Goal: Task Accomplishment & Management: Manage account settings

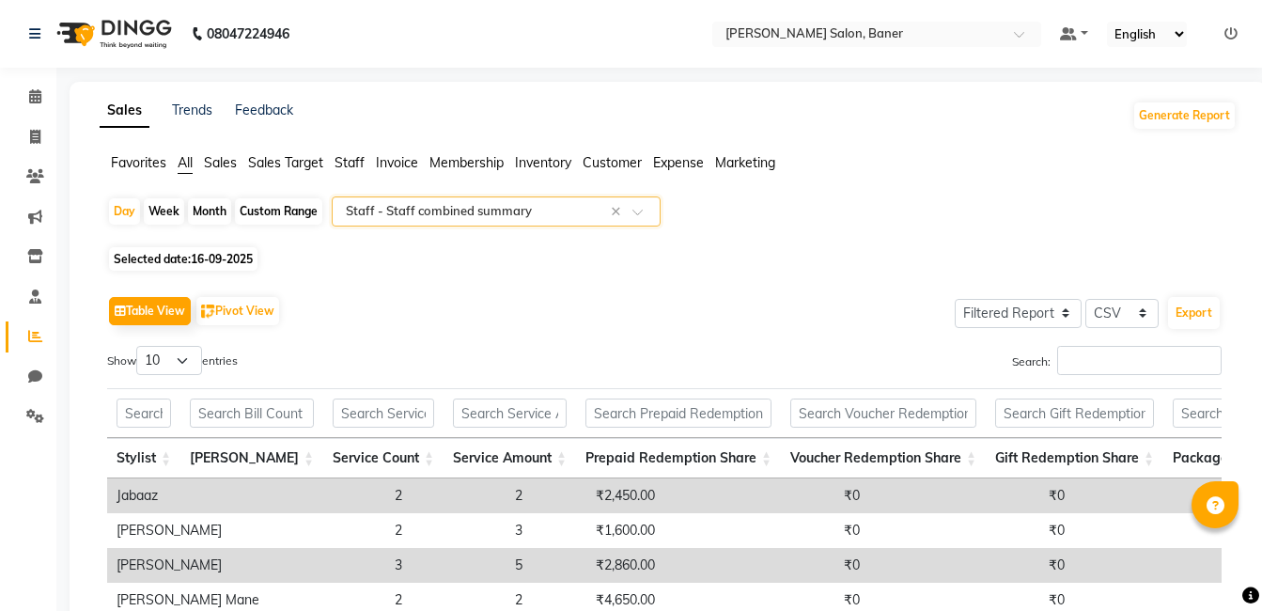
select select "filtered_report"
select select "csv"
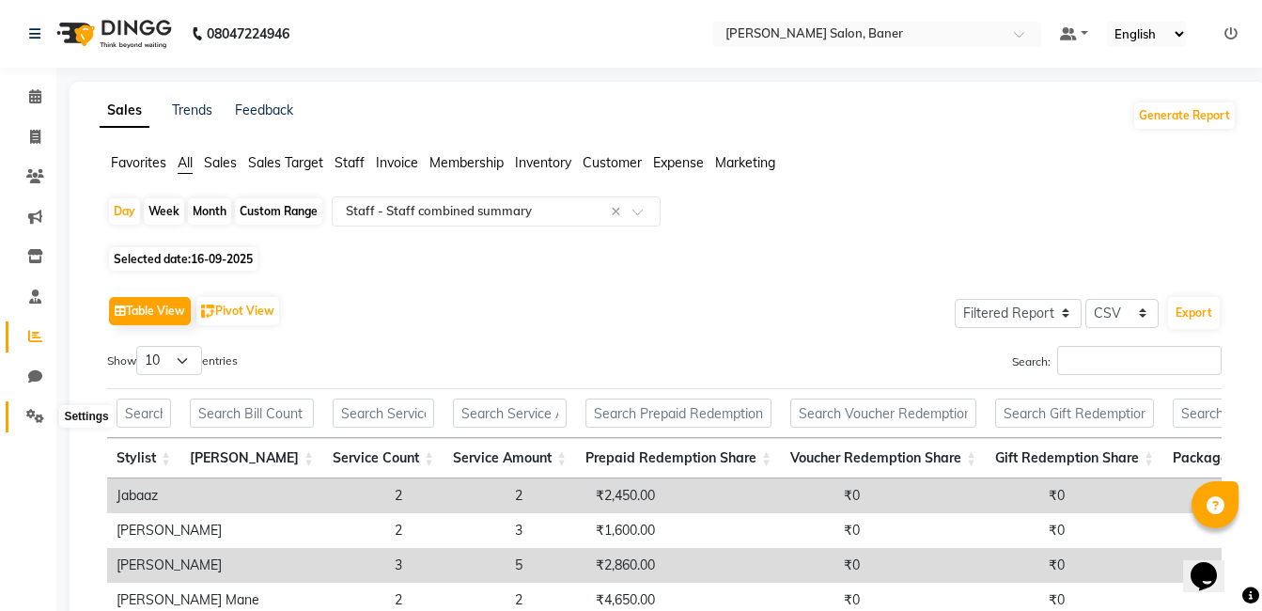
click at [38, 419] on icon at bounding box center [35, 416] width 18 height 14
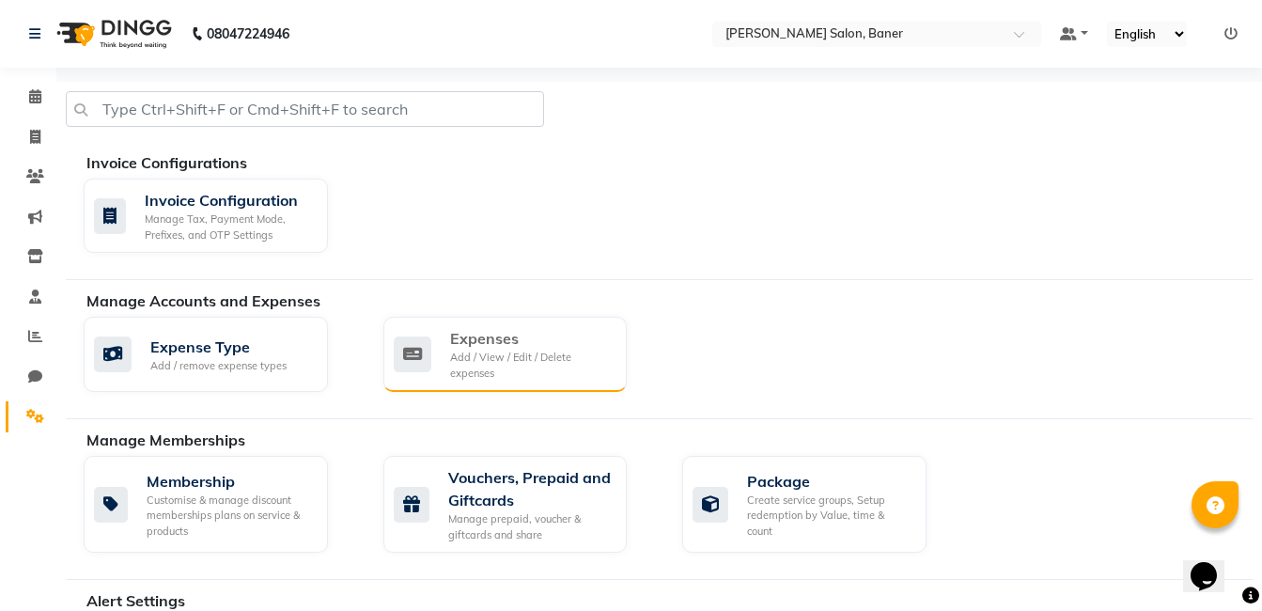
click at [490, 360] on div "Add / View / Edit / Delete expenses" at bounding box center [531, 365] width 163 height 31
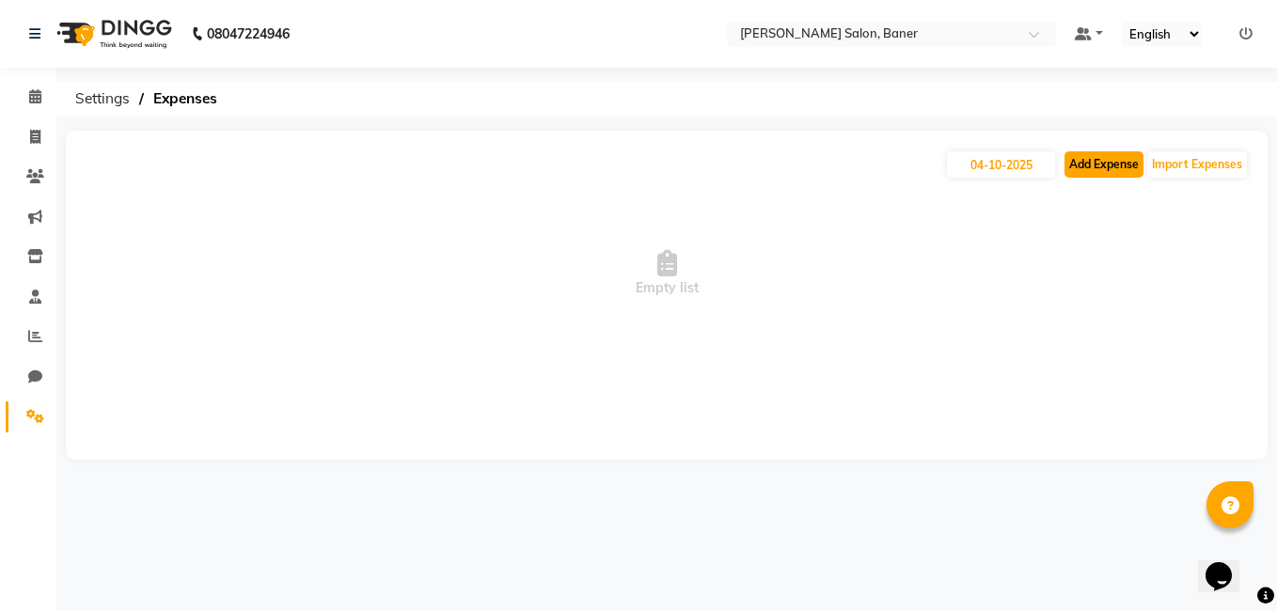
click at [1121, 169] on button "Add Expense" at bounding box center [1103, 164] width 79 height 26
select select "1"
select select "6193"
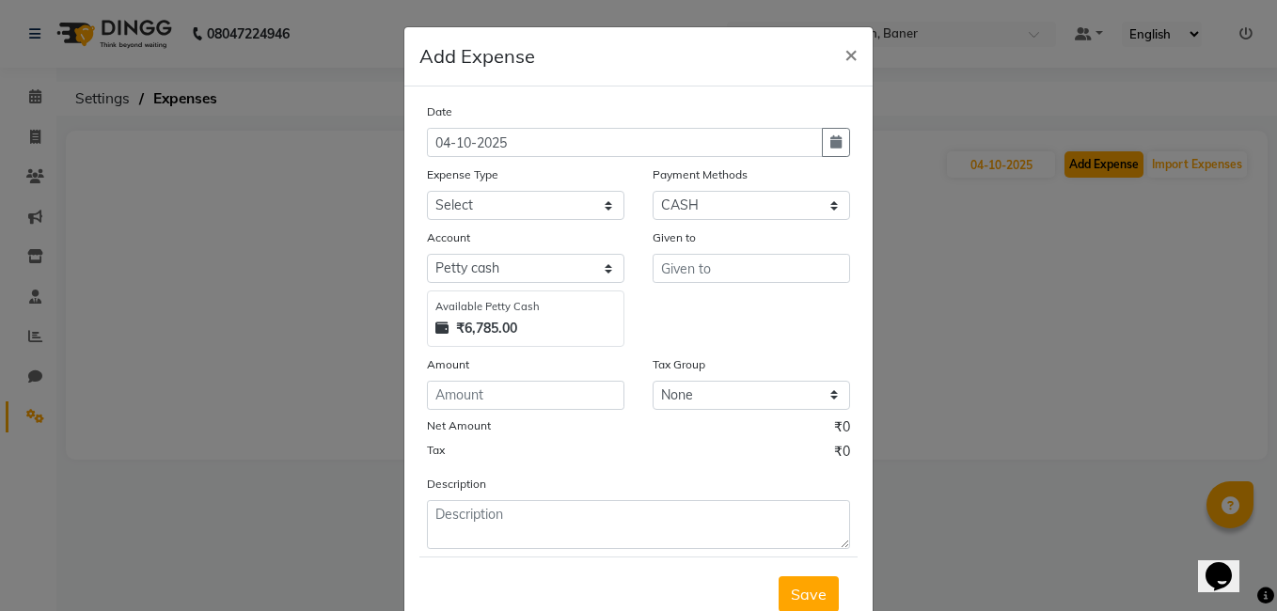
click at [1121, 169] on ngb-modal-window "Add Expense × Date 04-10-2025 Expense Type Select Advance Salary Amezon parcel …" at bounding box center [638, 305] width 1277 height 611
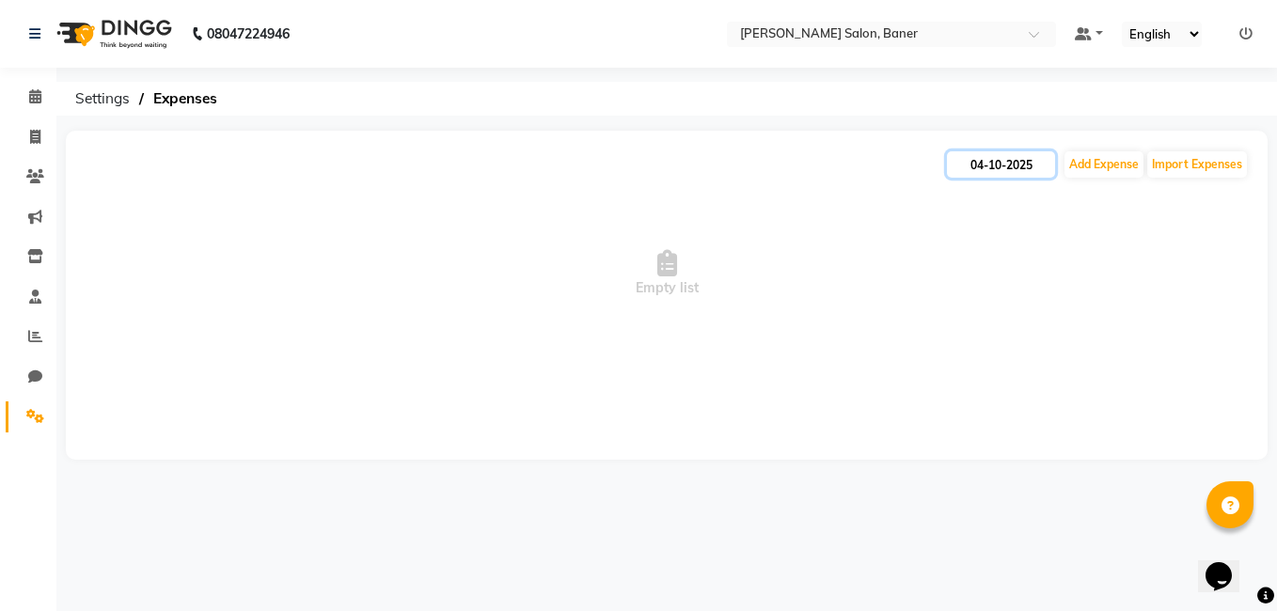
click at [994, 165] on input "04-10-2025" at bounding box center [1001, 164] width 108 height 26
select select "10"
select select "2025"
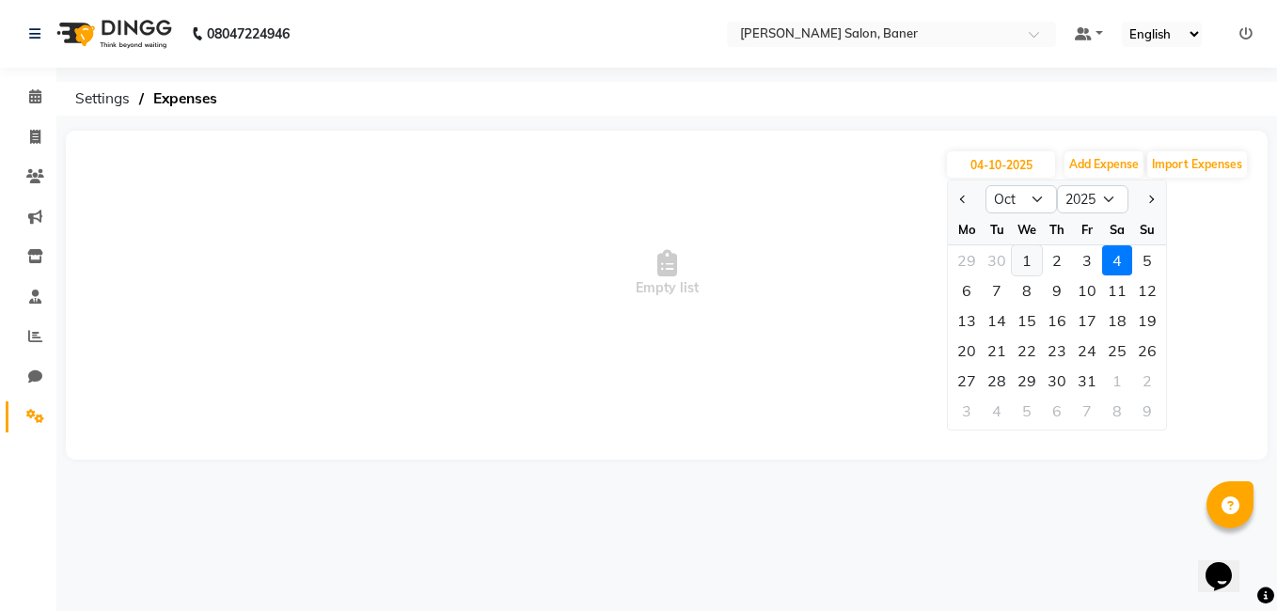
click at [1034, 250] on div "1" at bounding box center [1026, 260] width 30 height 30
type input "01-10-2025"
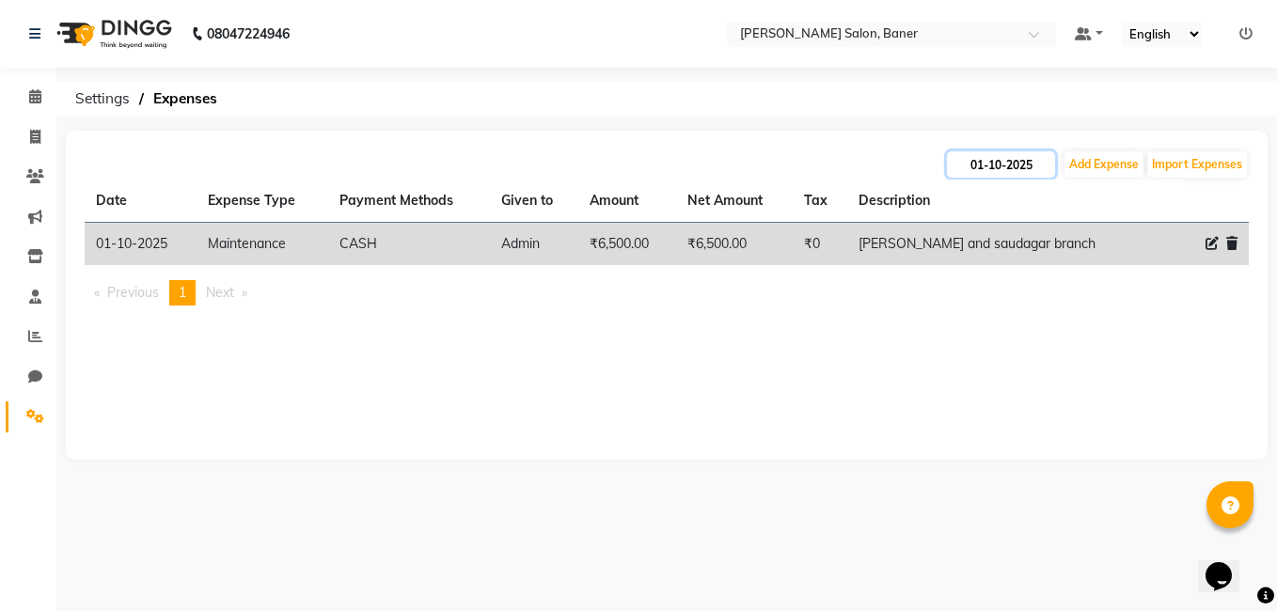
click at [994, 161] on input "01-10-2025" at bounding box center [1001, 164] width 108 height 26
select select "10"
select select "2025"
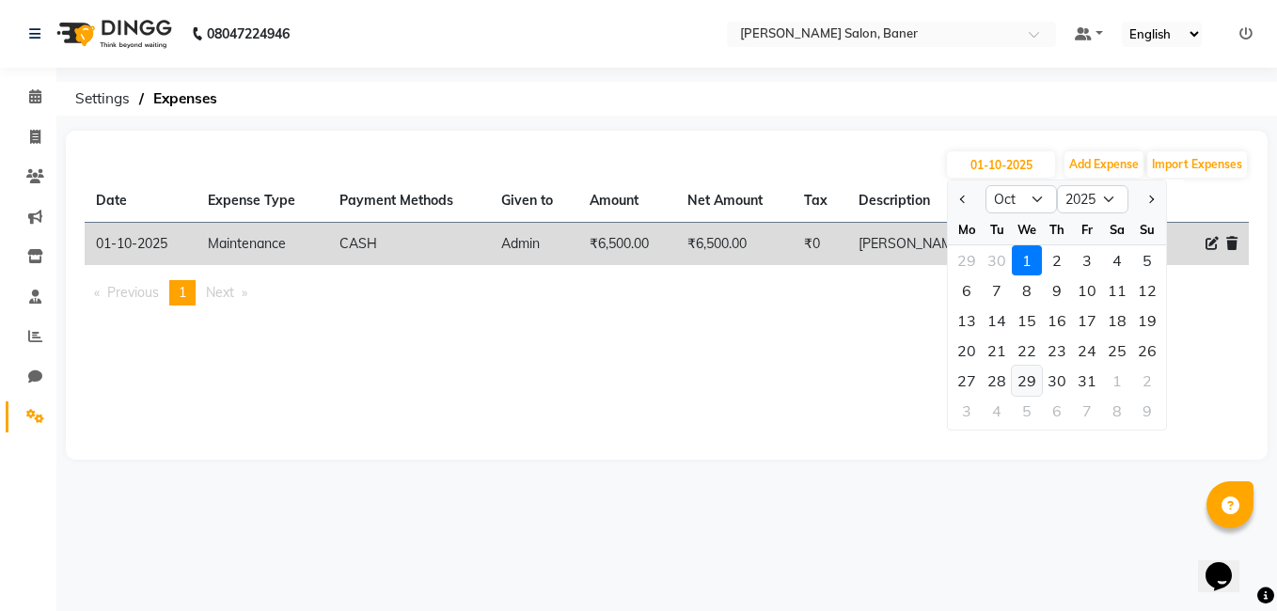
click at [1024, 381] on div "29" at bounding box center [1026, 381] width 30 height 30
type input "29-10-2025"
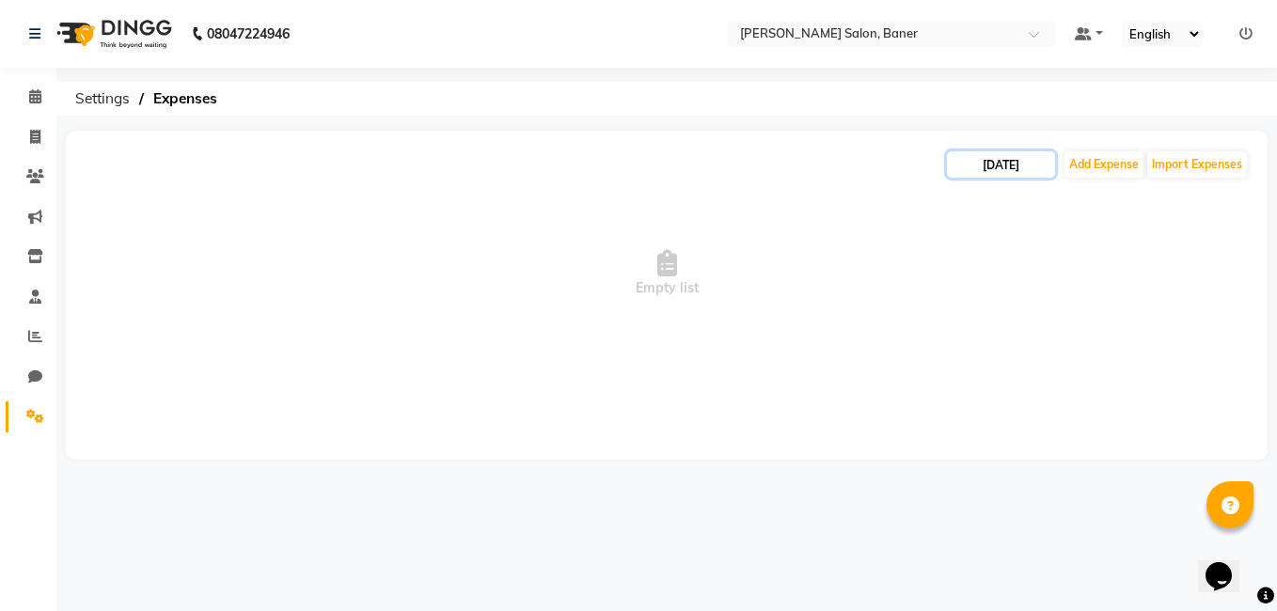
click at [1010, 175] on input "29-10-2025" at bounding box center [1001, 164] width 108 height 26
select select "10"
select select "2025"
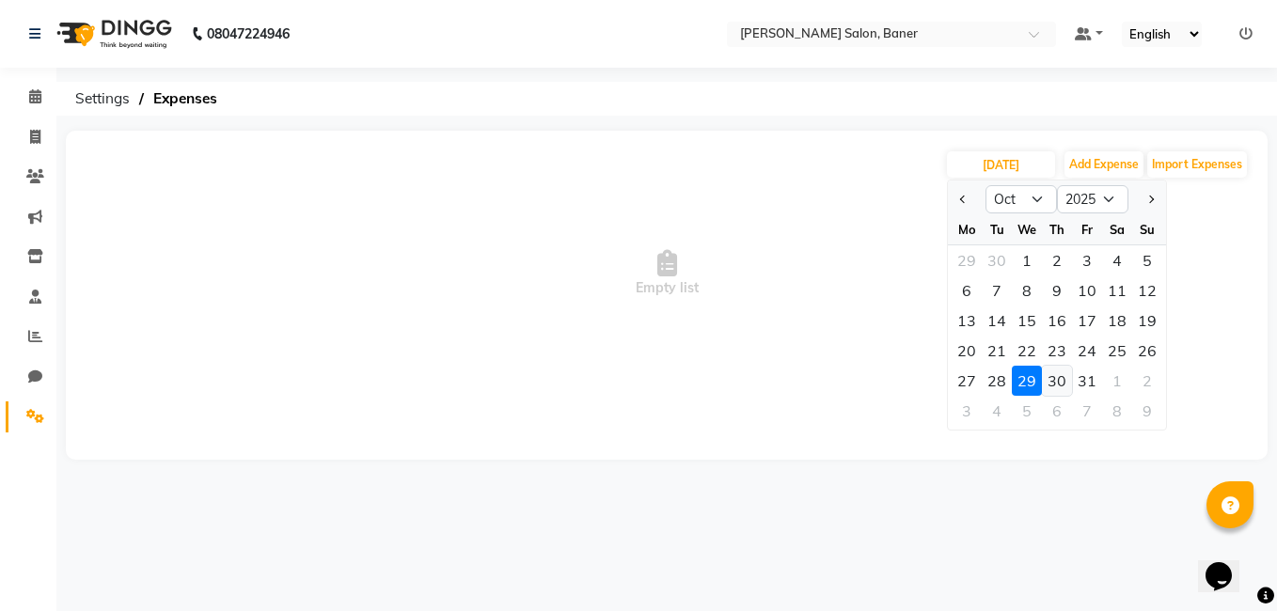
click at [1058, 381] on div "30" at bounding box center [1057, 381] width 30 height 30
type input "30-10-2025"
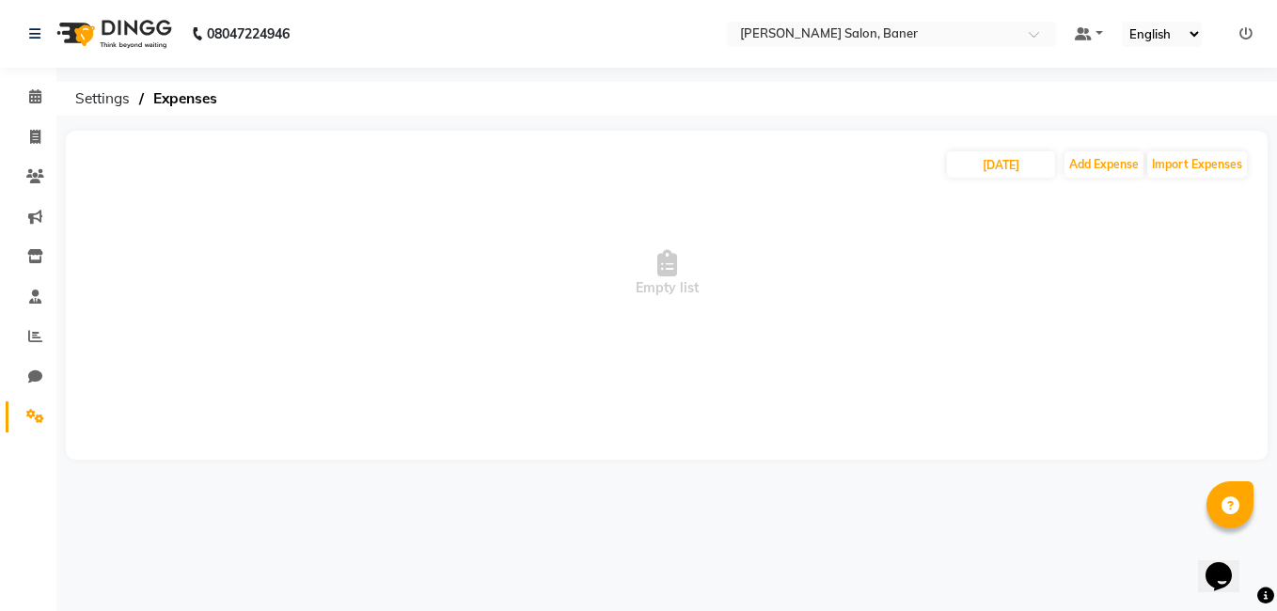
click at [980, 301] on span "Empty list" at bounding box center [667, 274] width 1164 height 188
click at [1024, 162] on input "30-10-2025" at bounding box center [1001, 164] width 108 height 26
select select "10"
select select "2025"
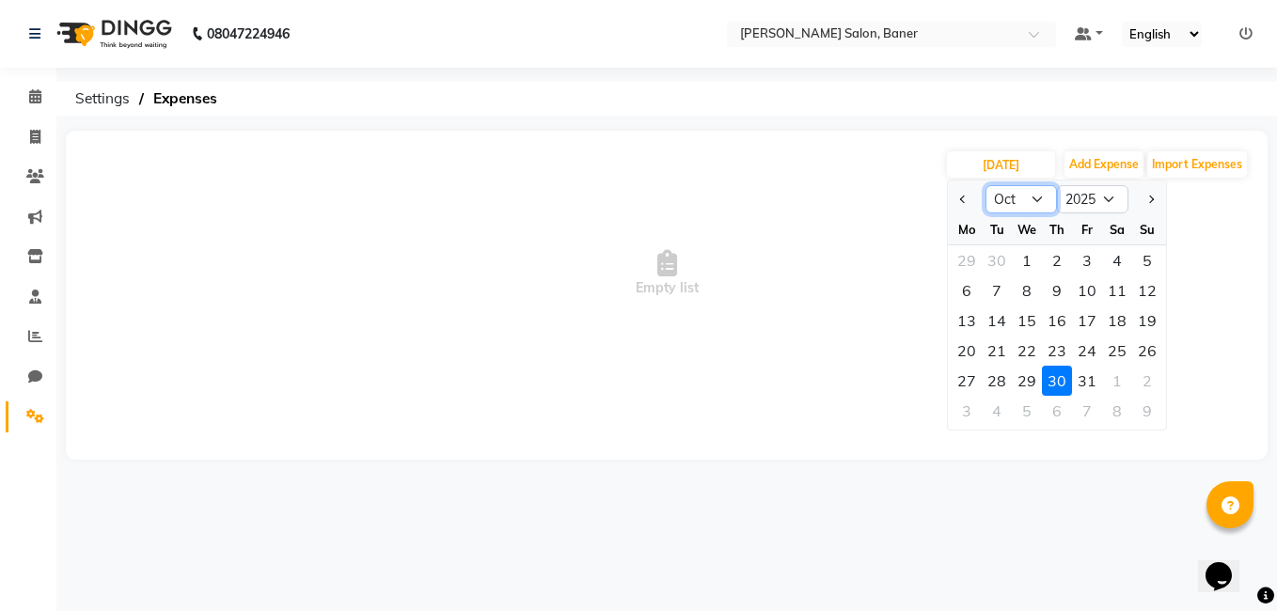
click at [1022, 210] on select "Jan Feb Mar Apr May Jun Jul Aug Sep Oct Nov Dec" at bounding box center [1020, 199] width 71 height 28
select select "9"
click at [985, 185] on select "Jan Feb Mar Apr May Jun Jul Aug Sep Oct Nov Dec" at bounding box center [1020, 199] width 71 height 28
click at [976, 381] on div "29" at bounding box center [966, 381] width 30 height 30
type input "29-09-2025"
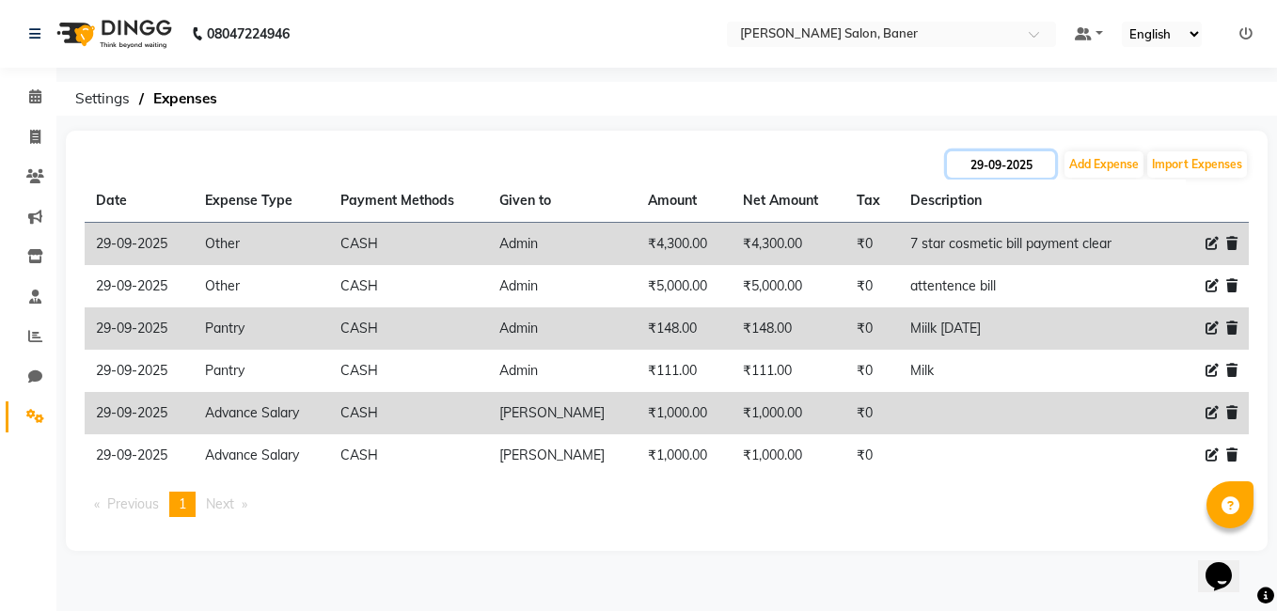
click at [972, 165] on input "29-09-2025" at bounding box center [1001, 164] width 108 height 26
select select "9"
select select "2025"
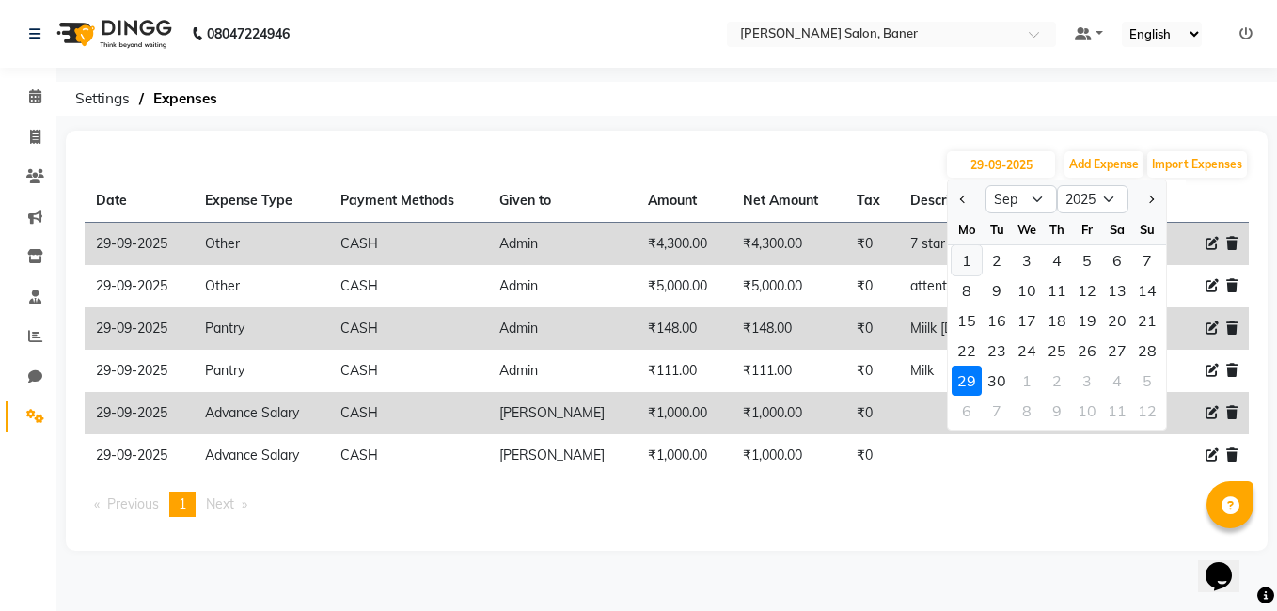
click at [973, 261] on div "1" at bounding box center [966, 260] width 30 height 30
type input "01-09-2025"
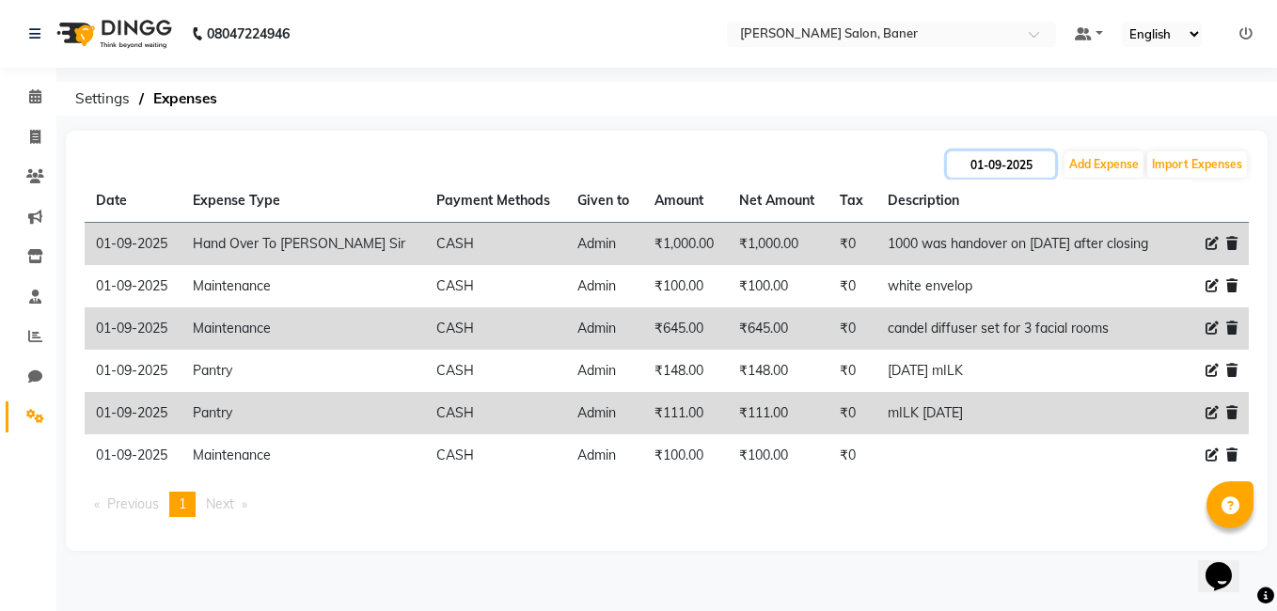
click at [979, 169] on input "01-09-2025" at bounding box center [1001, 164] width 108 height 26
select select "9"
select select "2025"
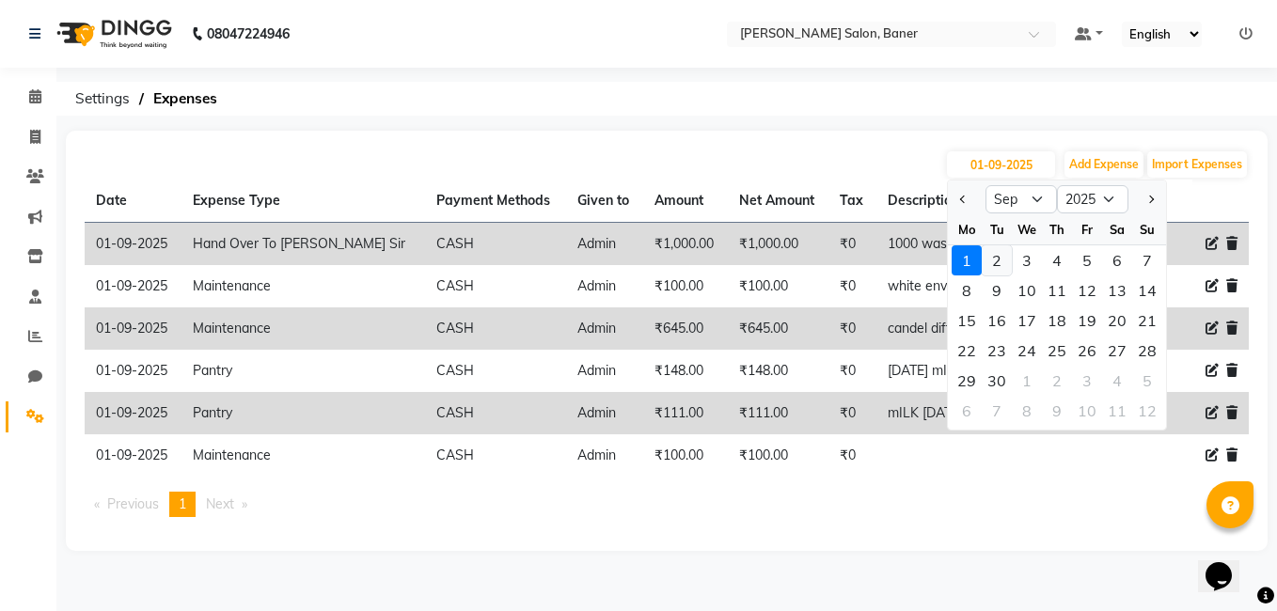
click at [991, 267] on div "2" at bounding box center [996, 260] width 30 height 30
type input "02-09-2025"
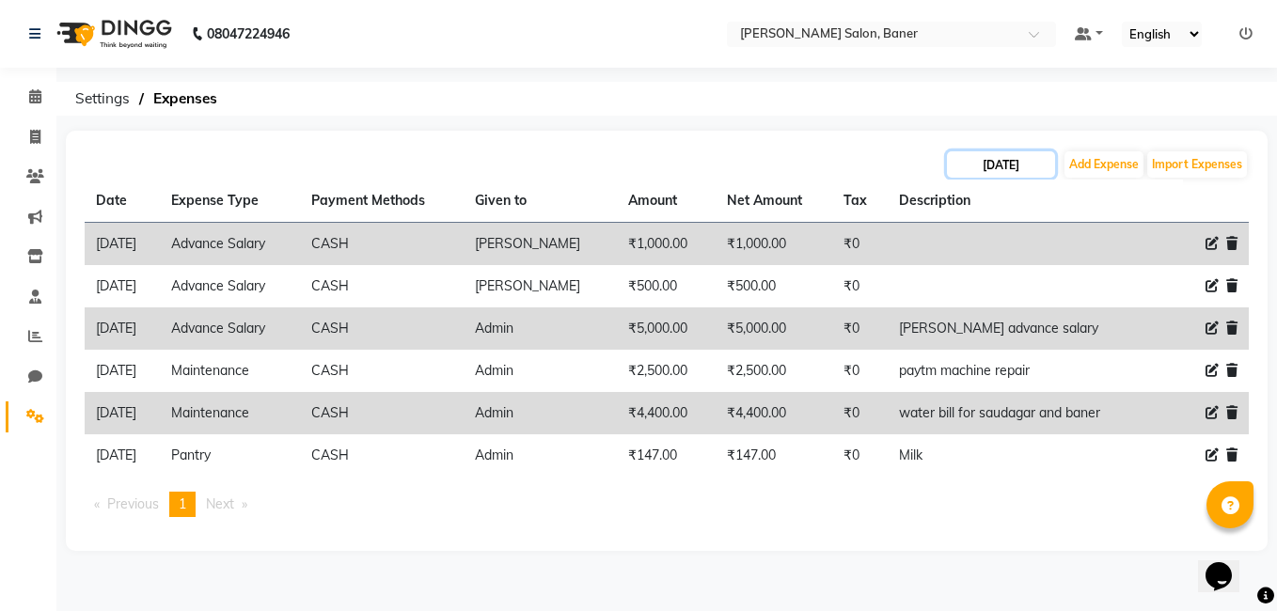
click at [1011, 166] on input "02-09-2025" at bounding box center [1001, 164] width 108 height 26
select select "9"
select select "2025"
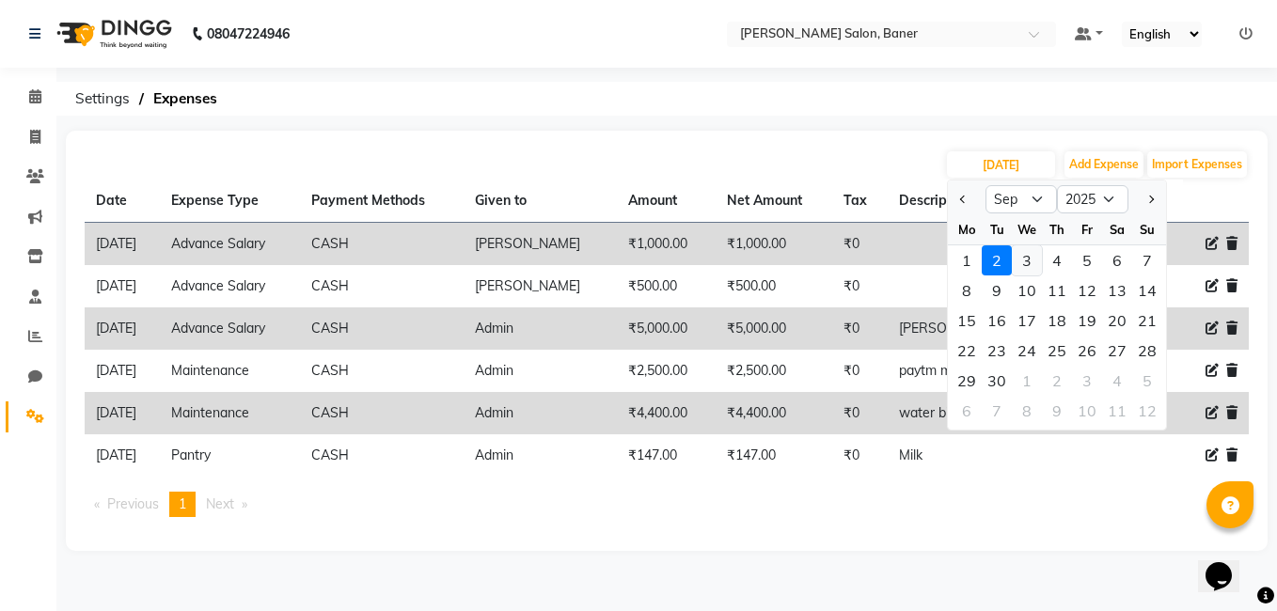
click at [1020, 268] on div "3" at bounding box center [1026, 260] width 30 height 30
type input "03-09-2025"
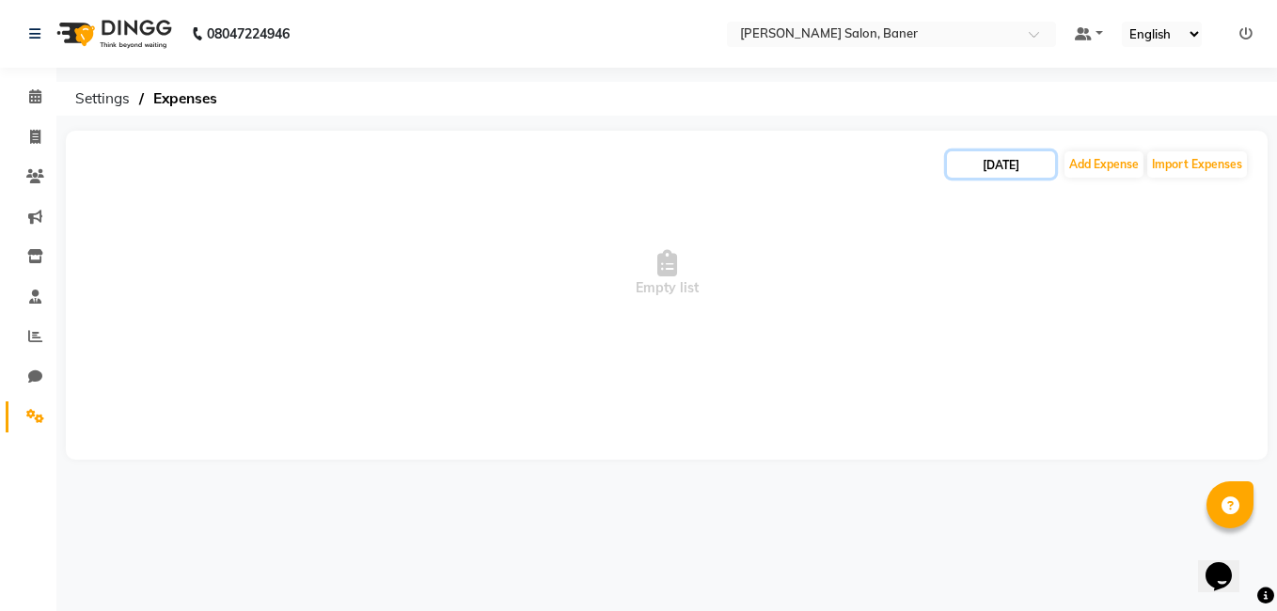
click at [1031, 166] on input "03-09-2025" at bounding box center [1001, 164] width 108 height 26
select select "9"
select select "2025"
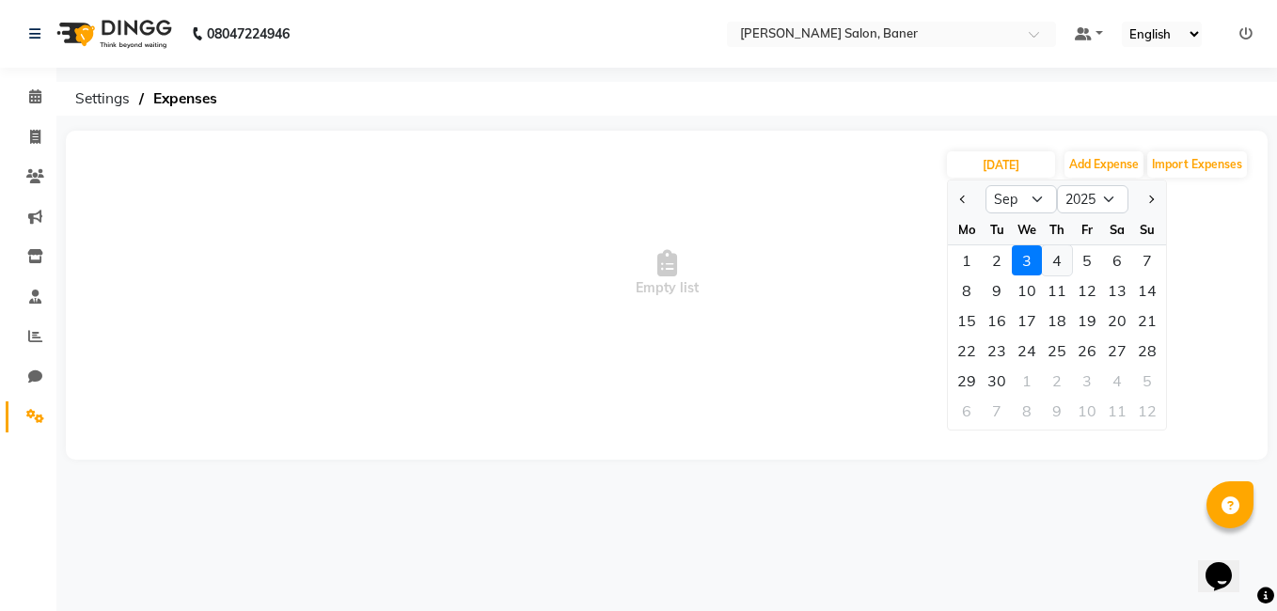
click at [1070, 262] on div "1 2 3 4 5 6 7" at bounding box center [1057, 260] width 218 height 30
click at [1068, 262] on div "4" at bounding box center [1057, 260] width 30 height 30
type input "04-09-2025"
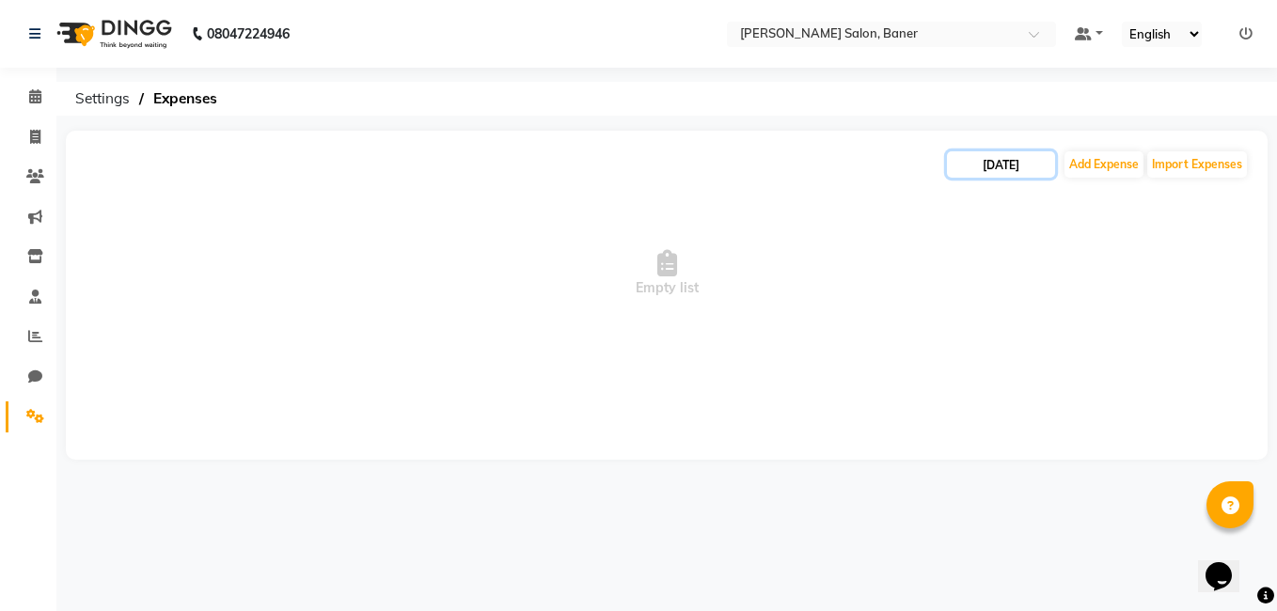
click at [1011, 152] on input "04-09-2025" at bounding box center [1001, 164] width 108 height 26
select select "9"
select select "2025"
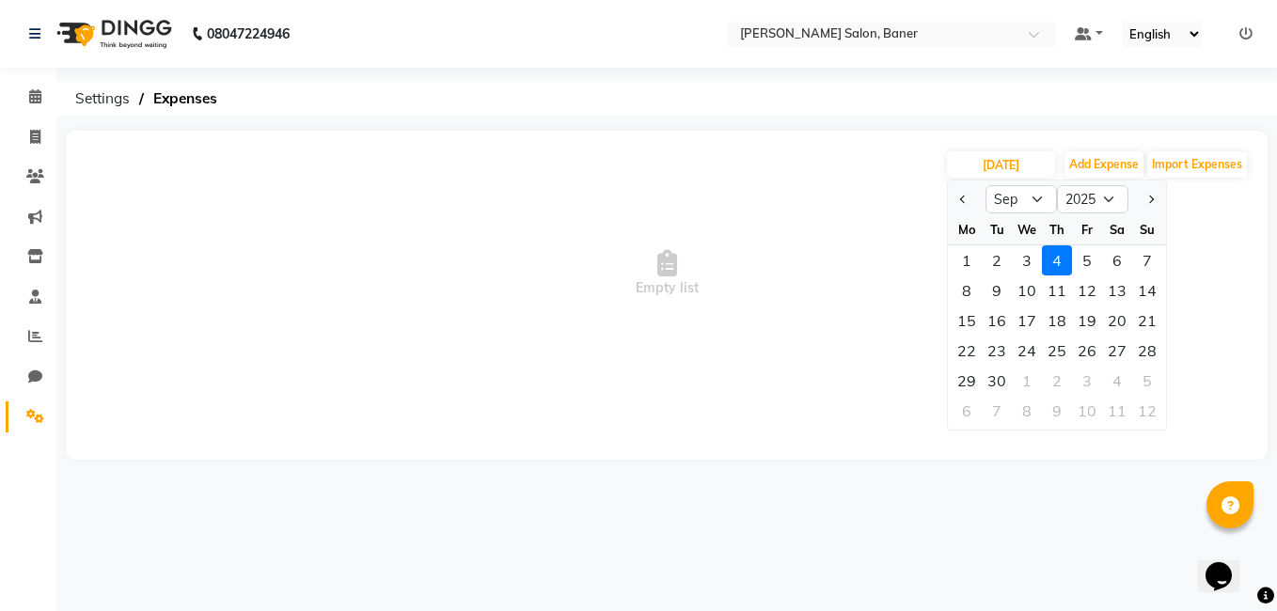
click at [1098, 253] on div "5" at bounding box center [1087, 260] width 30 height 30
type input "05-09-2025"
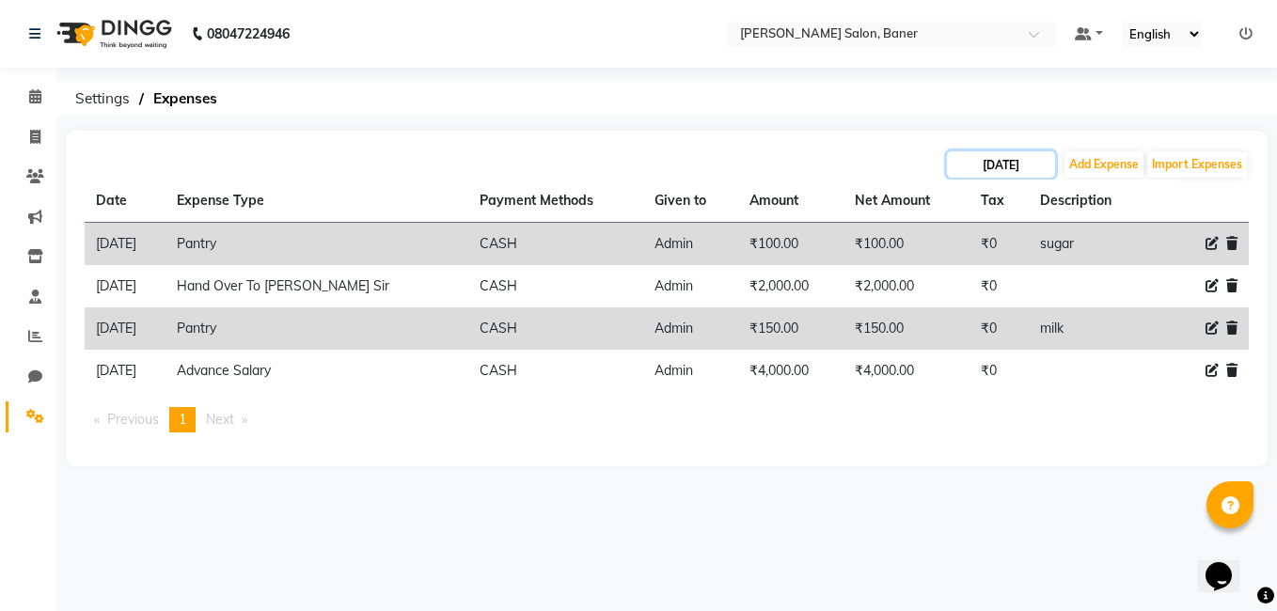
click at [1013, 159] on input "05-09-2025" at bounding box center [1001, 164] width 108 height 26
select select "9"
select select "2025"
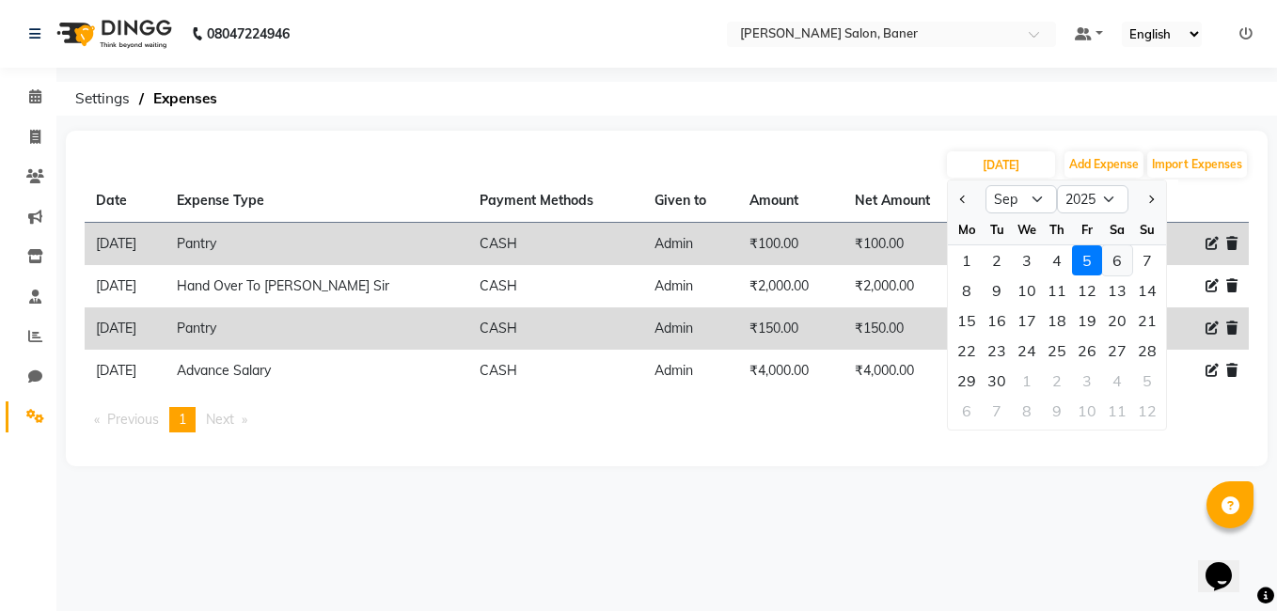
click at [1121, 260] on div "6" at bounding box center [1117, 260] width 30 height 30
type input "06-09-2025"
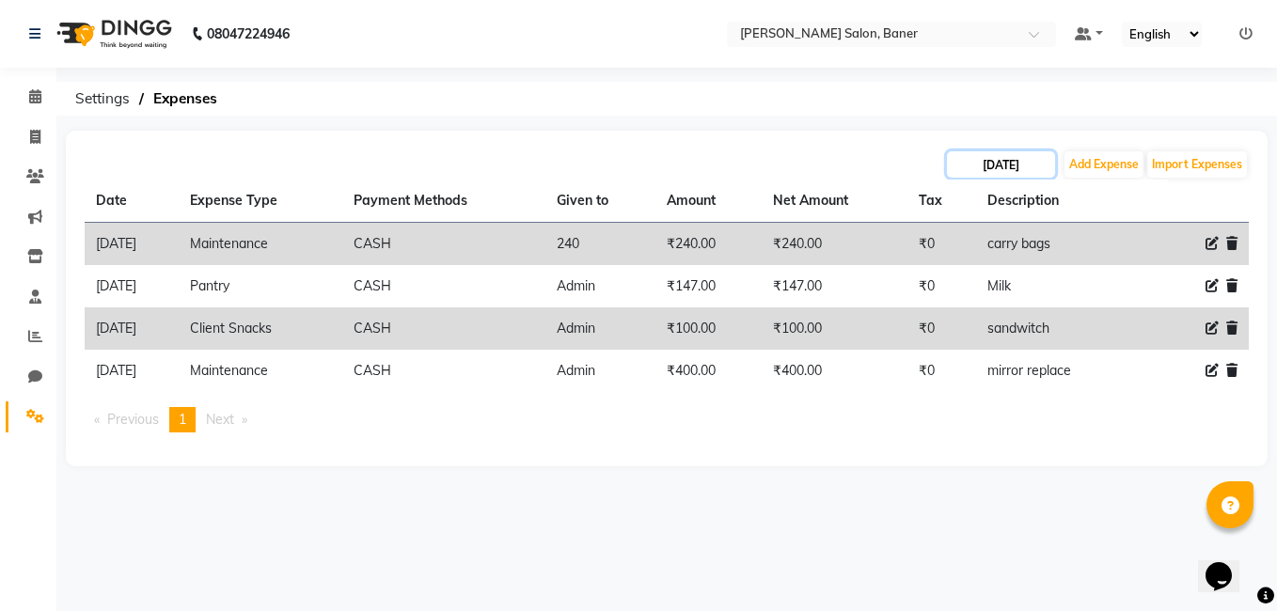
click at [982, 166] on input "06-09-2025" at bounding box center [1001, 164] width 108 height 26
select select "9"
select select "2025"
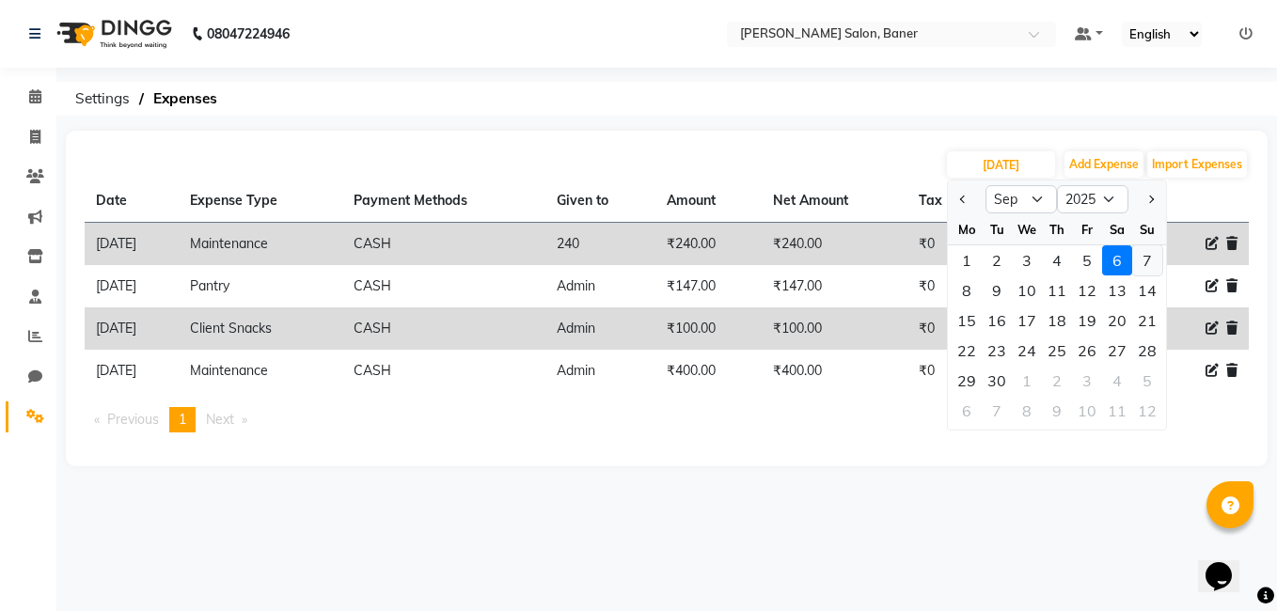
click at [1144, 259] on div "7" at bounding box center [1147, 260] width 30 height 30
type input "07-09-2025"
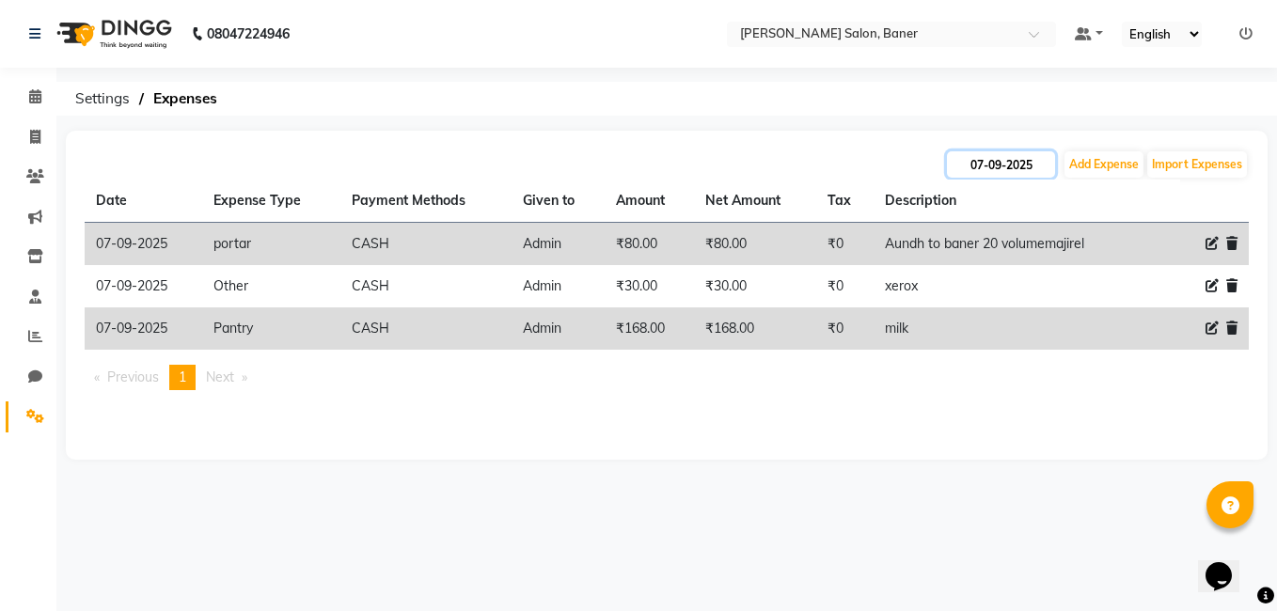
click at [1005, 165] on input "07-09-2025" at bounding box center [1001, 164] width 108 height 26
select select "9"
select select "2025"
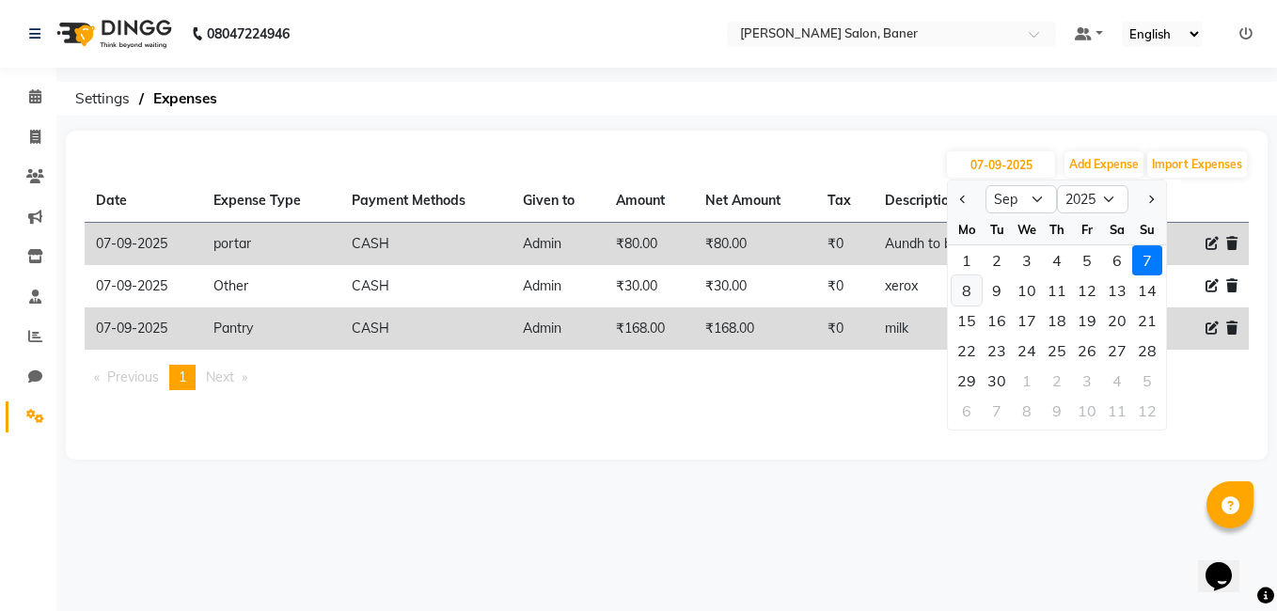
click at [965, 291] on div "8" at bounding box center [966, 290] width 30 height 30
type input "08-09-2025"
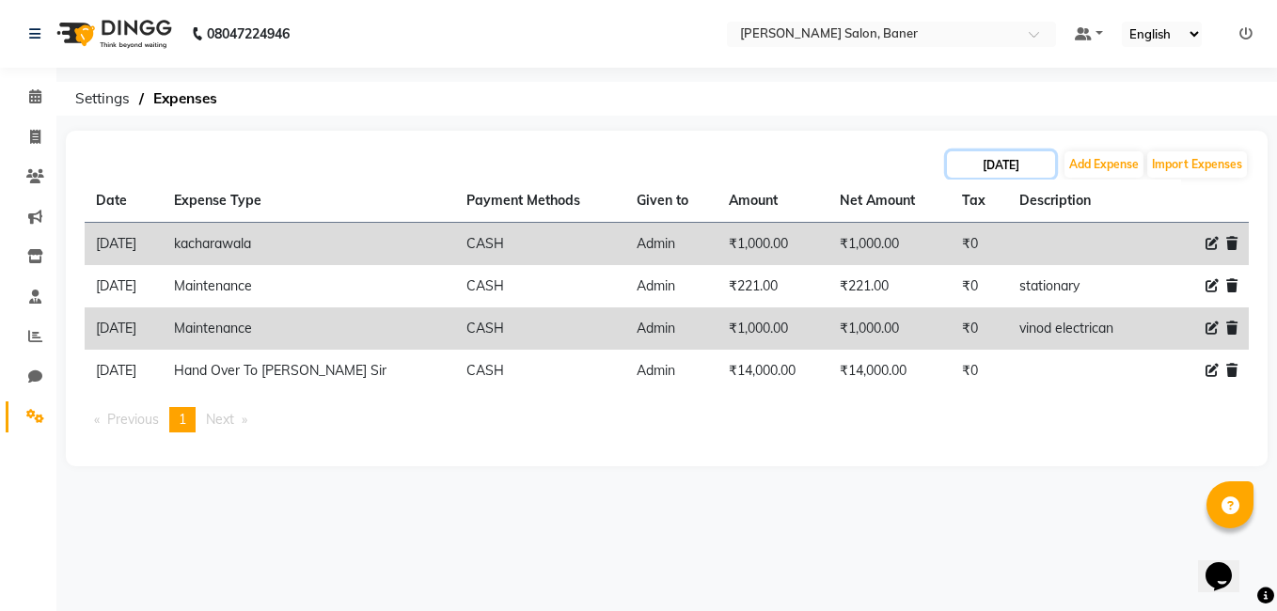
click at [981, 168] on input "08-09-2025" at bounding box center [1001, 164] width 108 height 26
select select "9"
select select "2025"
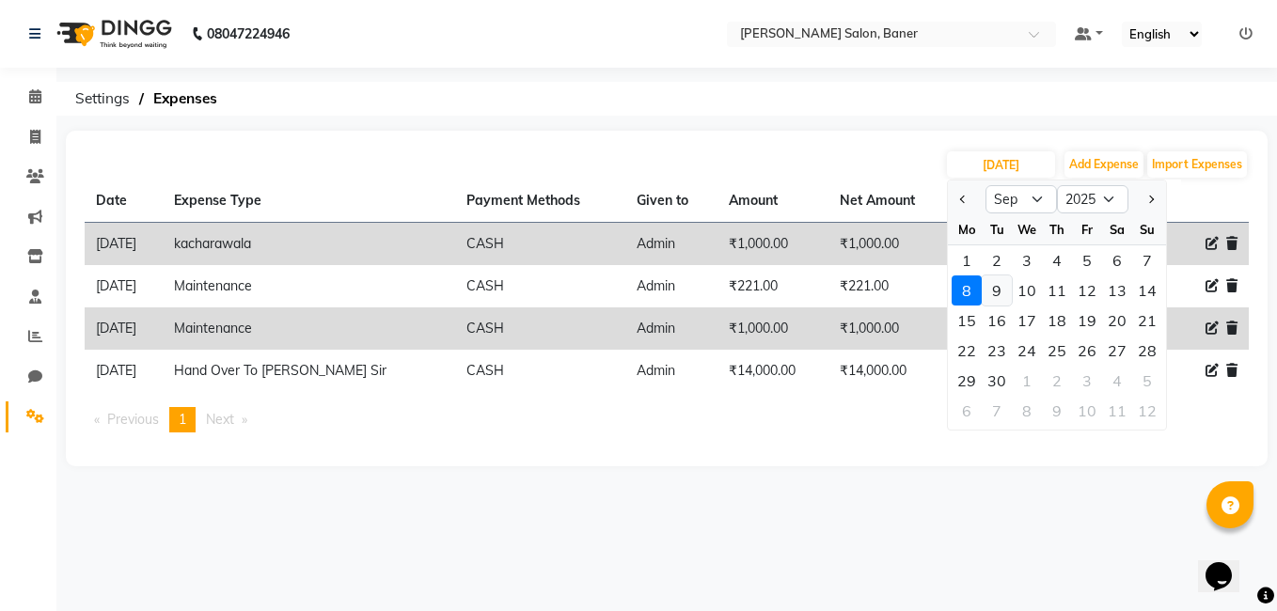
click at [1002, 290] on div "9" at bounding box center [996, 290] width 30 height 30
type input "09-09-2025"
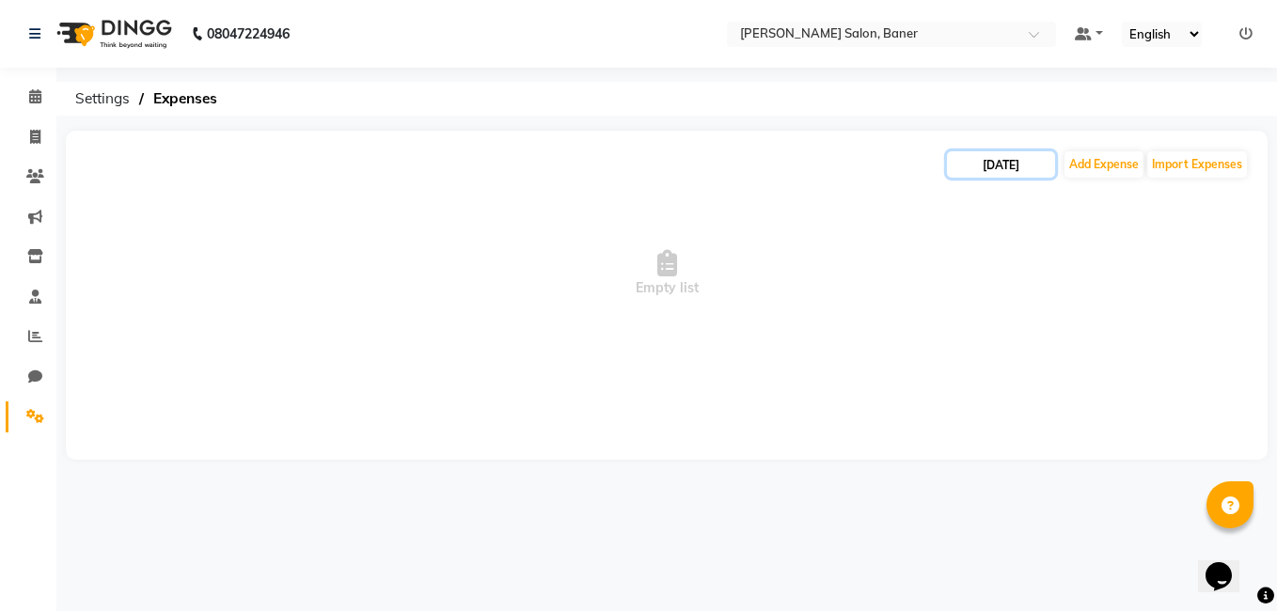
click at [1006, 158] on input "09-09-2025" at bounding box center [1001, 164] width 108 height 26
select select "9"
select select "2025"
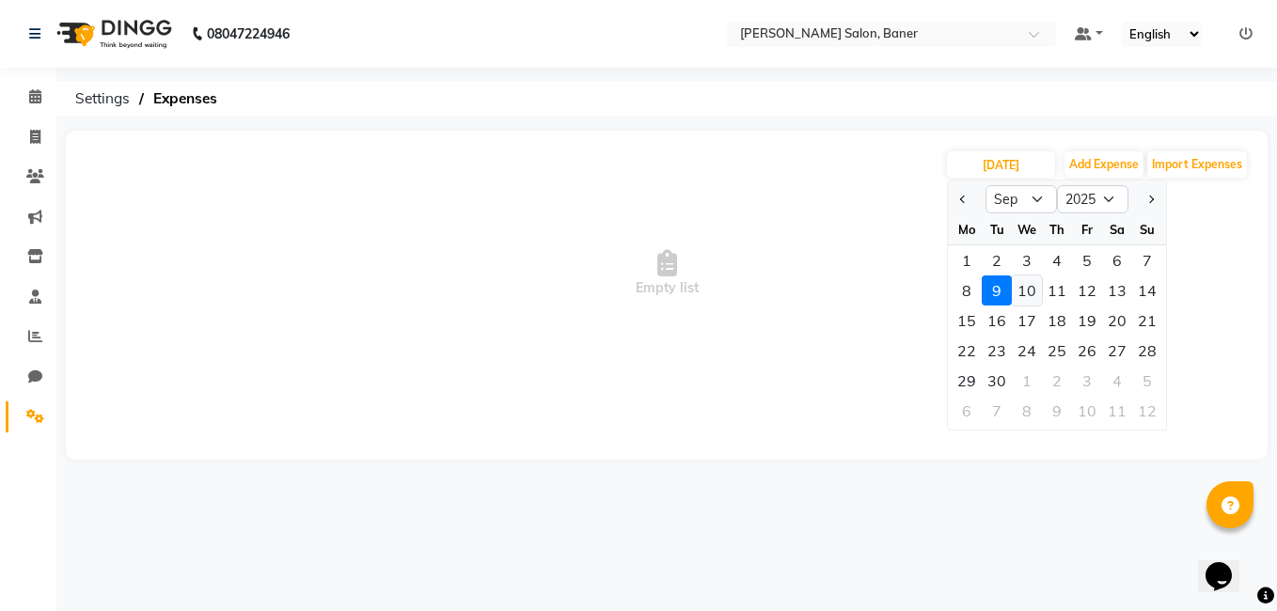
click at [1024, 291] on div "10" at bounding box center [1026, 290] width 30 height 30
type input "10-09-2025"
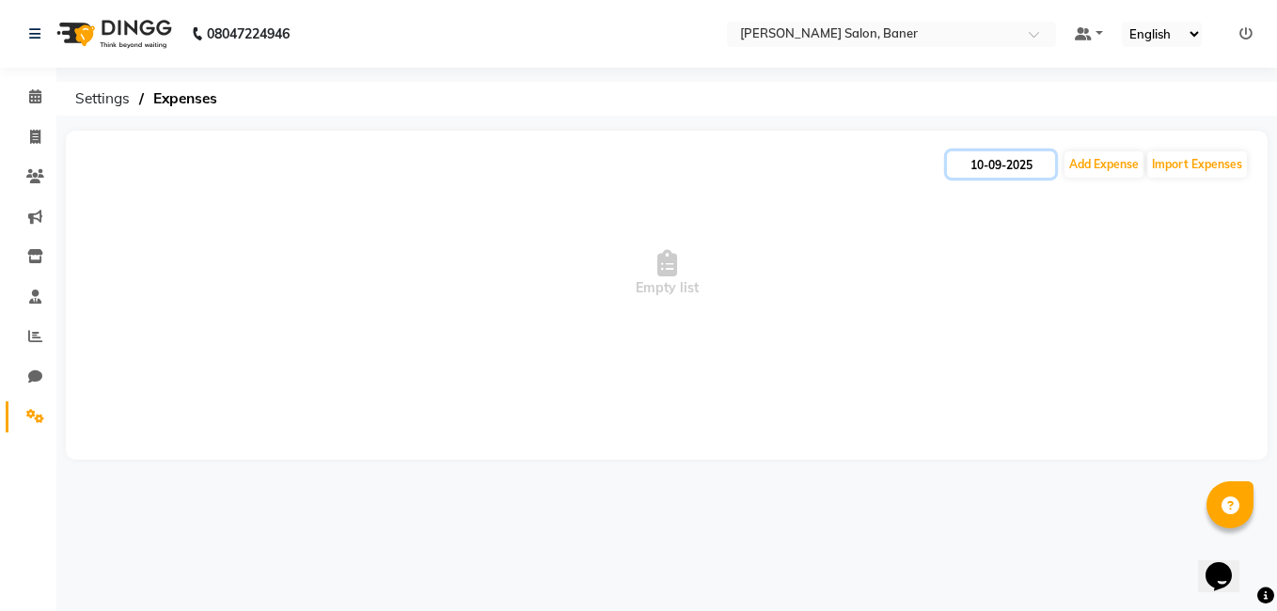
click at [1019, 161] on input "10-09-2025" at bounding box center [1001, 164] width 108 height 26
select select "9"
select select "2025"
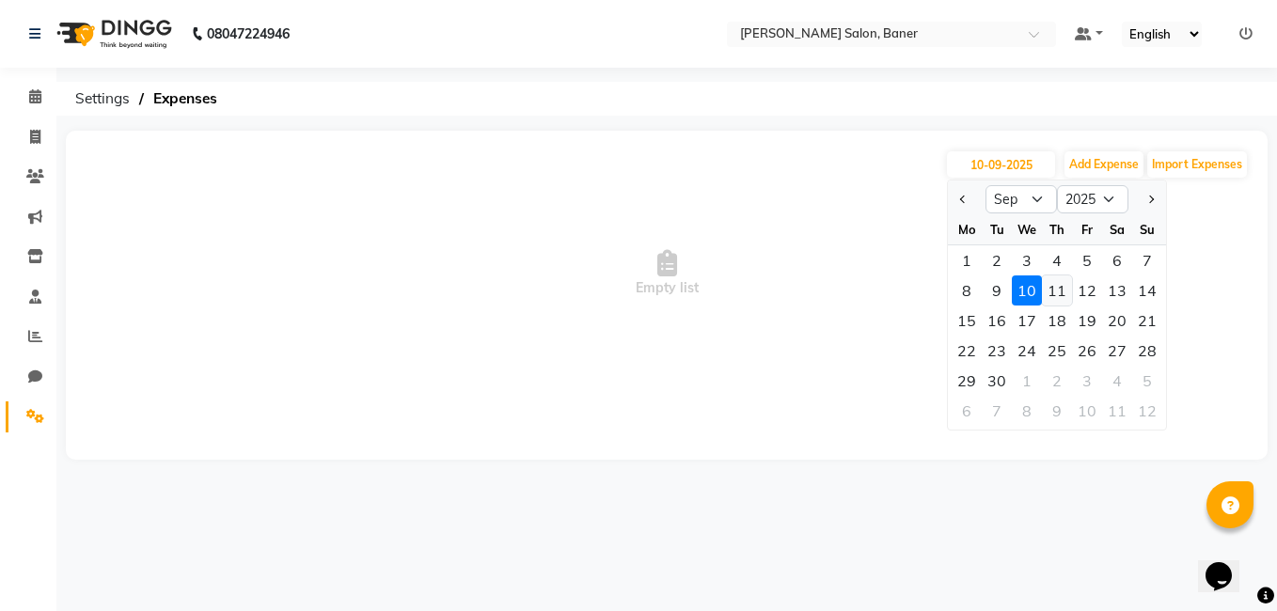
click at [1058, 291] on div "11" at bounding box center [1057, 290] width 30 height 30
type input "11-09-2025"
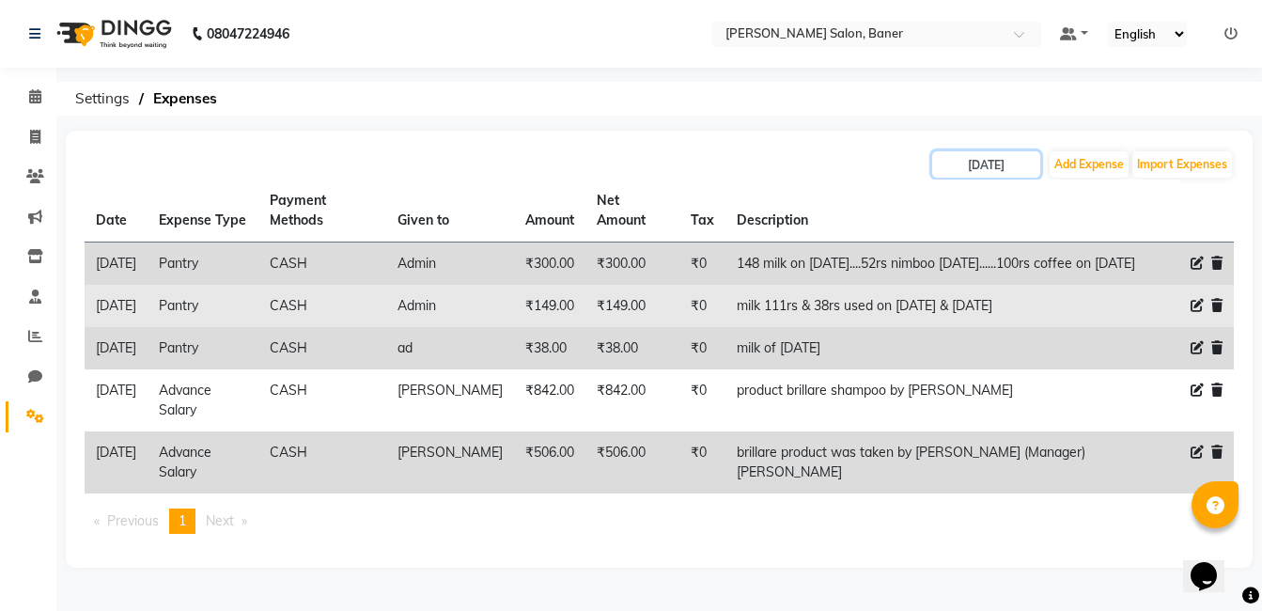
scroll to position [44, 0]
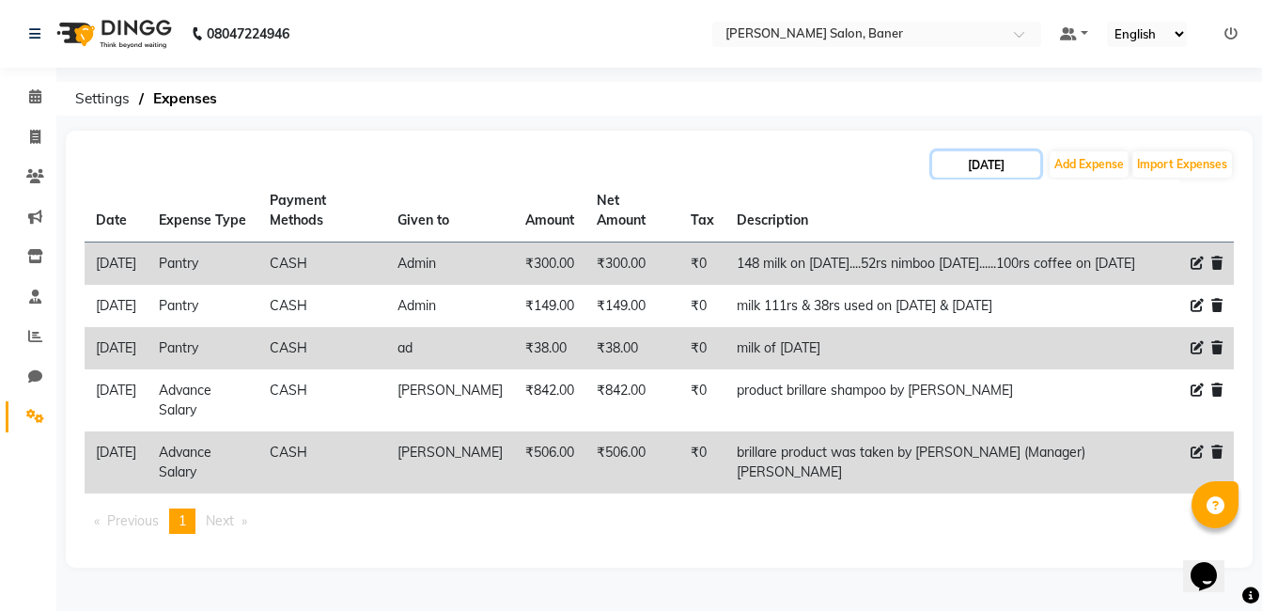
click at [976, 151] on input "11-09-2025" at bounding box center [987, 164] width 108 height 26
select select "9"
select select "2025"
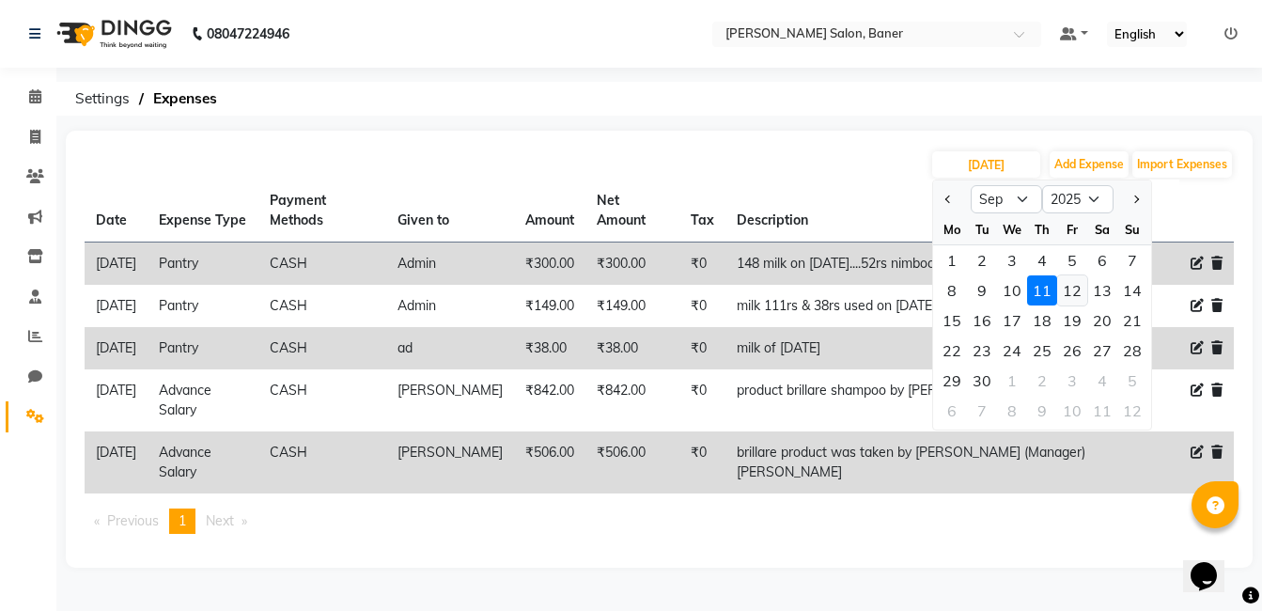
click at [1058, 275] on div "12" at bounding box center [1073, 290] width 30 height 30
type input "12-09-2025"
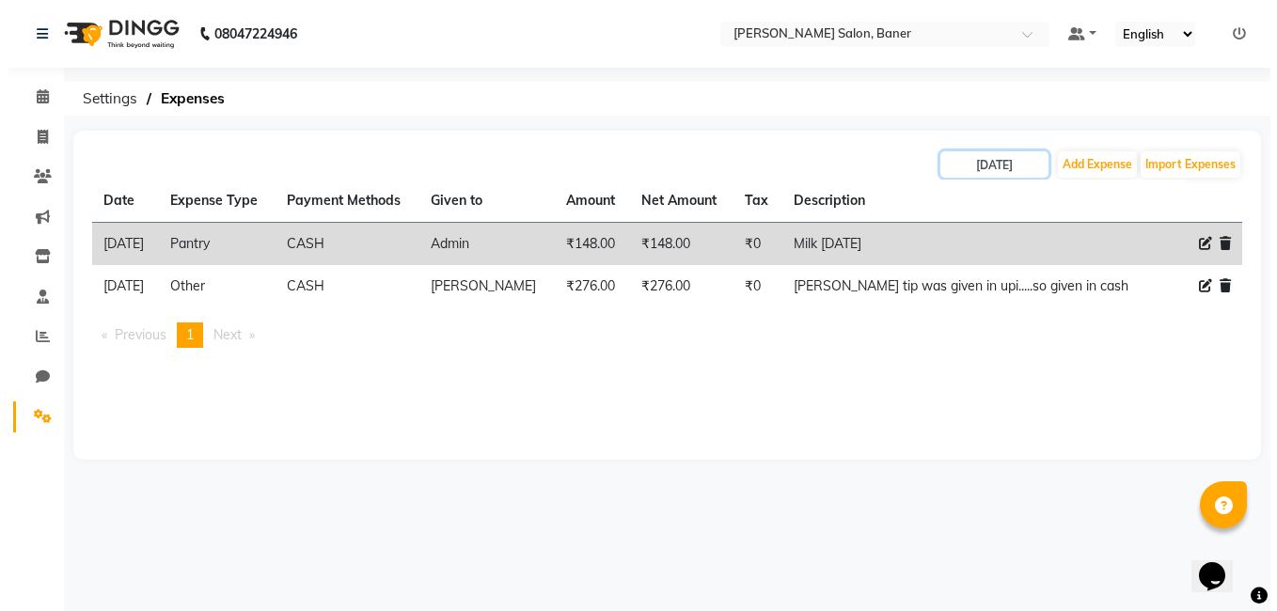
scroll to position [0, 0]
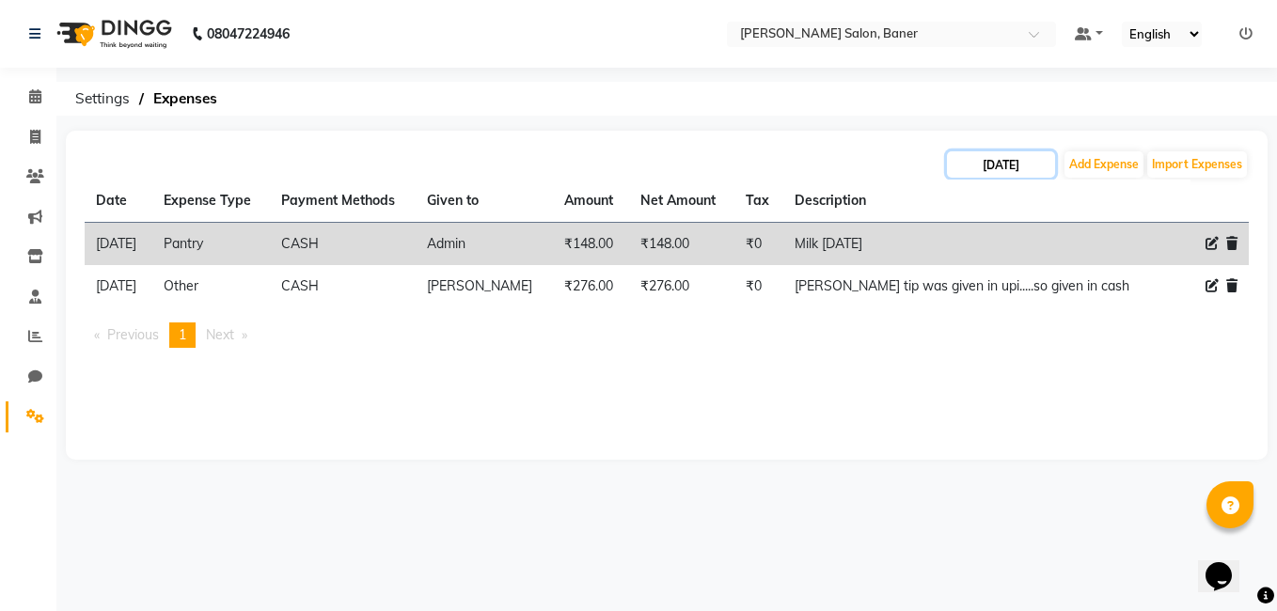
click at [1013, 166] on input "12-09-2025" at bounding box center [1001, 164] width 108 height 26
select select "9"
select select "2025"
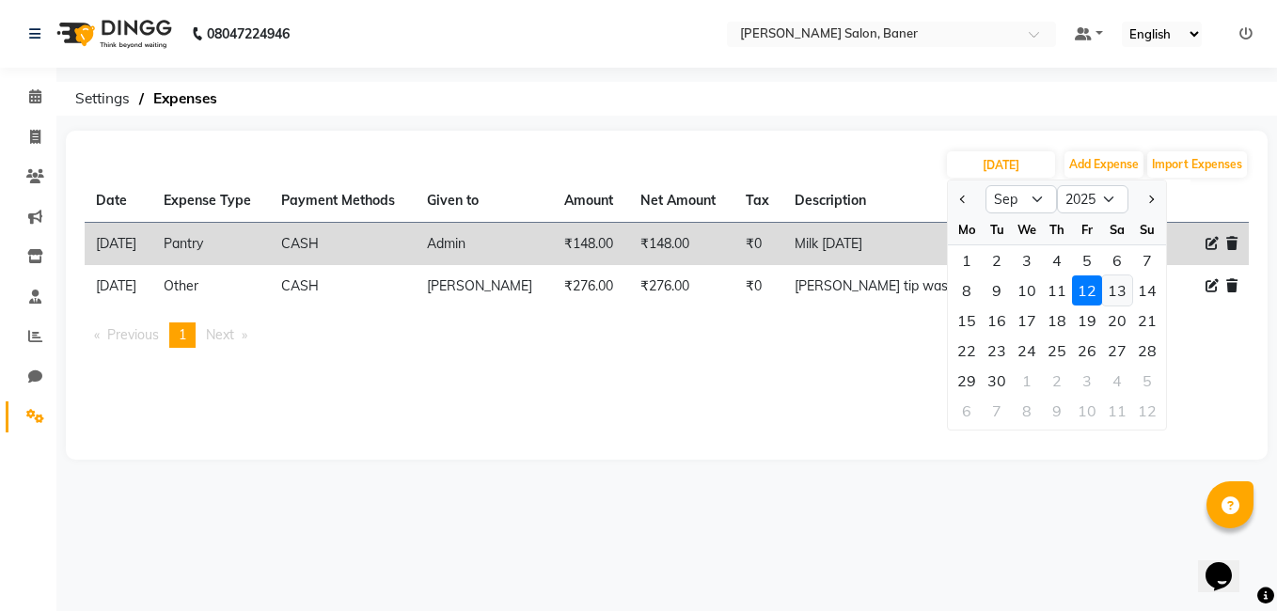
click at [1116, 291] on div "13" at bounding box center [1117, 290] width 30 height 30
type input "13-09-2025"
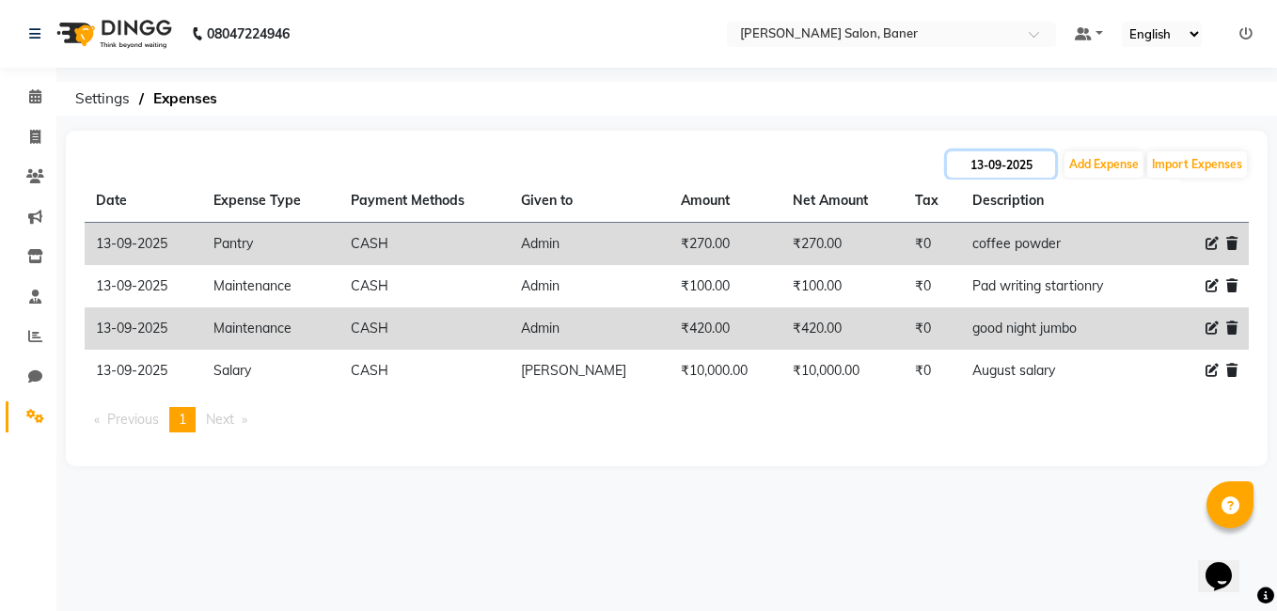
click at [994, 165] on input "13-09-2025" at bounding box center [1001, 164] width 108 height 26
select select "9"
select select "2025"
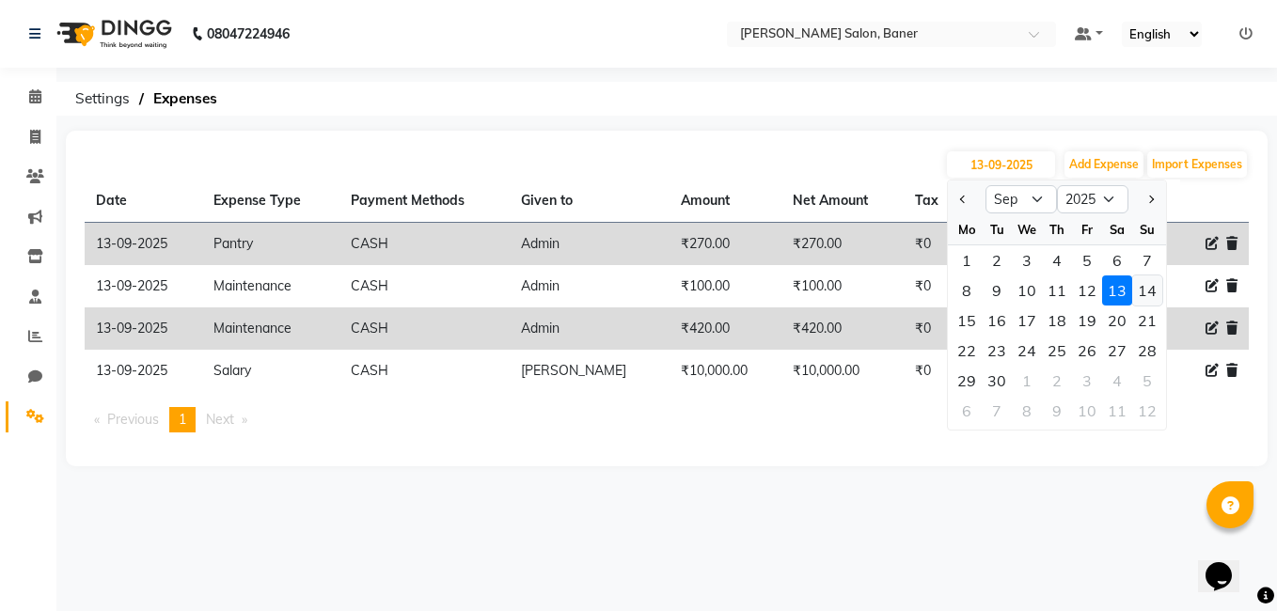
click at [1152, 294] on div "14" at bounding box center [1147, 290] width 30 height 30
type input "14-09-2025"
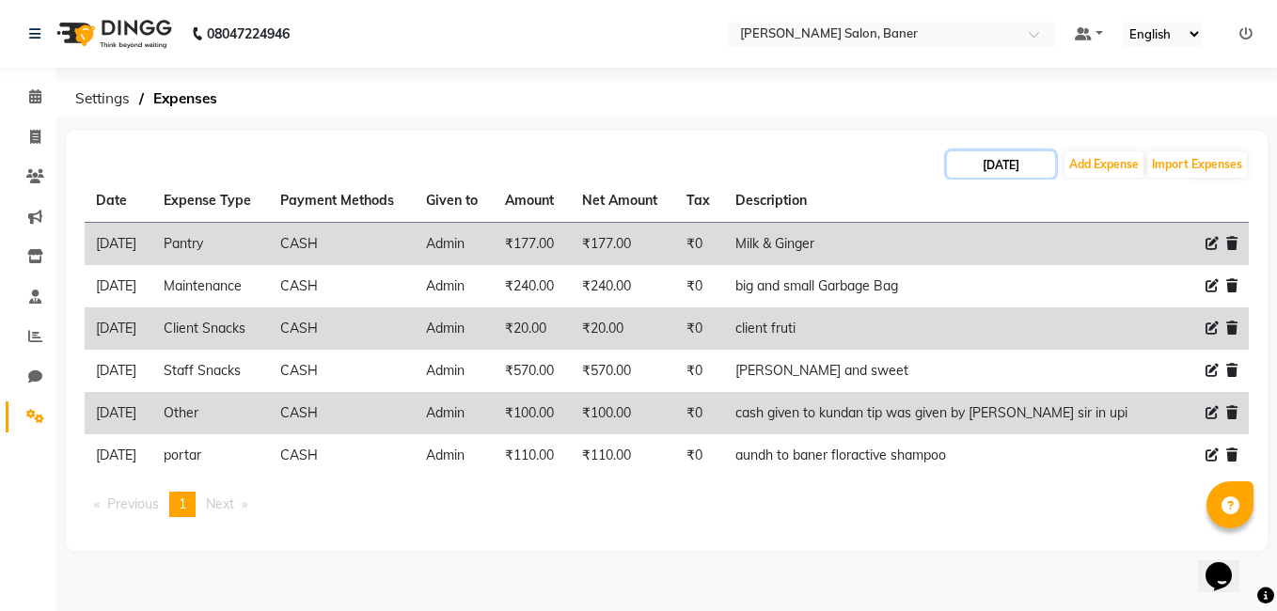
click at [1006, 163] on input "14-09-2025" at bounding box center [1001, 164] width 108 height 26
select select "9"
select select "2025"
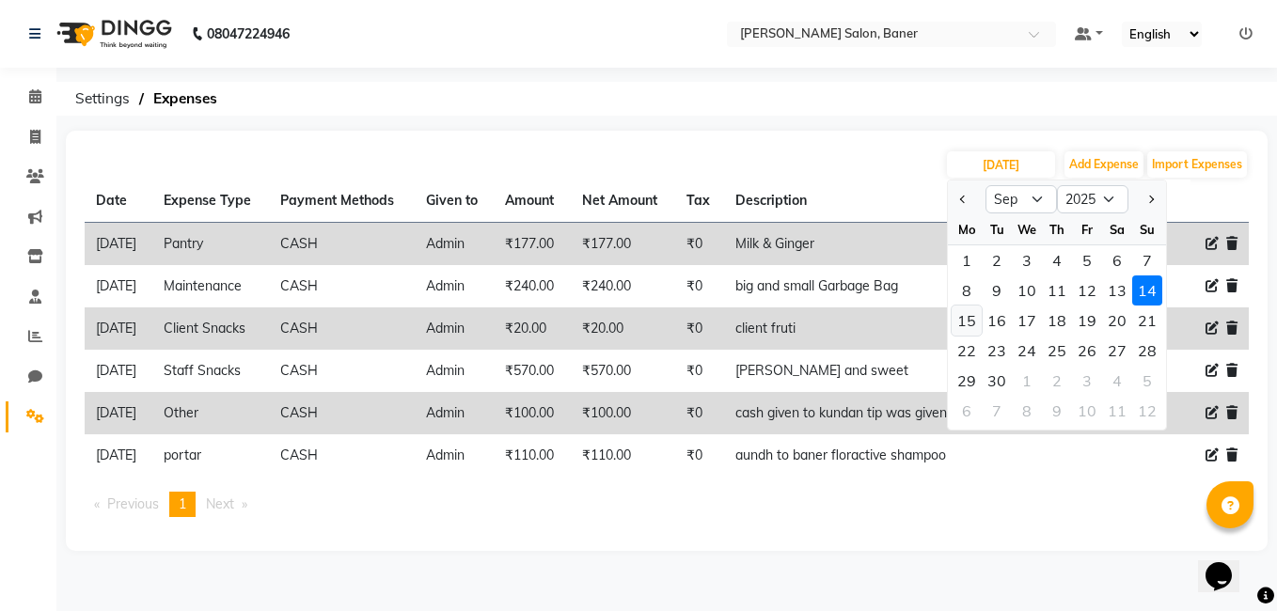
click at [958, 324] on div "15" at bounding box center [966, 321] width 30 height 30
type input "15-09-2025"
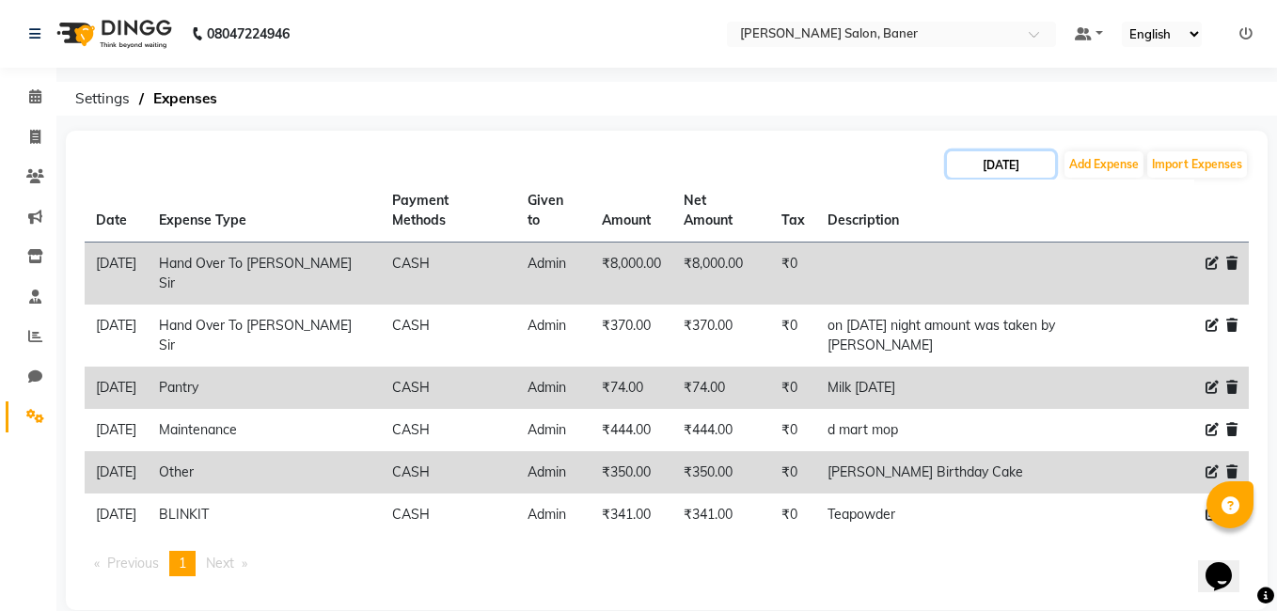
click at [1005, 165] on input "15-09-2025" at bounding box center [1001, 164] width 108 height 26
select select "9"
select select "2025"
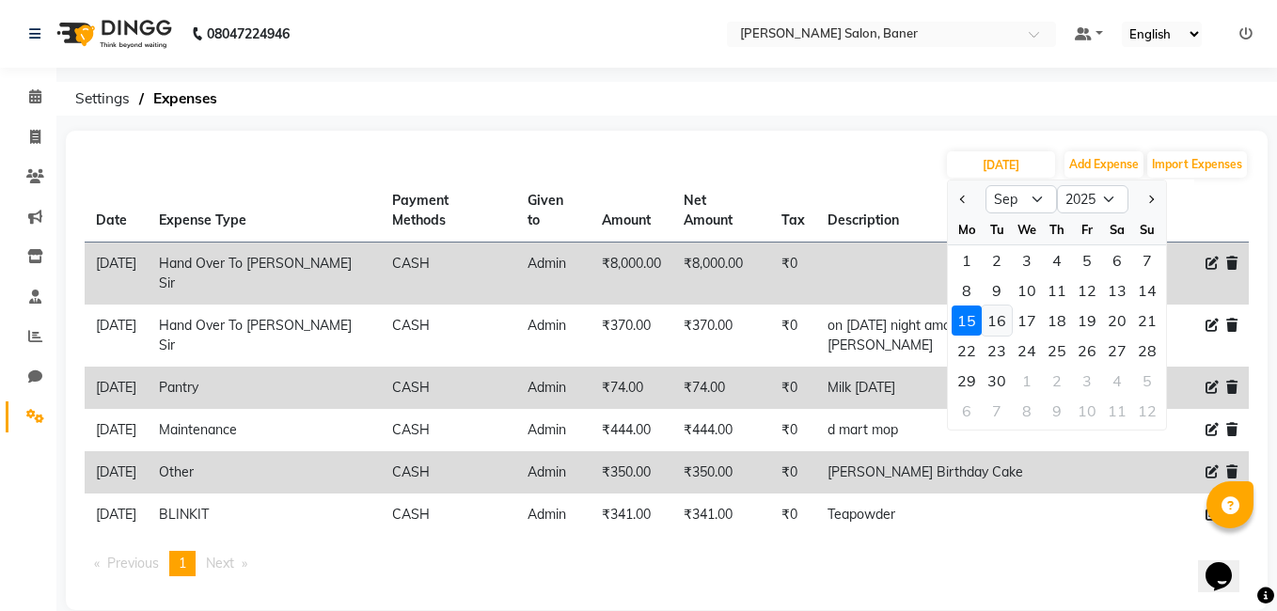
click at [1000, 317] on div "16" at bounding box center [996, 321] width 30 height 30
type input "16-09-2025"
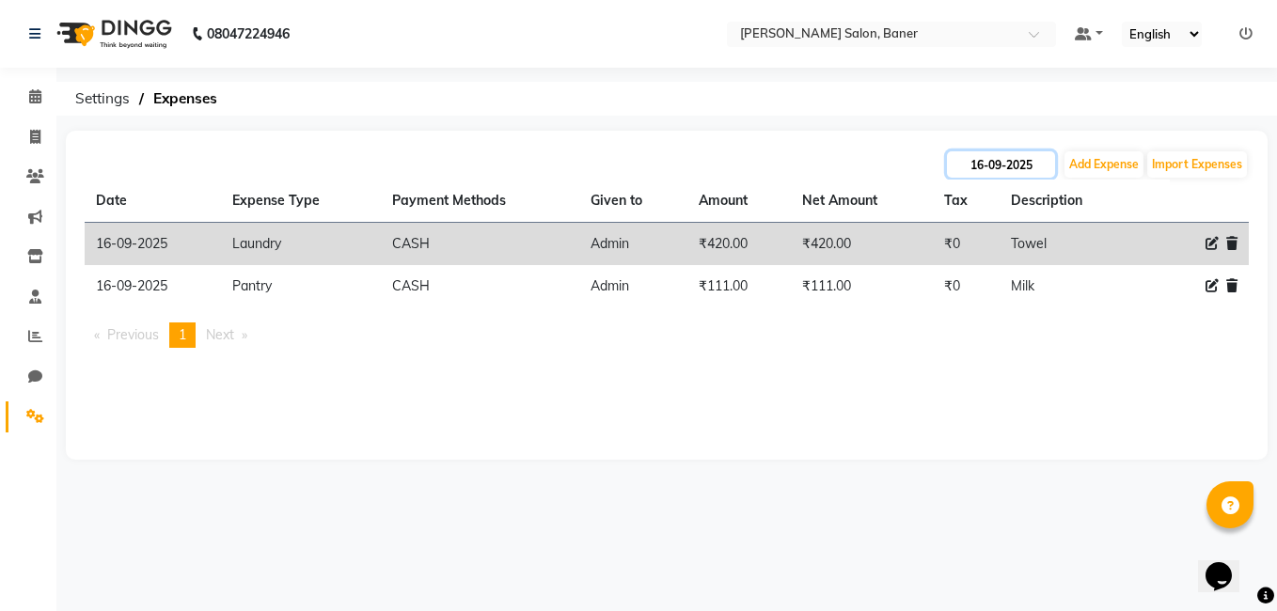
click at [1002, 170] on input "16-09-2025" at bounding box center [1001, 164] width 108 height 26
select select "9"
select select "2025"
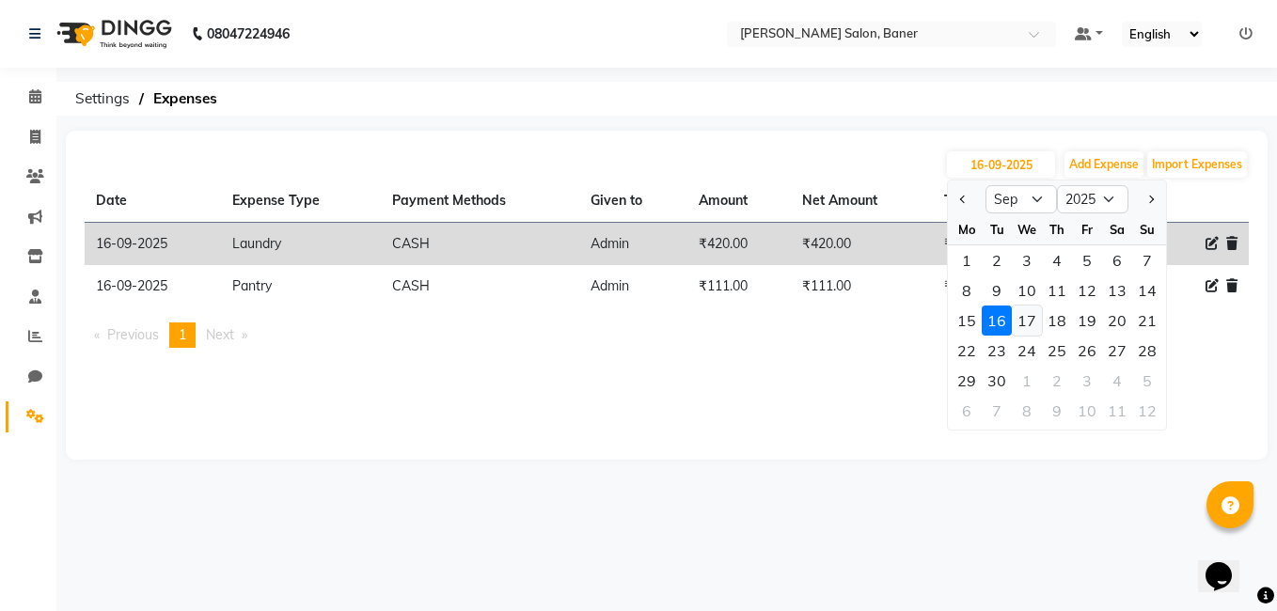
click at [1032, 313] on div "17" at bounding box center [1026, 321] width 30 height 30
type input "17-09-2025"
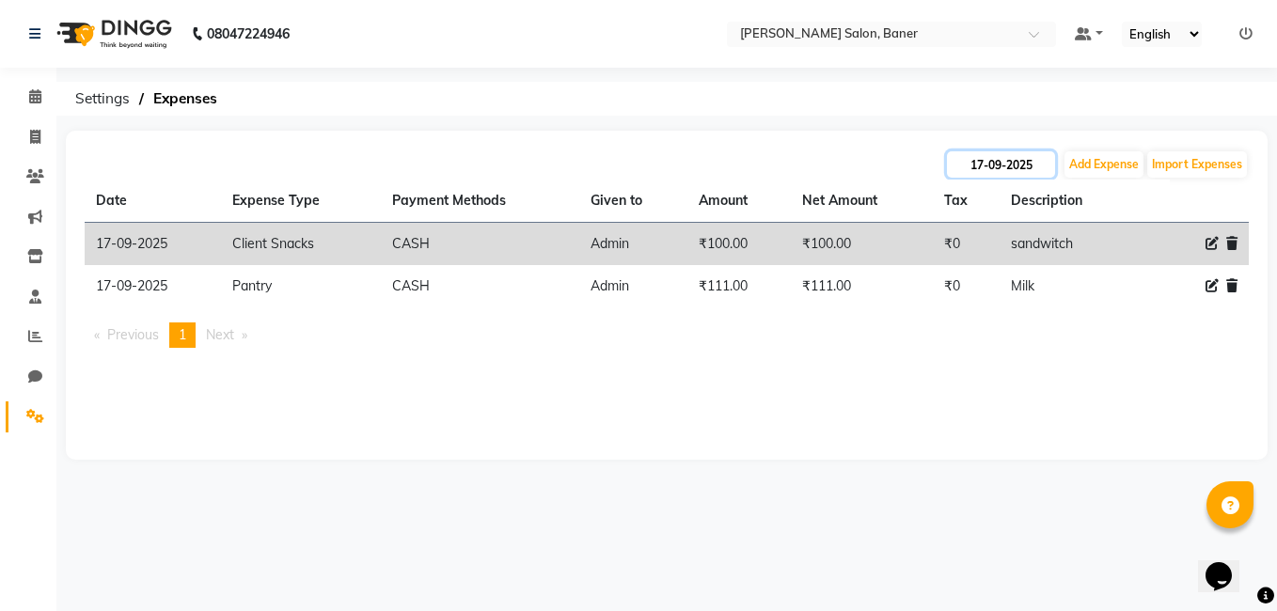
click at [1006, 166] on input "17-09-2025" at bounding box center [1001, 164] width 108 height 26
select select "9"
select select "2025"
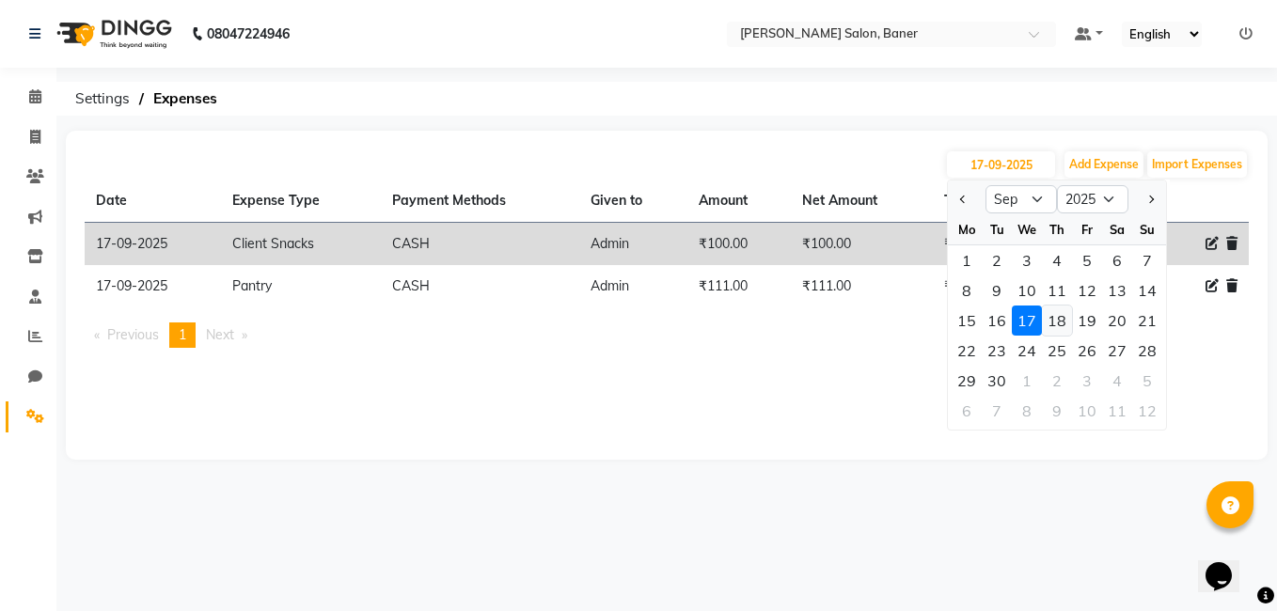
click at [1068, 324] on div "18" at bounding box center [1057, 321] width 30 height 30
type input "18-09-2025"
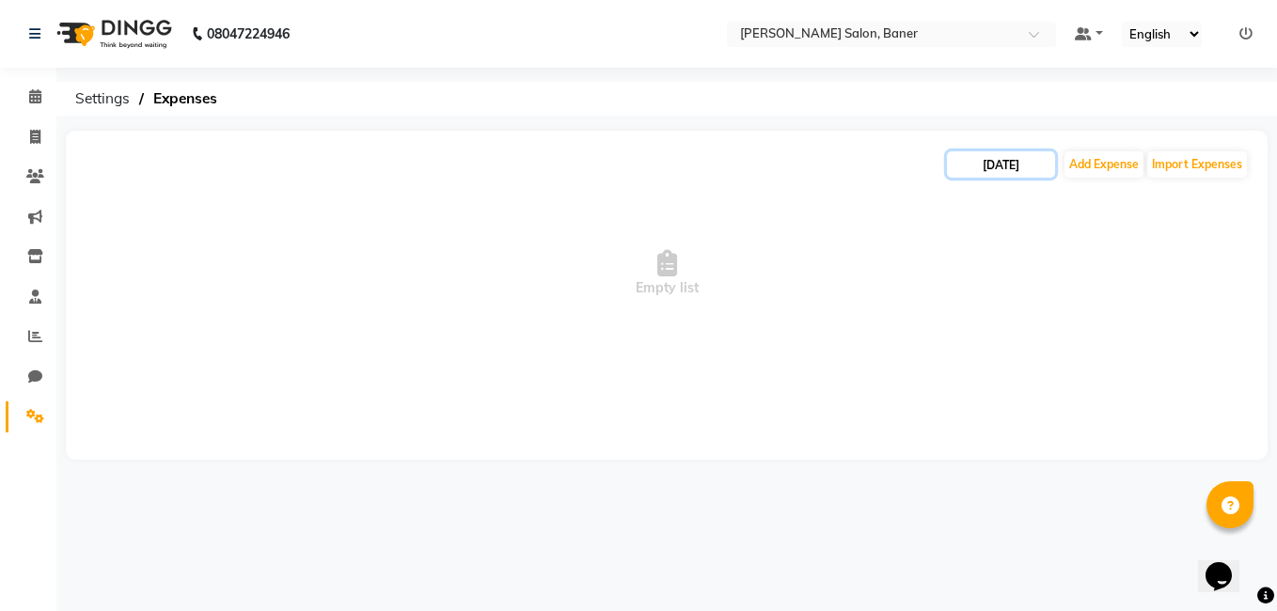
click at [1009, 172] on input "18-09-2025" at bounding box center [1001, 164] width 108 height 26
select select "9"
select select "2025"
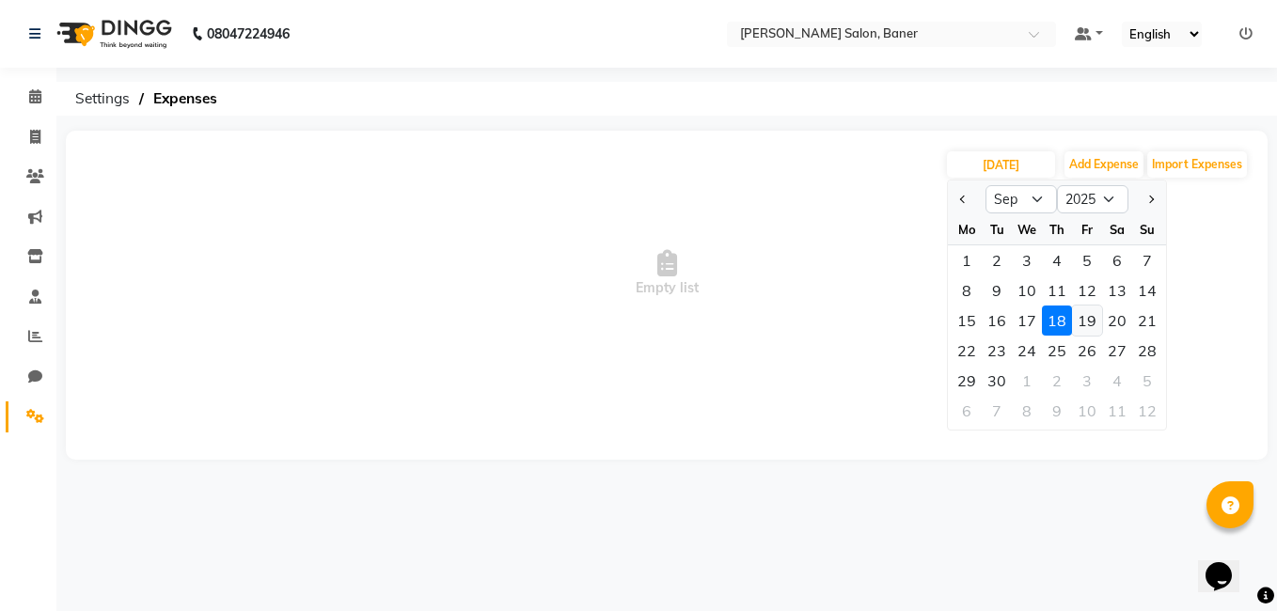
click at [1089, 320] on div "19" at bounding box center [1087, 321] width 30 height 30
type input "19-09-2025"
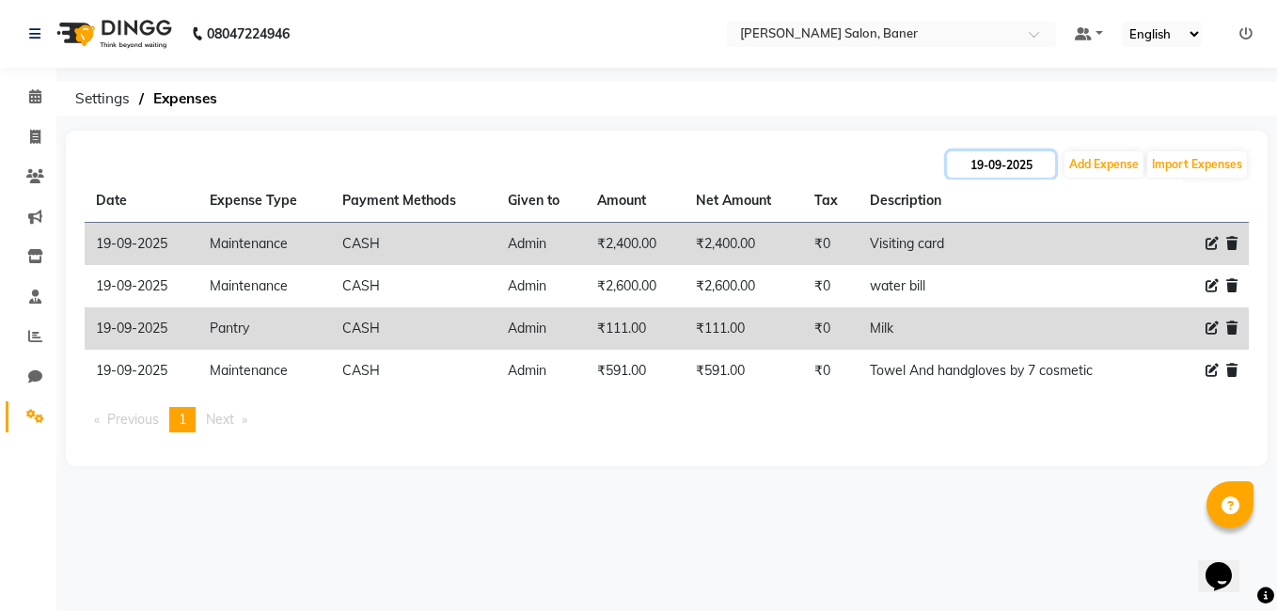
click at [1000, 163] on input "19-09-2025" at bounding box center [1001, 164] width 108 height 26
select select "9"
select select "2025"
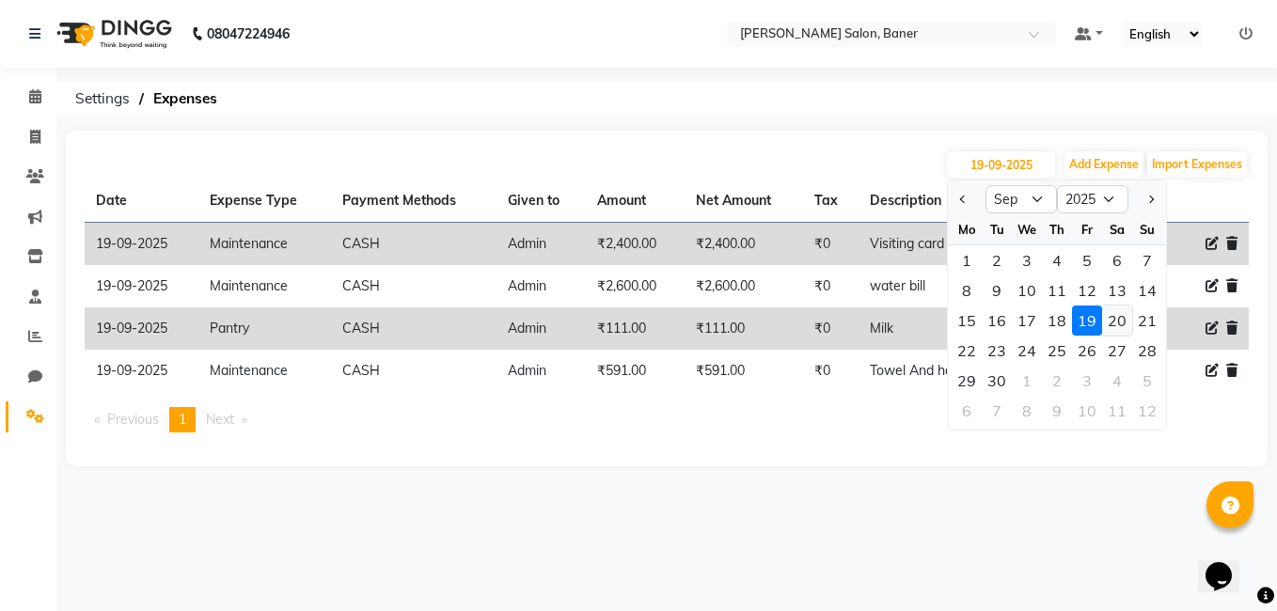
click at [1126, 323] on div "20" at bounding box center [1117, 321] width 30 height 30
type input "20-09-2025"
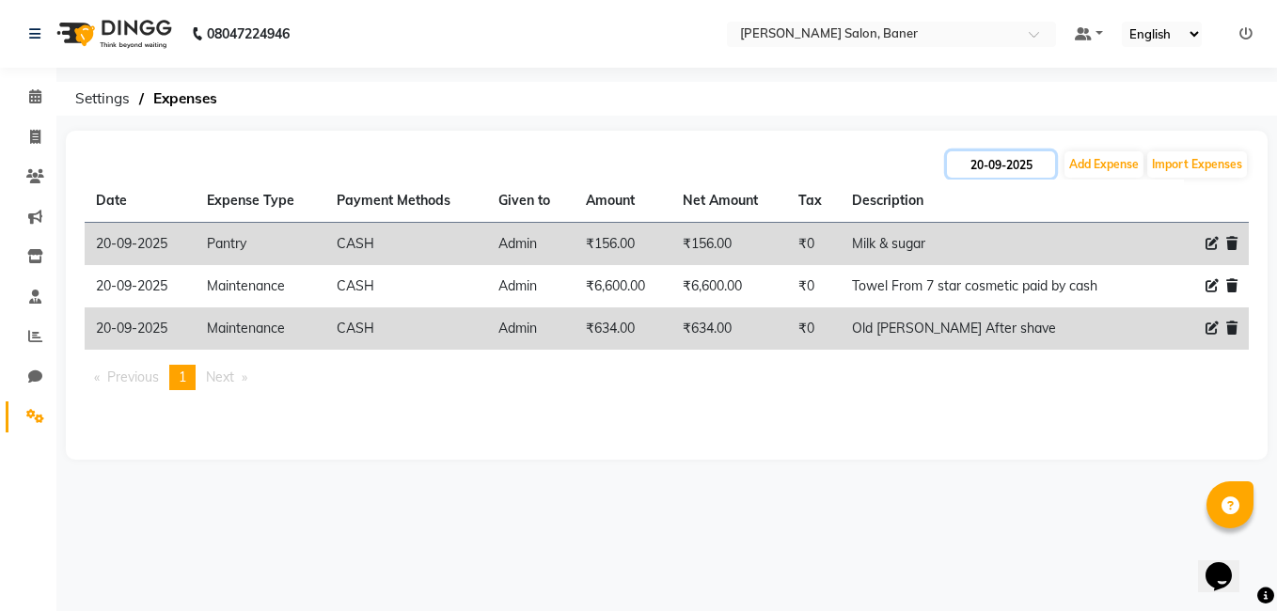
click at [1008, 173] on input "20-09-2025" at bounding box center [1001, 164] width 108 height 26
select select "9"
select select "2025"
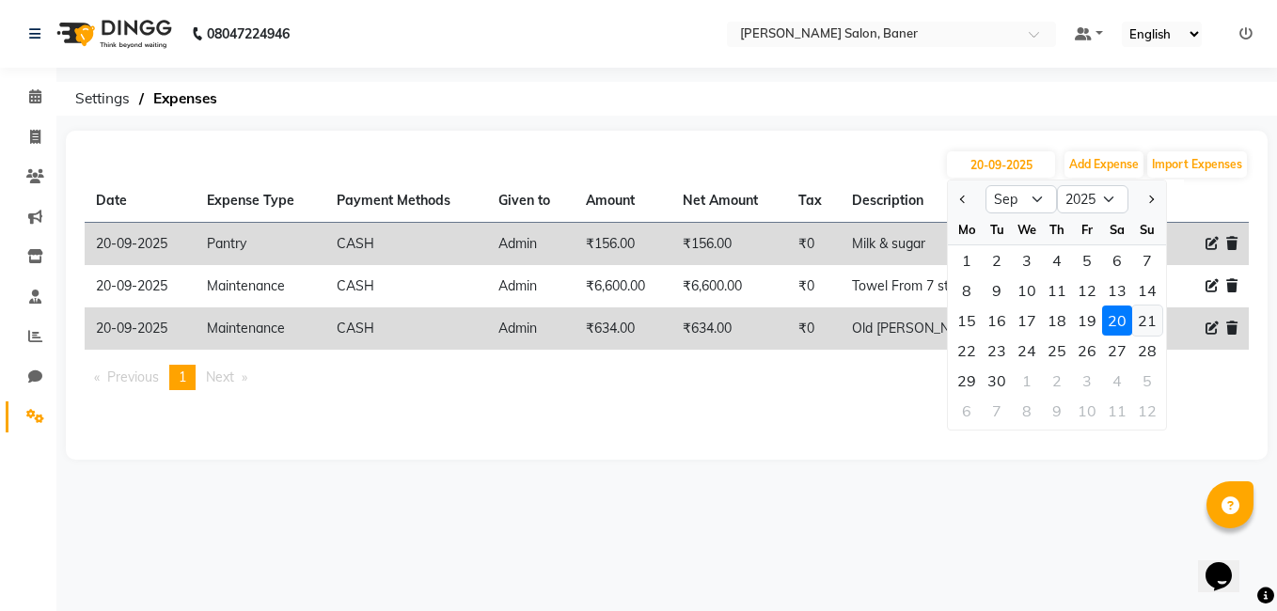
click at [1138, 309] on div "21" at bounding box center [1147, 321] width 30 height 30
type input "[DATE]"
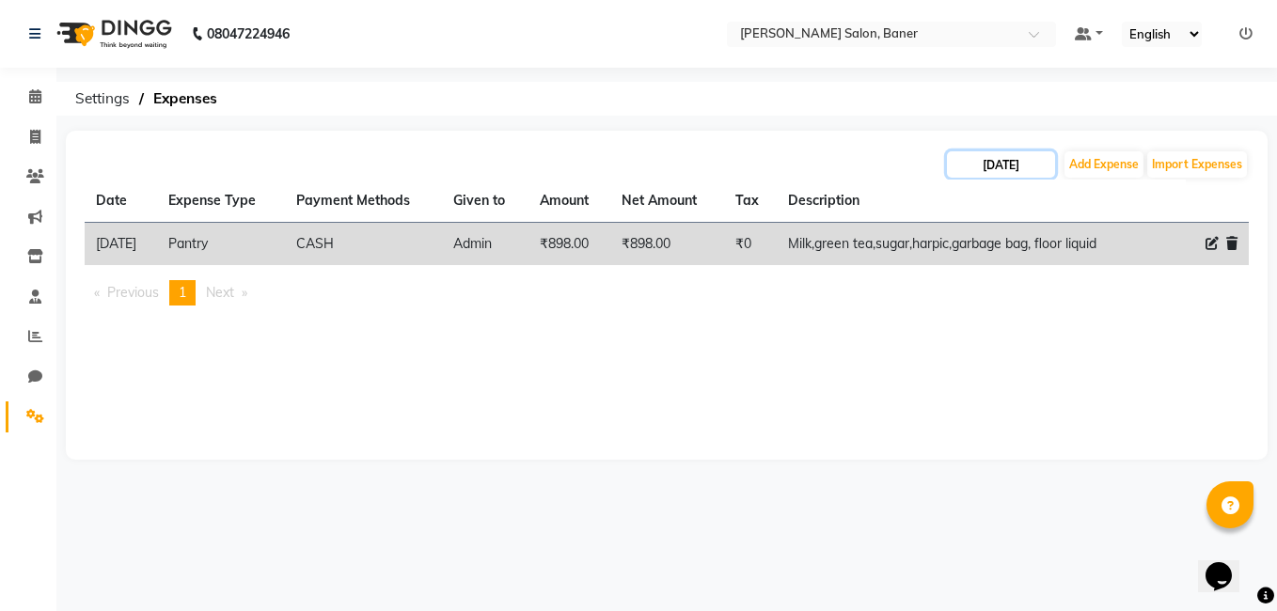
click at [1002, 169] on input "[DATE]" at bounding box center [1001, 164] width 108 height 26
select select "9"
select select "2025"
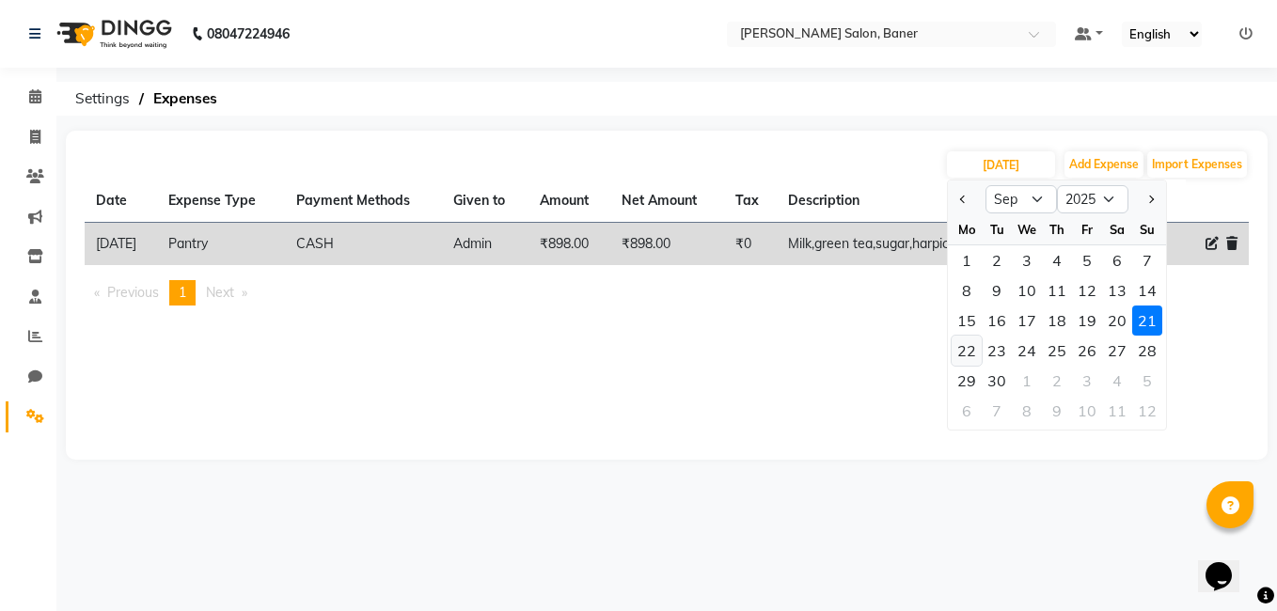
click at [978, 353] on div "22" at bounding box center [966, 351] width 30 height 30
type input "22-09-2025"
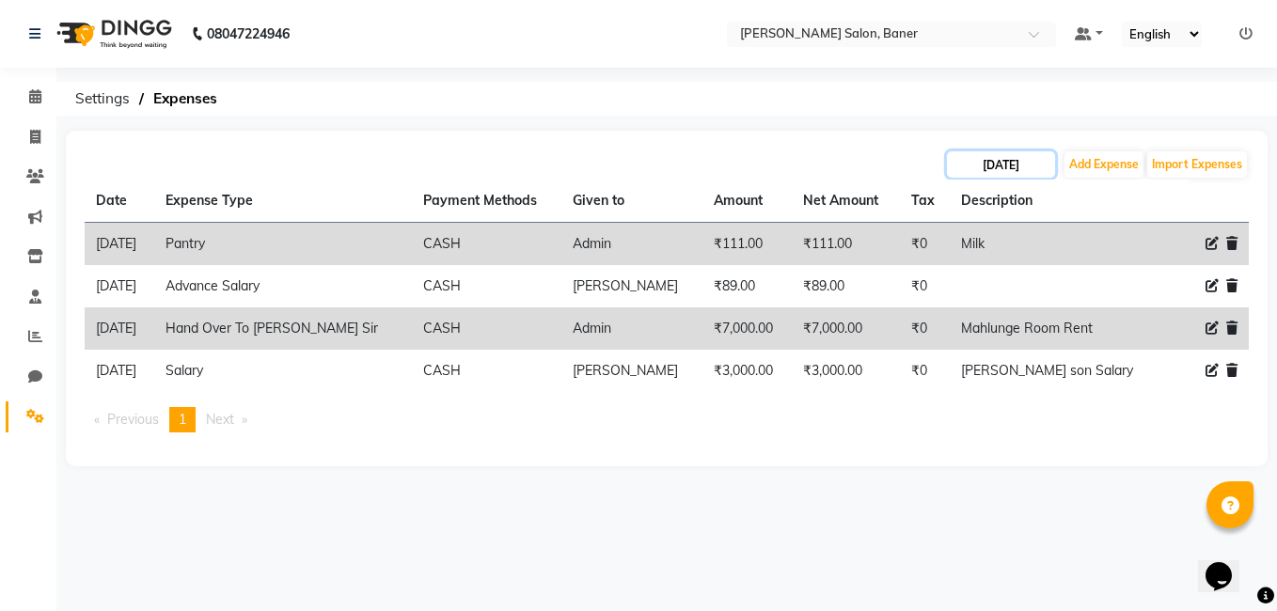
click at [1014, 161] on input "22-09-2025" at bounding box center [1001, 164] width 108 height 26
select select "9"
select select "2025"
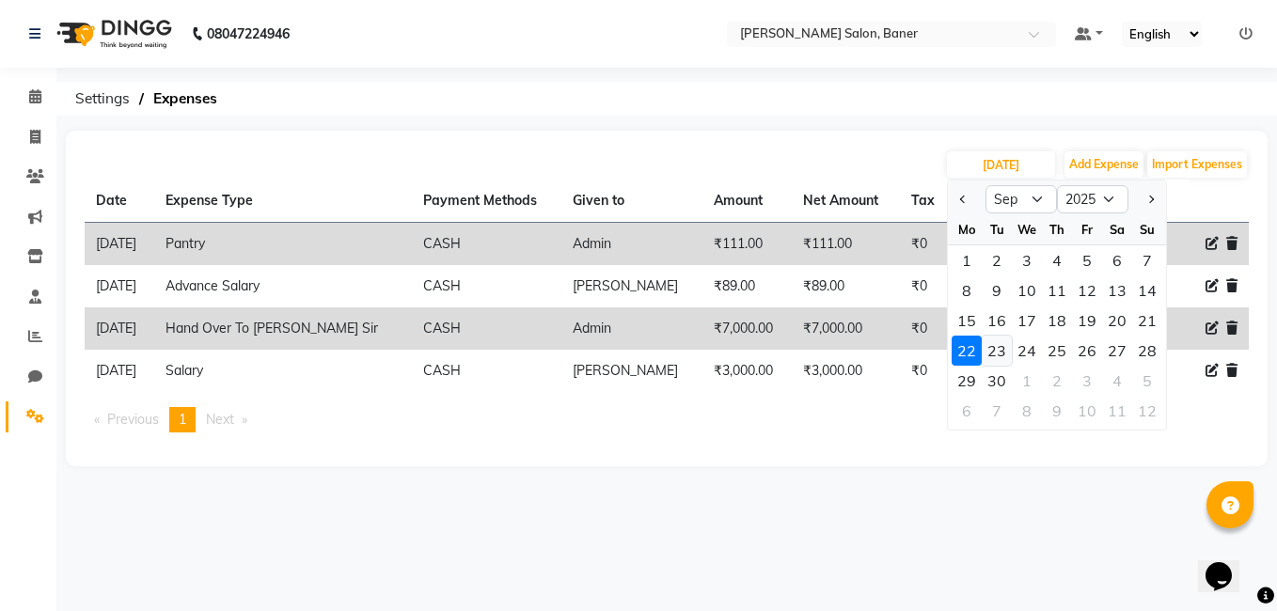
click at [1000, 350] on div "23" at bounding box center [996, 351] width 30 height 30
type input "23-09-2025"
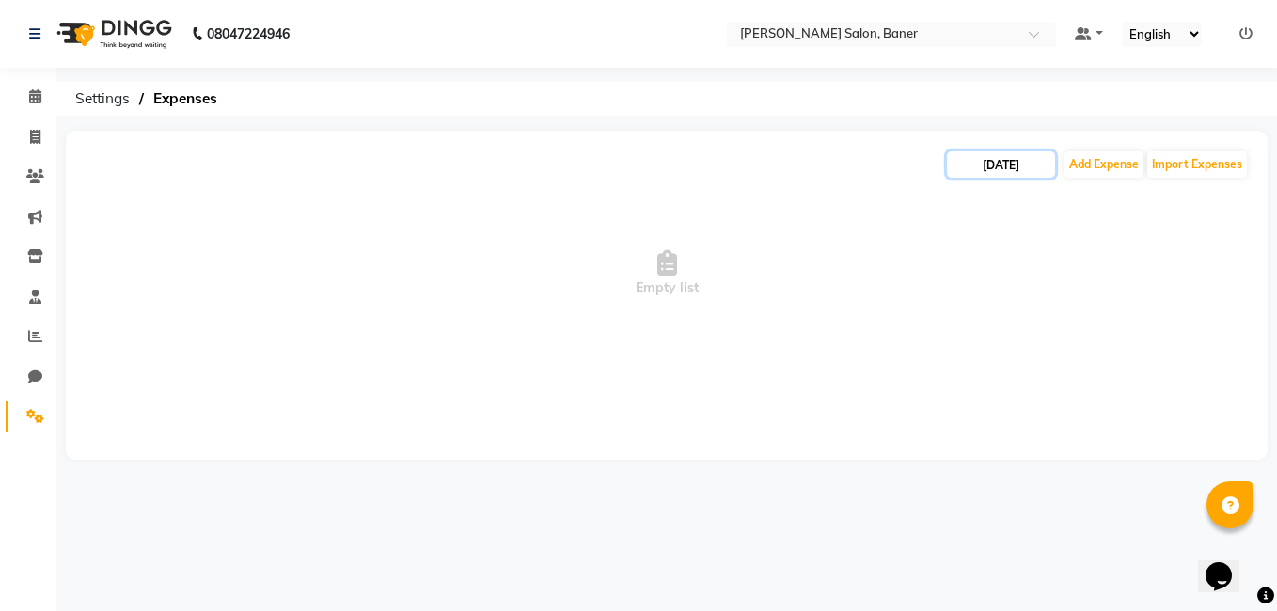
click at [1019, 164] on input "23-09-2025" at bounding box center [1001, 164] width 108 height 26
select select "9"
select select "2025"
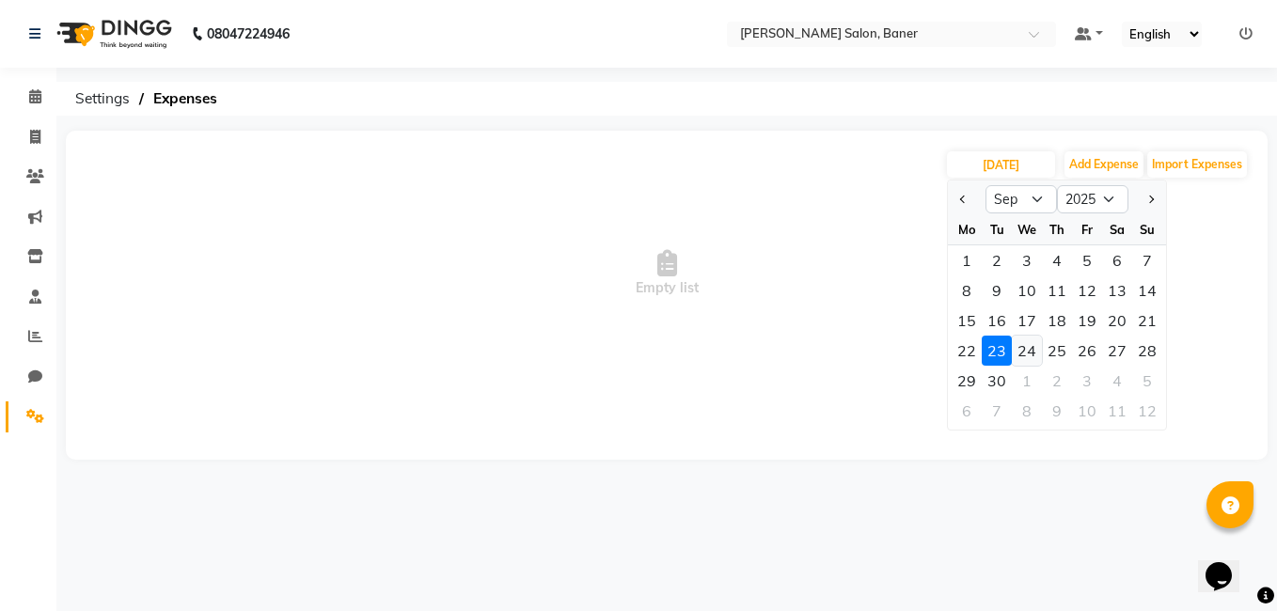
click at [1031, 350] on div "24" at bounding box center [1026, 351] width 30 height 30
type input "[DATE]"
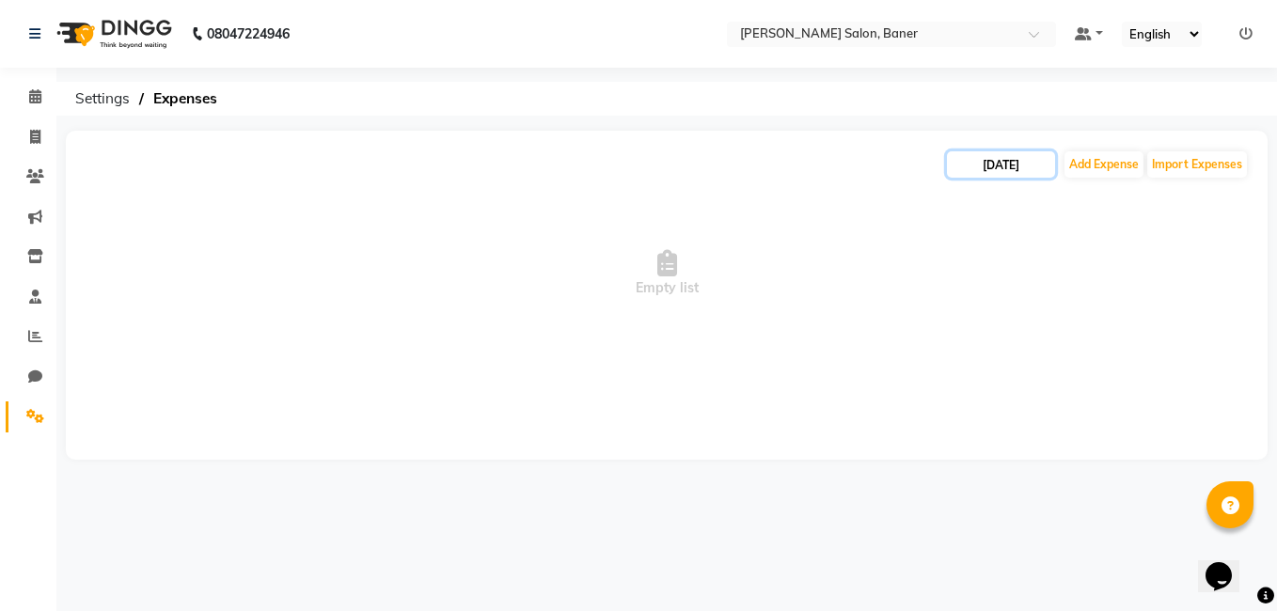
click at [1034, 161] on input "[DATE]" at bounding box center [1001, 164] width 108 height 26
select select "9"
select select "2025"
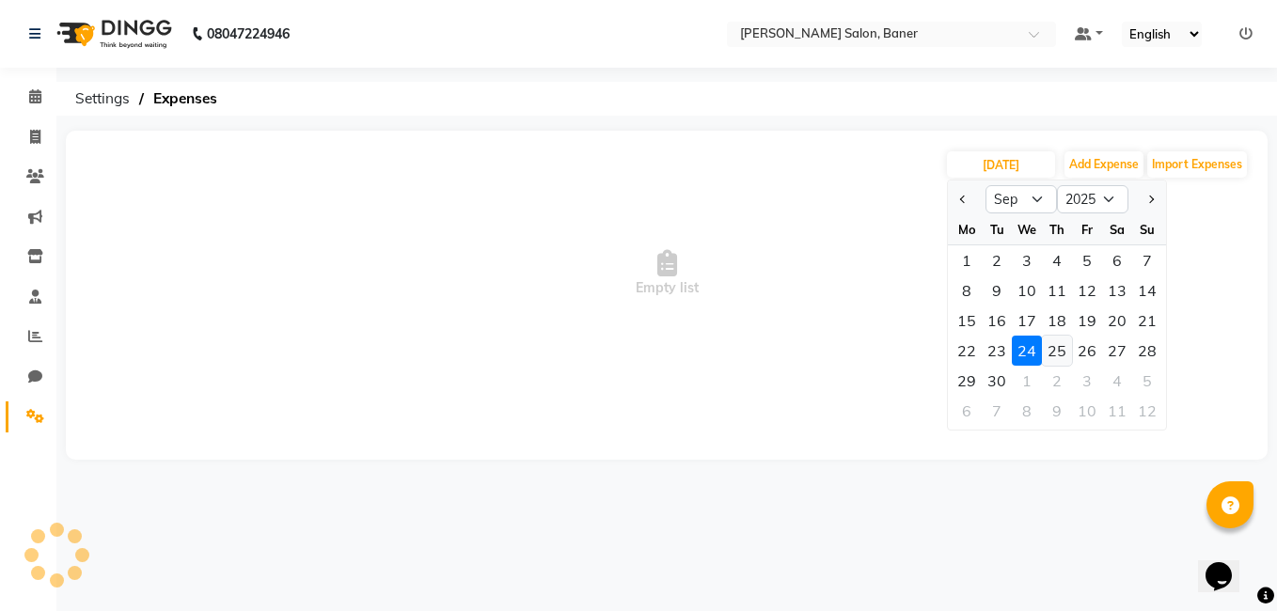
click at [1054, 357] on div "25" at bounding box center [1057, 351] width 30 height 30
type input "25-09-2025"
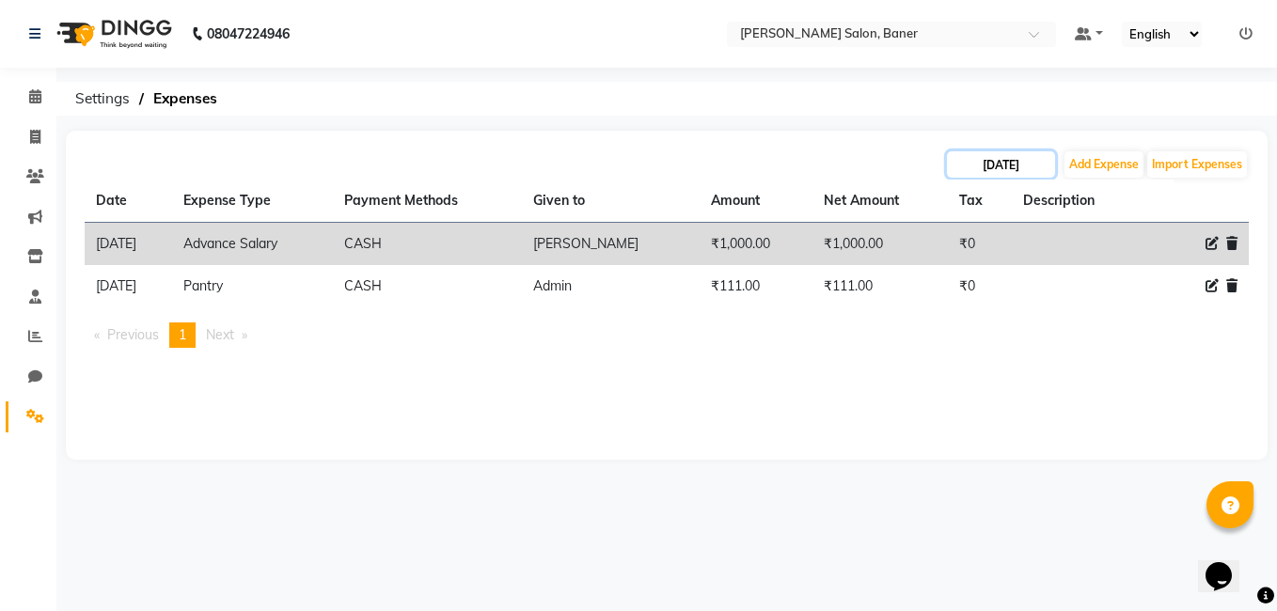
click at [1011, 159] on input "25-09-2025" at bounding box center [1001, 164] width 108 height 26
select select "9"
select select "2025"
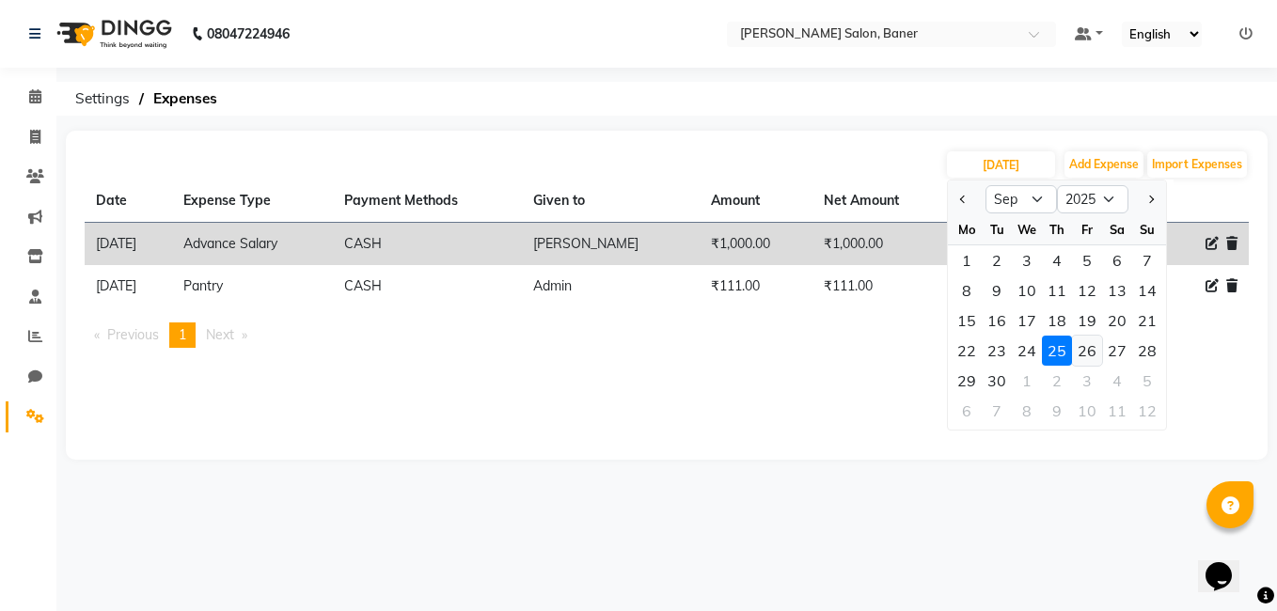
click at [1077, 353] on div "26" at bounding box center [1087, 351] width 30 height 30
type input "26-09-2025"
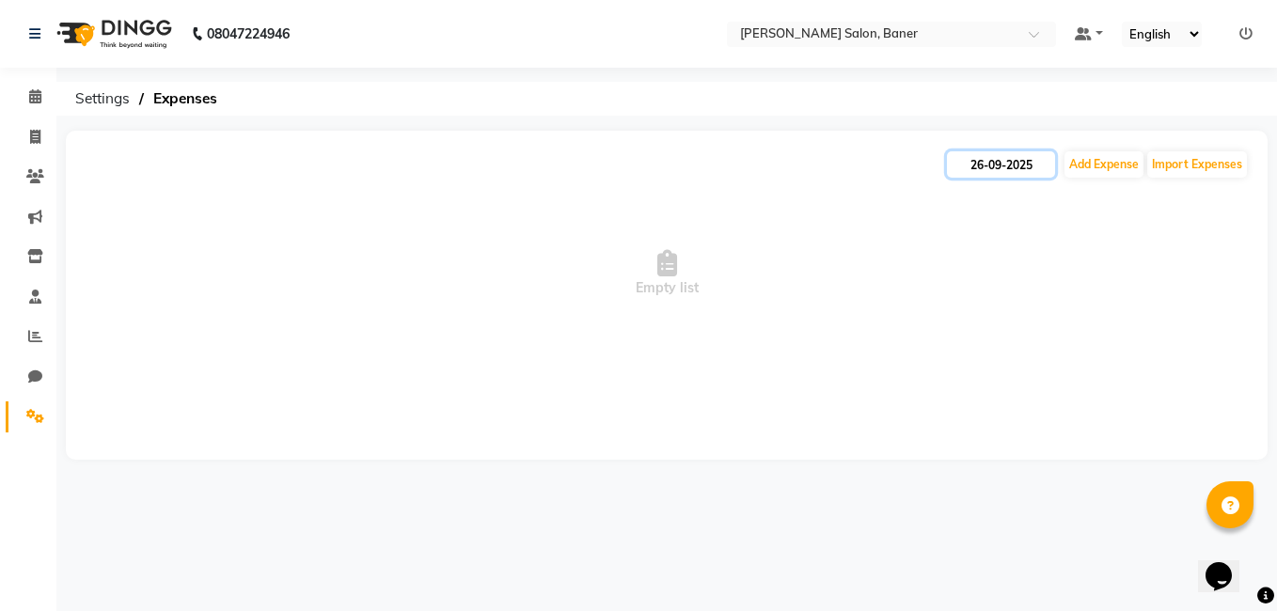
click at [1019, 163] on input "26-09-2025" at bounding box center [1001, 164] width 108 height 26
select select "9"
select select "2025"
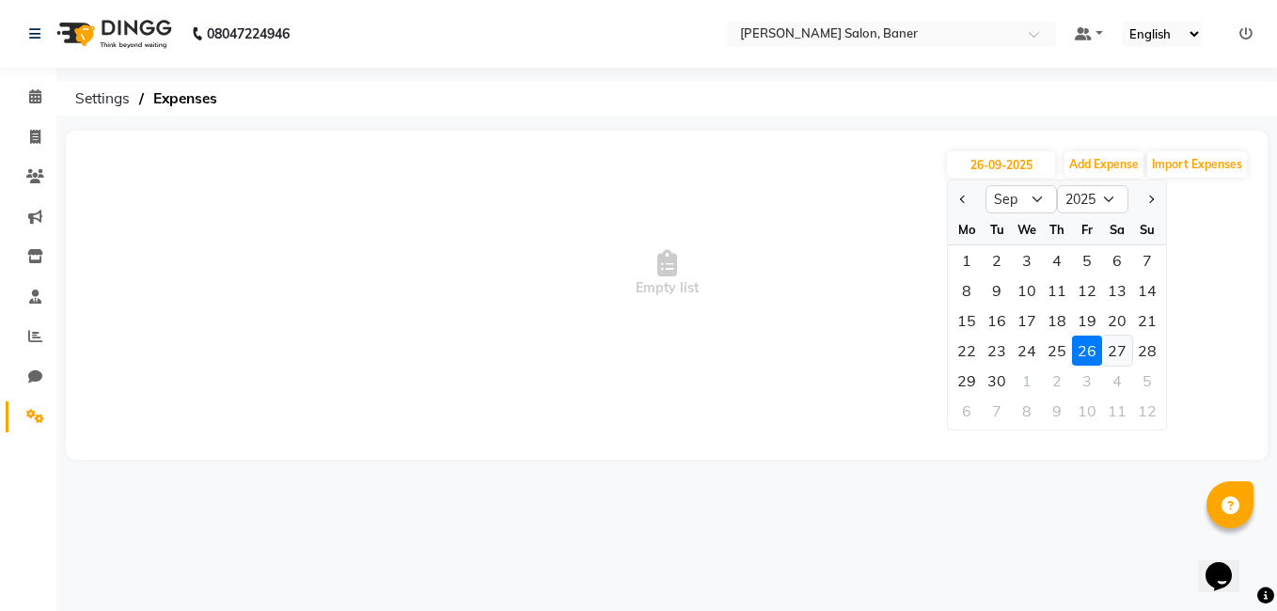
click at [1110, 358] on div "27" at bounding box center [1117, 351] width 30 height 30
type input "27-09-2025"
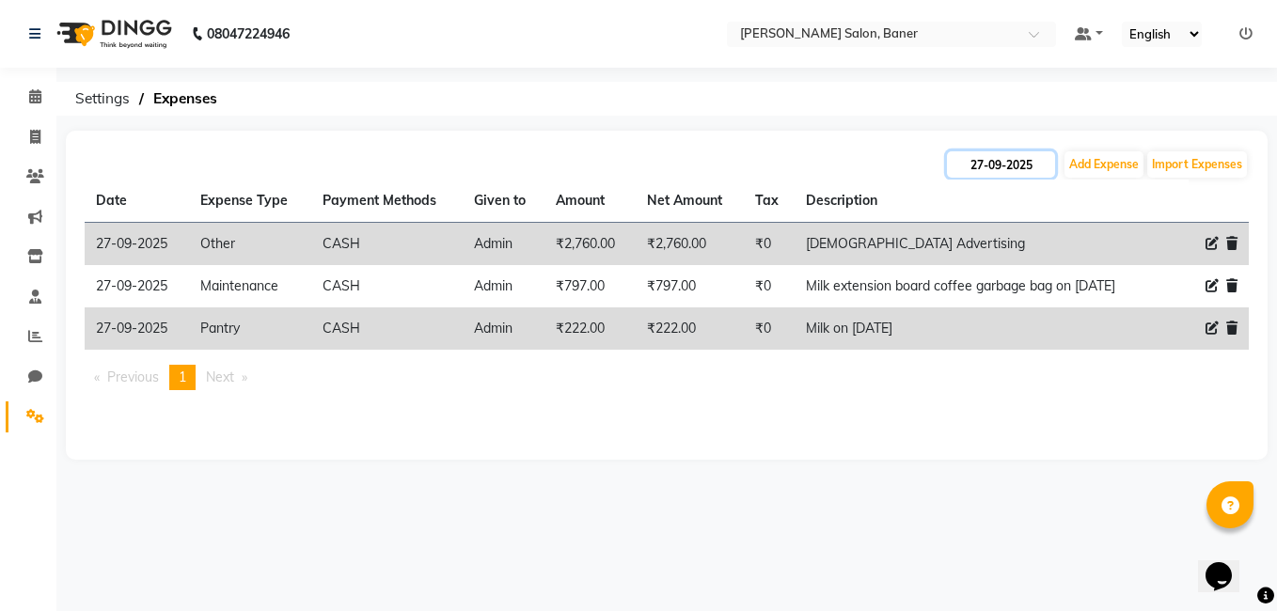
click at [1031, 164] on input "27-09-2025" at bounding box center [1001, 164] width 108 height 26
select select "9"
select select "2025"
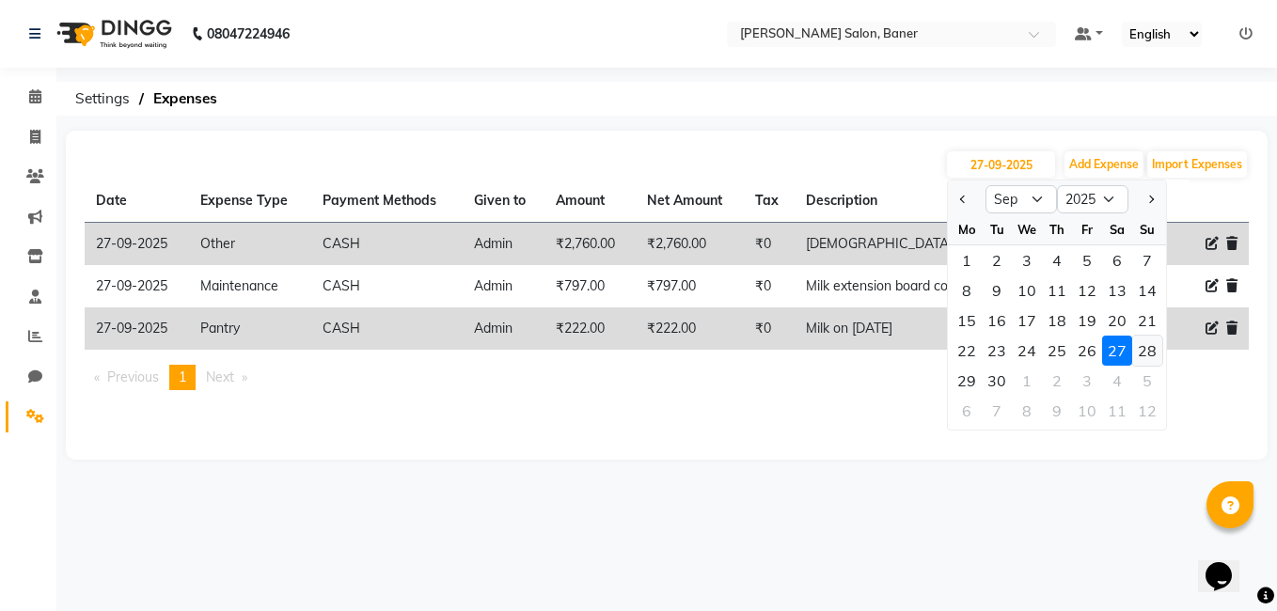
click at [1153, 347] on div "28" at bounding box center [1147, 351] width 30 height 30
type input "28-09-2025"
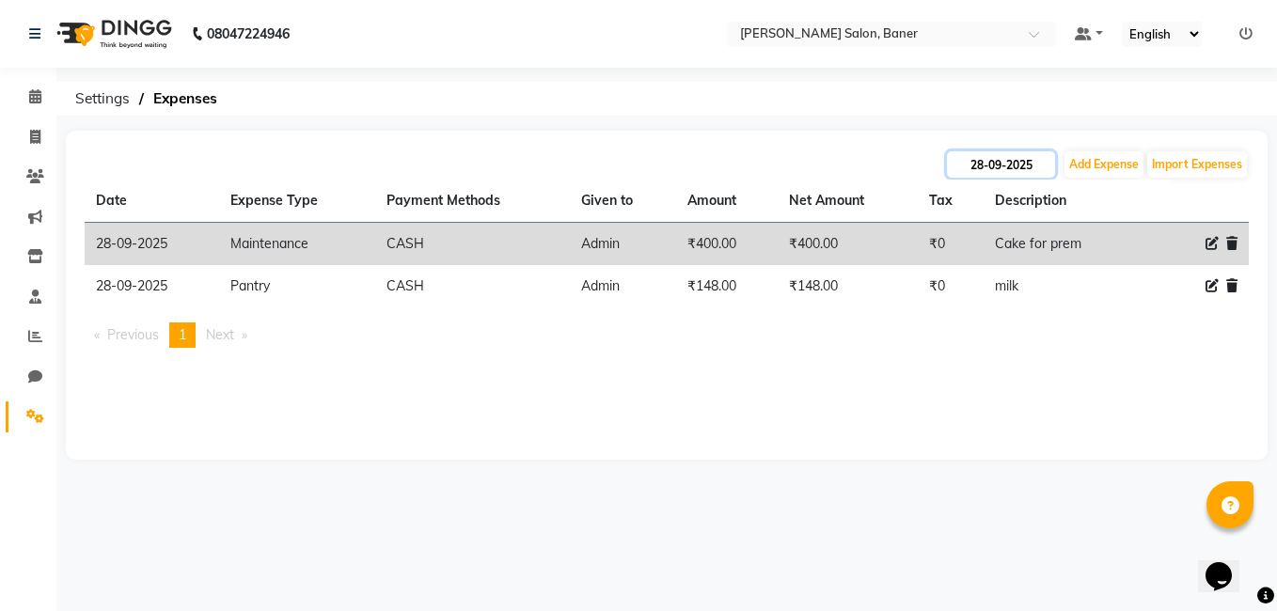
click at [995, 176] on input "28-09-2025" at bounding box center [1001, 164] width 108 height 26
select select "9"
select select "2025"
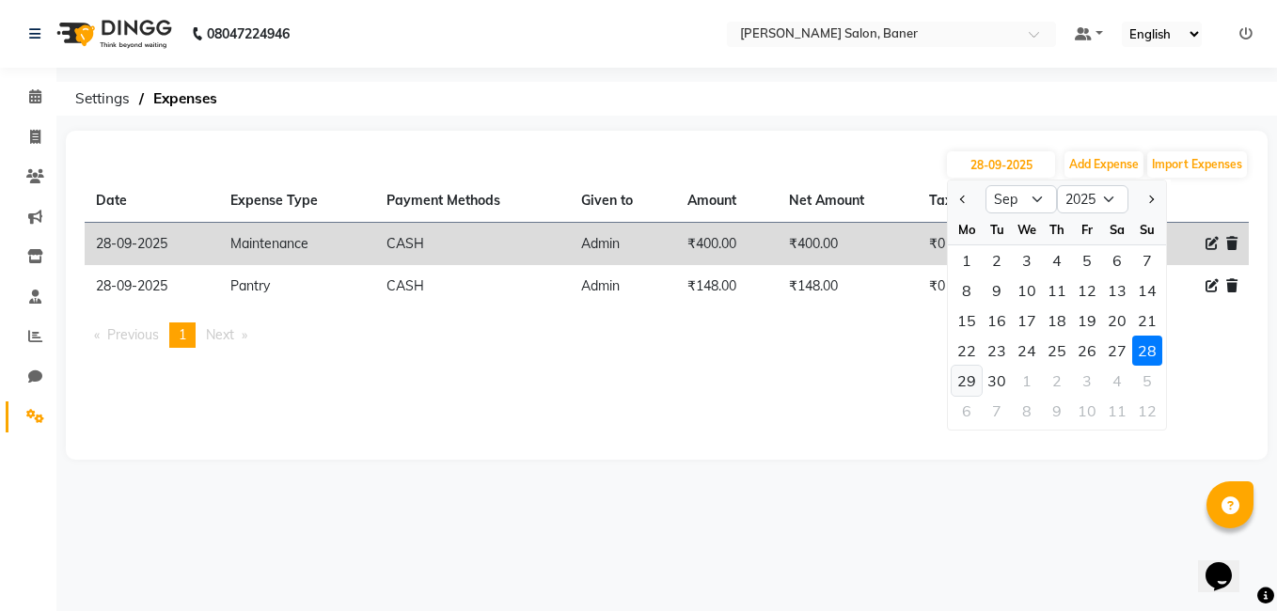
click at [962, 373] on div "29" at bounding box center [966, 381] width 30 height 30
type input "29-09-2025"
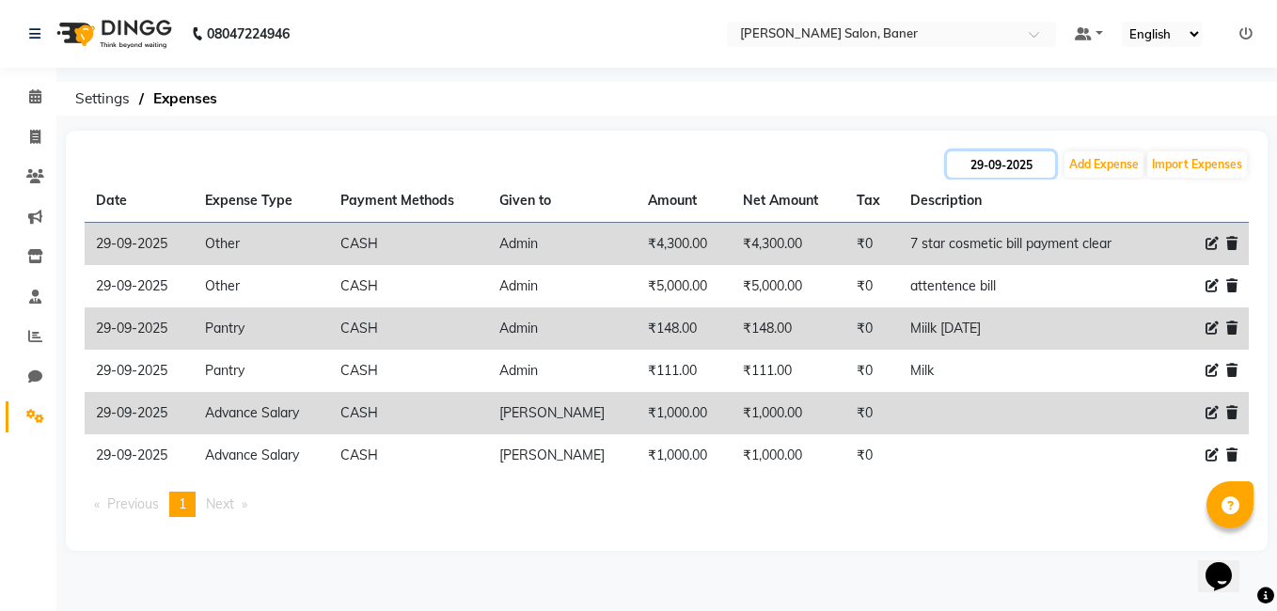
click at [987, 162] on input "29-09-2025" at bounding box center [1001, 164] width 108 height 26
select select "9"
select select "2025"
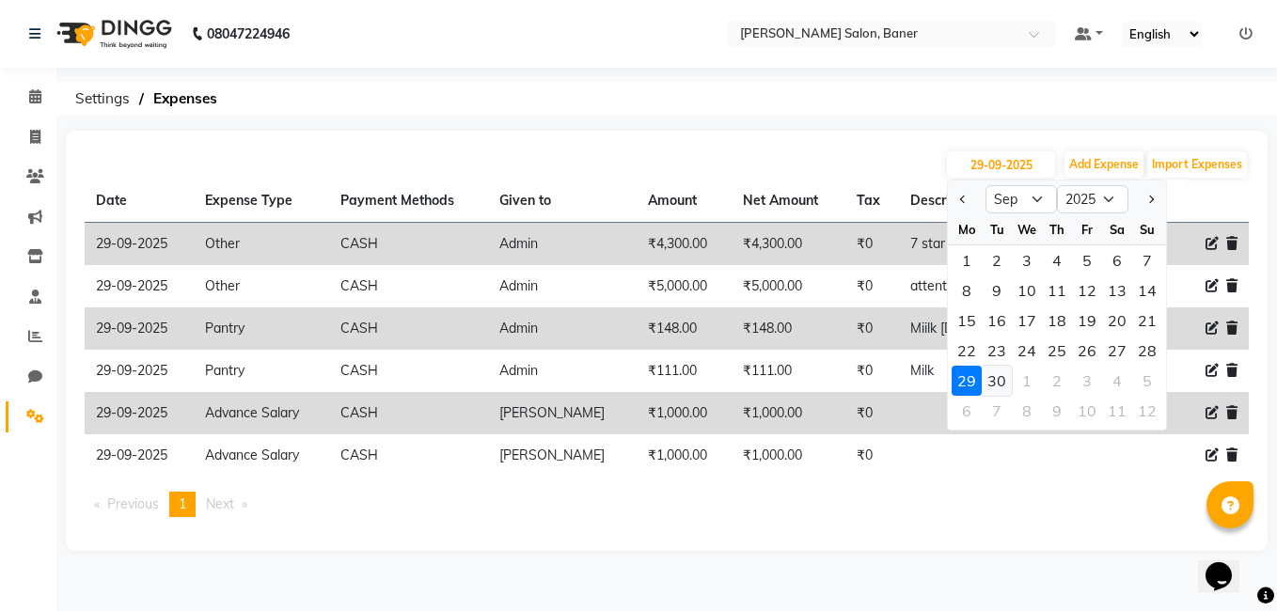
click at [1003, 384] on div "30" at bounding box center [996, 381] width 30 height 30
type input "30-09-2025"
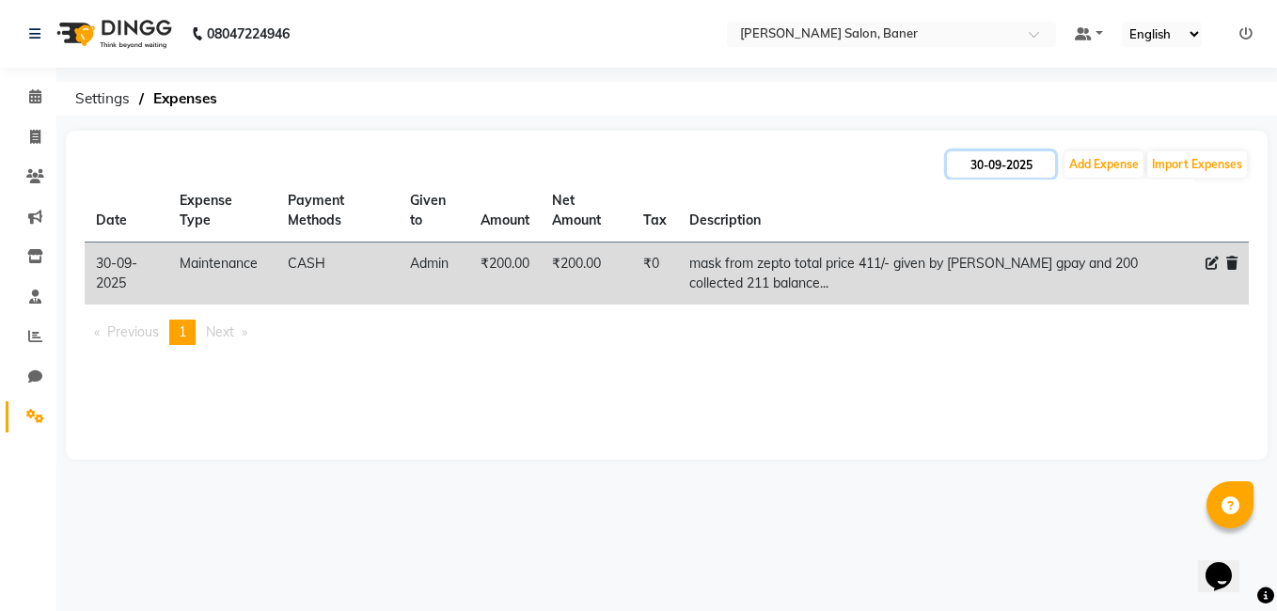
click at [988, 167] on input "30-09-2025" at bounding box center [1001, 164] width 108 height 26
select select "9"
select select "2025"
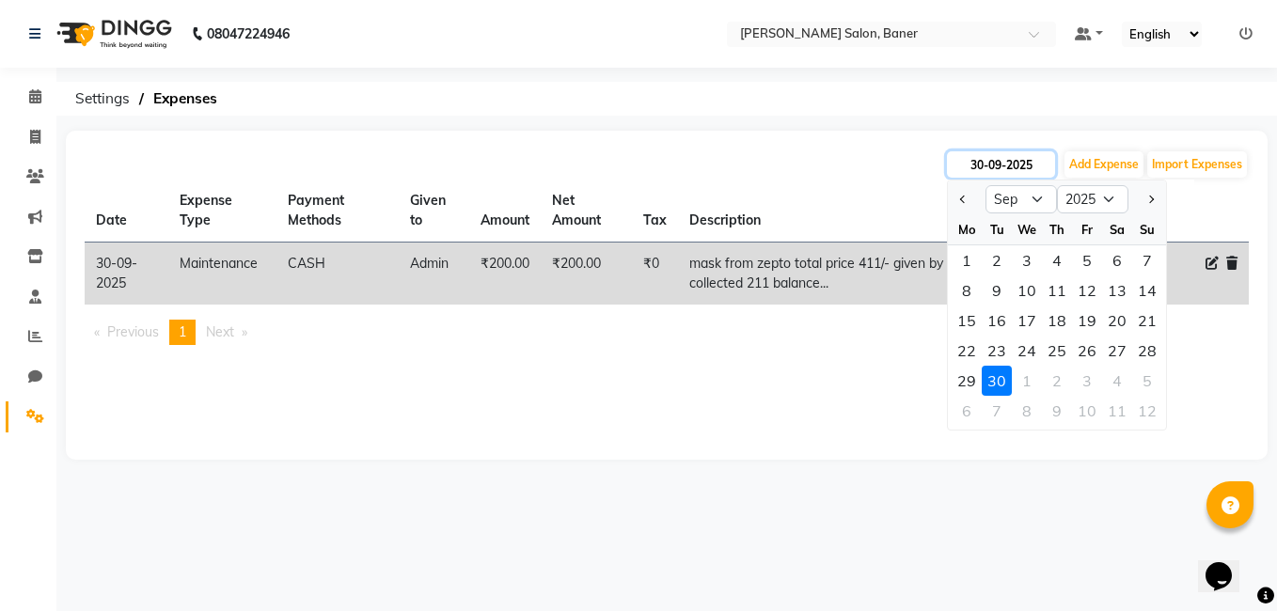
click at [988, 167] on input "30-09-2025" at bounding box center [1001, 164] width 108 height 26
click at [1025, 384] on div "1" at bounding box center [1026, 381] width 30 height 30
type input "01-10-2025"
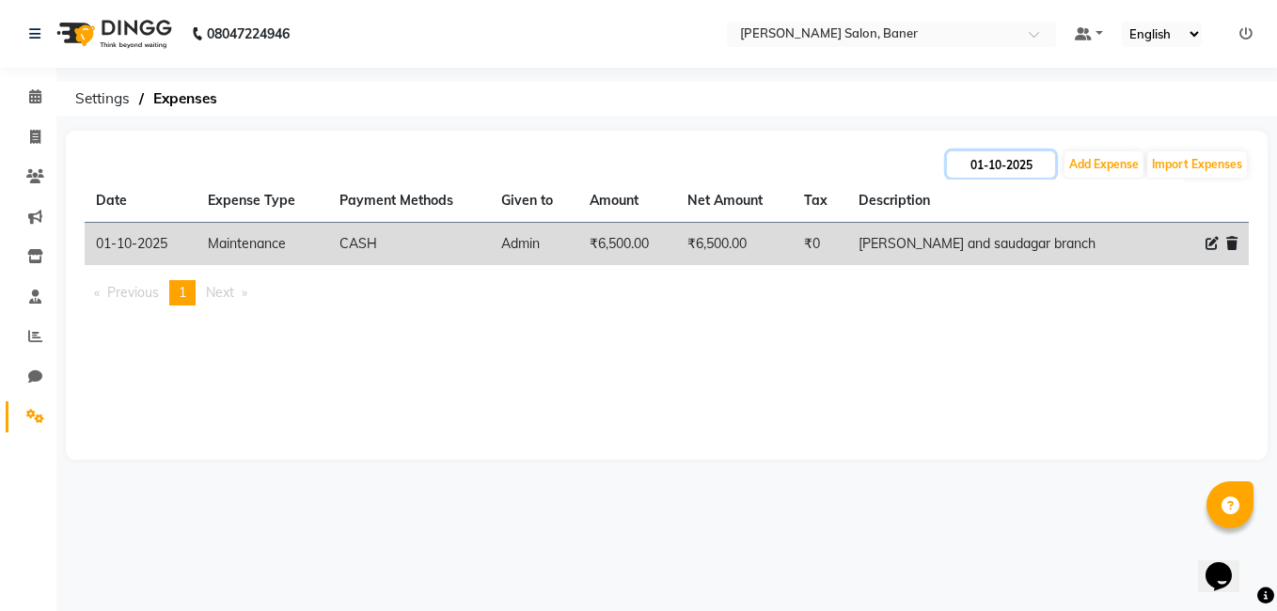
click at [996, 158] on input "01-10-2025" at bounding box center [1001, 164] width 108 height 26
select select "10"
select select "2025"
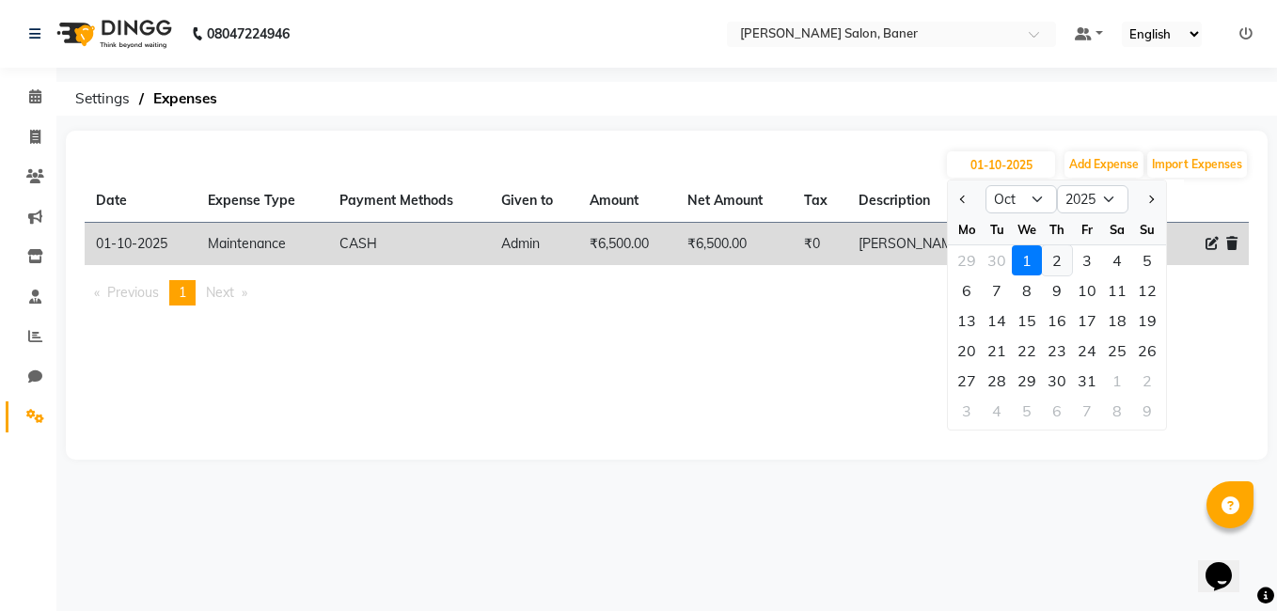
click at [1062, 262] on div "2" at bounding box center [1057, 260] width 30 height 30
type input "02-10-2025"
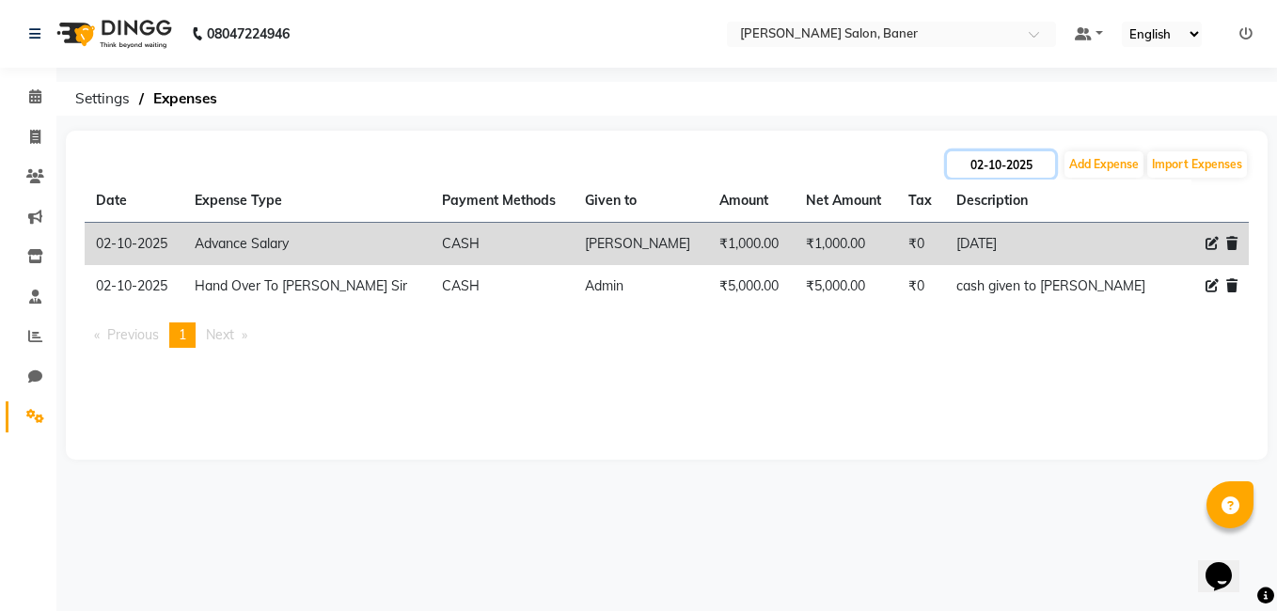
click at [1018, 174] on input "02-10-2025" at bounding box center [1001, 164] width 108 height 26
select select "10"
select select "2025"
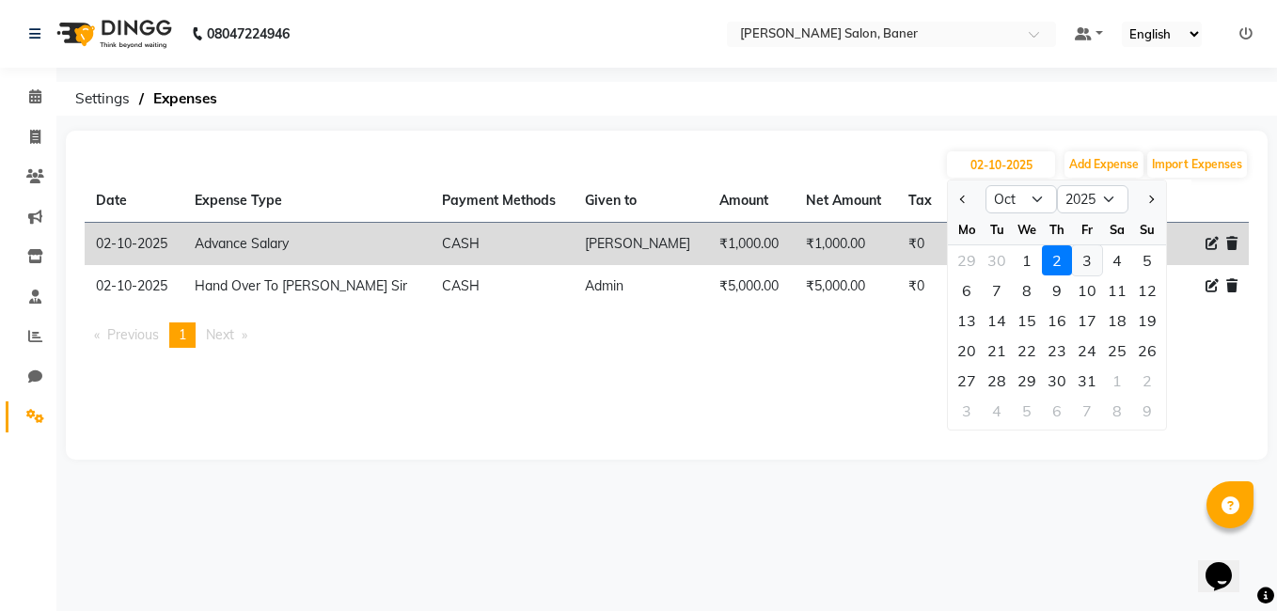
click at [1095, 261] on div "3" at bounding box center [1087, 260] width 30 height 30
type input "03-10-2025"
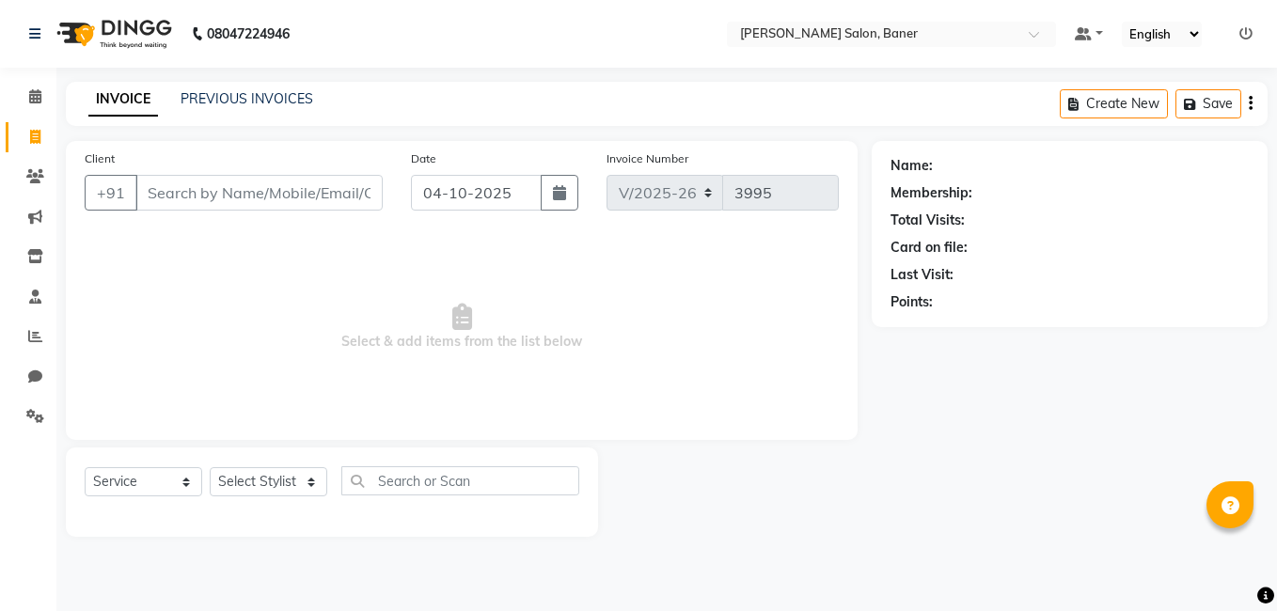
select select "7115"
select select "service"
click at [288, 478] on select "Select Stylist Aaftab Malik Admin Jabaaz Karan Rathod Karishma Khot Krishna Vya…" at bounding box center [269, 481] width 118 height 29
select select "60255"
click at [210, 467] on select "Select Stylist Aaftab Malik Admin Jabaaz Karan Rathod Karishma Khot Krishna Vya…" at bounding box center [269, 481] width 118 height 29
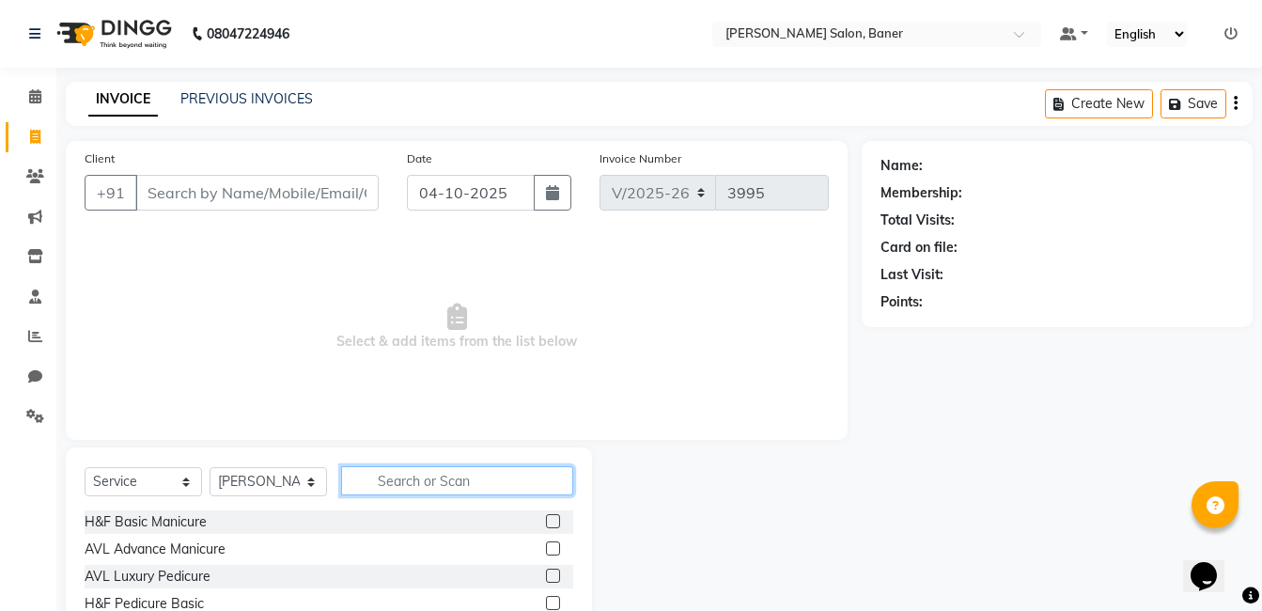
click at [404, 476] on input "text" at bounding box center [457, 480] width 232 height 29
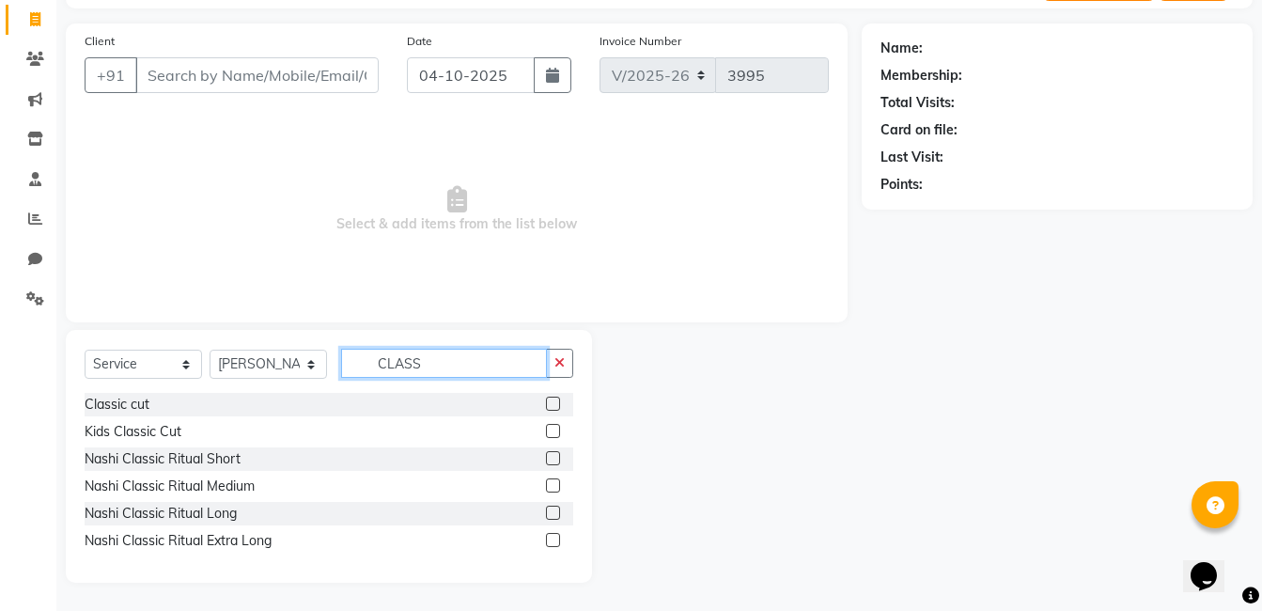
type input "CLASS"
click at [555, 540] on label at bounding box center [553, 540] width 14 height 14
click at [555, 540] on input "checkbox" at bounding box center [552, 541] width 12 height 12
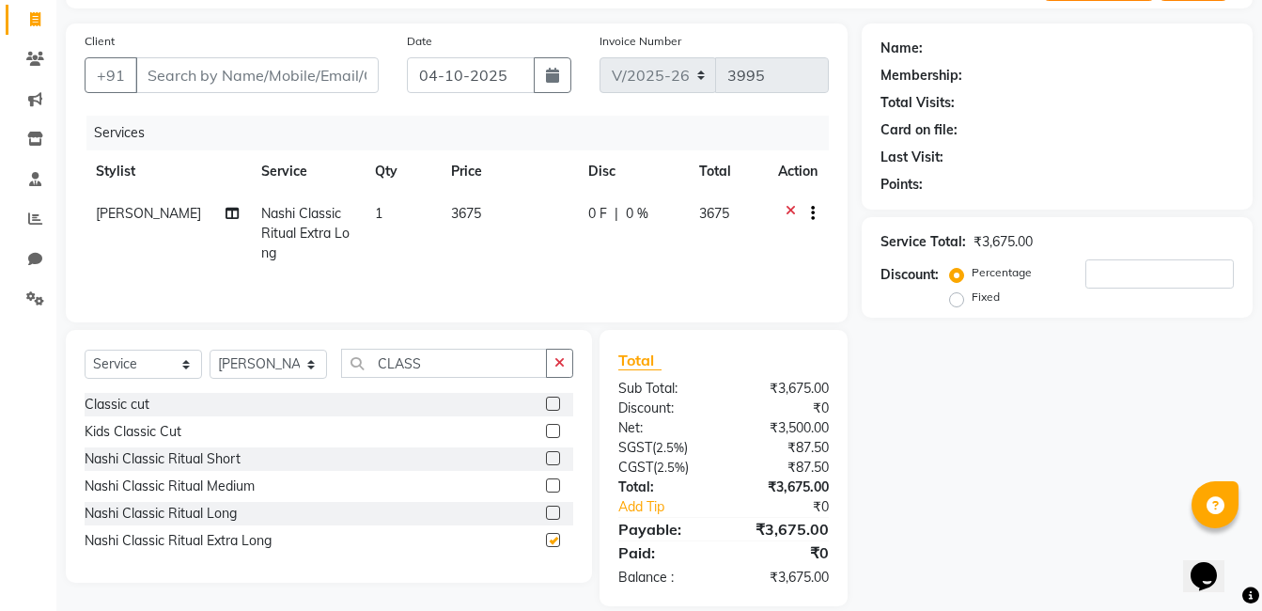
checkbox input "false"
click at [789, 210] on icon at bounding box center [791, 216] width 10 height 24
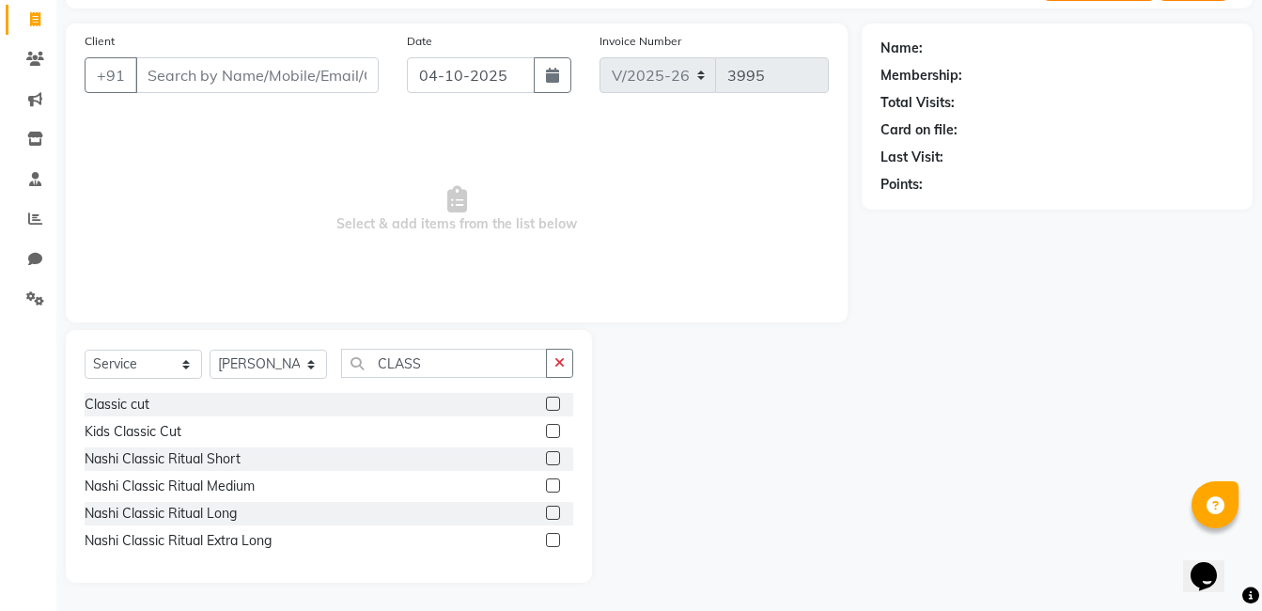
click at [549, 405] on label at bounding box center [553, 404] width 14 height 14
click at [549, 405] on input "checkbox" at bounding box center [552, 405] width 12 height 12
checkbox input "true"
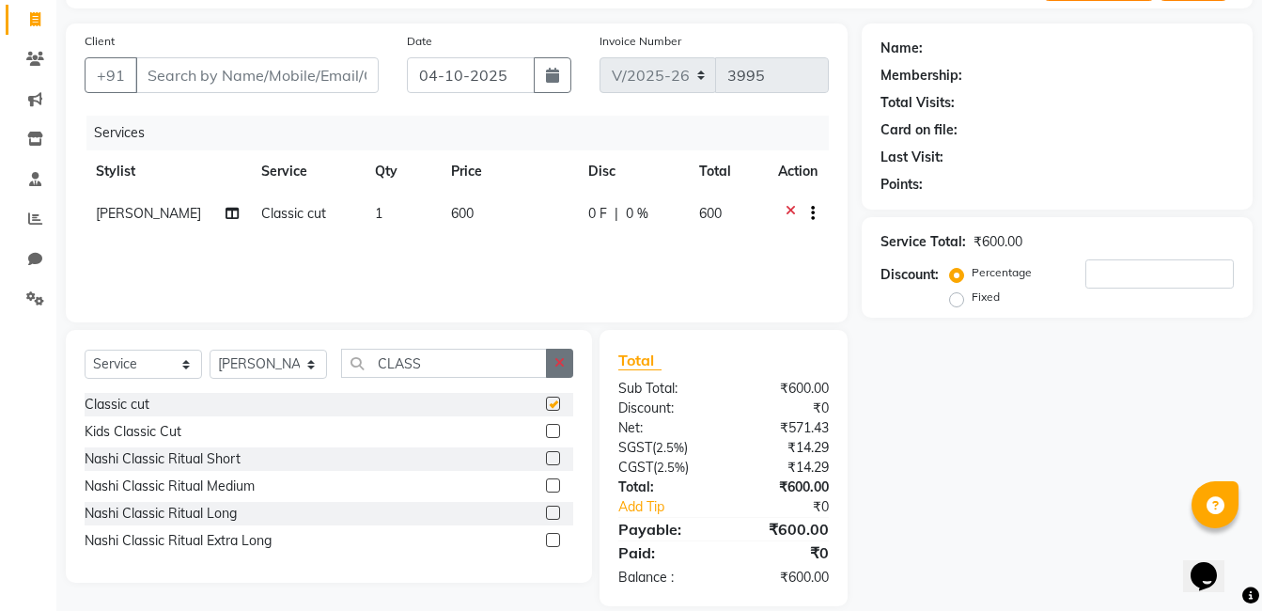
drag, startPoint x: 557, startPoint y: 363, endPoint x: 485, endPoint y: 363, distance: 72.4
click at [556, 363] on icon "button" at bounding box center [560, 362] width 10 height 13
checkbox input "false"
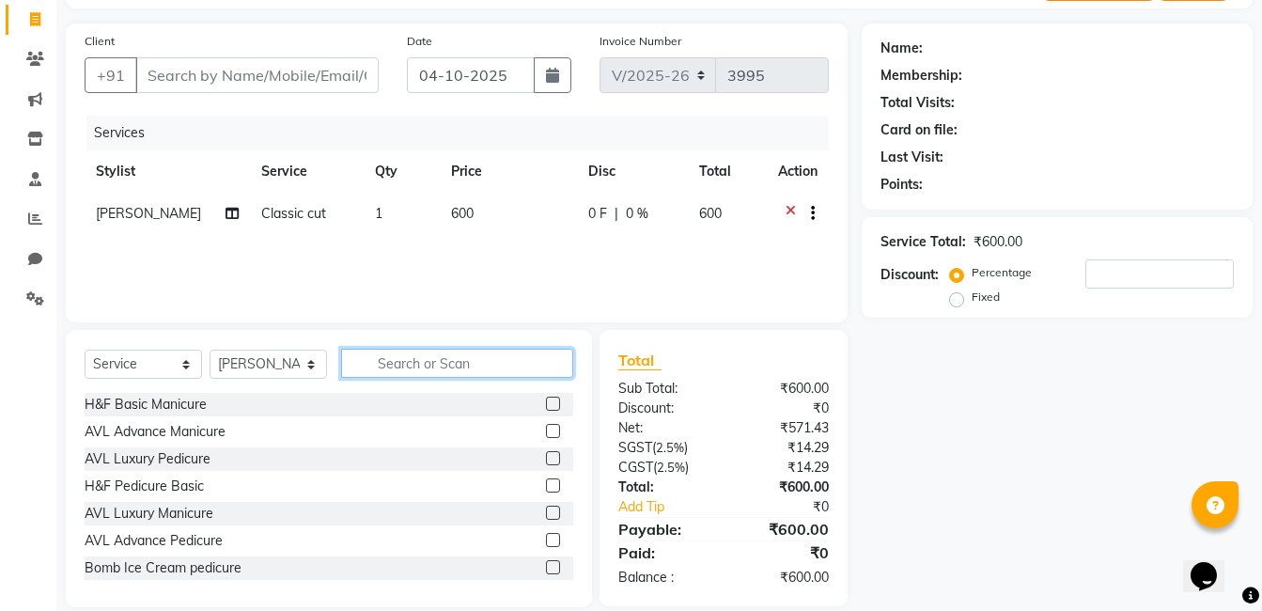
click at [485, 363] on input "text" at bounding box center [457, 363] width 232 height 29
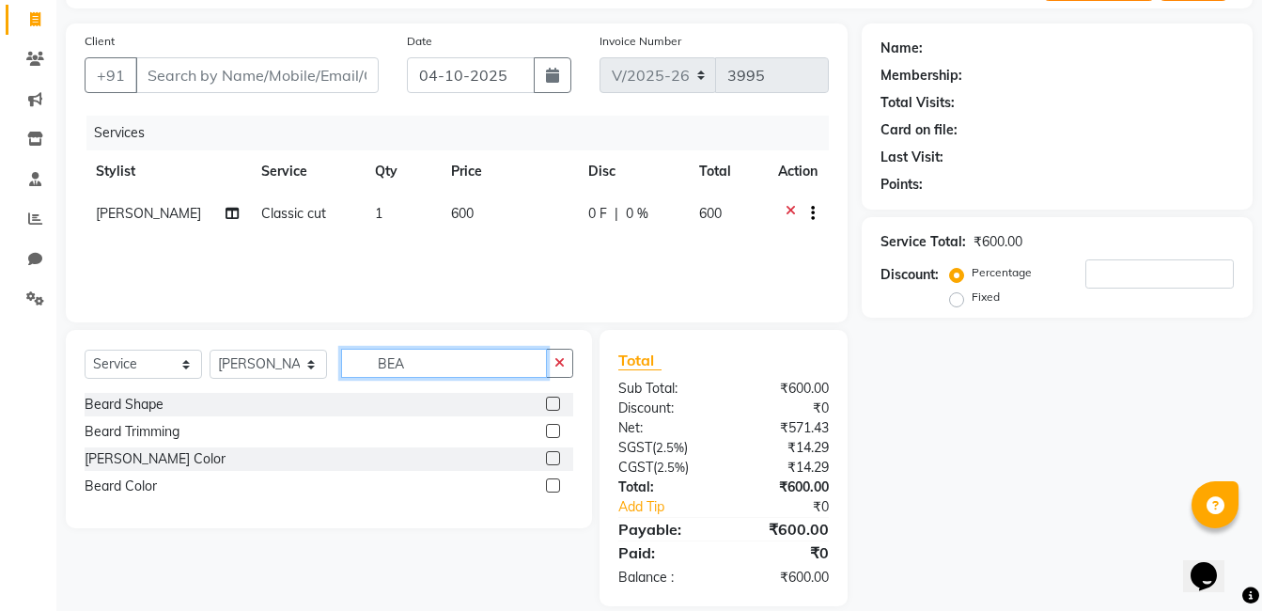
type input "BEA"
click at [550, 403] on label at bounding box center [553, 404] width 14 height 14
click at [550, 403] on input "checkbox" at bounding box center [552, 405] width 12 height 12
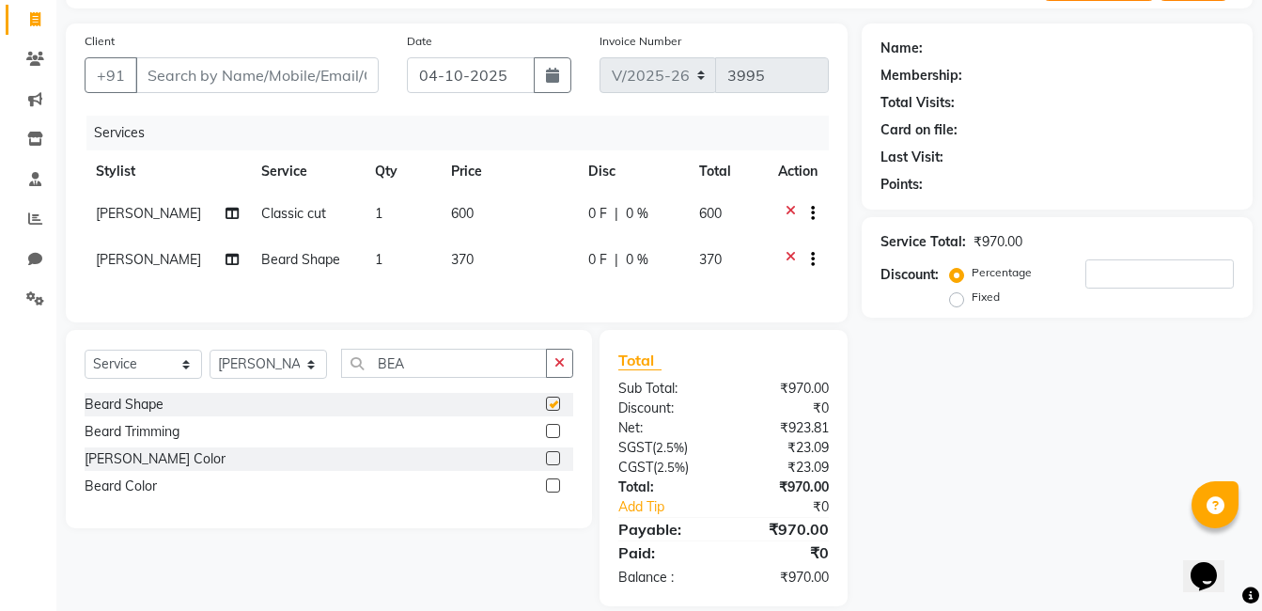
checkbox input "false"
click at [278, 83] on input "Client" at bounding box center [256, 75] width 243 height 36
type input "9"
type input "0"
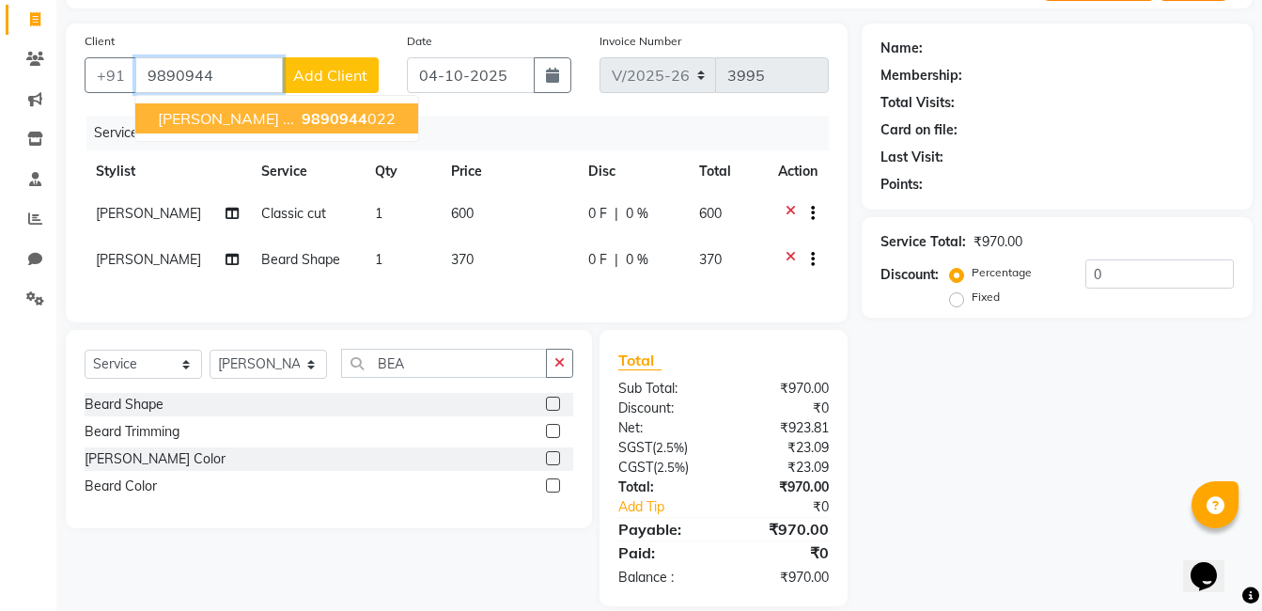
click at [302, 114] on span "9890944" at bounding box center [335, 118] width 66 height 19
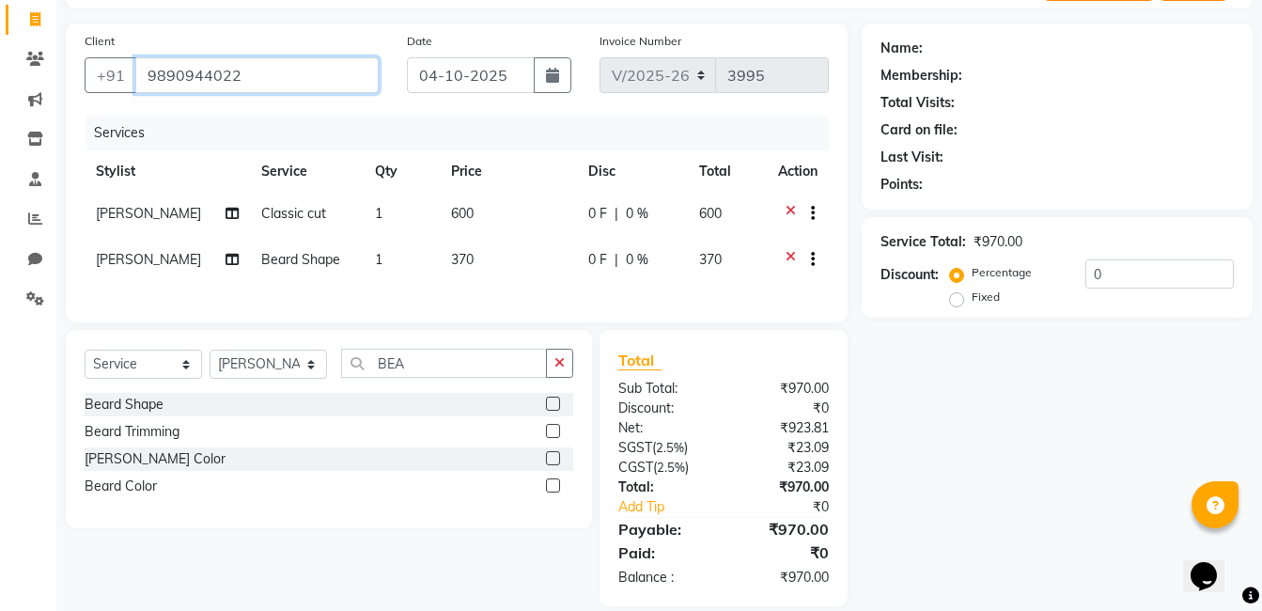
type input "9890944022"
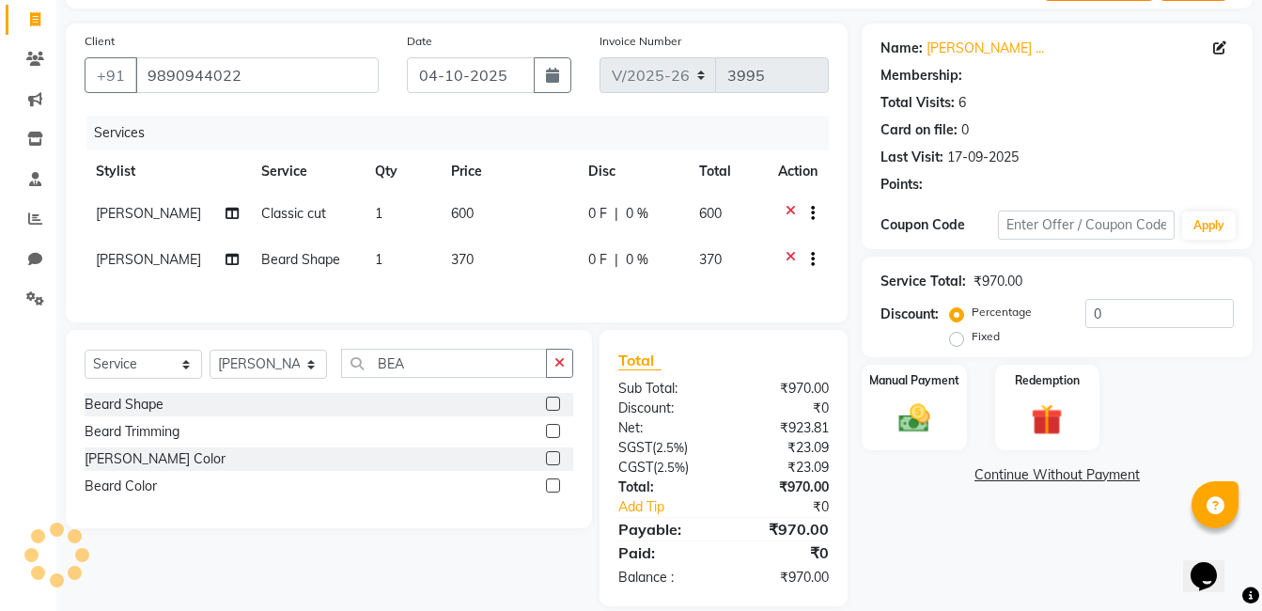
select select "1: Object"
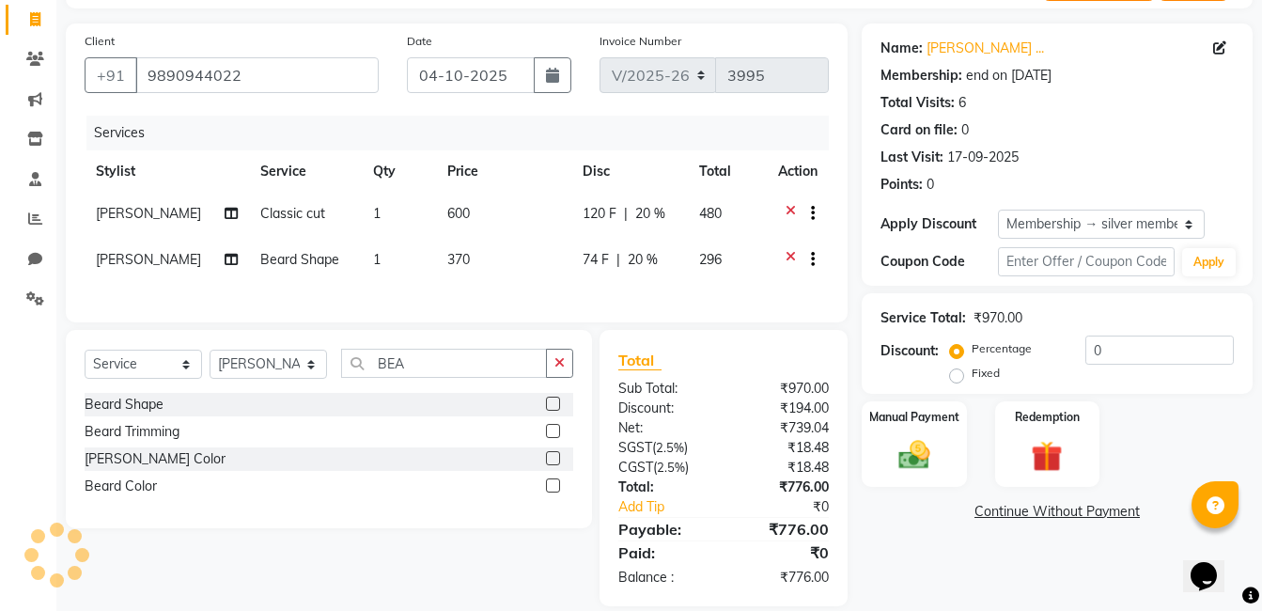
type input "20"
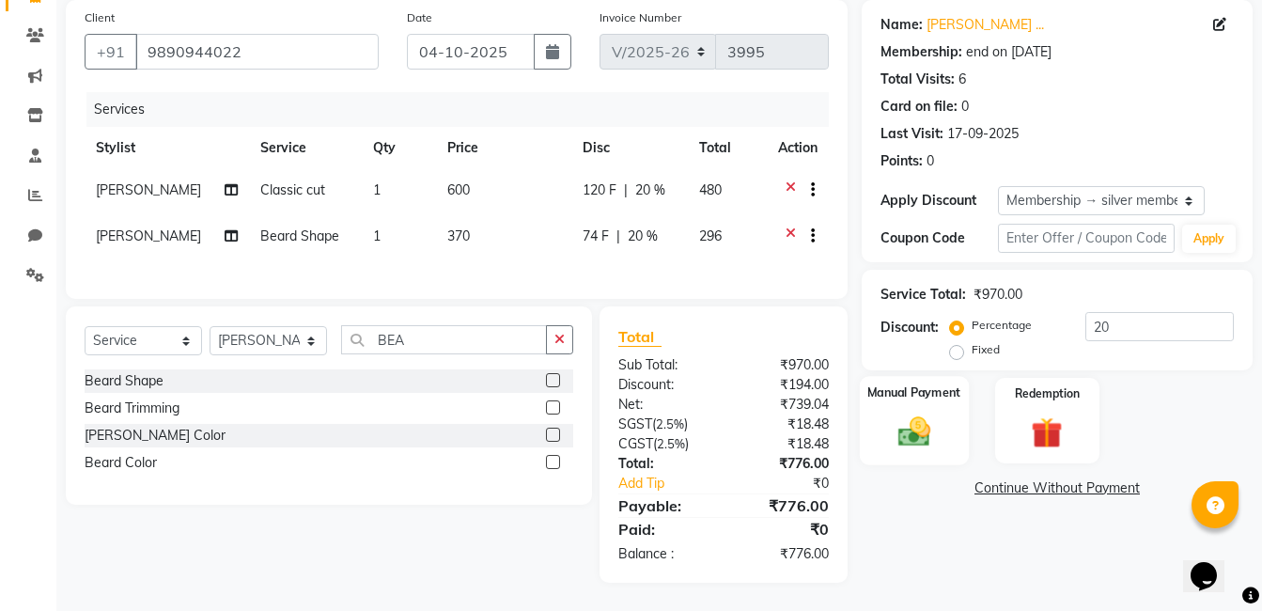
click at [918, 450] on div "Manual Payment" at bounding box center [914, 420] width 109 height 89
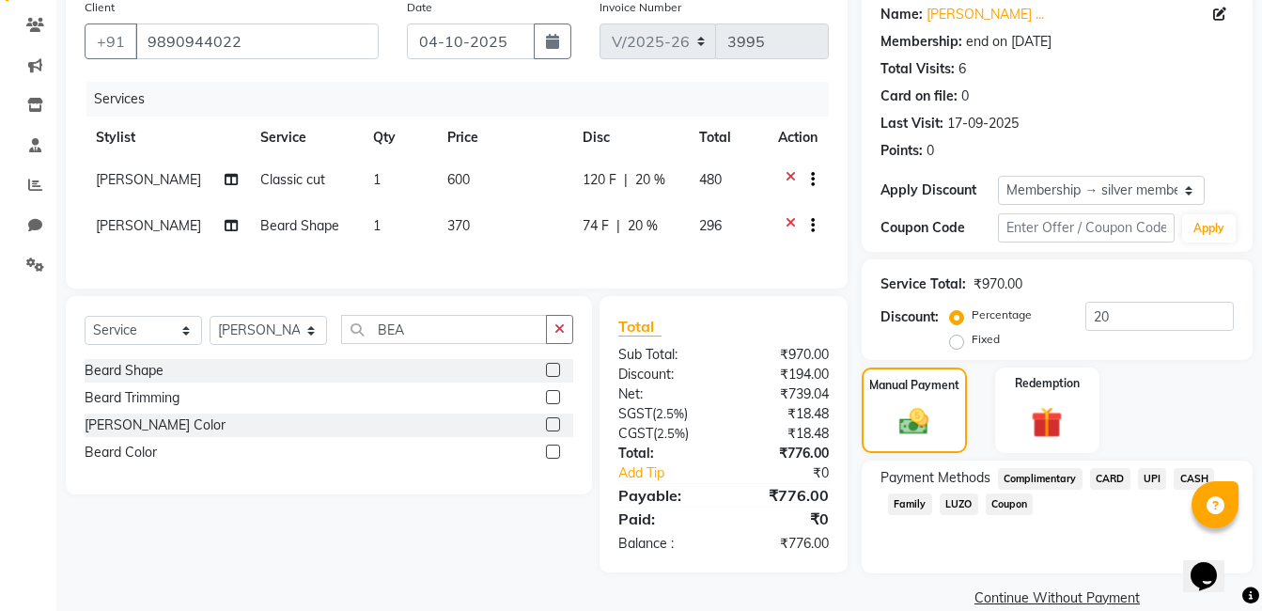
click at [1153, 478] on span "UPI" at bounding box center [1152, 479] width 29 height 22
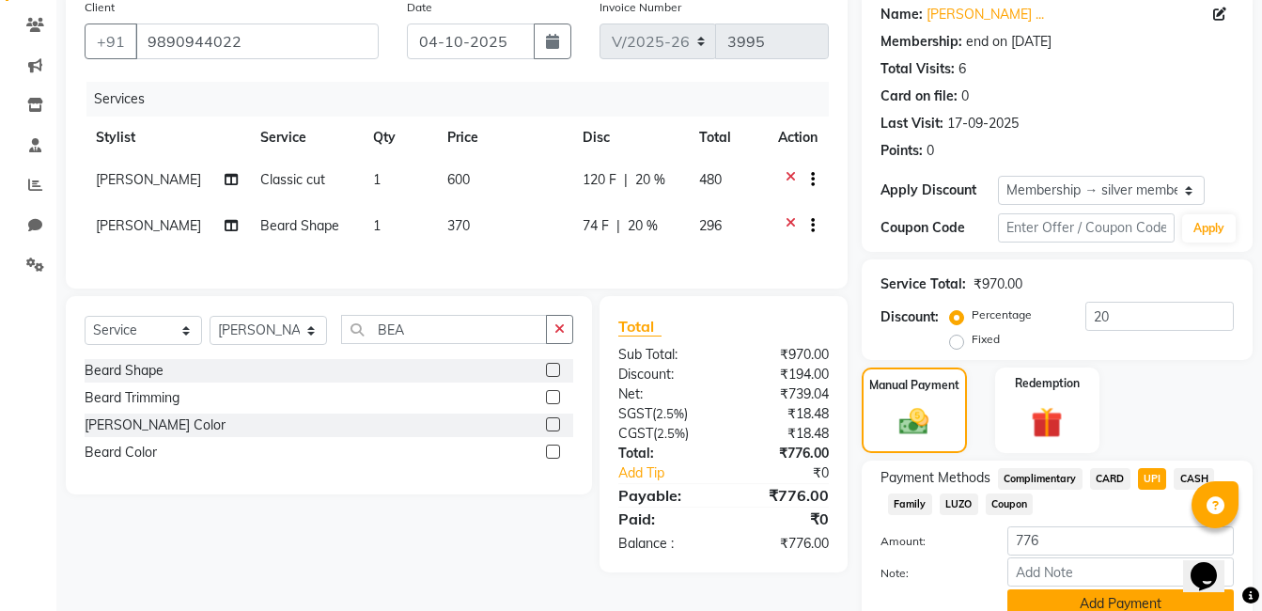
click at [1077, 600] on button "Add Payment" at bounding box center [1121, 603] width 227 height 29
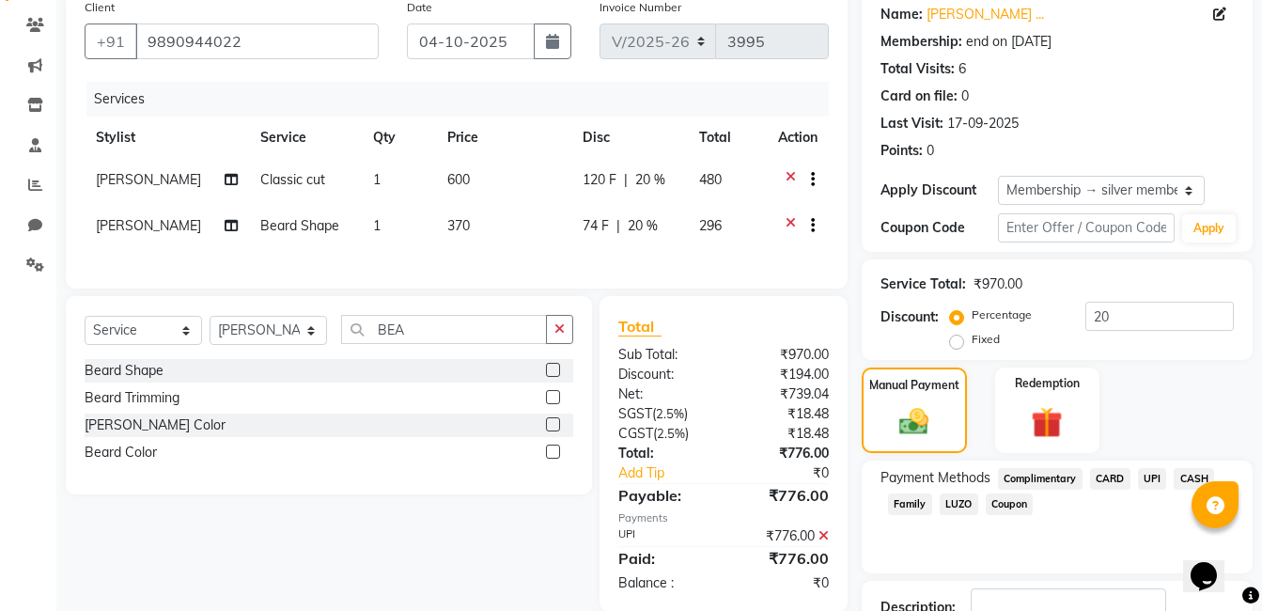
scroll to position [287, 0]
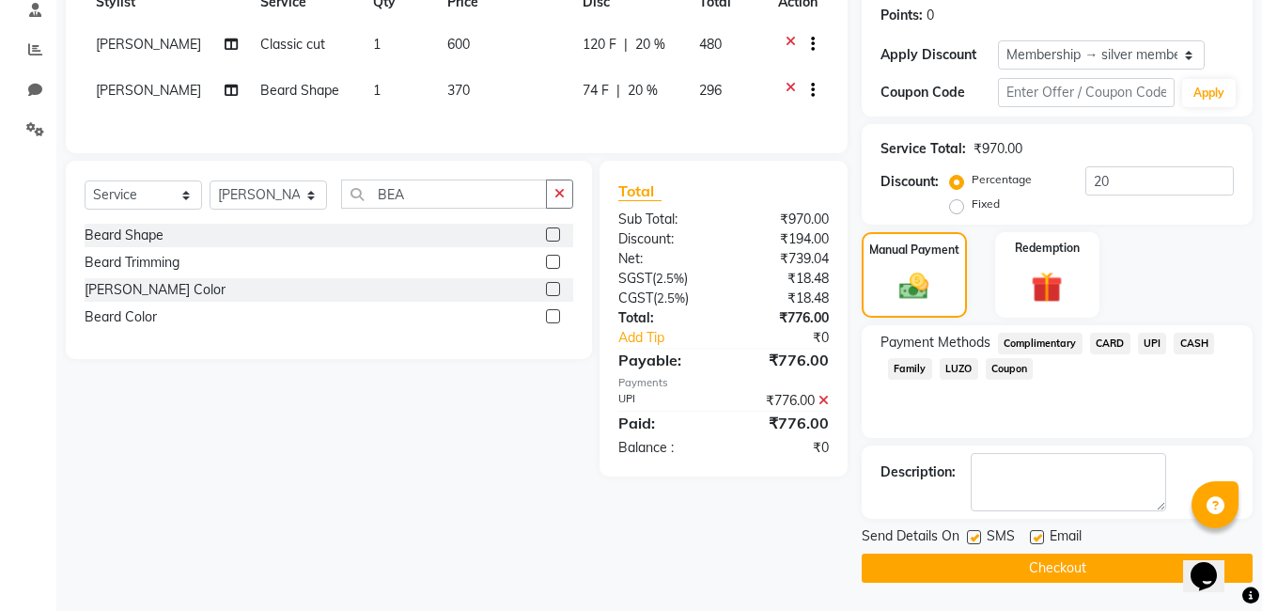
click at [1009, 574] on button "Checkout" at bounding box center [1057, 568] width 391 height 29
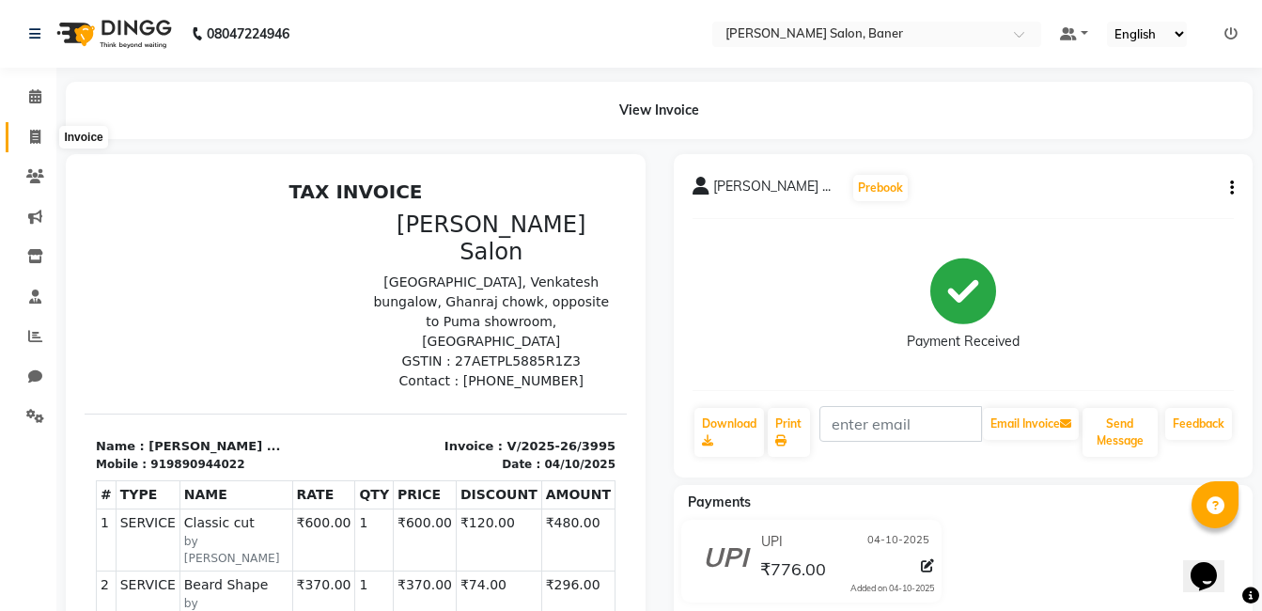
drag, startPoint x: 34, startPoint y: 133, endPoint x: 970, endPoint y: 6, distance: 944.8
click at [34, 133] on icon at bounding box center [35, 137] width 10 height 14
select select "service"
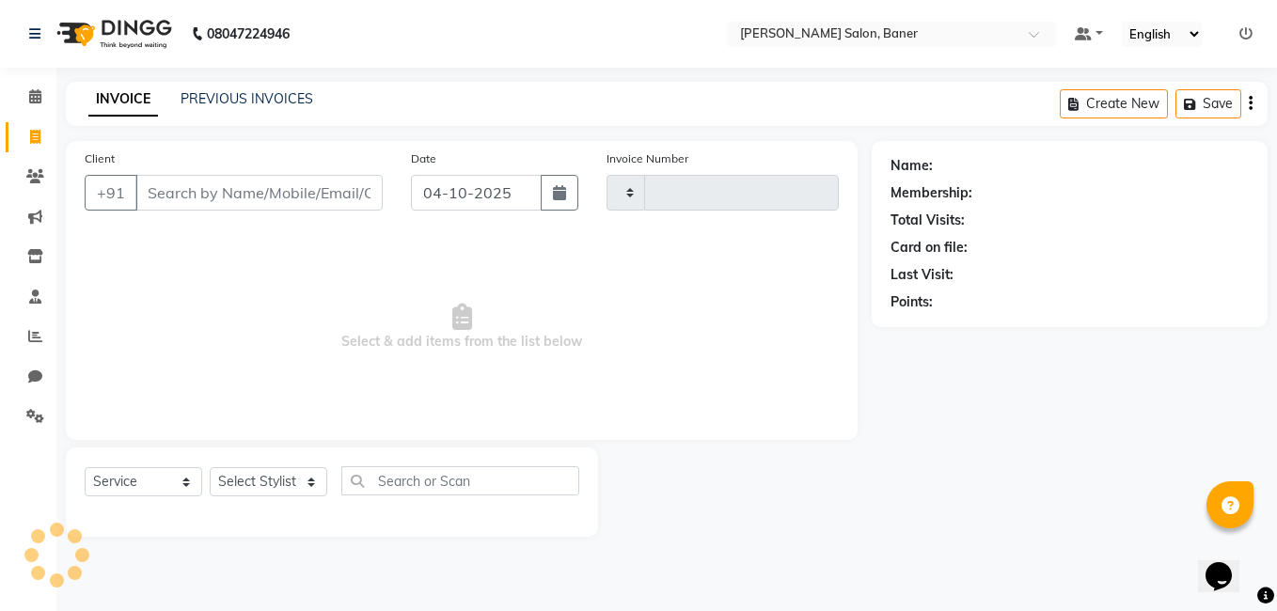
type input "3996"
select select "7115"
click at [312, 488] on select "Select Stylist Aaftab Malik Admin Jabaaz Karan Rathod Karishma Khot Krishna Vya…" at bounding box center [269, 481] width 118 height 29
click at [861, 501] on div at bounding box center [735, 491] width 274 height 89
click at [234, 481] on select "Select Stylist Aaftab Malik Admin Jabaaz Karan Rathod Karishma Khot Krishna Vya…" at bounding box center [269, 481] width 118 height 29
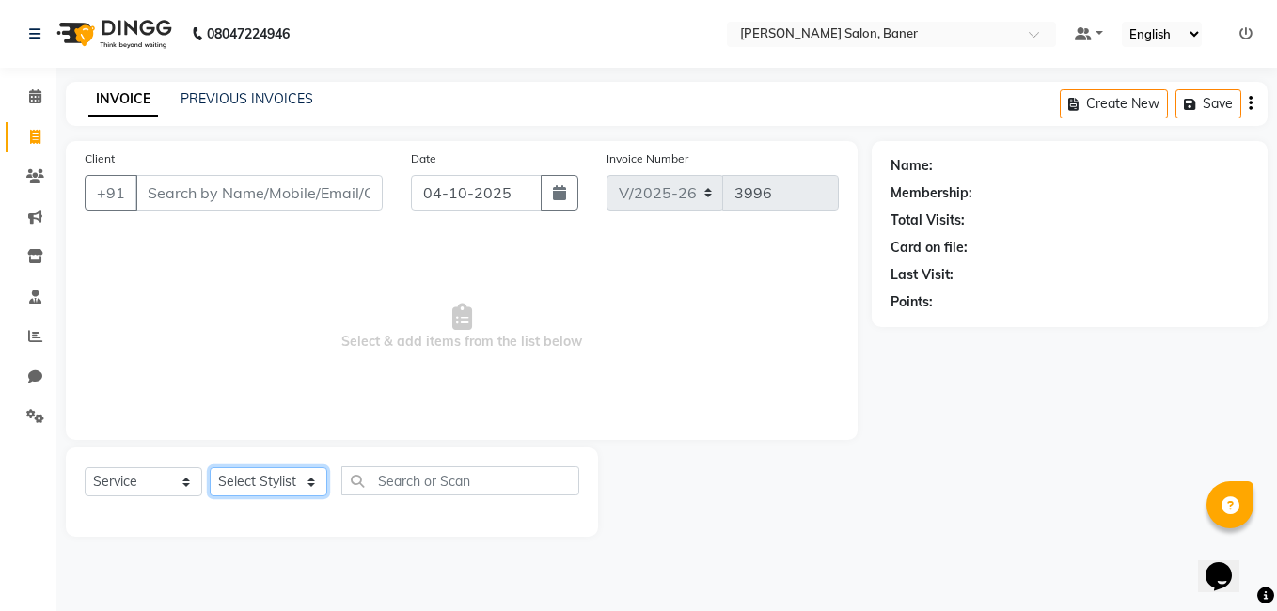
click at [309, 483] on select "Select Stylist Aaftab Malik Admin Jabaaz Karan Rathod Karishma Khot Krishna Vya…" at bounding box center [269, 481] width 118 height 29
select select "90315"
click at [210, 467] on select "Select Stylist Aaftab Malik Admin Jabaaz Karan Rathod Karishma Khot Krishna Vya…" at bounding box center [269, 481] width 118 height 29
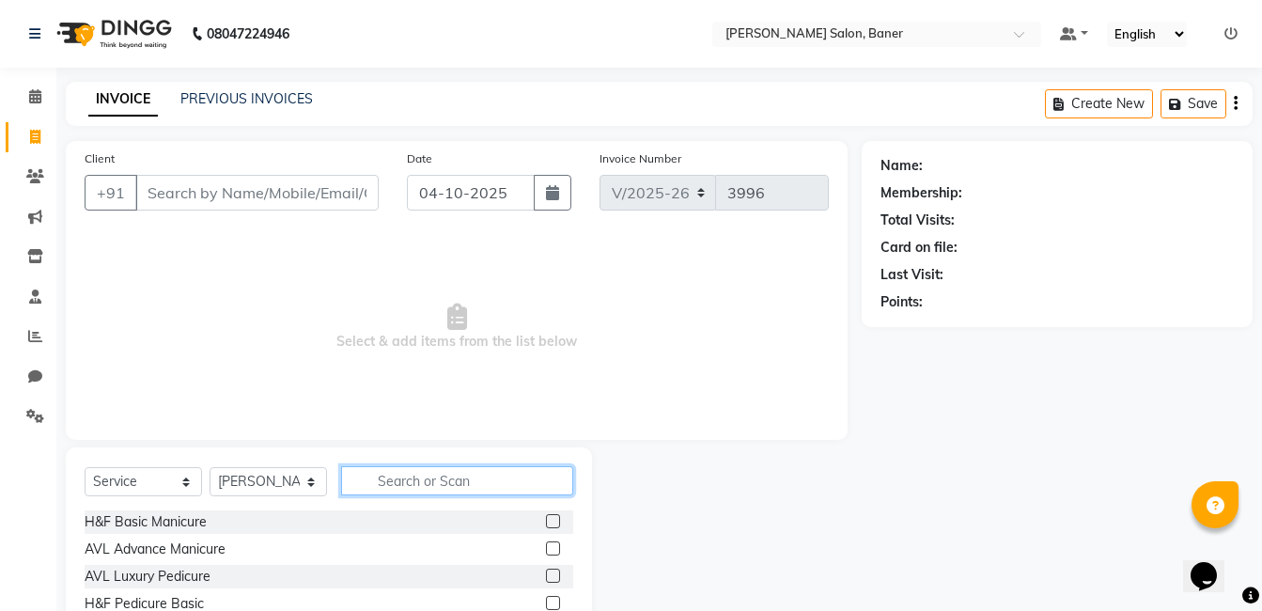
click at [458, 482] on input "text" at bounding box center [457, 480] width 232 height 29
type input "cl"
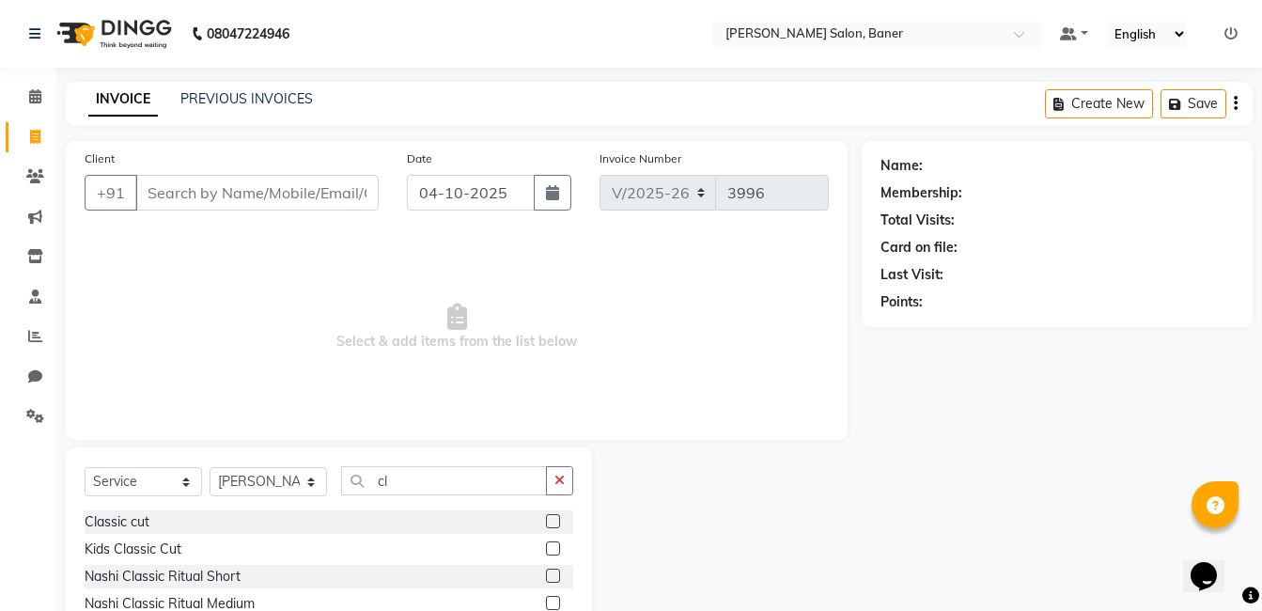
click at [546, 525] on label at bounding box center [553, 521] width 14 height 14
click at [546, 525] on input "checkbox" at bounding box center [552, 522] width 12 height 12
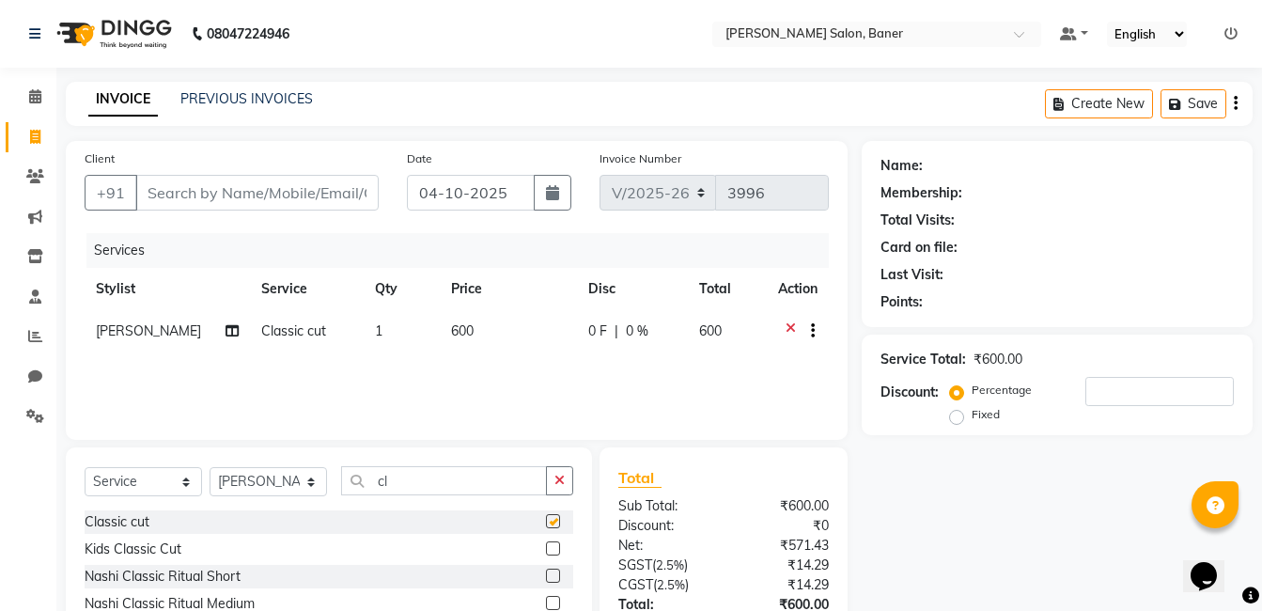
checkbox input "false"
click at [440, 477] on input "cl" at bounding box center [444, 480] width 206 height 29
type input "c"
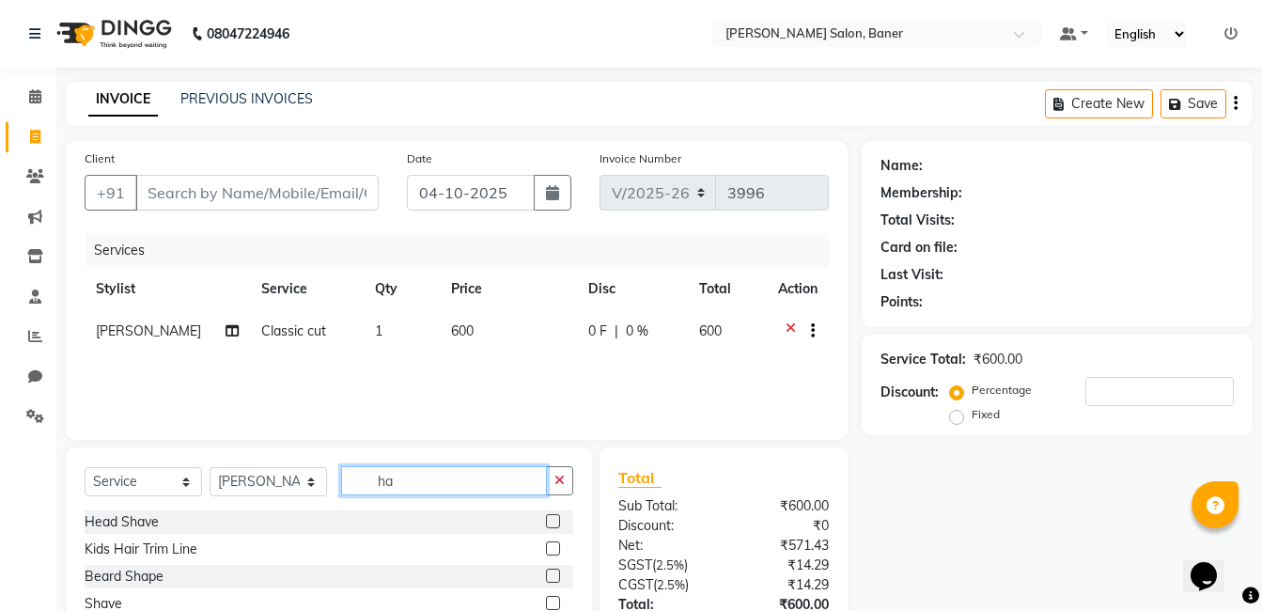
type input "h"
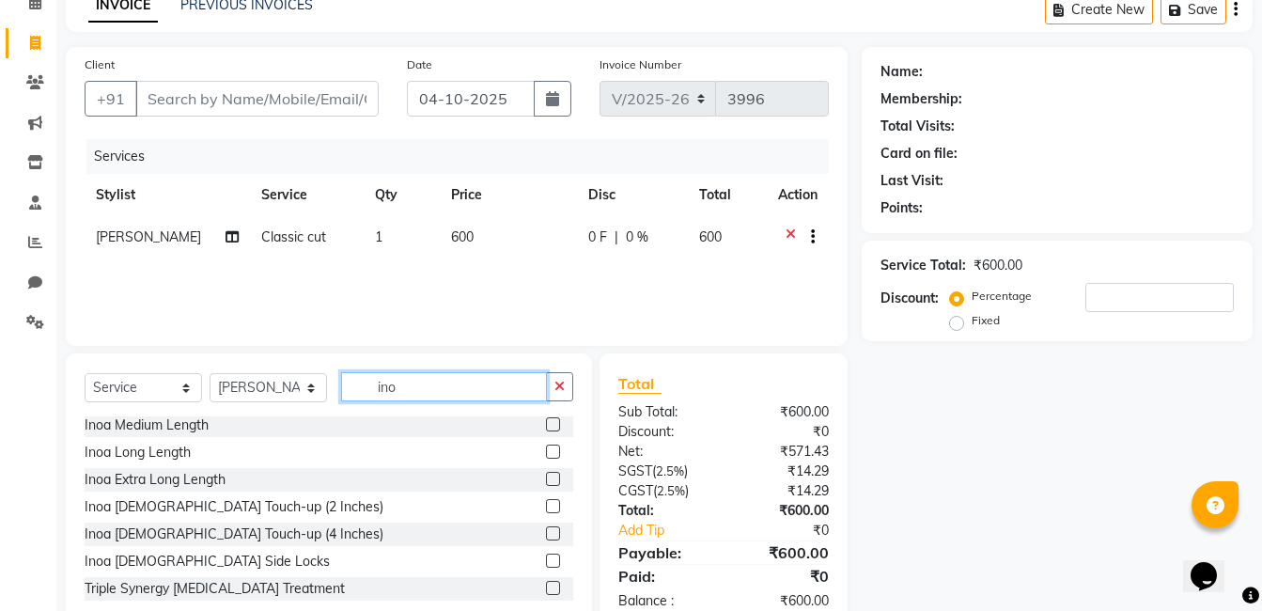
type input "ino"
click at [546, 506] on label at bounding box center [553, 506] width 14 height 14
click at [546, 506] on input "checkbox" at bounding box center [552, 507] width 12 height 12
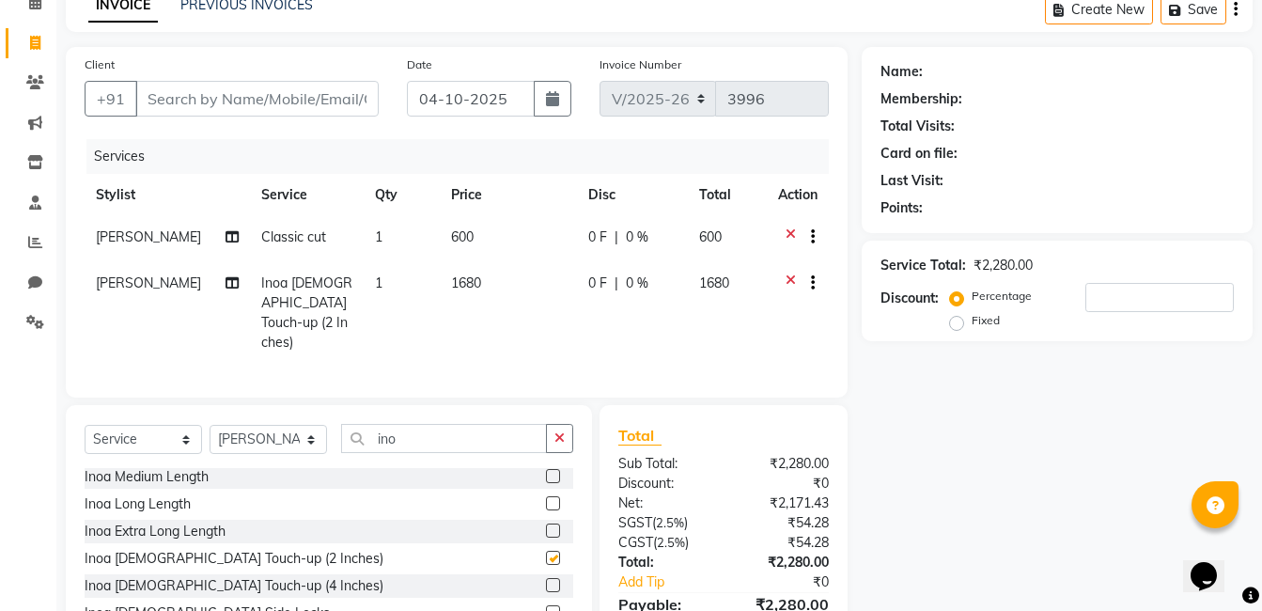
checkbox input "false"
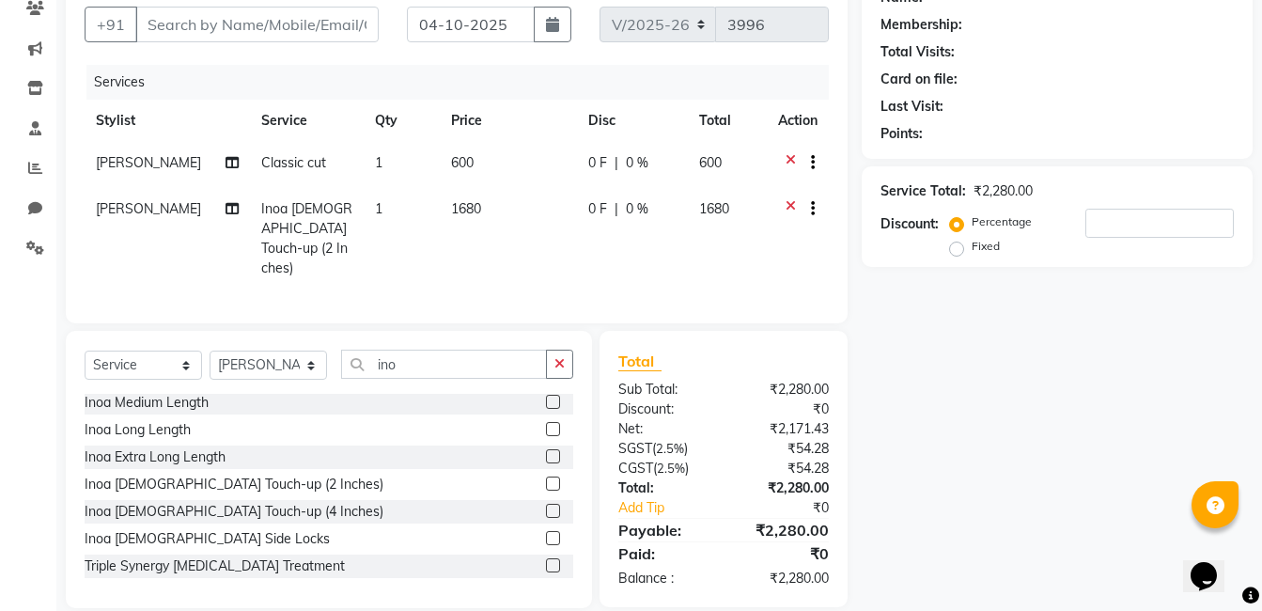
scroll to position [0, 0]
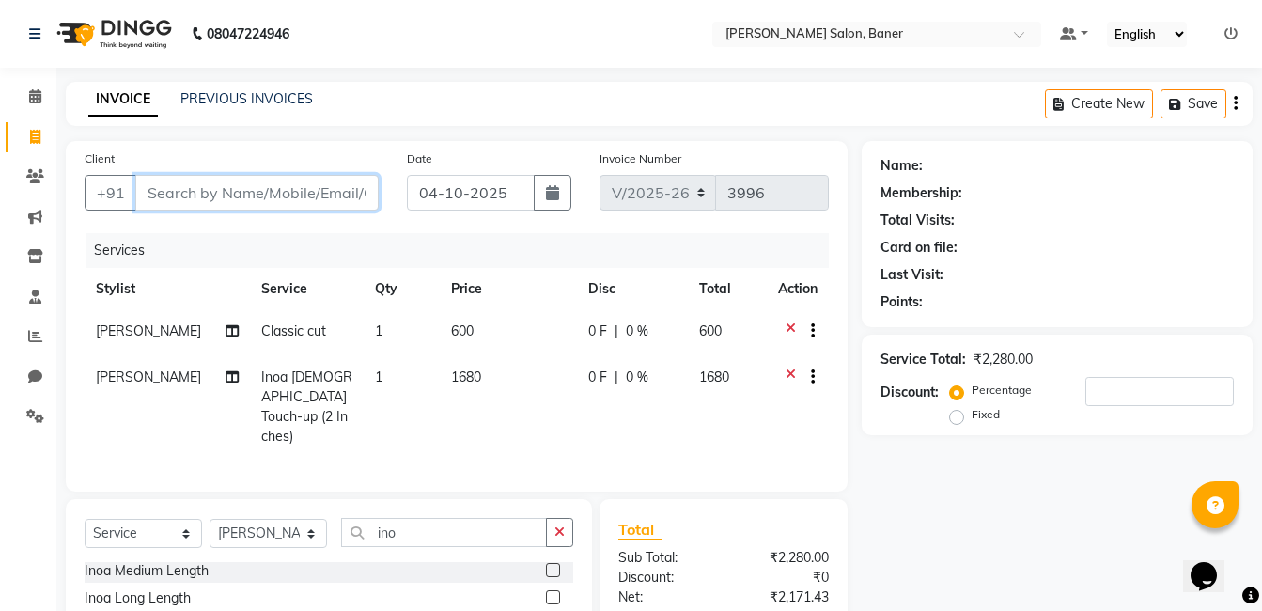
click at [310, 202] on input "Client" at bounding box center [256, 193] width 243 height 36
type input "9"
type input "0"
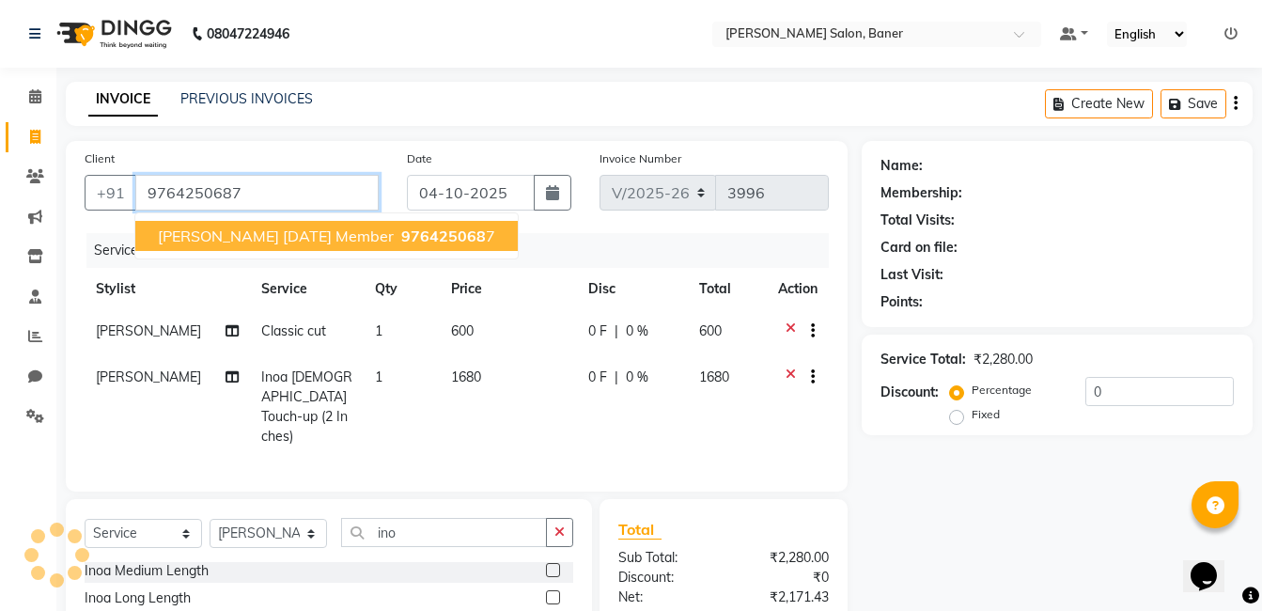
type input "9764250687"
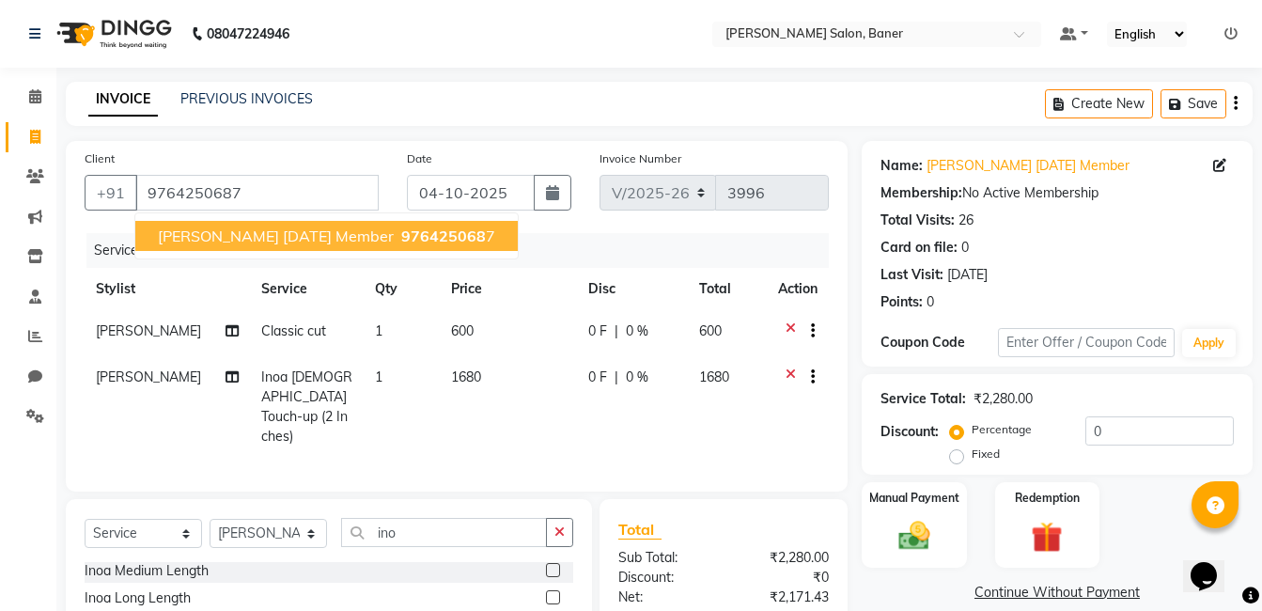
click at [332, 235] on span "ashwin shetty 14.12.21 member" at bounding box center [276, 236] width 236 height 19
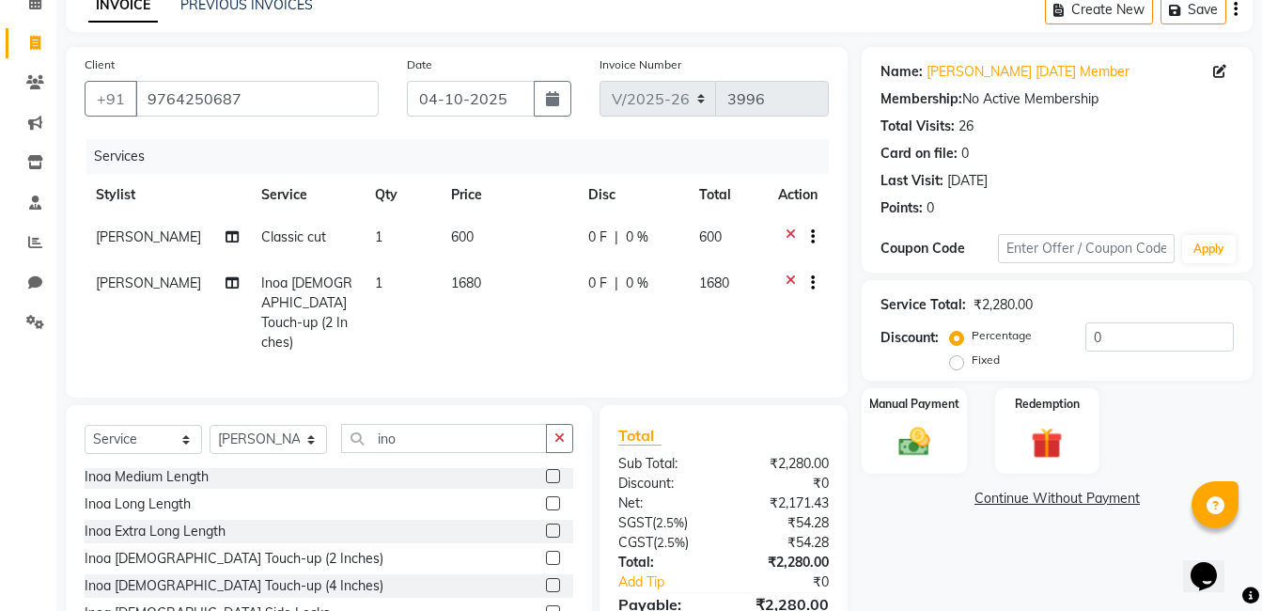
scroll to position [168, 0]
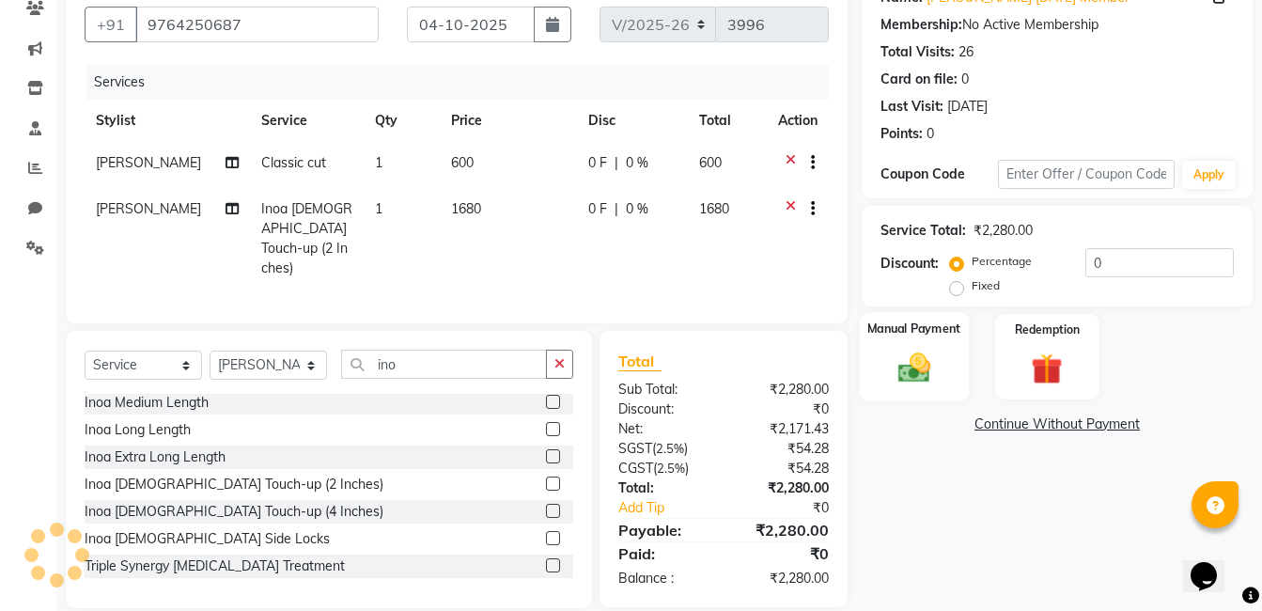
click at [923, 373] on img at bounding box center [914, 368] width 53 height 38
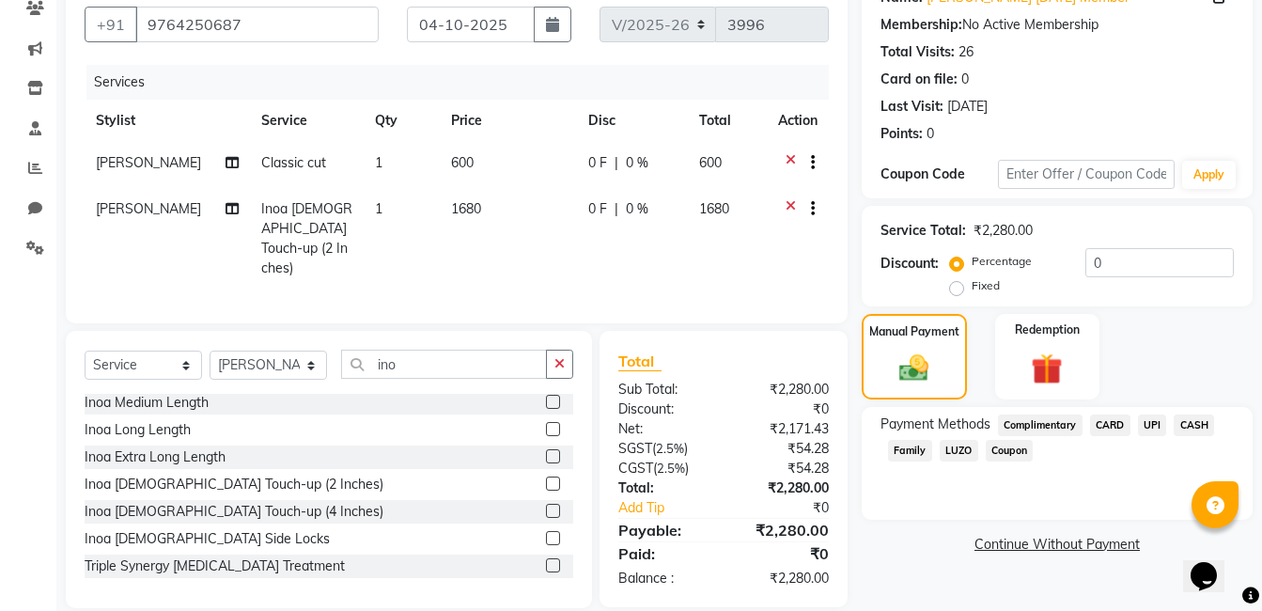
click at [1114, 429] on span "CARD" at bounding box center [1110, 426] width 40 height 22
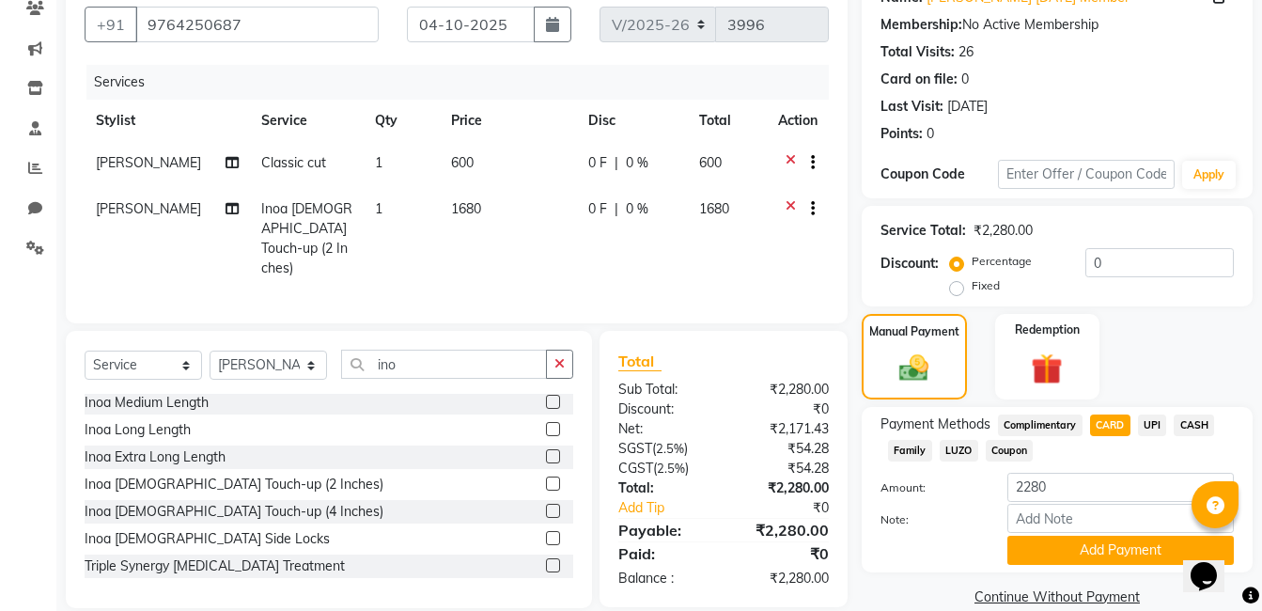
scroll to position [196, 0]
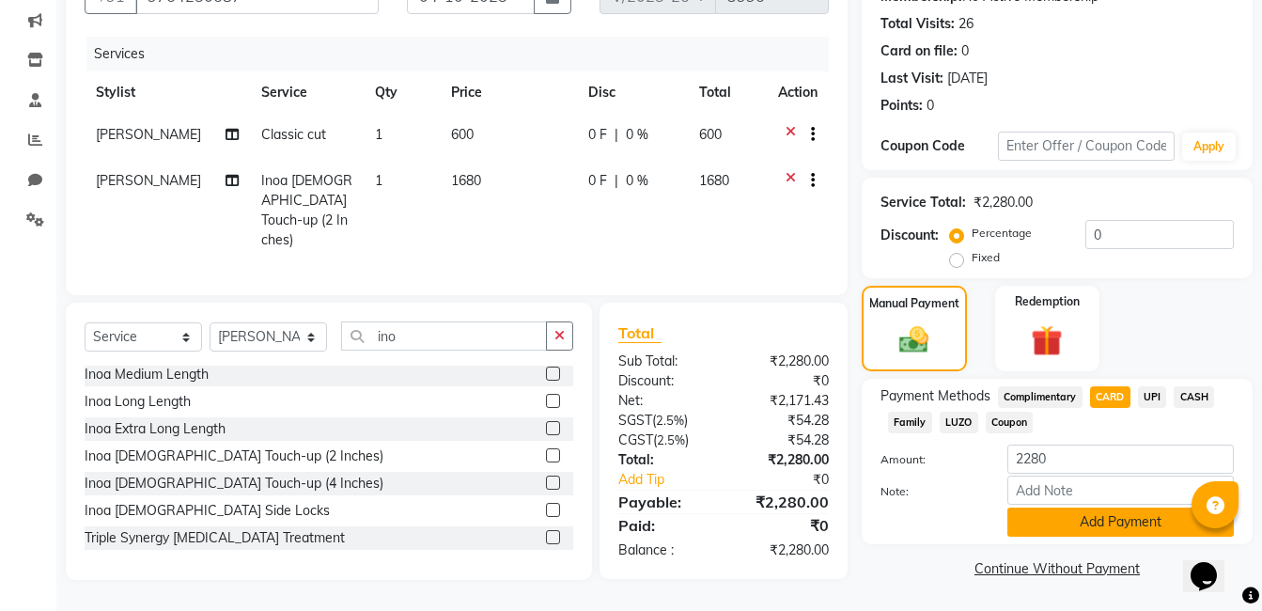
click at [1129, 521] on button "Add Payment" at bounding box center [1121, 522] width 227 height 29
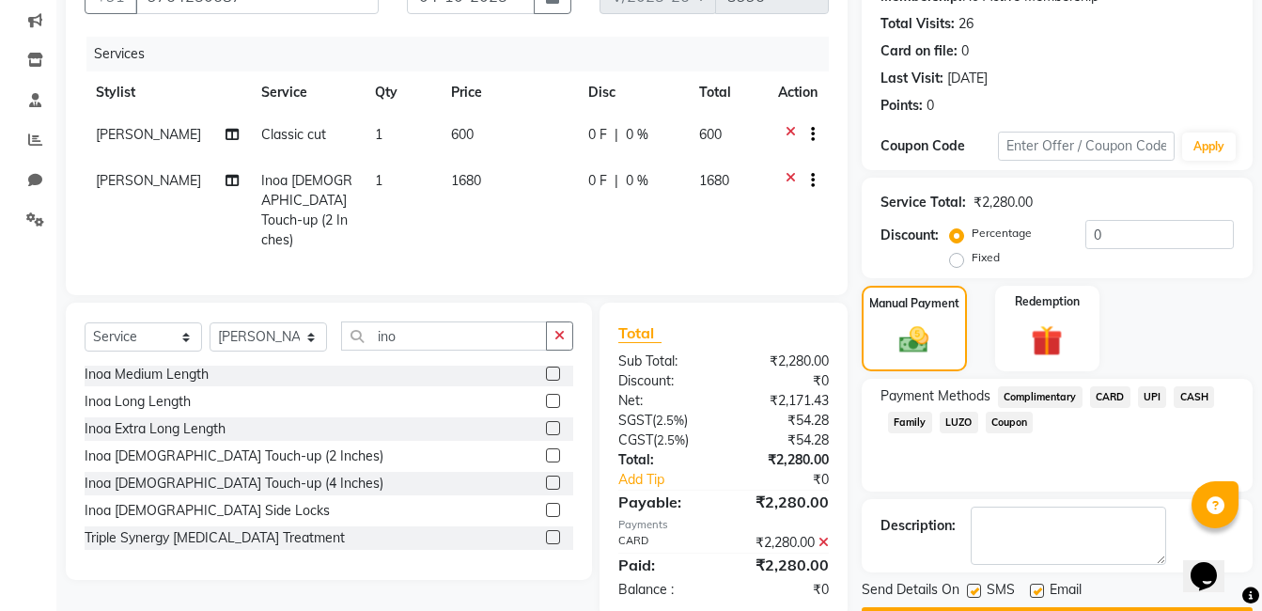
scroll to position [250, 0]
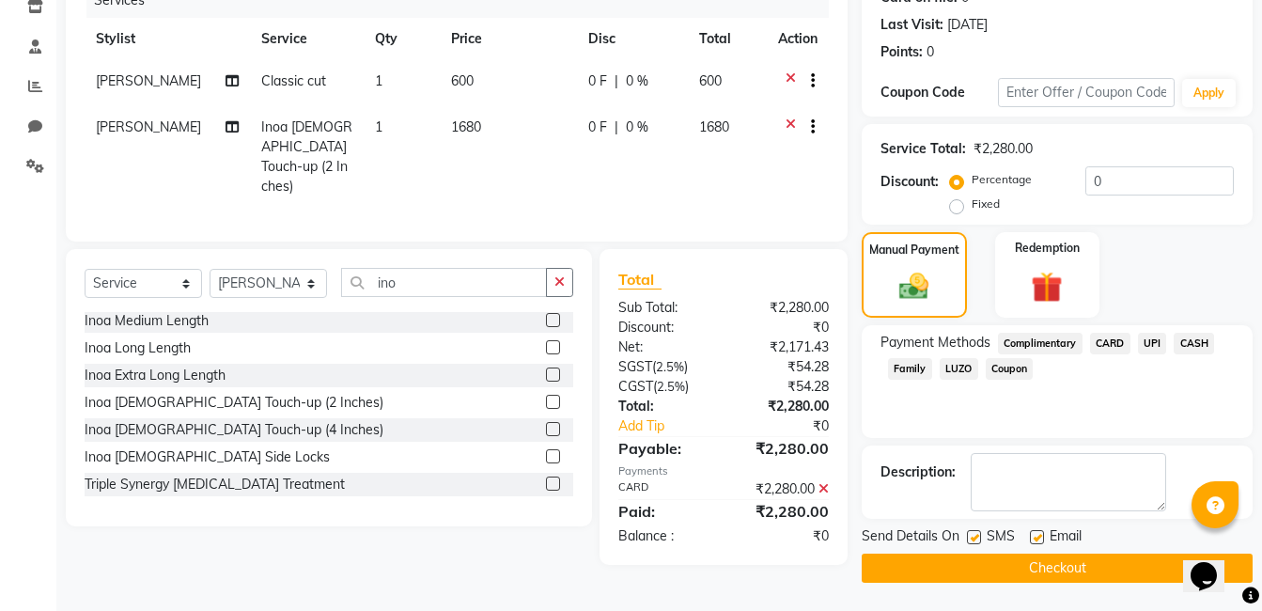
click at [1085, 573] on button "Checkout" at bounding box center [1057, 568] width 391 height 29
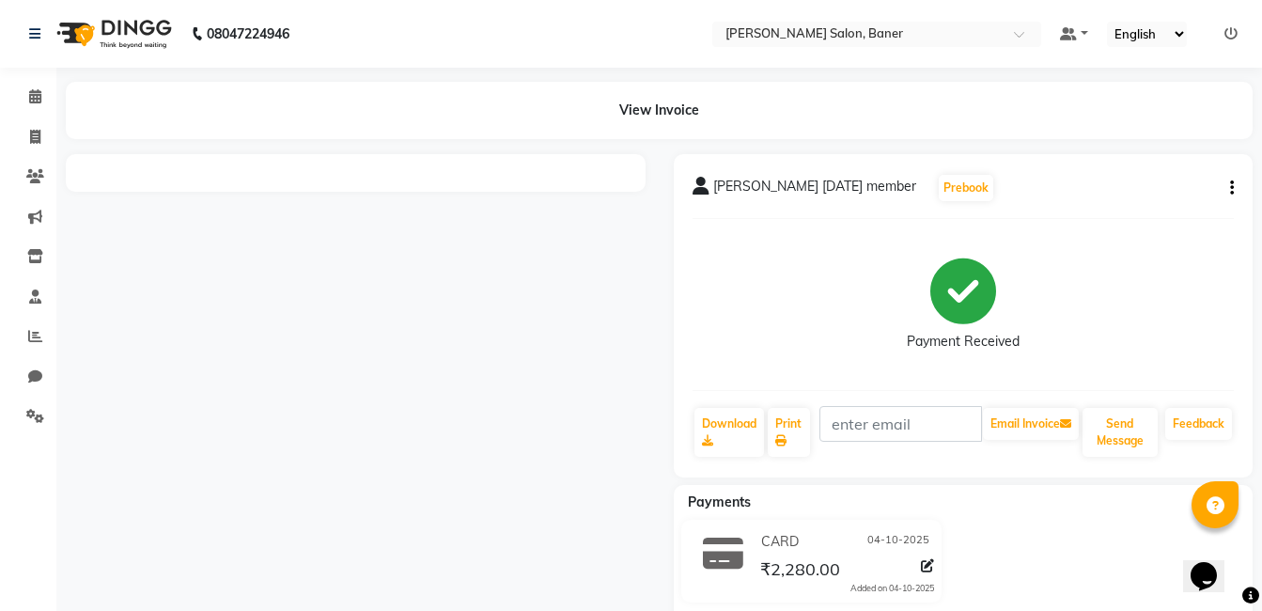
scroll to position [42, 0]
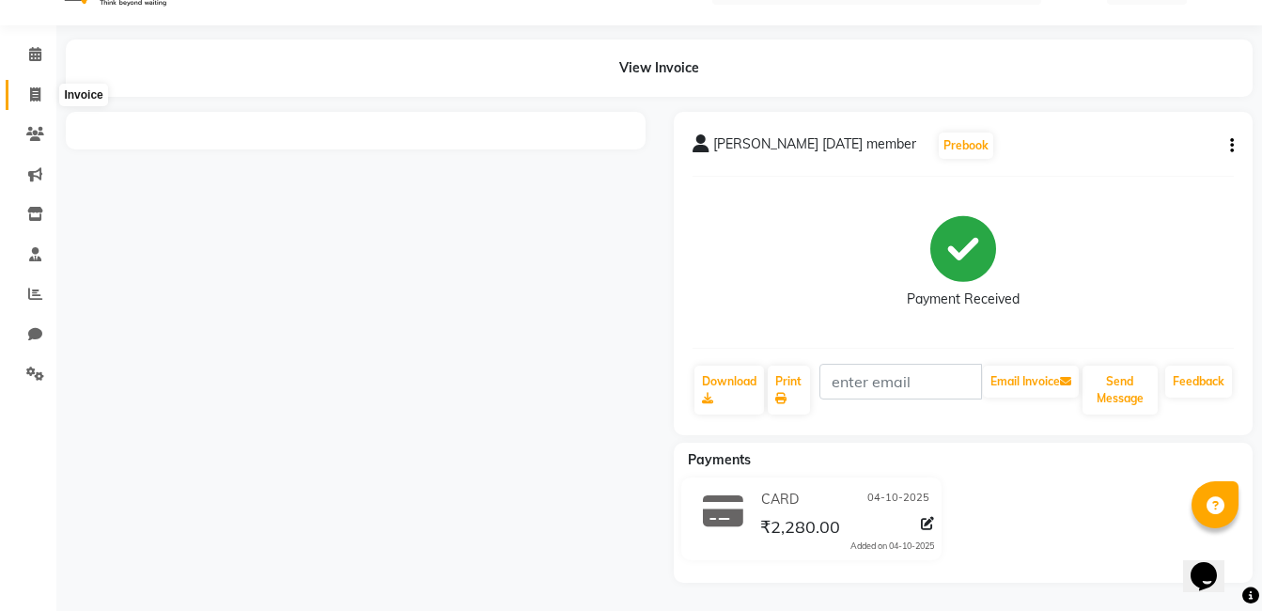
click at [41, 97] on span at bounding box center [35, 96] width 33 height 22
select select "7115"
select select "service"
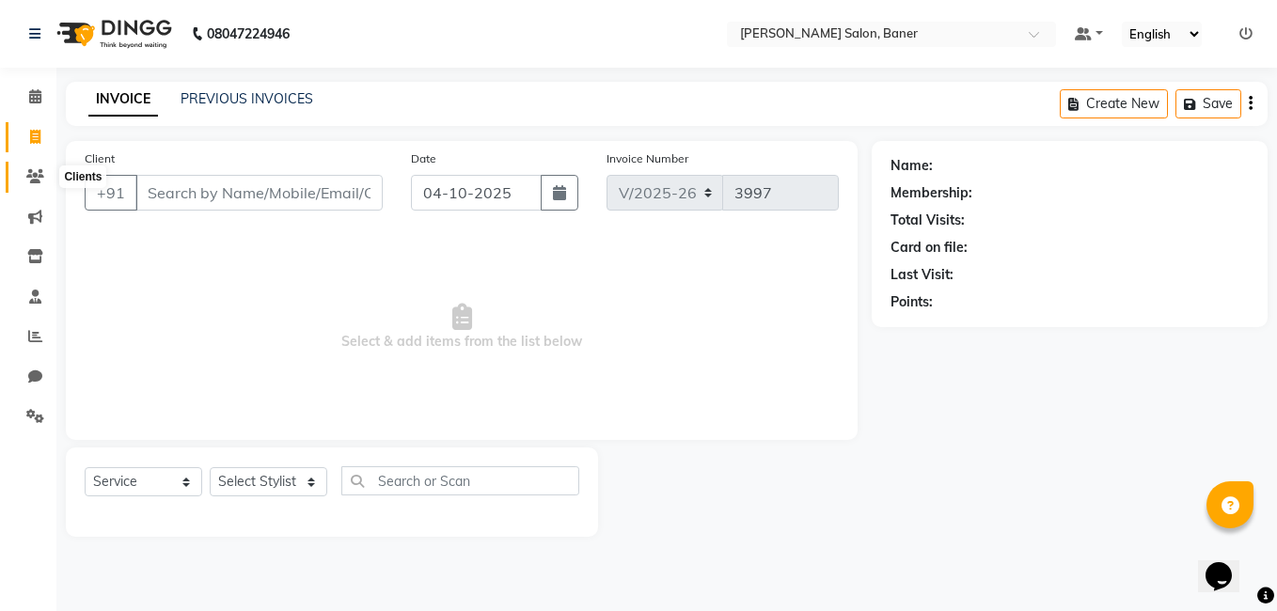
click at [39, 175] on icon at bounding box center [35, 176] width 18 height 14
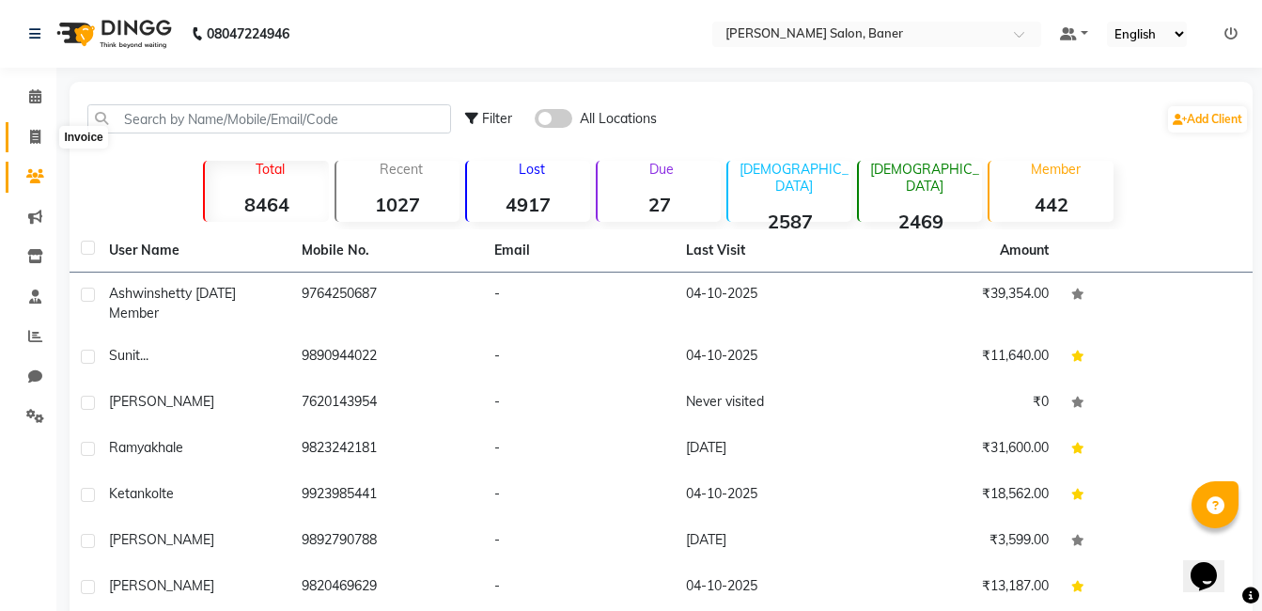
click at [39, 135] on icon at bounding box center [35, 137] width 10 height 14
select select "7115"
select select "service"
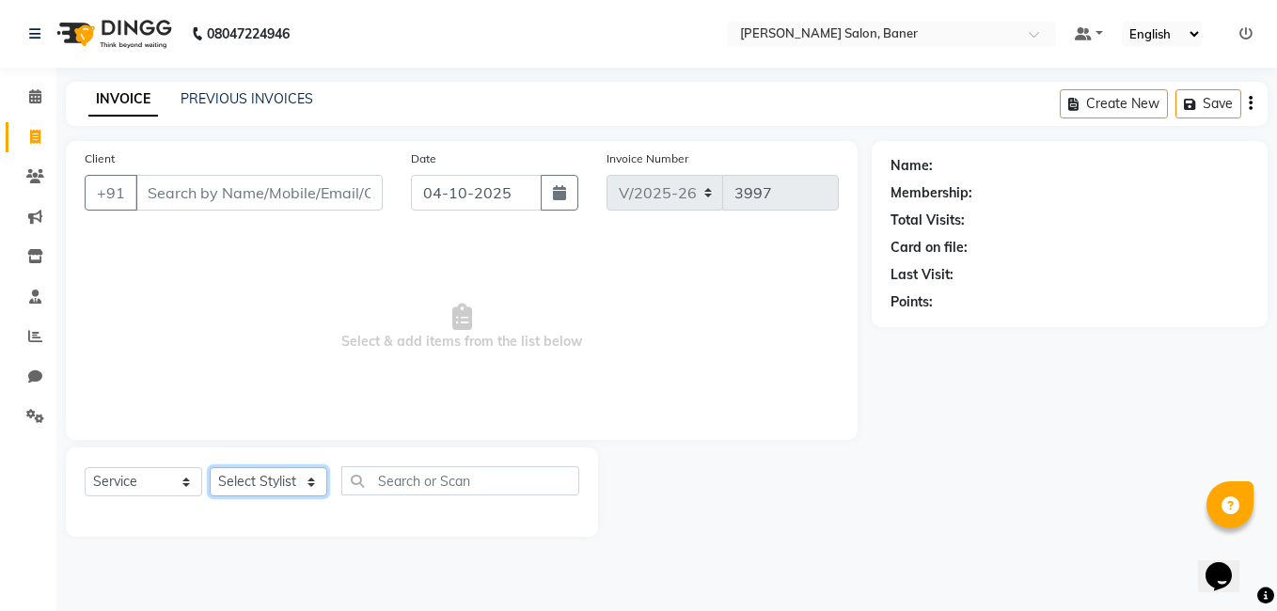
click at [315, 480] on select "Select Stylist [PERSON_NAME] Admin Jabaaz [PERSON_NAME] [PERSON_NAME] [PERSON_N…" at bounding box center [269, 481] width 118 height 29
select select "60259"
click at [210, 467] on select "Select Stylist [PERSON_NAME] Admin Jabaaz [PERSON_NAME] [PERSON_NAME] [PERSON_N…" at bounding box center [269, 481] width 118 height 29
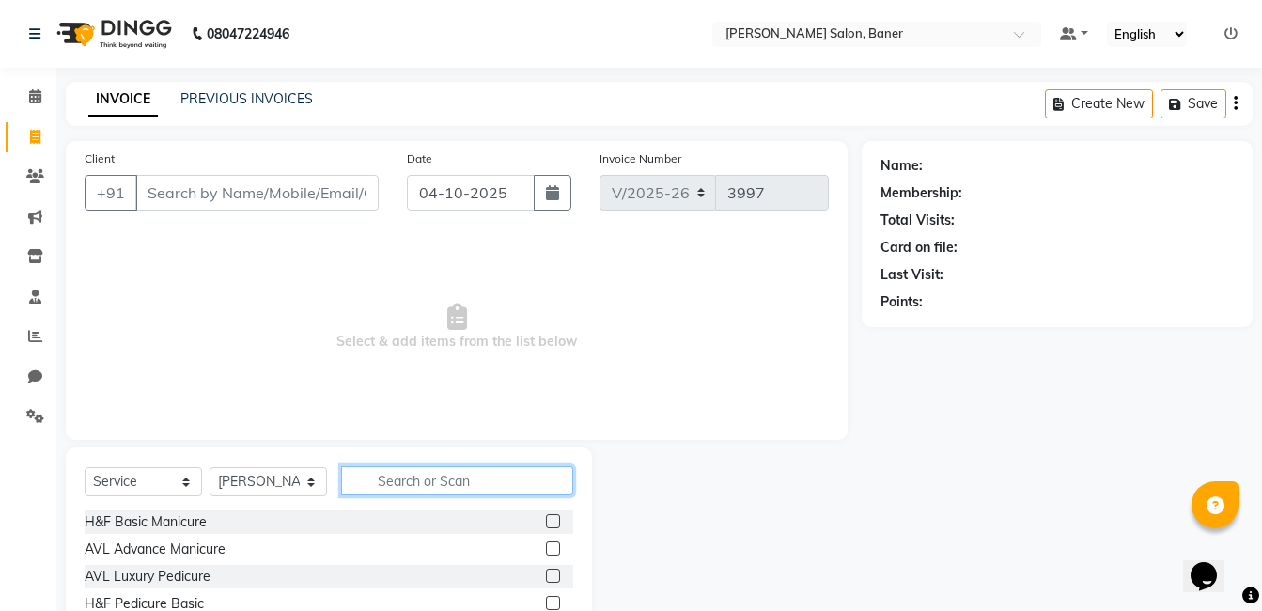
click at [388, 478] on input "text" at bounding box center [457, 480] width 232 height 29
type input "cl"
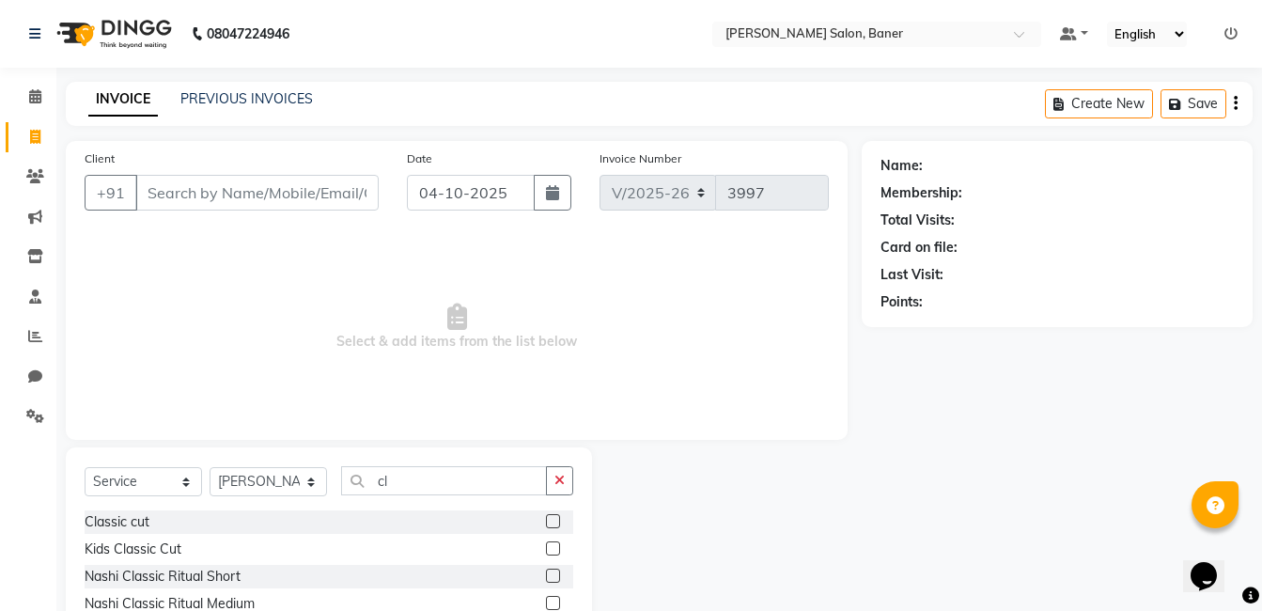
click at [546, 521] on label at bounding box center [553, 521] width 14 height 14
click at [546, 521] on input "checkbox" at bounding box center [552, 522] width 12 height 12
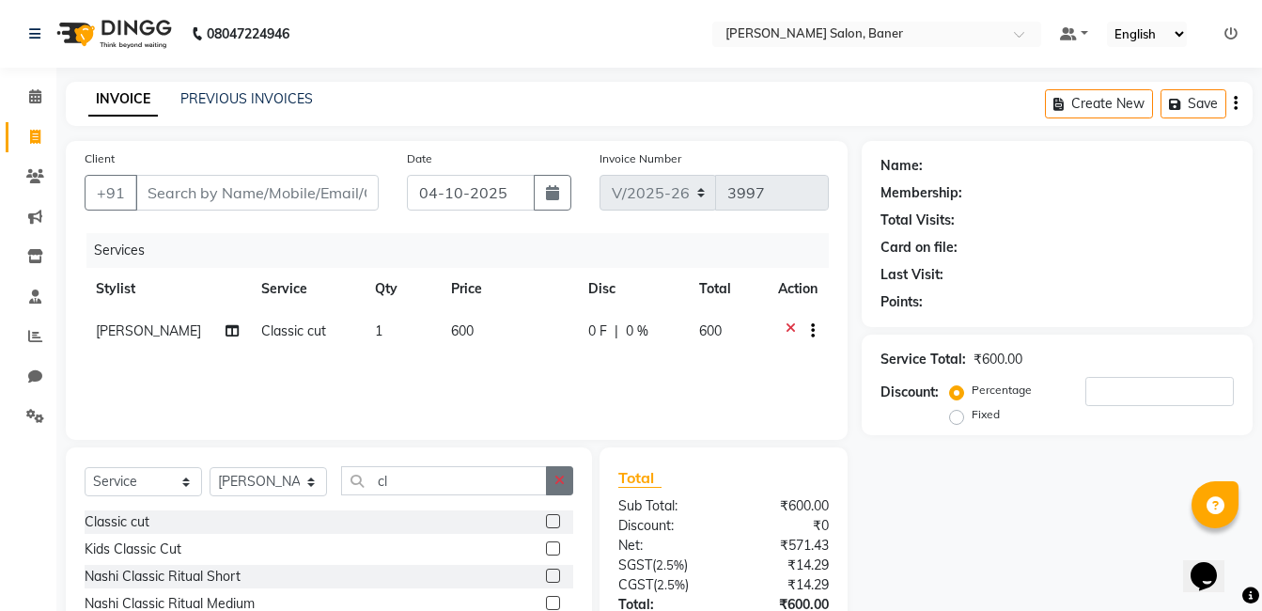
checkbox input "false"
click at [561, 486] on button "button" at bounding box center [559, 480] width 27 height 29
click at [515, 462] on div "Select Service Product Membership Package Voucher Prepaid Gift Card Select Styl…" at bounding box center [329, 585] width 526 height 277
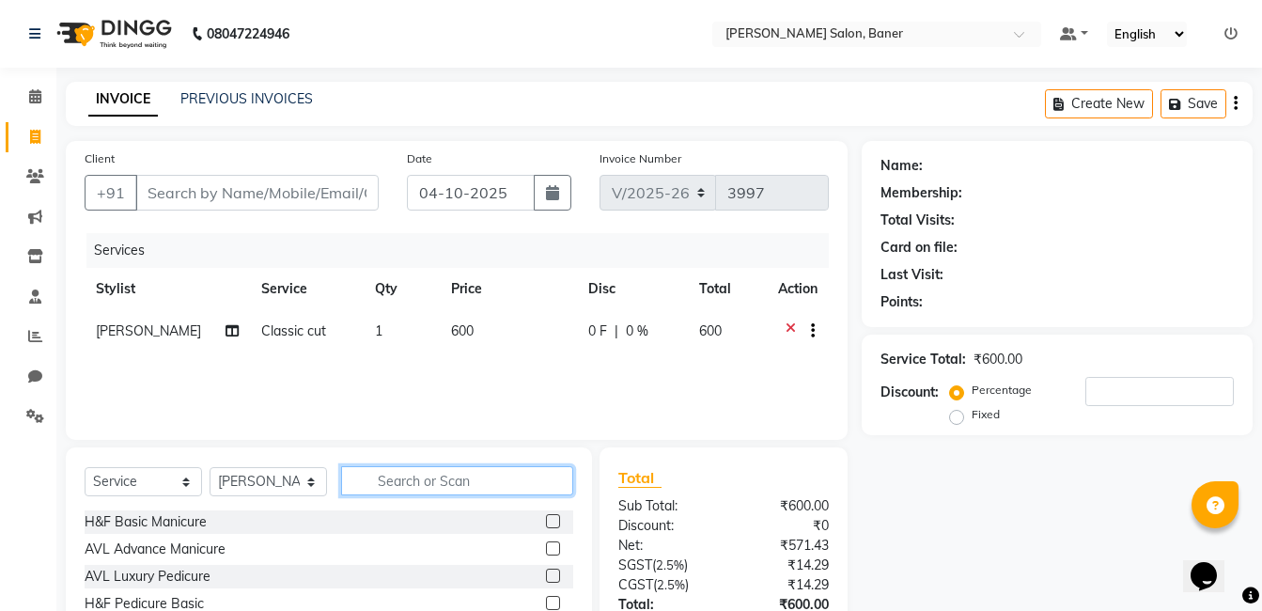
click at [428, 478] on input "text" at bounding box center [457, 480] width 232 height 29
type input "bea"
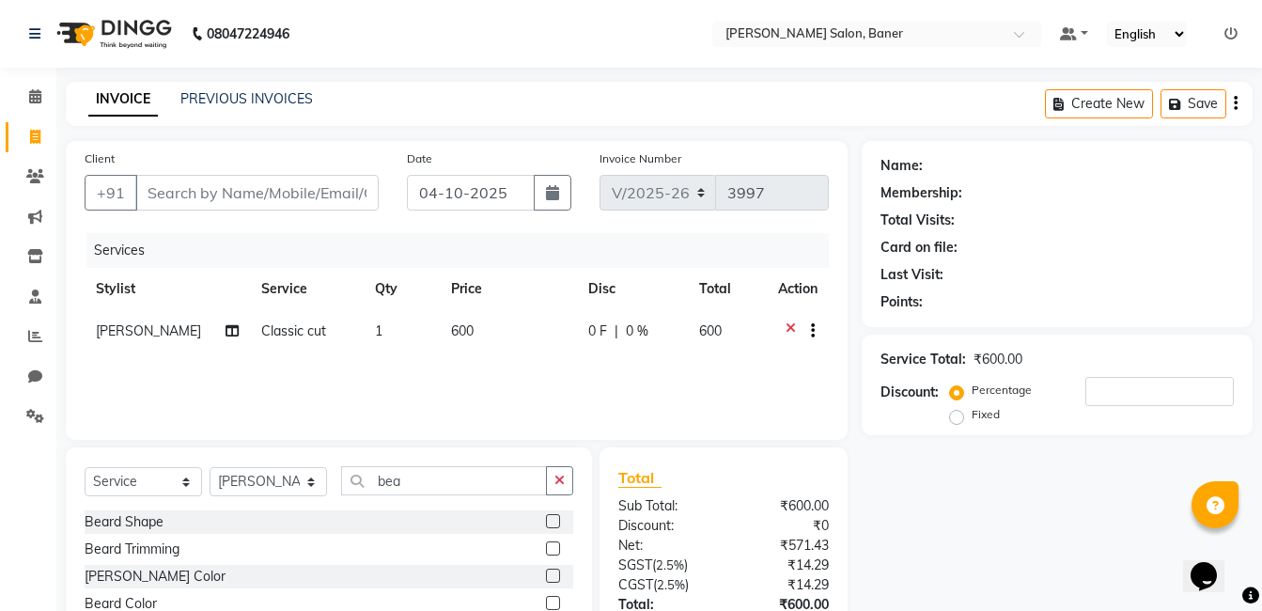
click at [558, 523] on label at bounding box center [553, 521] width 14 height 14
click at [558, 523] on input "checkbox" at bounding box center [552, 522] width 12 height 12
checkbox input "false"
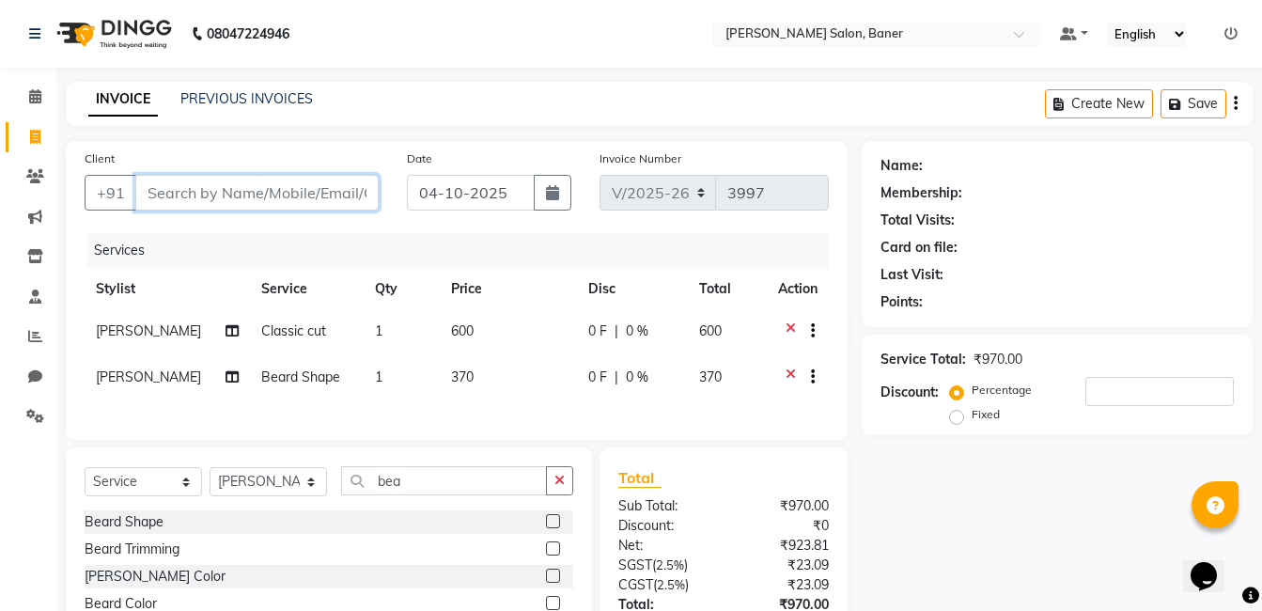
click at [180, 198] on input "Client" at bounding box center [256, 193] width 243 height 36
type input "7"
type input "0"
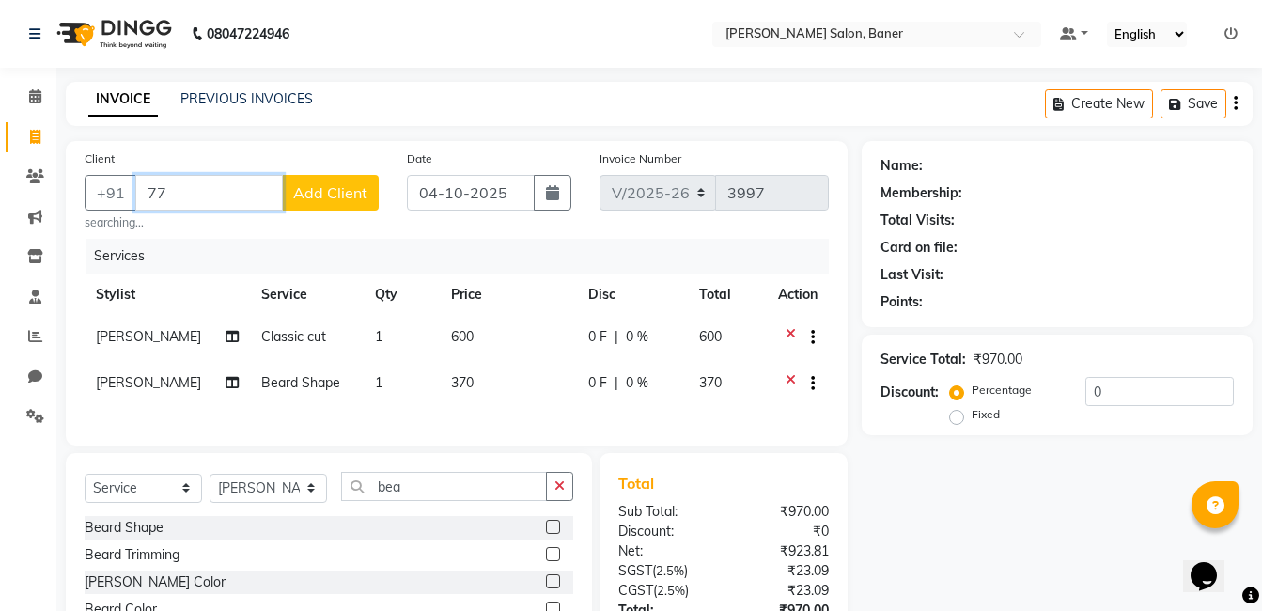
type input "7"
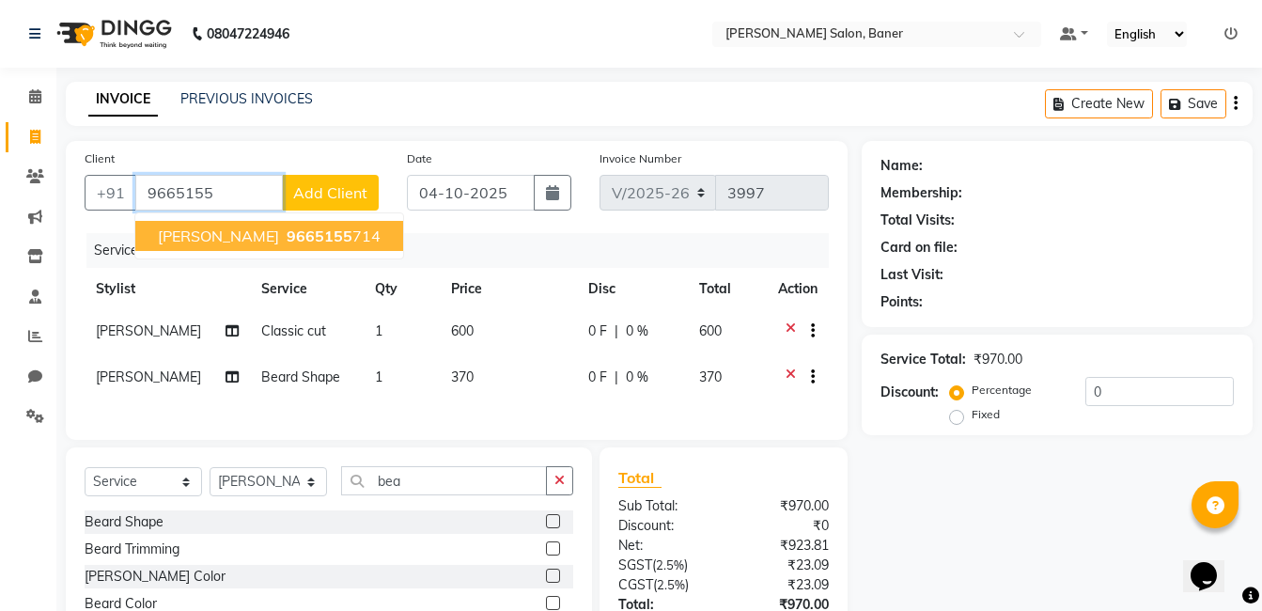
click at [287, 237] on span "9665155" at bounding box center [320, 236] width 66 height 19
type input "9665155714"
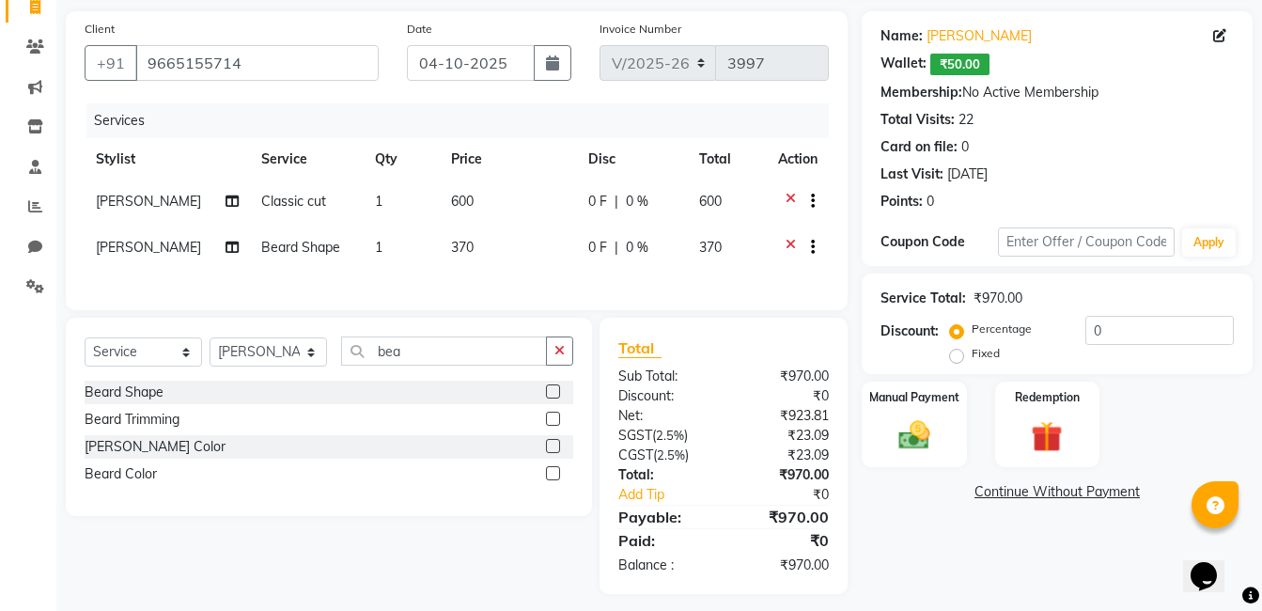
scroll to position [151, 0]
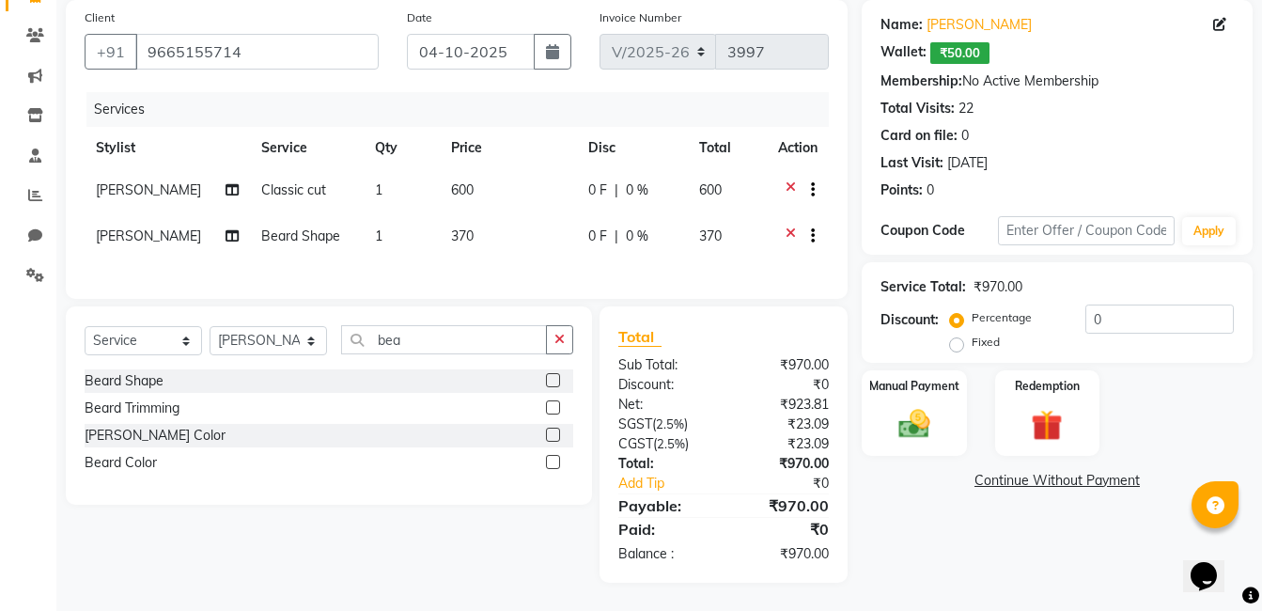
click at [1102, 398] on div "Manual Payment Redemption" at bounding box center [1057, 413] width 419 height 86
click at [1038, 437] on div "Redemption" at bounding box center [1047, 412] width 109 height 89
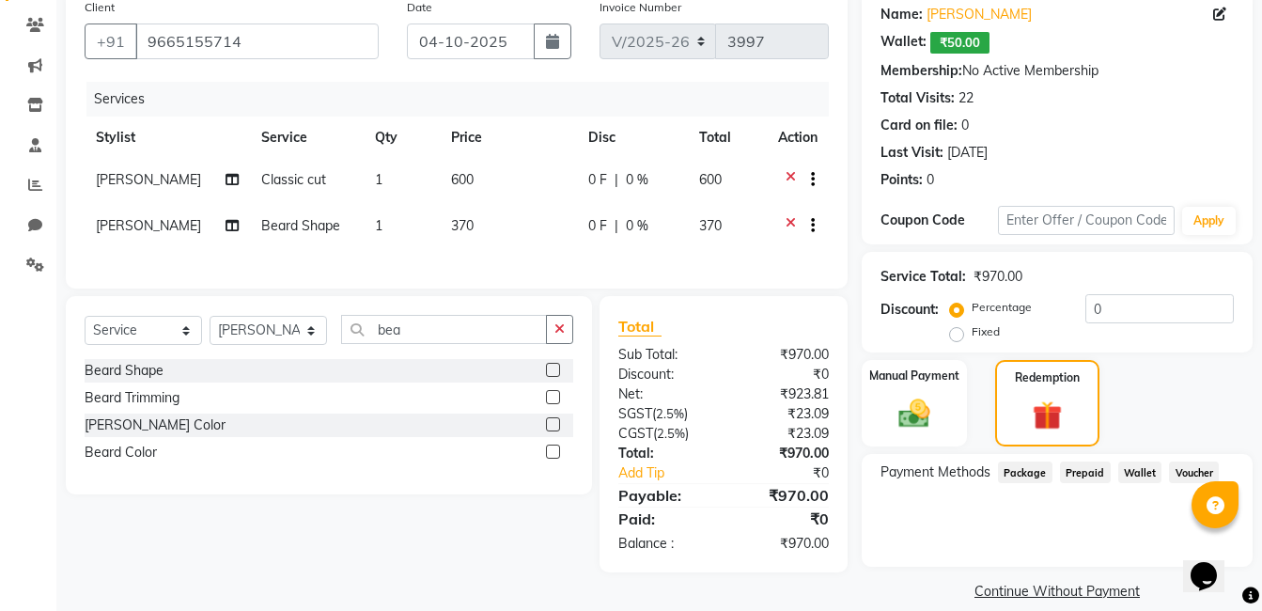
scroll to position [174, 0]
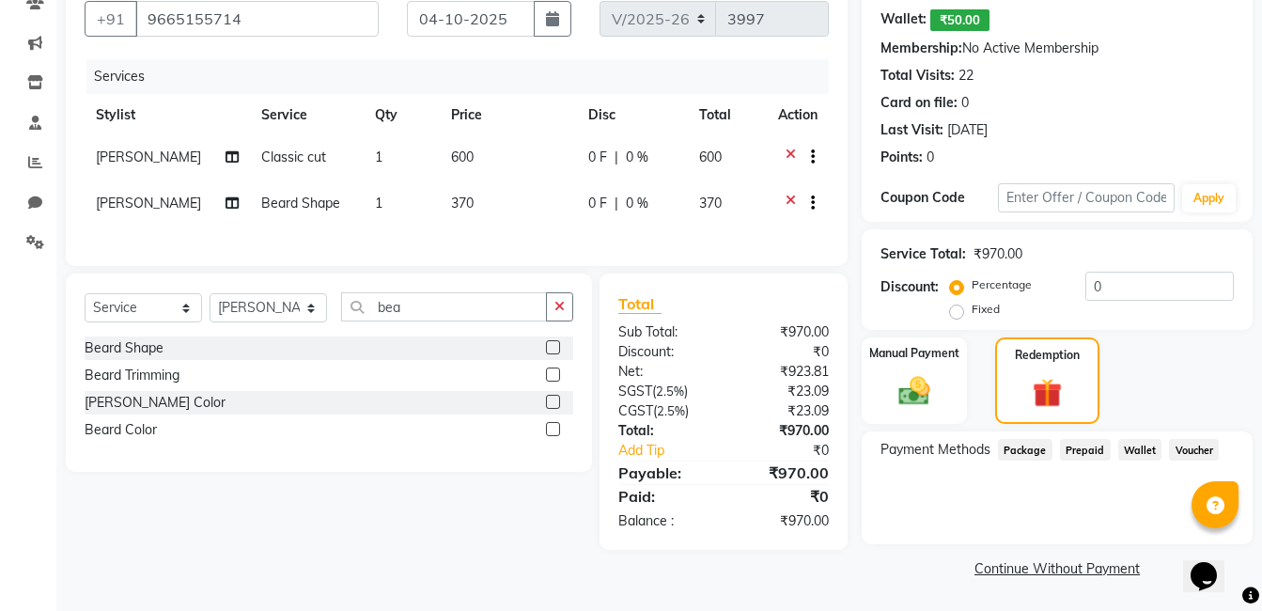
click at [1133, 457] on span "Wallet" at bounding box center [1141, 450] width 44 height 22
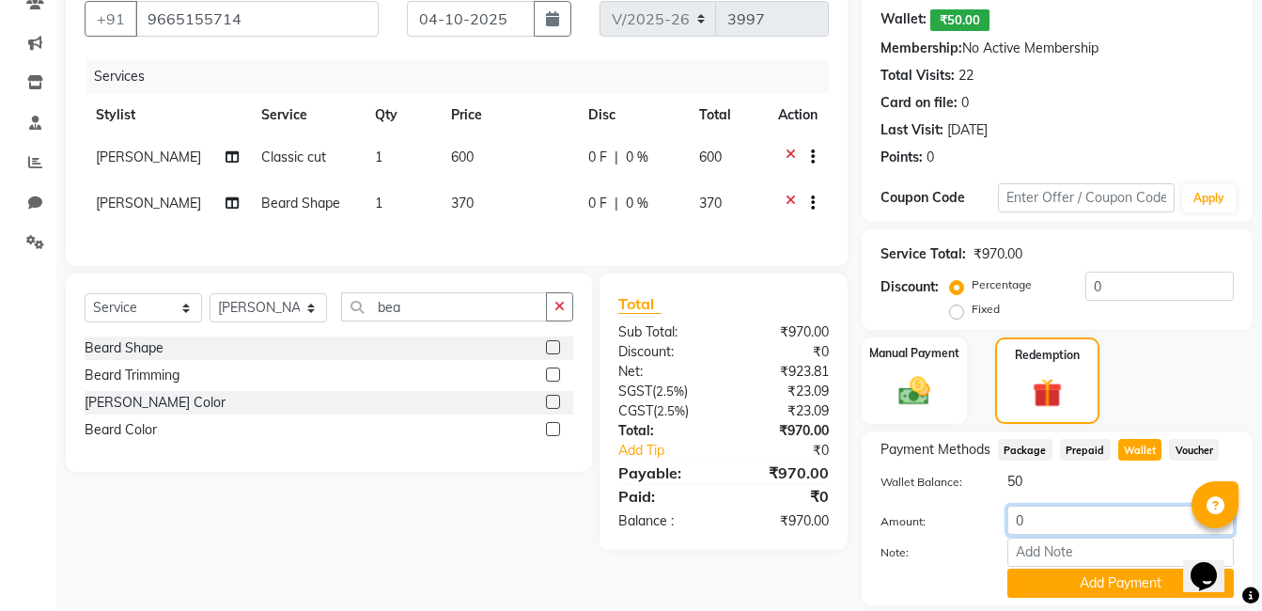
drag, startPoint x: 1028, startPoint y: 535, endPoint x: 884, endPoint y: 532, distance: 144.8
click at [910, 532] on div "Amount: 0" at bounding box center [1058, 522] width 382 height 32
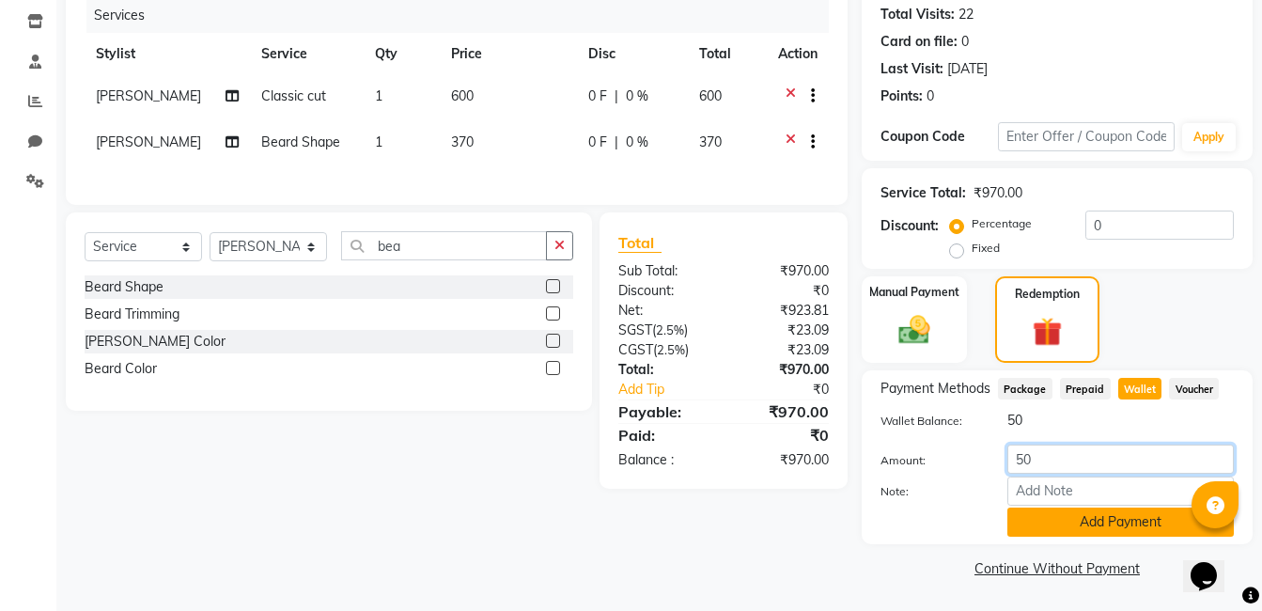
type input "50"
click at [1116, 533] on button "Add Payment" at bounding box center [1121, 522] width 227 height 29
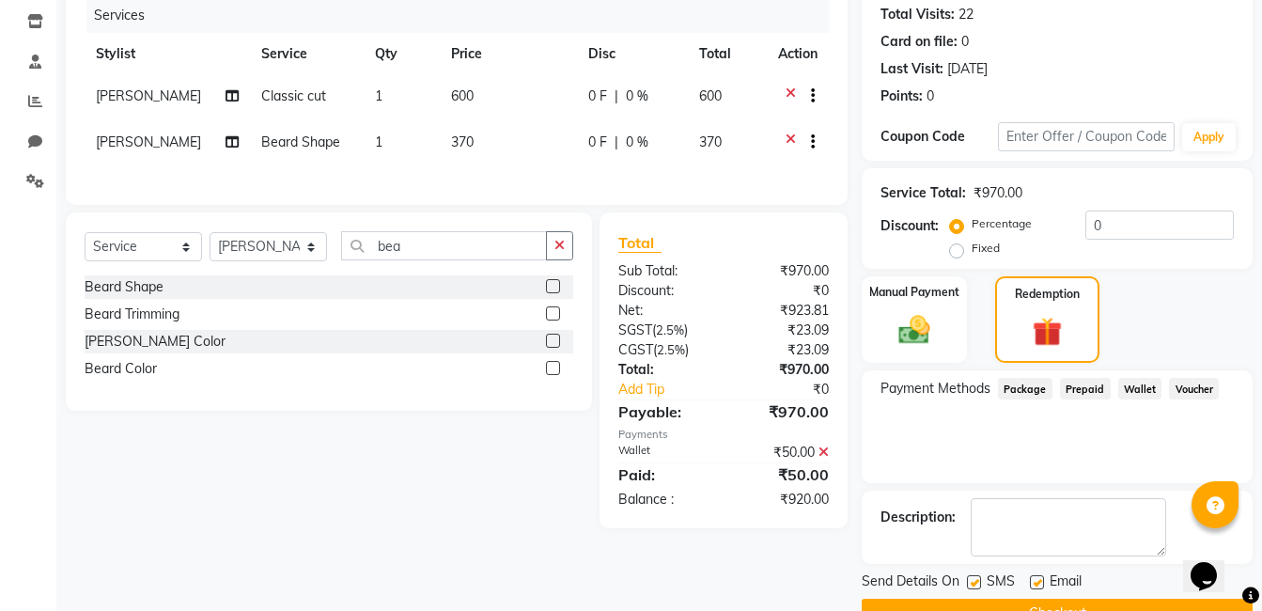
scroll to position [280, 0]
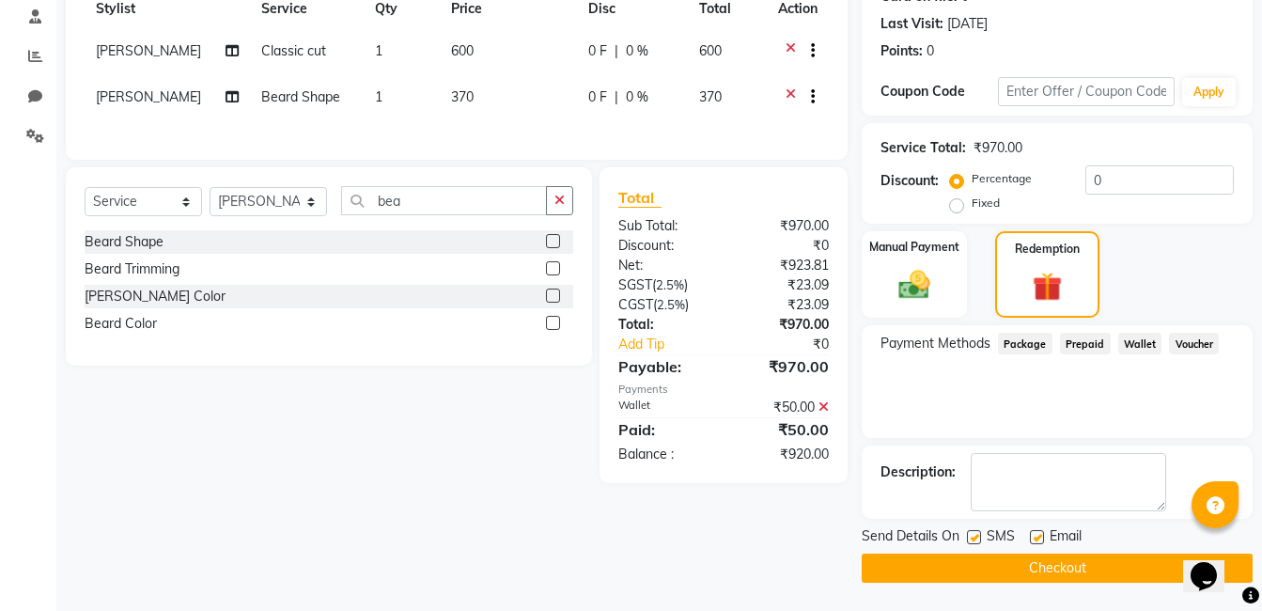
click at [1022, 573] on button "Checkout" at bounding box center [1057, 568] width 391 height 29
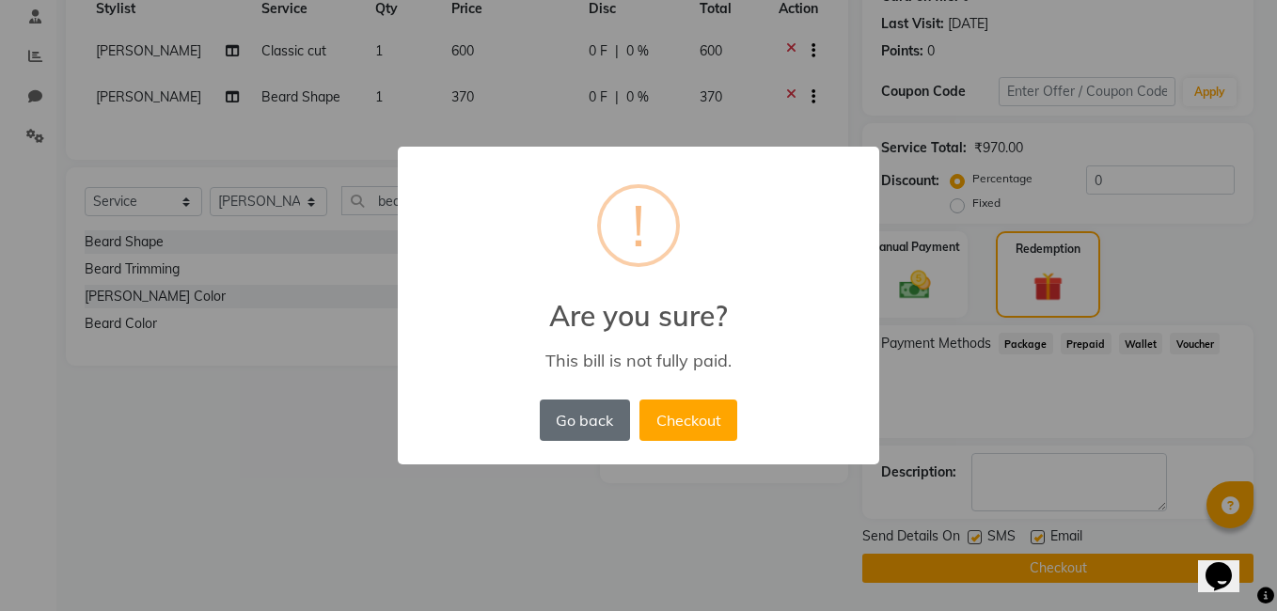
click at [603, 422] on button "Go back" at bounding box center [585, 420] width 90 height 41
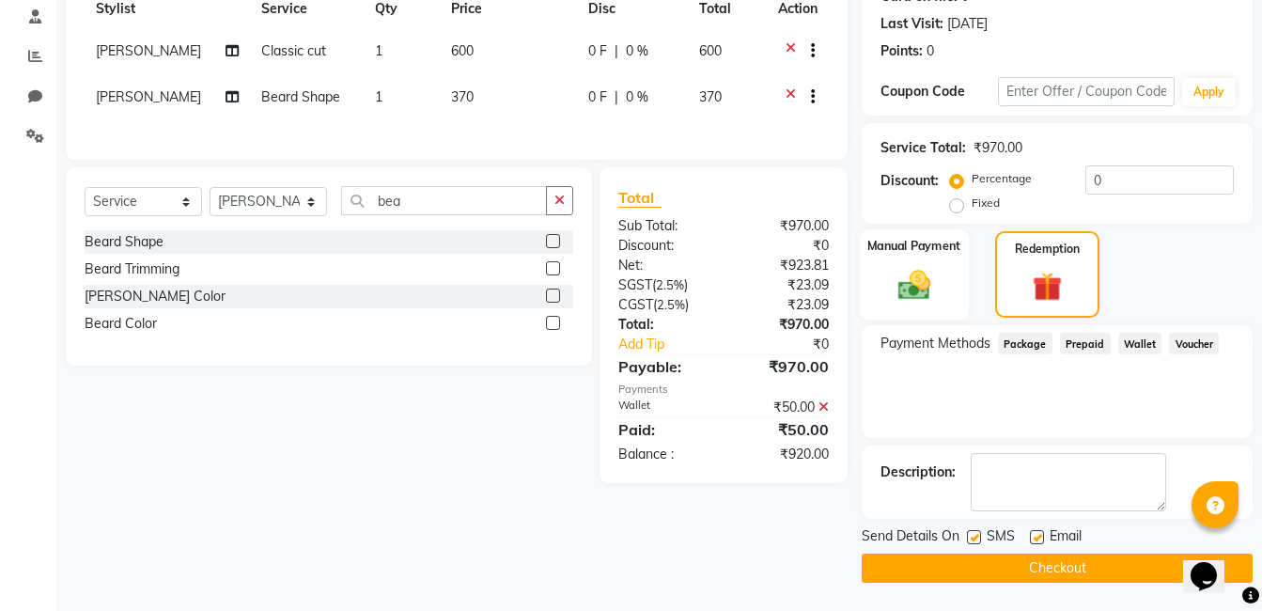
click at [938, 296] on img at bounding box center [914, 285] width 53 height 38
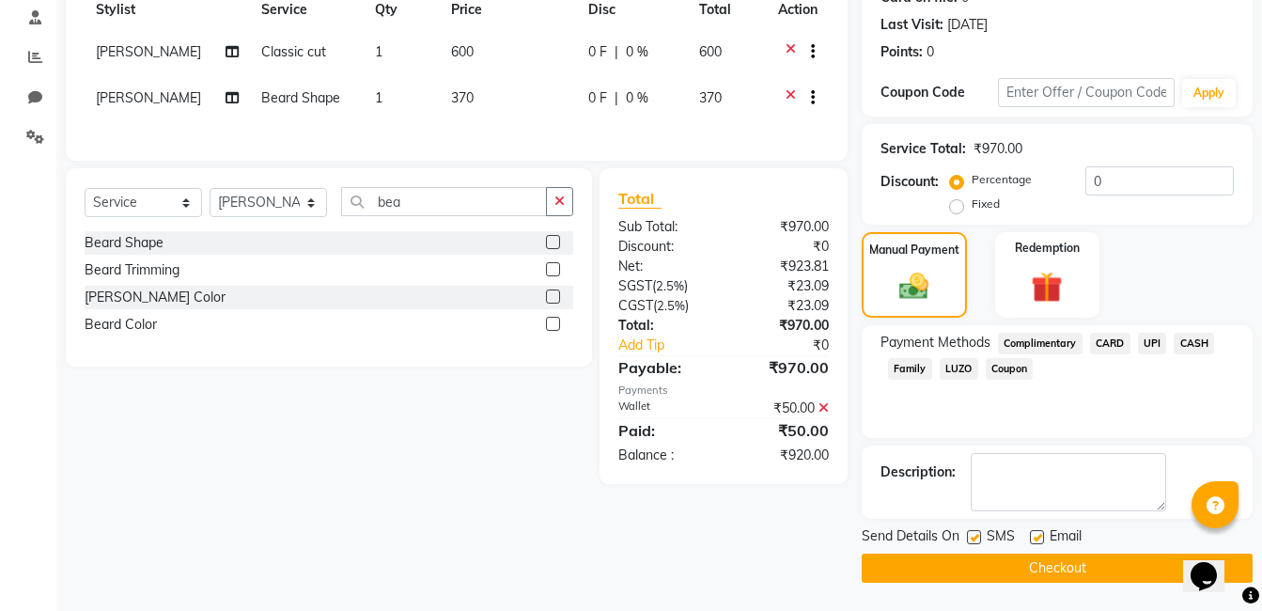
click at [1185, 343] on span "CASH" at bounding box center [1194, 344] width 40 height 22
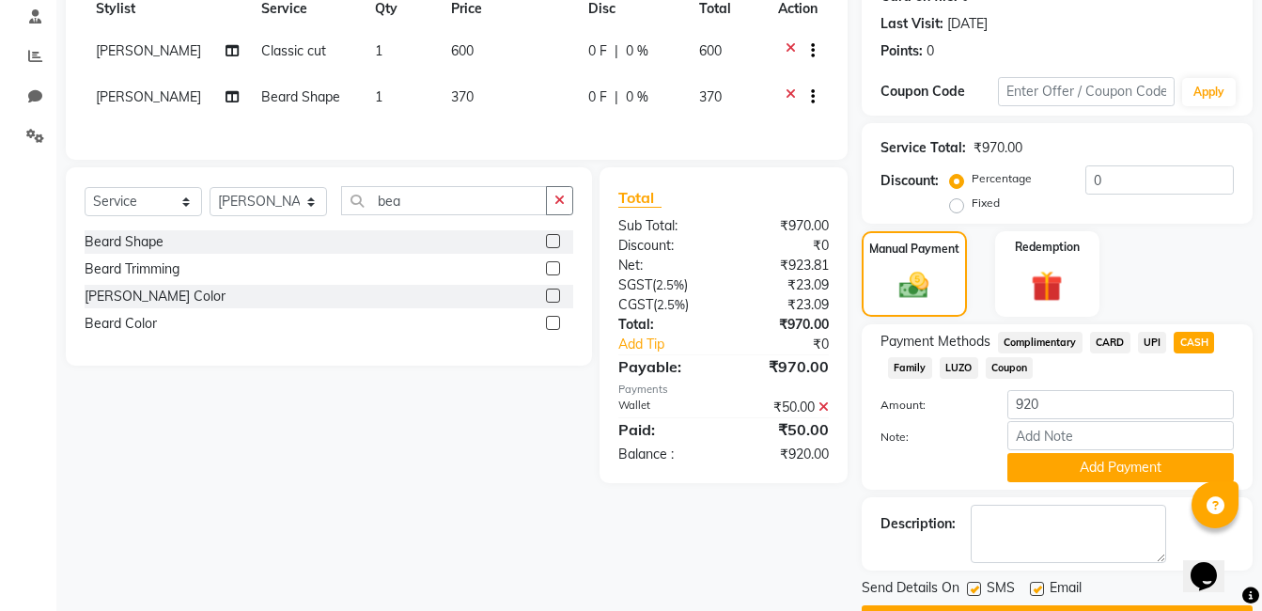
click at [1105, 468] on button "Add Payment" at bounding box center [1121, 467] width 227 height 29
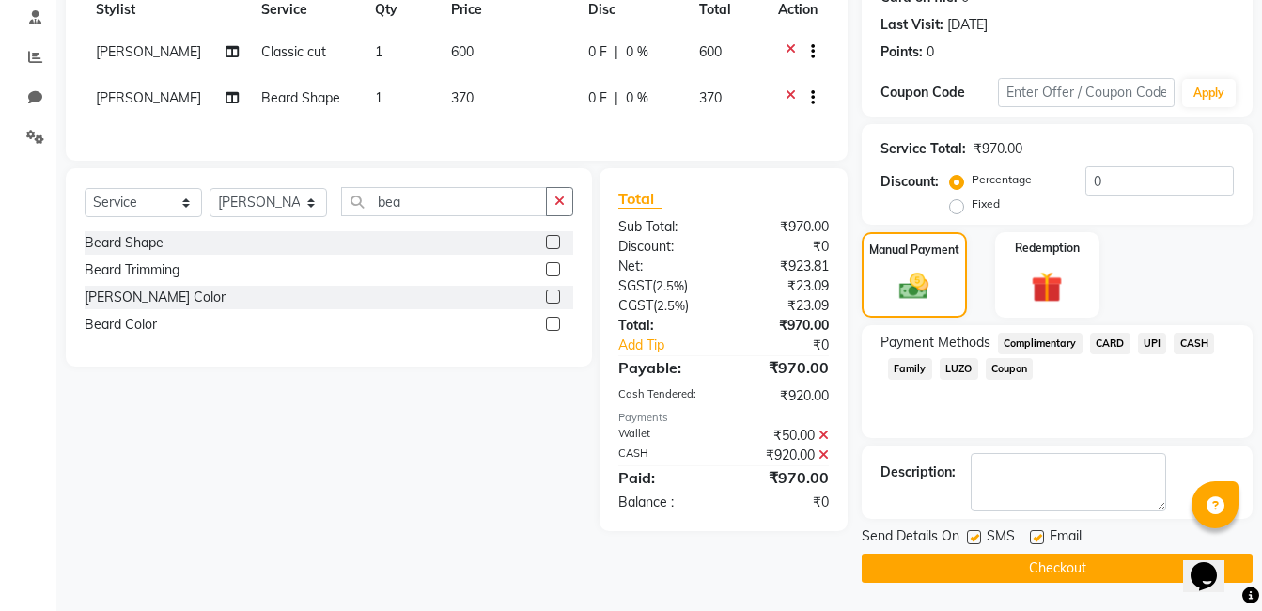
scroll to position [279, 0]
click at [1036, 559] on button "Checkout" at bounding box center [1057, 568] width 391 height 29
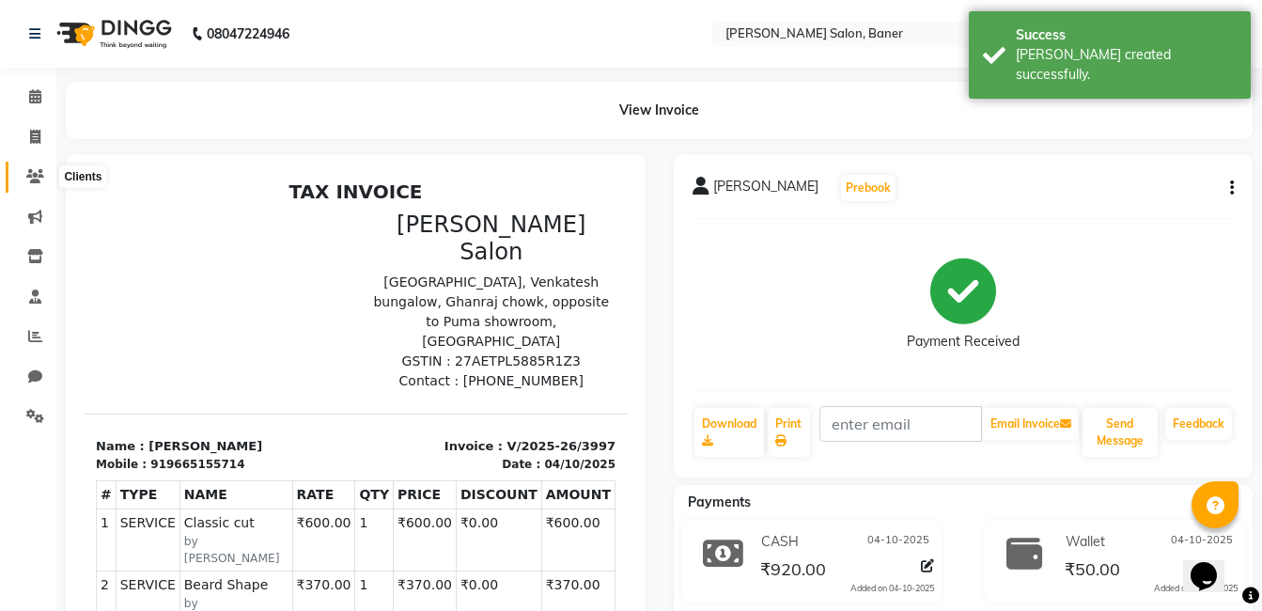
click at [40, 176] on icon at bounding box center [35, 176] width 18 height 14
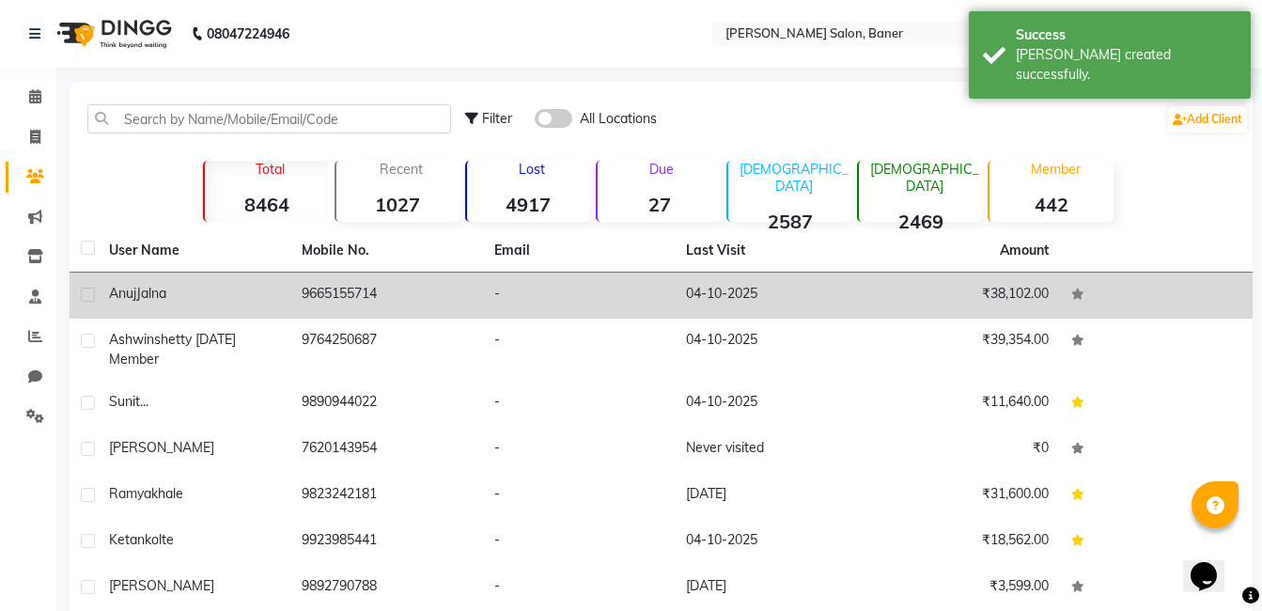
click at [260, 306] on td "Anuj Jalna" at bounding box center [194, 296] width 193 height 46
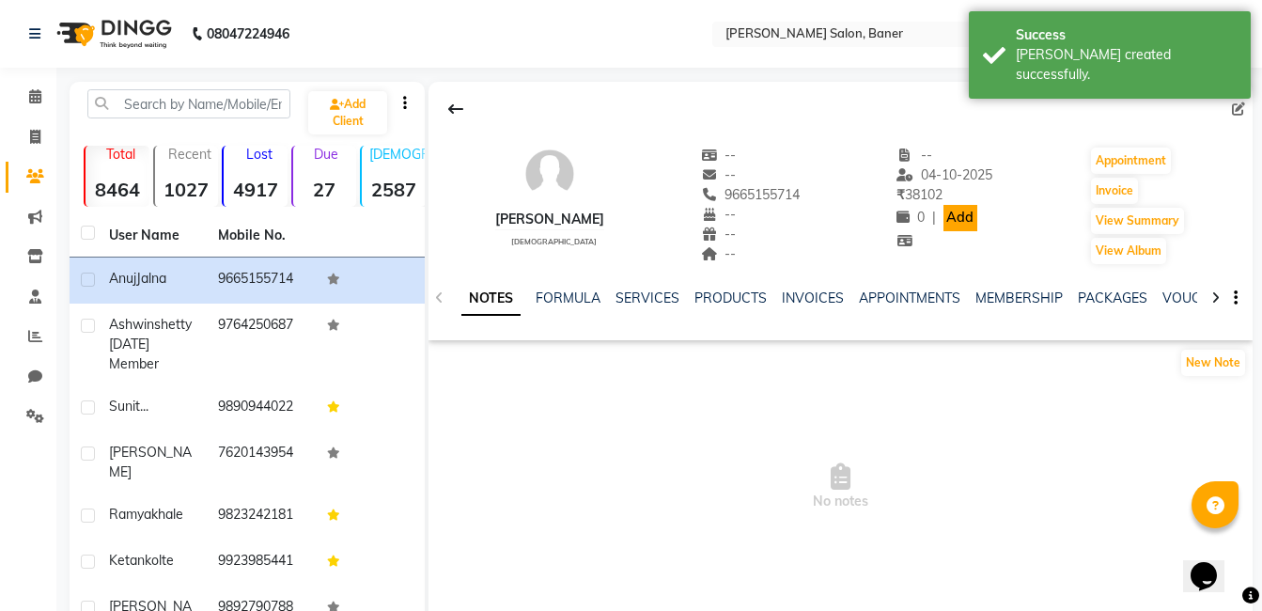
click at [954, 208] on link "Add" at bounding box center [960, 218] width 33 height 26
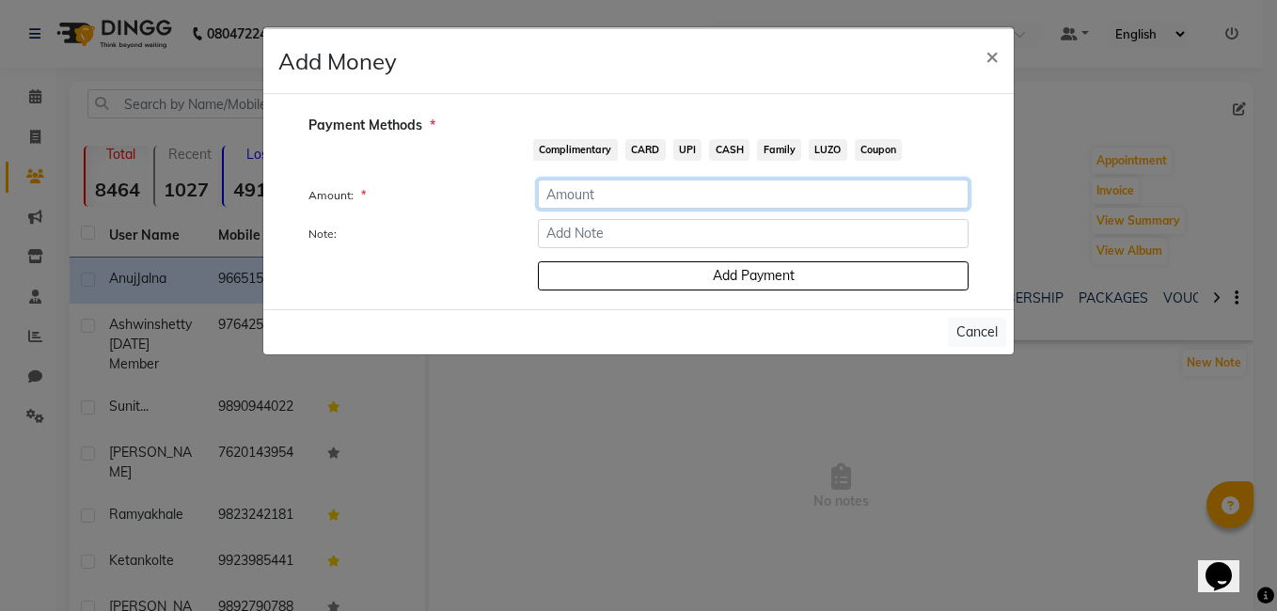
click at [623, 188] on input "number" at bounding box center [753, 194] width 431 height 29
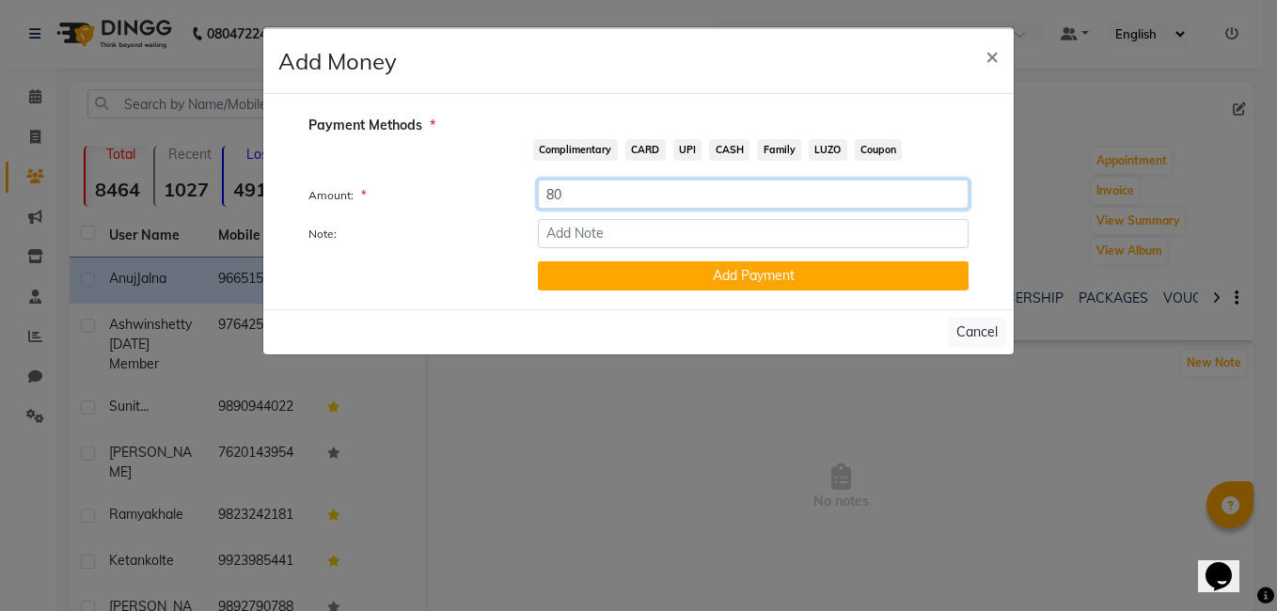
type input "80"
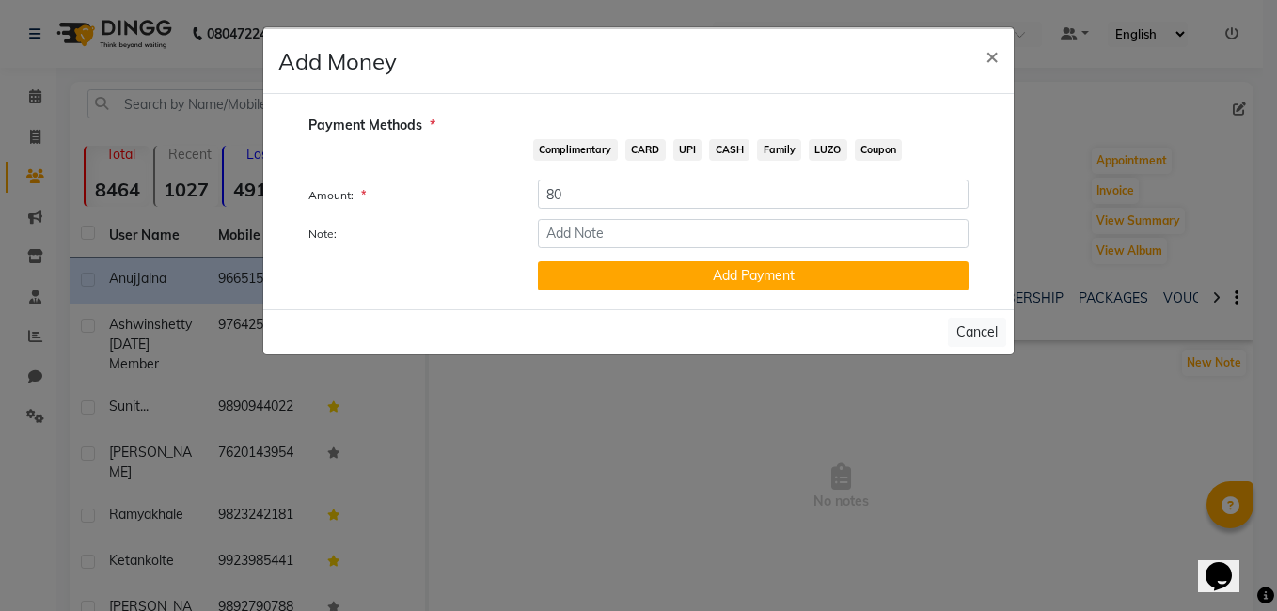
click at [720, 141] on span "CASH" at bounding box center [729, 150] width 40 height 22
click at [731, 150] on span "CASH" at bounding box center [729, 150] width 40 height 22
click at [734, 269] on button "Add Payment" at bounding box center [753, 275] width 431 height 29
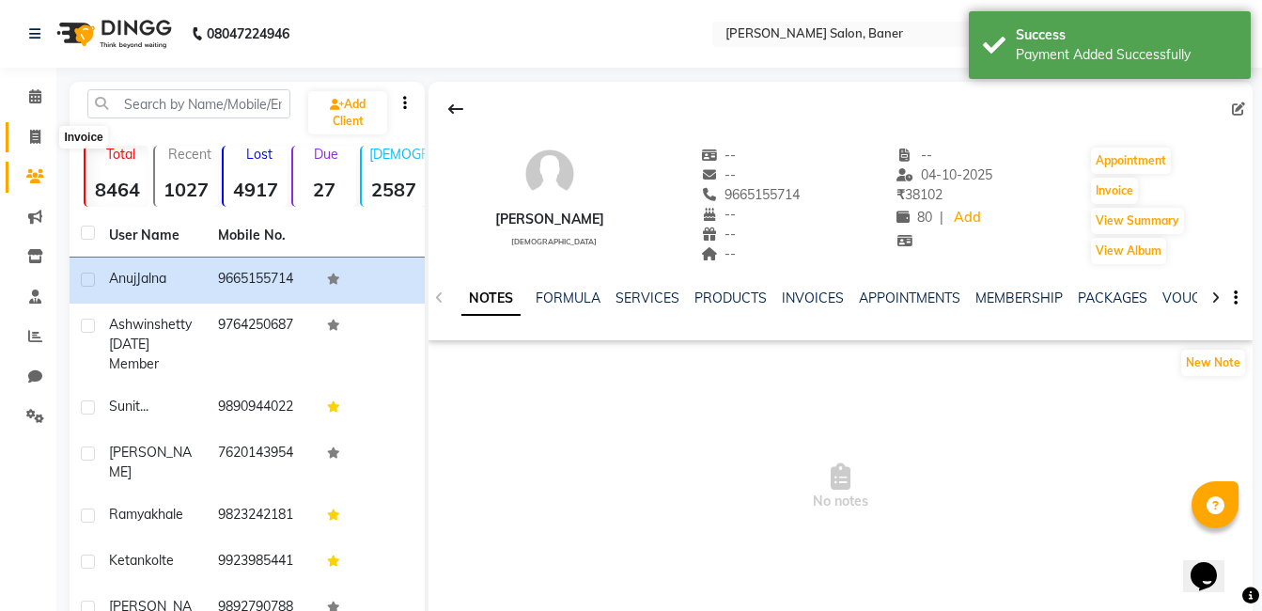
click at [37, 134] on icon at bounding box center [35, 137] width 10 height 14
select select "service"
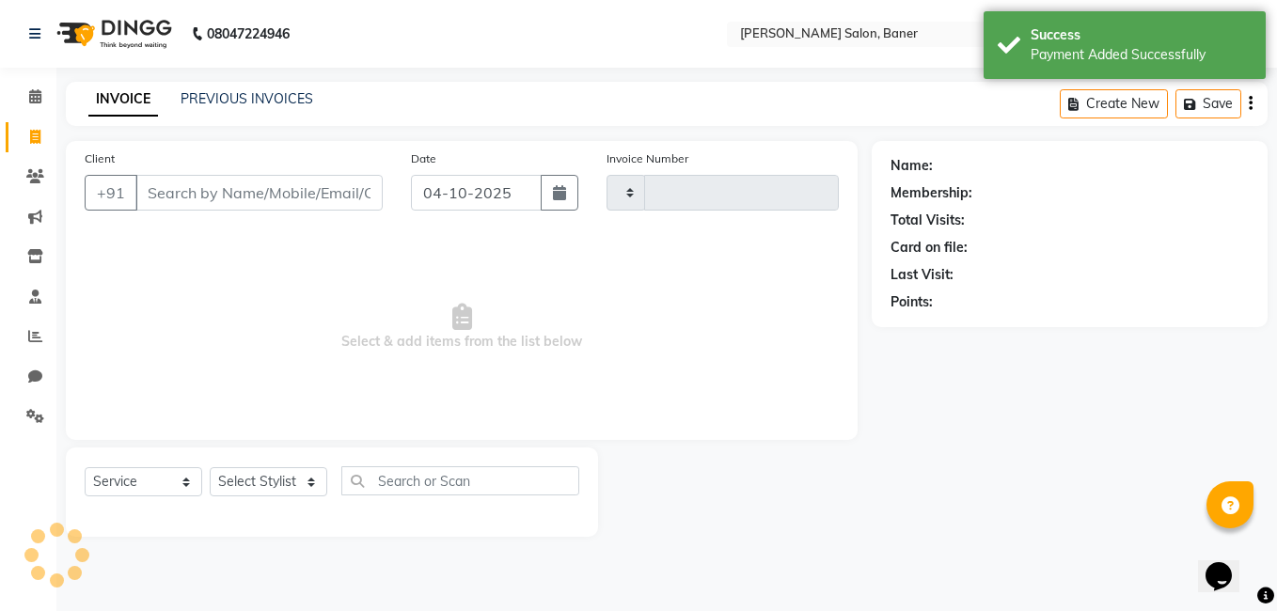
type input "3998"
select select "7115"
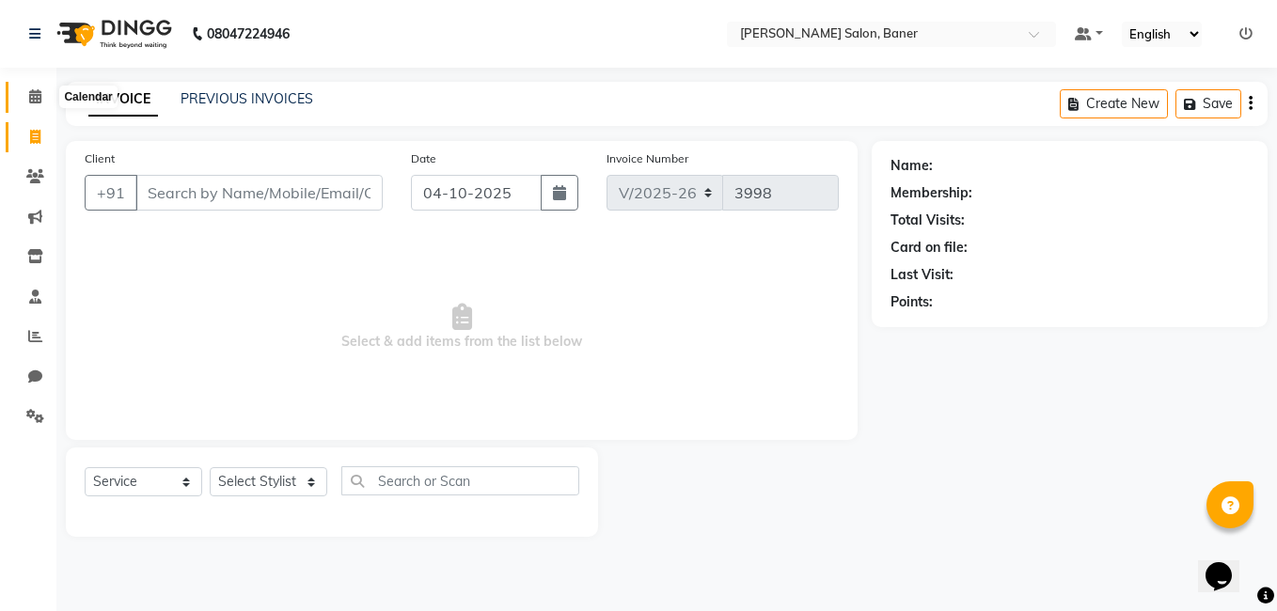
click at [37, 99] on icon at bounding box center [35, 96] width 12 height 14
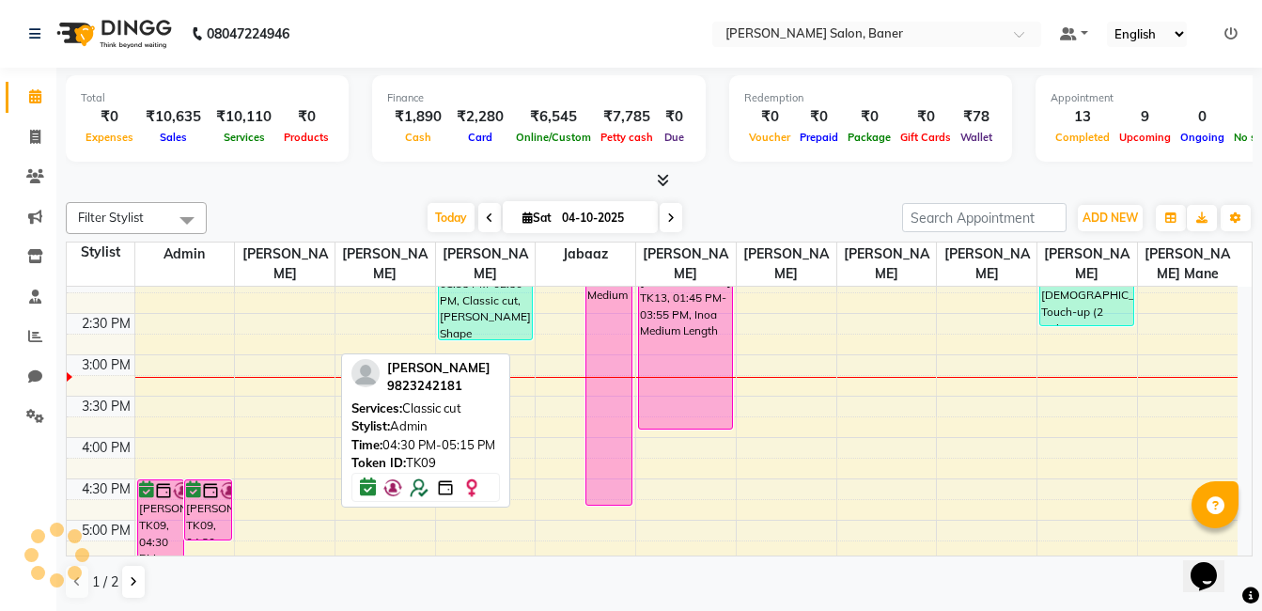
scroll to position [470, 0]
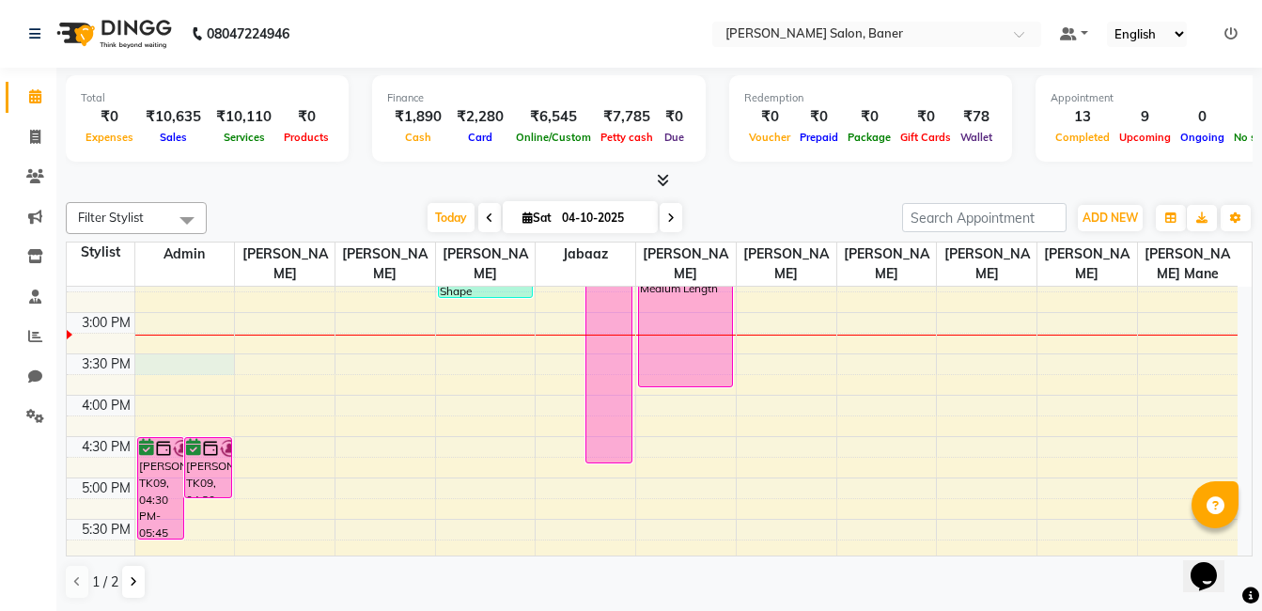
click at [222, 373] on div "9:00 AM 9:30 AM 10:00 AM 10:30 AM 11:00 AM 11:30 AM 12:00 PM 12:30 PM 1:00 PM 1…" at bounding box center [652, 354] width 1171 height 1074
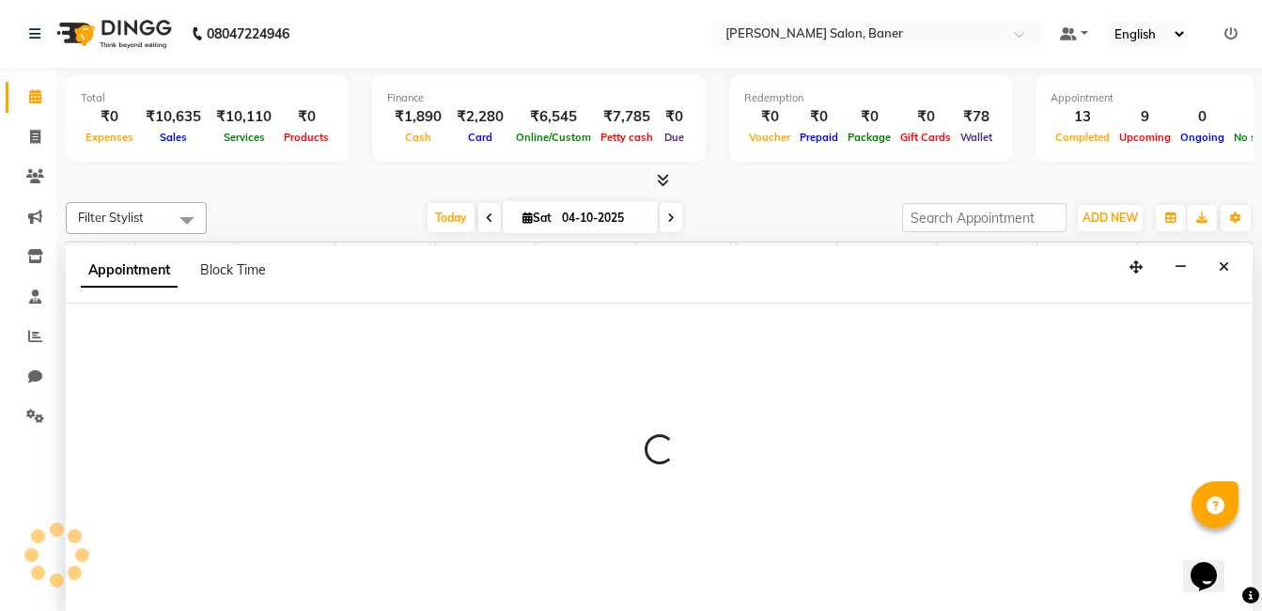
scroll to position [1, 0]
select select "60263"
select select "tentative"
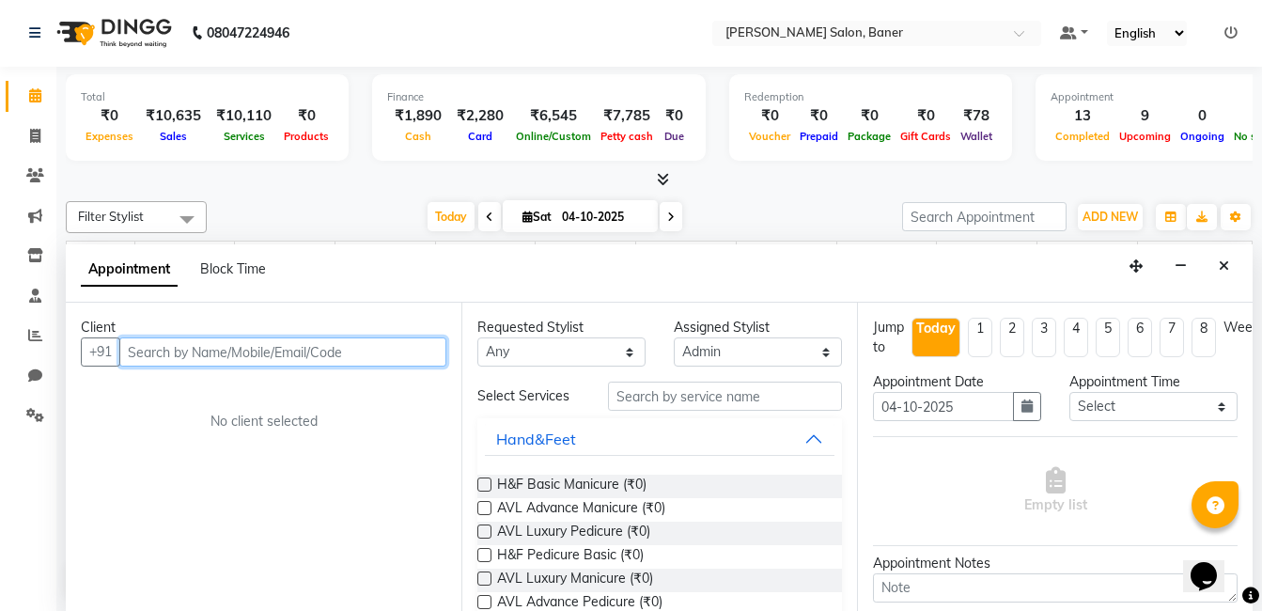
click at [168, 348] on input "text" at bounding box center [282, 351] width 327 height 29
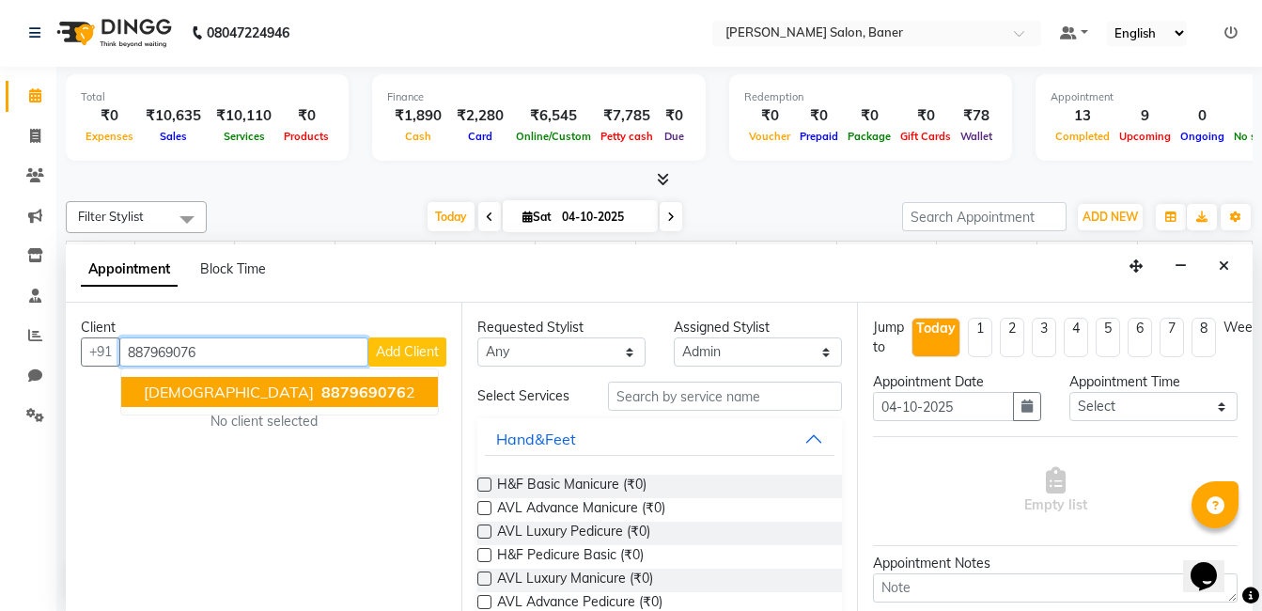
click at [182, 399] on span "Janavi" at bounding box center [229, 392] width 170 height 19
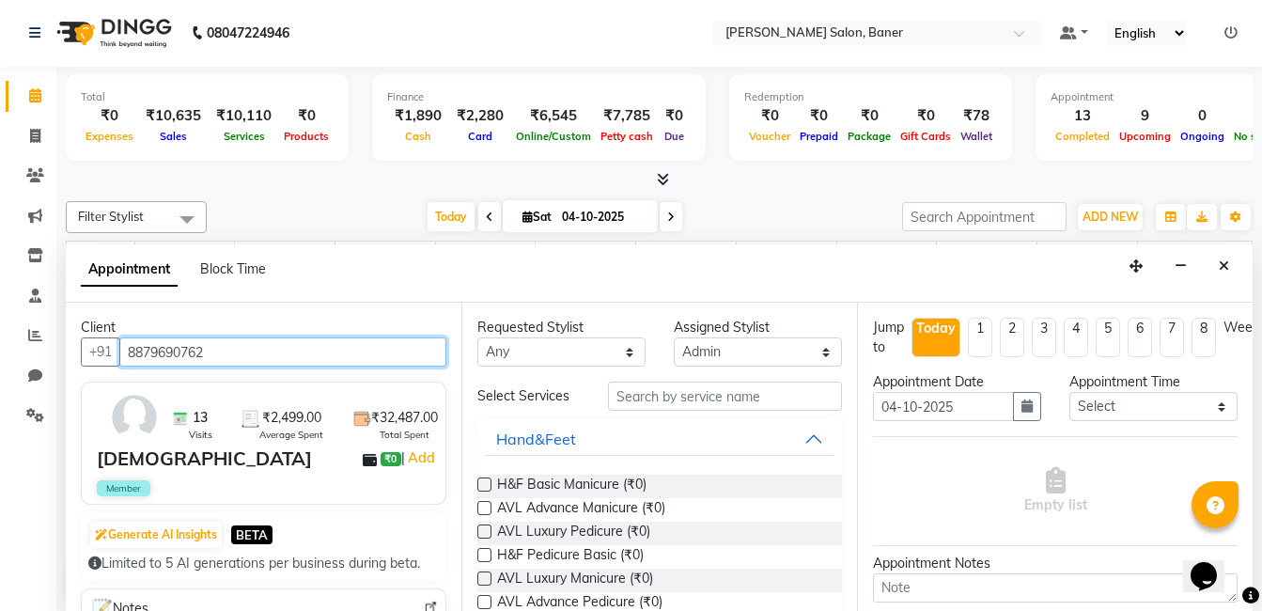
type input "8879690762"
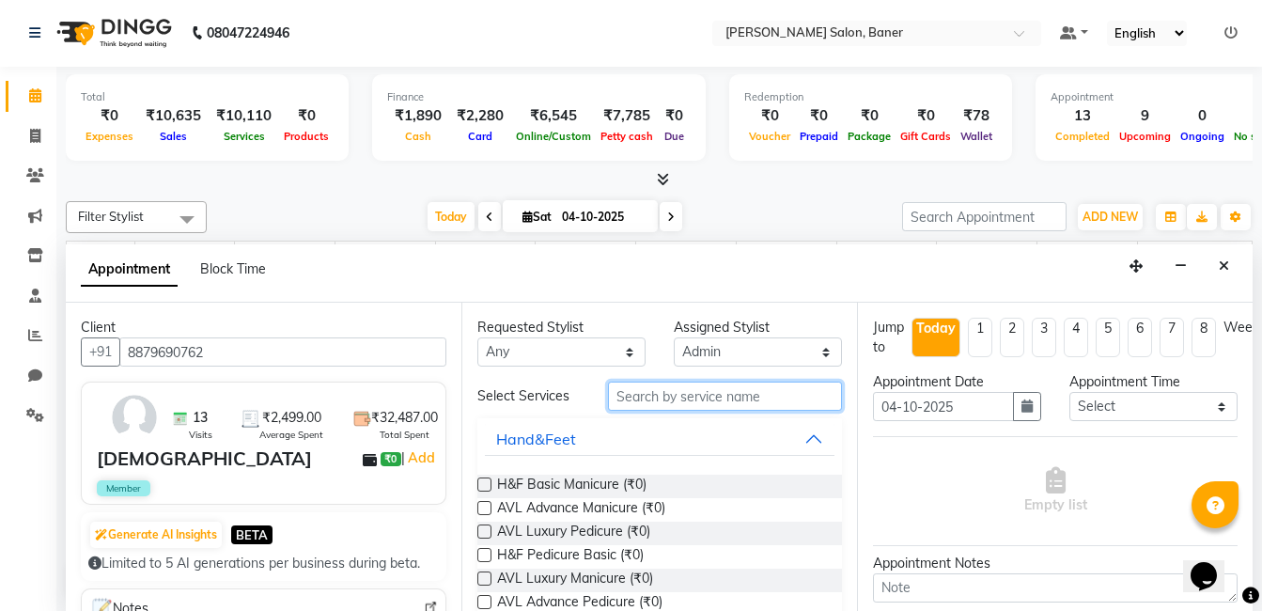
click at [685, 393] on input "text" at bounding box center [725, 396] width 234 height 29
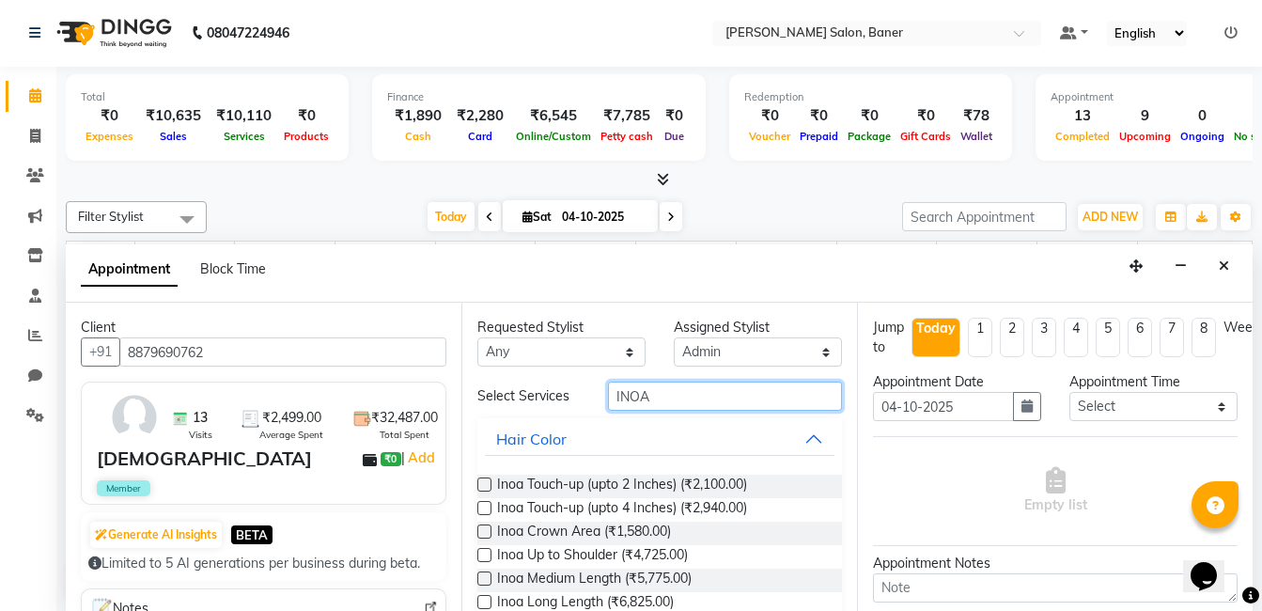
type input "INOA"
click at [486, 487] on label at bounding box center [485, 485] width 14 height 14
click at [486, 487] on input "checkbox" at bounding box center [484, 486] width 12 height 12
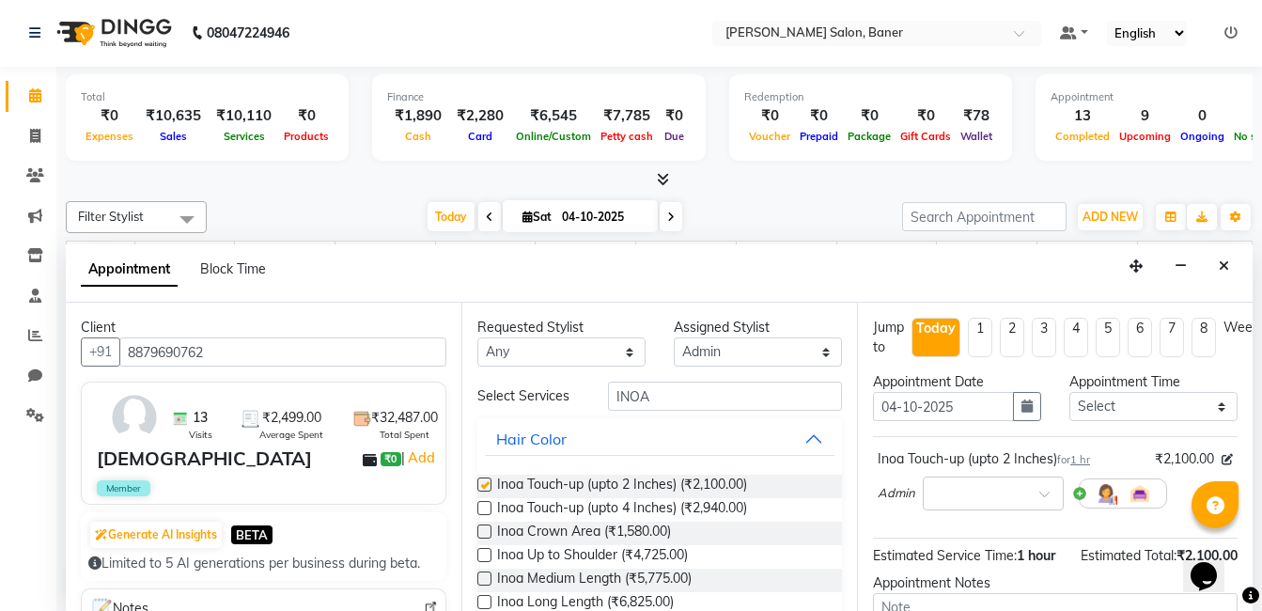
checkbox input "false"
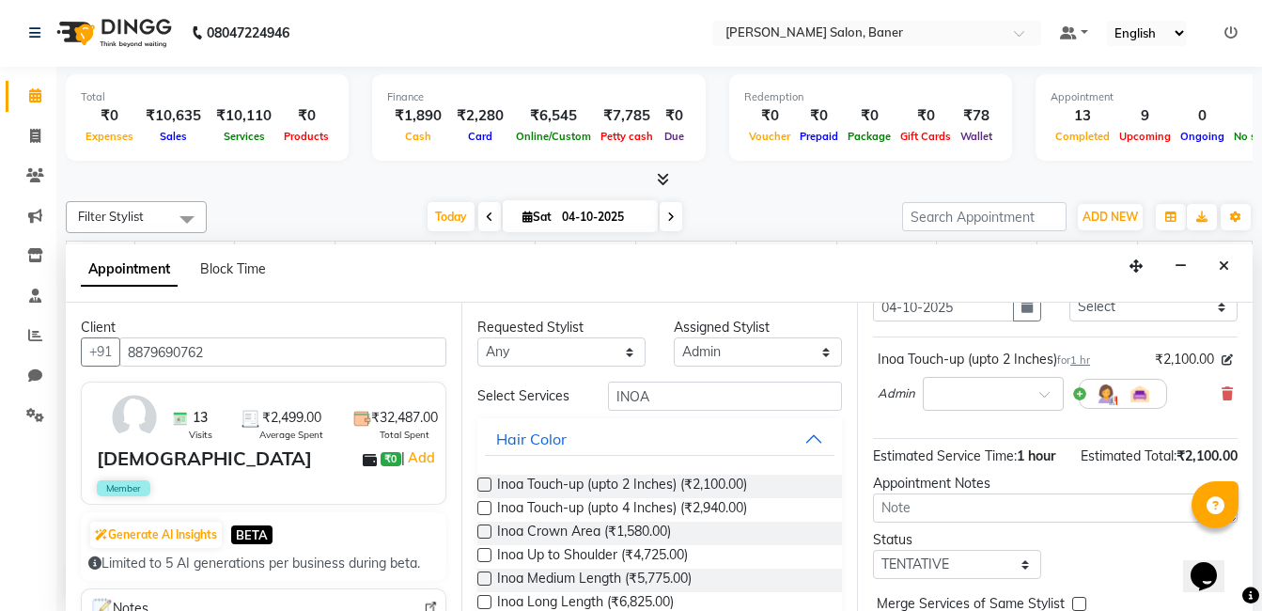
scroll to position [220, 0]
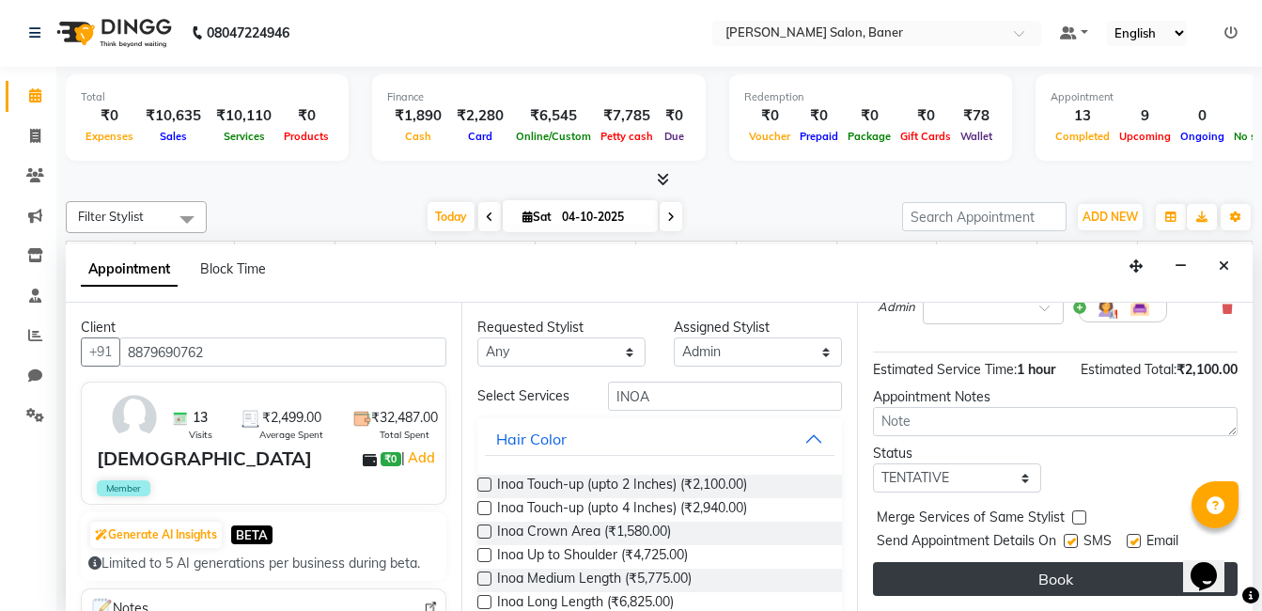
click at [1041, 569] on button "Book" at bounding box center [1055, 579] width 365 height 34
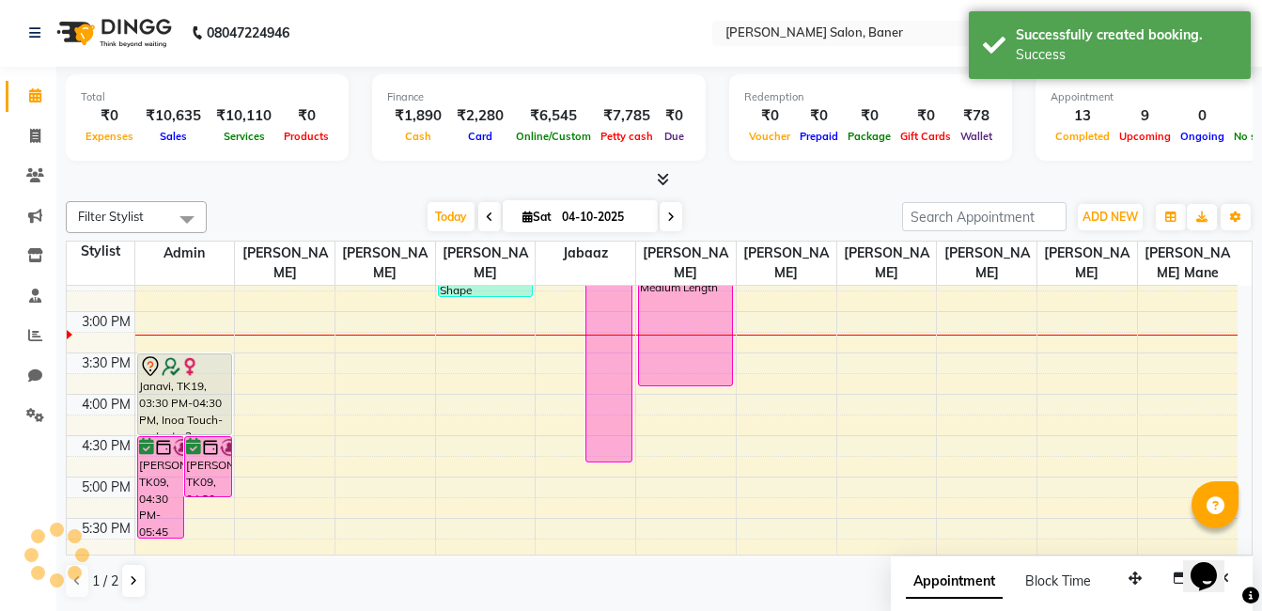
scroll to position [0, 0]
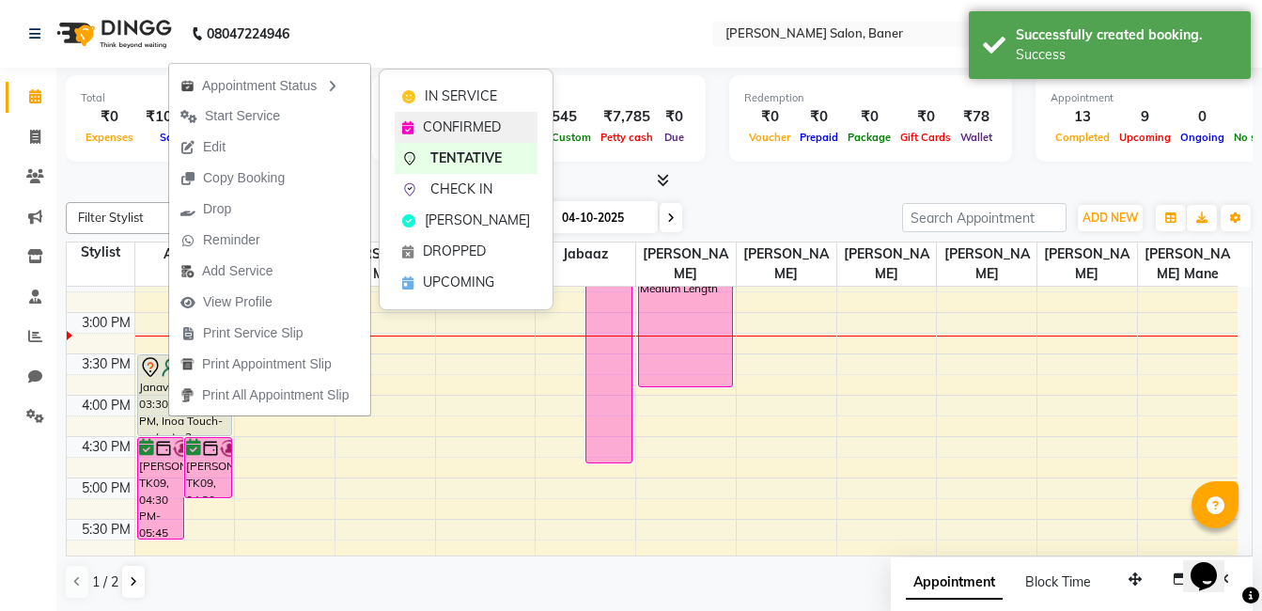
click at [413, 125] on icon at bounding box center [407, 127] width 11 height 13
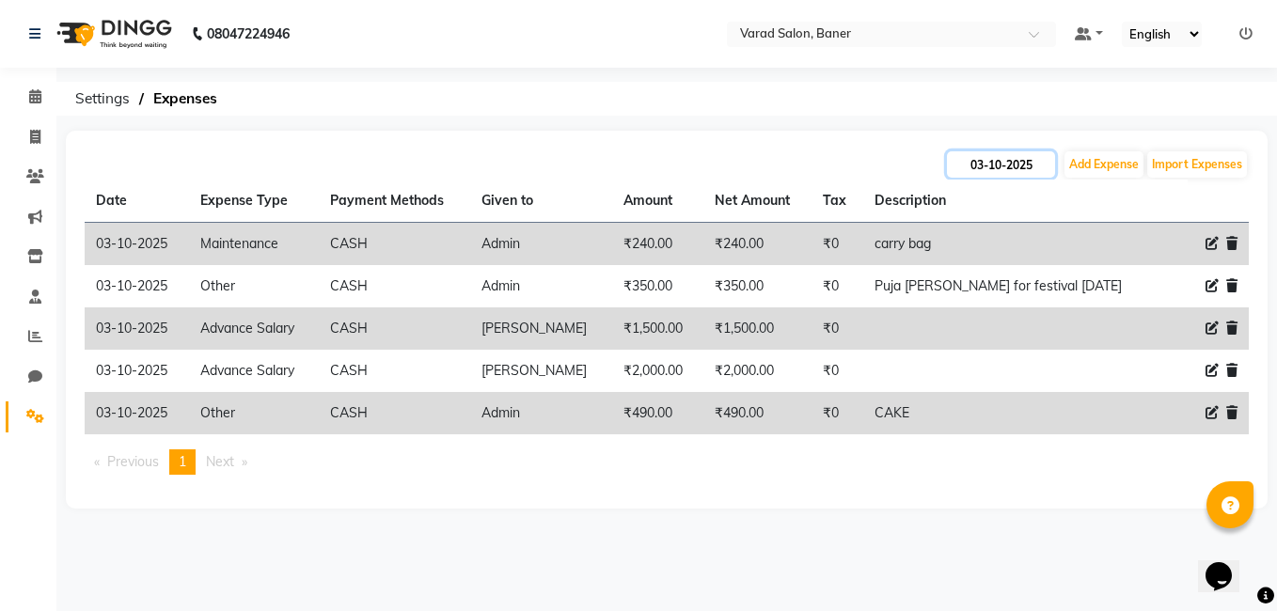
click at [988, 167] on input "03-10-2025" at bounding box center [1001, 164] width 108 height 26
select select "10"
select select "2025"
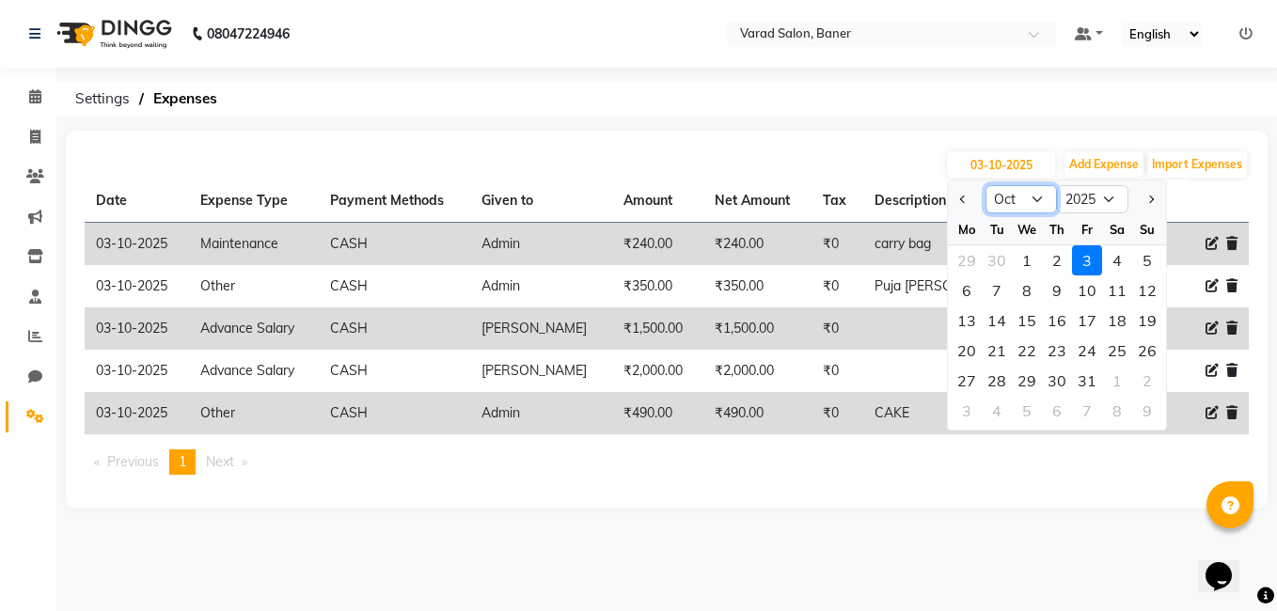
drag, startPoint x: 1009, startPoint y: 196, endPoint x: 1009, endPoint y: 209, distance: 12.2
click at [1009, 196] on select "Jan Feb Mar Apr May Jun Jul Aug Sep Oct Nov Dec" at bounding box center [1020, 199] width 71 height 28
select select "9"
click at [985, 185] on select "Jan Feb Mar Apr May Jun Jul Aug Sep Oct Nov Dec" at bounding box center [1020, 199] width 71 height 28
click at [970, 263] on div "1" at bounding box center [966, 260] width 30 height 30
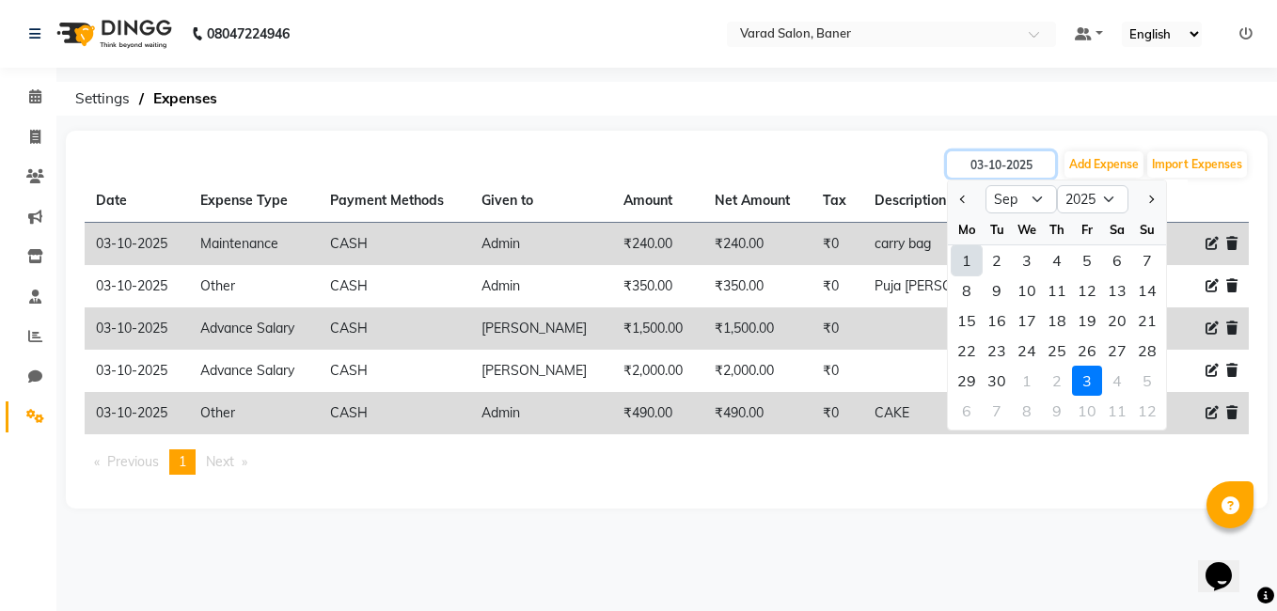
type input "01-09-2025"
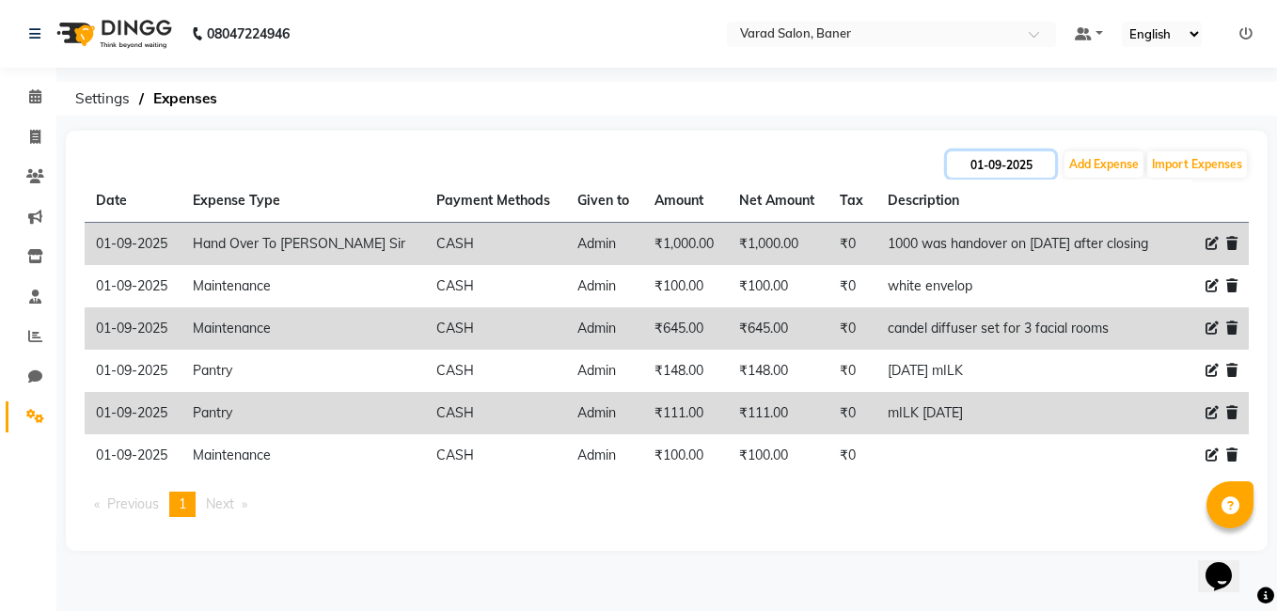
click at [1006, 165] on input "01-09-2025" at bounding box center [1001, 164] width 108 height 26
select select "9"
select select "2025"
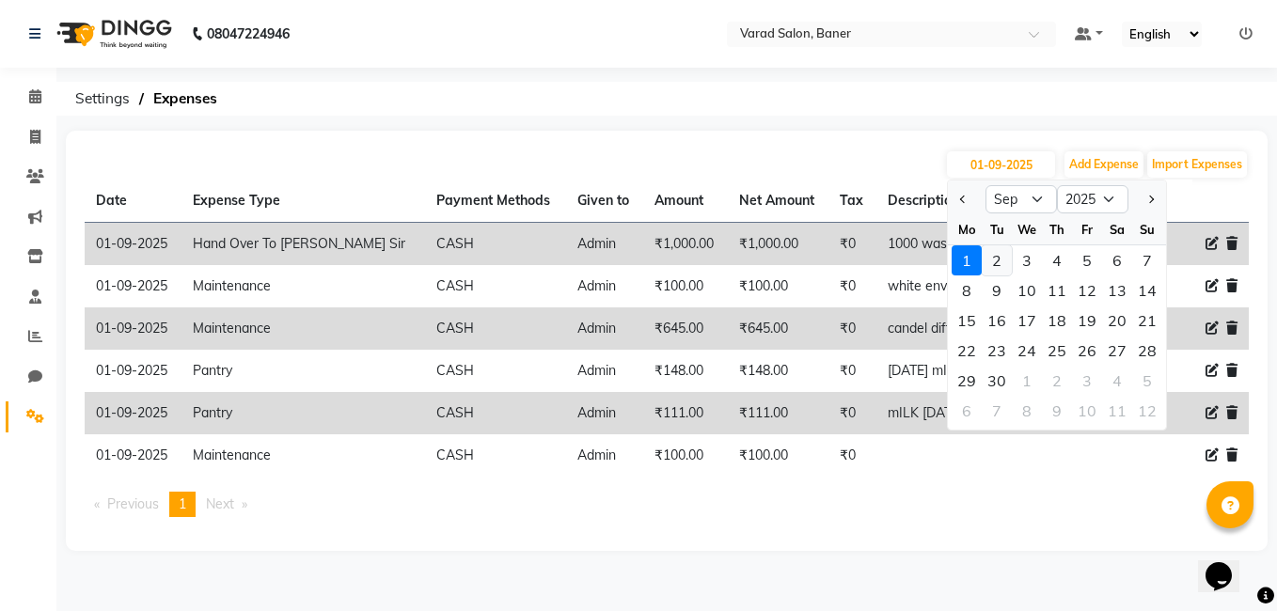
click at [1001, 265] on div "2" at bounding box center [996, 260] width 30 height 30
type input "02-09-2025"
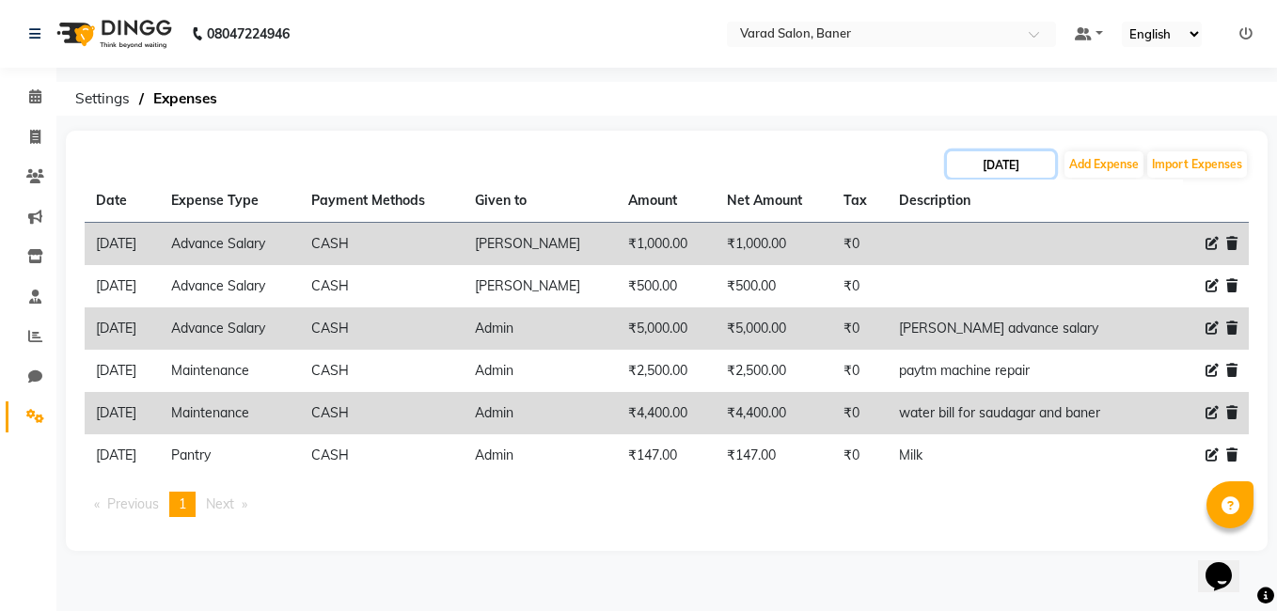
click at [1015, 161] on input "02-09-2025" at bounding box center [1001, 164] width 108 height 26
select select "9"
select select "2025"
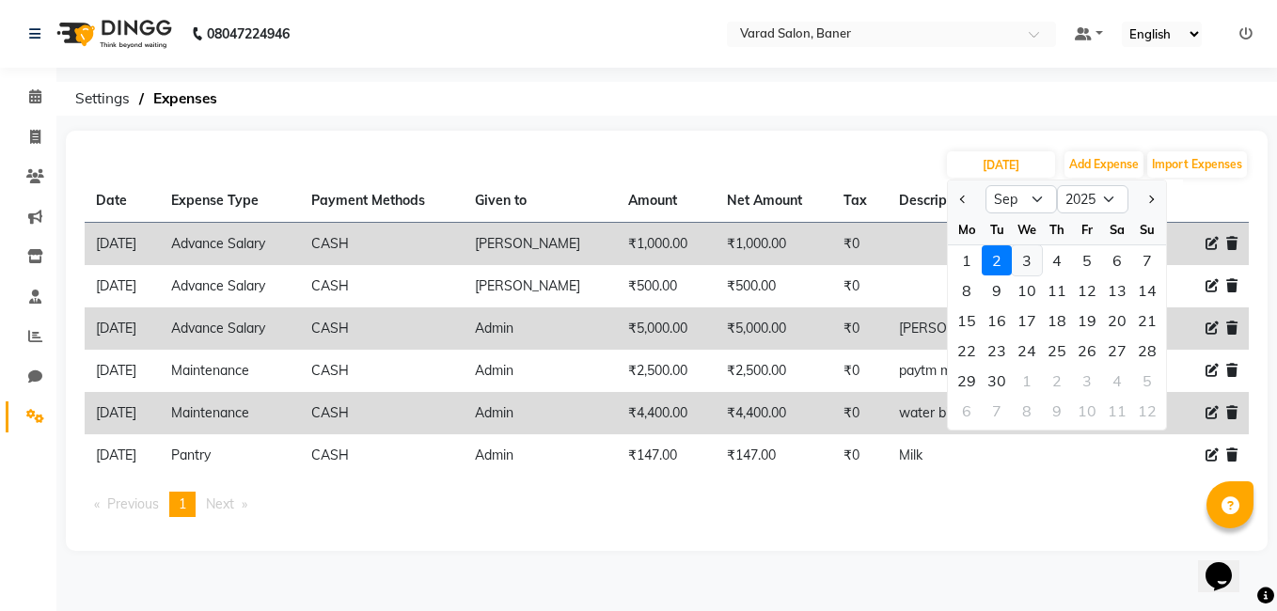
click at [1031, 267] on div "3" at bounding box center [1026, 260] width 30 height 30
type input "03-09-2025"
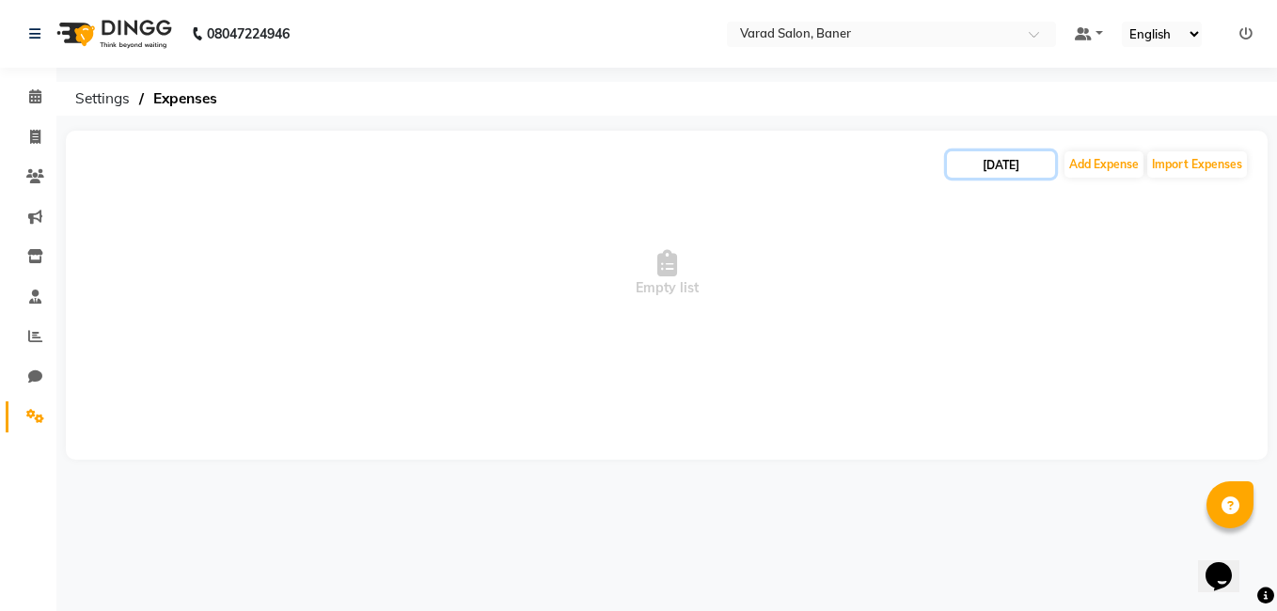
click at [977, 165] on input "03-09-2025" at bounding box center [1001, 164] width 108 height 26
select select "9"
select select "2025"
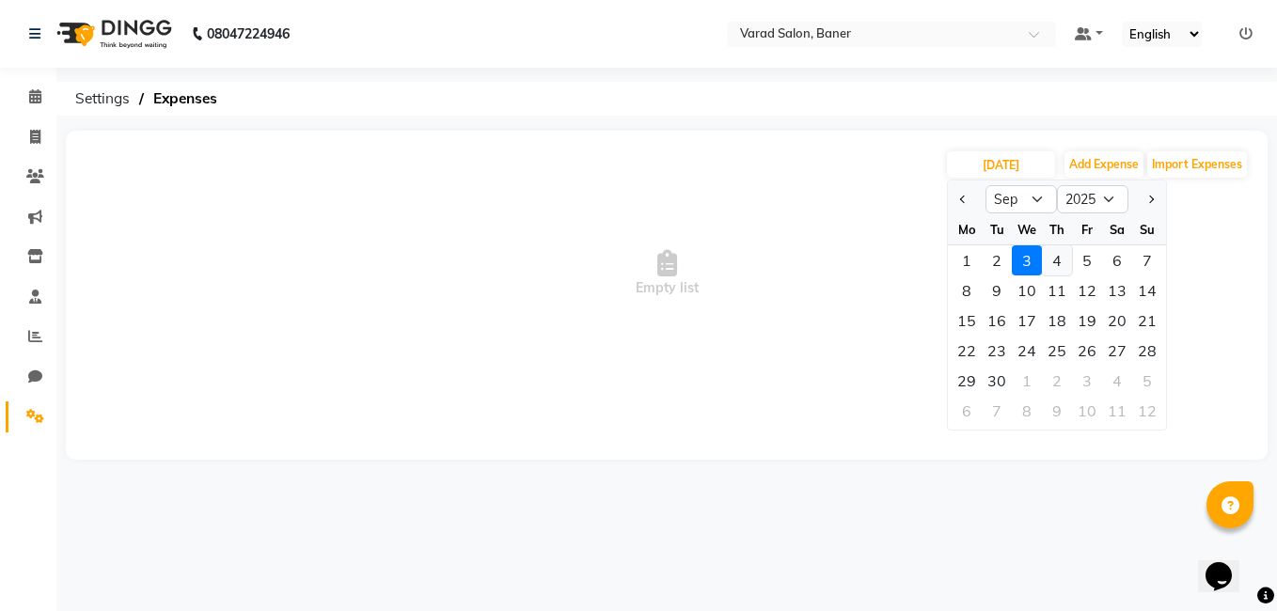
click at [1058, 260] on div "4" at bounding box center [1057, 260] width 30 height 30
type input "04-09-2025"
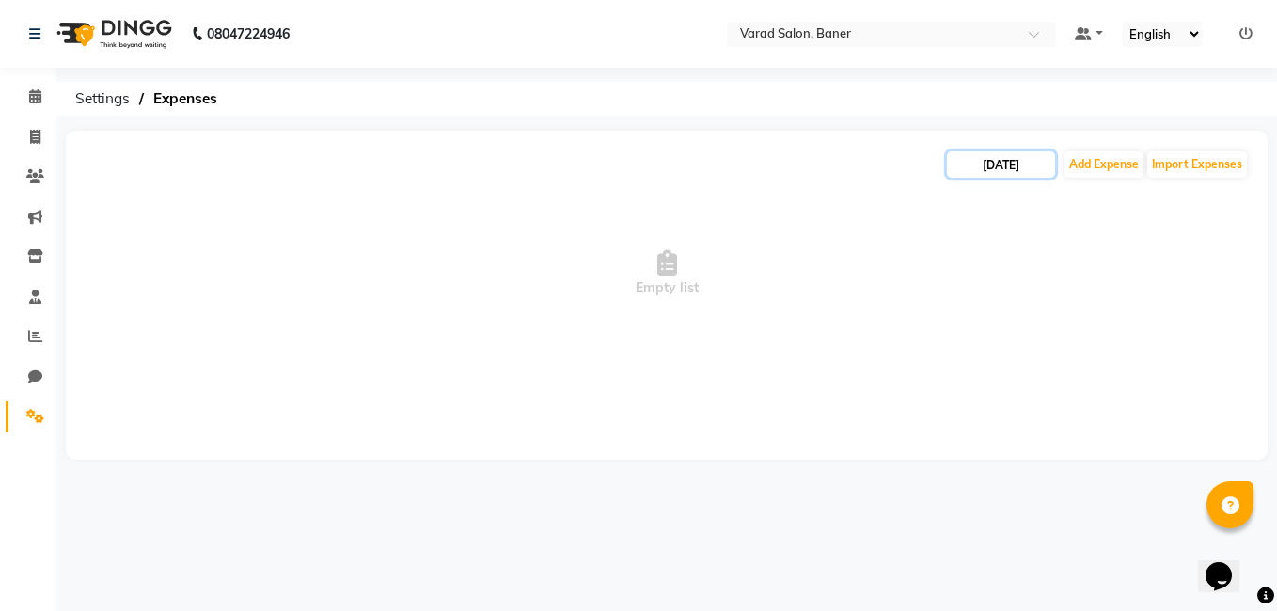
click at [1008, 161] on input "04-09-2025" at bounding box center [1001, 164] width 108 height 26
select select "9"
select select "2025"
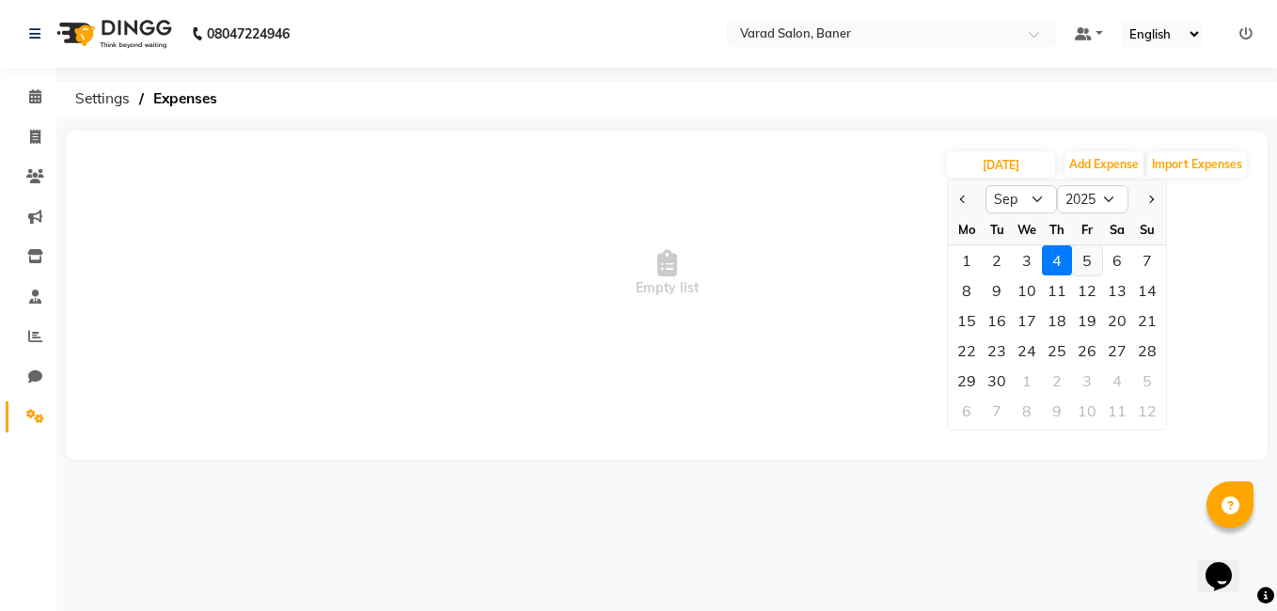
click at [1079, 262] on div "5" at bounding box center [1087, 260] width 30 height 30
type input "05-09-2025"
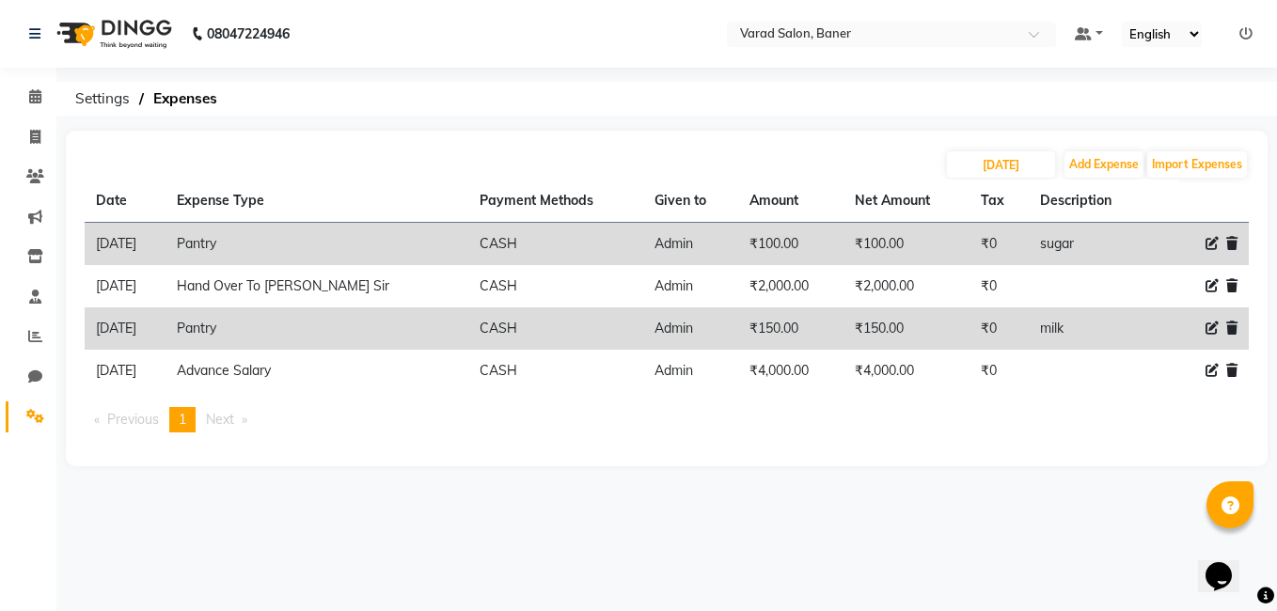
click at [809, 531] on div "08047224946 Select Location × Varad Salon, Baner Default Panel My Panel English…" at bounding box center [638, 305] width 1277 height 611
click at [1006, 163] on input "05-09-2025" at bounding box center [1001, 164] width 108 height 26
select select "9"
select select "2025"
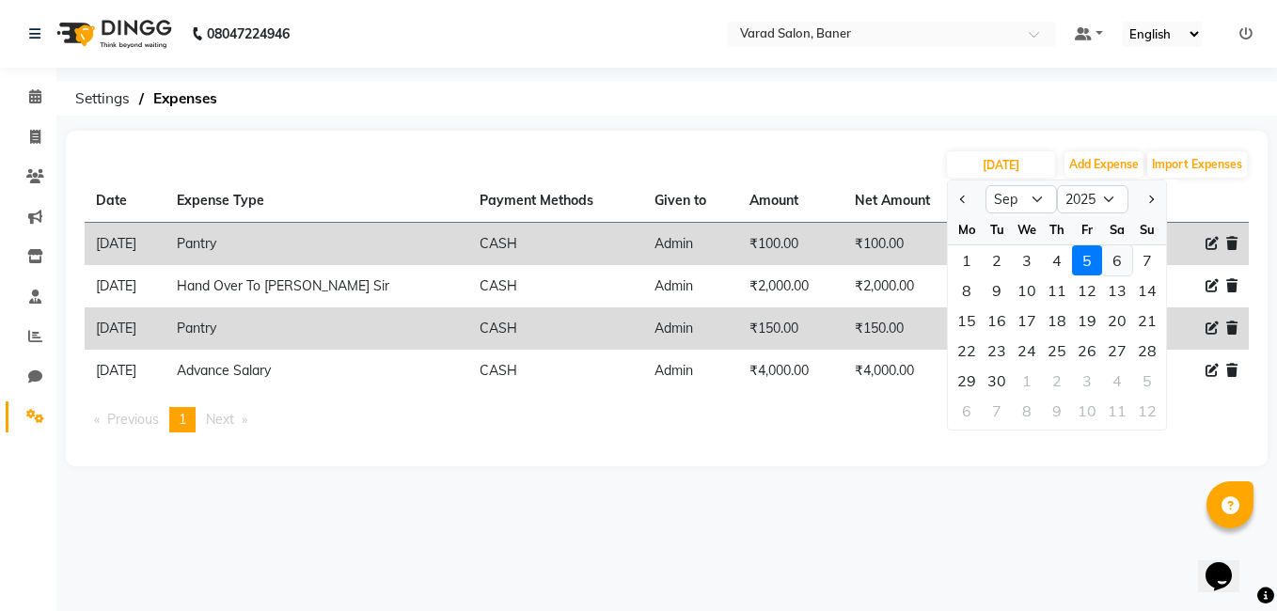
click at [1115, 259] on div "6" at bounding box center [1117, 260] width 30 height 30
type input "06-09-2025"
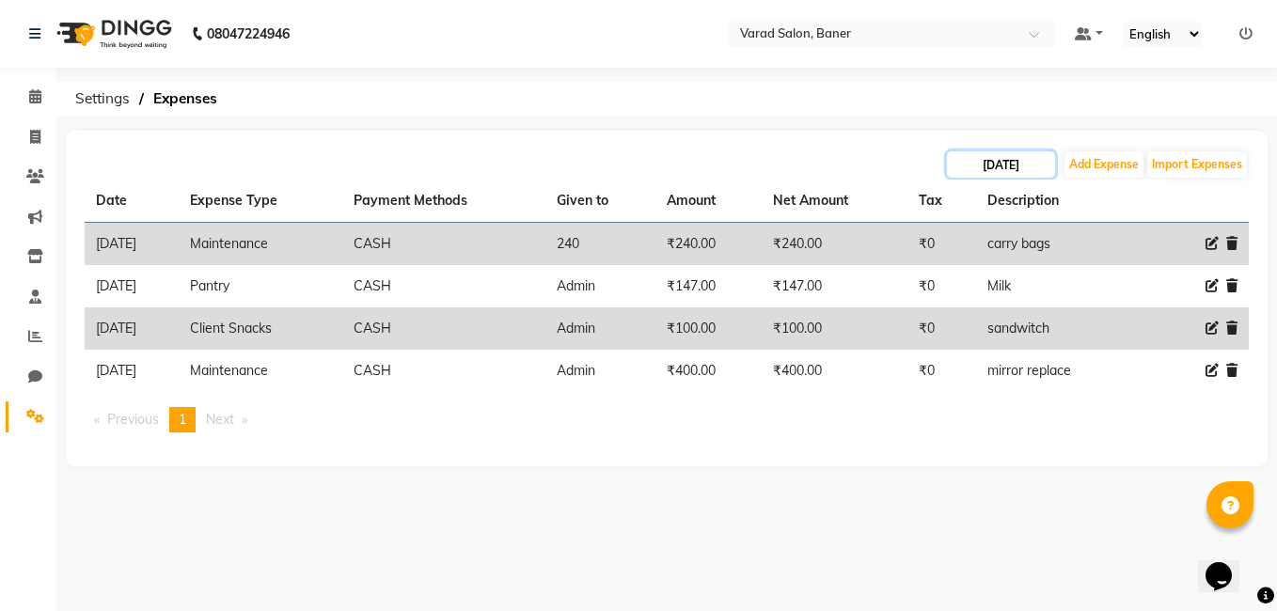
click at [975, 166] on input "06-09-2025" at bounding box center [1001, 164] width 108 height 26
select select "9"
select select "2025"
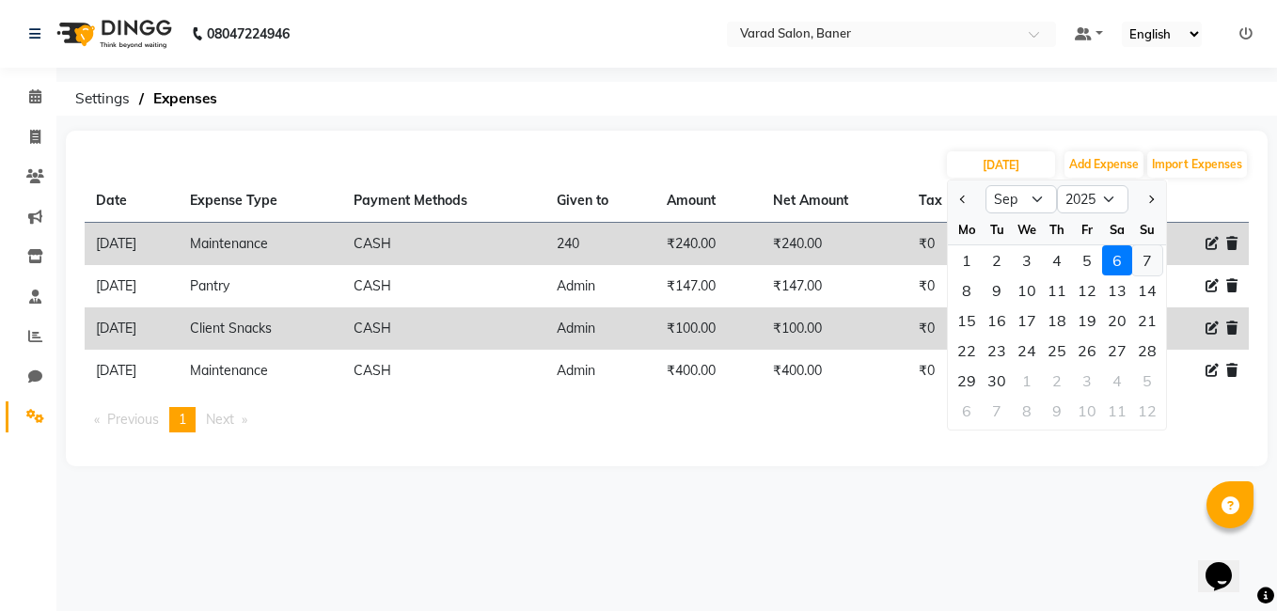
click at [1147, 260] on div "7" at bounding box center [1147, 260] width 30 height 30
type input "07-09-2025"
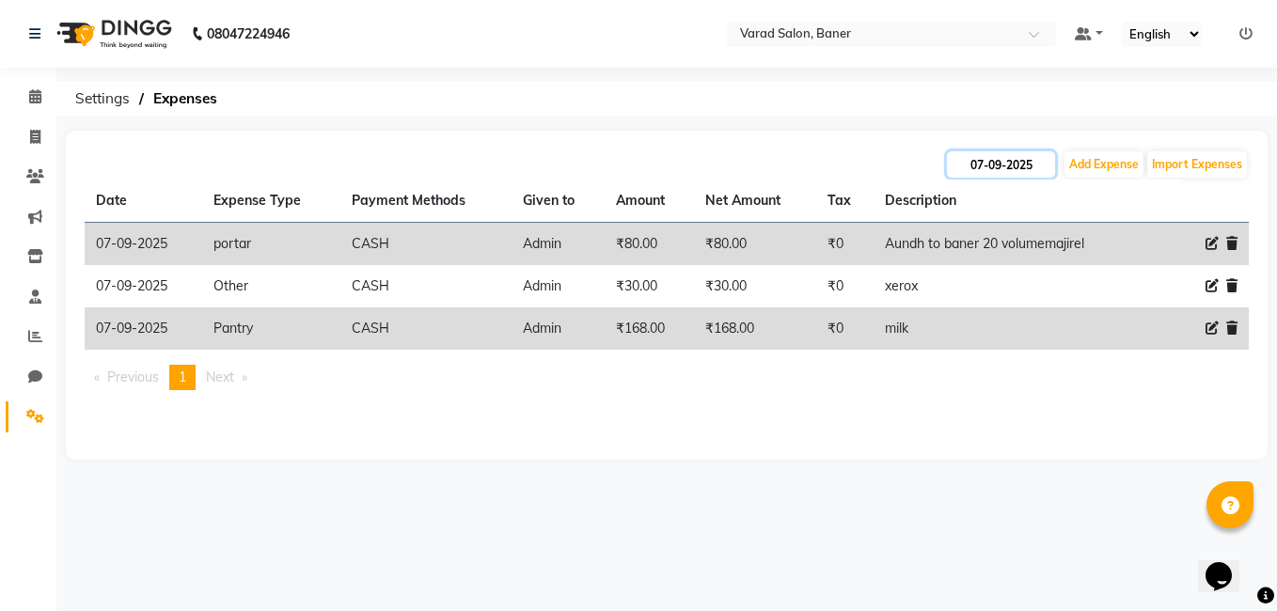
click at [1025, 165] on input "07-09-2025" at bounding box center [1001, 164] width 108 height 26
select select "9"
select select "2025"
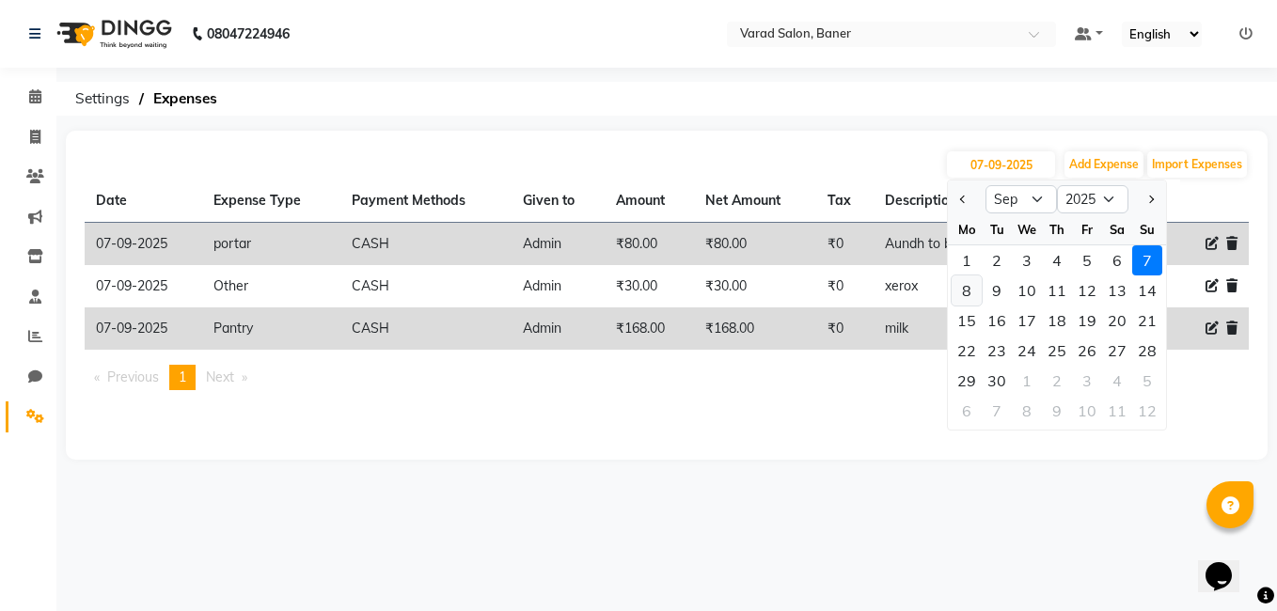
click at [976, 293] on div "8" at bounding box center [966, 290] width 30 height 30
type input "08-09-2025"
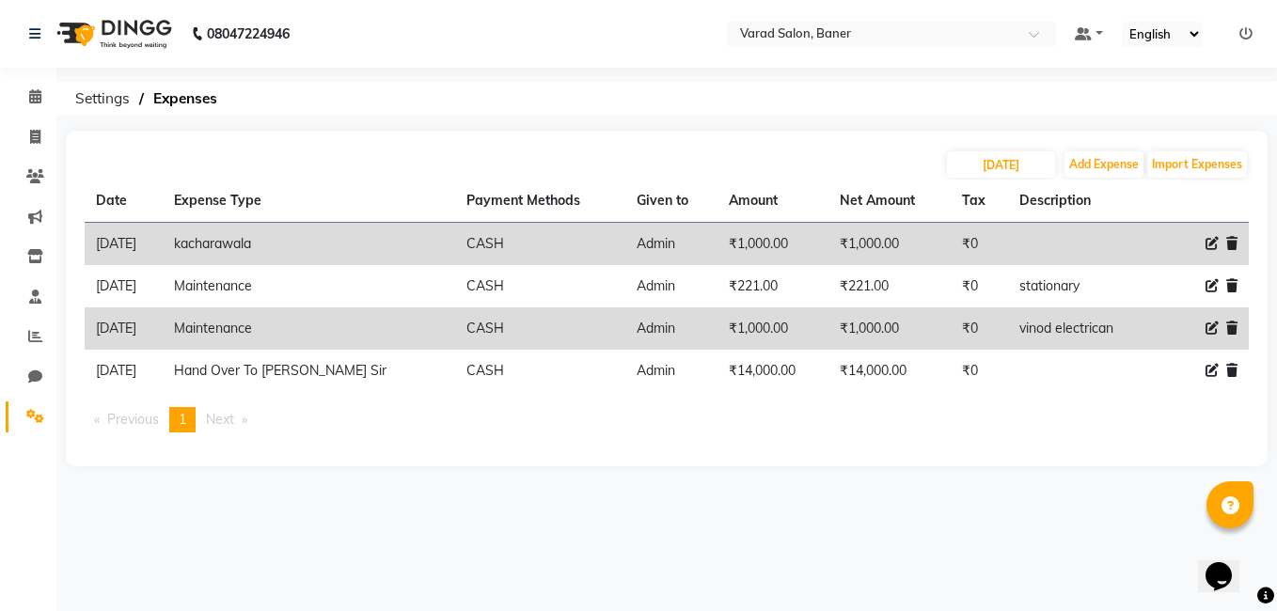
click at [567, 540] on div "08047224946 Select Location × Varad Salon, Baner Default Panel My Panel English…" at bounding box center [638, 305] width 1277 height 611
click at [979, 165] on input "08-09-2025" at bounding box center [1001, 164] width 108 height 26
select select "9"
select select "2025"
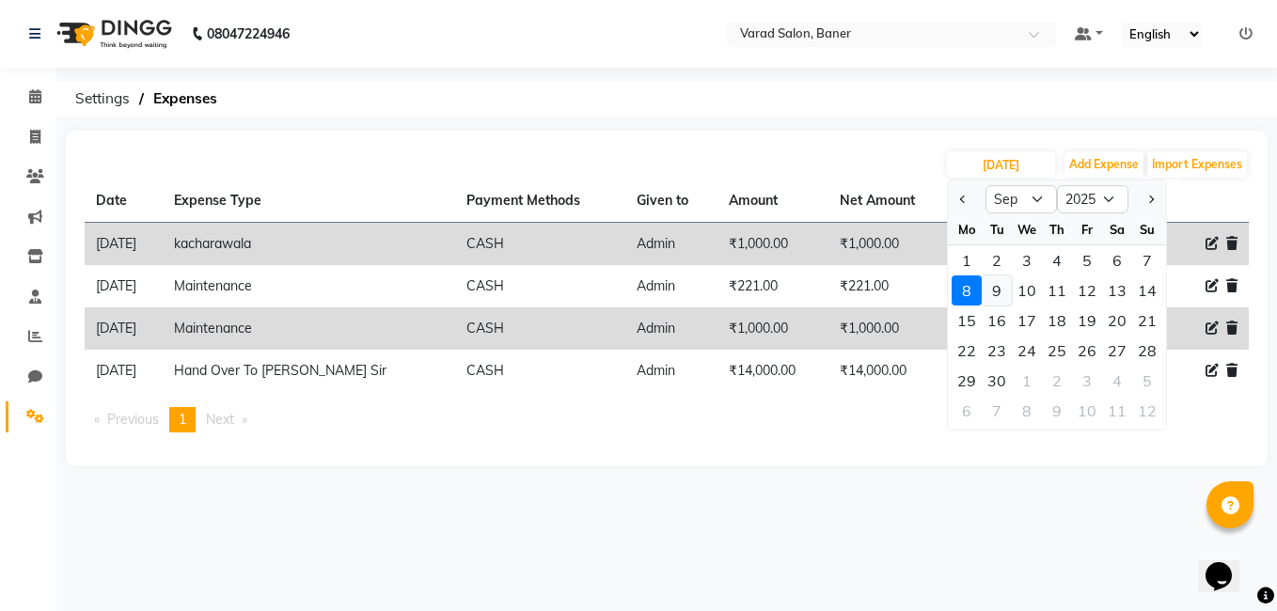
click at [1000, 288] on div "9" at bounding box center [996, 290] width 30 height 30
type input "09-09-2025"
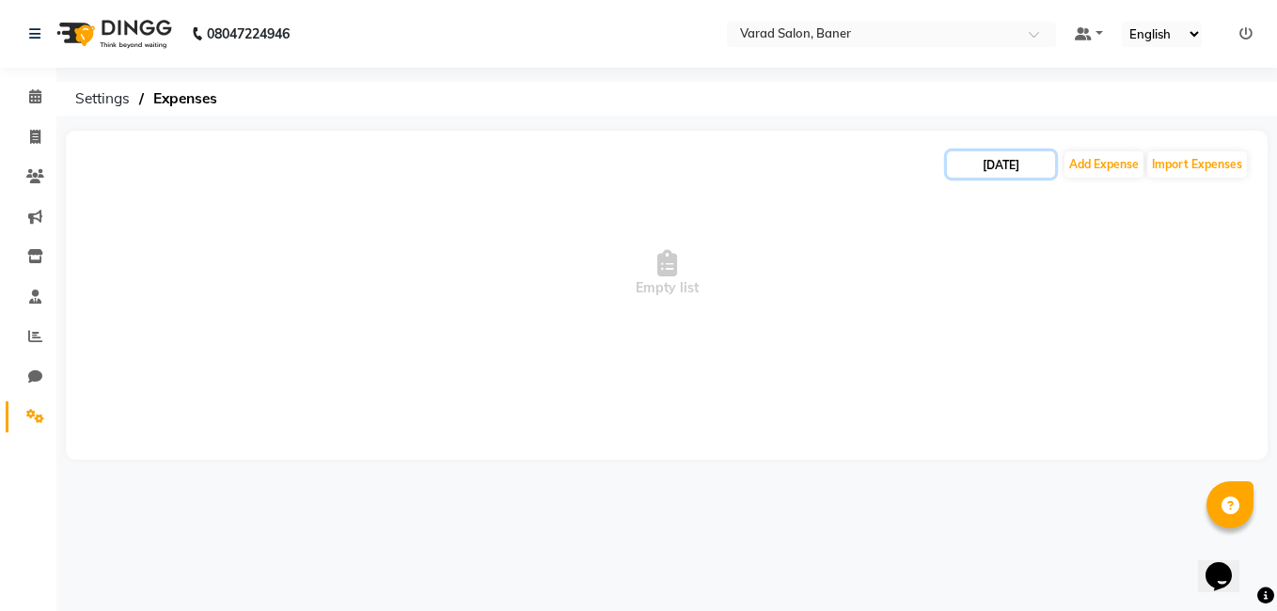
click at [987, 171] on input "09-09-2025" at bounding box center [1001, 164] width 108 height 26
select select "9"
select select "2025"
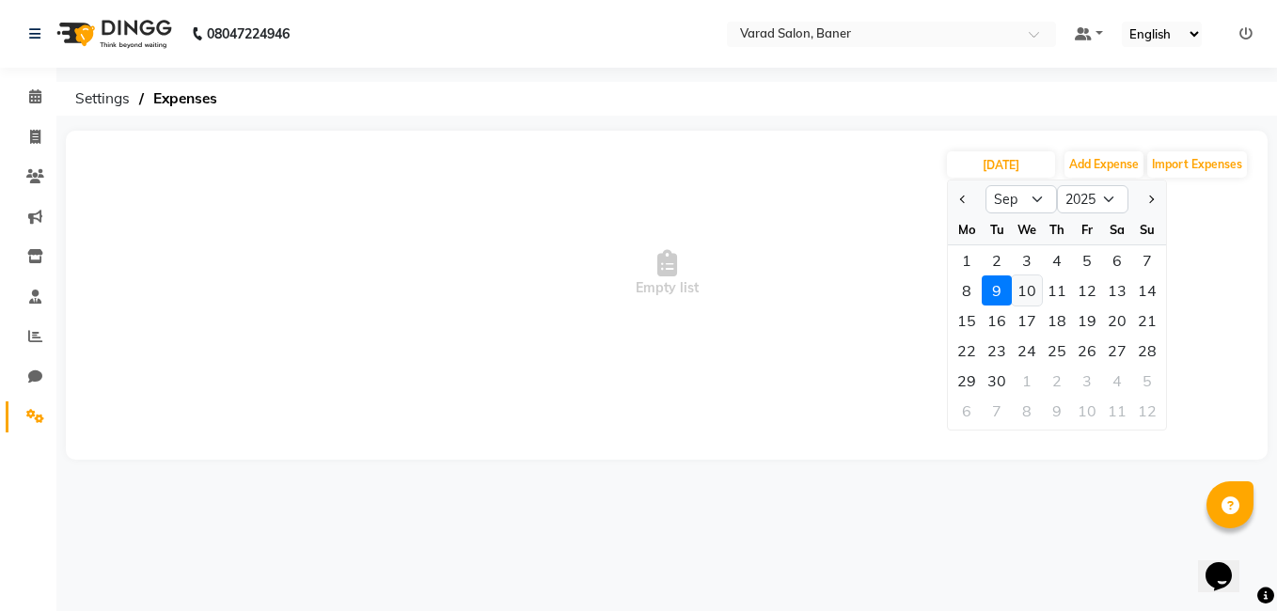
click at [1027, 285] on div "10" at bounding box center [1026, 290] width 30 height 30
type input "10-09-2025"
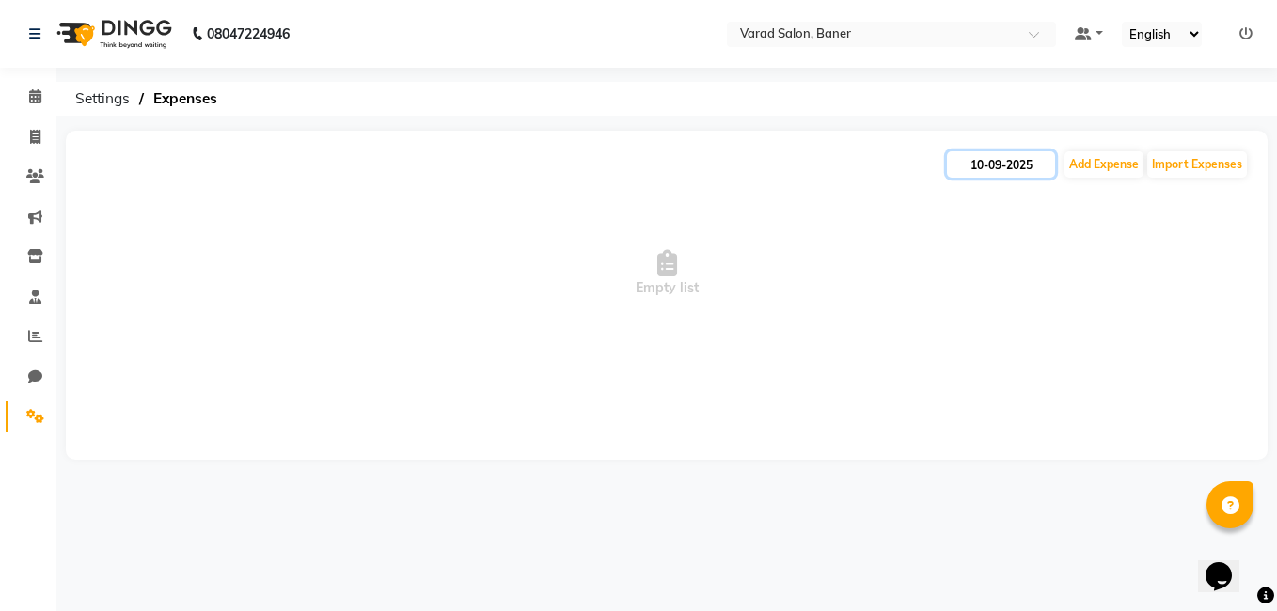
click at [989, 166] on input "10-09-2025" at bounding box center [1001, 164] width 108 height 26
select select "9"
select select "2025"
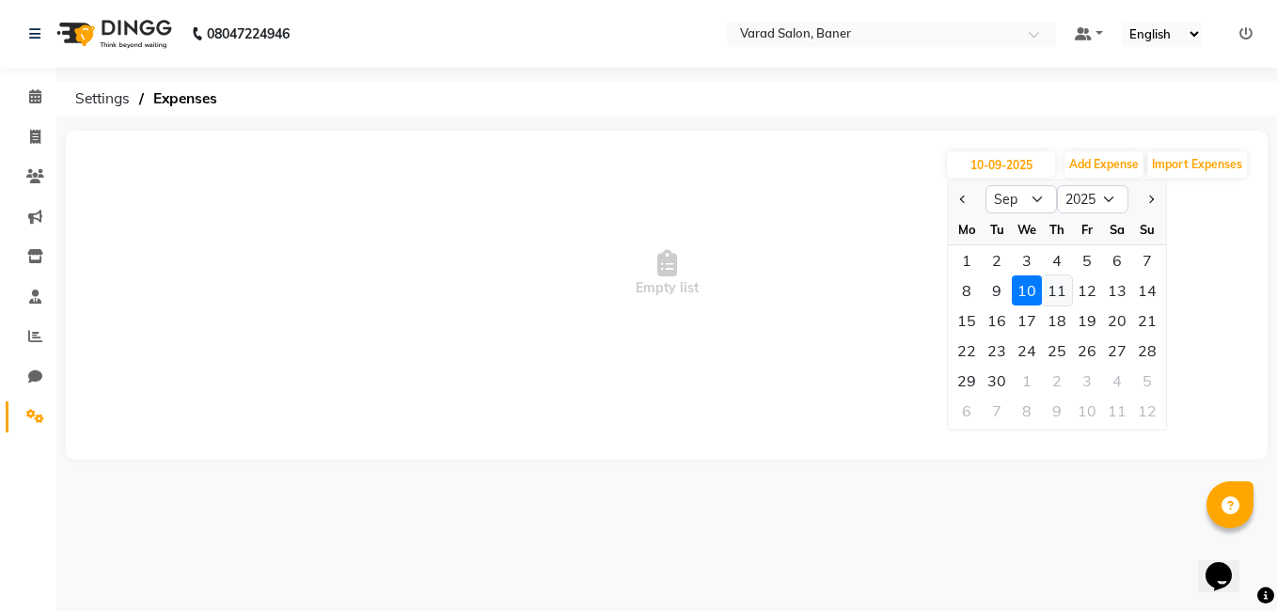
click at [1064, 298] on div "11" at bounding box center [1057, 290] width 30 height 30
type input "11-09-2025"
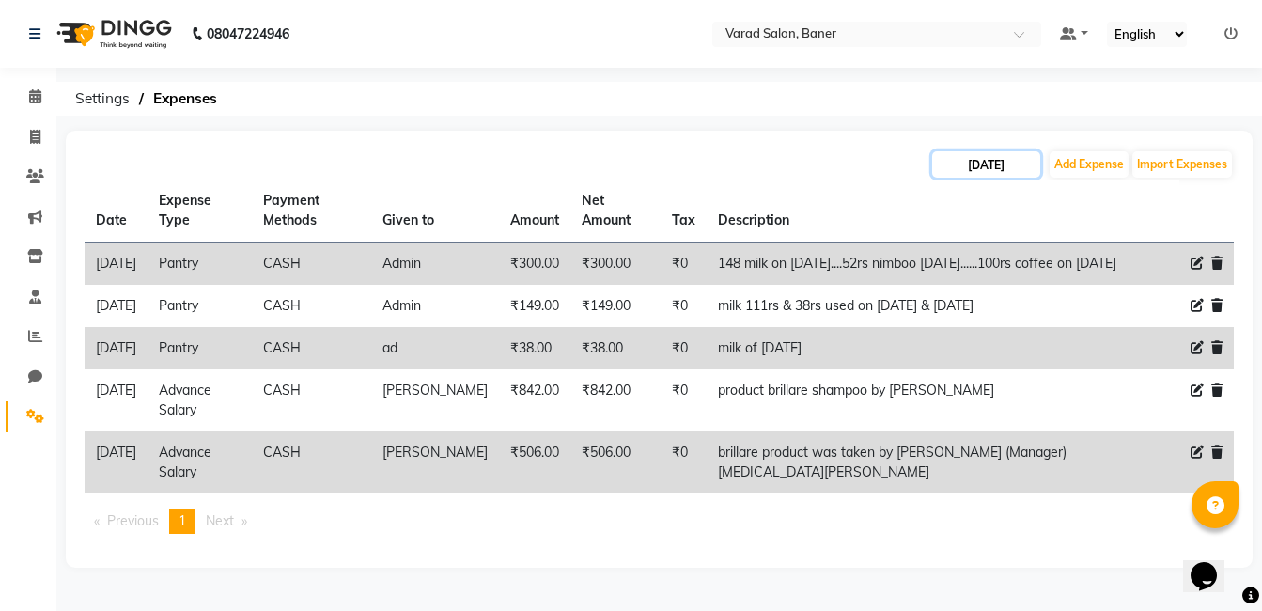
click at [980, 170] on input "11-09-2025" at bounding box center [987, 164] width 108 height 26
select select "9"
select select "2025"
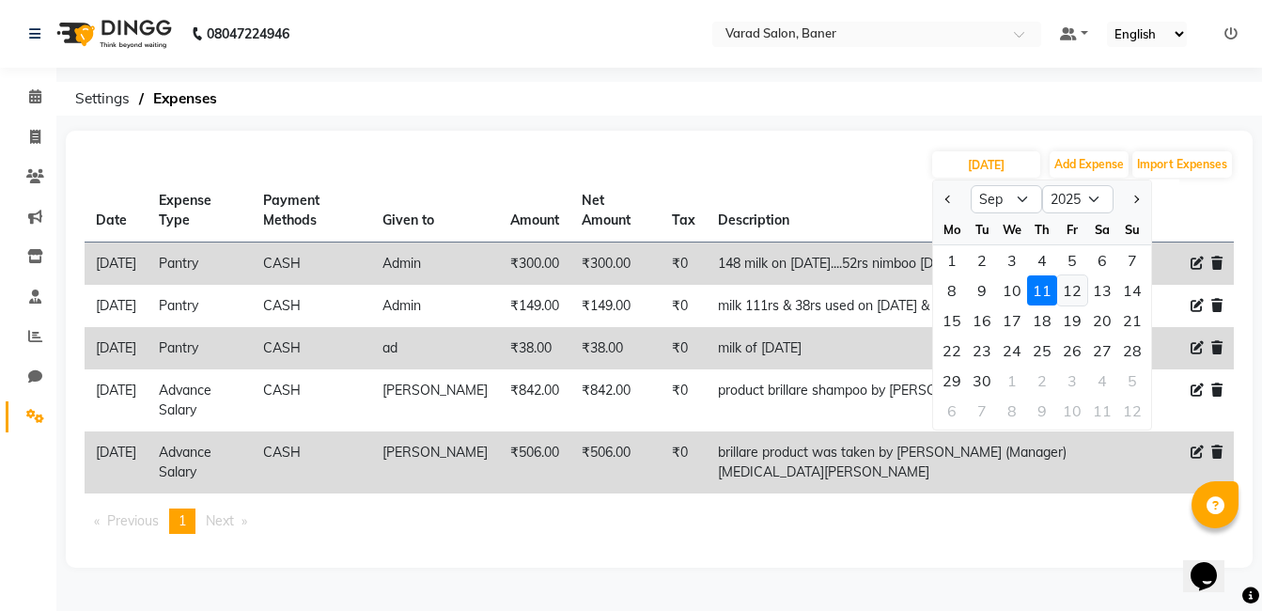
click at [1078, 289] on div "12" at bounding box center [1073, 290] width 30 height 30
type input "12-09-2025"
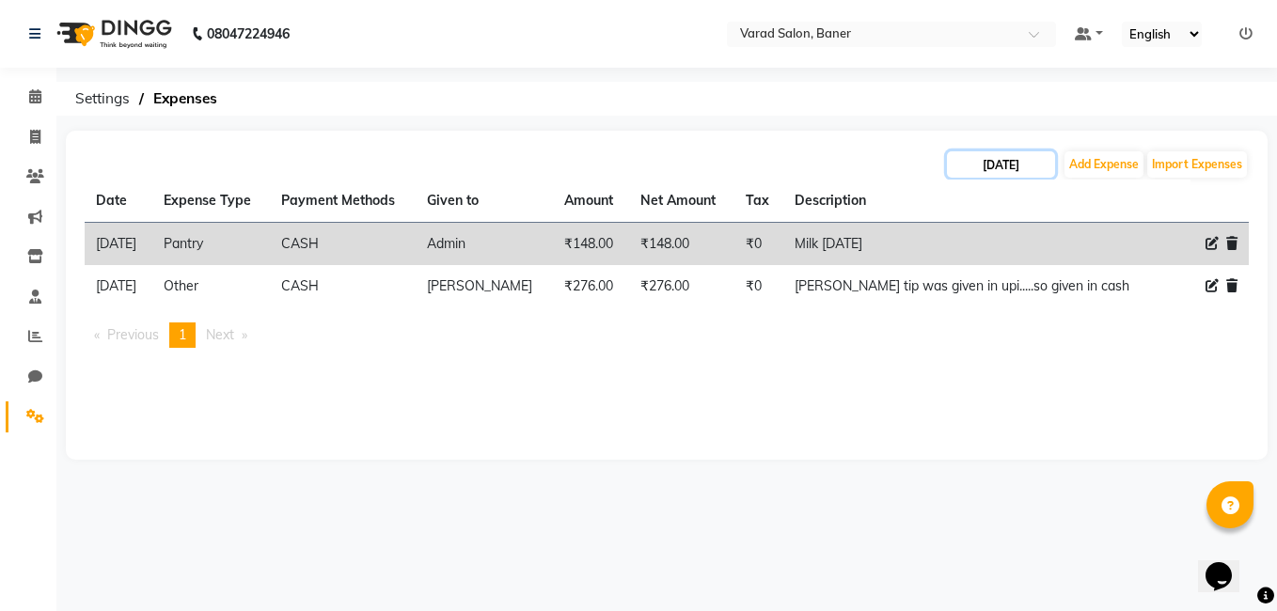
click at [980, 159] on input "12-09-2025" at bounding box center [1001, 164] width 108 height 26
select select "9"
select select "2025"
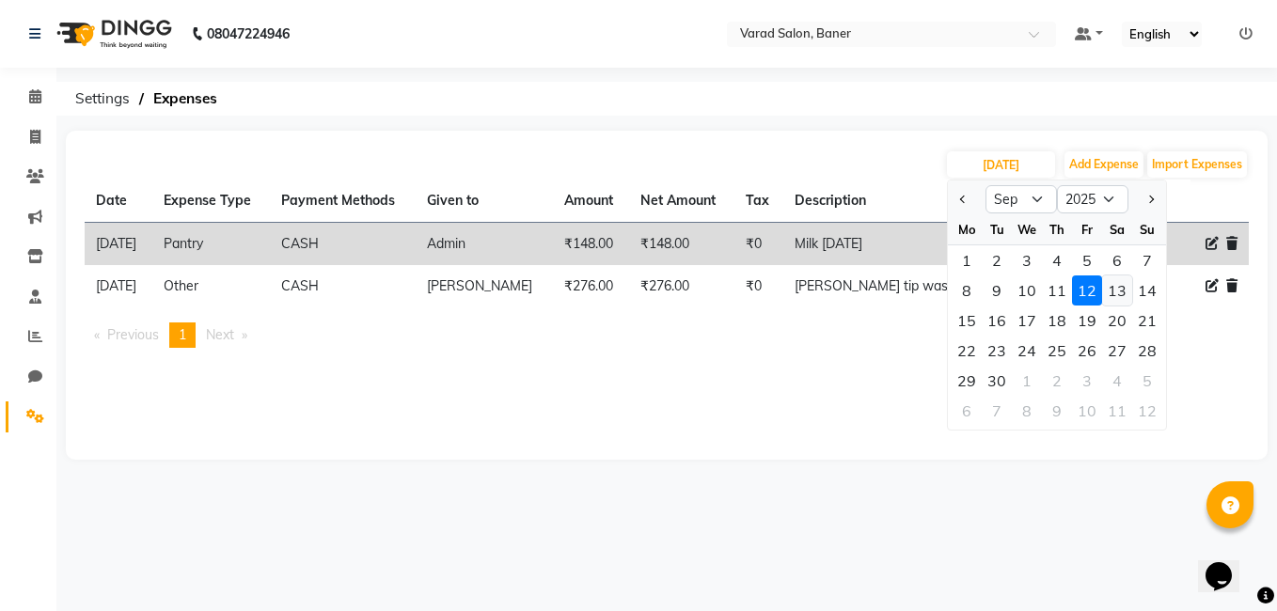
click at [1129, 291] on div "13" at bounding box center [1117, 290] width 30 height 30
type input "13-09-2025"
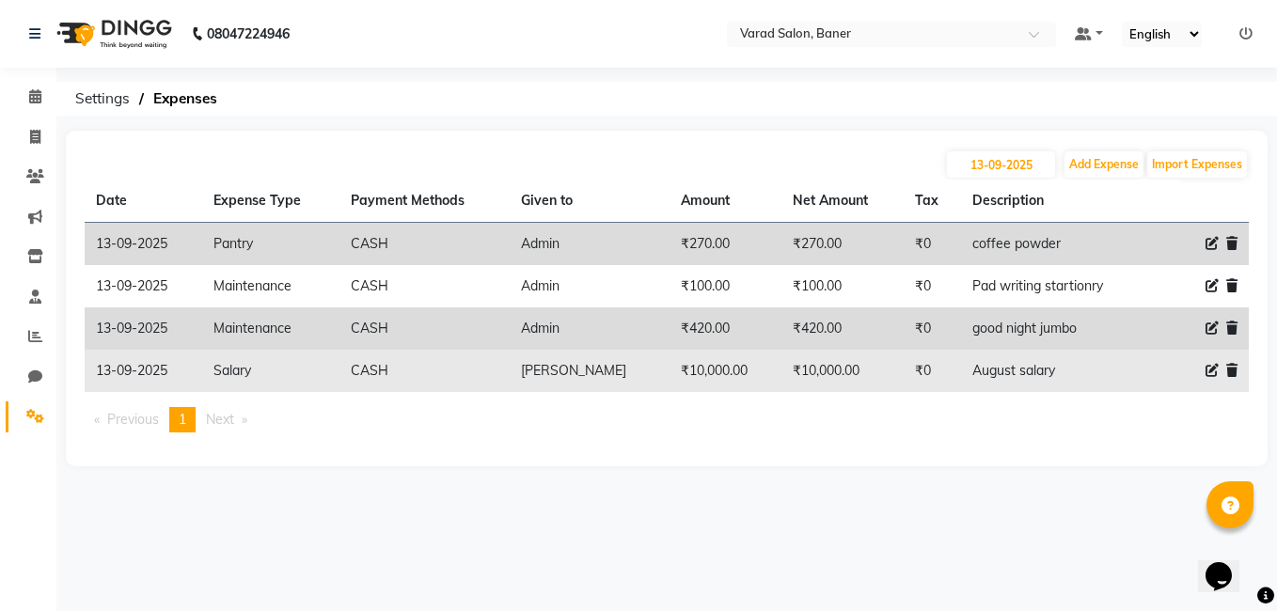
click at [1211, 368] on icon at bounding box center [1211, 370] width 13 height 13
select select "18201"
select select "1"
select select "6193"
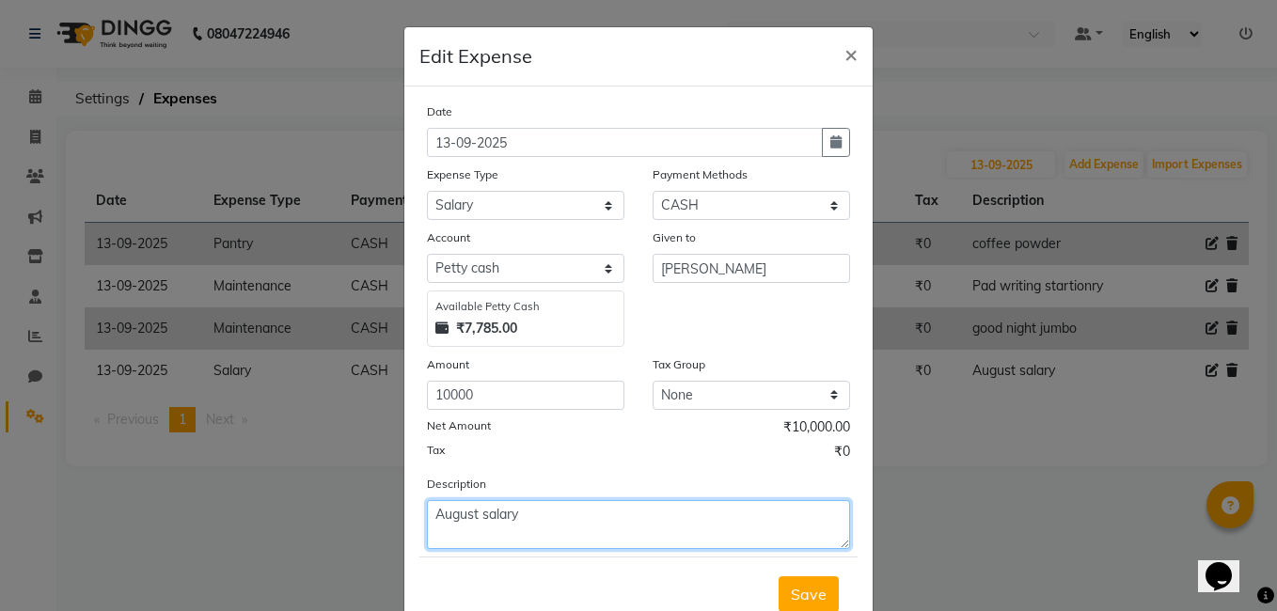
click at [554, 513] on textarea "August salary" at bounding box center [638, 524] width 423 height 49
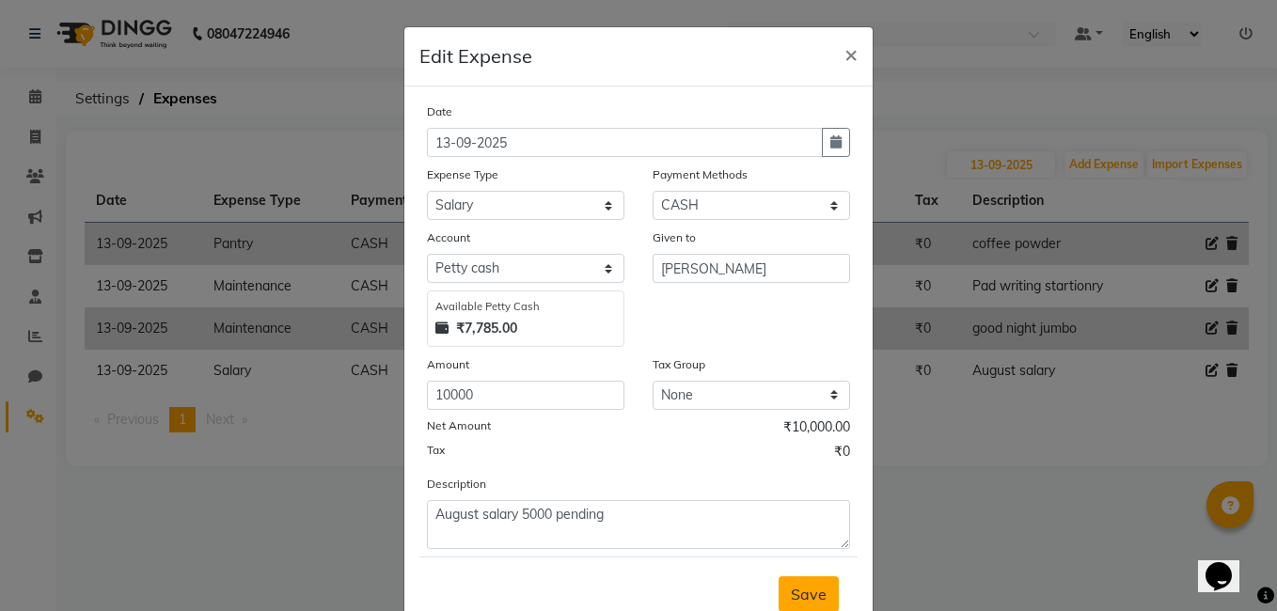
click at [784, 583] on button "Save" at bounding box center [808, 594] width 60 height 36
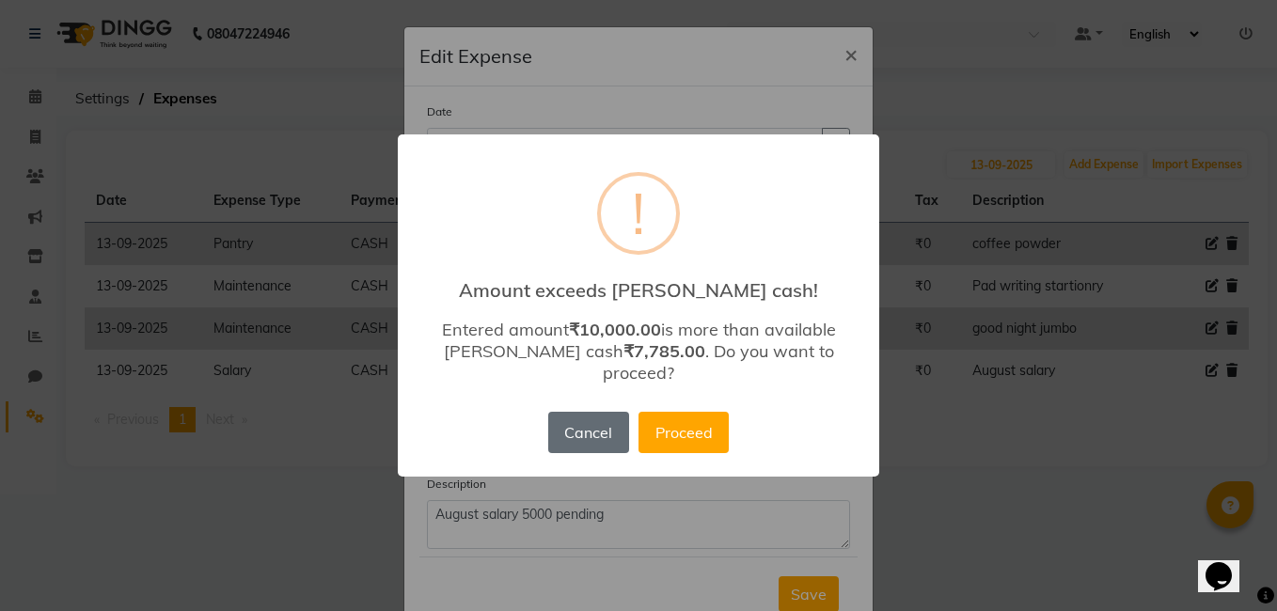
click at [596, 433] on button "Cancel" at bounding box center [588, 432] width 81 height 41
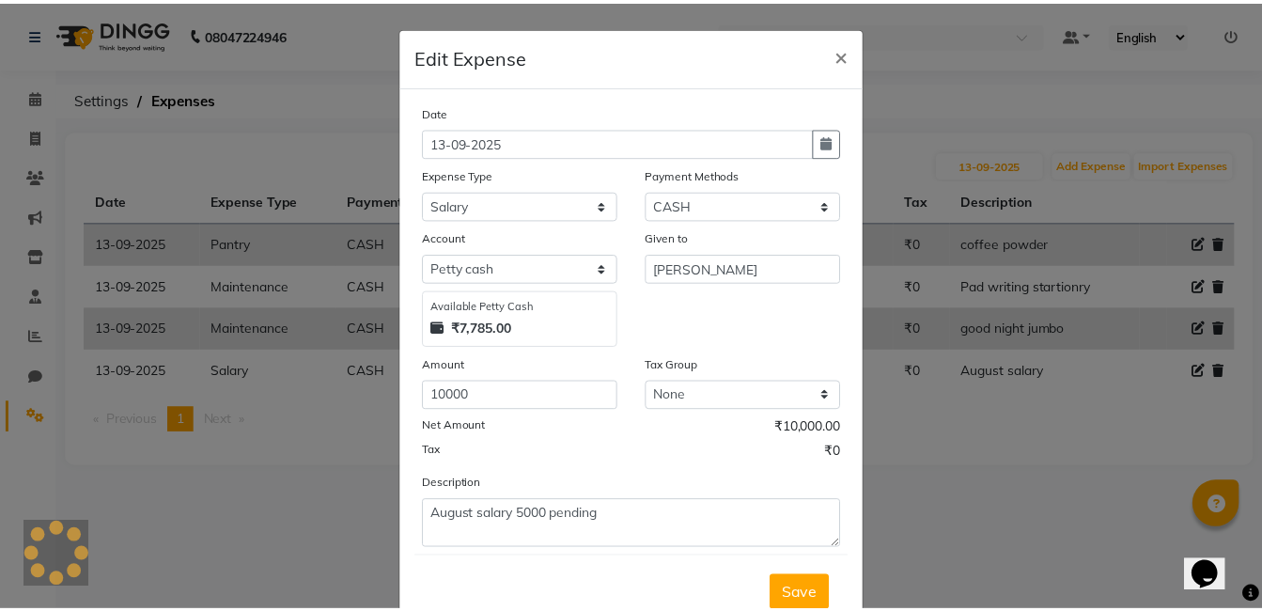
scroll to position [1, 0]
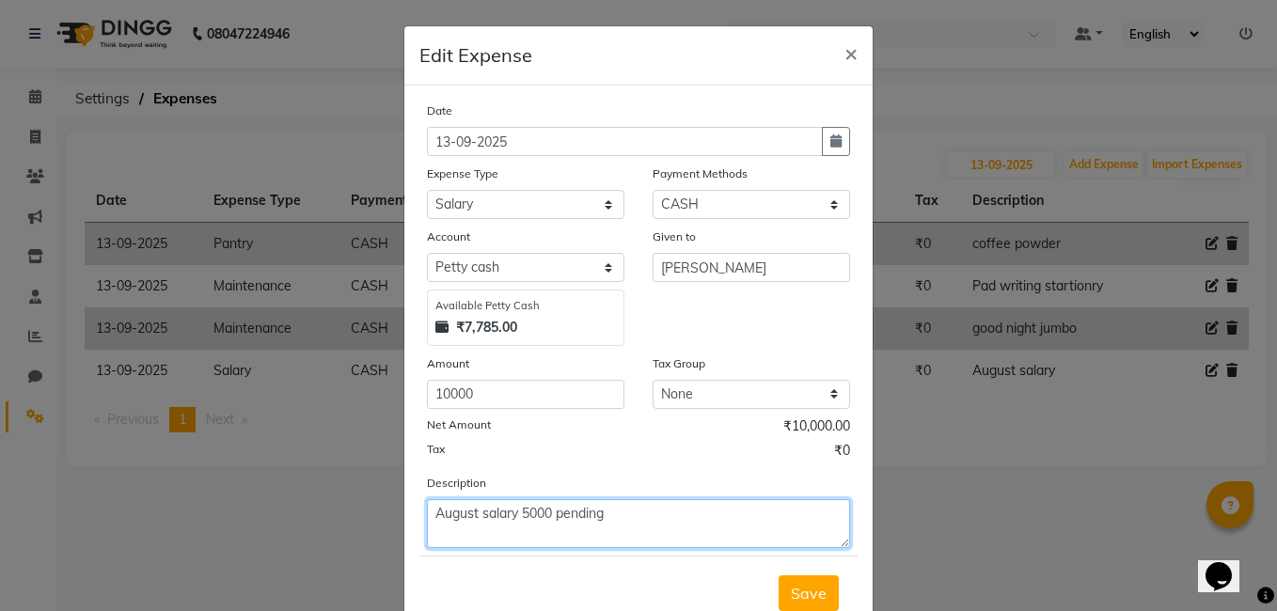
click at [624, 525] on textarea "August salary 5000 pending" at bounding box center [638, 523] width 423 height 49
type textarea "August salary"
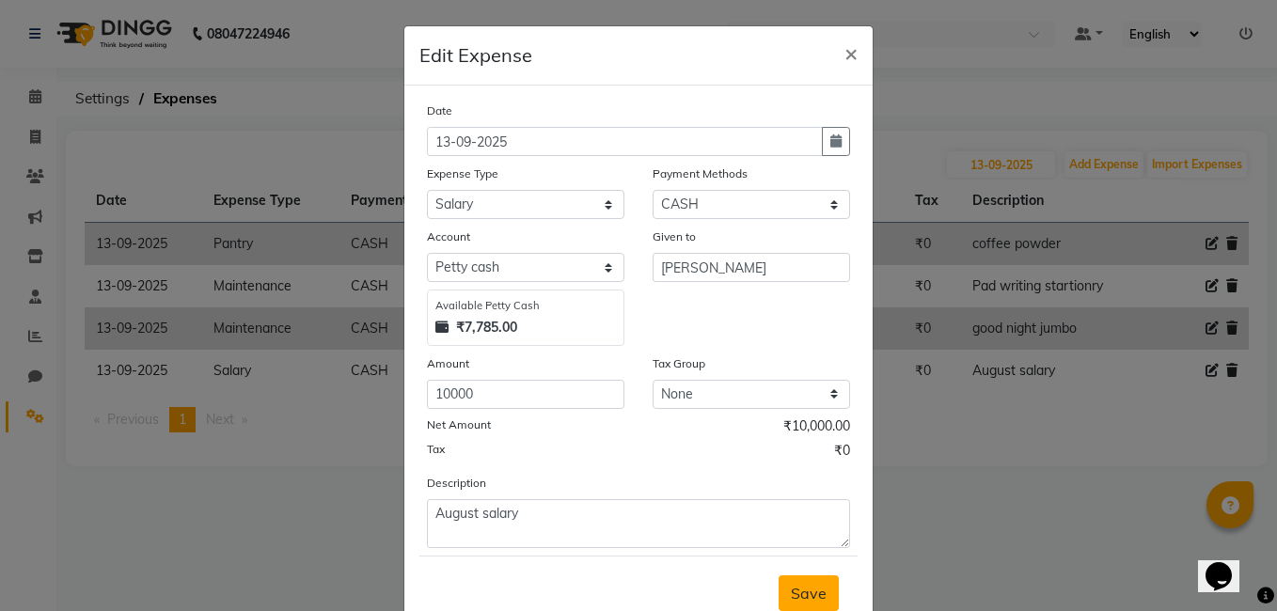
click at [791, 595] on span "Save" at bounding box center [809, 593] width 36 height 19
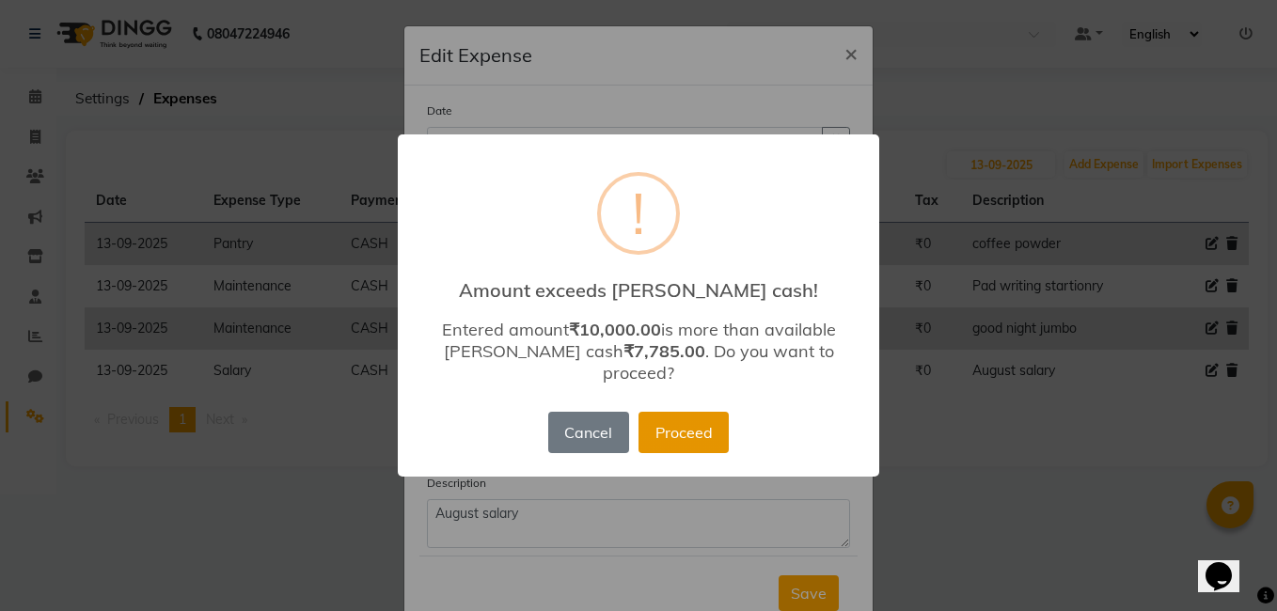
click at [665, 424] on button "Proceed" at bounding box center [683, 432] width 90 height 41
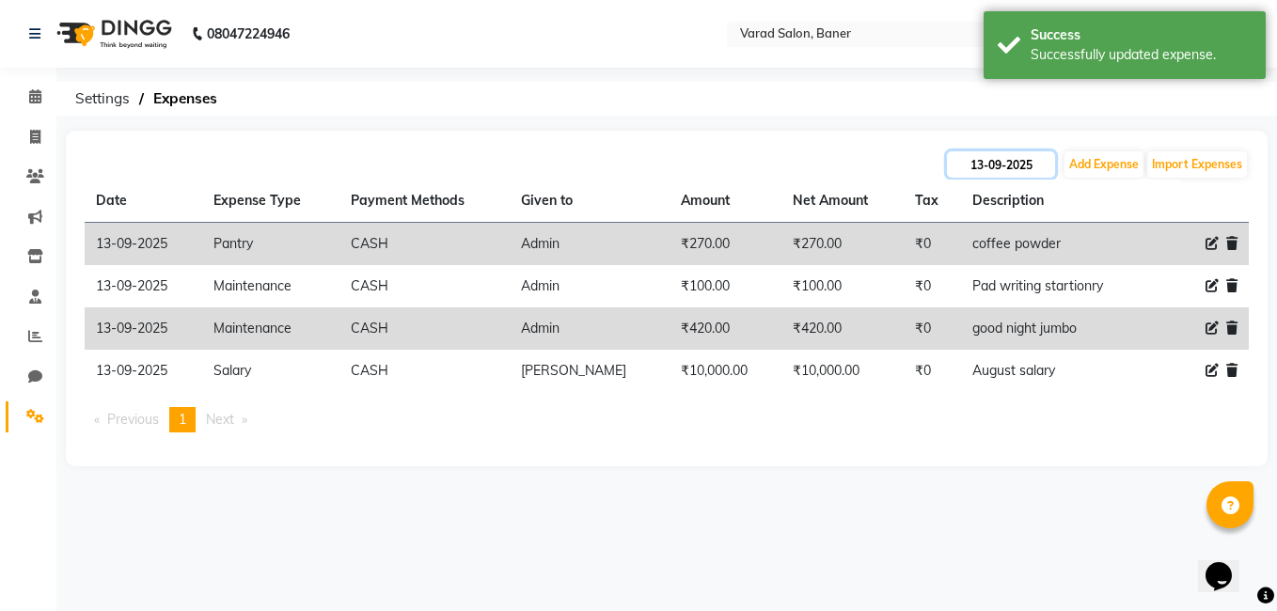
click at [998, 156] on input "13-09-2025" at bounding box center [1001, 164] width 108 height 26
select select "9"
select select "2025"
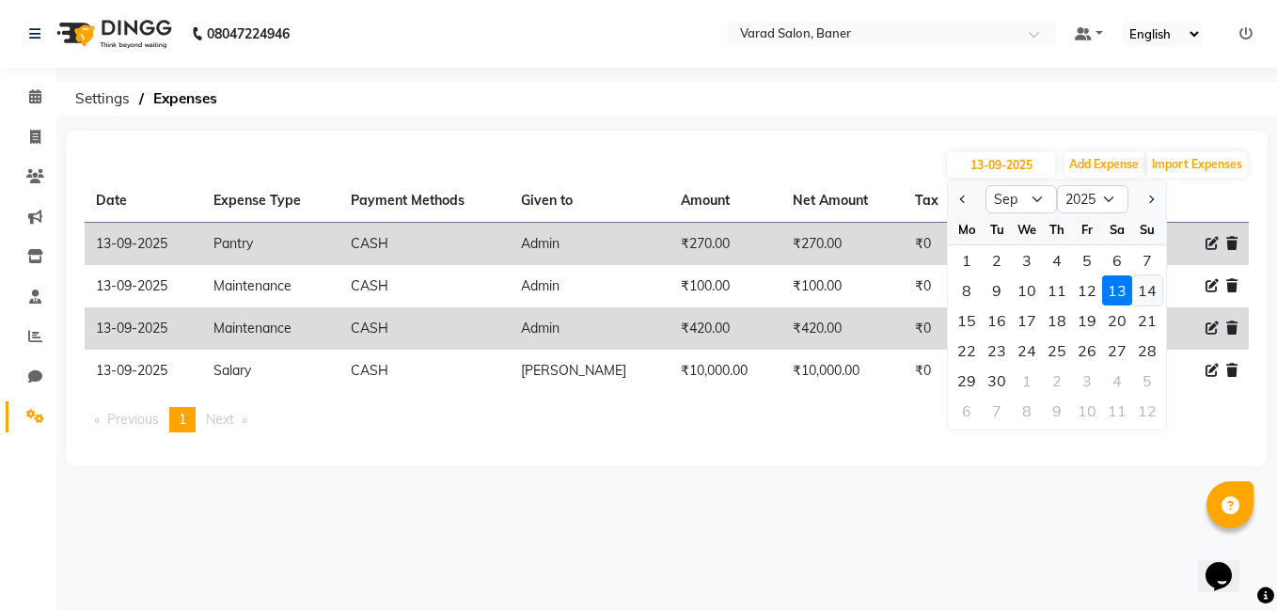
click at [1142, 291] on div "14" at bounding box center [1147, 290] width 30 height 30
type input "14-09-2025"
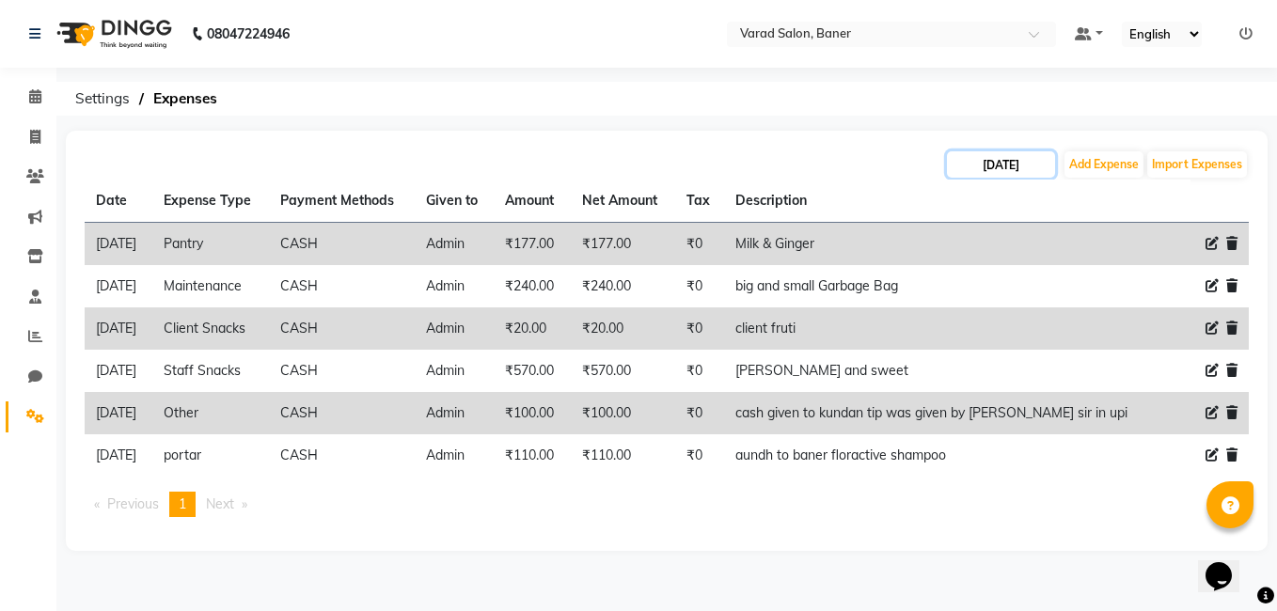
click at [998, 163] on input "14-09-2025" at bounding box center [1001, 164] width 108 height 26
select select "9"
select select "2025"
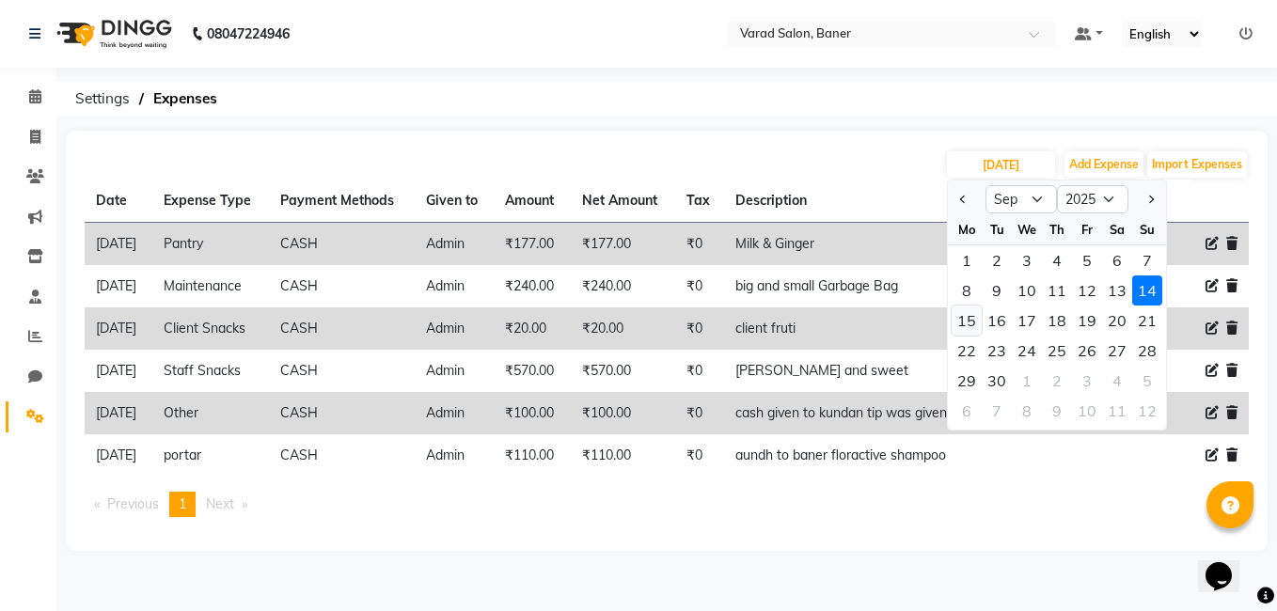
click at [966, 324] on div "15" at bounding box center [966, 321] width 30 height 30
type input "15-09-2025"
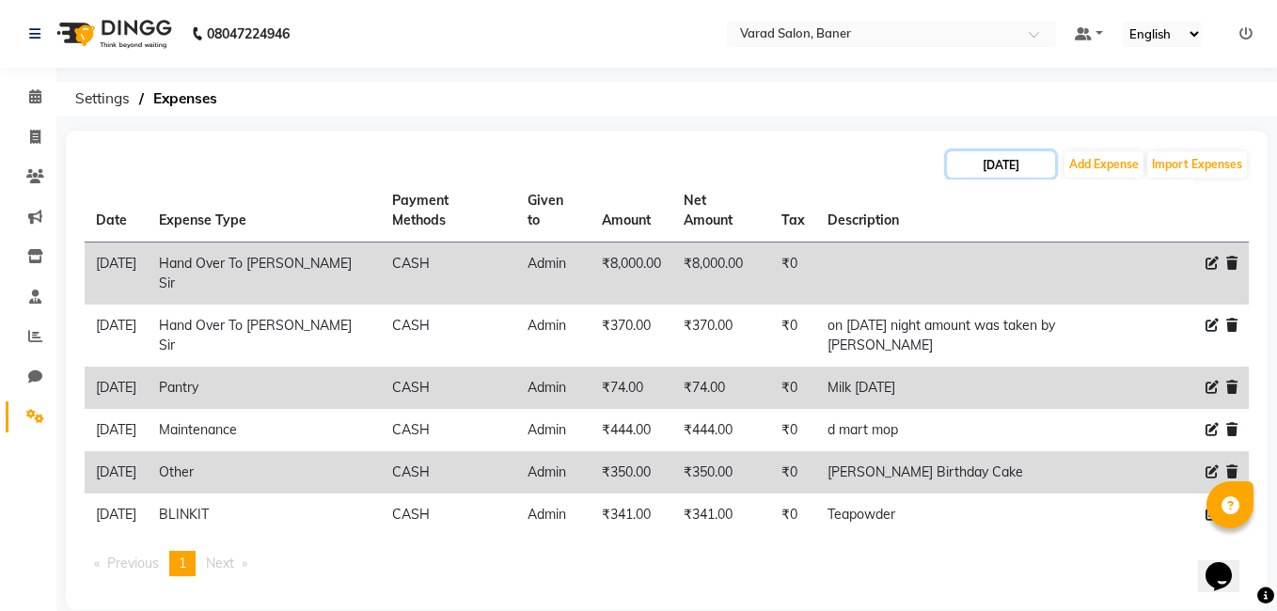
click at [992, 166] on input "15-09-2025" at bounding box center [1001, 164] width 108 height 26
select select "9"
select select "2025"
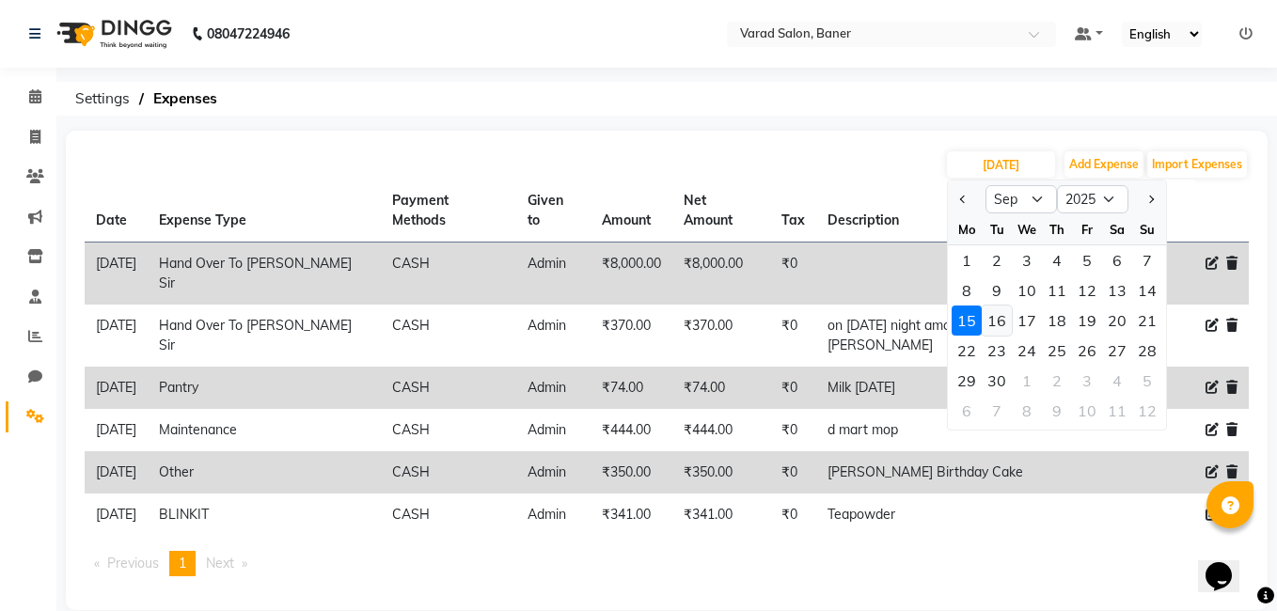
click at [1001, 318] on div "16" at bounding box center [996, 321] width 30 height 30
type input "16-09-2025"
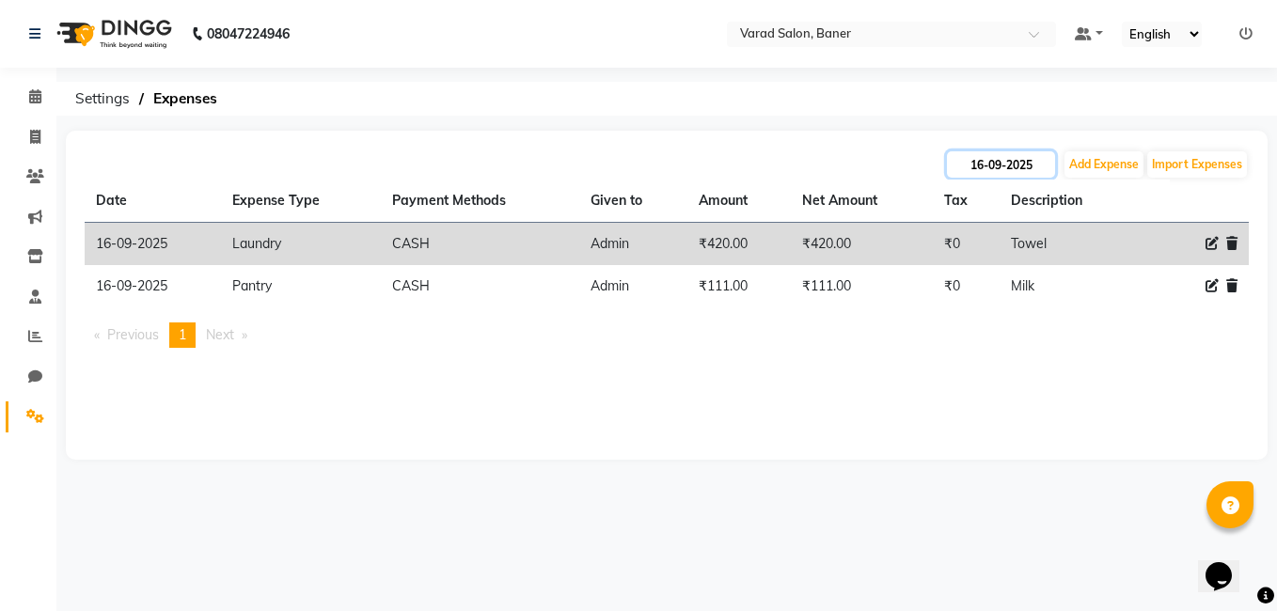
click at [995, 173] on input "16-09-2025" at bounding box center [1001, 164] width 108 height 26
select select "9"
select select "2025"
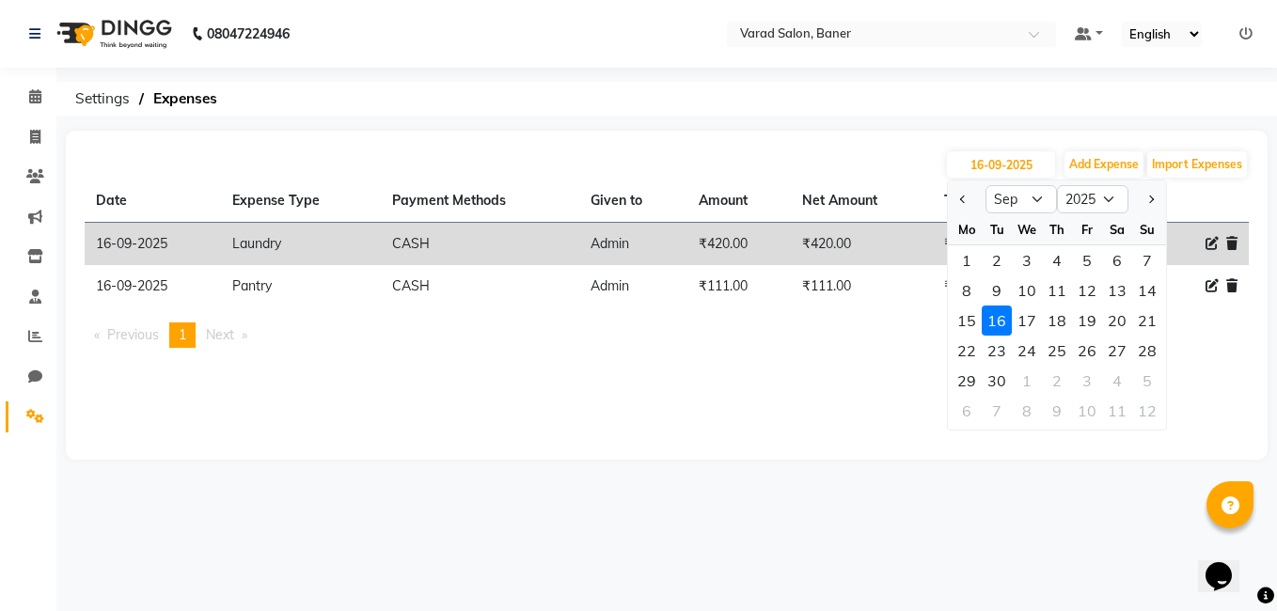
click at [1024, 316] on div "17" at bounding box center [1026, 321] width 30 height 30
type input "17-09-2025"
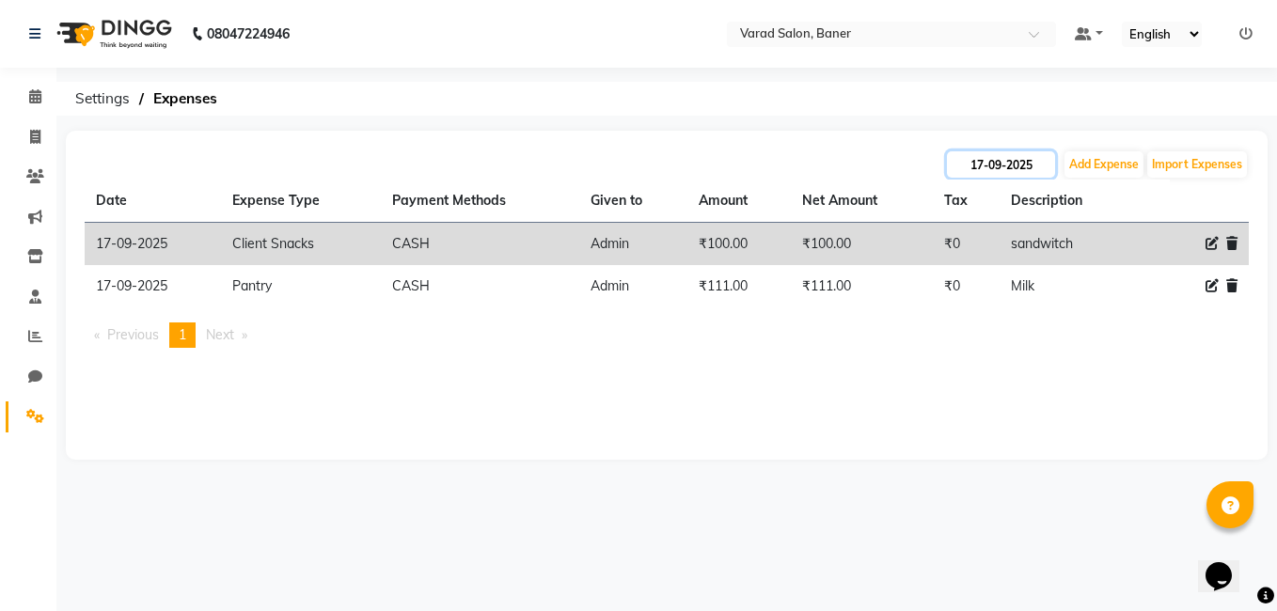
click at [1002, 166] on input "17-09-2025" at bounding box center [1001, 164] width 108 height 26
select select "9"
select select "2025"
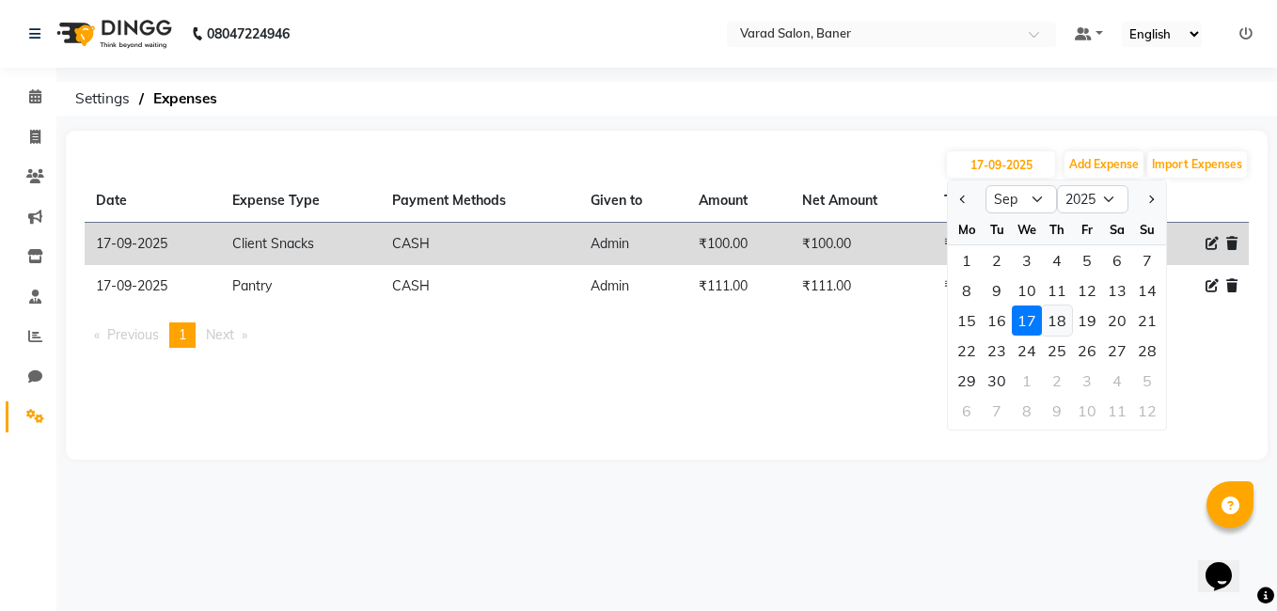
click at [1067, 325] on div "18" at bounding box center [1057, 321] width 30 height 30
type input "18-09-2025"
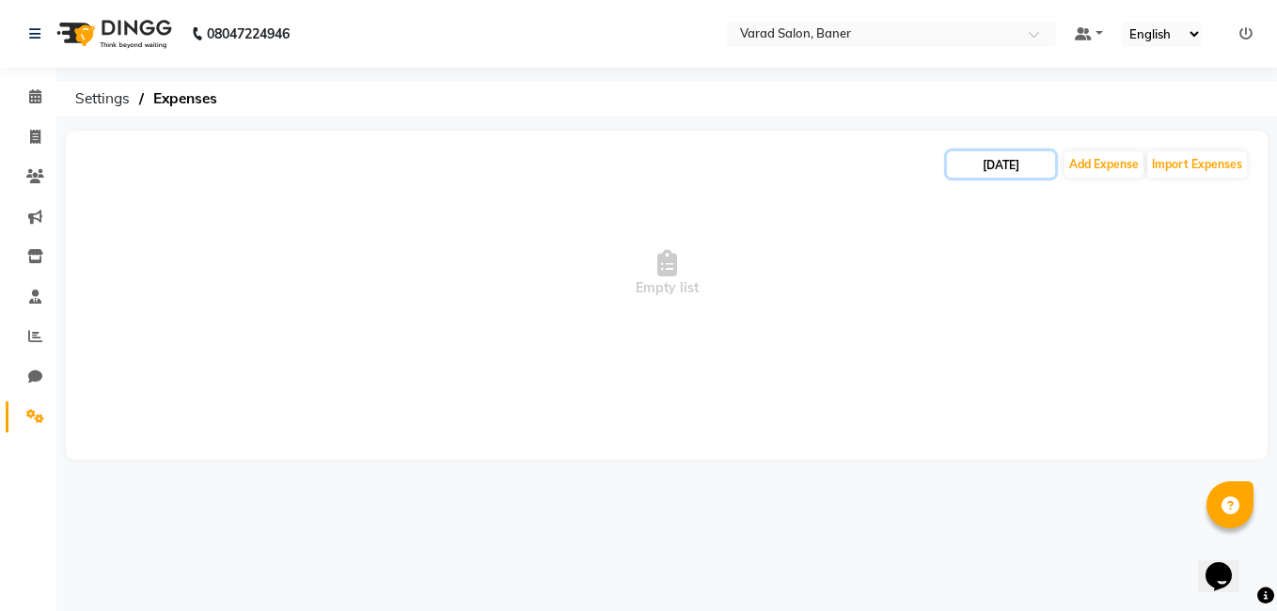
click at [1014, 175] on input "18-09-2025" at bounding box center [1001, 164] width 108 height 26
select select "9"
select select "2025"
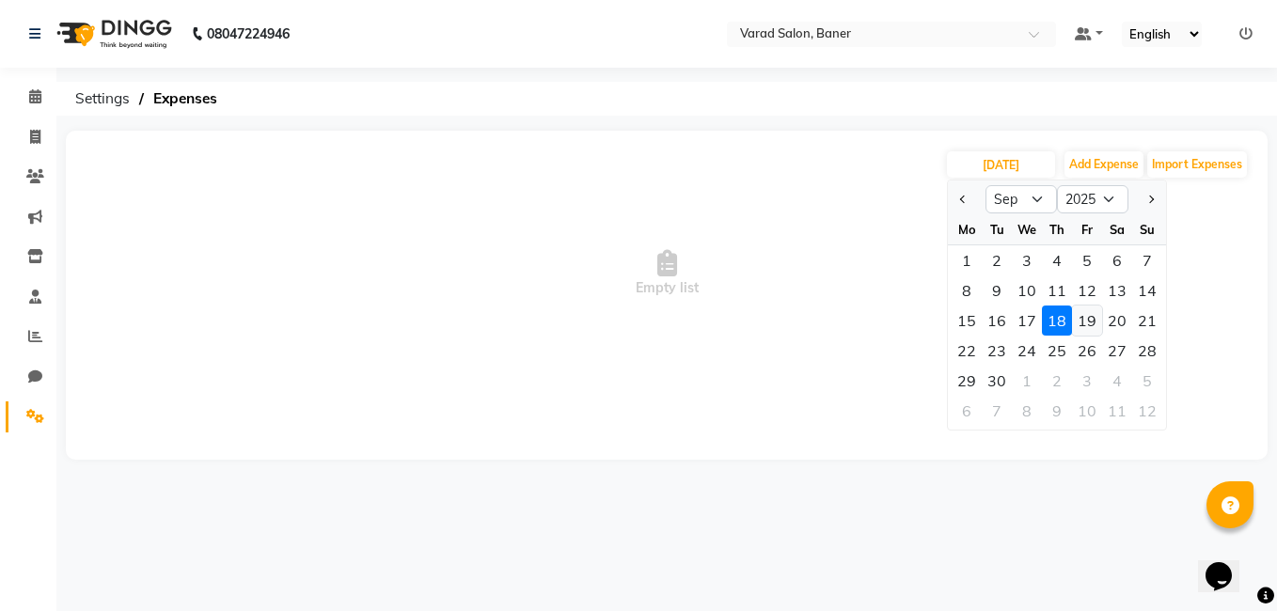
click at [1095, 322] on div "19" at bounding box center [1087, 321] width 30 height 30
type input "19-09-2025"
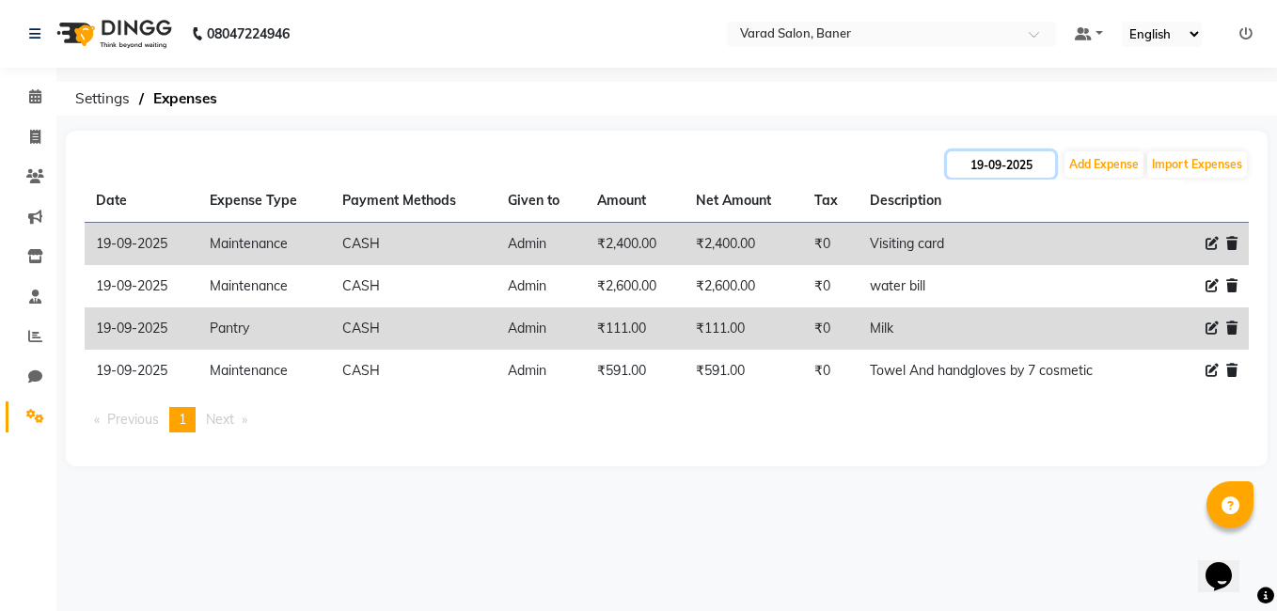
click at [998, 174] on input "19-09-2025" at bounding box center [1001, 164] width 108 height 26
select select "9"
select select "2025"
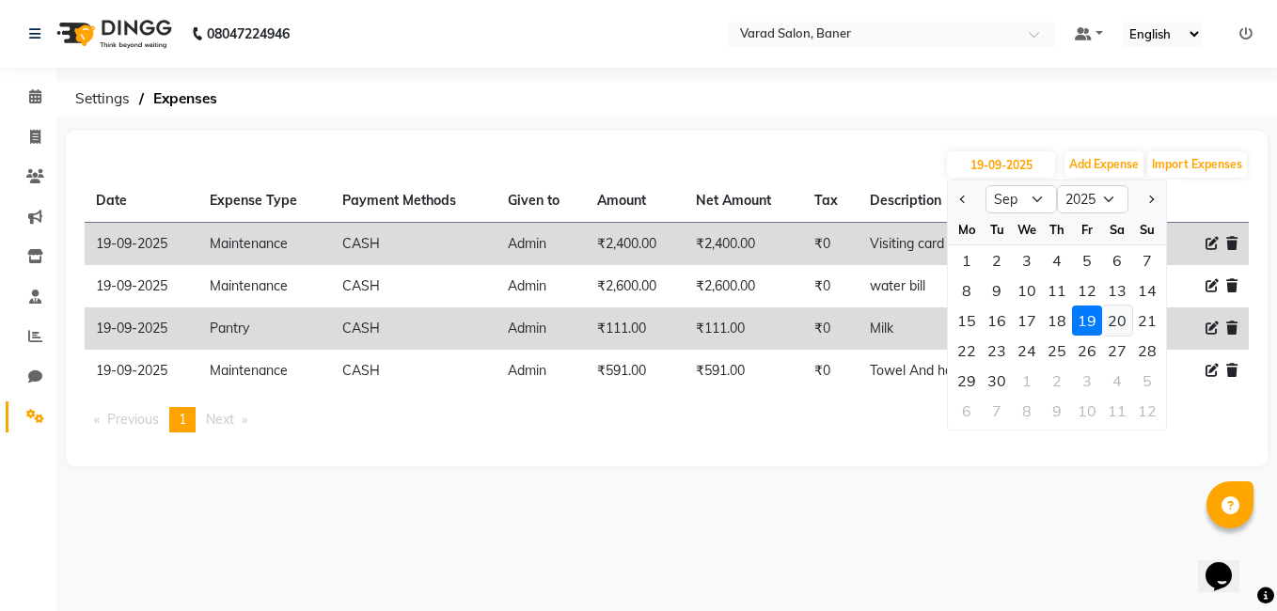
click at [1128, 323] on div "20" at bounding box center [1117, 321] width 30 height 30
type input "20-09-2025"
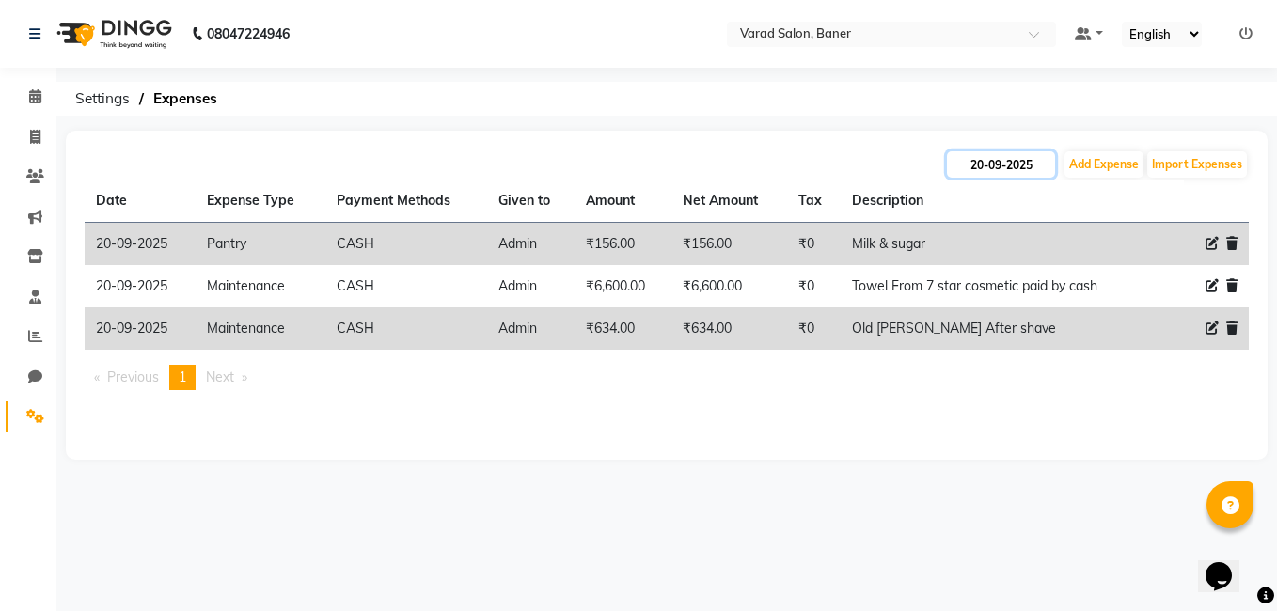
click at [1007, 165] on input "20-09-2025" at bounding box center [1001, 164] width 108 height 26
select select "9"
select select "2025"
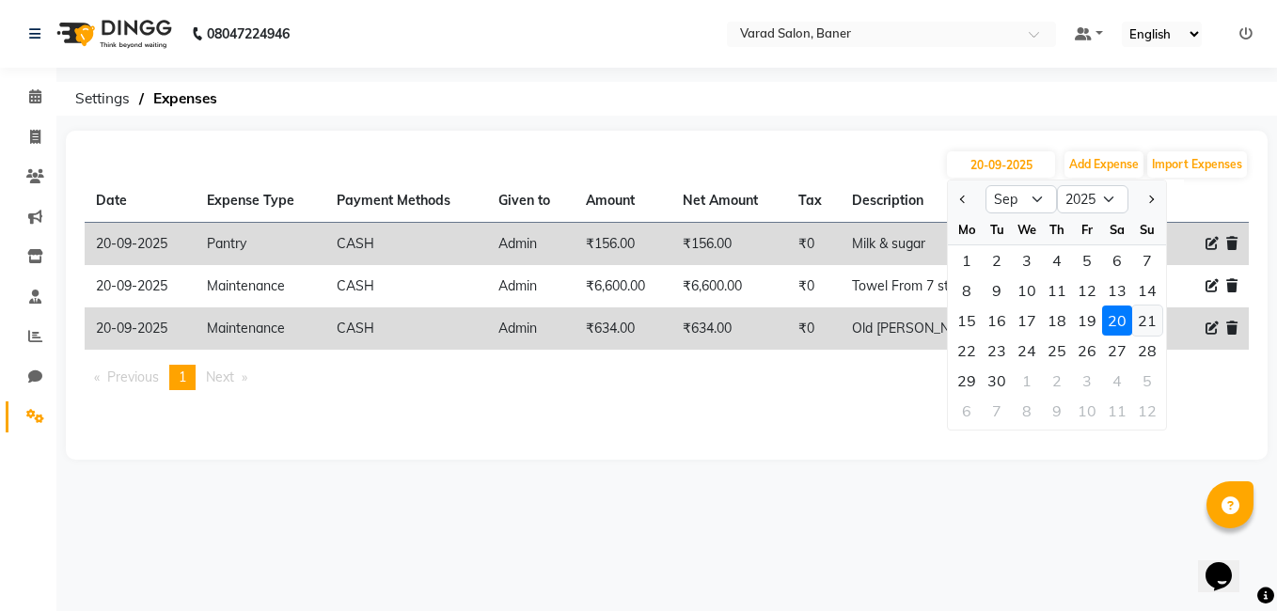
click at [1146, 320] on div "21" at bounding box center [1147, 321] width 30 height 30
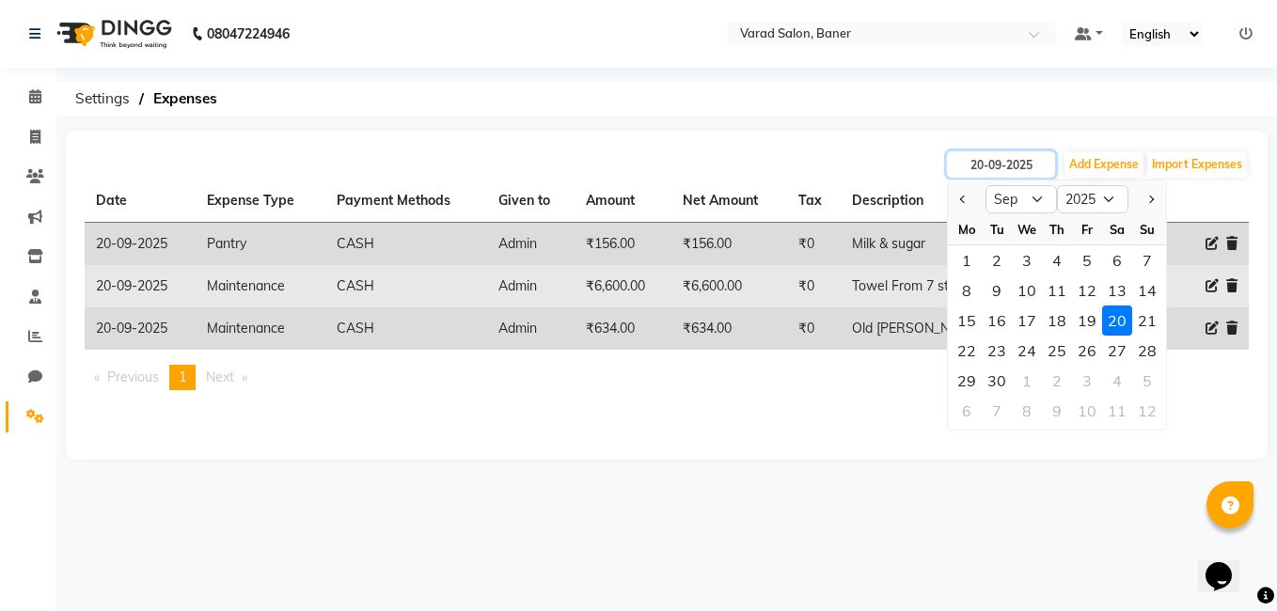
type input "21-09-2025"
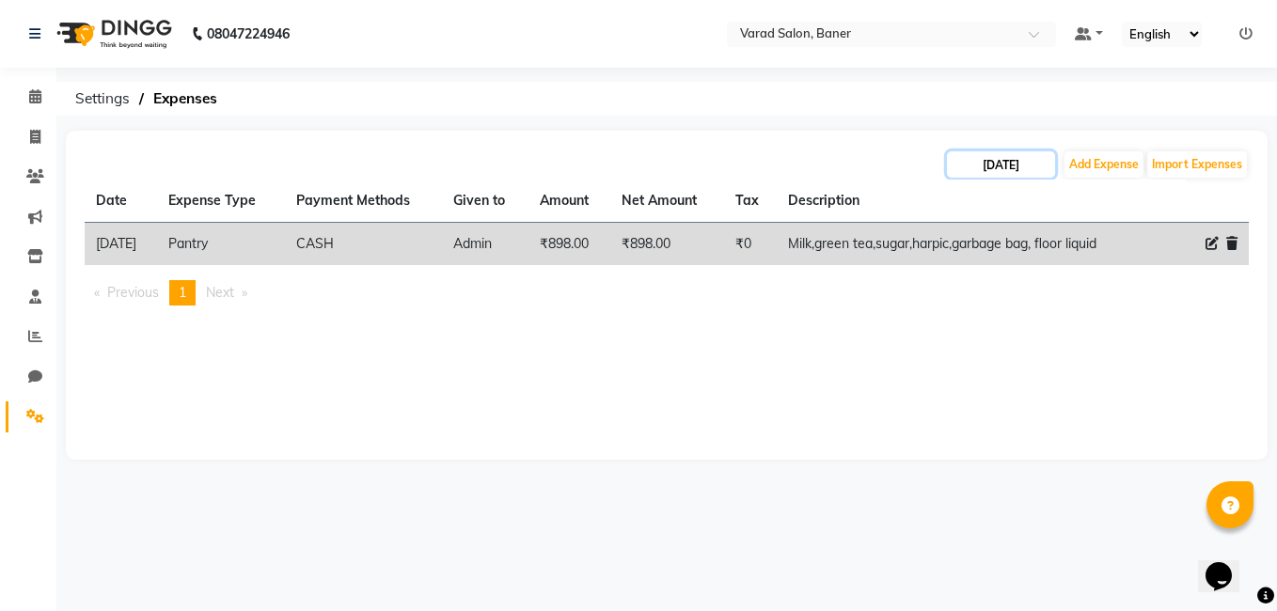
click at [1028, 158] on input "21-09-2025" at bounding box center [1001, 164] width 108 height 26
select select "9"
select select "2025"
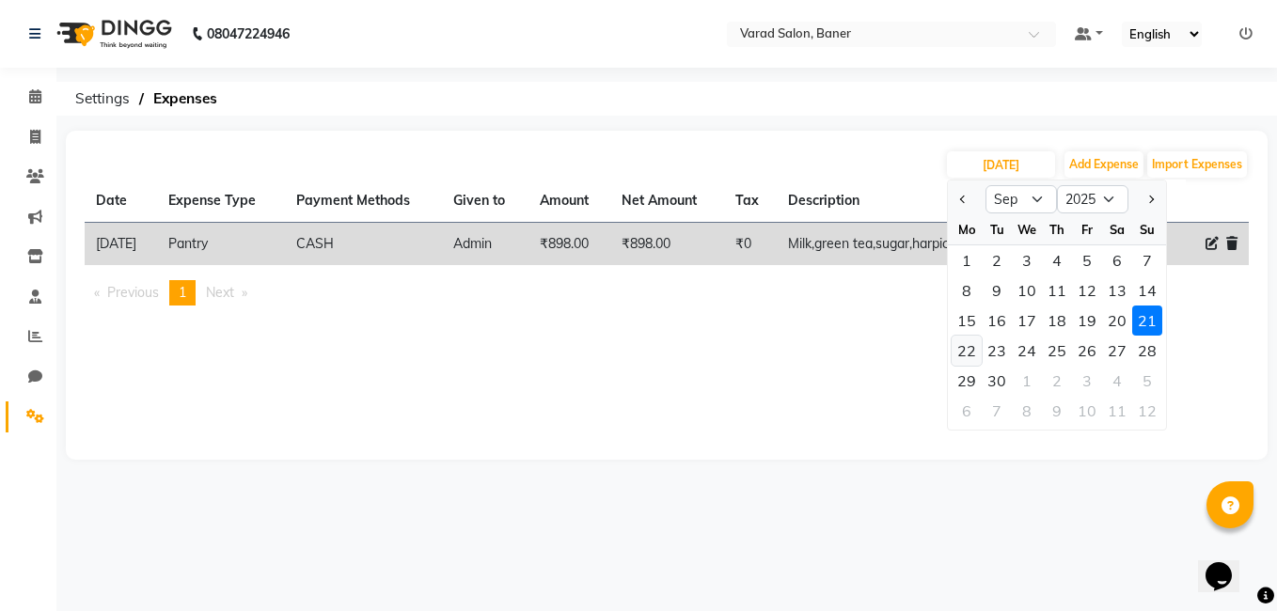
click at [978, 356] on div "22" at bounding box center [966, 351] width 30 height 30
type input "22-09-2025"
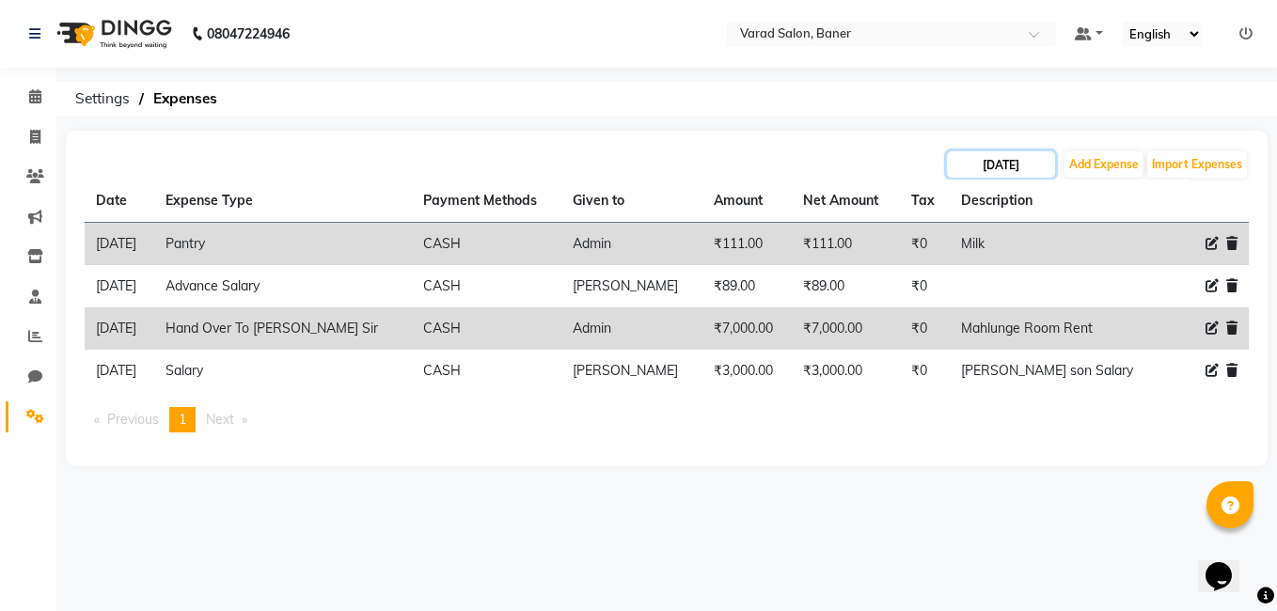
click at [1024, 172] on input "22-09-2025" at bounding box center [1001, 164] width 108 height 26
select select "9"
select select "2025"
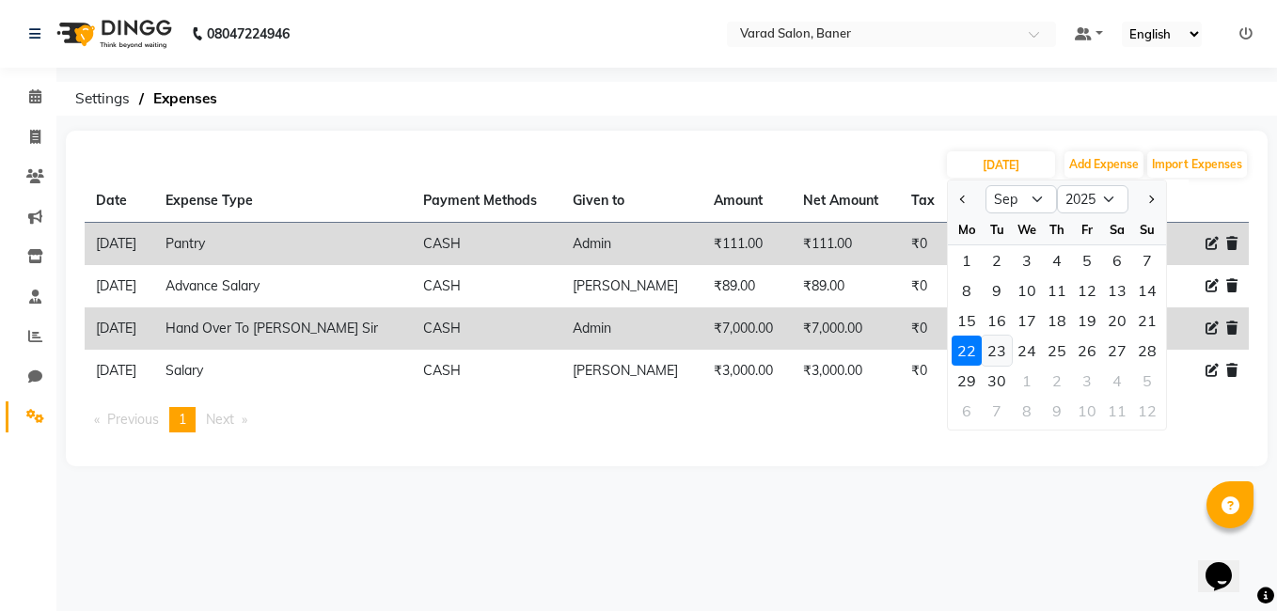
click at [1002, 361] on div "23" at bounding box center [996, 351] width 30 height 30
type input "23-09-2025"
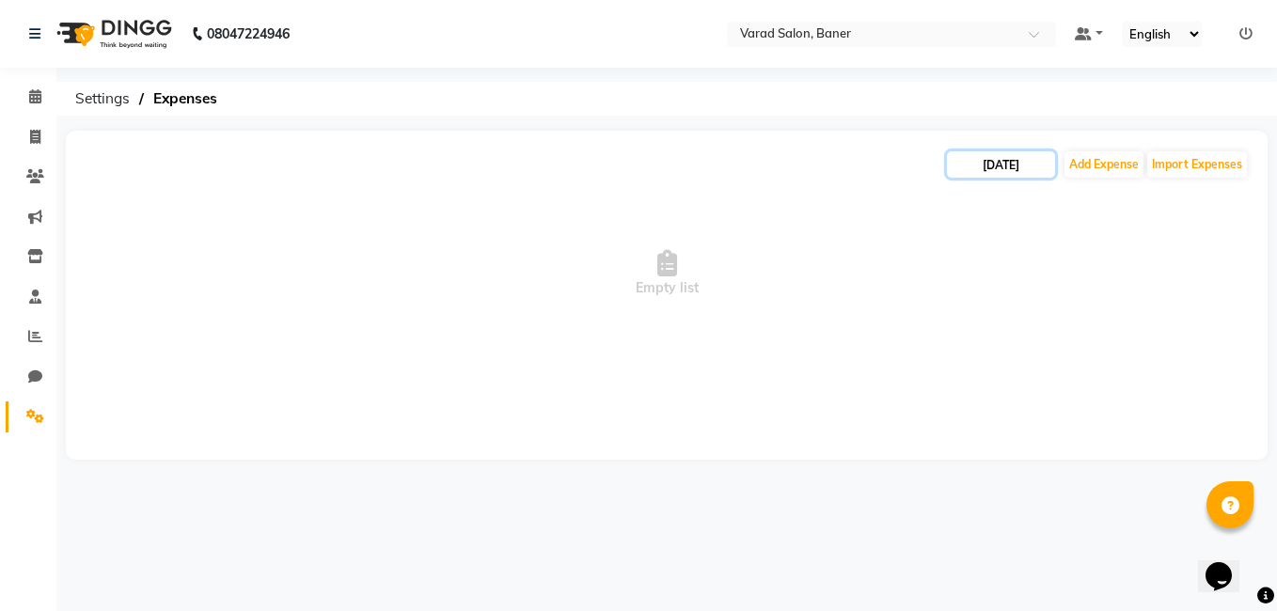
click at [996, 174] on input "23-09-2025" at bounding box center [1001, 164] width 108 height 26
select select "9"
select select "2025"
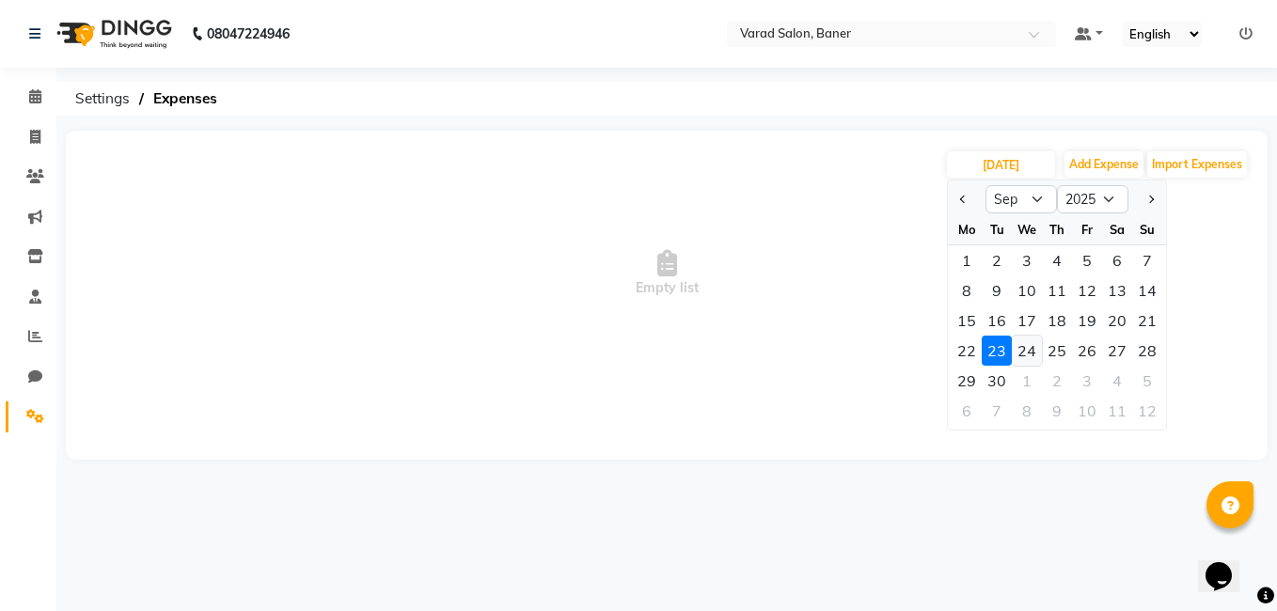
click at [1031, 356] on div "24" at bounding box center [1026, 351] width 30 height 30
type input "24-09-2025"
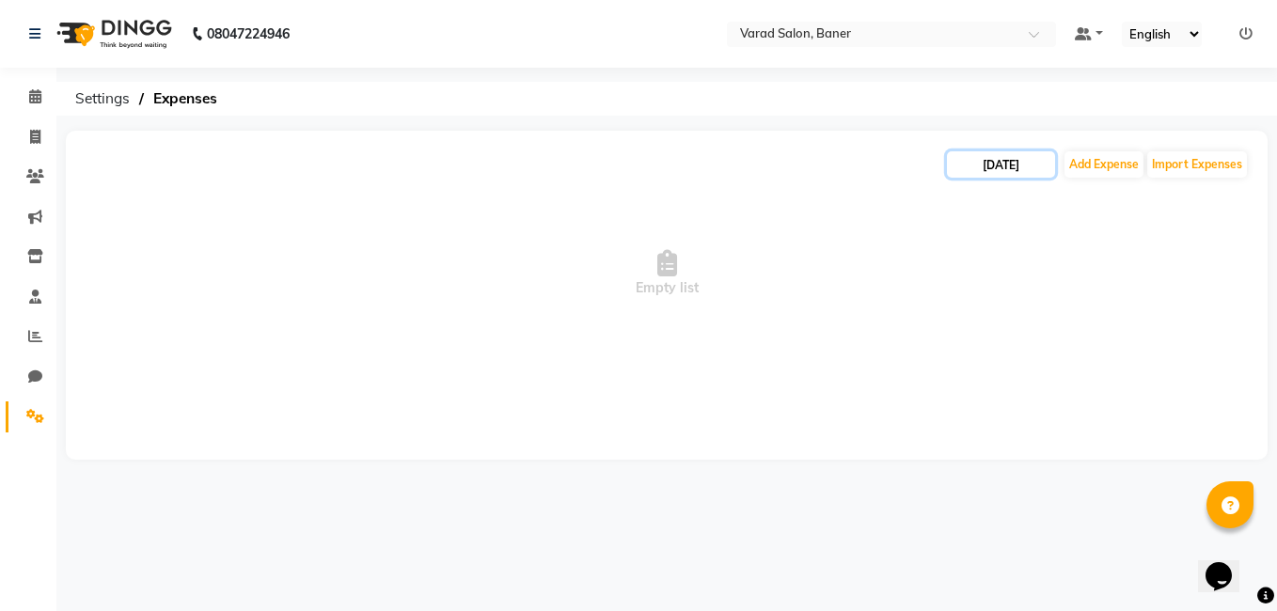
click at [982, 171] on input "24-09-2025" at bounding box center [1001, 164] width 108 height 26
select select "9"
select select "2025"
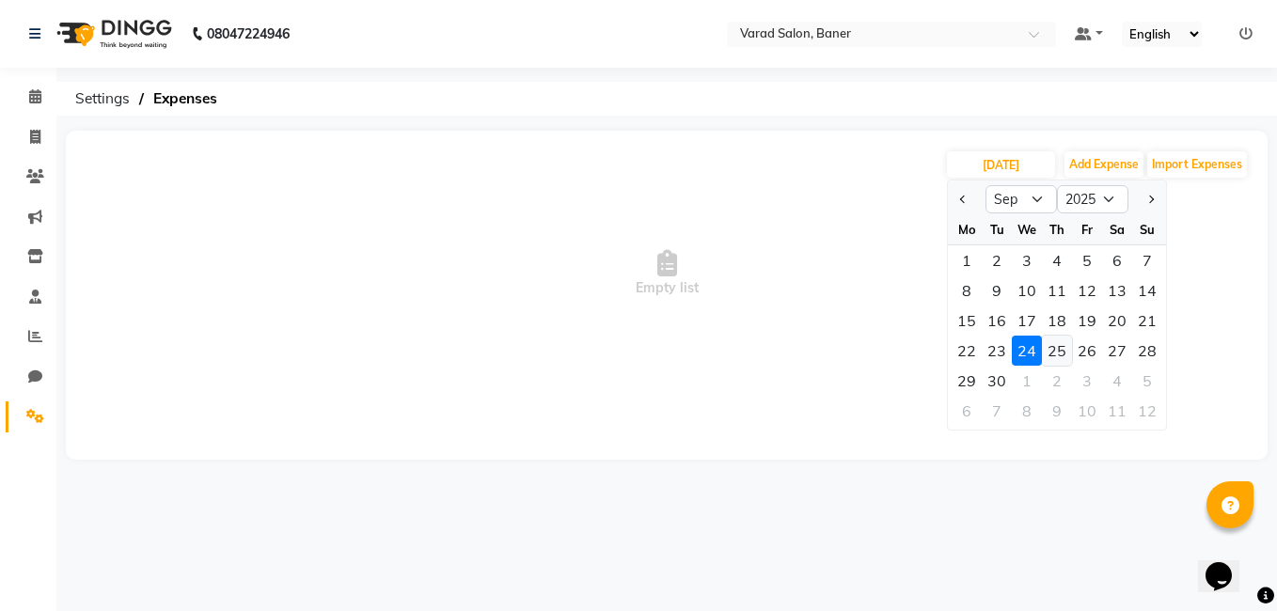
click at [1062, 344] on div "25" at bounding box center [1057, 351] width 30 height 30
type input "25-09-2025"
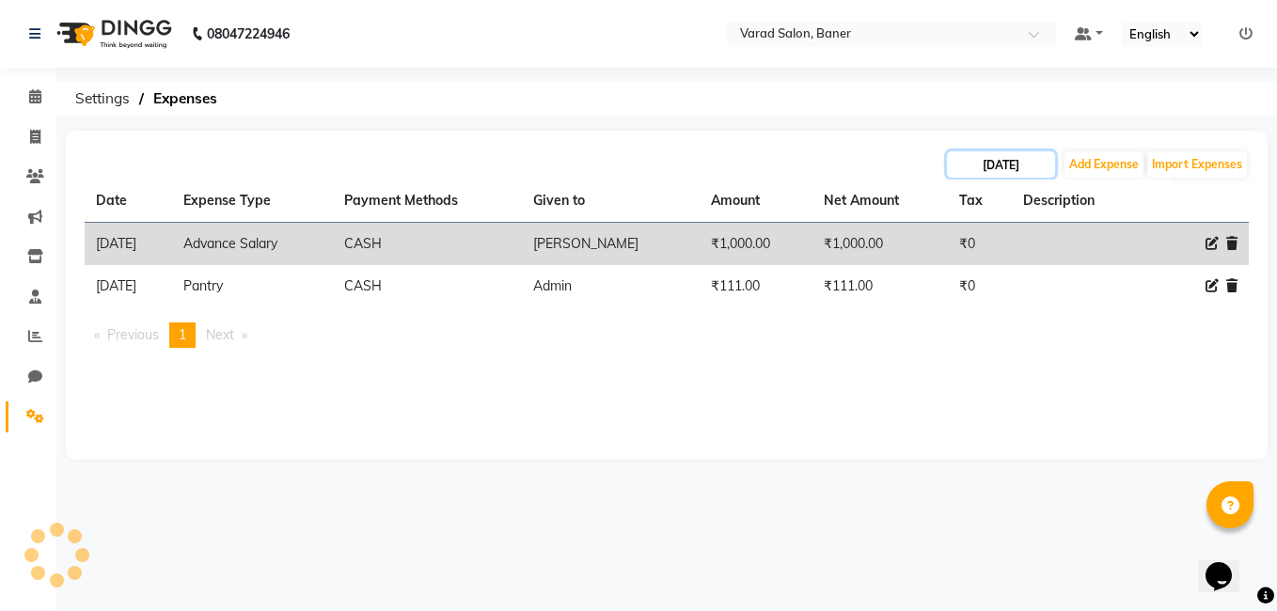
click at [1021, 160] on input "25-09-2025" at bounding box center [1001, 164] width 108 height 26
select select "9"
select select "2025"
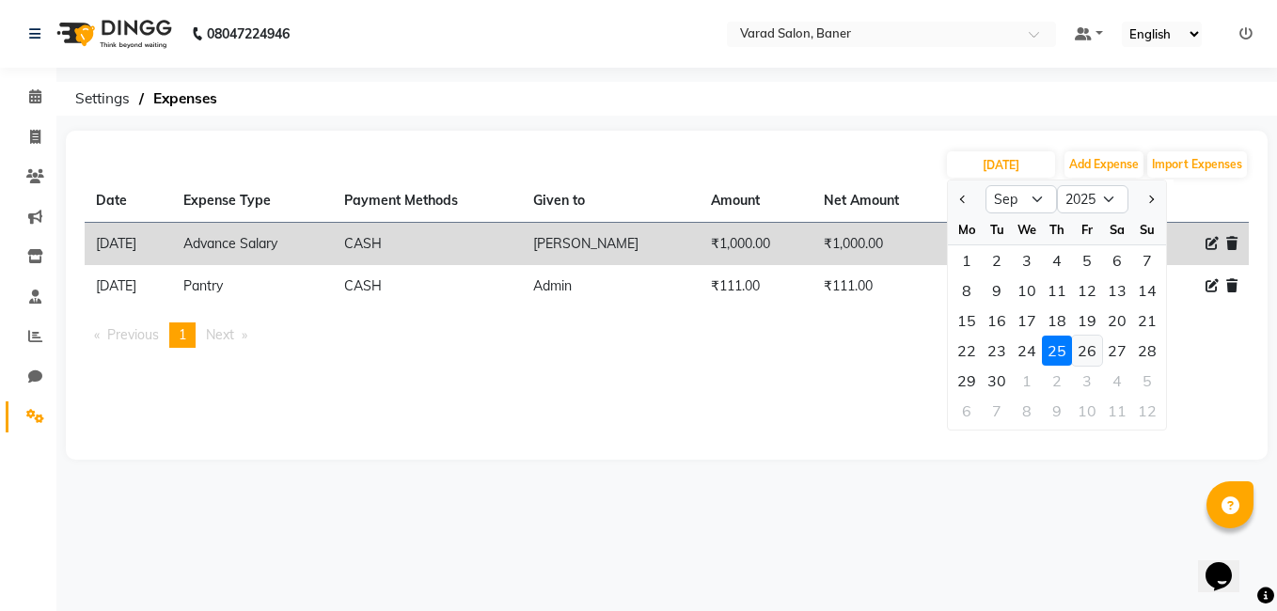
click at [1088, 356] on div "26" at bounding box center [1087, 351] width 30 height 30
type input "26-09-2025"
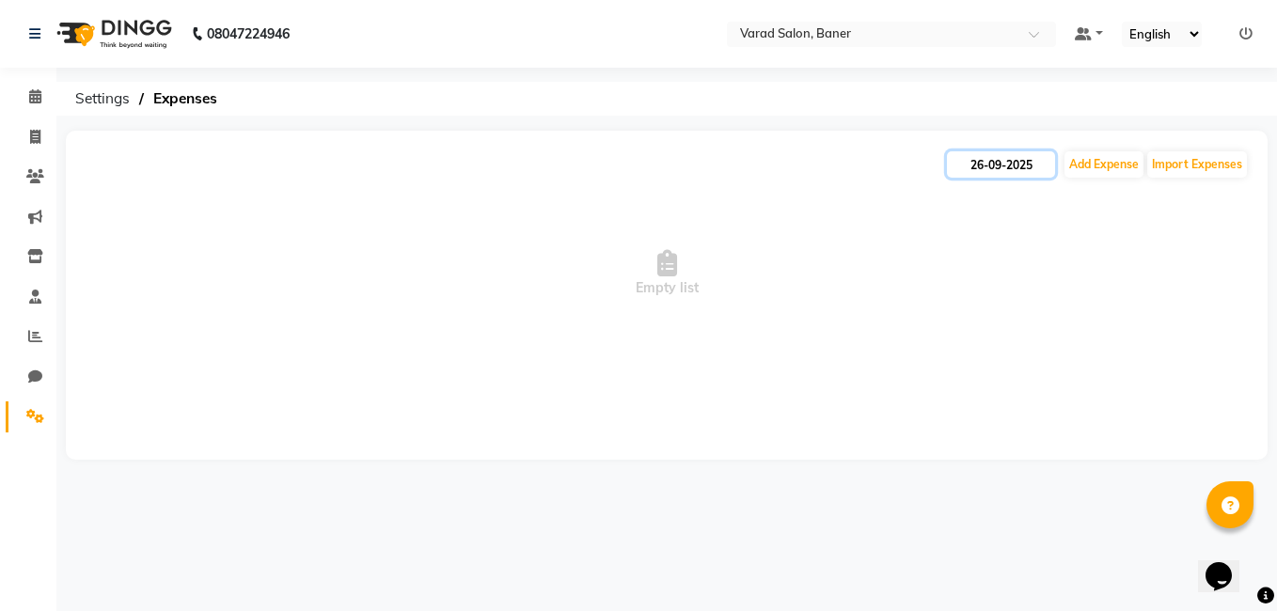
click at [1036, 171] on input "26-09-2025" at bounding box center [1001, 164] width 108 height 26
select select "9"
select select "2025"
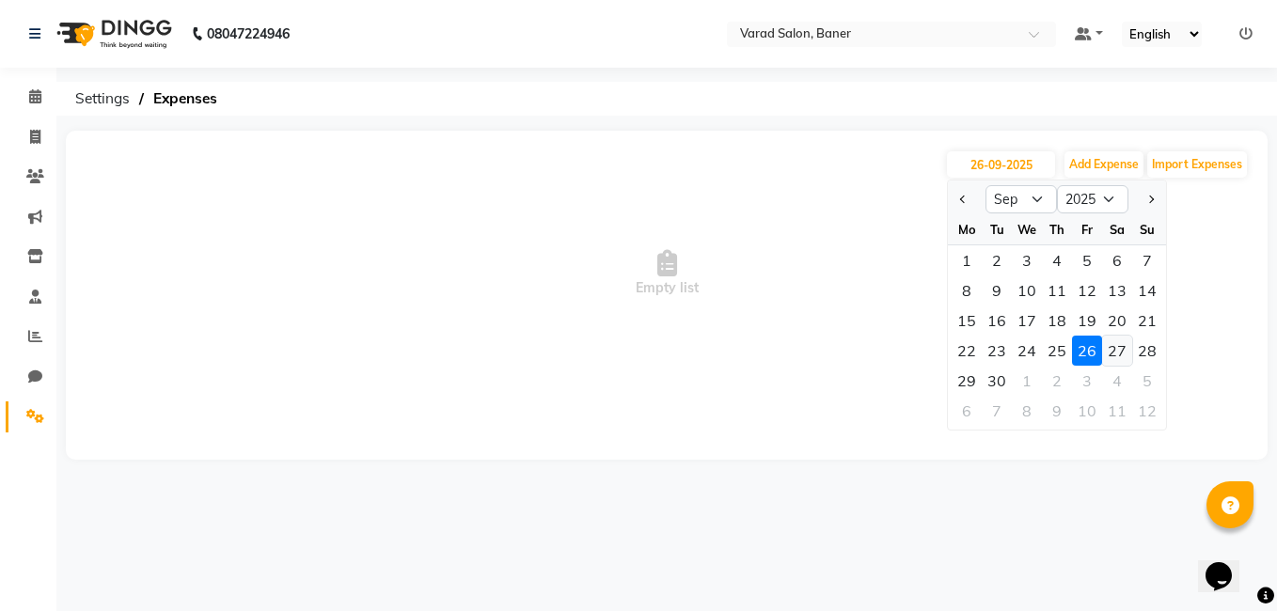
click at [1125, 342] on div "27" at bounding box center [1117, 351] width 30 height 30
type input "27-09-2025"
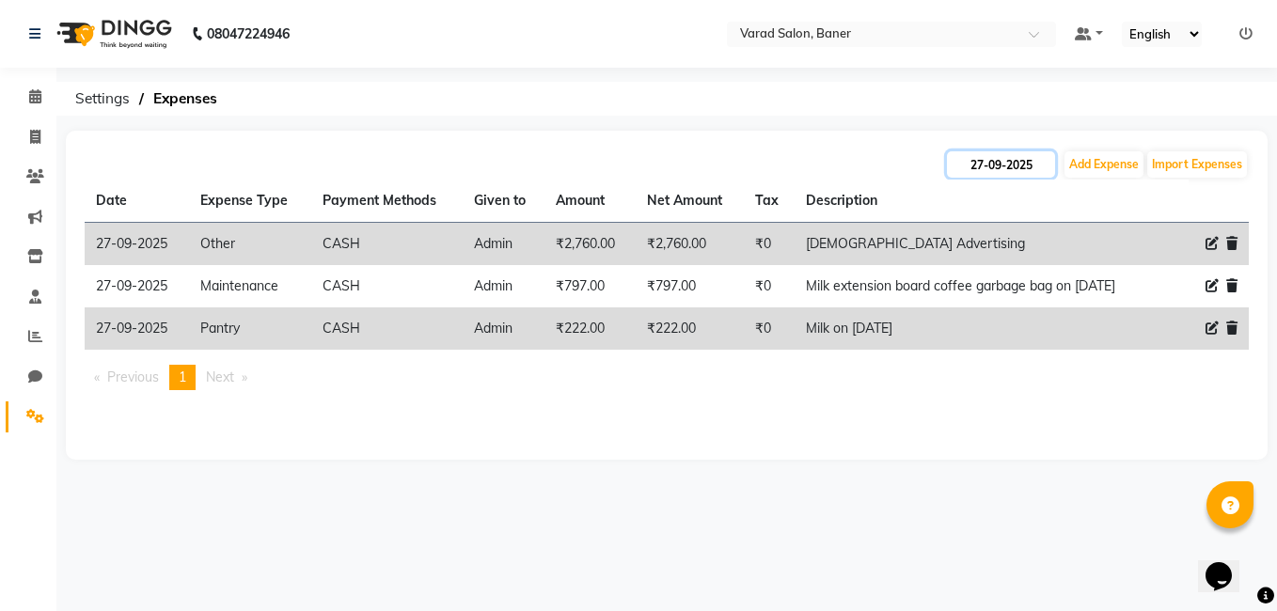
click at [993, 165] on input "27-09-2025" at bounding box center [1001, 164] width 108 height 26
select select "9"
select select "2025"
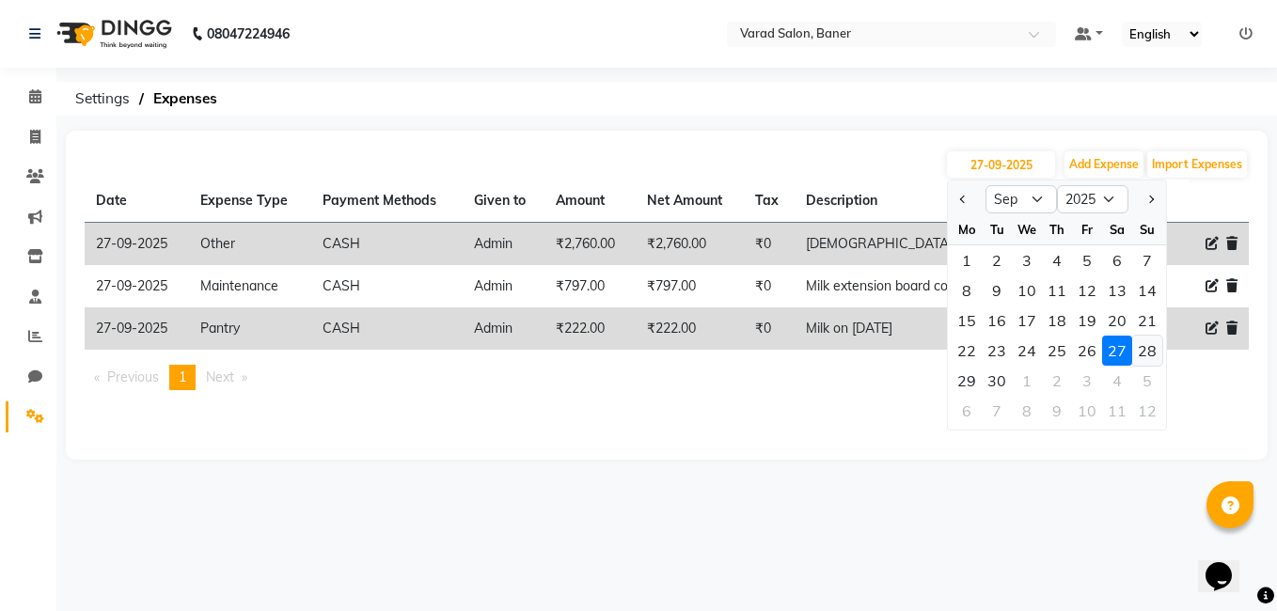
click at [1136, 353] on div "28" at bounding box center [1147, 351] width 30 height 30
type input "28-09-2025"
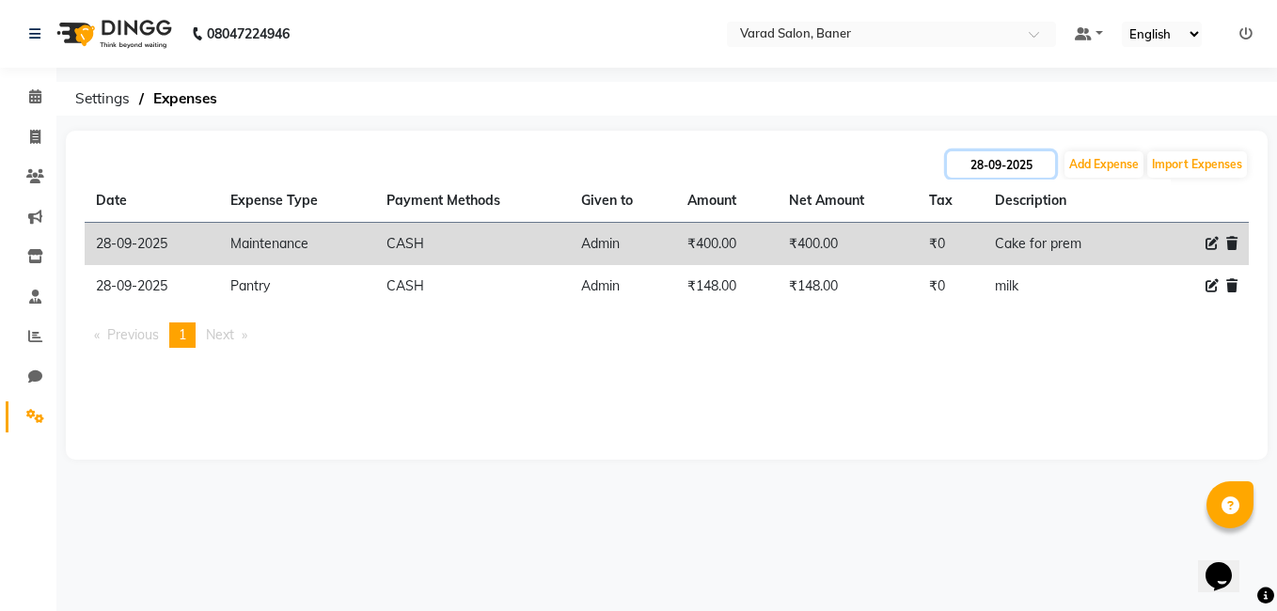
click at [1041, 156] on input "28-09-2025" at bounding box center [1001, 164] width 108 height 26
select select "9"
select select "2025"
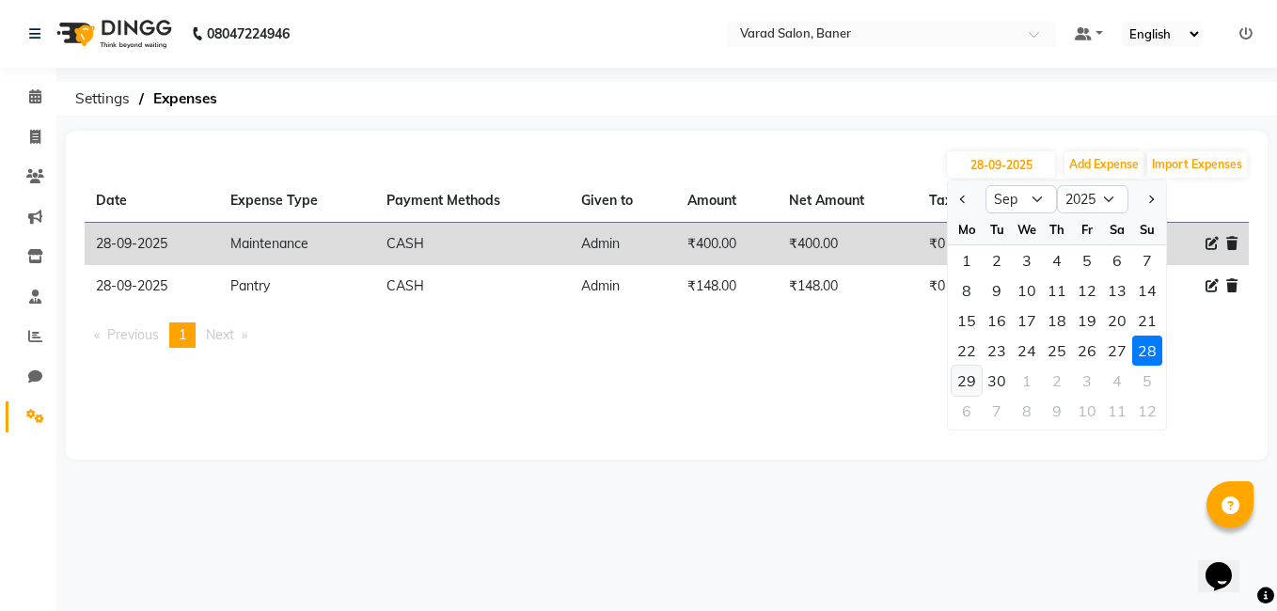
click at [971, 374] on div "29" at bounding box center [966, 381] width 30 height 30
type input "29-09-2025"
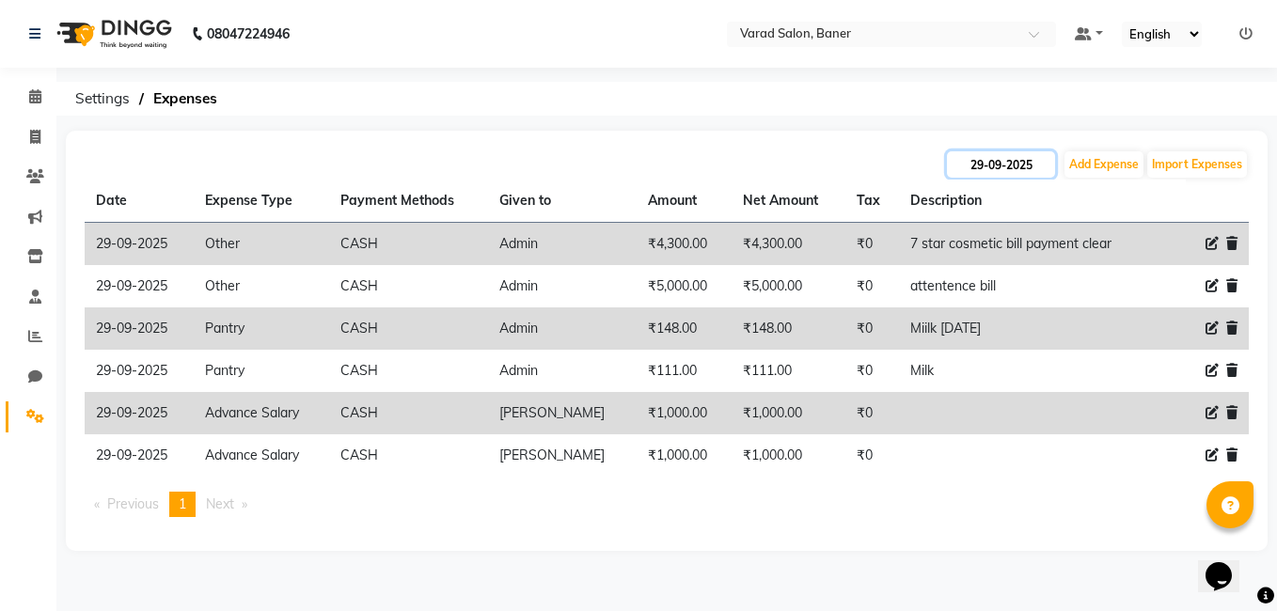
click at [994, 165] on input "29-09-2025" at bounding box center [1001, 164] width 108 height 26
select select "9"
select select "2025"
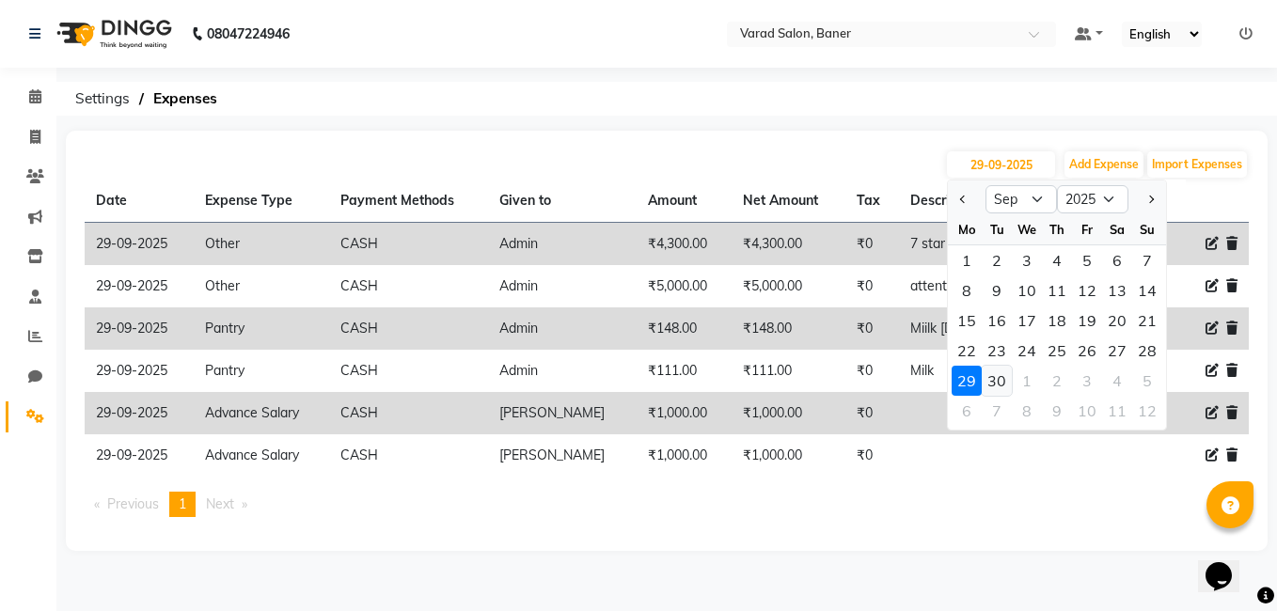
click at [1004, 382] on div "30" at bounding box center [996, 381] width 30 height 30
type input "30-09-2025"
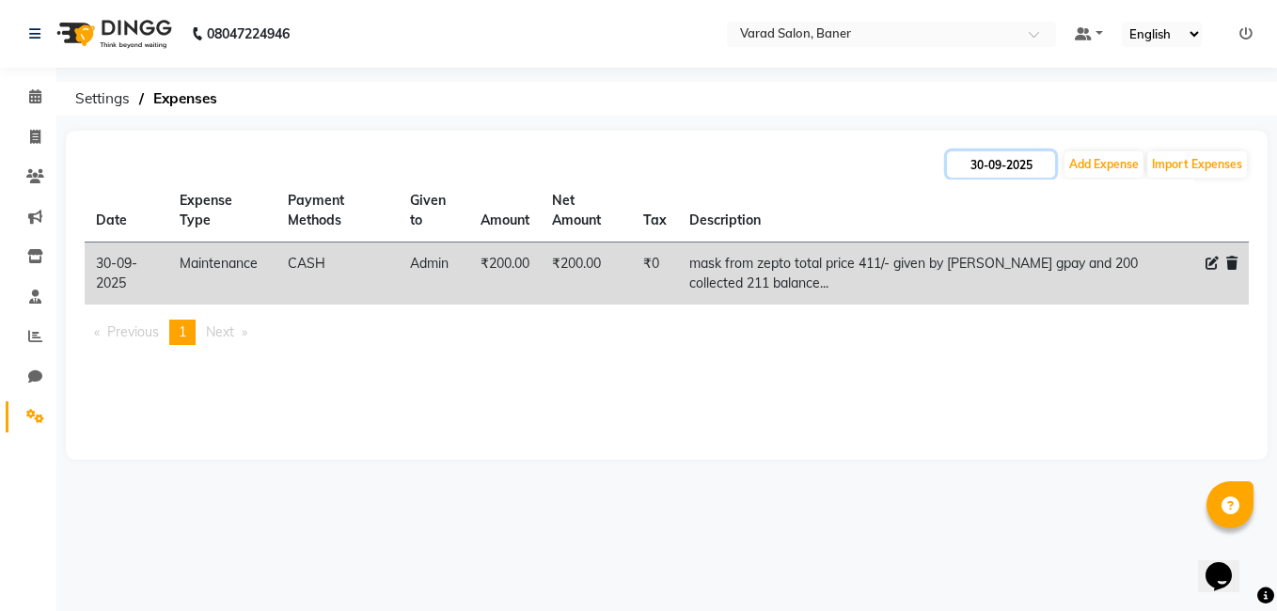
click at [1004, 163] on input "30-09-2025" at bounding box center [1001, 164] width 108 height 26
select select "9"
select select "2025"
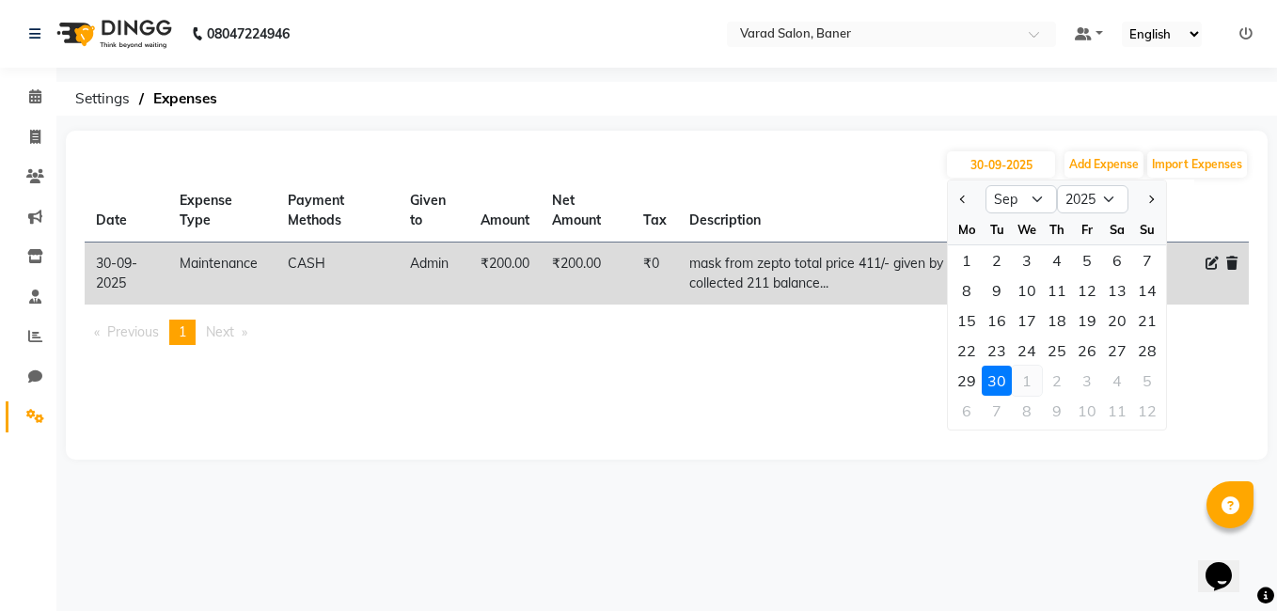
click at [1033, 376] on div "1" at bounding box center [1026, 381] width 30 height 30
type input "01-10-2025"
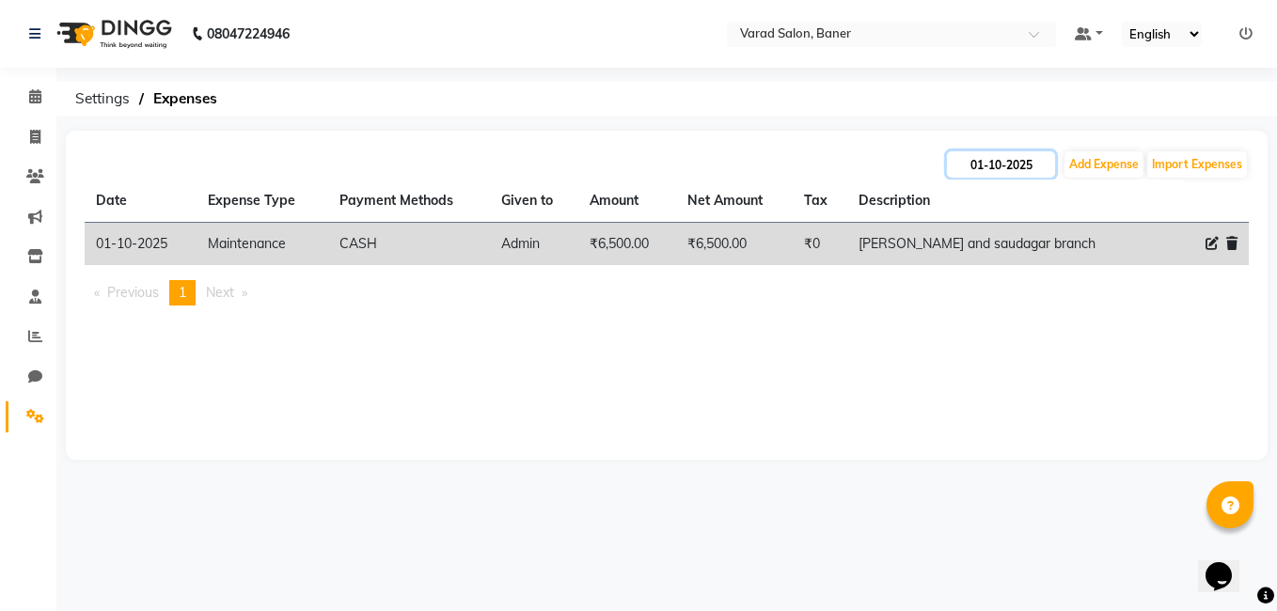
click at [1000, 156] on input "01-10-2025" at bounding box center [1001, 164] width 108 height 26
select select "10"
select select "2025"
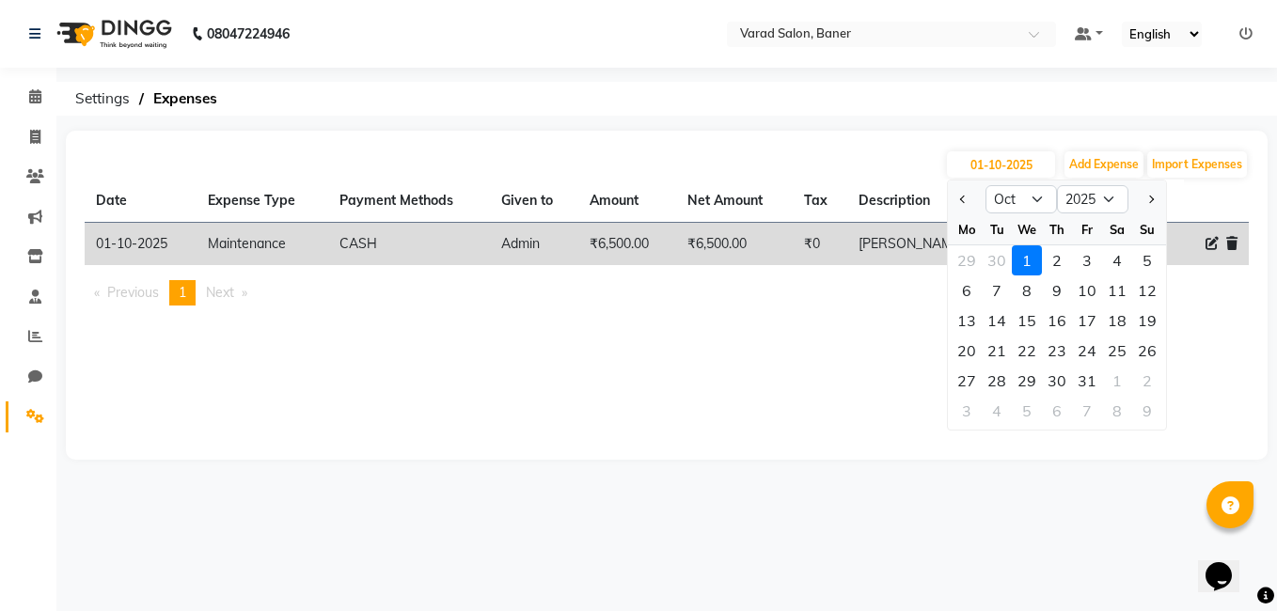
click at [1059, 257] on div "2" at bounding box center [1057, 260] width 30 height 30
type input "02-10-2025"
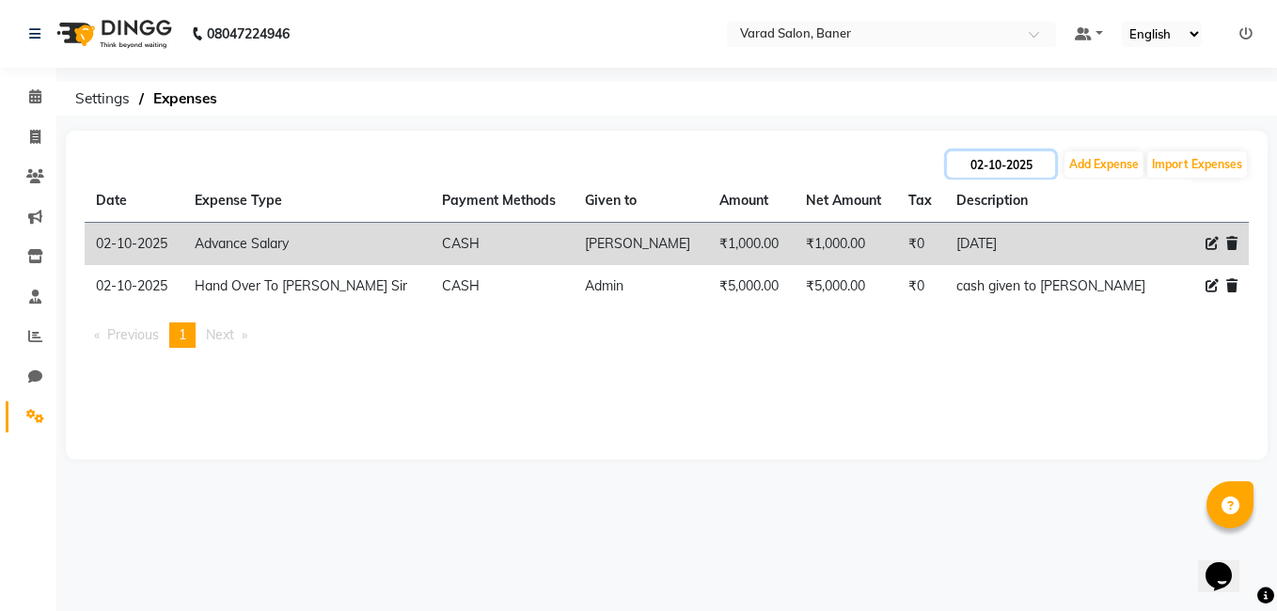
click at [1004, 167] on input "02-10-2025" at bounding box center [1001, 164] width 108 height 26
select select "10"
select select "2025"
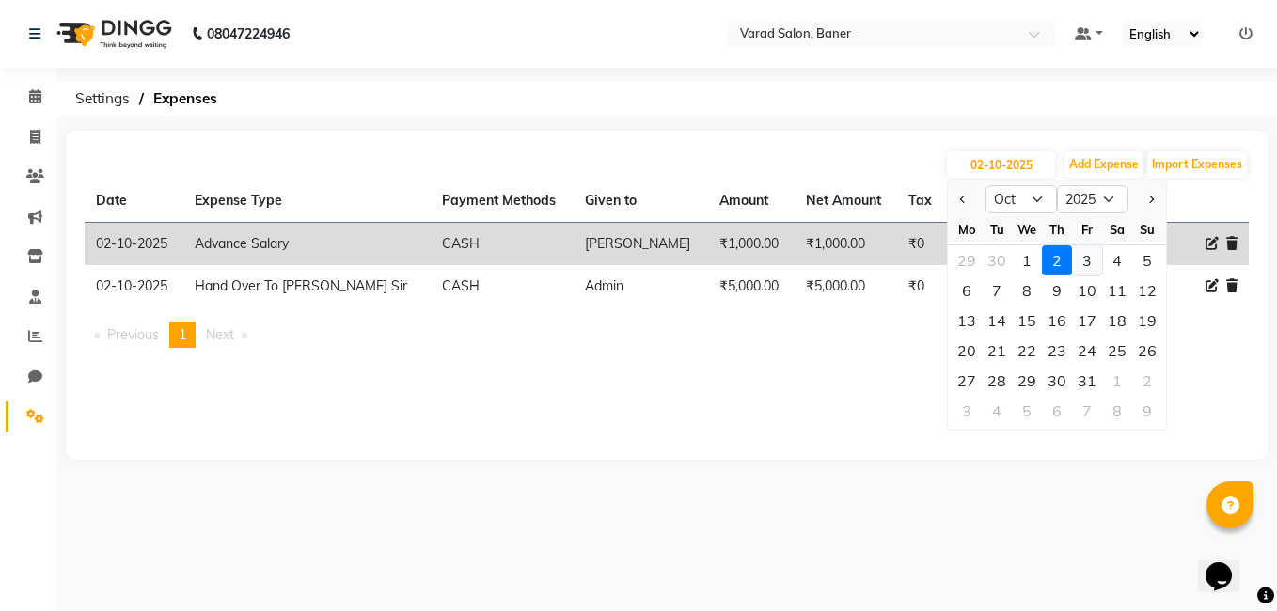
click at [1093, 264] on div "3" at bounding box center [1087, 260] width 30 height 30
type input "03-10-2025"
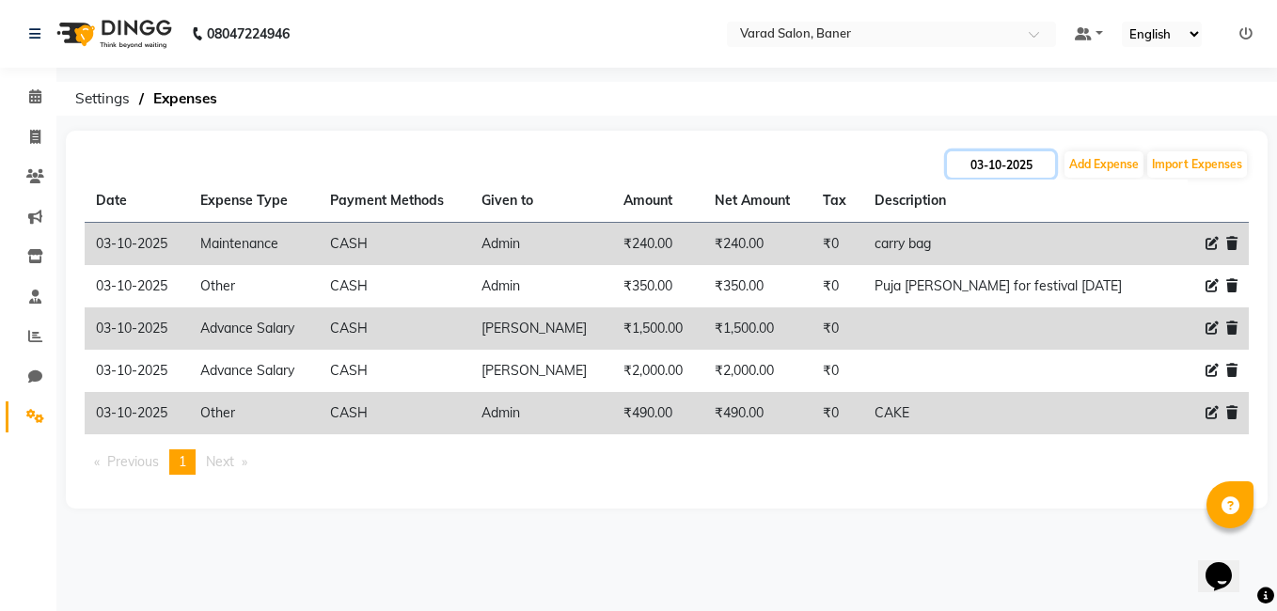
click at [1024, 166] on input "03-10-2025" at bounding box center [1001, 164] width 108 height 26
select select "10"
select select "2025"
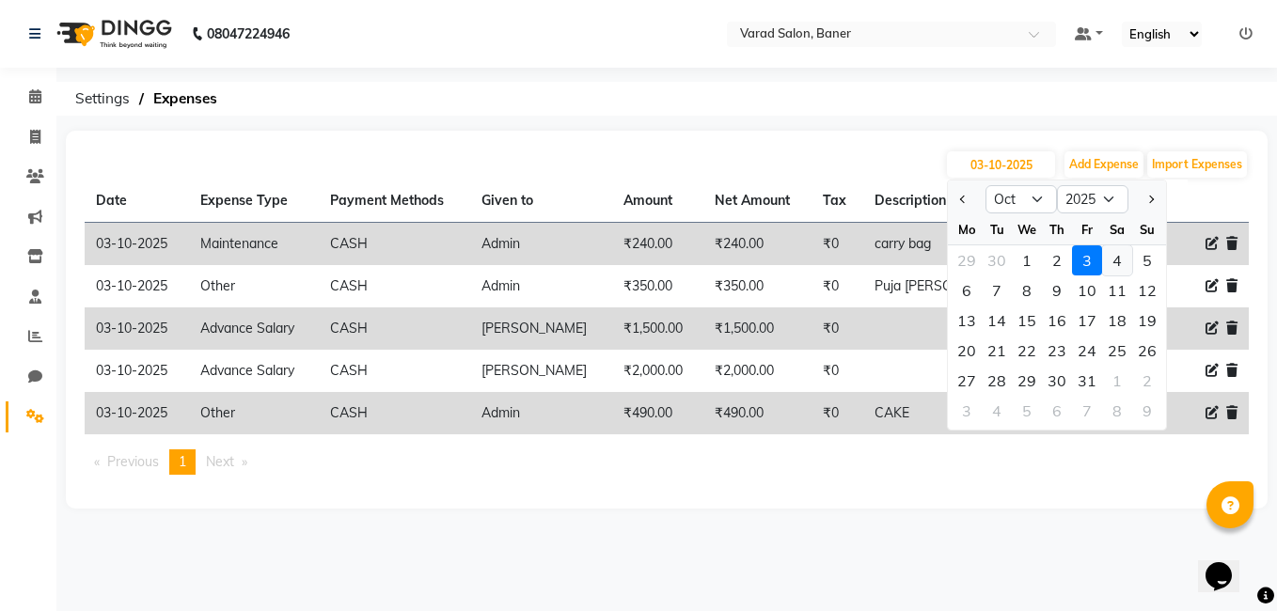
click at [1115, 259] on div "4" at bounding box center [1117, 260] width 30 height 30
type input "04-10-2025"
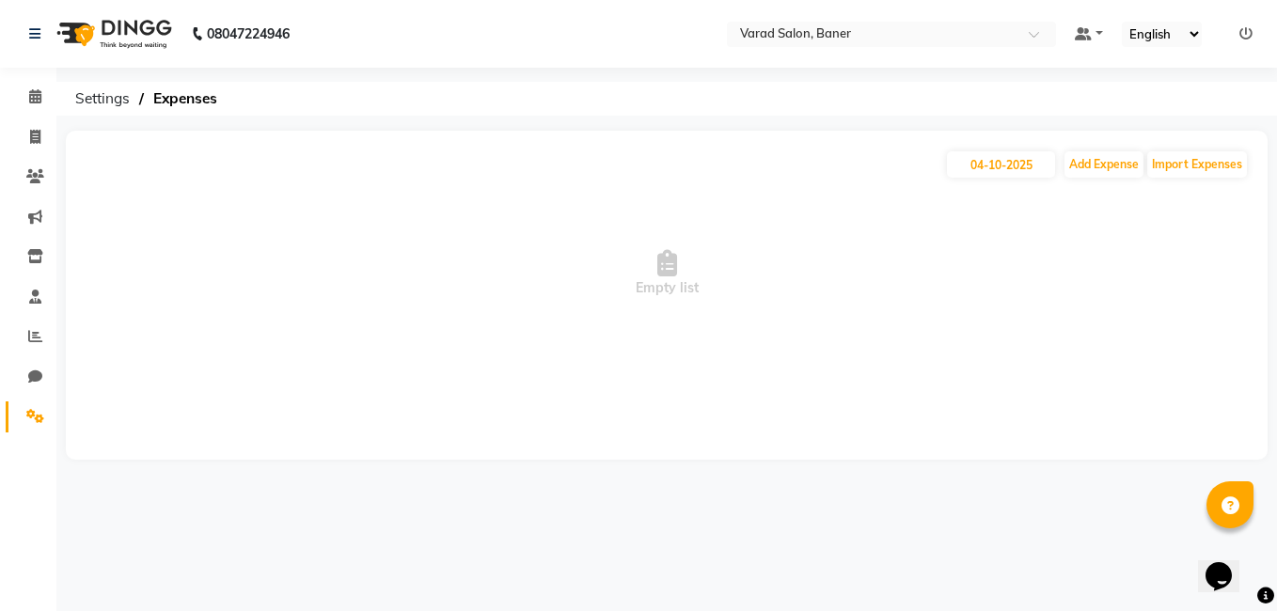
click at [649, 159] on div "04-10-2025 Add Expense Import Expenses" at bounding box center [667, 164] width 1164 height 30
click at [34, 96] on icon at bounding box center [35, 96] width 12 height 14
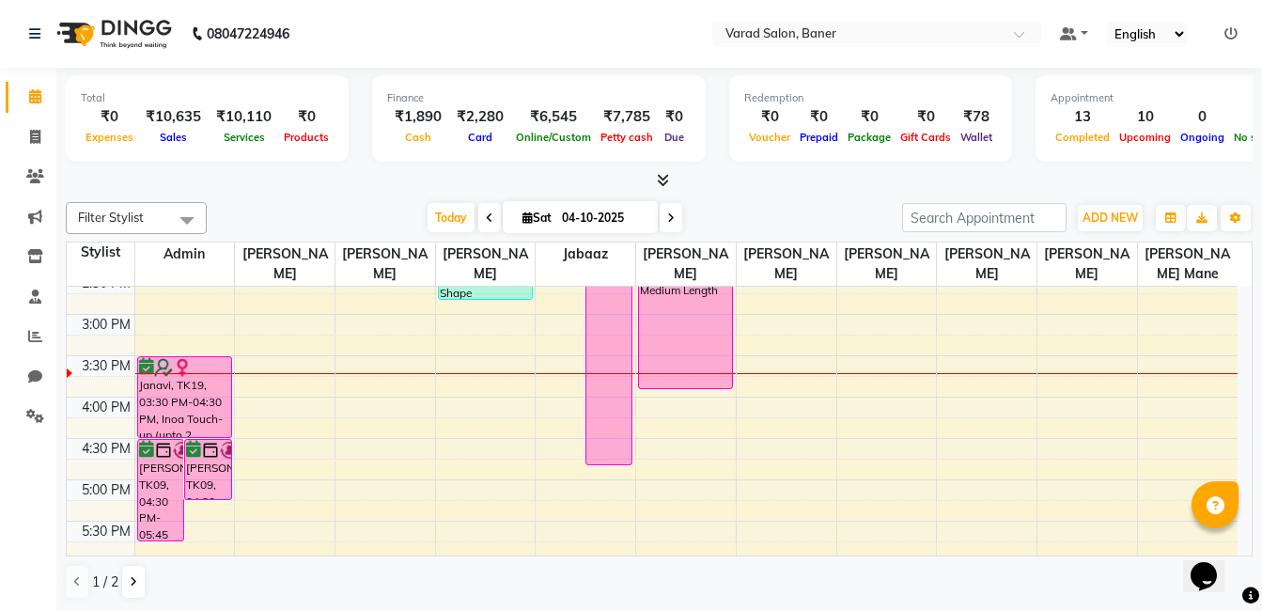
scroll to position [470, 0]
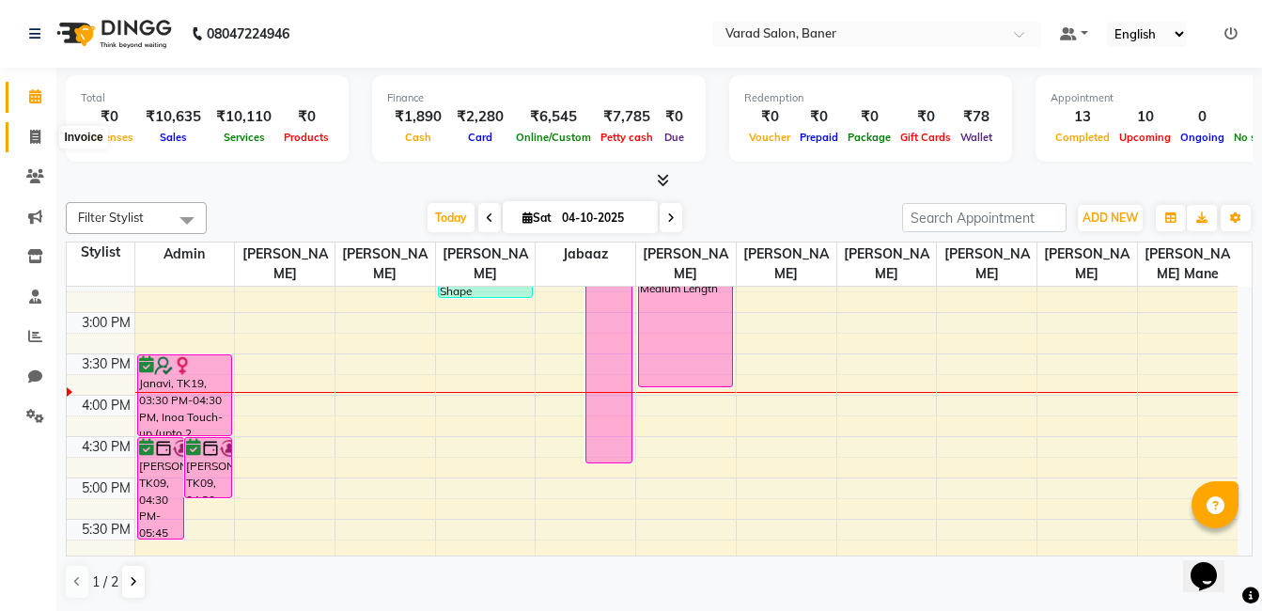
click at [36, 138] on icon at bounding box center [35, 137] width 10 height 14
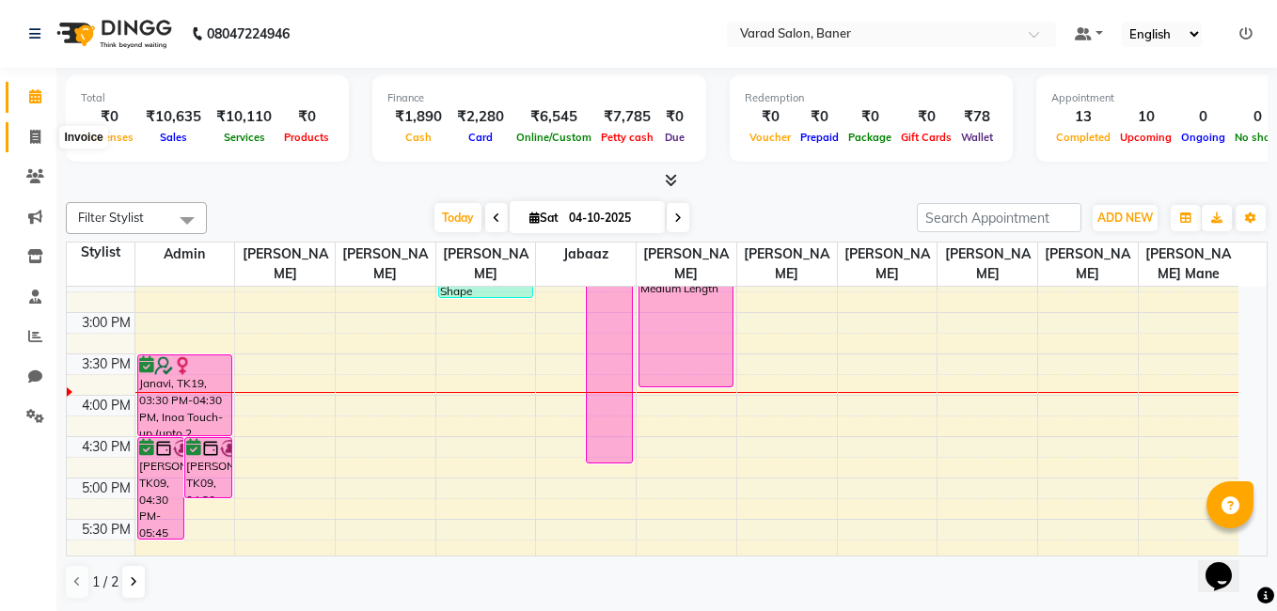
select select "service"
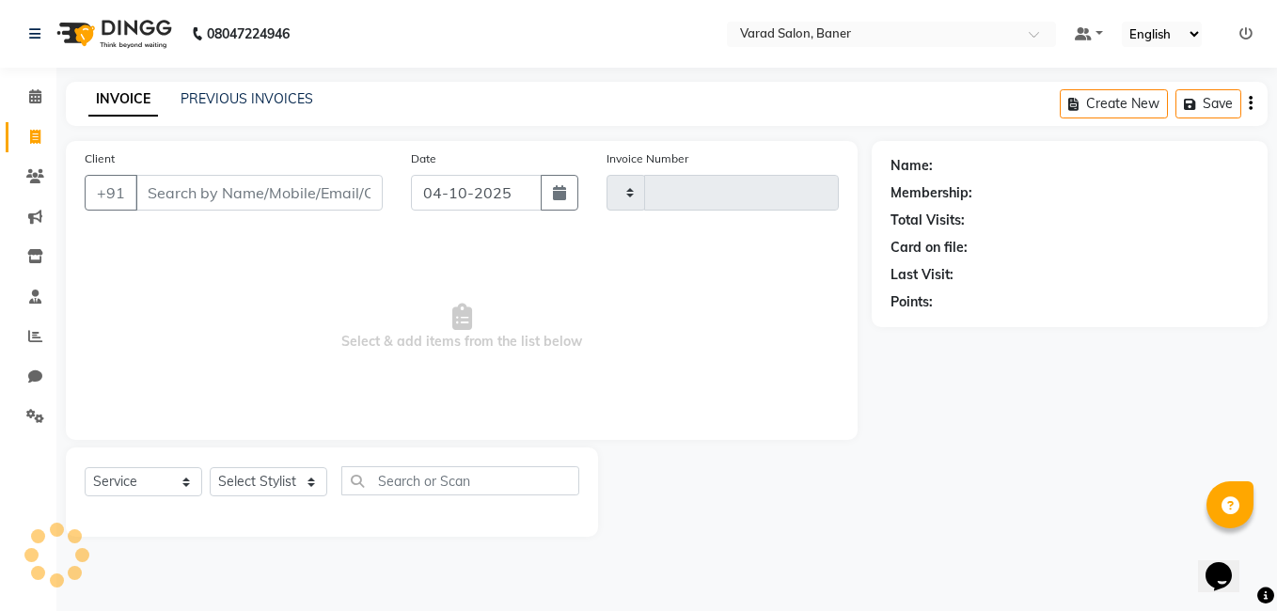
type input "3998"
select select "7115"
click at [292, 468] on select "Select Stylist" at bounding box center [269, 481] width 118 height 29
click at [282, 482] on select "Select Stylist" at bounding box center [269, 481] width 118 height 29
click at [282, 482] on select "Select Stylist Aaftab Malik Admin Jabaaz Karan Rathod Karishma Khot Krishna Vya…" at bounding box center [269, 481] width 118 height 29
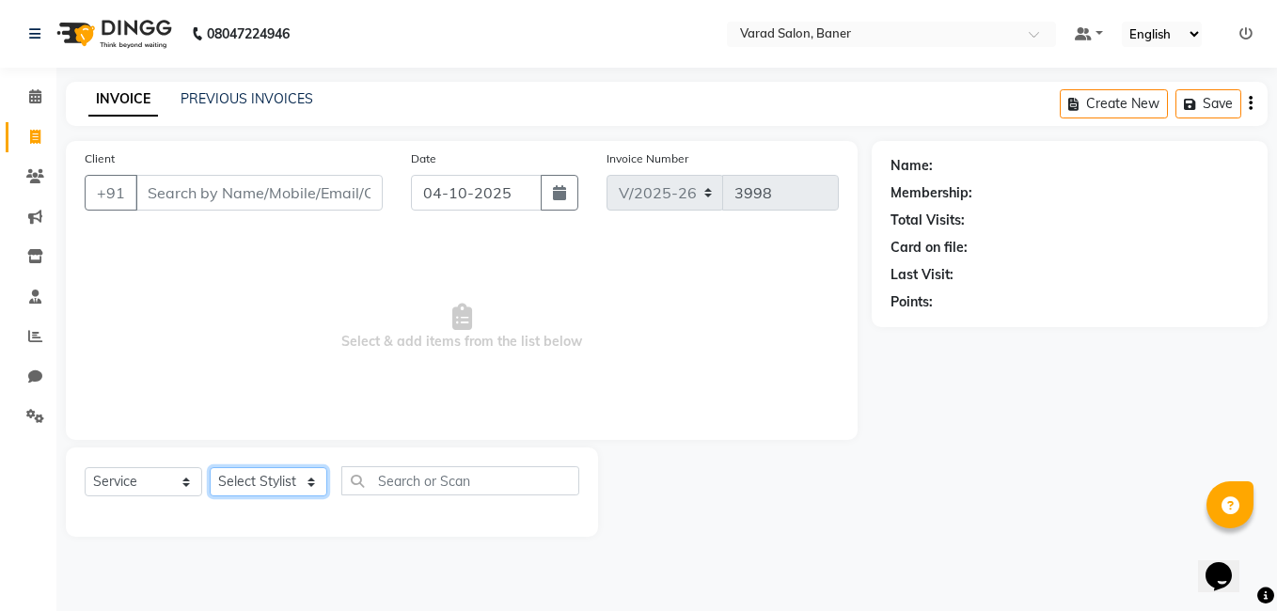
select select "60263"
click at [210, 467] on select "Select Stylist Aaftab Malik Admin Jabaaz Karan Rathod Karishma Khot Krishna Vya…" at bounding box center [269, 481] width 118 height 29
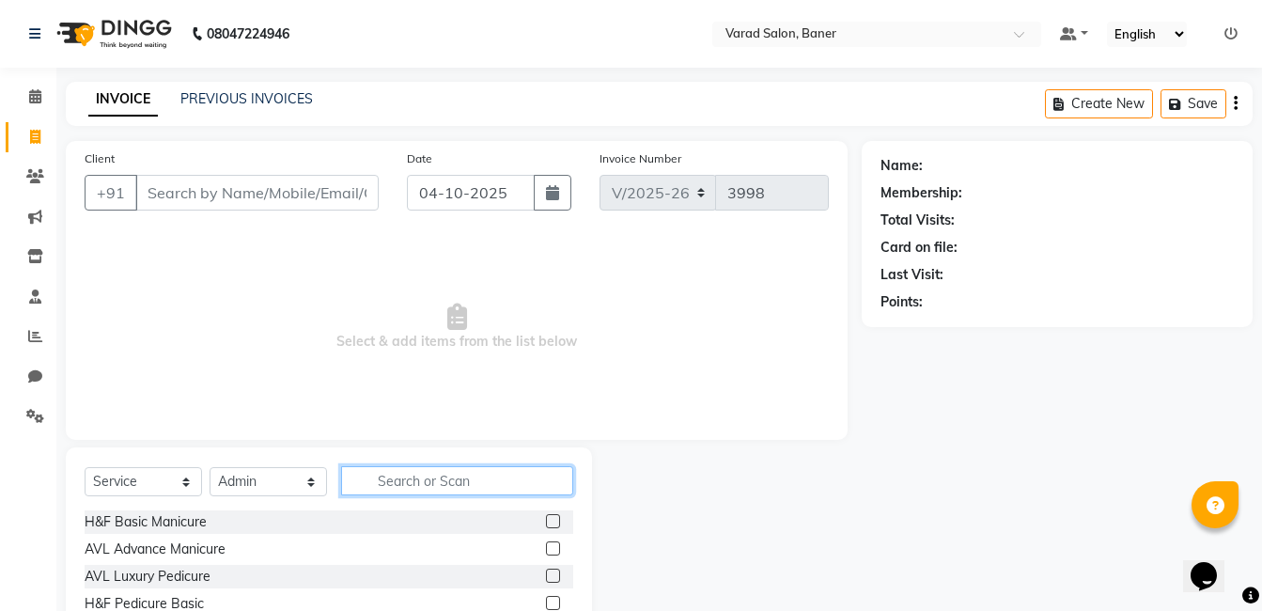
click at [392, 472] on input "text" at bounding box center [457, 480] width 232 height 29
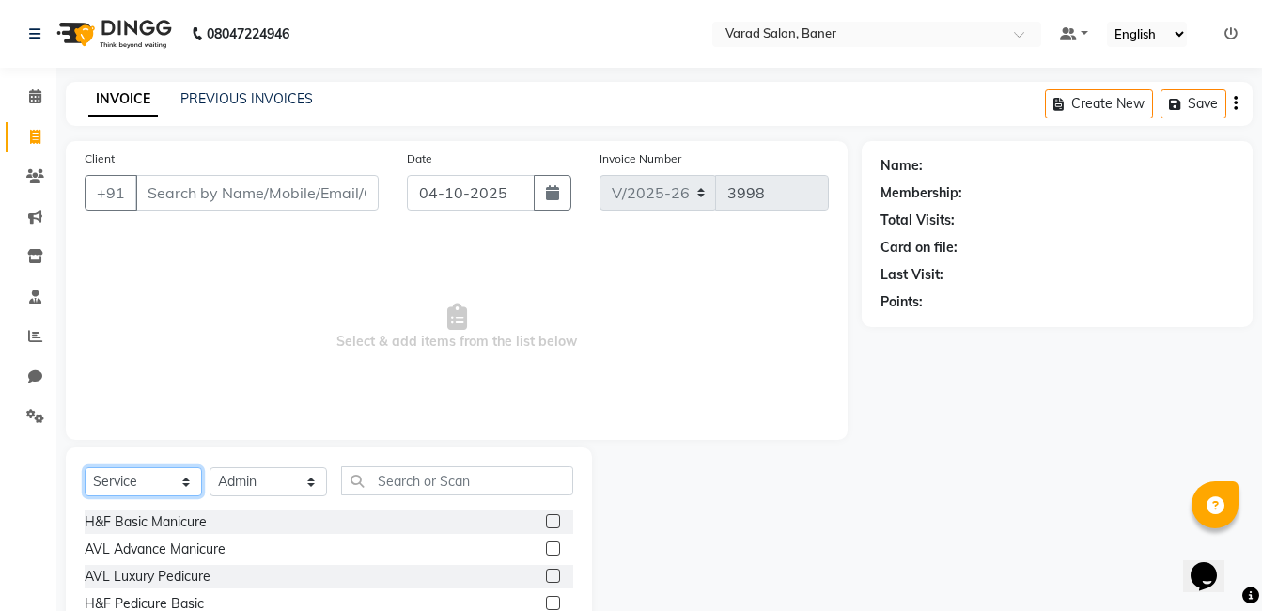
drag, startPoint x: 141, startPoint y: 487, endPoint x: 142, endPoint y: 465, distance: 21.6
click at [141, 487] on select "Select Service Product Membership Package Voucher Prepaid Gift Card" at bounding box center [144, 481] width 118 height 29
select select "product"
click at [85, 467] on select "Select Service Product Membership Package Voucher Prepaid Gift Card" at bounding box center [144, 481] width 118 height 29
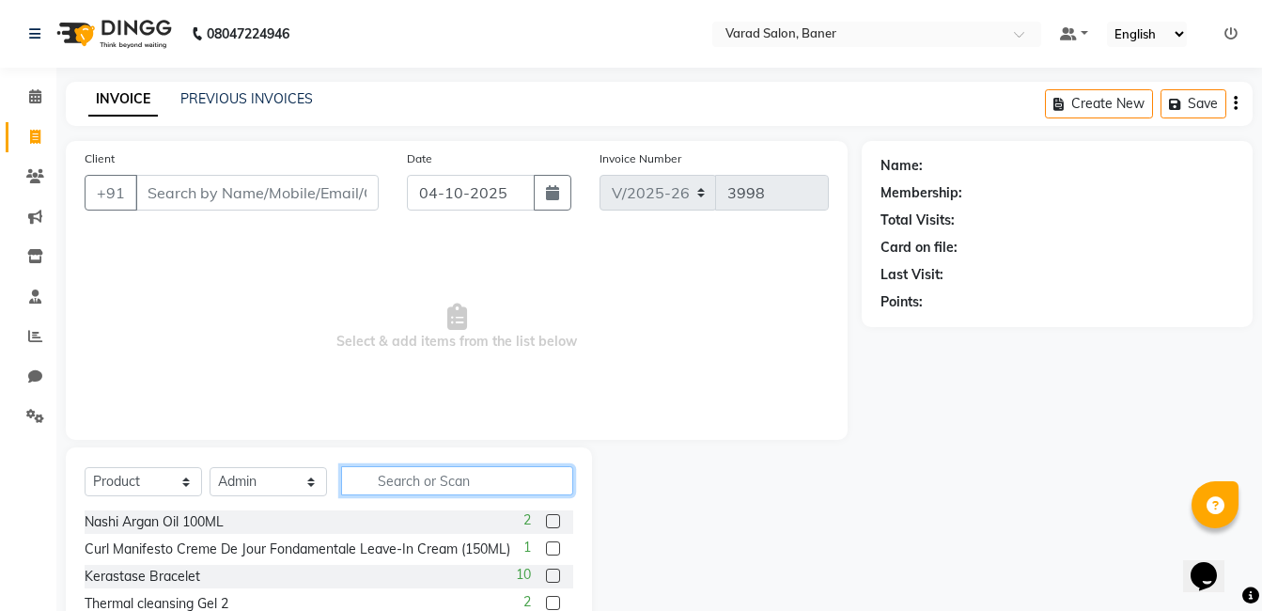
click at [379, 478] on input "text" at bounding box center [457, 480] width 232 height 29
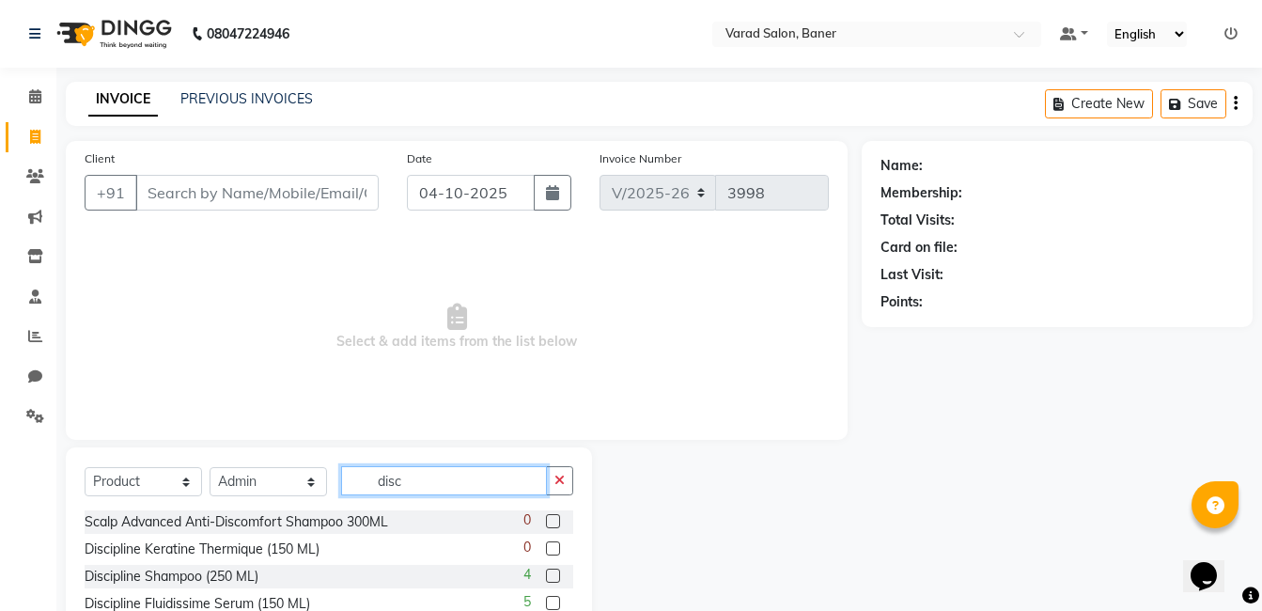
scroll to position [90, 0]
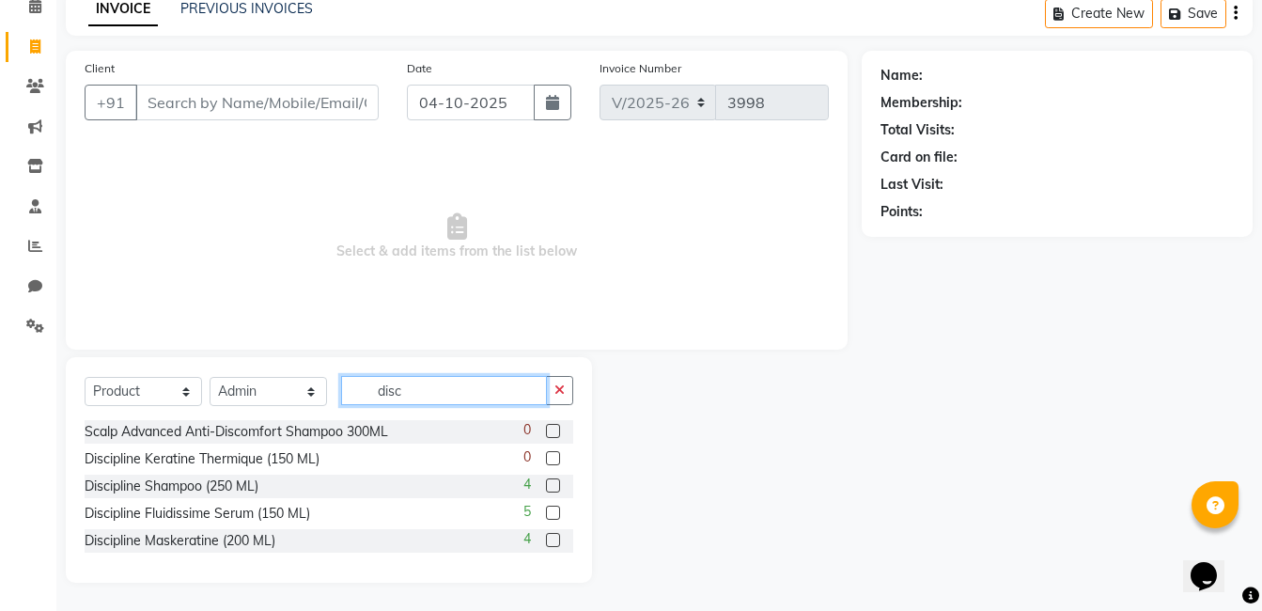
type input "disc"
click at [553, 541] on label at bounding box center [553, 540] width 14 height 14
click at [553, 541] on input "checkbox" at bounding box center [552, 541] width 12 height 12
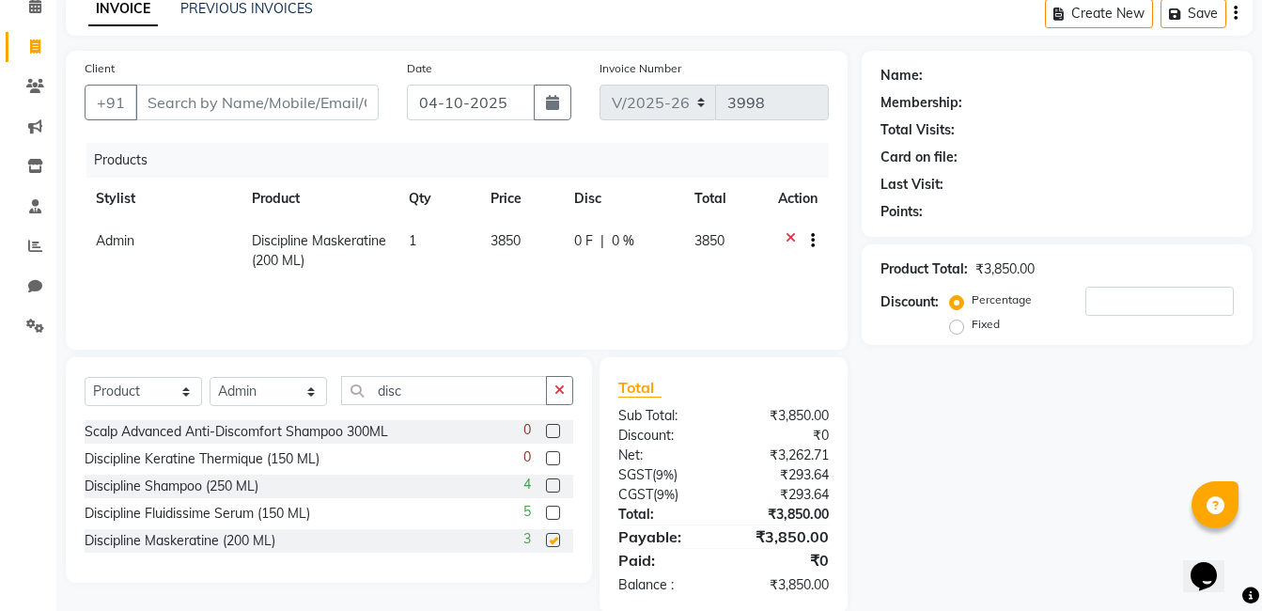
scroll to position [89, 0]
checkbox input "false"
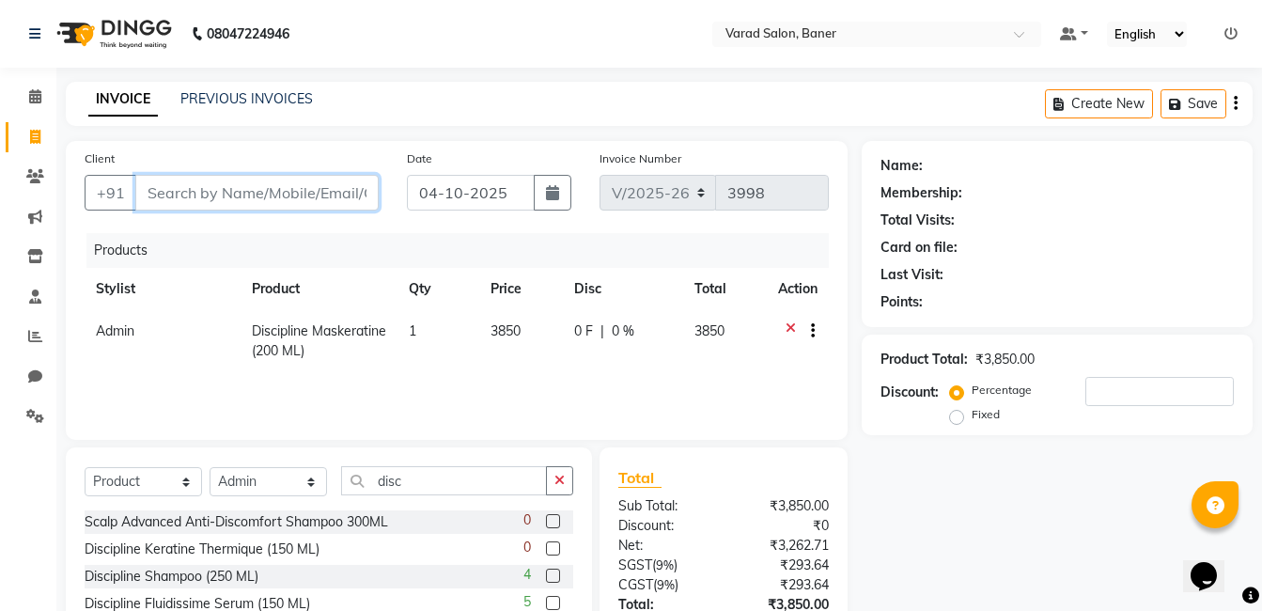
click at [319, 175] on input "Client" at bounding box center [256, 193] width 243 height 36
type input "7"
type input "0"
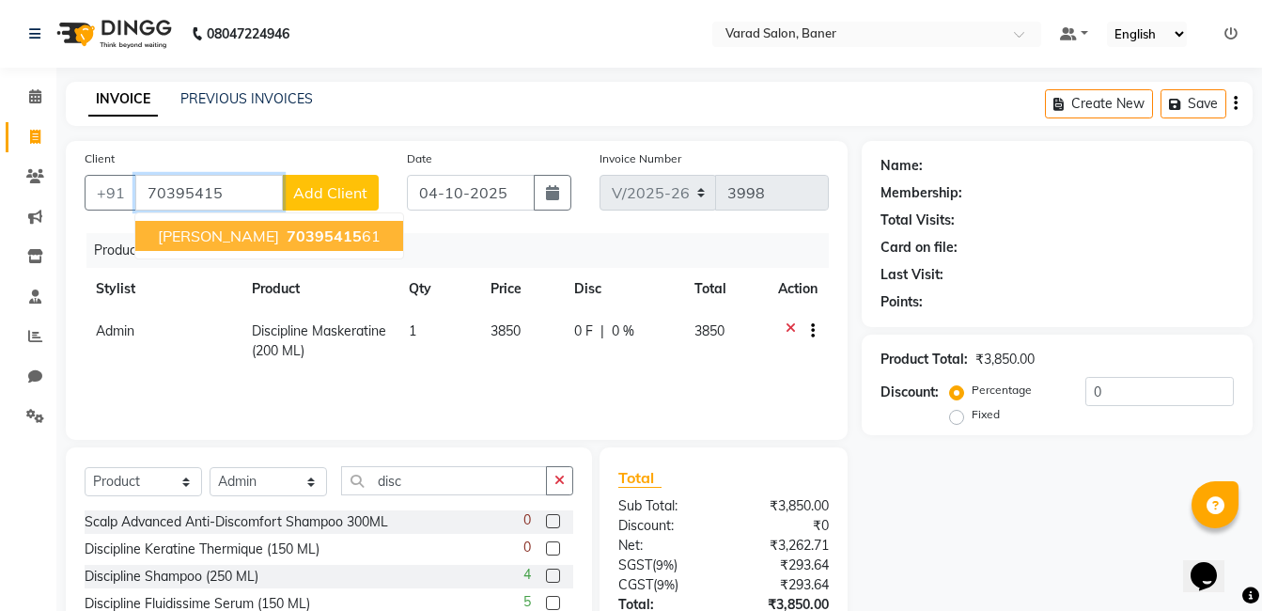
click at [323, 238] on span "70395415" at bounding box center [324, 236] width 75 height 19
type input "7039541561"
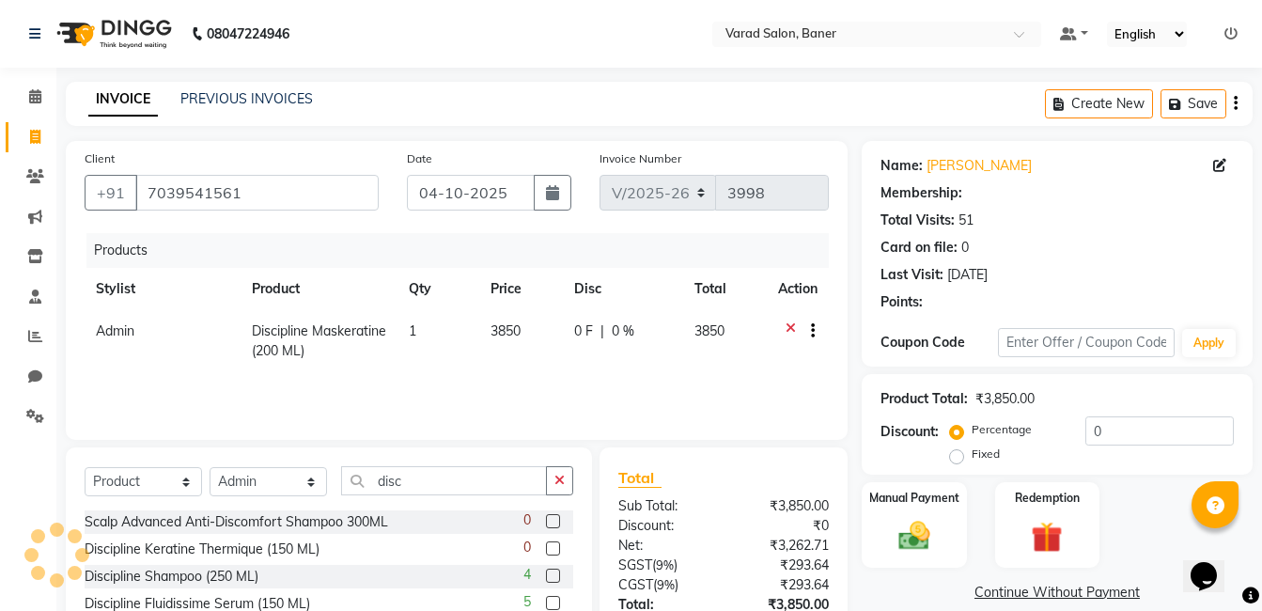
select select "1: Object"
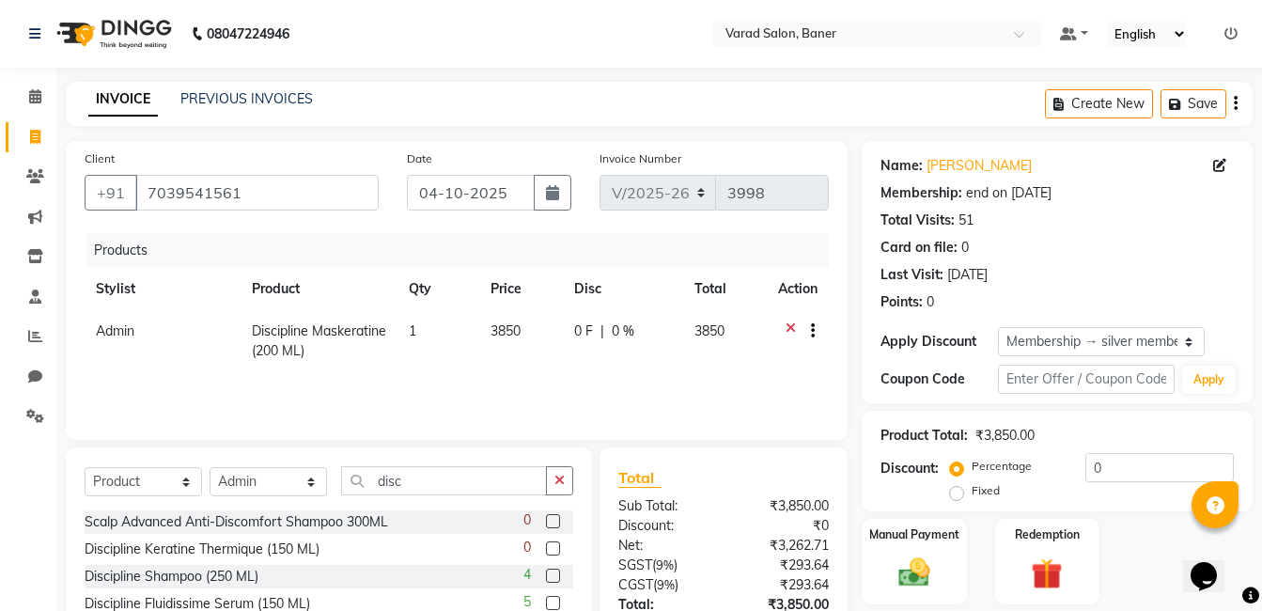
scroll to position [121, 0]
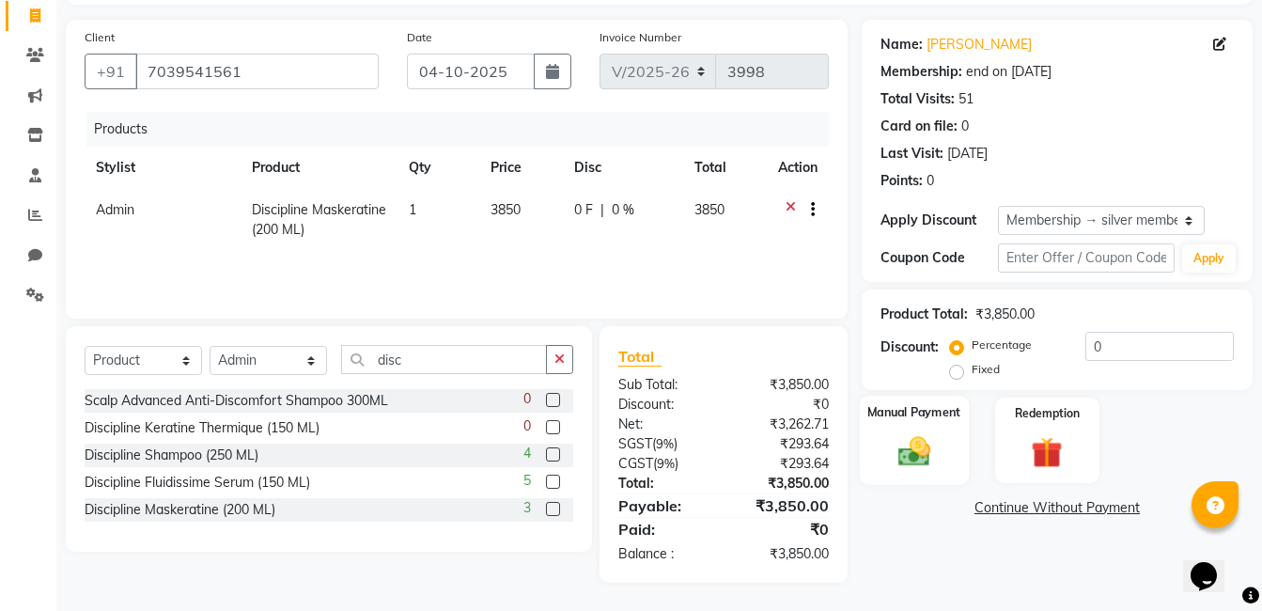
click at [923, 443] on img at bounding box center [914, 451] width 53 height 38
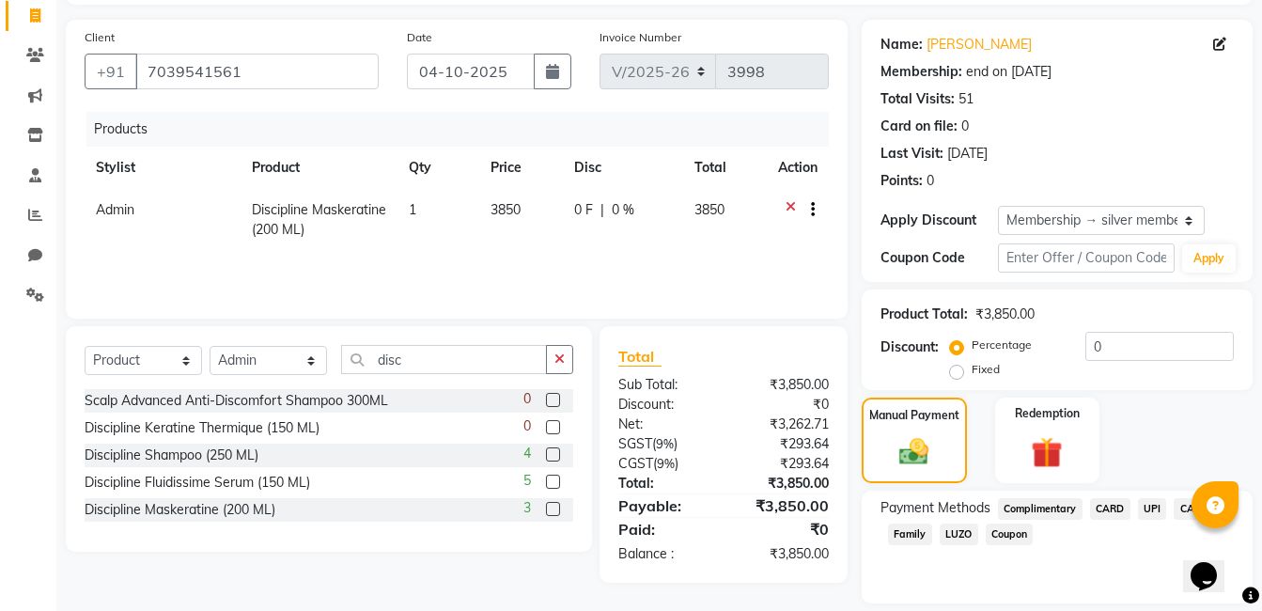
scroll to position [180, 0]
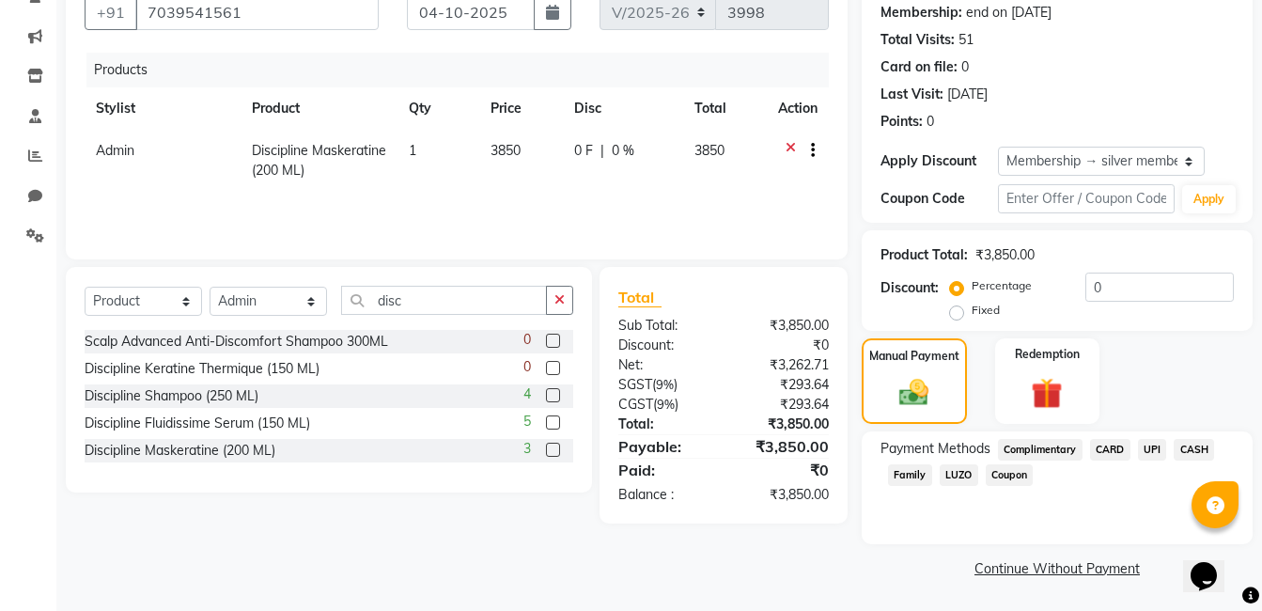
click at [1203, 450] on span "CASH" at bounding box center [1194, 450] width 40 height 22
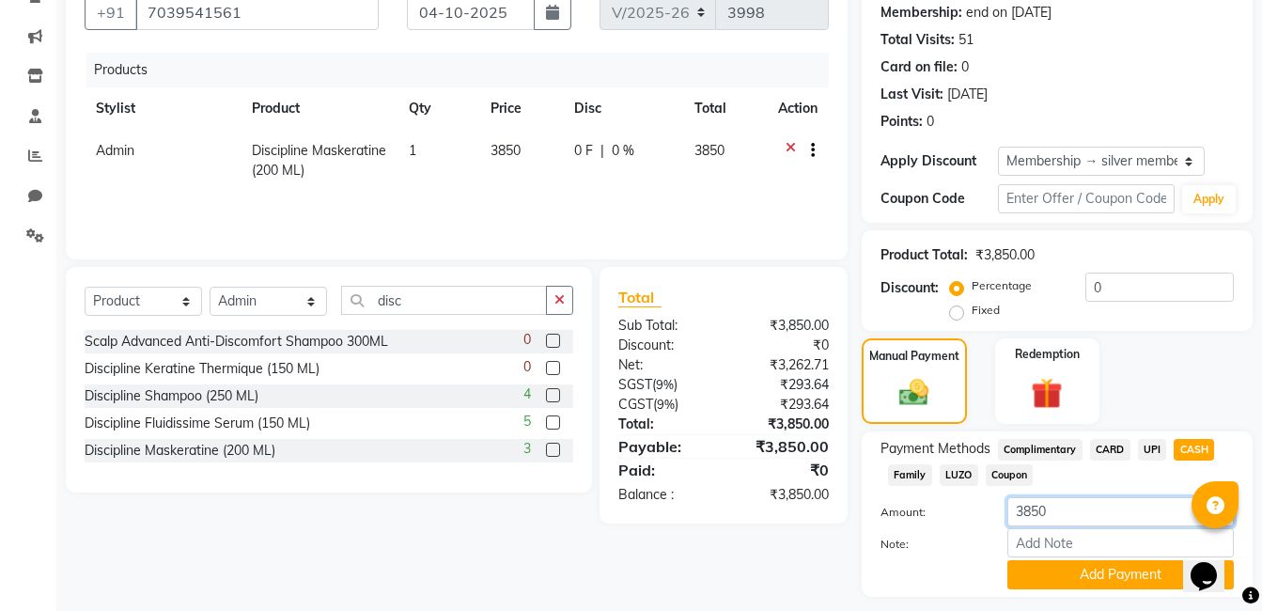
drag, startPoint x: 1093, startPoint y: 510, endPoint x: 972, endPoint y: 525, distance: 122.2
click at [972, 525] on div "Amount: 3850" at bounding box center [1058, 513] width 382 height 32
type input "3500"
click at [1098, 579] on button "Add Payment" at bounding box center [1121, 574] width 227 height 29
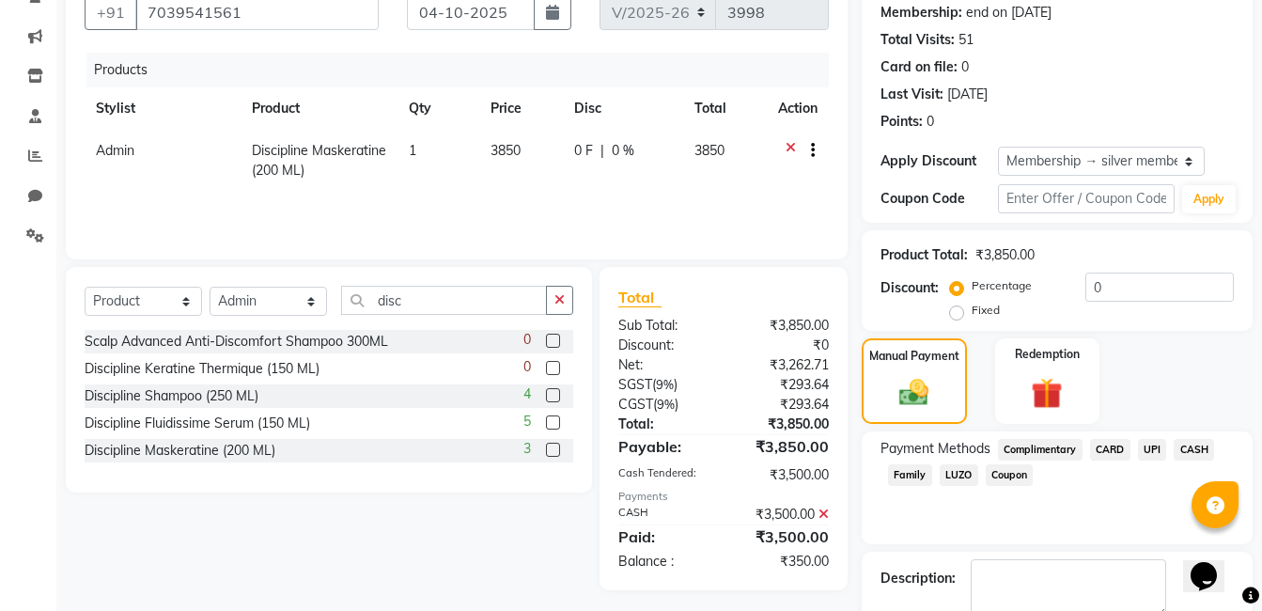
click at [1152, 447] on span "UPI" at bounding box center [1152, 450] width 29 height 22
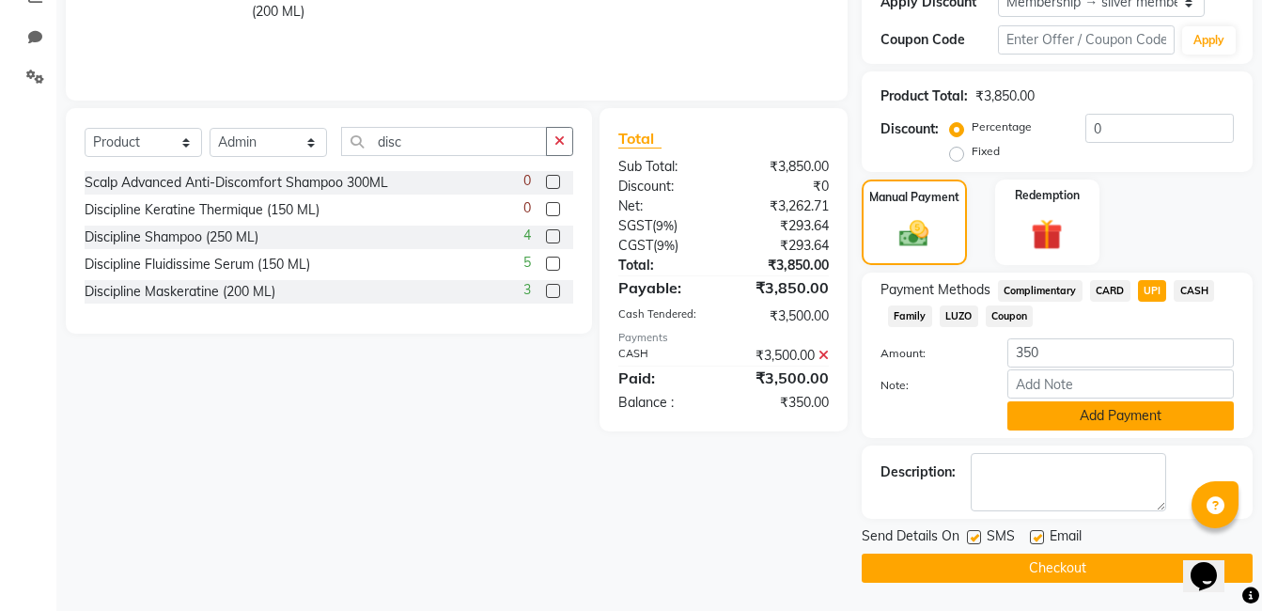
click at [1119, 407] on button "Add Payment" at bounding box center [1121, 415] width 227 height 29
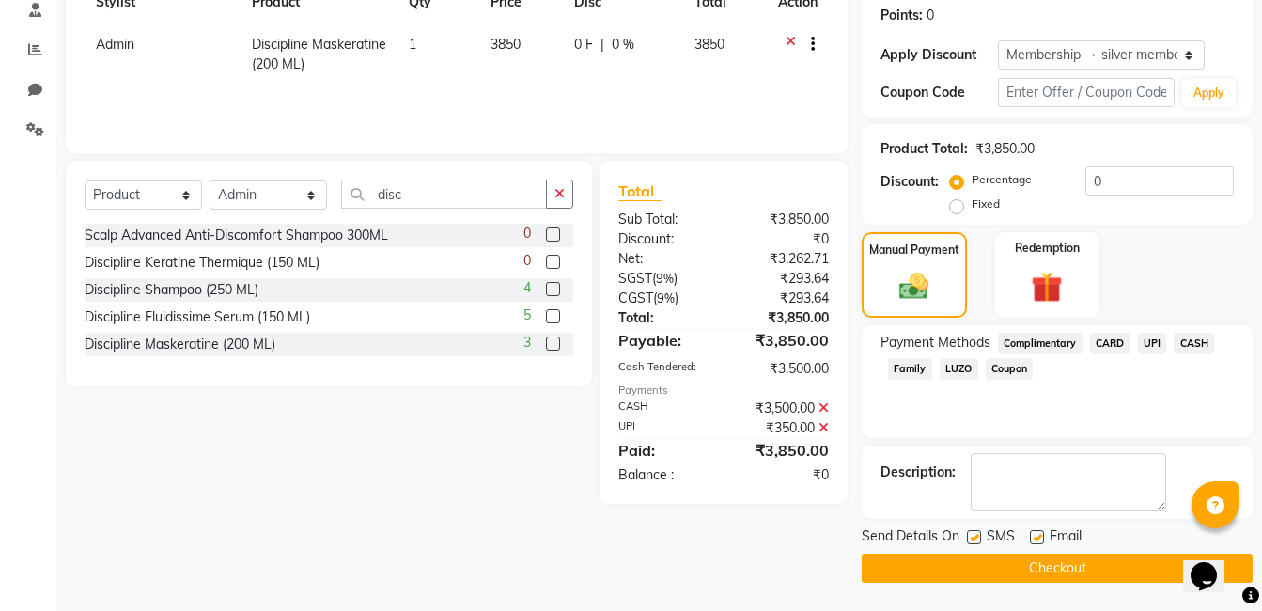
scroll to position [287, 0]
click at [1040, 568] on button "Checkout" at bounding box center [1057, 568] width 391 height 29
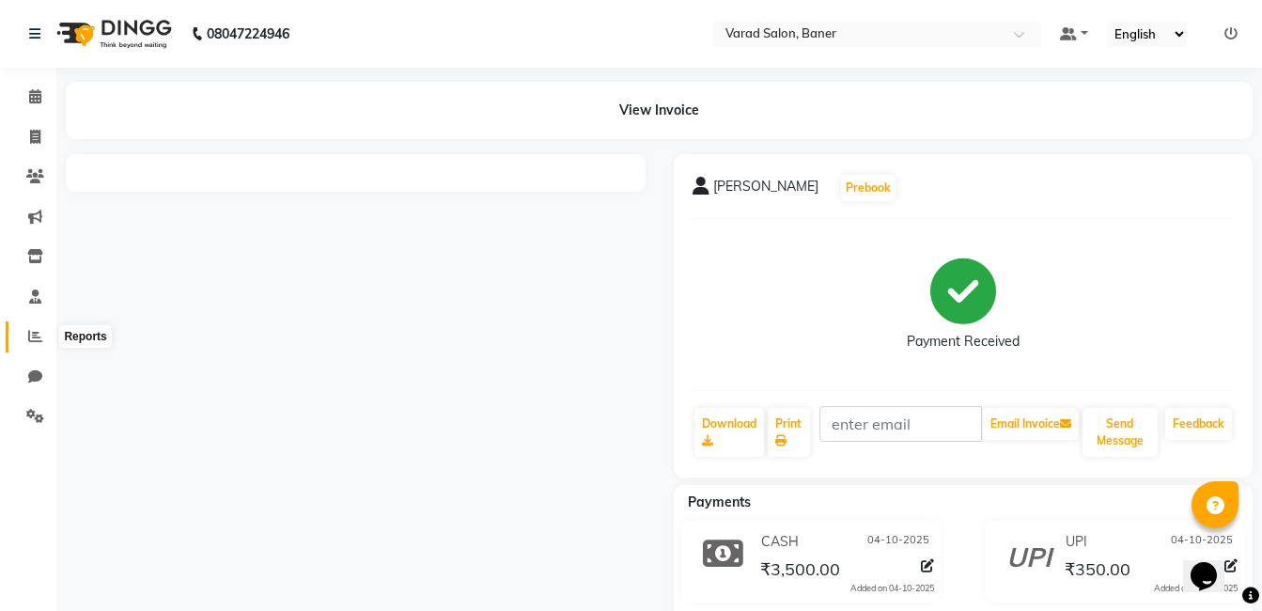
click at [30, 332] on icon at bounding box center [35, 336] width 14 height 14
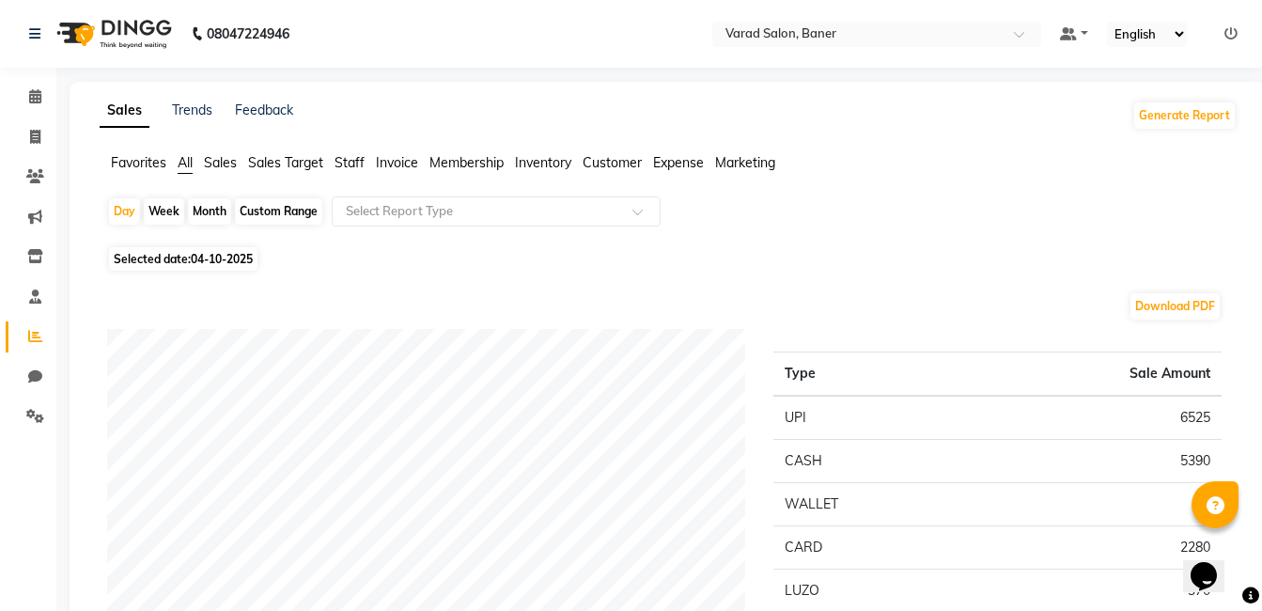
click at [203, 261] on span "04-10-2025" at bounding box center [222, 259] width 62 height 14
select select "10"
select select "2025"
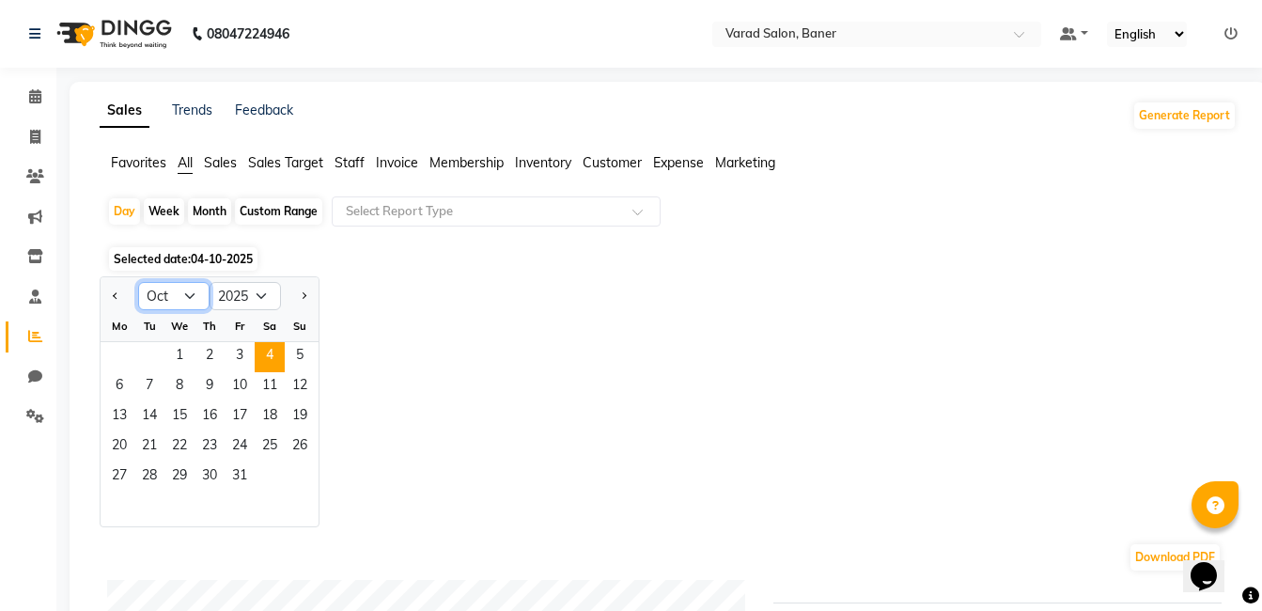
click at [174, 299] on select "Jan Feb Mar Apr May Jun Jul Aug Sep Oct Nov Dec" at bounding box center [173, 296] width 71 height 28
select select "9"
click at [138, 282] on select "Jan Feb Mar Apr May Jun Jul Aug Sep Oct Nov Dec" at bounding box center [173, 296] width 71 height 28
click at [150, 452] on span "23" at bounding box center [149, 447] width 30 height 30
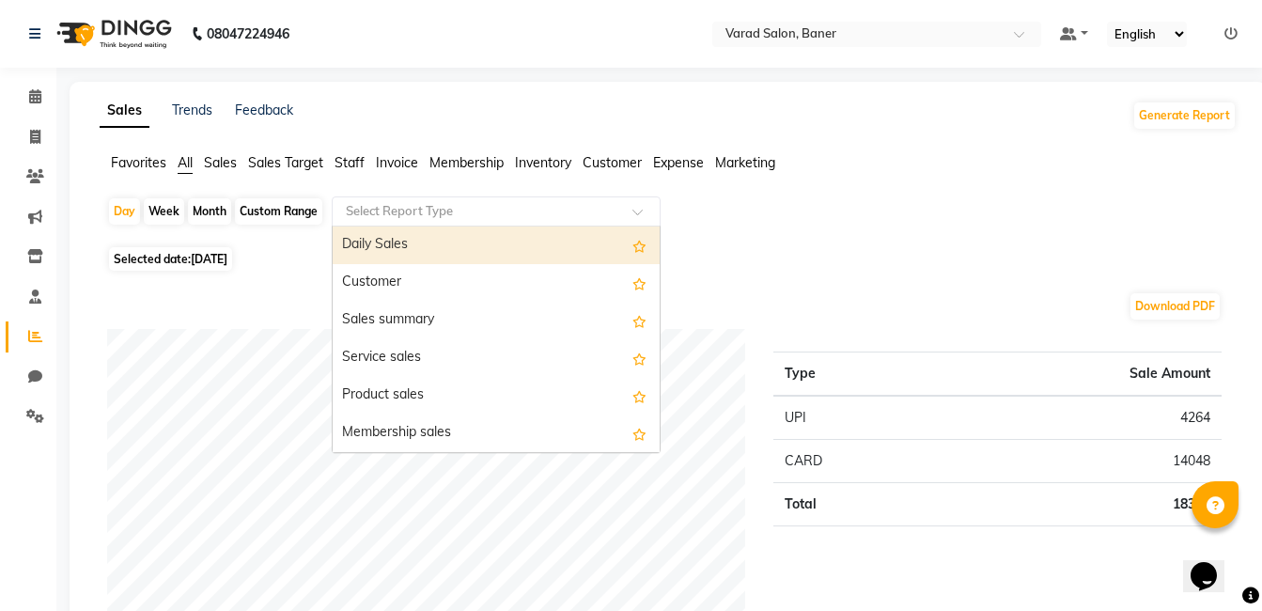
click at [460, 213] on input "text" at bounding box center [477, 211] width 271 height 19
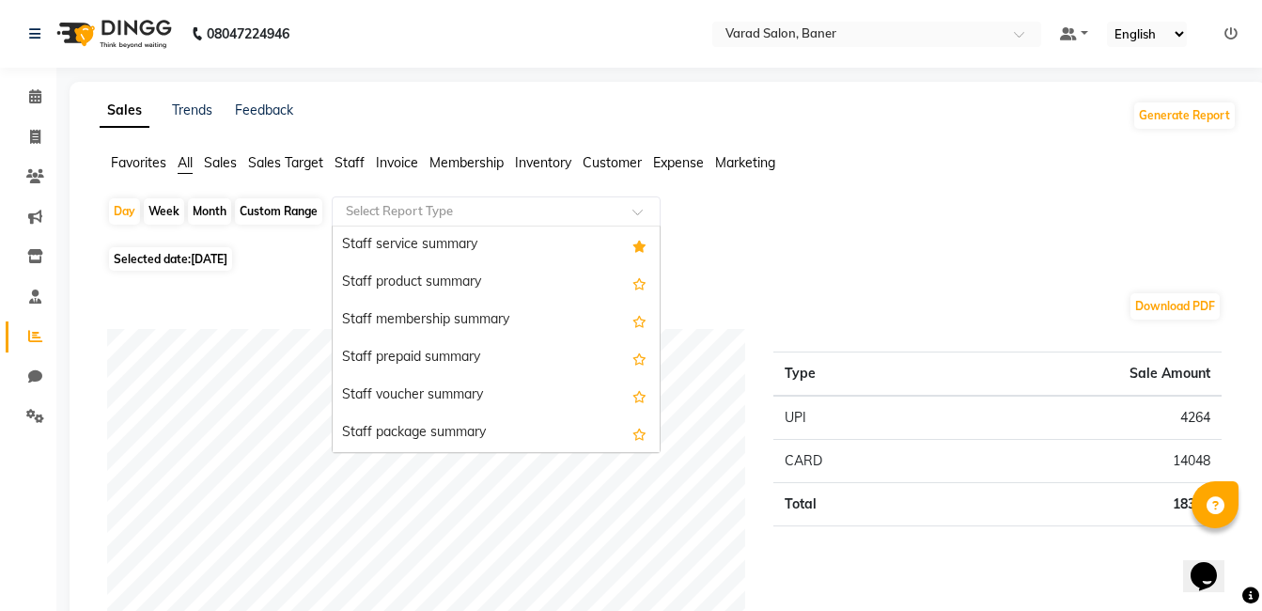
scroll to position [1034, 0]
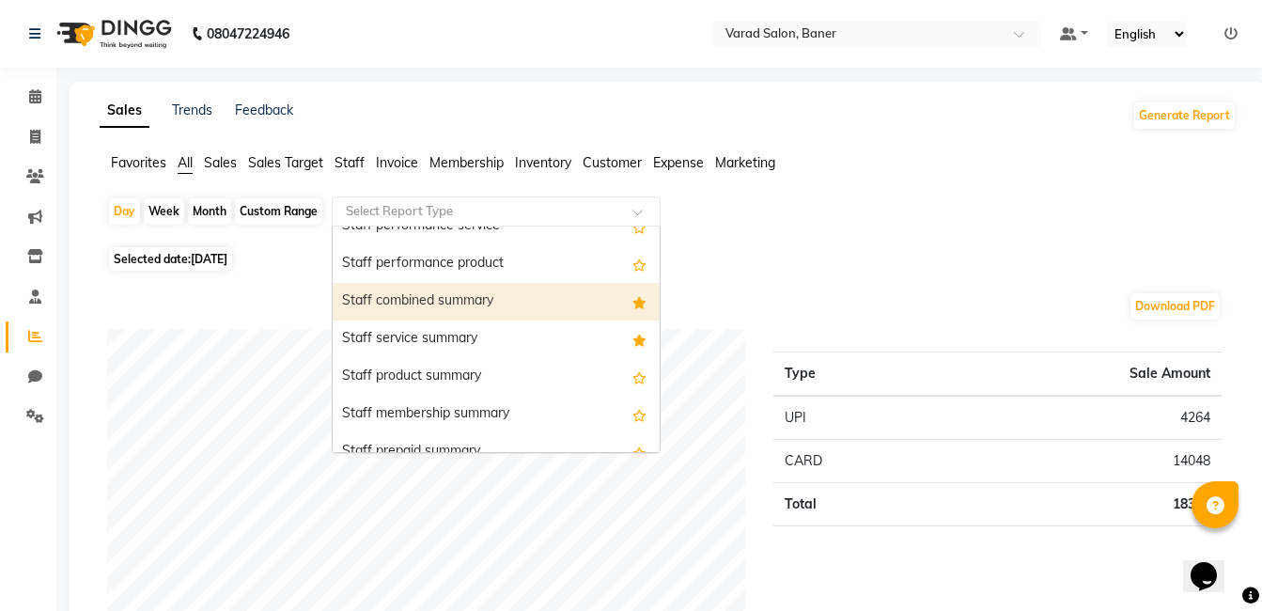
click at [510, 301] on div "Staff combined summary" at bounding box center [496, 302] width 327 height 38
select select "filtered_report"
select select "csv"
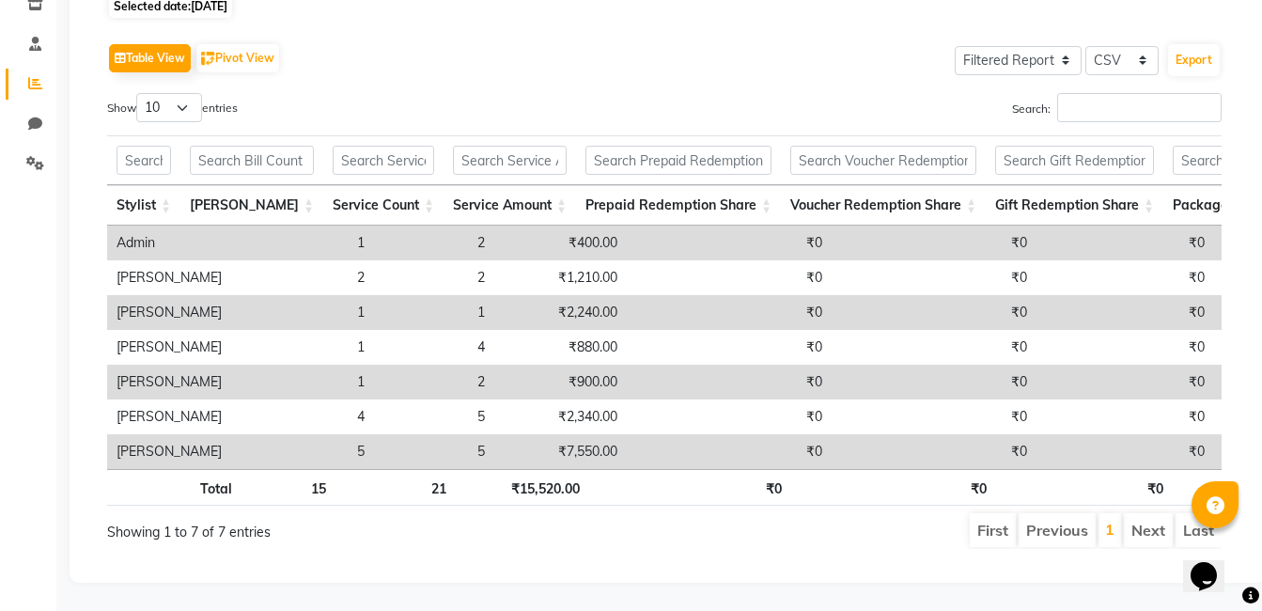
scroll to position [0, 0]
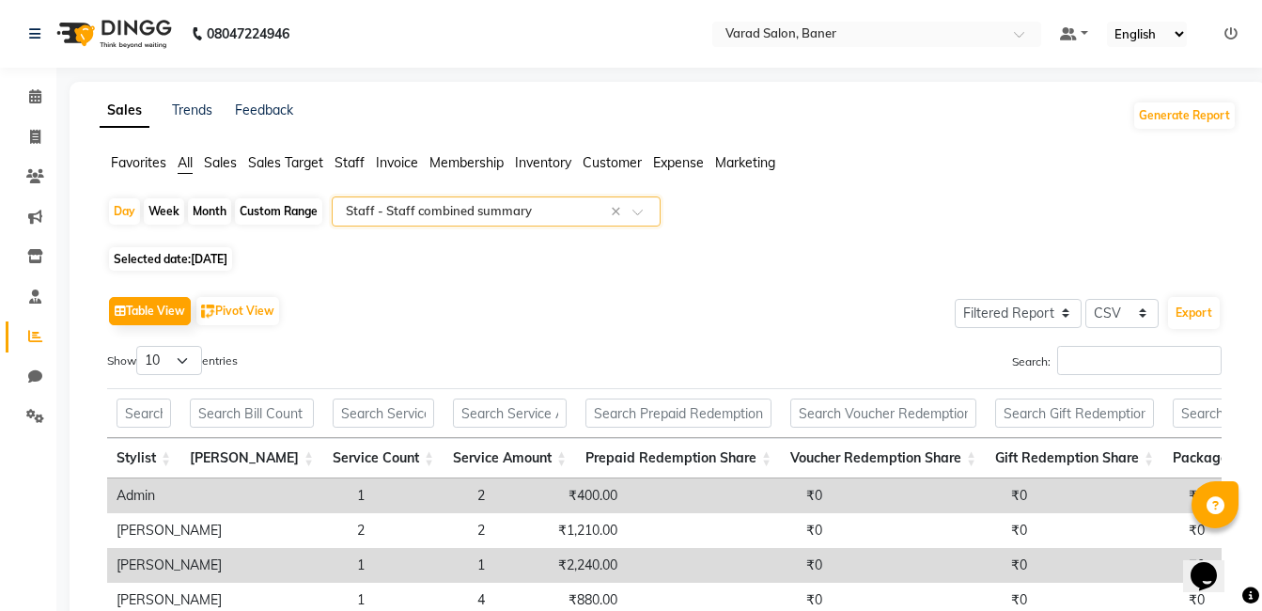
click at [232, 248] on span "Selected date: 23-09-2025" at bounding box center [170, 259] width 123 height 24
select select "9"
select select "2025"
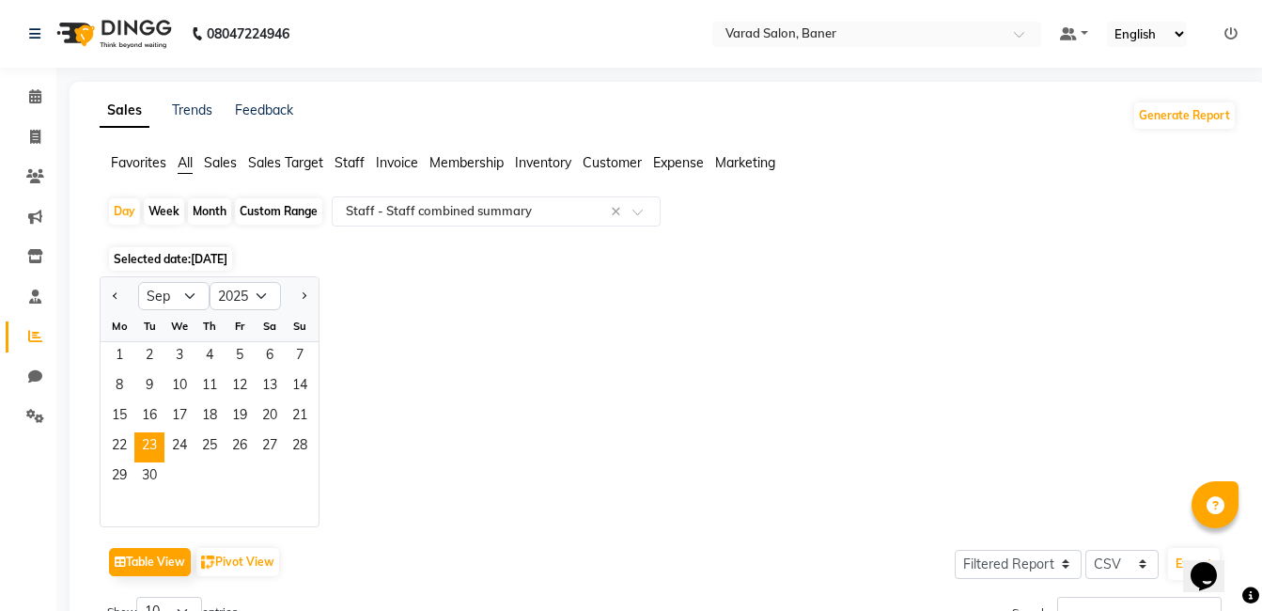
click at [500, 311] on div "Jan Feb Mar Apr May Jun Jul Aug Sep Oct Nov Dec 2015 2016 2017 2018 2019 2020 2…" at bounding box center [668, 401] width 1137 height 251
click at [516, 321] on div "Jan Feb Mar Apr May Jun Jul Aug Sep Oct Nov Dec 2015 2016 2017 2018 2019 2020 2…" at bounding box center [668, 401] width 1137 height 251
click at [430, 303] on div "Jan Feb Mar Apr May Jun Jul Aug Sep Oct Nov Dec 2015 2016 2017 2018 2019 2020 2…" at bounding box center [668, 401] width 1137 height 251
click at [33, 86] on span at bounding box center [35, 97] width 33 height 22
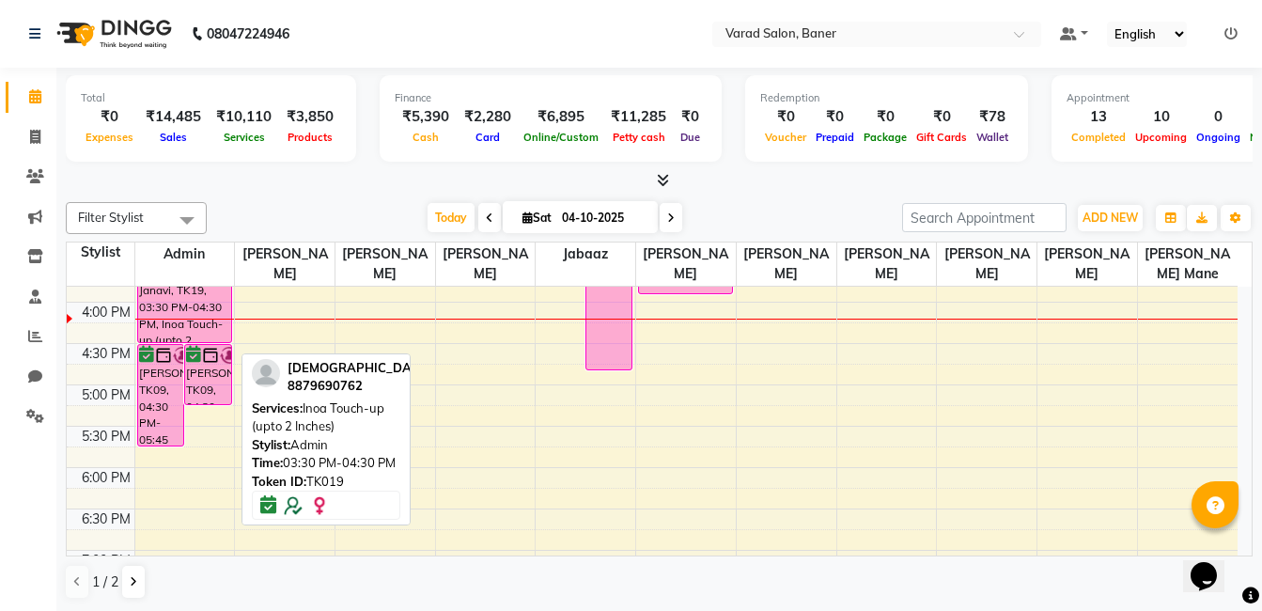
scroll to position [564, 0]
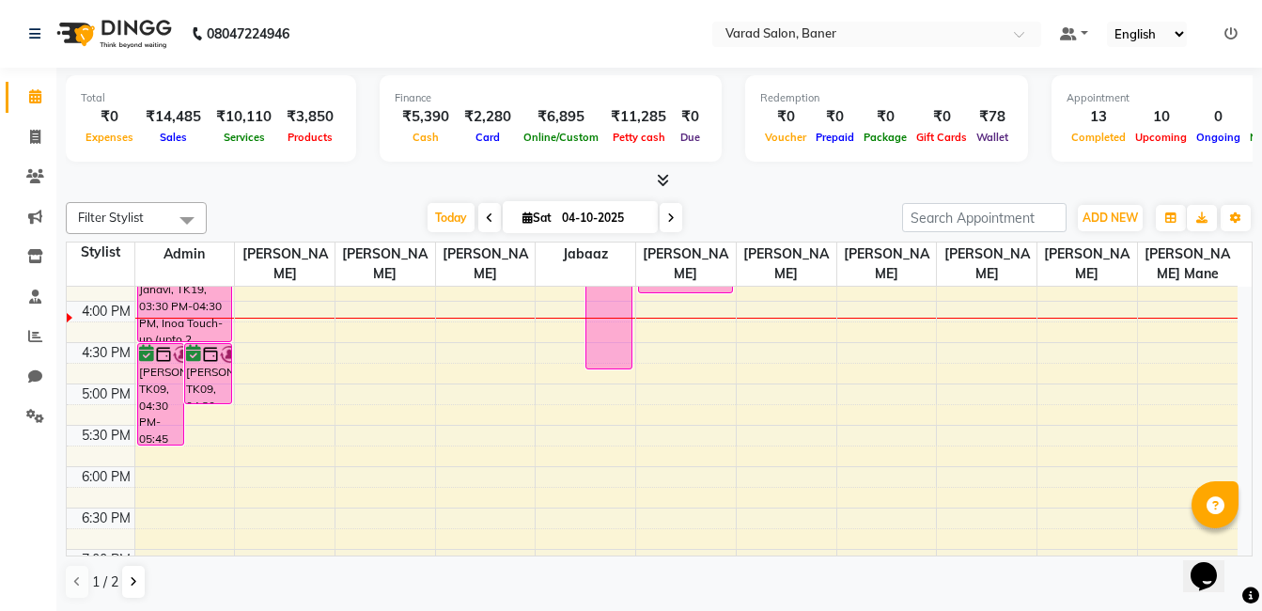
click at [201, 477] on div "9:00 AM 9:30 AM 10:00 AM 10:30 AM 11:00 AM 11:30 AM 12:00 PM 12:30 PM 1:00 PM 1…" at bounding box center [652, 260] width 1171 height 1074
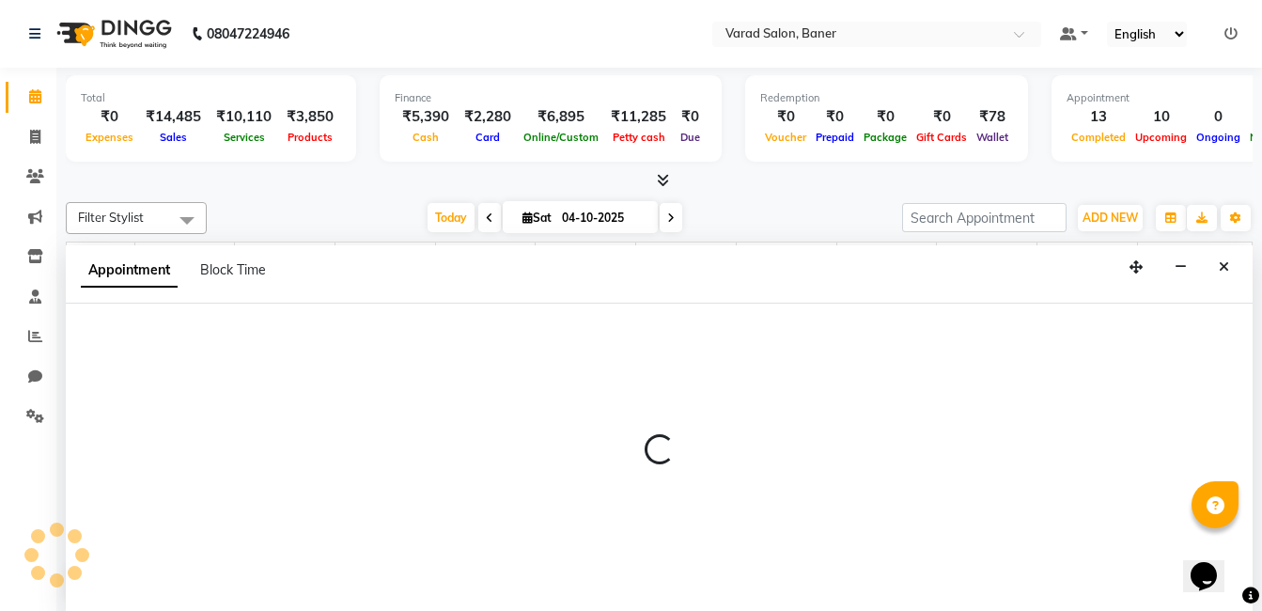
scroll to position [1, 0]
select select "60263"
select select "tentative"
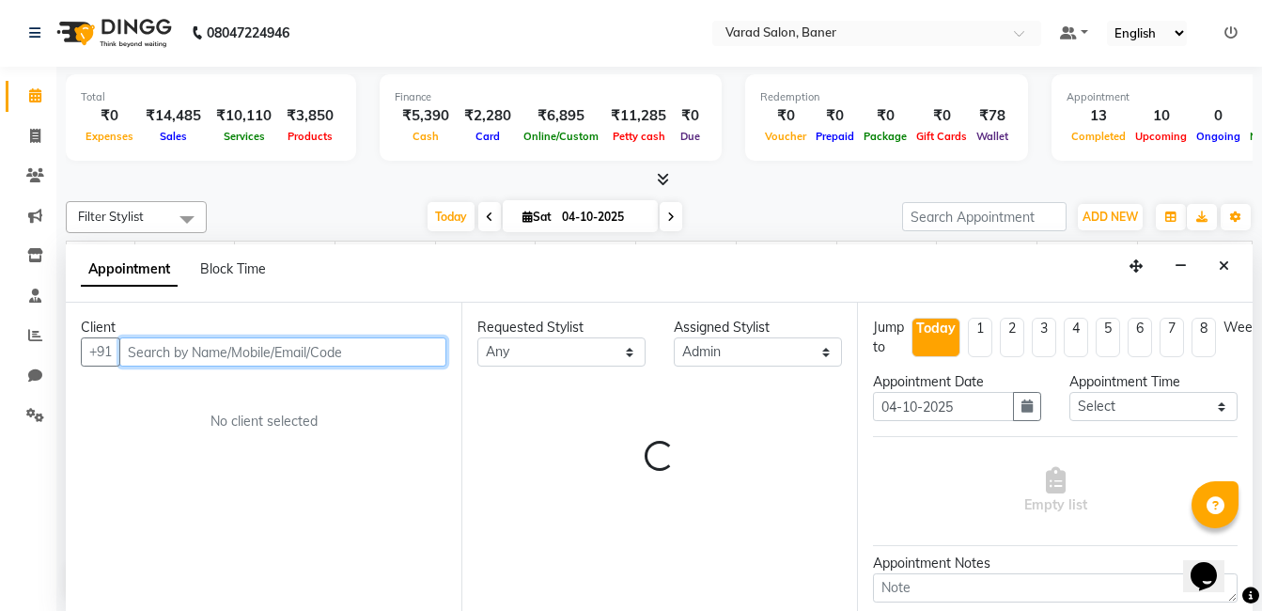
click at [248, 342] on input "text" at bounding box center [282, 351] width 327 height 29
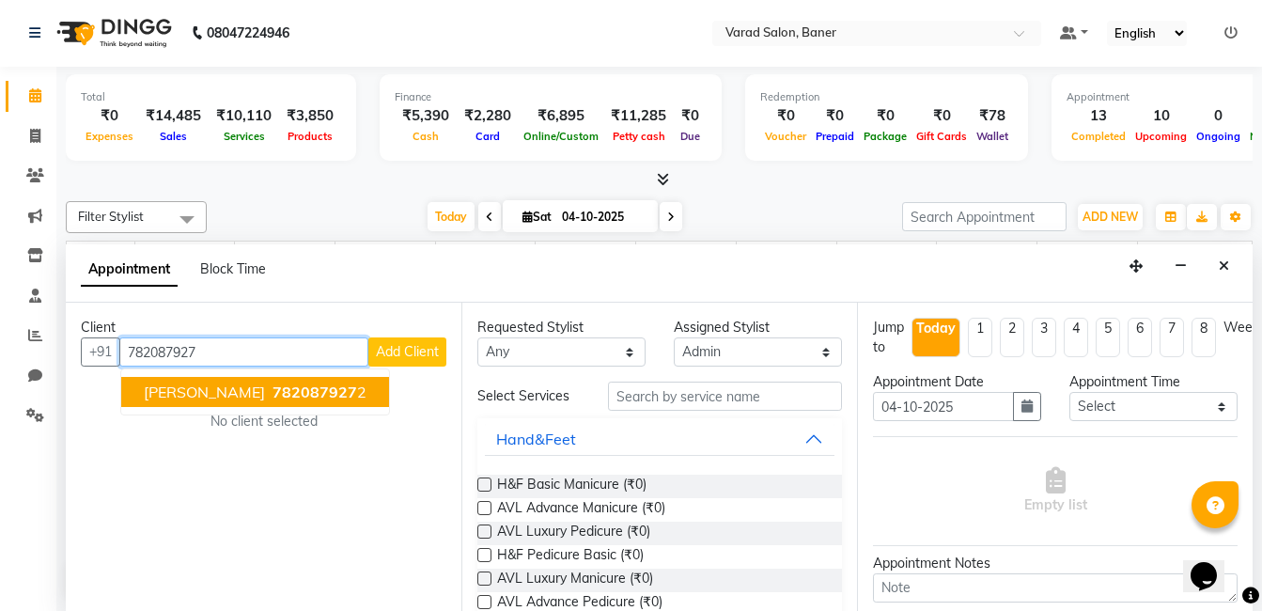
click at [273, 397] on span "782087927" at bounding box center [315, 392] width 85 height 19
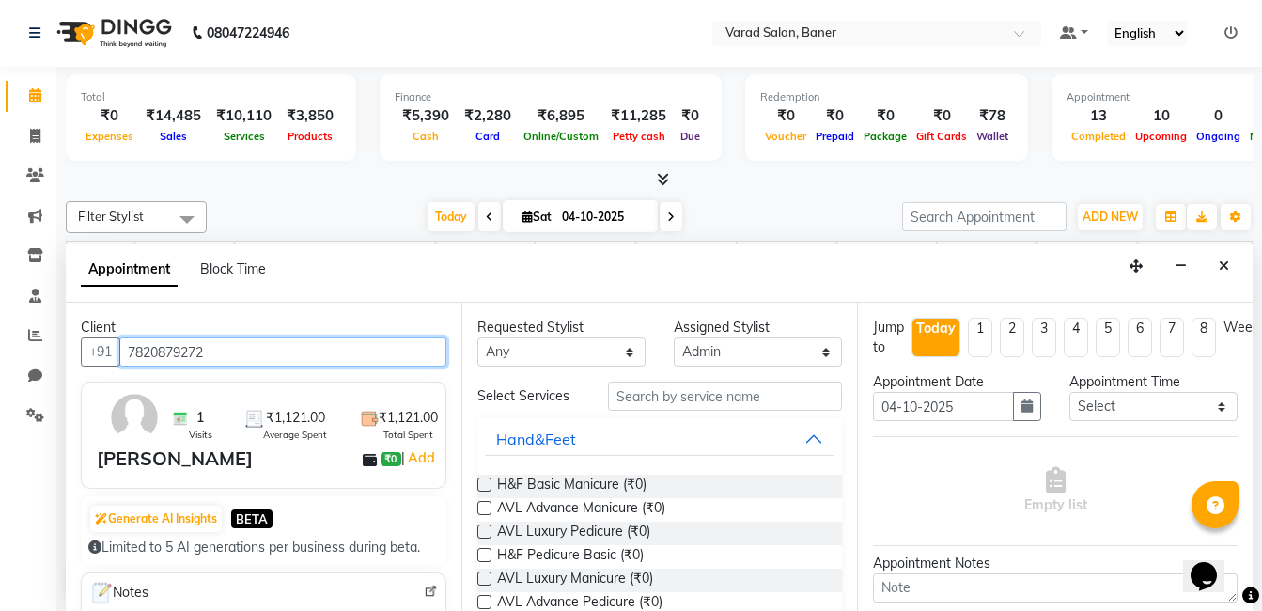
type input "7820879272"
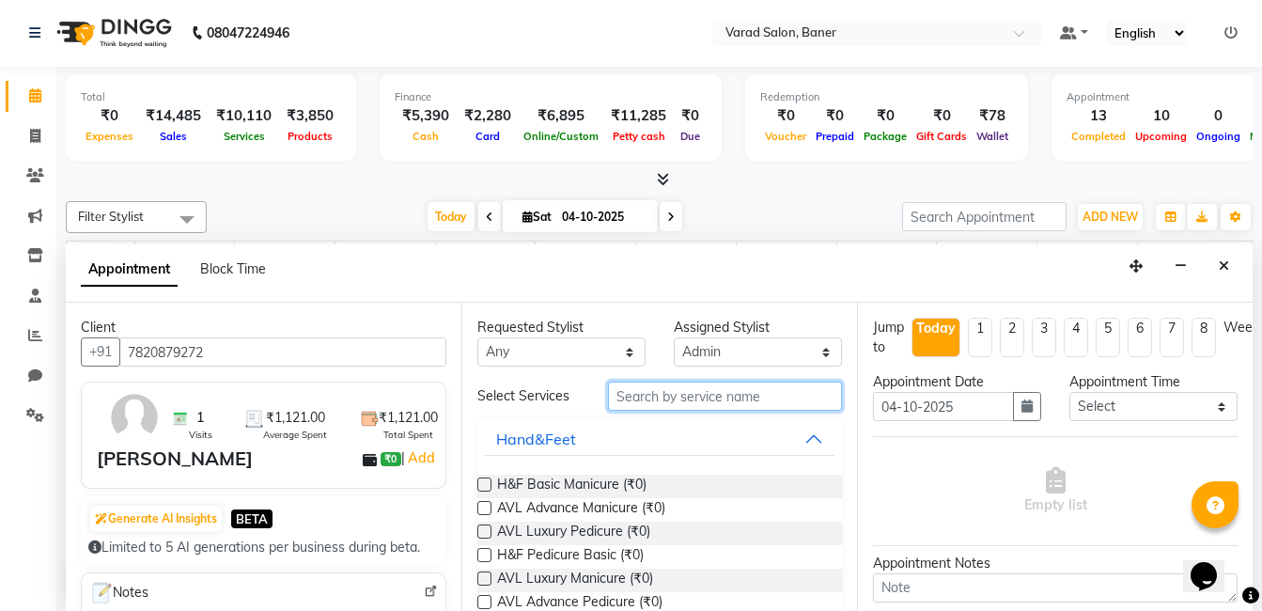
click at [729, 399] on input "text" at bounding box center [725, 396] width 234 height 29
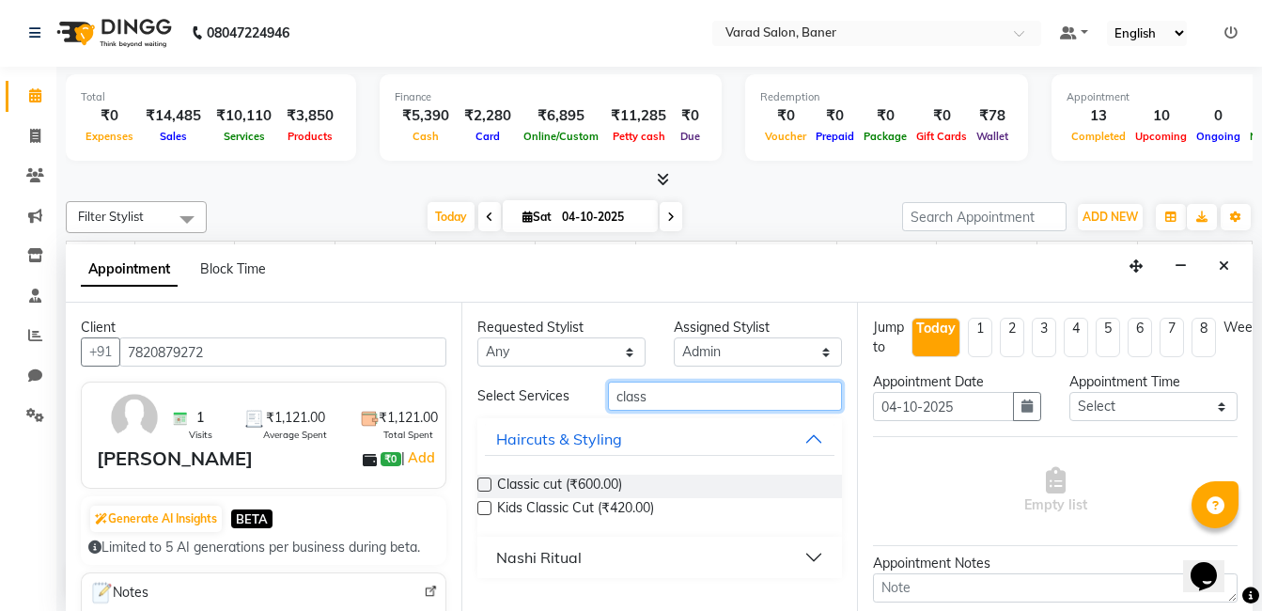
type input "class"
click at [488, 482] on label at bounding box center [485, 485] width 14 height 14
click at [488, 482] on input "checkbox" at bounding box center [484, 486] width 12 height 12
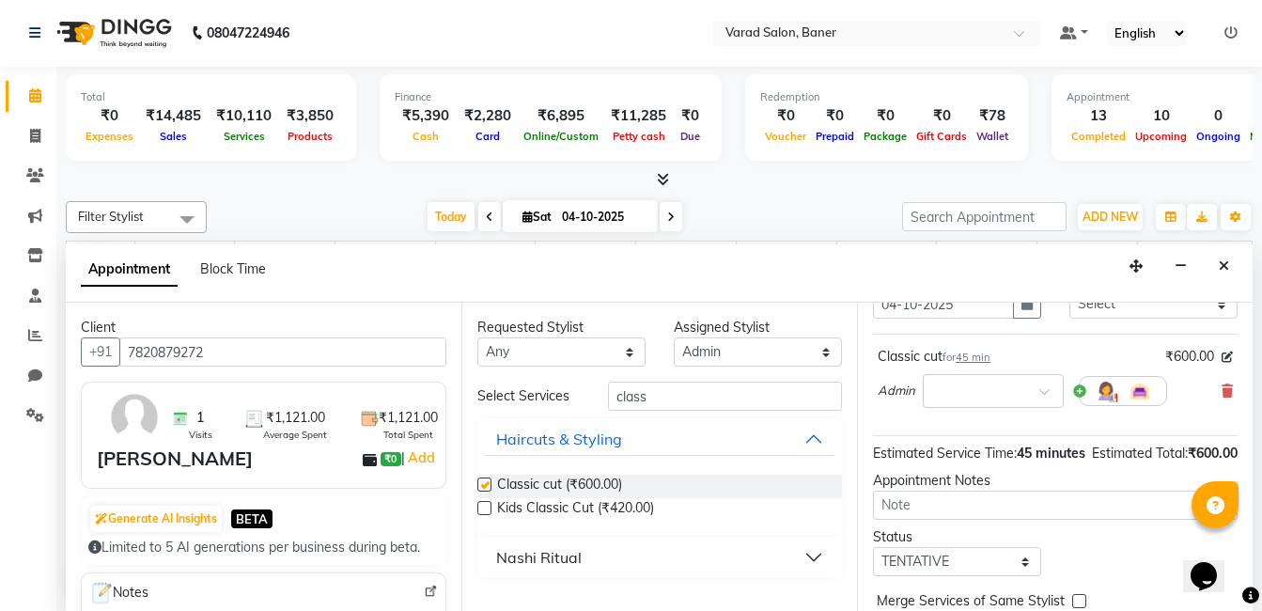
checkbox input "false"
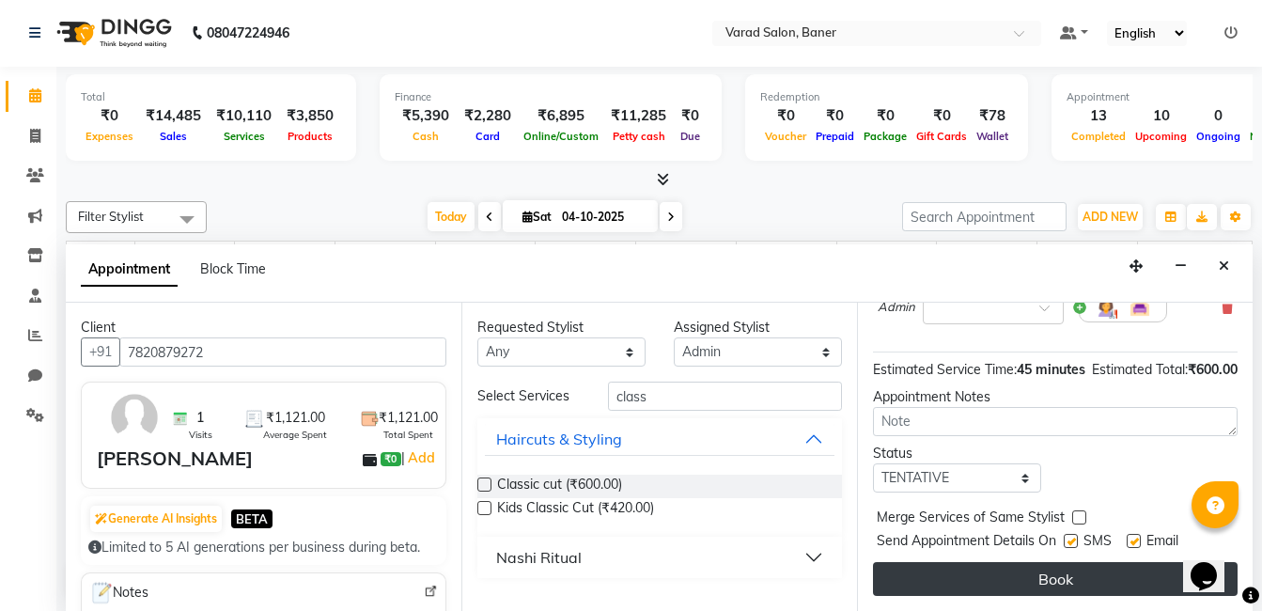
click at [1048, 562] on button "Book" at bounding box center [1055, 579] width 365 height 34
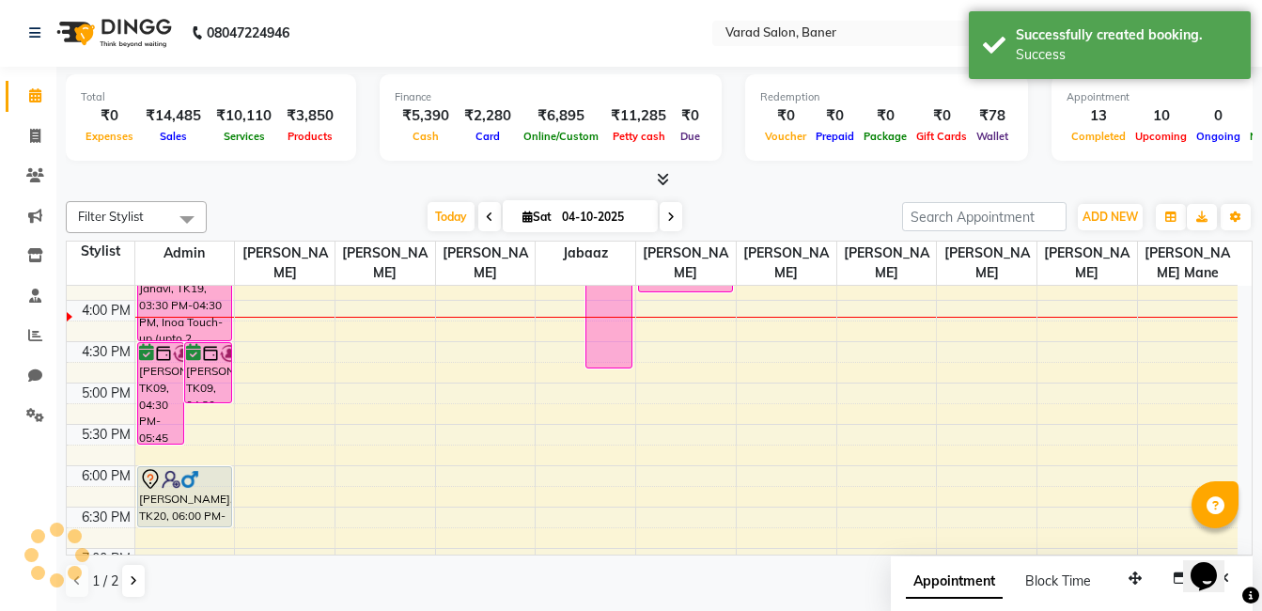
scroll to position [0, 0]
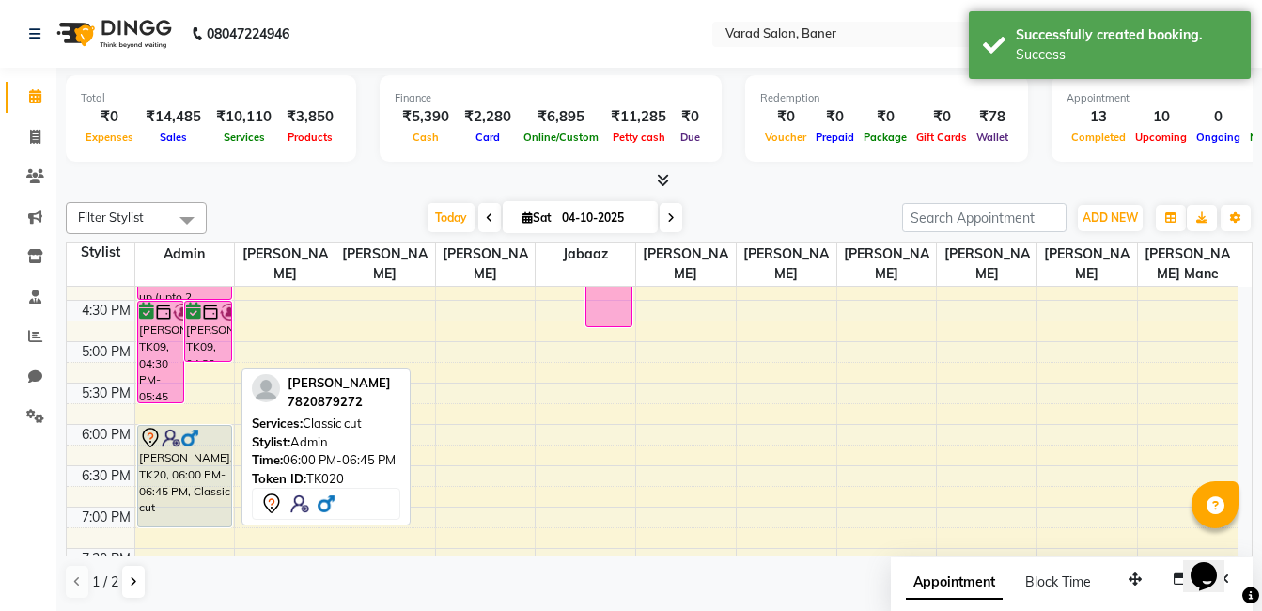
click at [177, 548] on div "9:00 AM 9:30 AM 10:00 AM 10:30 AM 11:00 AM 11:30 AM 12:00 PM 12:30 PM 1:00 PM 1…" at bounding box center [652, 217] width 1171 height 1074
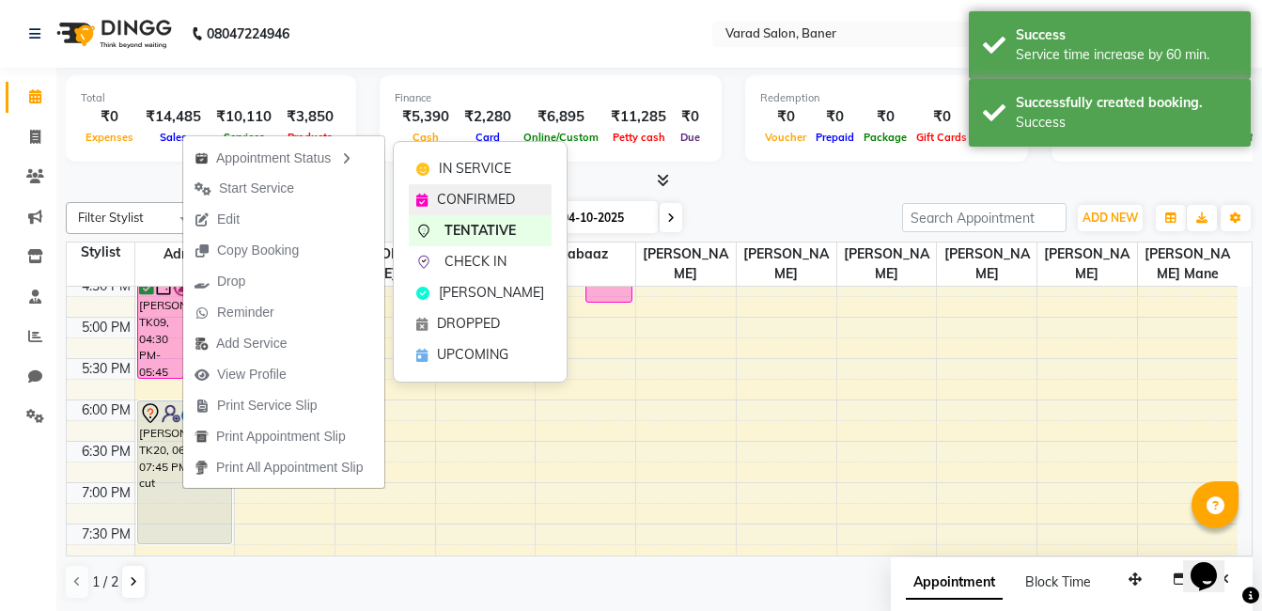
click at [437, 192] on span "CONFIRMED" at bounding box center [476, 200] width 78 height 20
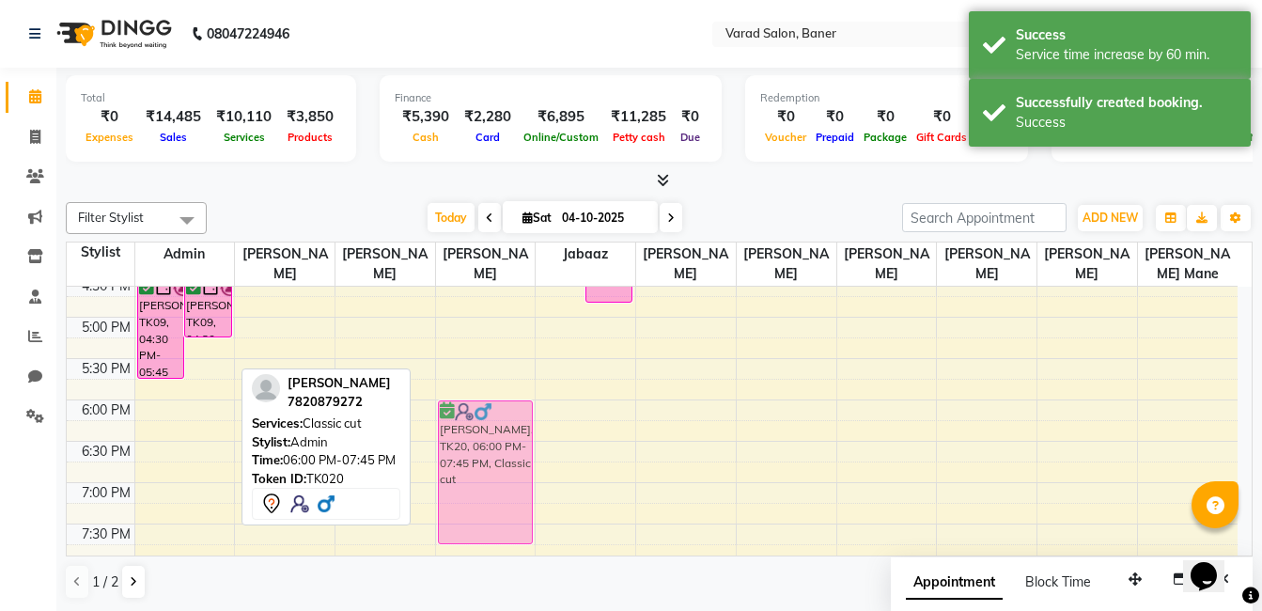
drag, startPoint x: 179, startPoint y: 473, endPoint x: 500, endPoint y: 468, distance: 321.5
click at [500, 468] on tr "Nikita Ghadge, TK07, 12:10 PM-12:55 PM, Eyebrows Threading,Forehead Threading,L…" at bounding box center [652, 193] width 1171 height 1074
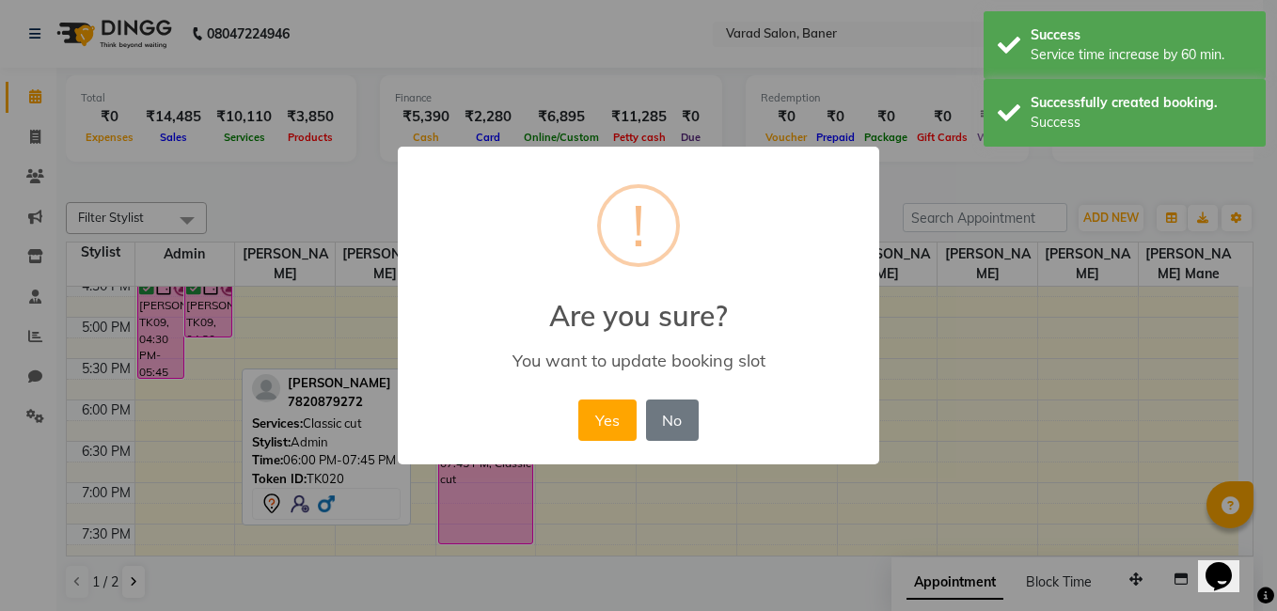
click at [609, 411] on button "Yes" at bounding box center [606, 420] width 57 height 41
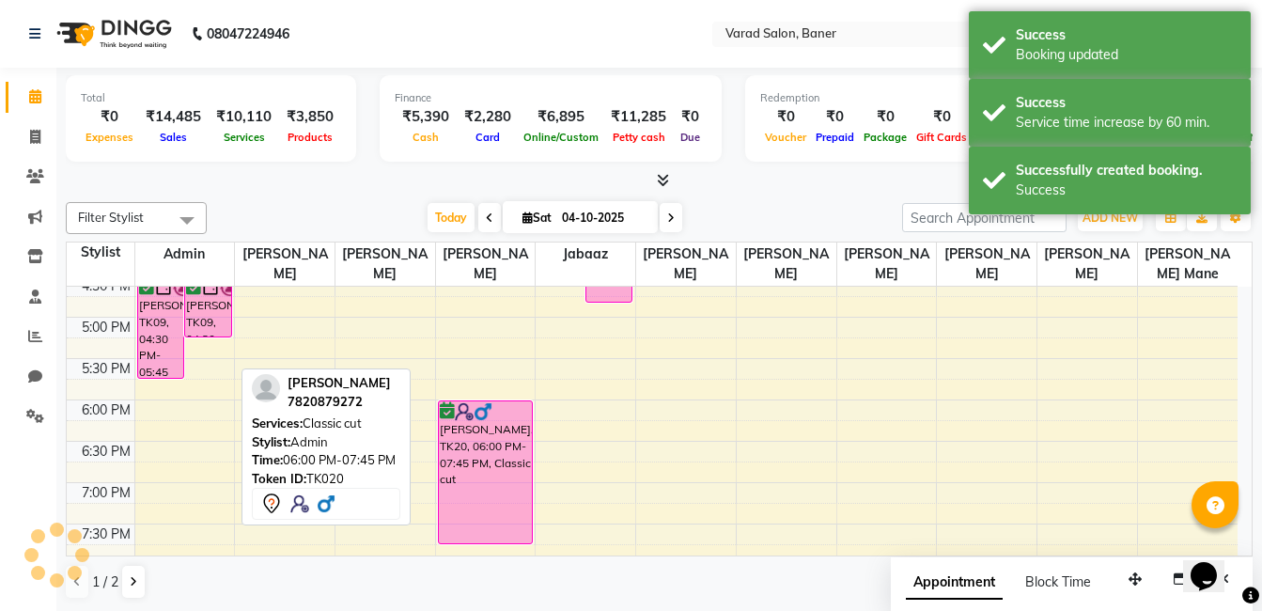
click at [277, 171] on div at bounding box center [659, 181] width 1187 height 20
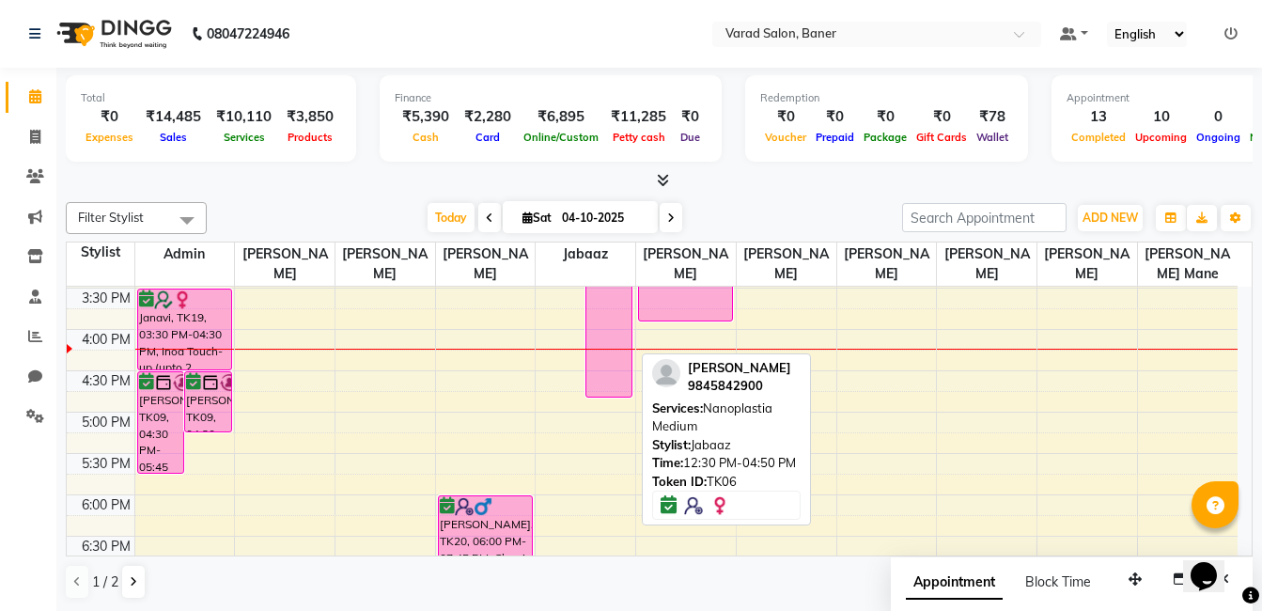
scroll to position [537, 0]
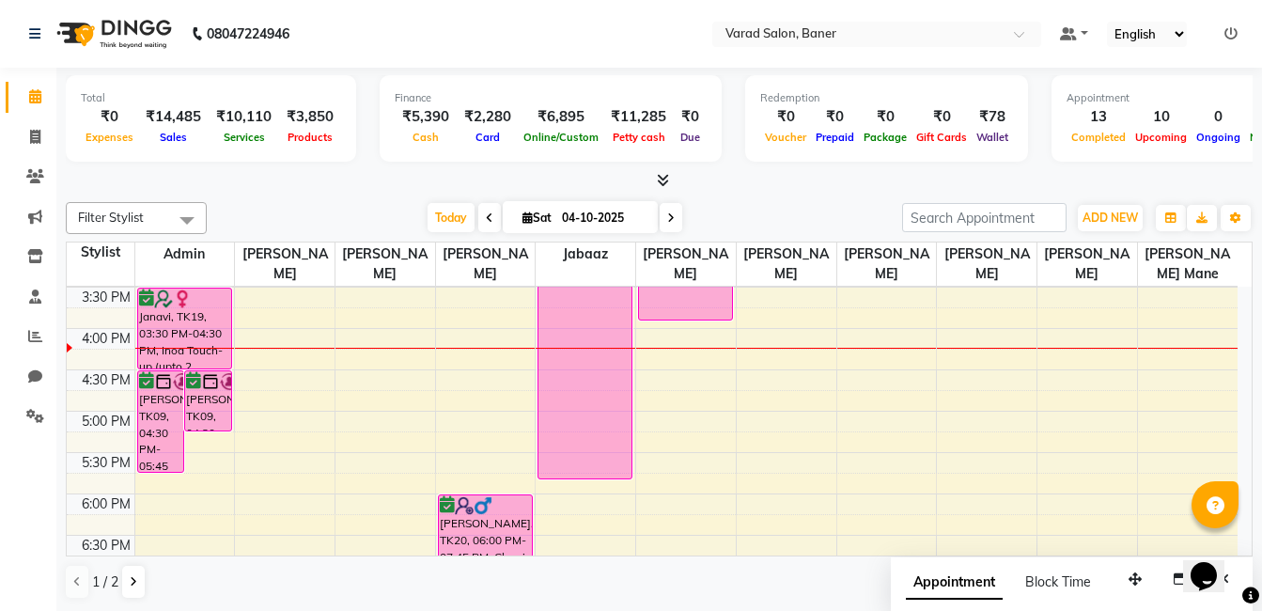
drag, startPoint x: 606, startPoint y: 394, endPoint x: 584, endPoint y: 494, distance: 102.2
click at [584, 494] on div "9:00 AM 9:30 AM 10:00 AM 10:30 AM 11:00 AM 11:30 AM 12:00 PM 12:30 PM 1:00 PM 1…" at bounding box center [652, 287] width 1171 height 1074
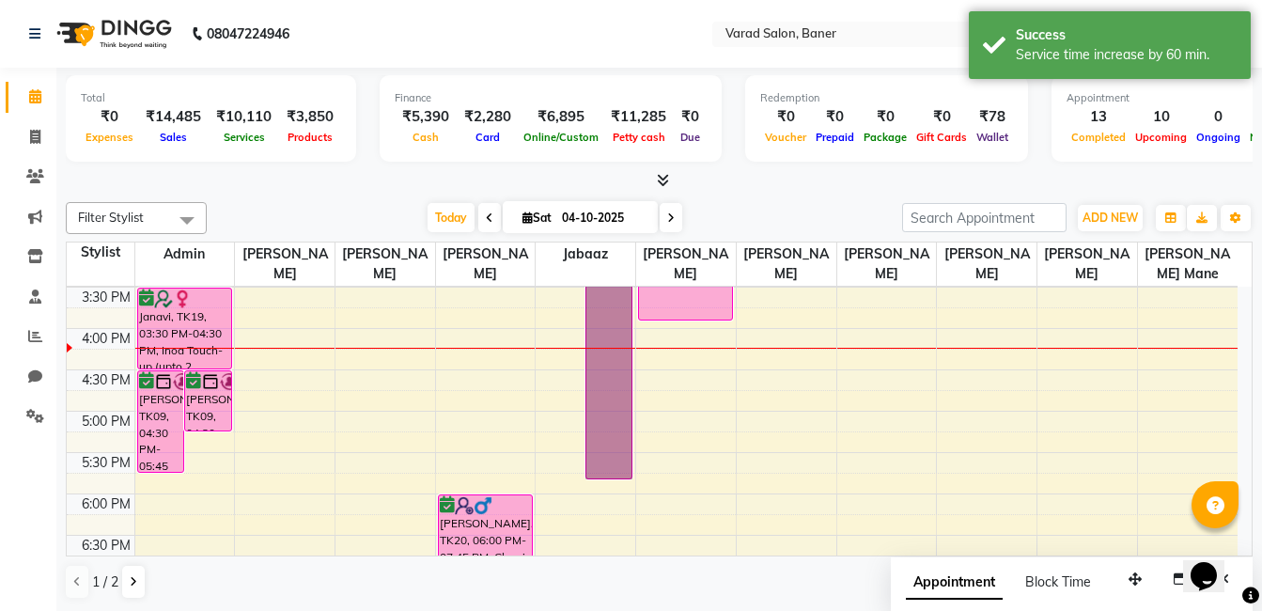
drag, startPoint x: 582, startPoint y: 449, endPoint x: 610, endPoint y: 468, distance: 33.9
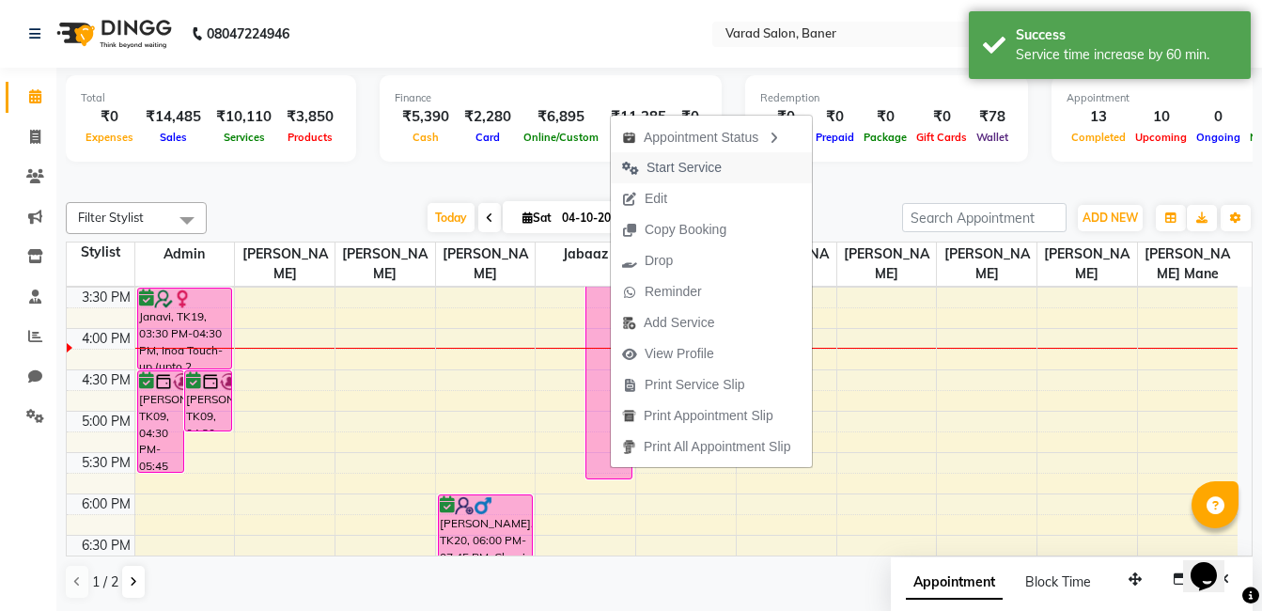
click at [694, 165] on span "Start Service" at bounding box center [684, 168] width 75 height 20
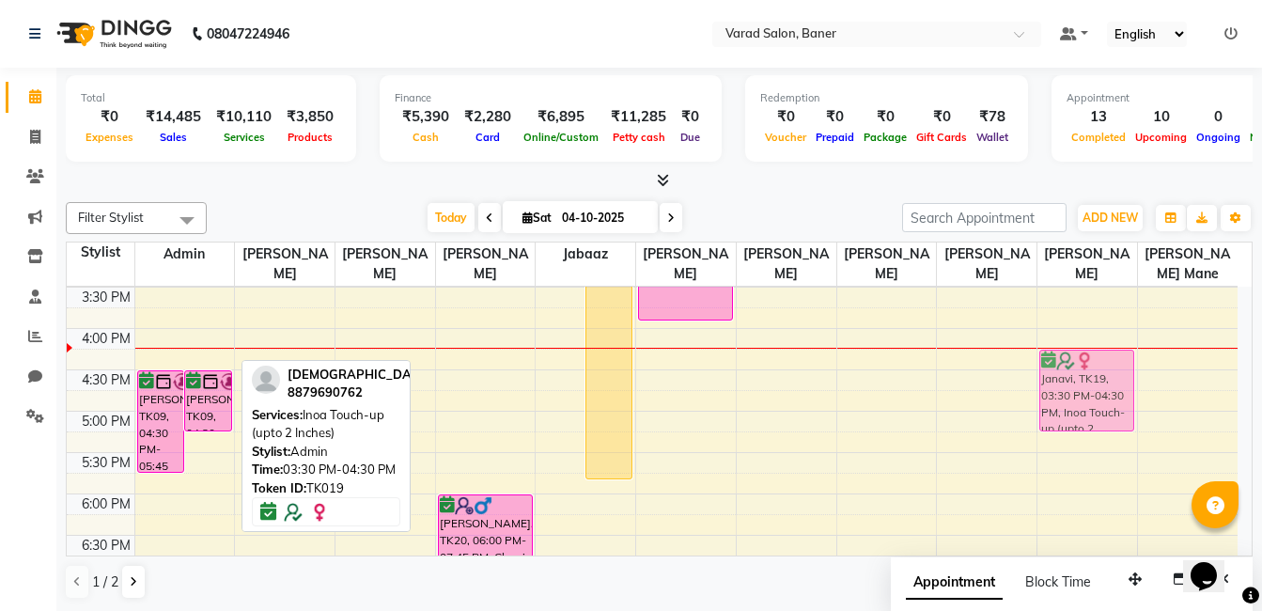
drag, startPoint x: 189, startPoint y: 322, endPoint x: 1074, endPoint y: 374, distance: 887.0
click at [1074, 374] on tr "Nikita Ghadge, TK07, 12:10 PM-12:55 PM, Eyebrows Threading,Forehead Threading,L…" at bounding box center [652, 287] width 1171 height 1074
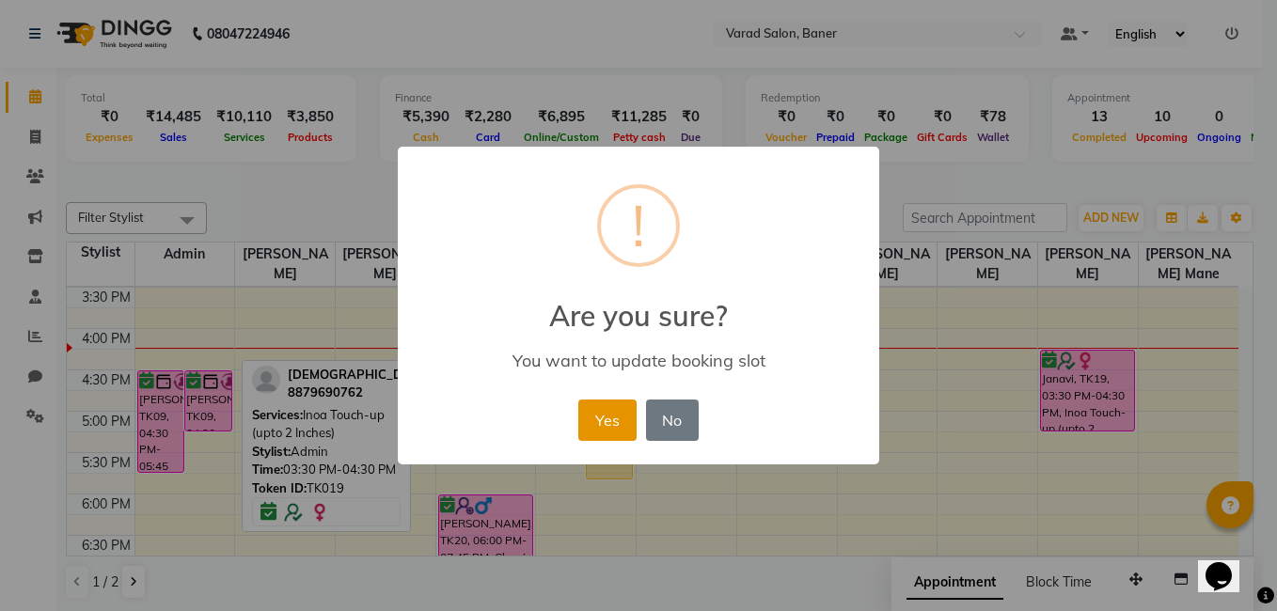
click at [616, 426] on button "Yes" at bounding box center [606, 420] width 57 height 41
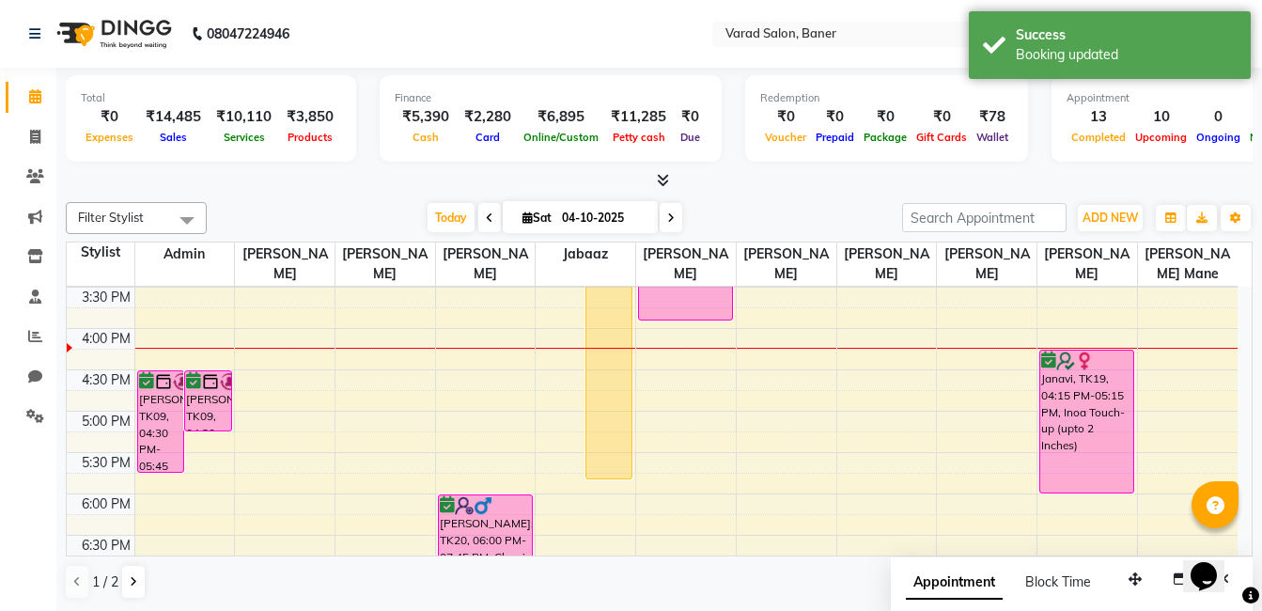
drag, startPoint x: 1096, startPoint y: 427, endPoint x: 1096, endPoint y: 478, distance: 50.8
click at [1096, 488] on div "umang Gupta, TK08, 11:50 AM-12:20 PM, Beard Shape ashwin shetty 14.12.21 member…" at bounding box center [1088, 287] width 100 height 1074
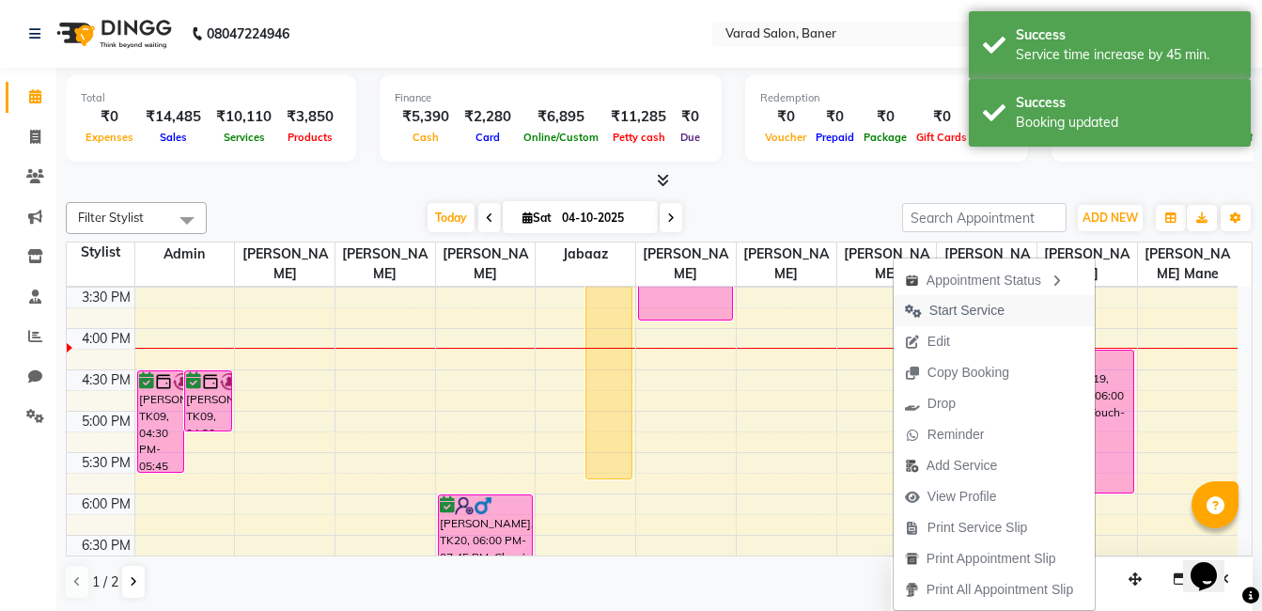
click at [973, 310] on span "Start Service" at bounding box center [967, 311] width 75 height 20
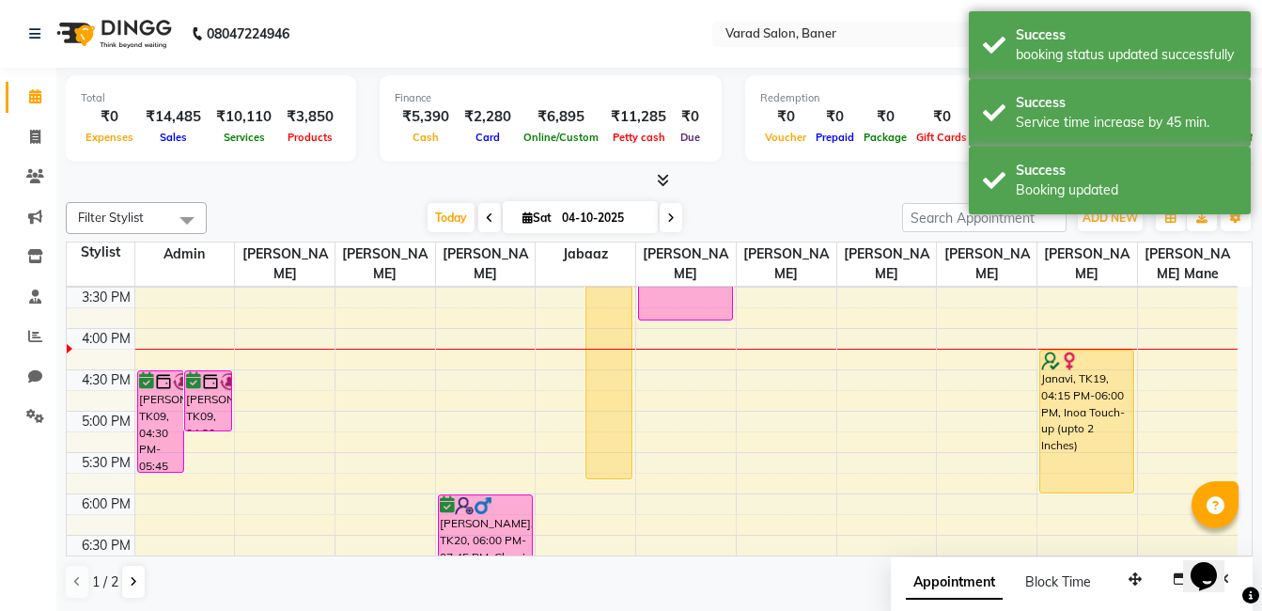
click at [772, 196] on div "Filter Stylist Select All Admin [PERSON_NAME] [PERSON_NAME] [PERSON_NAME] Jabaa…" at bounding box center [659, 401] width 1187 height 413
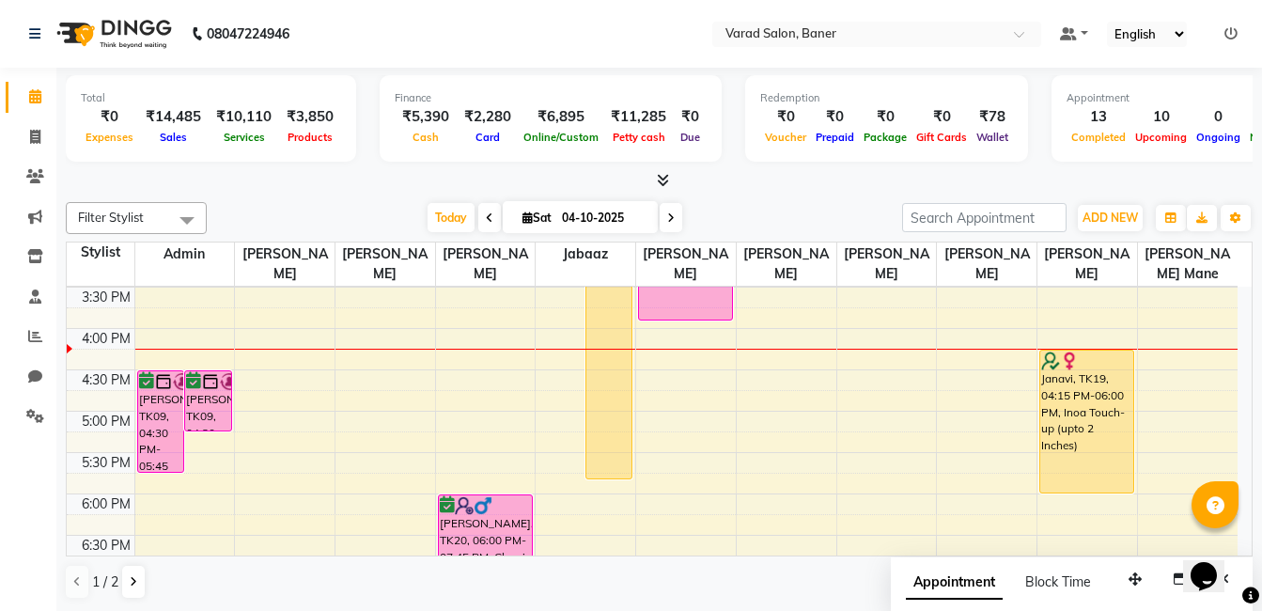
click at [274, 212] on div "[DATE] [DATE]" at bounding box center [554, 218] width 677 height 28
click at [303, 195] on div "Filter Stylist Select All Admin [PERSON_NAME] [PERSON_NAME] [PERSON_NAME] Jabaa…" at bounding box center [659, 401] width 1187 height 413
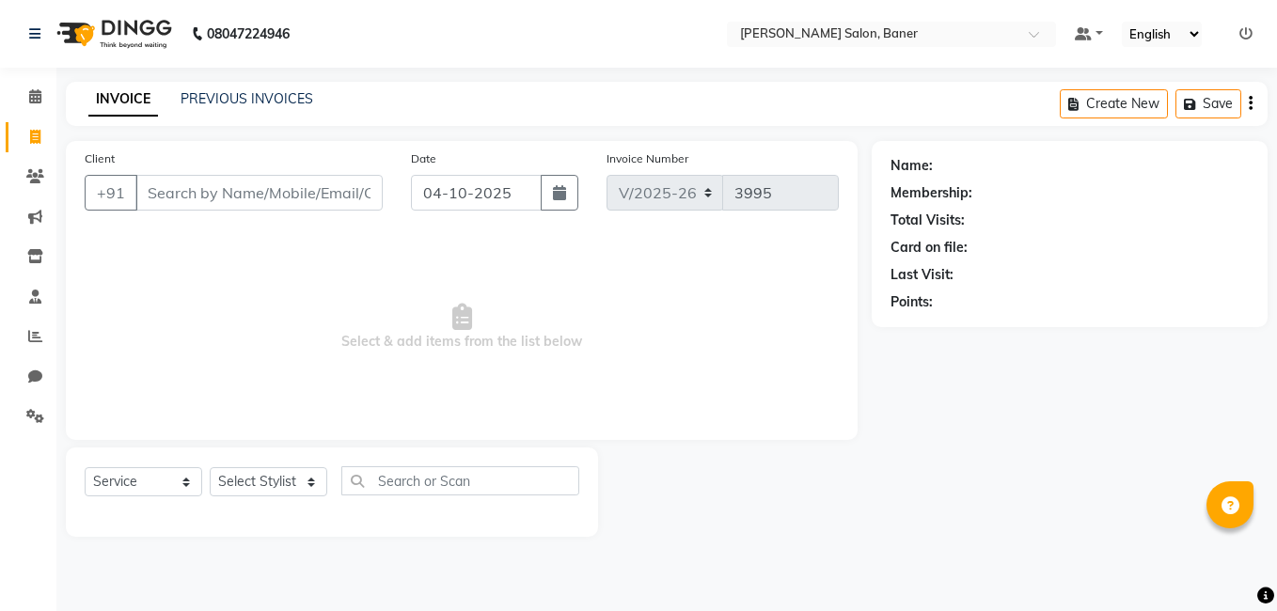
select select "7115"
select select "service"
click at [222, 197] on input "Client" at bounding box center [258, 193] width 247 height 36
click at [228, 196] on input "Client" at bounding box center [258, 193] width 247 height 36
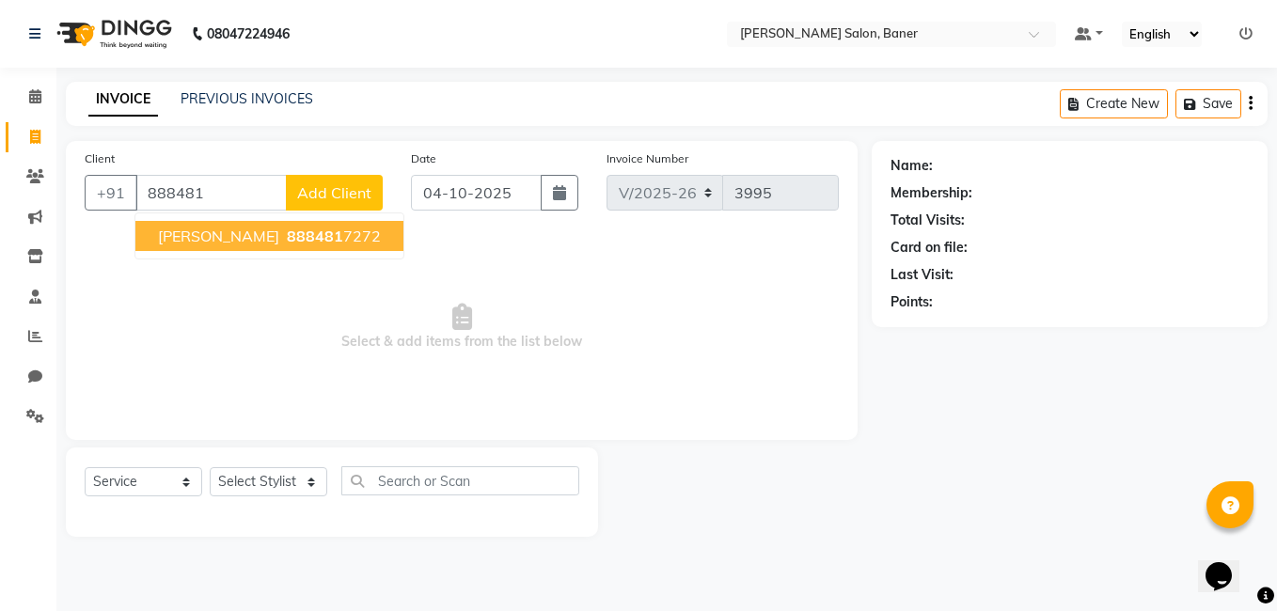
click at [301, 226] on button "[PERSON_NAME] 888481 7272" at bounding box center [269, 236] width 268 height 30
type input "8884817272"
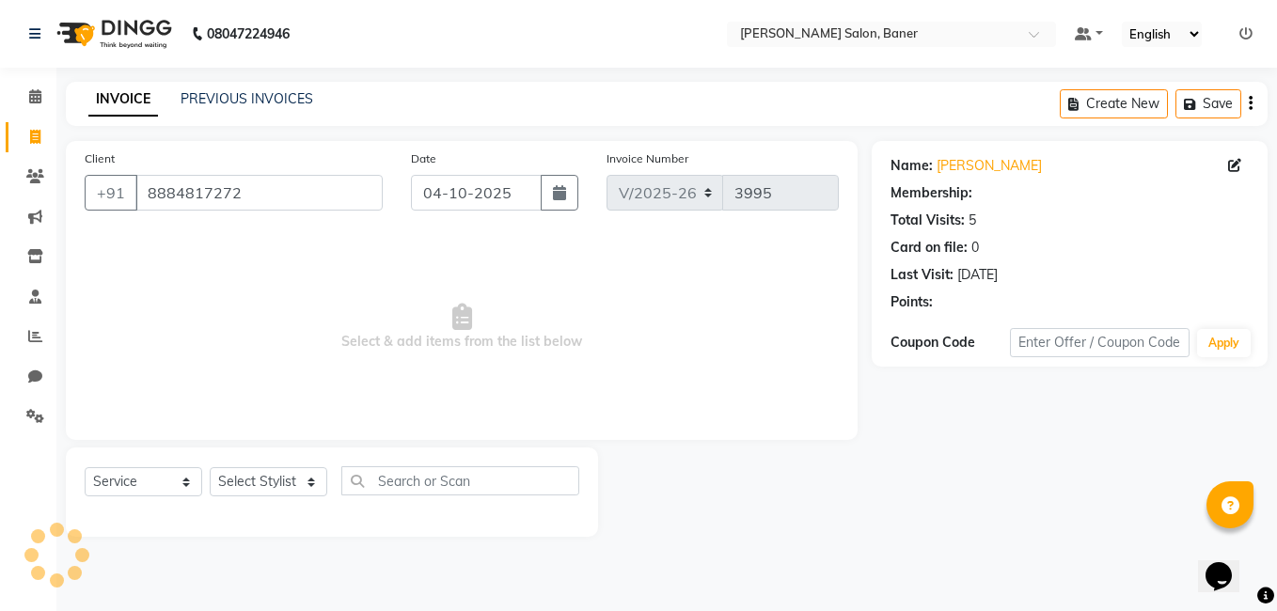
select select "1: Object"
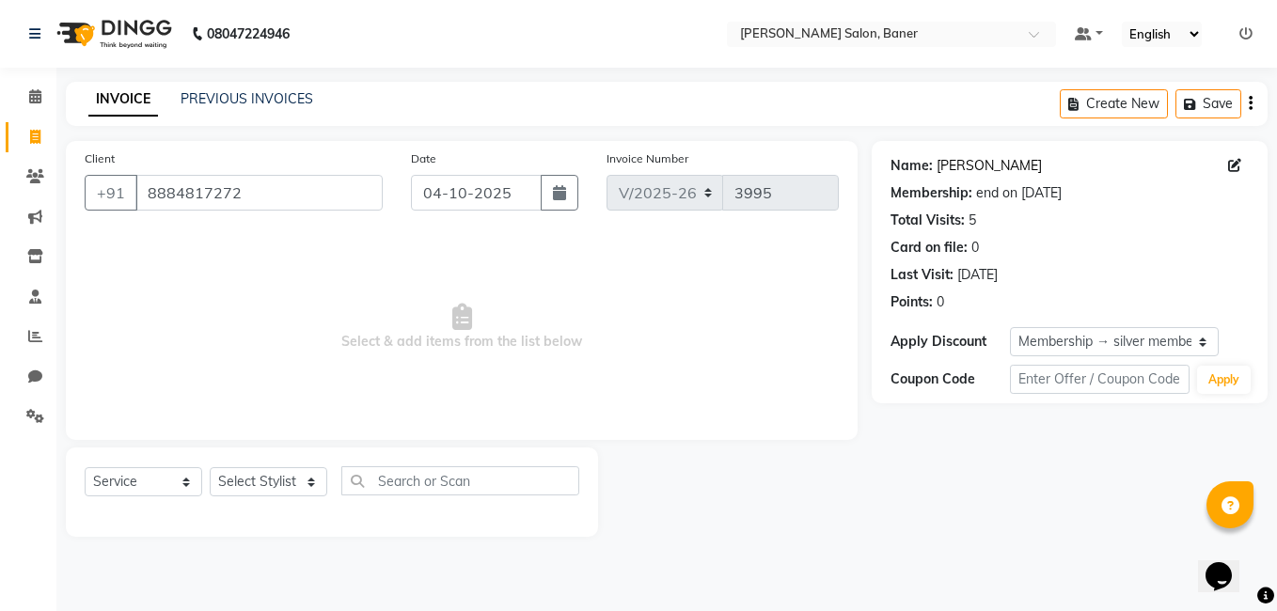
click at [978, 163] on link "[PERSON_NAME]" at bounding box center [988, 166] width 105 height 20
click at [229, 185] on input "8884817272" at bounding box center [258, 193] width 247 height 36
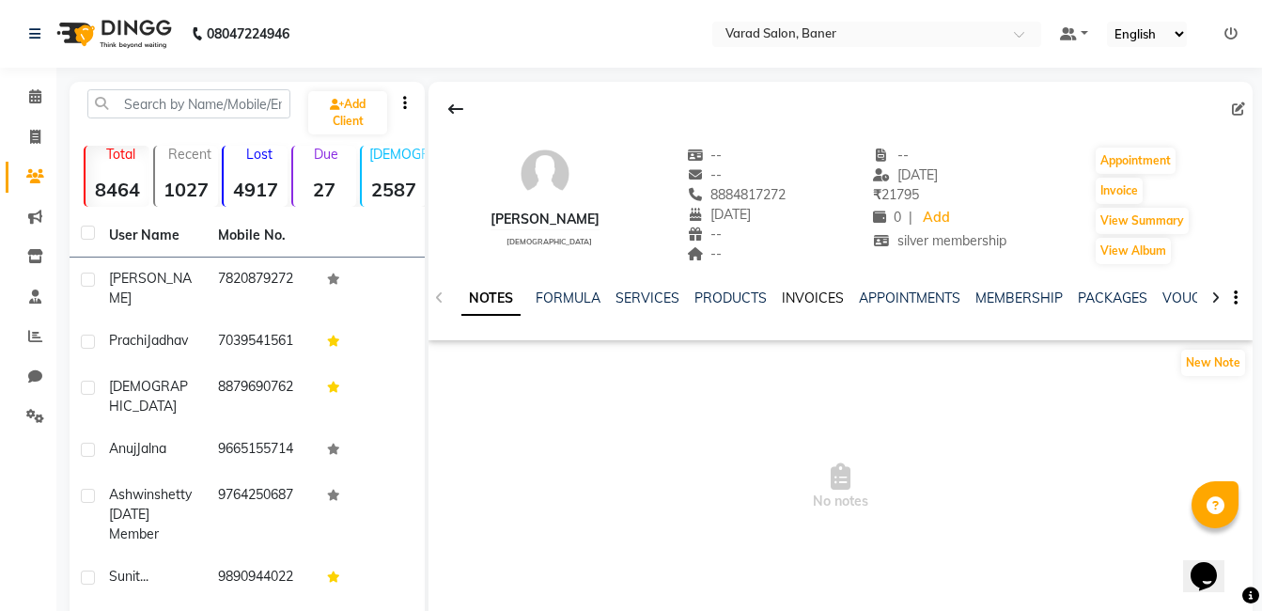
click at [820, 301] on link "INVOICES" at bounding box center [813, 298] width 62 height 17
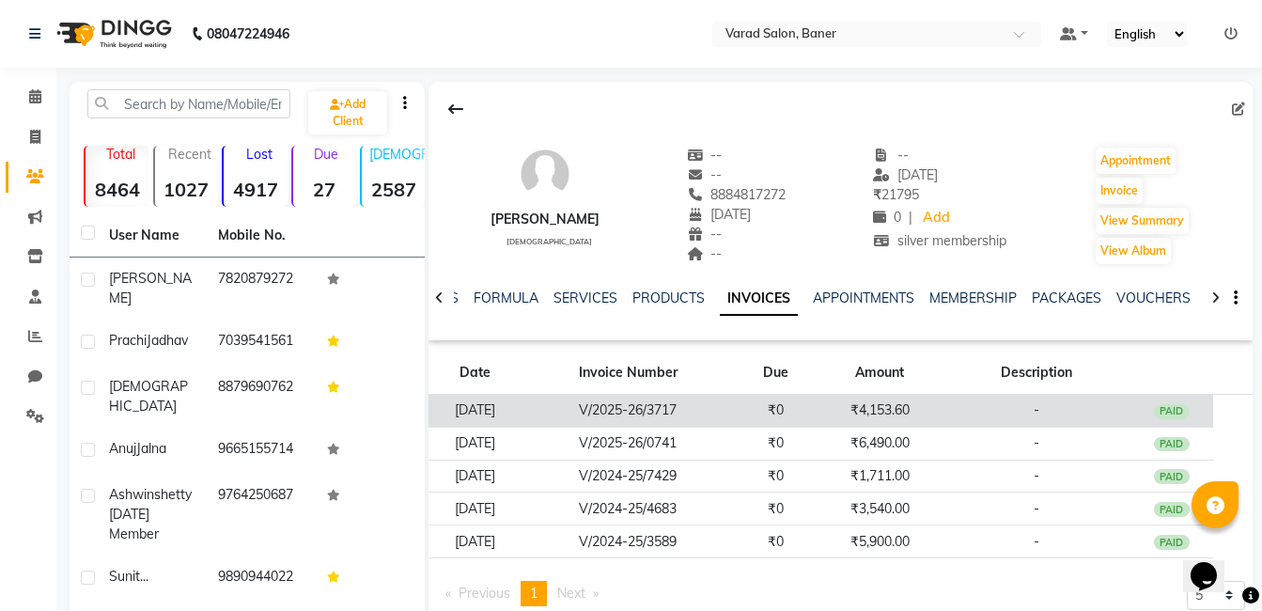
click at [734, 407] on td "V/2025-26/3717" at bounding box center [628, 411] width 212 height 33
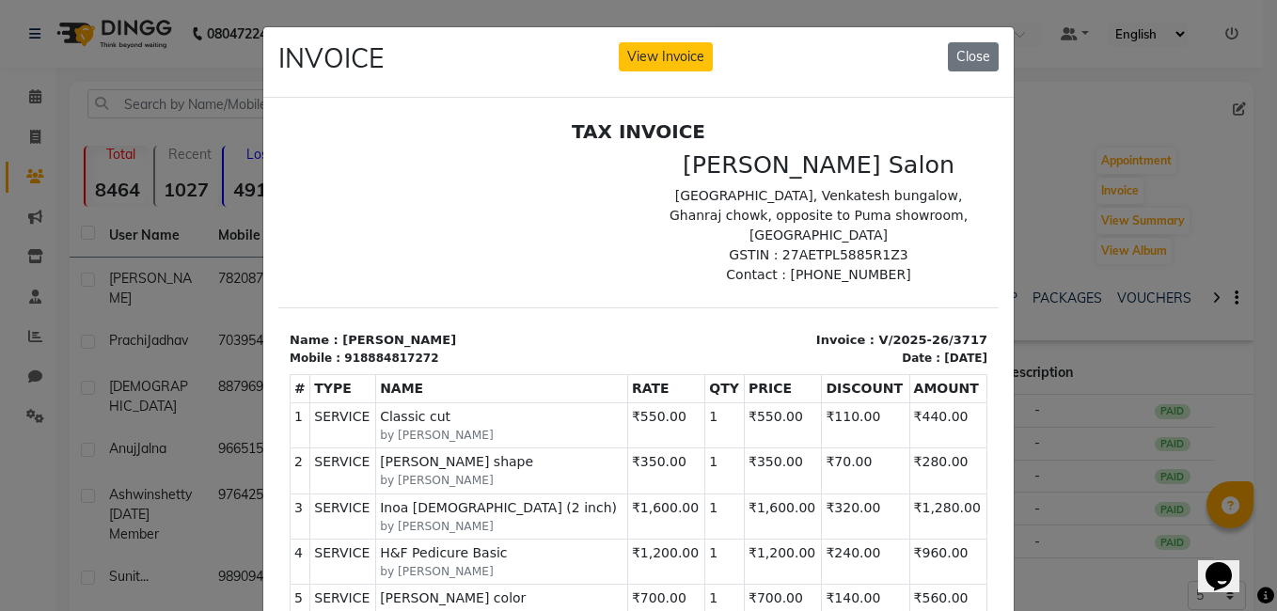
drag, startPoint x: 959, startPoint y: 64, endPoint x: 836, endPoint y: 44, distance: 124.7
click at [934, 59] on div "INVOICE View Invoice Close" at bounding box center [638, 62] width 750 height 71
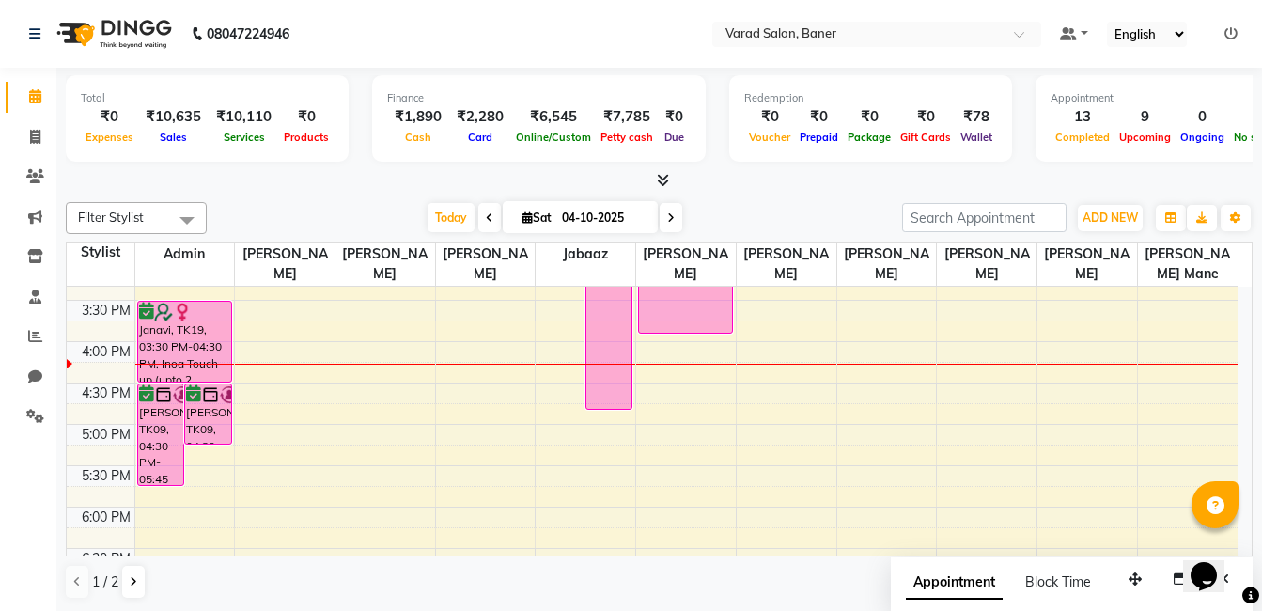
scroll to position [336, 0]
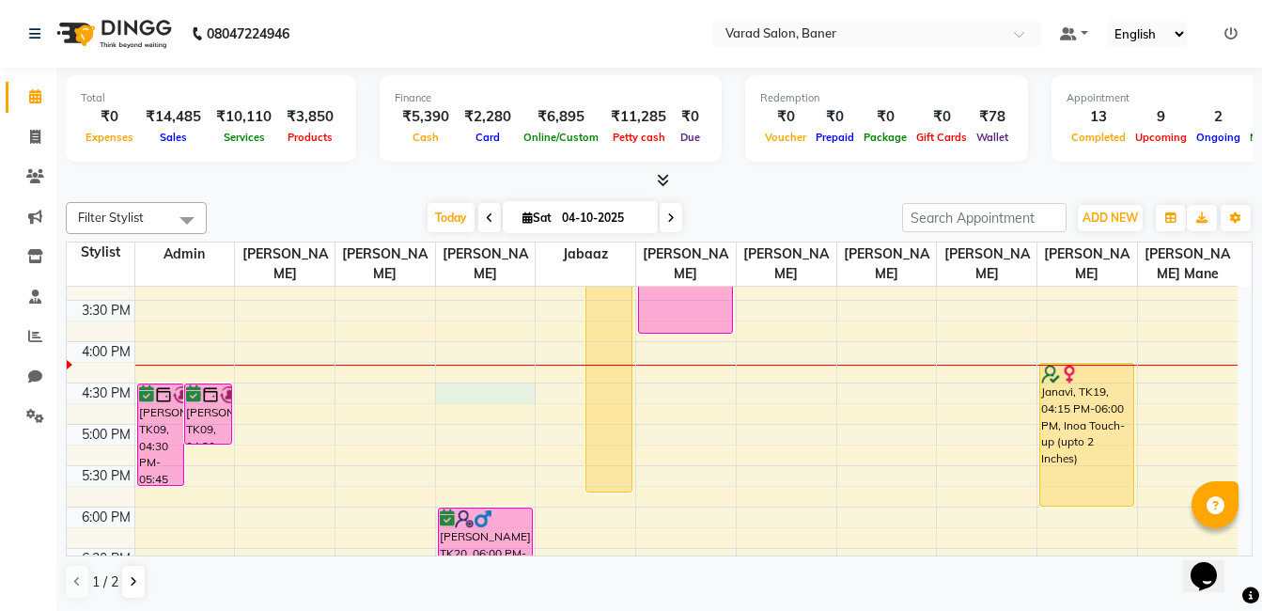
click at [477, 391] on div "9:00 AM 9:30 AM 10:00 AM 10:30 AM 11:00 AM 11:30 AM 12:00 PM 12:30 PM 1:00 PM 1…" at bounding box center [652, 300] width 1171 height 1074
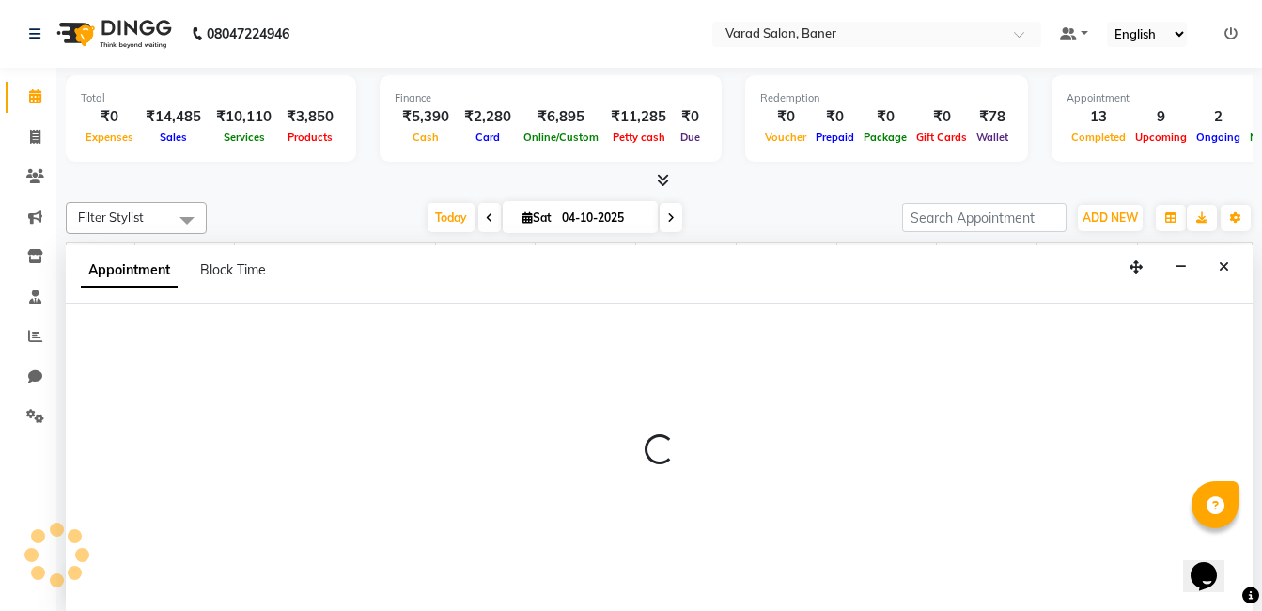
scroll to position [1, 0]
select select "60259"
select select "tentative"
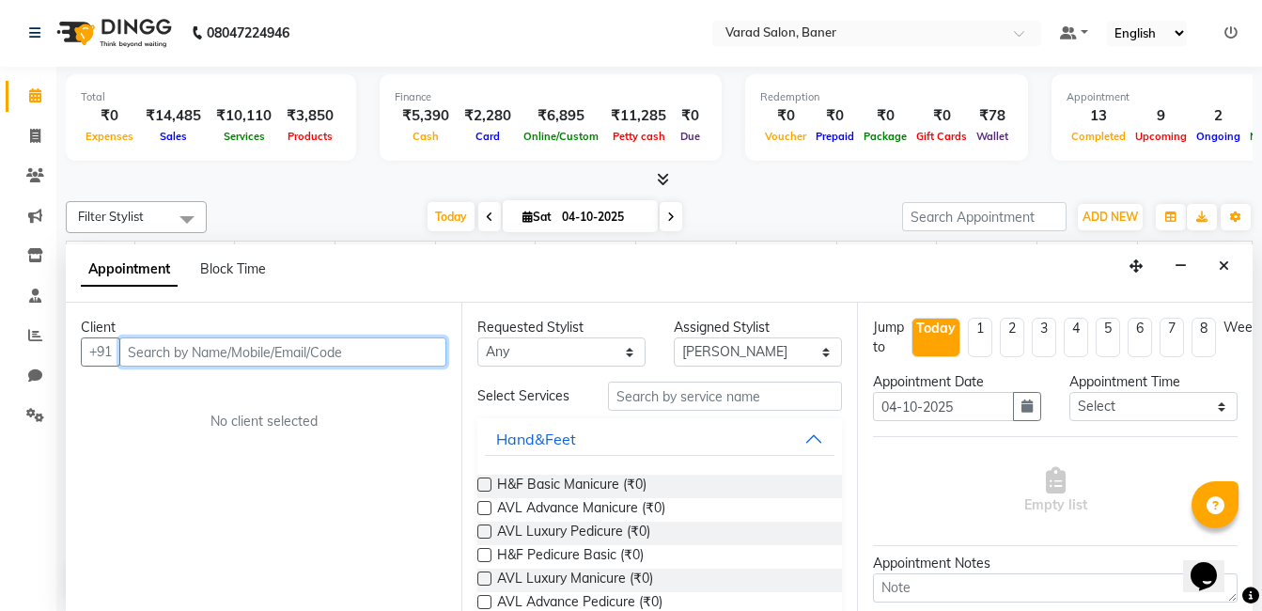
paste input "8884817272"
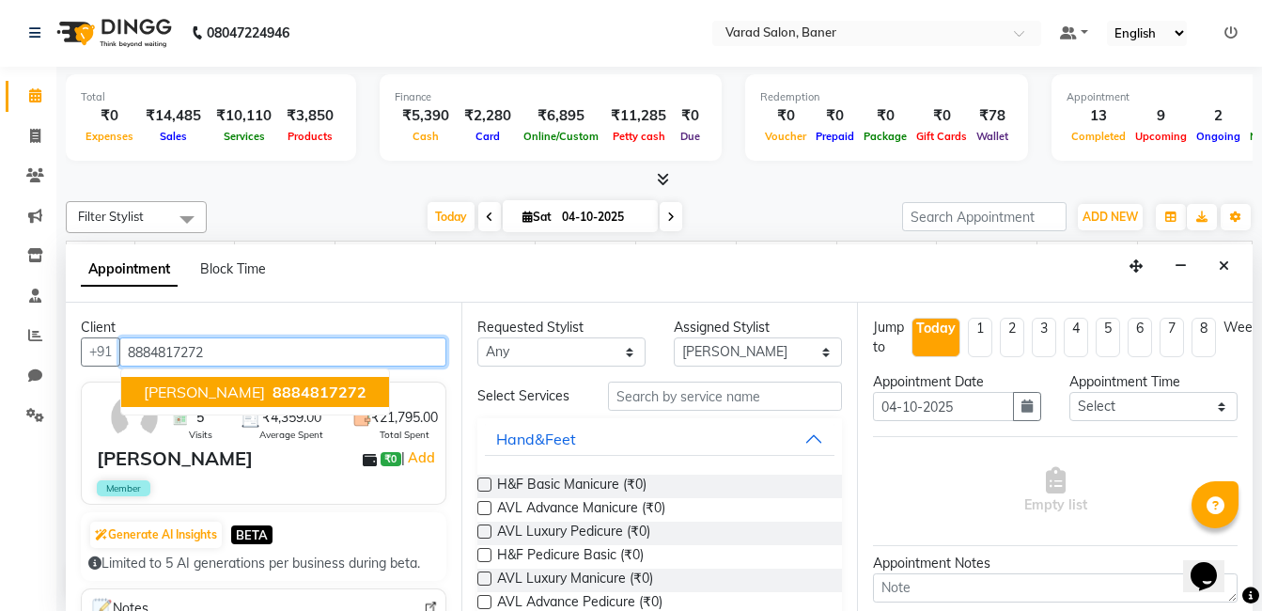
drag, startPoint x: 313, startPoint y: 381, endPoint x: 626, endPoint y: 465, distance: 324.3
click at [325, 388] on button "[PERSON_NAME] 8884817272" at bounding box center [255, 392] width 268 height 30
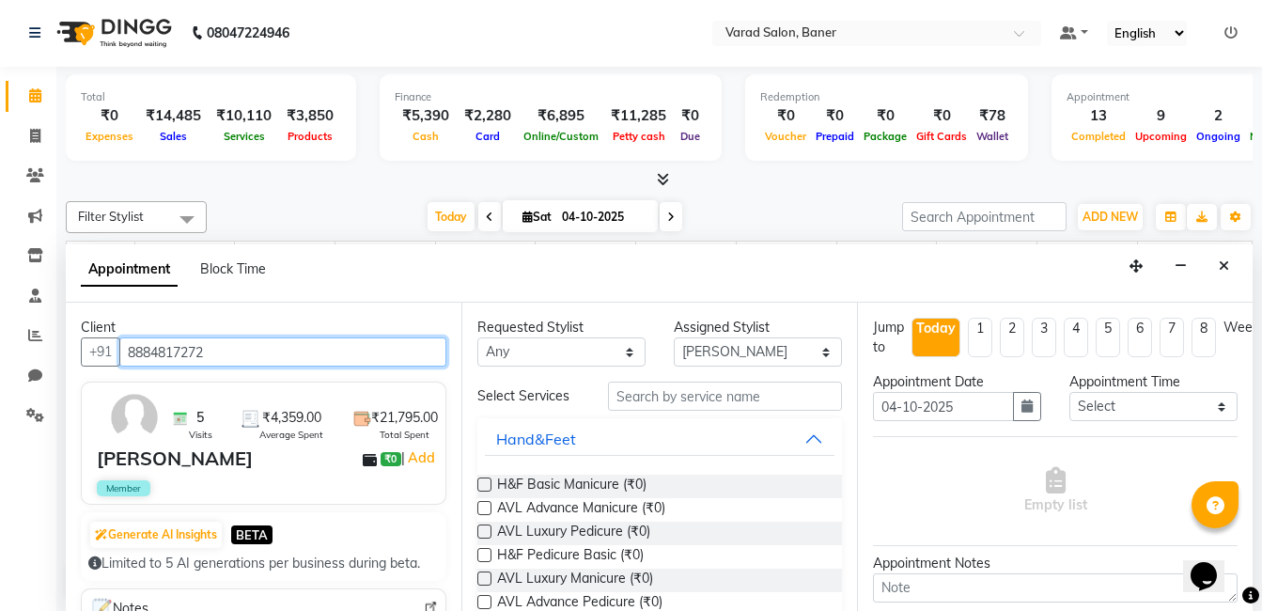
type input "8884817272"
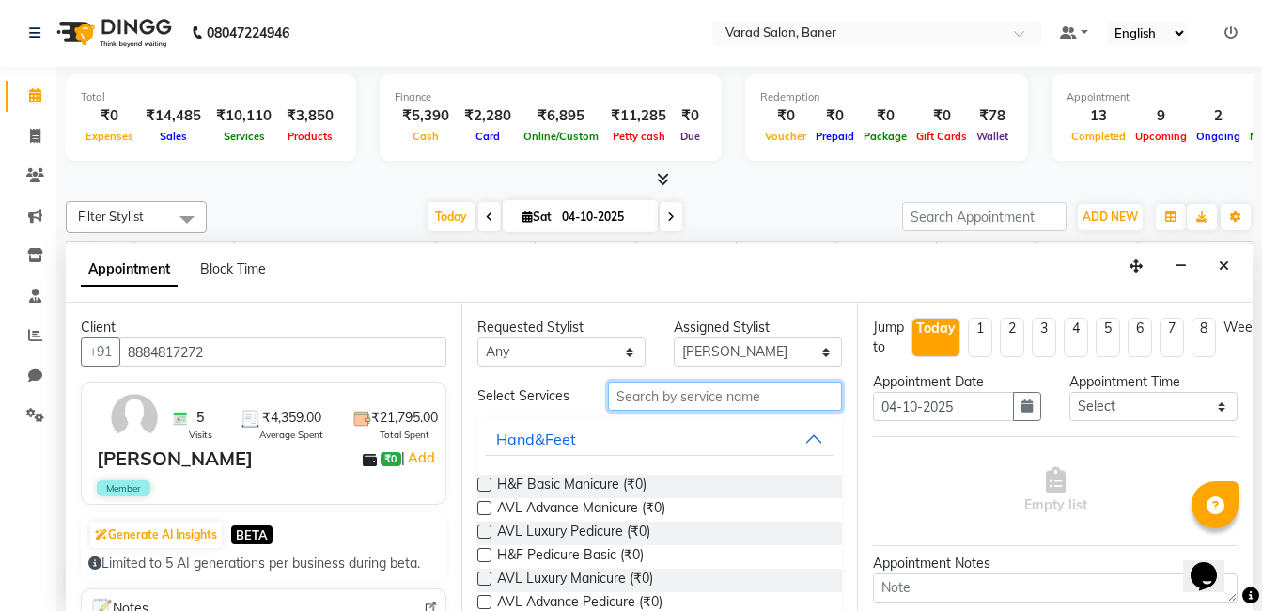
click at [734, 397] on input "text" at bounding box center [725, 396] width 234 height 29
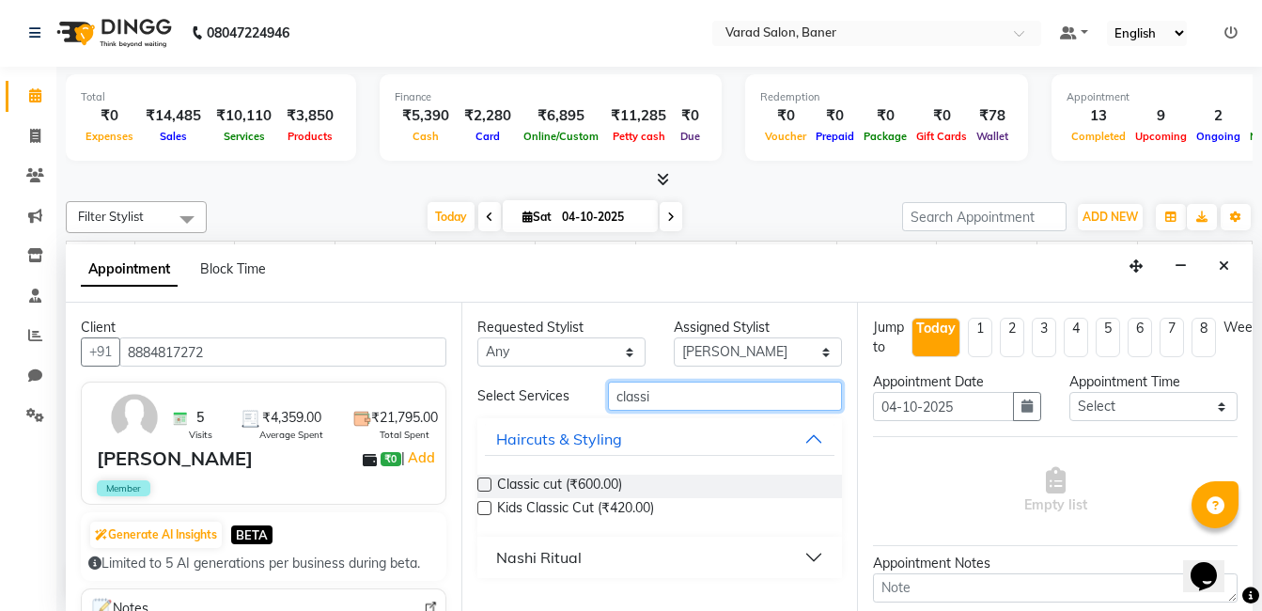
type input "classi"
click at [482, 482] on label at bounding box center [485, 485] width 14 height 14
click at [482, 482] on input "checkbox" at bounding box center [484, 486] width 12 height 12
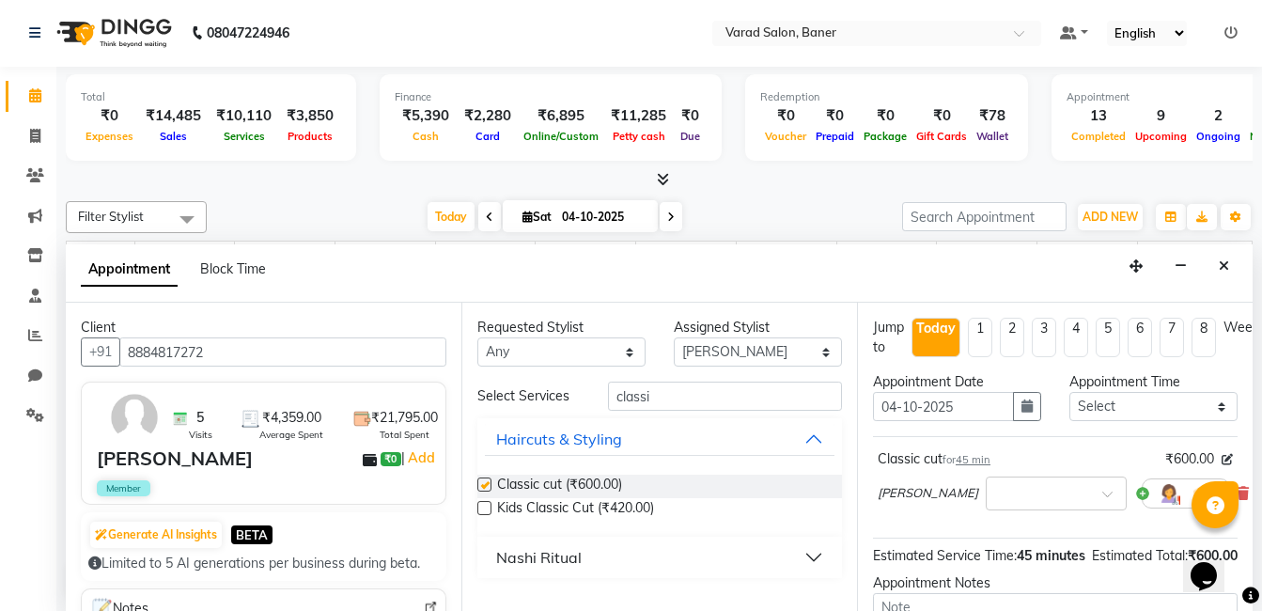
checkbox input "false"
drag, startPoint x: 656, startPoint y: 401, endPoint x: 590, endPoint y: 401, distance: 65.8
click at [590, 401] on div "Select Services classi" at bounding box center [659, 396] width 393 height 29
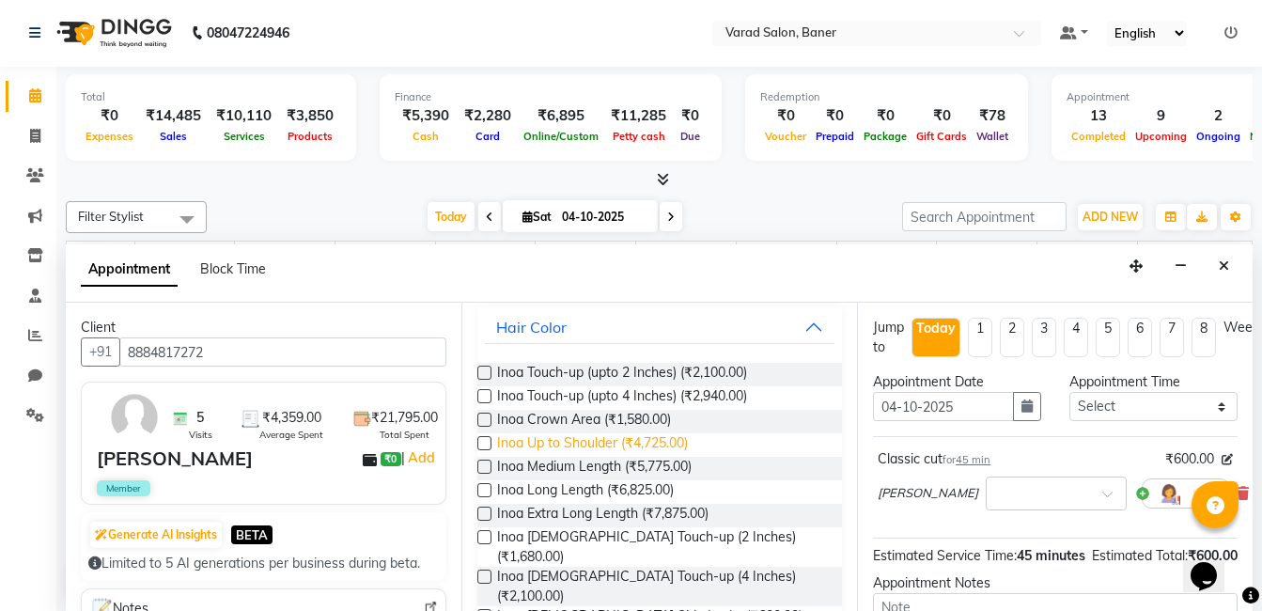
scroll to position [129, 0]
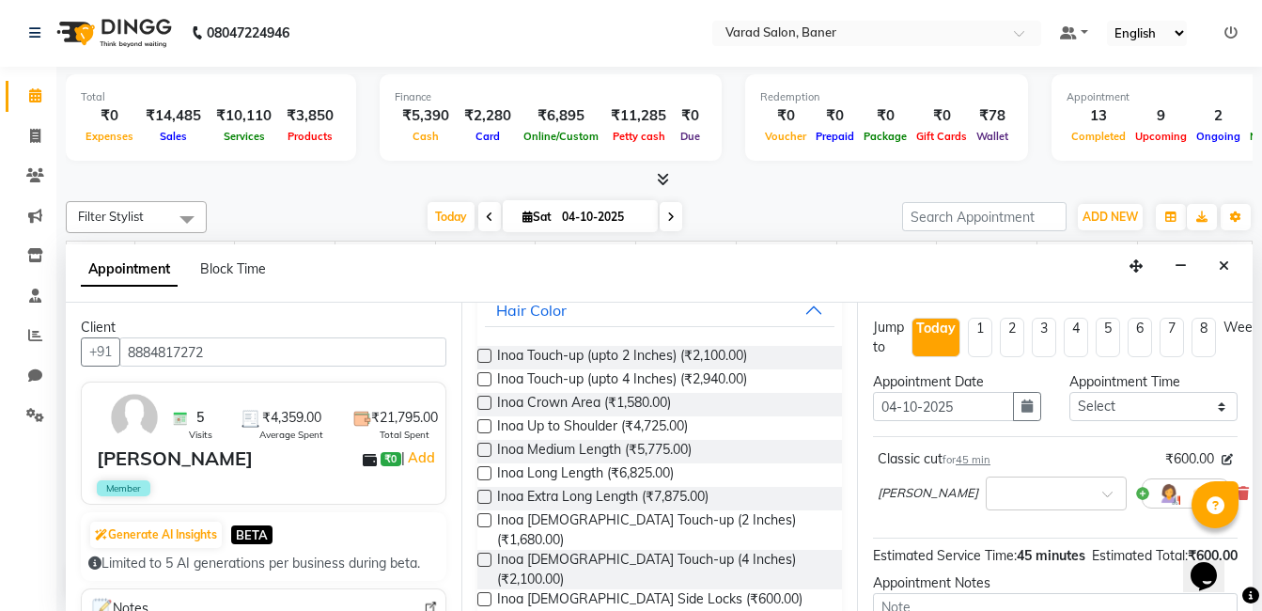
type input "inoa"
click at [482, 523] on label at bounding box center [485, 520] width 14 height 14
click at [482, 523] on input "checkbox" at bounding box center [484, 522] width 12 height 12
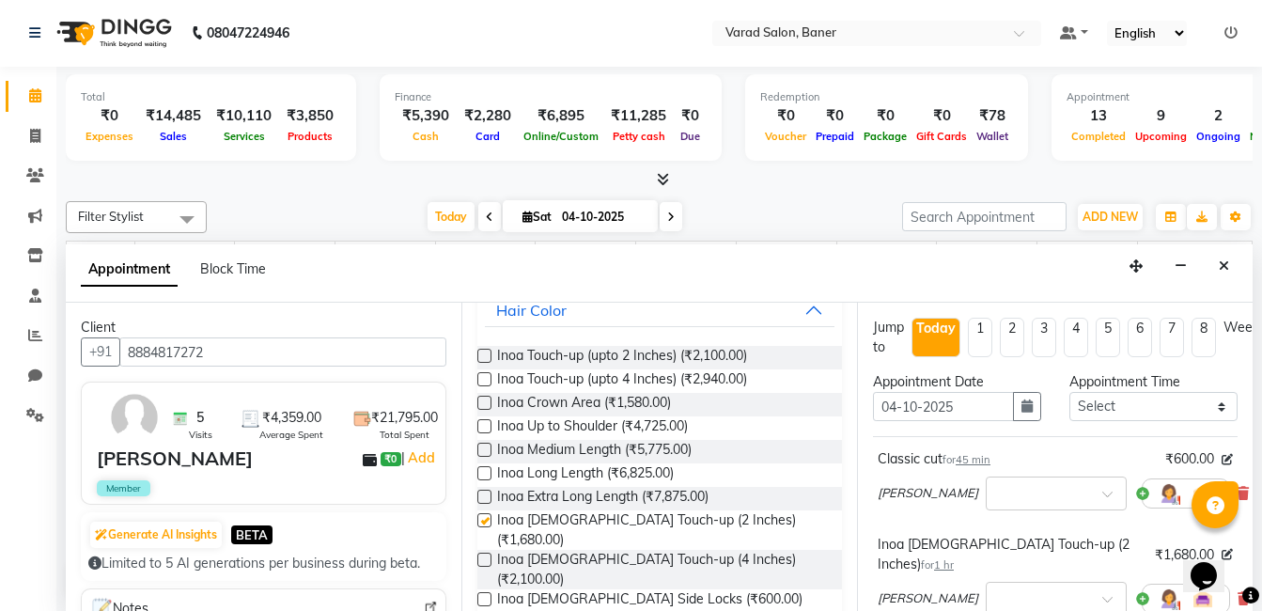
checkbox input "false"
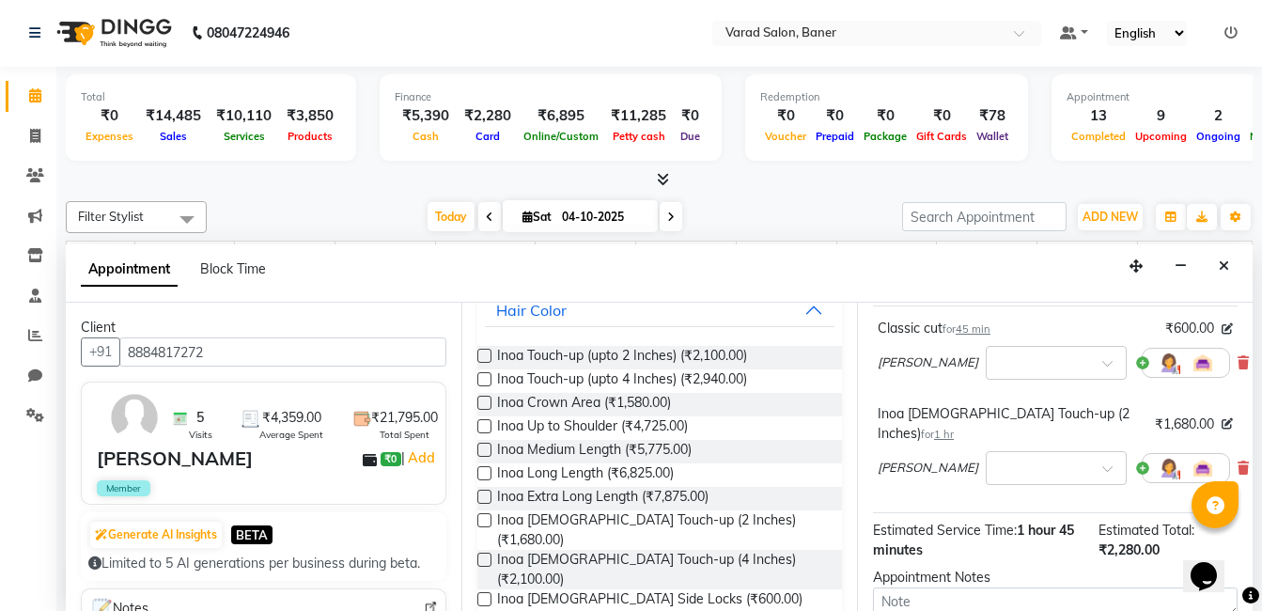
scroll to position [311, 0]
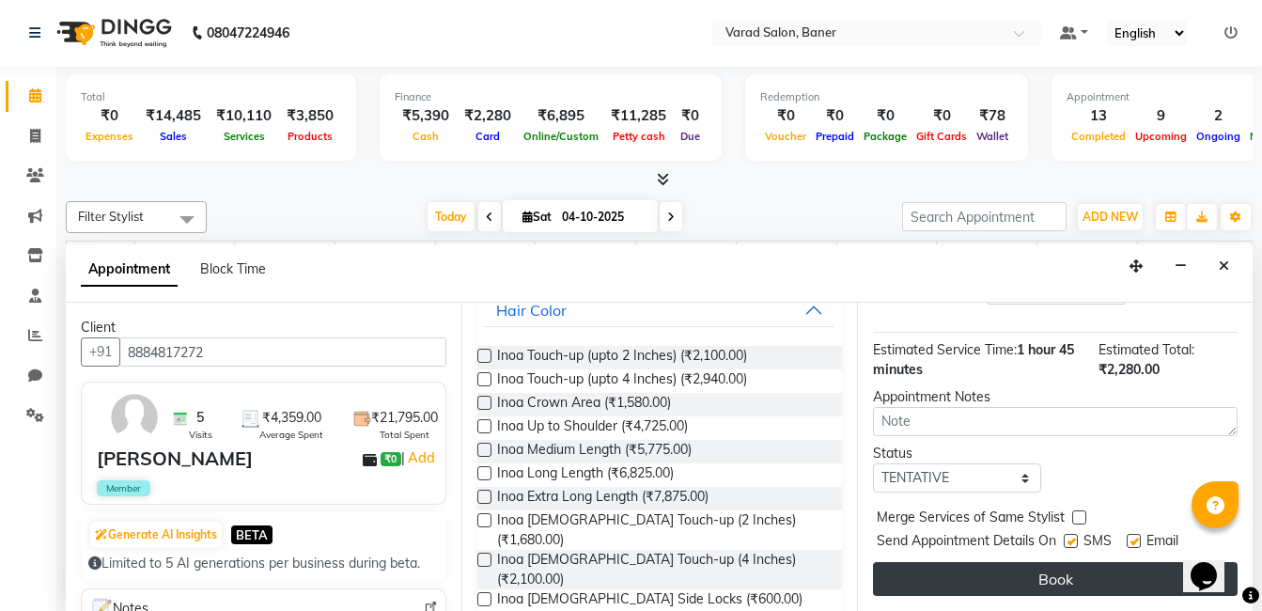
click at [995, 562] on button "Book" at bounding box center [1055, 579] width 365 height 34
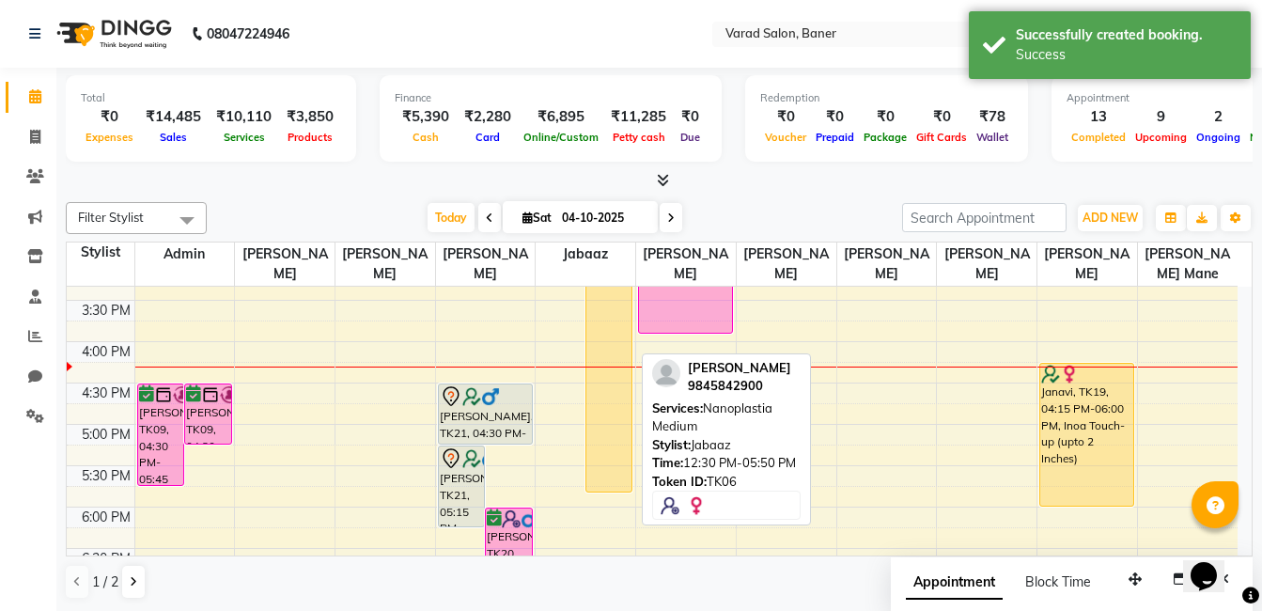
scroll to position [618, 0]
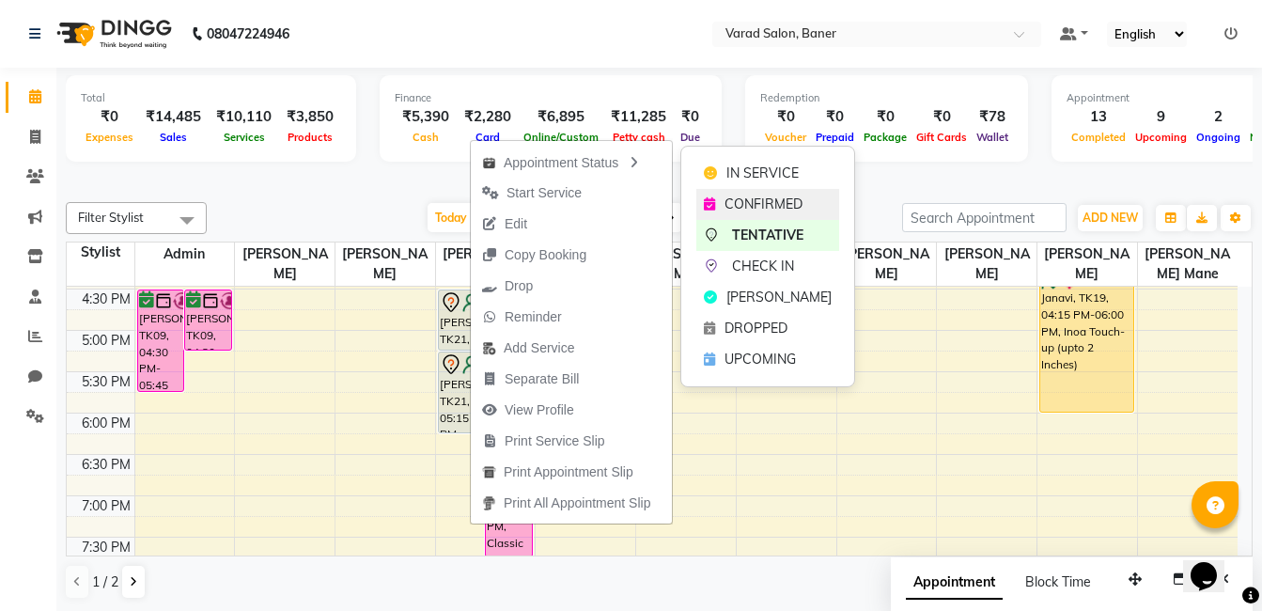
click at [727, 200] on span "CONFIRMED" at bounding box center [764, 205] width 78 height 20
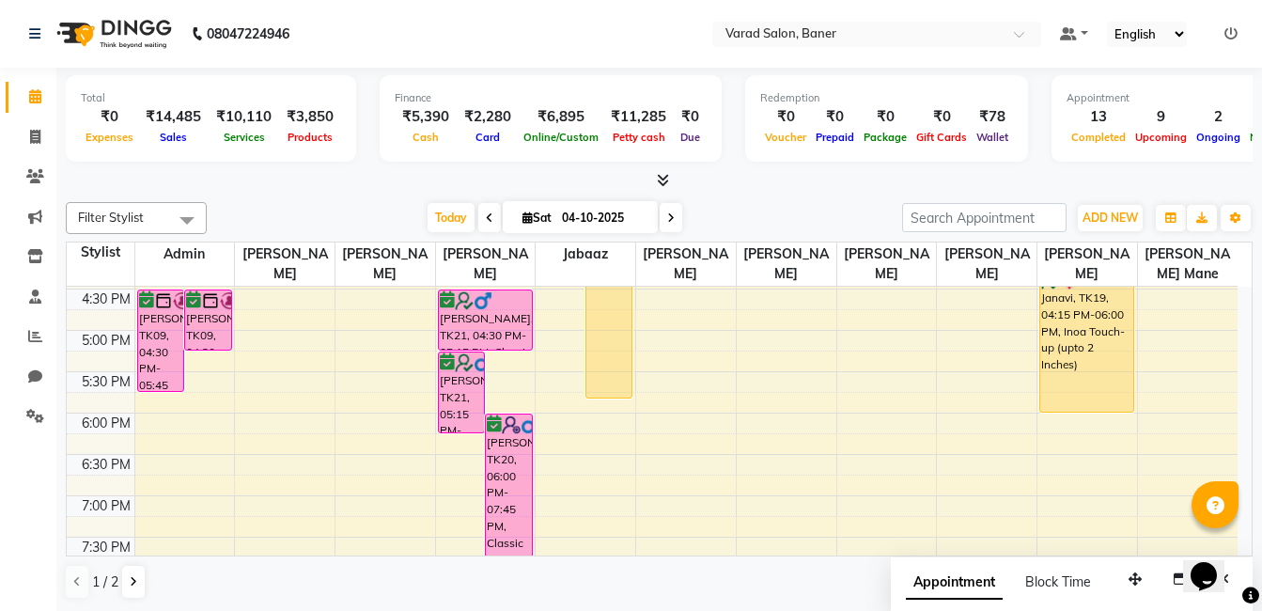
click at [384, 211] on div "[DATE] [DATE]" at bounding box center [554, 218] width 677 height 28
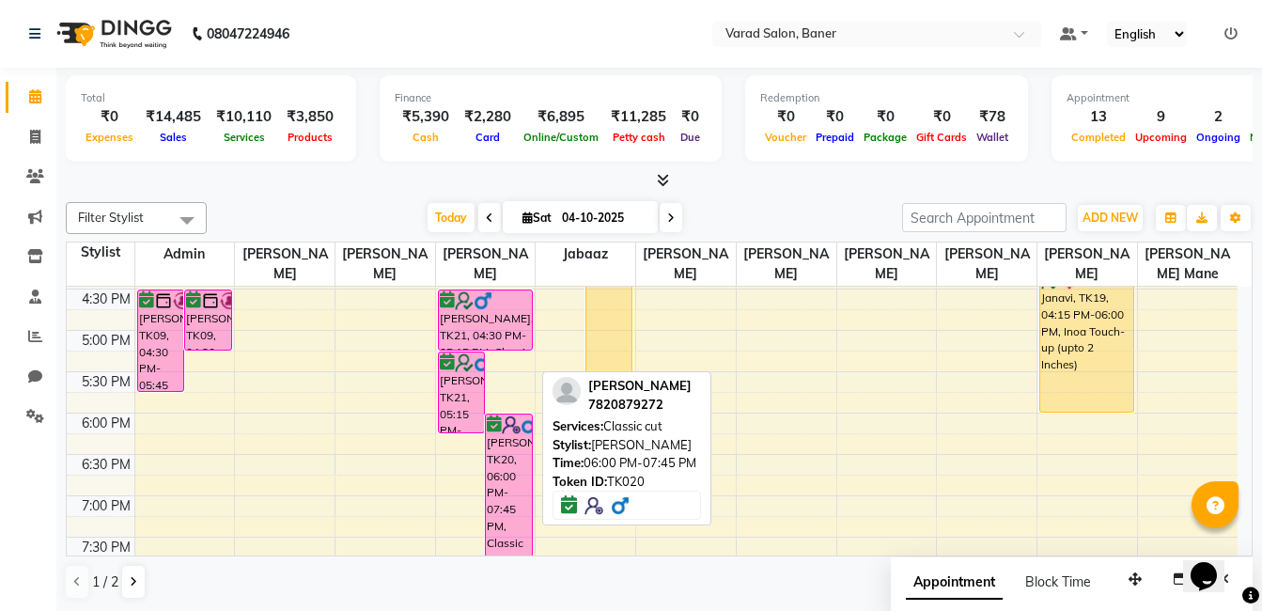
scroll to position [524, 0]
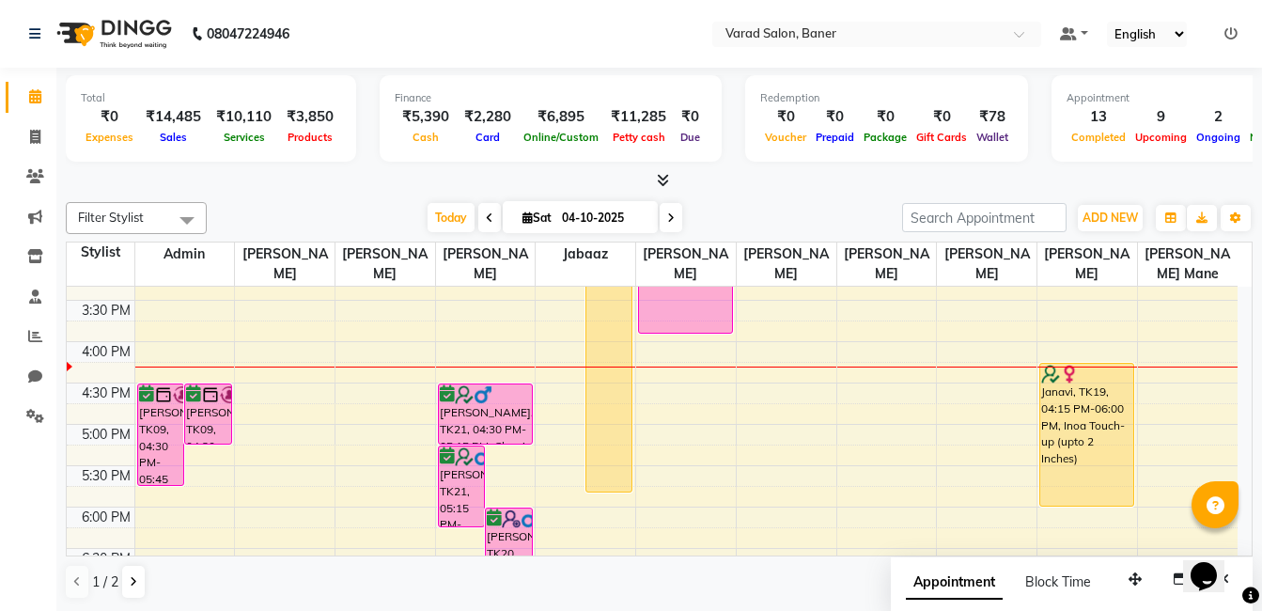
click at [310, 210] on div "[DATE] [DATE]" at bounding box center [554, 218] width 677 height 28
click at [717, 199] on div "Filter Stylist Select All Admin Swapnil jadhav Prem patode Santosh Kadam Jabaaz…" at bounding box center [659, 401] width 1187 height 413
click at [186, 346] on div "9:00 AM 9:30 AM 10:00 AM 10:30 AM 11:00 AM 11:30 AM 12:00 PM 12:30 PM 1:00 PM 1…" at bounding box center [652, 300] width 1171 height 1074
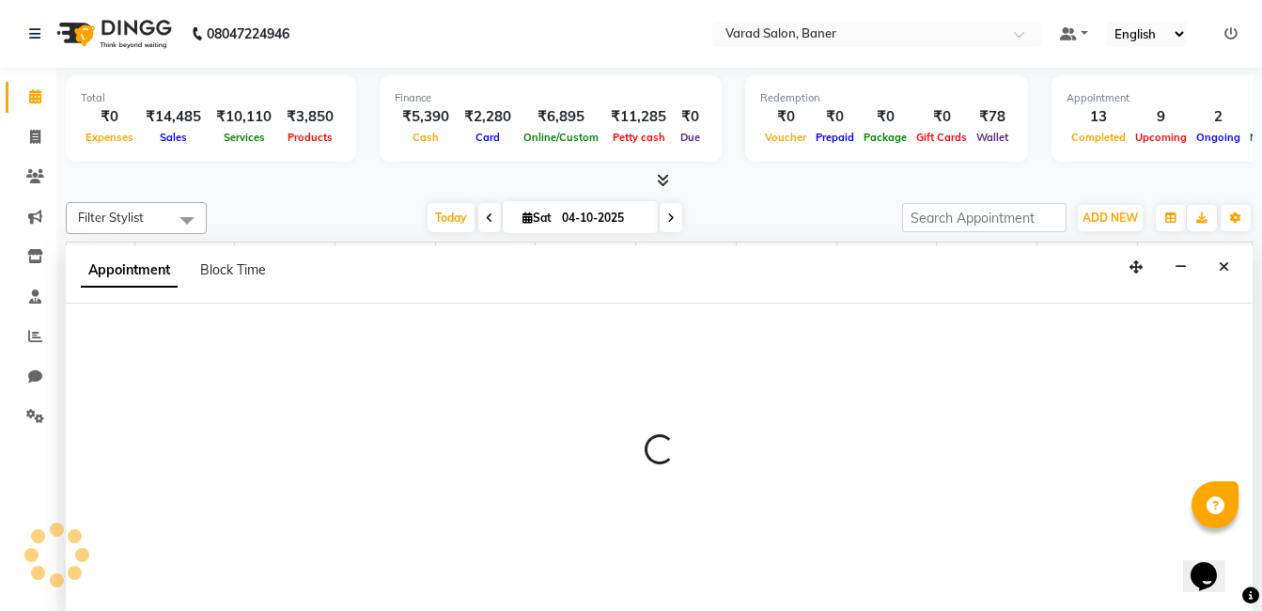
scroll to position [1, 0]
select select "60263"
select select "960"
select select "tentative"
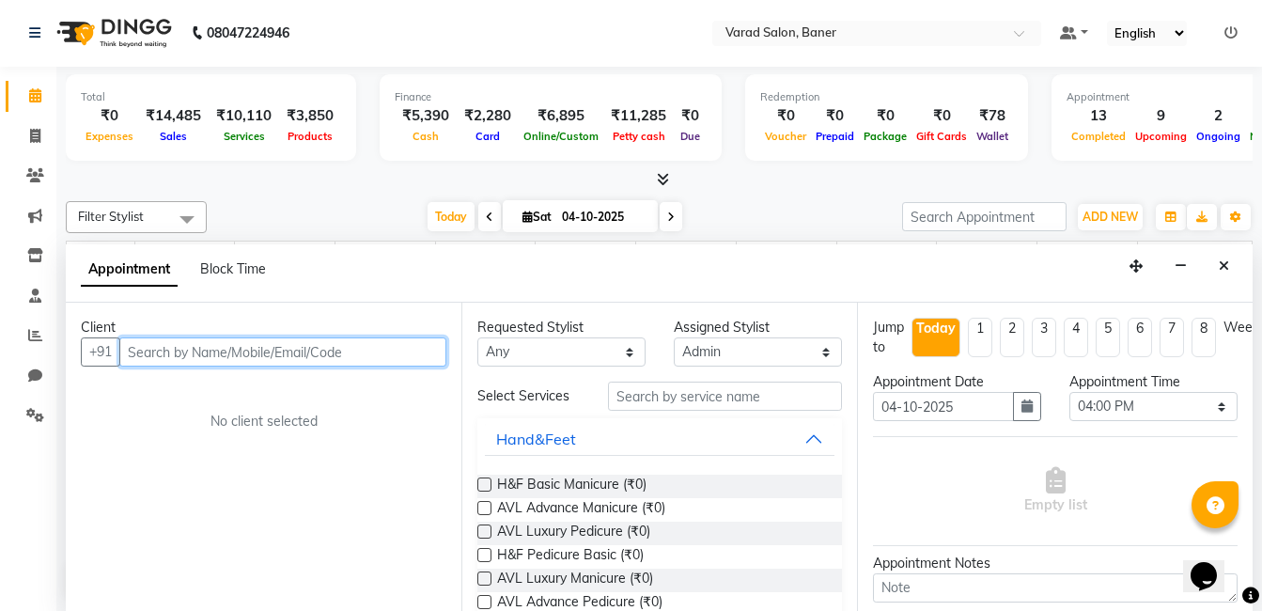
click at [200, 356] on input "text" at bounding box center [282, 351] width 327 height 29
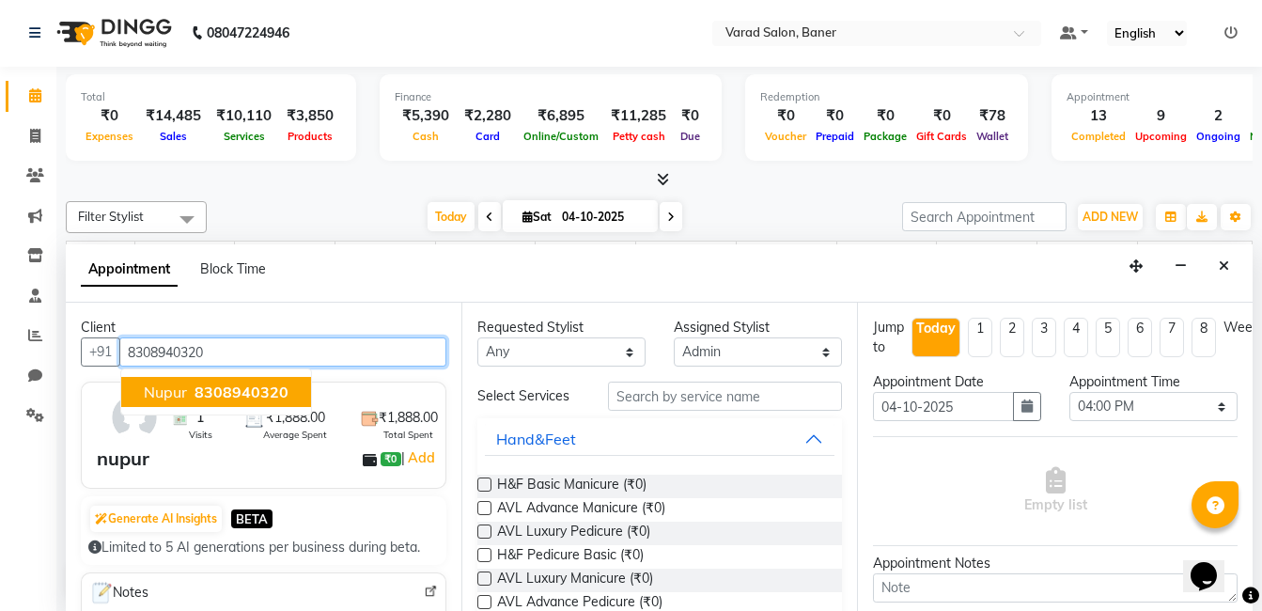
click at [232, 394] on span "8308940320" at bounding box center [242, 392] width 94 height 19
type input "8308940320"
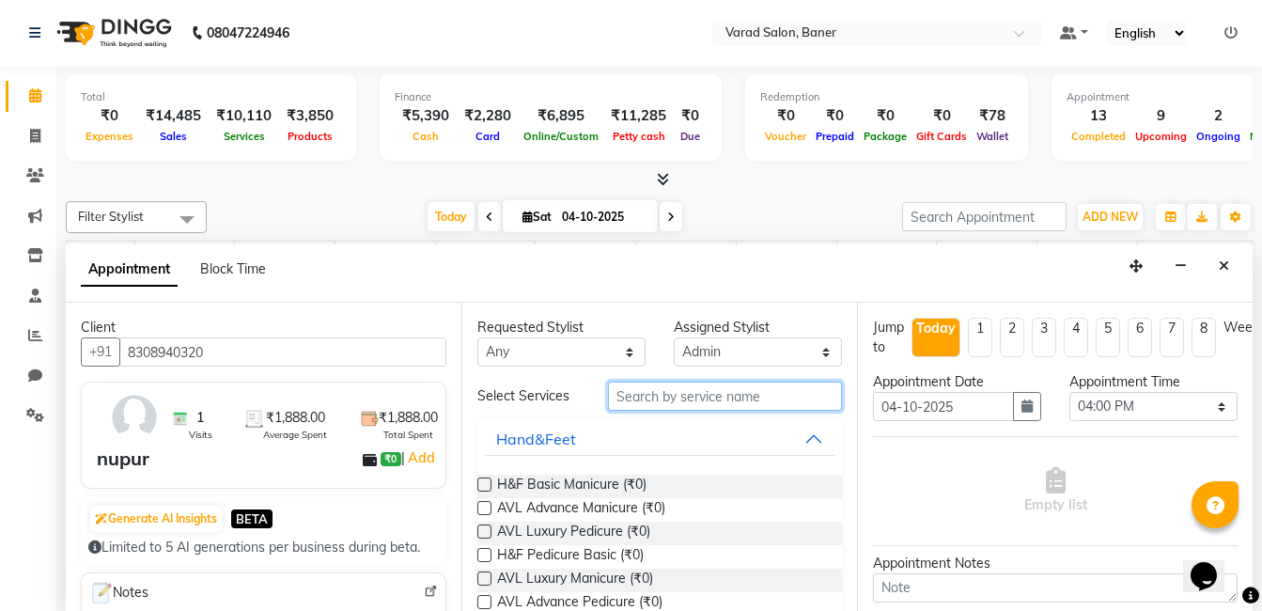
click at [682, 396] on input "text" at bounding box center [725, 396] width 234 height 29
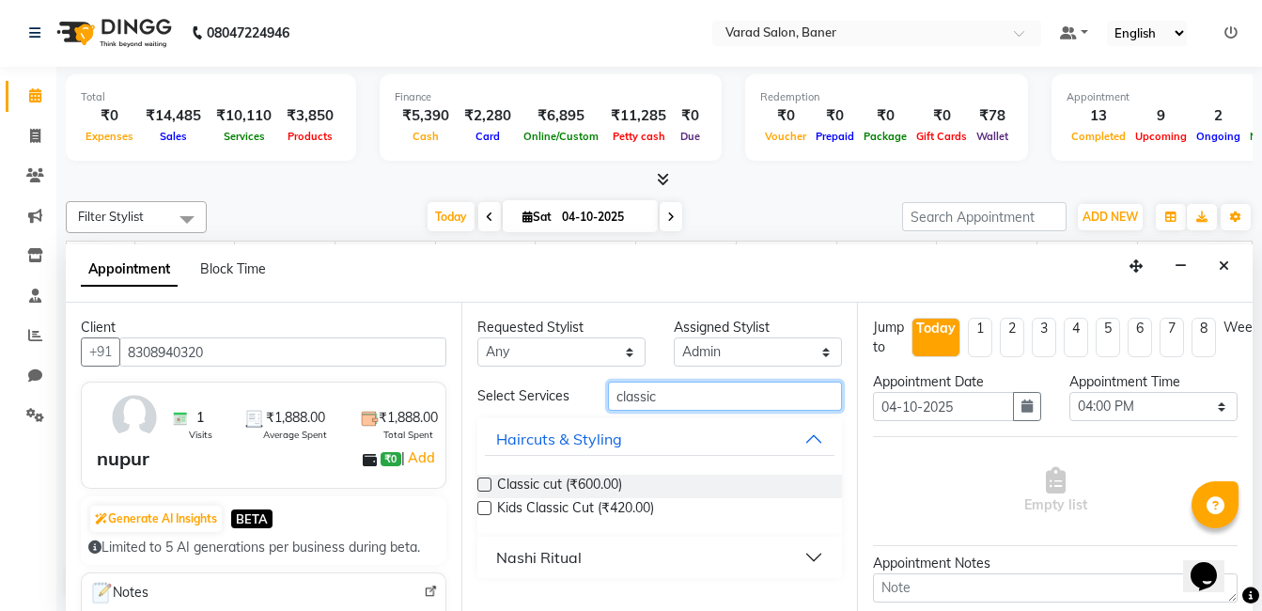
type input "classic"
click at [489, 479] on label at bounding box center [485, 485] width 14 height 14
click at [489, 480] on input "checkbox" at bounding box center [484, 486] width 12 height 12
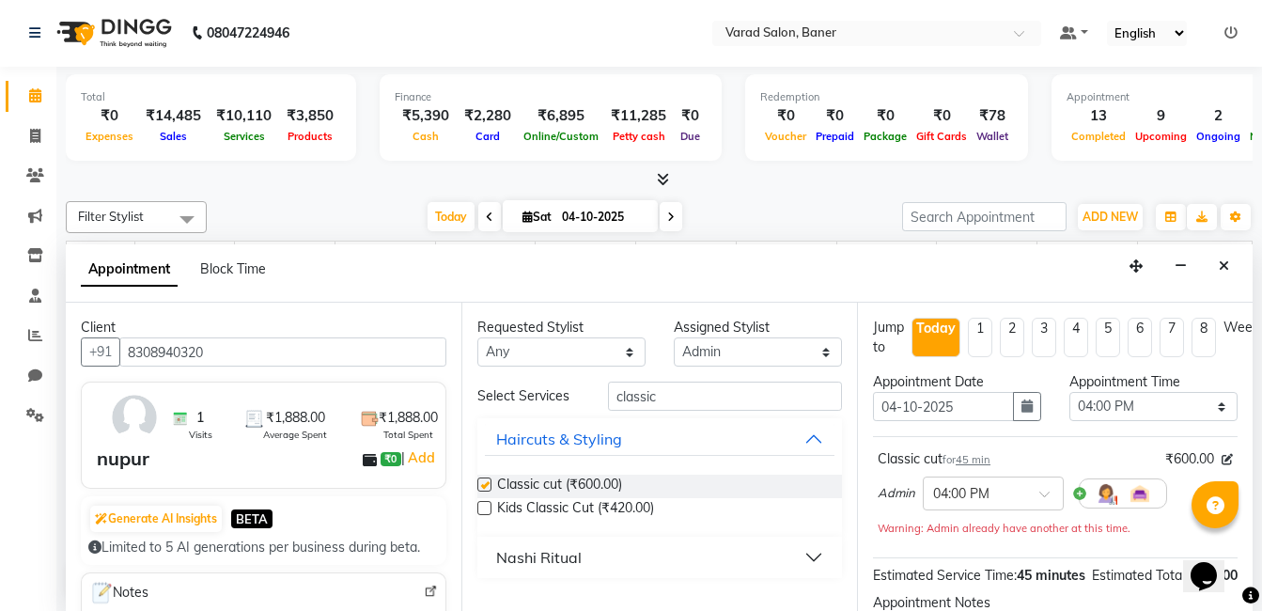
checkbox input "false"
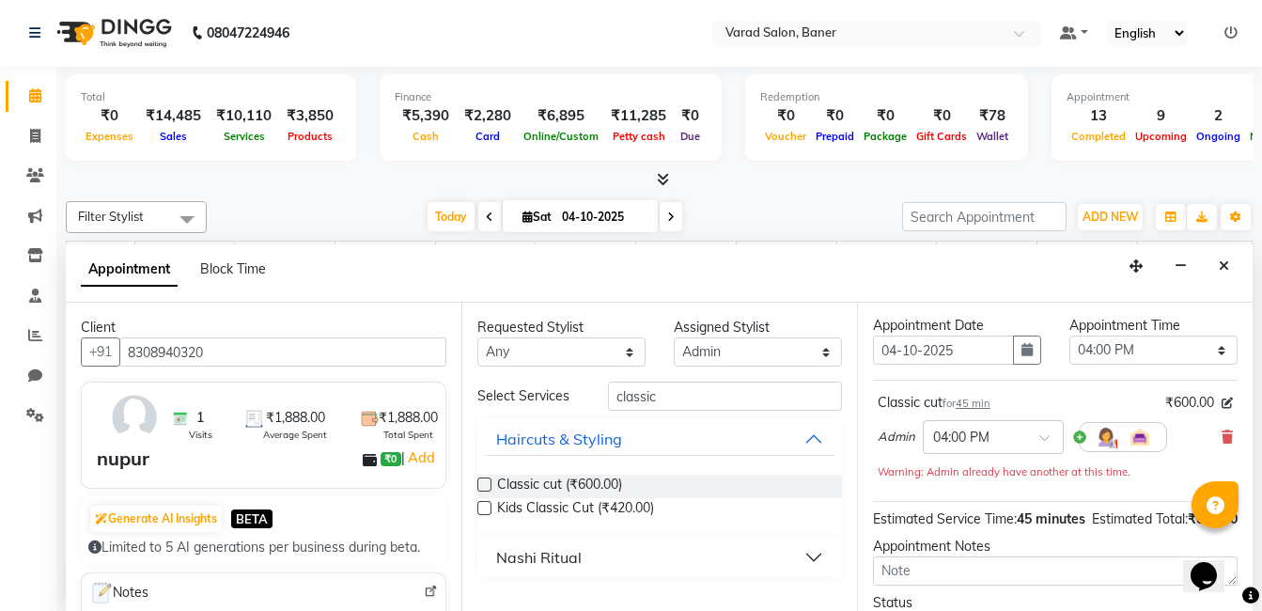
scroll to position [52, 0]
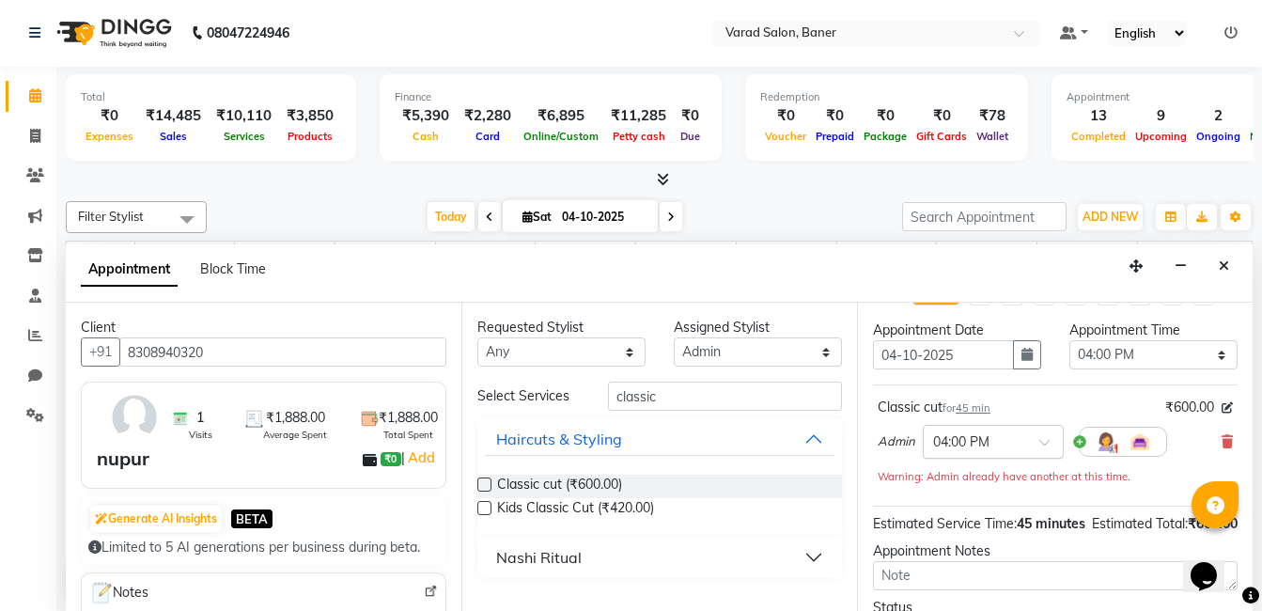
drag, startPoint x: 1215, startPoint y: 440, endPoint x: 1002, endPoint y: 448, distance: 212.6
click at [1206, 444] on div "Admin × 04:00 PM" at bounding box center [1055, 441] width 355 height 49
drag, startPoint x: 677, startPoint y: 400, endPoint x: 558, endPoint y: 398, distance: 118.5
click at [562, 400] on div "Select Services classic" at bounding box center [659, 396] width 393 height 29
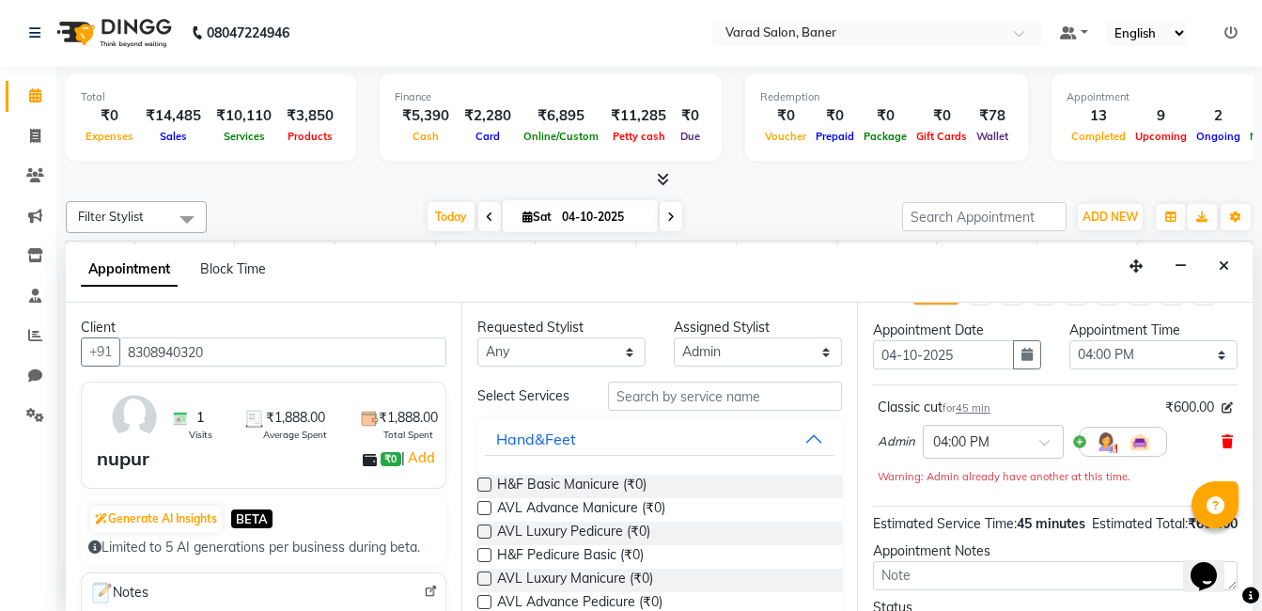
click at [1222, 442] on icon at bounding box center [1227, 441] width 11 height 13
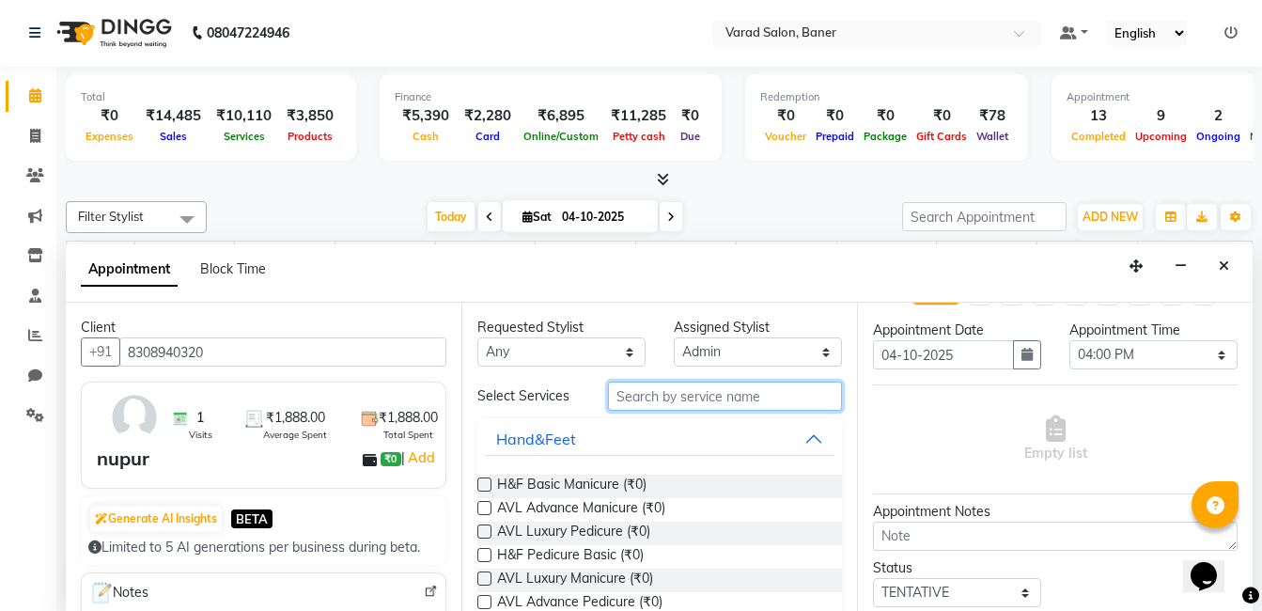
click at [652, 390] on input "text" at bounding box center [725, 396] width 234 height 29
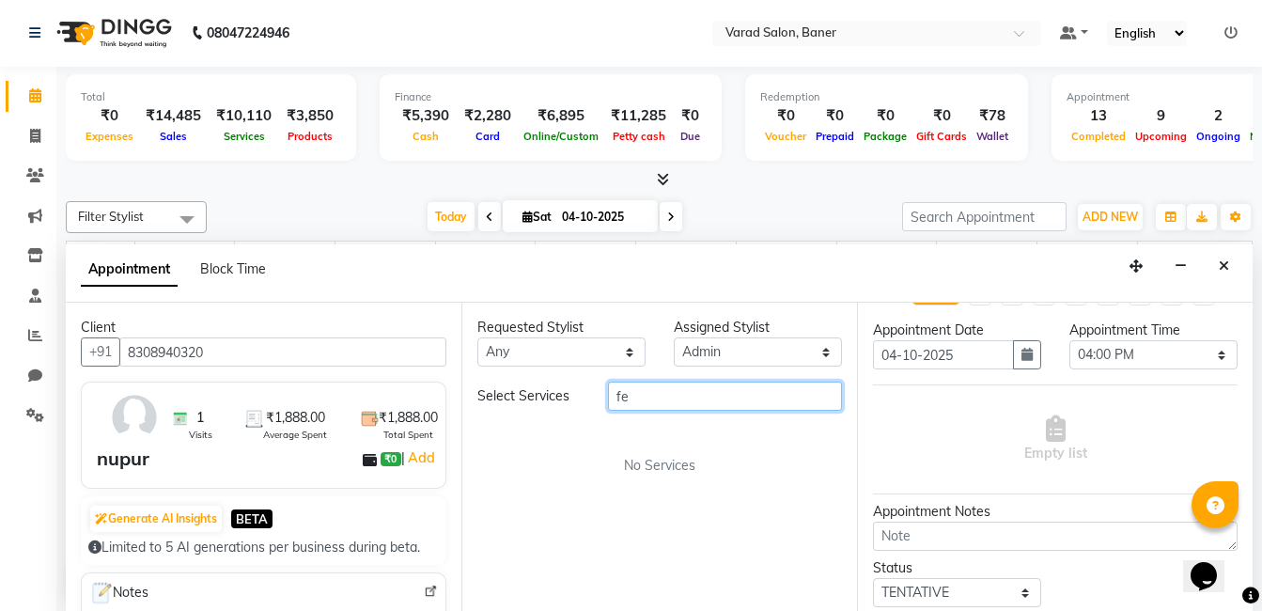
type input "f"
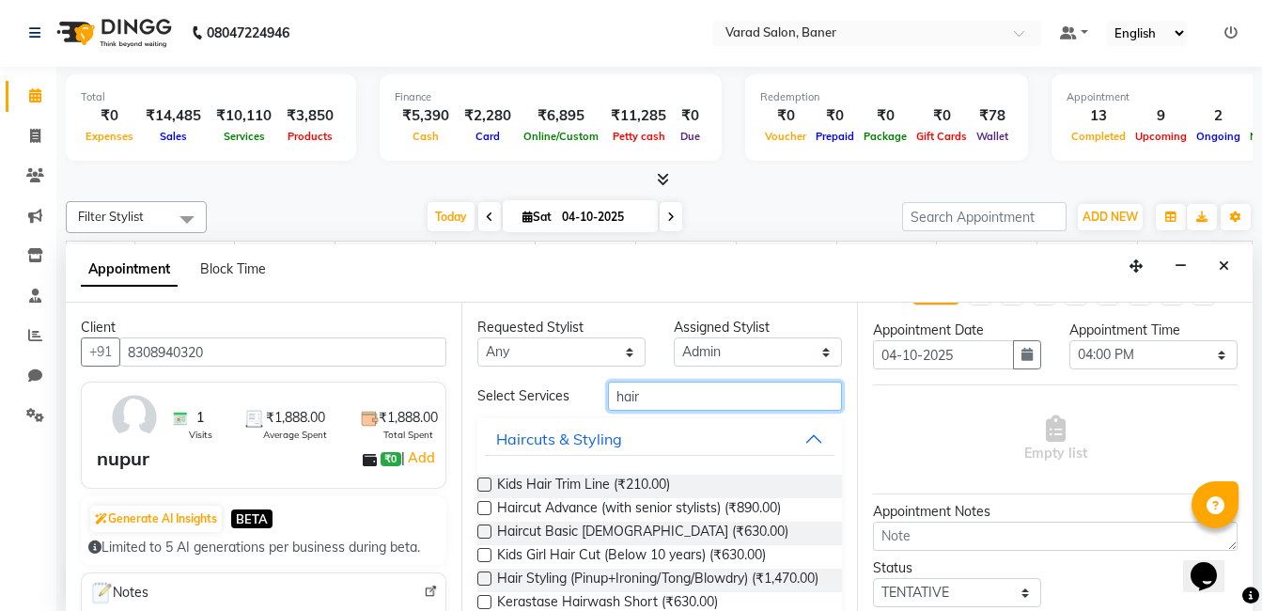
type input "hair"
click at [485, 507] on label at bounding box center [485, 508] width 14 height 14
click at [485, 507] on input "checkbox" at bounding box center [484, 510] width 12 height 12
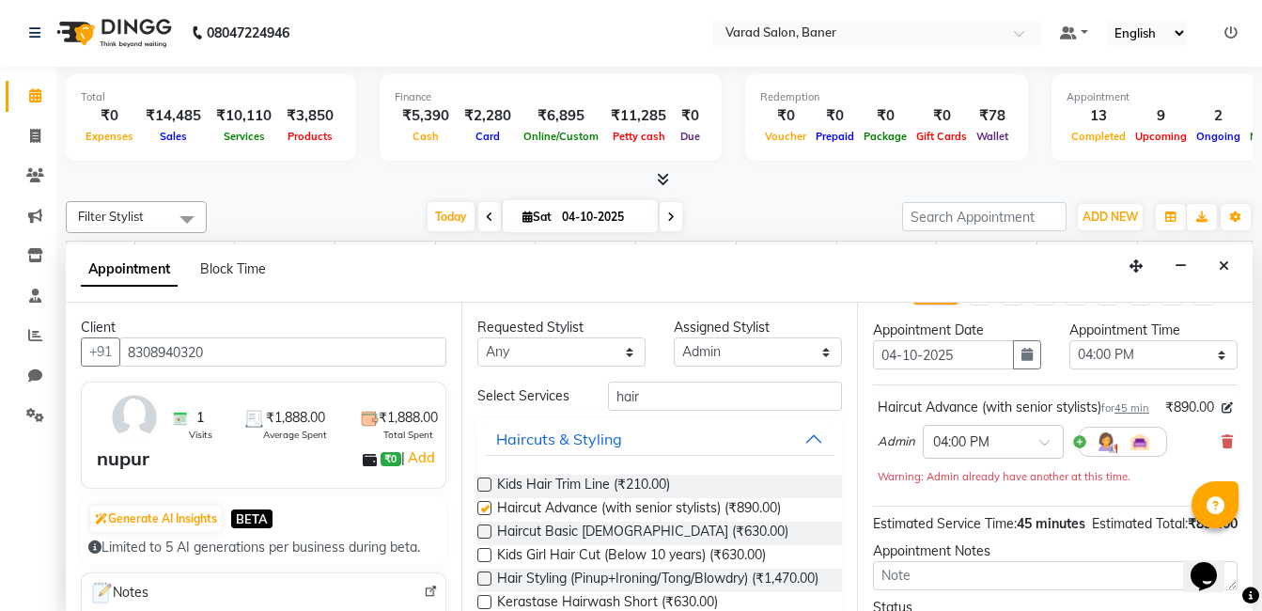
checkbox input "false"
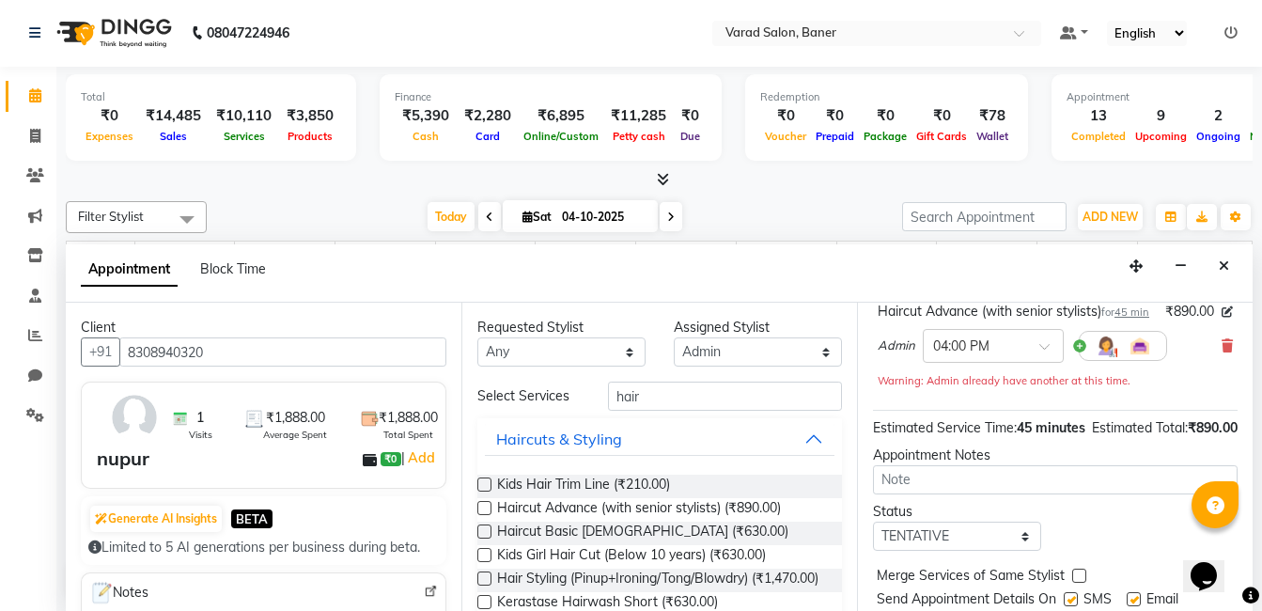
scroll to position [259, 0]
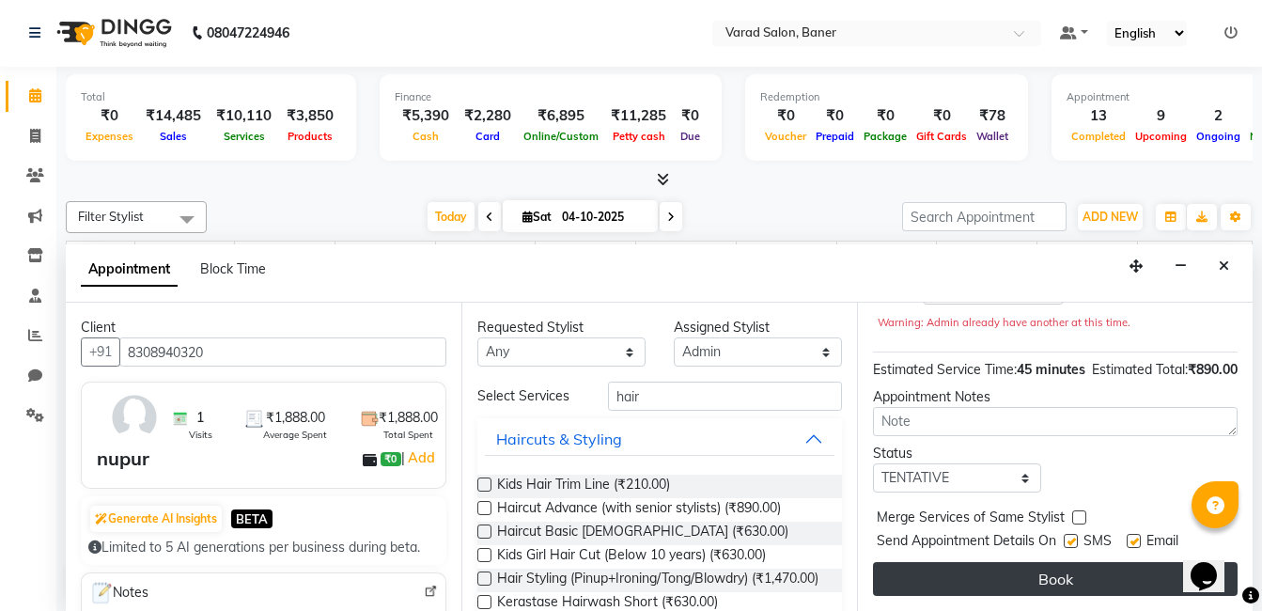
click at [1045, 562] on button "Book" at bounding box center [1055, 579] width 365 height 34
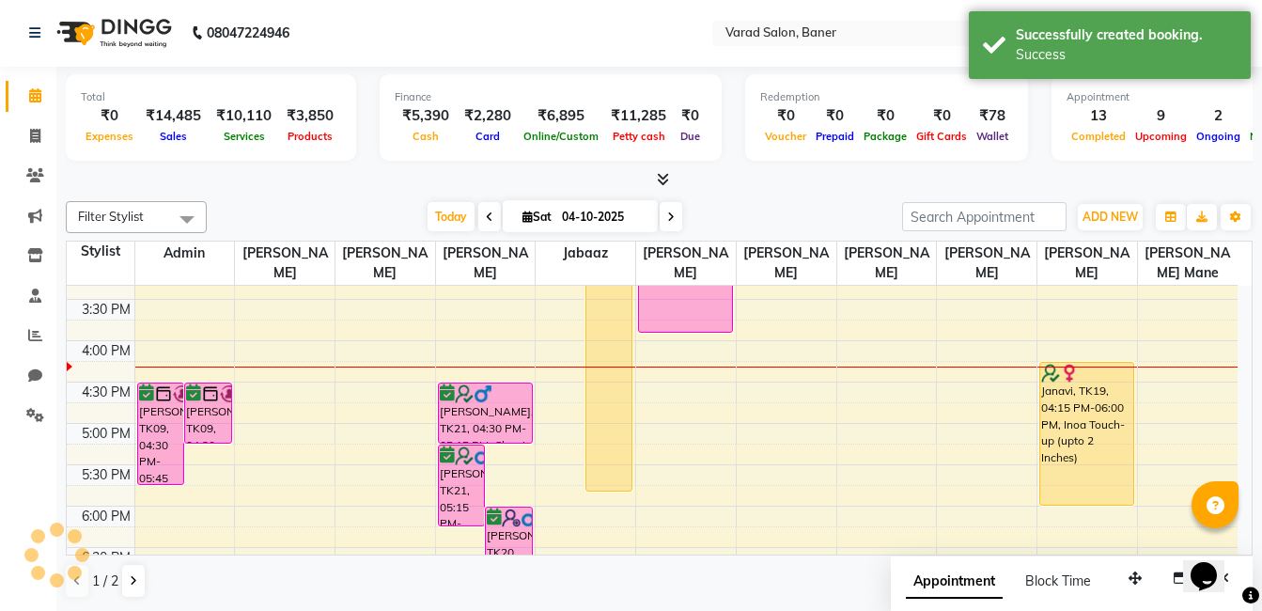
scroll to position [0, 0]
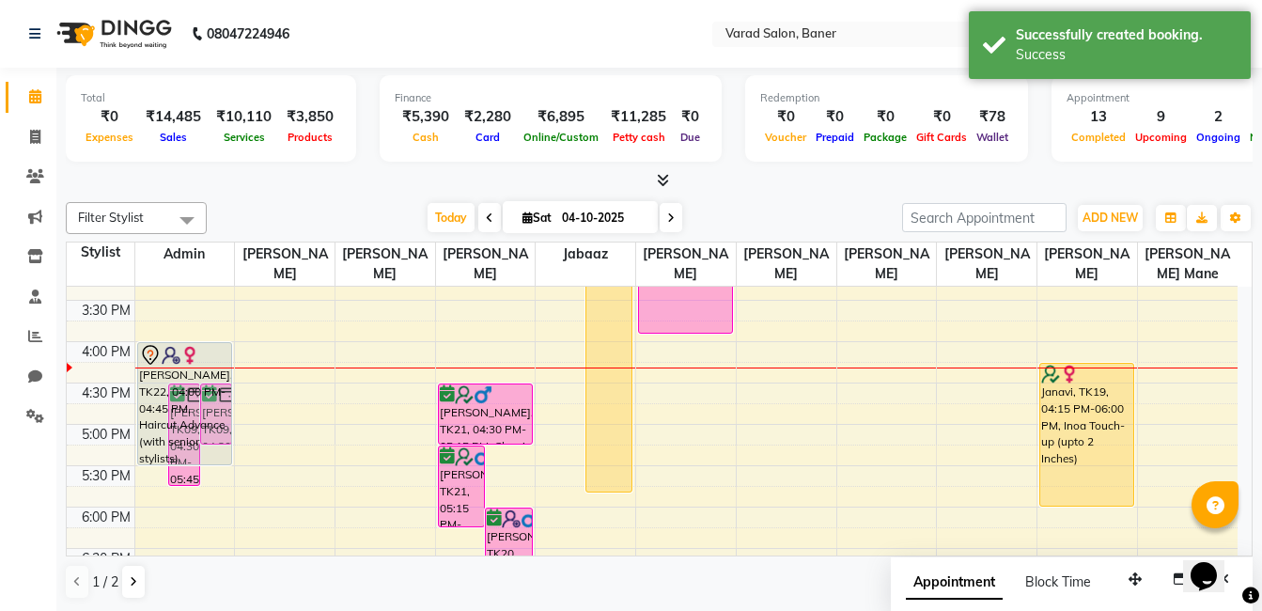
drag, startPoint x: 146, startPoint y: 400, endPoint x: 145, endPoint y: 458, distance: 57.3
click at [145, 458] on div "nupur, TK22, 04:00 PM-04:45 PM, Haircut Advance (with senior stylists) Ramya kh…" at bounding box center [185, 300] width 100 height 1074
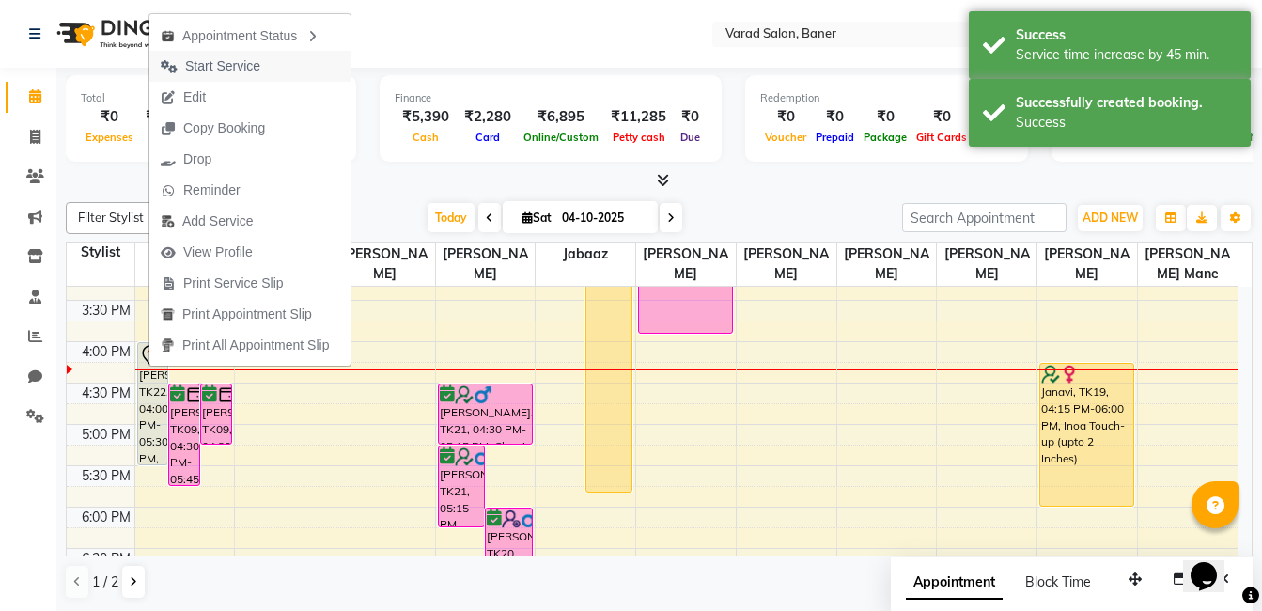
click at [328, 69] on button "Start Service" at bounding box center [249, 66] width 201 height 31
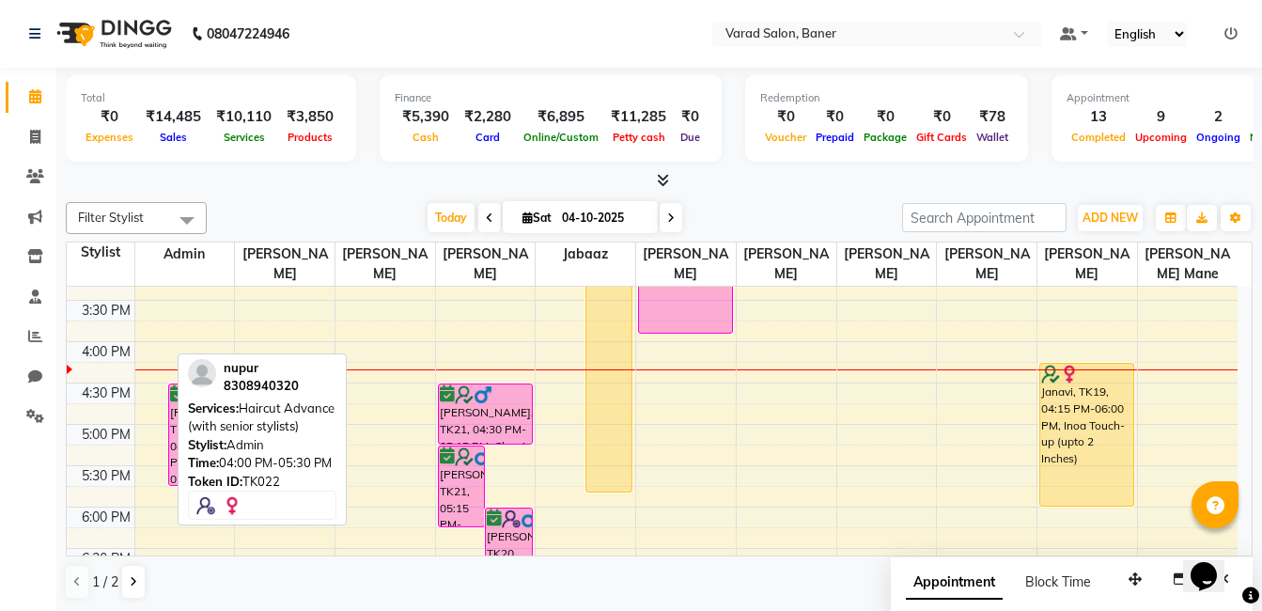
drag, startPoint x: 141, startPoint y: 405, endPoint x: 296, endPoint y: 420, distance: 155.8
click at [296, 420] on div "Filter Stylist Select All Admin Swapnil jadhav Prem patode Santosh Kadam Jabaaz…" at bounding box center [659, 401] width 1187 height 413
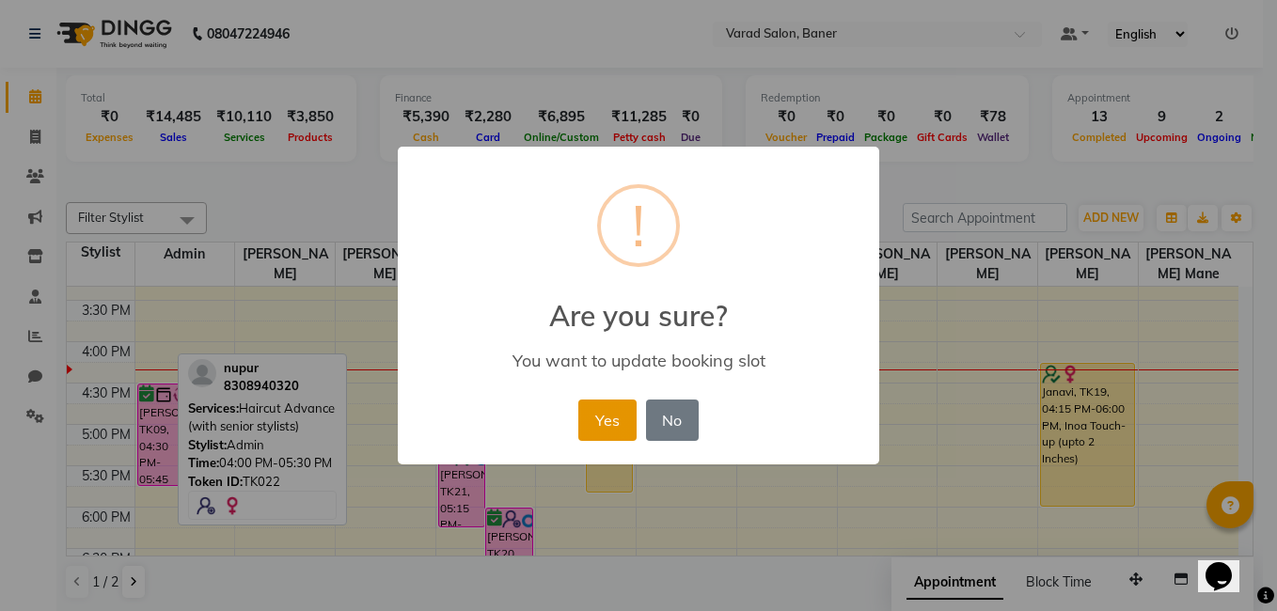
click at [601, 418] on button "Yes" at bounding box center [606, 420] width 57 height 41
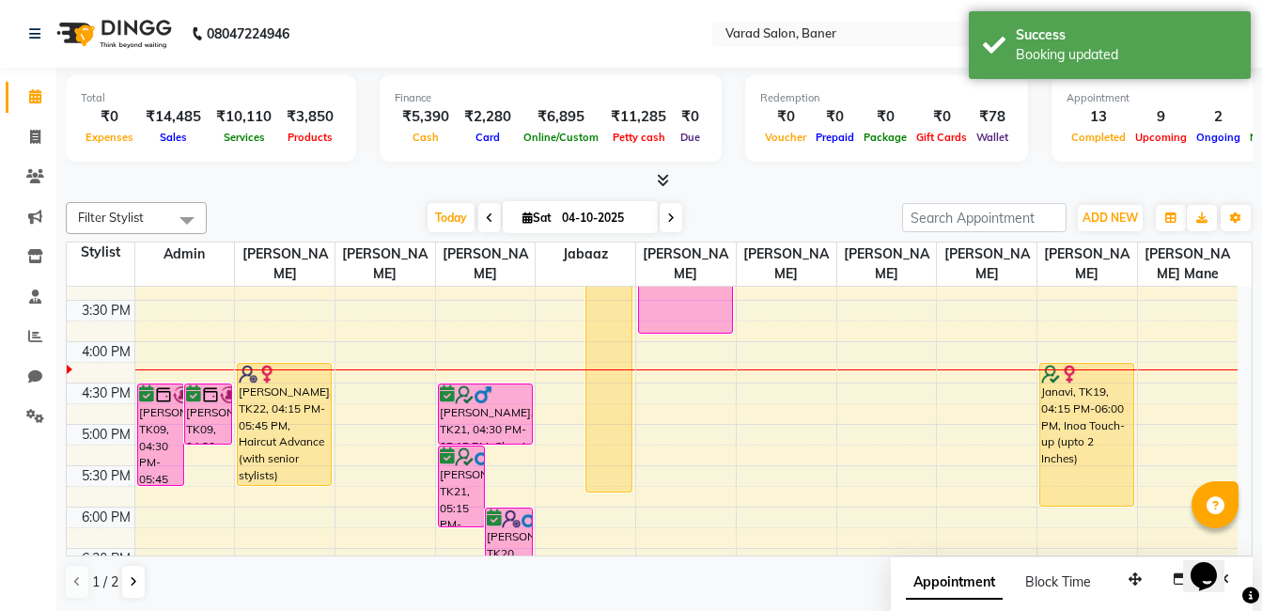
click at [347, 193] on div "Total ₹0 Expenses ₹14,485 Sales ₹10,110 Services ₹3,850 Products Finance ₹5,390…" at bounding box center [659, 340] width 1206 height 544
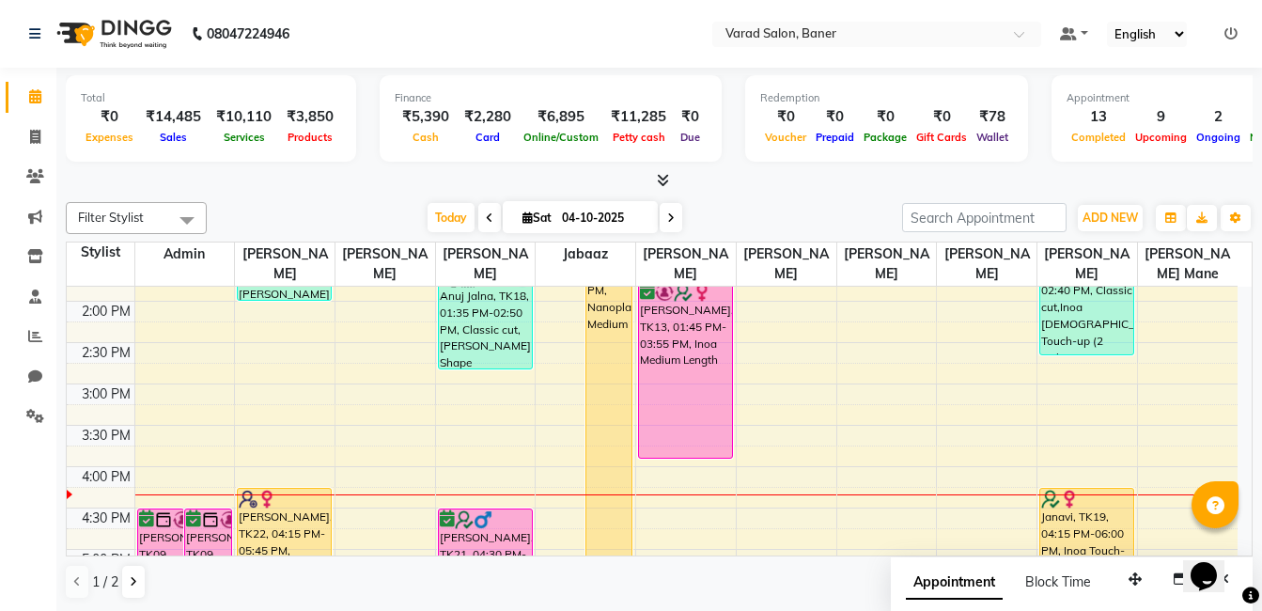
scroll to position [524, 0]
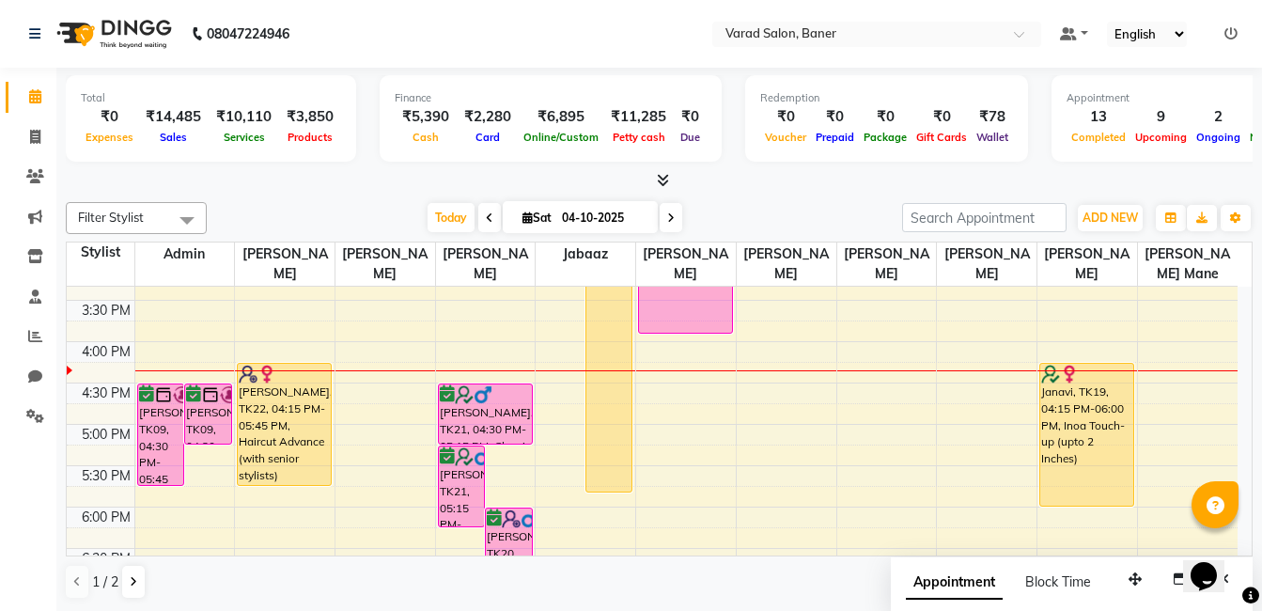
click at [809, 198] on div "Filter Stylist Select All Admin Swapnil jadhav Prem patode Santosh Kadam Jabaaz…" at bounding box center [659, 401] width 1187 height 413
click at [322, 192] on div "Total ₹0 Expenses ₹14,485 Sales ₹10,110 Services ₹3,850 Products Finance ₹5,390…" at bounding box center [659, 340] width 1206 height 544
click at [276, 207] on div "Today Sat 04-10-2025" at bounding box center [554, 218] width 677 height 28
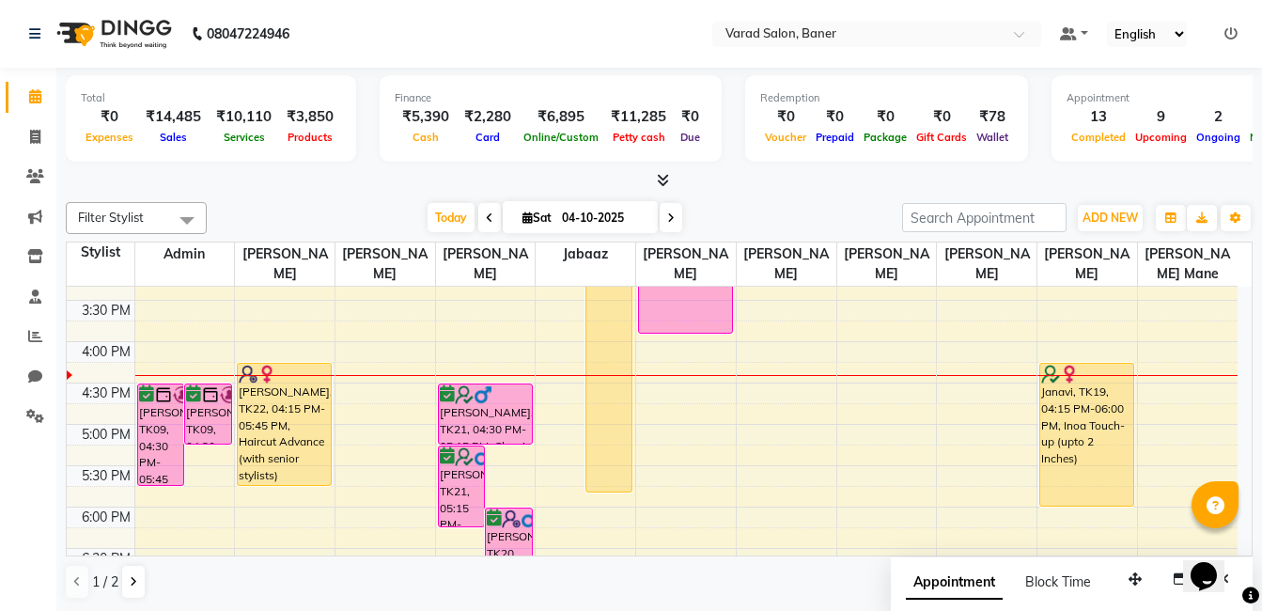
click at [262, 206] on div "Today Sat 04-10-2025" at bounding box center [554, 218] width 677 height 28
click at [291, 176] on div at bounding box center [659, 181] width 1187 height 20
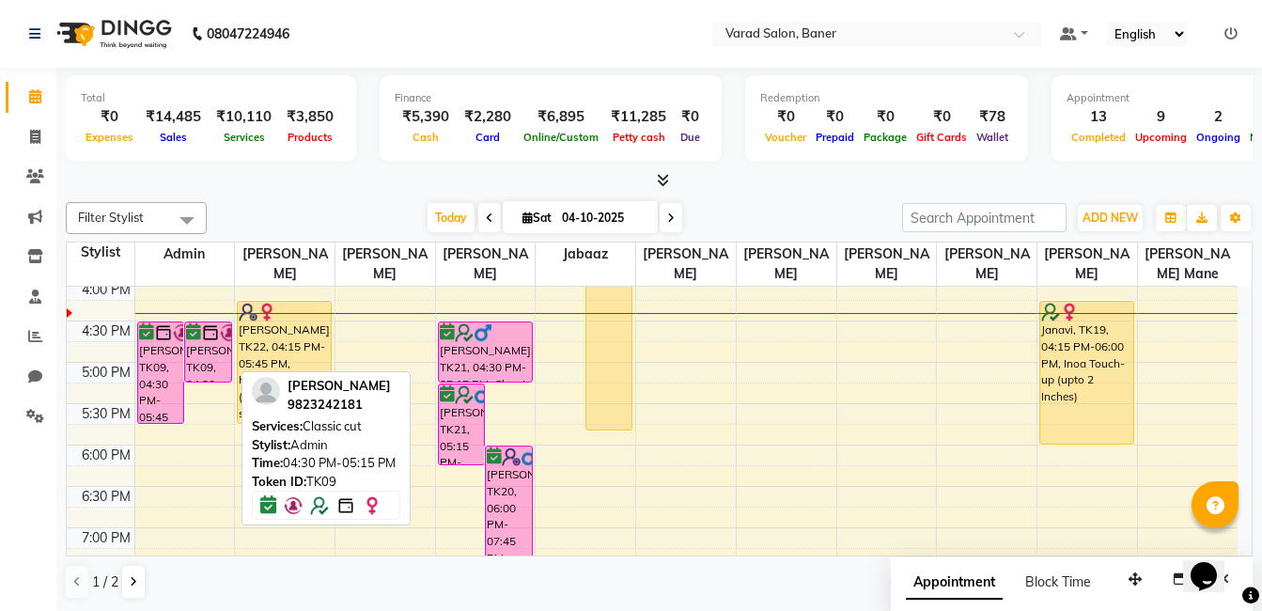
scroll to position [618, 0]
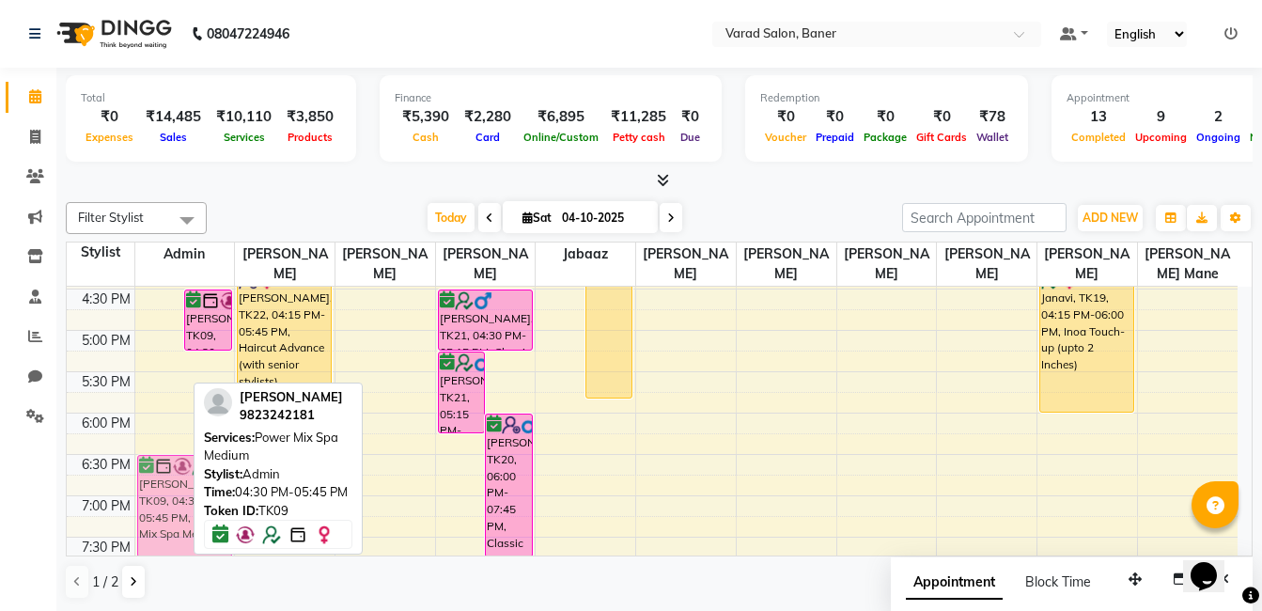
drag, startPoint x: 158, startPoint y: 340, endPoint x: 170, endPoint y: 500, distance: 160.3
click at [167, 505] on div "Nikita Ghadge, TK07, 12:10 PM-12:55 PM, Eyebrows Threading,Forehead Threading,L…" at bounding box center [185, 206] width 100 height 1074
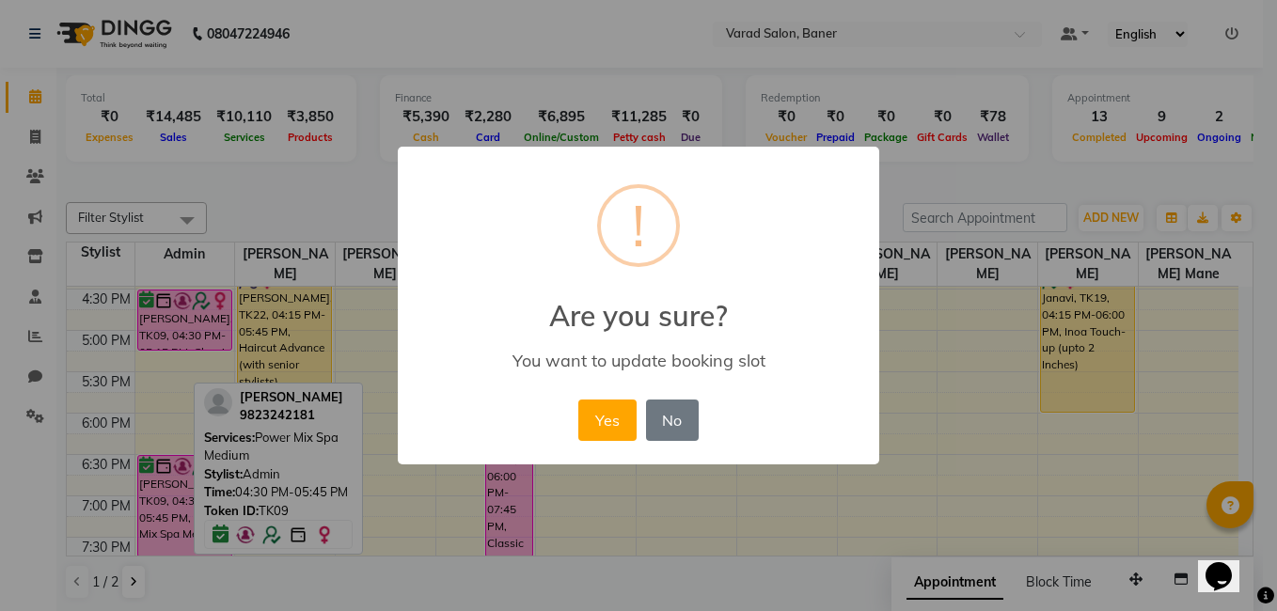
drag, startPoint x: 602, startPoint y: 428, endPoint x: 356, endPoint y: 338, distance: 261.1
click at [599, 424] on button "Yes" at bounding box center [606, 420] width 57 height 41
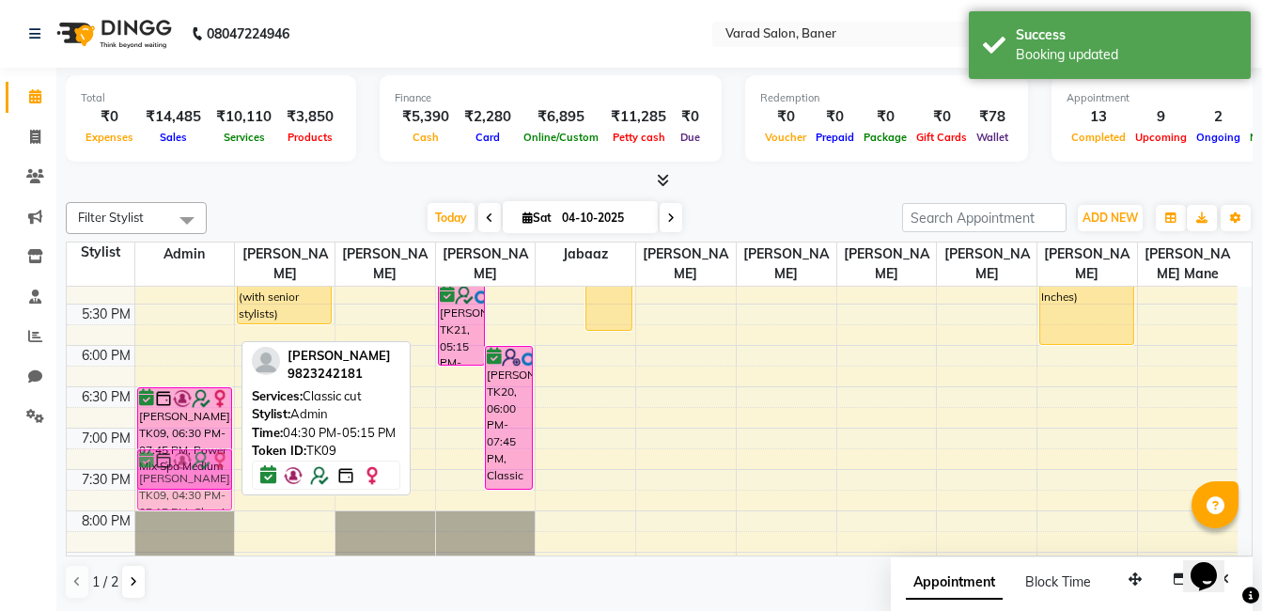
scroll to position [700, 0]
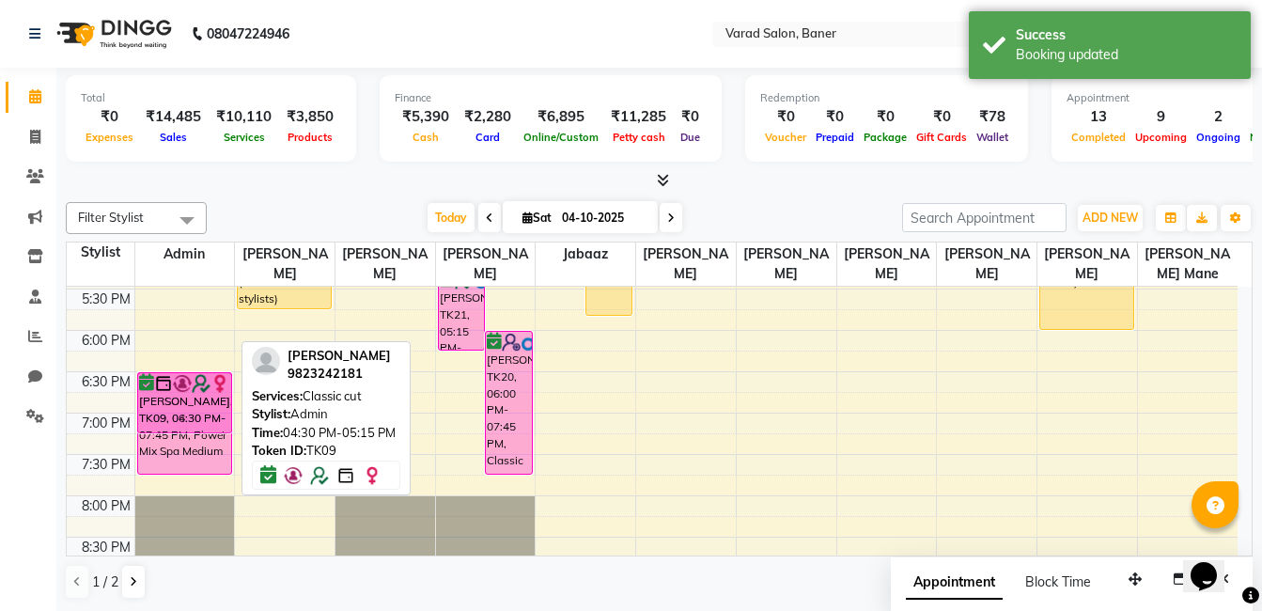
drag, startPoint x: 196, startPoint y: 322, endPoint x: 177, endPoint y: 405, distance: 84.8
click at [177, 405] on div "Nikita Ghadge, TK07, 12:10 PM-12:55 PM, Eyebrows Threading,Forehead Threading,L…" at bounding box center [185, 123] width 100 height 1074
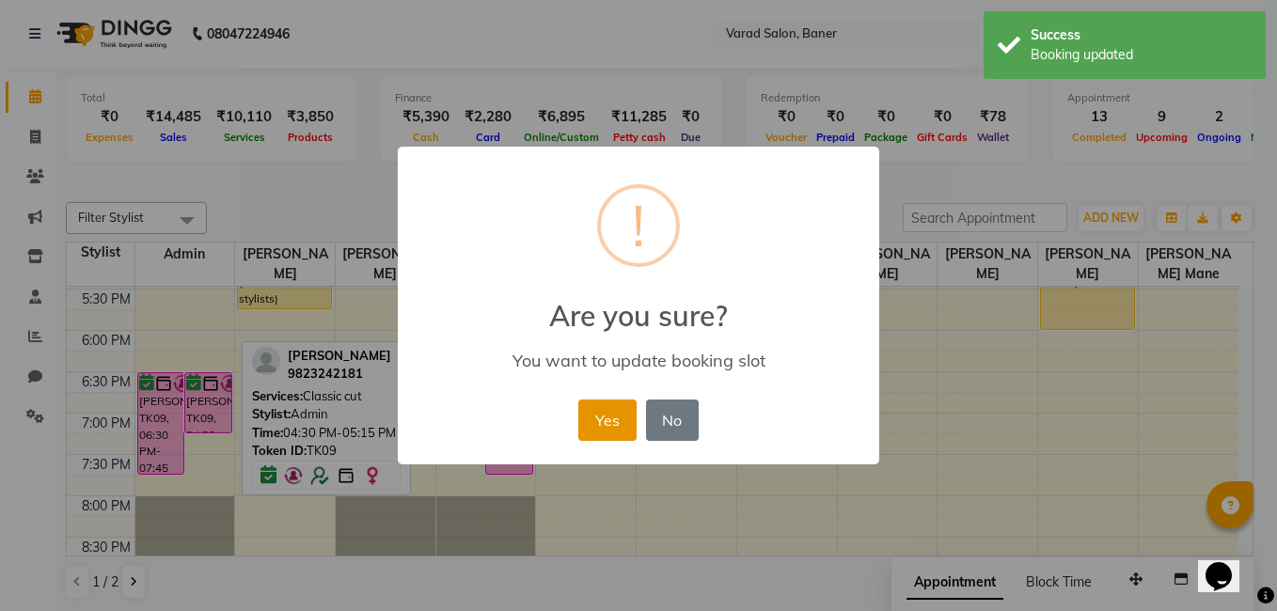
drag, startPoint x: 619, startPoint y: 409, endPoint x: 309, endPoint y: 366, distance: 312.3
click at [616, 409] on button "Yes" at bounding box center [606, 420] width 57 height 41
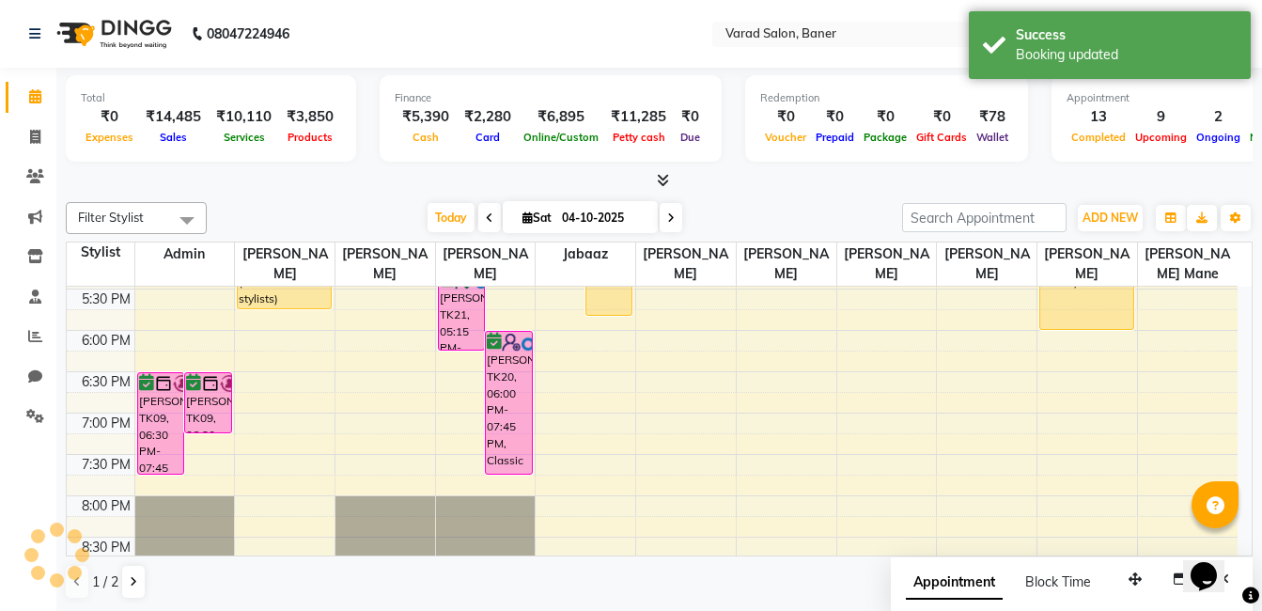
click at [317, 228] on div "[DATE] [DATE]" at bounding box center [554, 218] width 677 height 28
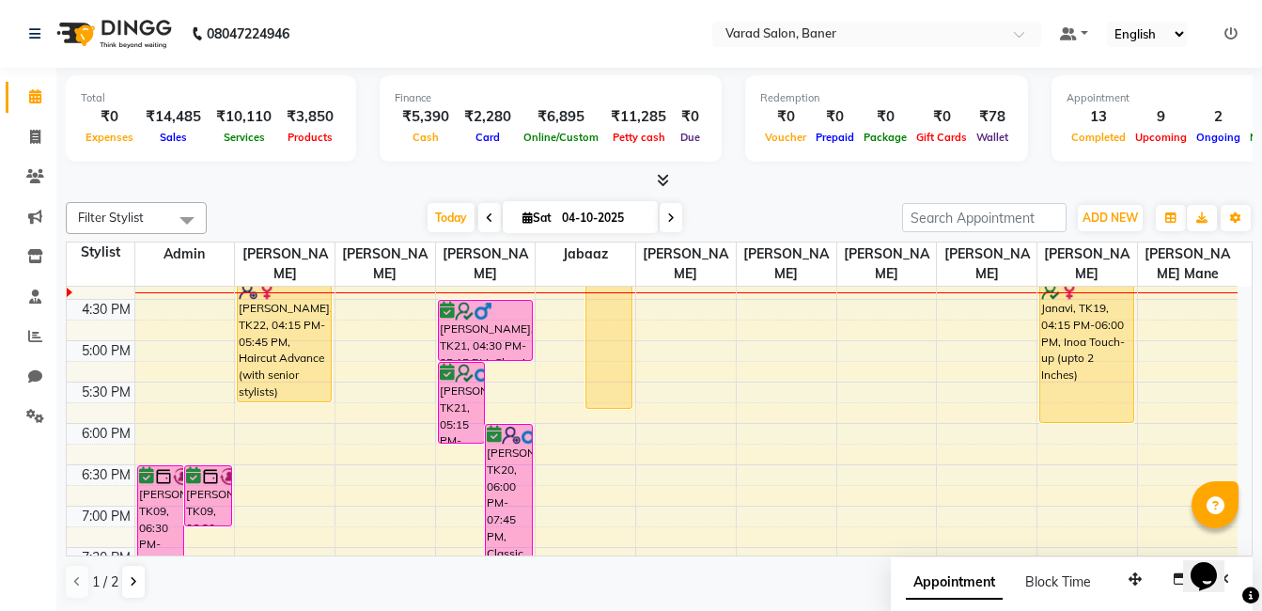
scroll to position [606, 0]
click at [34, 133] on icon at bounding box center [35, 137] width 10 height 14
select select "service"
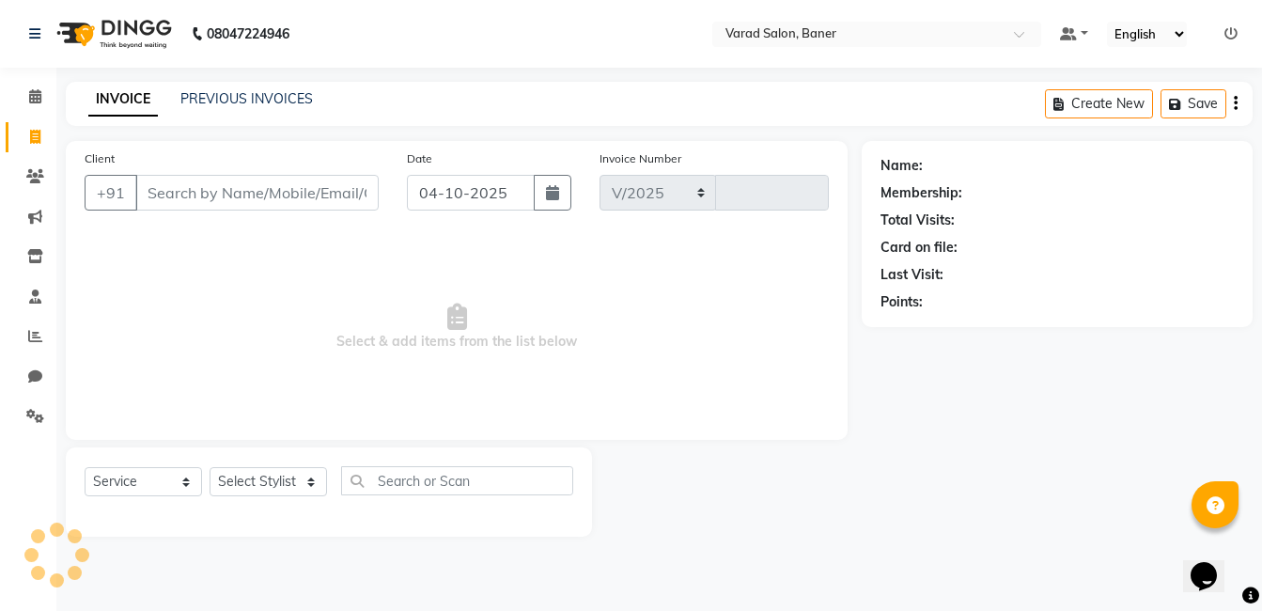
select select "7115"
type input "3999"
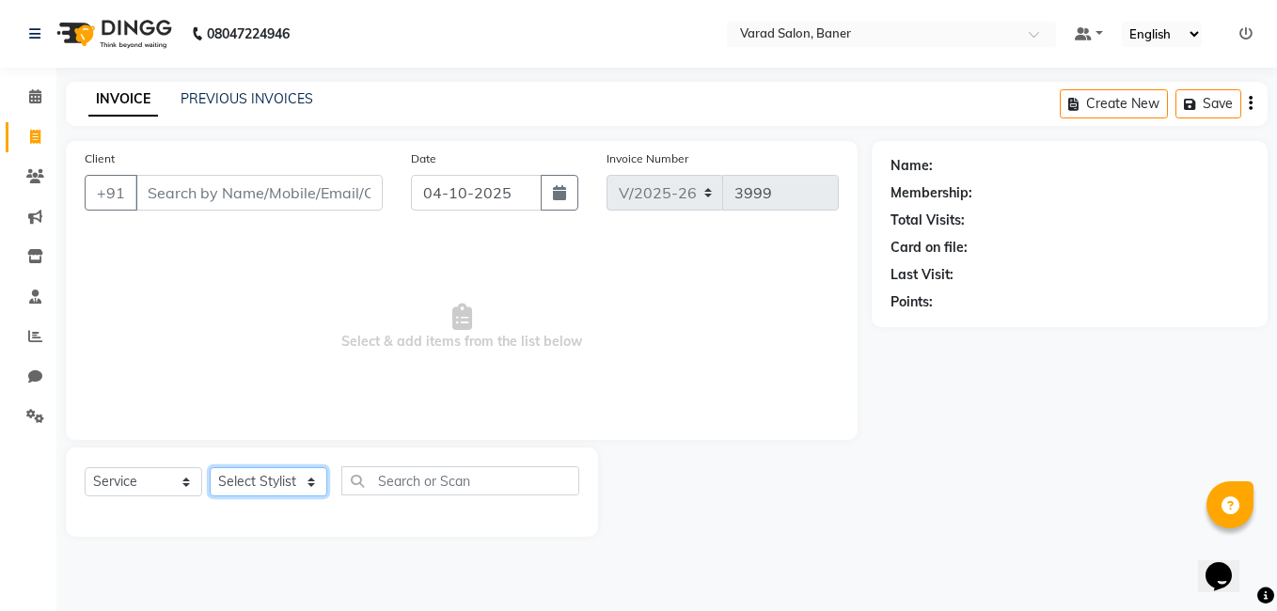
click at [262, 477] on select "Select Stylist [PERSON_NAME] Admin Jabaaz [PERSON_NAME] [PERSON_NAME] [PERSON_N…" at bounding box center [269, 481] width 118 height 29
select select "60255"
click at [210, 467] on select "Select Stylist [PERSON_NAME] Admin Jabaaz [PERSON_NAME] [PERSON_NAME] [PERSON_N…" at bounding box center [269, 481] width 118 height 29
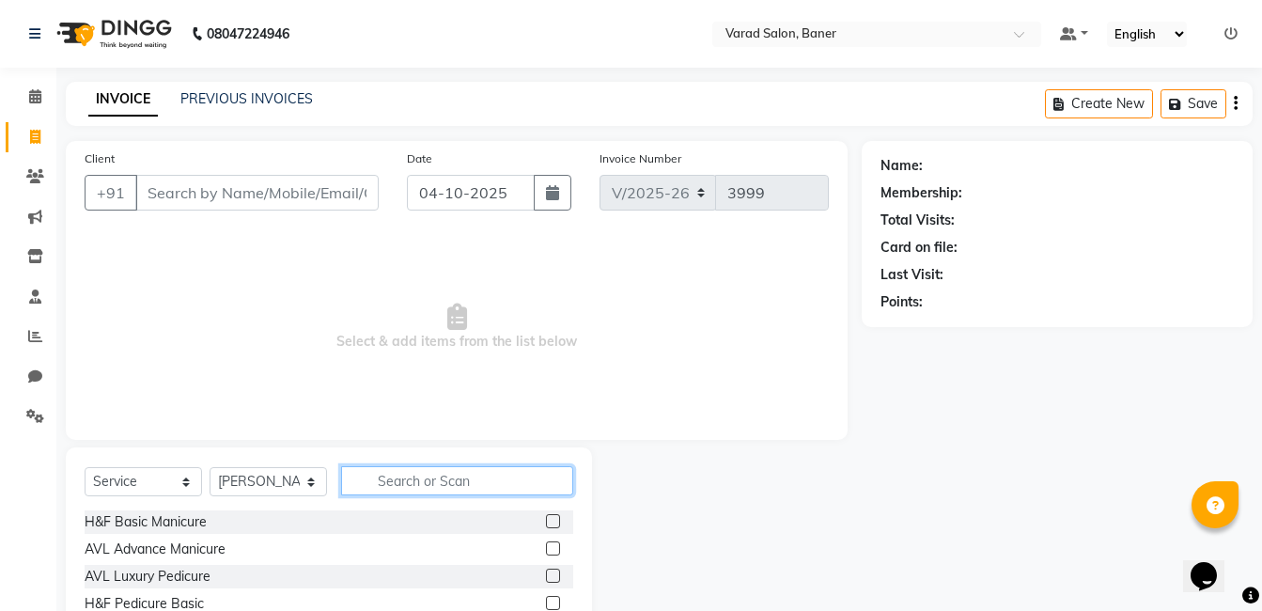
click at [404, 478] on input "text" at bounding box center [457, 480] width 232 height 29
type input "kids"
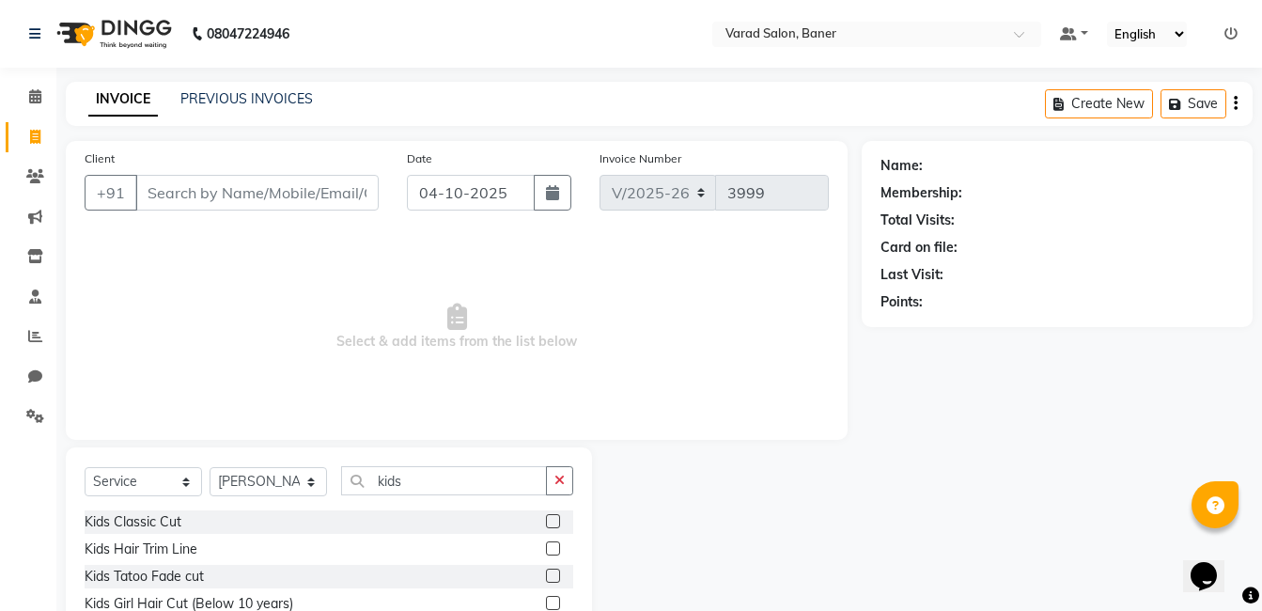
click at [556, 523] on label at bounding box center [553, 521] width 14 height 14
click at [556, 523] on input "checkbox" at bounding box center [552, 522] width 12 height 12
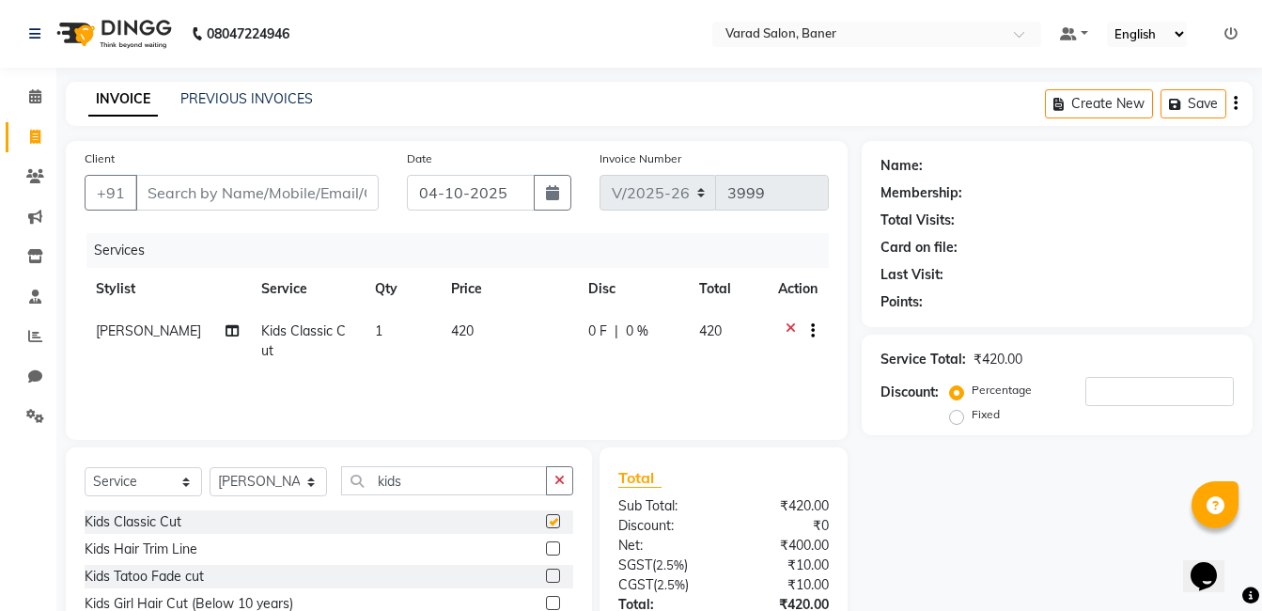
checkbox input "false"
click at [273, 489] on select "Select Stylist [PERSON_NAME] Admin Jabaaz [PERSON_NAME] [PERSON_NAME] [PERSON_N…" at bounding box center [269, 481] width 118 height 29
select select "60259"
click at [210, 467] on select "Select Stylist [PERSON_NAME] Admin Jabaaz [PERSON_NAME] [PERSON_NAME] [PERSON_N…" at bounding box center [269, 481] width 118 height 29
click at [559, 483] on button "button" at bounding box center [559, 480] width 27 height 29
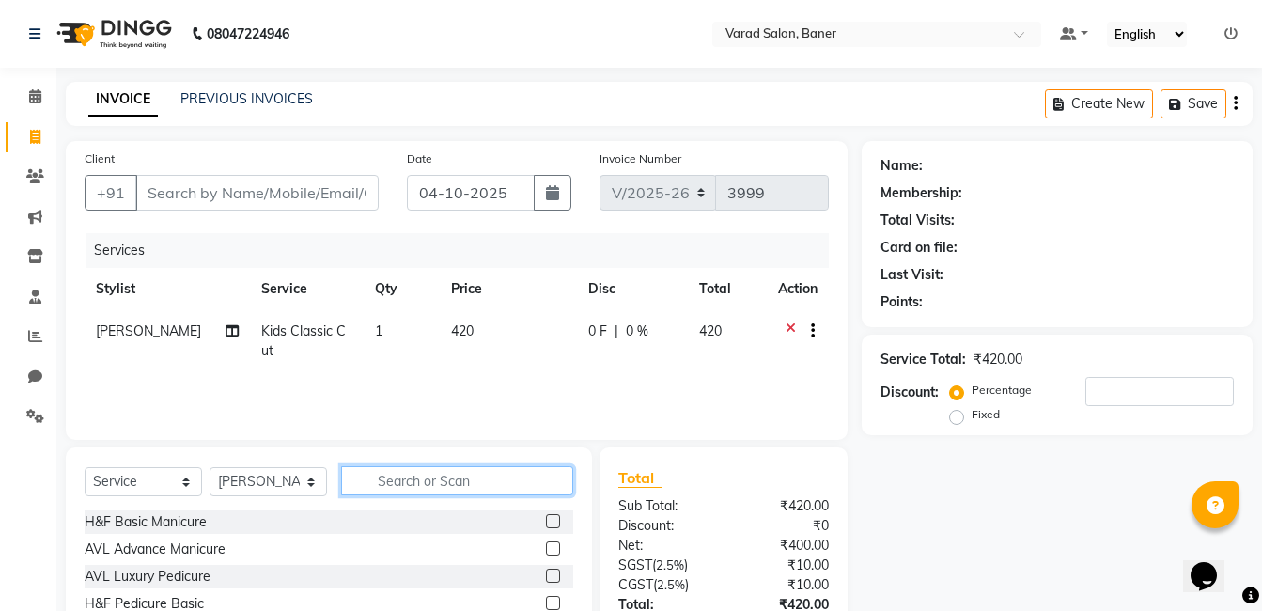
click at [486, 481] on input "text" at bounding box center [457, 480] width 232 height 29
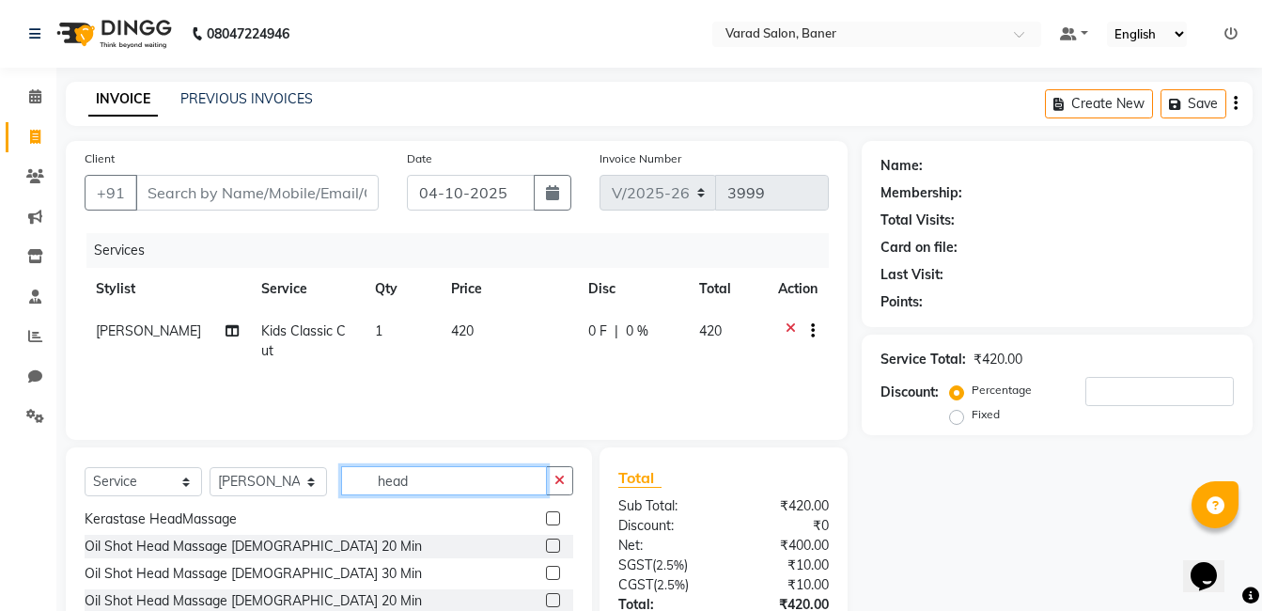
scroll to position [142, 0]
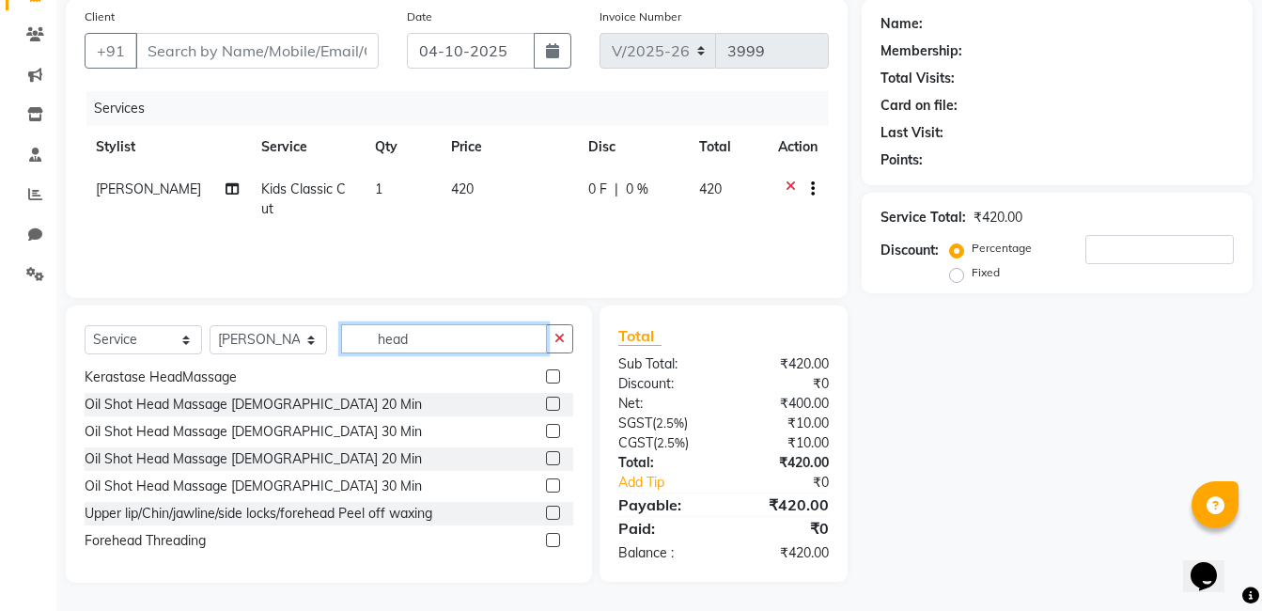
type input "head"
click at [546, 459] on label at bounding box center [553, 458] width 14 height 14
click at [546, 459] on input "checkbox" at bounding box center [552, 459] width 12 height 12
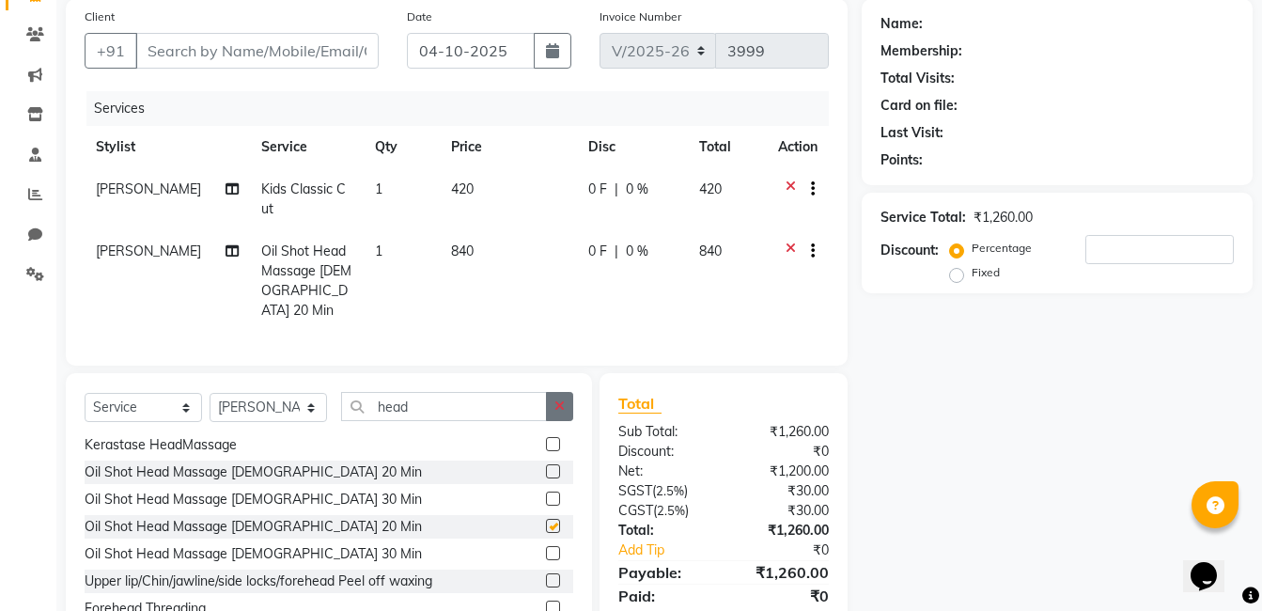
checkbox input "false"
drag, startPoint x: 566, startPoint y: 404, endPoint x: 471, endPoint y: 404, distance: 94.9
click at [560, 404] on button "button" at bounding box center [559, 406] width 27 height 29
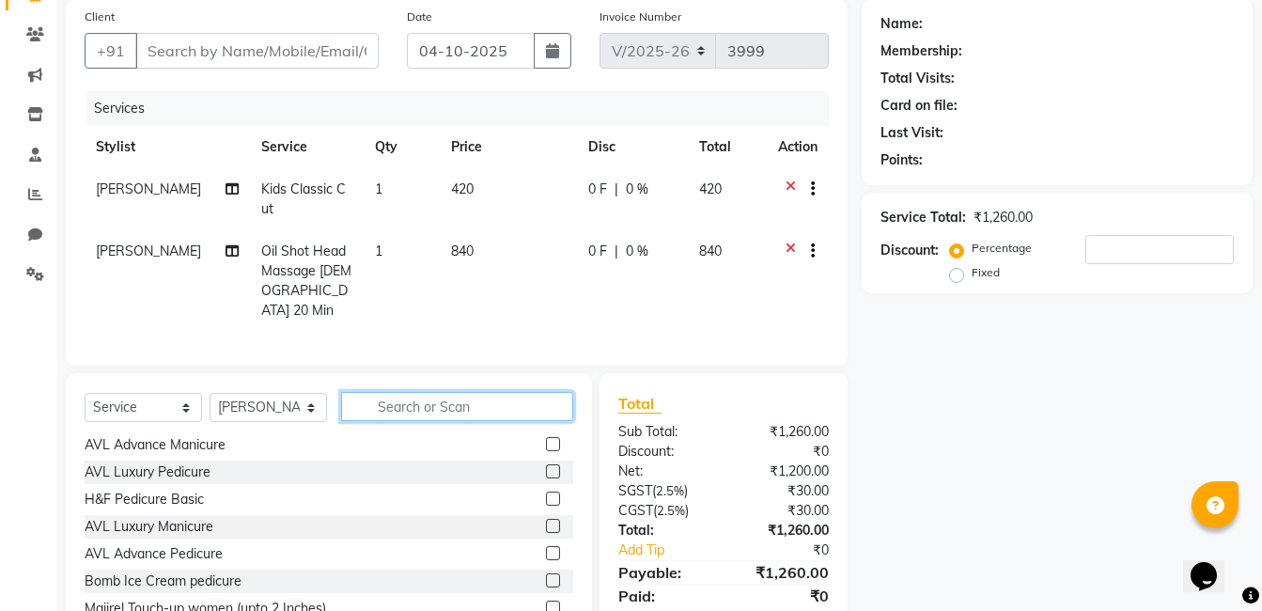
click at [471, 404] on input "text" at bounding box center [457, 406] width 232 height 29
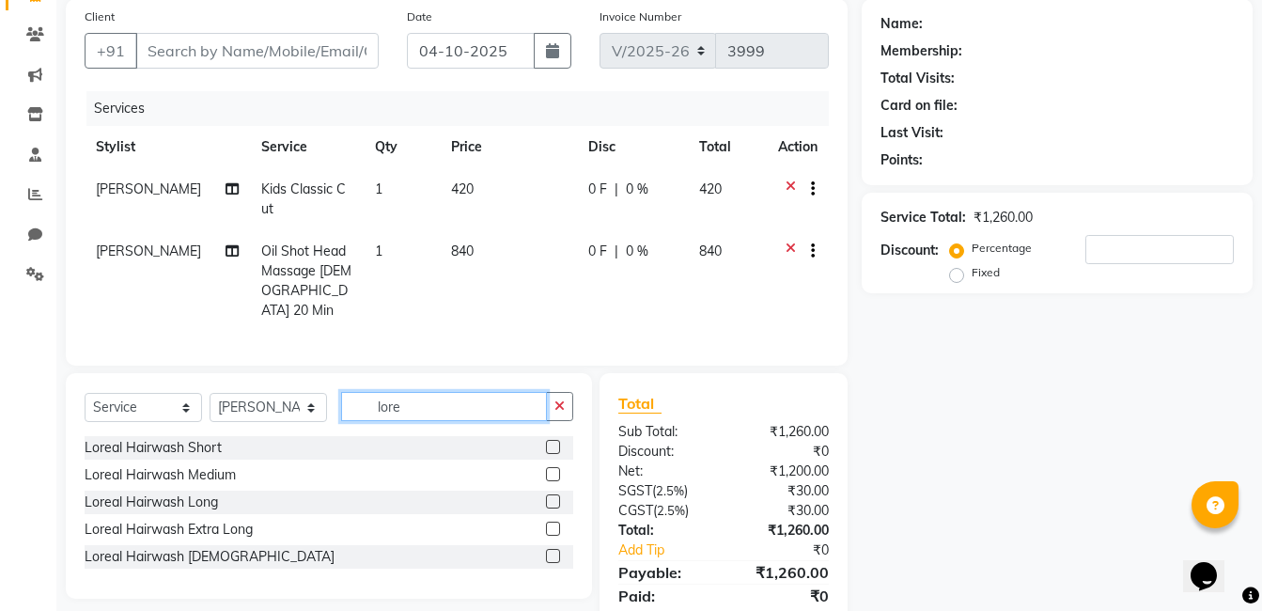
scroll to position [0, 0]
type input "loreal"
click at [555, 494] on label at bounding box center [553, 501] width 14 height 14
click at [555, 496] on input "checkbox" at bounding box center [552, 502] width 12 height 12
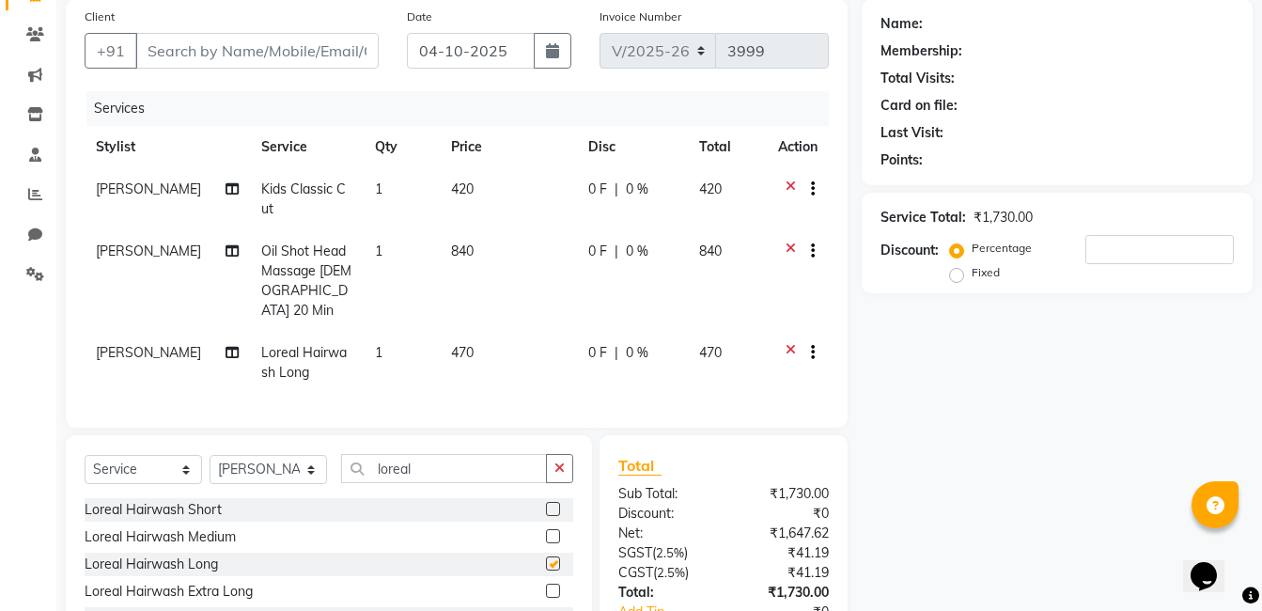
checkbox input "false"
click at [562, 462] on icon "button" at bounding box center [560, 468] width 10 height 13
click at [265, 457] on select "Select Stylist [PERSON_NAME] Admin Jabaaz [PERSON_NAME] [PERSON_NAME] [PERSON_N…" at bounding box center [269, 469] width 118 height 29
select select "68623"
click at [210, 455] on select "Select Stylist [PERSON_NAME] Admin Jabaaz [PERSON_NAME] [PERSON_NAME] [PERSON_N…" at bounding box center [269, 469] width 118 height 29
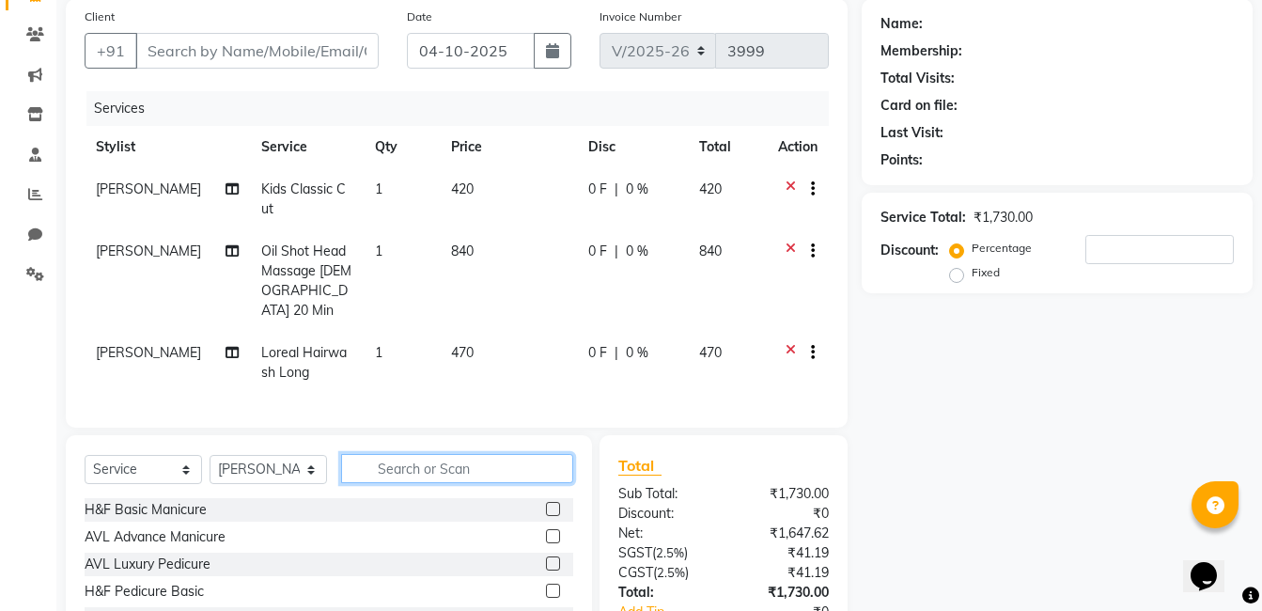
click at [410, 467] on input "text" at bounding box center [457, 468] width 232 height 29
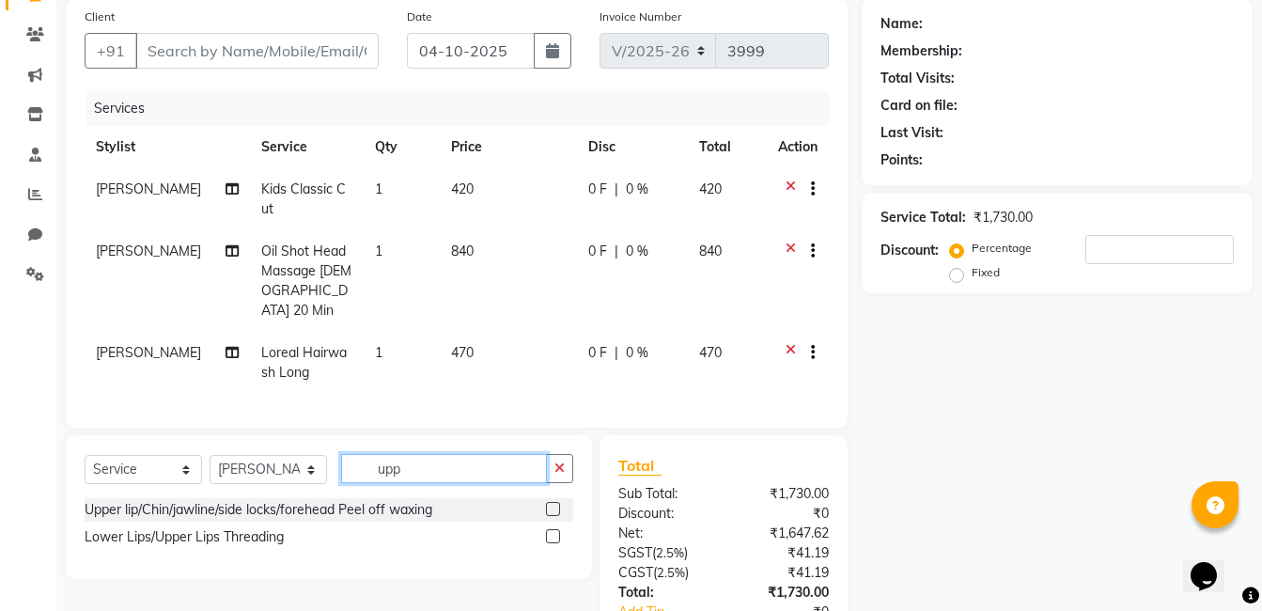
type input "upp"
click at [552, 533] on label at bounding box center [553, 536] width 14 height 14
click at [552, 533] on input "checkbox" at bounding box center [552, 537] width 12 height 12
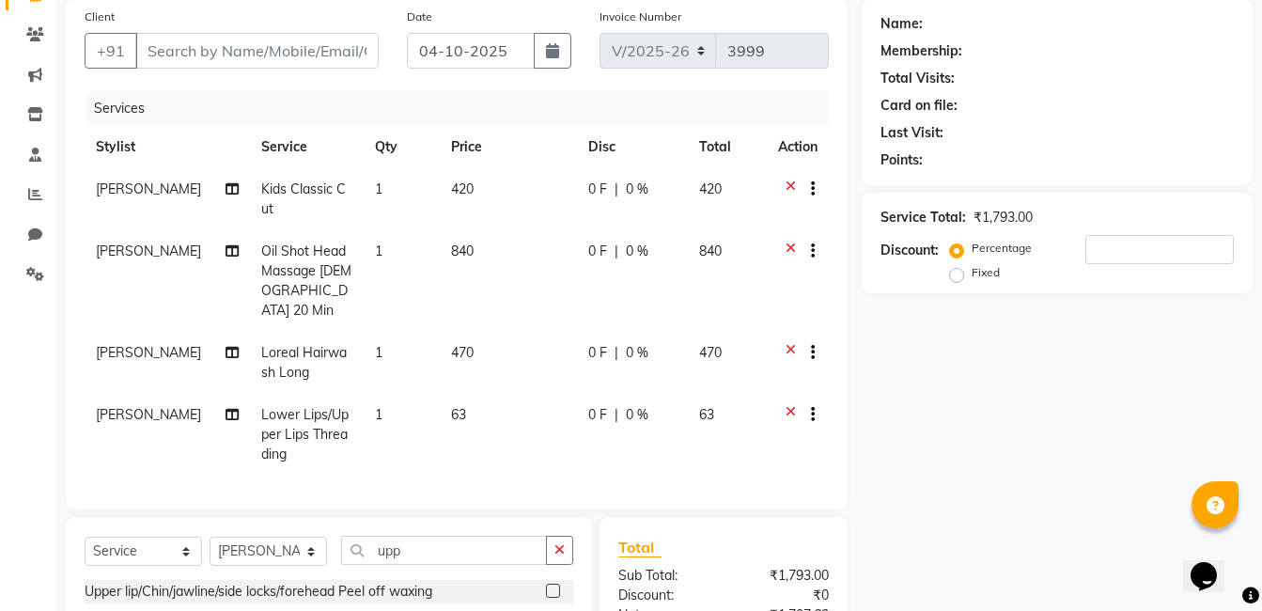
checkbox input "false"
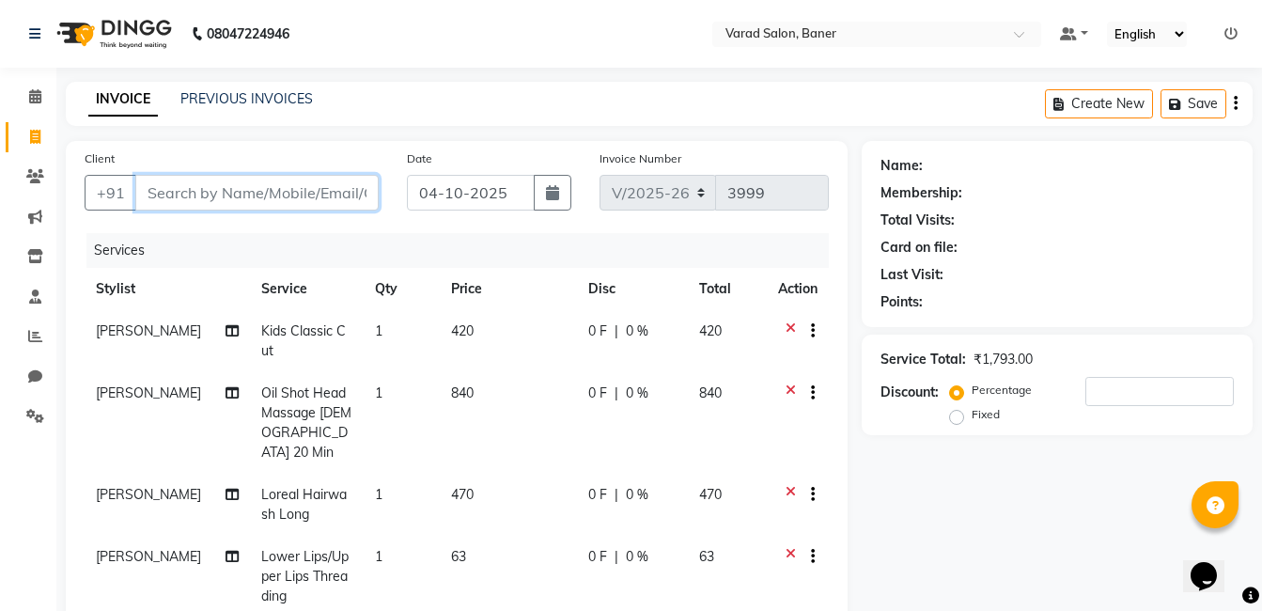
click at [309, 185] on input "Client" at bounding box center [256, 193] width 243 height 36
type input "9"
type input "0"
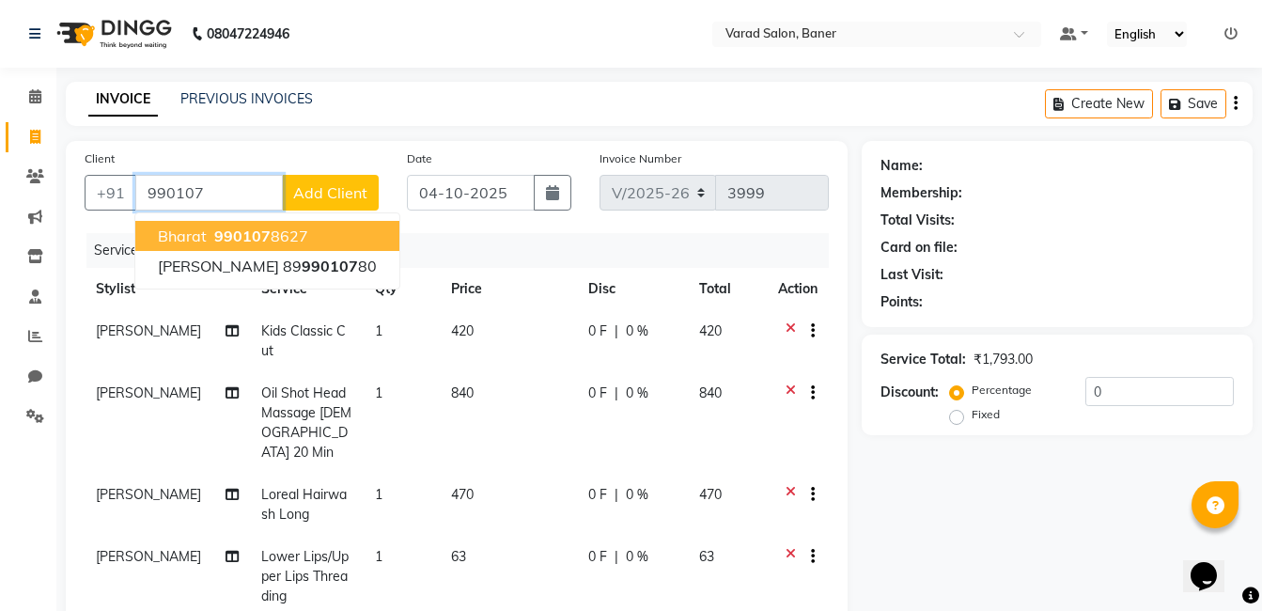
click at [313, 235] on button "bharat 990107 8627" at bounding box center [267, 236] width 264 height 30
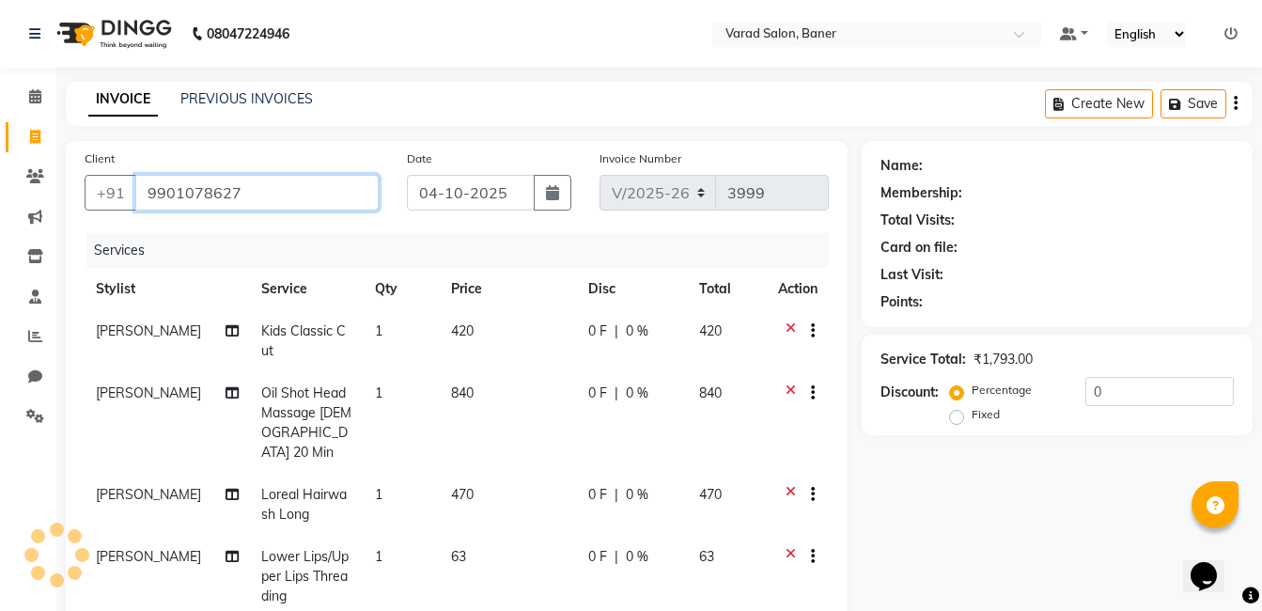
type input "9901078627"
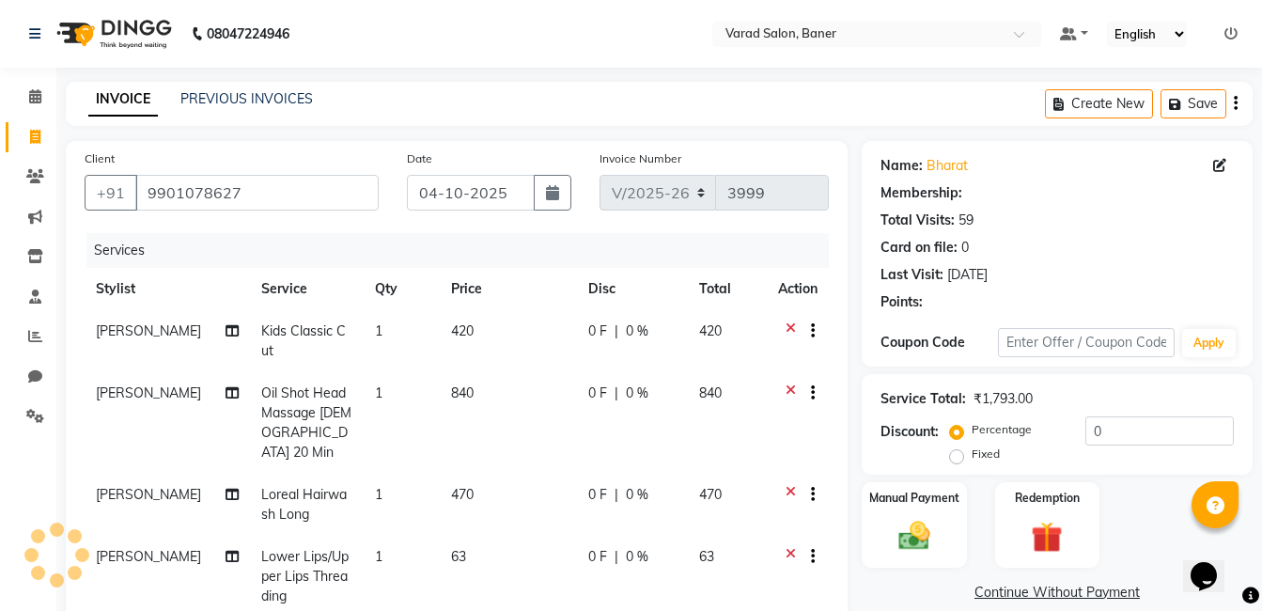
type input "20"
select select "1: Object"
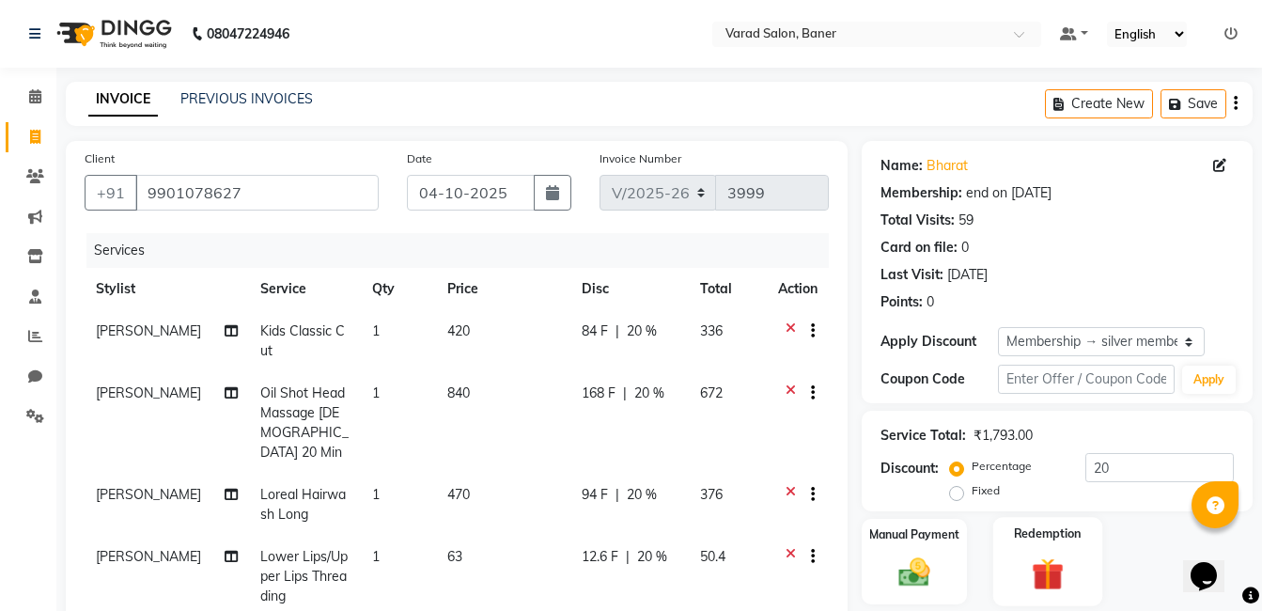
scroll to position [367, 0]
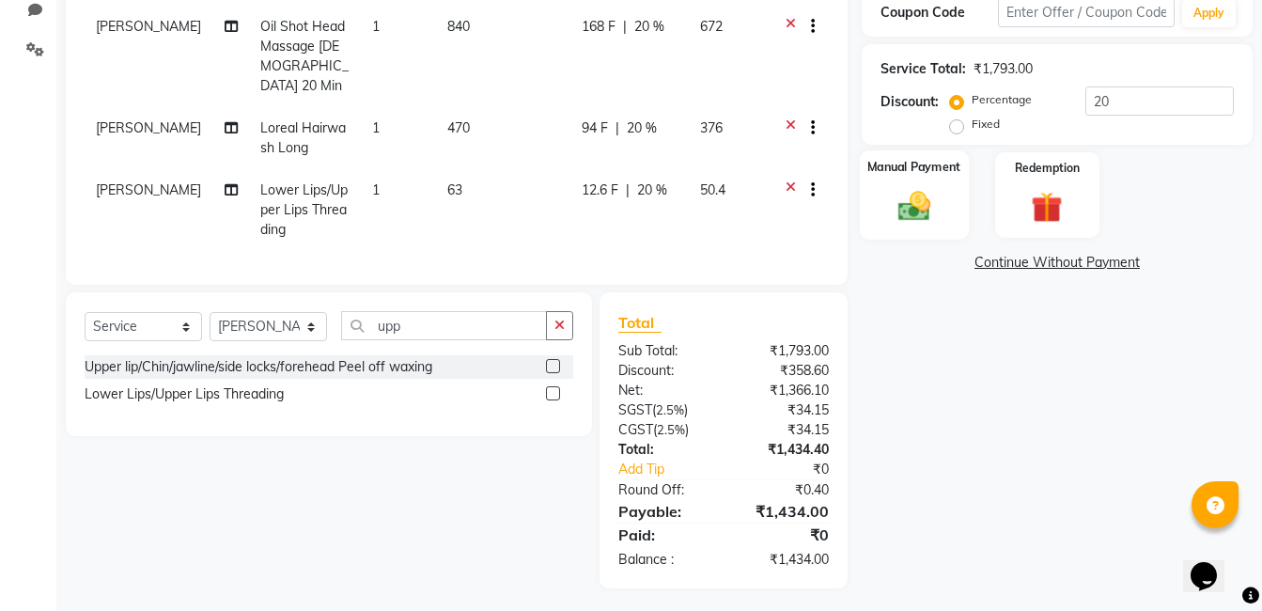
click at [921, 199] on img at bounding box center [914, 206] width 53 height 38
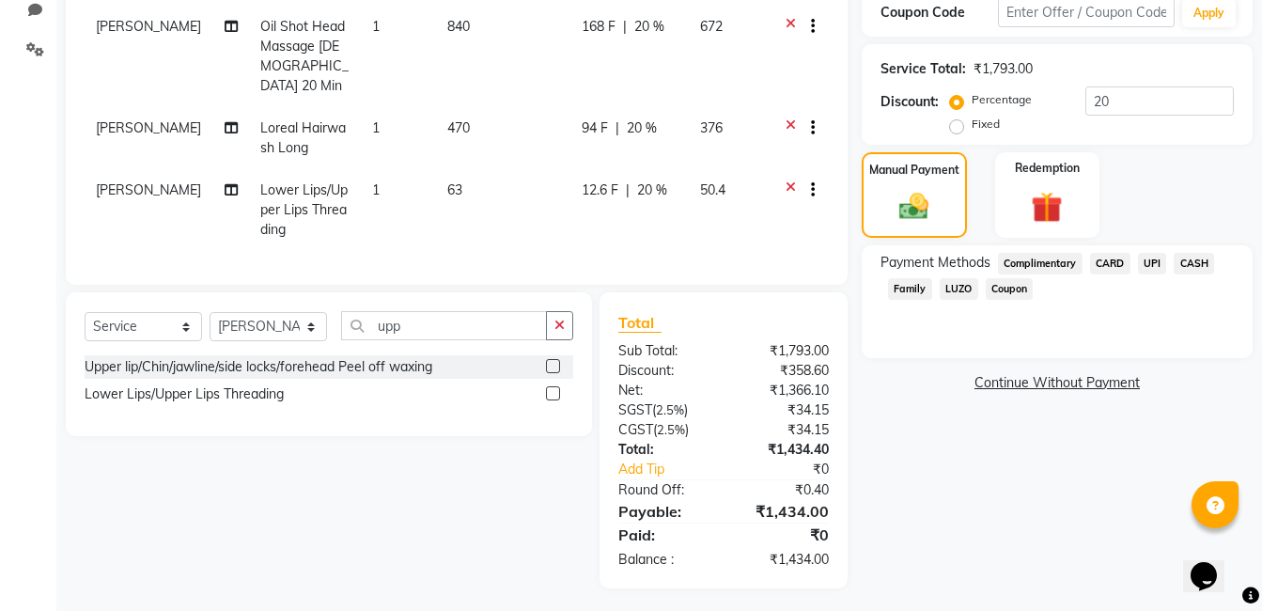
click at [1150, 260] on span "UPI" at bounding box center [1152, 264] width 29 height 22
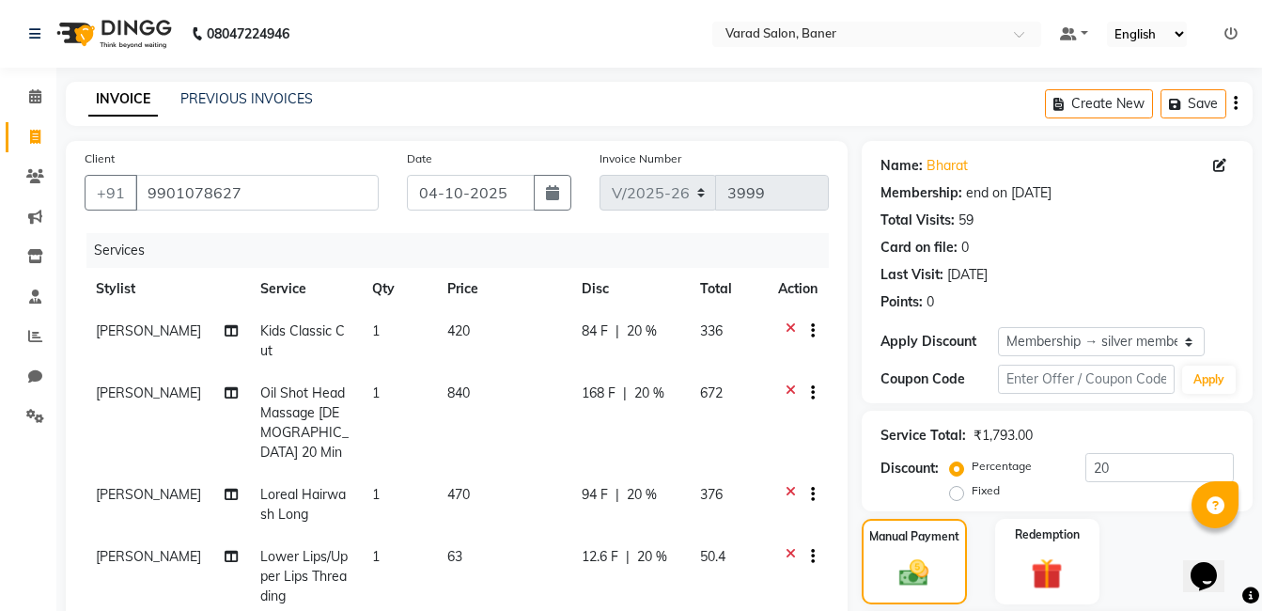
scroll to position [94, 0]
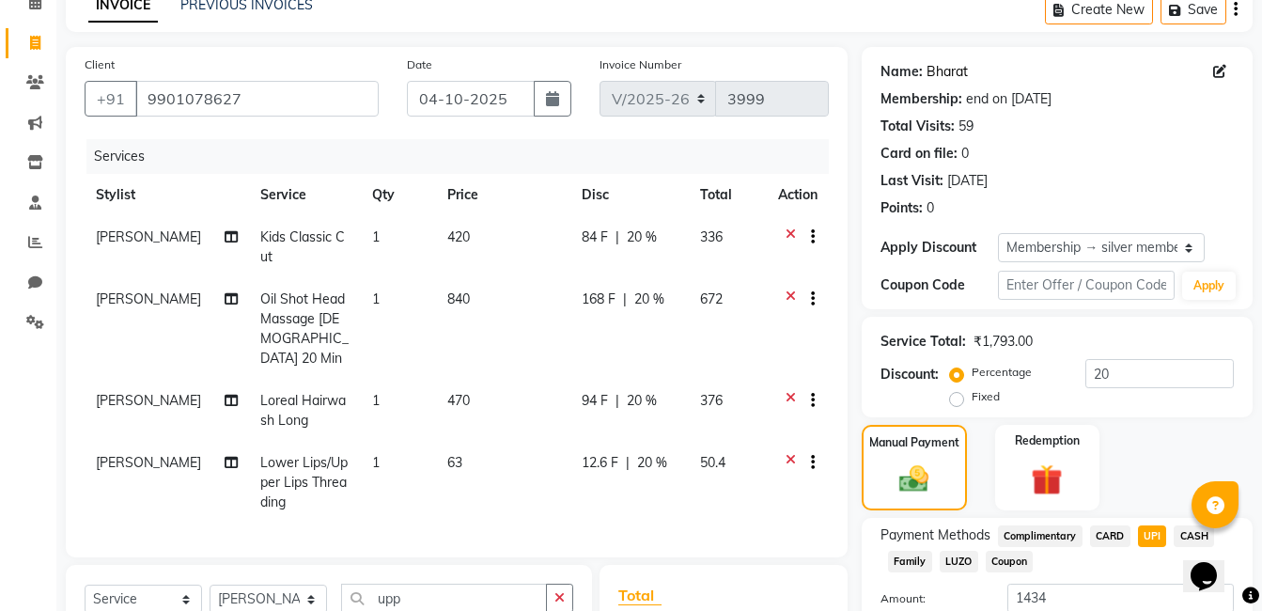
click at [948, 71] on link "Bharat" at bounding box center [947, 72] width 41 height 20
click at [786, 391] on icon at bounding box center [791, 403] width 10 height 24
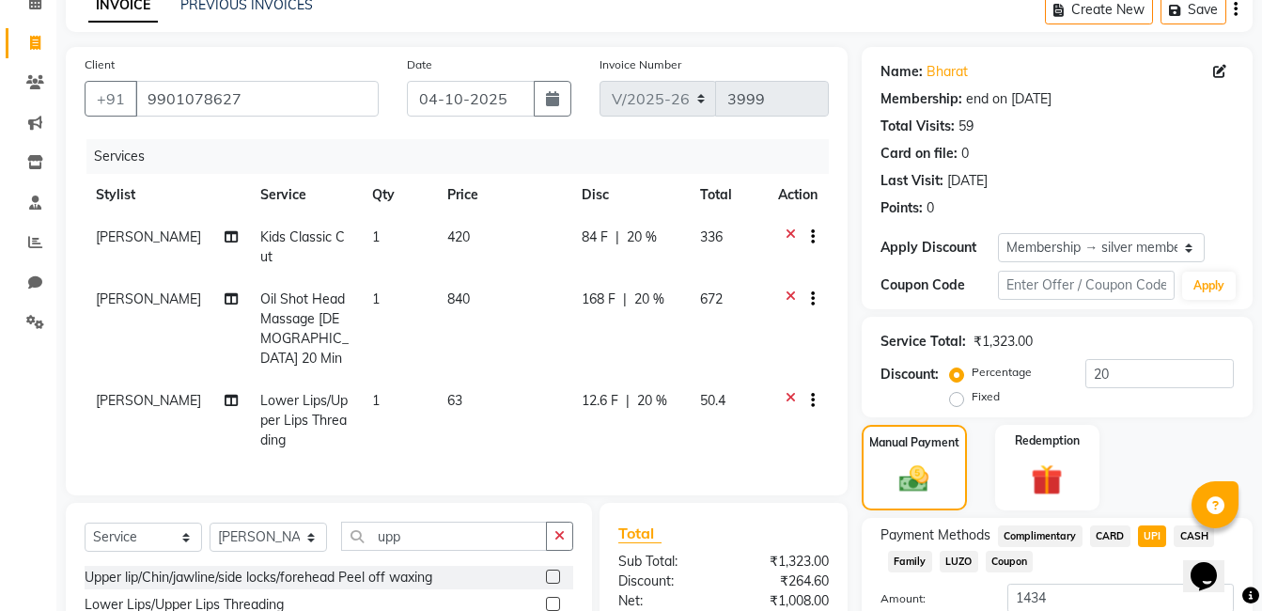
scroll to position [188, 0]
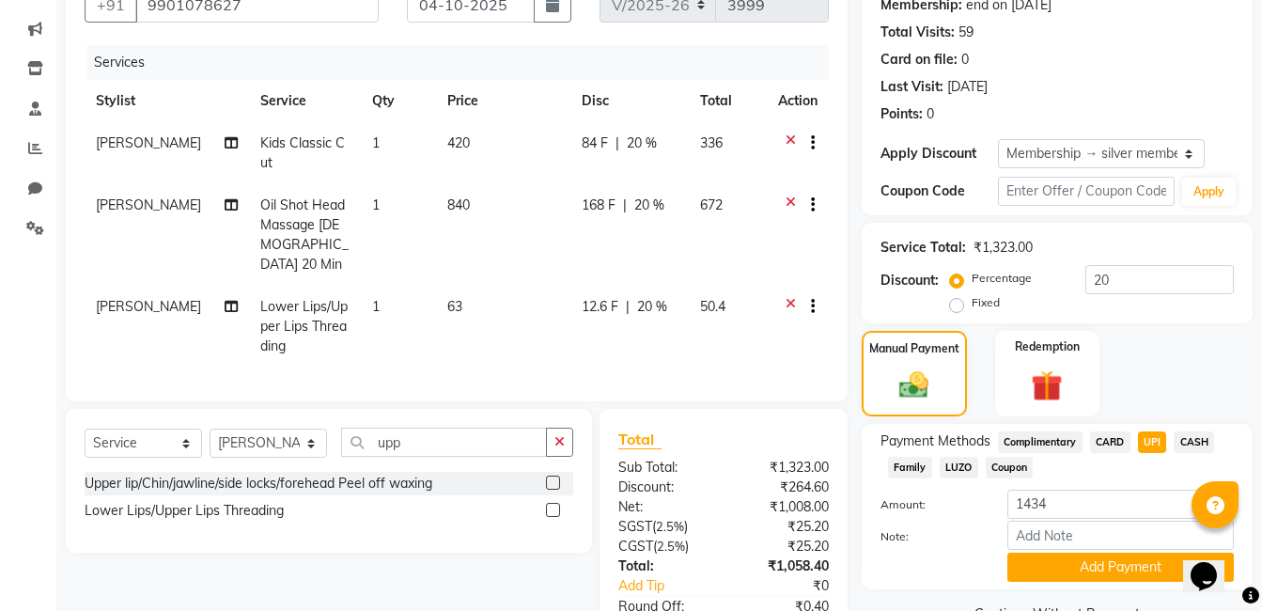
drag, startPoint x: 564, startPoint y: 439, endPoint x: 506, endPoint y: 438, distance: 58.3
click at [558, 438] on icon "button" at bounding box center [560, 441] width 10 height 13
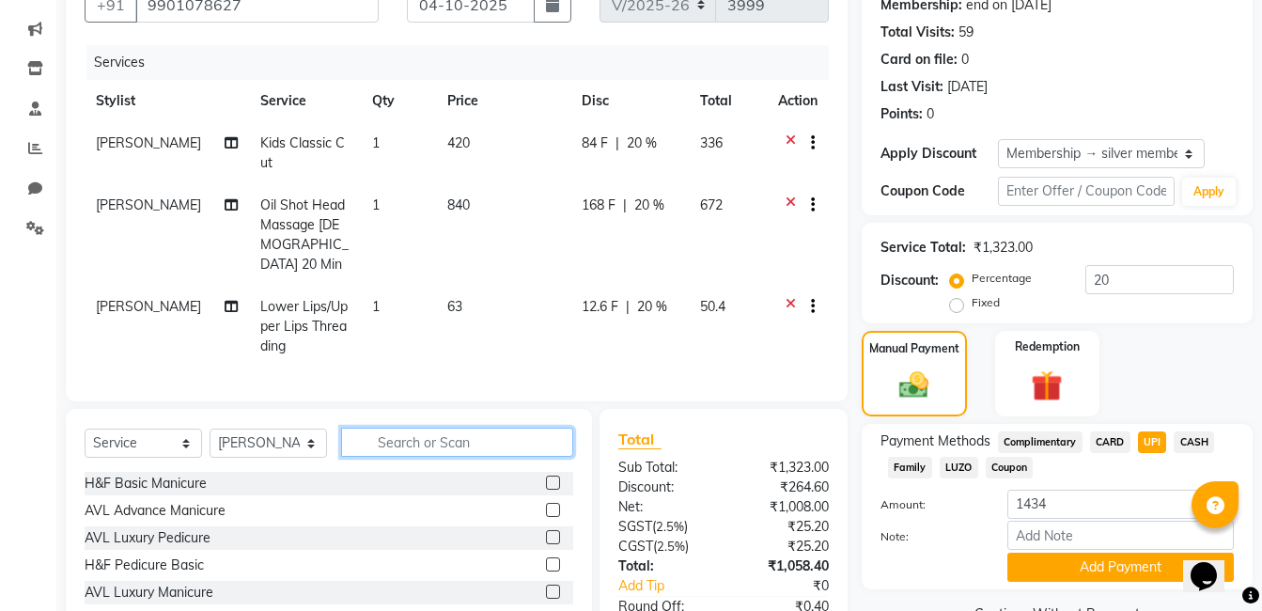
click at [462, 438] on input "text" at bounding box center [457, 442] width 232 height 29
type input "lore"
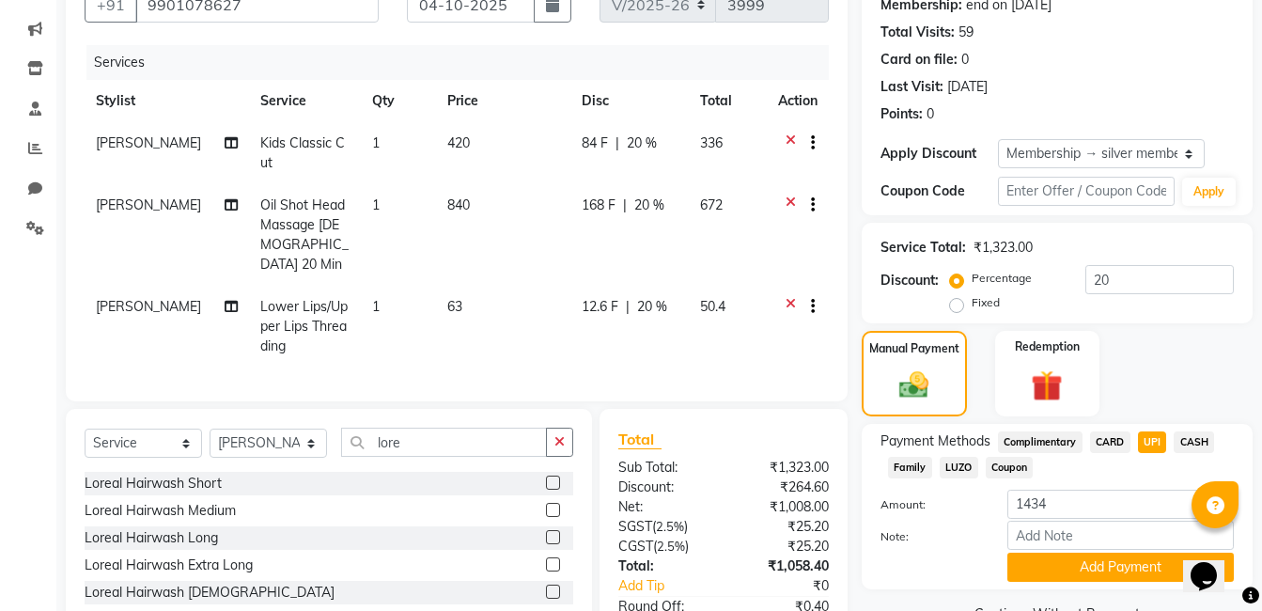
click at [551, 503] on label at bounding box center [553, 510] width 14 height 14
click at [551, 505] on input "checkbox" at bounding box center [552, 511] width 12 height 12
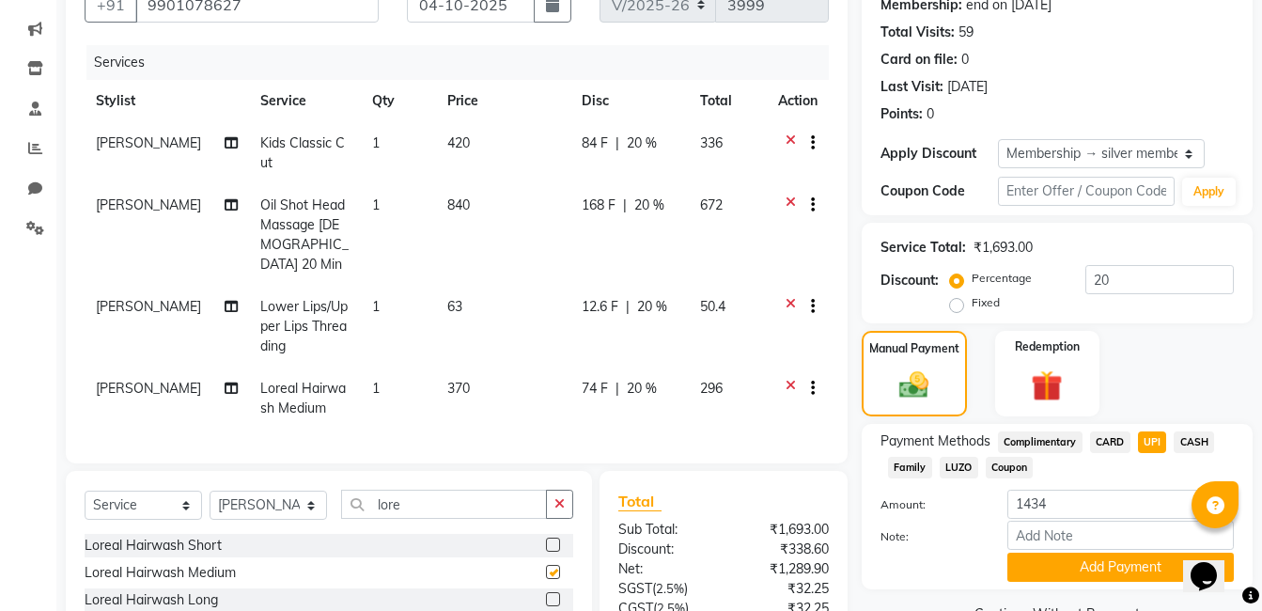
checkbox input "false"
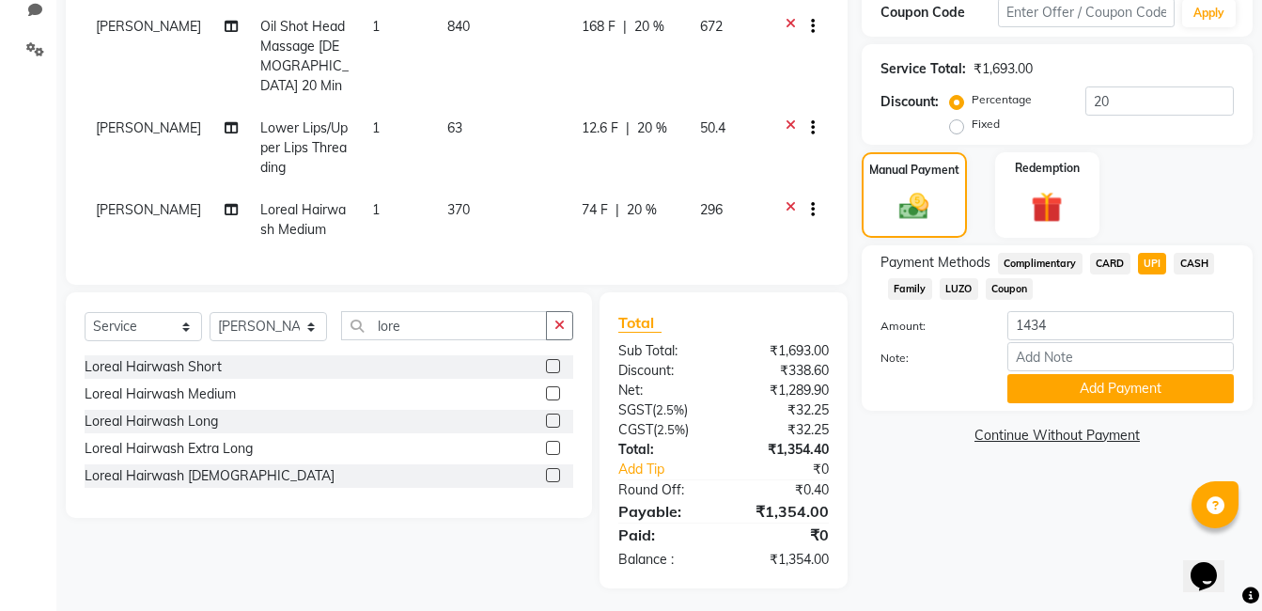
scroll to position [85, 0]
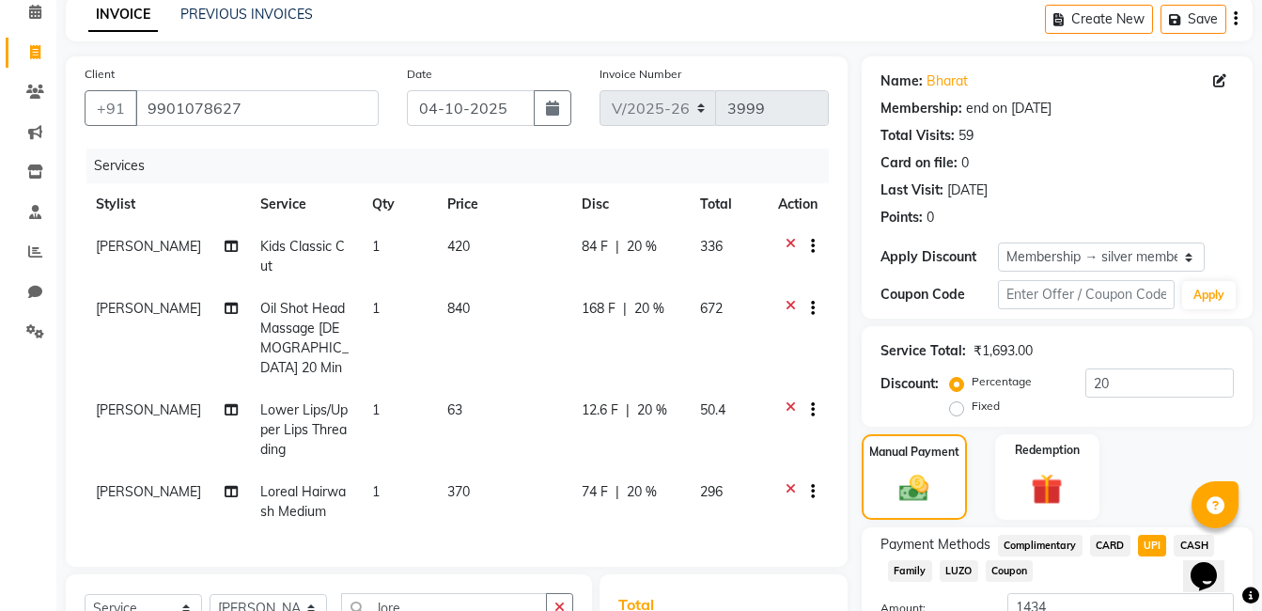
click at [60, 478] on div "Client +91 9901078627 Date 04-10-2025 Invoice Number V/2025 V/2025-26 3999 Serv…" at bounding box center [457, 463] width 810 height 814
click at [101, 483] on span "[PERSON_NAME]" at bounding box center [148, 491] width 105 height 17
select select "68623"
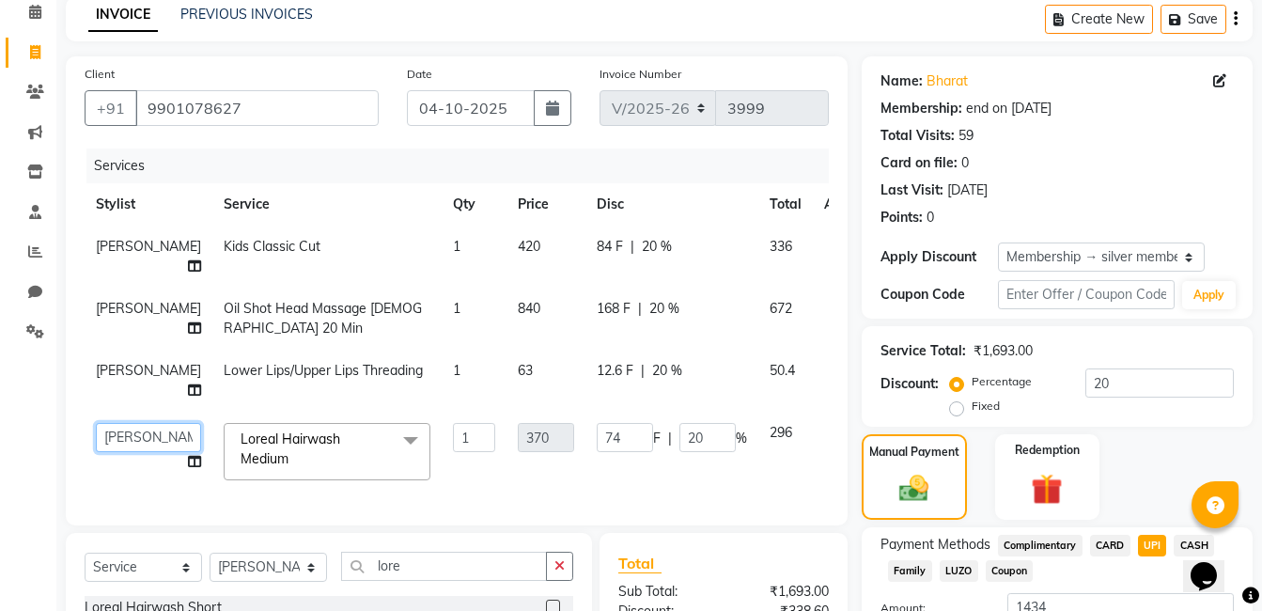
click at [103, 452] on select "Aaftab Malik Admin Jabaaz Karan Rathod Karishma Khot Krishna Vyavahare Kshitija…" at bounding box center [148, 437] width 105 height 29
select select "60259"
click at [536, 350] on td "840" at bounding box center [546, 319] width 79 height 62
select select "60259"
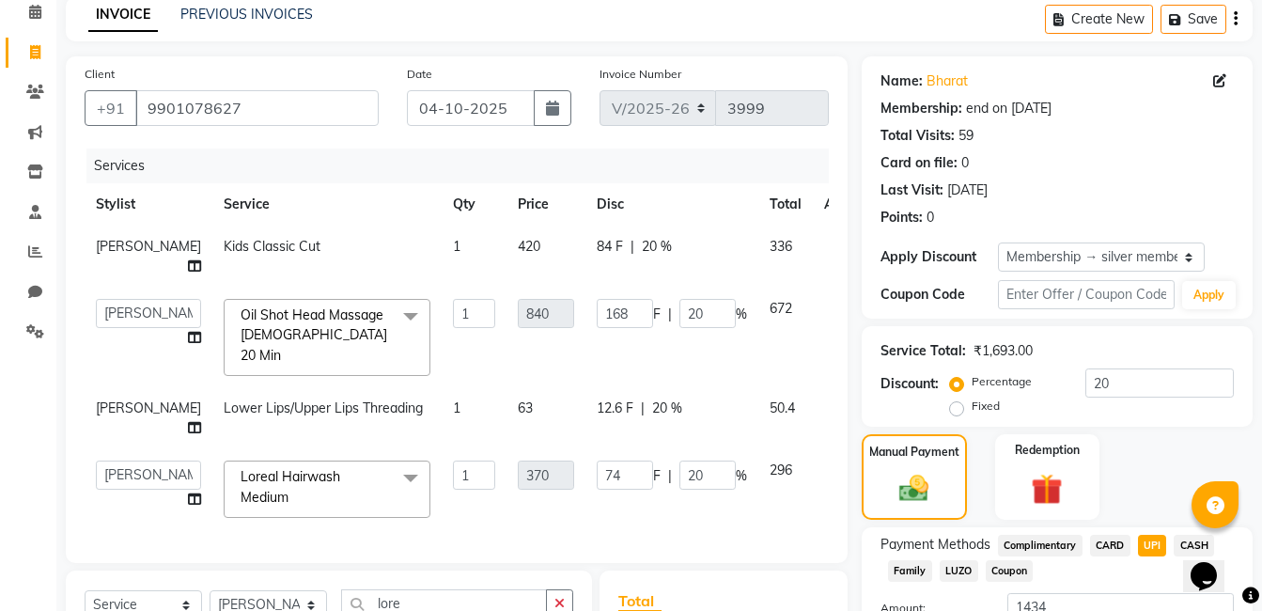
scroll to position [383, 0]
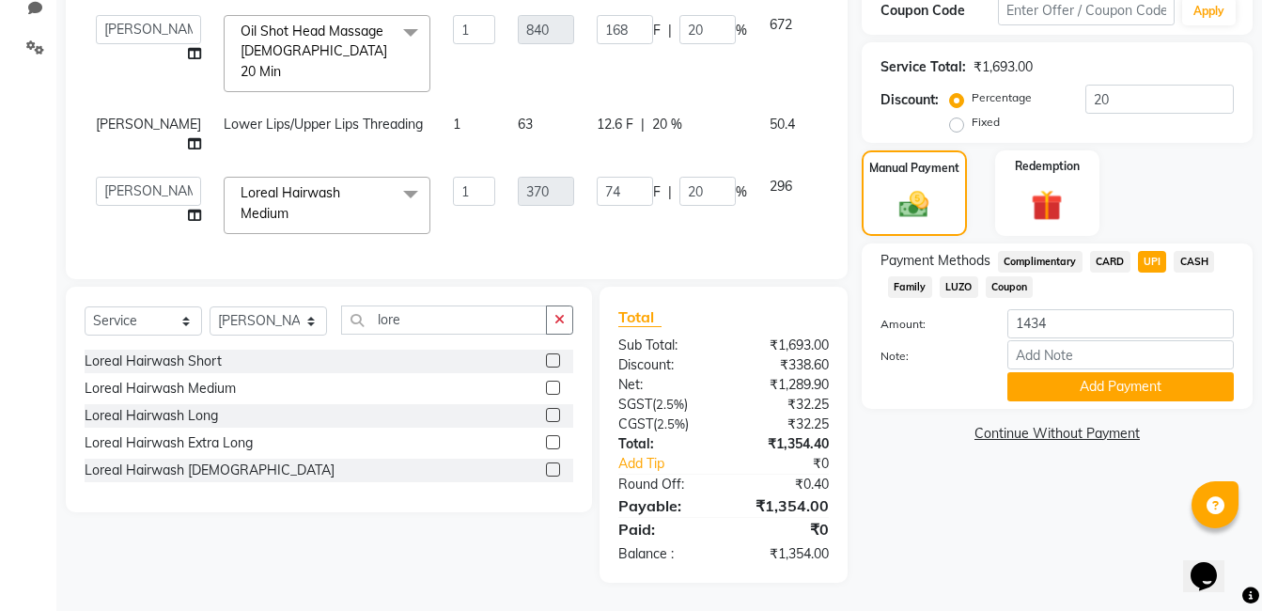
click at [561, 233] on div "Services Stylist Service Qty Price Disc Total Action Swapnil jadhav Kids Classi…" at bounding box center [457, 63] width 745 height 396
click at [565, 323] on button "button" at bounding box center [559, 320] width 27 height 29
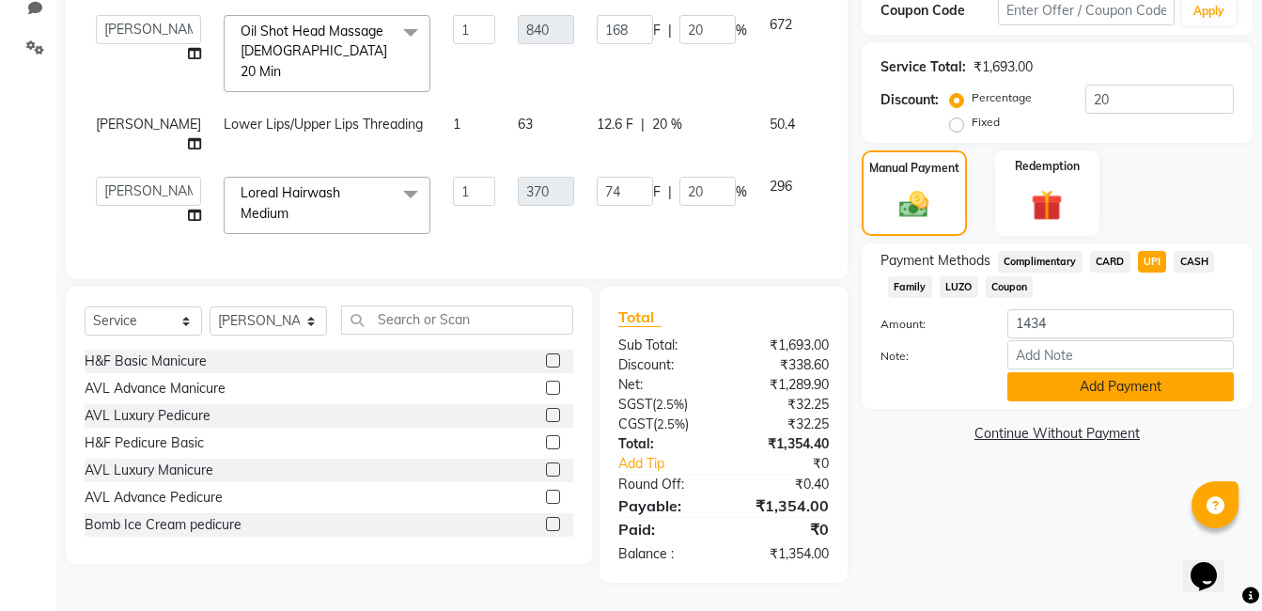
click at [1102, 380] on button "Add Payment" at bounding box center [1121, 386] width 227 height 29
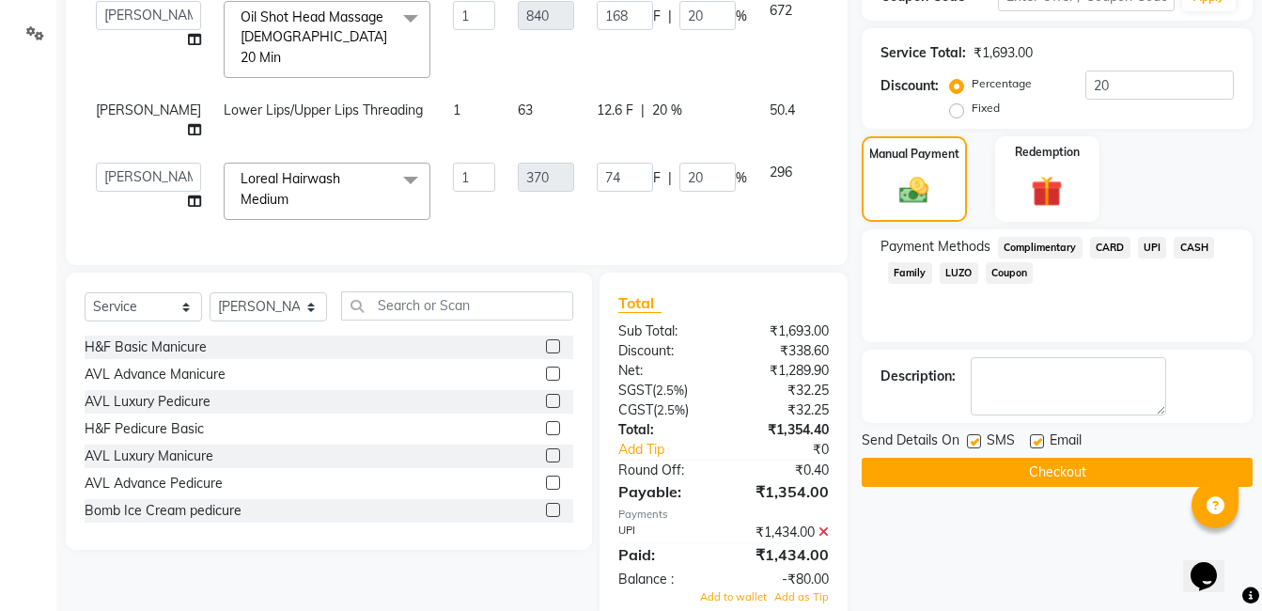
scroll to position [437, 0]
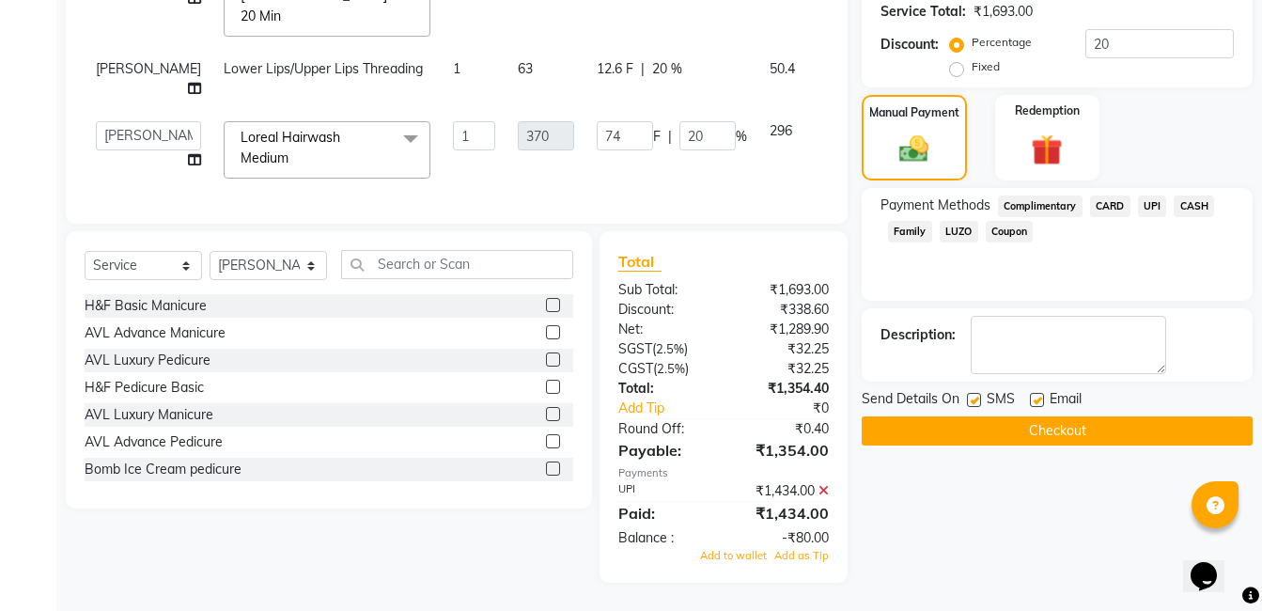
click at [824, 489] on icon at bounding box center [824, 490] width 10 height 13
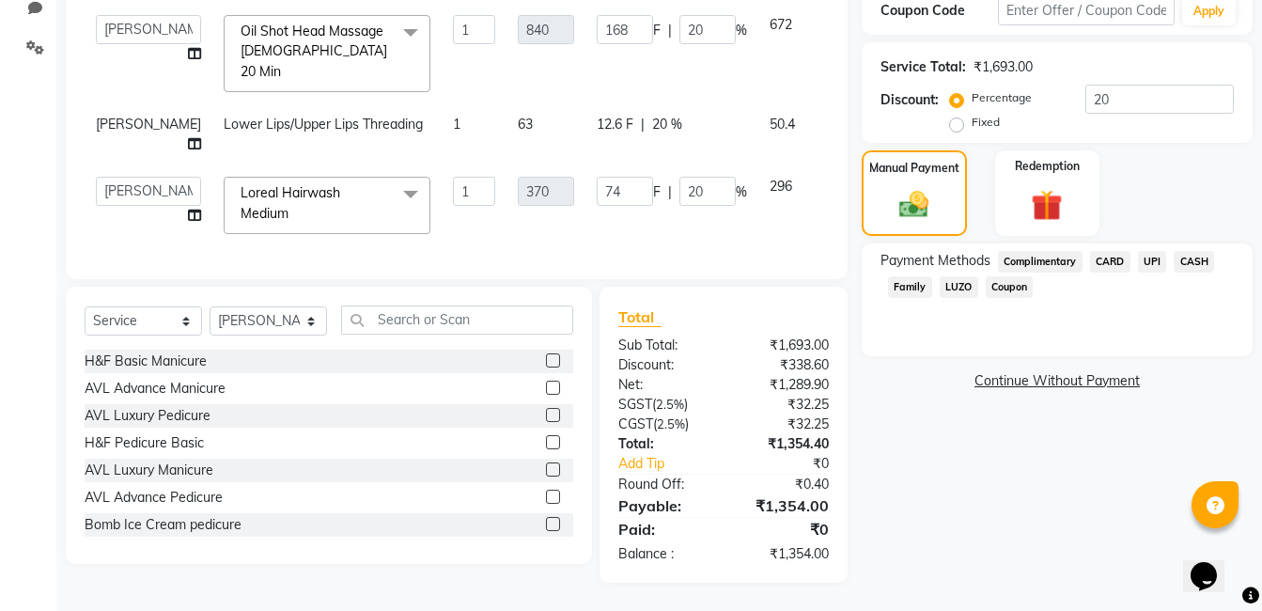
scroll to position [383, 0]
click at [1152, 251] on span "UPI" at bounding box center [1152, 262] width 29 height 22
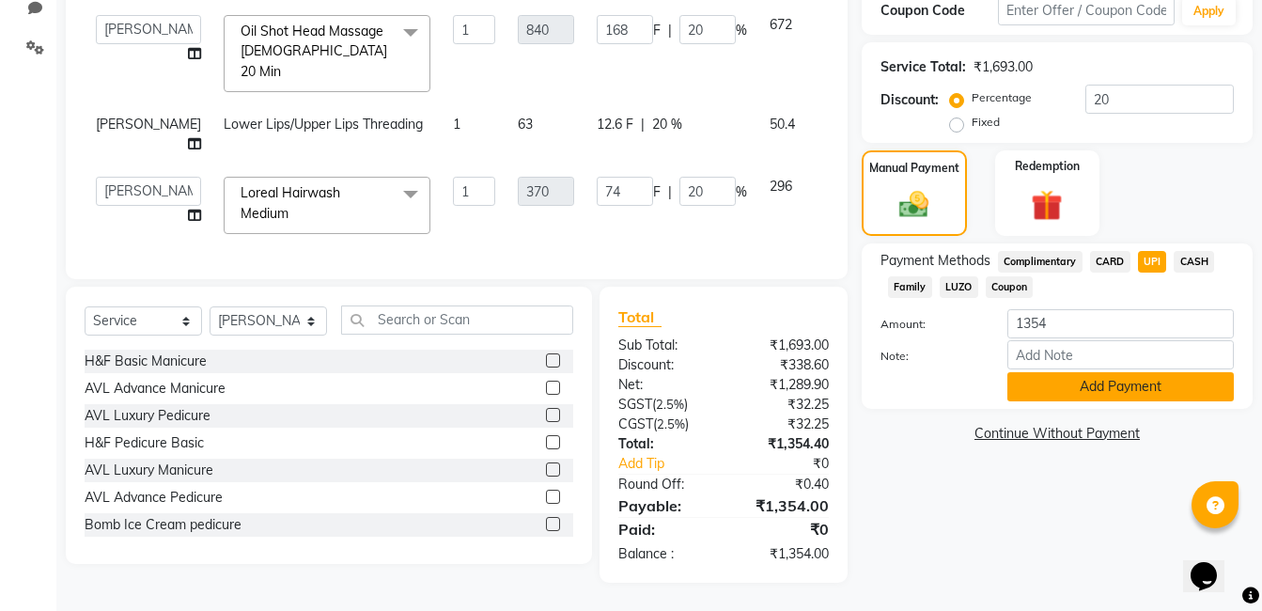
click at [1099, 372] on button "Add Payment" at bounding box center [1121, 386] width 227 height 29
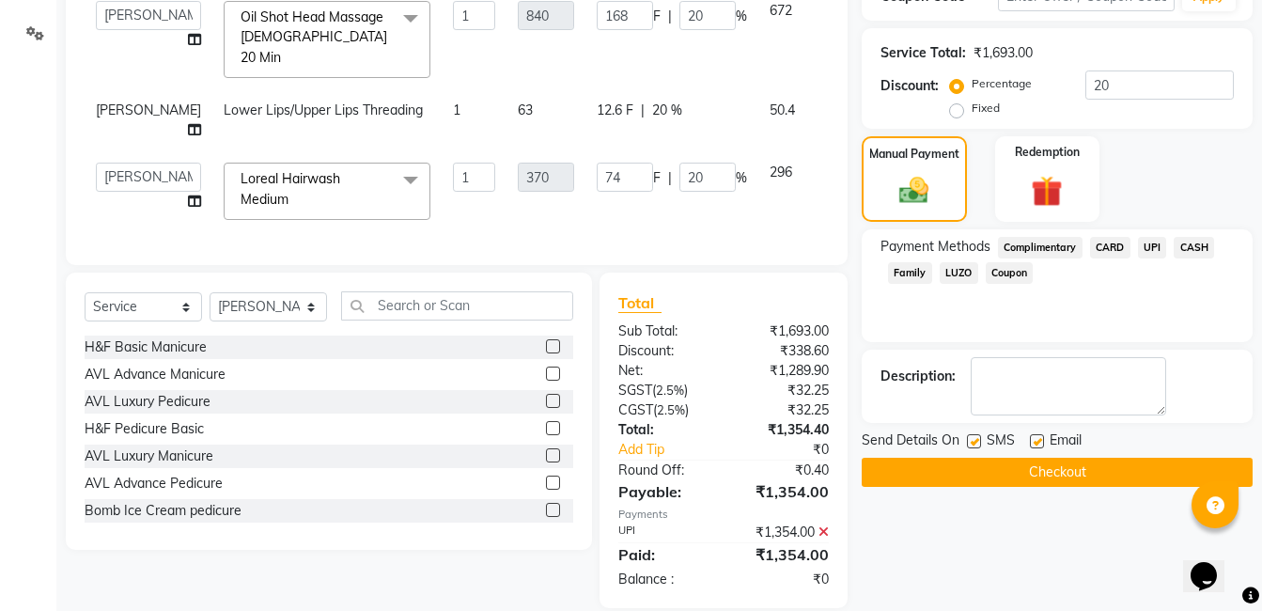
scroll to position [421, 0]
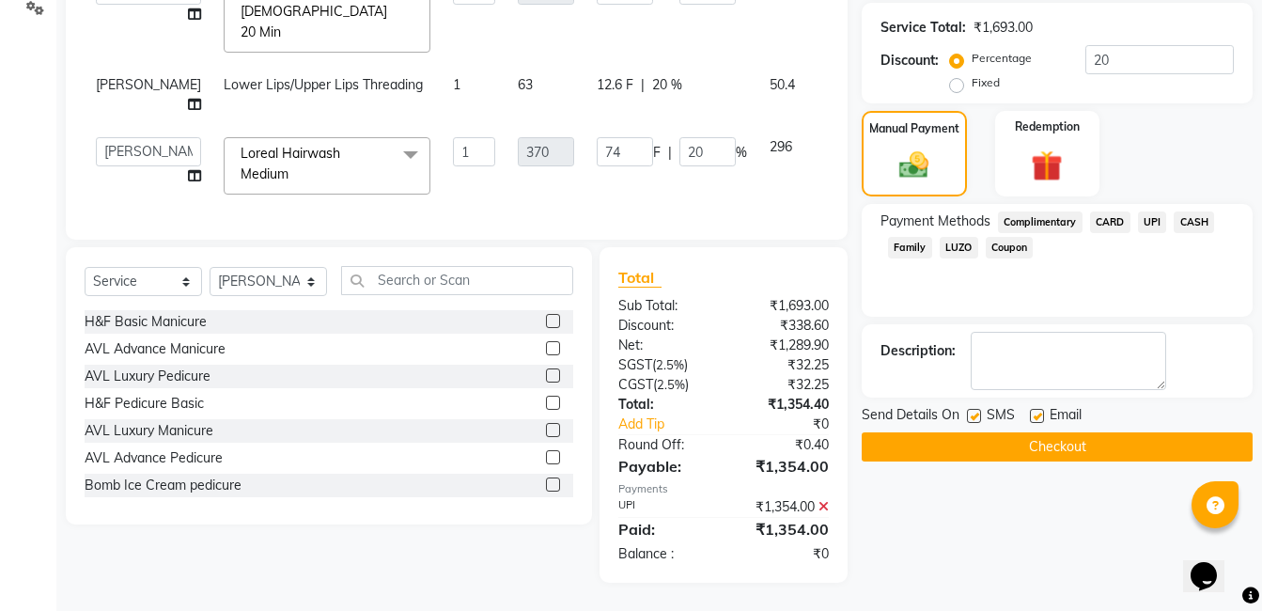
click at [1046, 432] on button "Checkout" at bounding box center [1057, 446] width 391 height 29
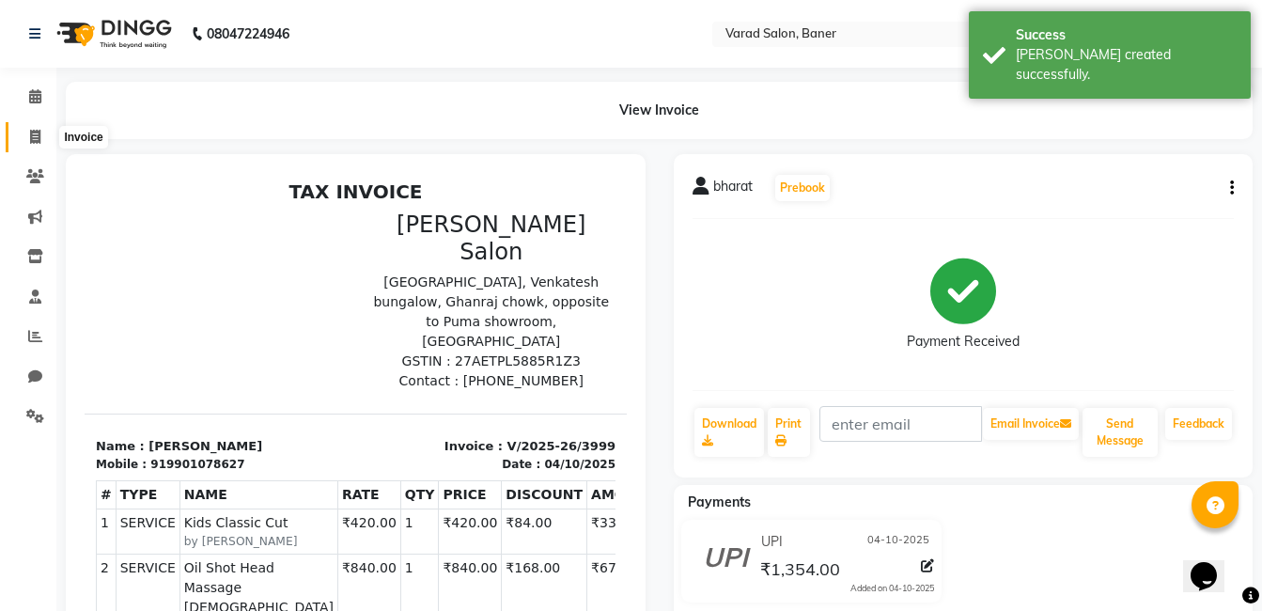
click at [31, 133] on icon at bounding box center [35, 137] width 10 height 14
select select "service"
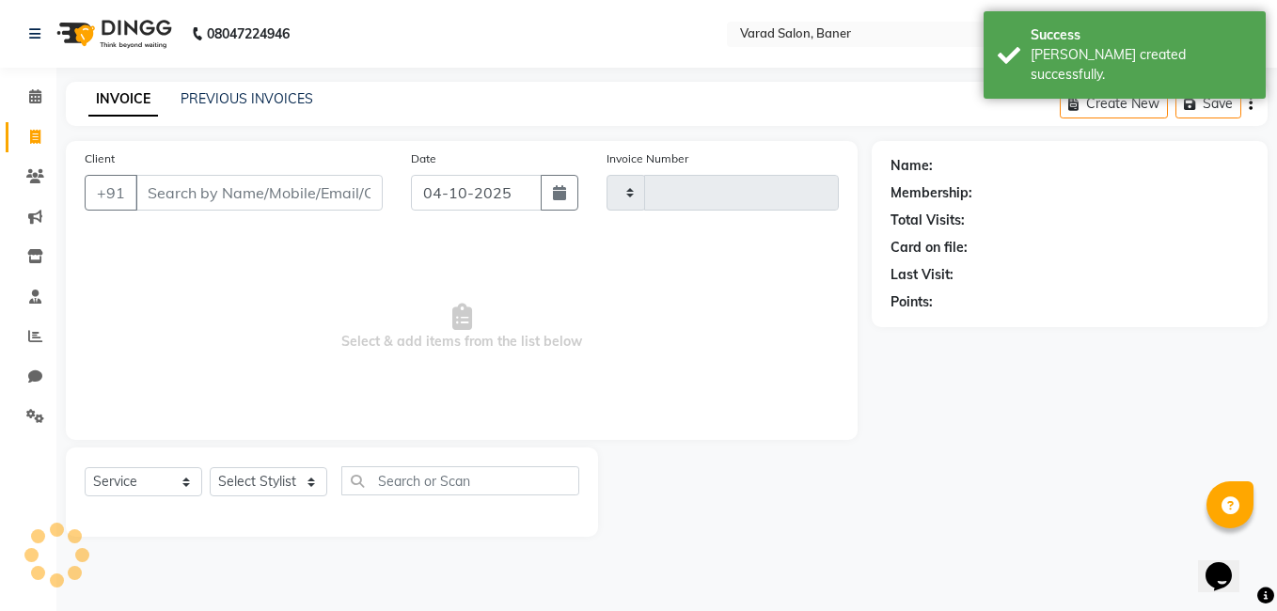
type input "4000"
select select "7115"
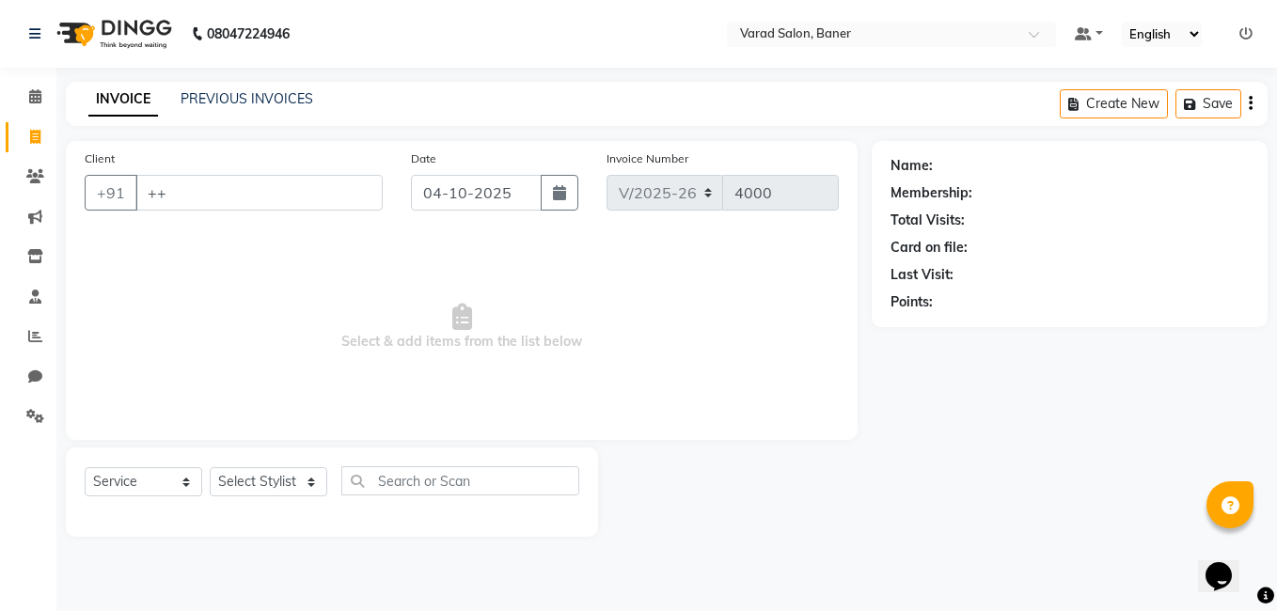
type input "+"
click at [39, 101] on icon at bounding box center [35, 96] width 12 height 14
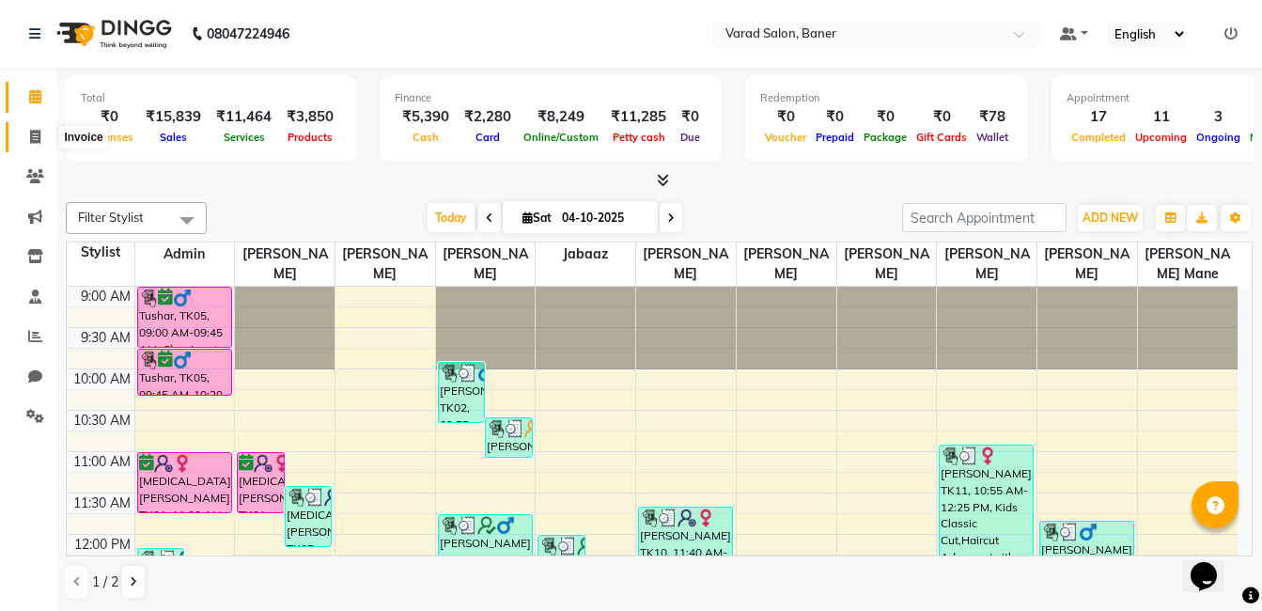
click at [28, 135] on span at bounding box center [35, 138] width 33 height 22
select select "service"
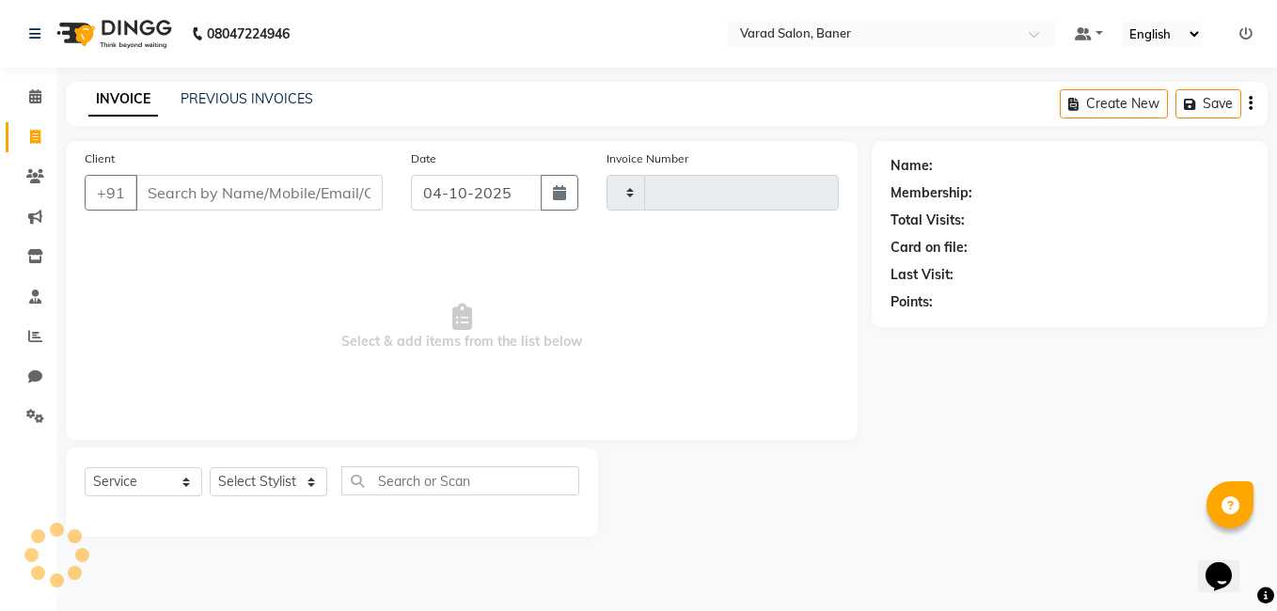
type input "4000"
select select "7115"
click at [36, 96] on icon at bounding box center [35, 96] width 12 height 14
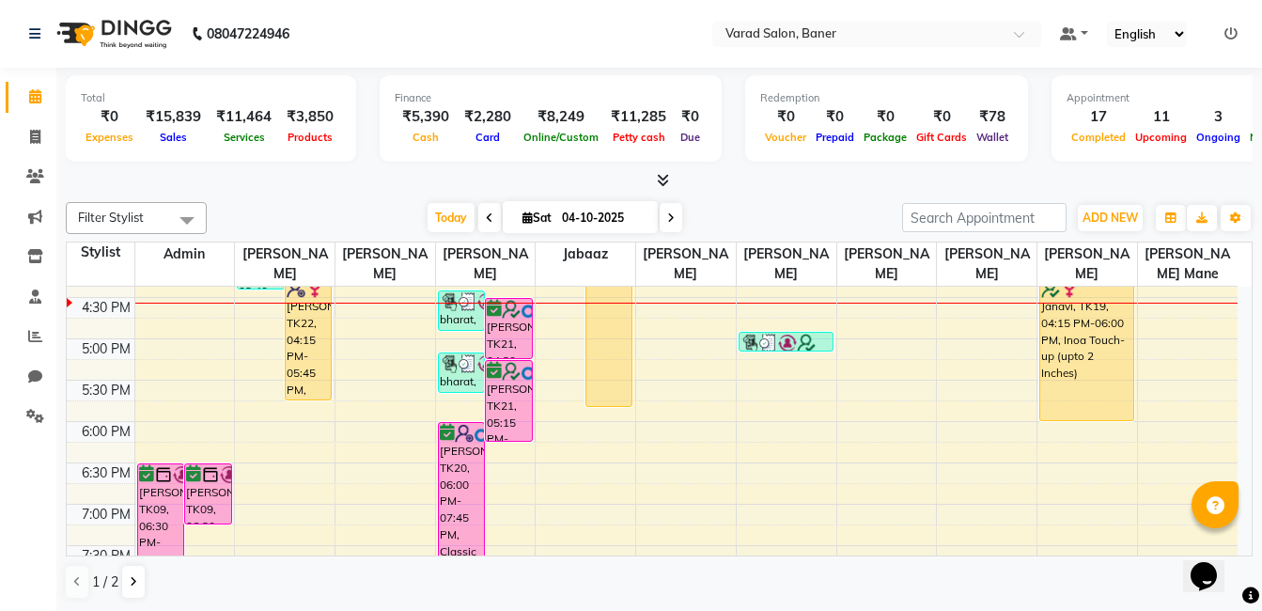
scroll to position [564, 0]
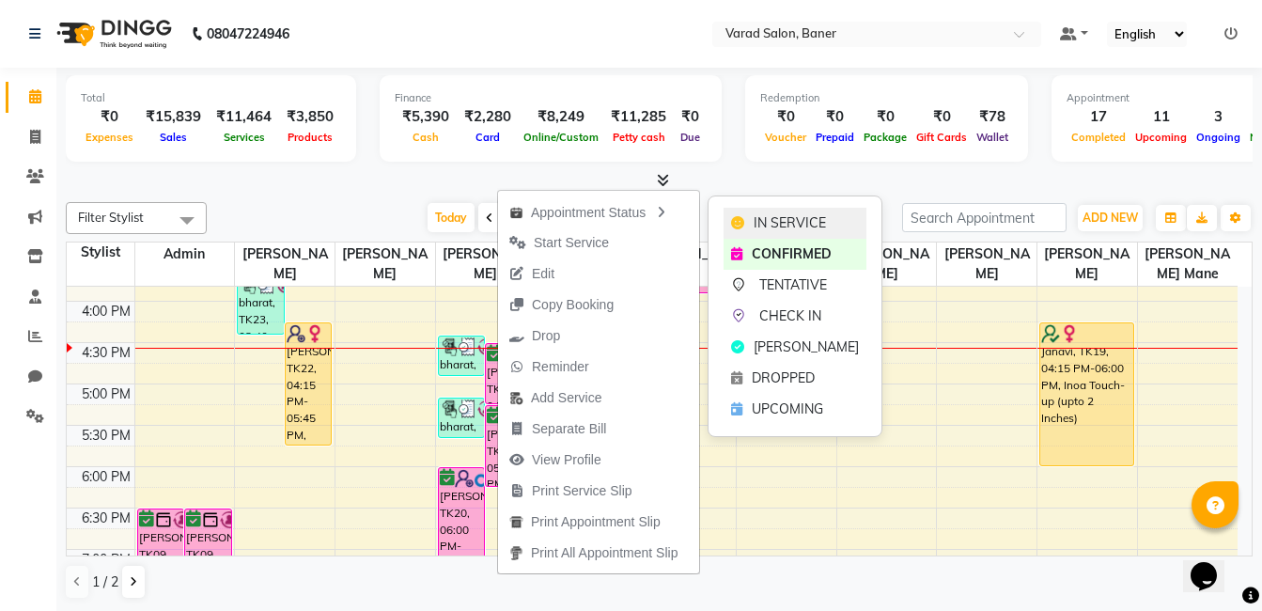
click at [760, 232] on span "IN SERVICE" at bounding box center [790, 223] width 72 height 20
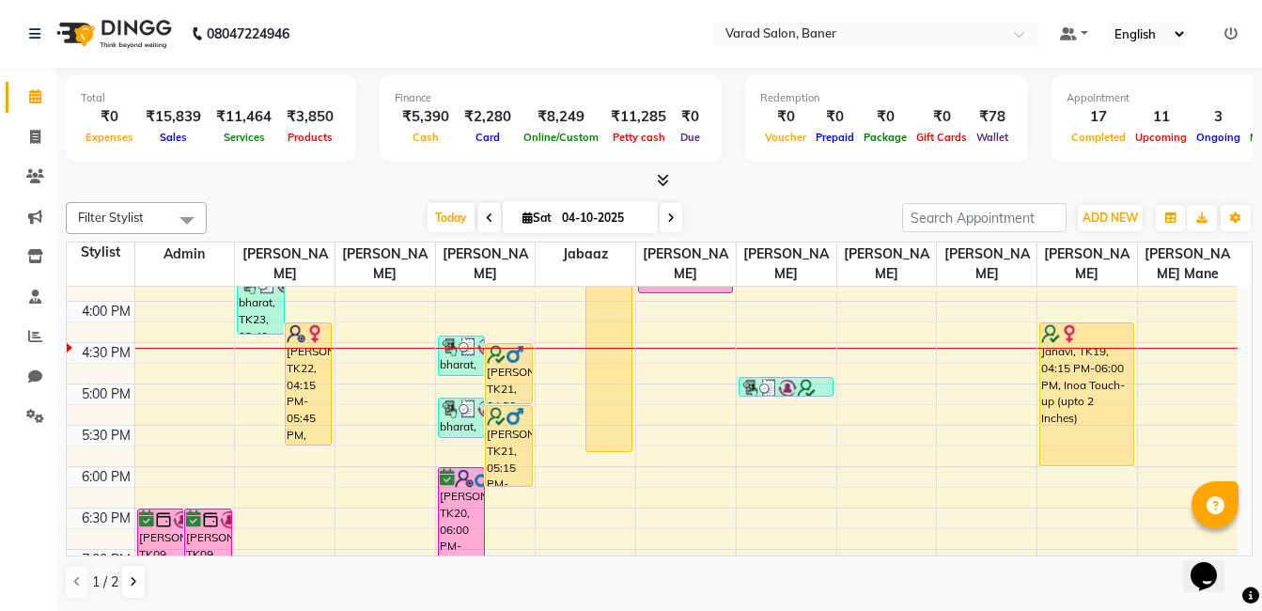
click at [779, 202] on div "Filter Stylist Select All Admin Swapnil jadhav Prem patode Santosh Kadam Jabaaz…" at bounding box center [659, 218] width 1187 height 32
click at [827, 190] on div at bounding box center [659, 181] width 1187 height 20
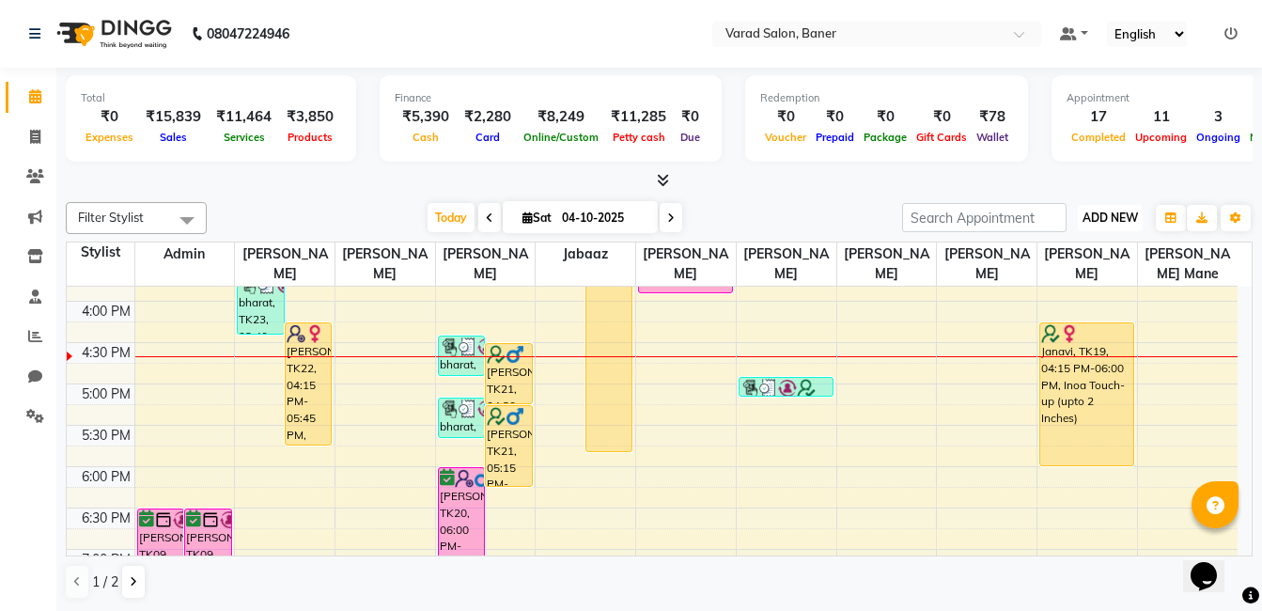
drag, startPoint x: 1131, startPoint y: 215, endPoint x: 1109, endPoint y: 220, distance: 22.1
click at [1126, 215] on span "ADD NEW" at bounding box center [1110, 218] width 55 height 14
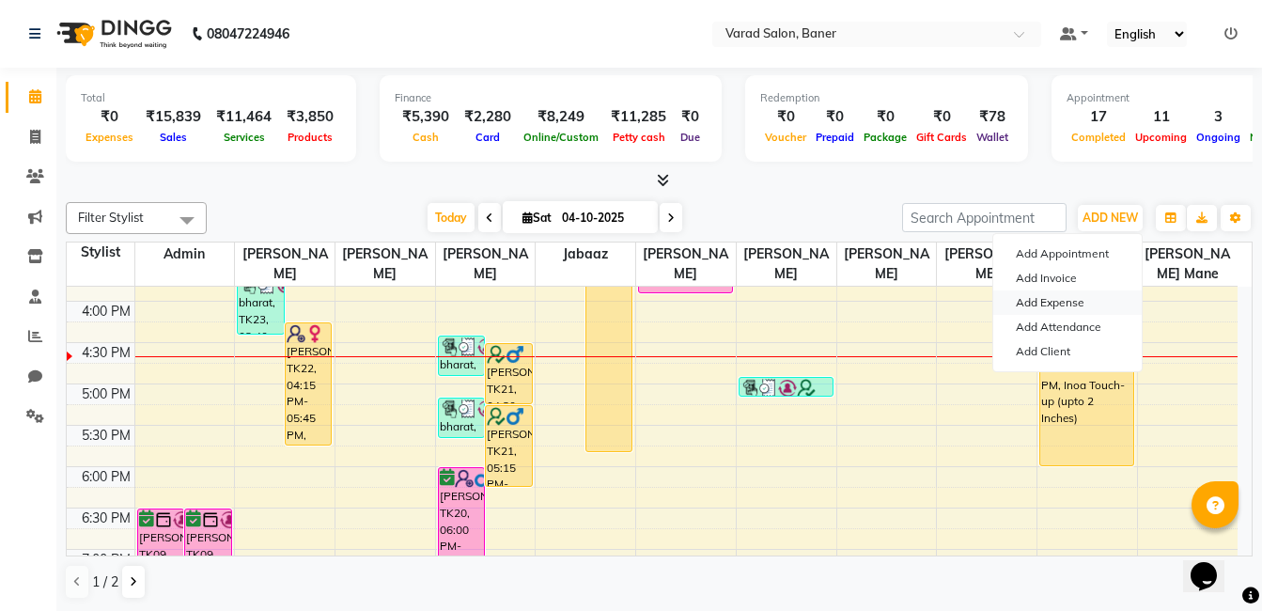
click at [1055, 296] on link "Add Expense" at bounding box center [1068, 302] width 149 height 24
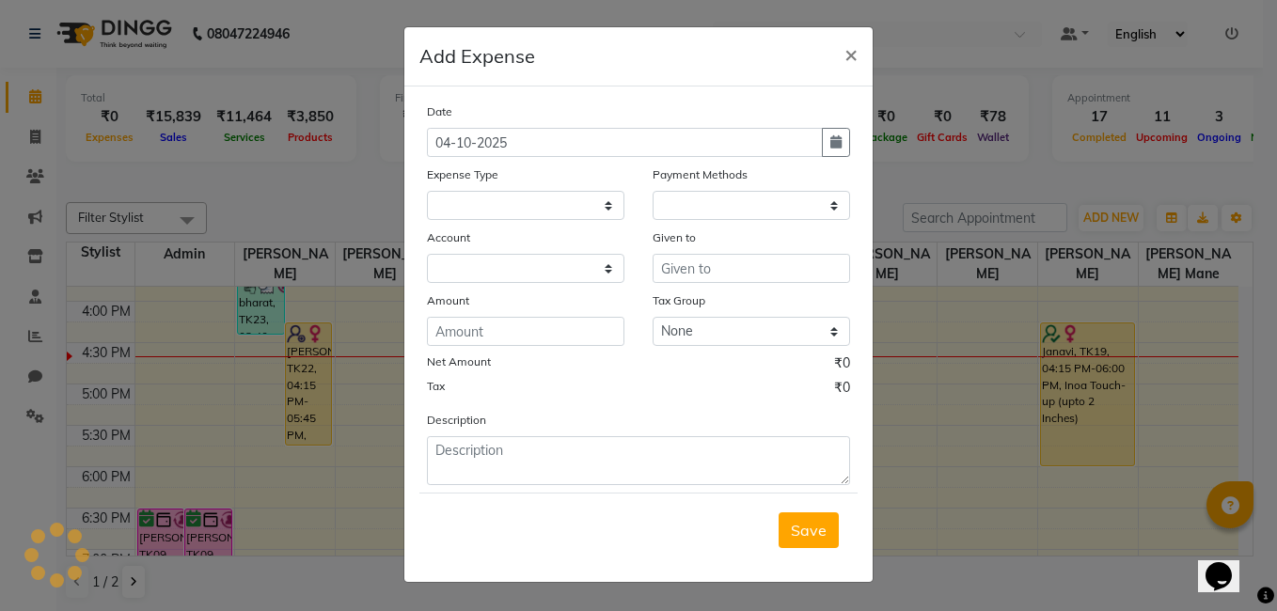
select select
select select "1"
select select "6193"
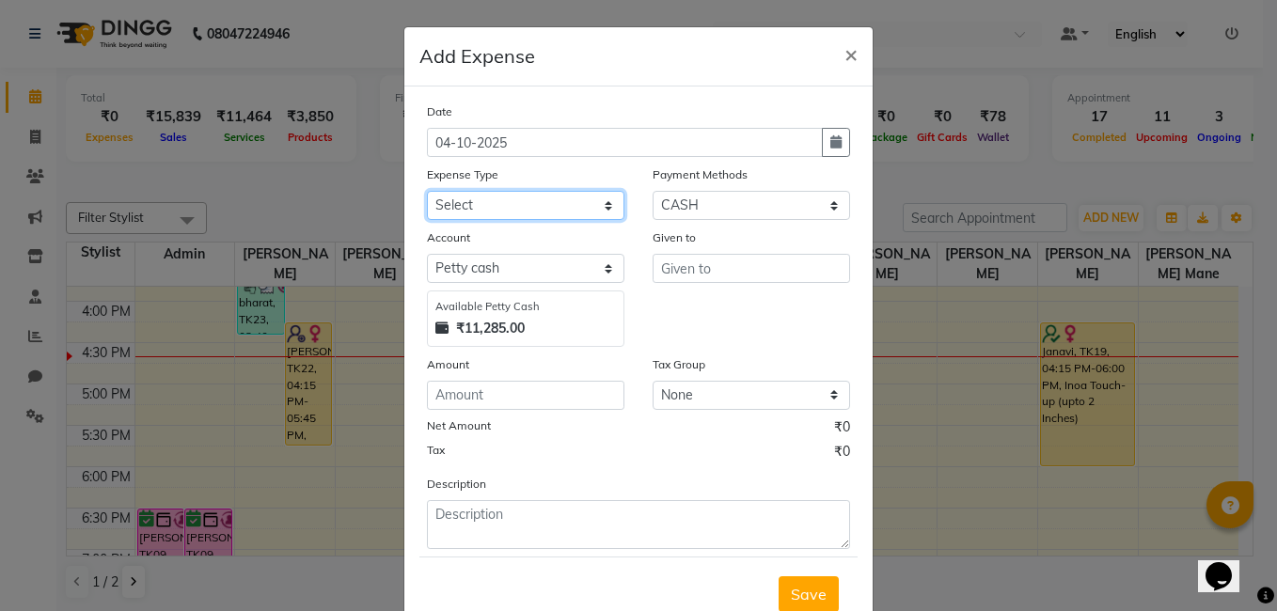
click at [525, 206] on select "Select Advance Salary Amezon parcel Bank charges birthday cake BLINKIT Car main…" at bounding box center [525, 205] width 197 height 29
select select "18203"
click at [427, 191] on select "Select Advance Salary Amezon parcel Bank charges birthday cake BLINKIT Car main…" at bounding box center [525, 205] width 197 height 29
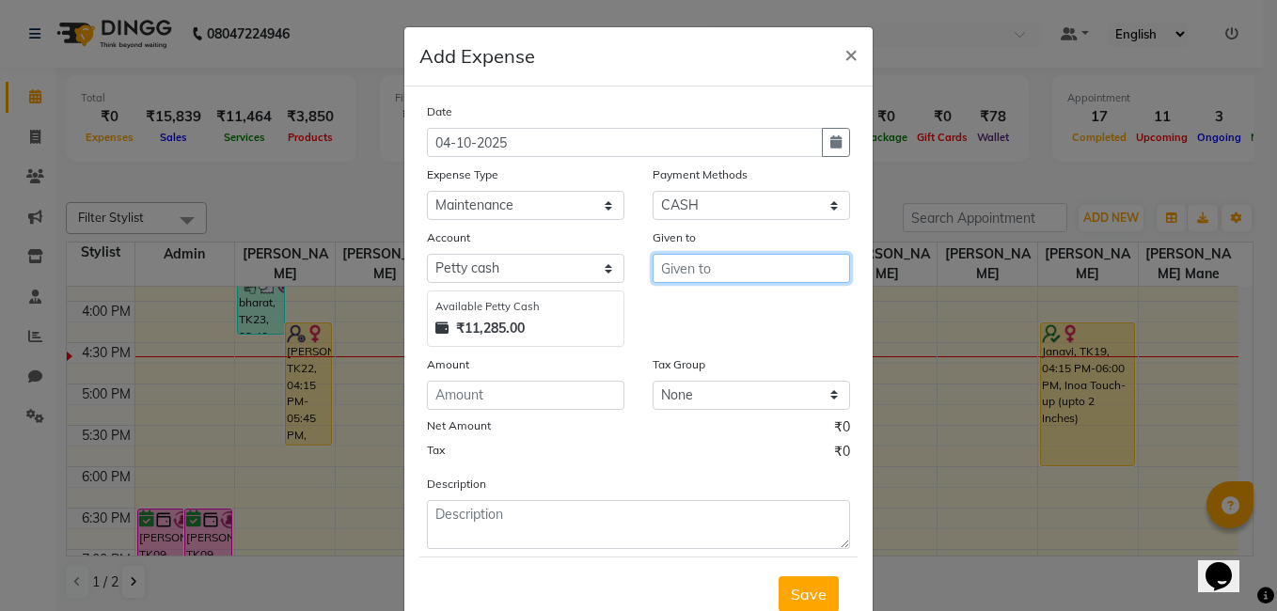
click at [741, 268] on input "text" at bounding box center [750, 268] width 197 height 29
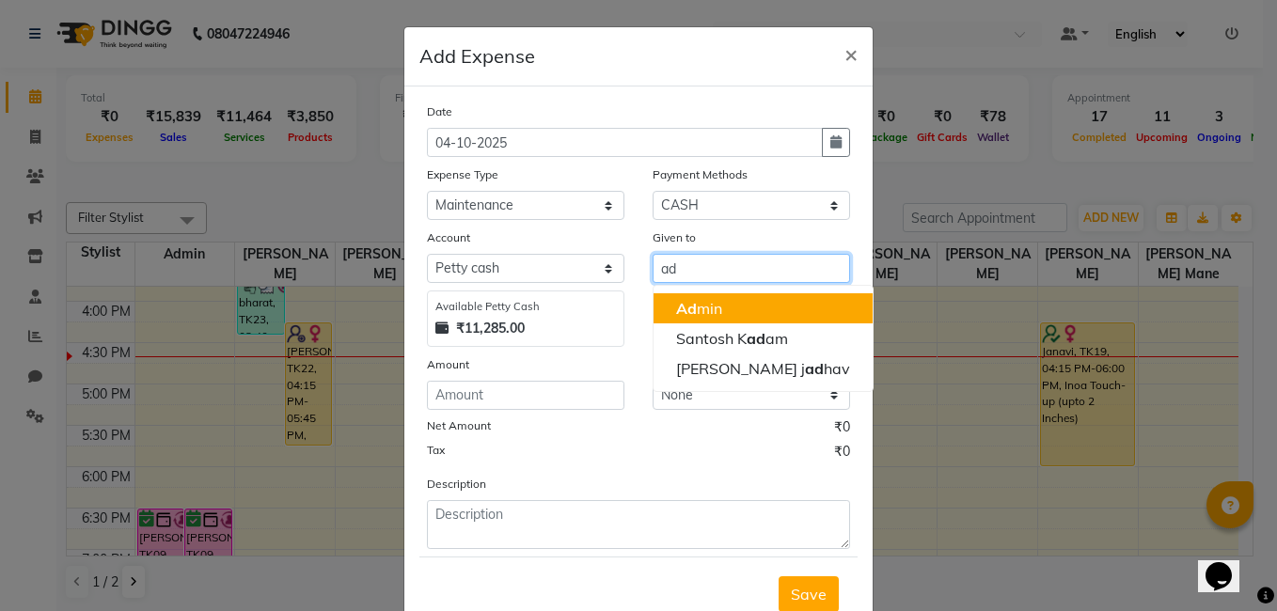
click at [719, 307] on button "Ad min" at bounding box center [762, 308] width 219 height 30
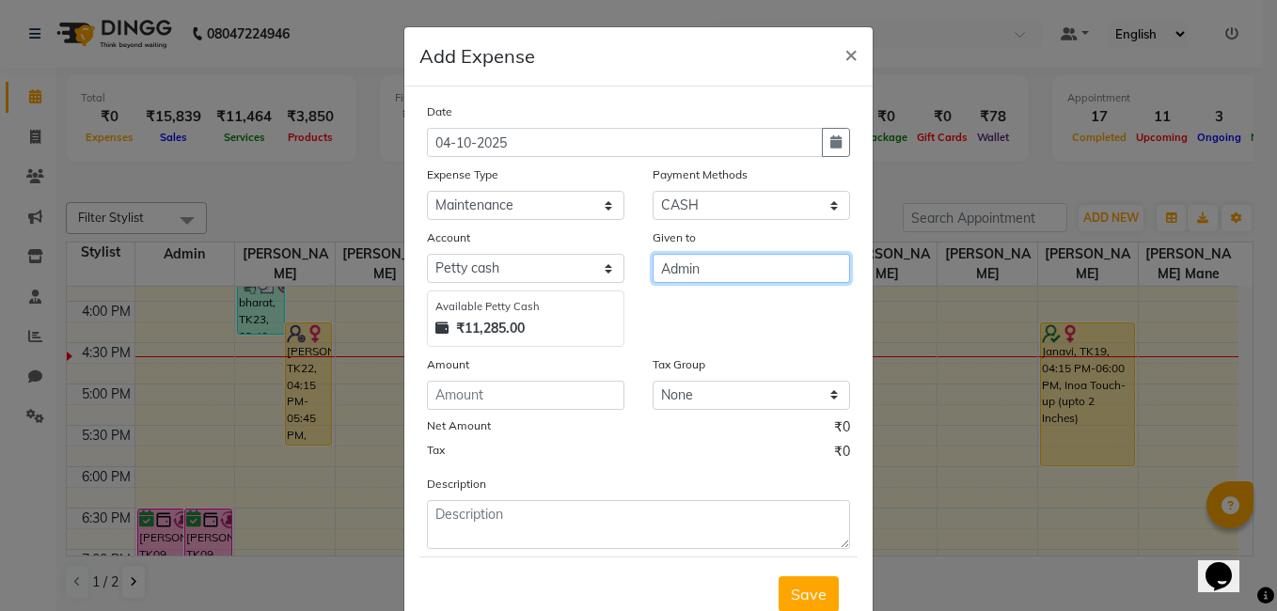
type input "Admin"
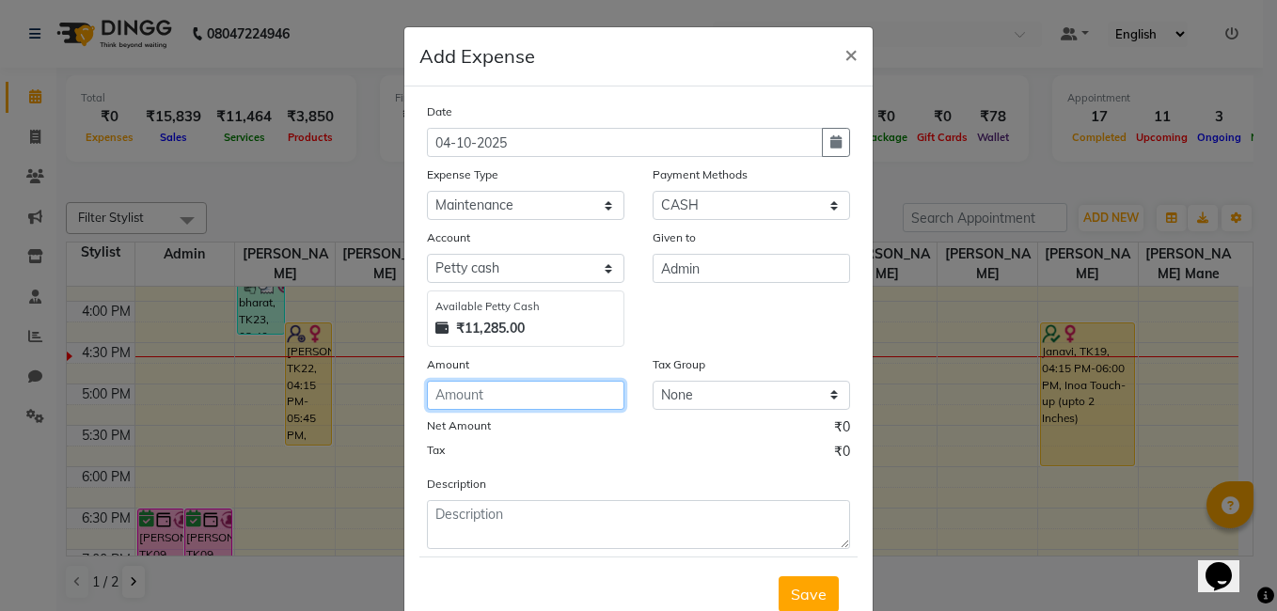
click at [538, 404] on input "number" at bounding box center [525, 395] width 197 height 29
type input "5000"
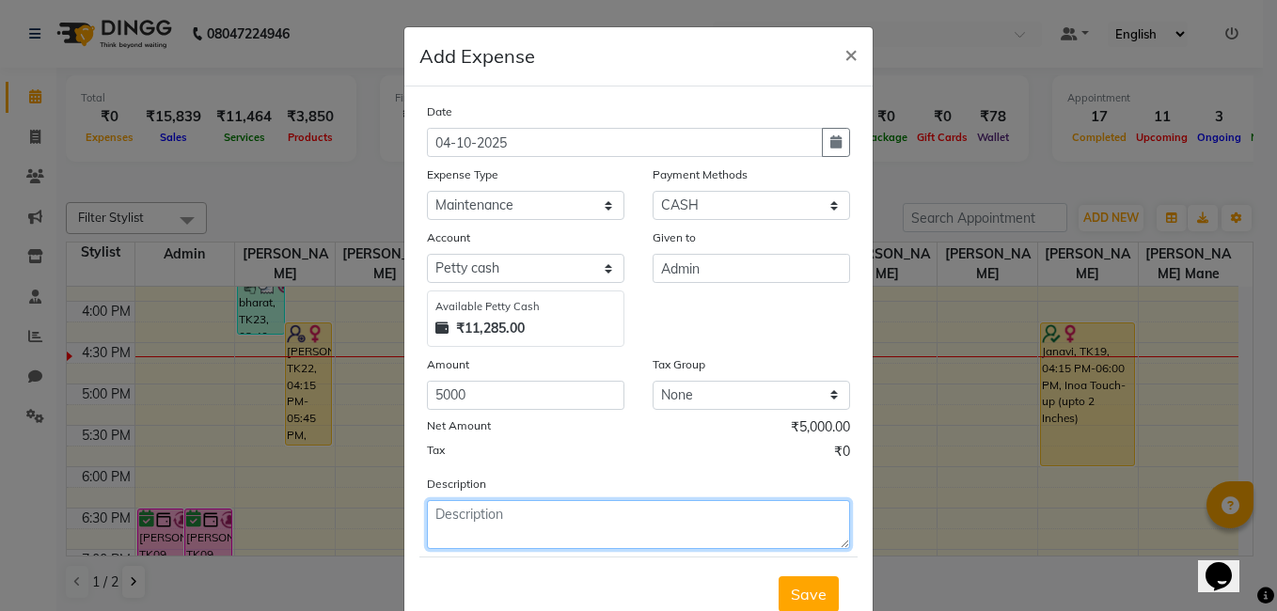
click at [499, 533] on textarea at bounding box center [638, 524] width 423 height 49
type textarea "7 star cosmetic bill"
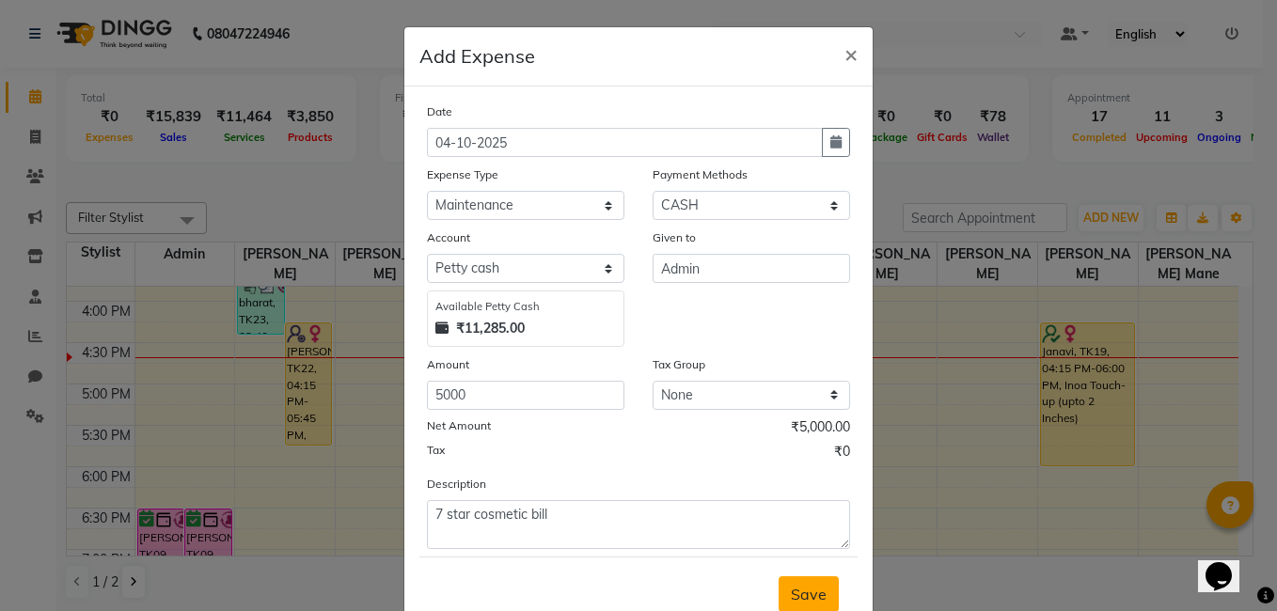
click at [803, 592] on span "Save" at bounding box center [809, 594] width 36 height 19
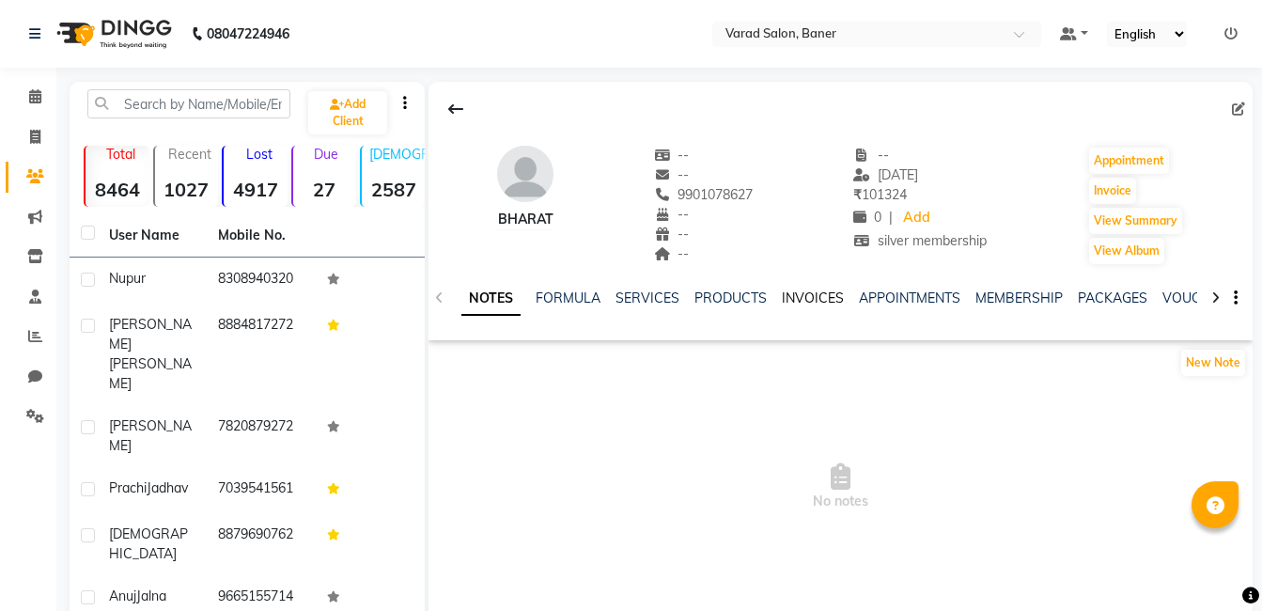
click at [819, 300] on link "INVOICES" at bounding box center [813, 298] width 62 height 17
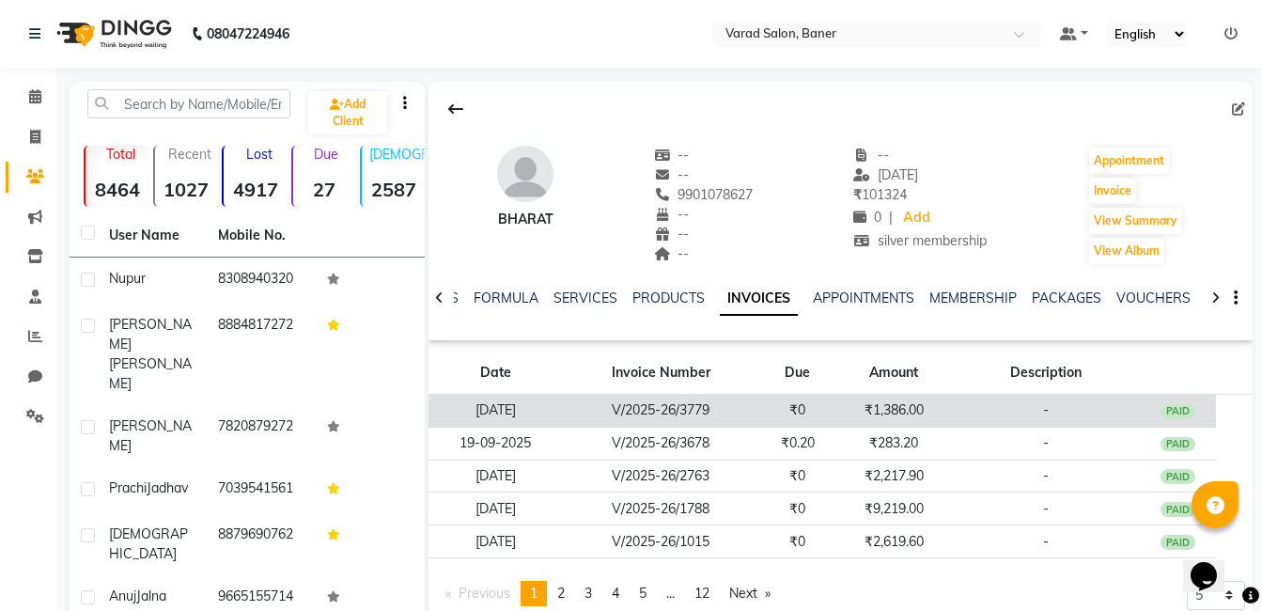
click at [745, 420] on td "V/2025-26/3779" at bounding box center [661, 411] width 196 height 33
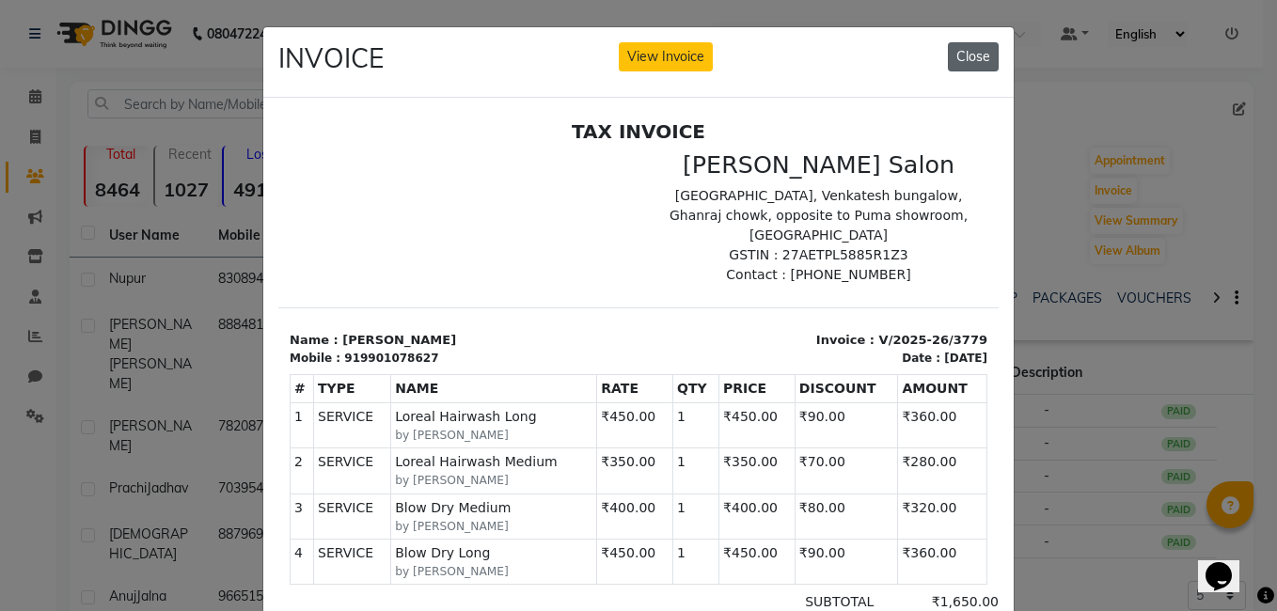
click at [965, 60] on button "Close" at bounding box center [973, 56] width 51 height 29
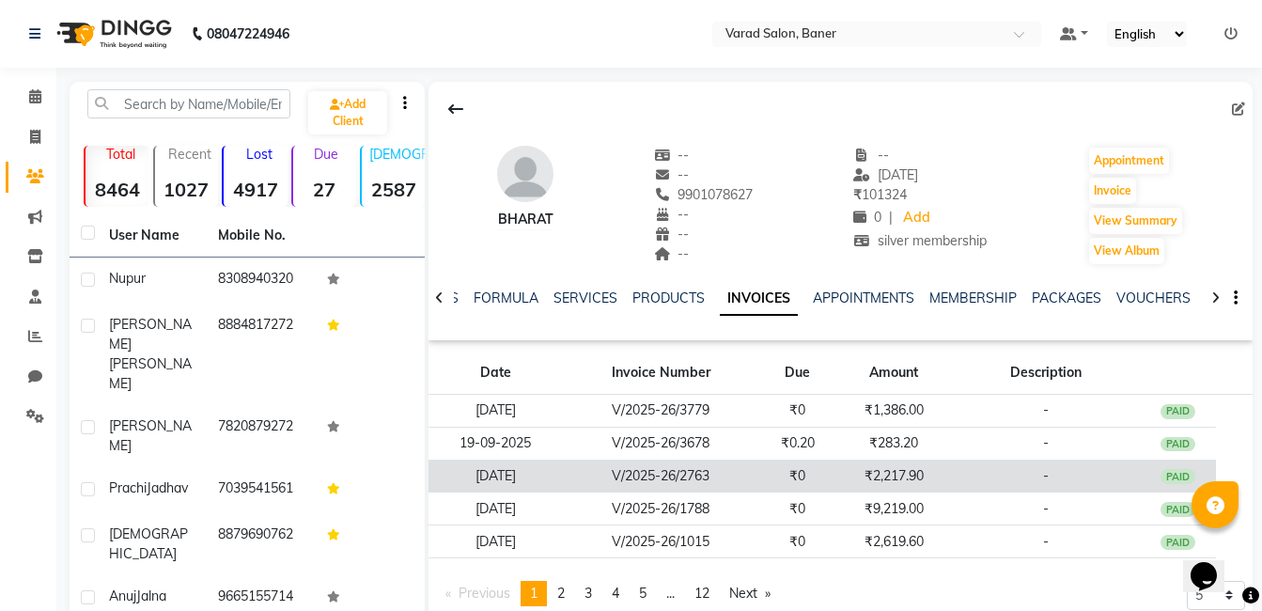
click at [729, 488] on td "V/2025-26/2763" at bounding box center [661, 476] width 196 height 33
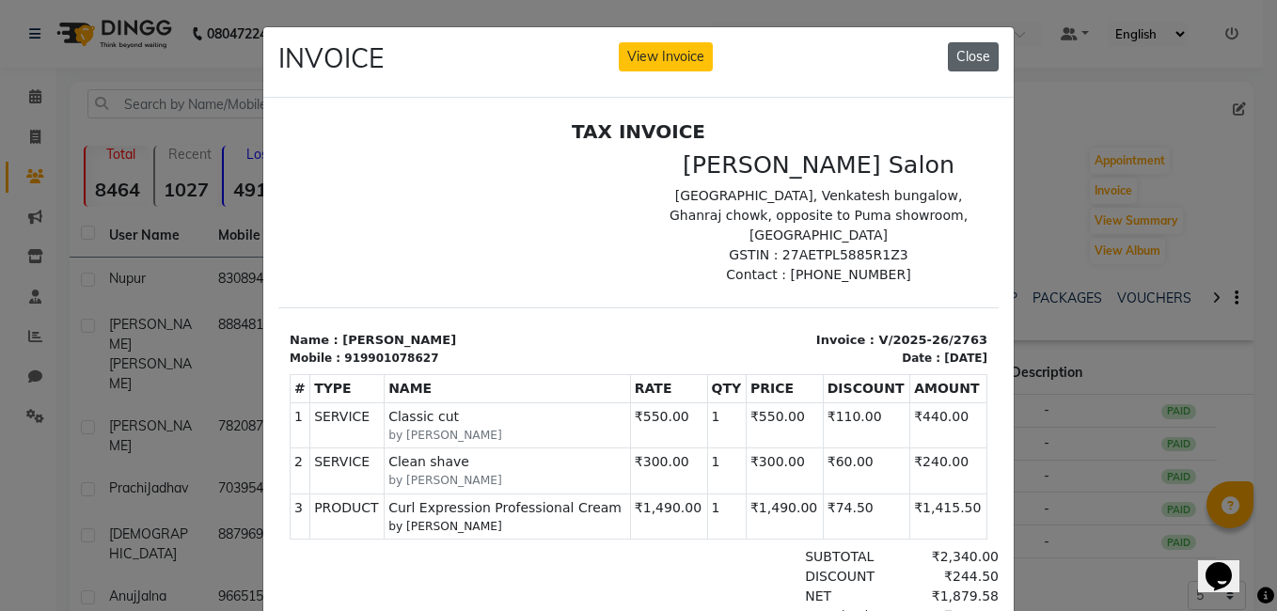
click at [959, 55] on button "Close" at bounding box center [973, 56] width 51 height 29
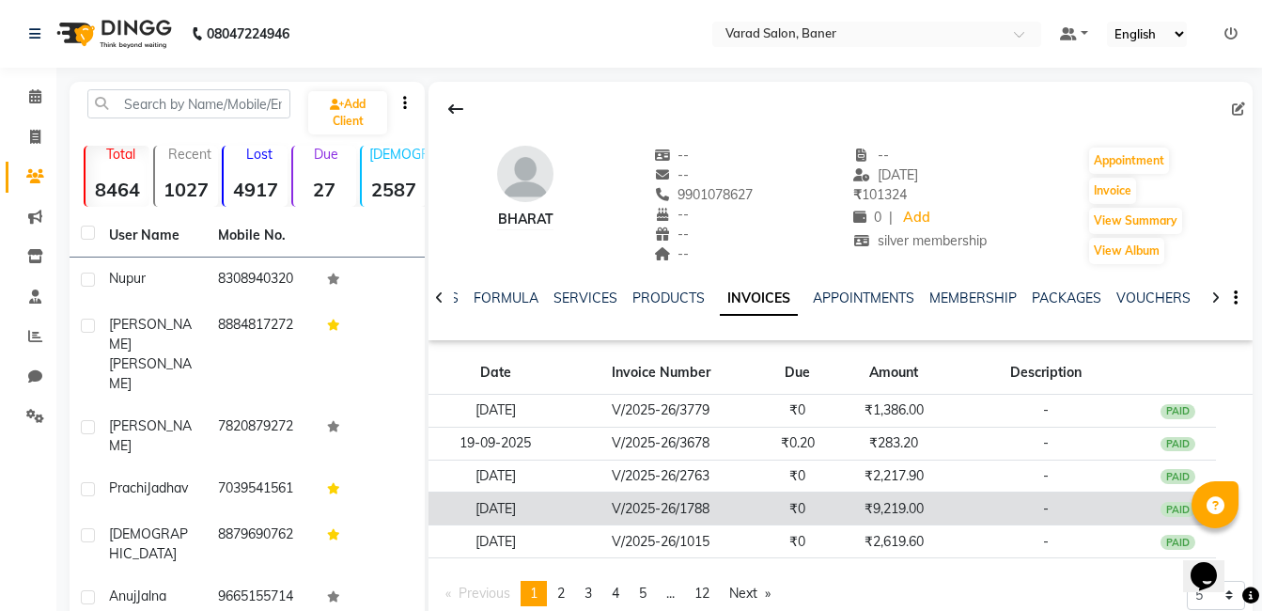
click at [798, 509] on td "₹0" at bounding box center [798, 509] width 77 height 33
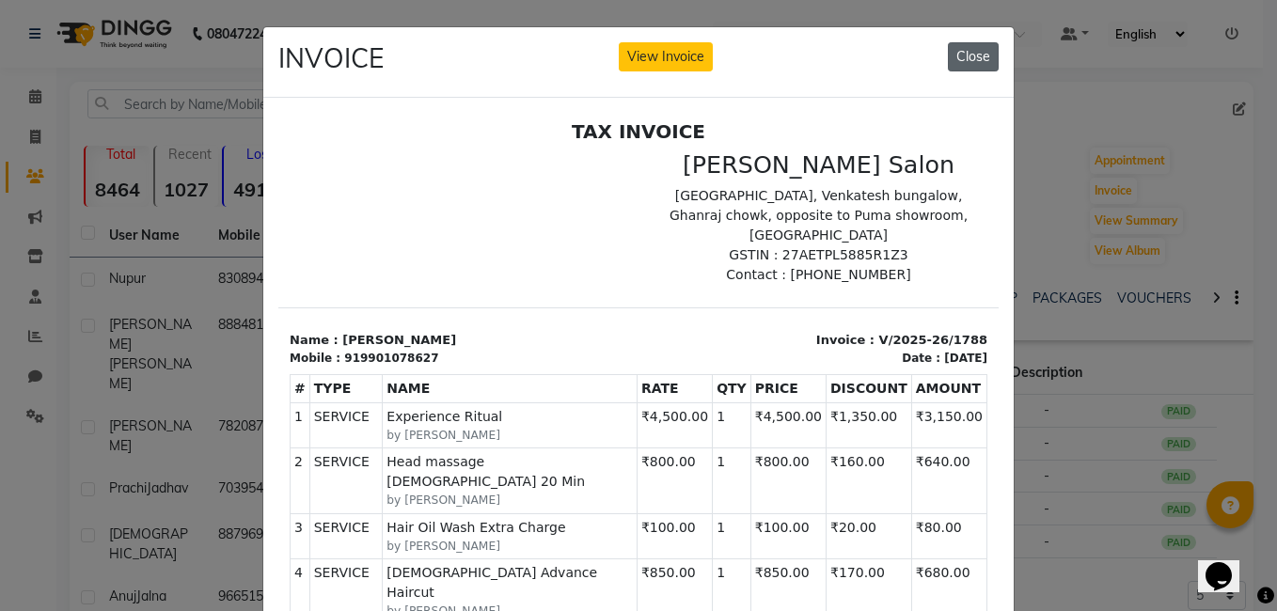
click at [967, 61] on button "Close" at bounding box center [973, 56] width 51 height 29
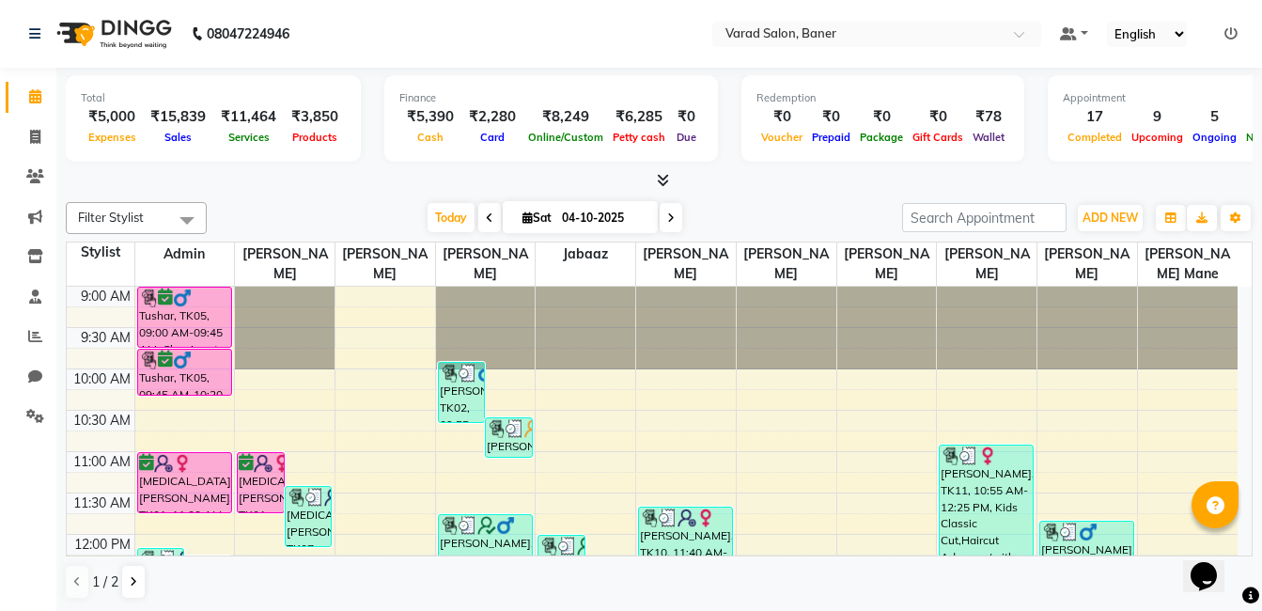
click at [744, 204] on div "[DATE] [DATE]" at bounding box center [554, 218] width 677 height 28
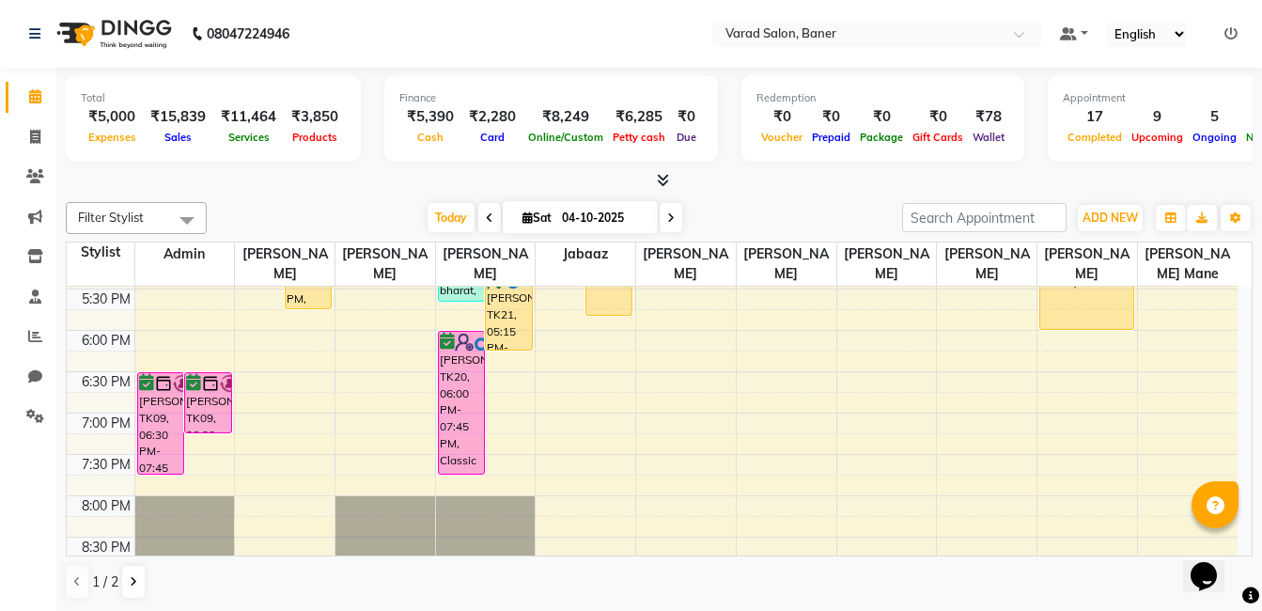
scroll to position [658, 0]
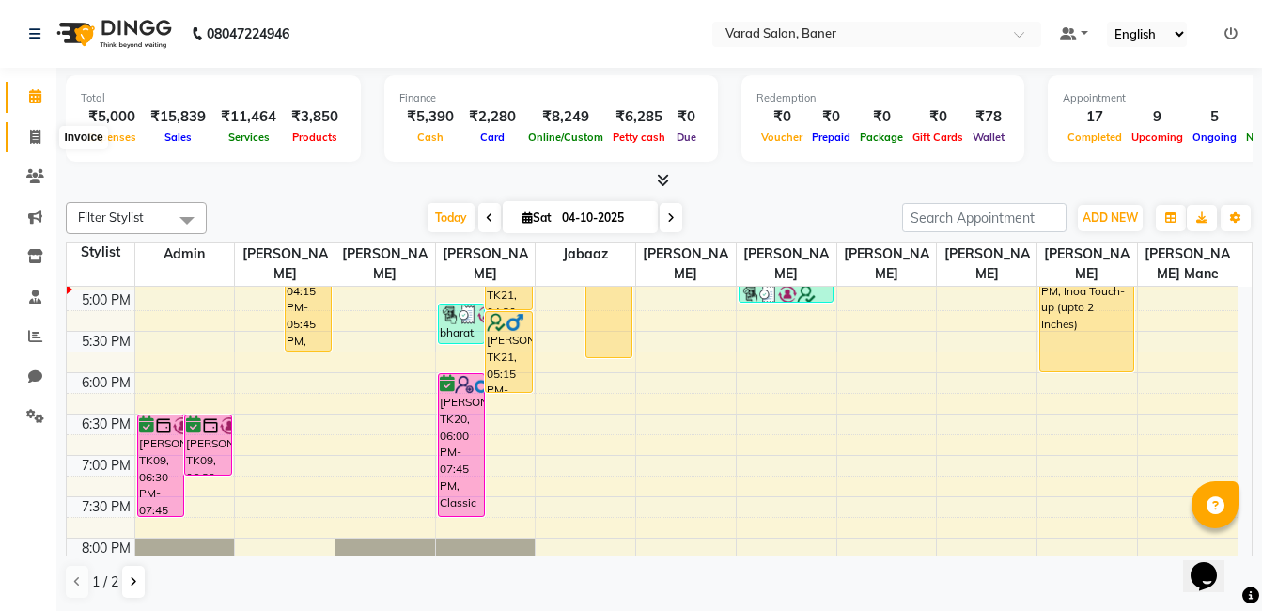
click at [40, 137] on icon at bounding box center [35, 137] width 10 height 14
select select "service"
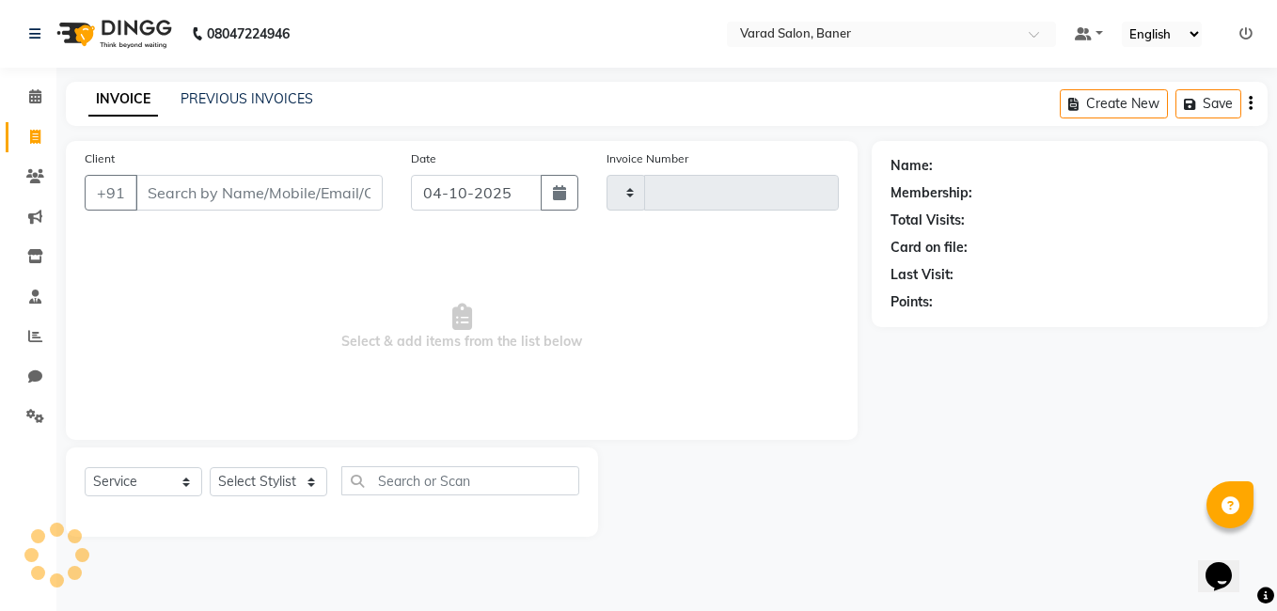
type input "4000"
select select "7115"
click at [308, 478] on select "Select Stylist [PERSON_NAME] Admin Jabaaz [PERSON_NAME] [PERSON_NAME] [PERSON_N…" at bounding box center [269, 481] width 118 height 29
select select "69598"
click at [210, 467] on select "Select Stylist [PERSON_NAME] Admin Jabaaz [PERSON_NAME] [PERSON_NAME] [PERSON_N…" at bounding box center [269, 481] width 118 height 29
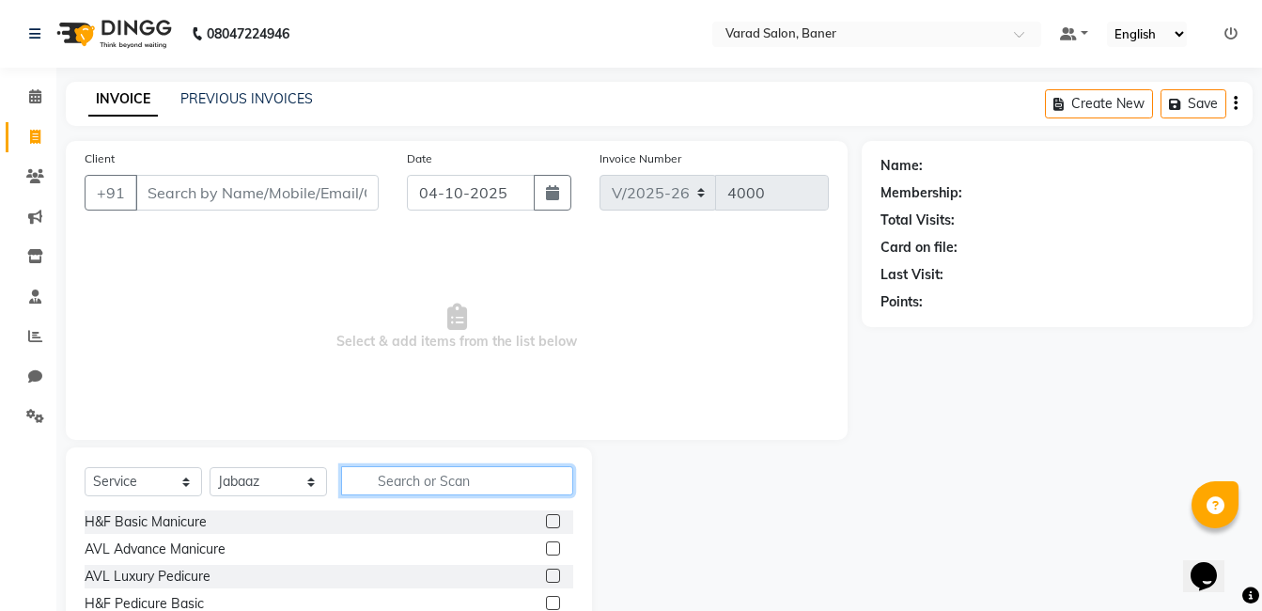
click at [390, 487] on input "text" at bounding box center [457, 480] width 232 height 29
type input "nano"
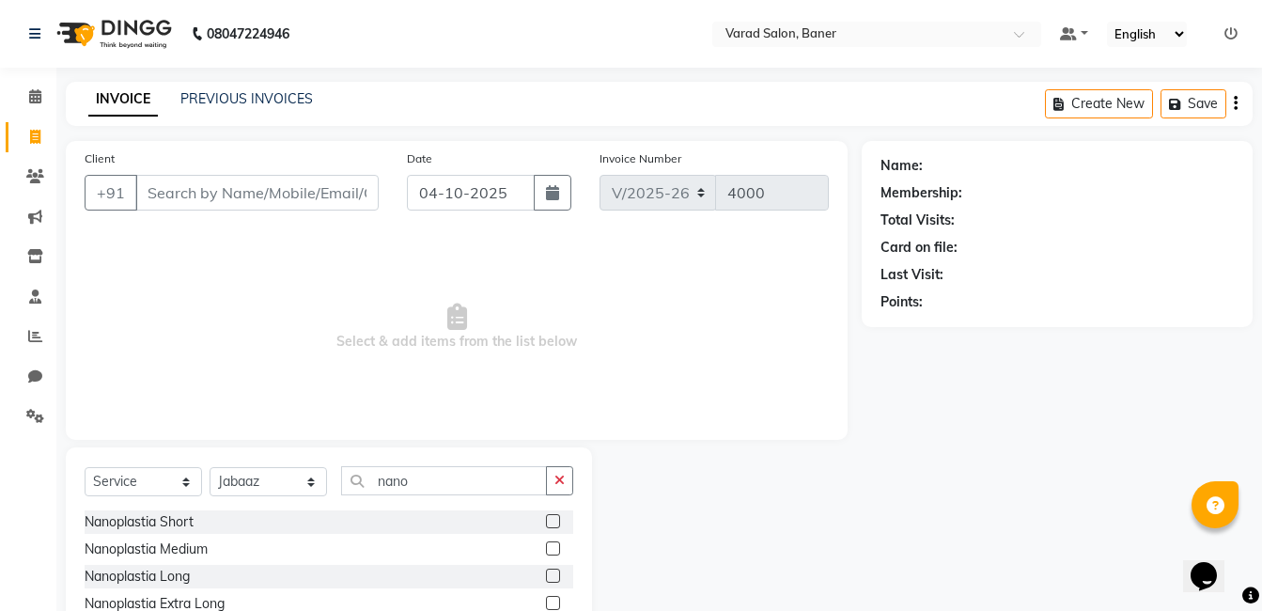
click at [556, 550] on label at bounding box center [553, 548] width 14 height 14
click at [556, 550] on input "checkbox" at bounding box center [552, 549] width 12 height 12
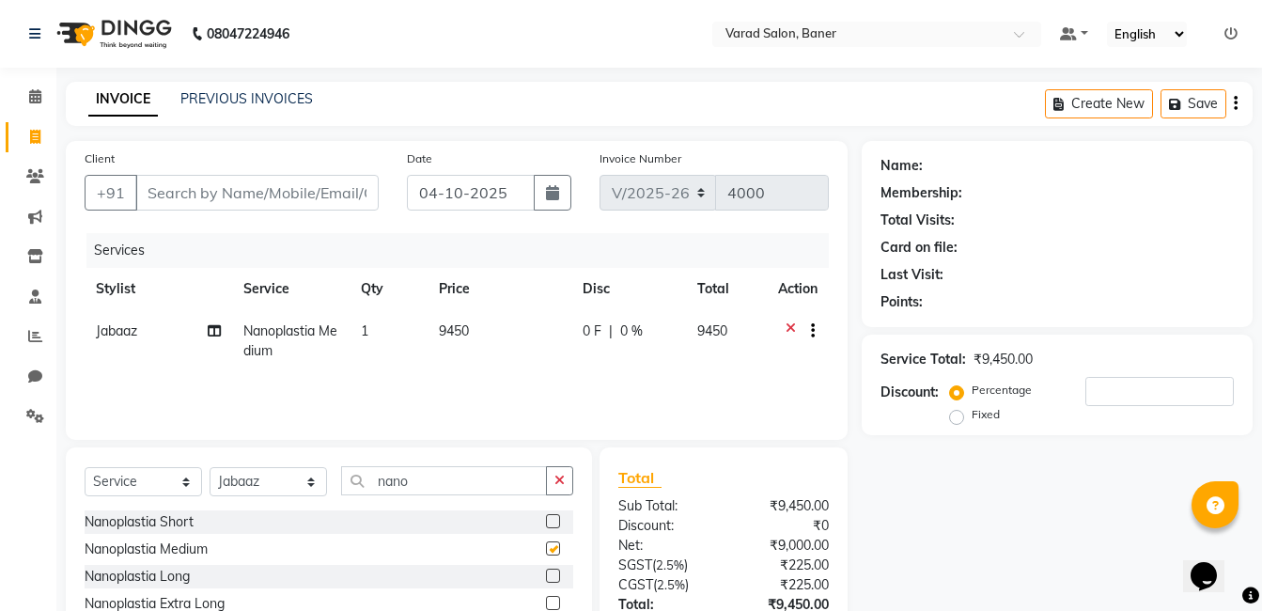
checkbox input "false"
click at [311, 195] on input "Client" at bounding box center [256, 193] width 243 height 36
type input "9"
type input "0"
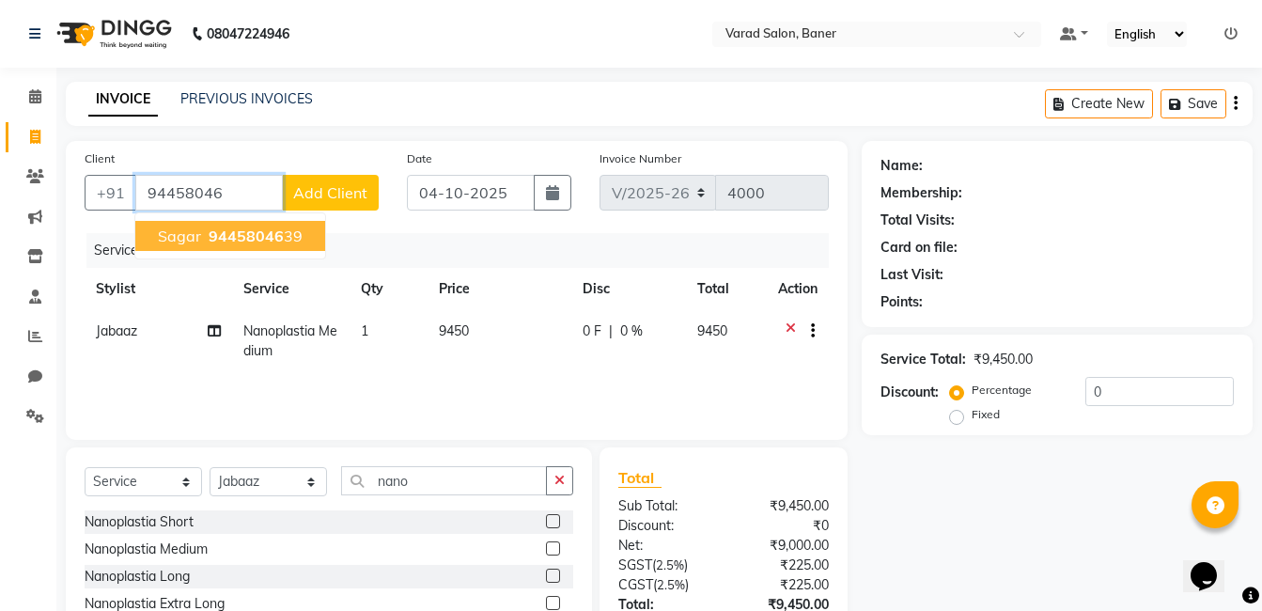
click at [304, 235] on button "sagar 94458046 39" at bounding box center [230, 236] width 190 height 30
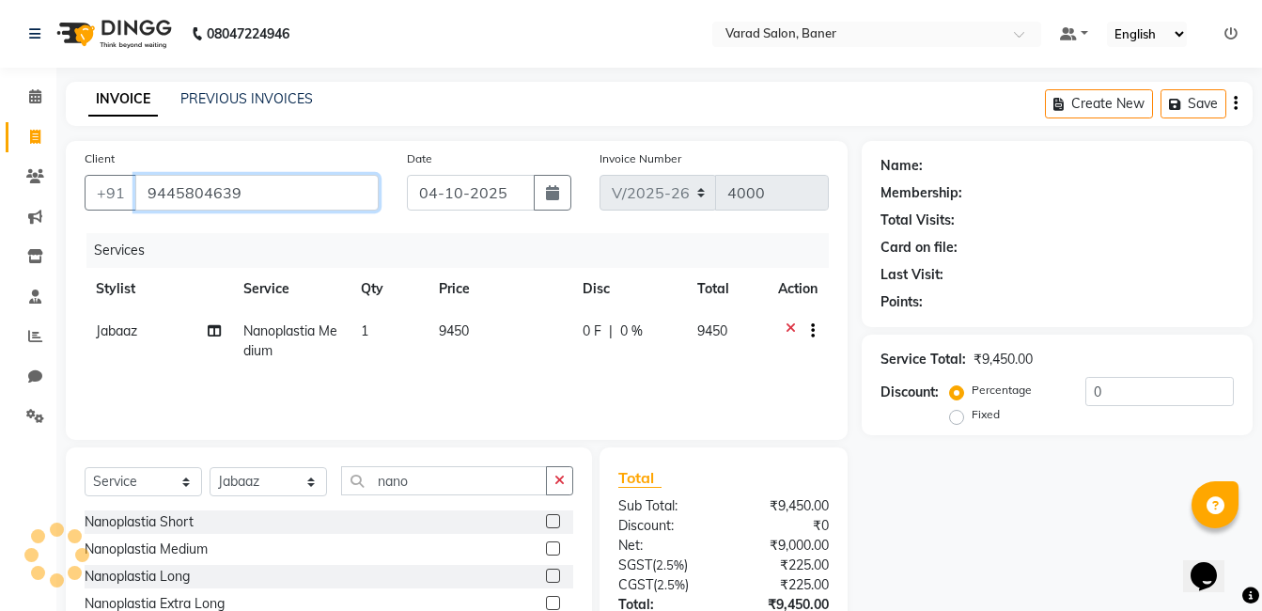
type input "9445804639"
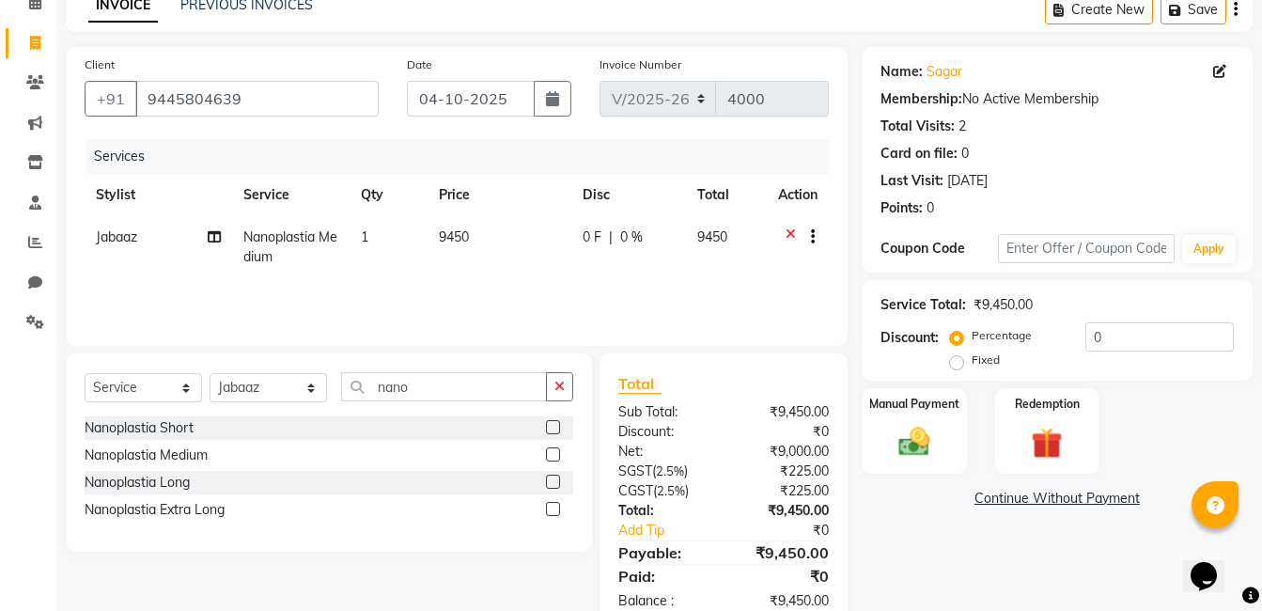
scroll to position [141, 0]
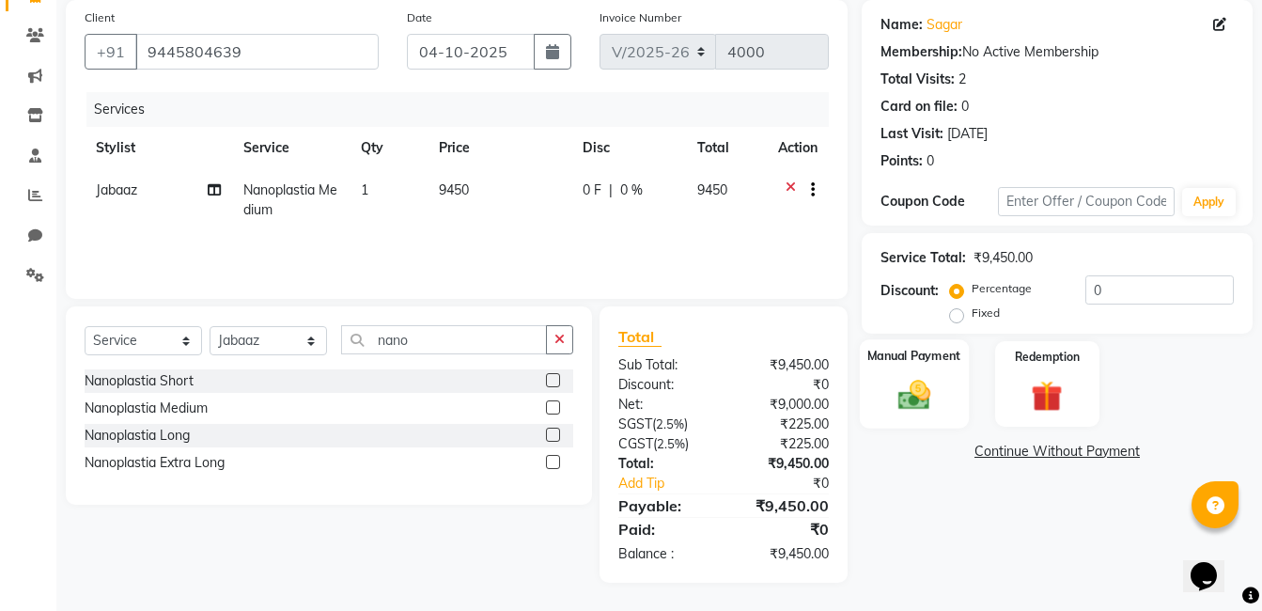
click at [939, 403] on img at bounding box center [914, 395] width 53 height 38
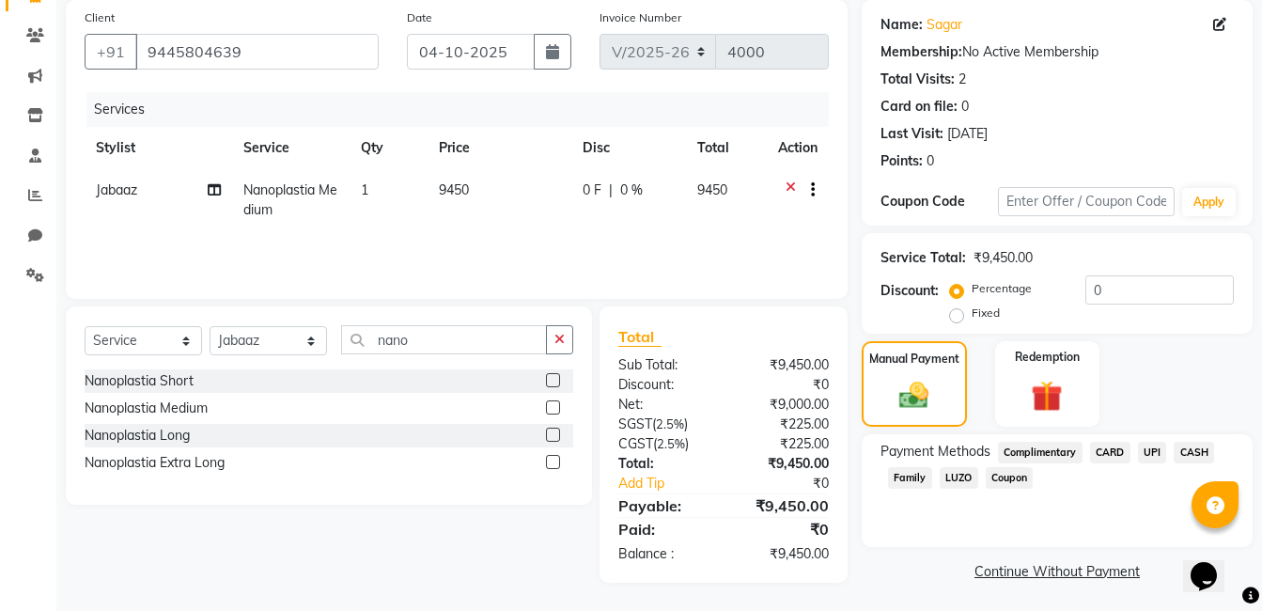
click at [1100, 460] on span "CARD" at bounding box center [1110, 453] width 40 height 22
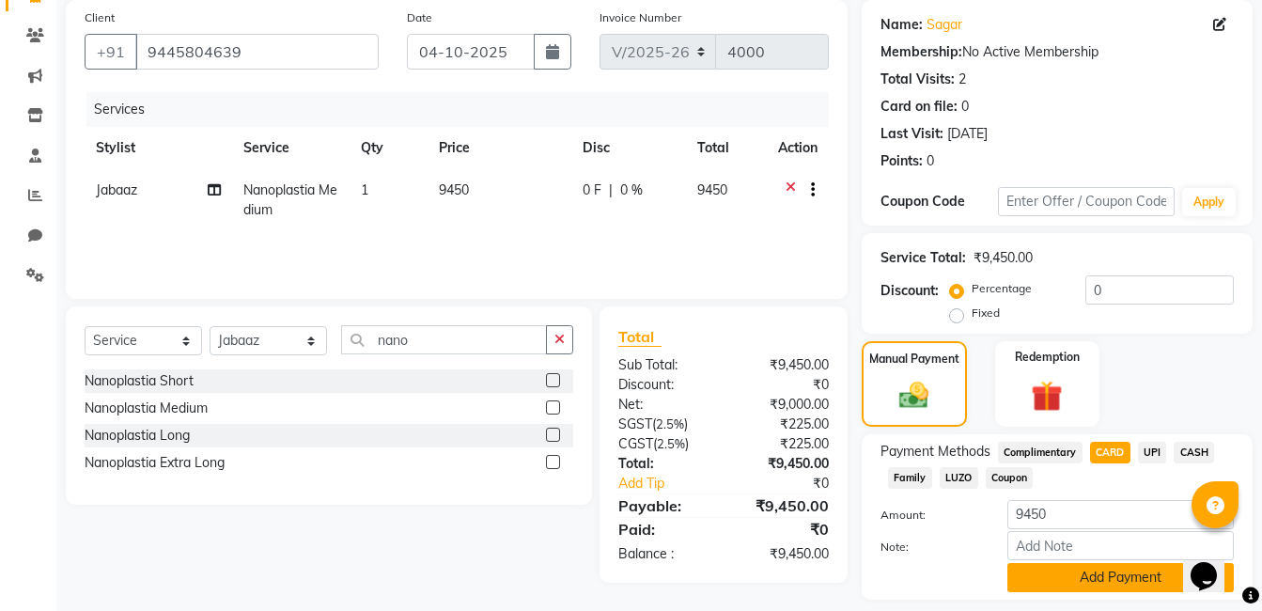
click at [1115, 584] on button "Add Payment" at bounding box center [1121, 577] width 227 height 29
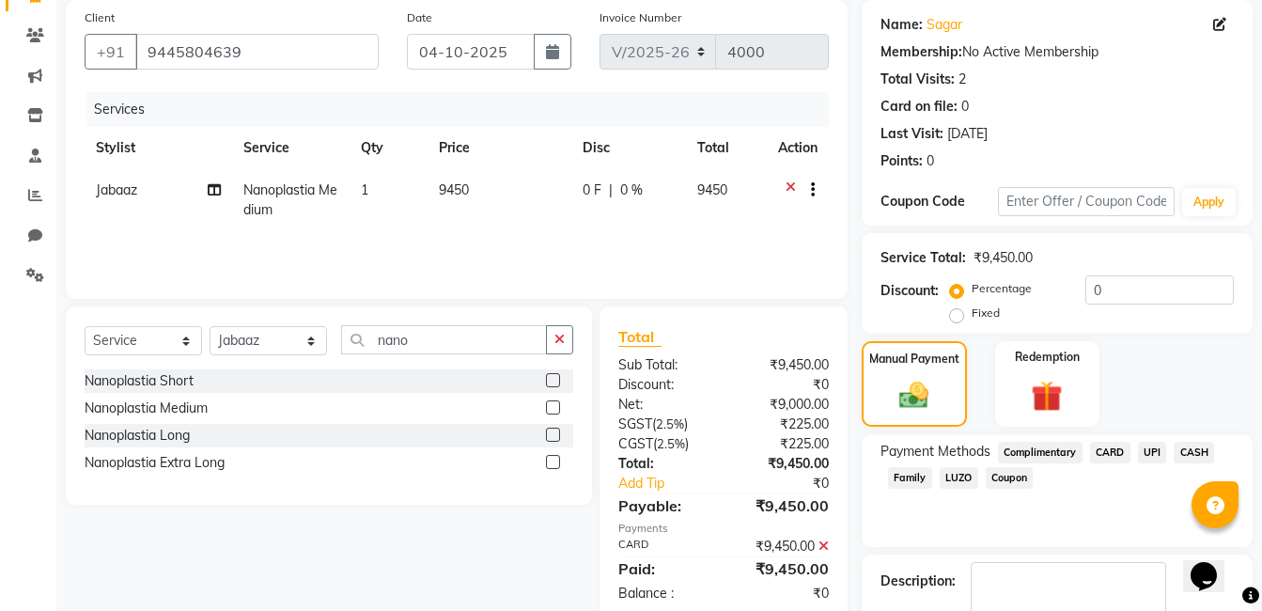
scroll to position [250, 0]
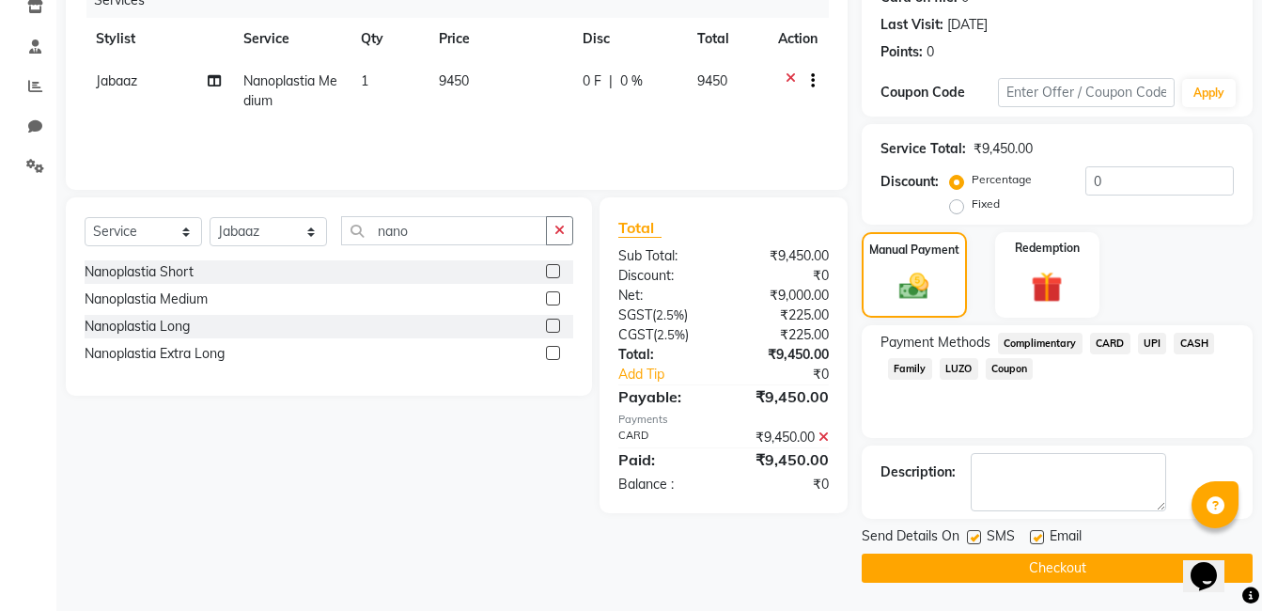
click at [1152, 569] on button "Checkout" at bounding box center [1057, 568] width 391 height 29
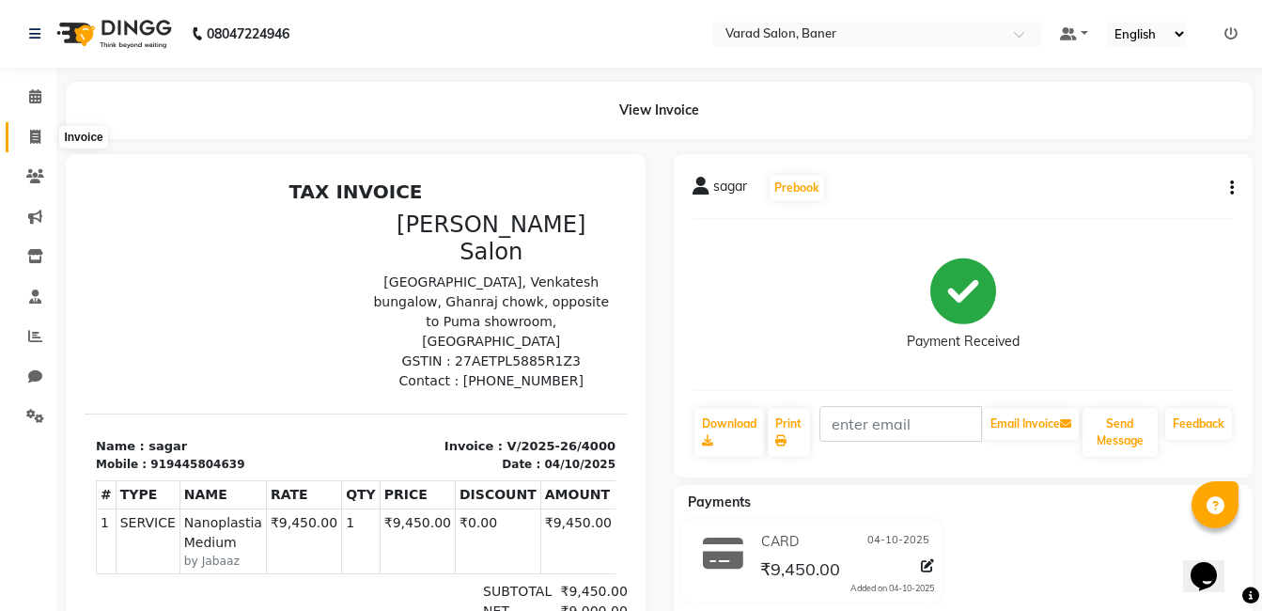
click at [39, 131] on icon at bounding box center [35, 137] width 10 height 14
select select "service"
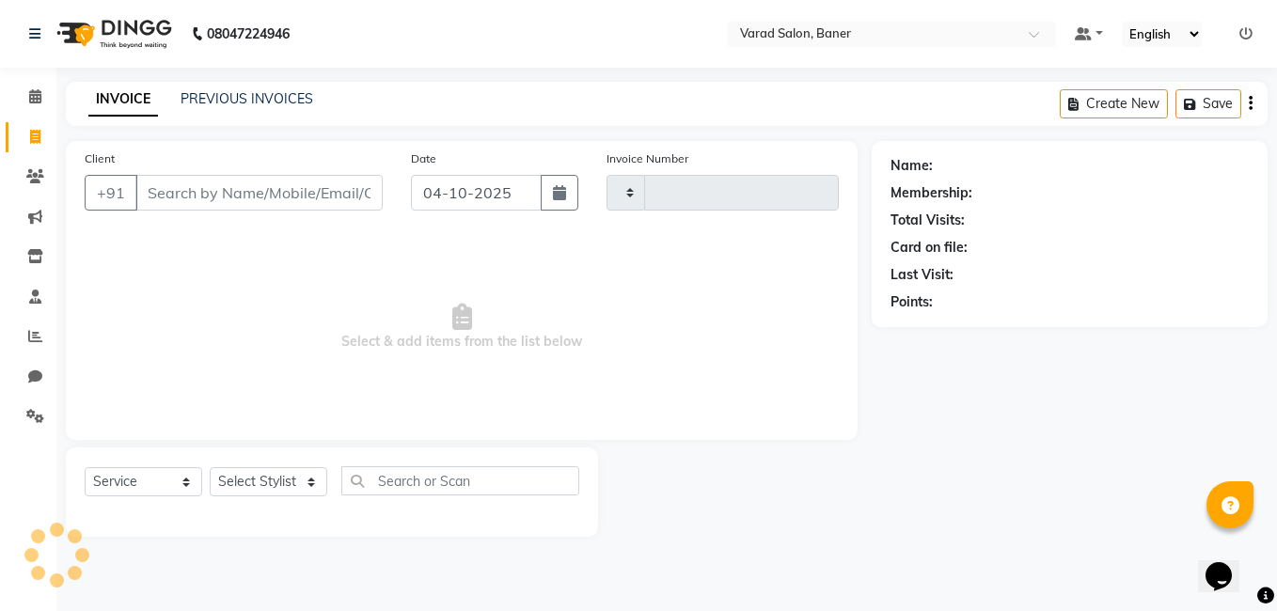
type input "4001"
select select "7115"
click at [306, 474] on select "Select Stylist [PERSON_NAME] Admin Jabaaz [PERSON_NAME] [PERSON_NAME] [PERSON_N…" at bounding box center [269, 481] width 118 height 29
click at [689, 500] on div at bounding box center [735, 491] width 274 height 89
click at [315, 476] on select "Select Stylist [PERSON_NAME] Admin Jabaaz [PERSON_NAME] [PERSON_NAME] [PERSON_N…" at bounding box center [269, 481] width 118 height 29
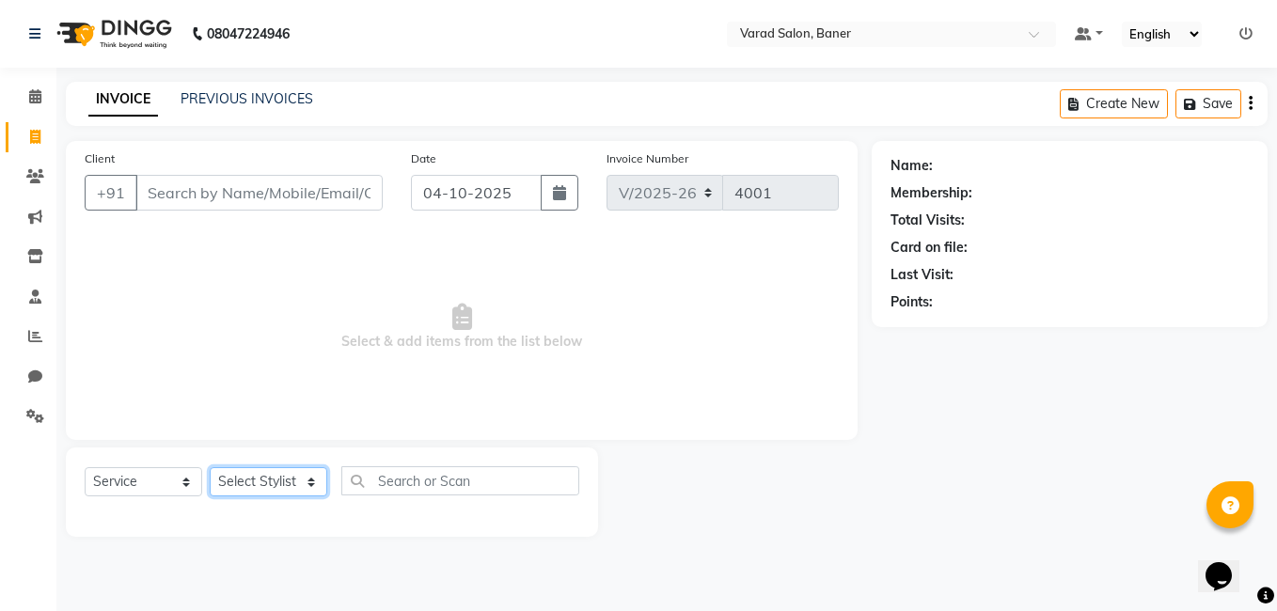
select select "89608"
click at [210, 467] on select "Select Stylist [PERSON_NAME] Admin Jabaaz [PERSON_NAME] [PERSON_NAME] [PERSON_N…" at bounding box center [269, 481] width 118 height 29
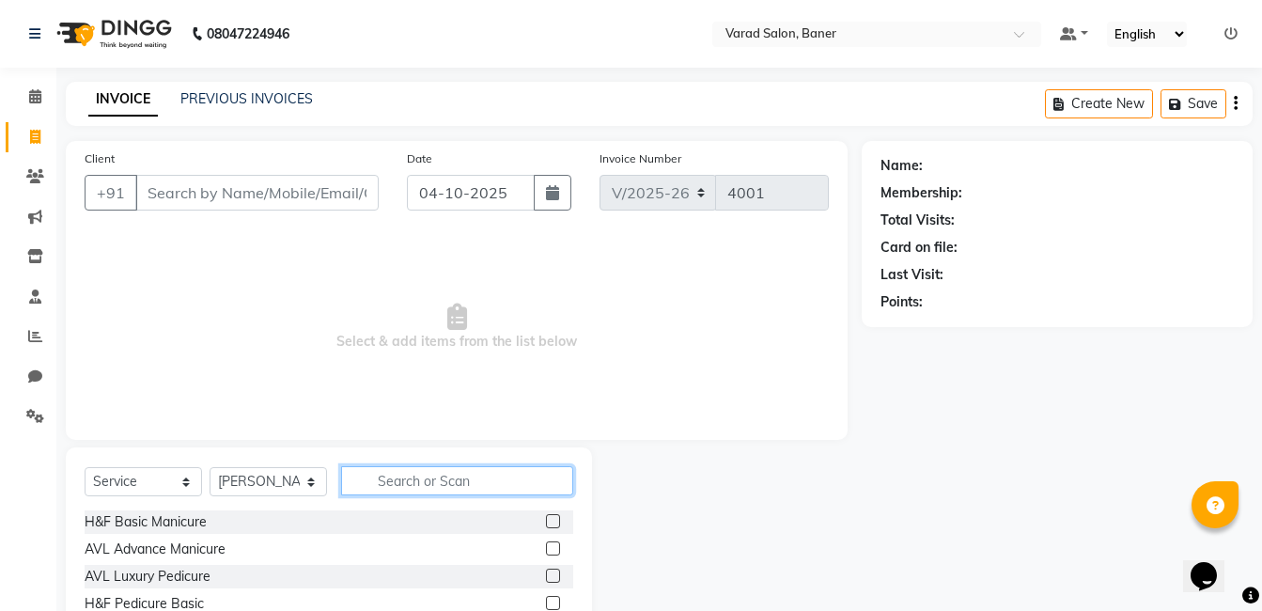
click at [390, 475] on input "text" at bounding box center [457, 480] width 232 height 29
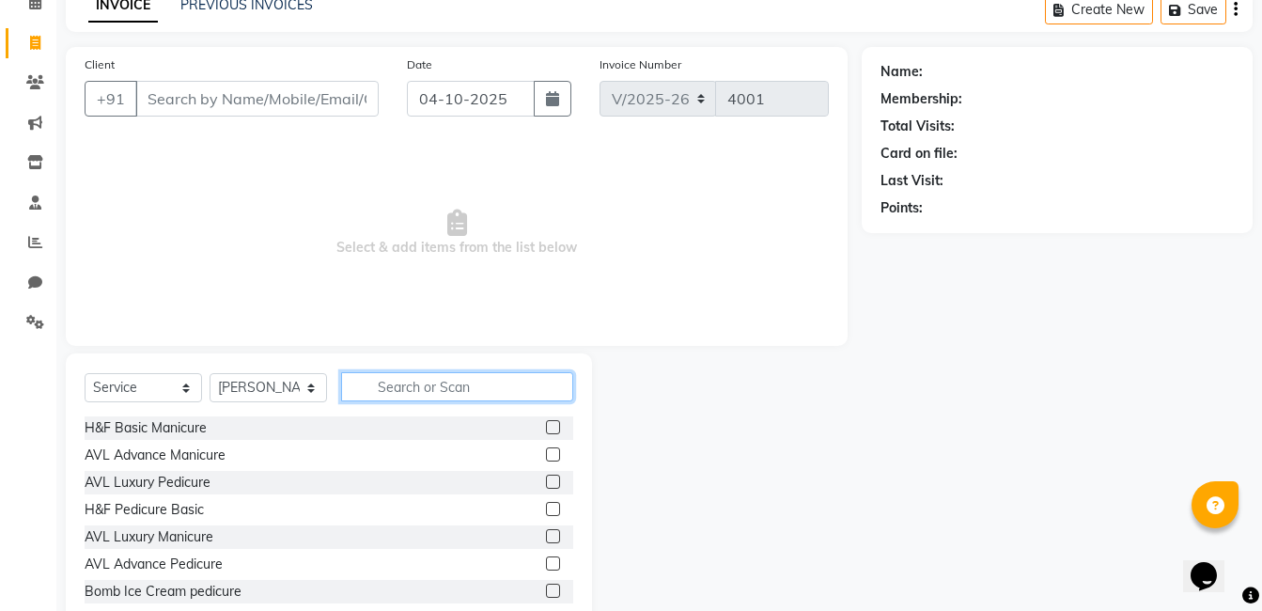
type input "g"
click at [419, 381] on input "text" at bounding box center [457, 386] width 232 height 29
type input "inoa"
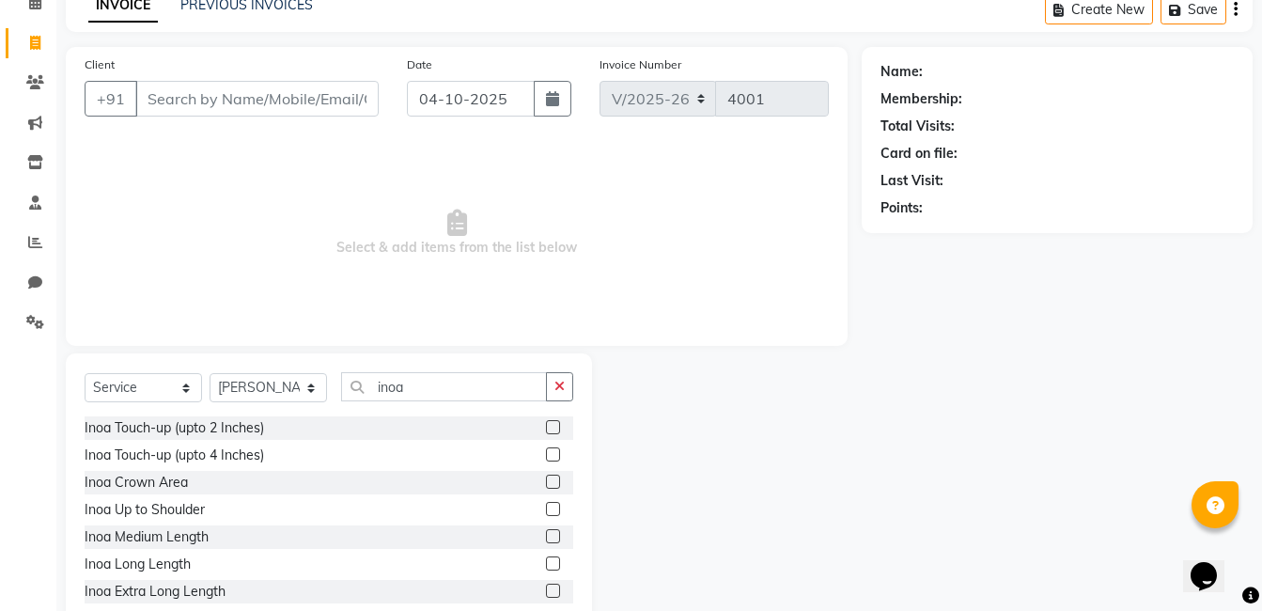
click at [546, 538] on label at bounding box center [553, 536] width 14 height 14
click at [546, 538] on input "checkbox" at bounding box center [552, 537] width 12 height 12
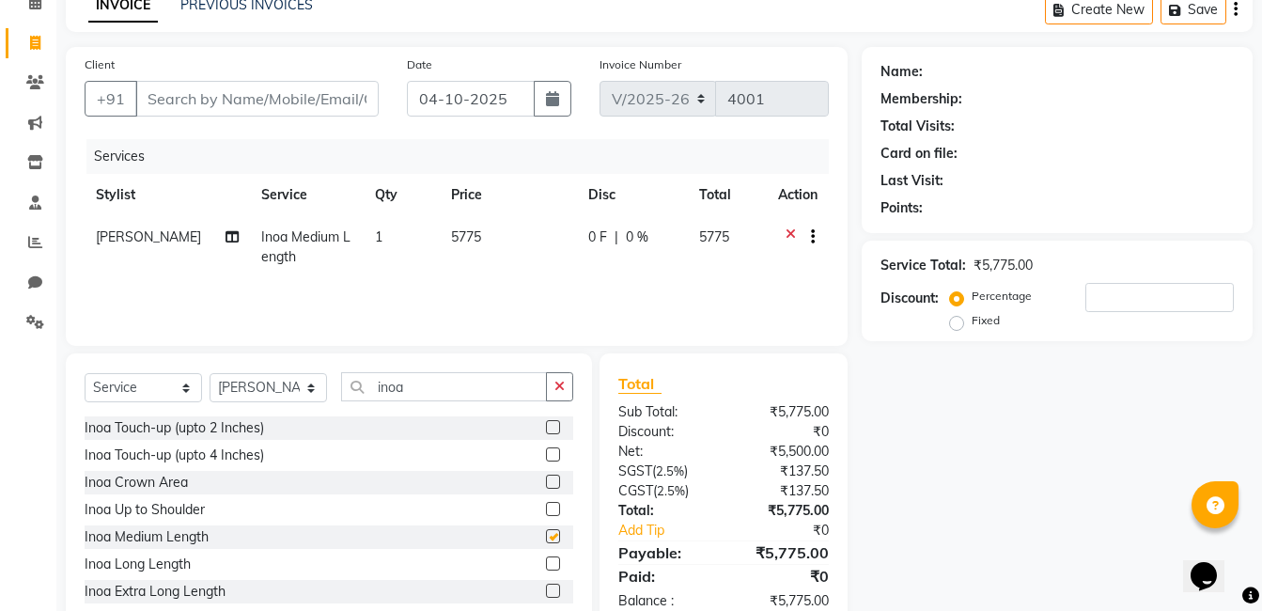
checkbox input "false"
click at [329, 93] on input "Client" at bounding box center [256, 99] width 243 height 36
type input "8"
type input "0"
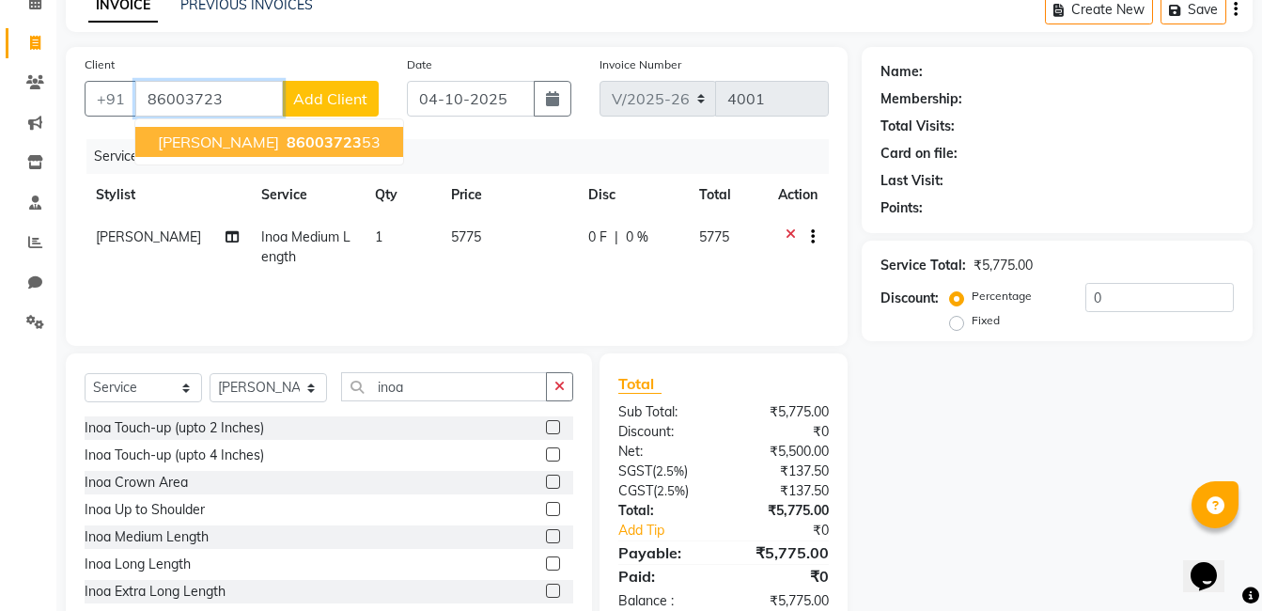
click at [279, 133] on span "[PERSON_NAME]" at bounding box center [218, 142] width 121 height 19
type input "8600372353"
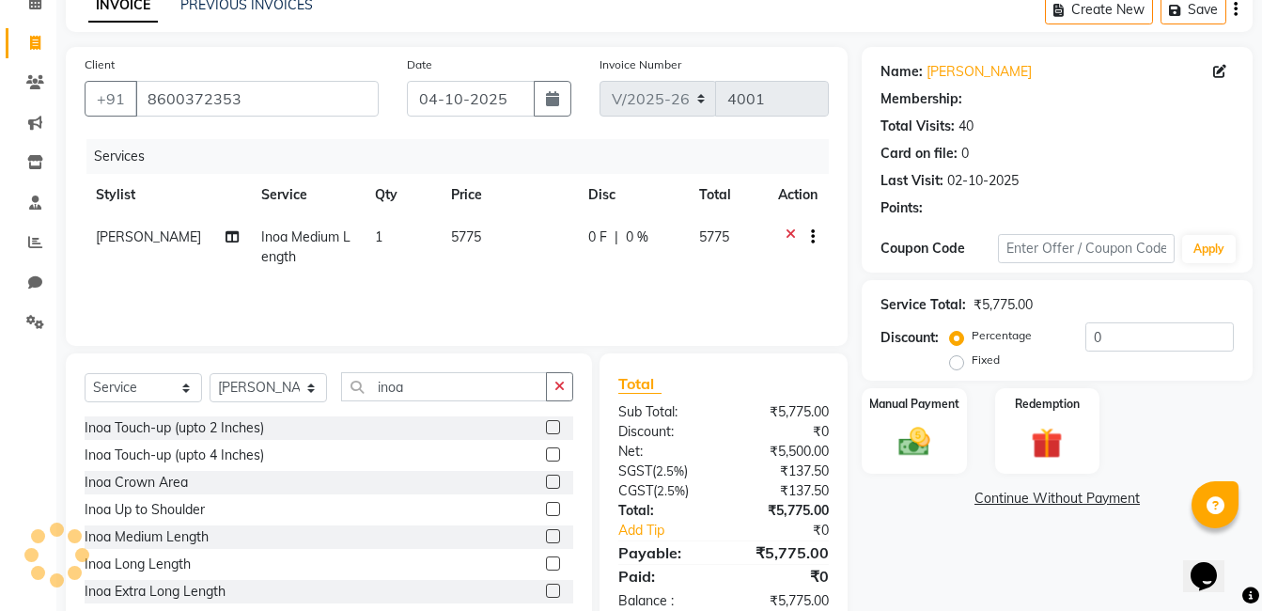
select select "1: Object"
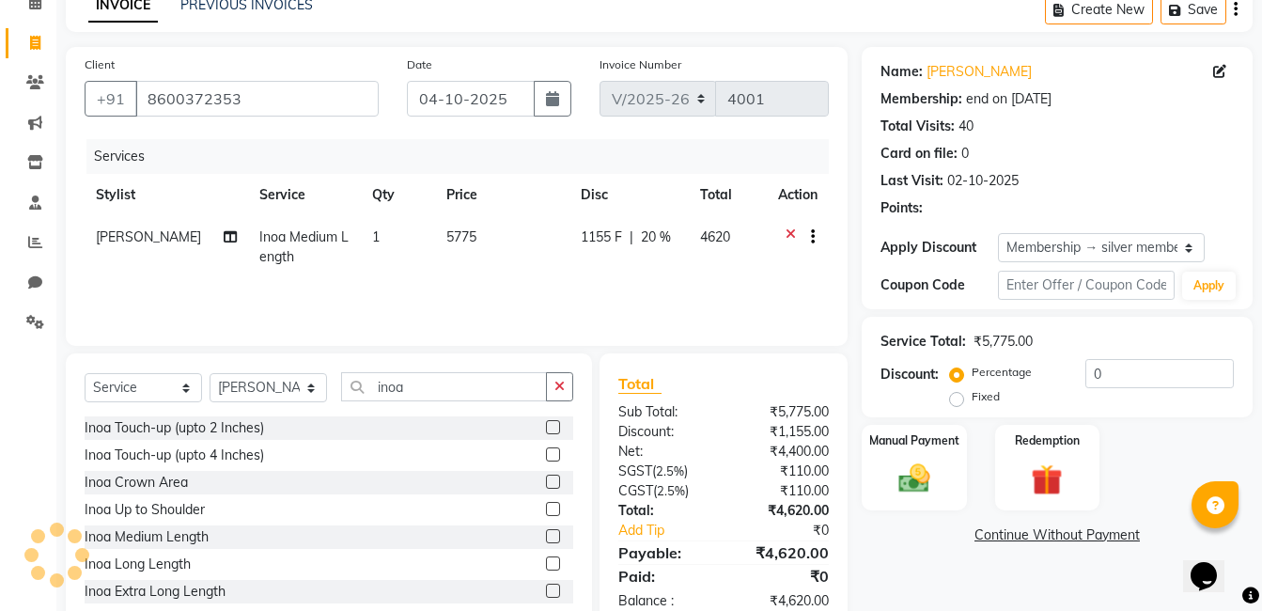
type input "20"
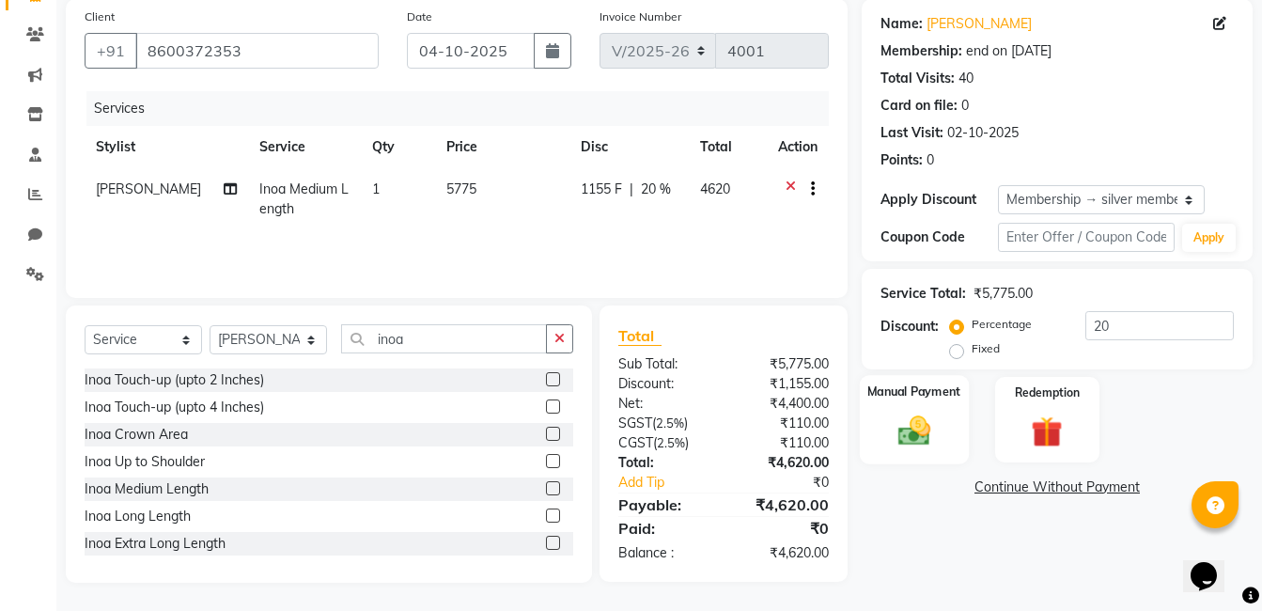
click at [916, 410] on div "Manual Payment" at bounding box center [914, 419] width 109 height 89
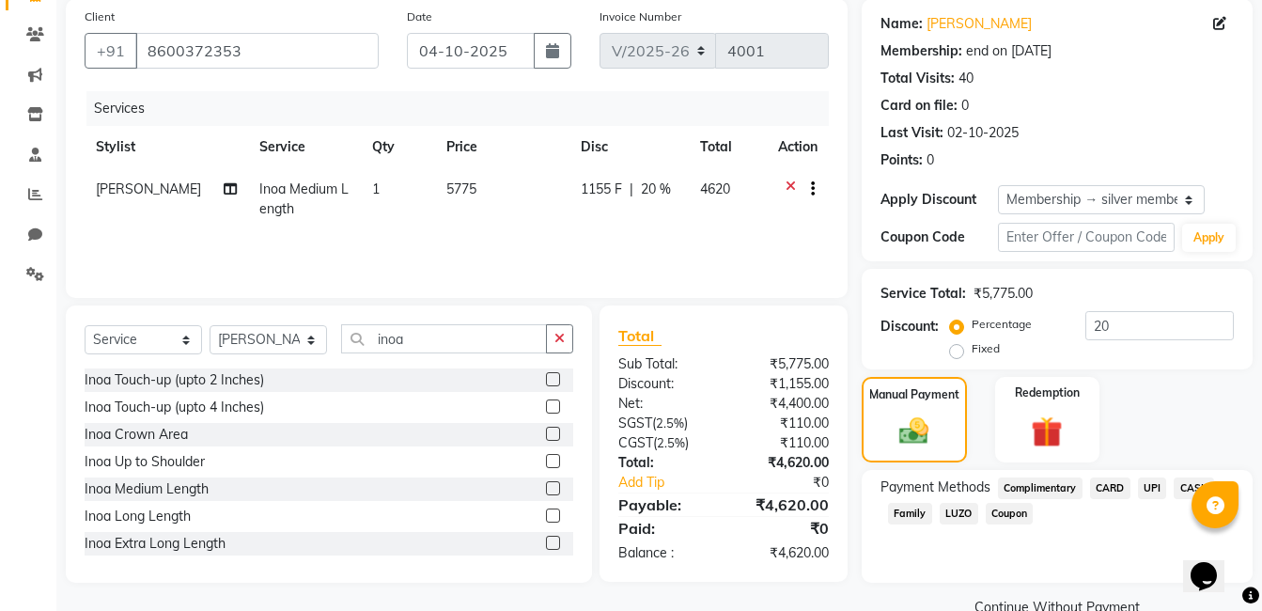
scroll to position [180, 0]
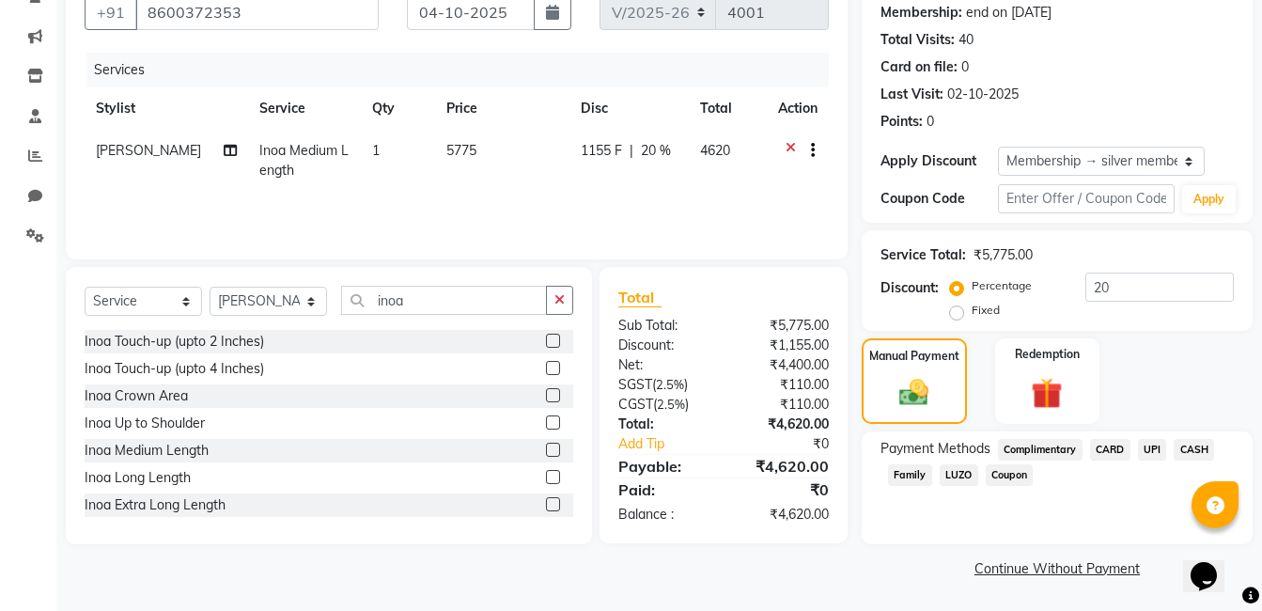
click at [1155, 449] on span "UPI" at bounding box center [1152, 450] width 29 height 22
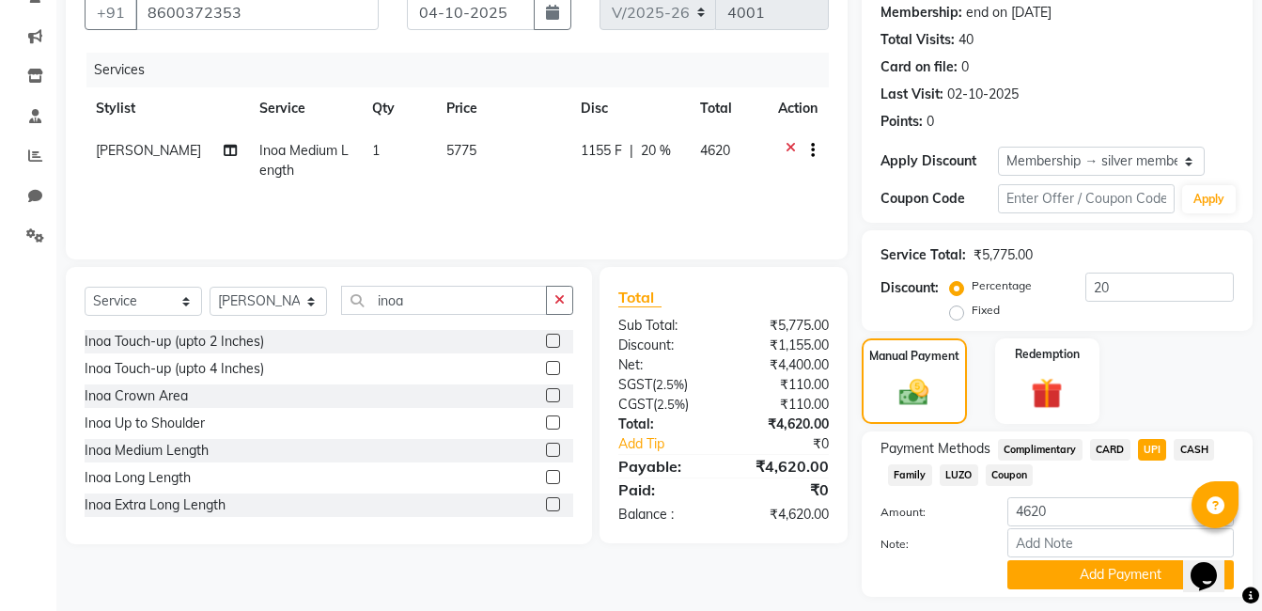
scroll to position [233, 0]
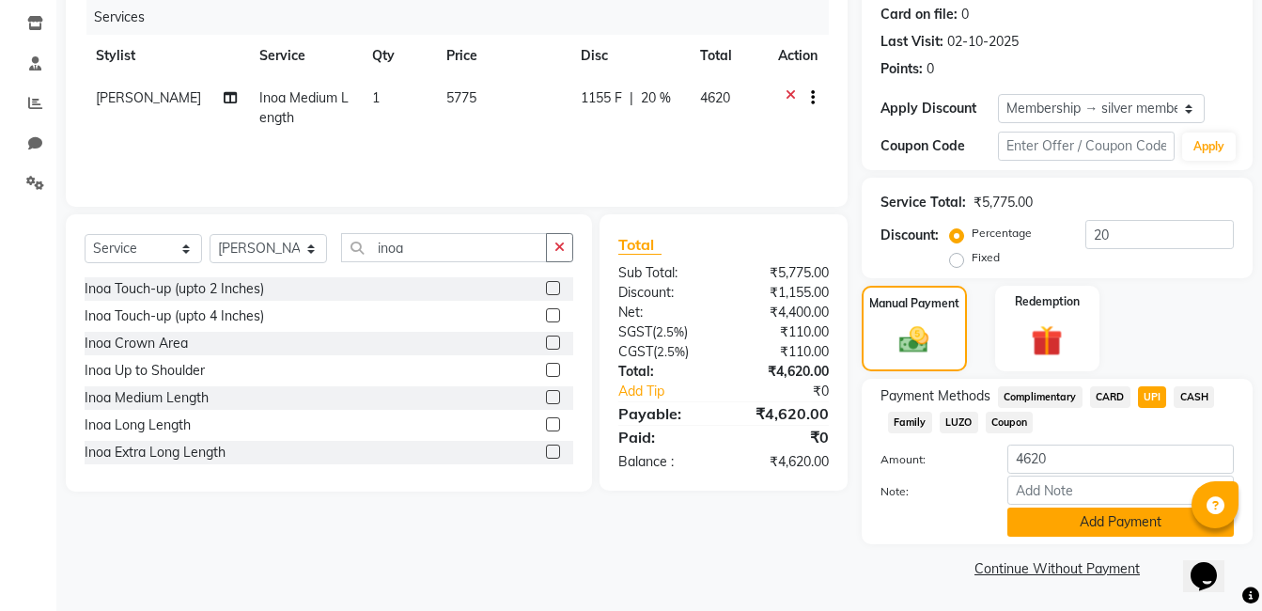
click at [1098, 519] on button "Add Payment" at bounding box center [1121, 522] width 227 height 29
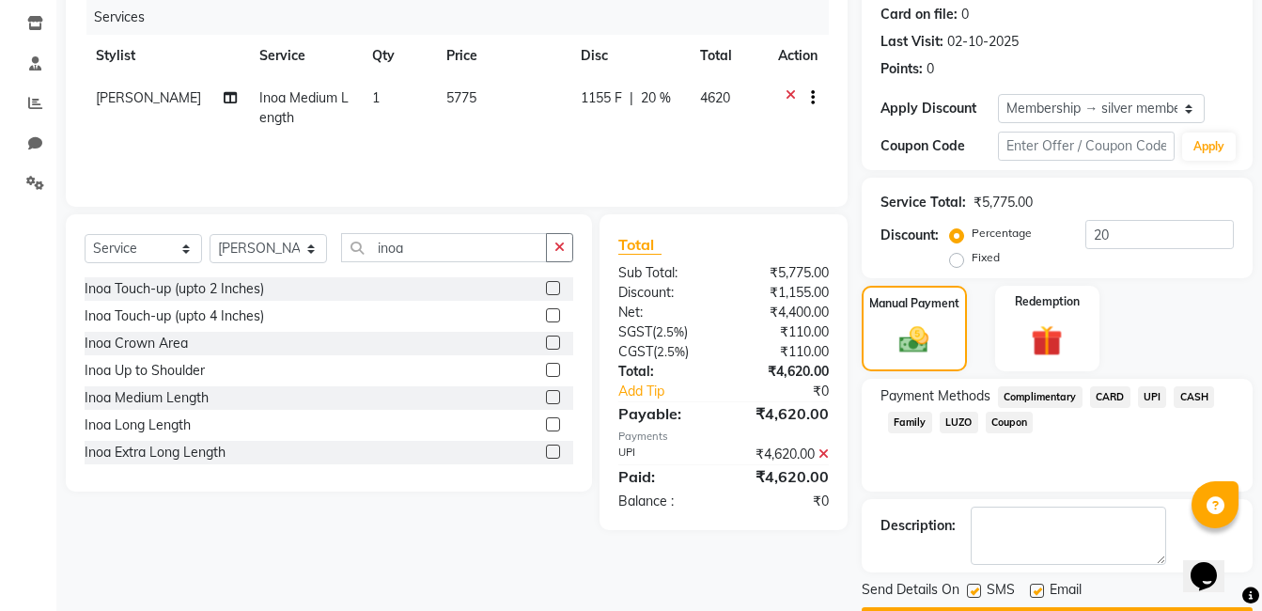
scroll to position [287, 0]
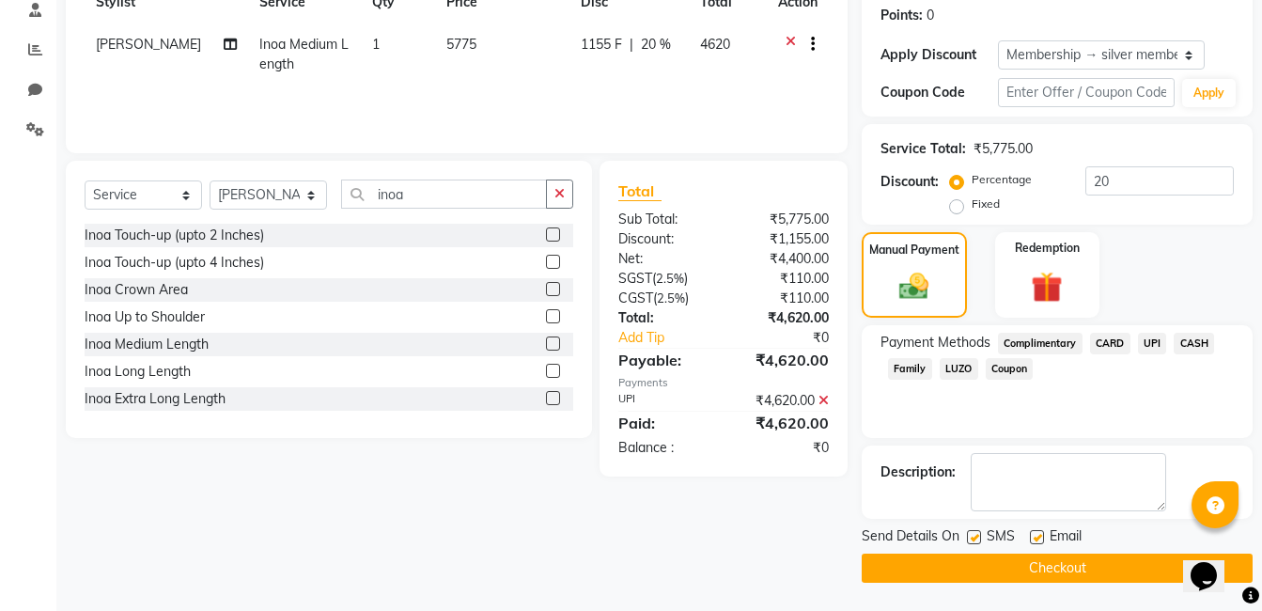
click at [1015, 573] on button "Checkout" at bounding box center [1057, 568] width 391 height 29
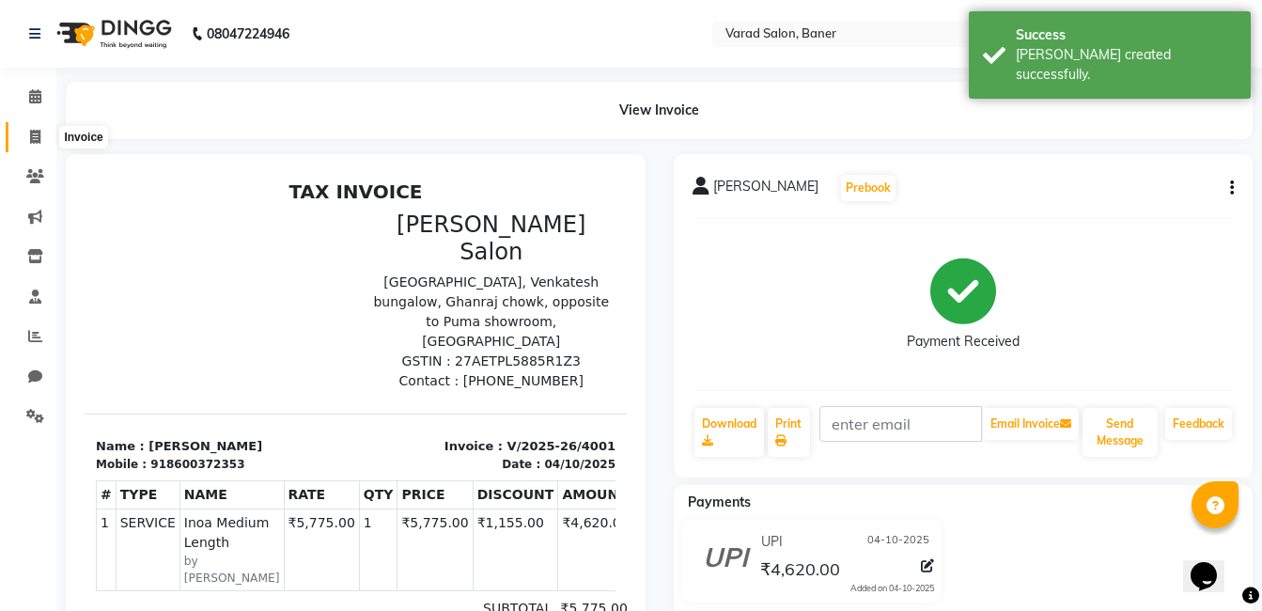
click at [29, 140] on span at bounding box center [35, 138] width 33 height 22
select select "7115"
select select "service"
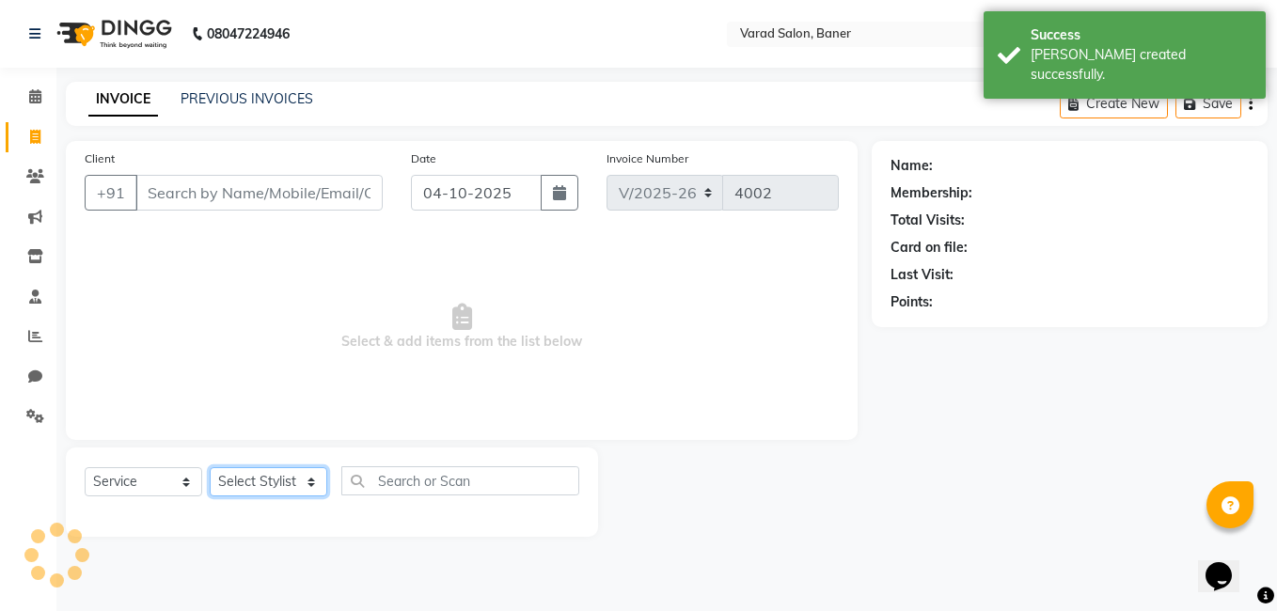
click at [306, 473] on select "Select Stylist" at bounding box center [269, 481] width 118 height 29
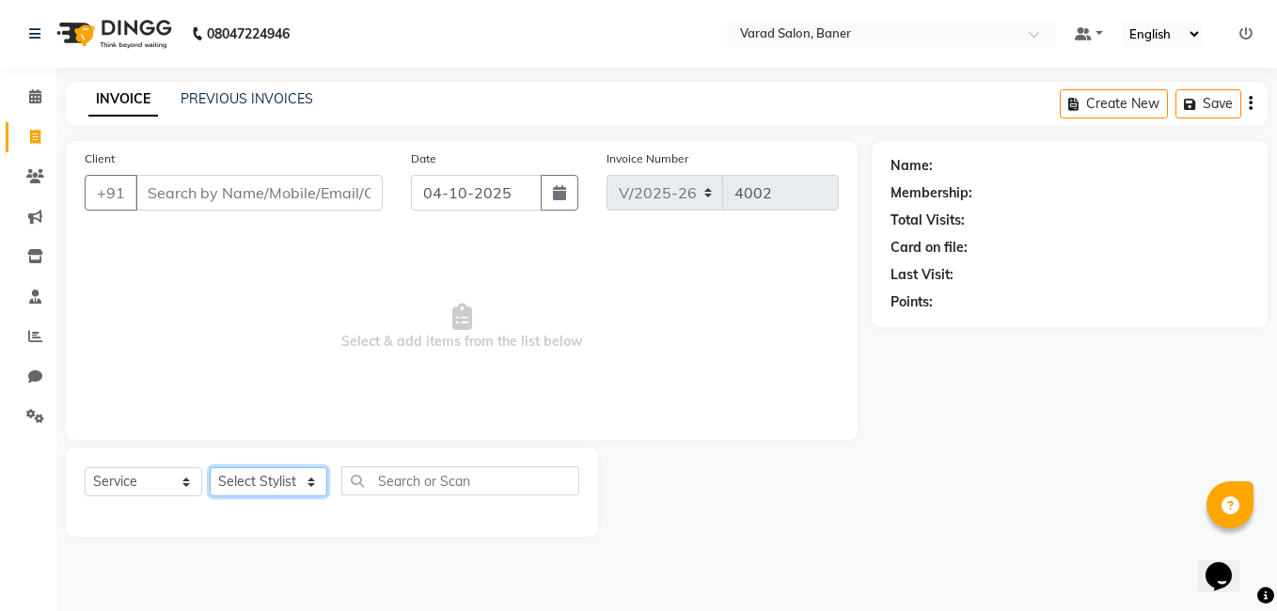
select select "60255"
click at [210, 467] on select "Select Stylist [PERSON_NAME] Admin Jabaaz [PERSON_NAME] [PERSON_NAME] [PERSON_N…" at bounding box center [269, 481] width 118 height 29
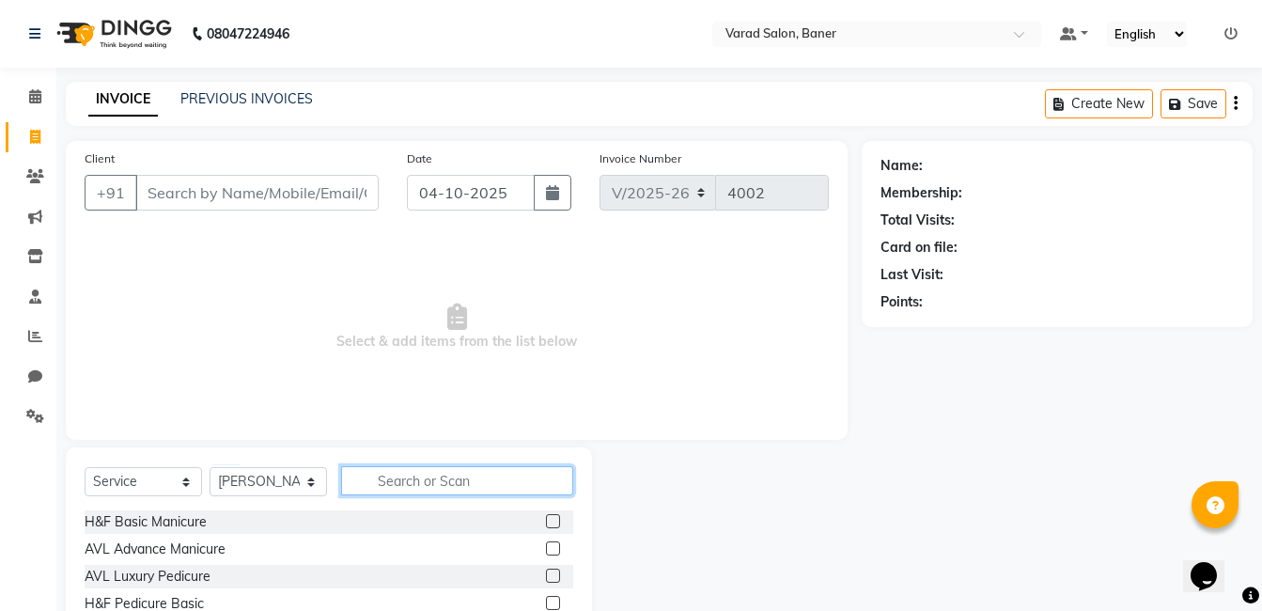
click at [417, 486] on input "text" at bounding box center [457, 480] width 232 height 29
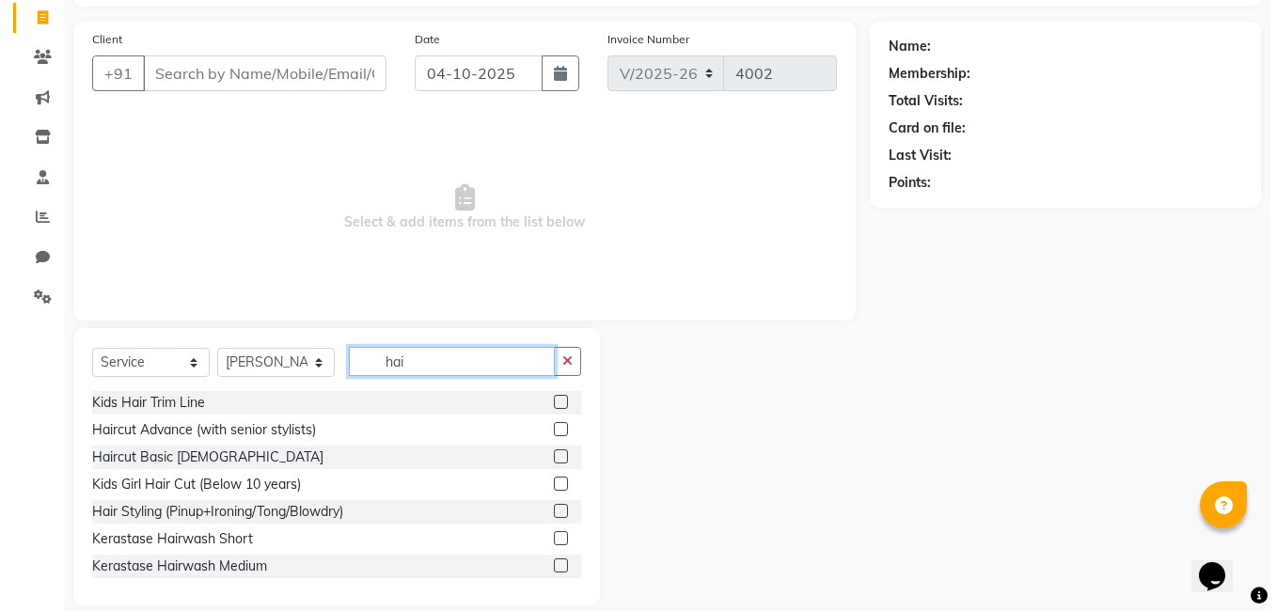
scroll to position [142, 0]
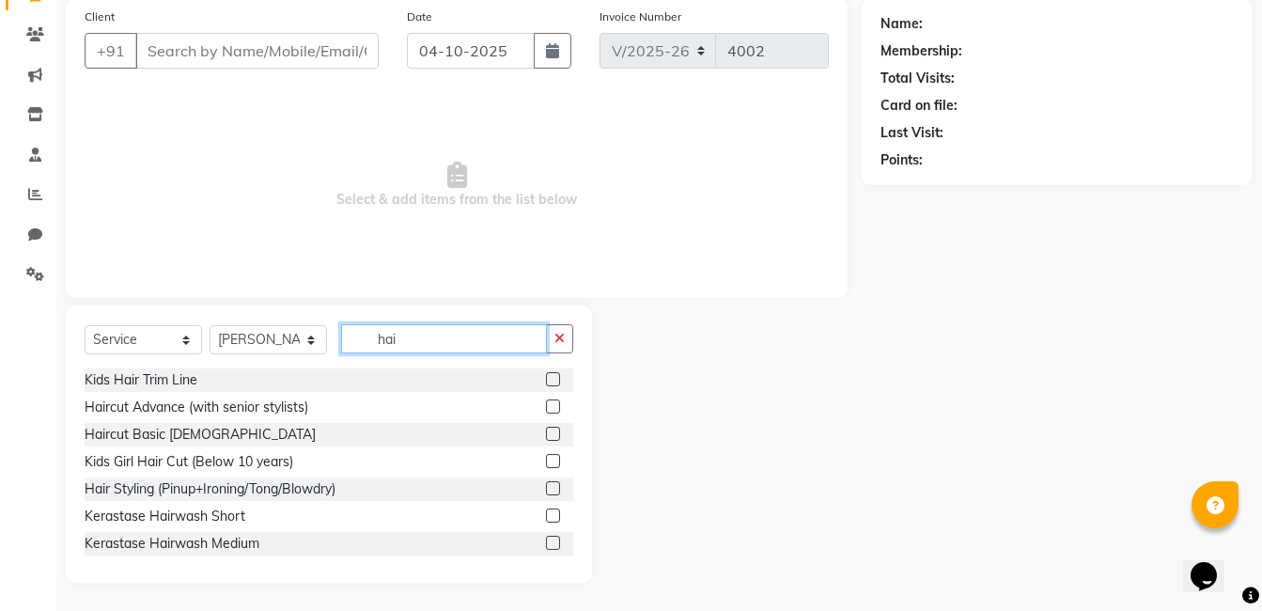
type input "hai"
click at [546, 407] on label at bounding box center [553, 407] width 14 height 14
click at [546, 407] on input "checkbox" at bounding box center [552, 407] width 12 height 12
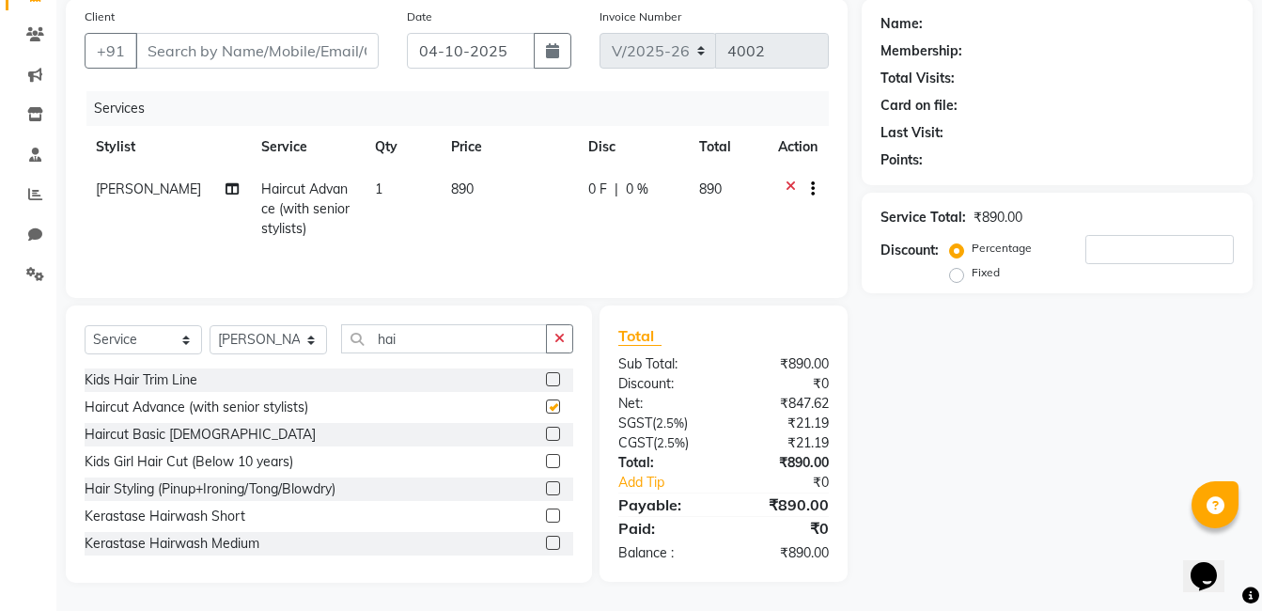
checkbox input "false"
click at [313, 50] on input "Client" at bounding box center [256, 51] width 243 height 36
type input "8"
type input "0"
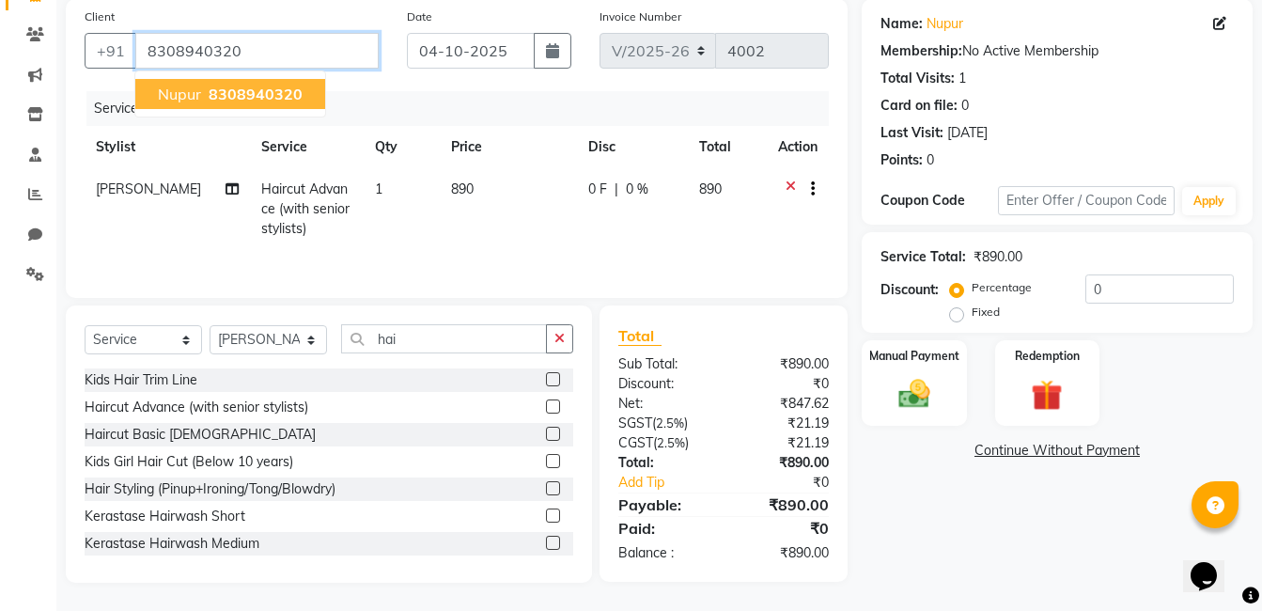
click at [239, 51] on input "8308940320" at bounding box center [256, 51] width 243 height 36
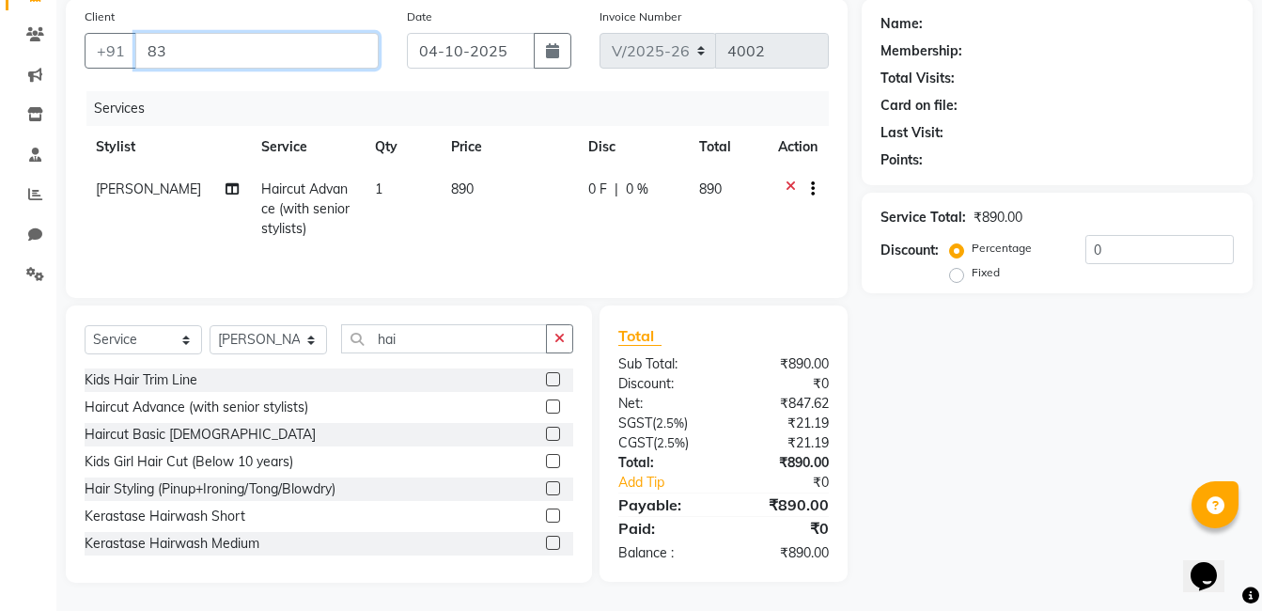
type input "8"
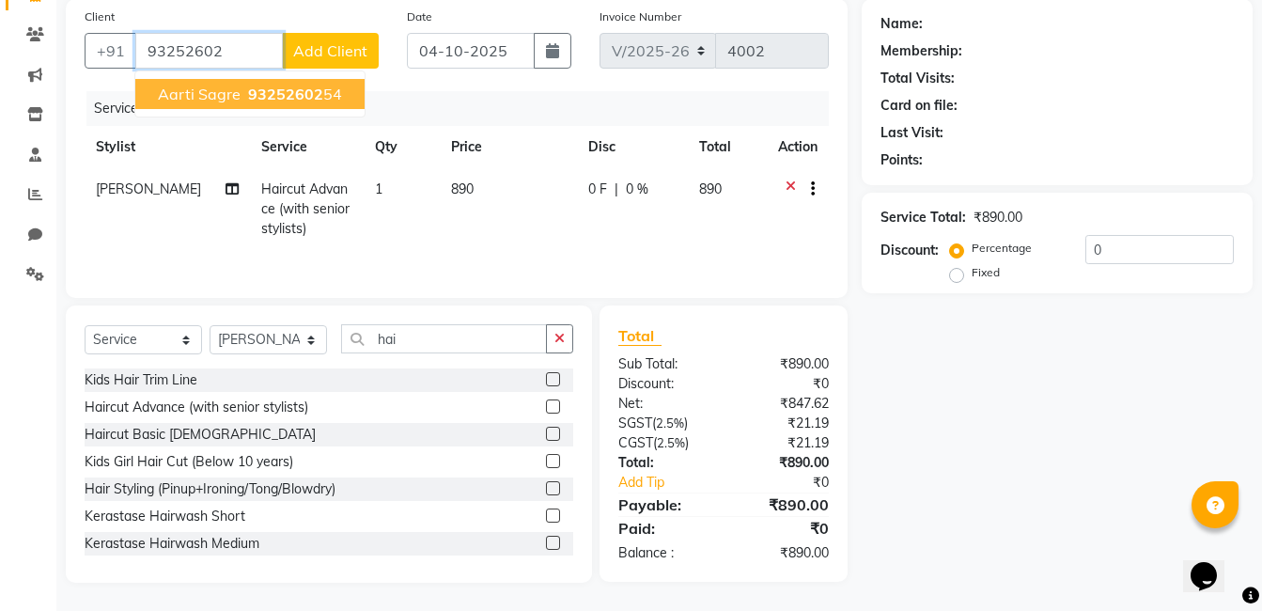
click at [248, 97] on span "93252602" at bounding box center [285, 94] width 75 height 19
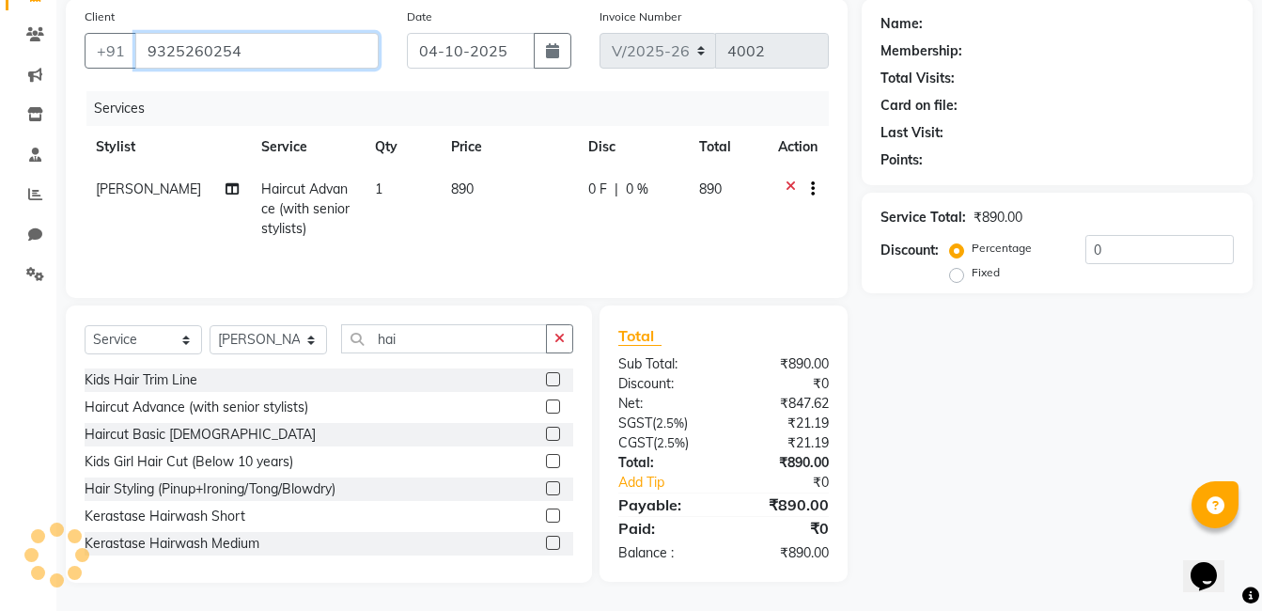
type input "9325260254"
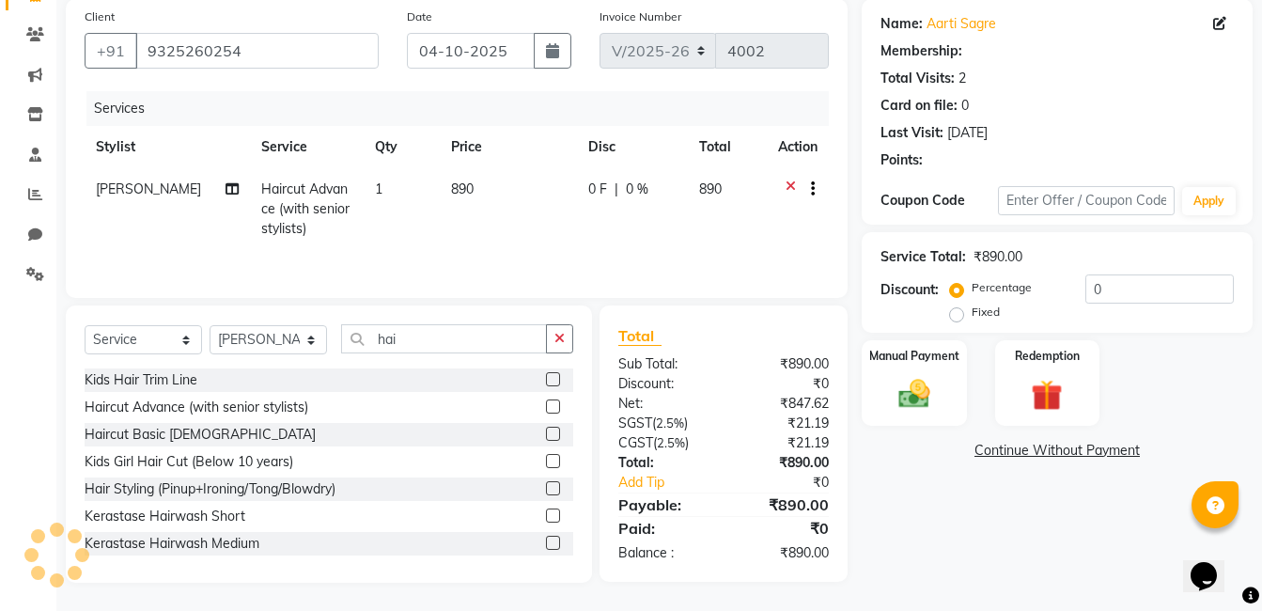
select select "1: Object"
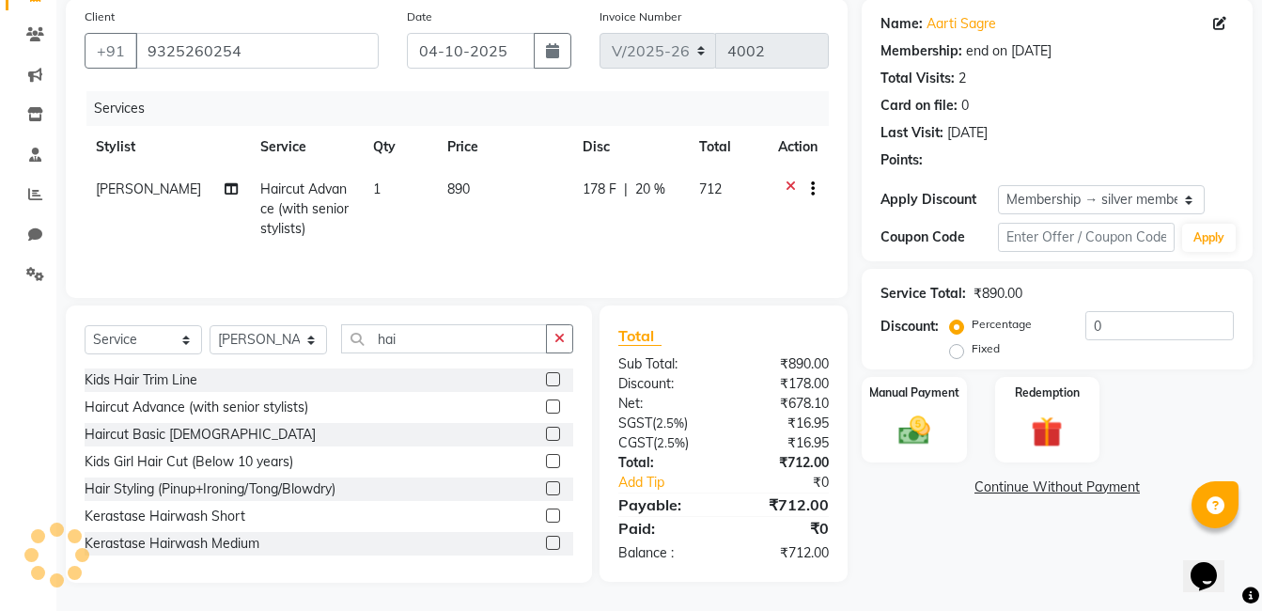
type input "20"
click at [256, 48] on input "9325260254" at bounding box center [256, 51] width 243 height 36
click at [262, 57] on input "9325260254" at bounding box center [256, 51] width 243 height 36
type input "932526025"
type input "0"
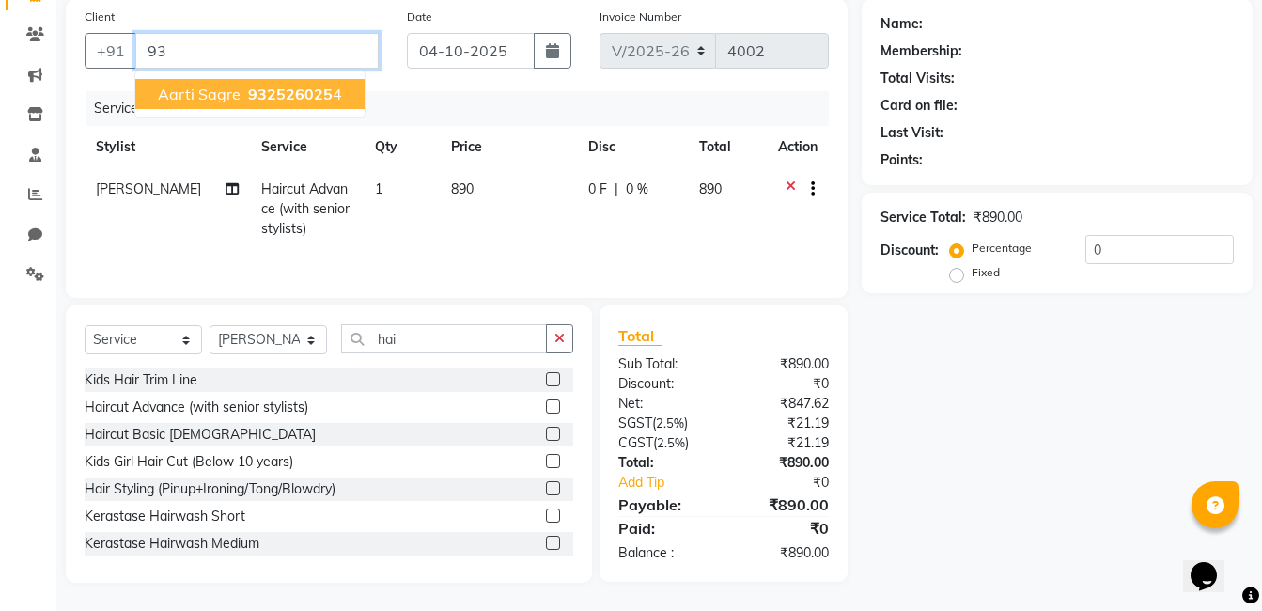
type input "9"
click at [251, 95] on span "830894" at bounding box center [237, 94] width 56 height 19
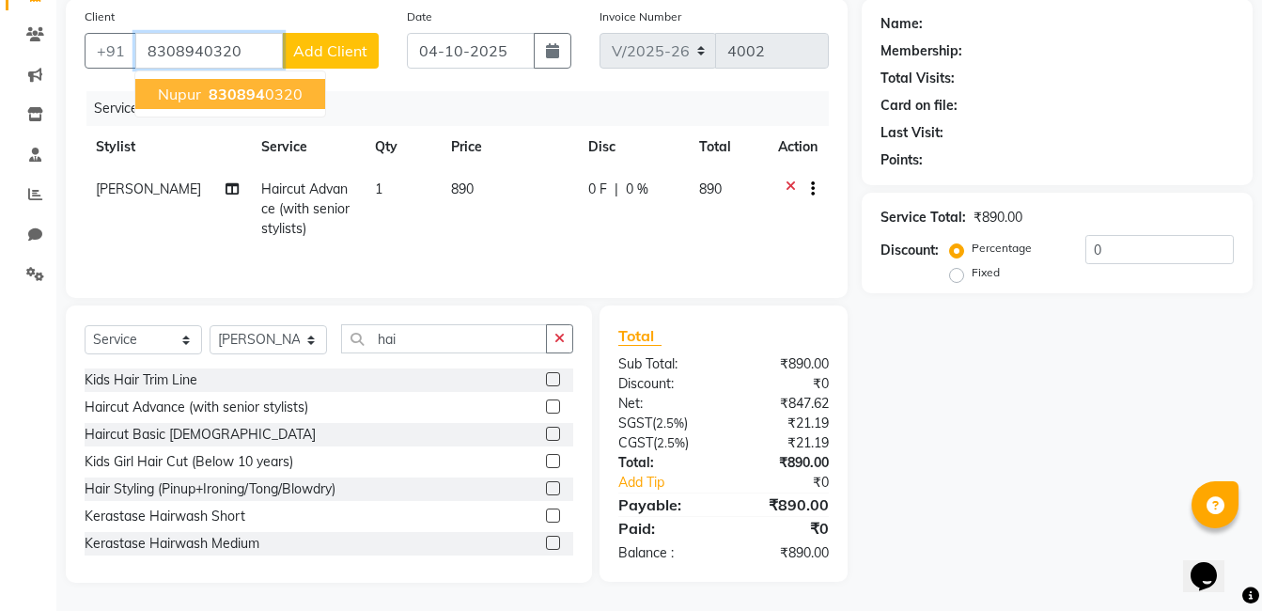
type input "8308940320"
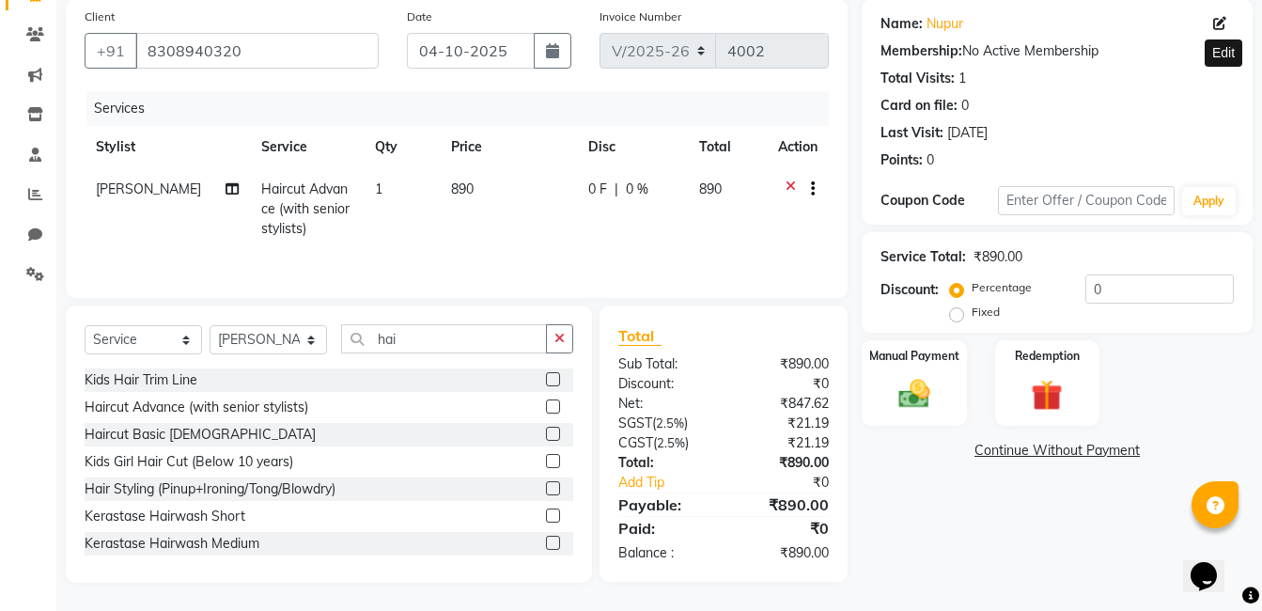
click at [1215, 25] on icon at bounding box center [1220, 23] width 13 height 13
select select "[DEMOGRAPHIC_DATA]"
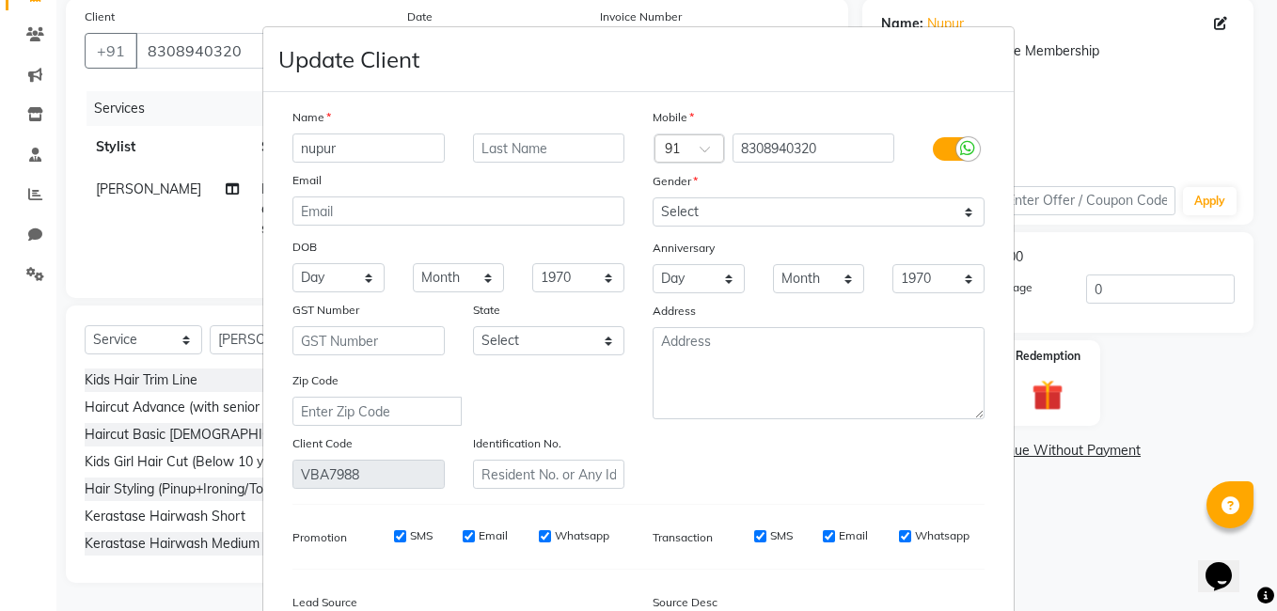
click at [371, 151] on input "nupur" at bounding box center [368, 147] width 152 height 29
click at [301, 157] on input "nupur" at bounding box center [368, 147] width 152 height 29
click at [340, 151] on input "Nupur" at bounding box center [368, 147] width 152 height 29
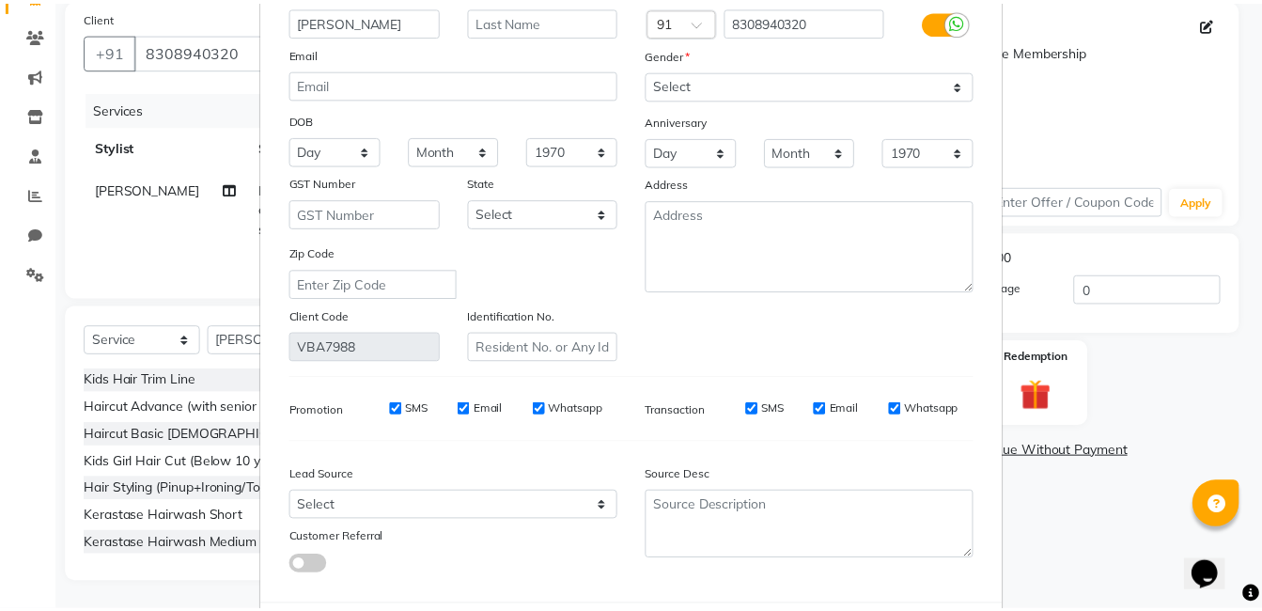
scroll to position [223, 0]
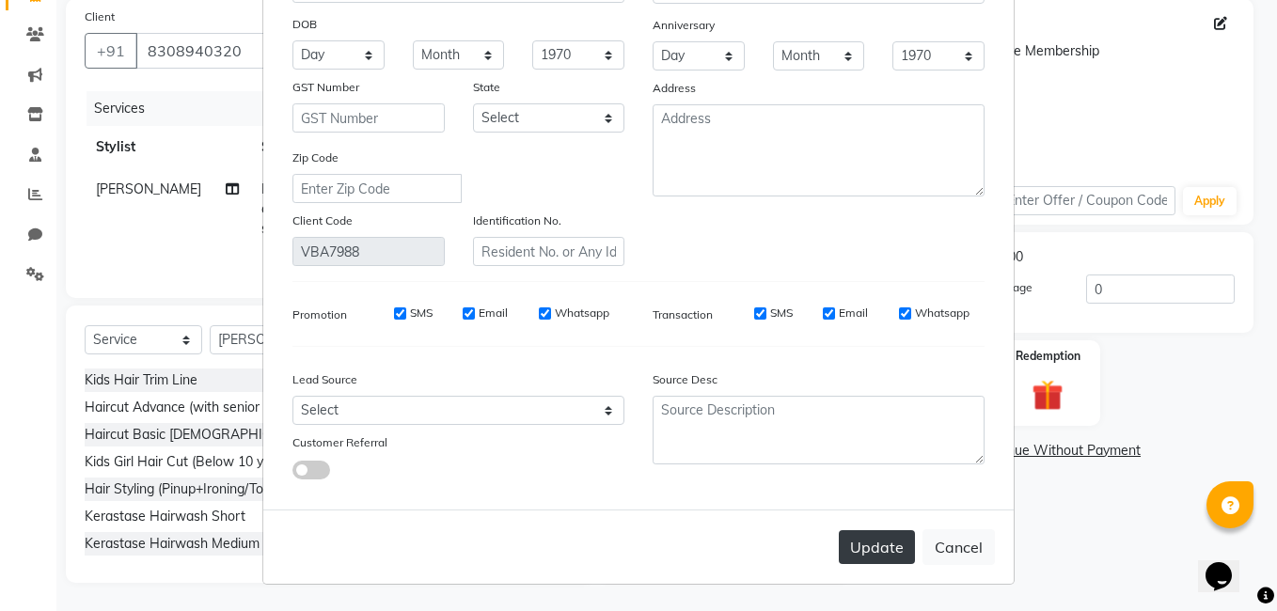
type input "[PERSON_NAME]"
click at [867, 535] on button "Update" at bounding box center [877, 547] width 76 height 34
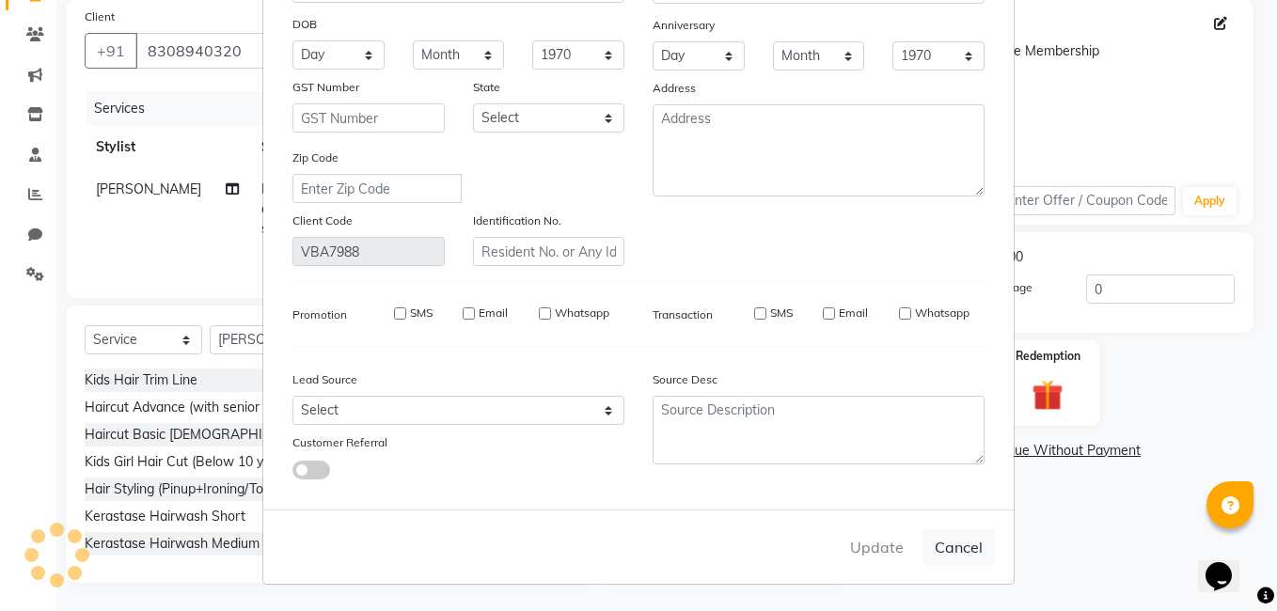
select select
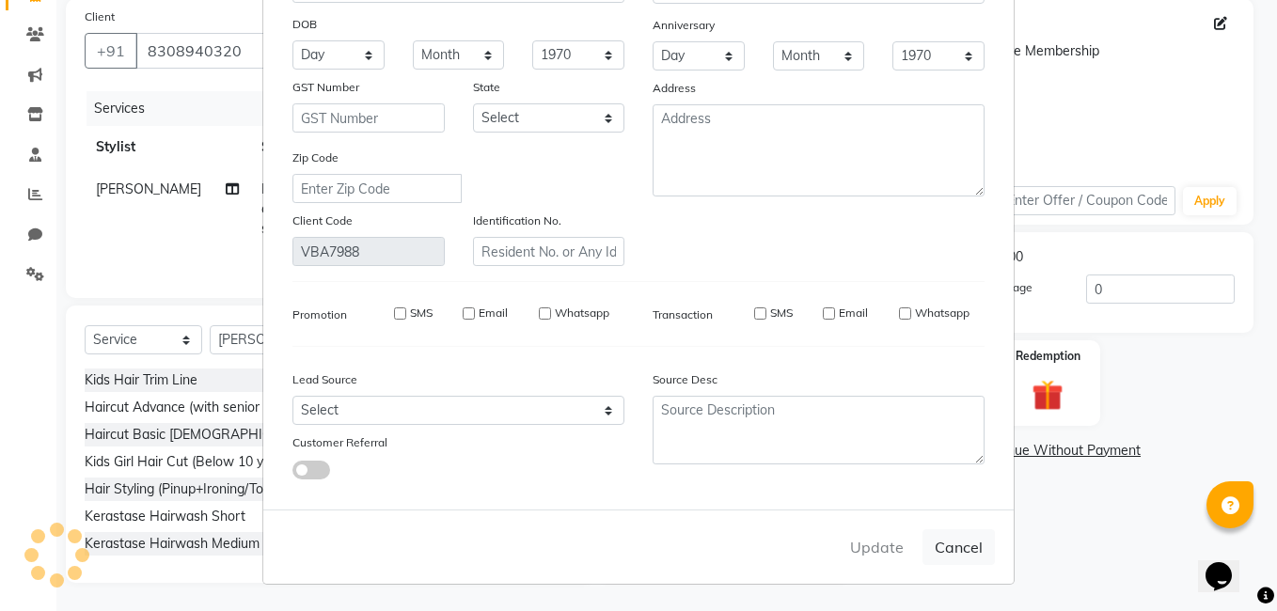
select select
checkbox input "false"
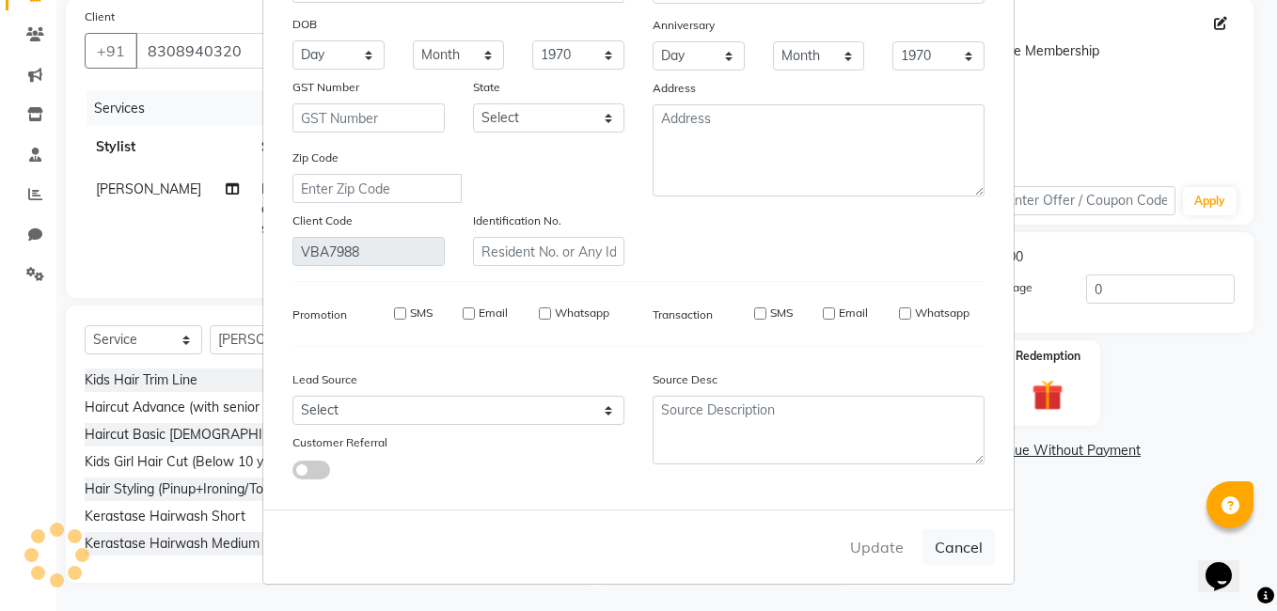
checkbox input "false"
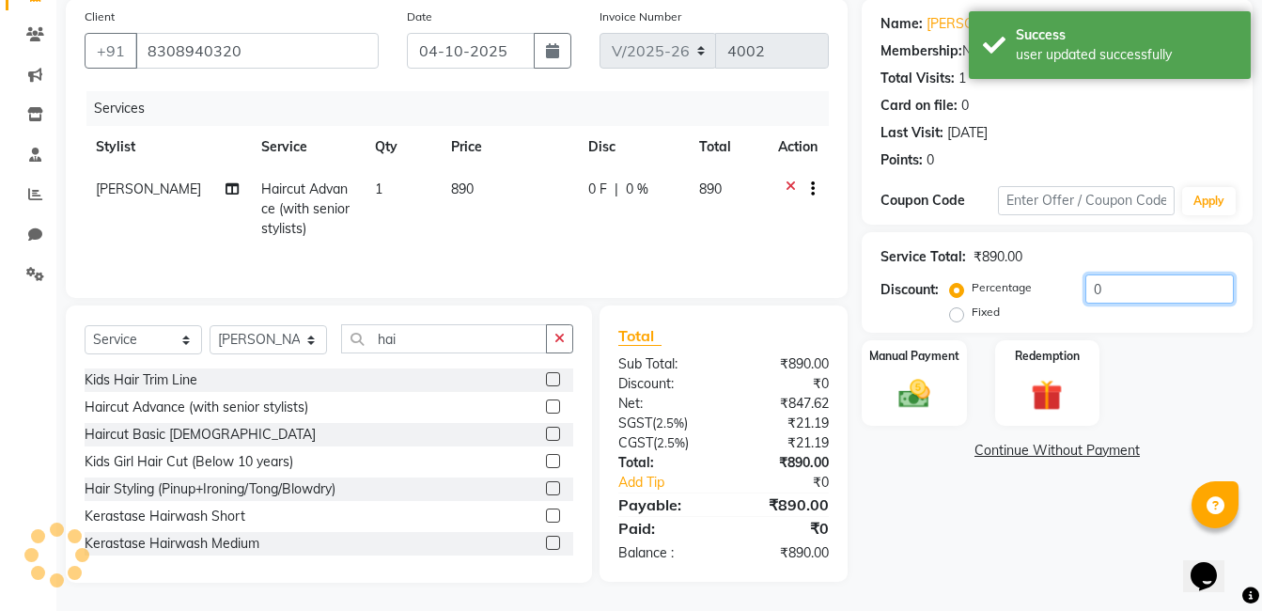
drag, startPoint x: 1101, startPoint y: 285, endPoint x: 1018, endPoint y: 288, distance: 82.8
click at [1033, 286] on div "Percentage Fixed 0" at bounding box center [1094, 299] width 280 height 51
type input "20"
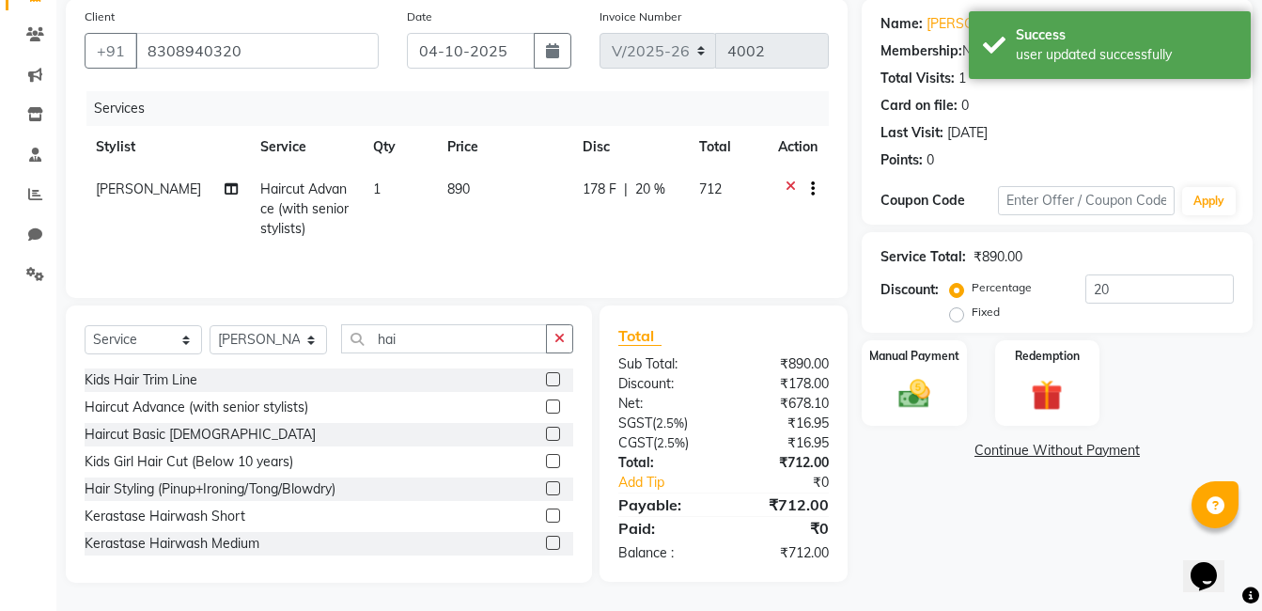
click at [875, 506] on div "Name: Nupur Malpani Membership: No Active Membership Total Visits: 1 Card on fi…" at bounding box center [1064, 291] width 405 height 584
click at [886, 380] on div "Manual Payment" at bounding box center [914, 382] width 109 height 89
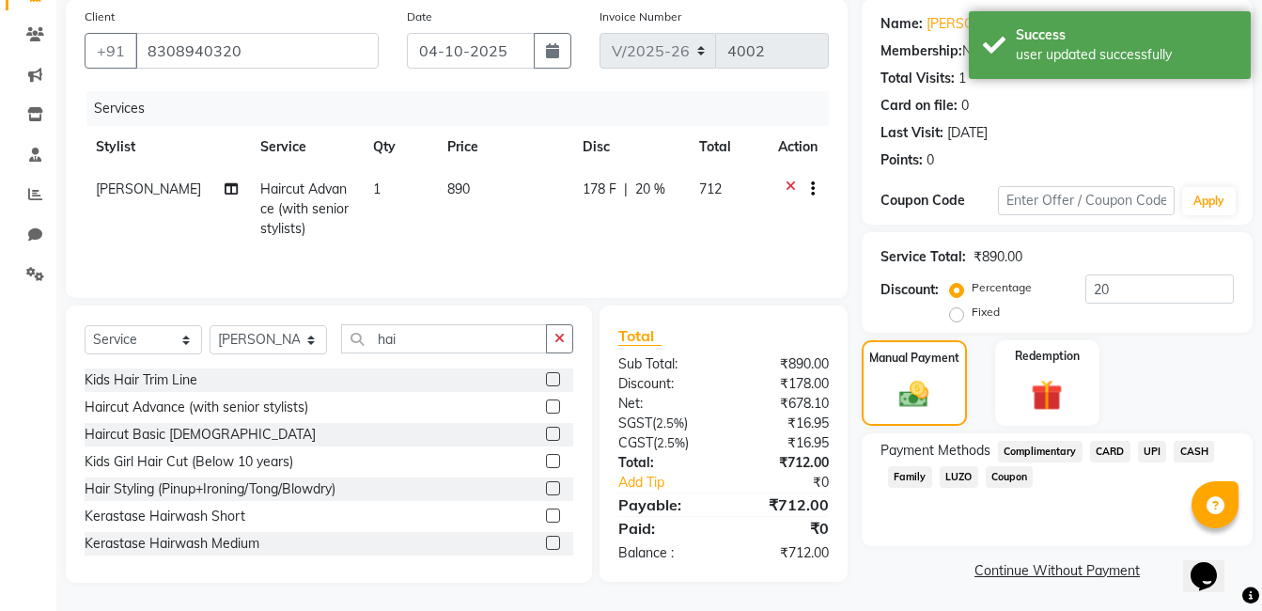
click at [1141, 451] on span "UPI" at bounding box center [1152, 452] width 29 height 22
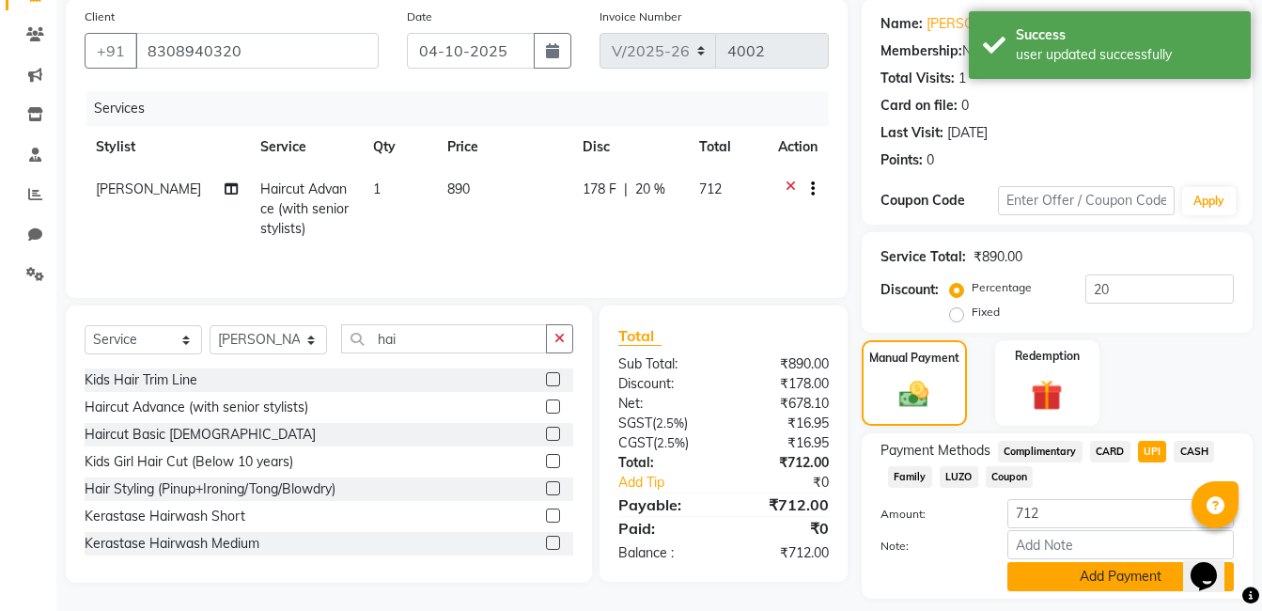
click at [1114, 571] on button "Add Payment" at bounding box center [1121, 576] width 227 height 29
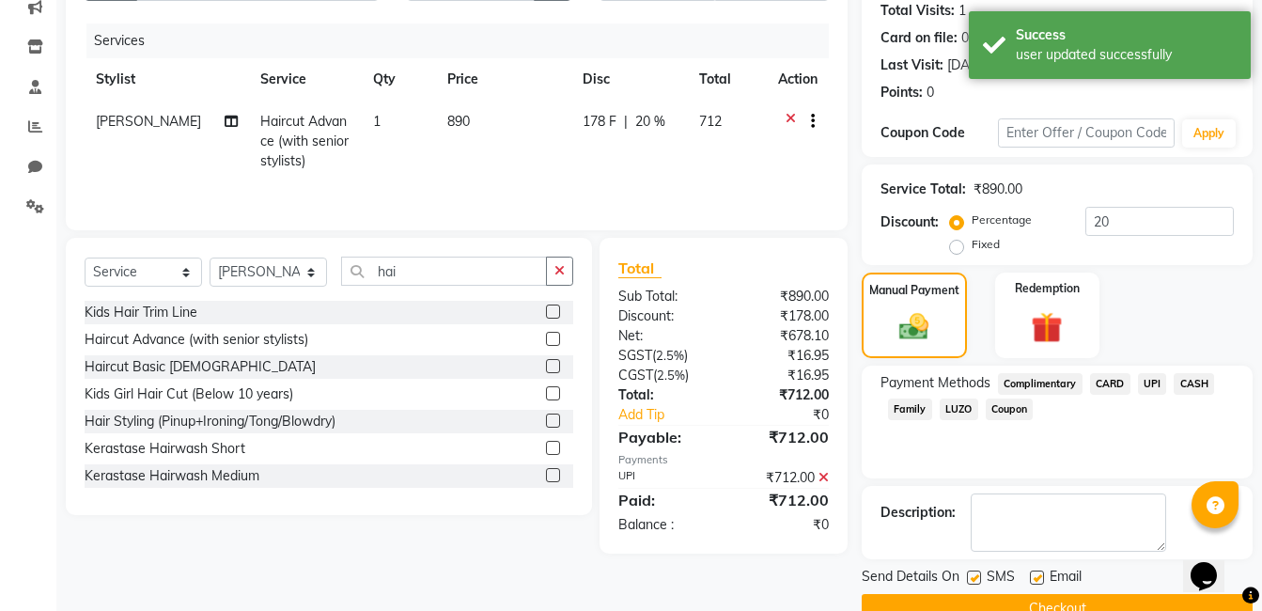
scroll to position [250, 0]
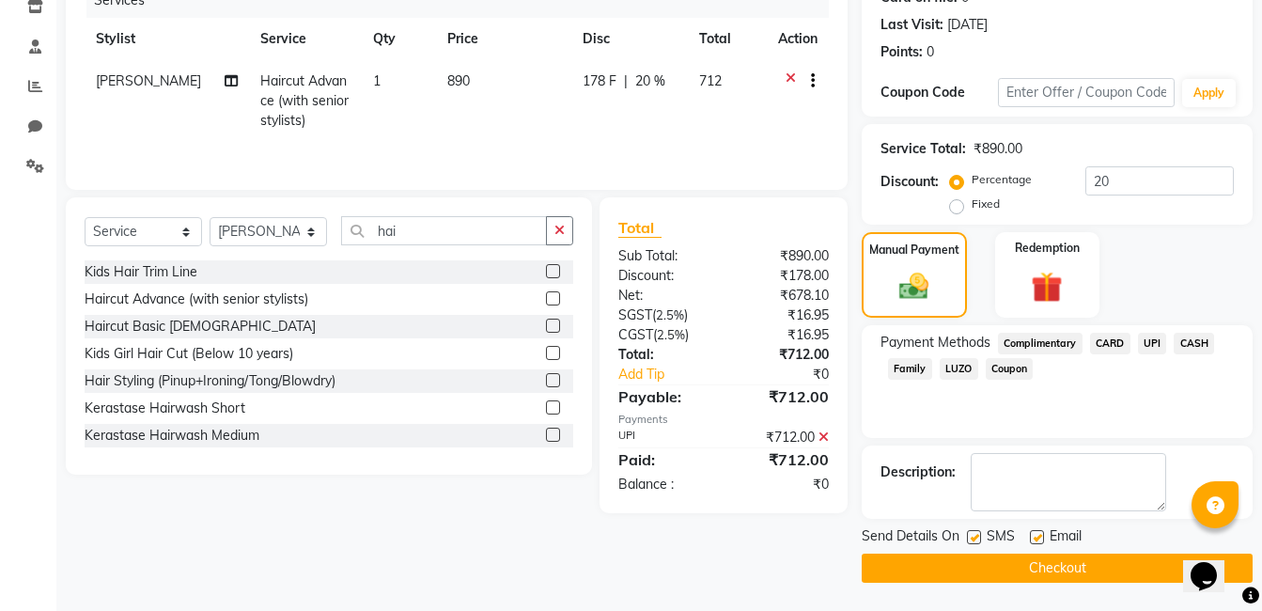
click at [825, 440] on icon at bounding box center [824, 437] width 10 height 13
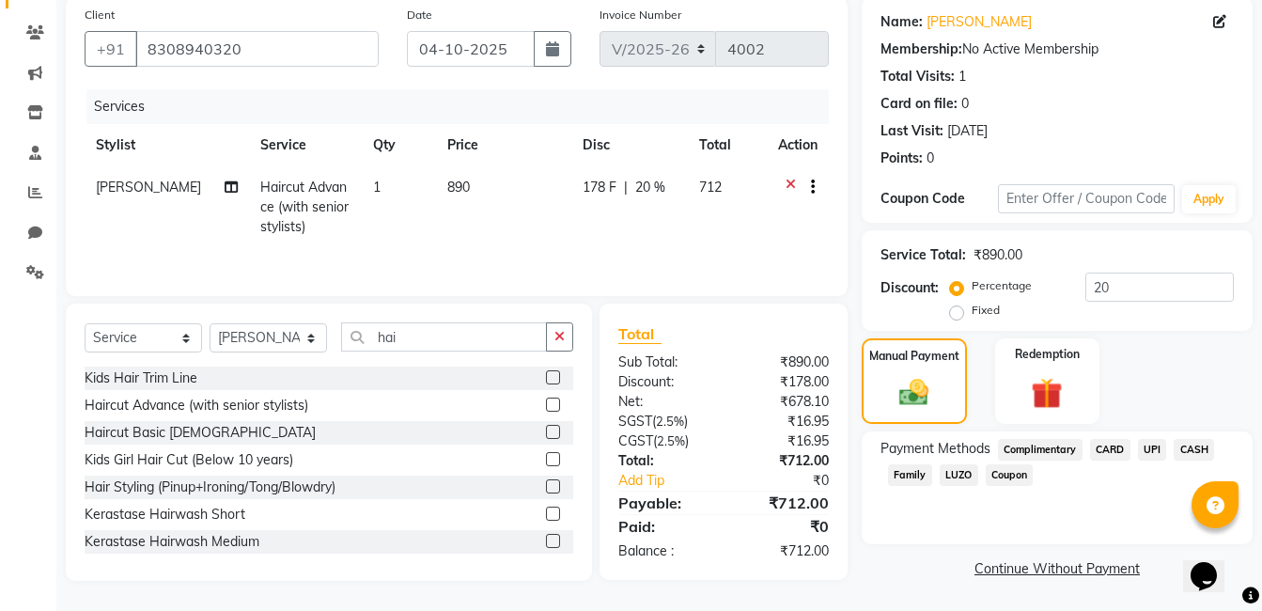
scroll to position [144, 0]
click at [1116, 443] on span "CARD" at bounding box center [1110, 450] width 40 height 22
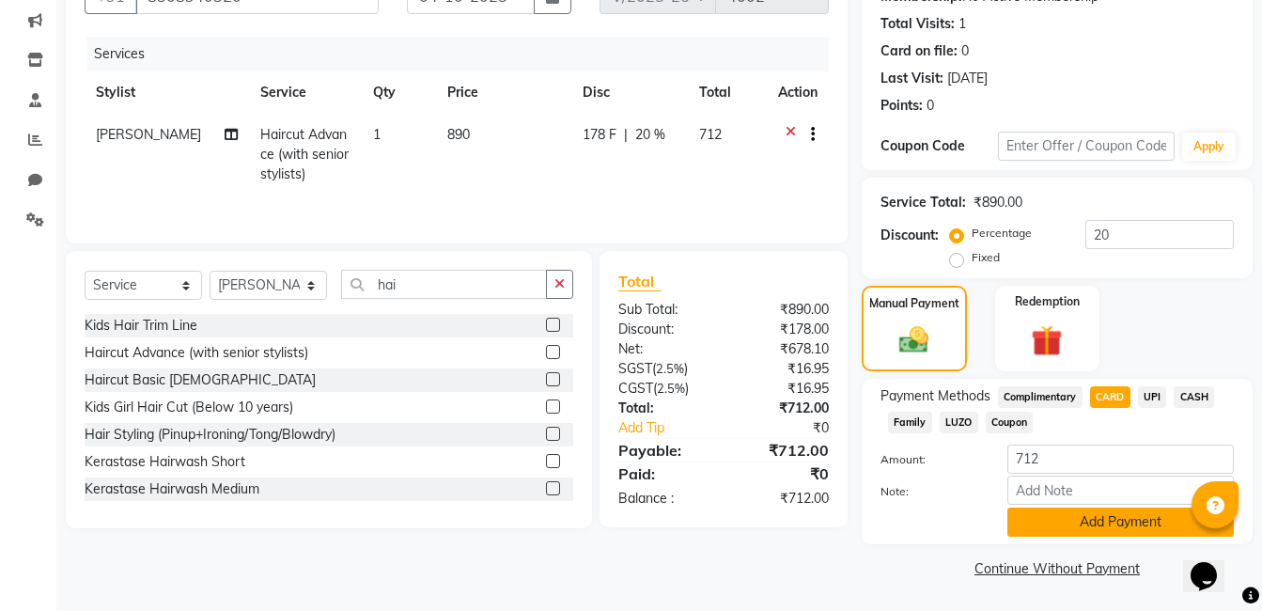
click at [1105, 511] on button "Add Payment" at bounding box center [1121, 522] width 227 height 29
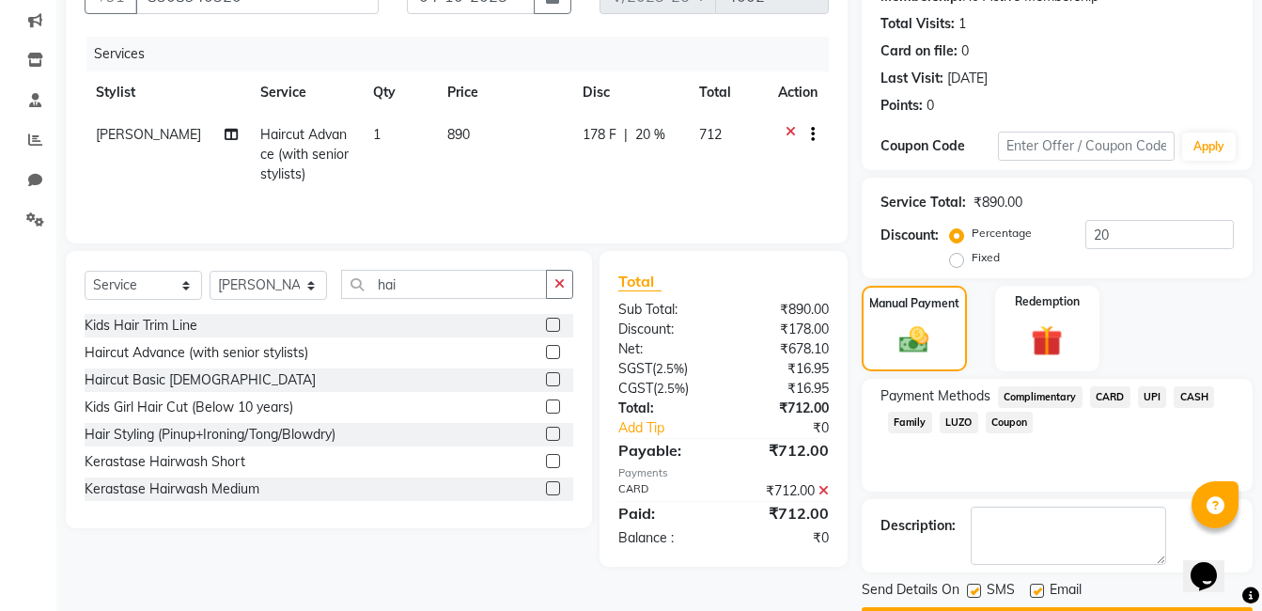
scroll to position [250, 0]
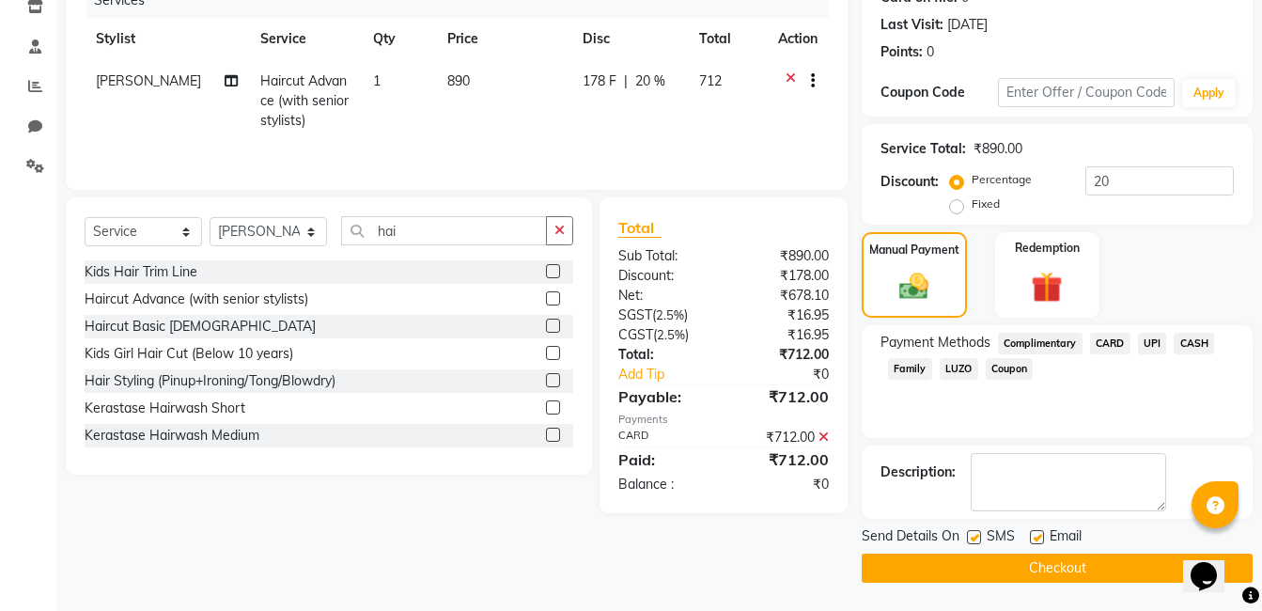
click at [1028, 570] on button "Checkout" at bounding box center [1057, 568] width 391 height 29
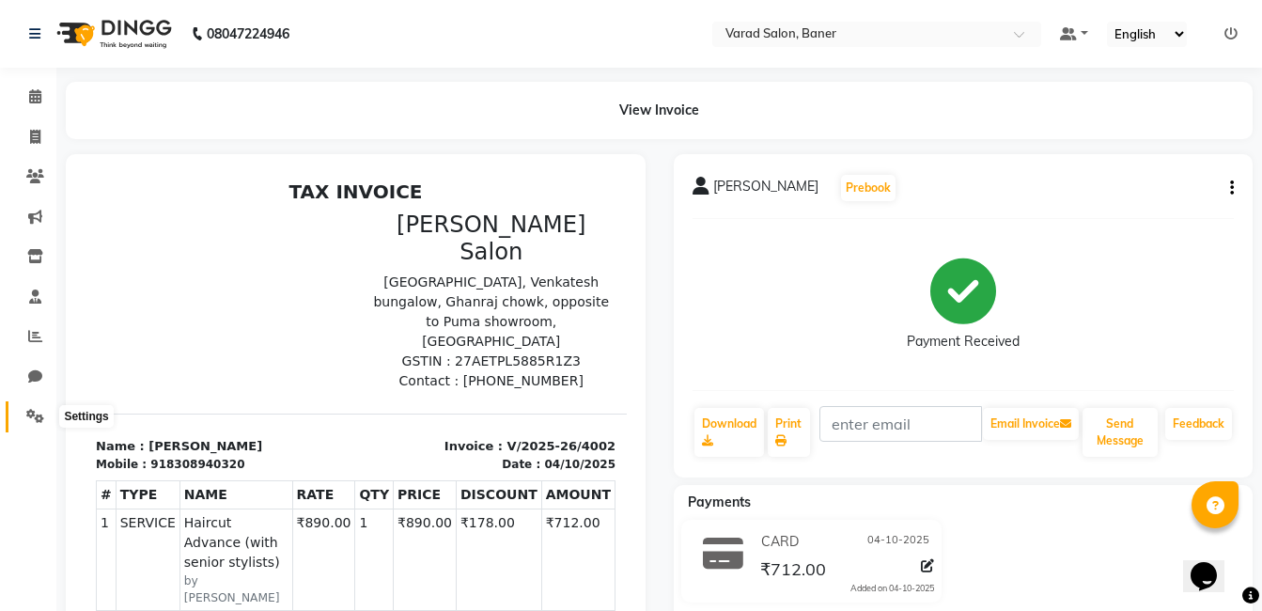
click at [39, 426] on span at bounding box center [35, 417] width 33 height 22
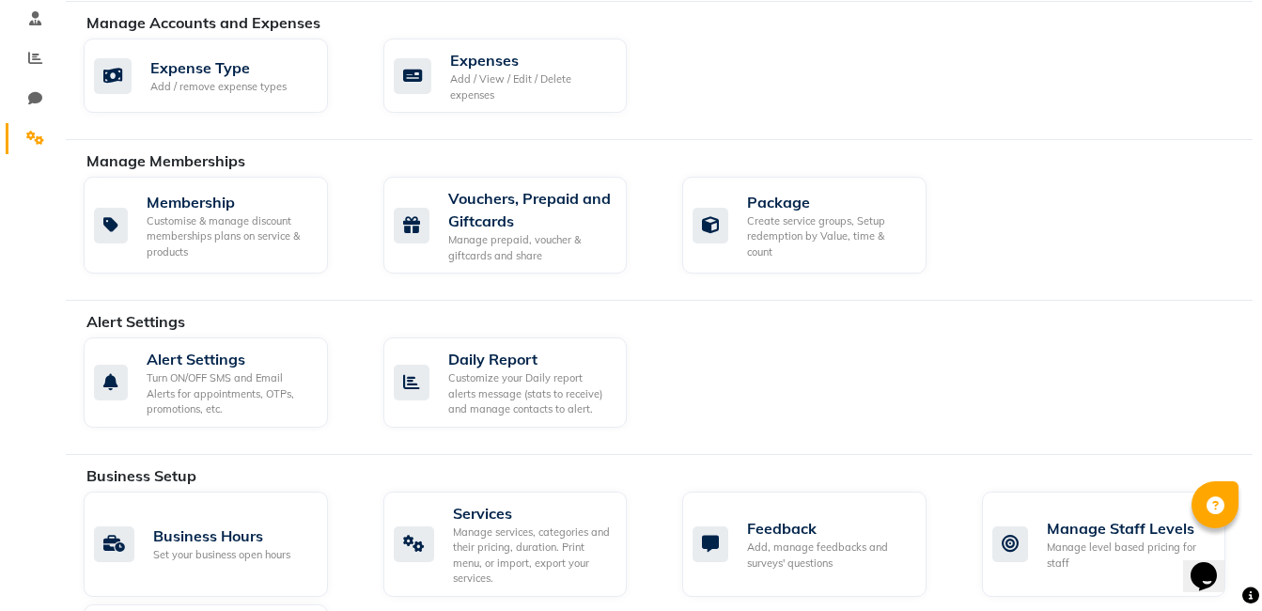
scroll to position [376, 0]
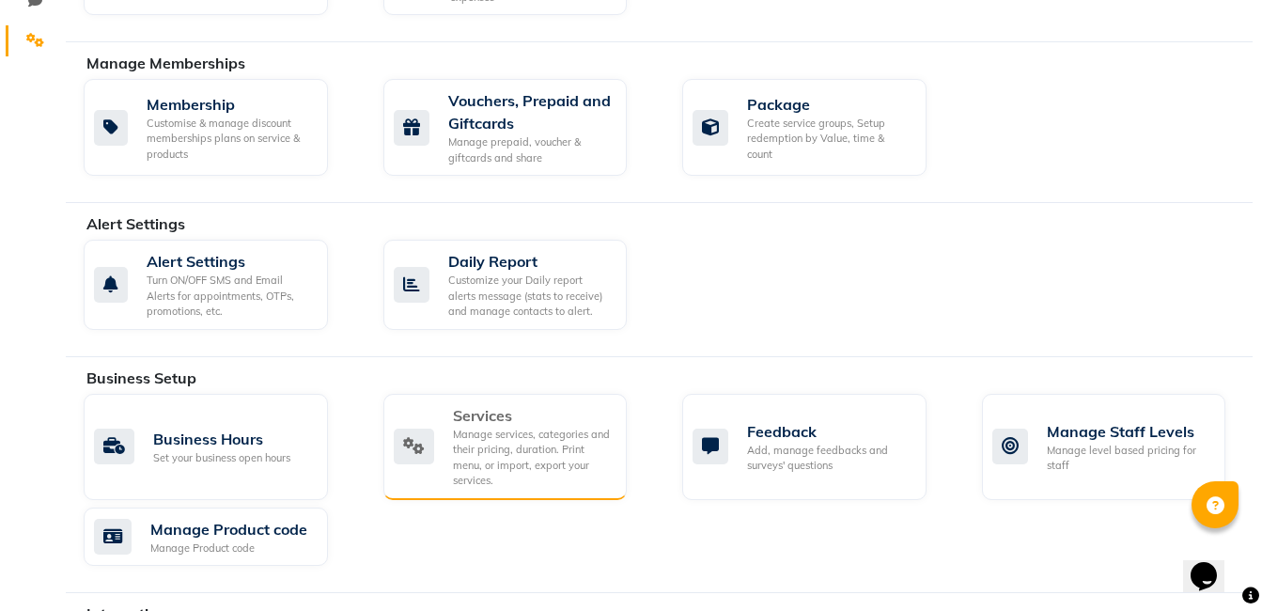
click at [507, 455] on div "Manage services, categories and their pricing, duration. Print menu, or import,…" at bounding box center [533, 458] width 160 height 62
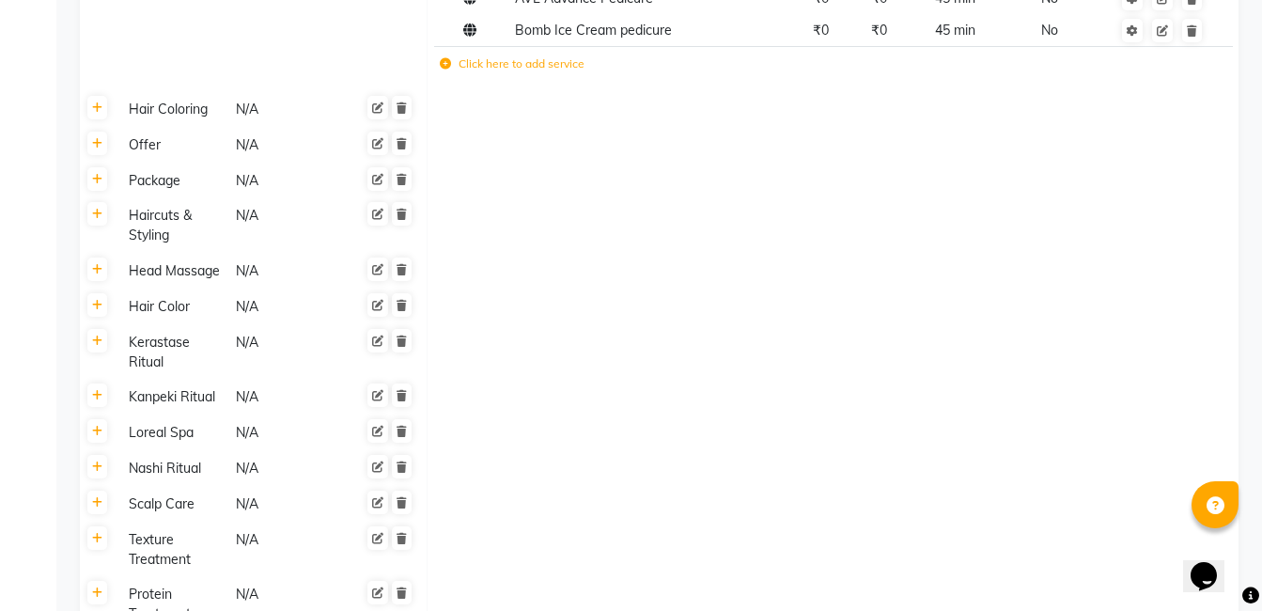
scroll to position [494, 0]
click at [96, 182] on icon at bounding box center [97, 181] width 10 height 11
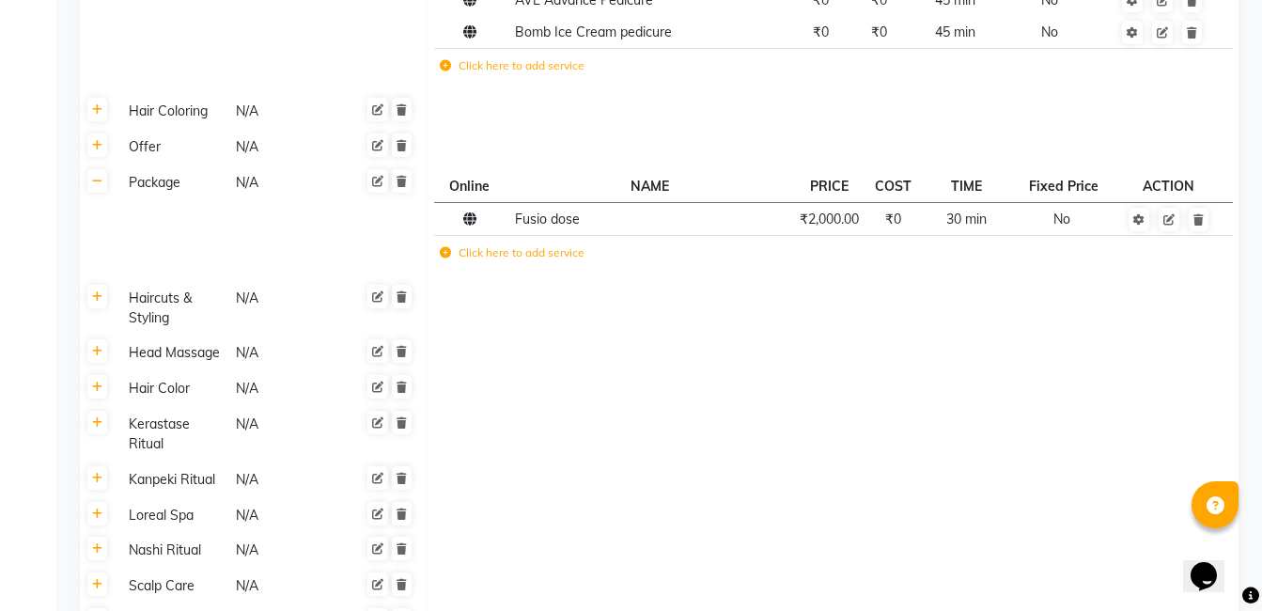
click at [445, 251] on icon at bounding box center [445, 252] width 11 height 11
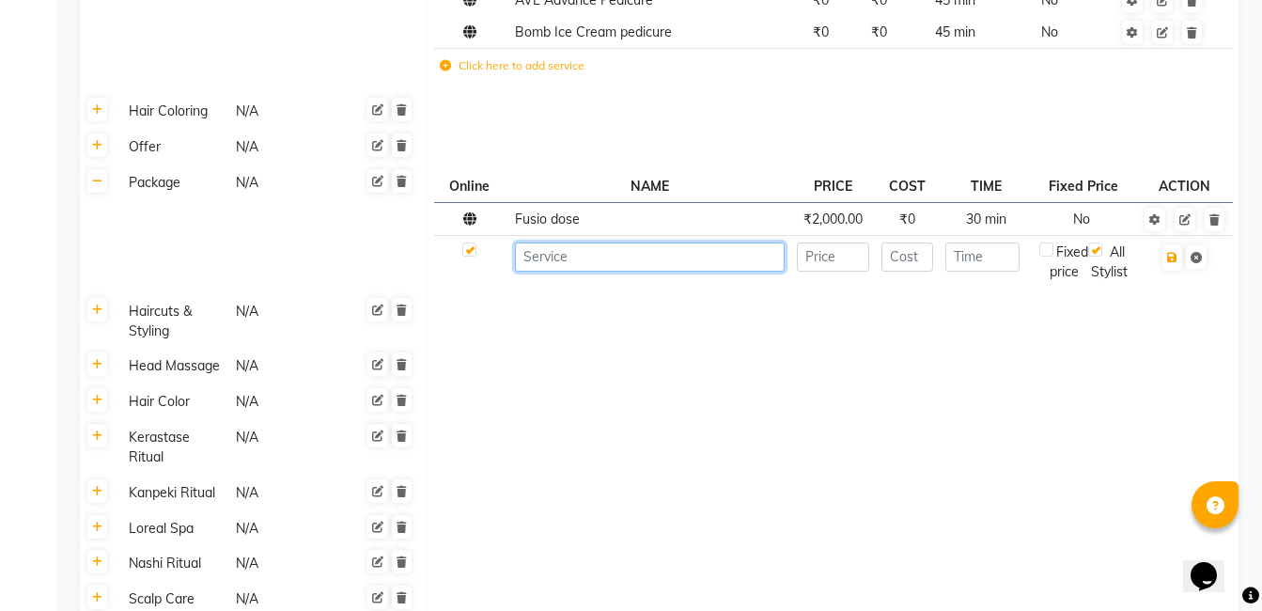
click at [533, 263] on input at bounding box center [650, 257] width 270 height 29
type input "h"
type input "Headmassage+Haircut+Foot Massage"
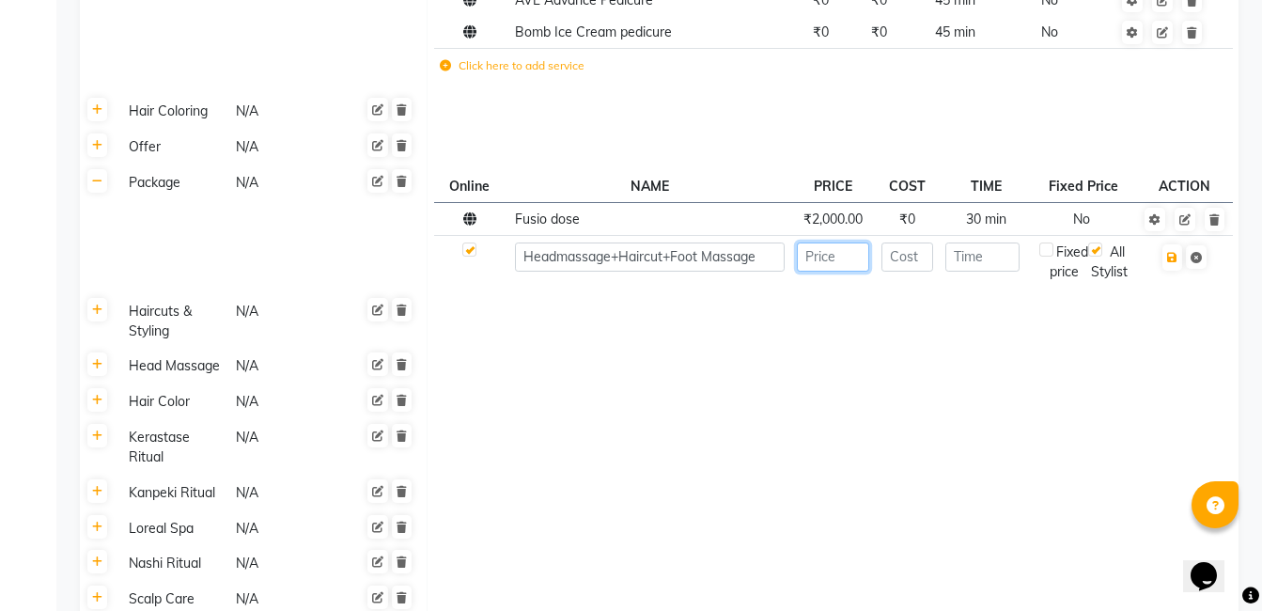
click at [821, 257] on input "number" at bounding box center [833, 257] width 72 height 29
type input "1574"
click at [995, 254] on input "number" at bounding box center [983, 257] width 74 height 29
type input "60"
click at [1174, 257] on icon "button" at bounding box center [1173, 257] width 10 height 11
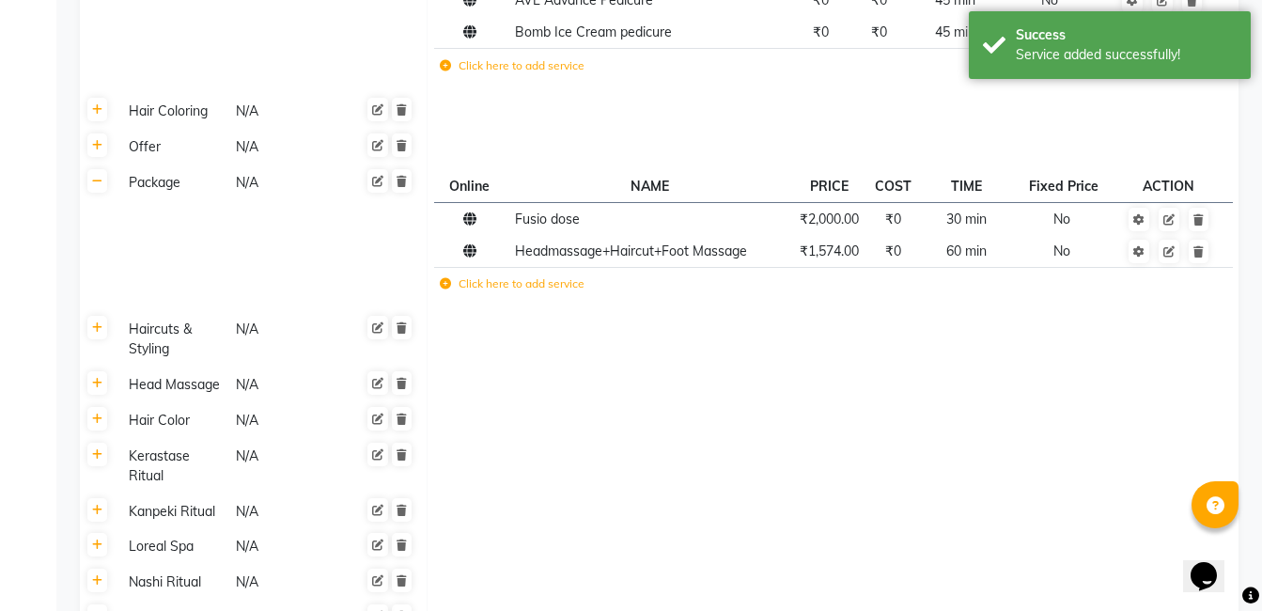
scroll to position [0, 0]
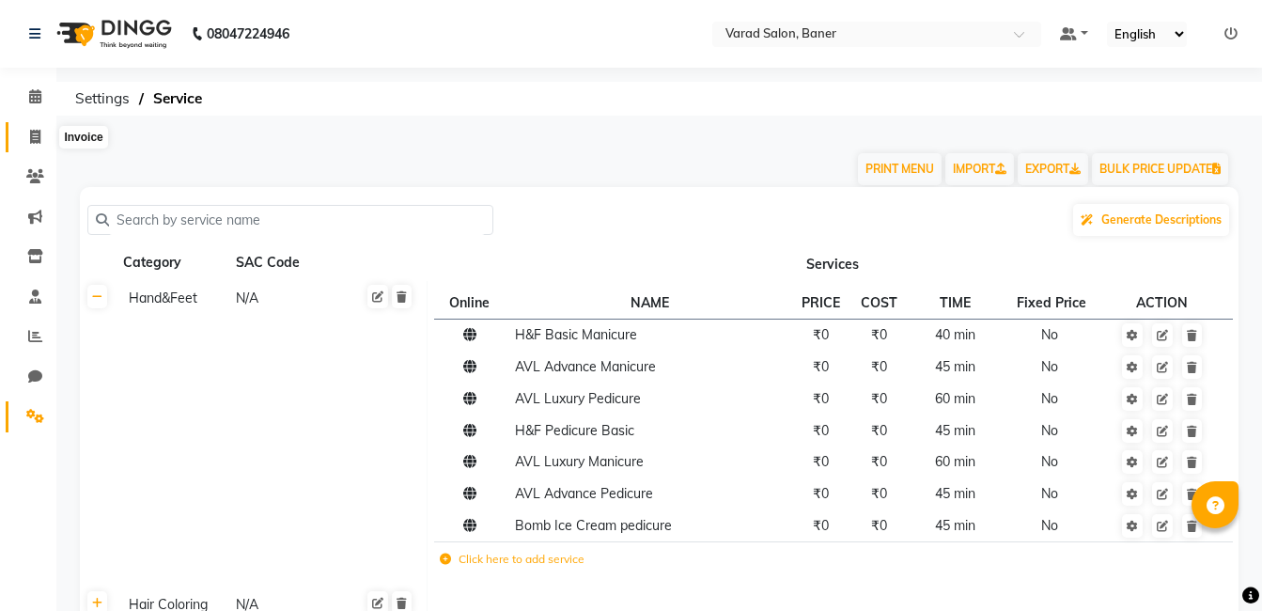
click at [30, 135] on icon at bounding box center [35, 137] width 10 height 14
select select "service"
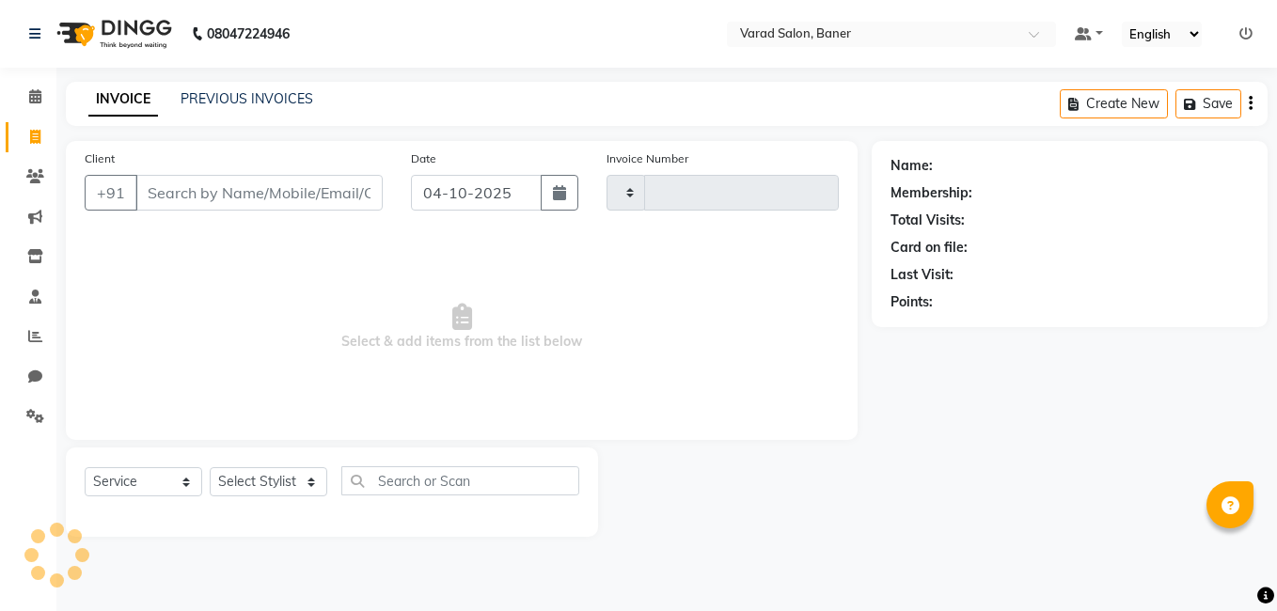
type input "4003"
select select "7115"
click at [273, 490] on select "Select Stylist" at bounding box center [269, 481] width 118 height 29
click at [276, 480] on select "Select Stylist" at bounding box center [269, 481] width 118 height 29
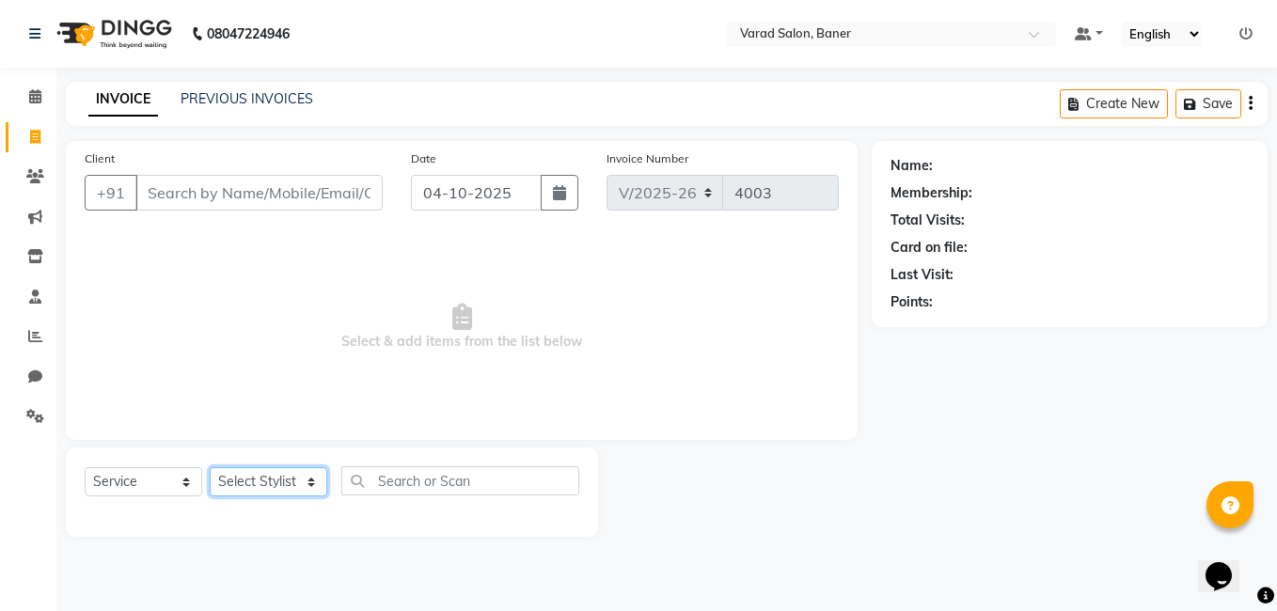
click at [276, 480] on select "Select Stylist" at bounding box center [269, 481] width 118 height 29
click at [277, 479] on select "Select Stylist" at bounding box center [269, 481] width 118 height 29
select select "93411"
click at [210, 467] on select "Select Stylist [PERSON_NAME] Admin Jabaaz [PERSON_NAME] [PERSON_NAME] [PERSON_N…" at bounding box center [269, 481] width 118 height 29
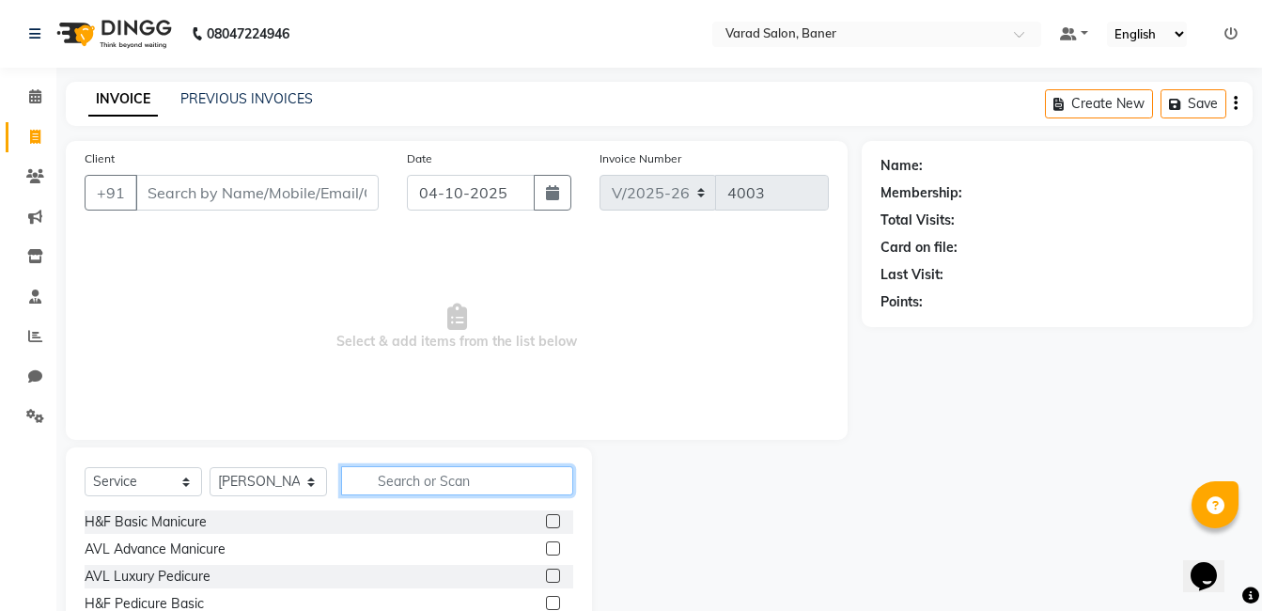
click at [438, 471] on input "text" at bounding box center [457, 480] width 232 height 29
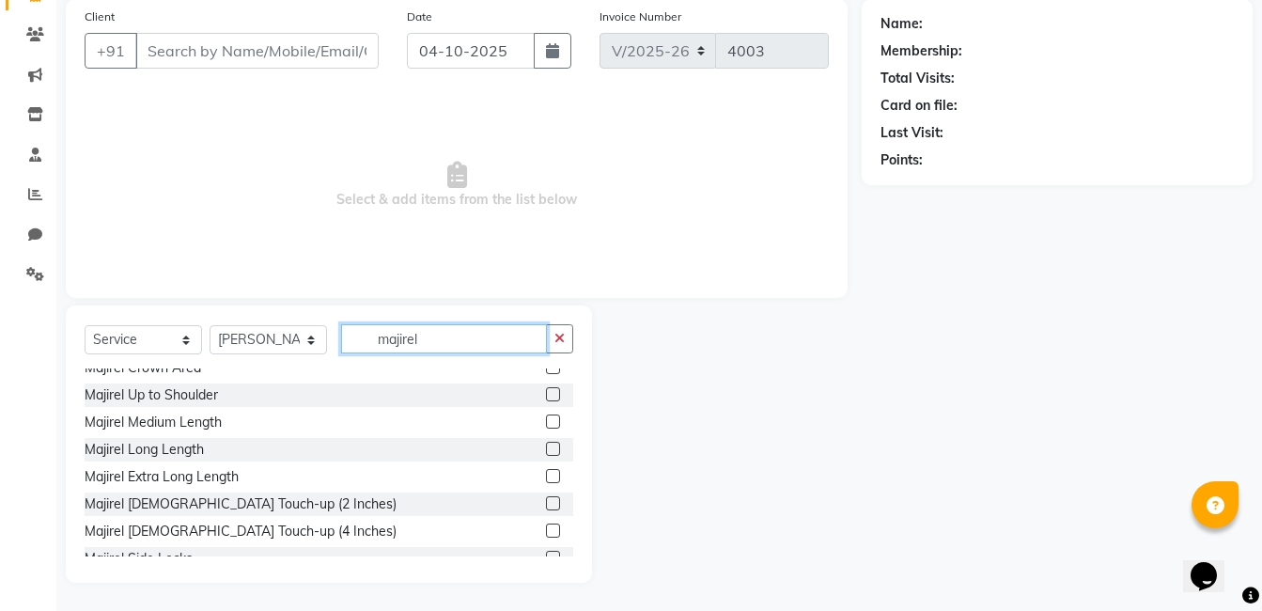
scroll to position [112, 0]
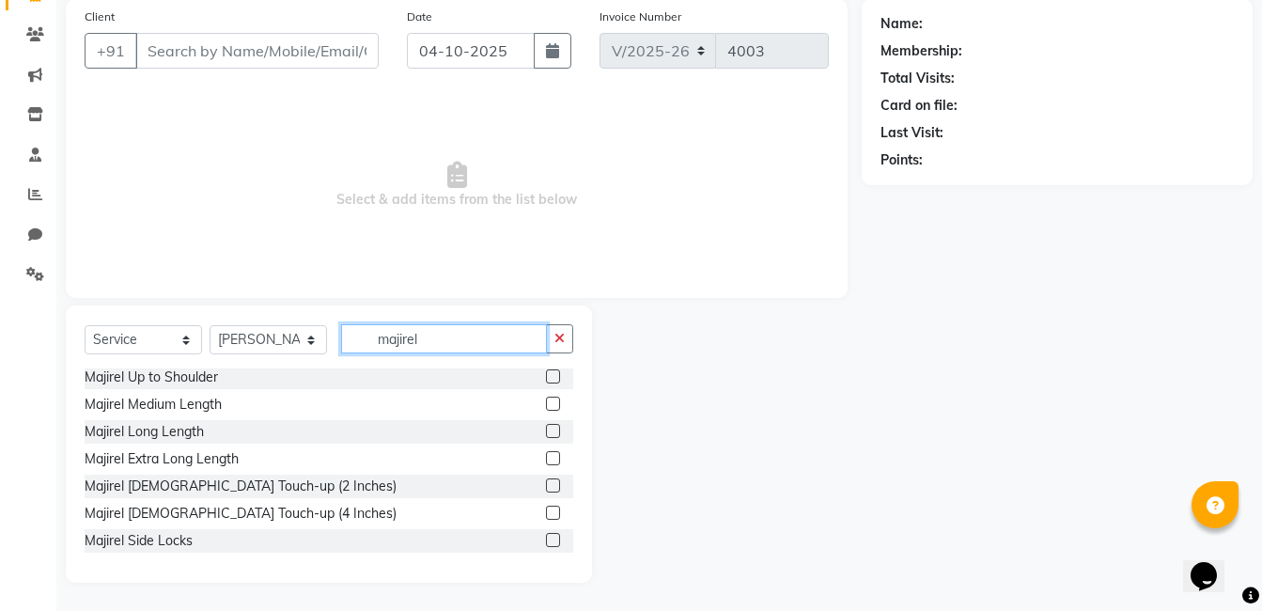
type input "majirel"
click at [546, 485] on label at bounding box center [553, 485] width 14 height 14
click at [546, 485] on input "checkbox" at bounding box center [552, 486] width 12 height 12
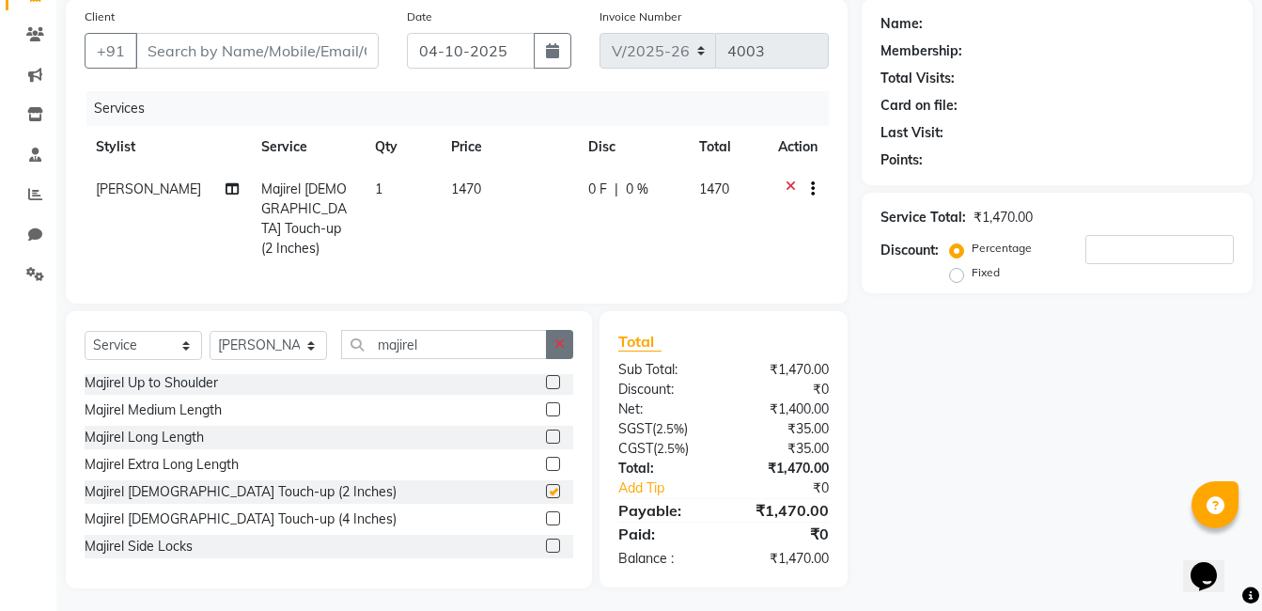
checkbox input "false"
click at [565, 338] on button "button" at bounding box center [559, 344] width 27 height 29
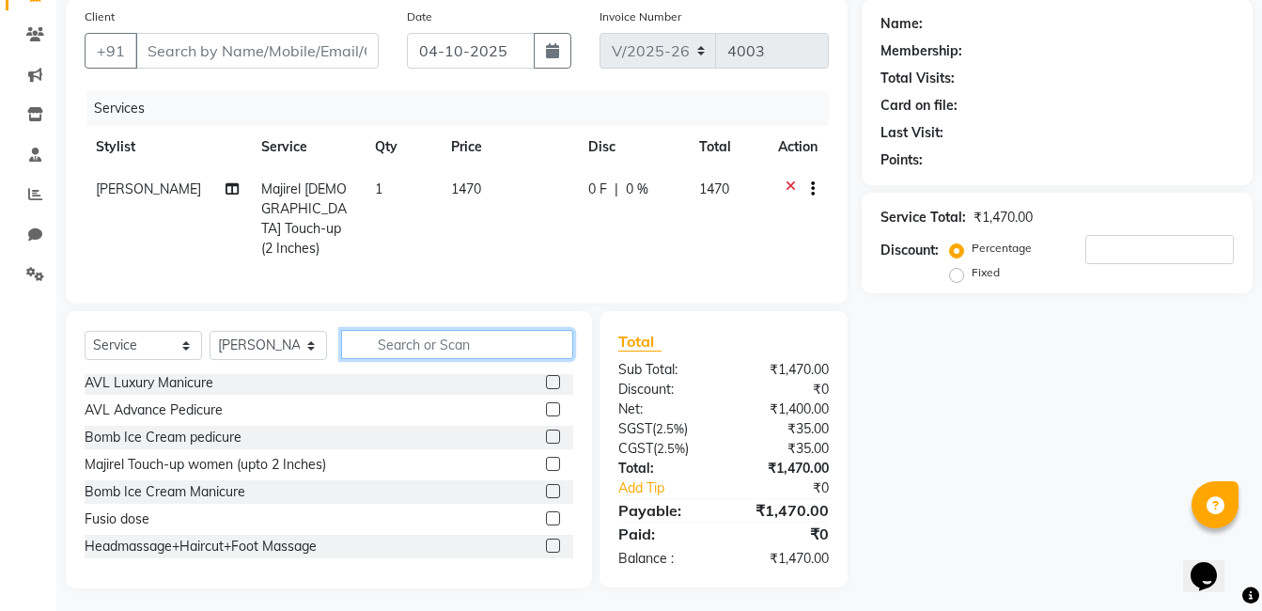
click at [495, 338] on input "text" at bounding box center [457, 344] width 232 height 29
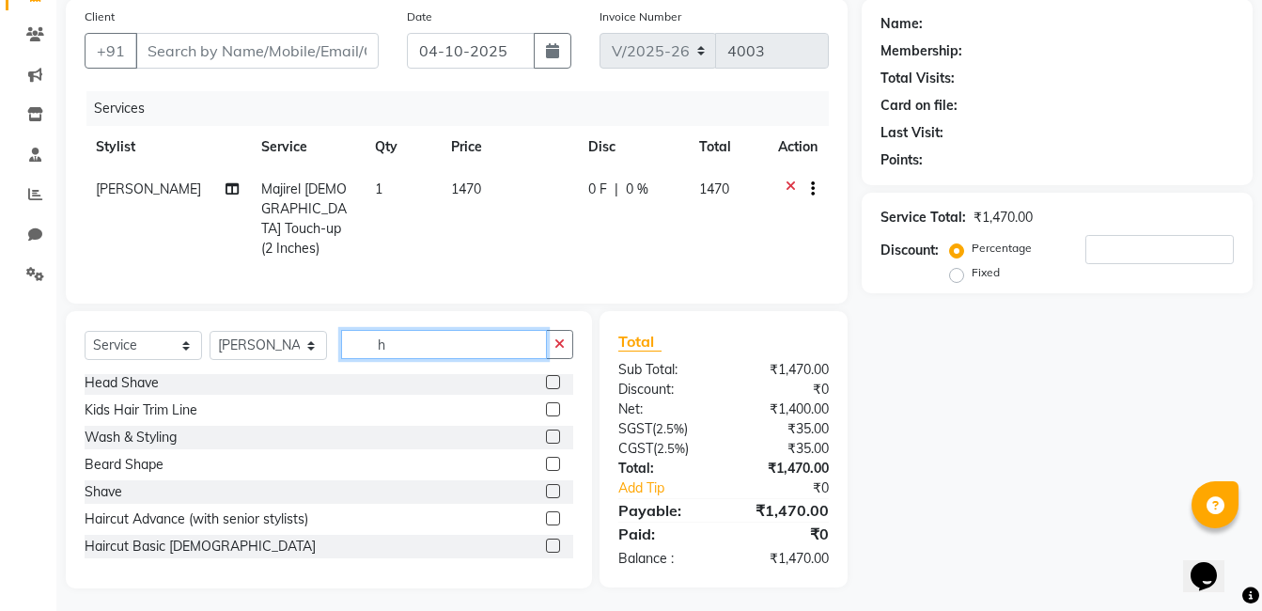
scroll to position [0, 0]
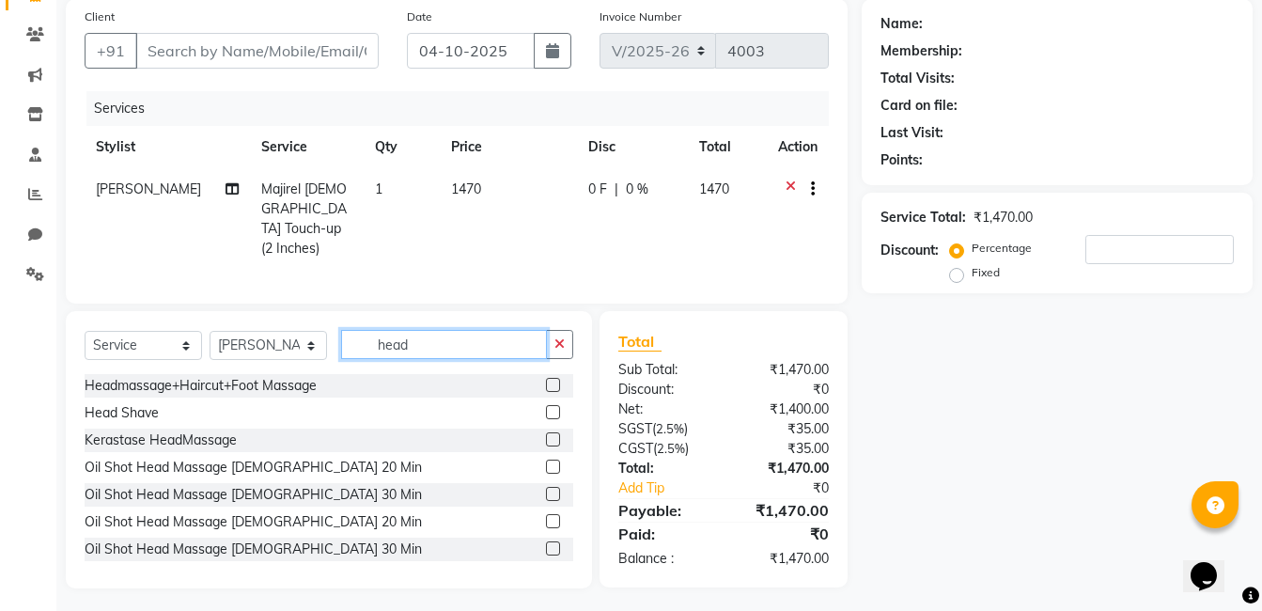
type input "head"
click at [546, 379] on label at bounding box center [553, 385] width 14 height 14
click at [546, 380] on input "checkbox" at bounding box center [552, 386] width 12 height 12
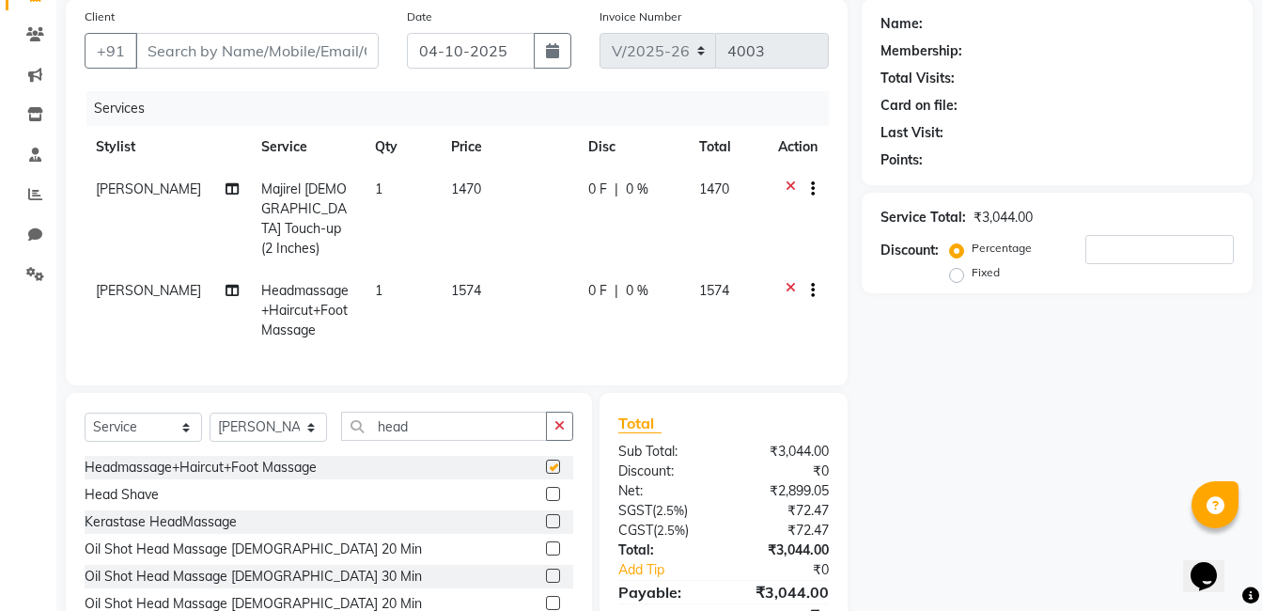
checkbox input "false"
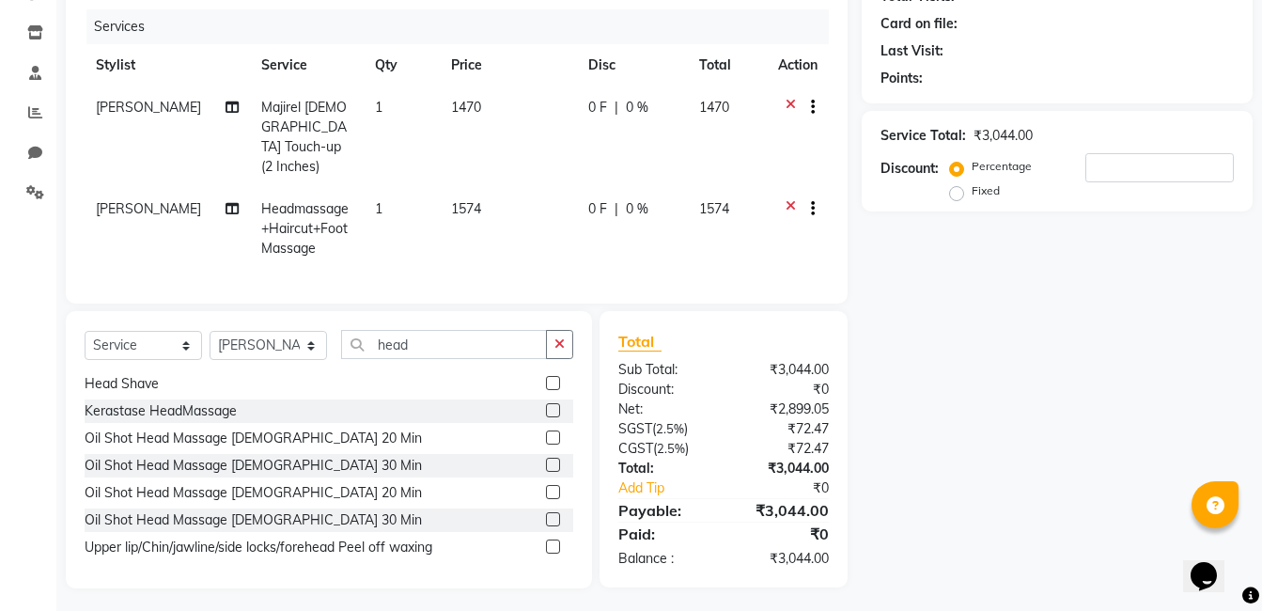
scroll to position [57, 0]
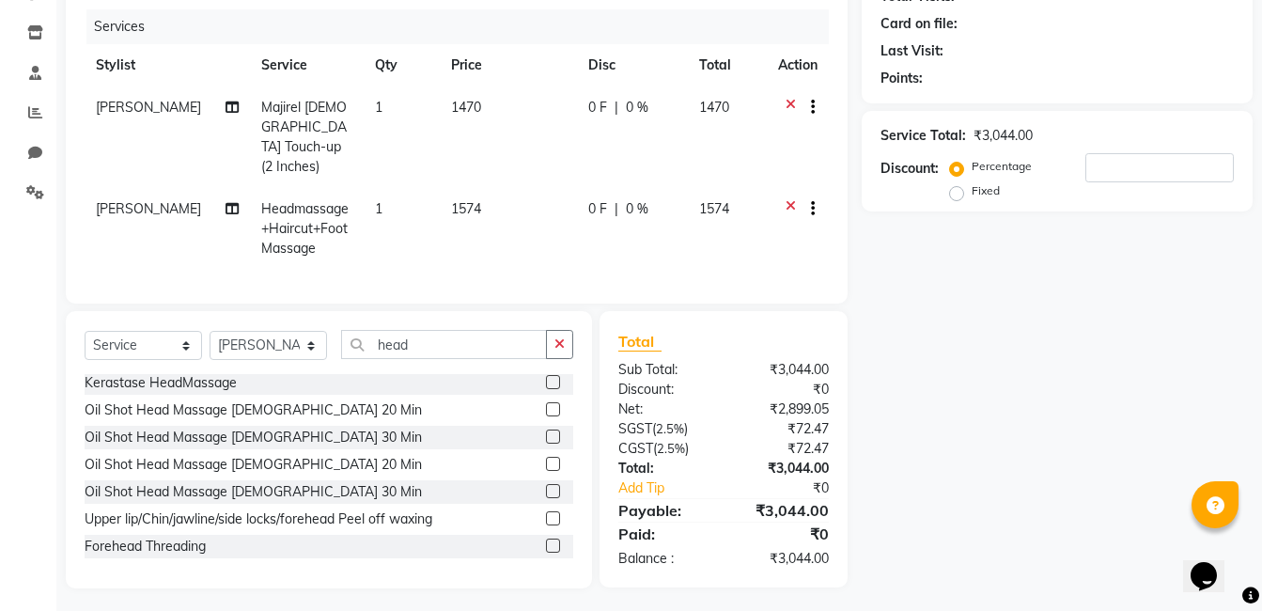
click at [546, 404] on label at bounding box center [553, 409] width 14 height 14
click at [546, 404] on input "checkbox" at bounding box center [552, 410] width 12 height 12
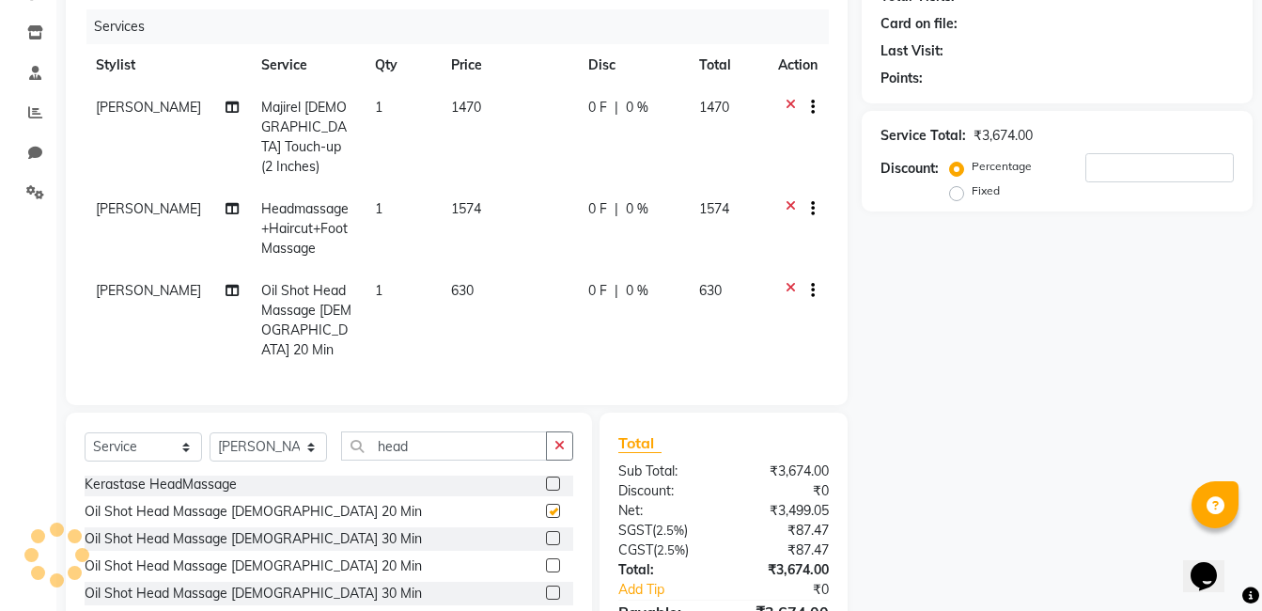
checkbox input "false"
click at [790, 281] on icon at bounding box center [791, 293] width 10 height 24
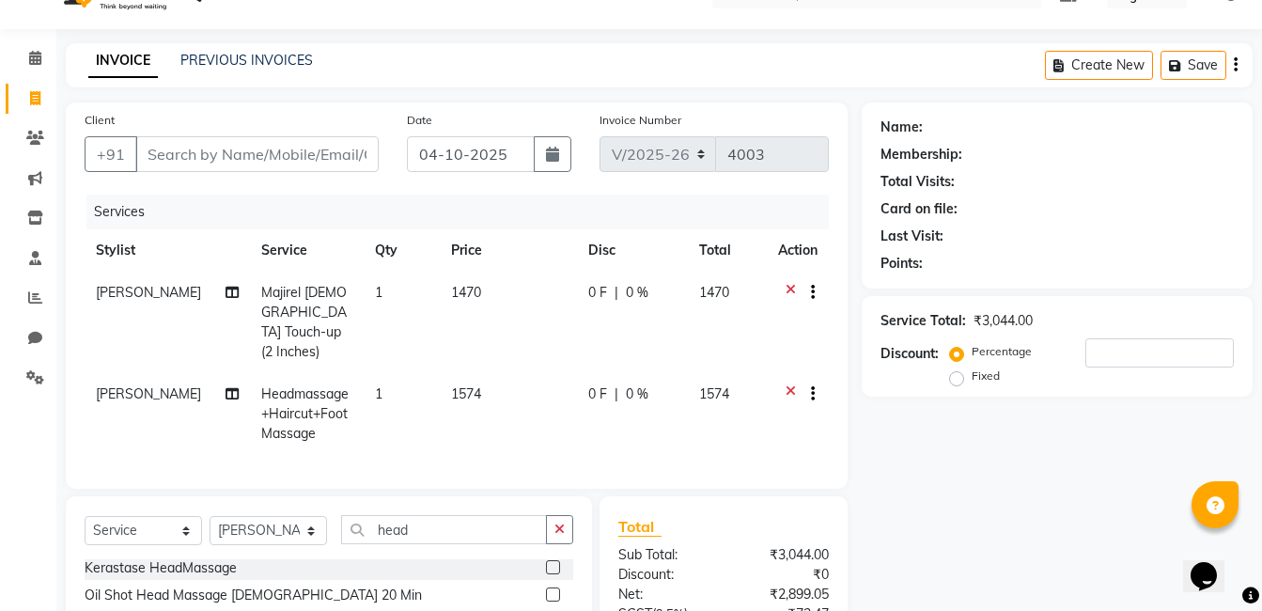
scroll to position [36, 0]
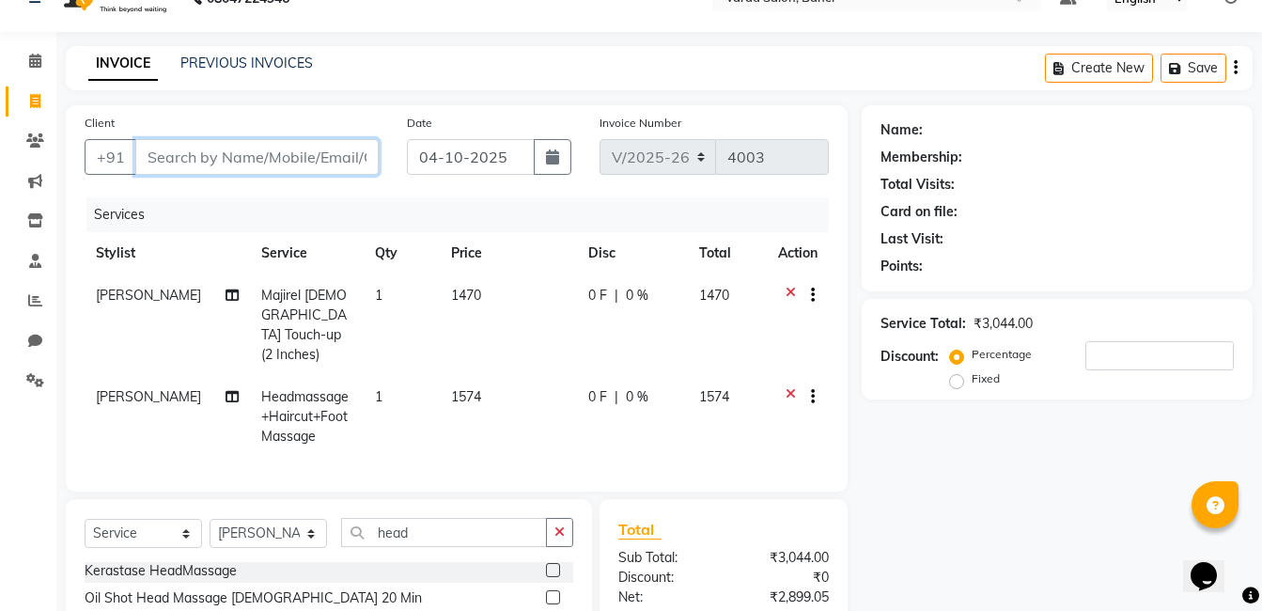
click at [207, 149] on input "Client" at bounding box center [256, 157] width 243 height 36
type input "9"
type input "0"
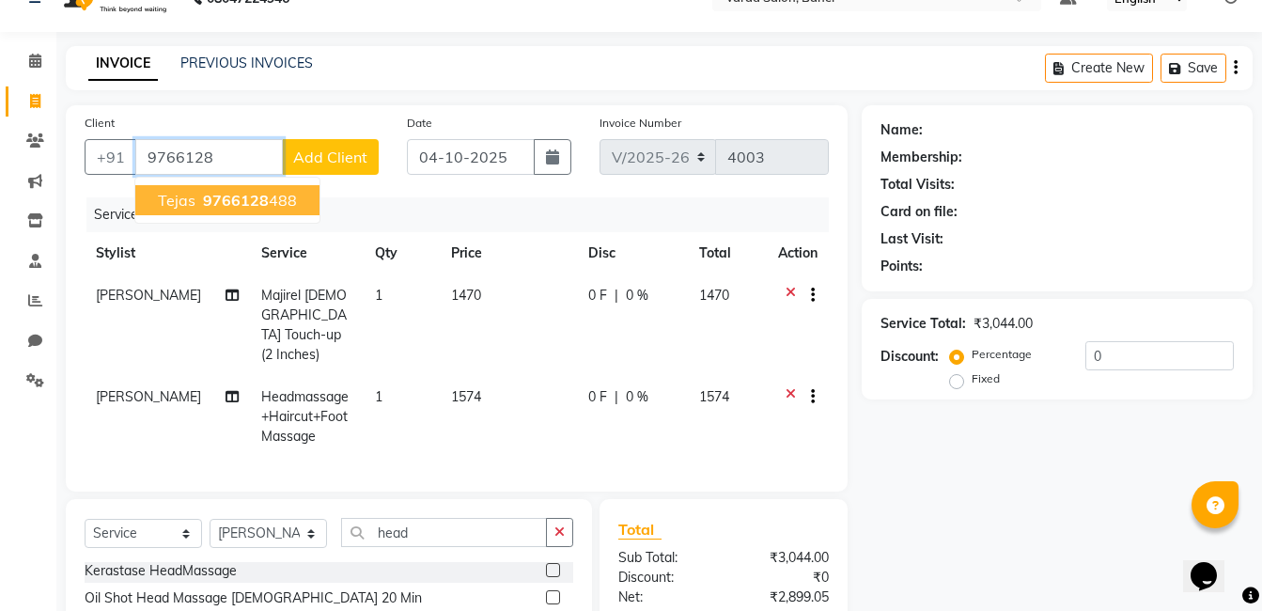
click at [250, 203] on span "9766128" at bounding box center [236, 200] width 66 height 19
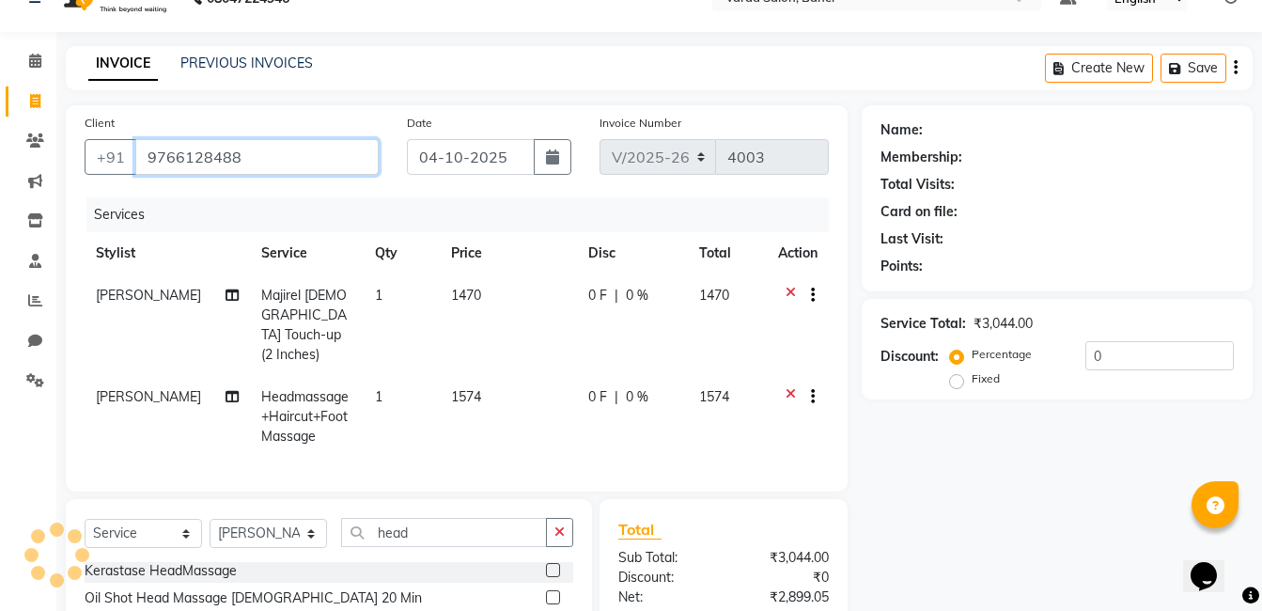
type input "9766128488"
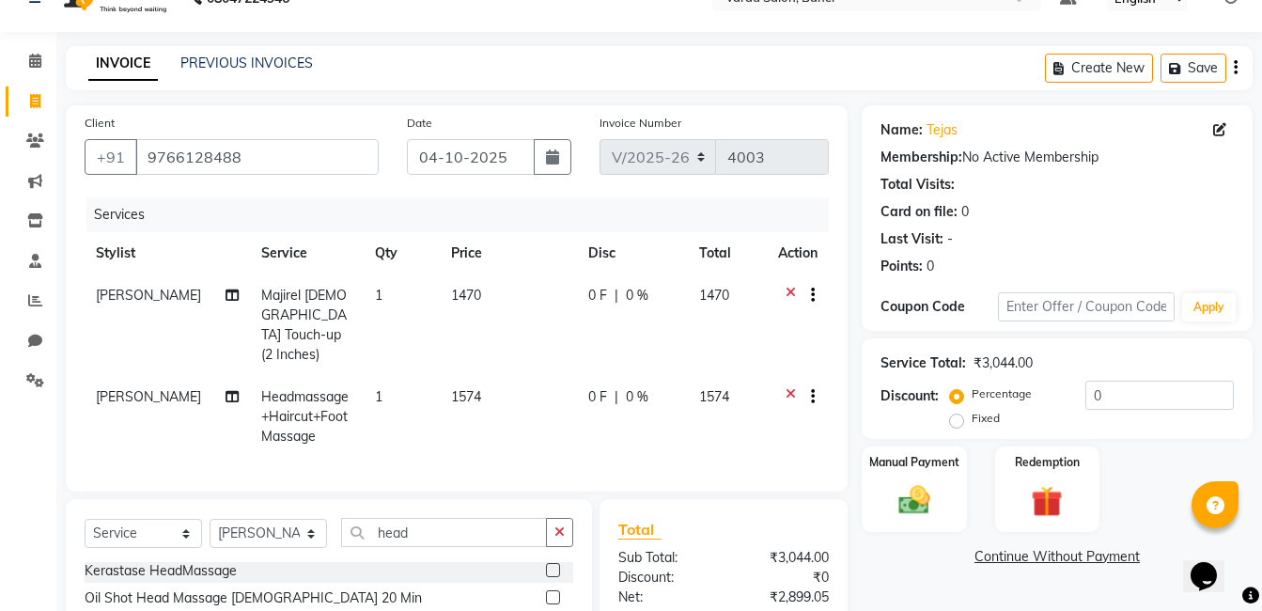
click at [350, 196] on div "Client [PHONE_NUMBER] Date [DATE] Invoice Number V/2025 V/[PHONE_NUMBER] Servic…" at bounding box center [457, 298] width 782 height 386
click at [380, 77] on div "INVOICE PREVIOUS INVOICES Create New Save" at bounding box center [659, 68] width 1187 height 44
click at [226, 390] on icon at bounding box center [232, 396] width 13 height 13
select select "93411"
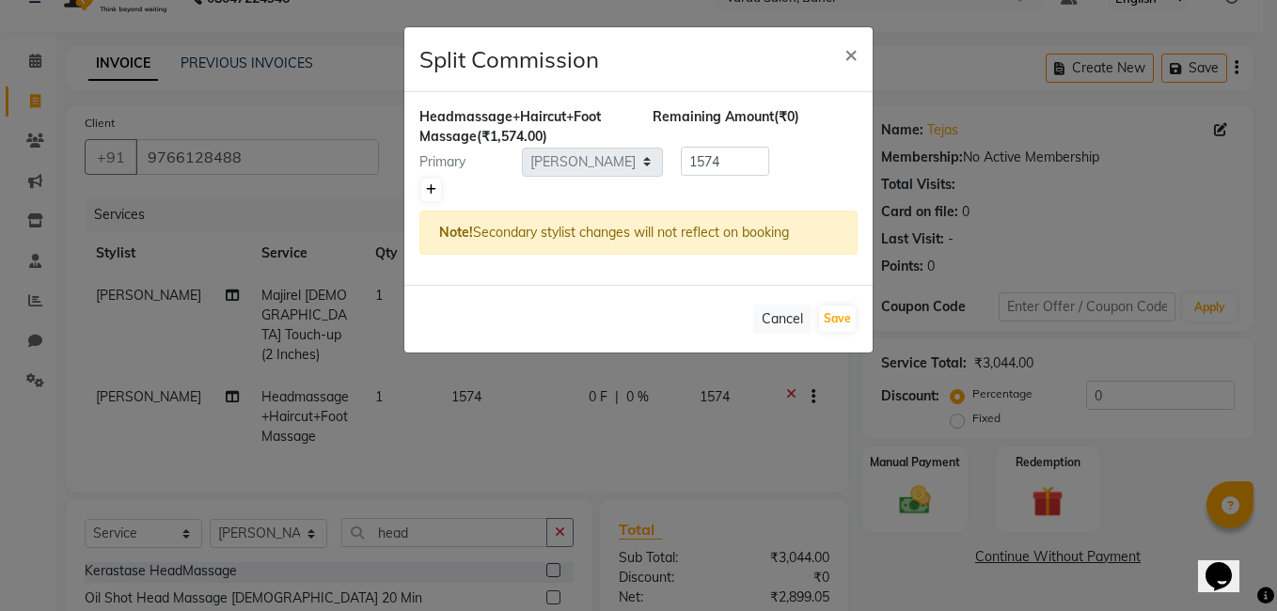
click at [425, 187] on link at bounding box center [431, 190] width 20 height 23
type input "787"
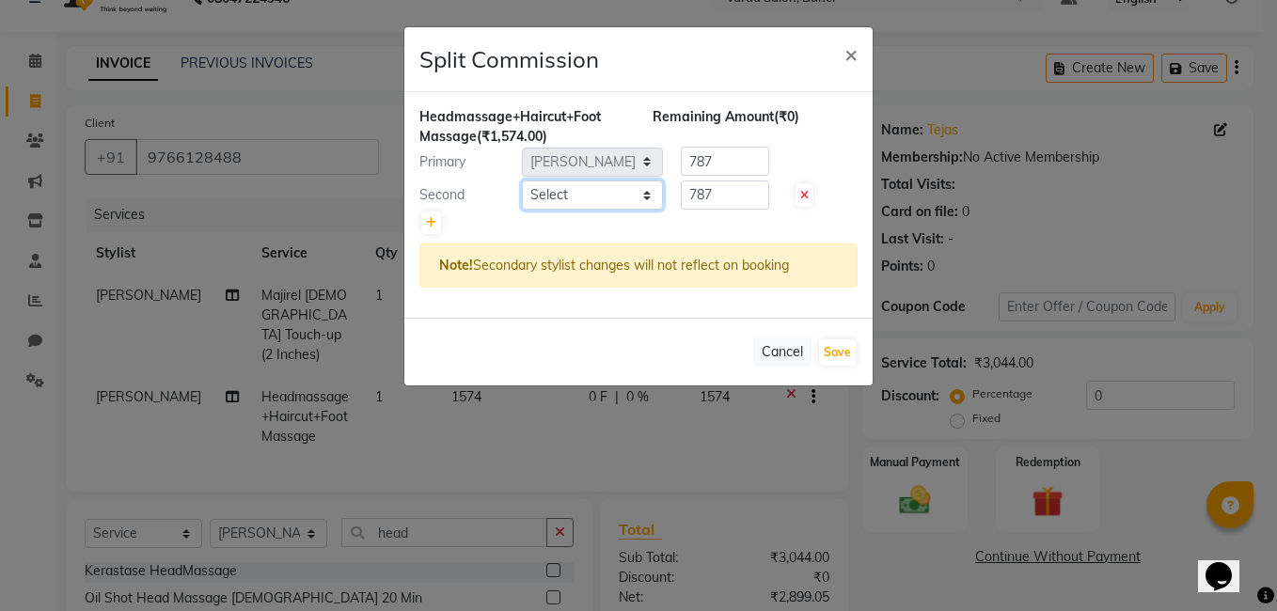
click at [601, 205] on select "Select [PERSON_NAME] Admin Jabaaz [PERSON_NAME] [PERSON_NAME] [PERSON_NAME] [PE…" at bounding box center [592, 194] width 141 height 29
select select "90534"
click at [522, 180] on select "Select [PERSON_NAME] Admin Jabaaz [PERSON_NAME] [PERSON_NAME] [PERSON_NAME] [PE…" at bounding box center [592, 194] width 141 height 29
drag, startPoint x: 727, startPoint y: 193, endPoint x: 683, endPoint y: 195, distance: 43.3
click at [683, 195] on input "787" at bounding box center [725, 194] width 88 height 29
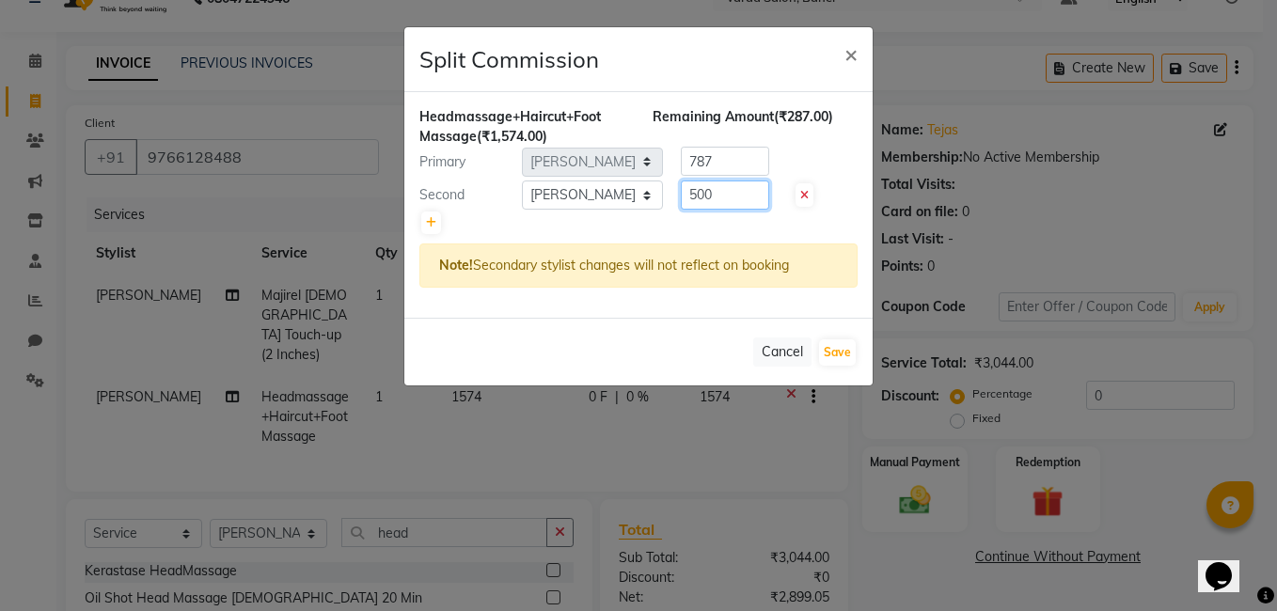
type input "500"
click at [731, 238] on div "Headmassage+Haircut+Foot Massage (₹1,574.00) Remaining Amount (₹287.00) Primary…" at bounding box center [638, 205] width 468 height 226
click at [650, 159] on div "Primary Select [PERSON_NAME] Admin Jabaaz [PERSON_NAME] [PERSON_NAME] [PERSON_N…" at bounding box center [638, 162] width 466 height 30
type input "1047"
click at [827, 357] on button "Save" at bounding box center [837, 352] width 37 height 26
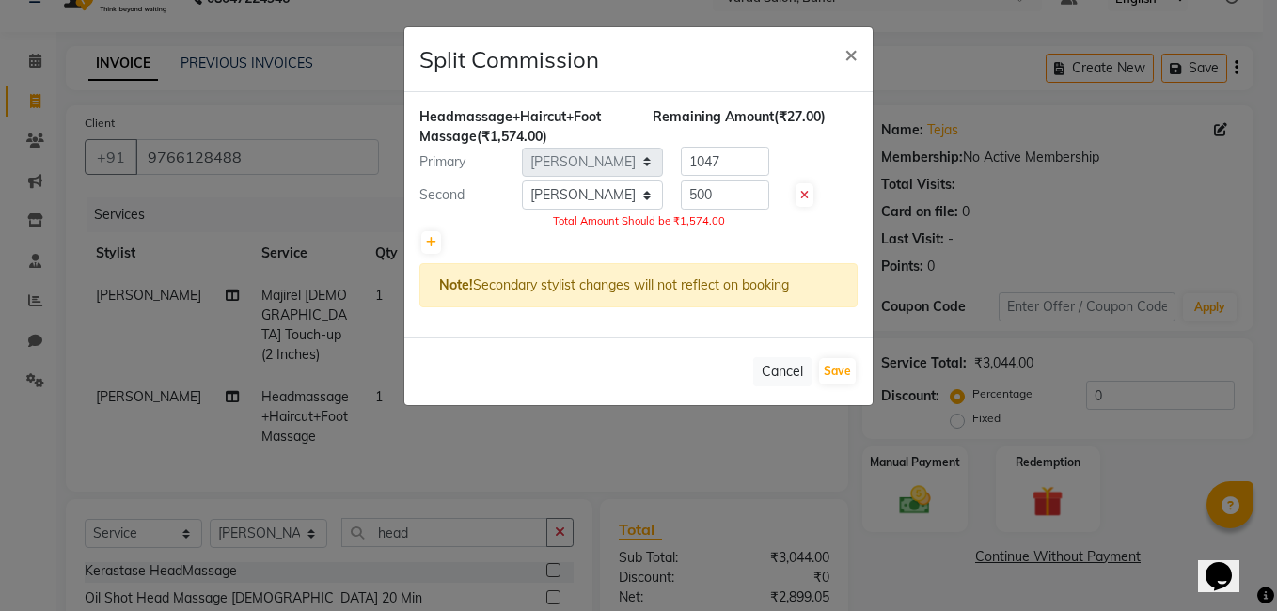
click at [751, 234] on div at bounding box center [638, 242] width 438 height 26
click at [843, 368] on button "Save" at bounding box center [837, 371] width 37 height 26
click at [782, 371] on button "Cancel" at bounding box center [782, 371] width 58 height 29
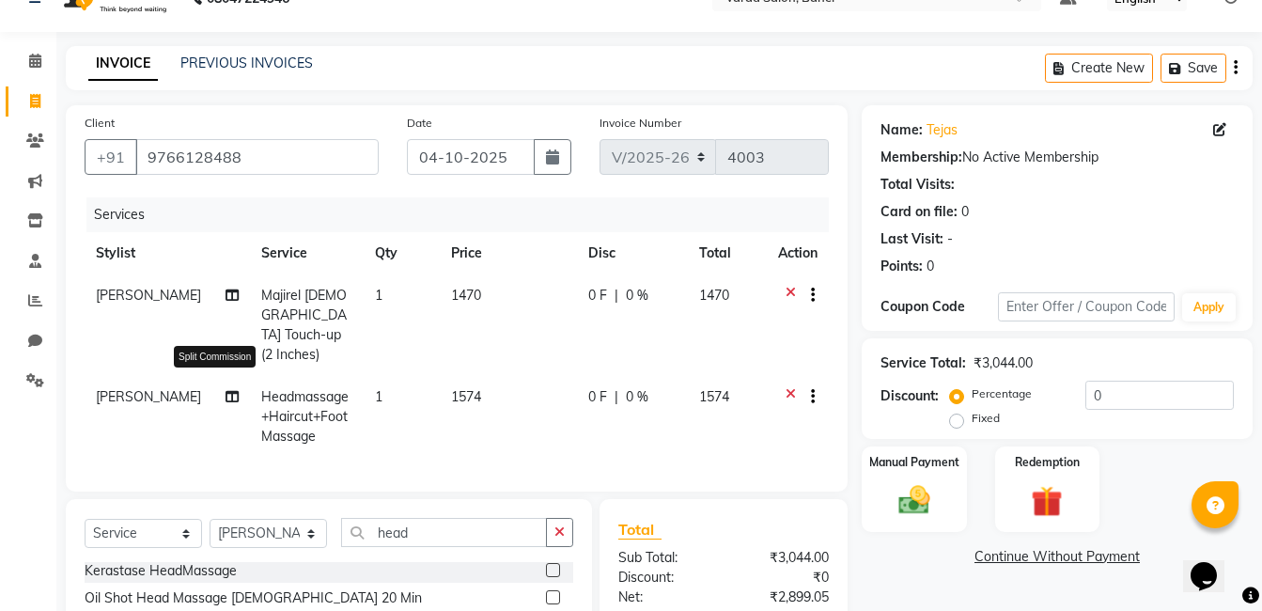
click at [226, 390] on icon at bounding box center [232, 396] width 13 height 13
select select "93411"
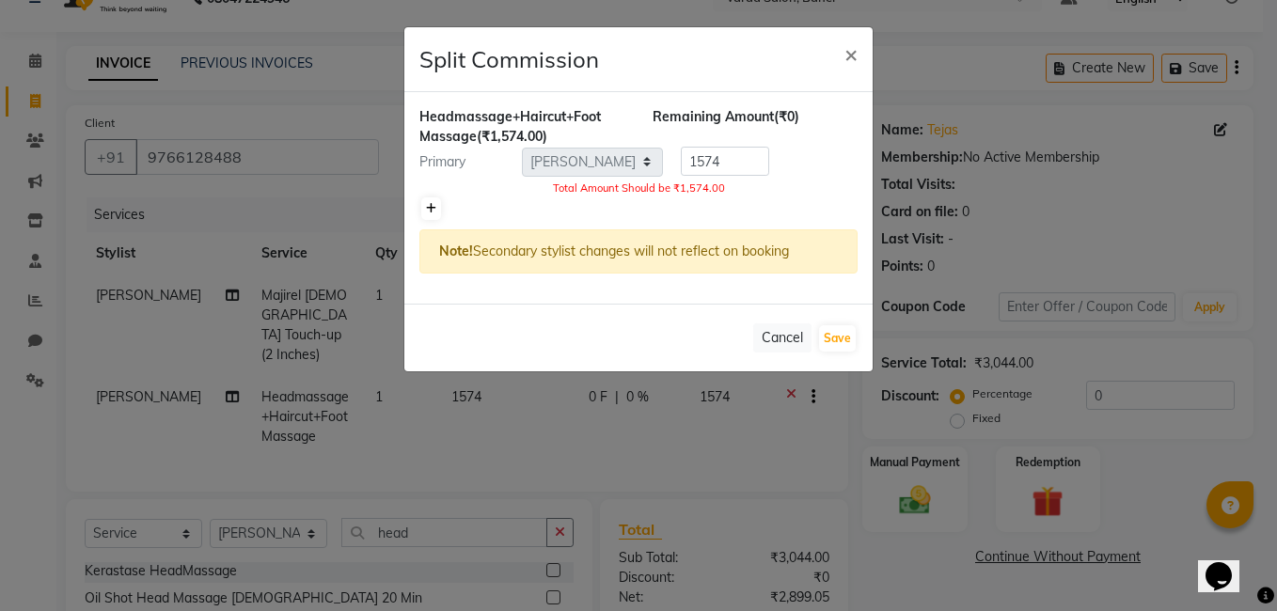
click at [432, 203] on icon at bounding box center [431, 208] width 10 height 11
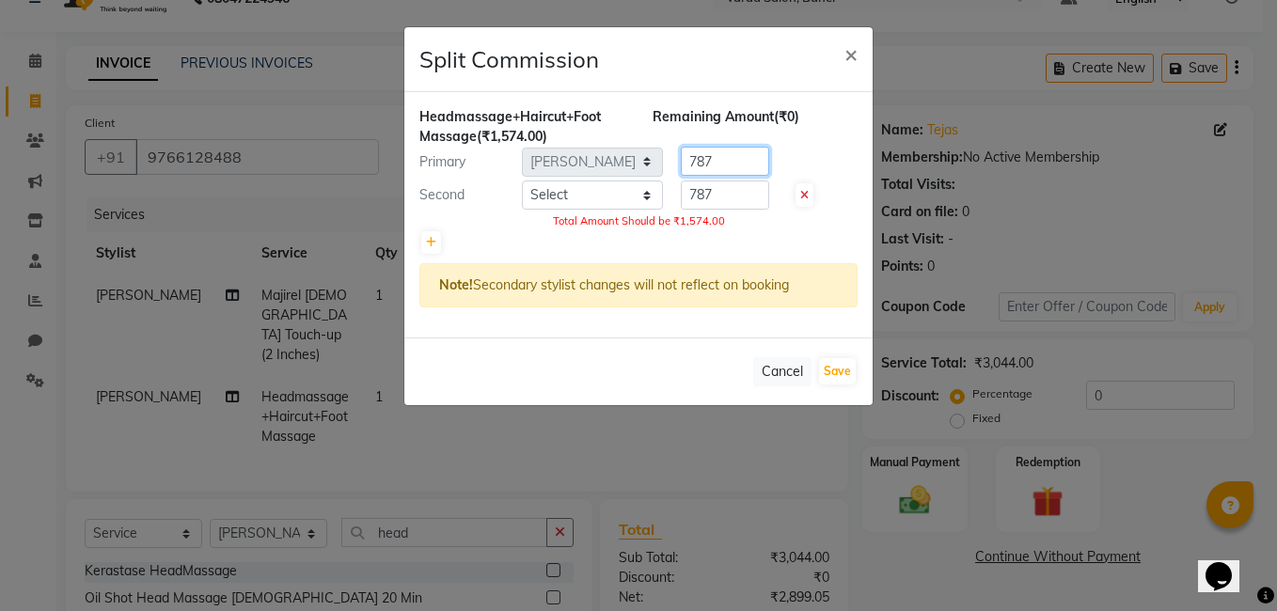
click at [639, 156] on div "Primary Select Aaftab Malik Admin Jabaaz Karan Rathod Karishma Khot Krishna Vya…" at bounding box center [638, 162] width 466 height 30
type input "1047"
drag, startPoint x: 713, startPoint y: 189, endPoint x: 650, endPoint y: 201, distance: 64.2
click at [655, 196] on div "Second Select Aaftab Malik Admin Jabaaz Karan Rathod Karishma Khot Krishna Vyav…" at bounding box center [638, 195] width 466 height 30
type input "500"
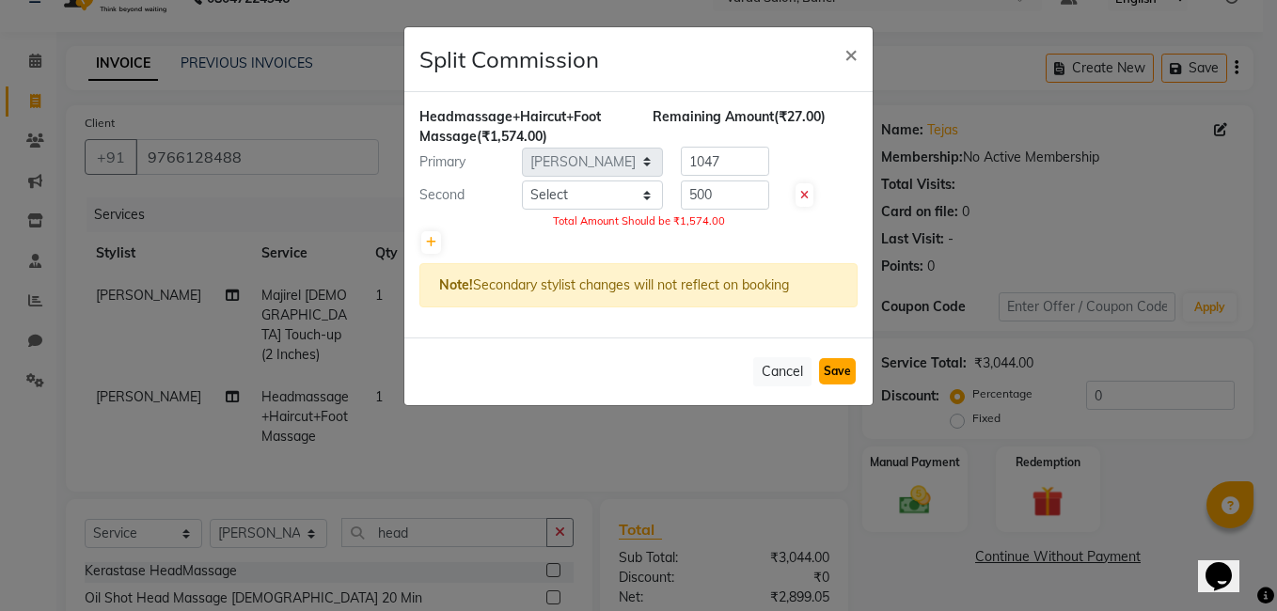
click at [838, 368] on button "Save" at bounding box center [837, 371] width 37 height 26
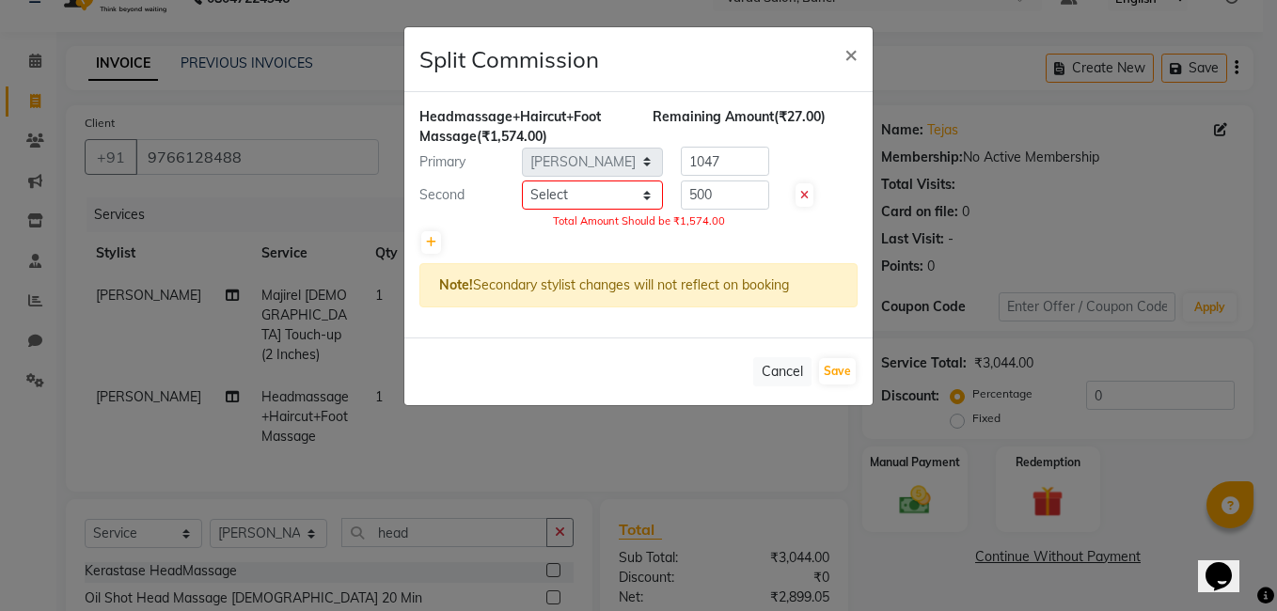
click at [808, 194] on span at bounding box center [804, 195] width 18 height 24
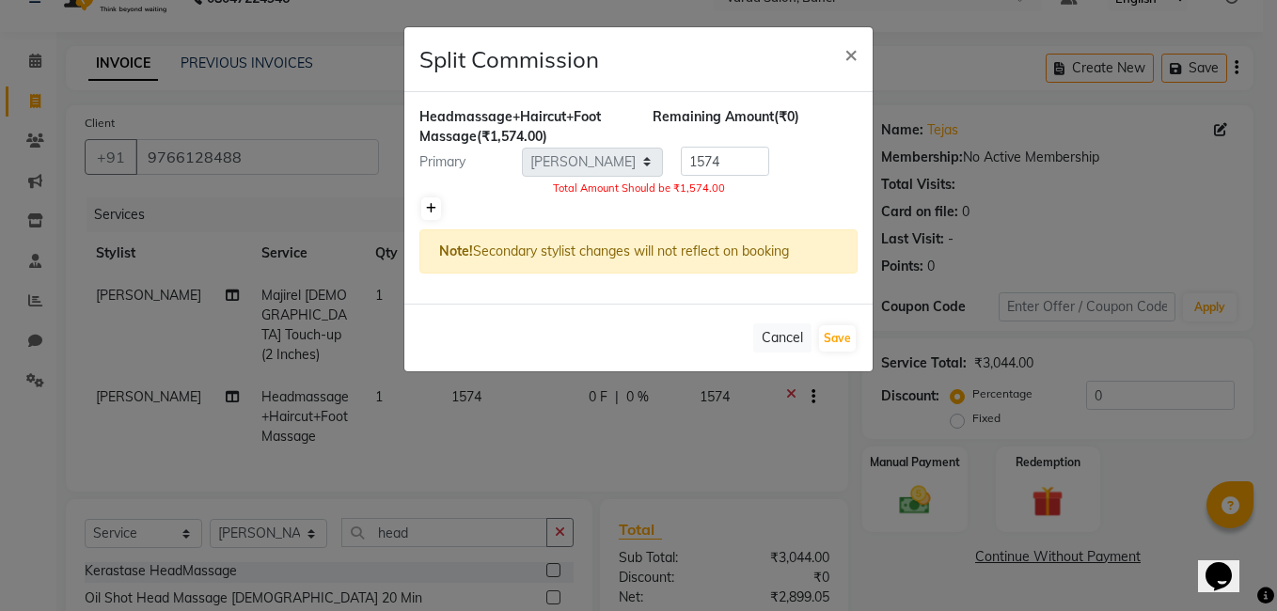
click at [437, 214] on link at bounding box center [431, 208] width 20 height 23
type input "787"
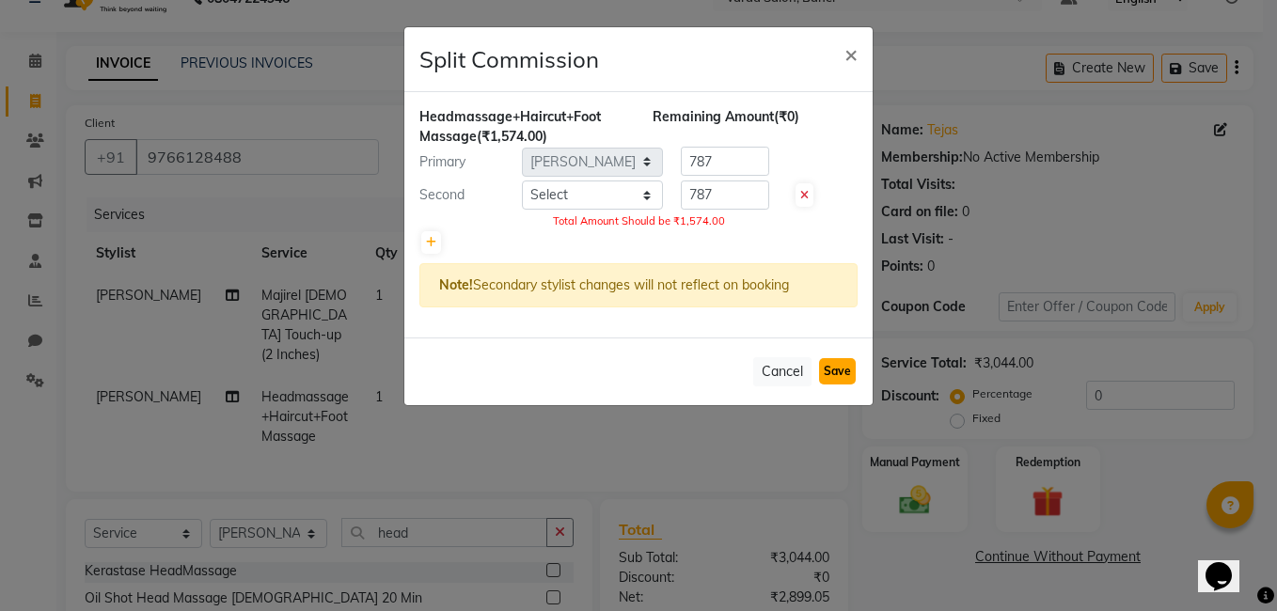
click at [842, 377] on button "Save" at bounding box center [837, 371] width 37 height 26
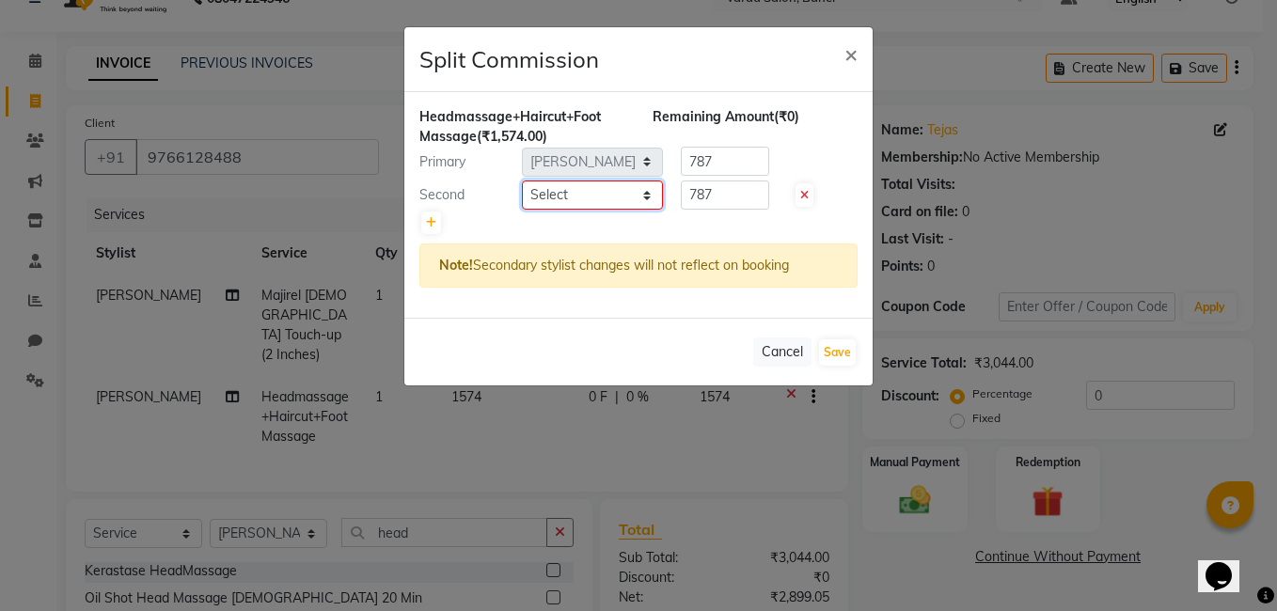
click at [595, 200] on select "Select Aaftab Malik Admin Jabaaz Karan Rathod Karishma Khot Krishna Vyavahare K…" at bounding box center [592, 194] width 141 height 29
select select "90534"
click at [522, 180] on select "Select Aaftab Malik Admin Jabaaz Karan Rathod Karishma Khot Krishna Vyavahare K…" at bounding box center [592, 194] width 141 height 29
click at [839, 348] on button "Save" at bounding box center [837, 352] width 37 height 26
select select "Select"
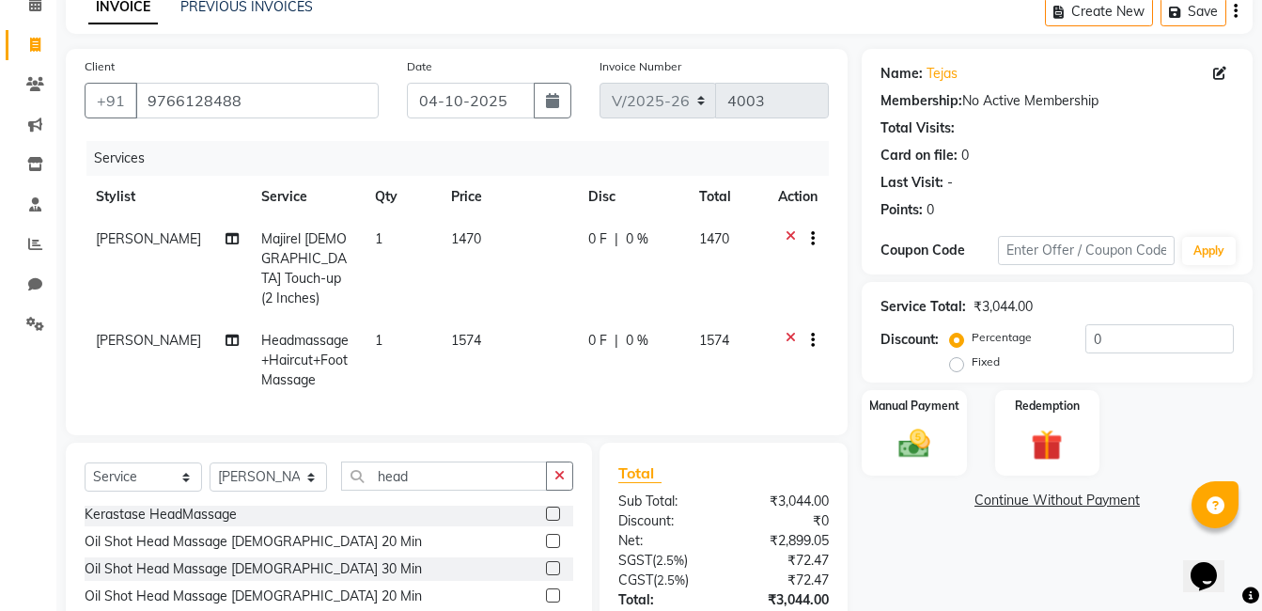
scroll to position [224, 0]
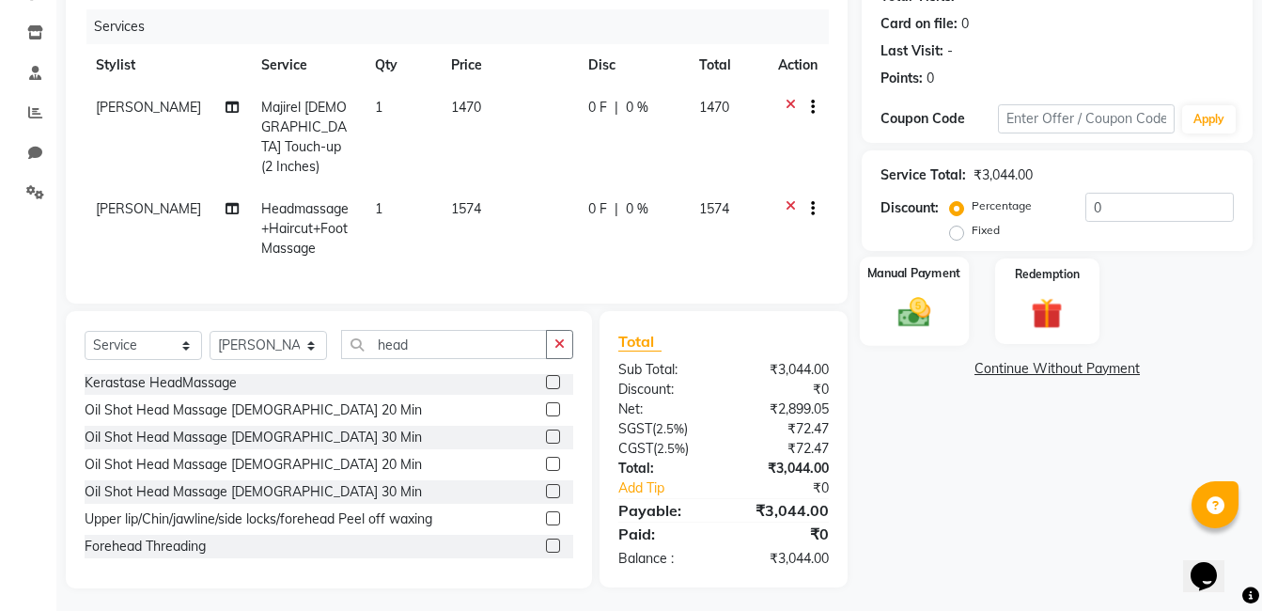
click at [941, 320] on div "Manual Payment" at bounding box center [914, 301] width 109 height 89
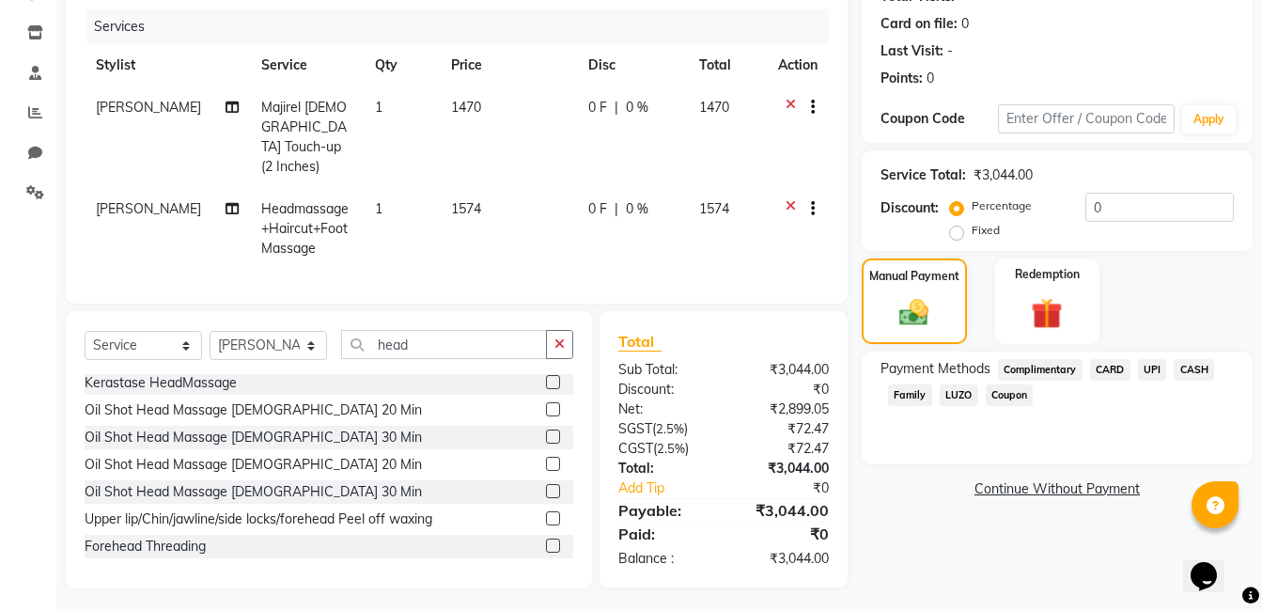
click at [1152, 373] on span "UPI" at bounding box center [1152, 370] width 29 height 22
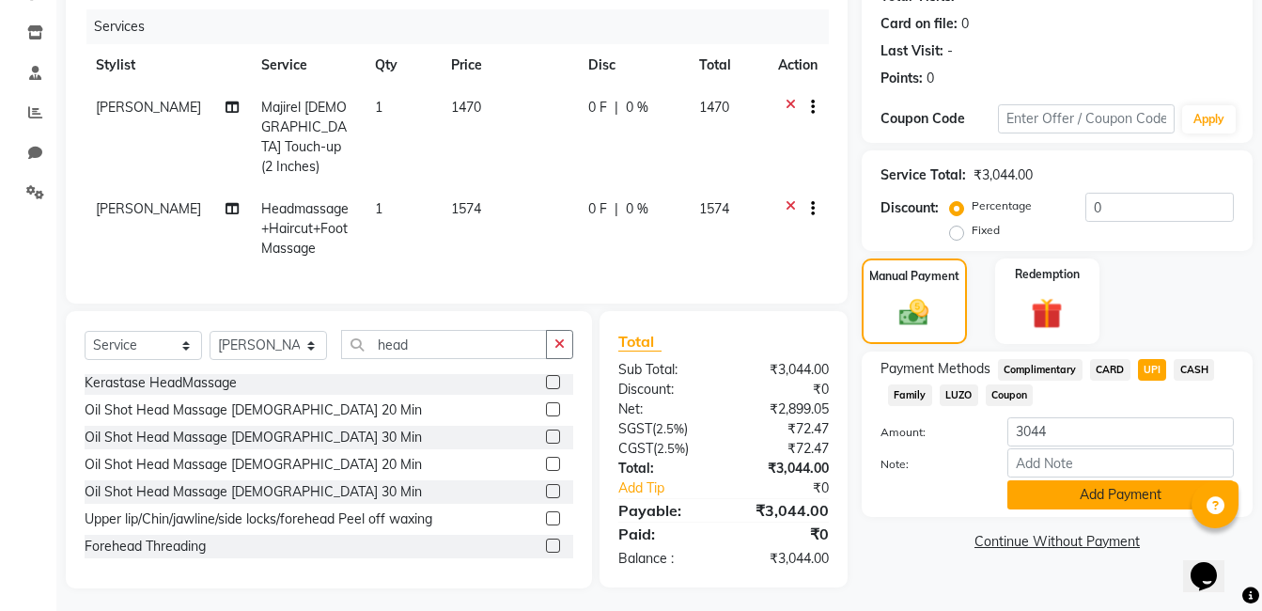
click at [1095, 495] on button "Add Payment" at bounding box center [1121, 494] width 227 height 29
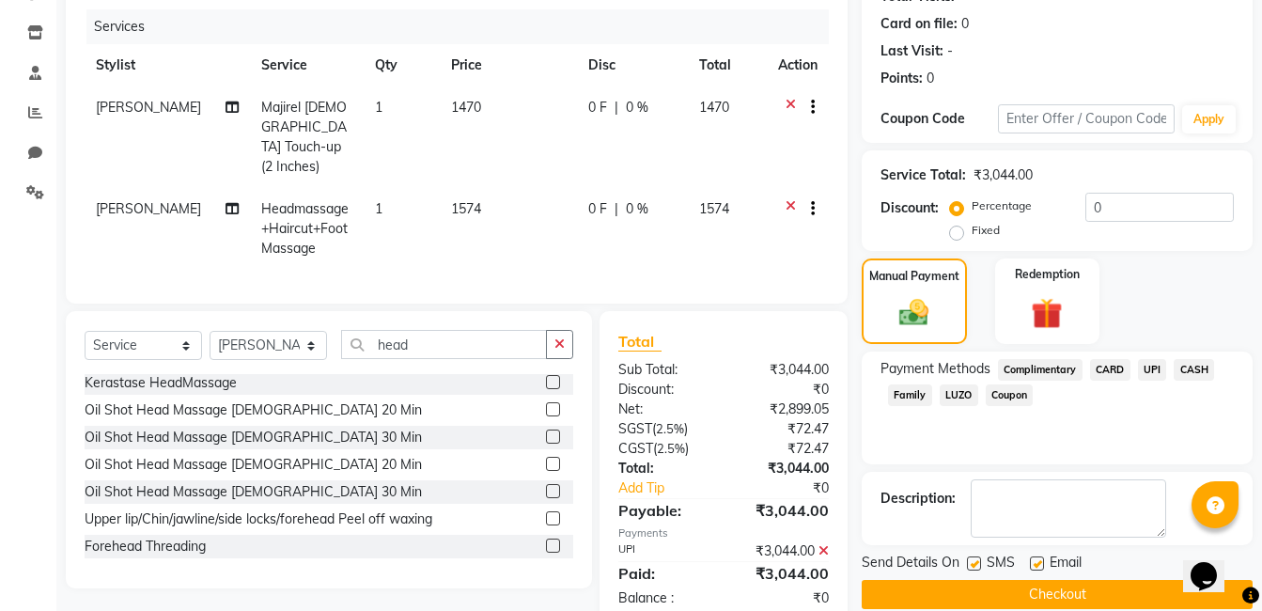
scroll to position [262, 0]
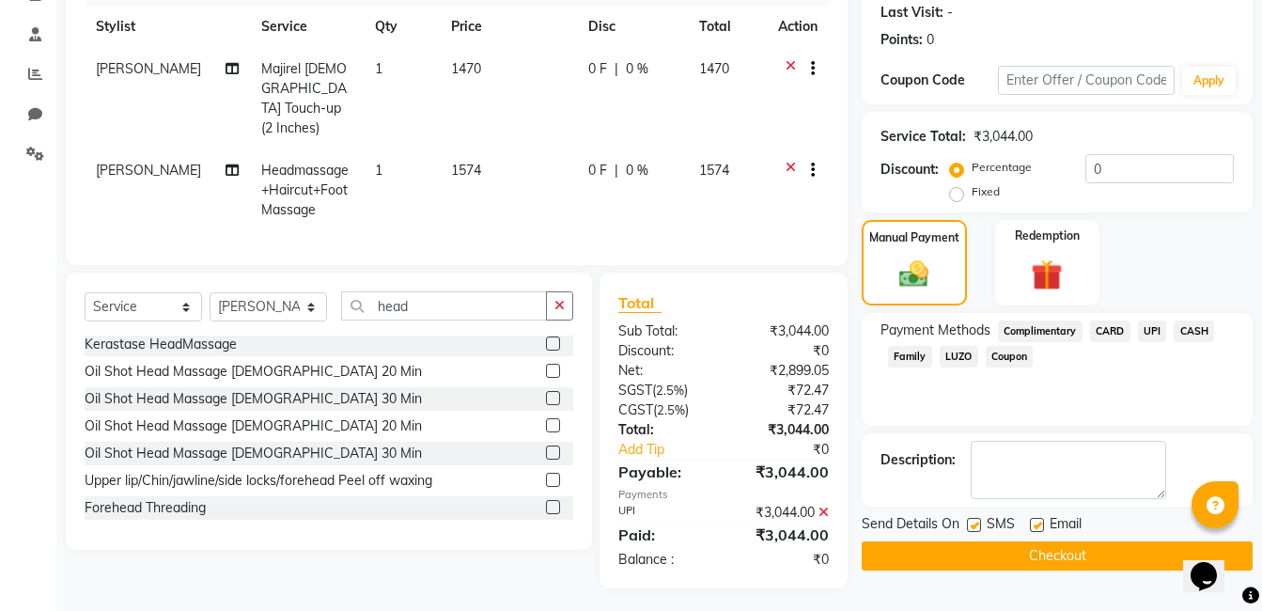
click at [1027, 556] on button "Checkout" at bounding box center [1057, 555] width 391 height 29
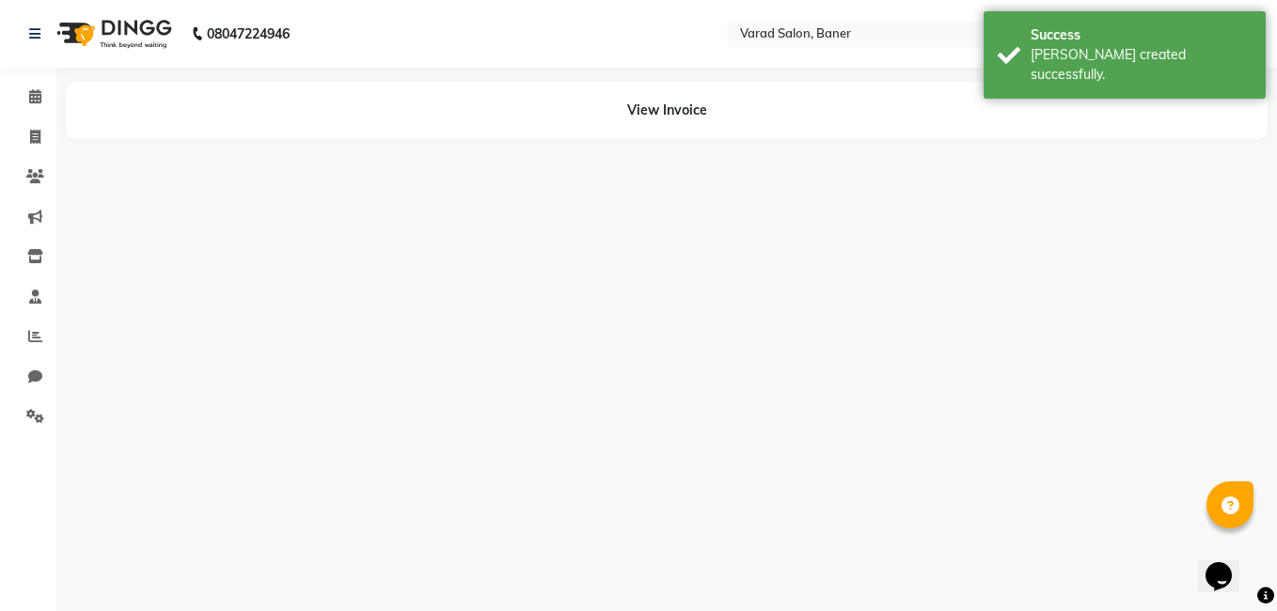
select select "93411"
select select "90534"
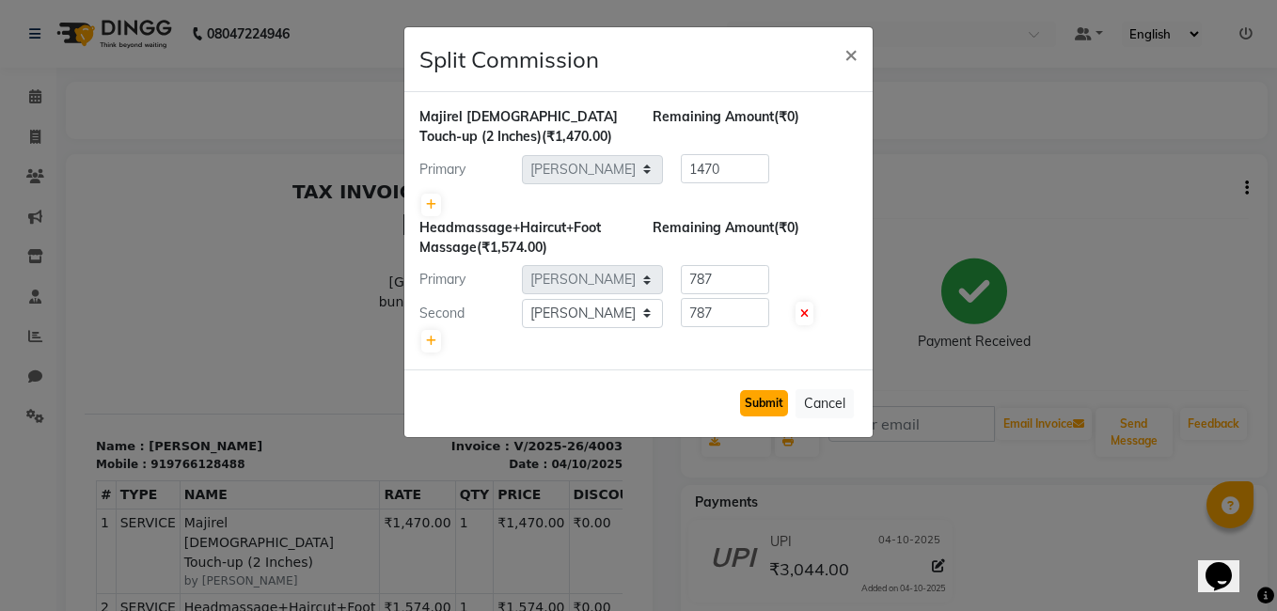
click at [762, 403] on button "Submit" at bounding box center [764, 403] width 48 height 26
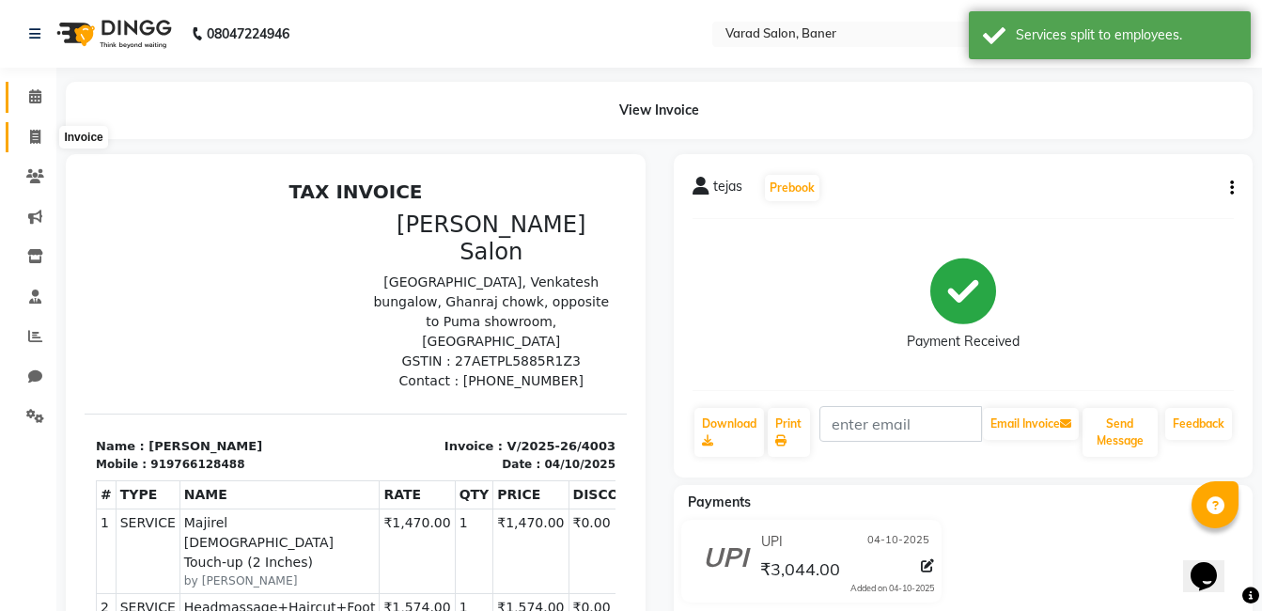
drag, startPoint x: 34, startPoint y: 134, endPoint x: 19, endPoint y: 110, distance: 28.7
click at [34, 134] on icon at bounding box center [35, 137] width 10 height 14
select select "7115"
select select "service"
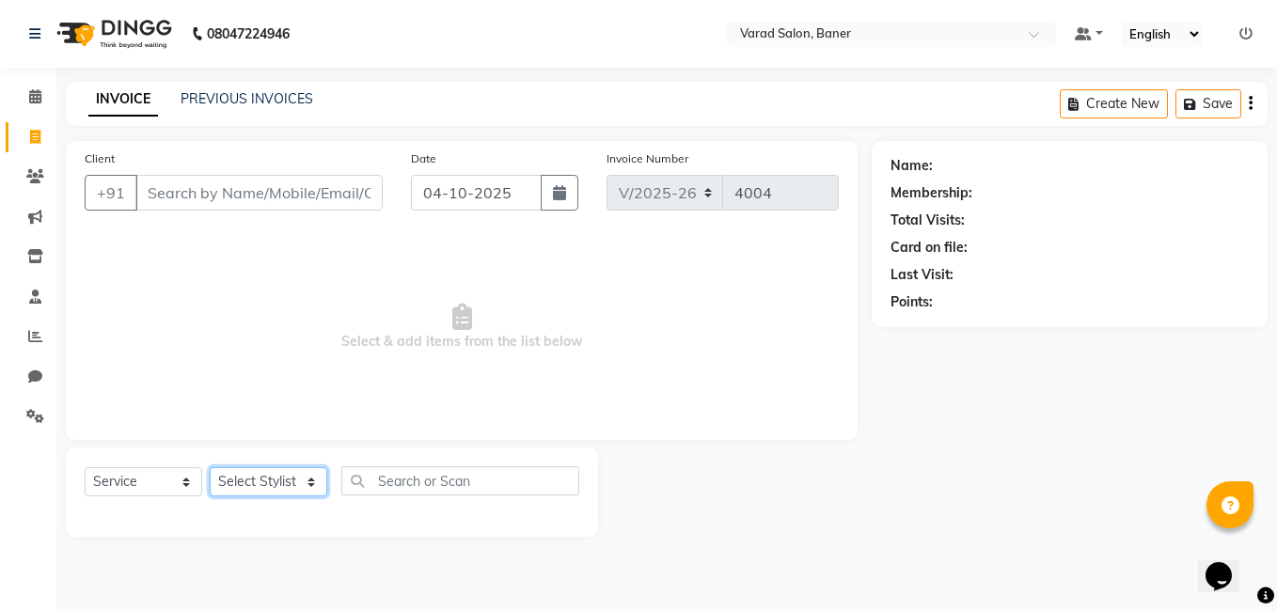
click at [260, 472] on select "Select Stylist Aaftab Malik Admin Jabaaz Karan Rathod Karishma Khot Krishna Vya…" at bounding box center [269, 481] width 118 height 29
select select "90315"
click at [210, 467] on select "Select Stylist Aaftab Malik Admin Jabaaz Karan Rathod Karishma Khot Krishna Vya…" at bounding box center [269, 481] width 118 height 29
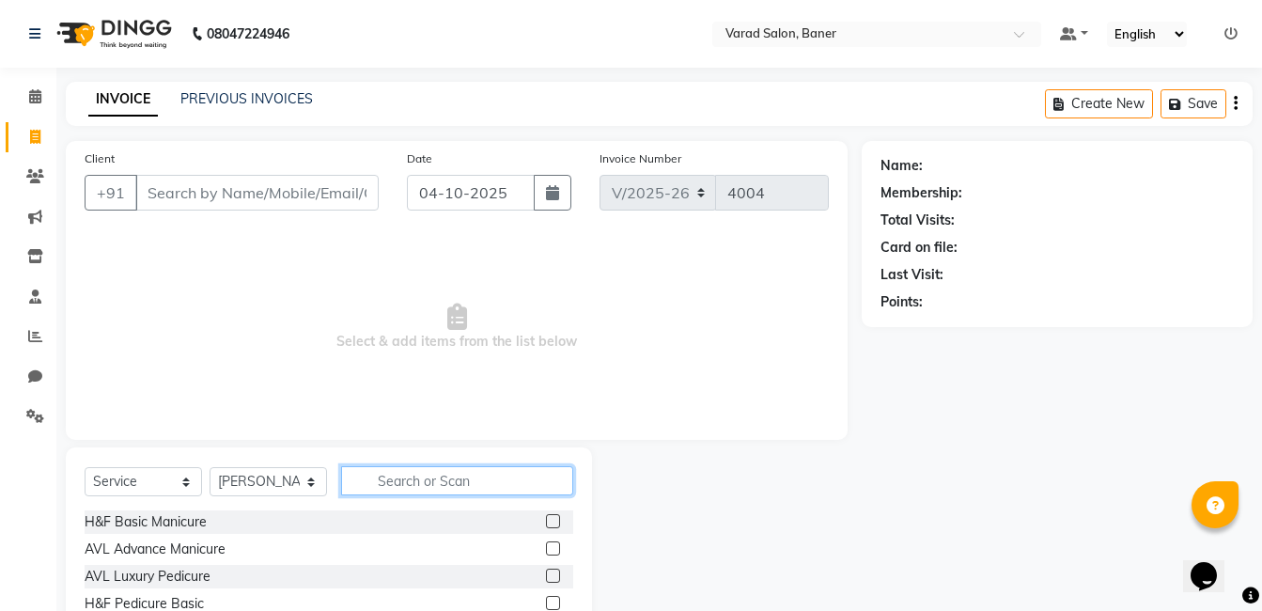
click at [465, 477] on input "text" at bounding box center [457, 480] width 232 height 29
type input "INOA"
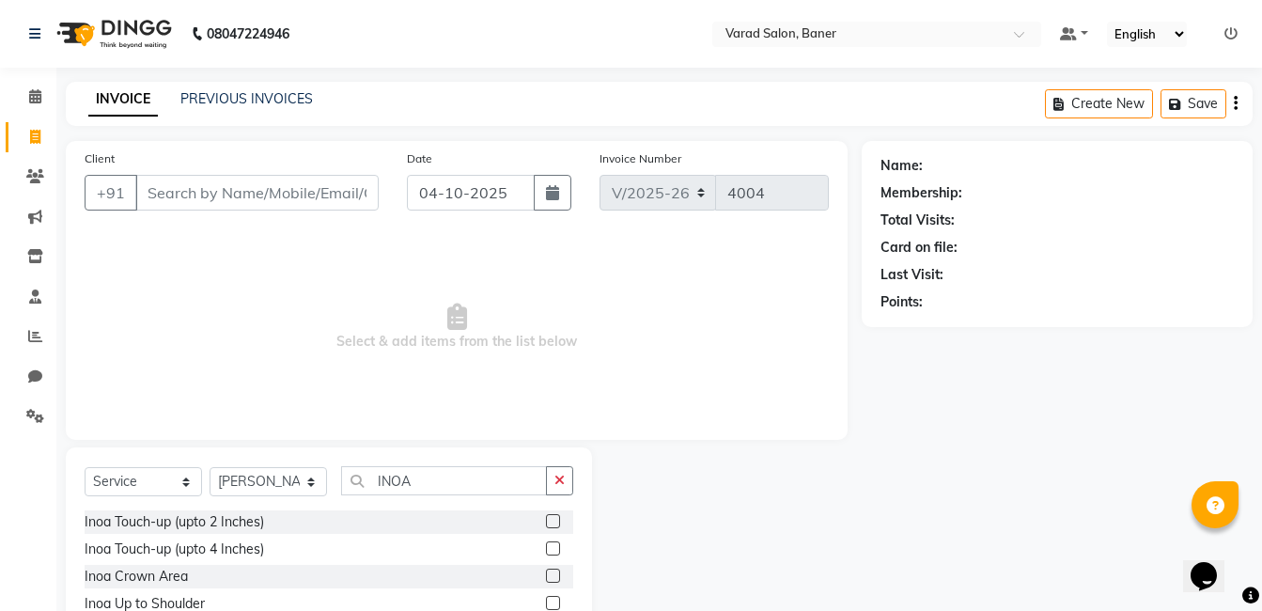
click at [546, 520] on label at bounding box center [553, 521] width 14 height 14
click at [546, 520] on input "checkbox" at bounding box center [552, 522] width 12 height 12
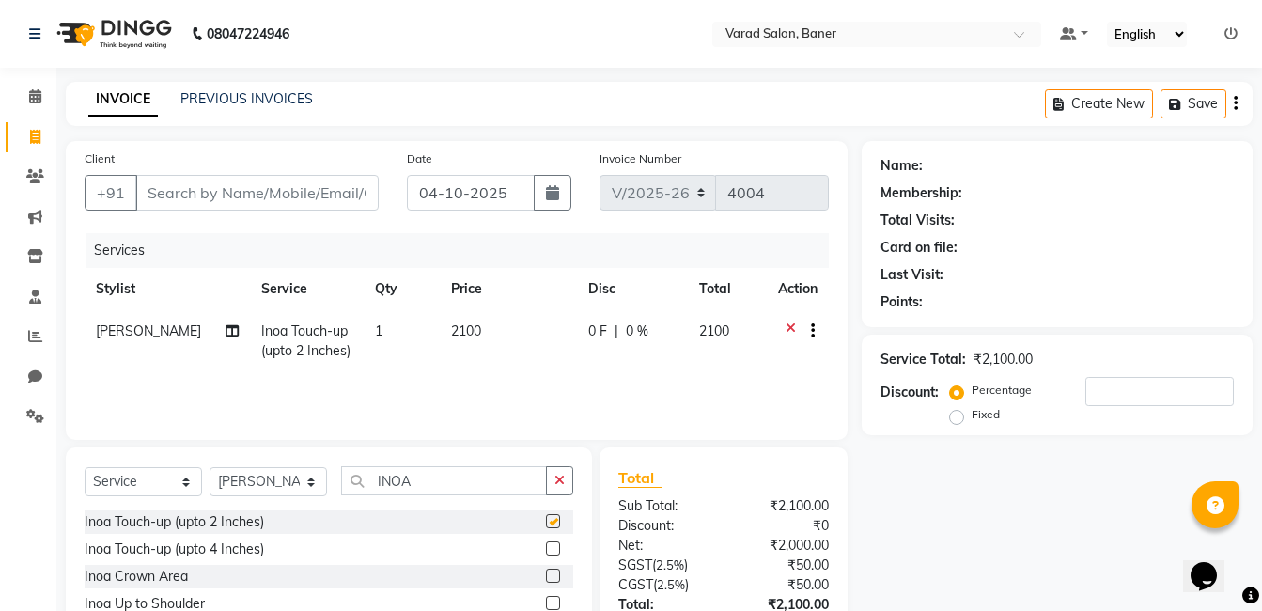
checkbox input "false"
click at [246, 182] on input "Client" at bounding box center [256, 193] width 243 height 36
type input "8"
type input "0"
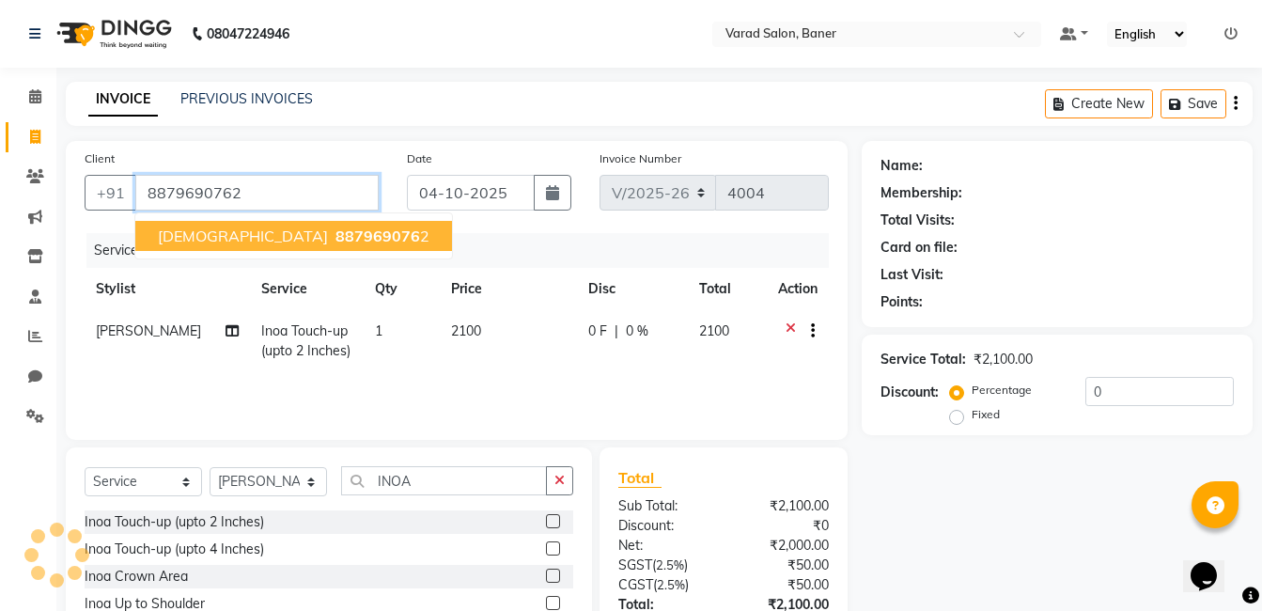
type input "8879690762"
select select "1: Object"
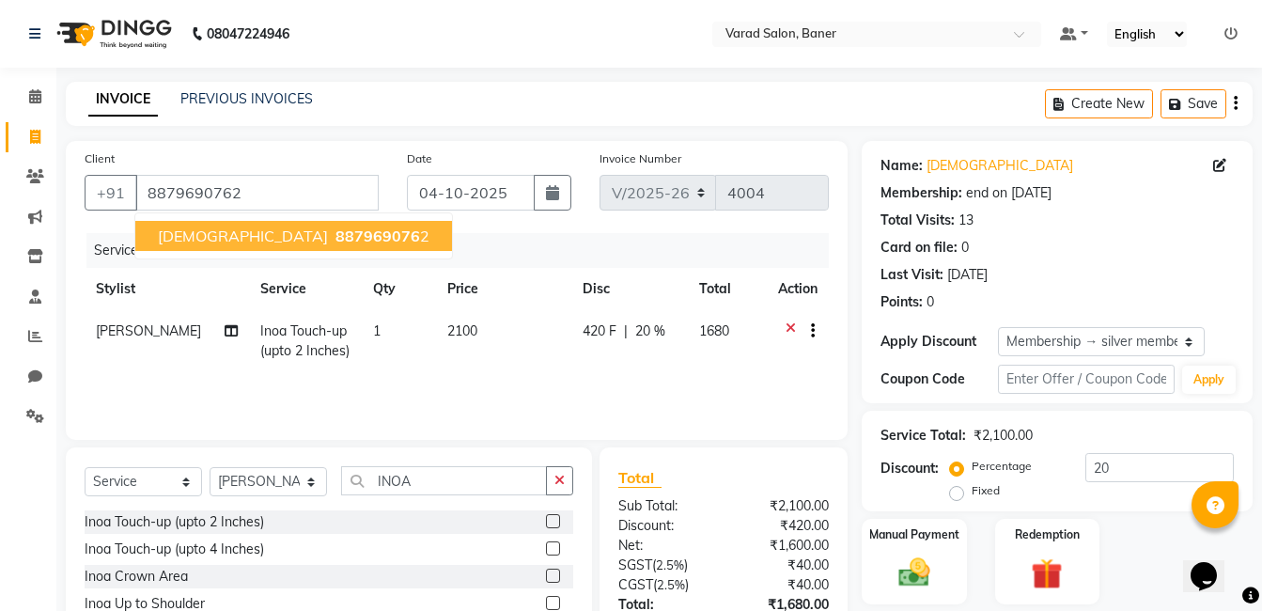
click at [202, 233] on button "Janavi 887969076 2" at bounding box center [293, 236] width 317 height 30
type input "0"
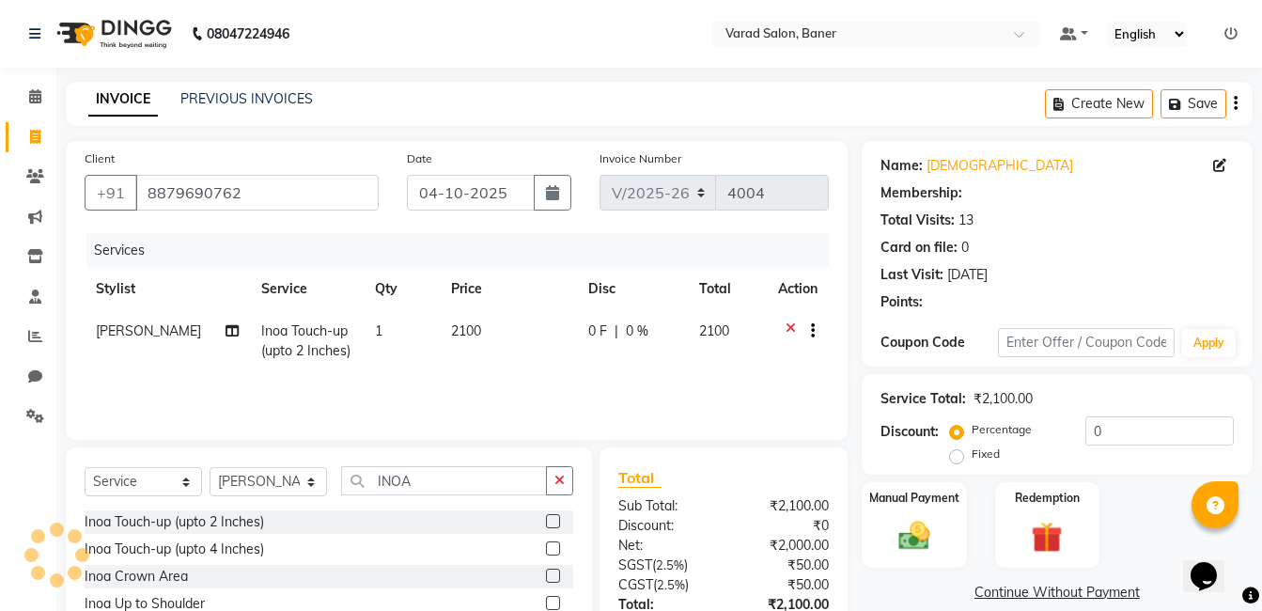
select select "1: Object"
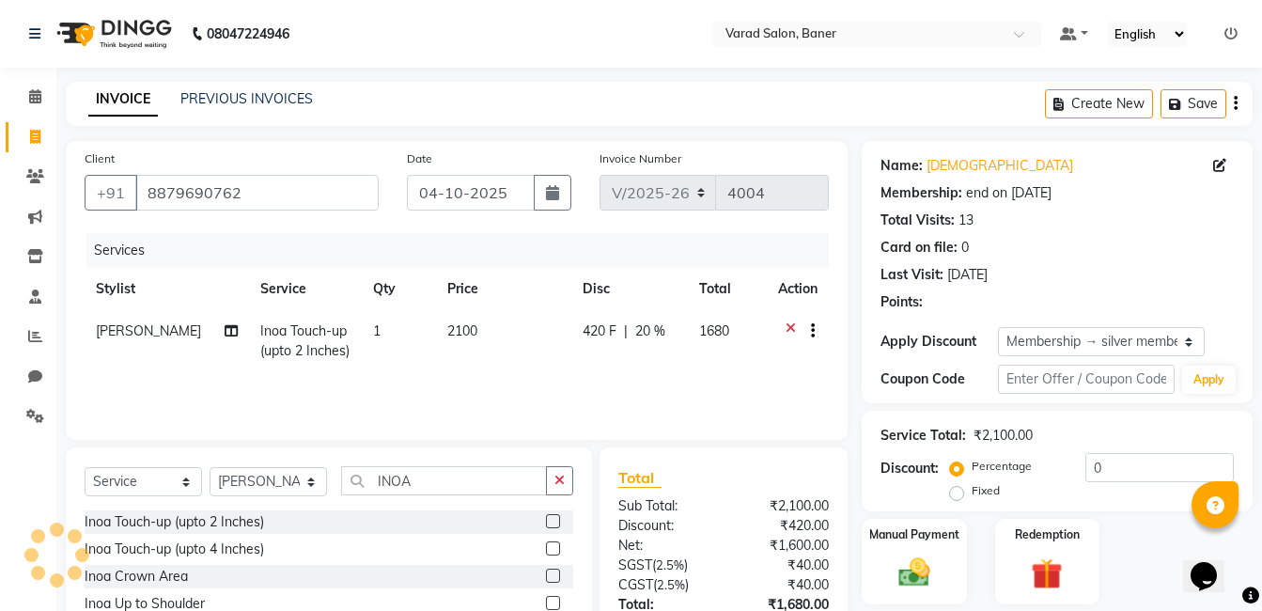
type input "20"
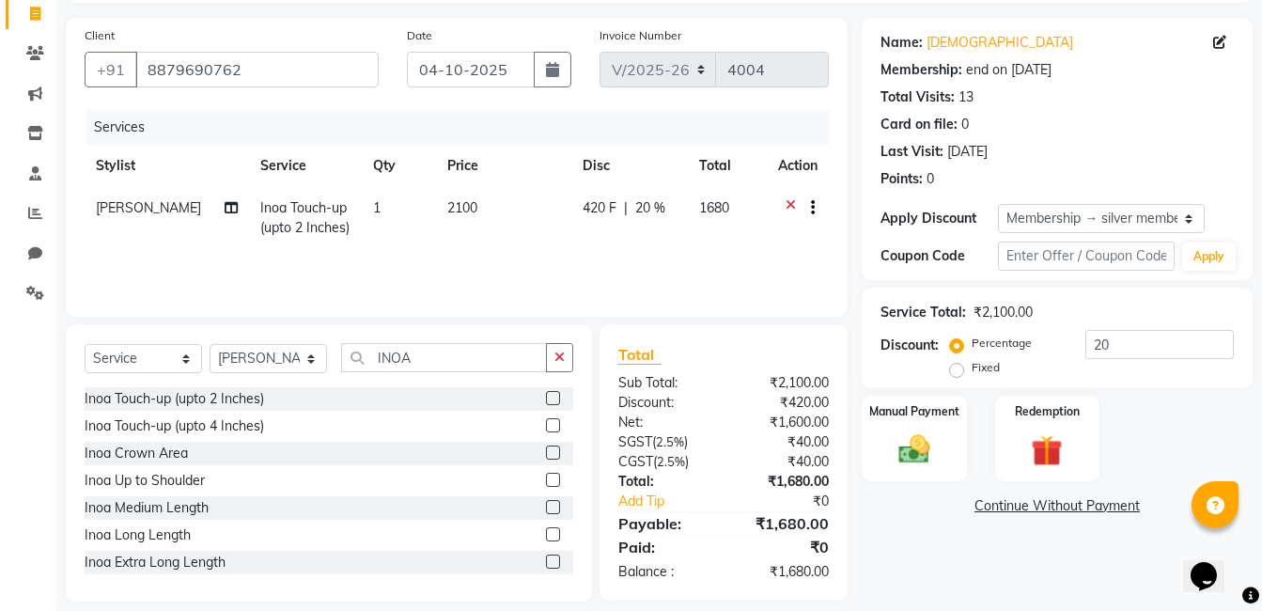
scroll to position [142, 0]
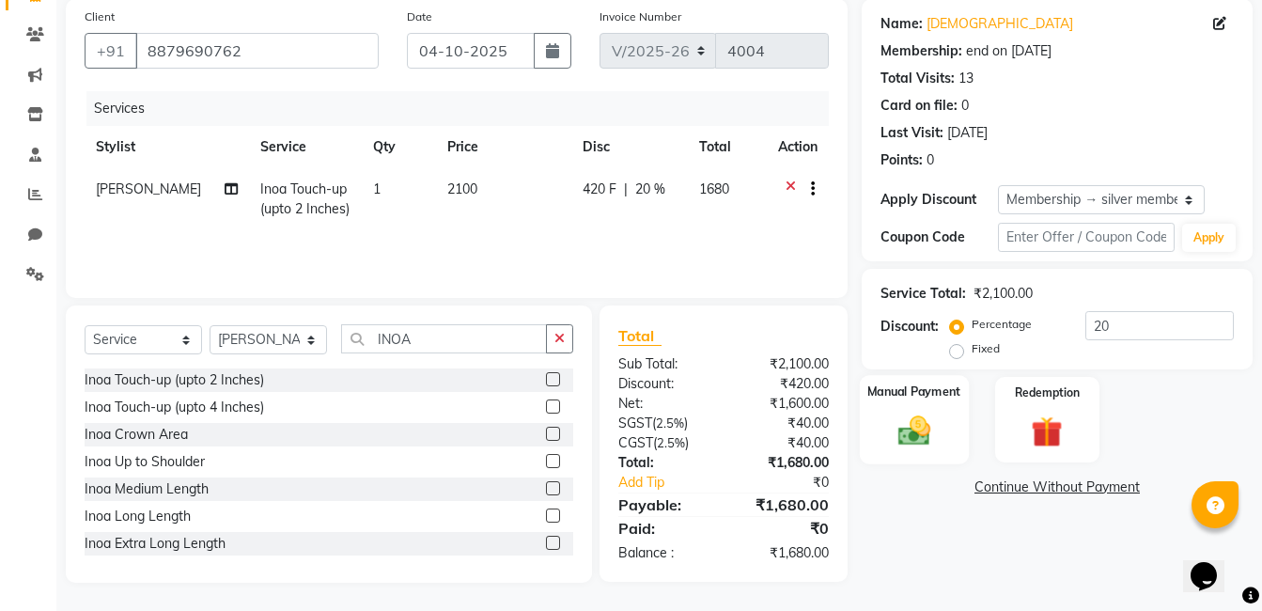
click at [919, 427] on img at bounding box center [914, 431] width 53 height 38
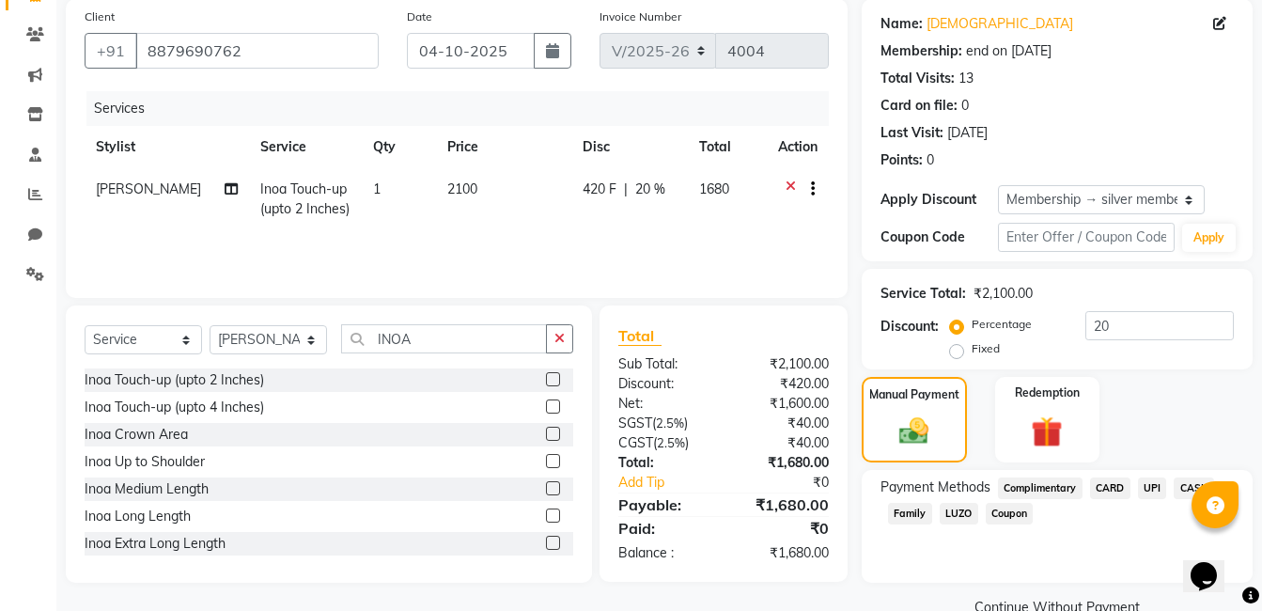
click at [1120, 483] on span "CARD" at bounding box center [1110, 489] width 40 height 22
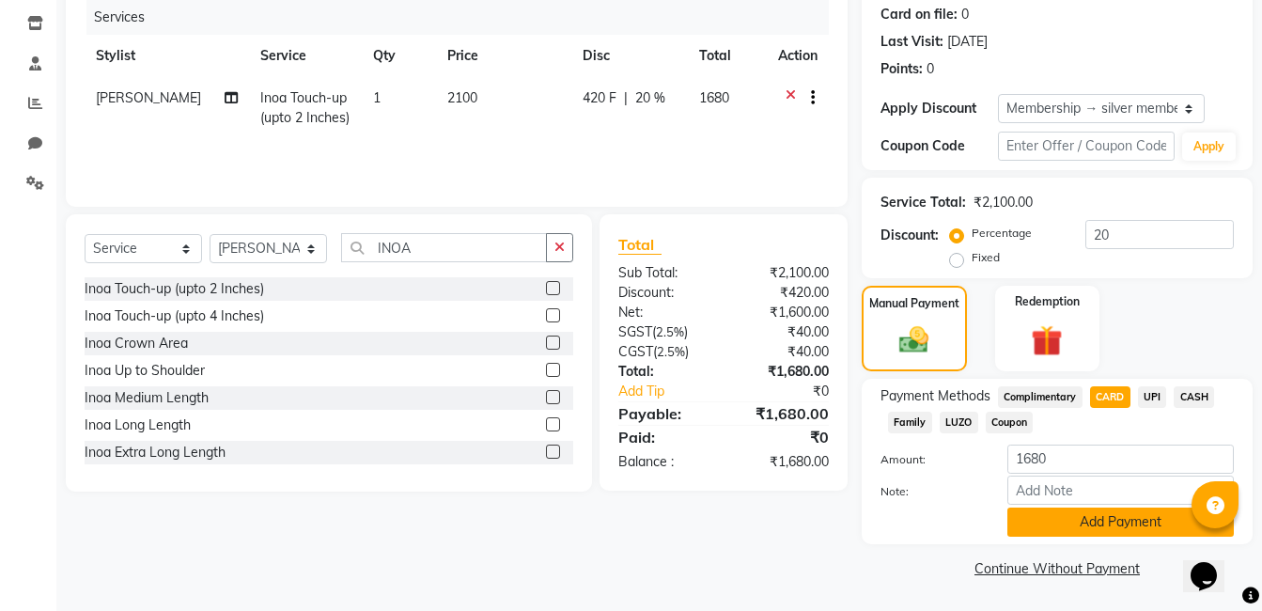
click at [1086, 523] on button "Add Payment" at bounding box center [1121, 522] width 227 height 29
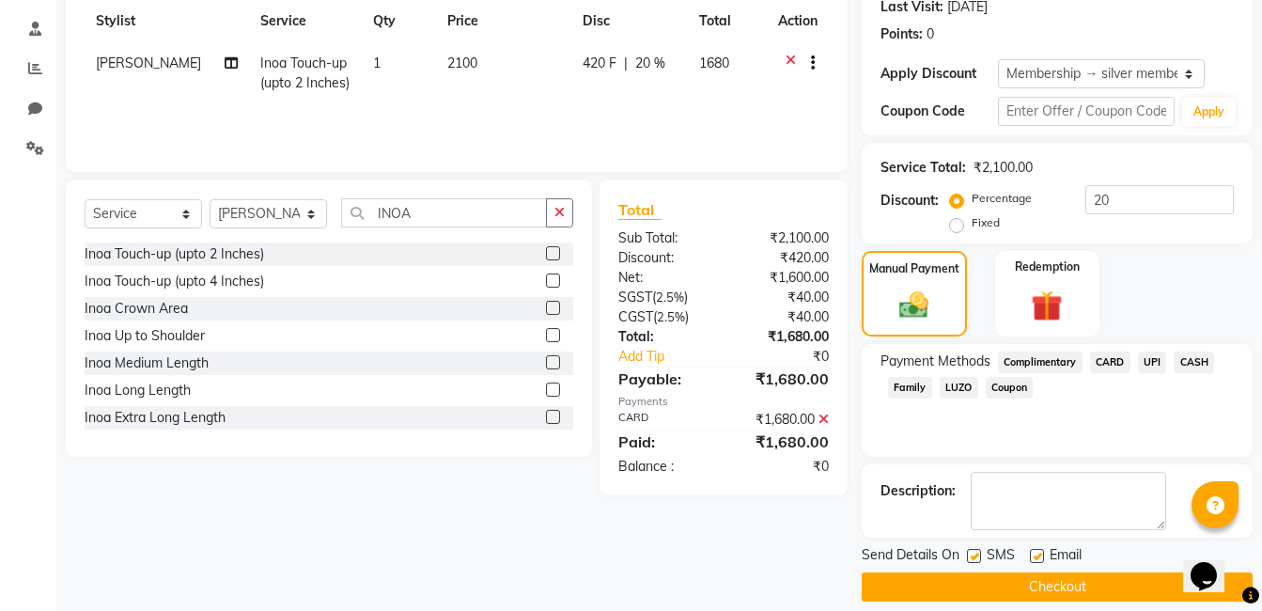
scroll to position [287, 0]
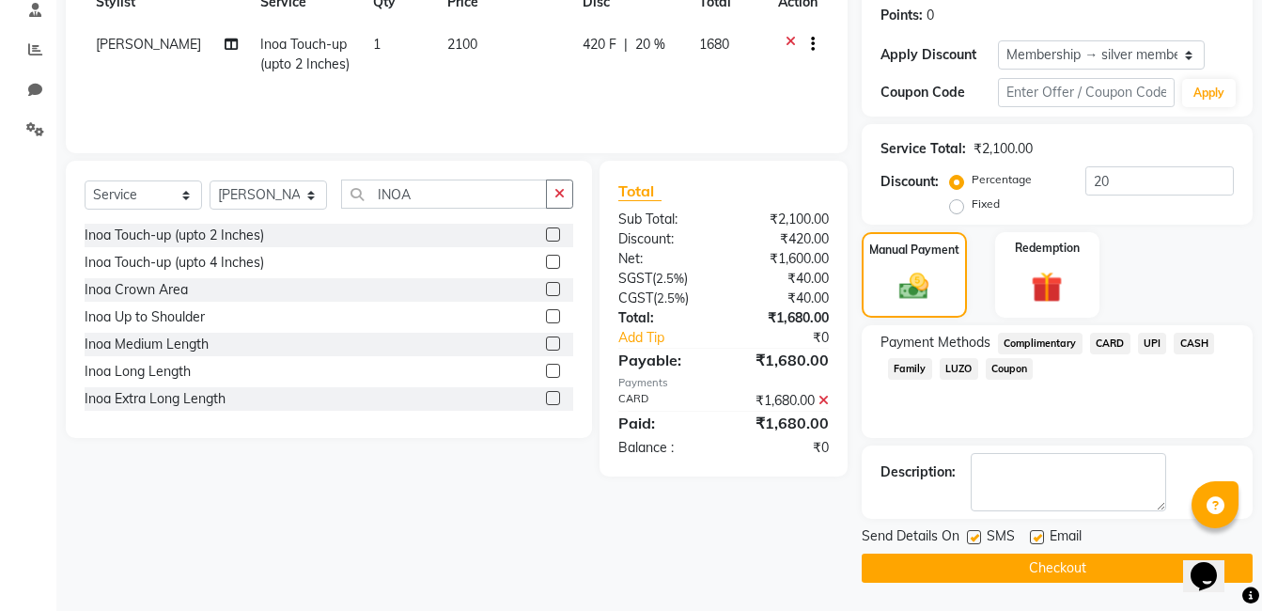
click at [1026, 566] on button "Checkout" at bounding box center [1057, 568] width 391 height 29
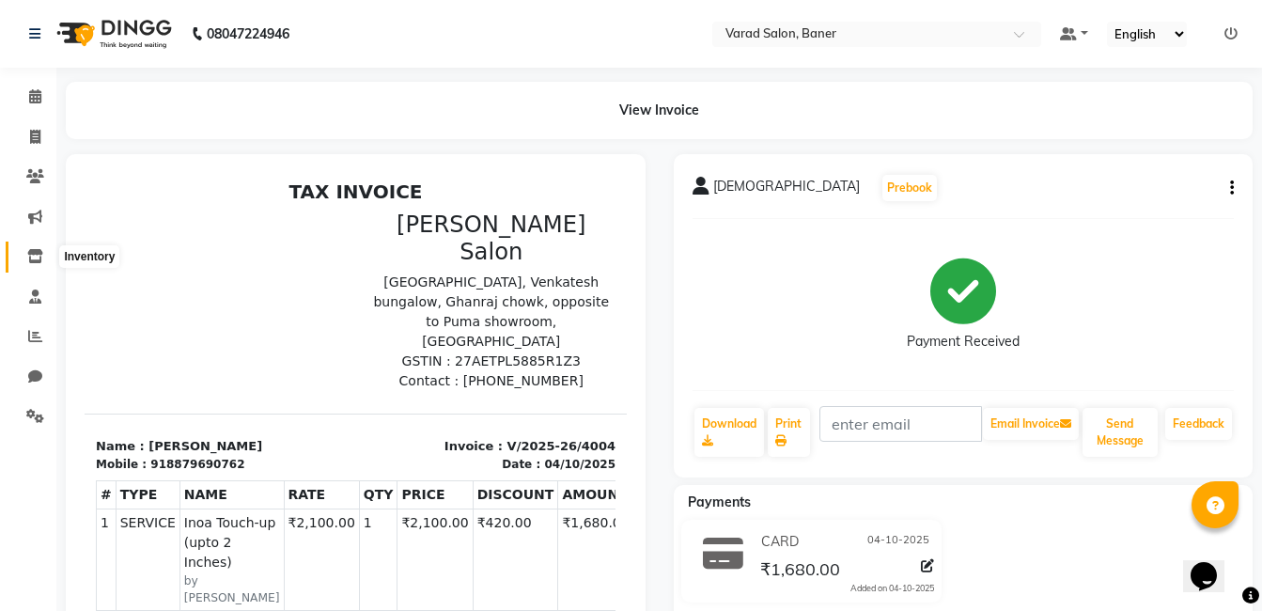
drag, startPoint x: 37, startPoint y: 259, endPoint x: 39, endPoint y: 276, distance: 17.0
click at [37, 259] on icon at bounding box center [35, 256] width 16 height 14
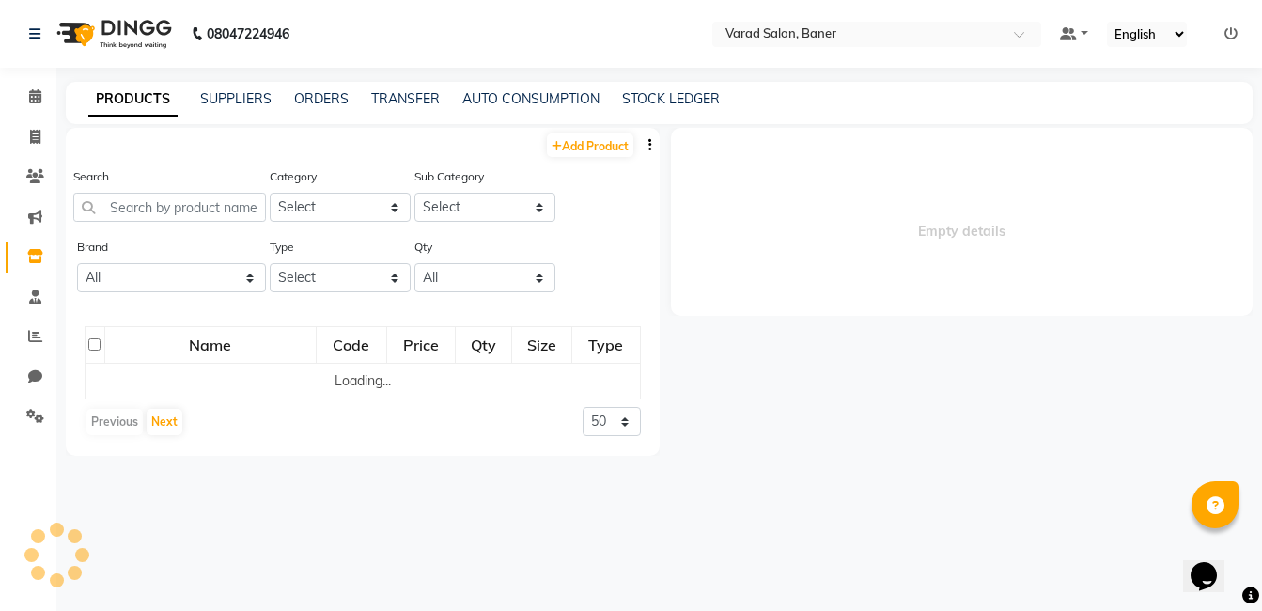
select select
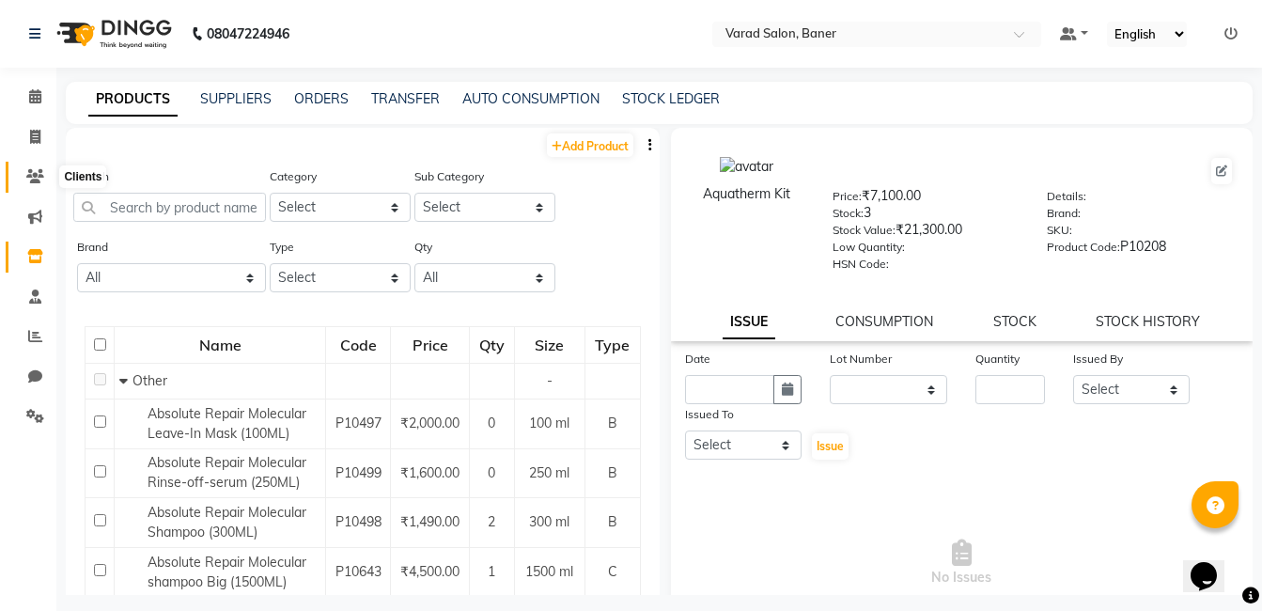
click at [34, 176] on icon at bounding box center [35, 176] width 18 height 14
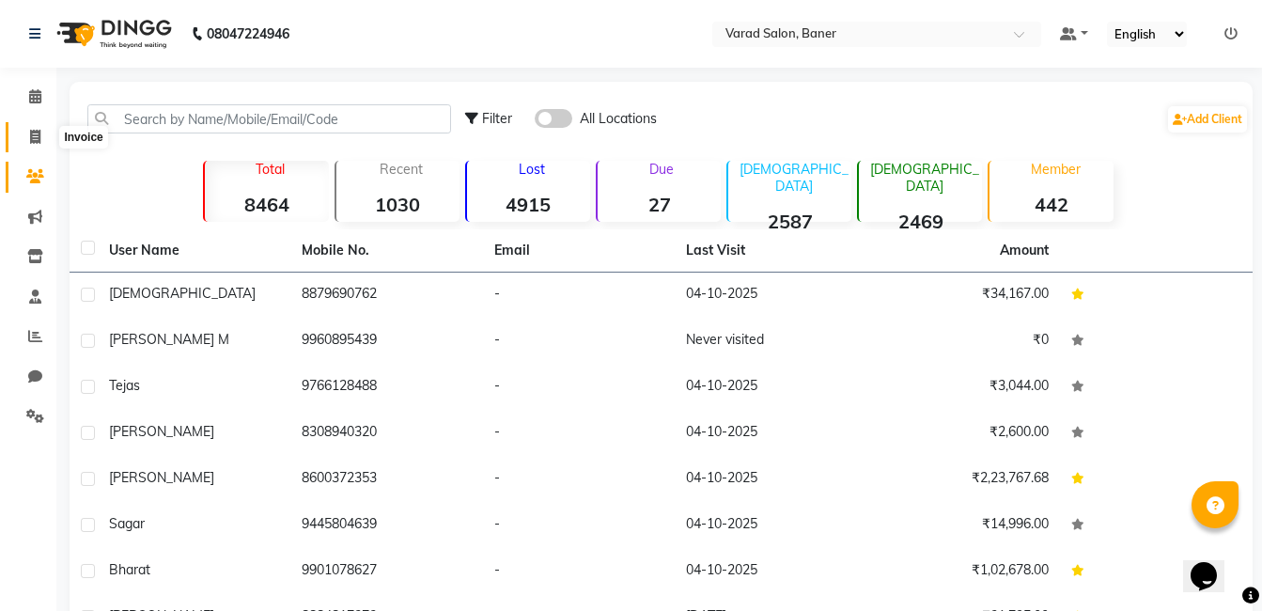
click at [38, 133] on icon at bounding box center [35, 137] width 10 height 14
select select "service"
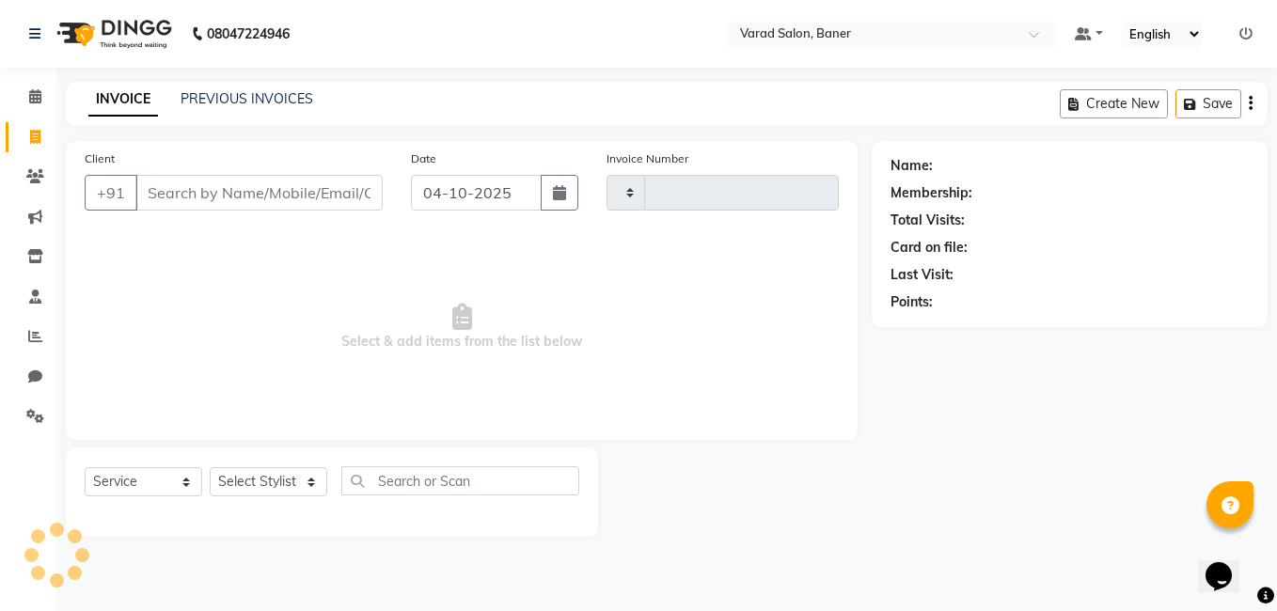
type input "4005"
select select "7115"
click at [41, 164] on link "Clients" at bounding box center [28, 177] width 45 height 31
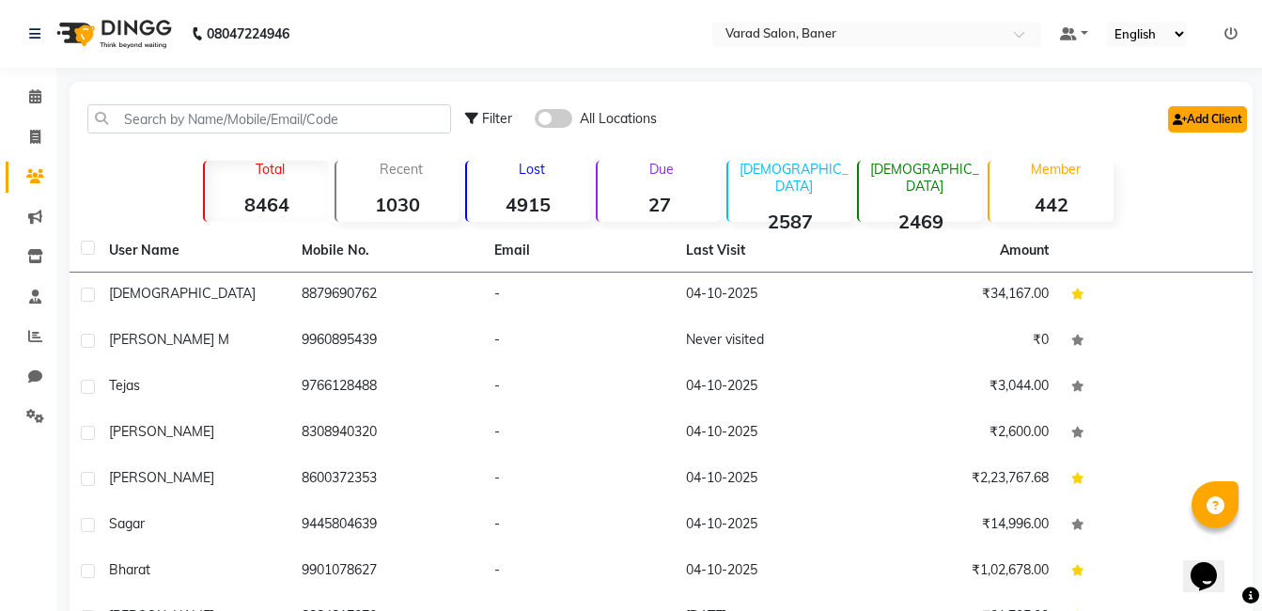
click at [1200, 124] on link "Add Client" at bounding box center [1207, 119] width 79 height 26
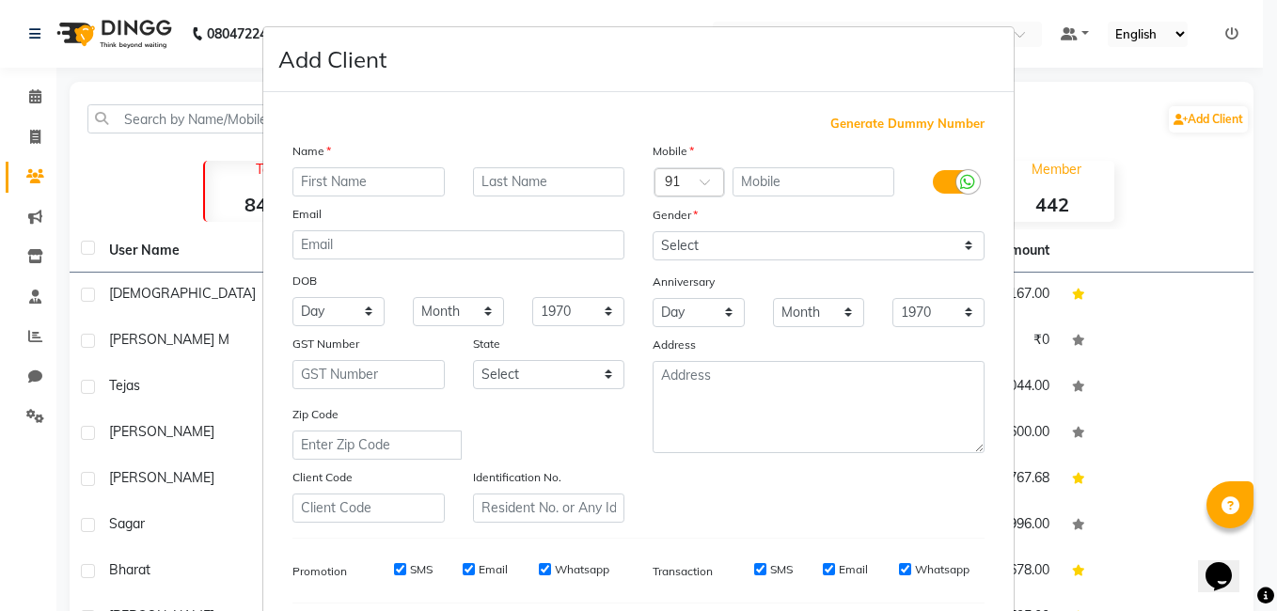
click at [149, 144] on ngb-modal-window "Add Client Generate Dummy Number Name Email DOB Day 01 02 03 04 05 06 07 08 09 …" at bounding box center [638, 305] width 1277 height 611
click at [31, 298] on ngb-modal-window "Add Client Generate Dummy Number Name Email DOB Day 01 02 03 04 05 06 07 08 09 …" at bounding box center [638, 305] width 1277 height 611
click at [39, 297] on ngb-modal-window "Add Client Generate Dummy Number Name Email DOB Day 01 02 03 04 05 06 07 08 09 …" at bounding box center [638, 305] width 1277 height 611
click at [39, 296] on ngb-modal-window "Add Client Generate Dummy Number Name Email DOB Day 01 02 03 04 05 06 07 08 09 …" at bounding box center [638, 305] width 1277 height 611
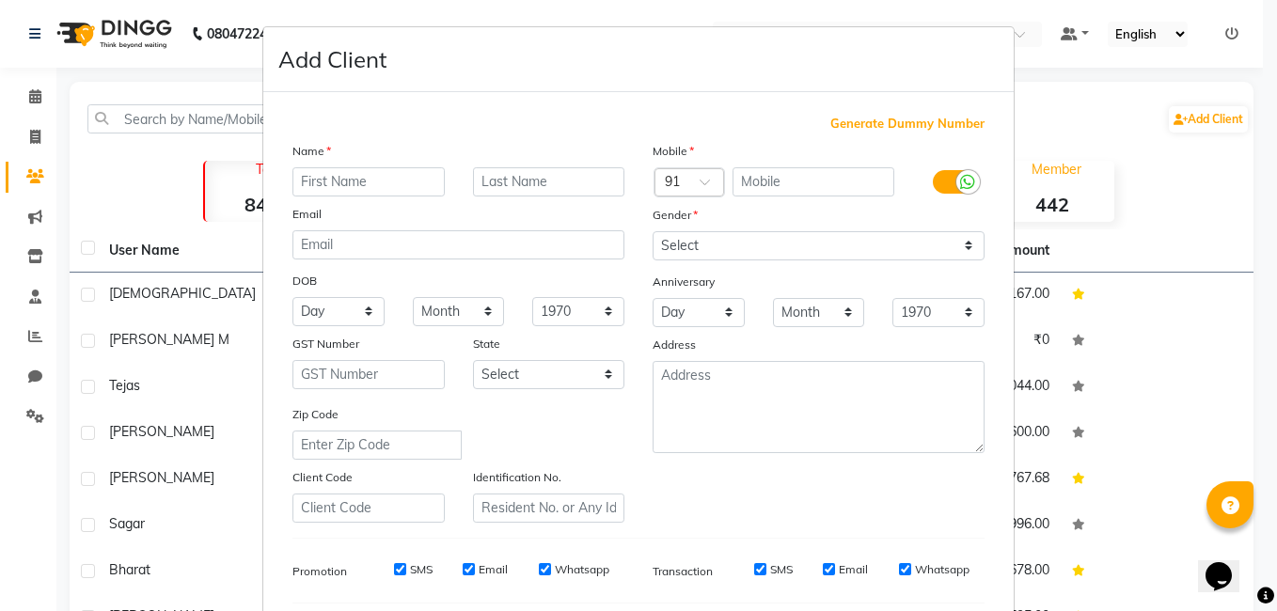
click at [35, 263] on ngb-modal-window "Add Client Generate Dummy Number Name Email DOB Day 01 02 03 04 05 06 07 08 09 …" at bounding box center [638, 305] width 1277 height 611
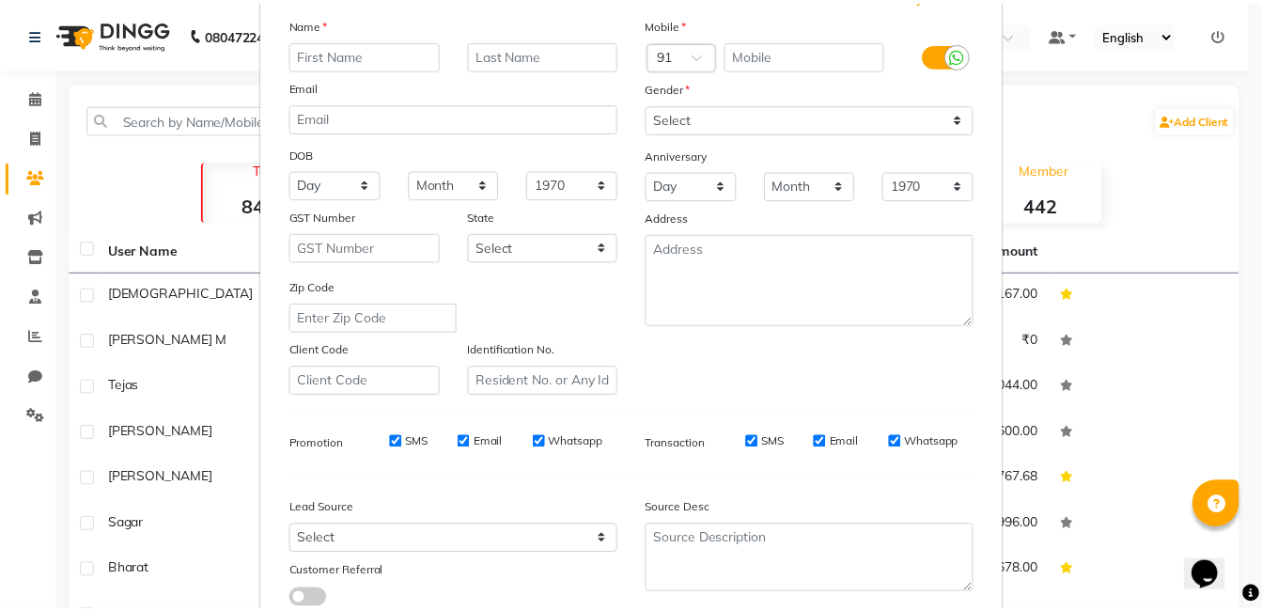
scroll to position [257, 0]
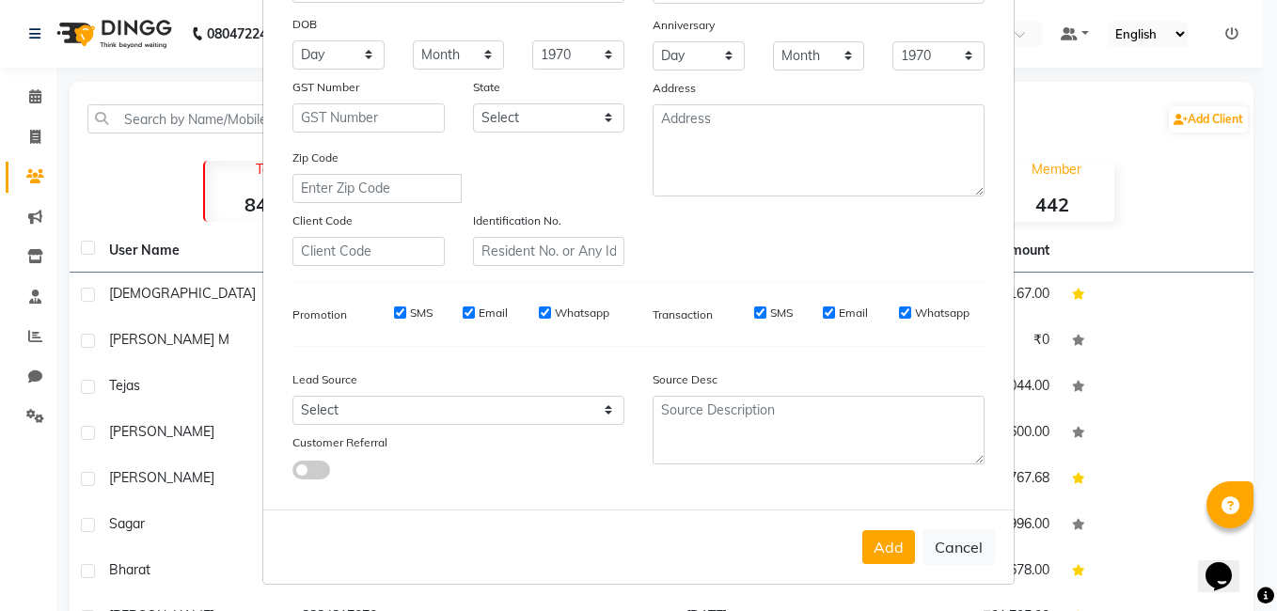
click at [942, 548] on button "Cancel" at bounding box center [958, 547] width 72 height 36
select select
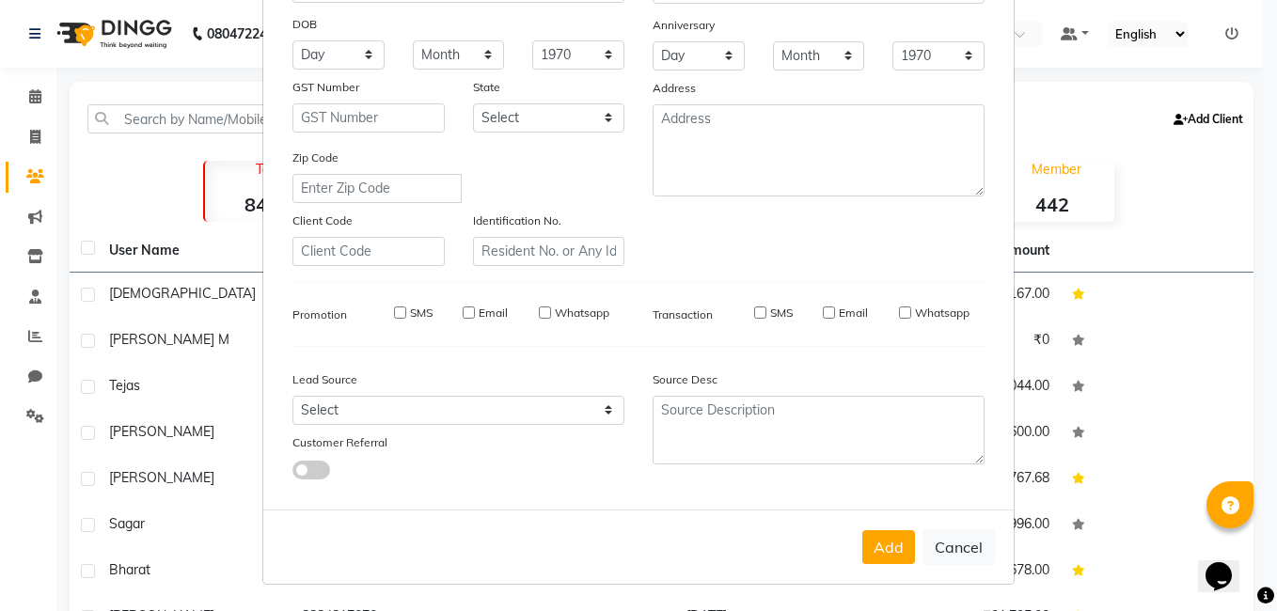
select select
checkbox input "false"
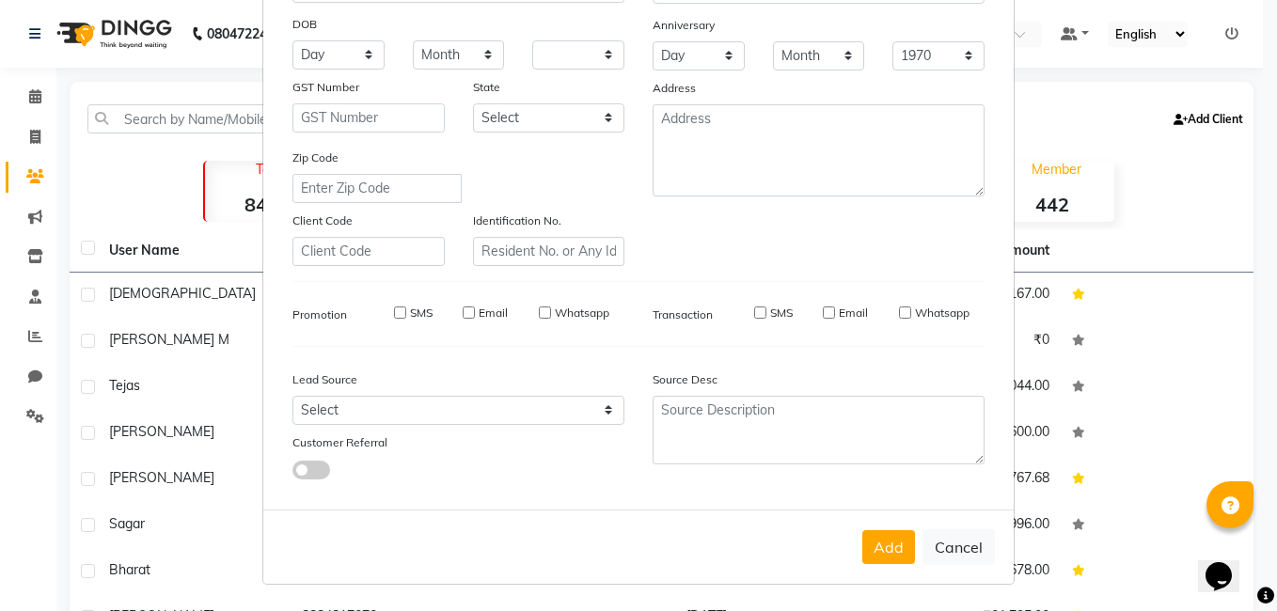
checkbox input "false"
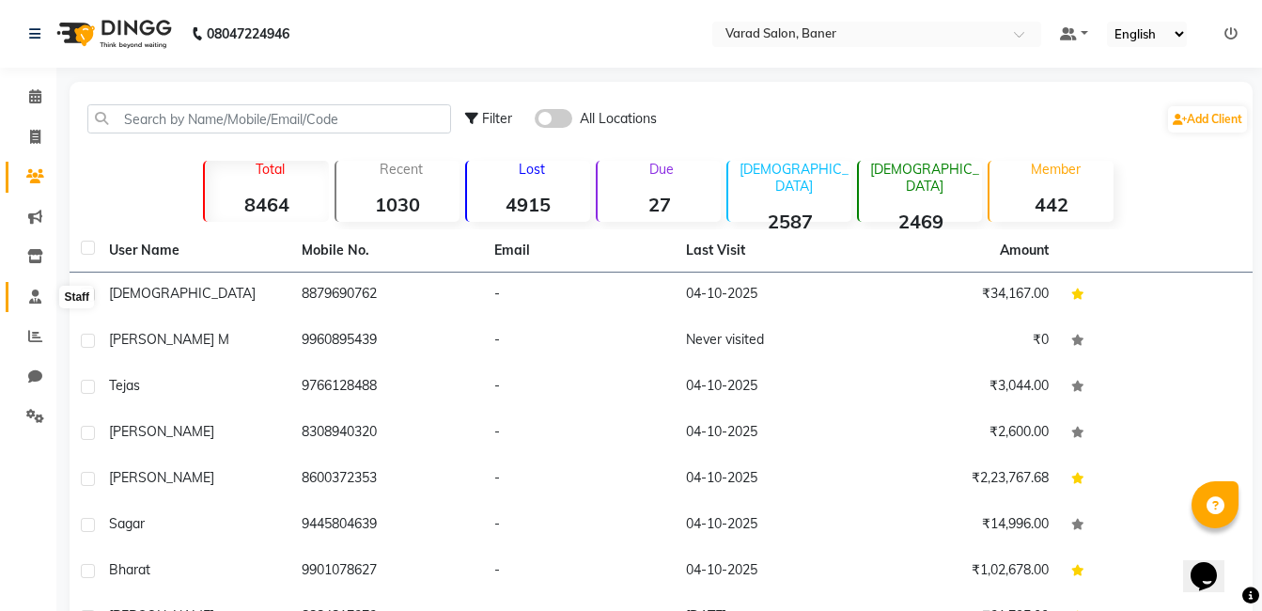
click at [37, 295] on icon at bounding box center [35, 297] width 12 height 14
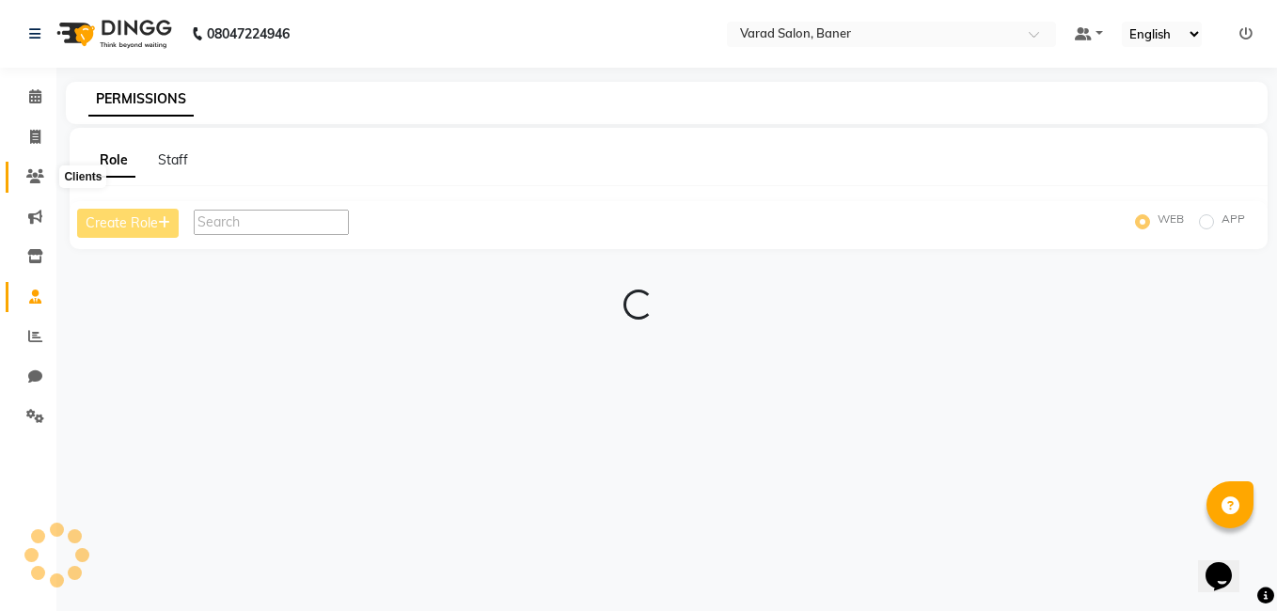
click at [31, 177] on icon at bounding box center [35, 176] width 18 height 14
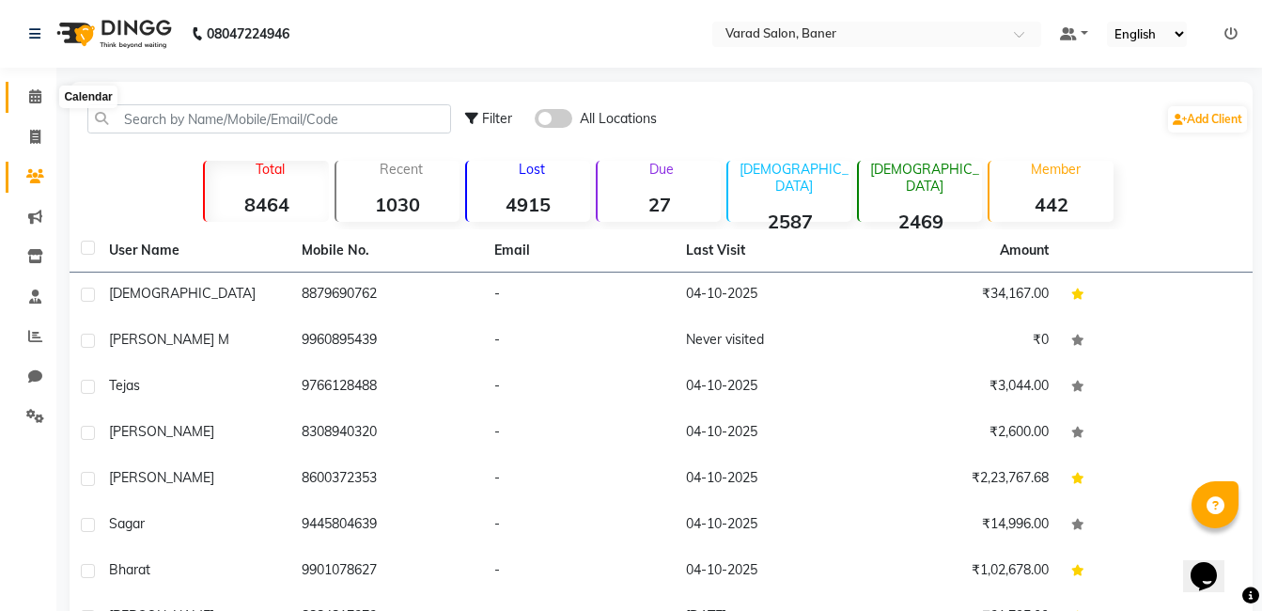
click at [36, 102] on icon at bounding box center [35, 96] width 12 height 14
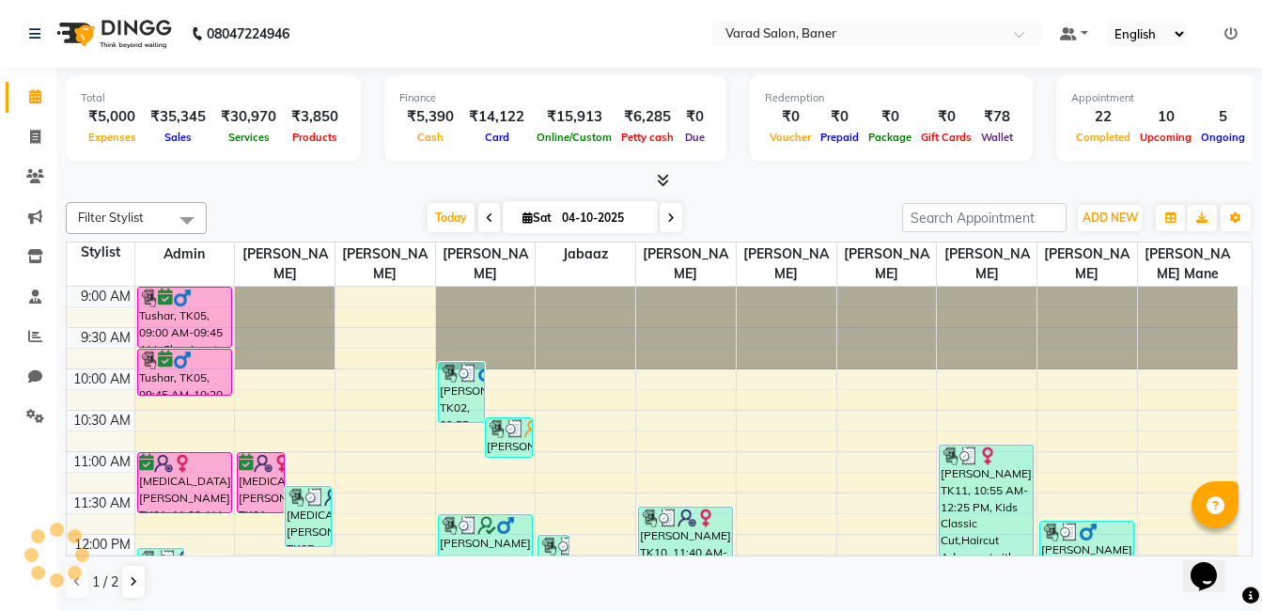
scroll to position [663, 0]
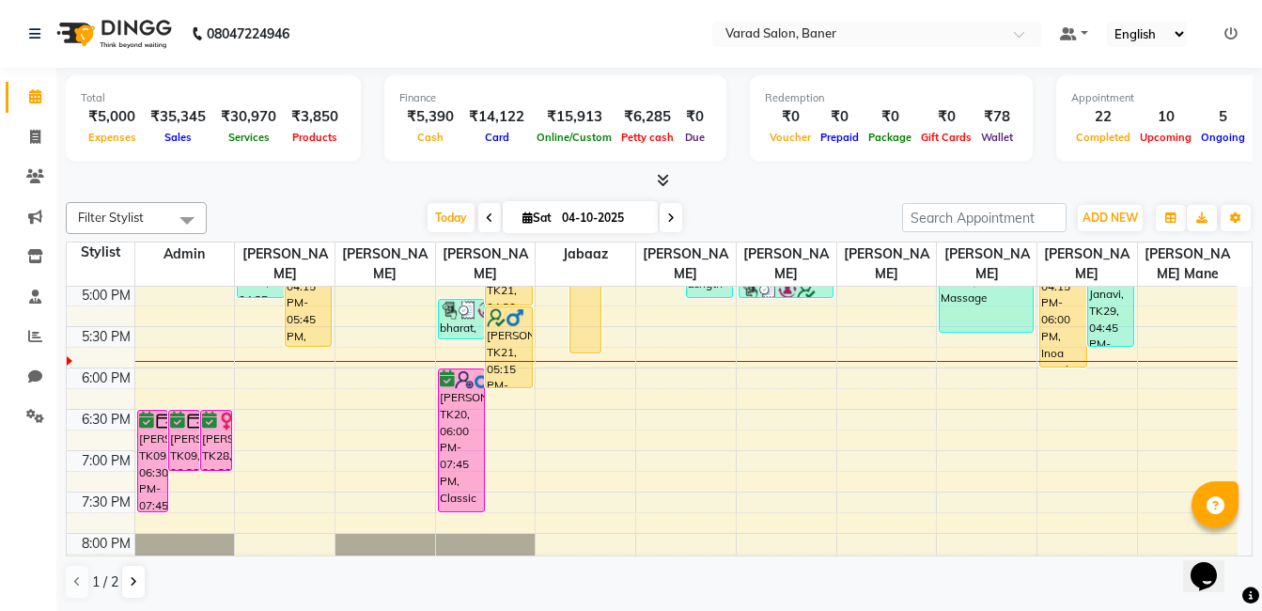
click at [588, 220] on input "04-10-2025" at bounding box center [603, 218] width 94 height 28
select select "10"
select select "2025"
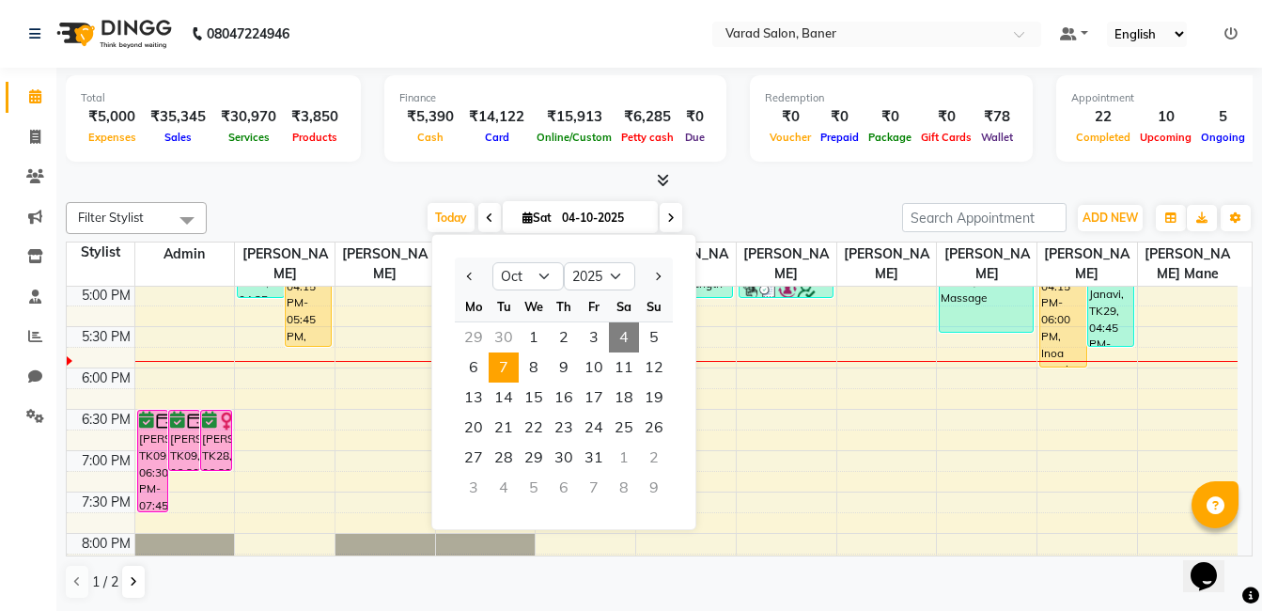
click at [503, 370] on span "7" at bounding box center [504, 368] width 30 height 30
type input "07-10-2025"
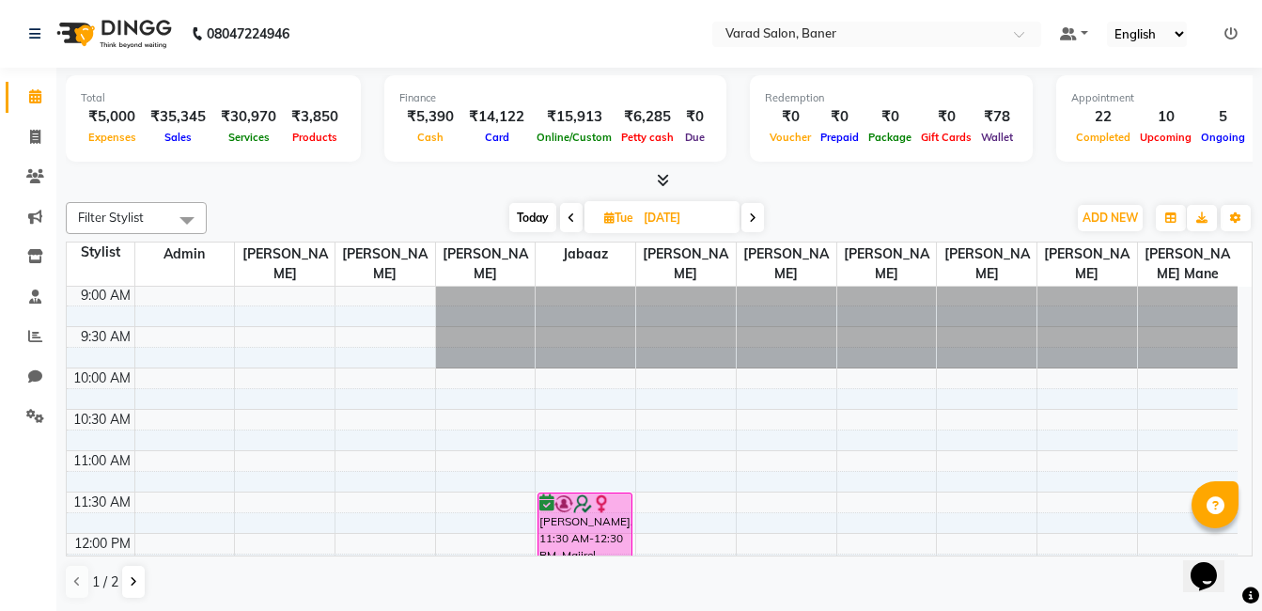
scroll to position [0, 0]
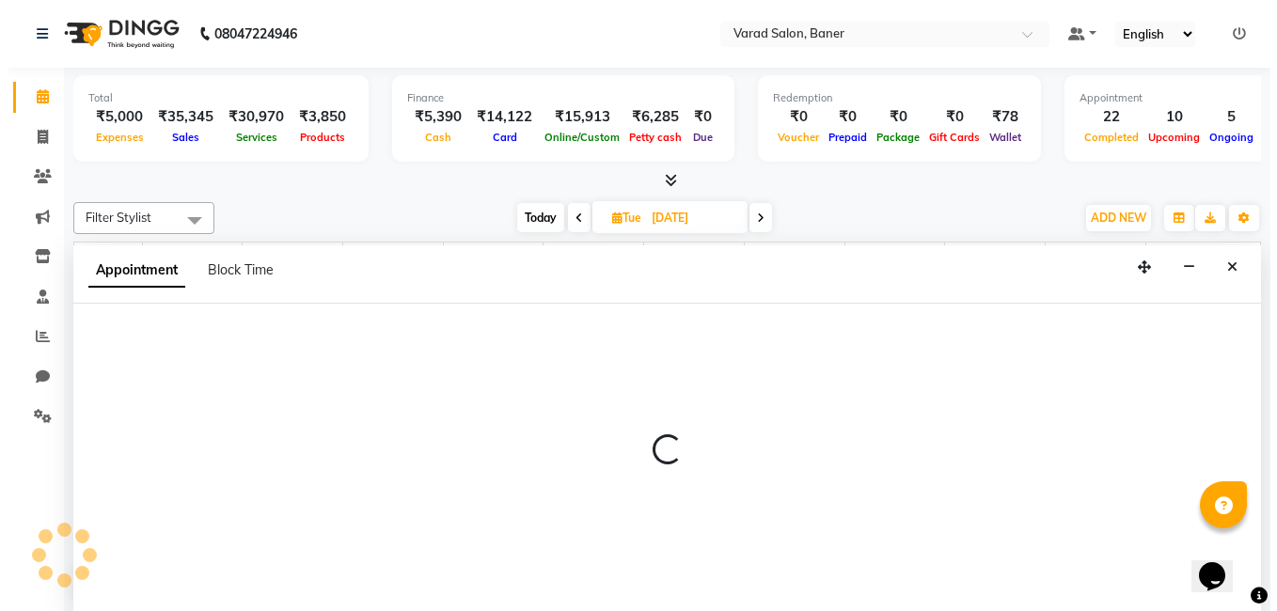
scroll to position [1, 0]
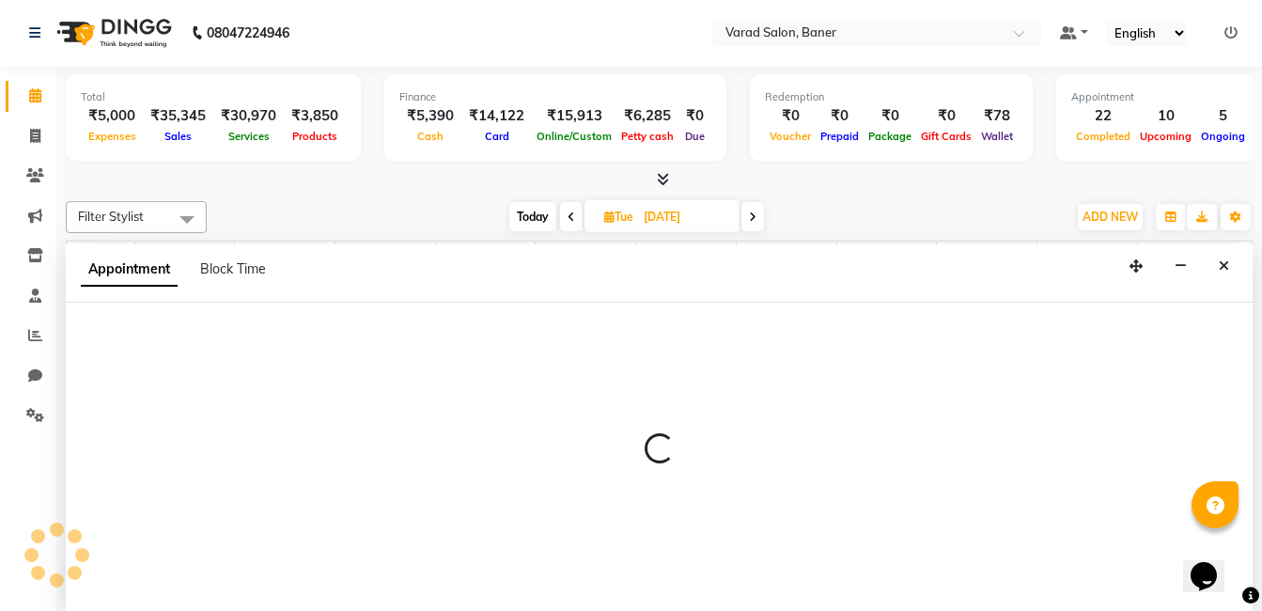
select select "60263"
select select "600"
select select "tentative"
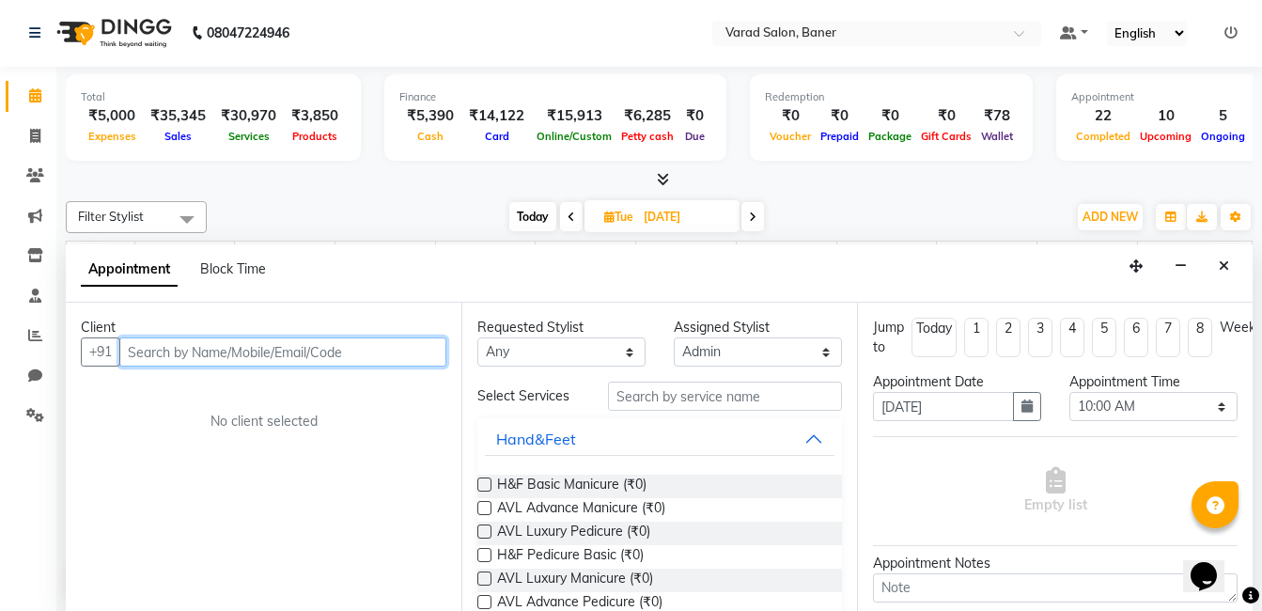
click at [254, 346] on input "text" at bounding box center [282, 351] width 327 height 29
type input "8827059552"
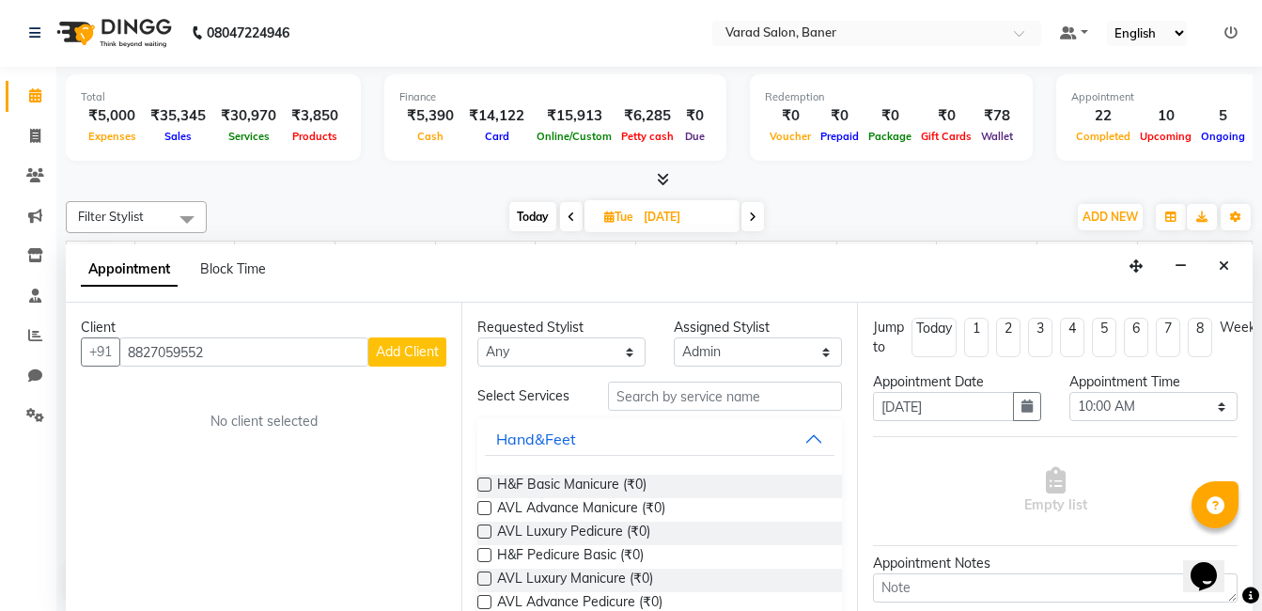
click at [408, 354] on span "Add Client" at bounding box center [407, 351] width 63 height 17
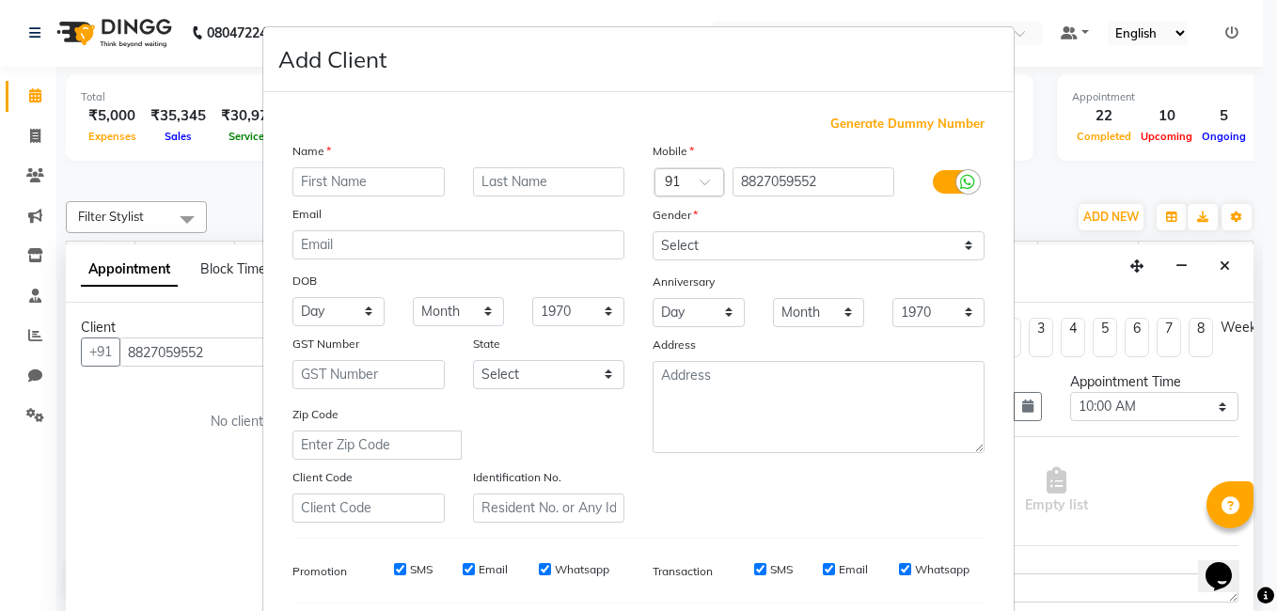
click at [385, 177] on input "text" at bounding box center [368, 181] width 152 height 29
type input "r"
type input "[PERSON_NAME]"
drag, startPoint x: 717, startPoint y: 247, endPoint x: 715, endPoint y: 262, distance: 15.2
click at [717, 247] on select "Select Male Female Other Prefer Not To Say" at bounding box center [818, 245] width 332 height 29
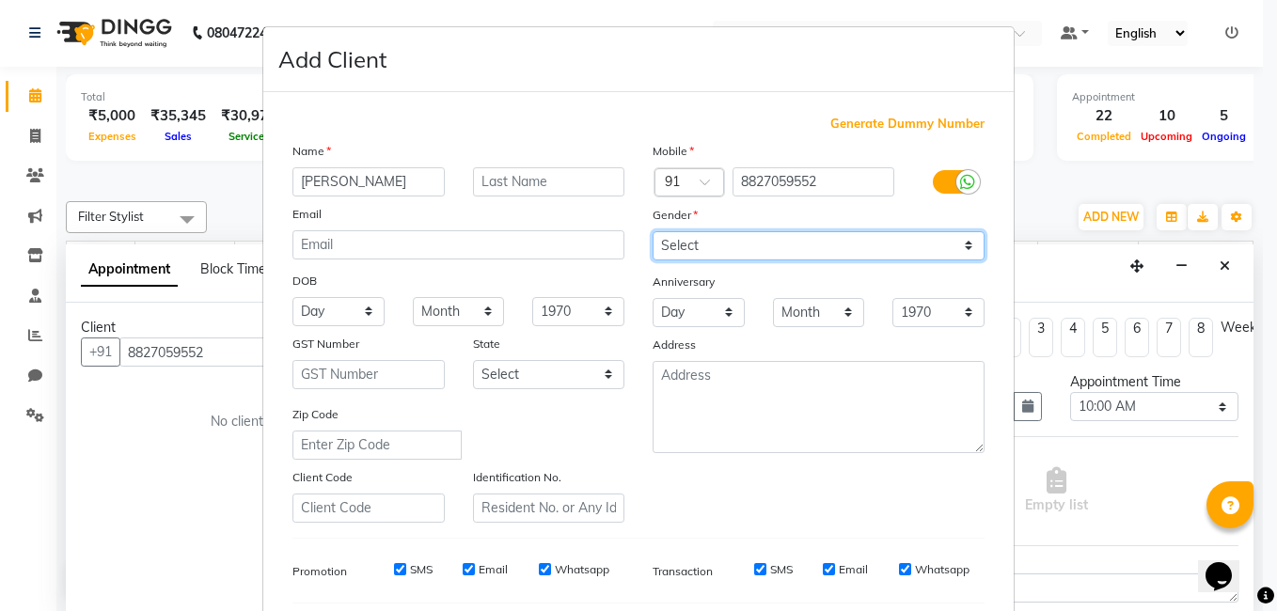
select select "[DEMOGRAPHIC_DATA]"
click at [652, 231] on select "Select Male Female Other Prefer Not To Say" at bounding box center [818, 245] width 332 height 29
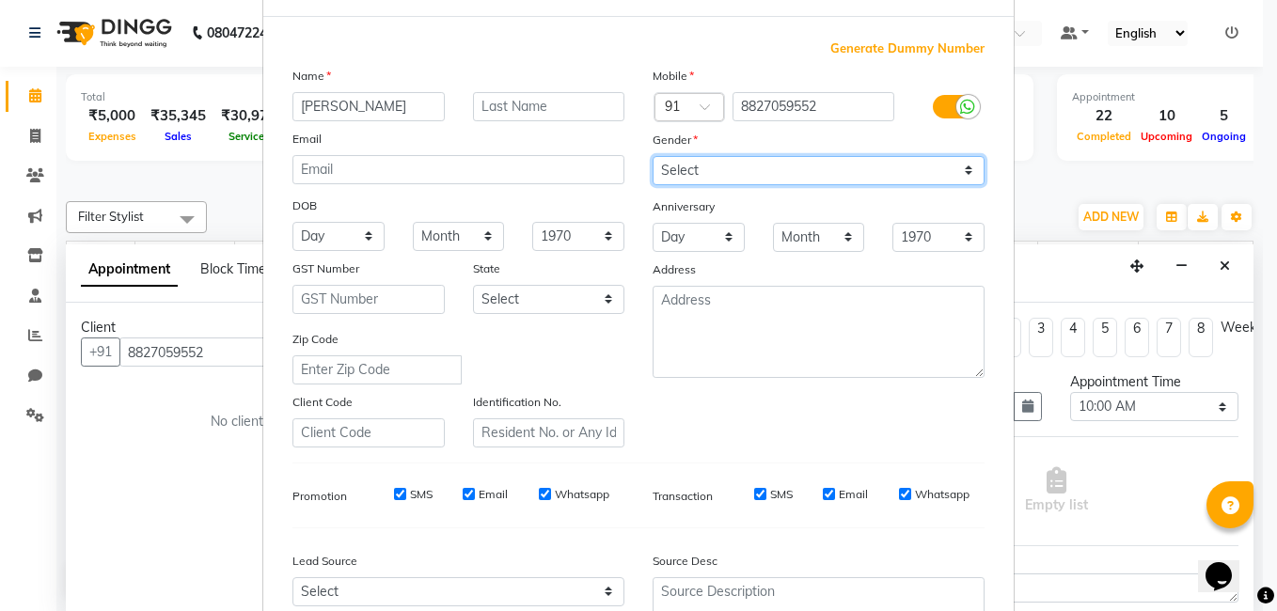
scroll to position [257, 0]
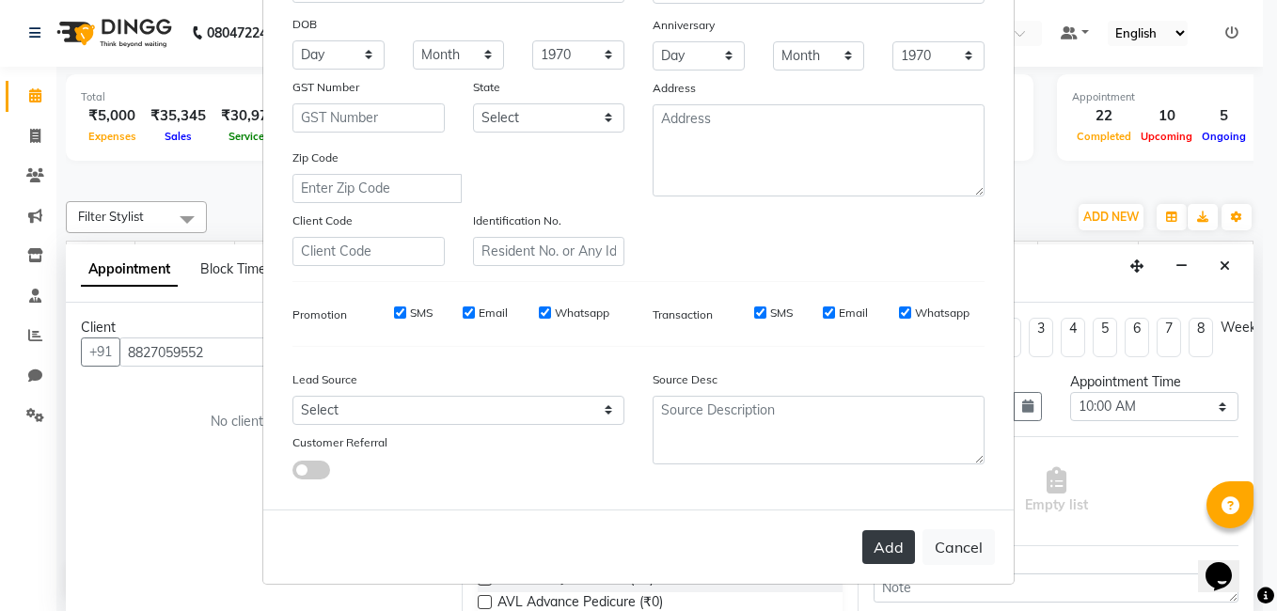
click at [882, 557] on button "Add" at bounding box center [888, 547] width 53 height 34
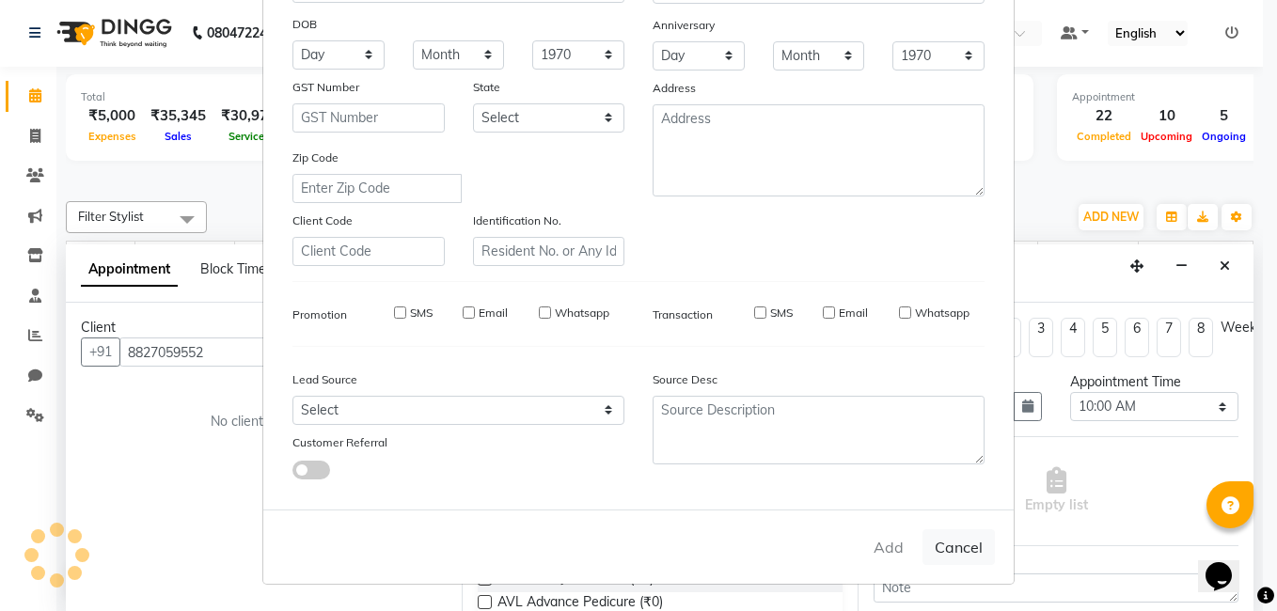
select select
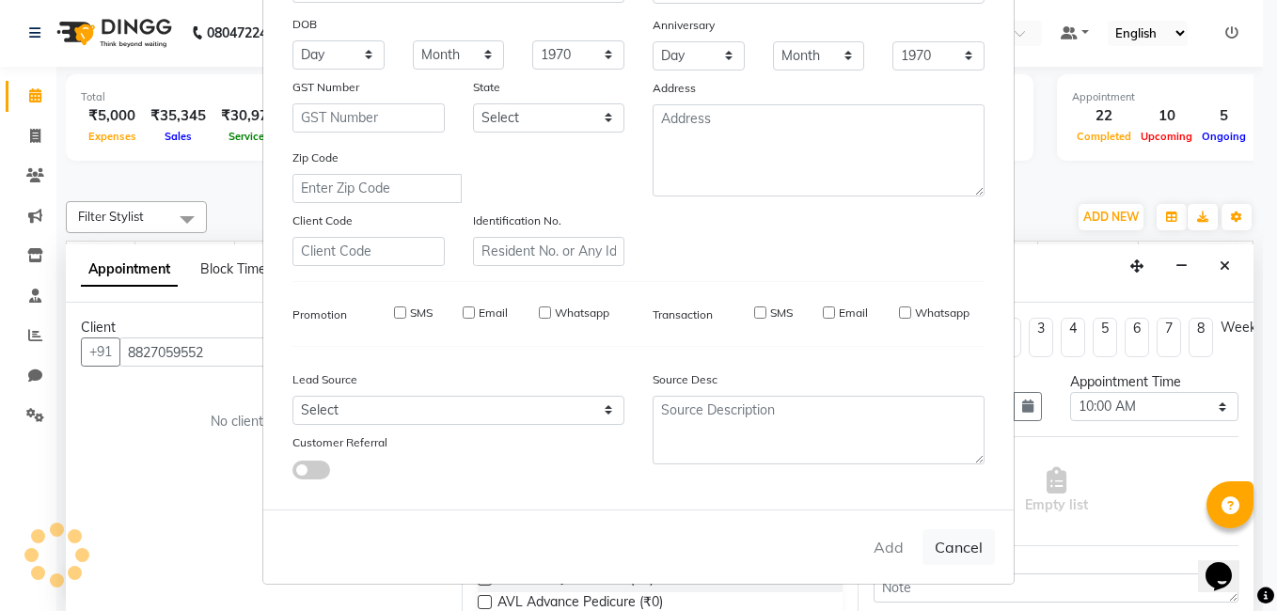
select select
checkbox input "false"
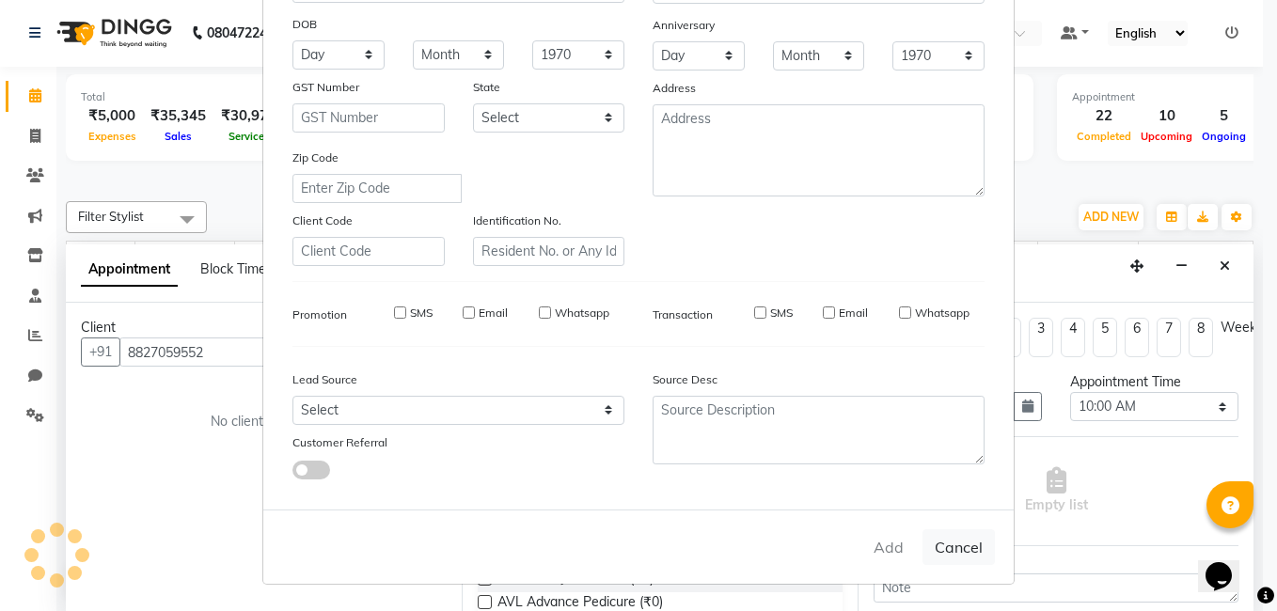
checkbox input "false"
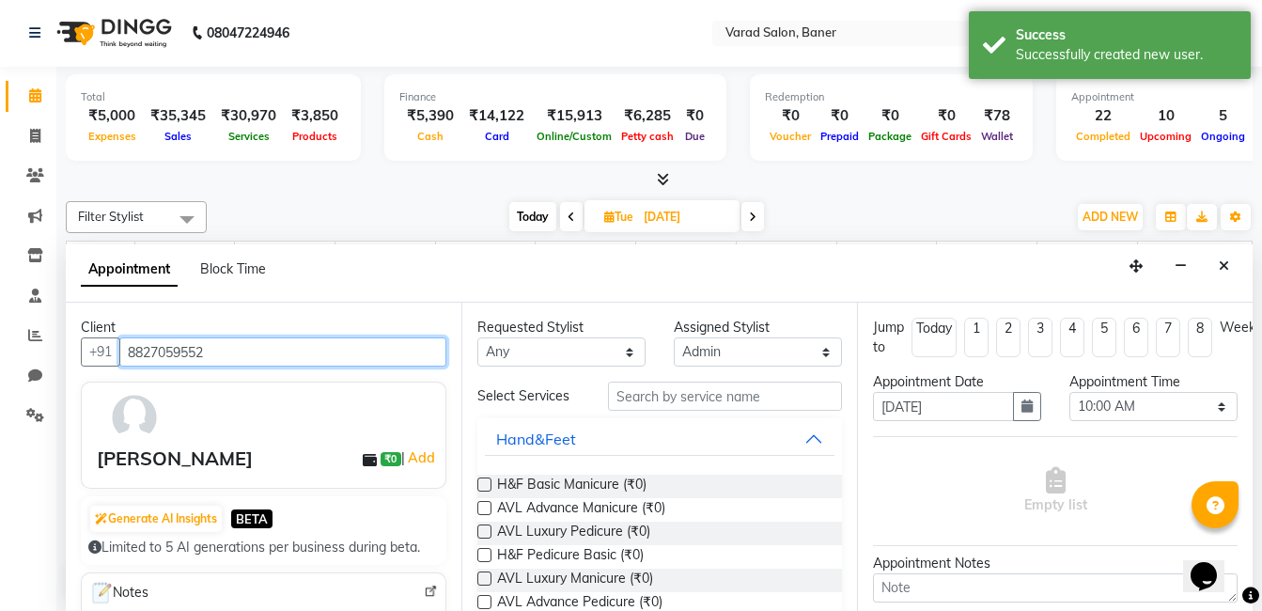
click at [216, 357] on input "8827059552" at bounding box center [282, 351] width 327 height 29
click at [39, 169] on icon at bounding box center [35, 175] width 18 height 14
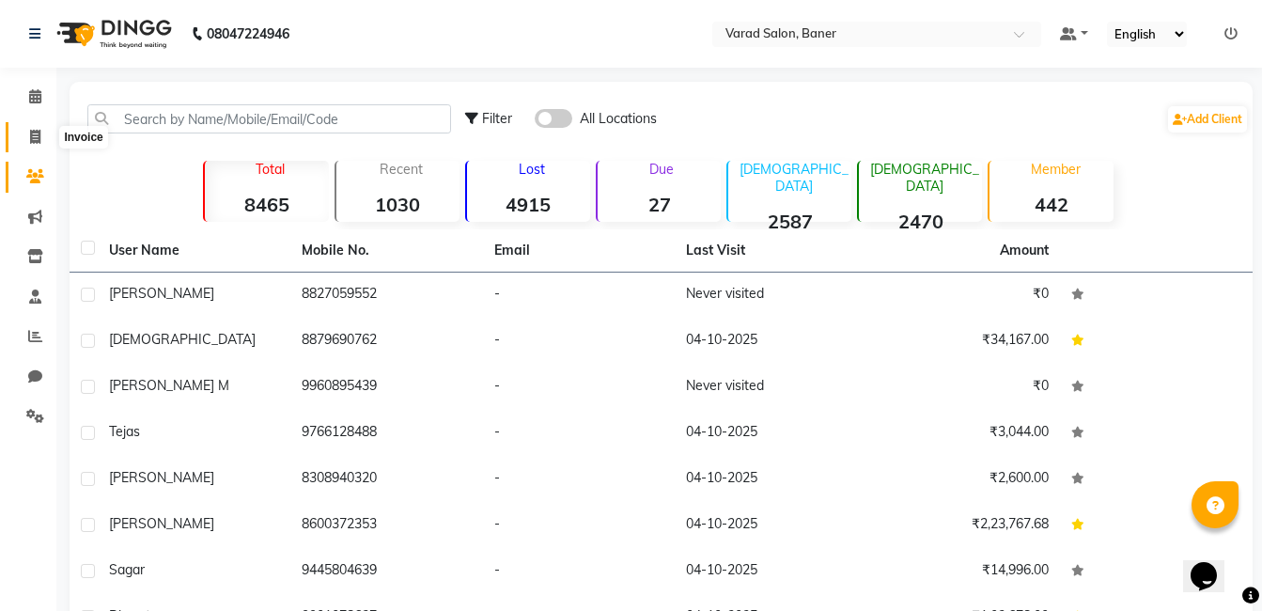
click at [43, 128] on span at bounding box center [35, 138] width 33 height 22
select select "service"
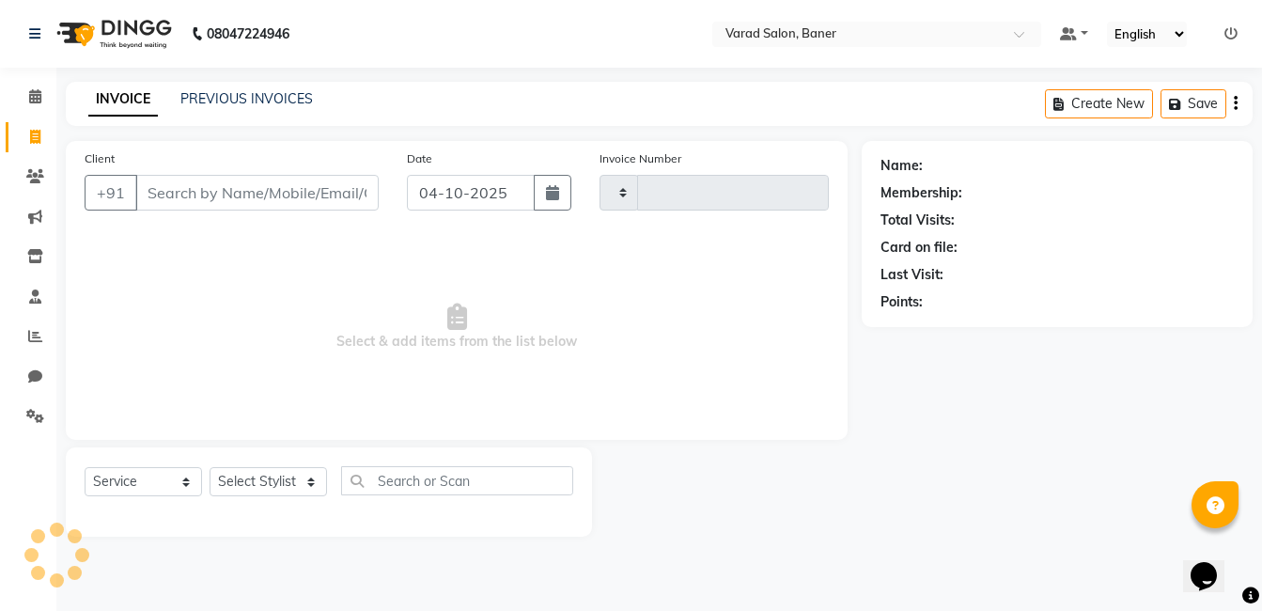
type input "4005"
select select "7115"
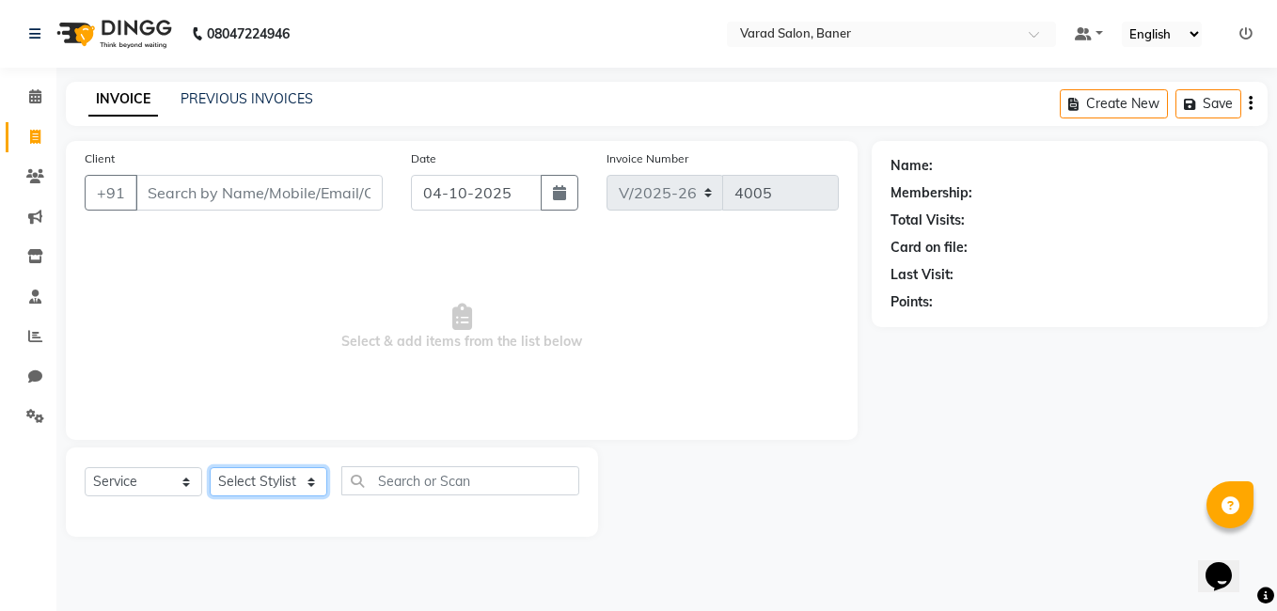
click at [251, 475] on select "Select Stylist [PERSON_NAME] Admin Jabaaz [PERSON_NAME] [PERSON_NAME] [PERSON_N…" at bounding box center [269, 481] width 118 height 29
click at [210, 467] on select "Select Stylist [PERSON_NAME] Admin Jabaaz [PERSON_NAME] [PERSON_NAME] [PERSON_N…" at bounding box center [269, 481] width 118 height 29
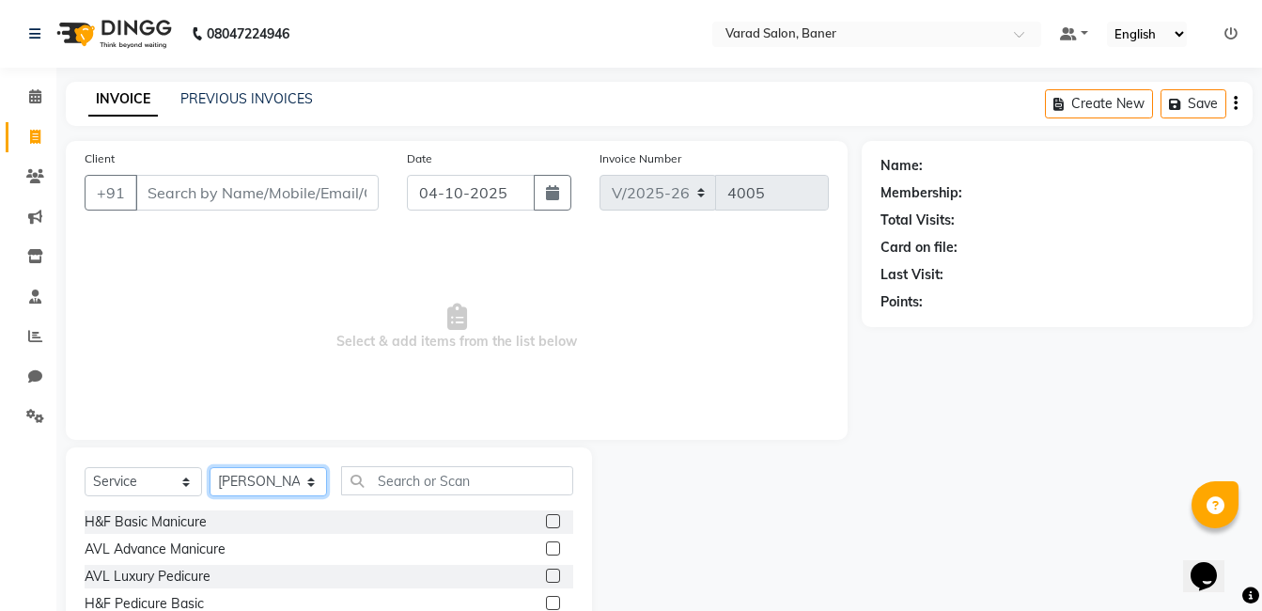
click at [273, 474] on select "Select Stylist [PERSON_NAME] Admin Jabaaz [PERSON_NAME] [PERSON_NAME] [PERSON_N…" at bounding box center [269, 481] width 118 height 29
select select "60259"
click at [210, 467] on select "Select Stylist [PERSON_NAME] Admin Jabaaz [PERSON_NAME] [PERSON_NAME] [PERSON_N…" at bounding box center [269, 481] width 118 height 29
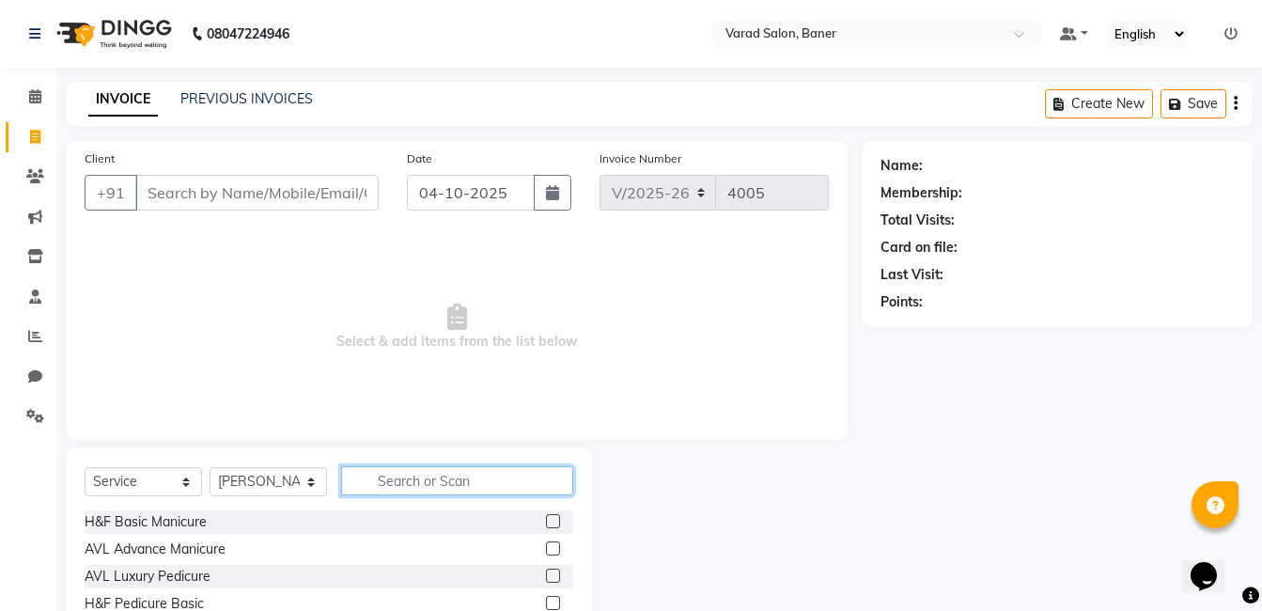
click at [382, 474] on input "text" at bounding box center [457, 480] width 232 height 29
type input "class"
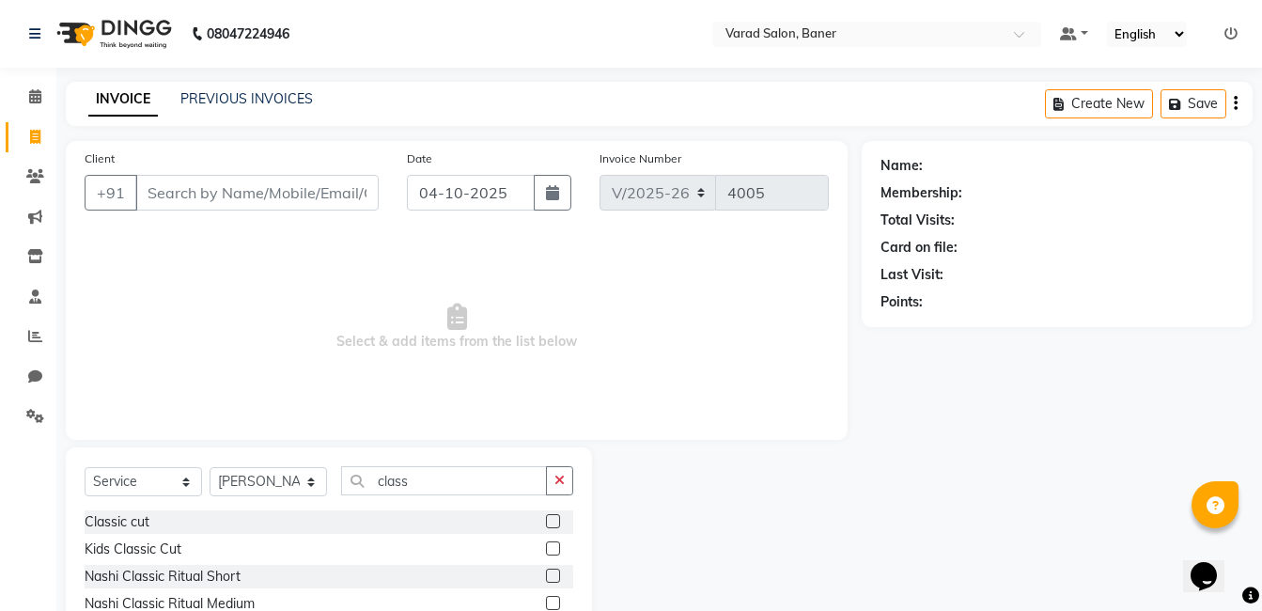
click at [557, 525] on label at bounding box center [553, 521] width 14 height 14
click at [557, 525] on input "checkbox" at bounding box center [552, 522] width 12 height 12
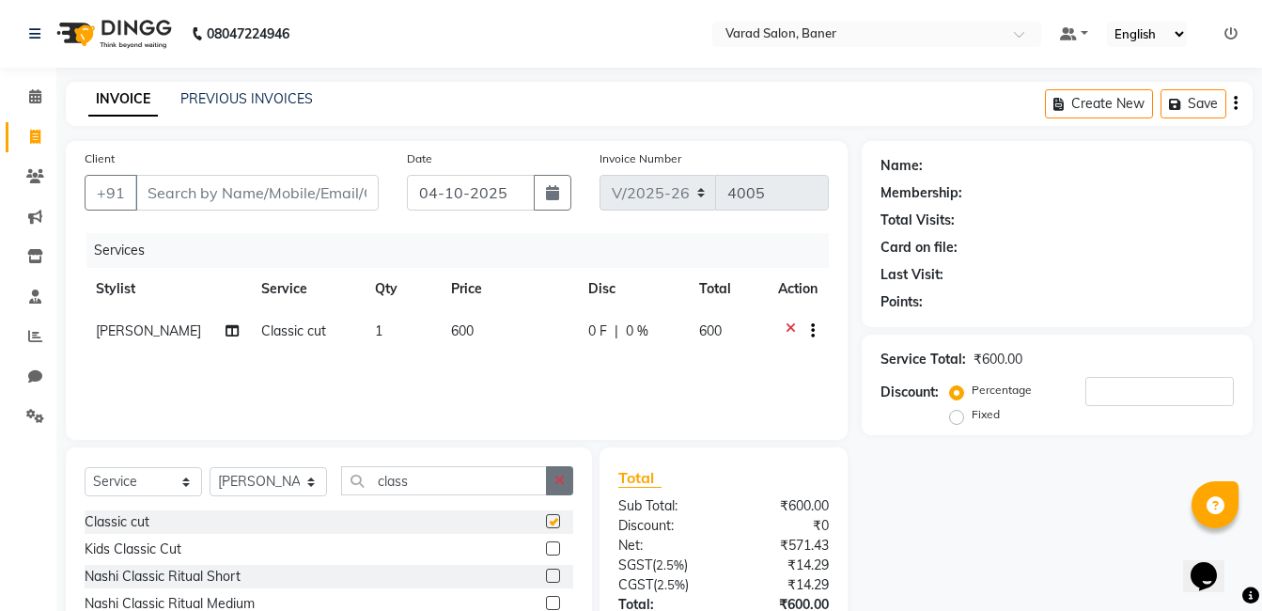
checkbox input "false"
click at [559, 481] on icon "button" at bounding box center [560, 480] width 10 height 13
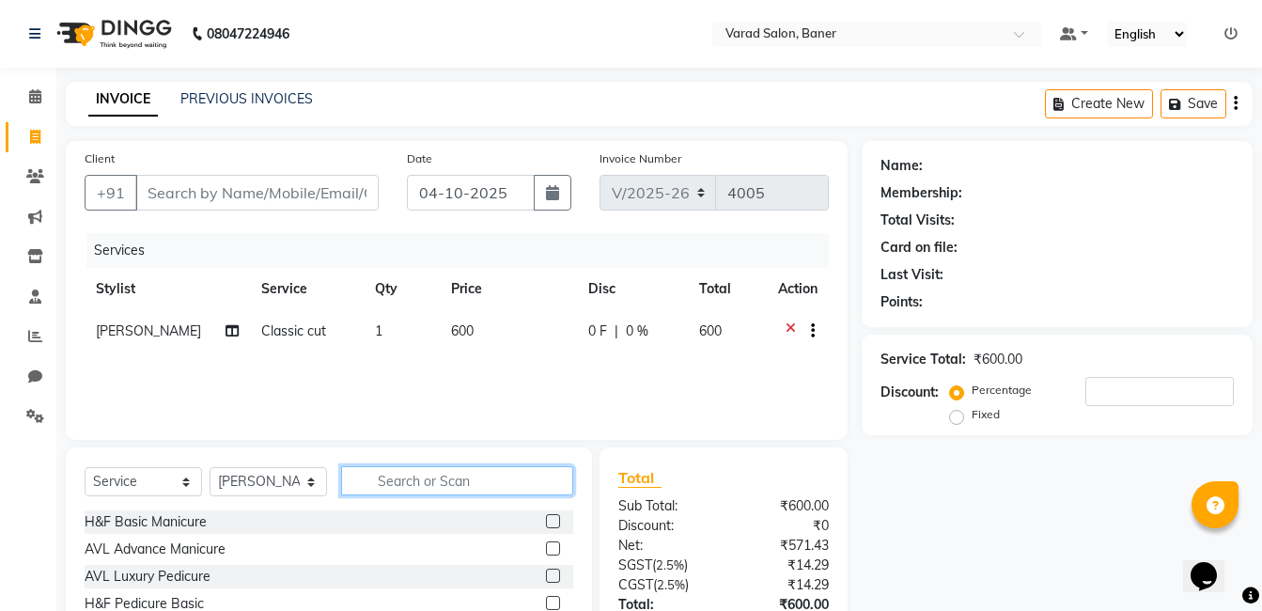
click at [501, 482] on input "text" at bounding box center [457, 480] width 232 height 29
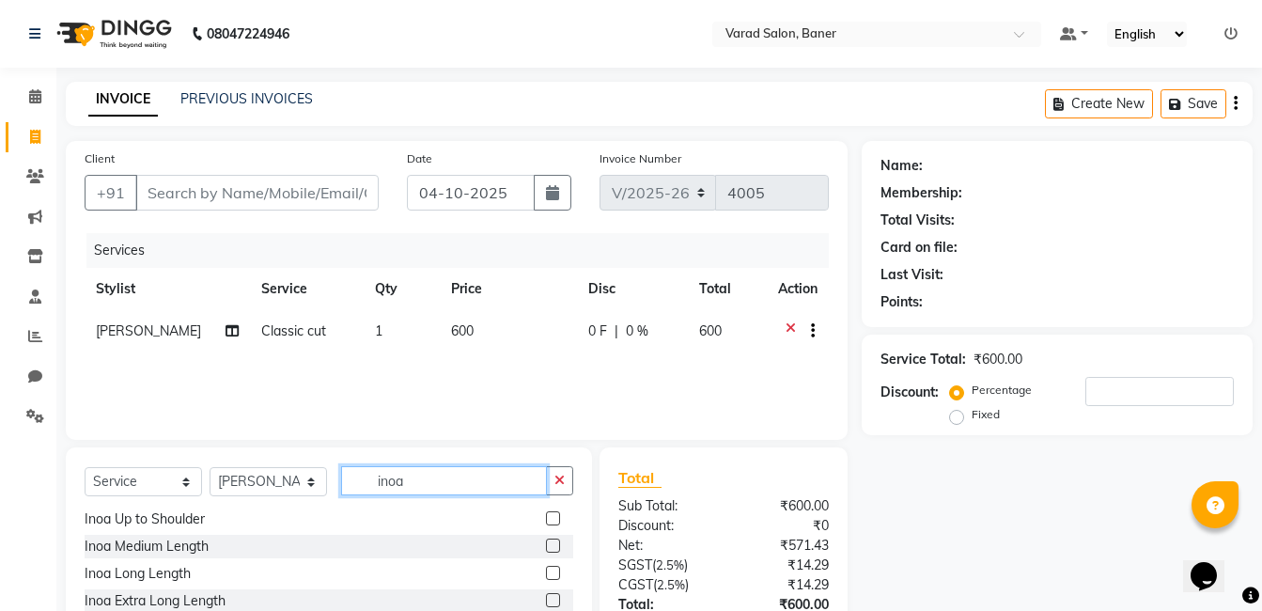
scroll to position [142, 0]
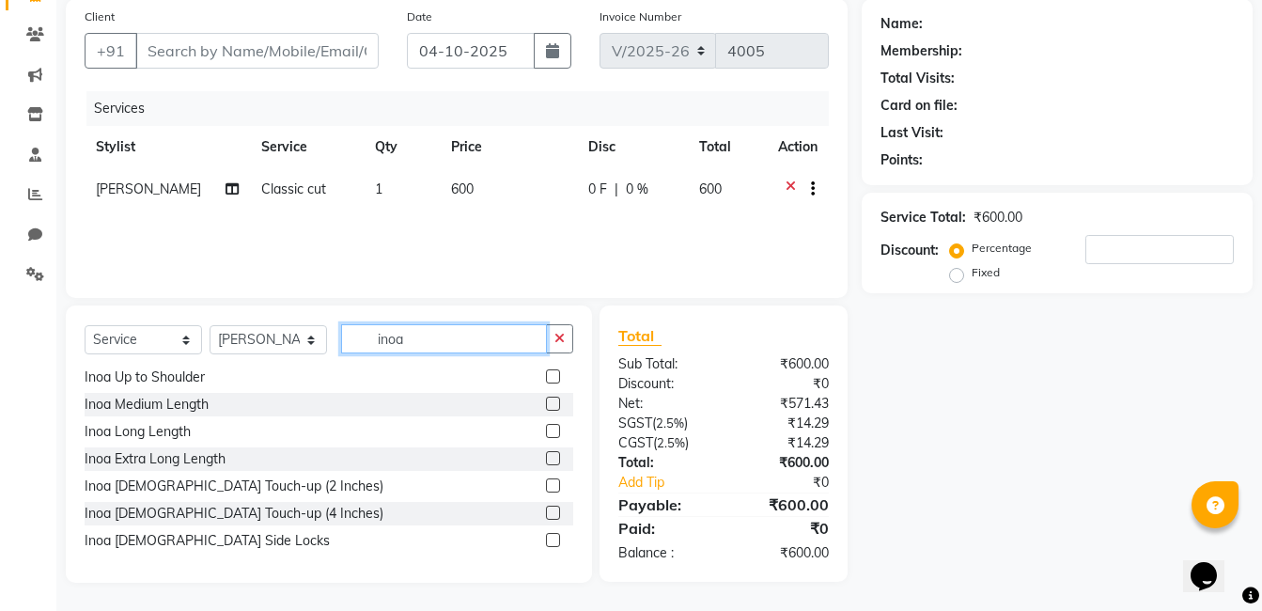
type input "inoa"
click at [546, 486] on label at bounding box center [553, 485] width 14 height 14
click at [546, 486] on input "checkbox" at bounding box center [552, 486] width 12 height 12
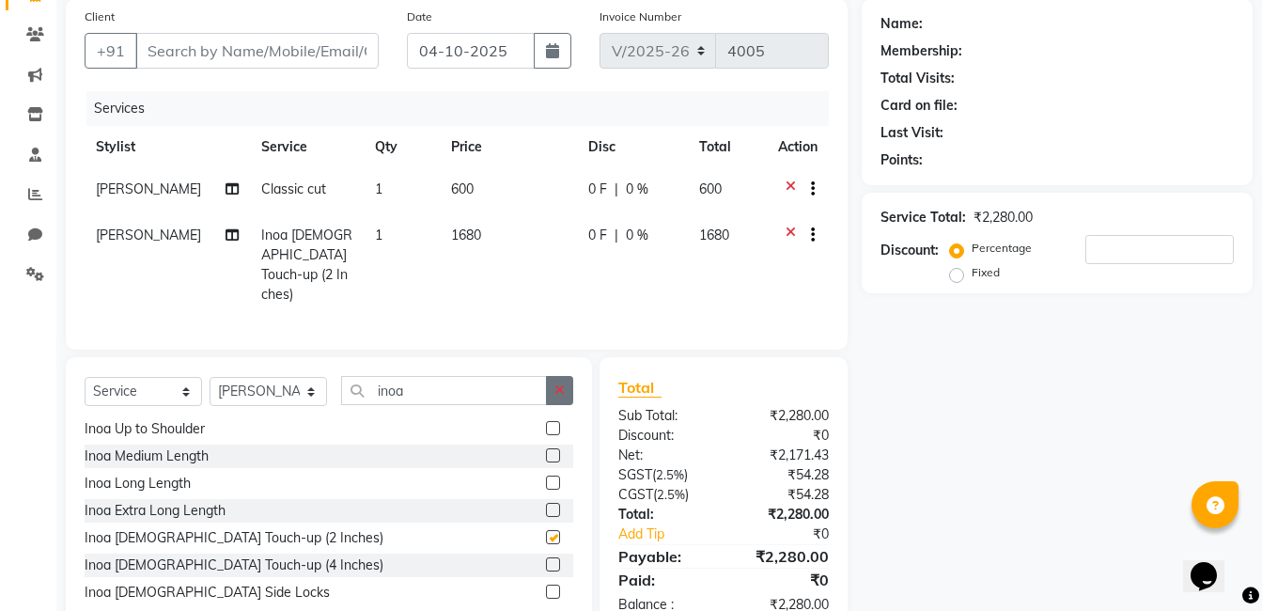
checkbox input "false"
click at [555, 376] on button "button" at bounding box center [559, 390] width 27 height 29
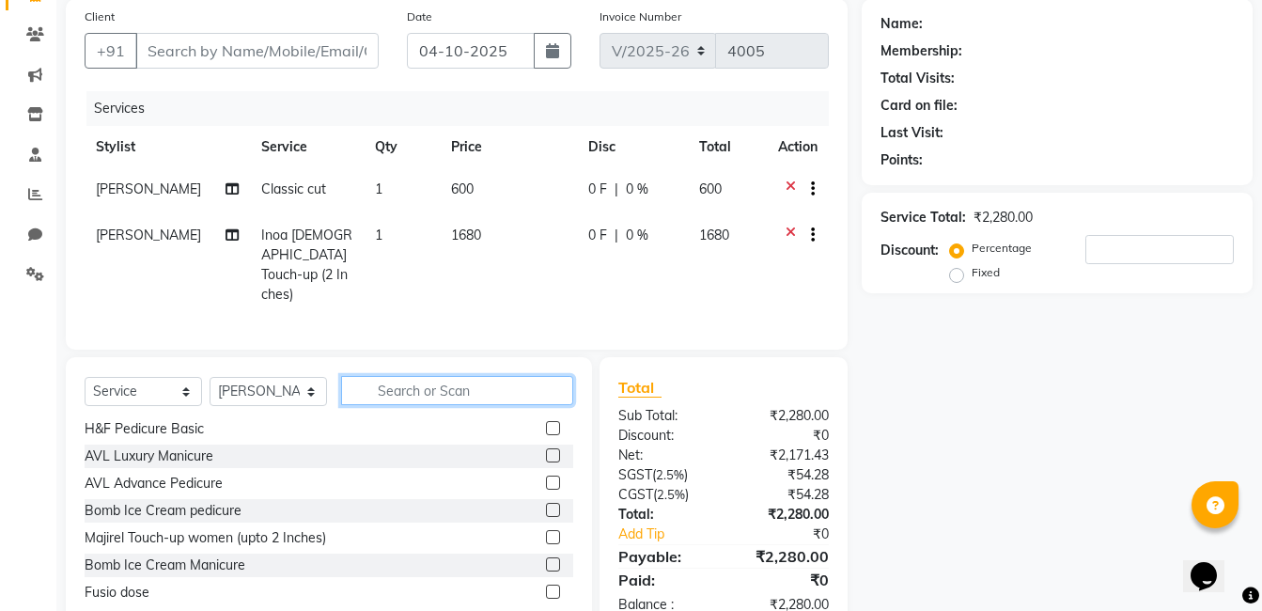
click at [484, 376] on input "text" at bounding box center [457, 390] width 232 height 29
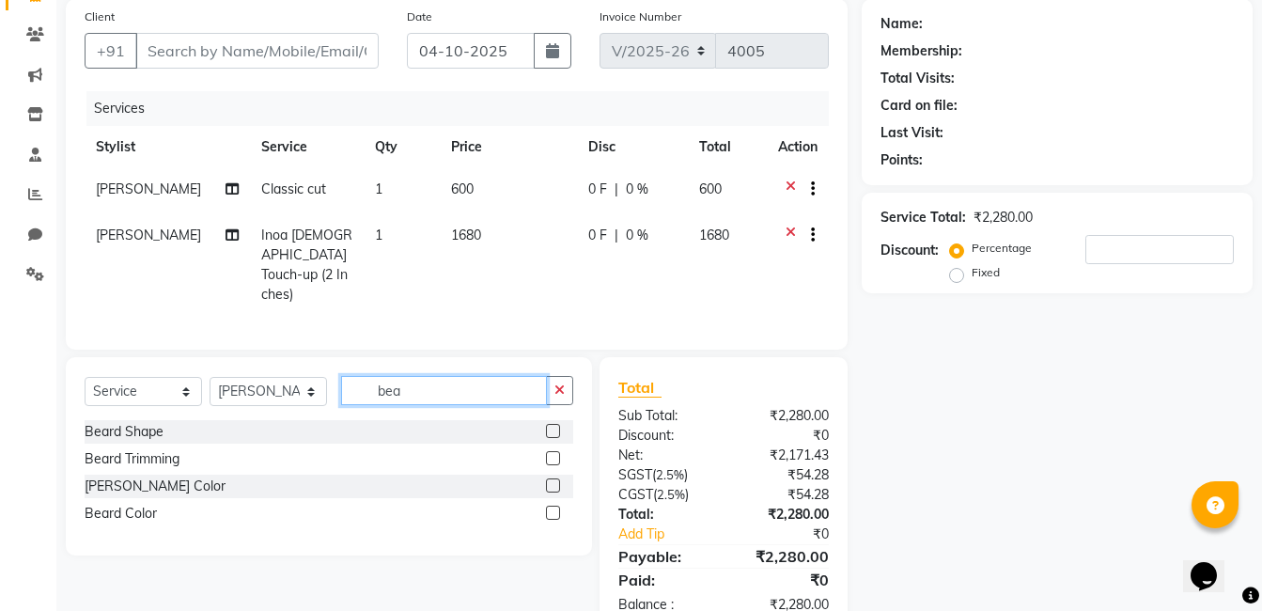
type input "bea"
click at [553, 424] on label at bounding box center [553, 431] width 14 height 14
click at [553, 426] on input "checkbox" at bounding box center [552, 432] width 12 height 12
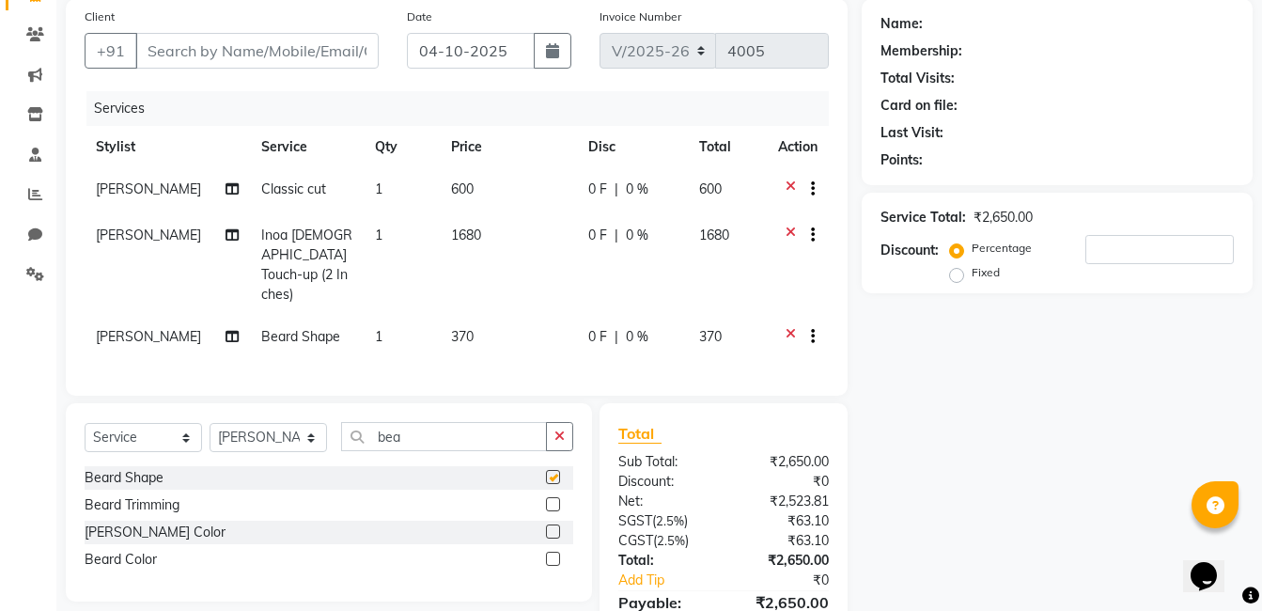
checkbox input "false"
click at [553, 552] on label at bounding box center [553, 559] width 14 height 14
click at [553, 554] on input "checkbox" at bounding box center [552, 560] width 12 height 12
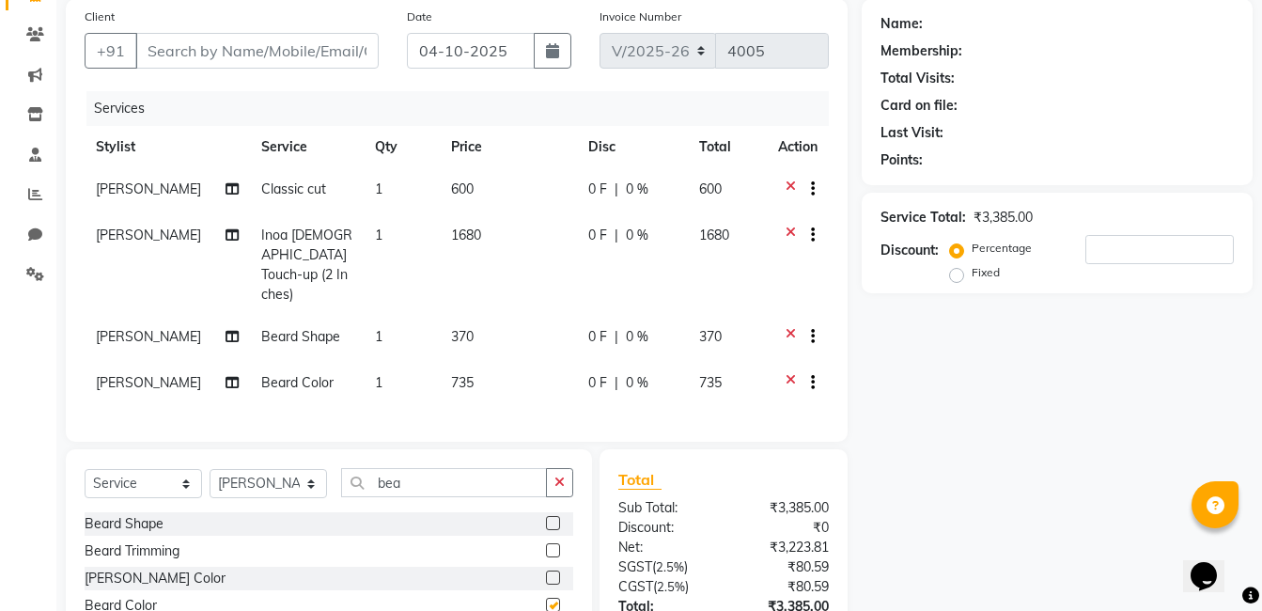
checkbox input "false"
click at [786, 373] on icon at bounding box center [791, 385] width 10 height 24
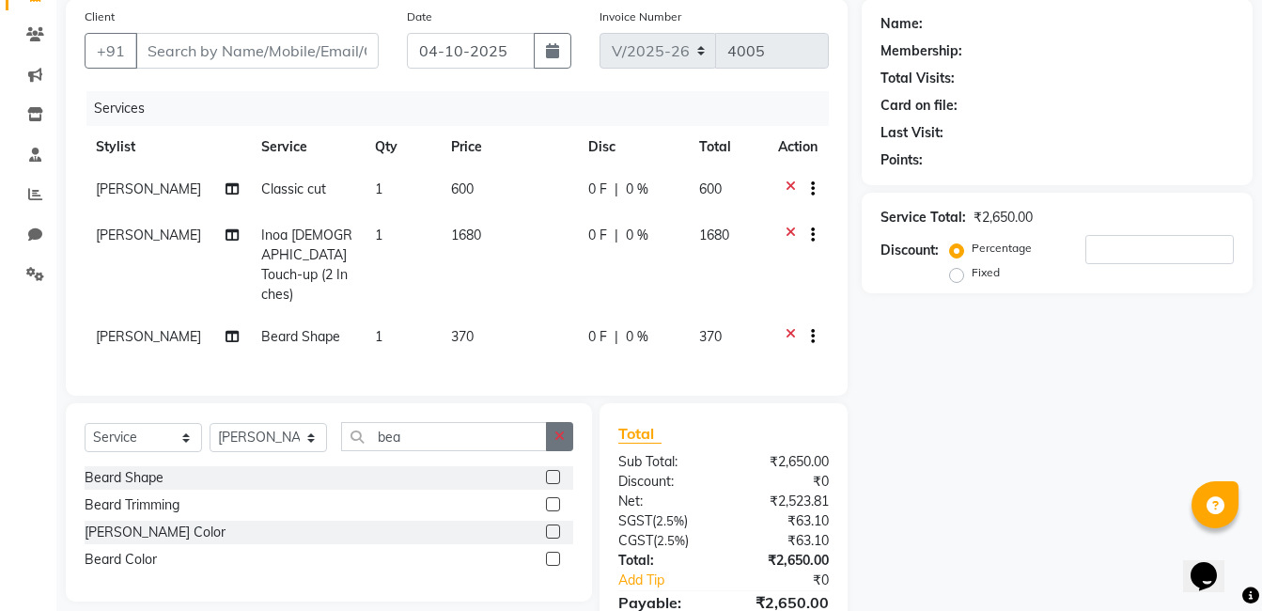
click at [556, 422] on button "button" at bounding box center [559, 436] width 27 height 29
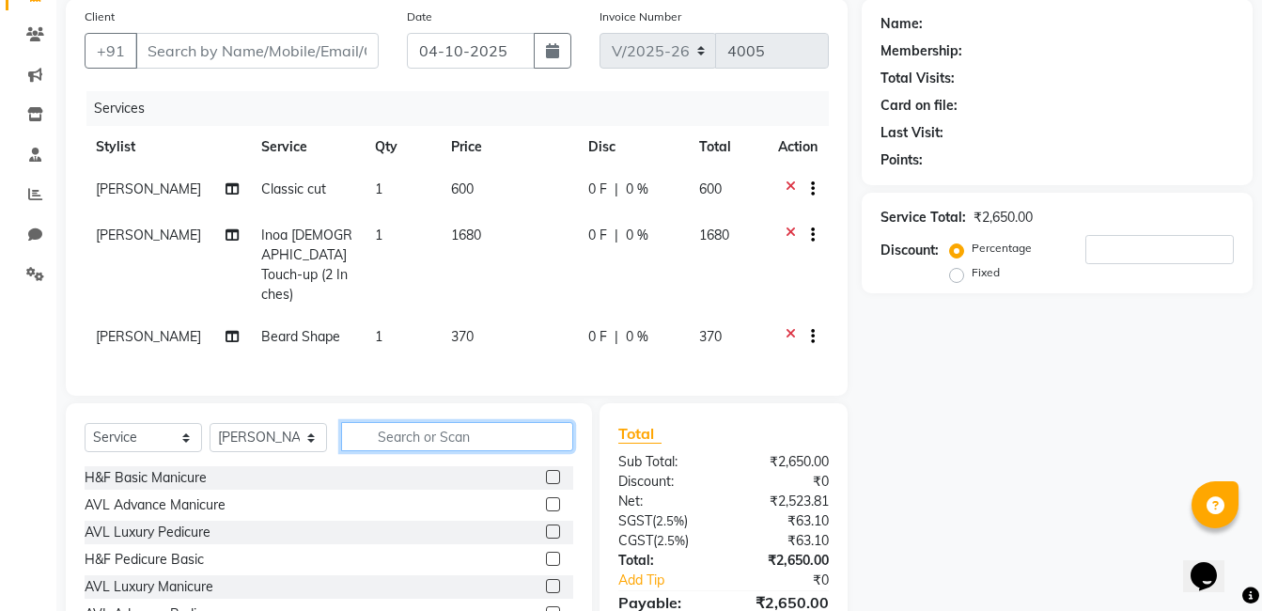
click at [469, 422] on input "text" at bounding box center [457, 436] width 232 height 29
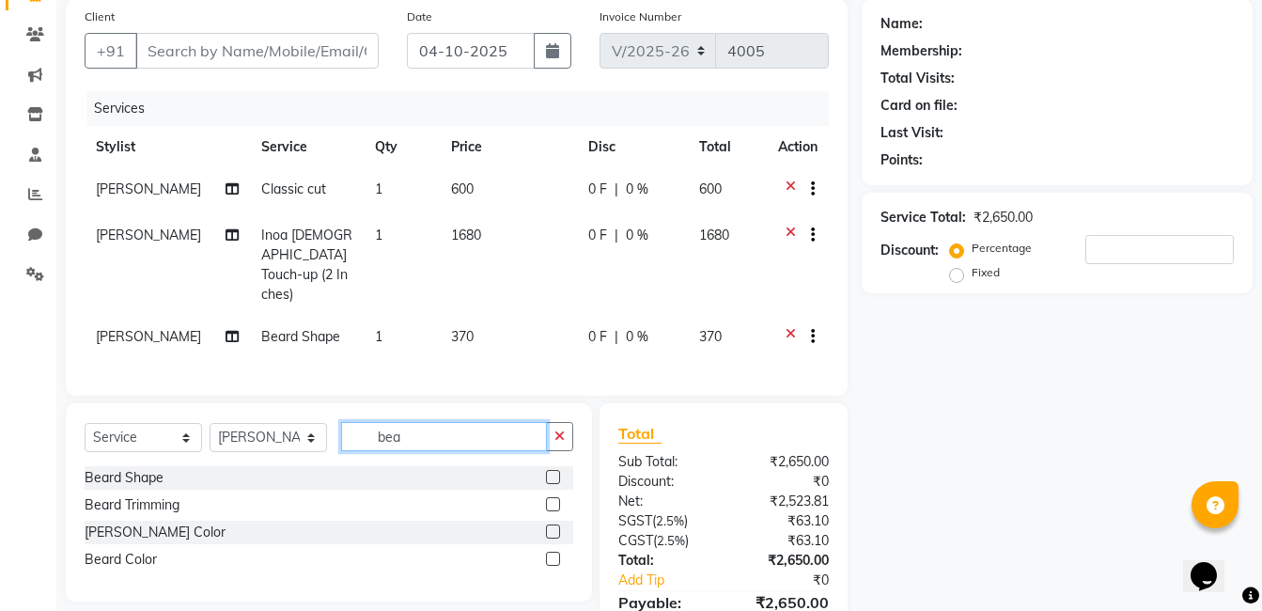
type input "bea"
click at [554, 552] on label at bounding box center [553, 559] width 14 height 14
click at [554, 554] on input "checkbox" at bounding box center [552, 560] width 12 height 12
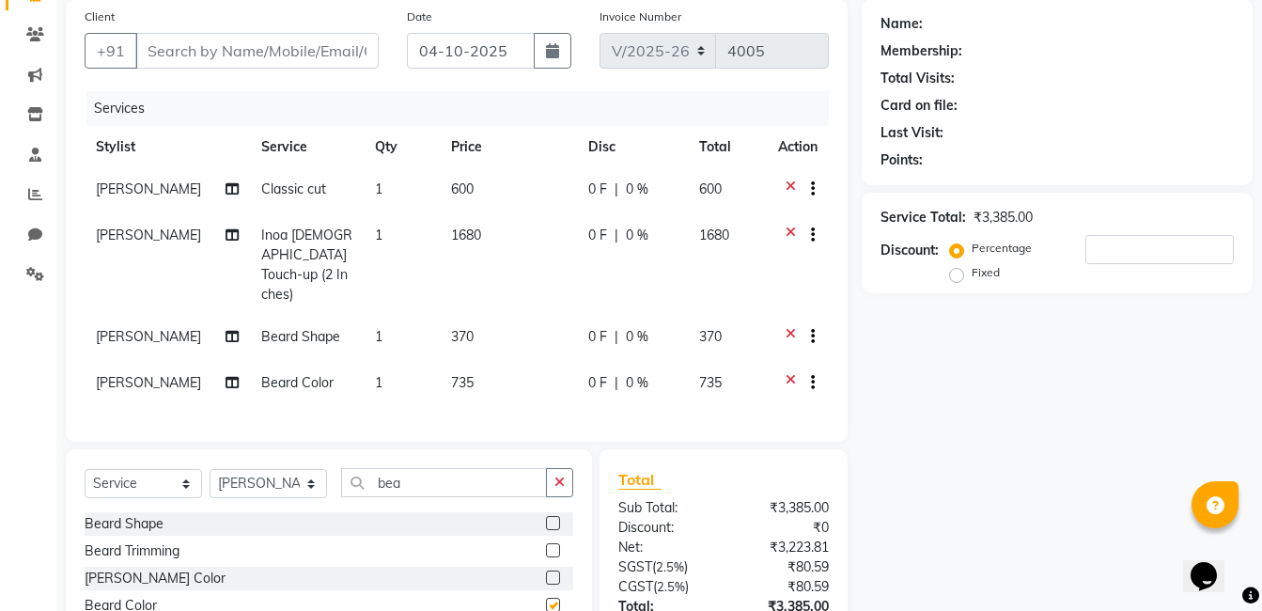
checkbox input "false"
click at [787, 327] on icon at bounding box center [791, 339] width 10 height 24
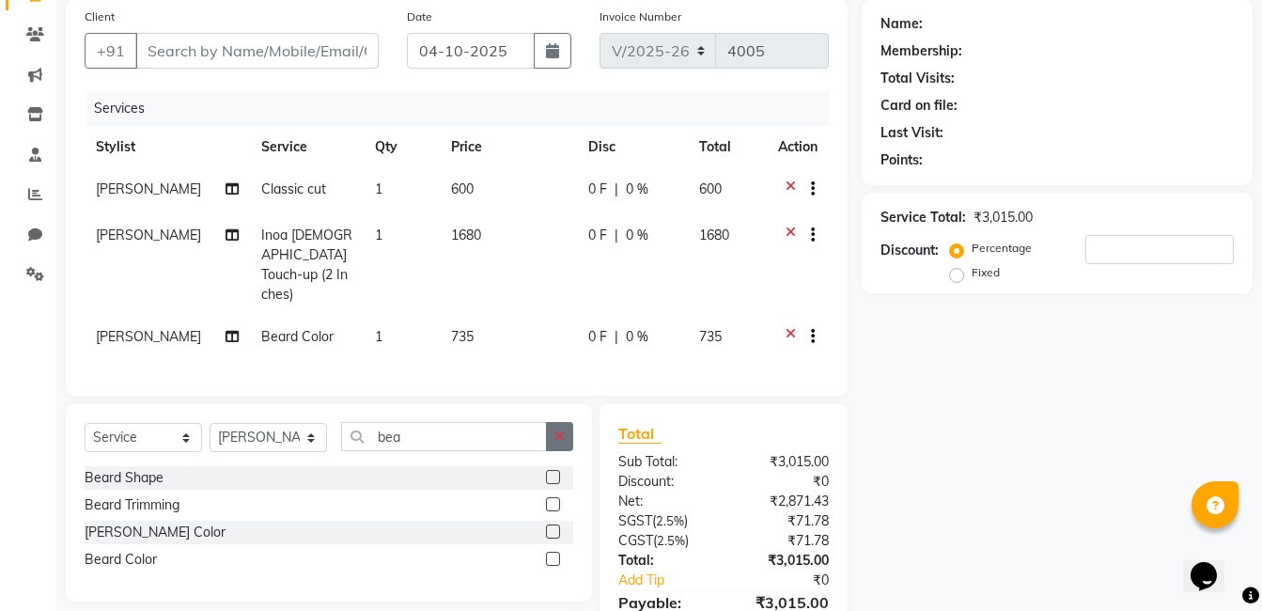
drag, startPoint x: 554, startPoint y: 479, endPoint x: 554, endPoint y: 468, distance: 11.3
click at [554, 497] on label at bounding box center [553, 504] width 14 height 14
click at [554, 499] on input "checkbox" at bounding box center [552, 505] width 12 height 12
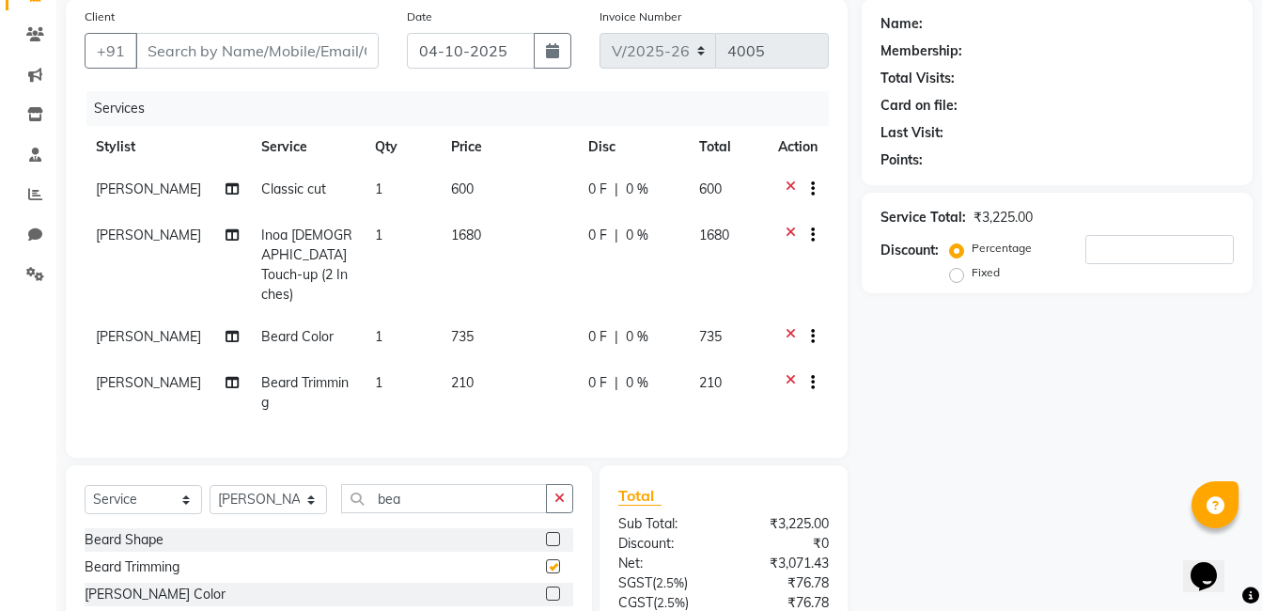
checkbox input "false"
click at [315, 49] on input "Client" at bounding box center [256, 51] width 243 height 36
type input "8"
type input "0"
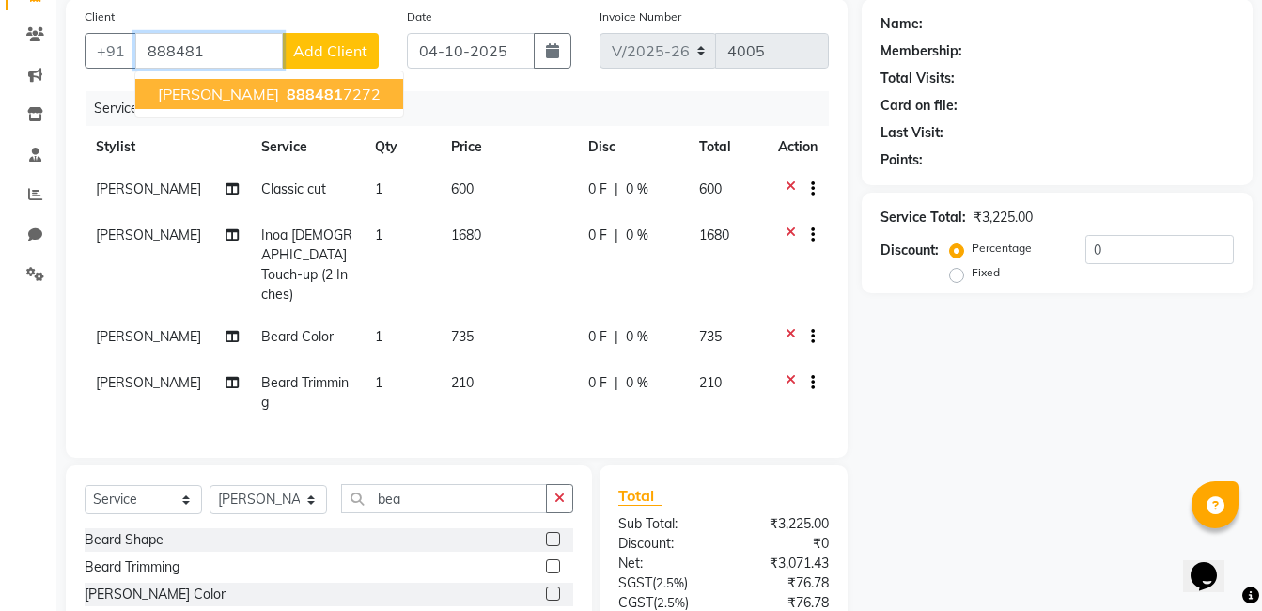
click at [288, 86] on span "888481" at bounding box center [315, 94] width 56 height 19
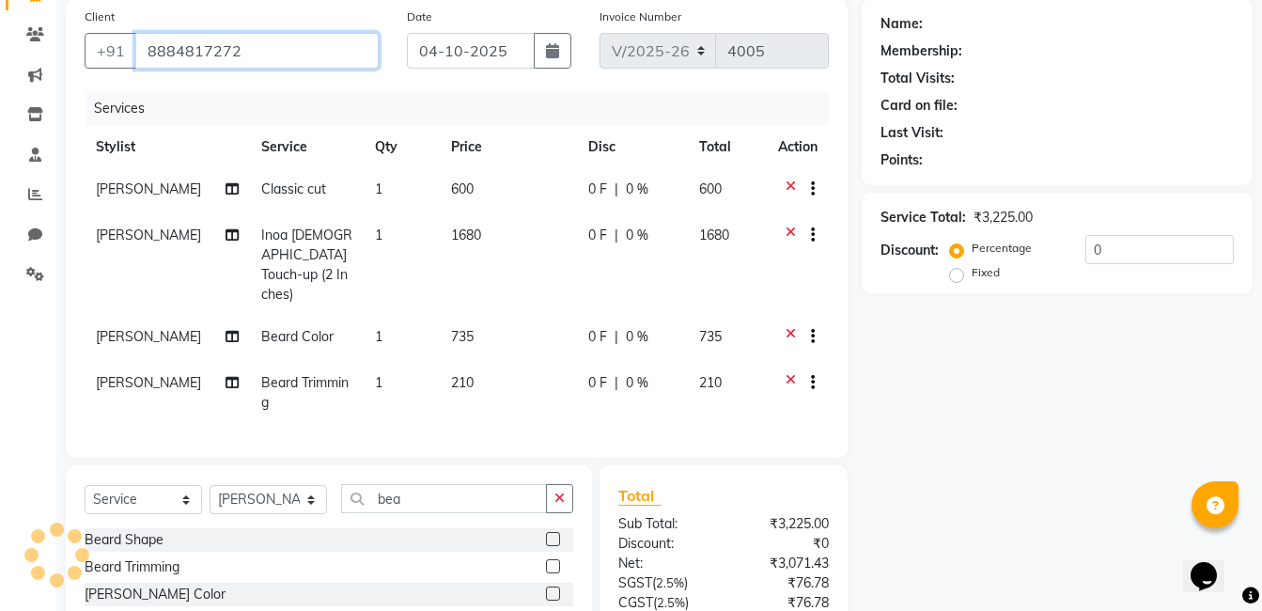
type input "8884817272"
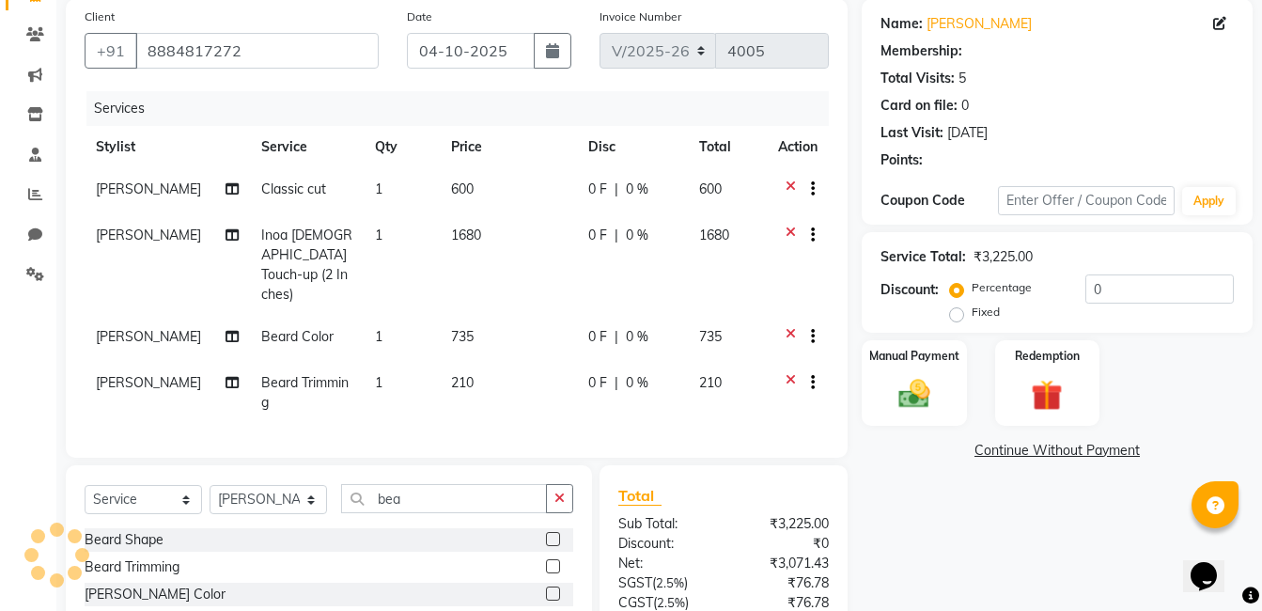
select select "1: Object"
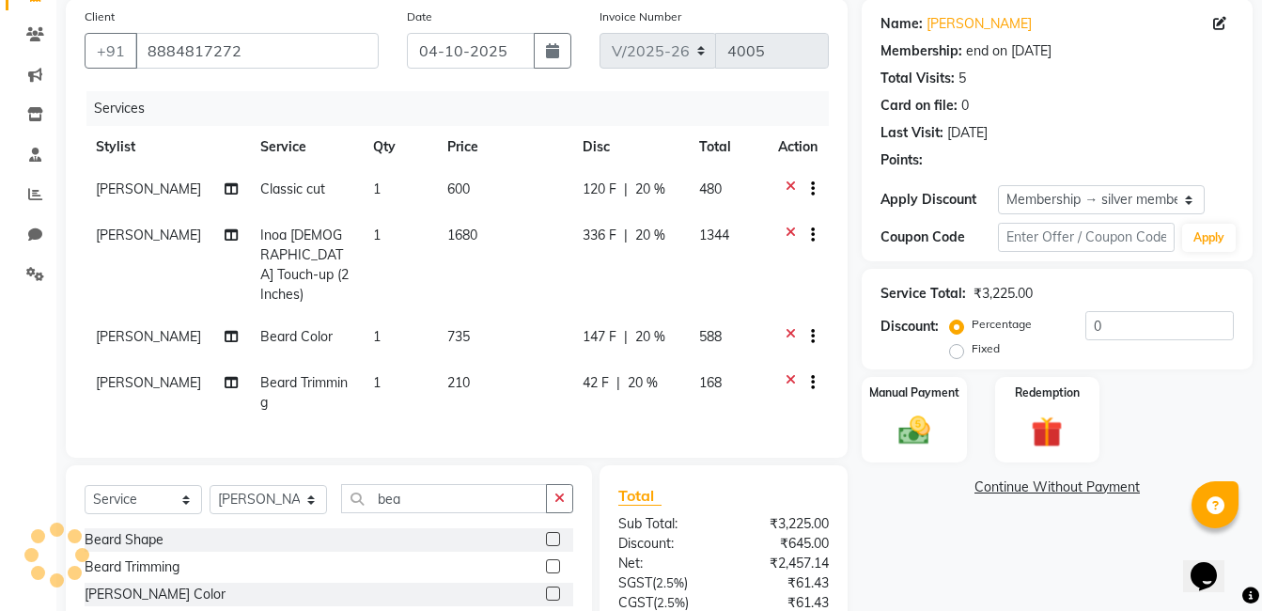
type input "20"
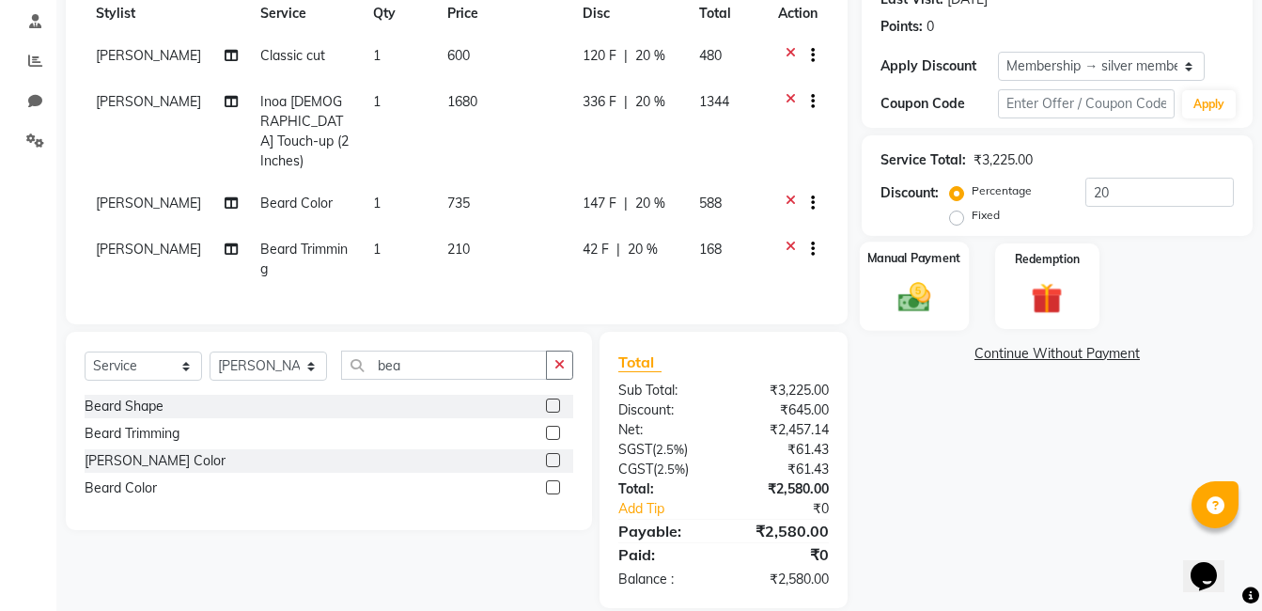
click at [908, 294] on img at bounding box center [914, 297] width 53 height 38
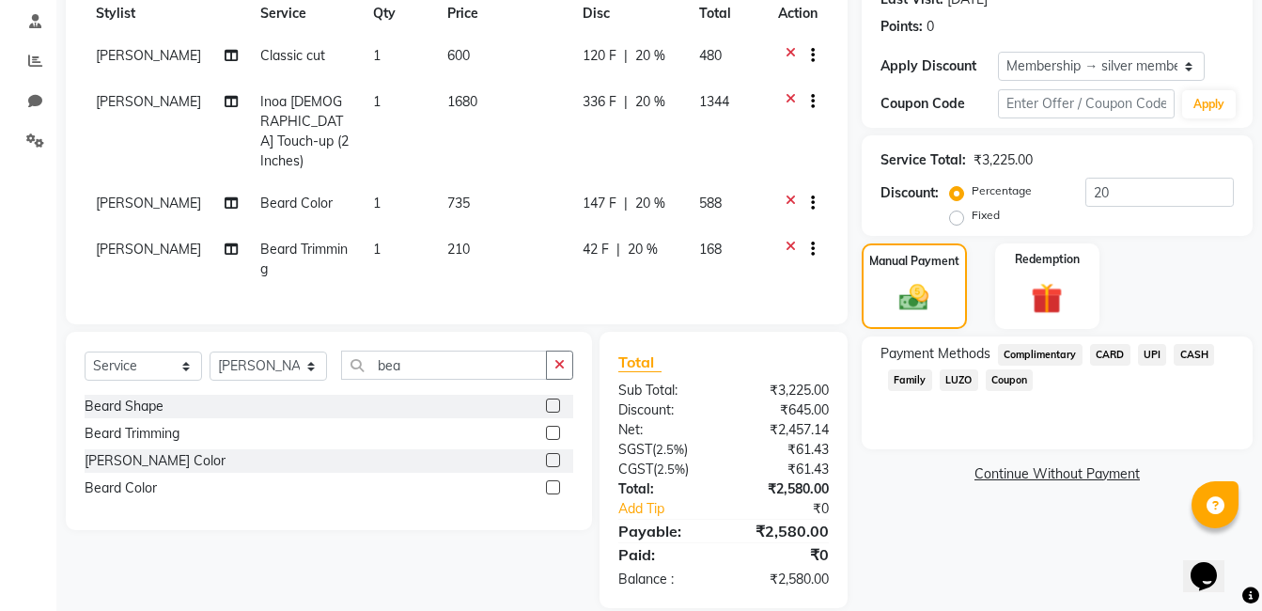
click at [1144, 353] on span "UPI" at bounding box center [1152, 355] width 29 height 22
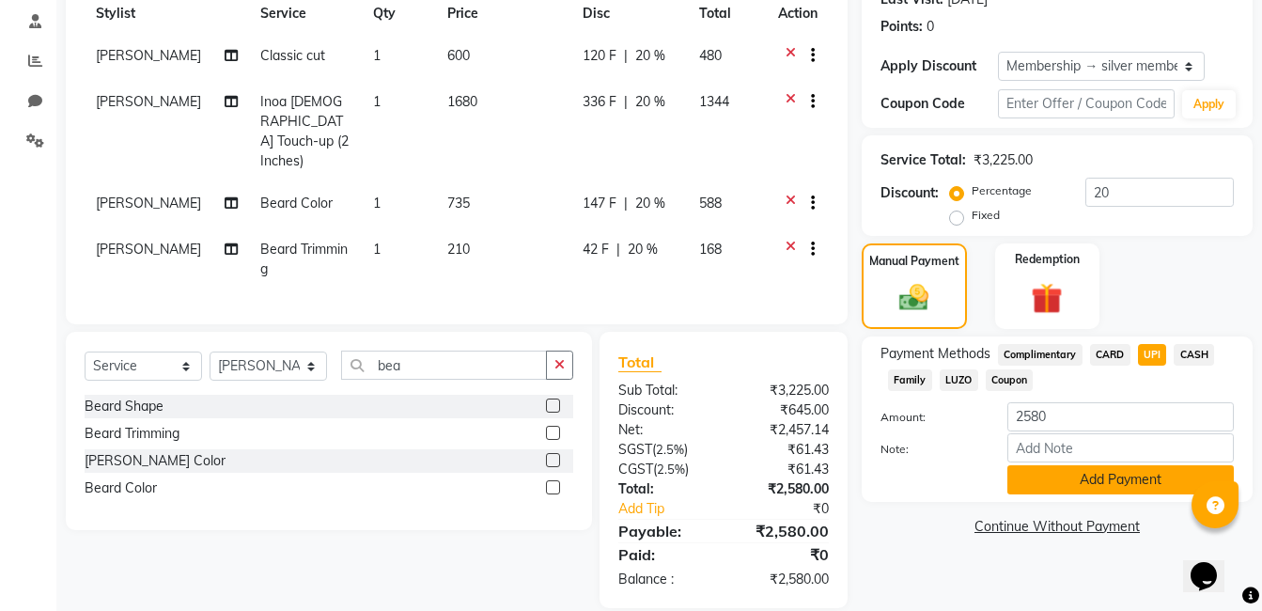
click at [1105, 475] on button "Add Payment" at bounding box center [1121, 479] width 227 height 29
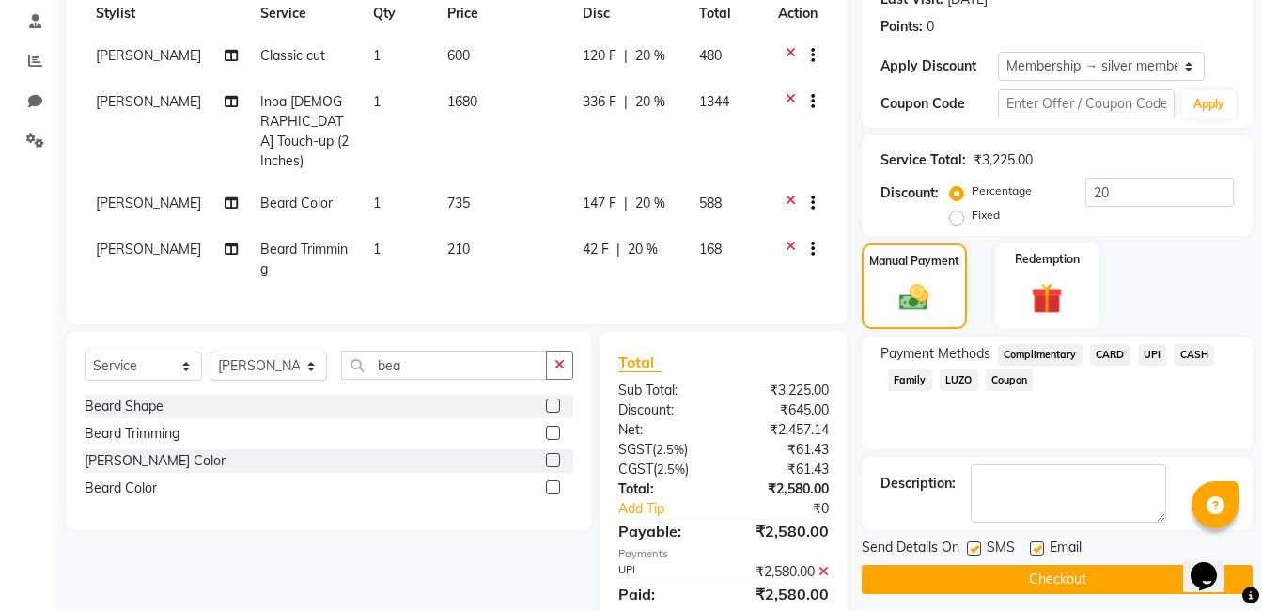
scroll to position [315, 0]
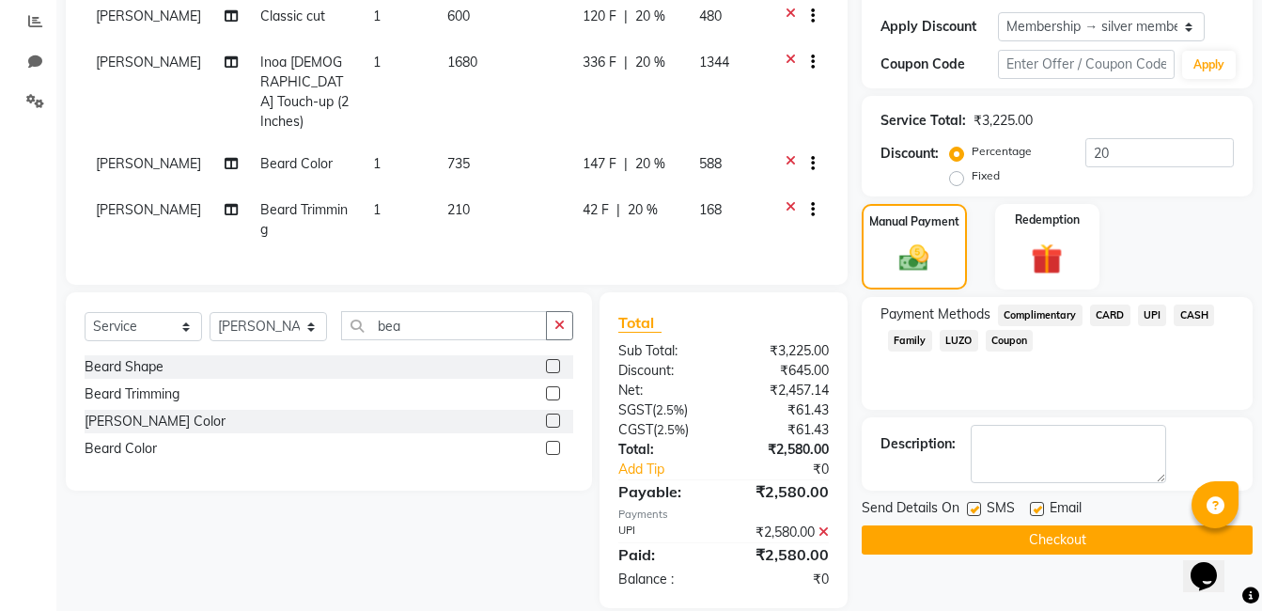
click at [933, 541] on button "Checkout" at bounding box center [1057, 539] width 391 height 29
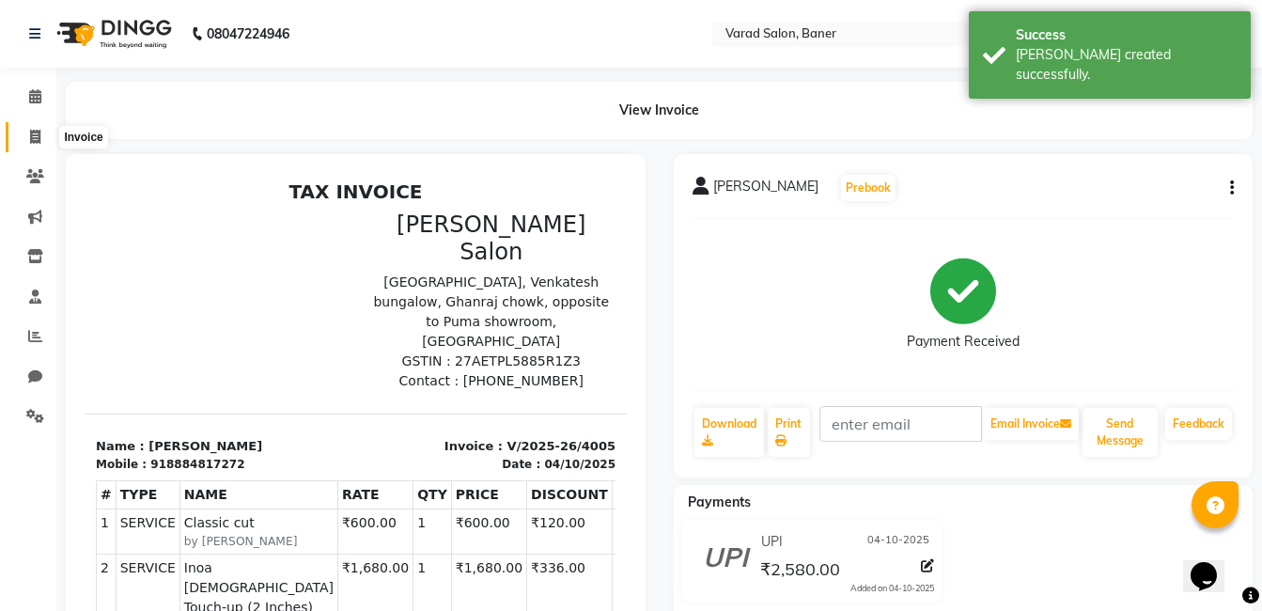
click at [38, 138] on icon at bounding box center [35, 137] width 10 height 14
select select "service"
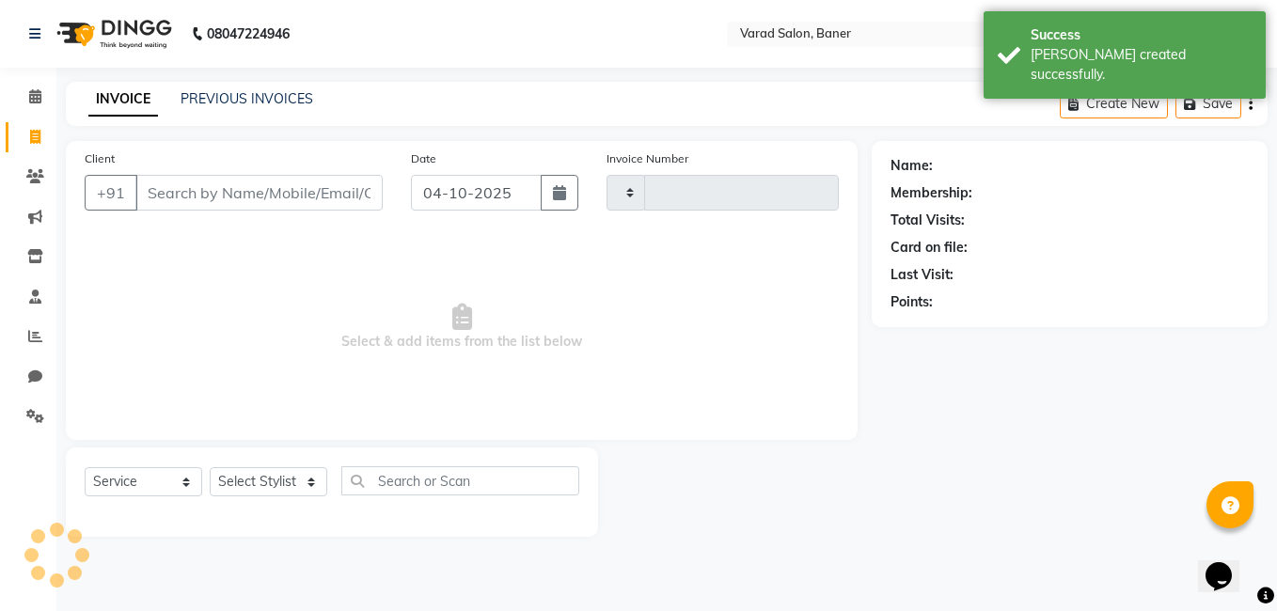
type input "4006"
select select "7115"
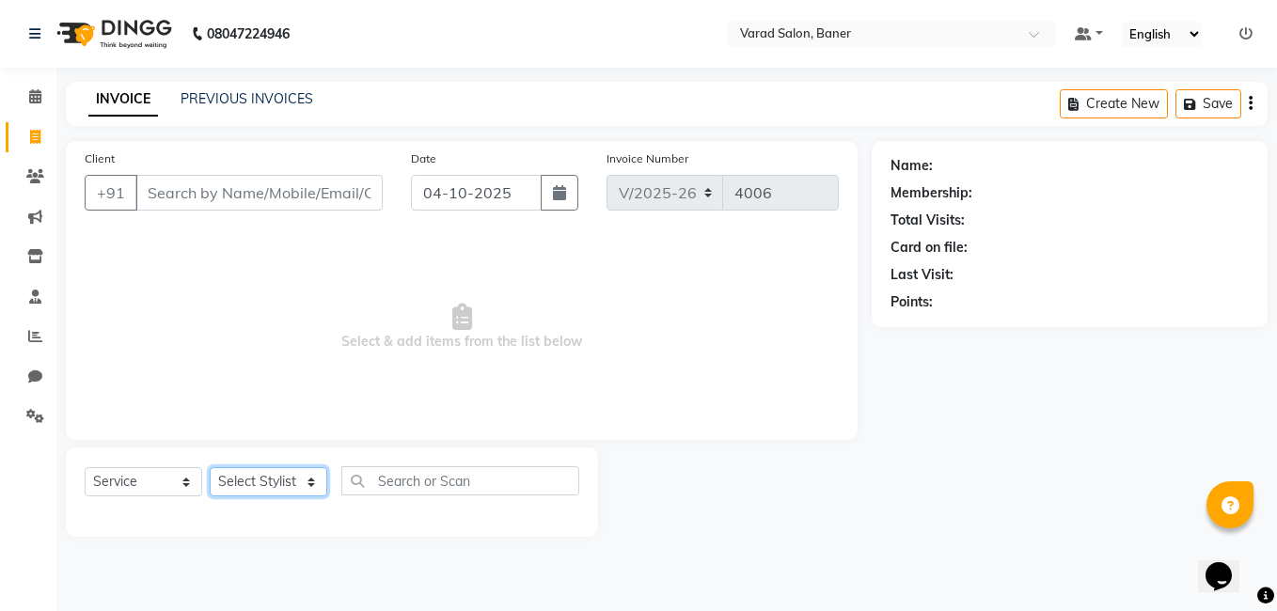
click at [283, 468] on select "Select Stylist [PERSON_NAME] Admin Jabaaz [PERSON_NAME] [PERSON_NAME] [PERSON_N…" at bounding box center [269, 481] width 118 height 29
click at [428, 378] on span "Select & add items from the list below" at bounding box center [462, 327] width 754 height 188
click at [274, 478] on select "Select Stylist [PERSON_NAME] Admin Jabaaz [PERSON_NAME] [PERSON_NAME] [PERSON_N…" at bounding box center [269, 481] width 118 height 29
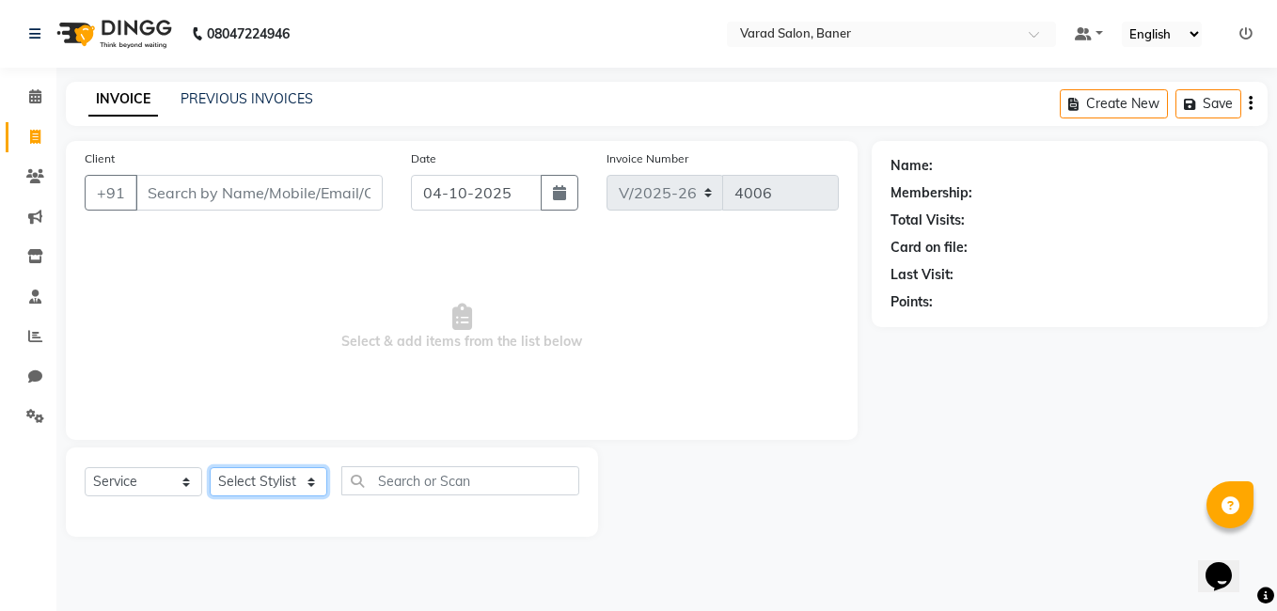
select select "60259"
click at [210, 467] on select "Select Stylist [PERSON_NAME] Admin Jabaaz [PERSON_NAME] [PERSON_NAME] [PERSON_N…" at bounding box center [269, 481] width 118 height 29
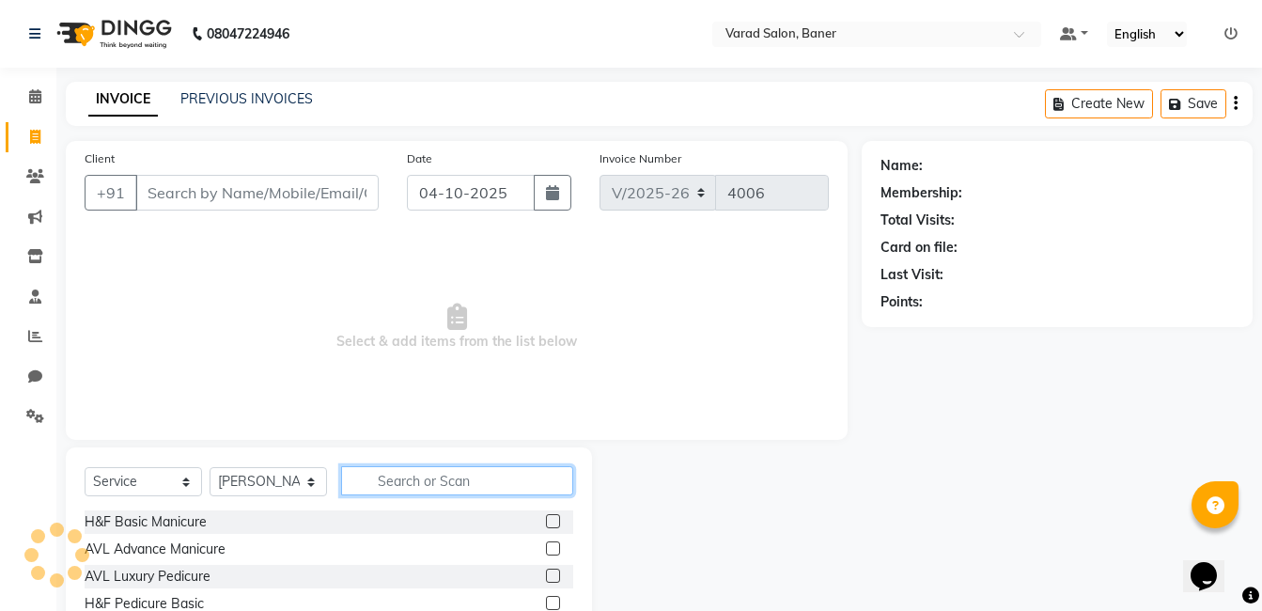
click at [411, 481] on input "text" at bounding box center [457, 480] width 232 height 29
type input "inoa"
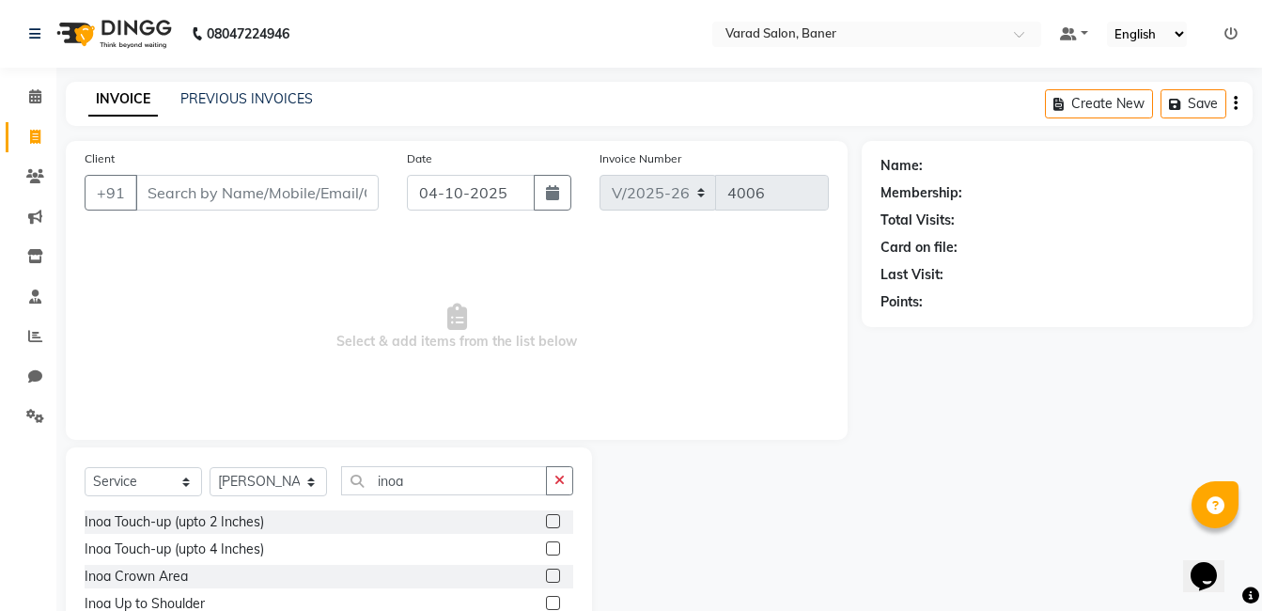
click at [546, 545] on label at bounding box center [553, 548] width 14 height 14
click at [546, 545] on input "checkbox" at bounding box center [552, 549] width 12 height 12
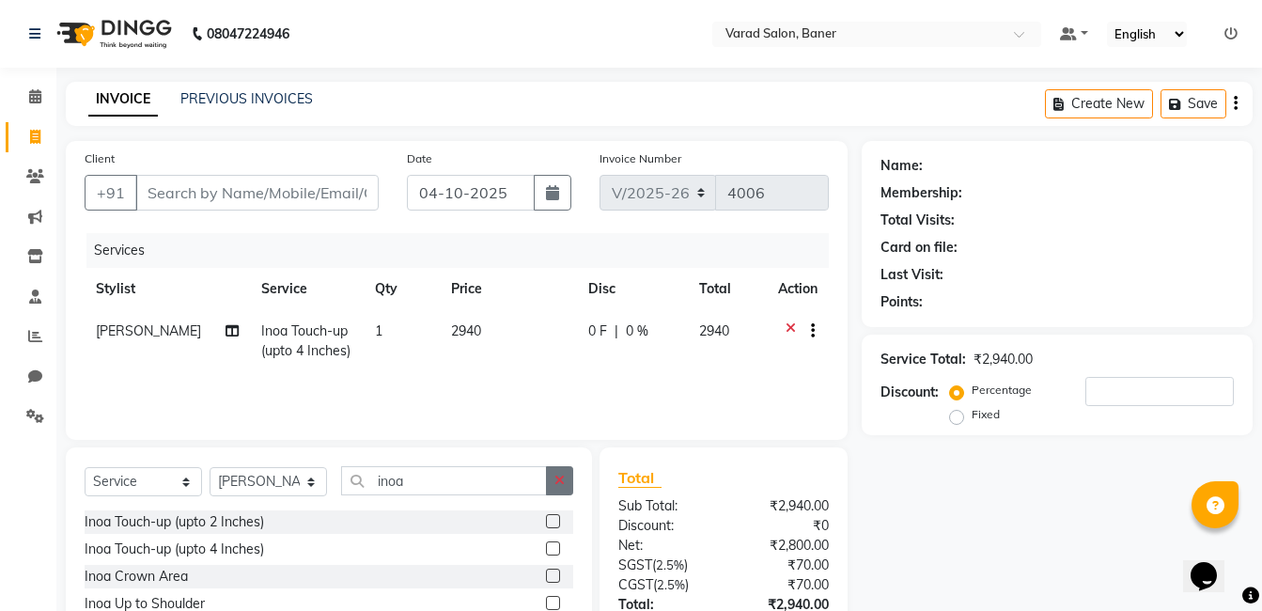
checkbox input "false"
drag, startPoint x: 568, startPoint y: 485, endPoint x: 506, endPoint y: 482, distance: 62.1
click at [566, 483] on button "button" at bounding box center [559, 480] width 27 height 29
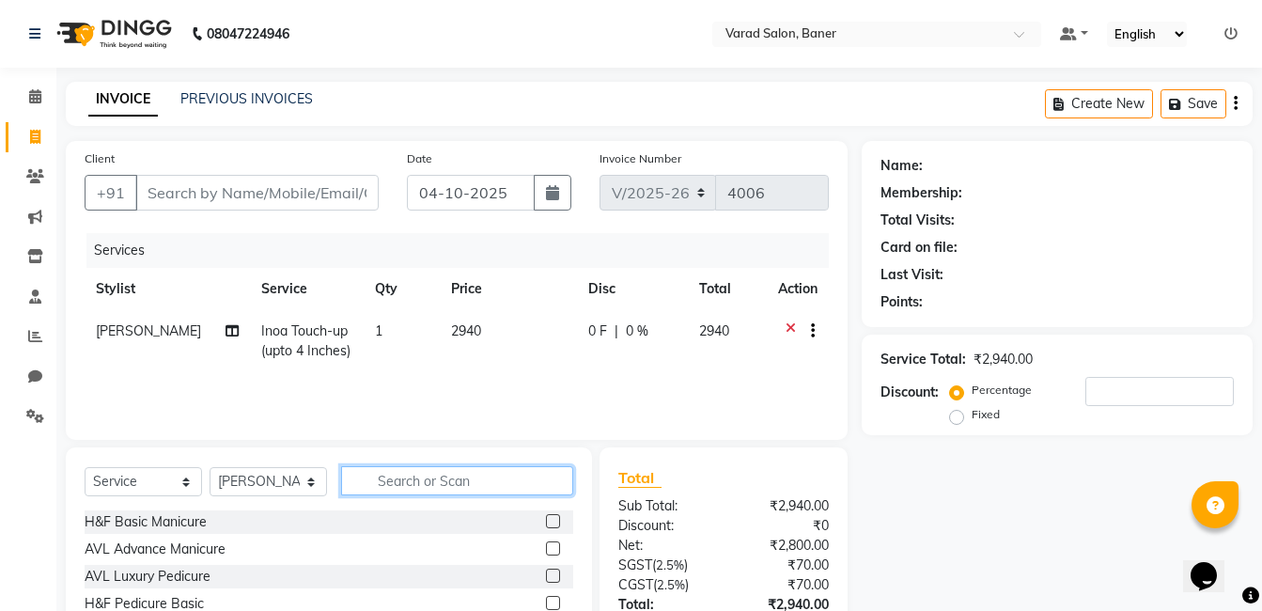
click at [506, 482] on input "text" at bounding box center [457, 480] width 232 height 29
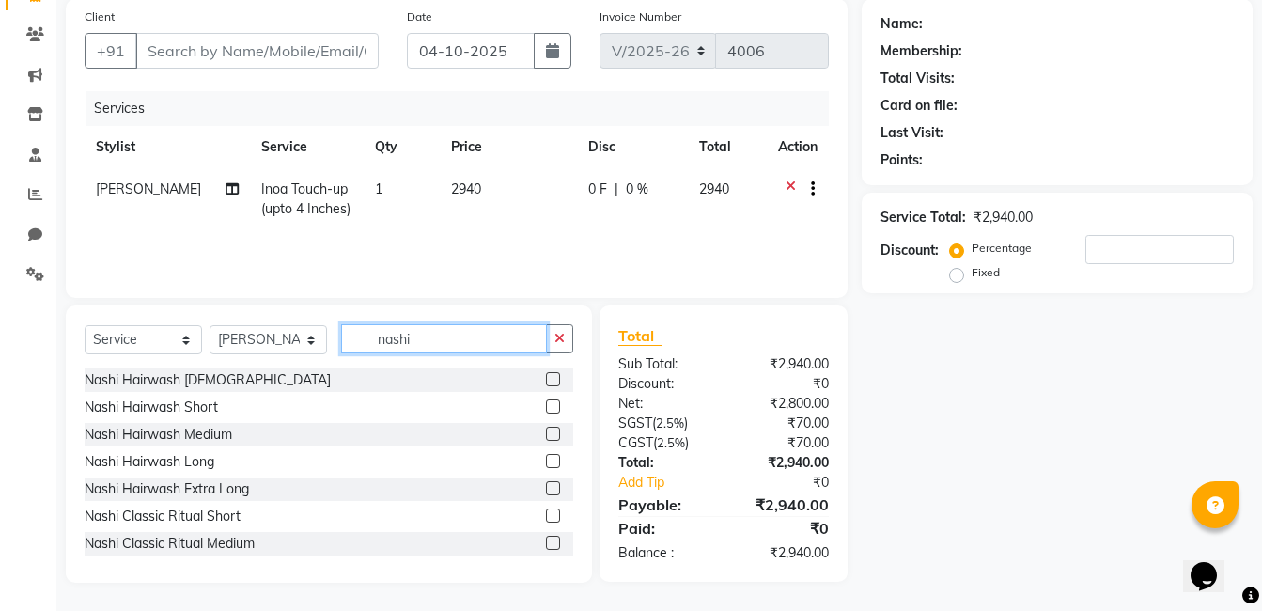
scroll to position [94, 0]
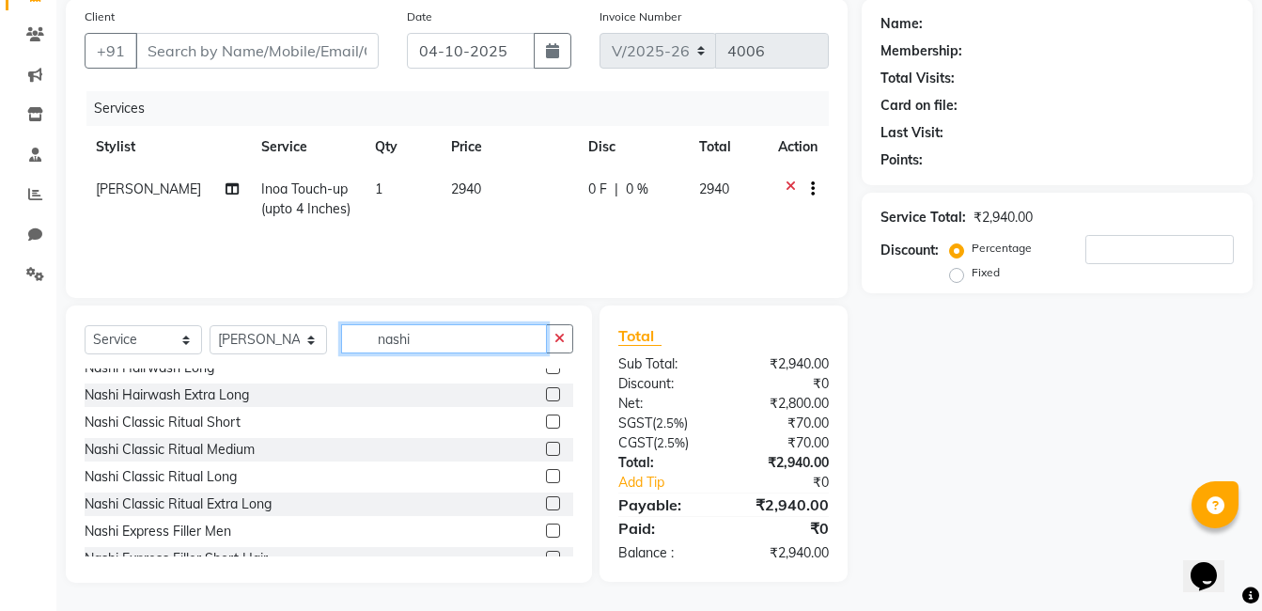
type input "nashi"
click at [546, 445] on label at bounding box center [553, 449] width 14 height 14
click at [546, 445] on input "checkbox" at bounding box center [552, 450] width 12 height 12
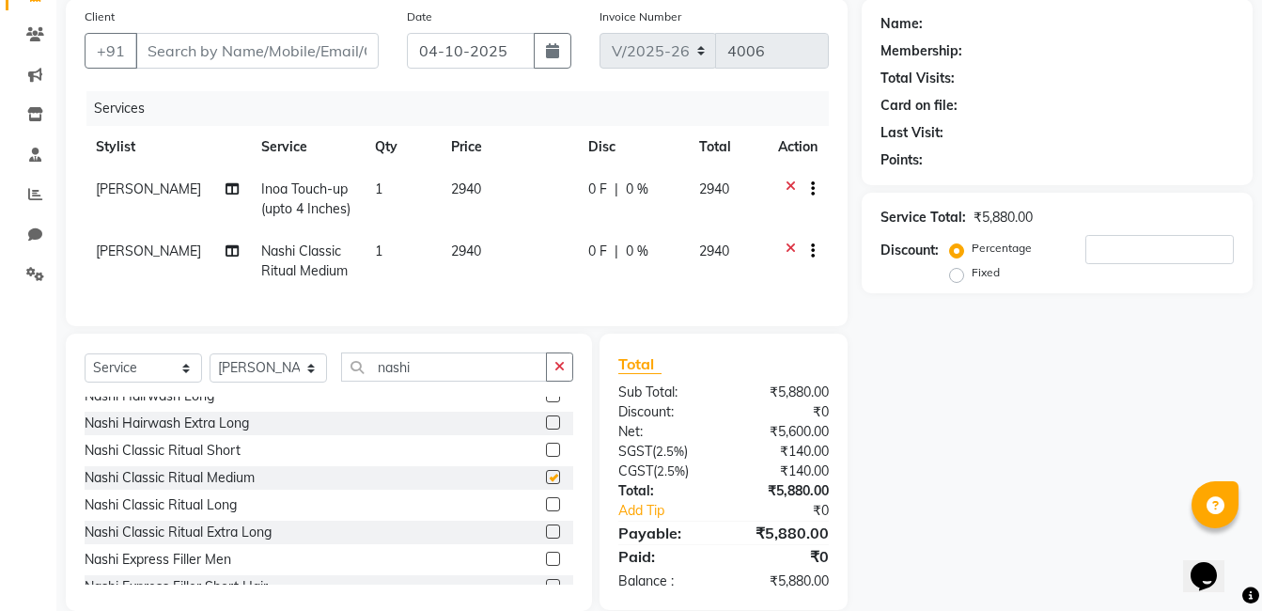
checkbox input "false"
click at [1112, 250] on input "number" at bounding box center [1160, 249] width 149 height 29
click at [964, 461] on div "Name: Membership: Total Visits: Card on file: Last Visit: Points: Service Total…" at bounding box center [1064, 305] width 405 height 612
click at [1119, 264] on div "Percentage Fixed 30" at bounding box center [1094, 260] width 280 height 51
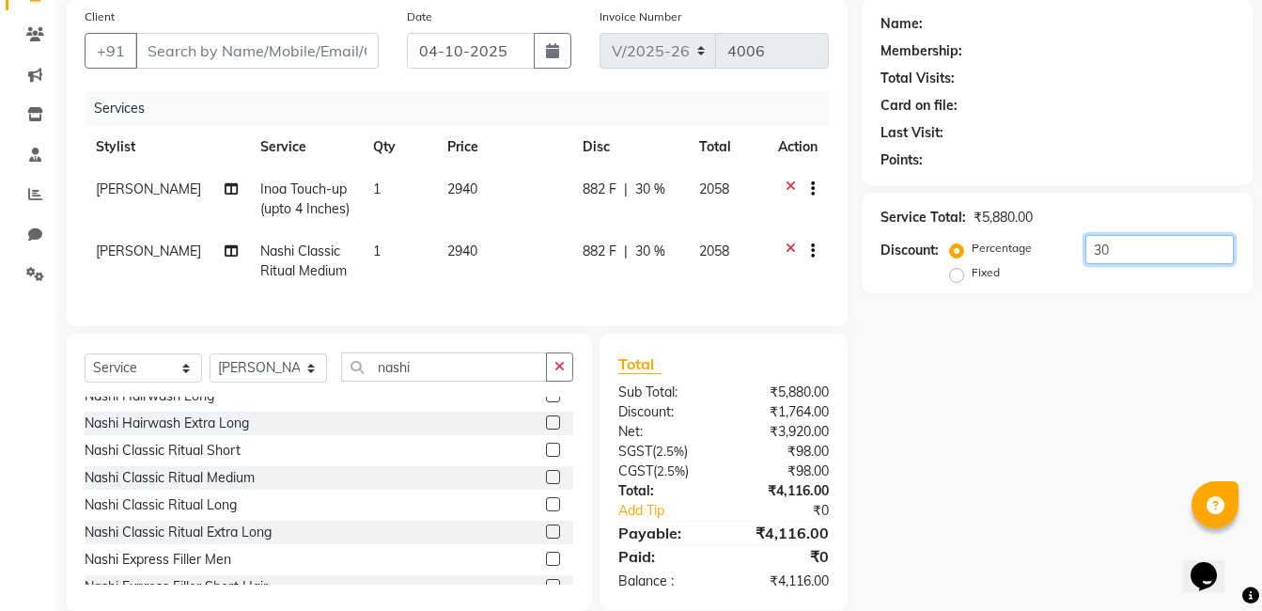
click at [1112, 252] on input "30" at bounding box center [1160, 249] width 149 height 29
type input "3"
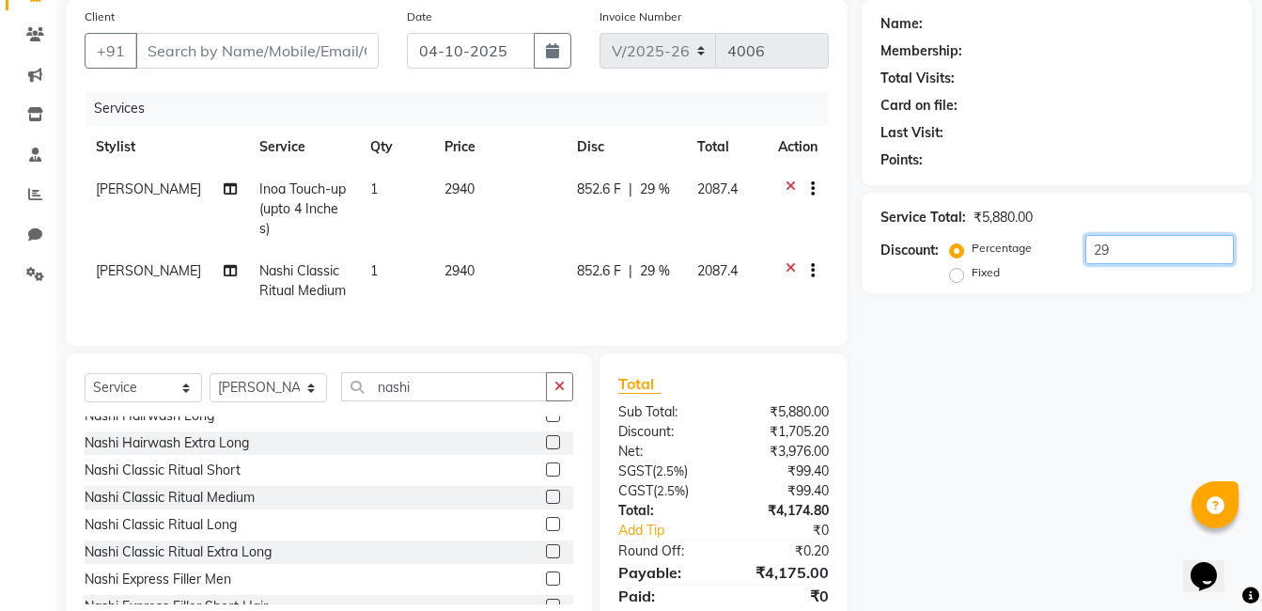
type input "2"
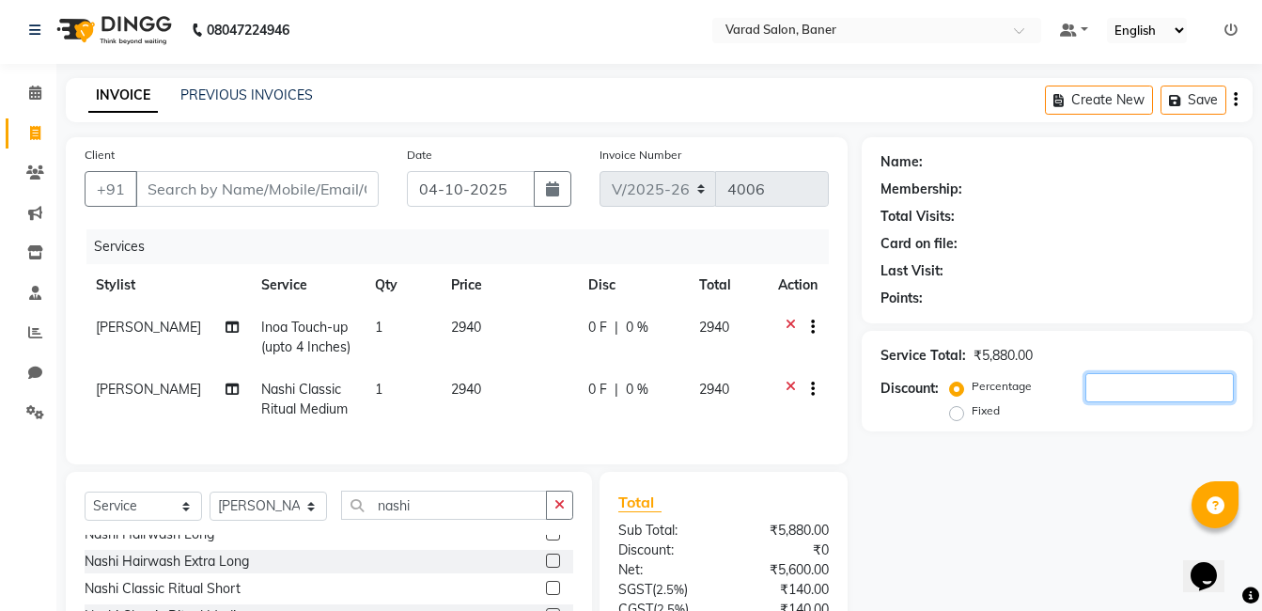
scroll to position [0, 0]
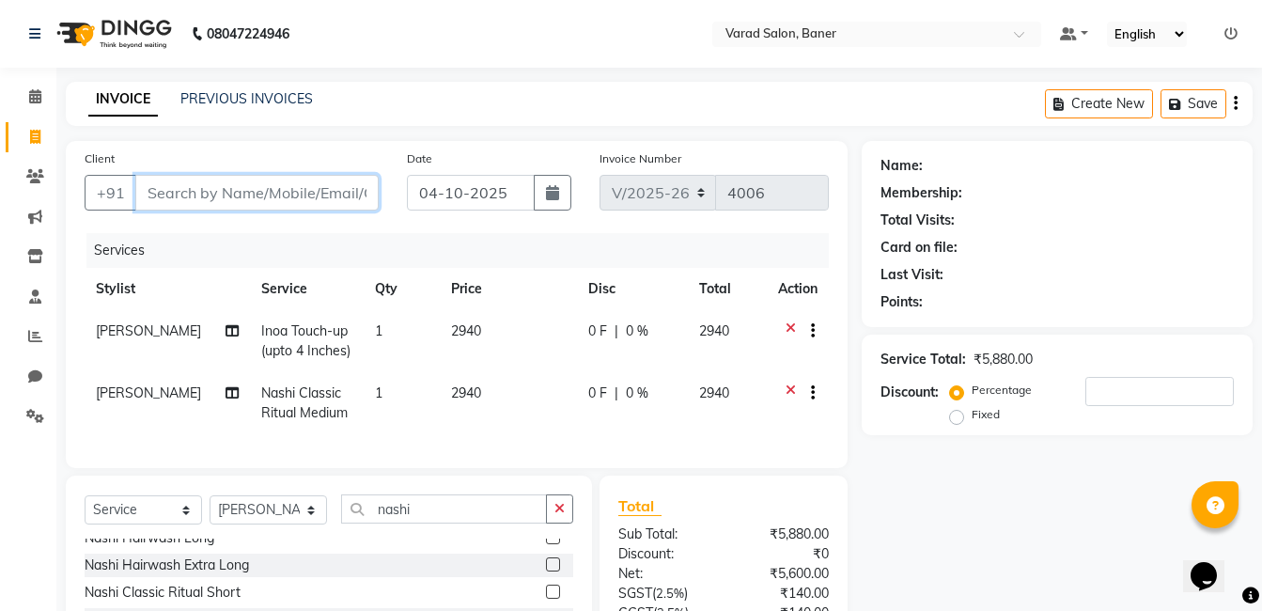
click at [214, 180] on input "Client" at bounding box center [256, 193] width 243 height 36
type input "7"
type input "0"
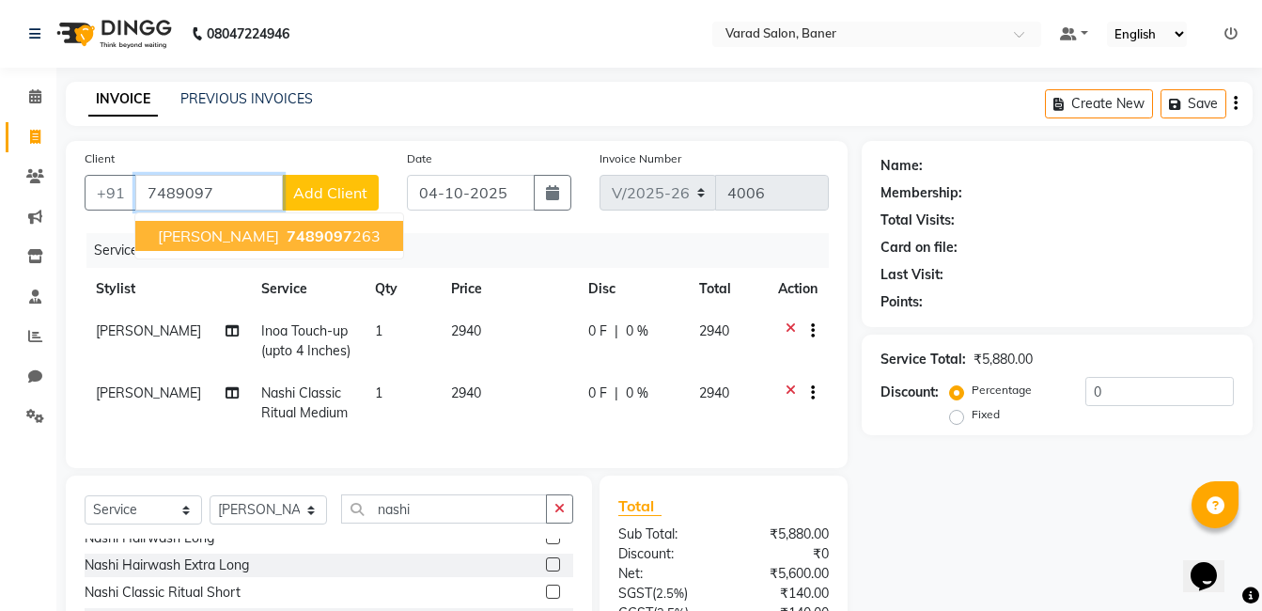
click at [287, 238] on span "7489097" at bounding box center [320, 236] width 66 height 19
type input "7489097263"
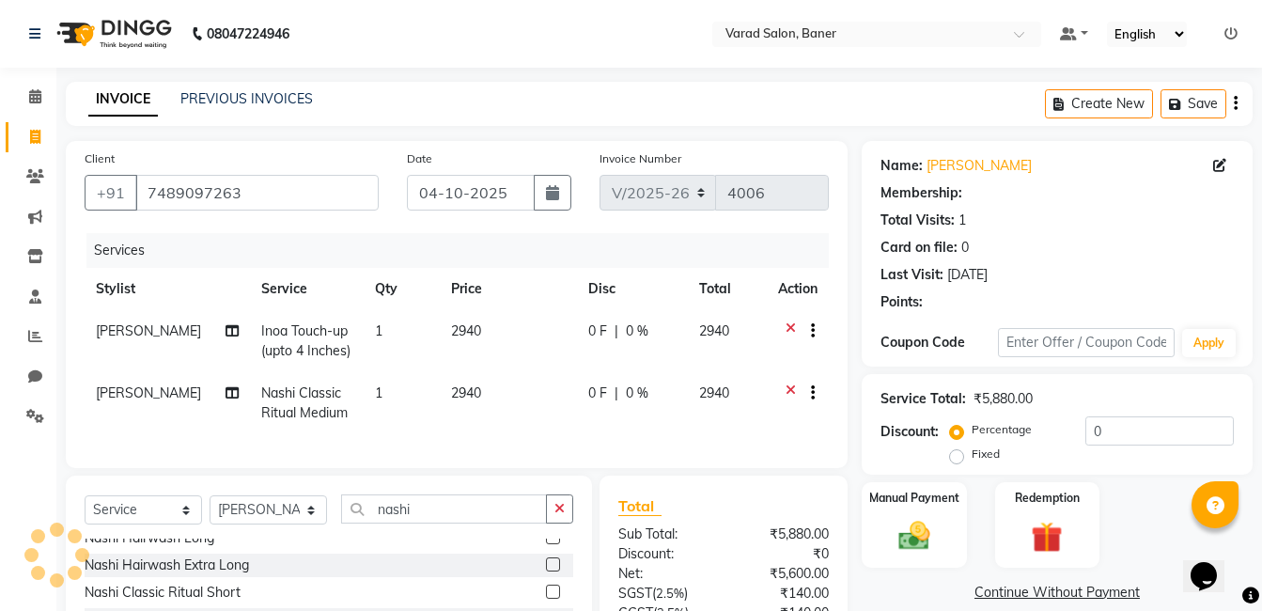
select select "1: Object"
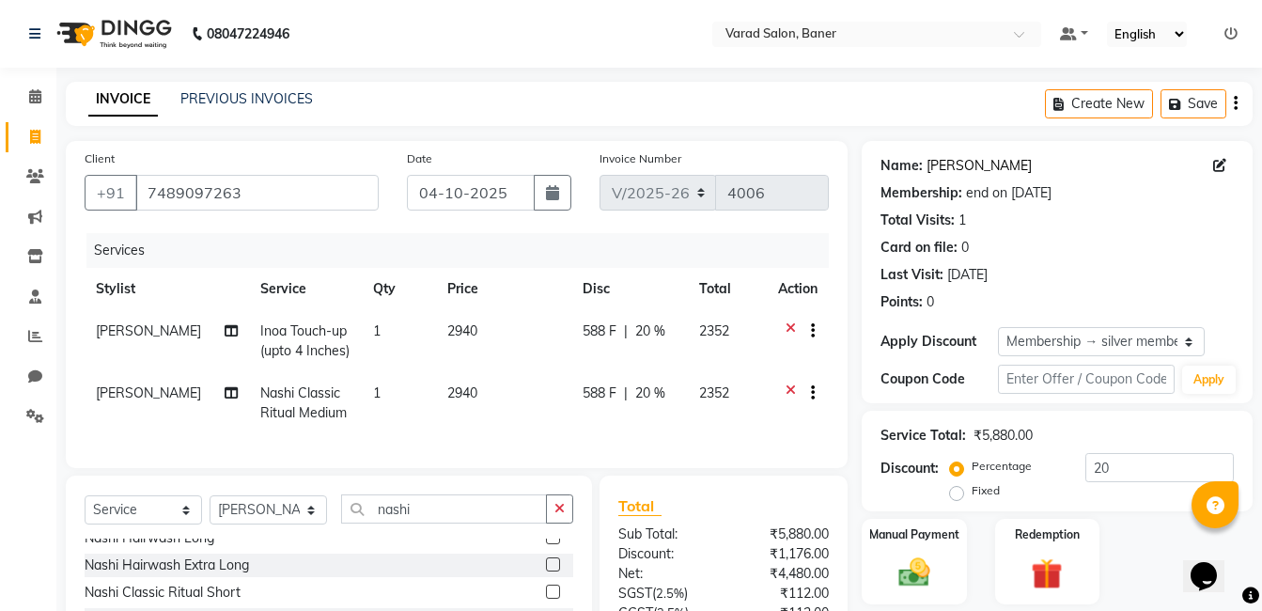
click at [957, 163] on link "Dipshika" at bounding box center [979, 166] width 105 height 20
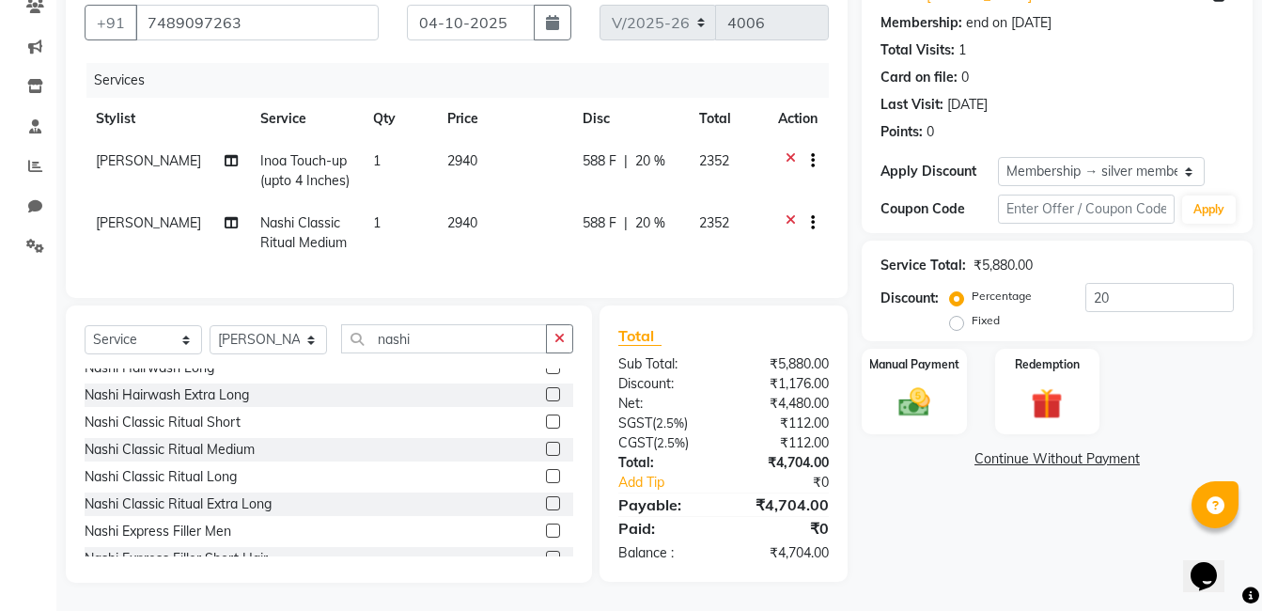
scroll to position [184, 0]
click at [1128, 283] on input "20" at bounding box center [1160, 297] width 149 height 29
type input "2"
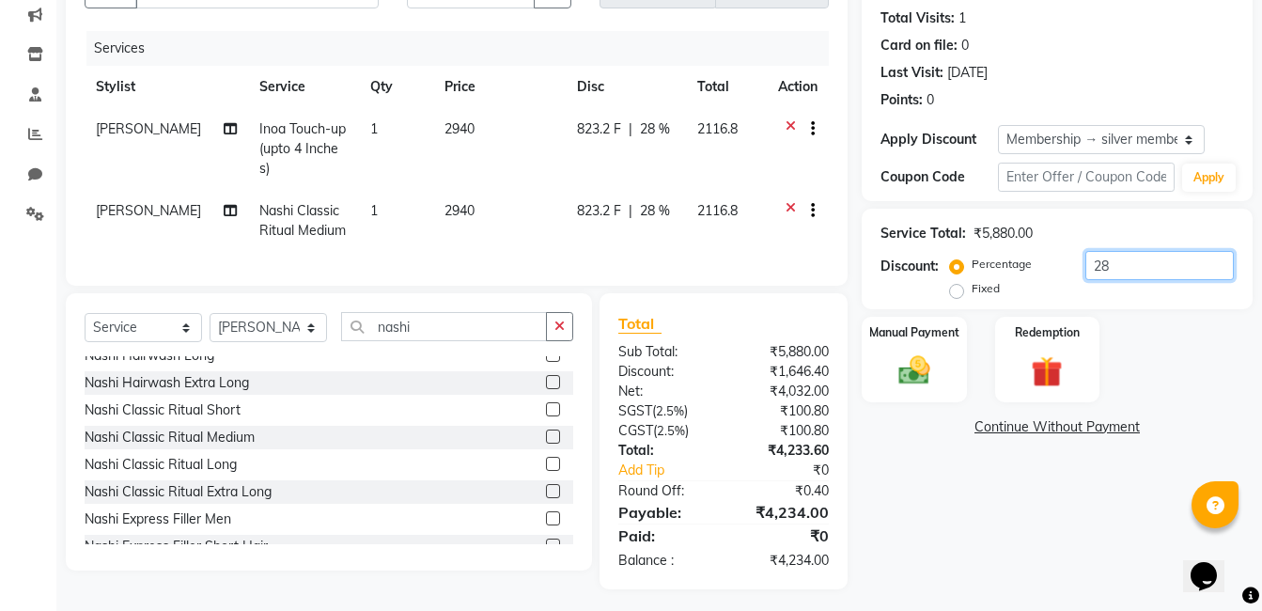
scroll to position [203, 0]
type input "28"
click at [791, 200] on icon at bounding box center [791, 212] width 10 height 24
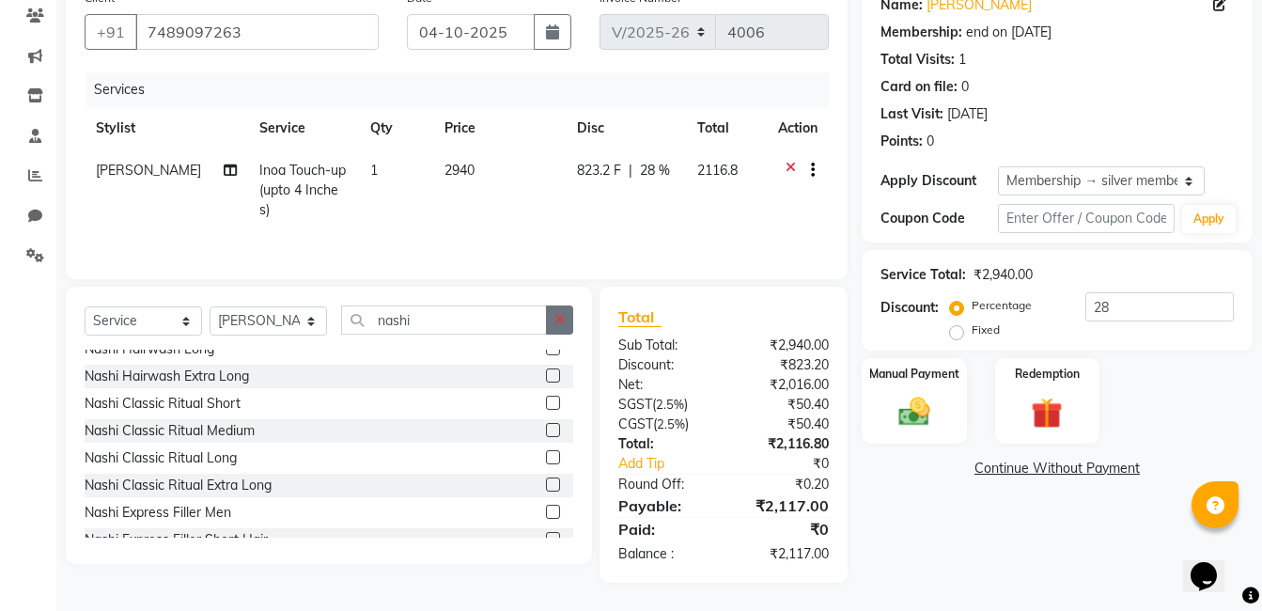
click at [558, 323] on icon "button" at bounding box center [560, 319] width 10 height 13
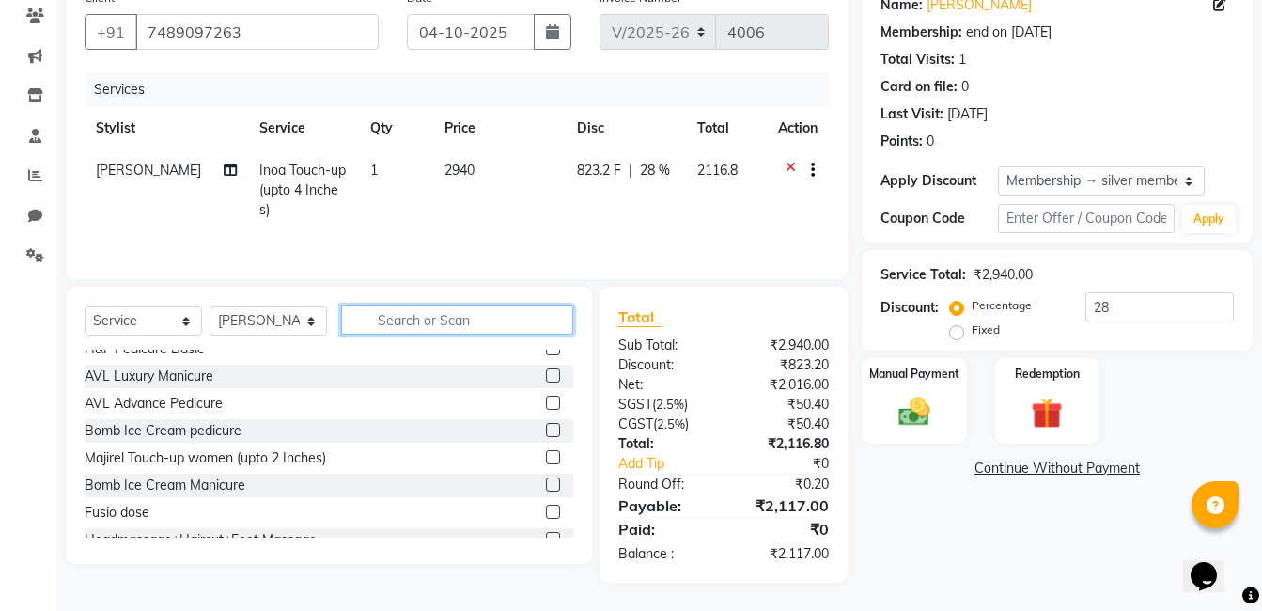
click at [492, 317] on input "text" at bounding box center [457, 320] width 232 height 29
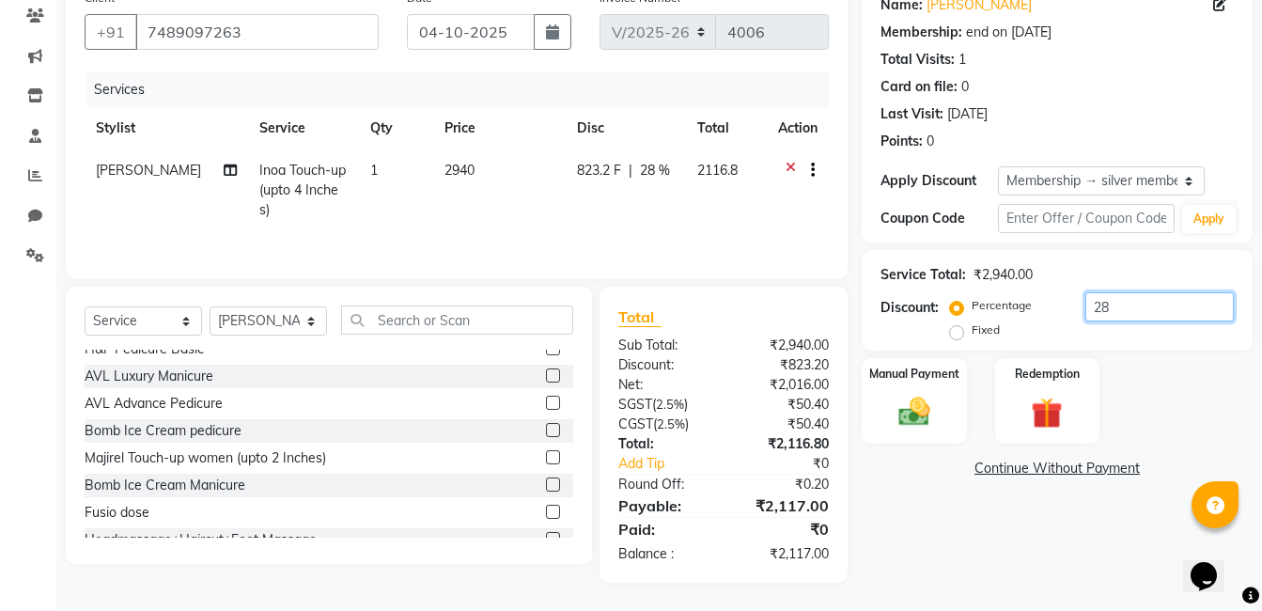
drag, startPoint x: 1025, startPoint y: 314, endPoint x: 1007, endPoint y: 321, distance: 19.4
click at [1017, 316] on div "Percentage Fixed 28" at bounding box center [1094, 317] width 280 height 51
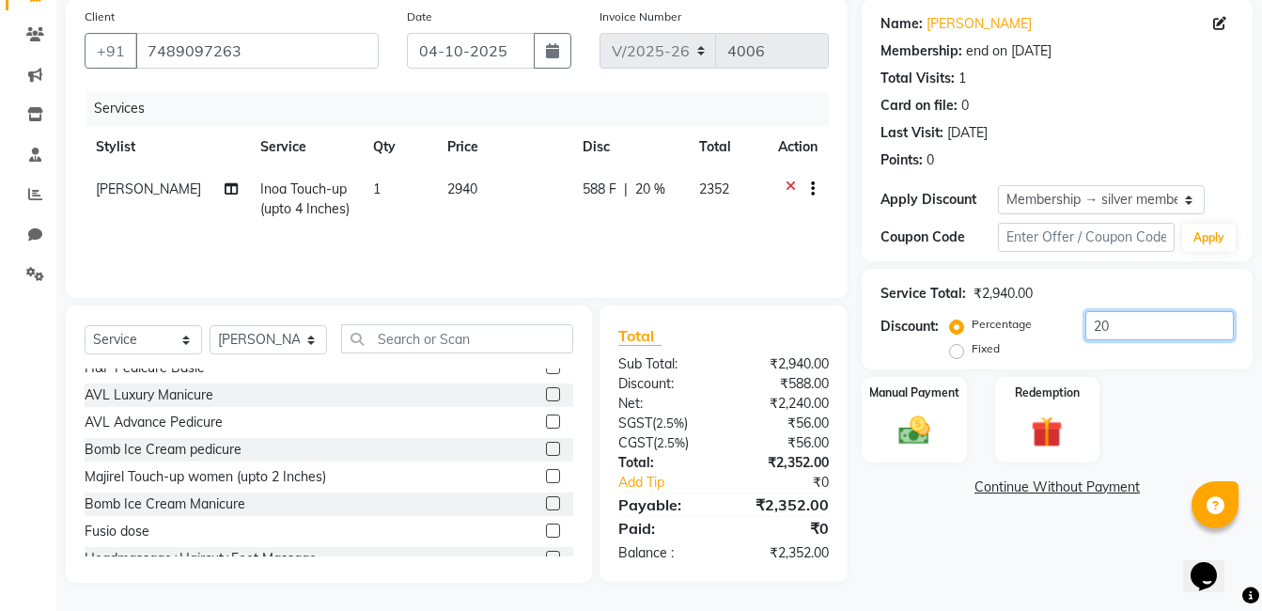
scroll to position [142, 0]
type input "20"
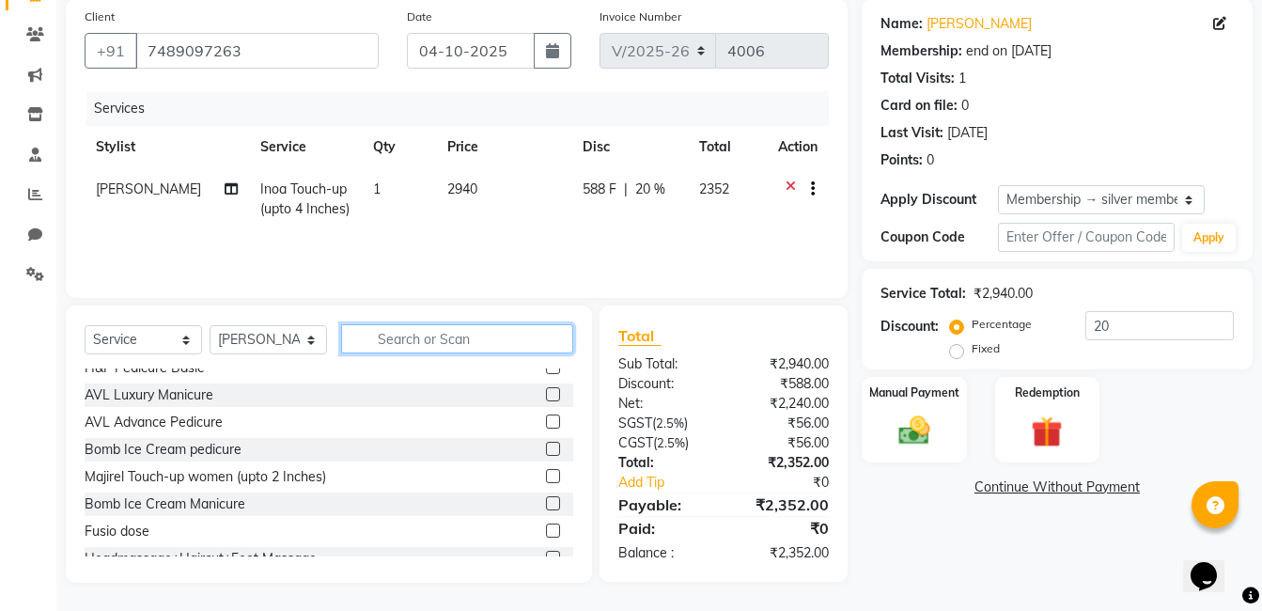
click at [431, 336] on input "text" at bounding box center [457, 338] width 232 height 29
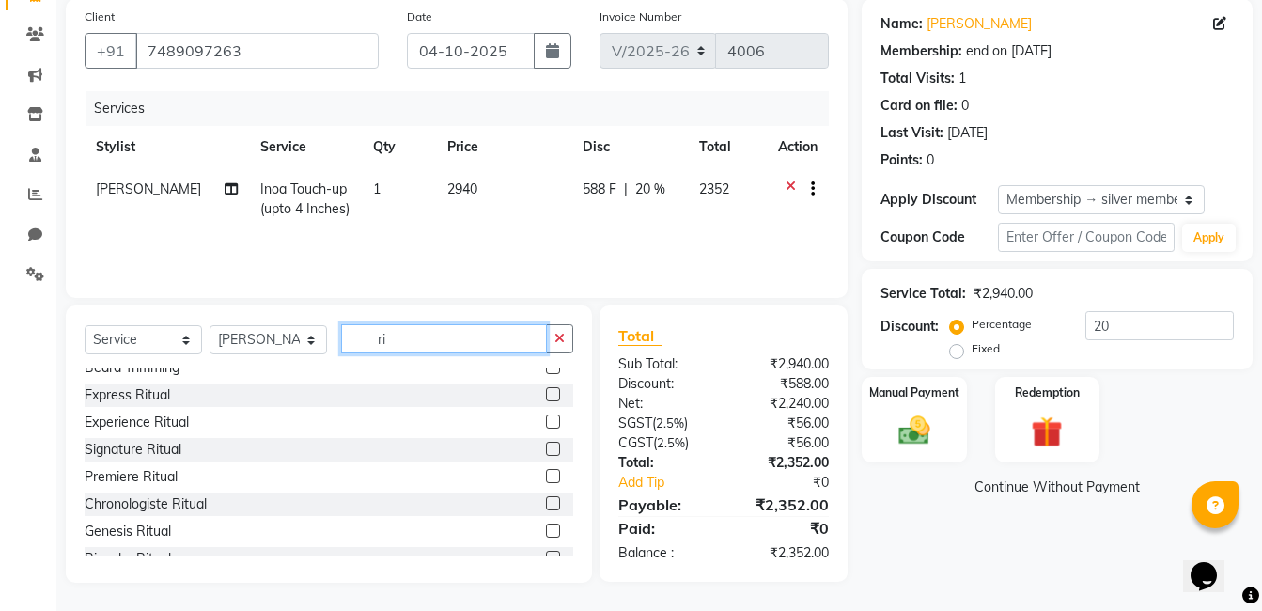
scroll to position [0, 0]
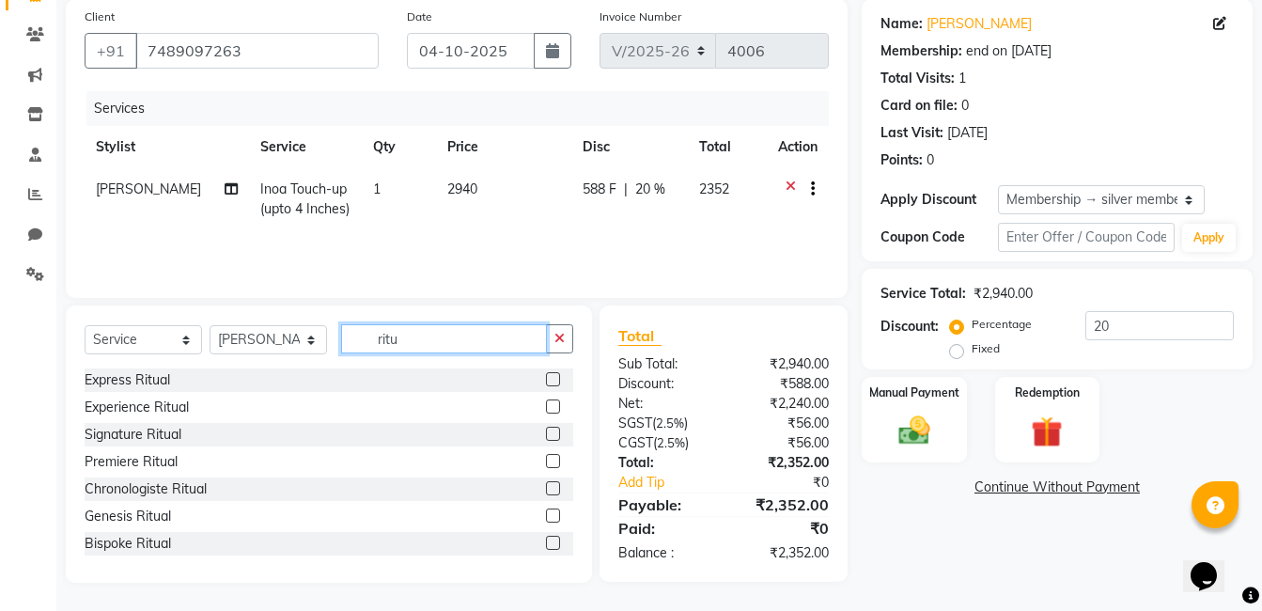
type input "ritu"
click at [546, 409] on label at bounding box center [553, 407] width 14 height 14
click at [546, 409] on input "checkbox" at bounding box center [552, 407] width 12 height 12
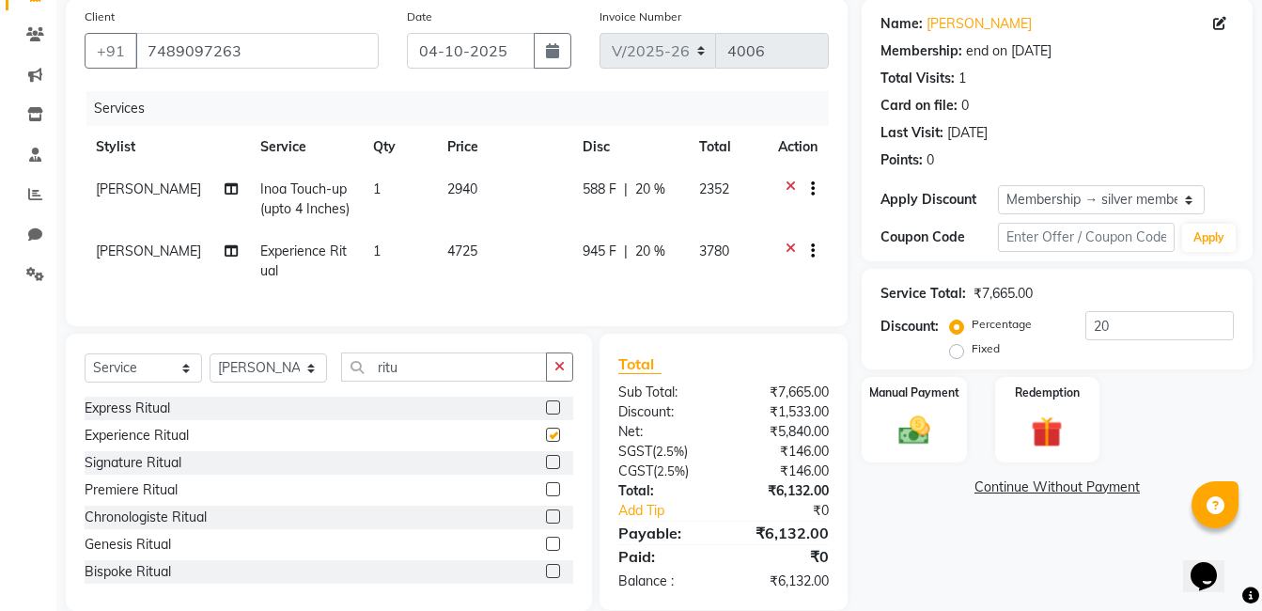
checkbox input "false"
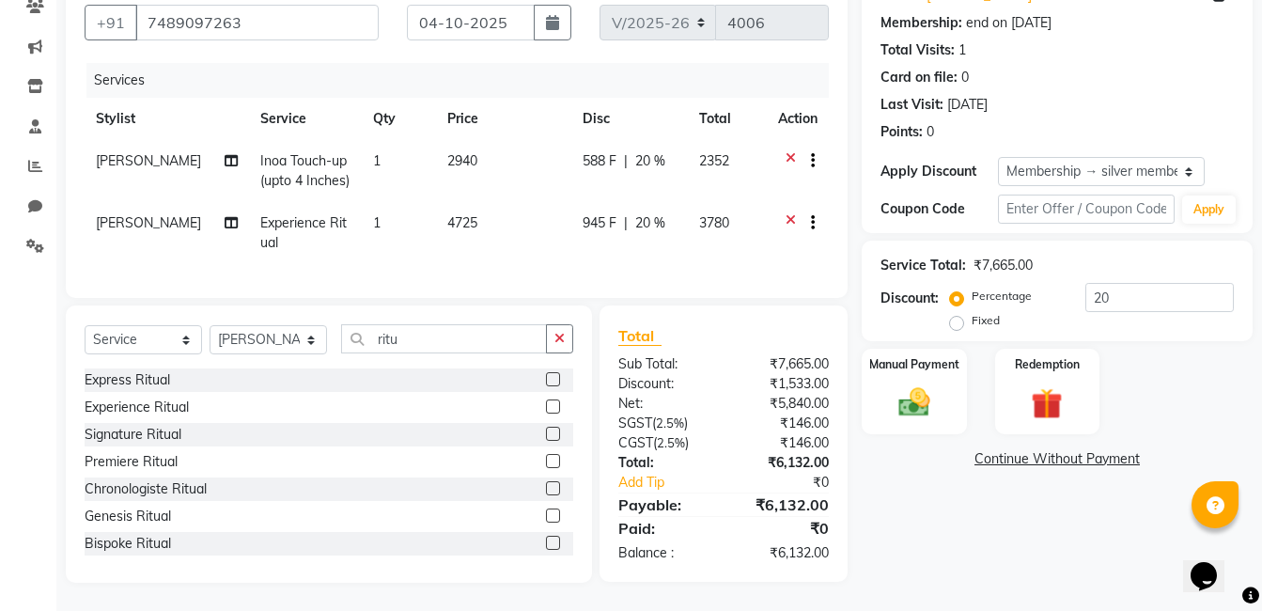
scroll to position [184, 0]
drag, startPoint x: 1130, startPoint y: 276, endPoint x: 1056, endPoint y: 290, distance: 75.4
click at [1056, 290] on div "Percentage Fixed 20" at bounding box center [1094, 308] width 280 height 51
click at [655, 213] on span "20 %" at bounding box center [650, 223] width 30 height 20
select select "60259"
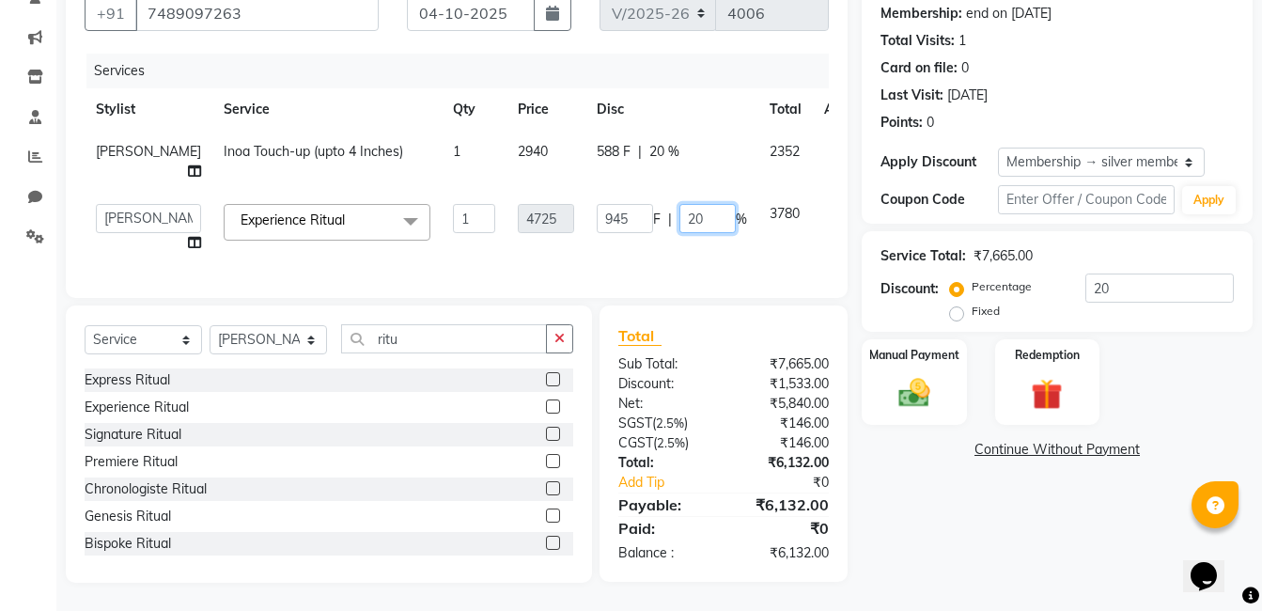
drag, startPoint x: 659, startPoint y: 231, endPoint x: 611, endPoint y: 237, distance: 48.3
click at [616, 233] on div "945 F | 20 %" at bounding box center [672, 218] width 150 height 29
type input "30"
click at [627, 159] on td "588 F | 20 %" at bounding box center [672, 162] width 173 height 62
select select "60259"
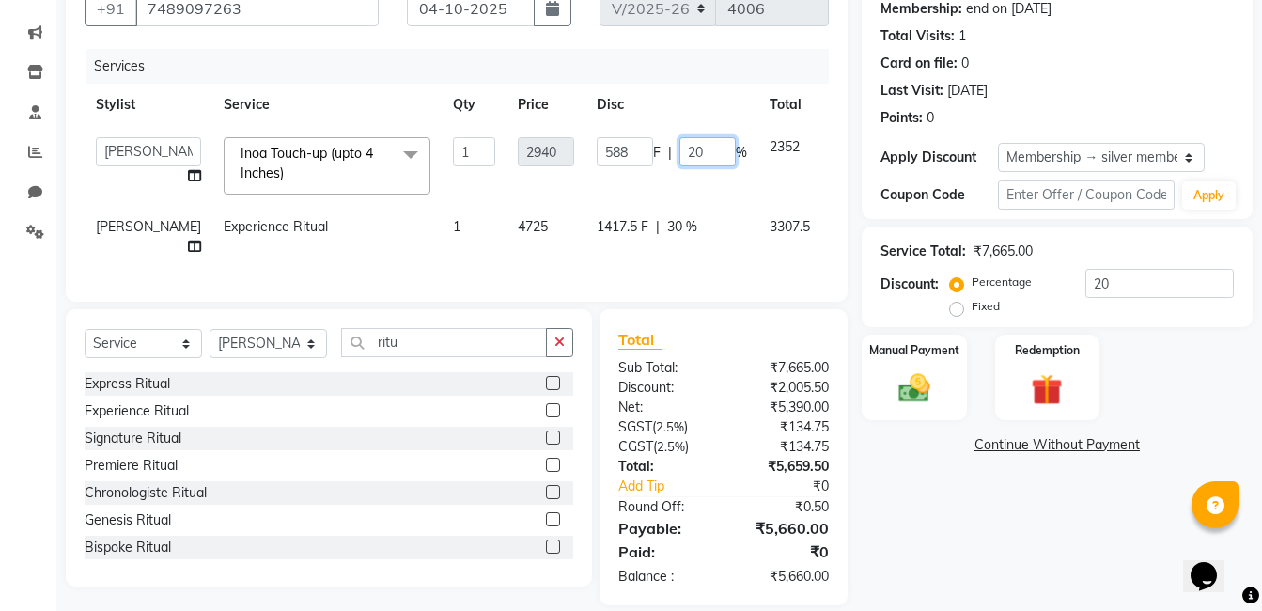
drag, startPoint x: 659, startPoint y: 156, endPoint x: 627, endPoint y: 156, distance: 32.0
click at [680, 156] on input "20" at bounding box center [708, 151] width 56 height 29
type input "25"
click at [577, 195] on tbody "Aaftab Malik Admin Jabaaz Karan Rathod Karishma Khot Krishna Vyavahare Kshitija…" at bounding box center [484, 197] width 799 height 142
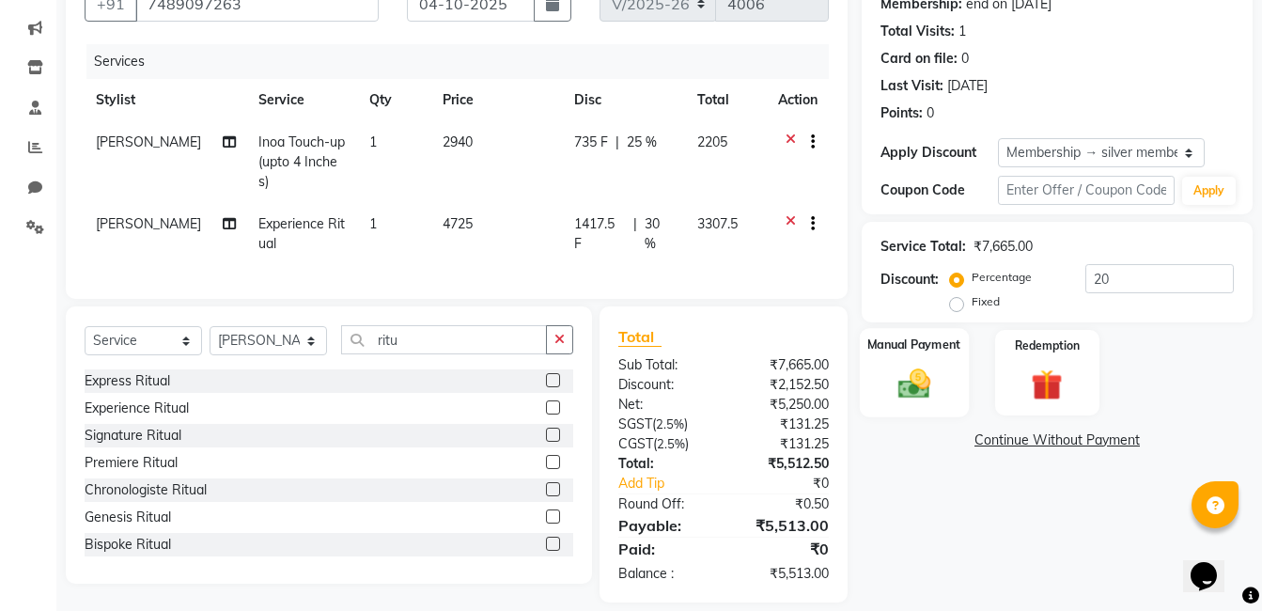
scroll to position [203, 0]
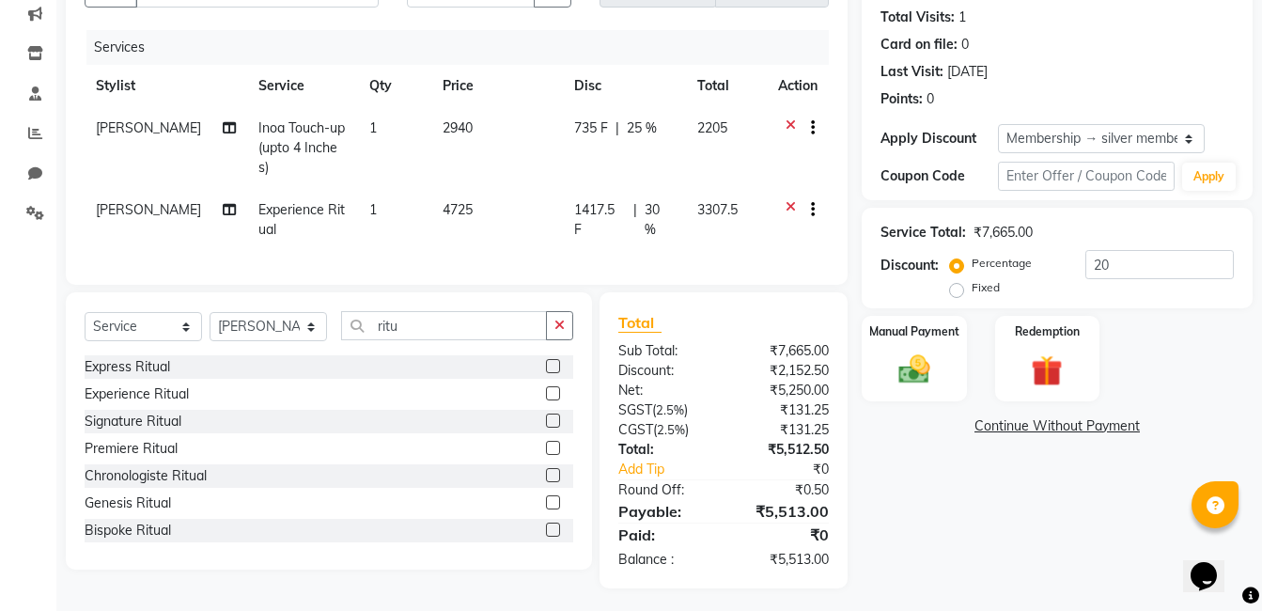
click at [650, 131] on span "25 %" at bounding box center [642, 128] width 30 height 20
select select "60259"
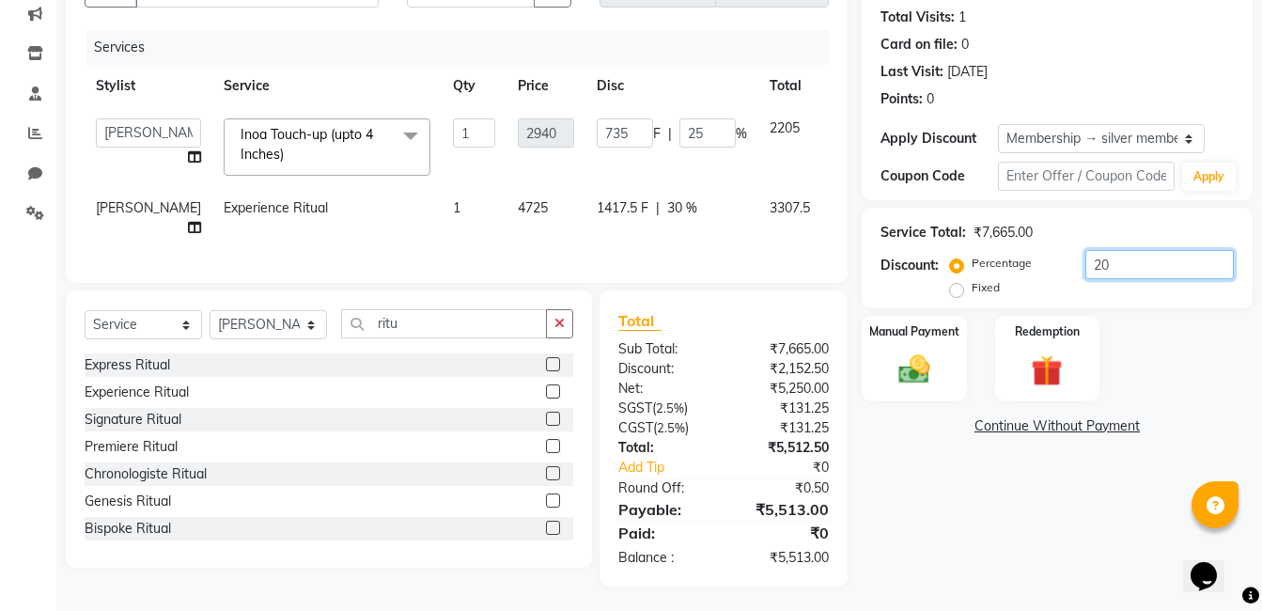
drag, startPoint x: 1162, startPoint y: 273, endPoint x: 991, endPoint y: 271, distance: 171.1
click at [1004, 276] on div "Percentage Fixed 20" at bounding box center [1094, 275] width 280 height 51
type input "0"
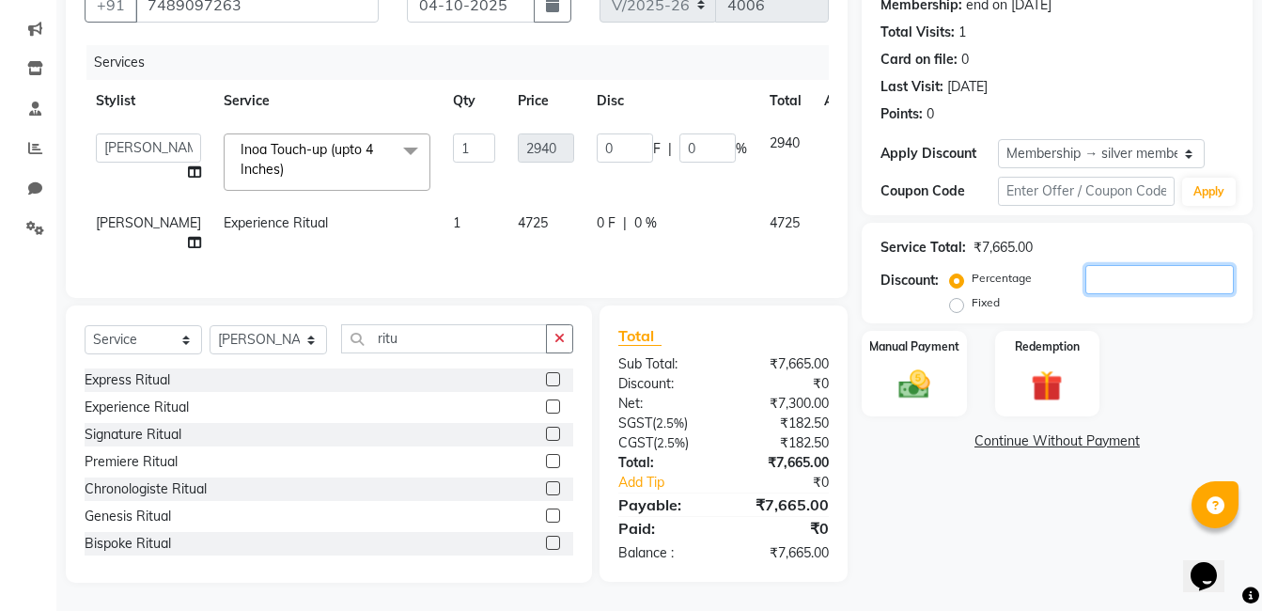
type input "3"
type input "88.2"
type input "3"
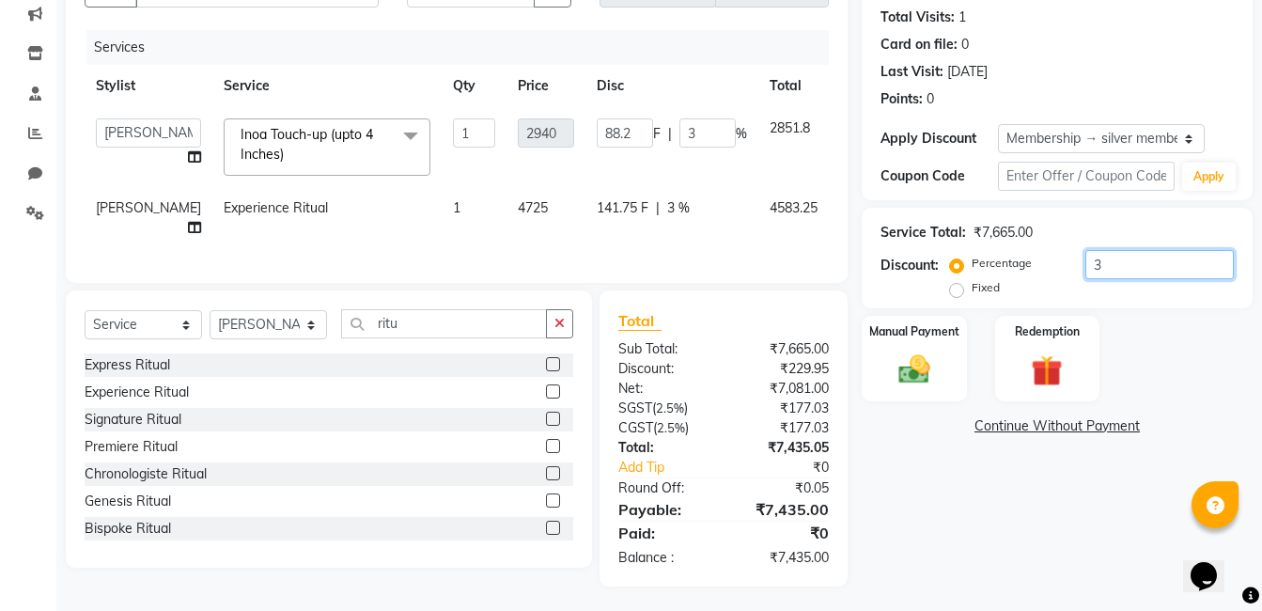
type input "30"
type input "882"
type input "30"
type input "3"
type input "88.2"
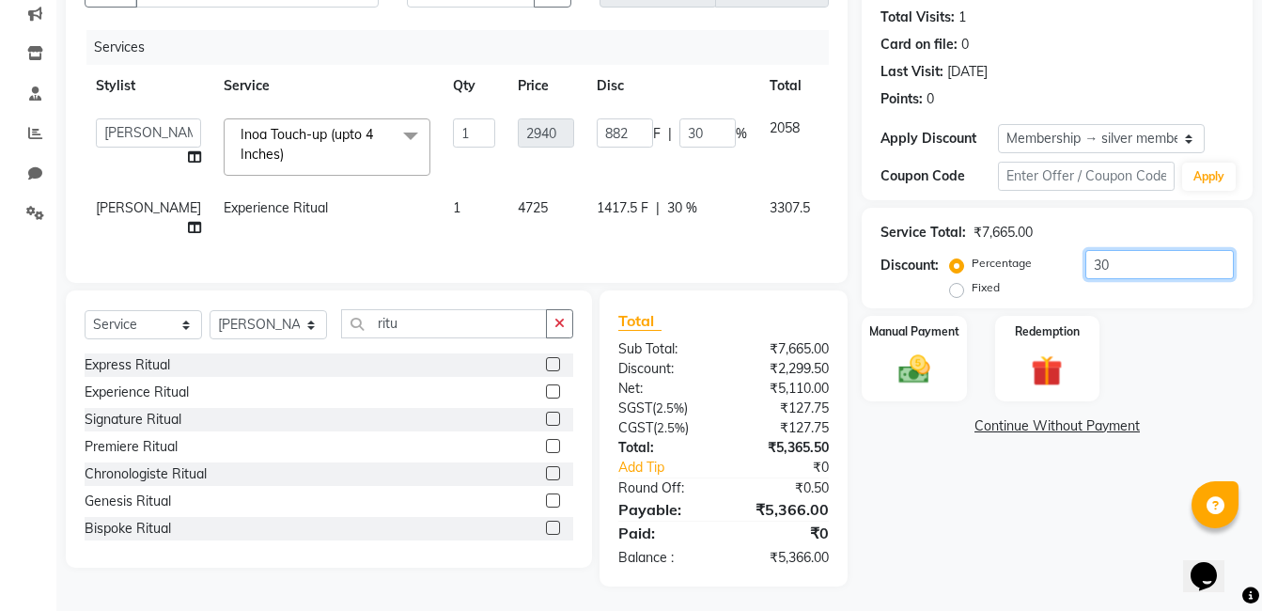
type input "3"
type input "0"
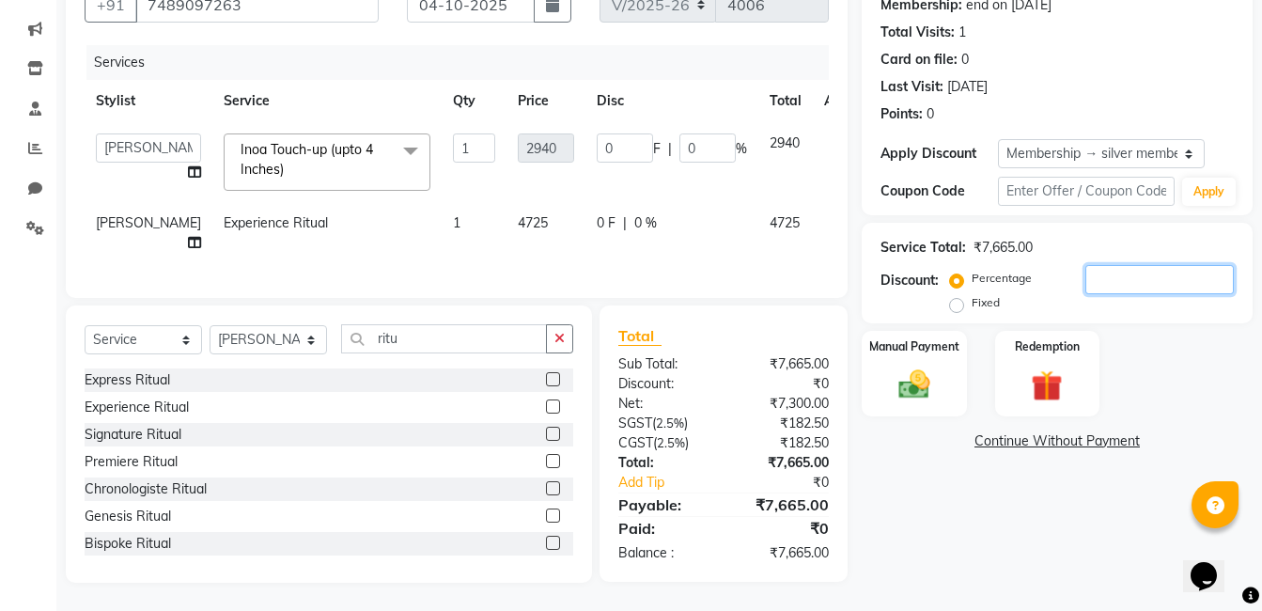
type input "3"
type input "88.2"
type input "3"
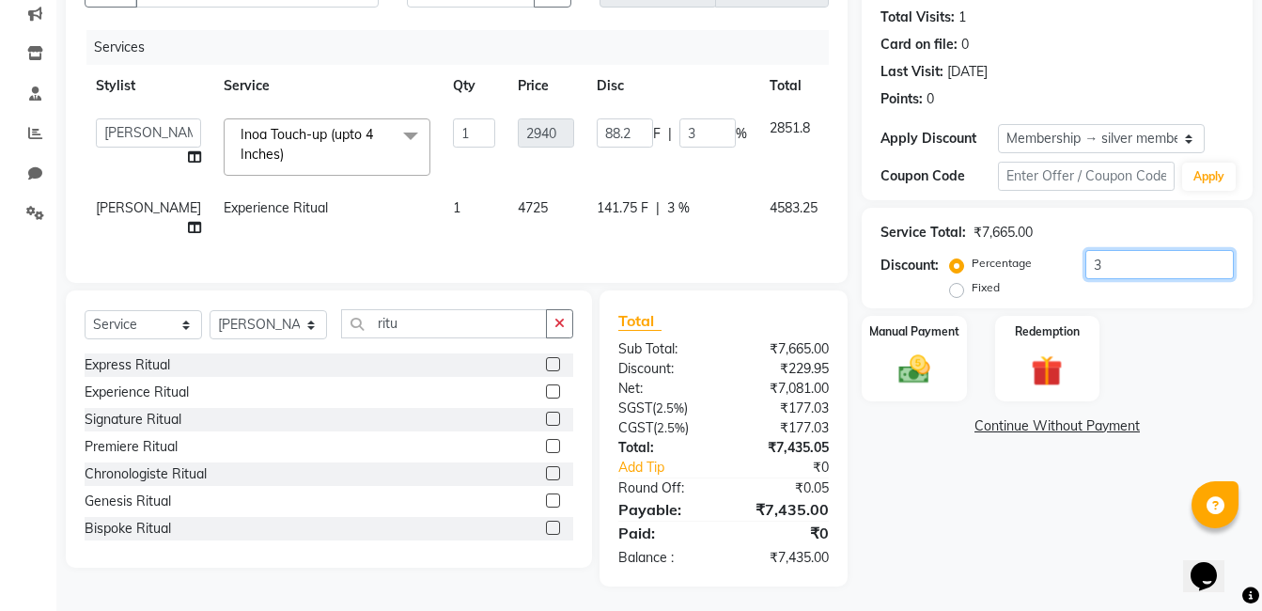
type input "31"
type input "911.4"
type input "31"
type input "3"
type input "88.2"
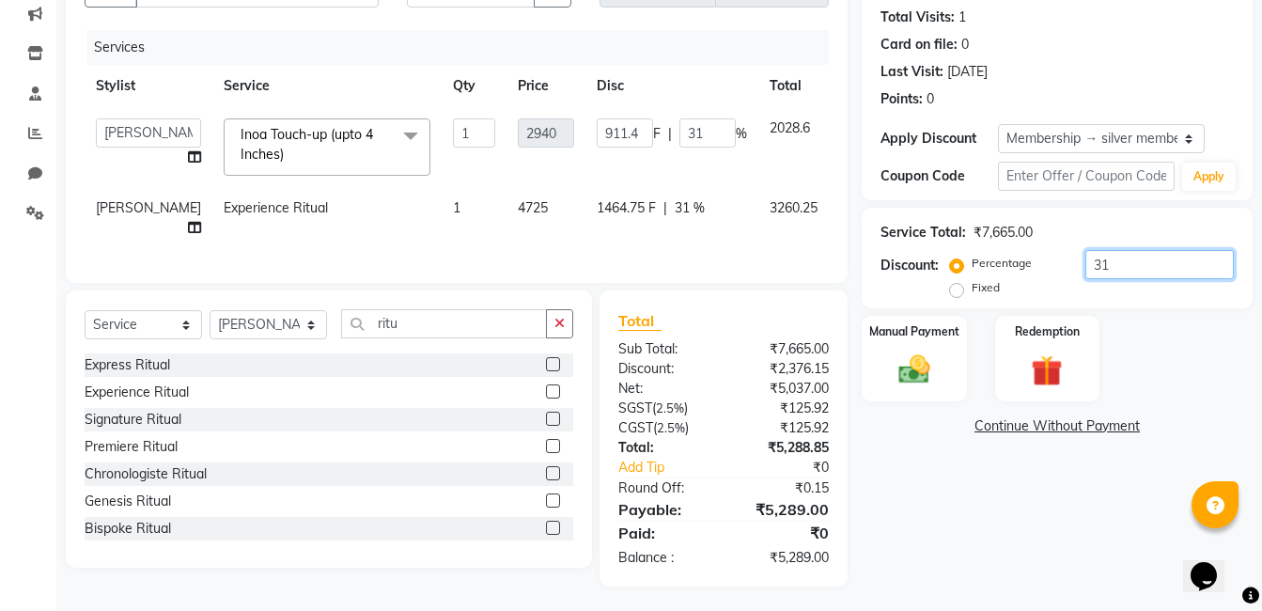
type input "3"
type input "0"
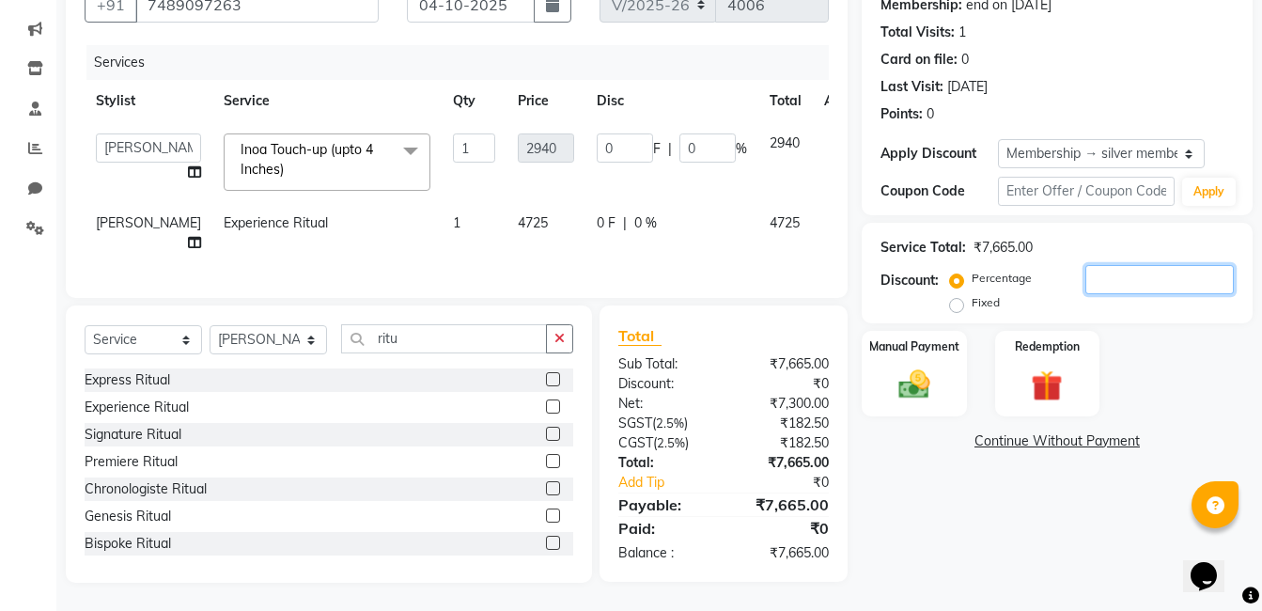
type input "3"
type input "88.2"
type input "3"
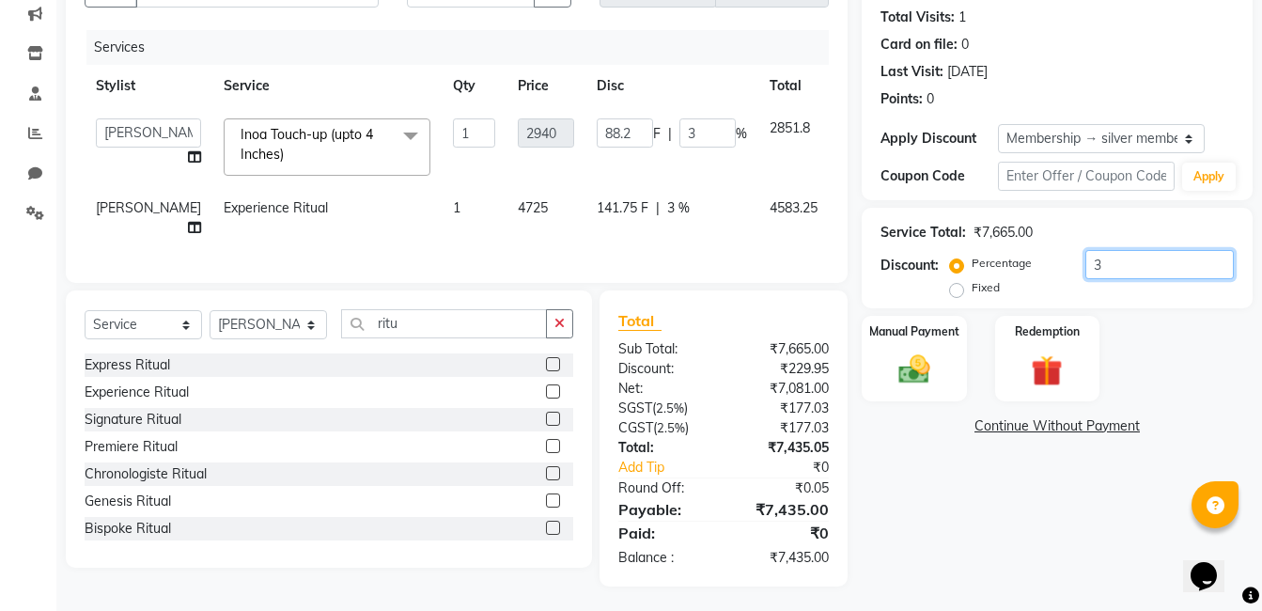
type input "32"
type input "940.8"
type input "32"
type input "3"
type input "88.2"
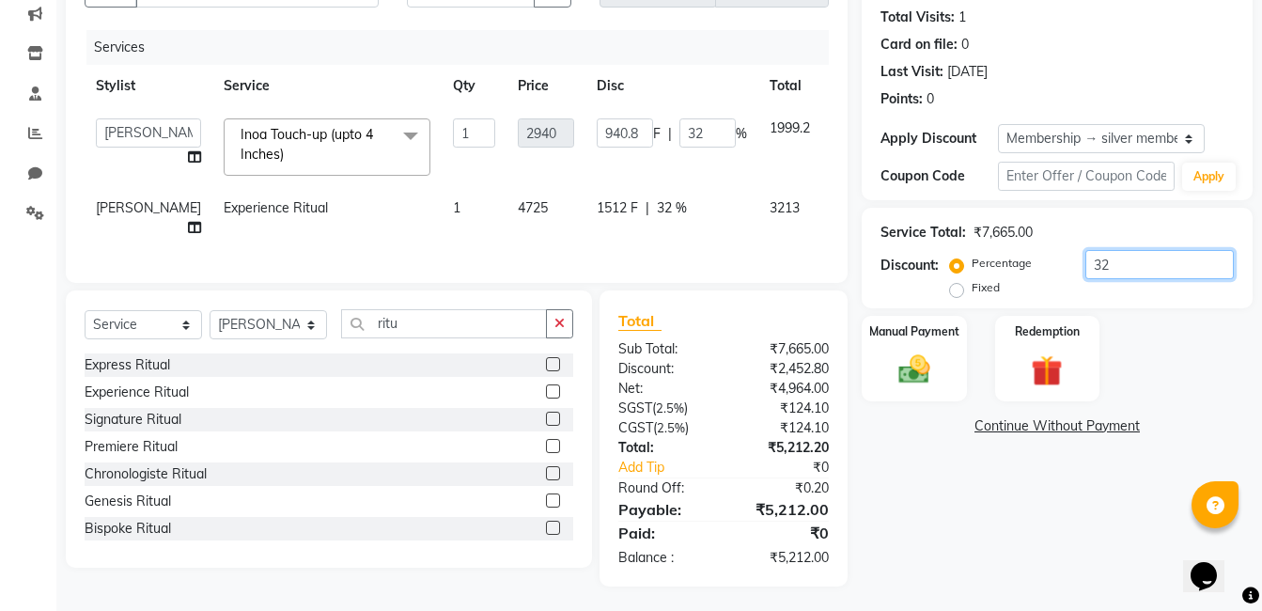
type input "3"
type input "33"
type input "970.2"
type input "33"
type input "3"
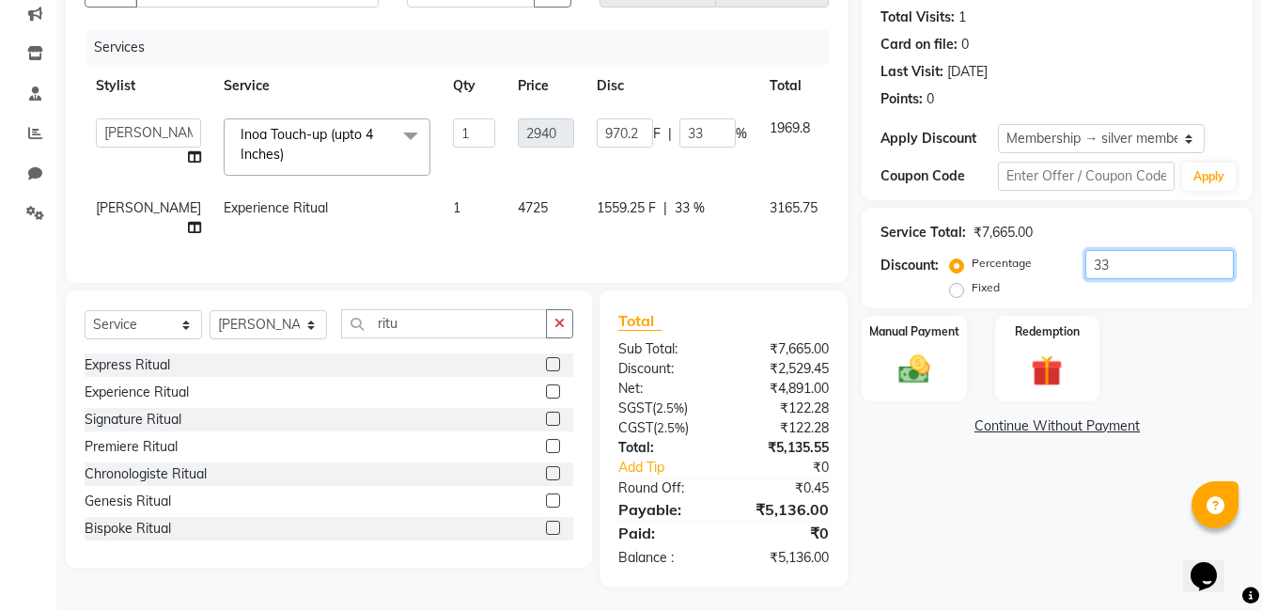
type input "88.2"
type input "3"
type input "34"
type input "999.6"
type input "34"
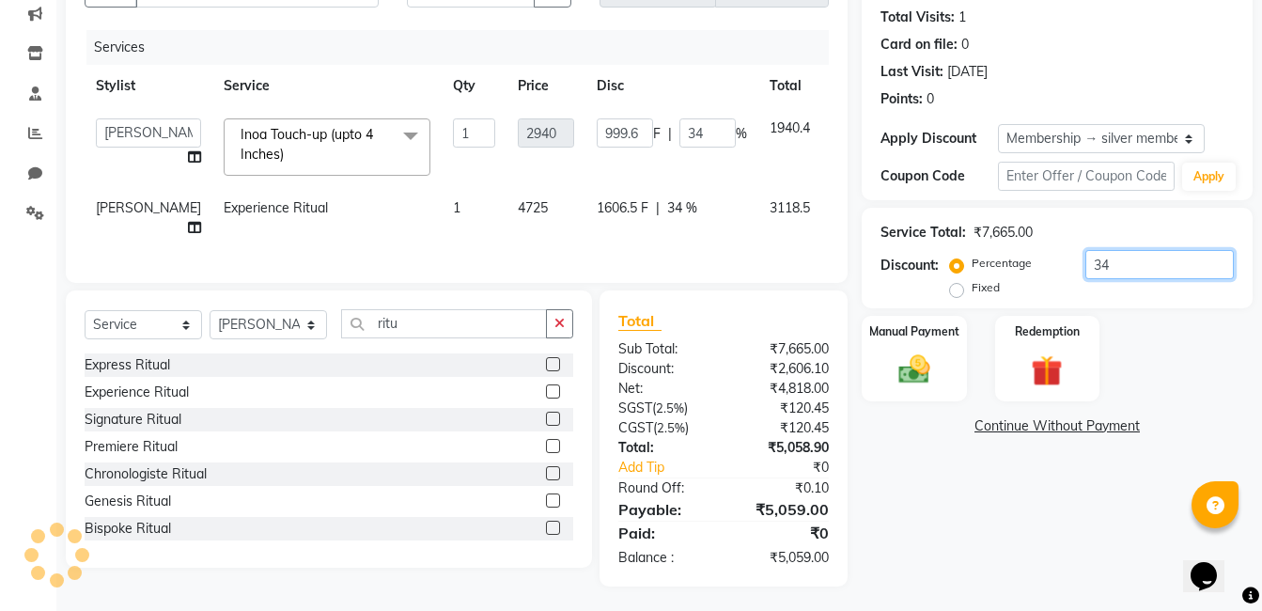
type input "3"
type input "88.2"
type input "3"
type input "35"
type input "1029"
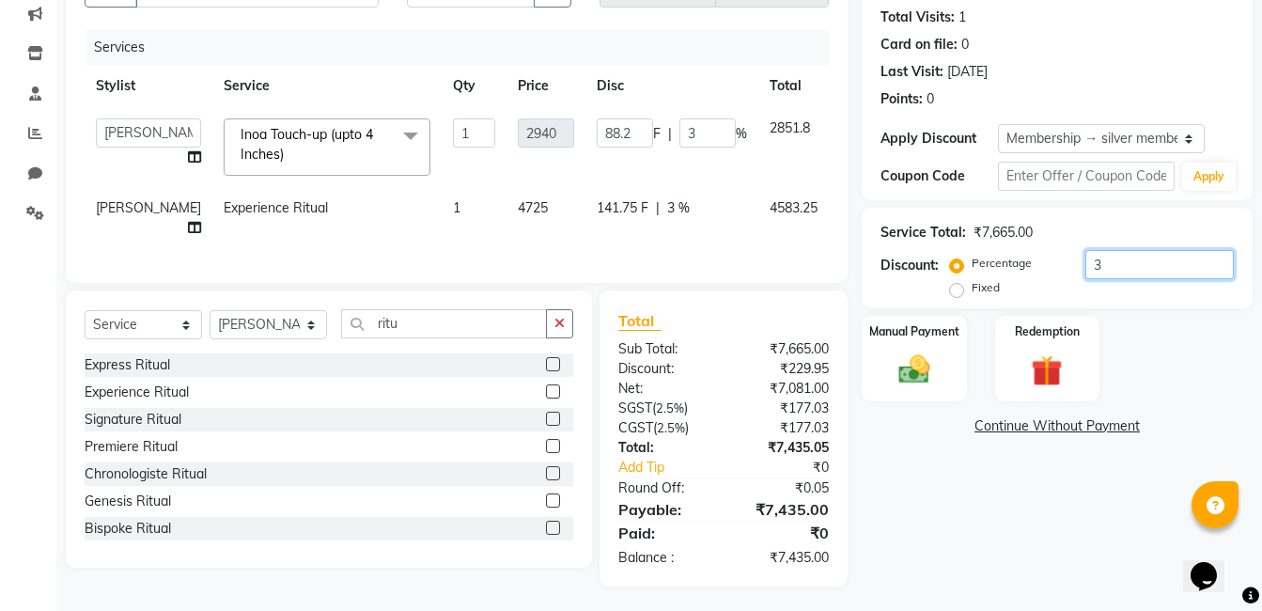
type input "35"
type input "3"
type input "88.2"
type input "3"
type input "32"
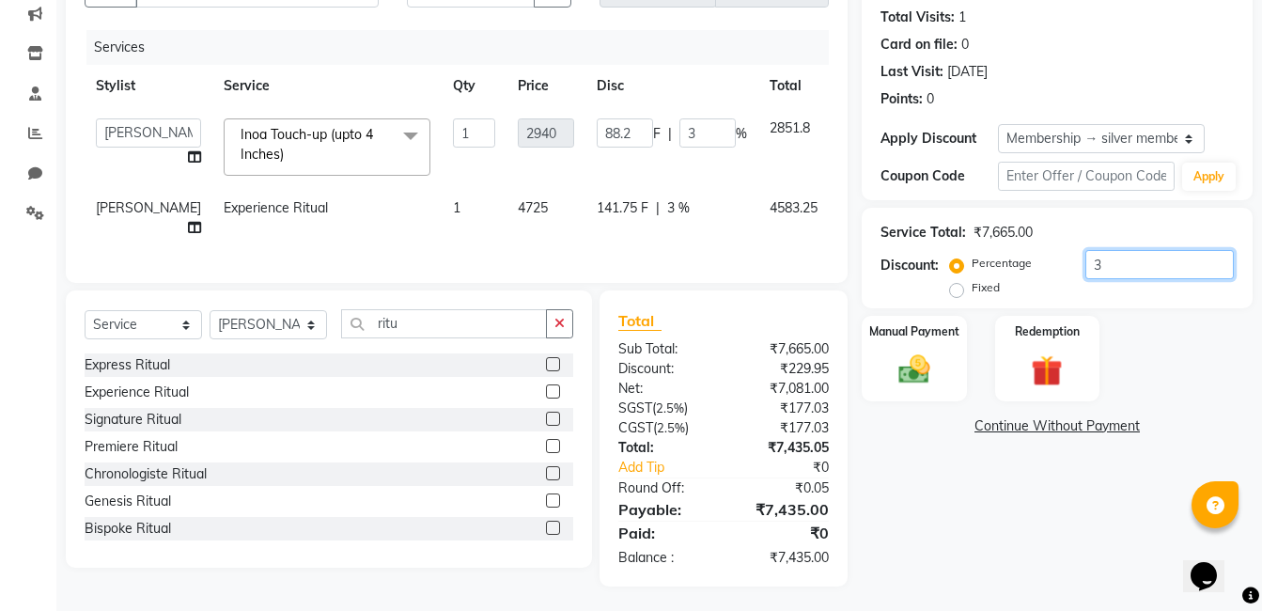
type input "940.8"
type input "32"
type input "3"
type input "88.2"
type input "3"
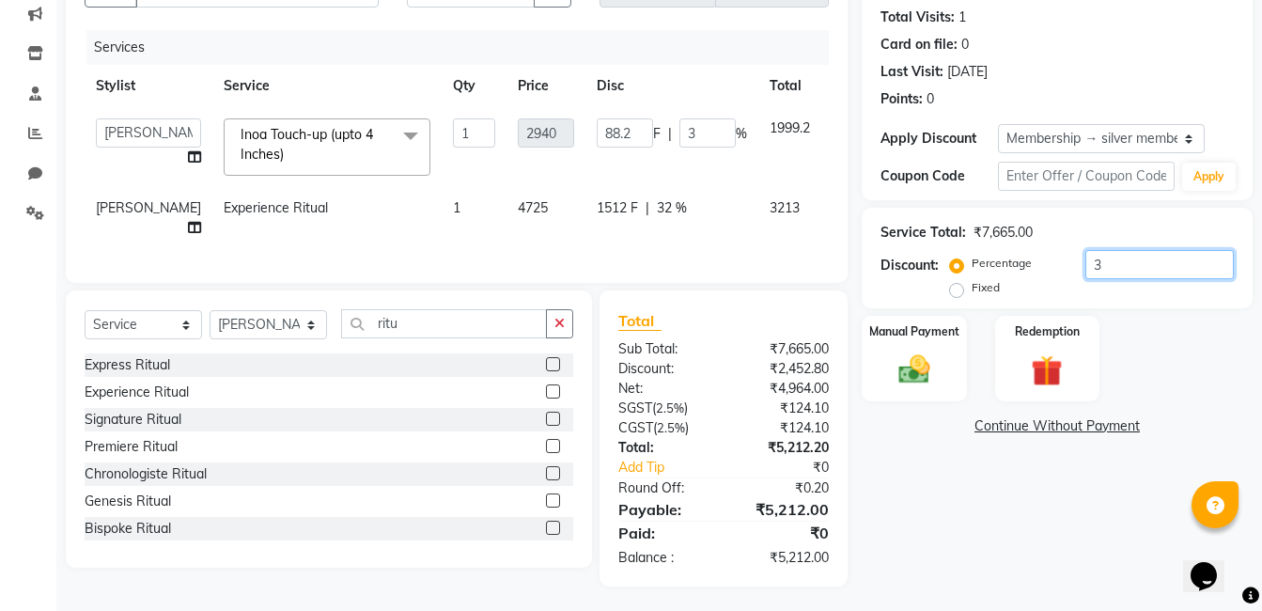
type input "0"
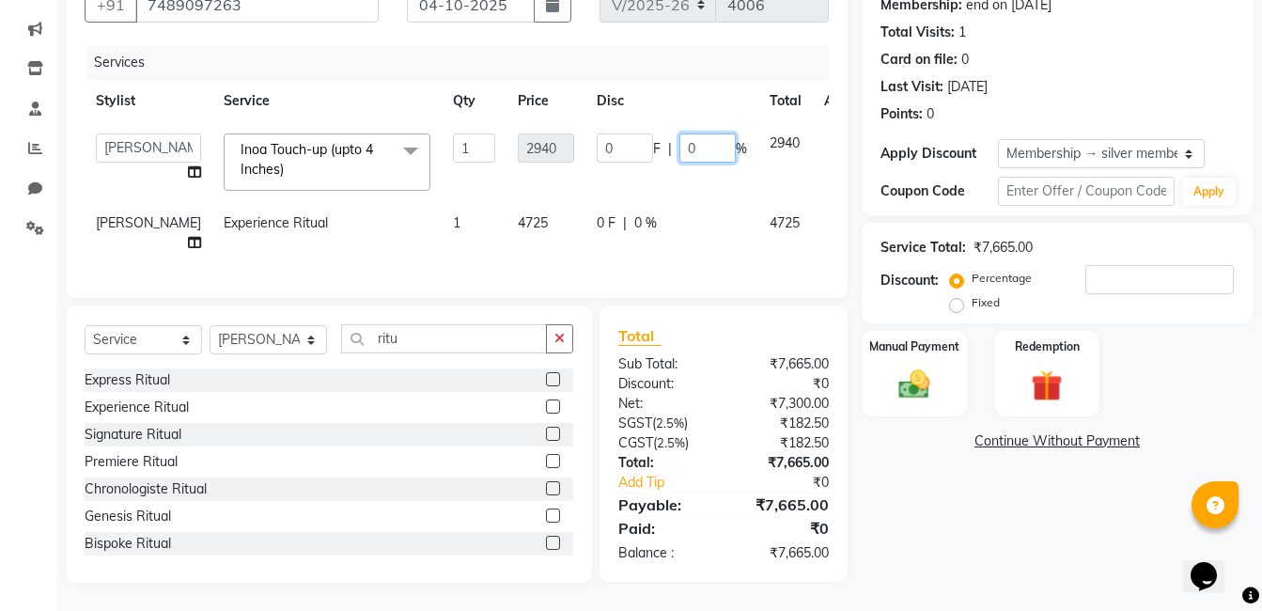
click at [680, 133] on input "0" at bounding box center [708, 147] width 56 height 29
type input "0"
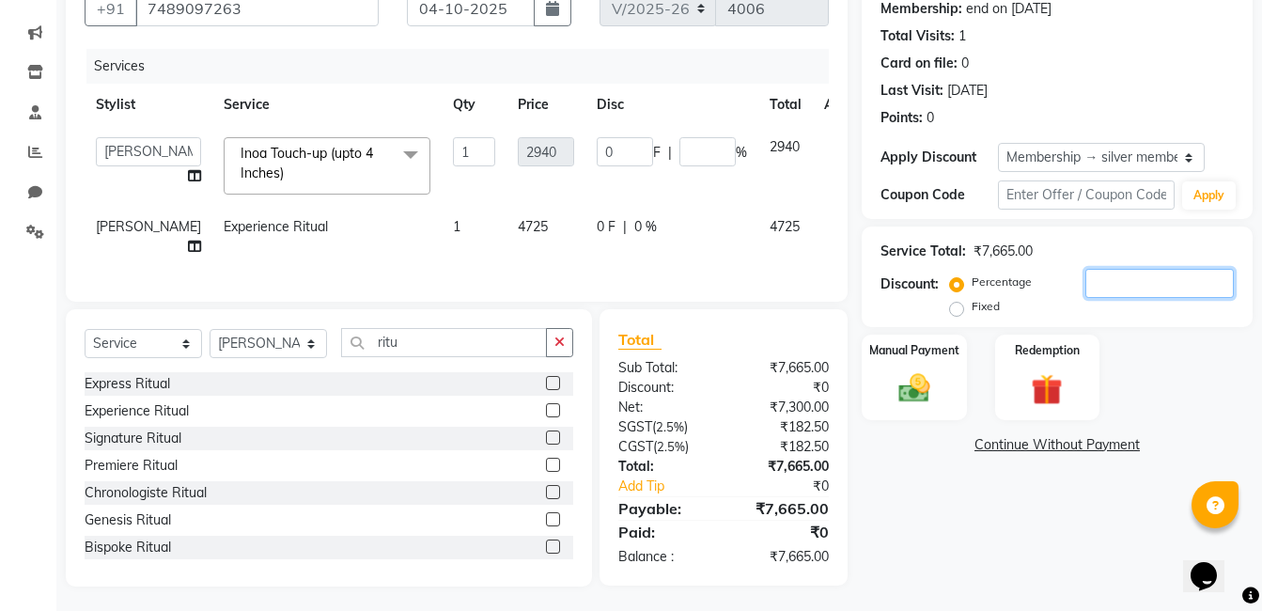
click at [1089, 264] on div "Service Total: ₹7,665.00 Discount: Percentage Fixed" at bounding box center [1057, 277] width 353 height 86
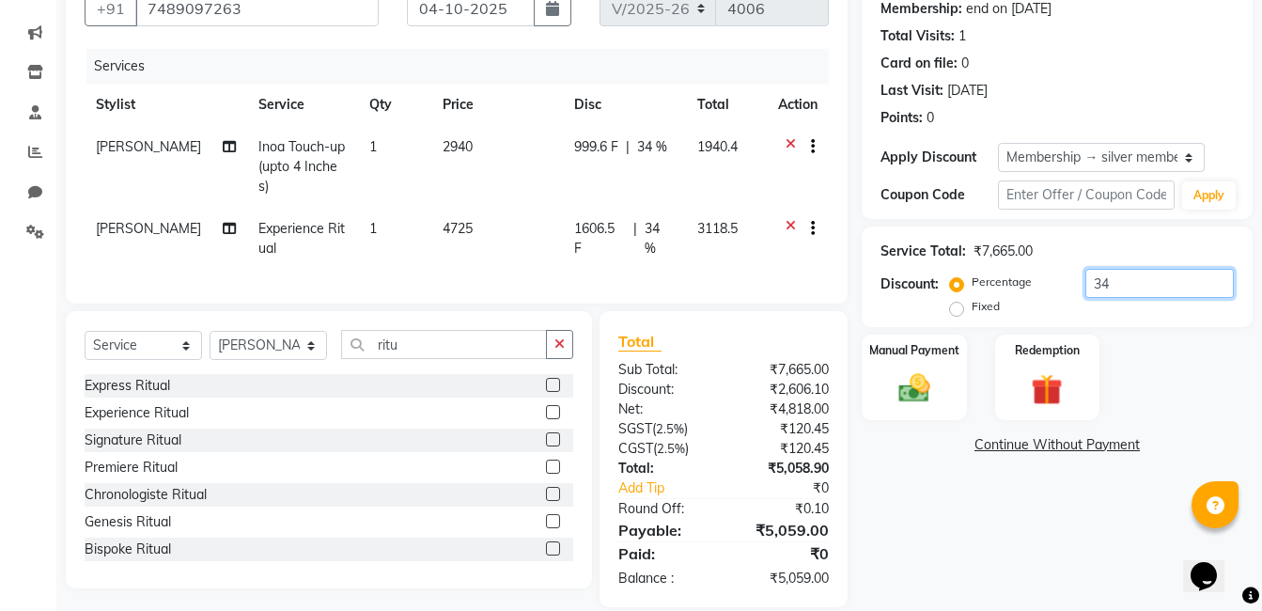
type input "3"
type input "32"
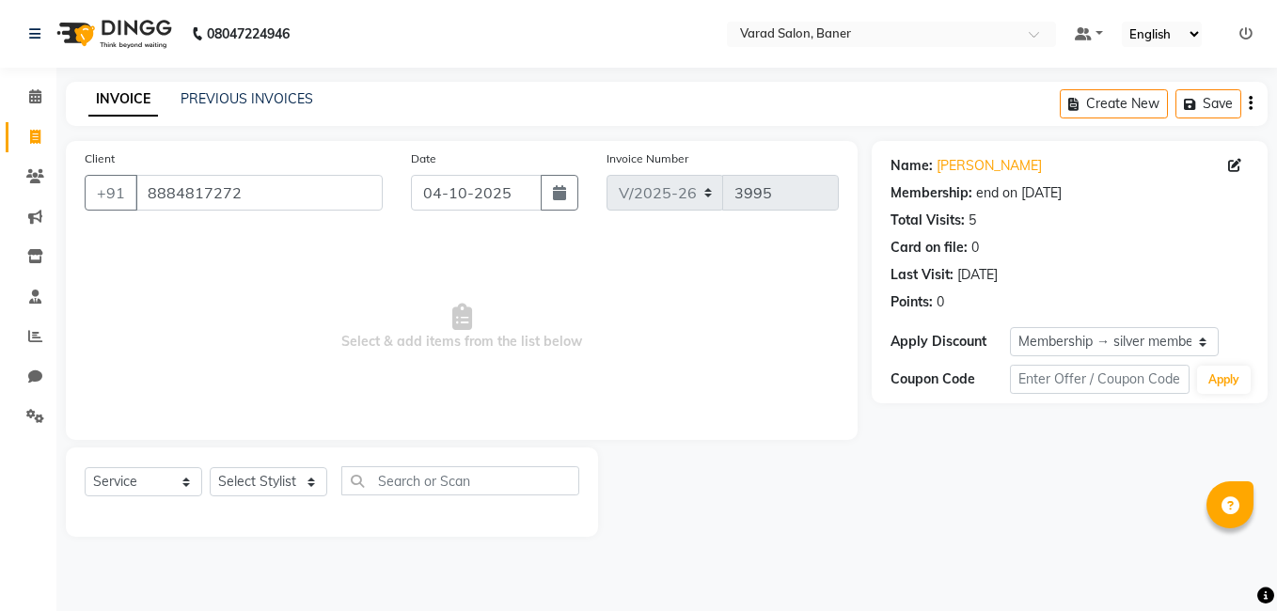
select select "7115"
select select "service"
select select "1: Object"
click at [37, 142] on icon at bounding box center [35, 137] width 10 height 14
select select "7115"
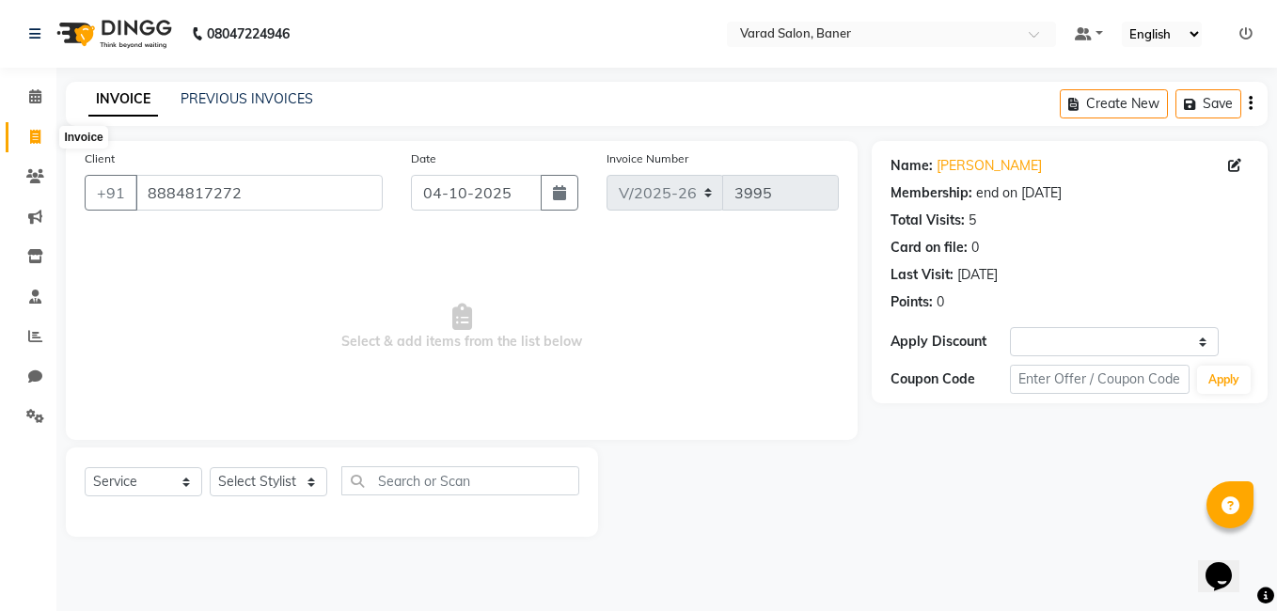
select select "service"
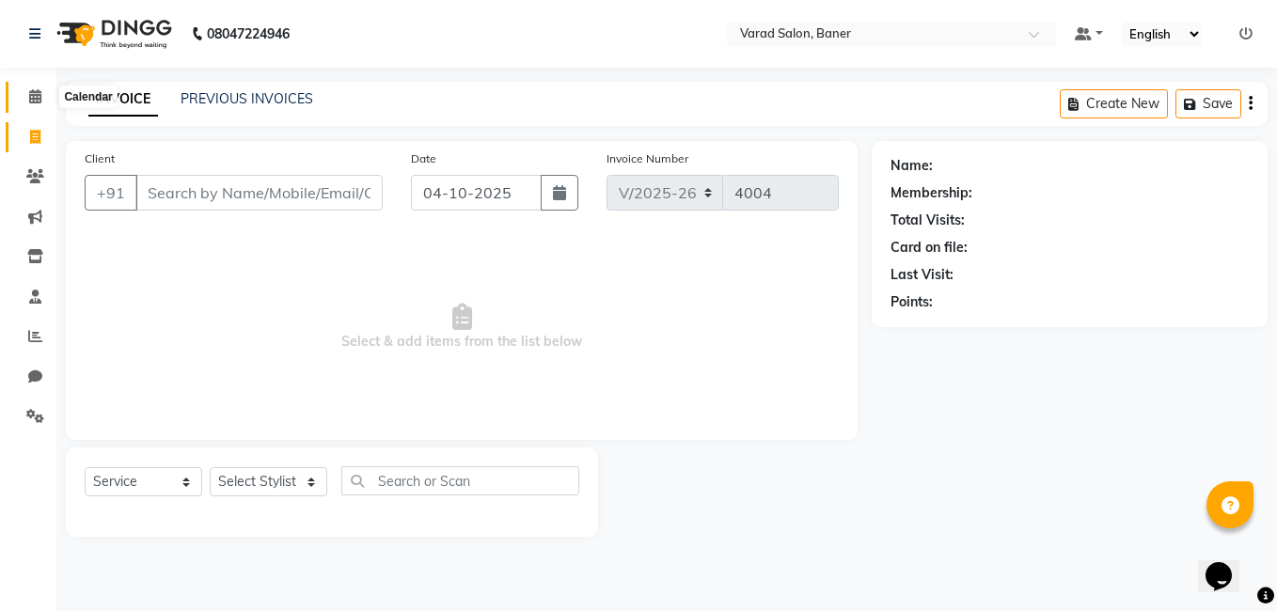
click at [44, 99] on span at bounding box center [35, 97] width 33 height 22
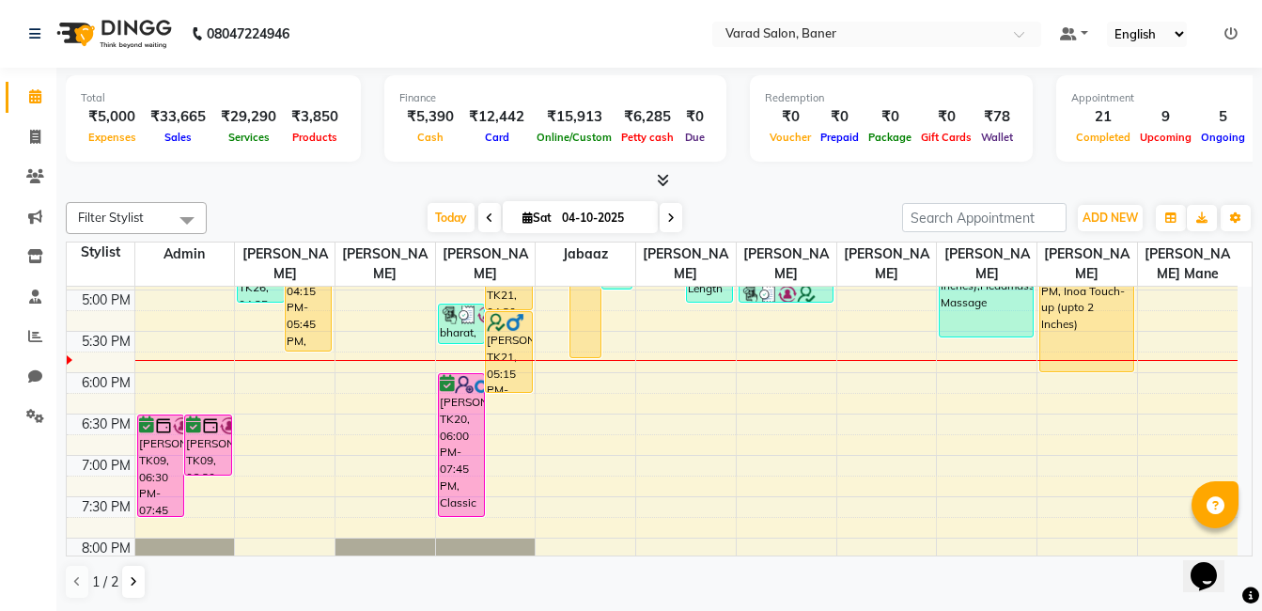
scroll to position [752, 0]
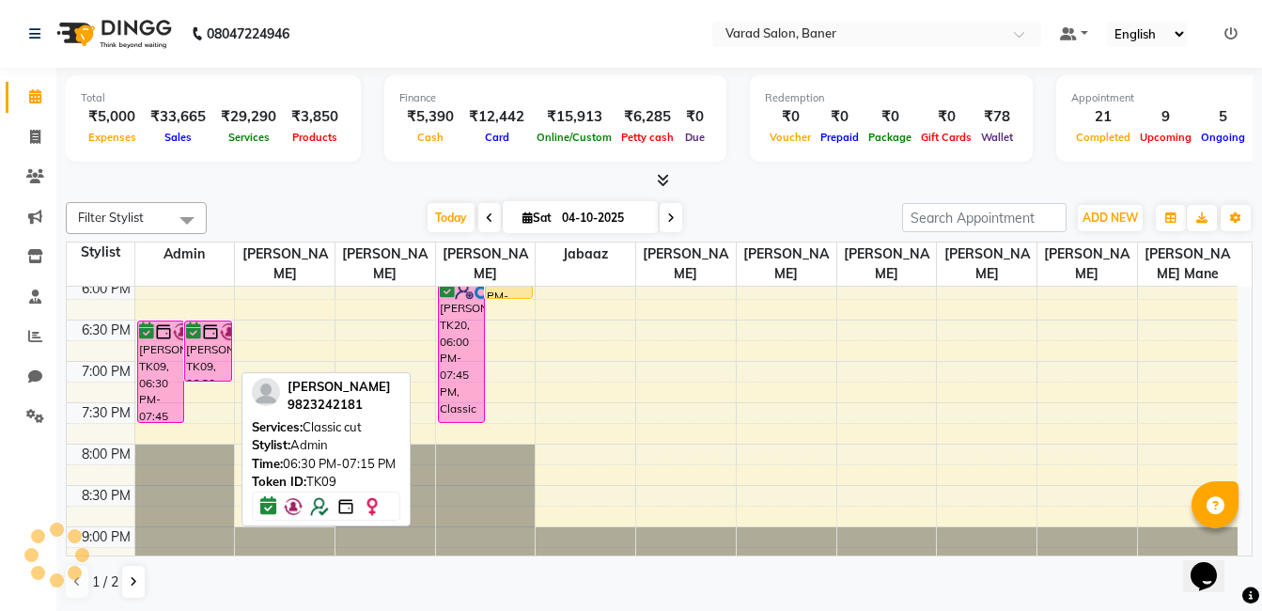
click at [231, 333] on link "[PERSON_NAME], TK09, 06:30 PM-07:15 PM, Classic cut" at bounding box center [208, 351] width 48 height 61
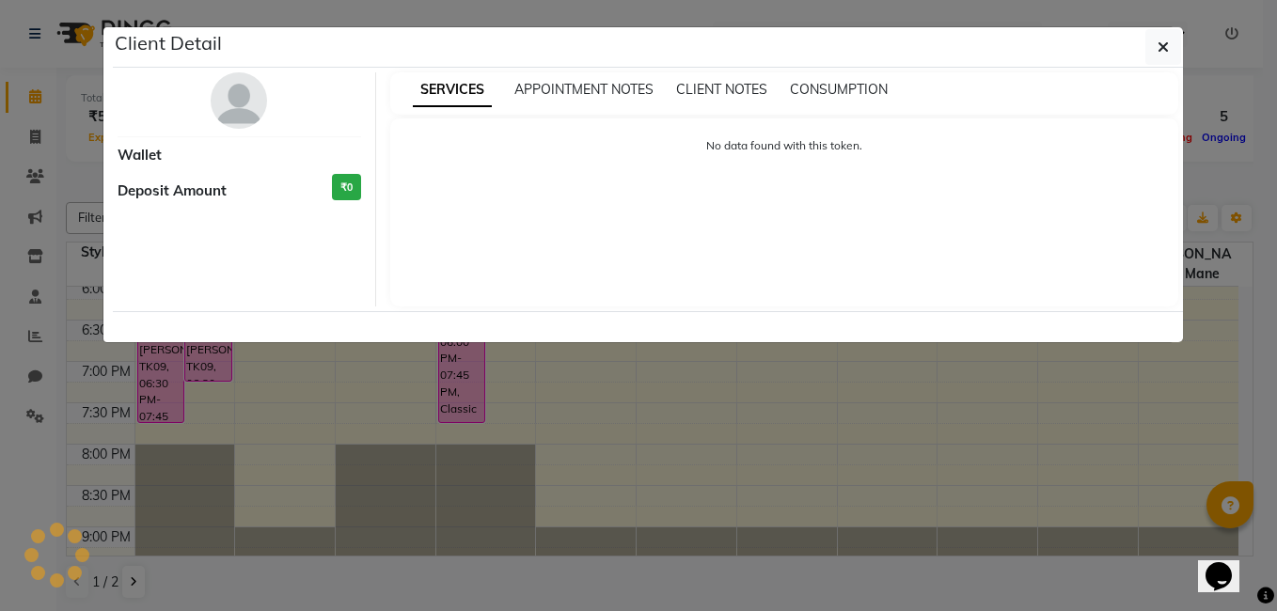
select select "6"
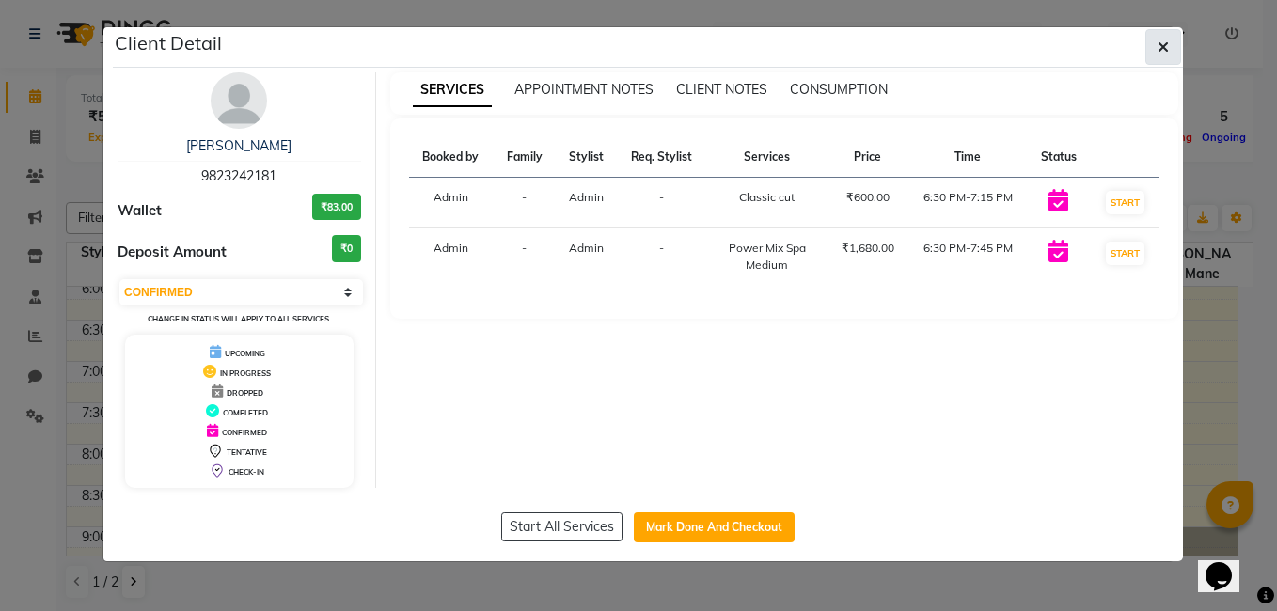
click at [1161, 54] on icon "button" at bounding box center [1162, 46] width 11 height 15
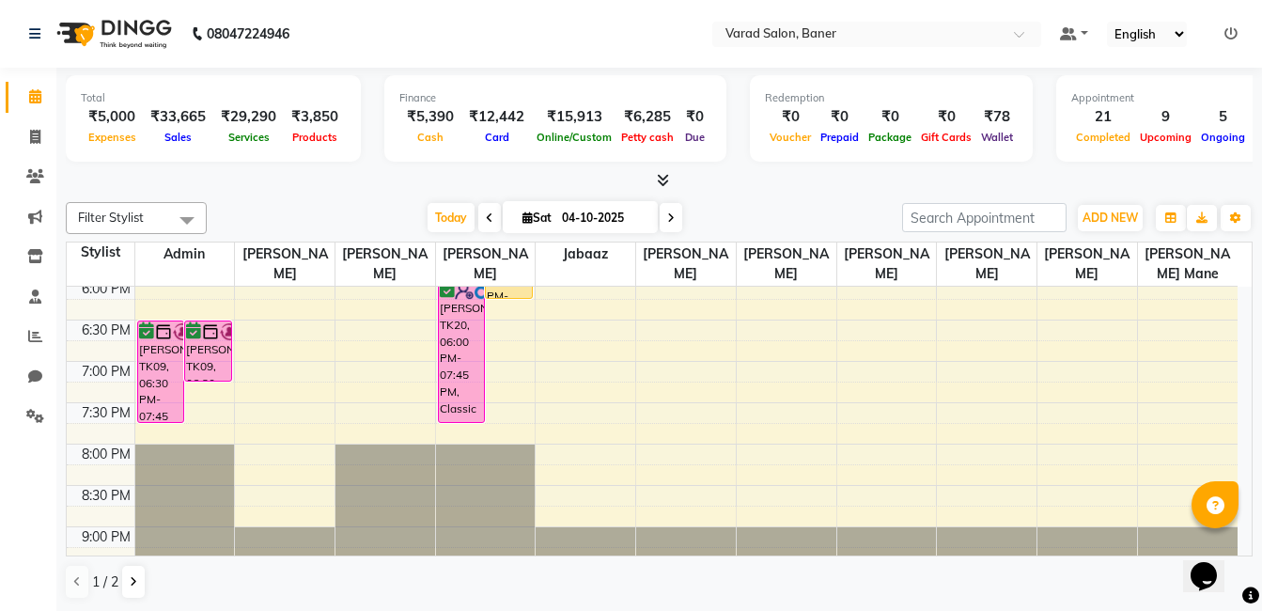
click at [233, 322] on div "9:00 AM 9:30 AM 10:00 AM 10:30 AM 11:00 AM 11:30 AM 12:00 PM 12:30 PM 1:00 PM 1…" at bounding box center [652, 72] width 1171 height 1074
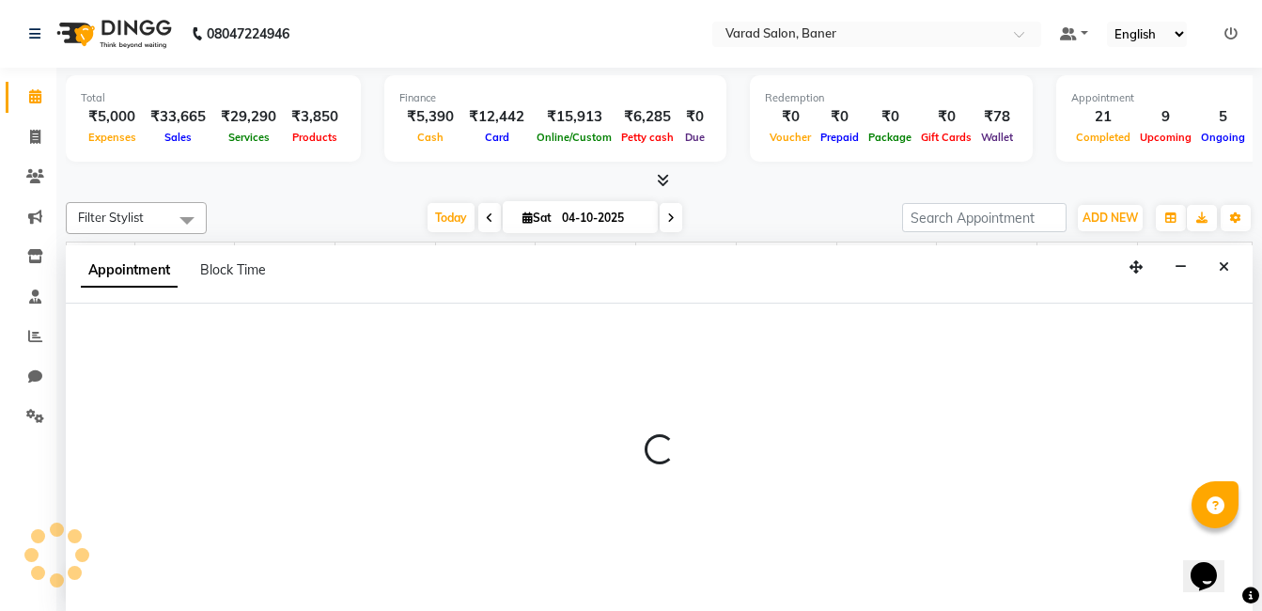
scroll to position [1, 0]
select select "60263"
select select "tentative"
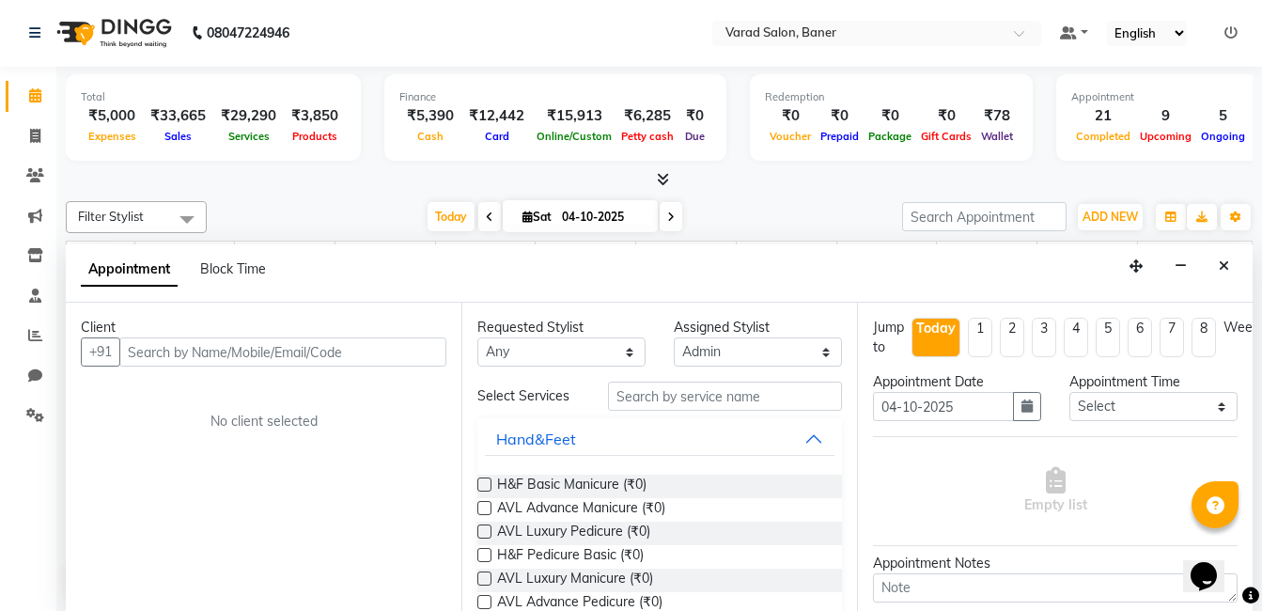
click at [214, 349] on input "text" at bounding box center [282, 351] width 327 height 29
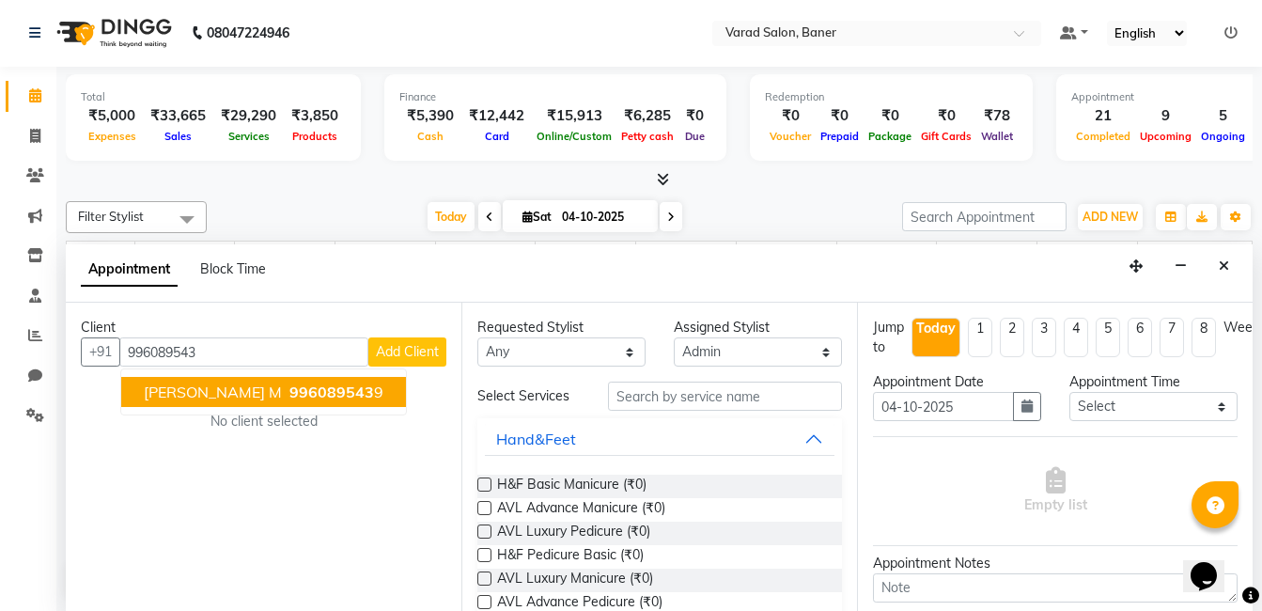
click at [225, 393] on button "[PERSON_NAME] M 996089543 9" at bounding box center [263, 392] width 285 height 30
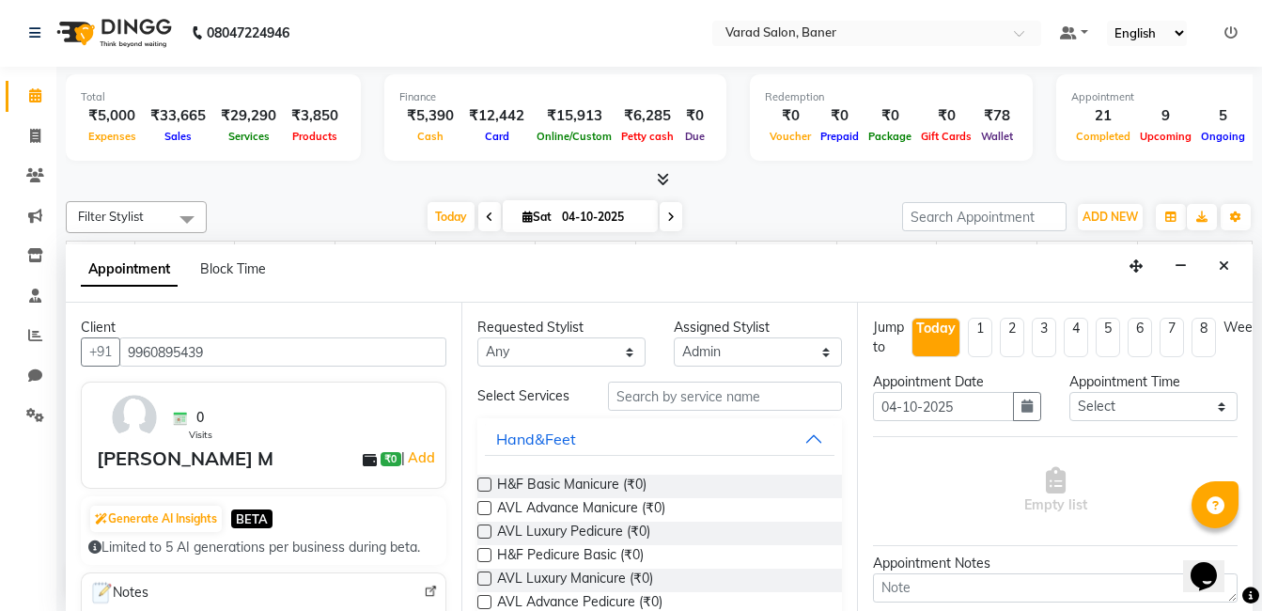
type input "9960895439"
click at [675, 395] on input "text" at bounding box center [725, 396] width 234 height 29
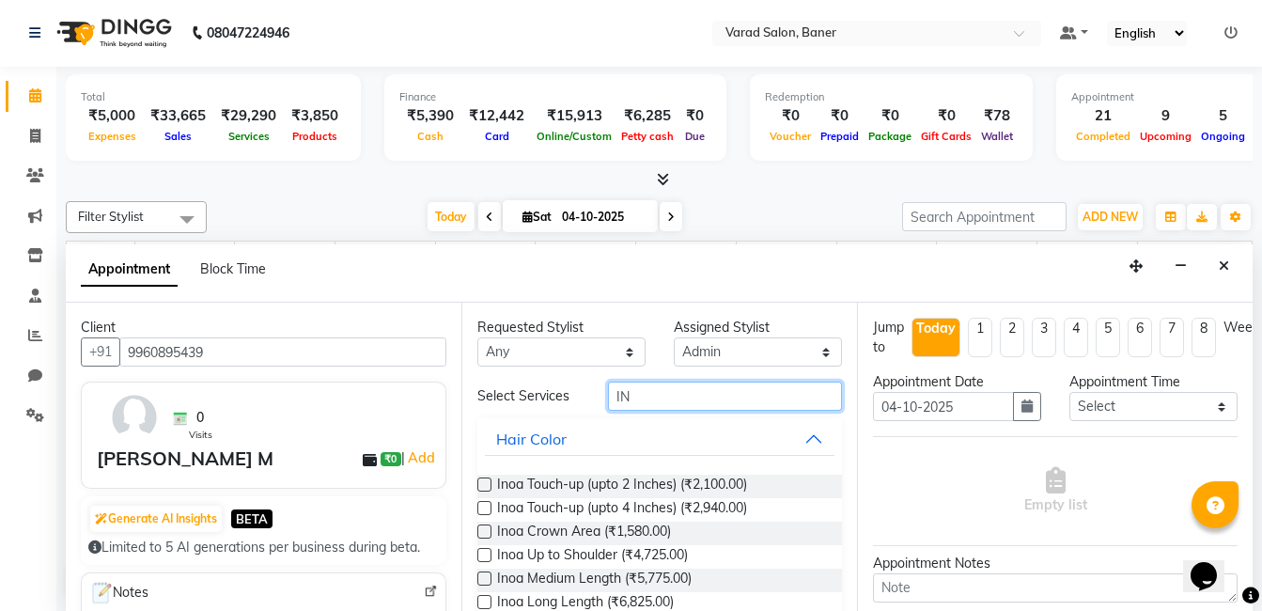
type input "I"
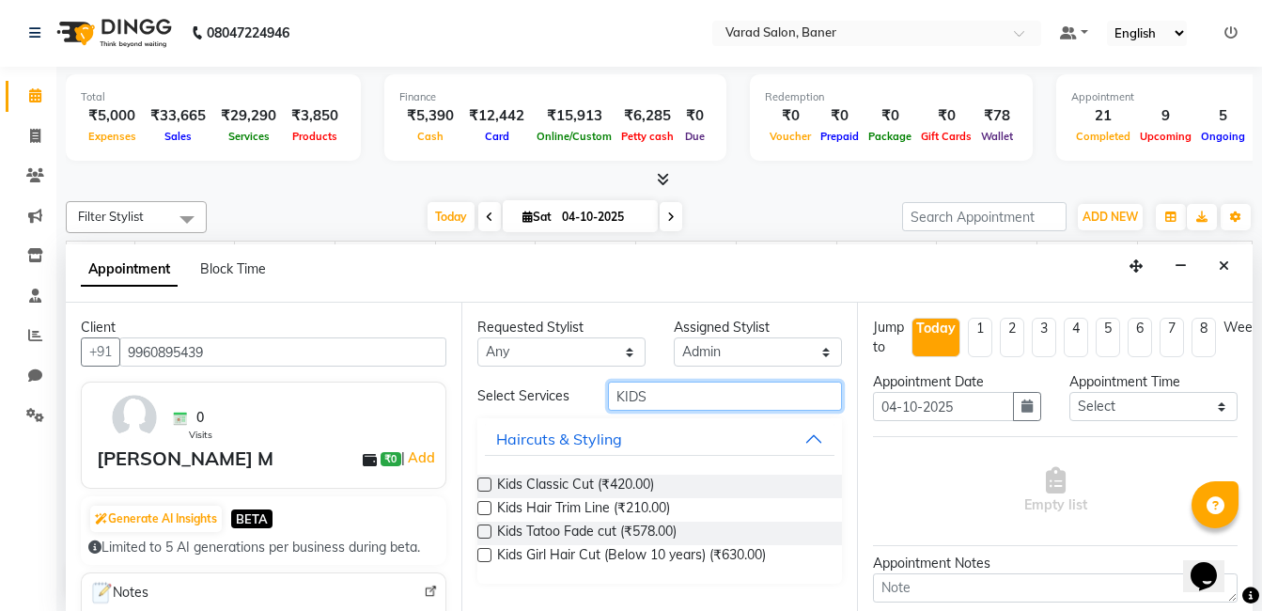
type input "KIDS"
click at [488, 482] on label at bounding box center [485, 485] width 14 height 14
click at [488, 482] on input "checkbox" at bounding box center [484, 486] width 12 height 12
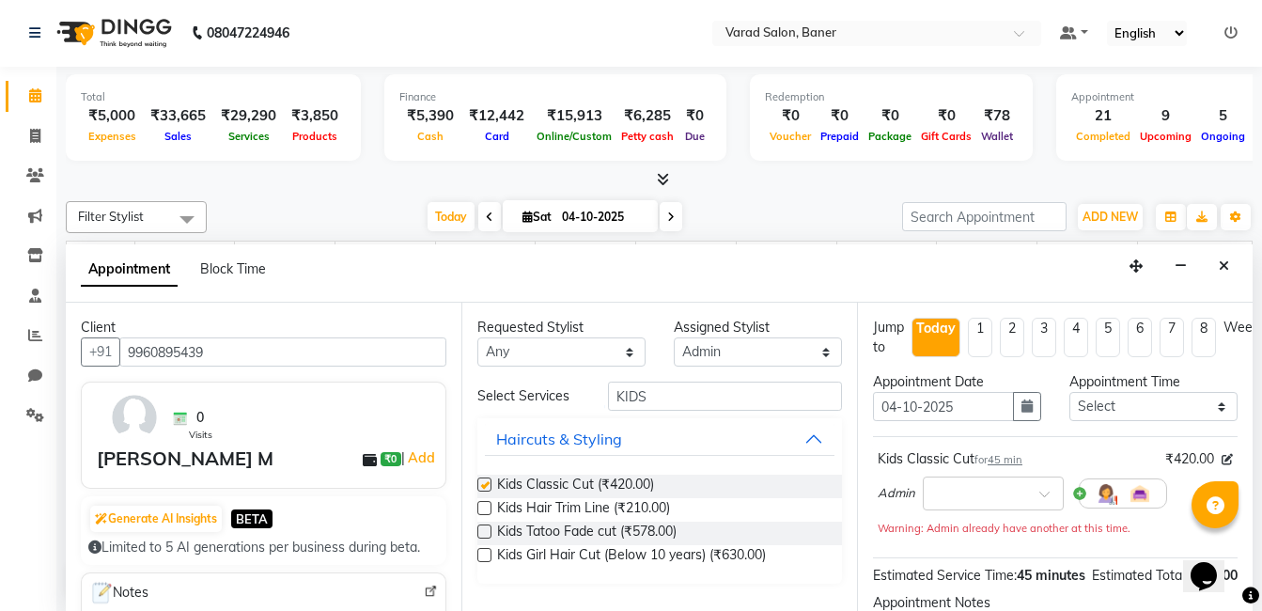
checkbox input "false"
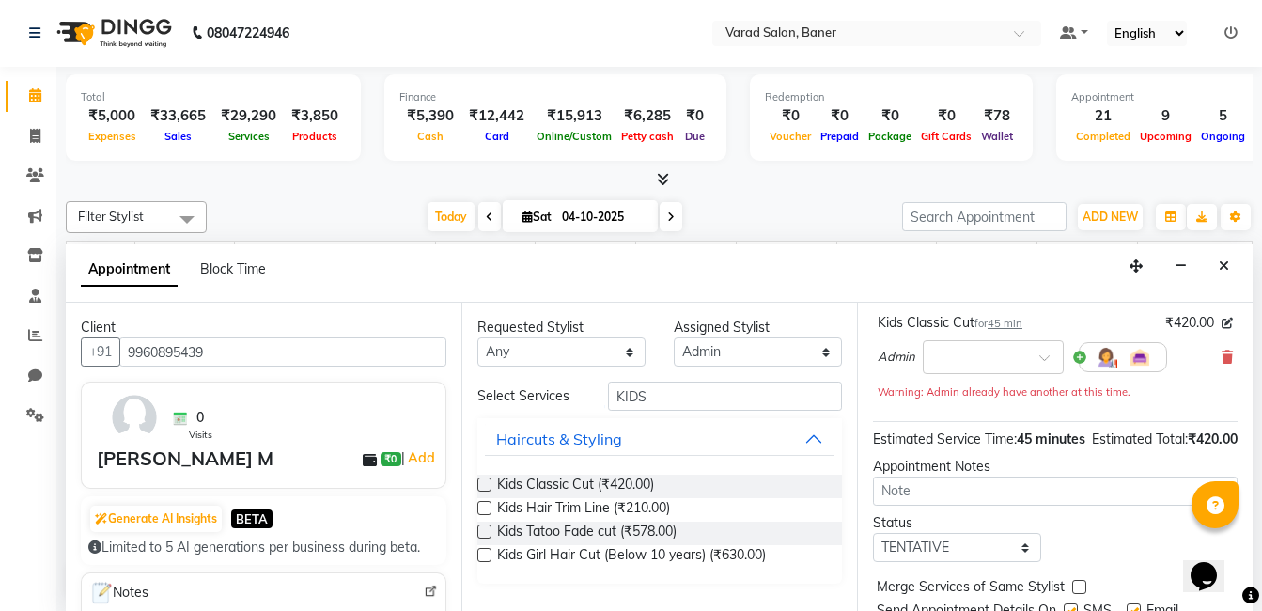
scroll to position [240, 0]
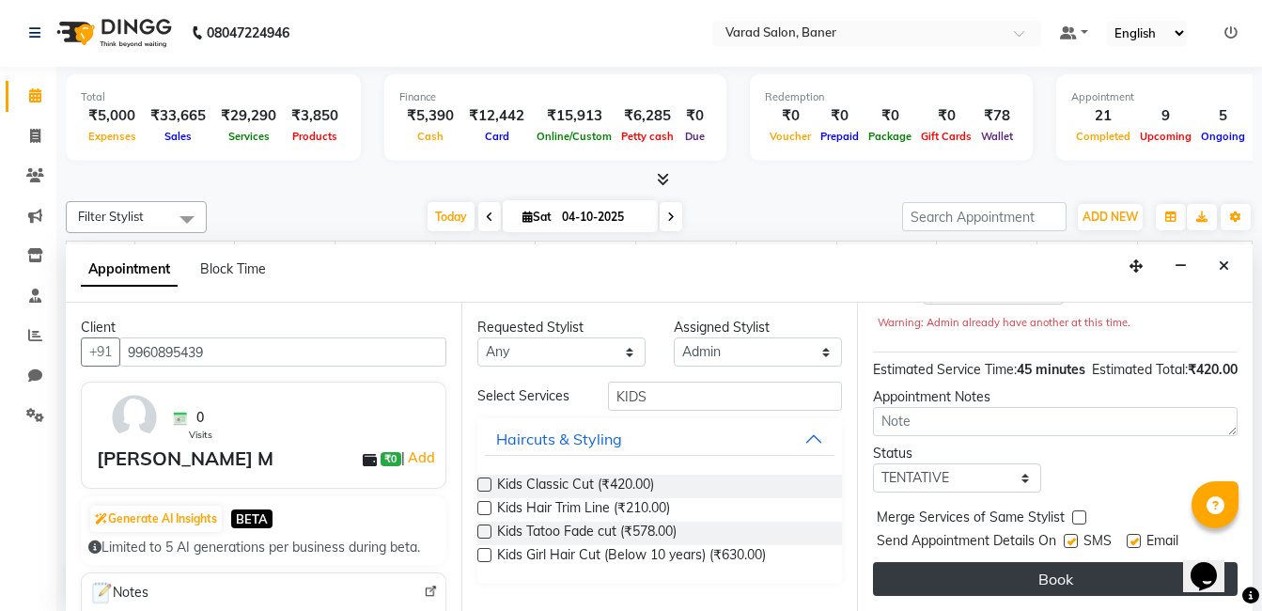
click at [1003, 562] on button "Book" at bounding box center [1055, 579] width 365 height 34
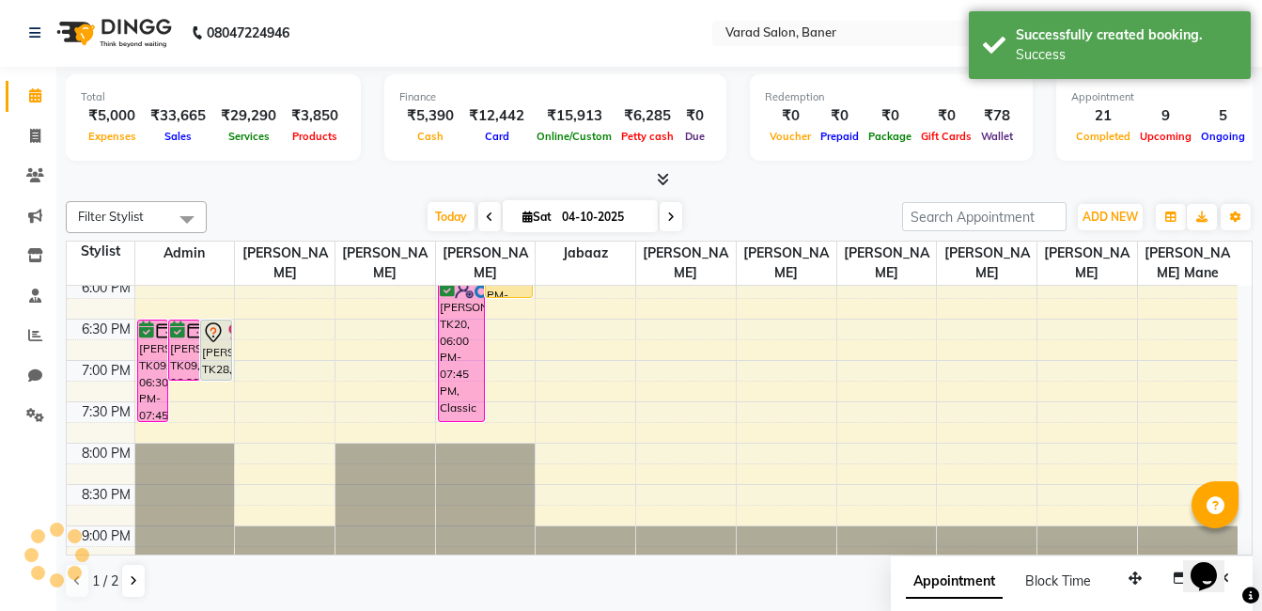
scroll to position [0, 0]
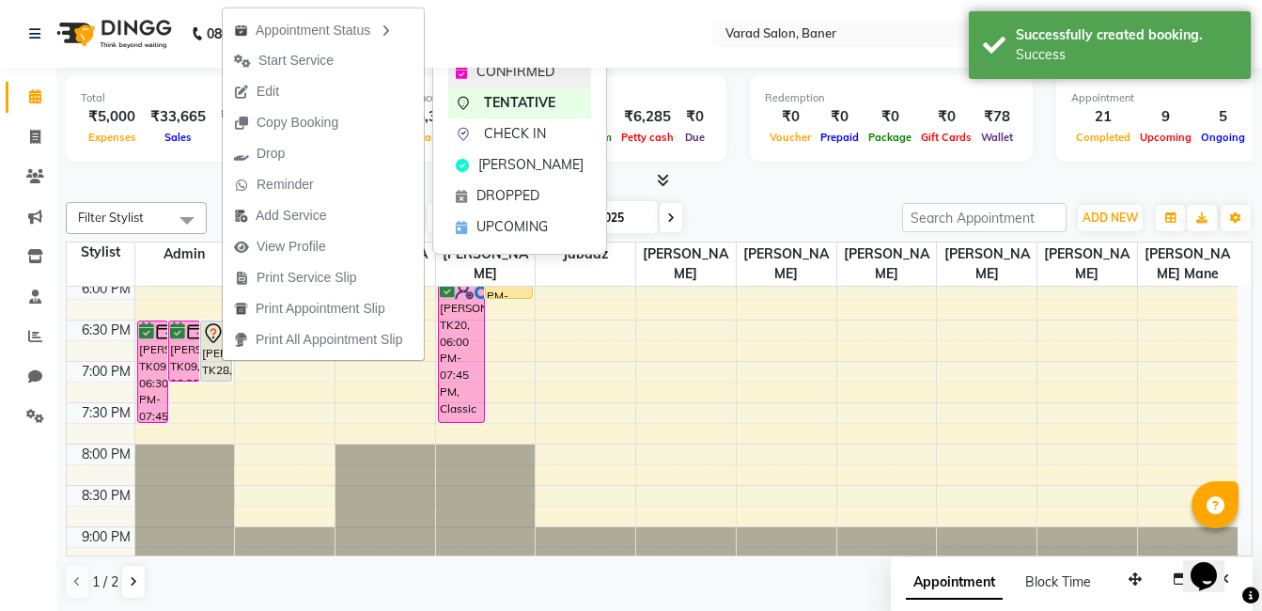
click at [509, 71] on span "CONFIRMED" at bounding box center [516, 72] width 78 height 20
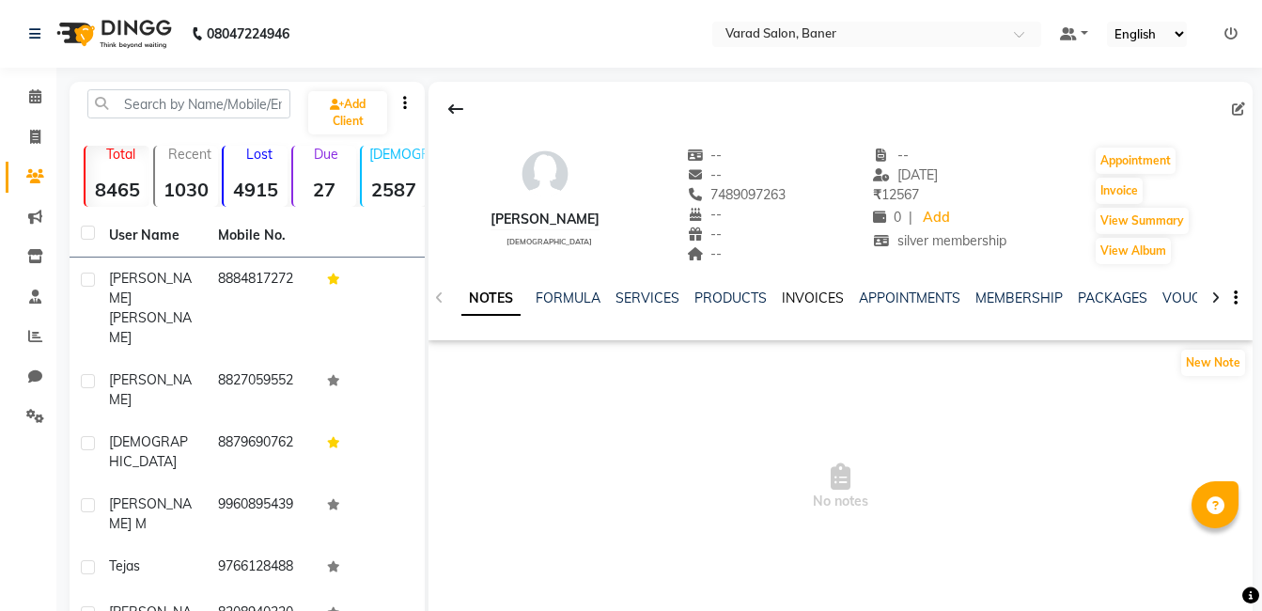
click at [810, 296] on link "INVOICES" at bounding box center [813, 298] width 62 height 17
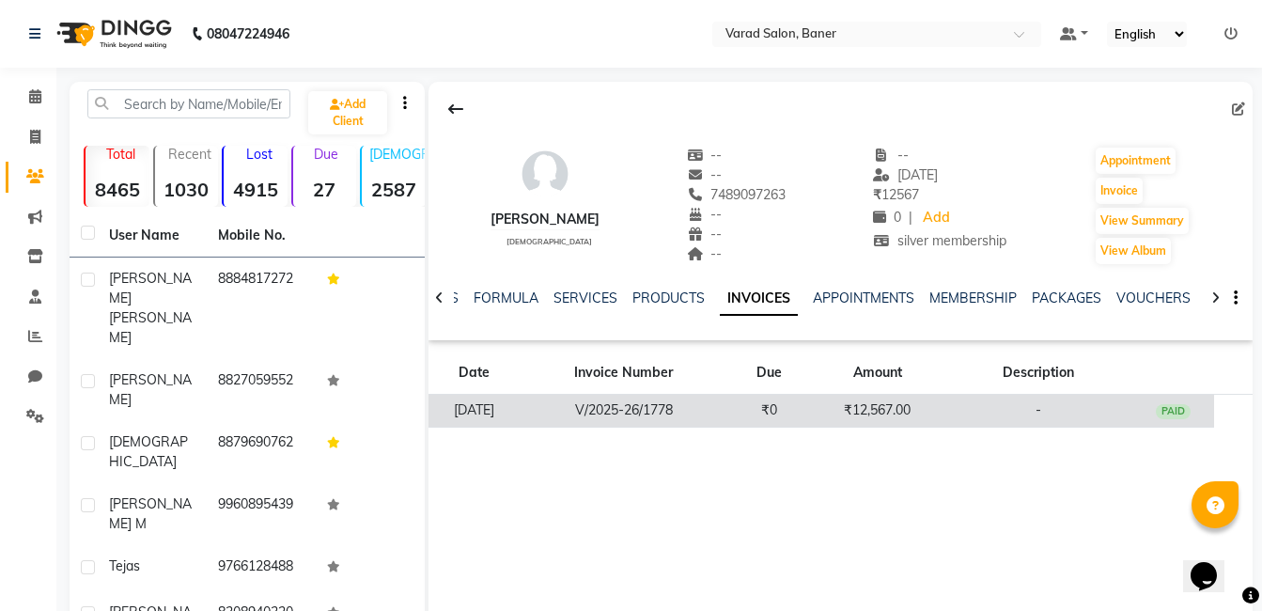
click at [724, 412] on td "V/2025-26/1778" at bounding box center [624, 411] width 208 height 33
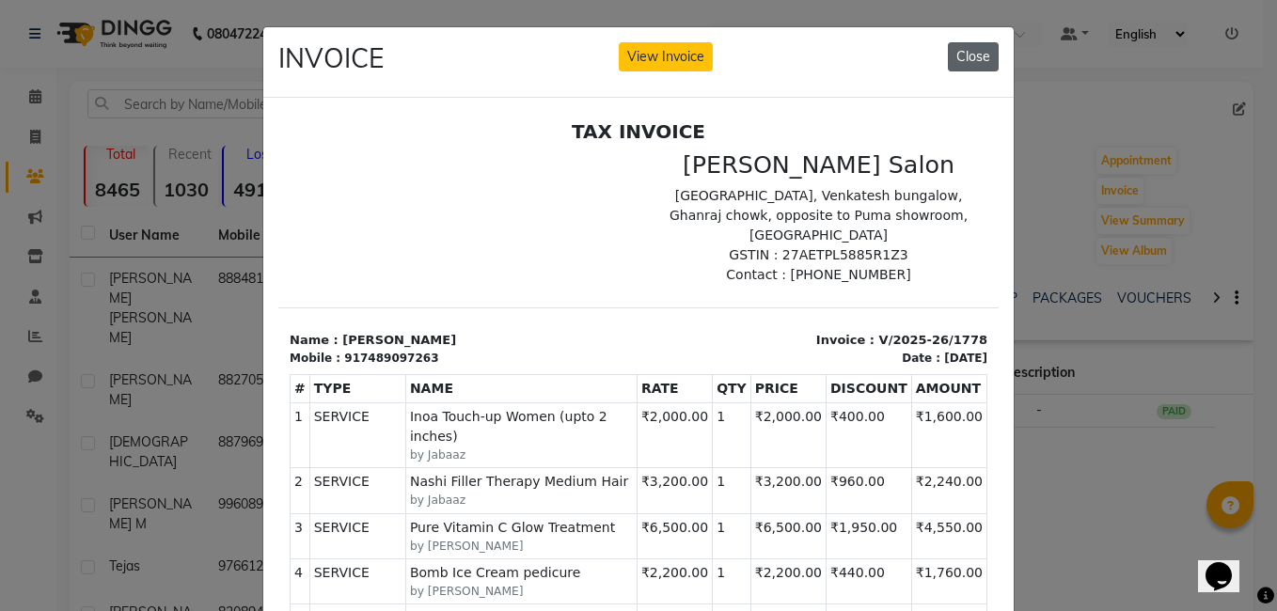
click at [980, 55] on button "Close" at bounding box center [973, 56] width 51 height 29
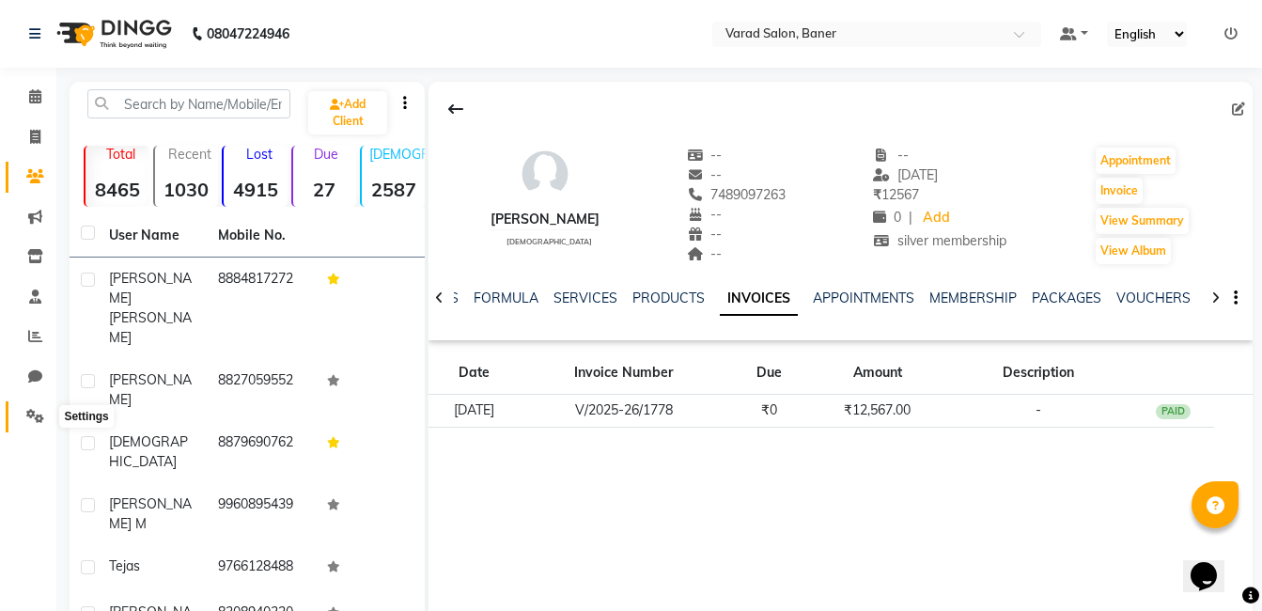
click at [32, 414] on icon at bounding box center [35, 416] width 18 height 14
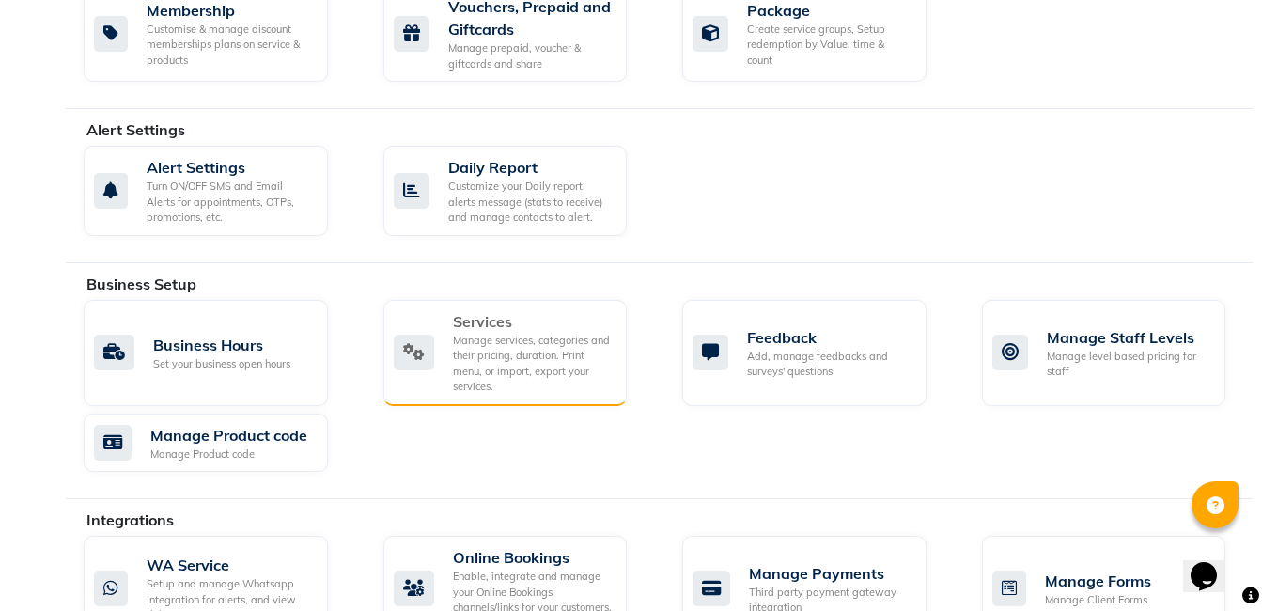
scroll to position [535, 0]
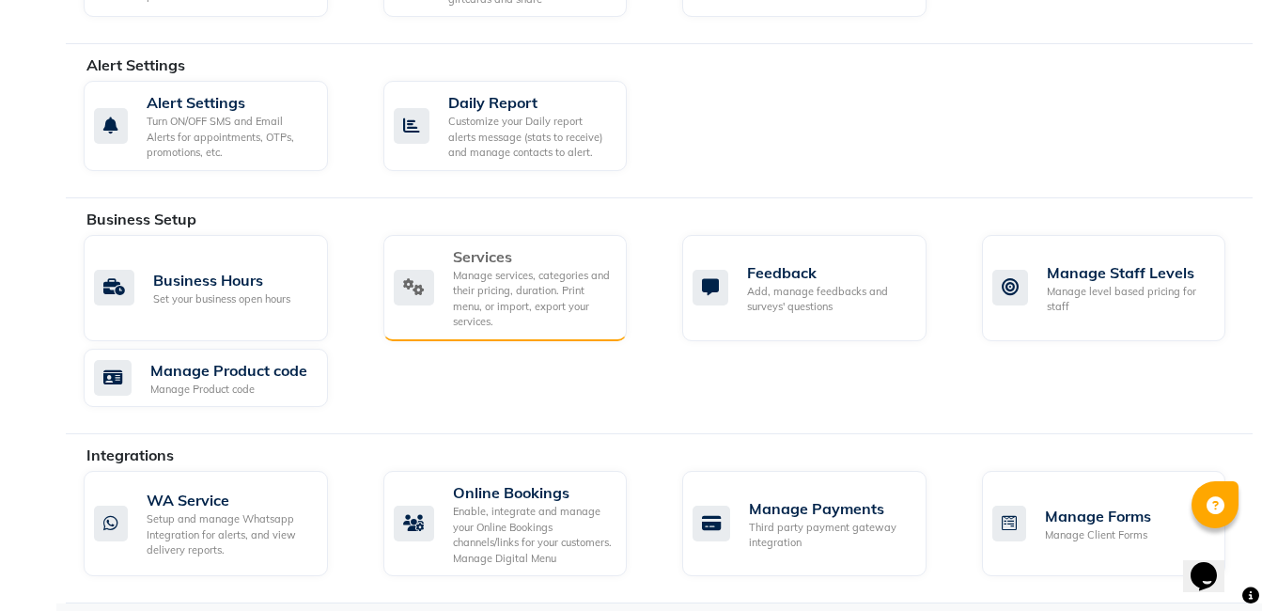
click at [494, 295] on div "Manage services, categories and their pricing, duration. Print menu, or import,…" at bounding box center [533, 299] width 160 height 62
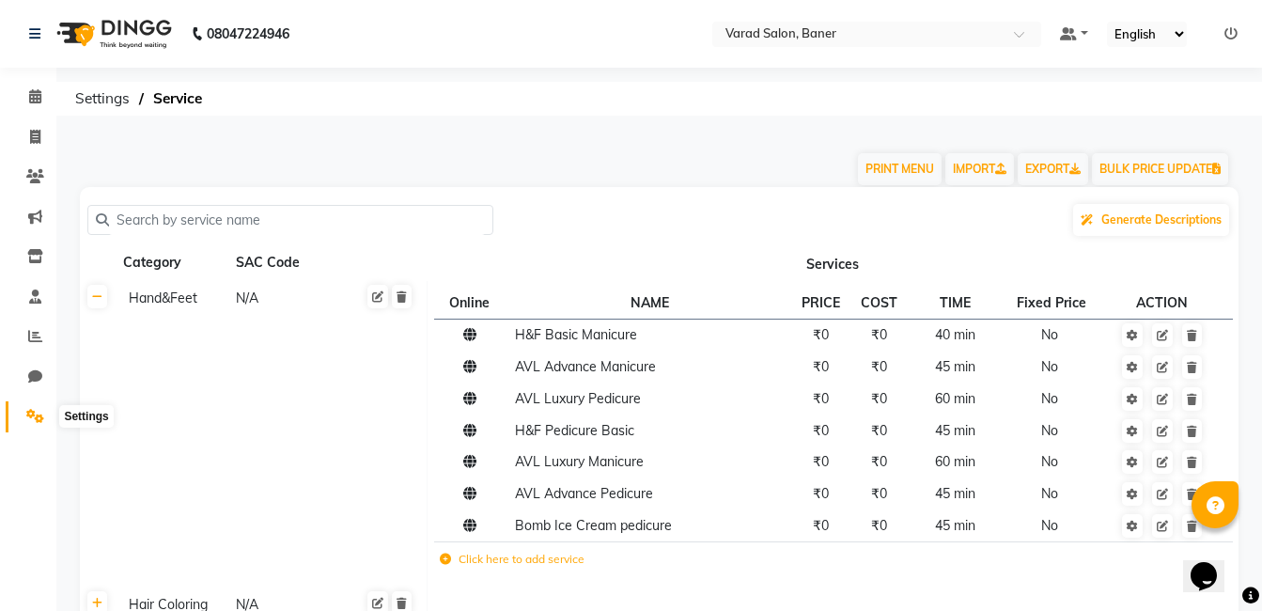
click at [29, 422] on icon at bounding box center [35, 416] width 18 height 14
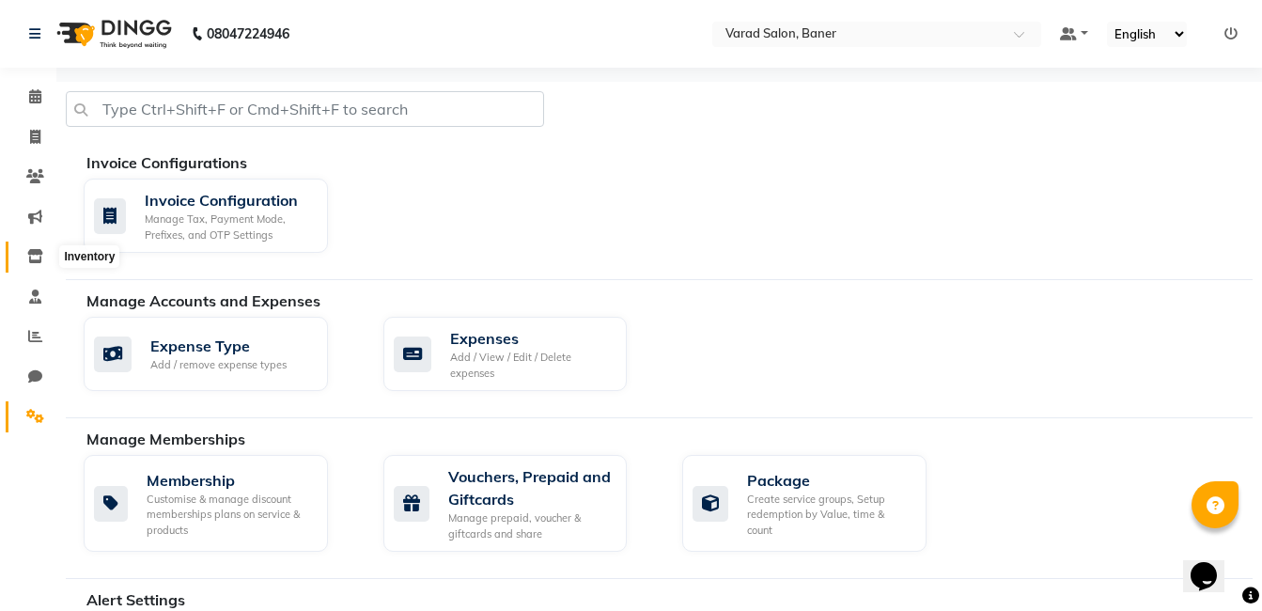
click at [37, 255] on icon at bounding box center [35, 256] width 16 height 14
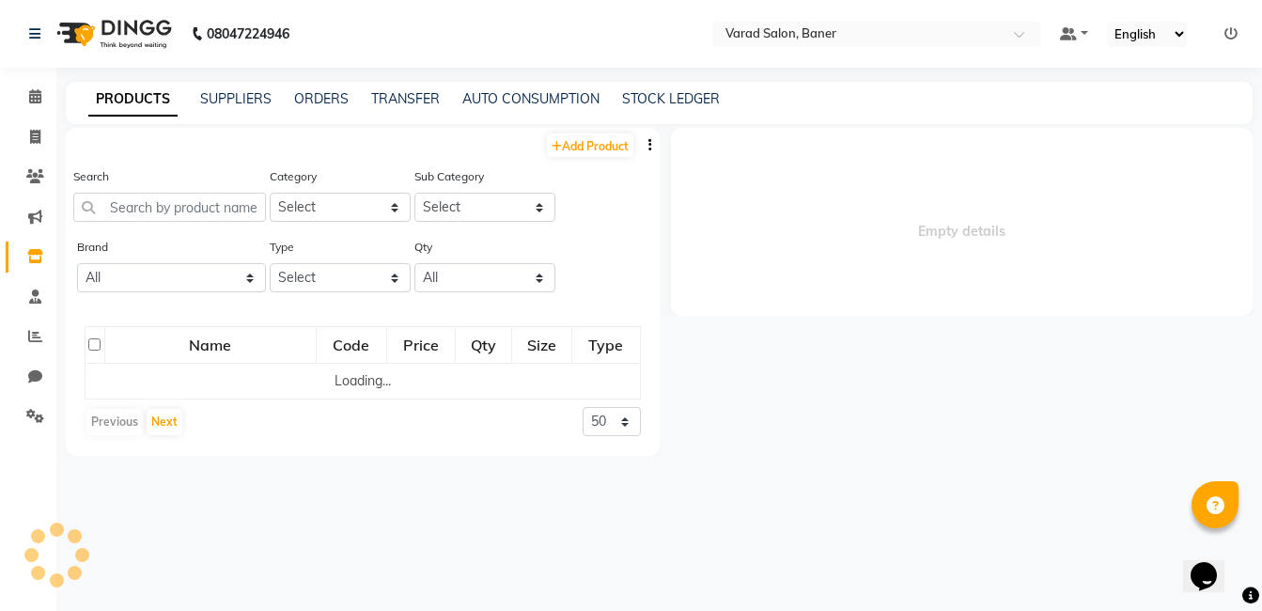
select select
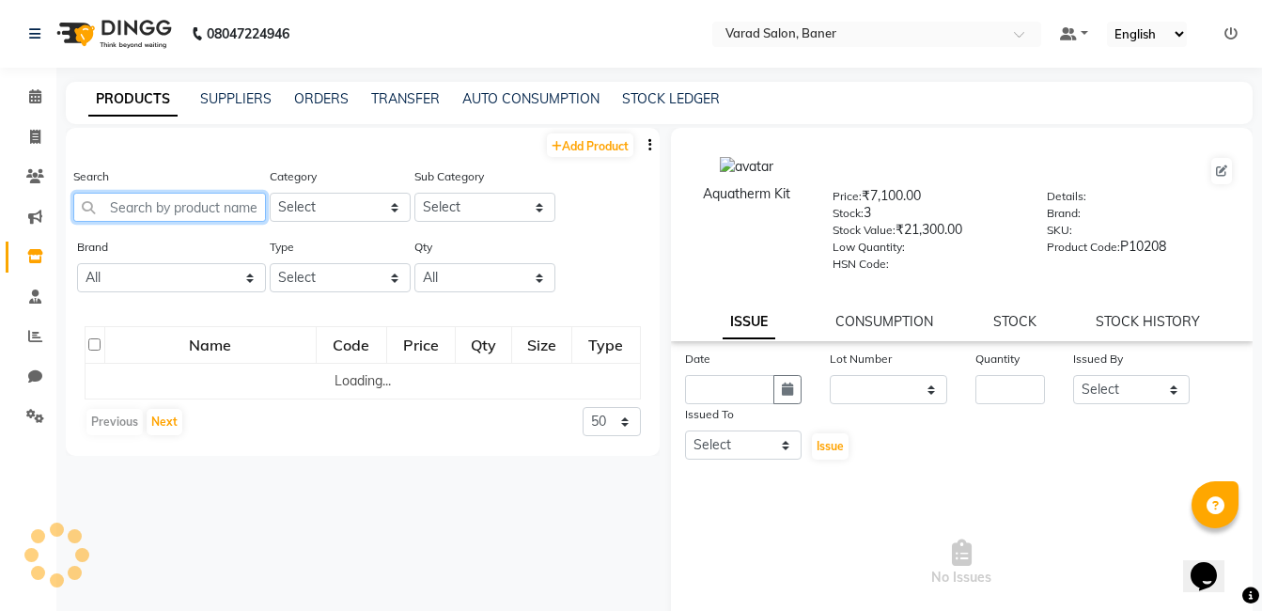
click at [241, 204] on input "text" at bounding box center [169, 207] width 193 height 29
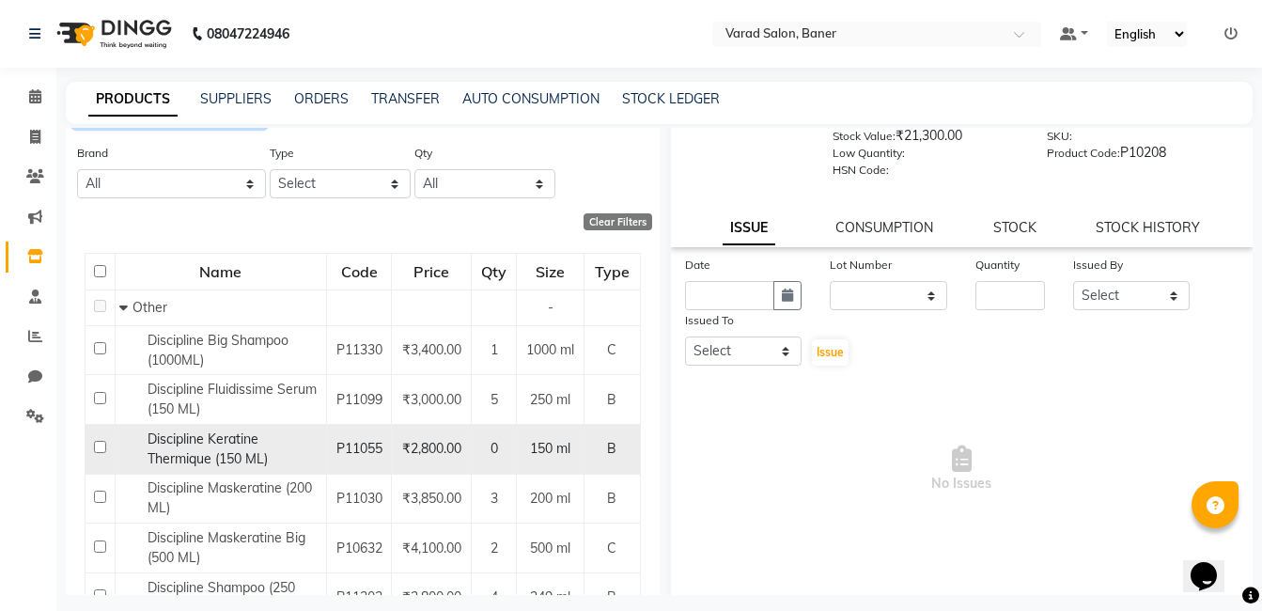
scroll to position [184, 0]
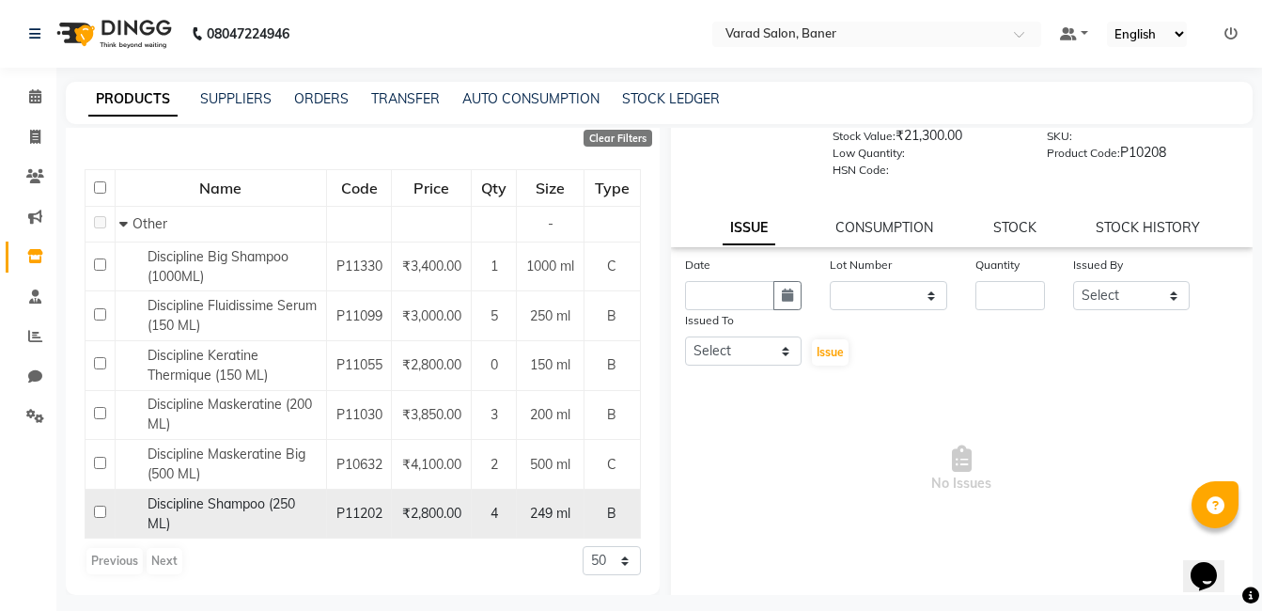
type input "discipl"
click at [244, 509] on span "Discipline Shampoo (250 ML)" at bounding box center [222, 513] width 148 height 37
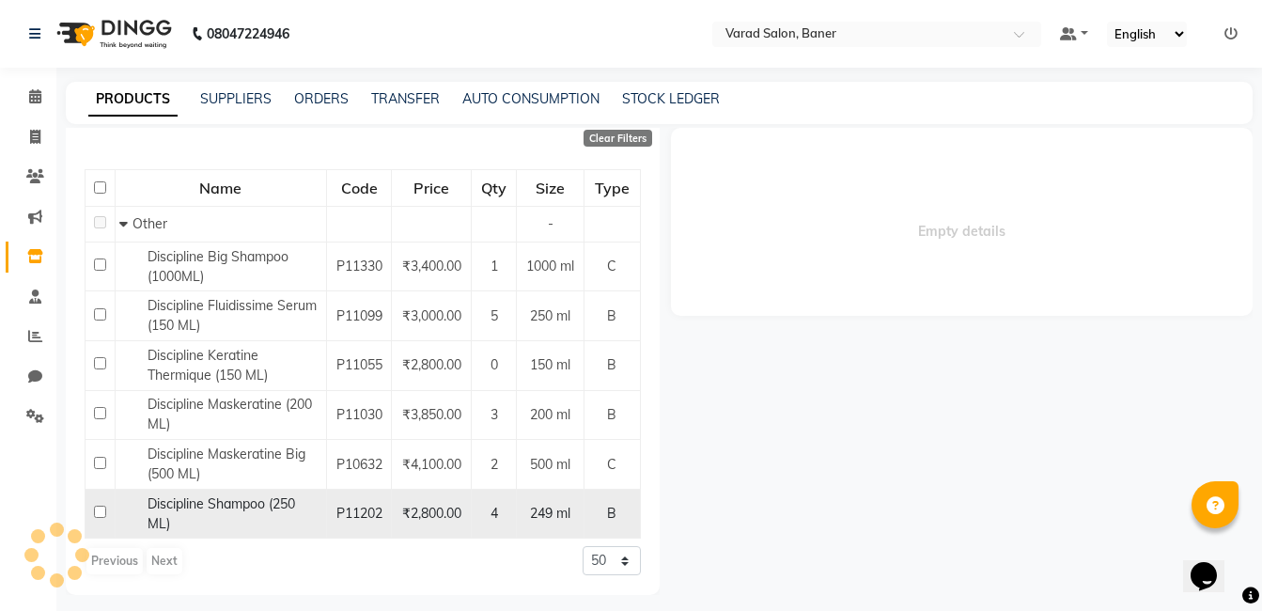
scroll to position [0, 0]
select select
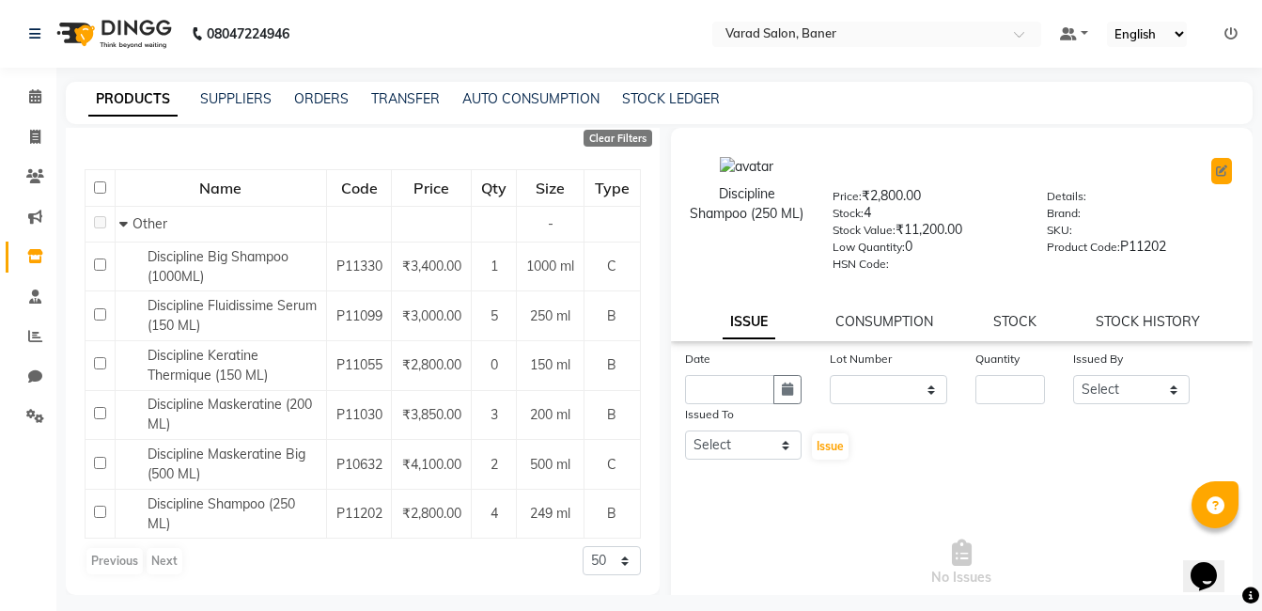
click at [1216, 170] on icon at bounding box center [1221, 170] width 11 height 11
select select "true"
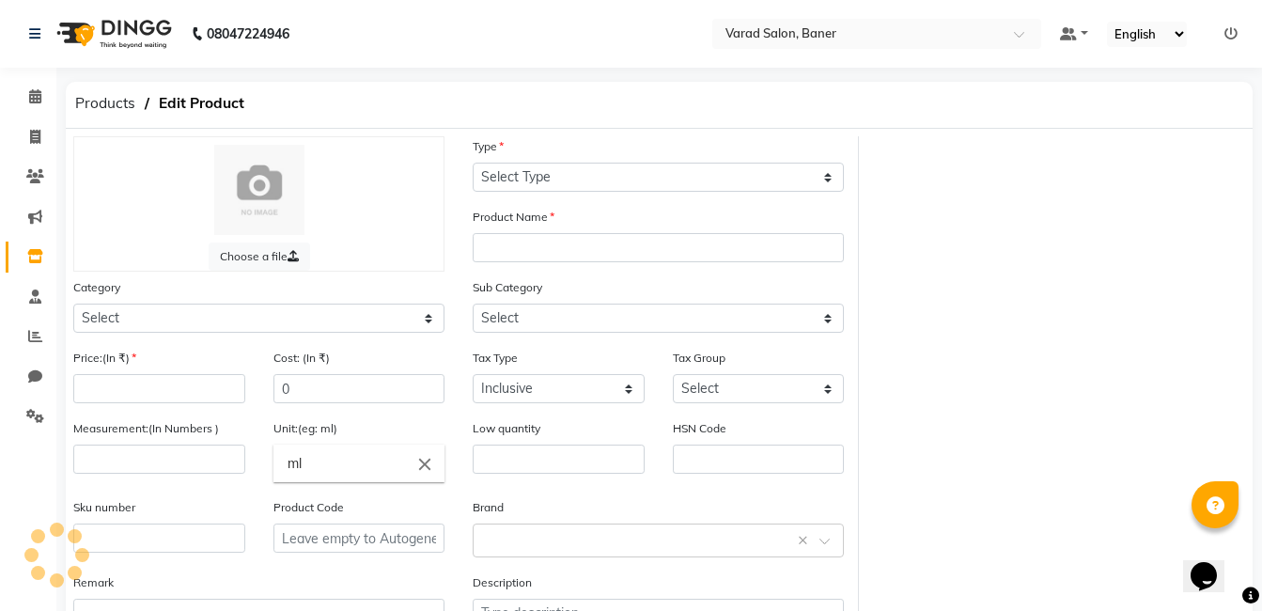
select select "B"
type input "Discipline Shampoo (250 ML)"
select select
type input "2800"
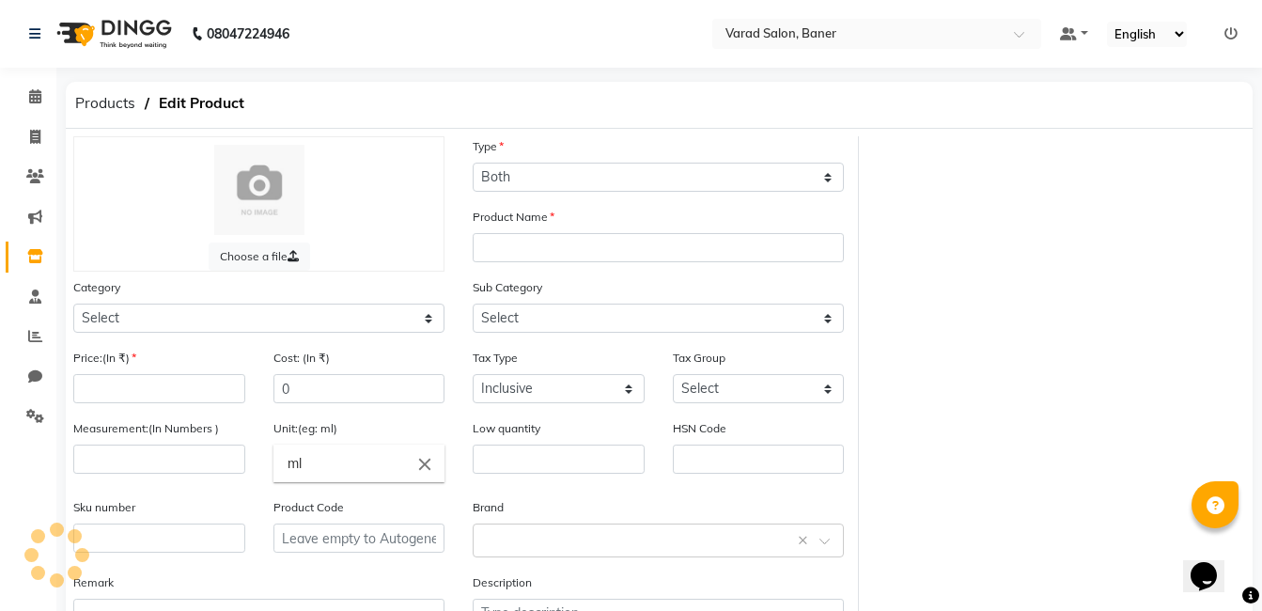
type input "249"
type input "0"
type input "P11202"
select select "1200601000"
select select "1200601002"
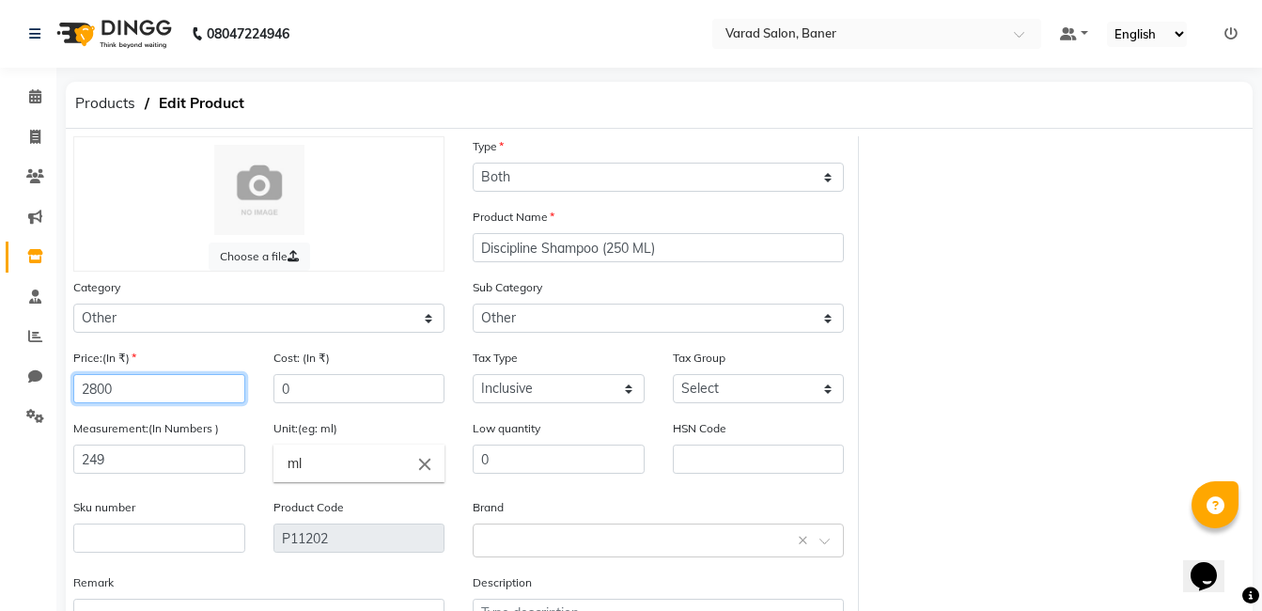
click at [177, 392] on input "2800" at bounding box center [159, 388] width 172 height 29
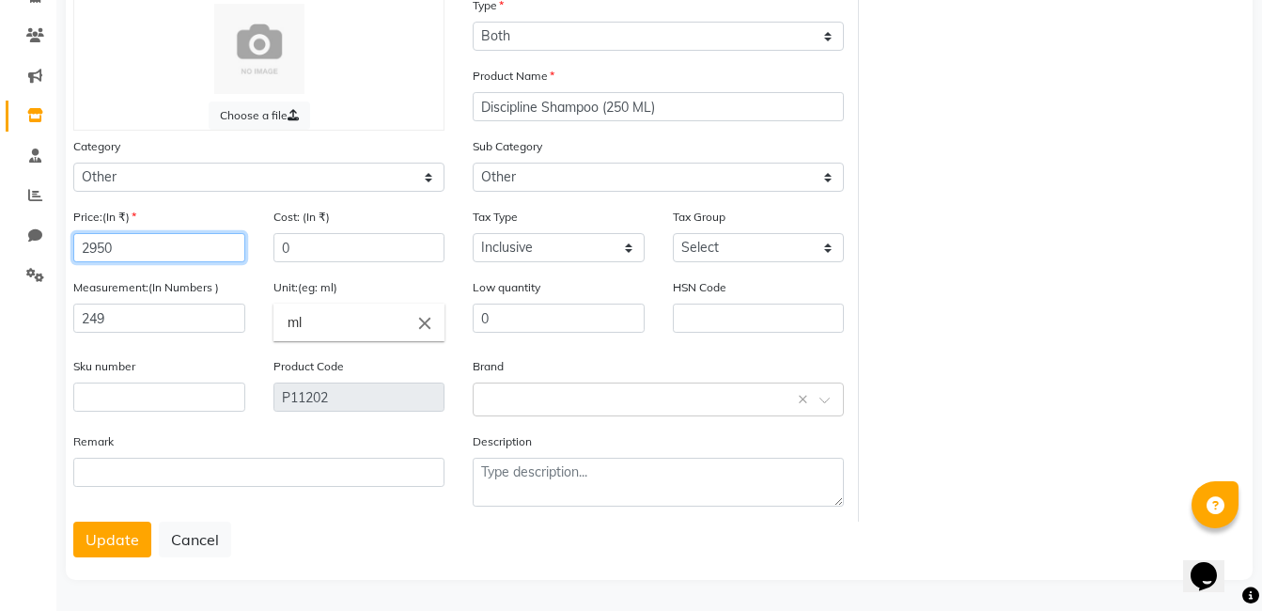
scroll to position [142, 0]
type input "2950"
click at [101, 535] on button "Update" at bounding box center [112, 539] width 78 height 36
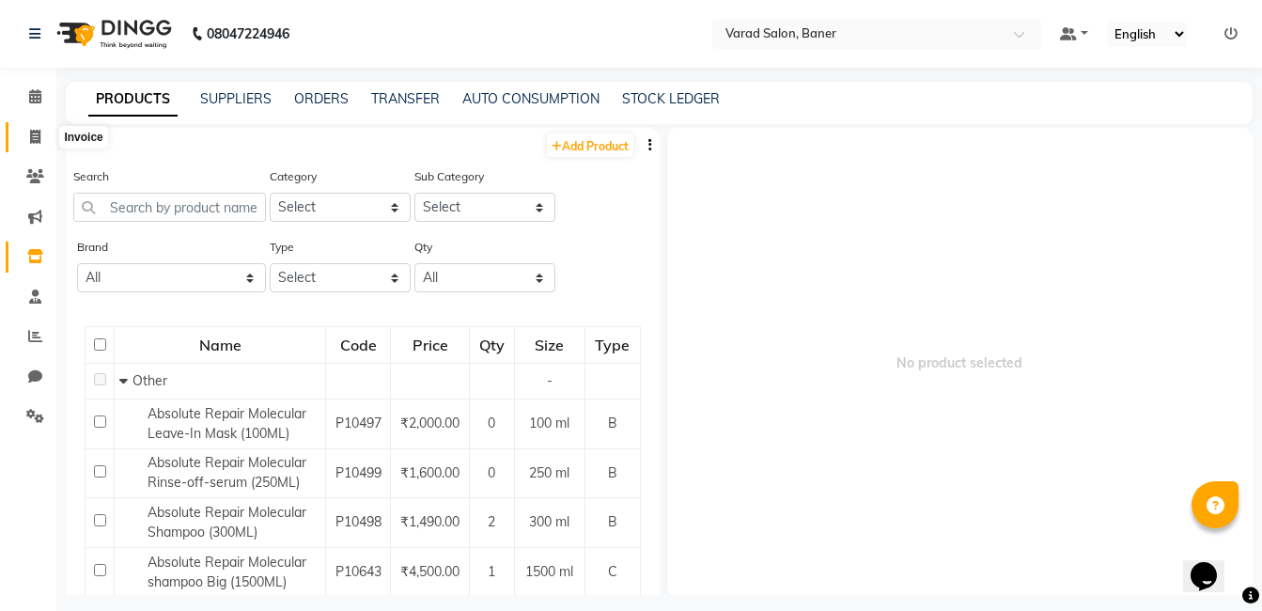
click at [39, 135] on icon at bounding box center [35, 137] width 10 height 14
select select "7115"
select select "service"
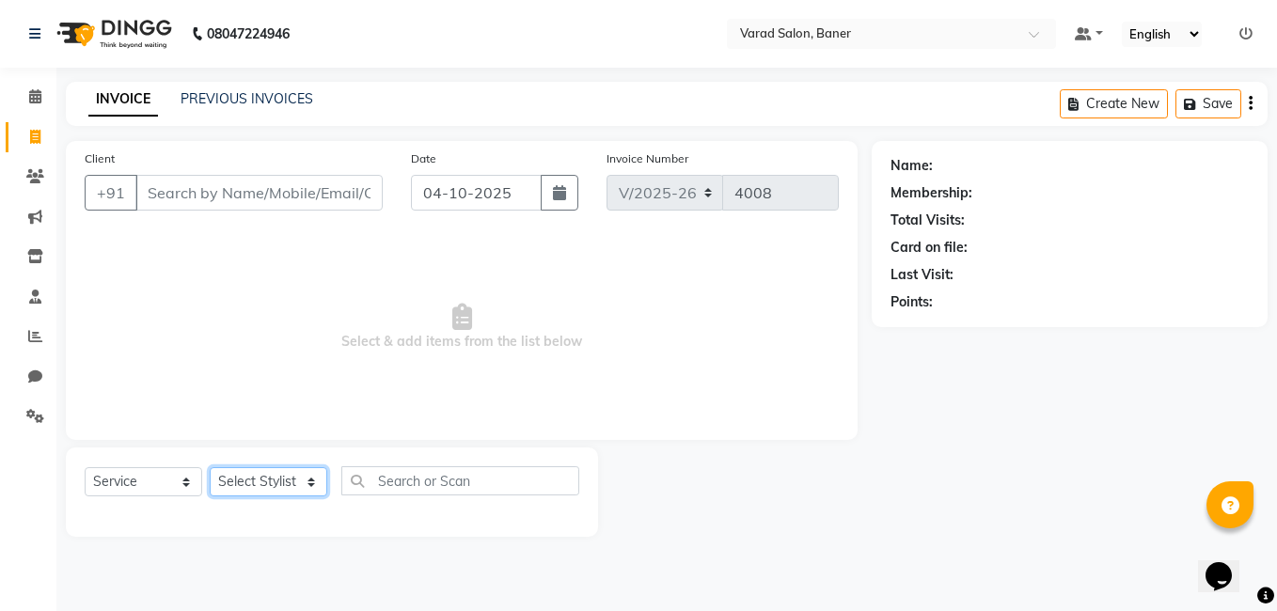
click at [266, 473] on select "Select Stylist [PERSON_NAME] Admin Jabaaz [PERSON_NAME] [PERSON_NAME] [PERSON_N…" at bounding box center [269, 481] width 118 height 29
select select "90315"
click at [210, 467] on select "Select Stylist [PERSON_NAME] Admin Jabaaz [PERSON_NAME] [PERSON_NAME] [PERSON_N…" at bounding box center [269, 481] width 118 height 29
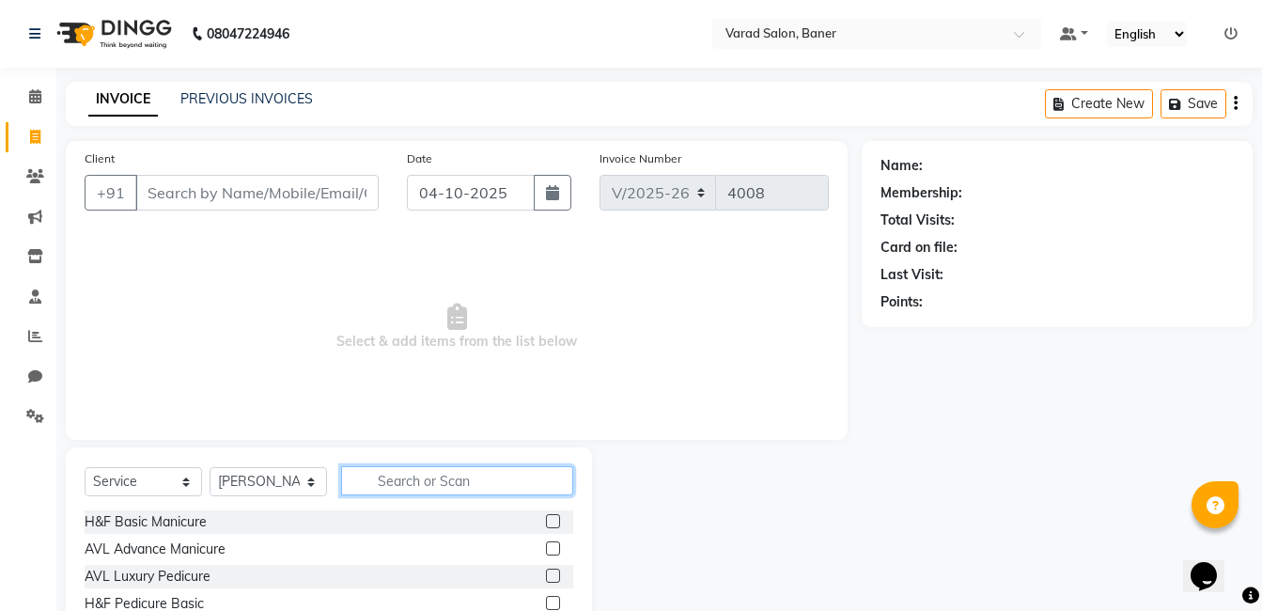
click at [442, 473] on input "text" at bounding box center [457, 480] width 232 height 29
type input "kids"
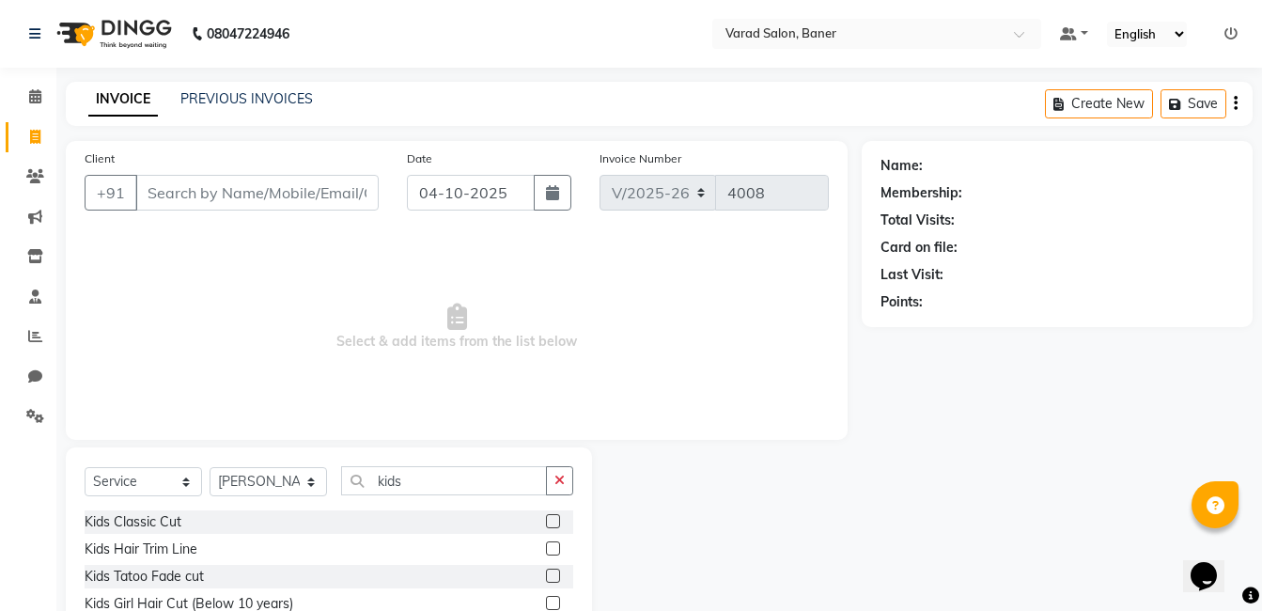
click at [556, 514] on label at bounding box center [553, 521] width 14 height 14
click at [556, 516] on input "checkbox" at bounding box center [552, 522] width 12 height 12
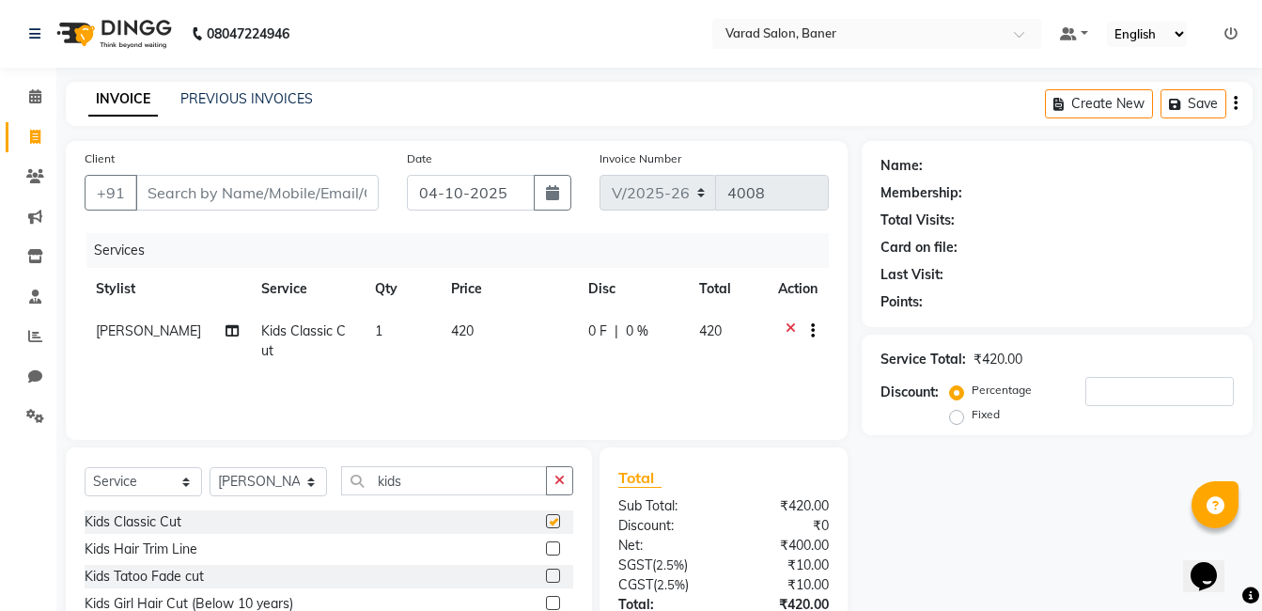
checkbox input "false"
click at [215, 200] on input "Client" at bounding box center [256, 193] width 243 height 36
type input "9"
type input "0"
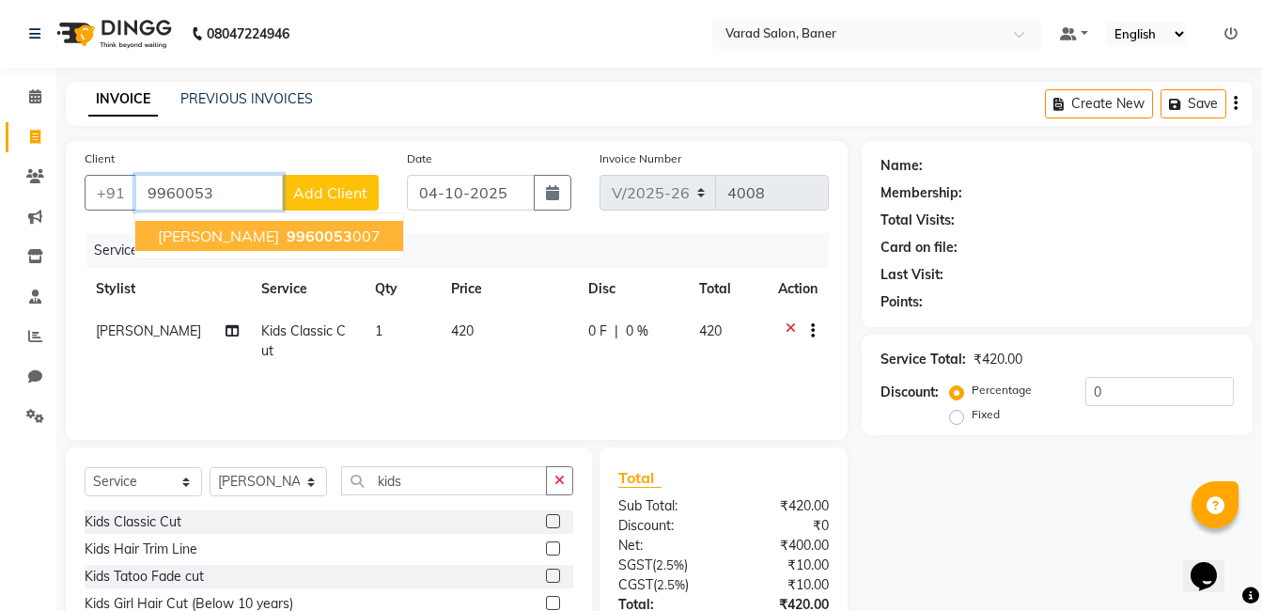
click at [228, 242] on span "Kiran murkute" at bounding box center [218, 236] width 121 height 19
type input "9960053007"
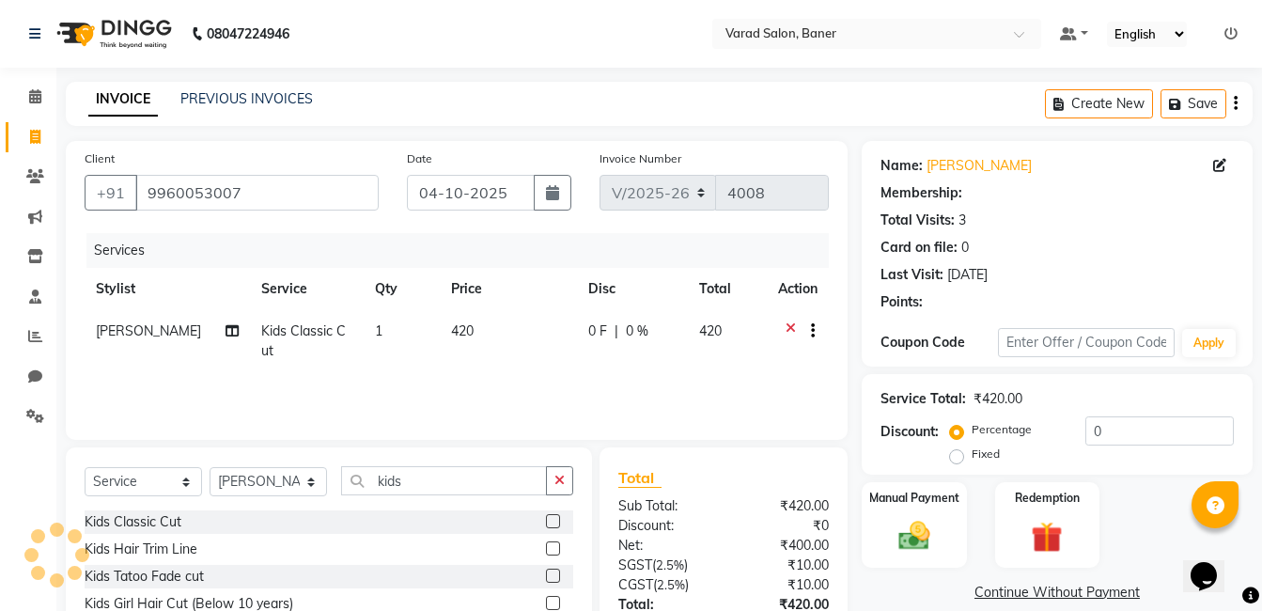
select select "1: Object"
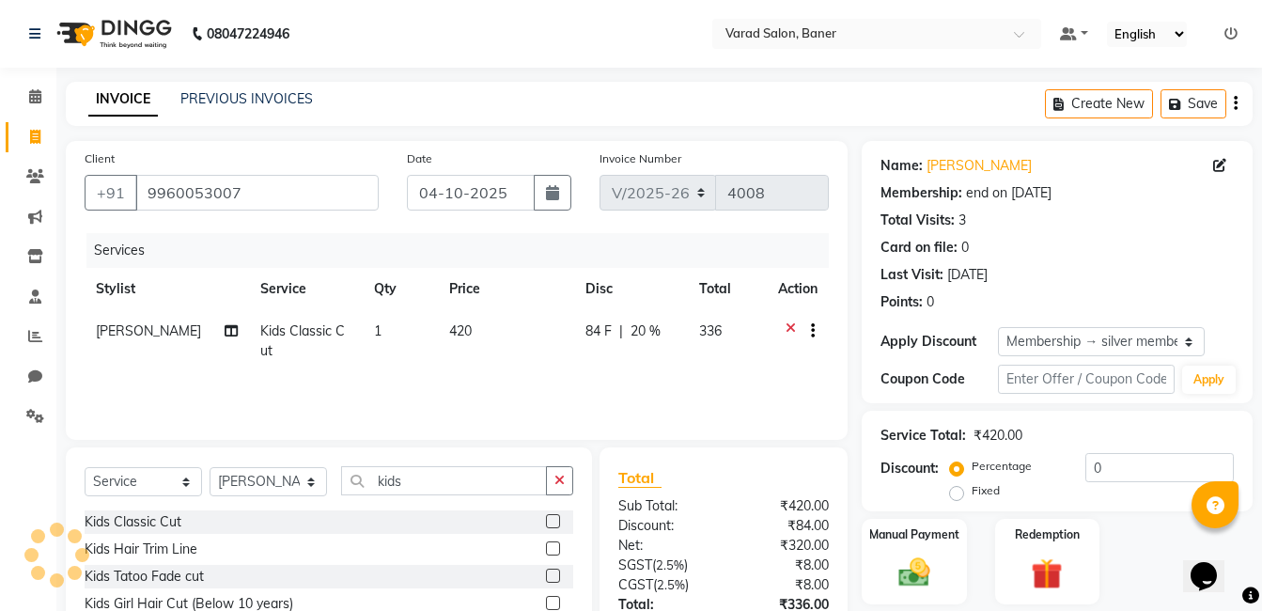
type input "20"
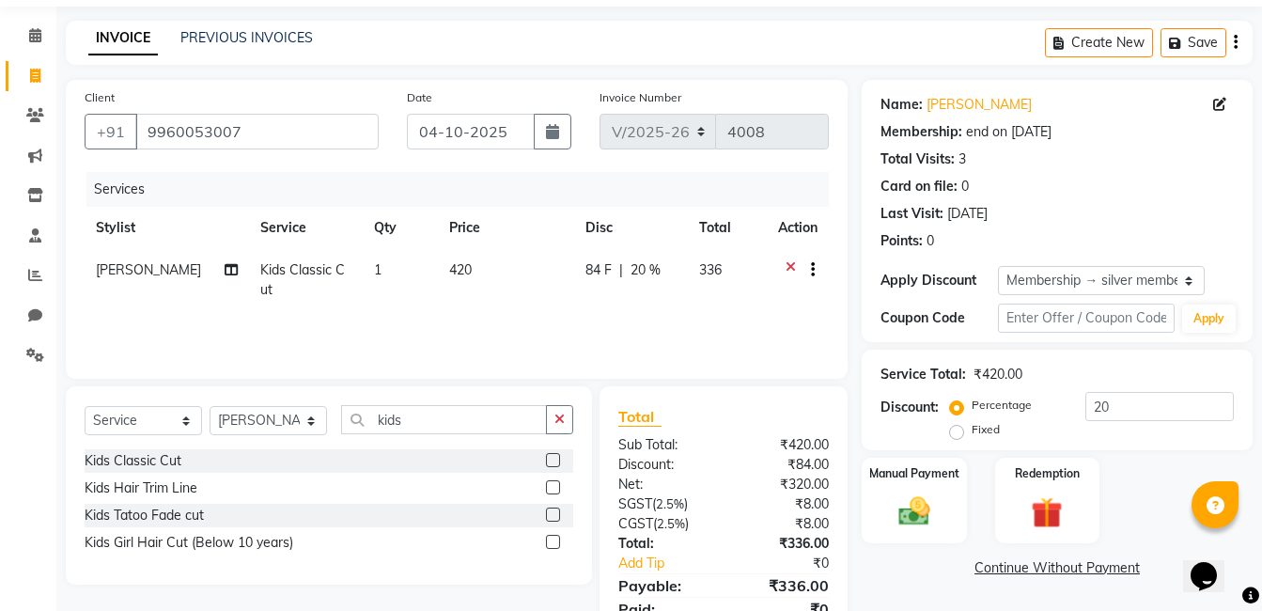
scroll to position [141, 0]
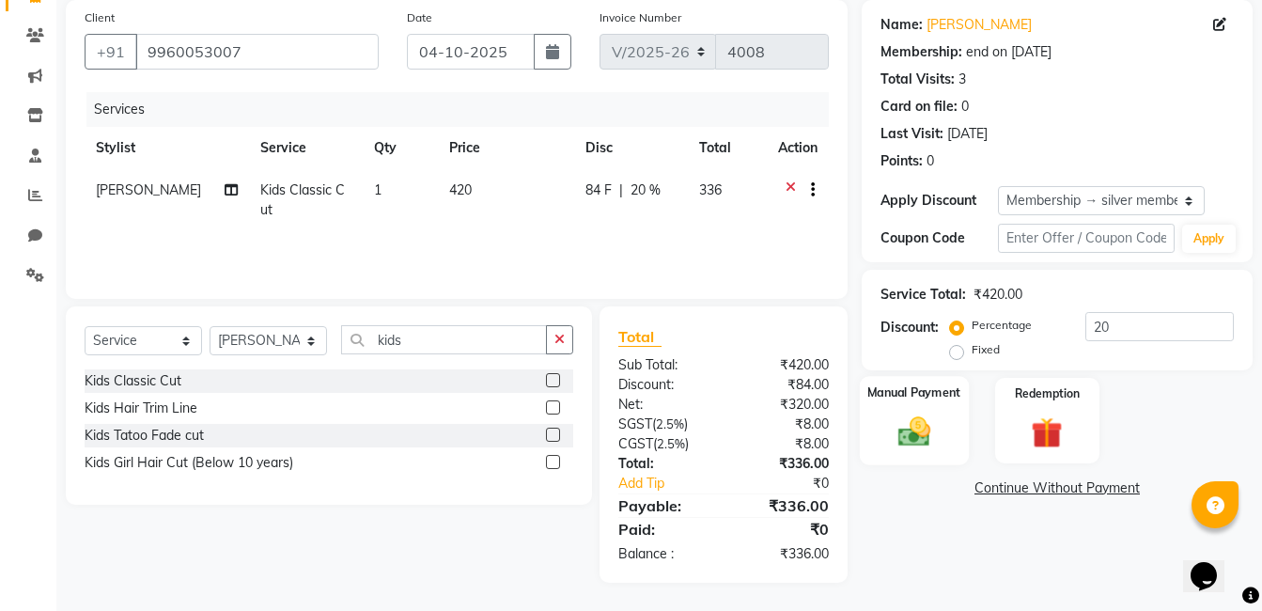
click at [905, 407] on div "Manual Payment" at bounding box center [914, 420] width 109 height 89
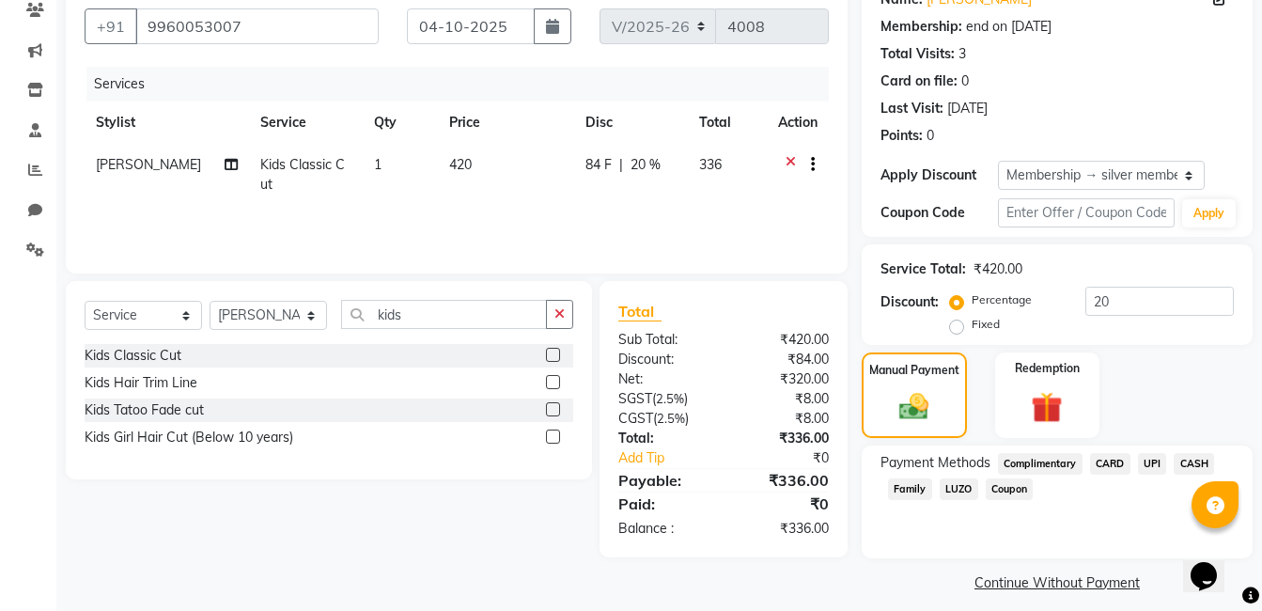
scroll to position [180, 0]
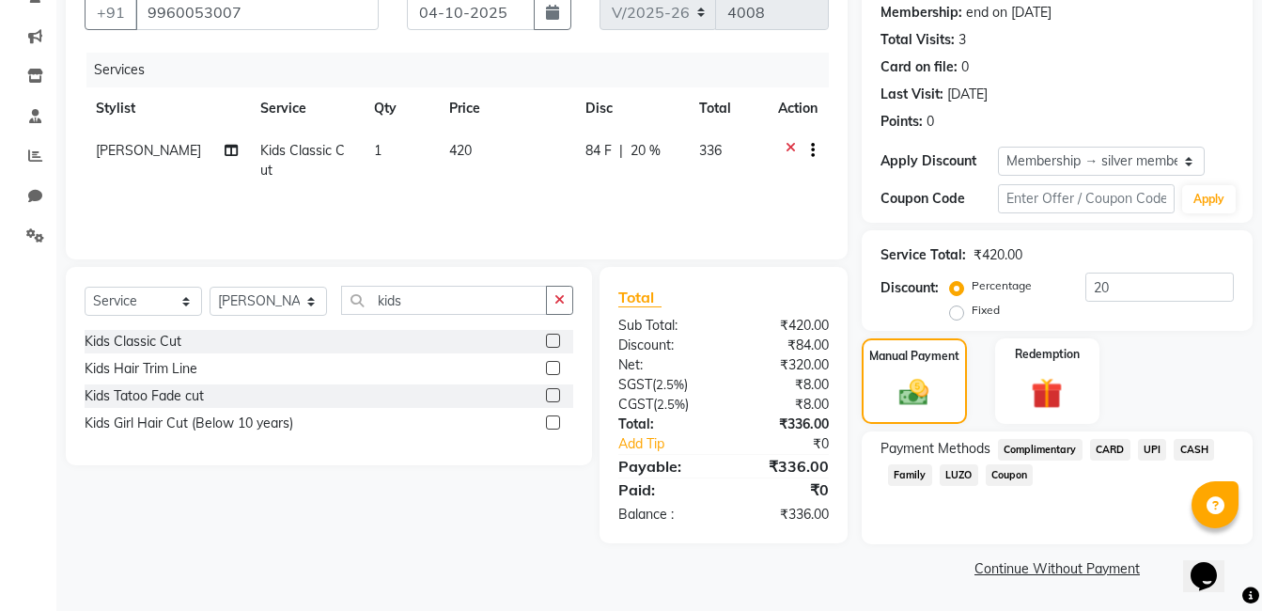
click at [1151, 448] on span "UPI" at bounding box center [1152, 450] width 29 height 22
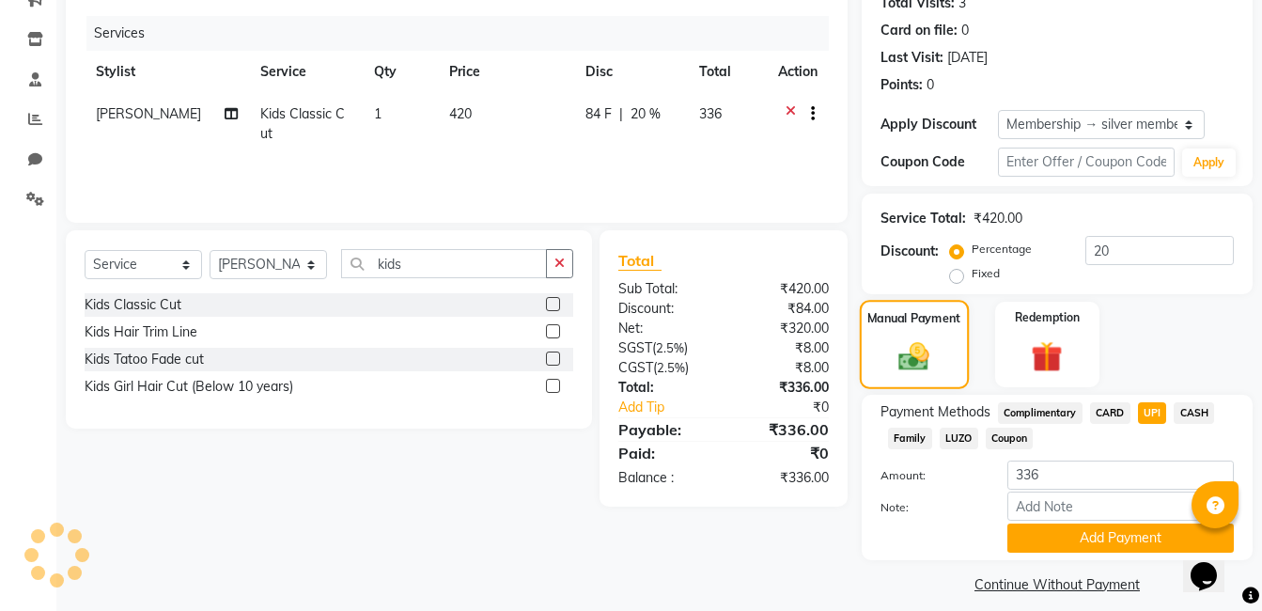
scroll to position [233, 0]
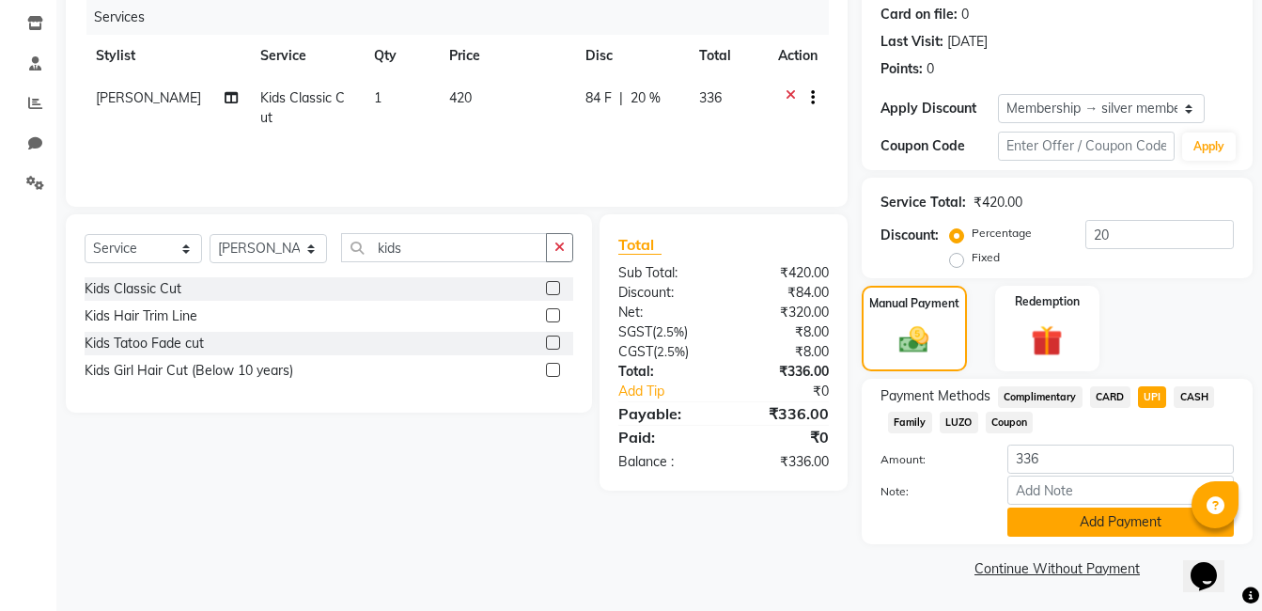
click at [1122, 520] on button "Add Payment" at bounding box center [1121, 522] width 227 height 29
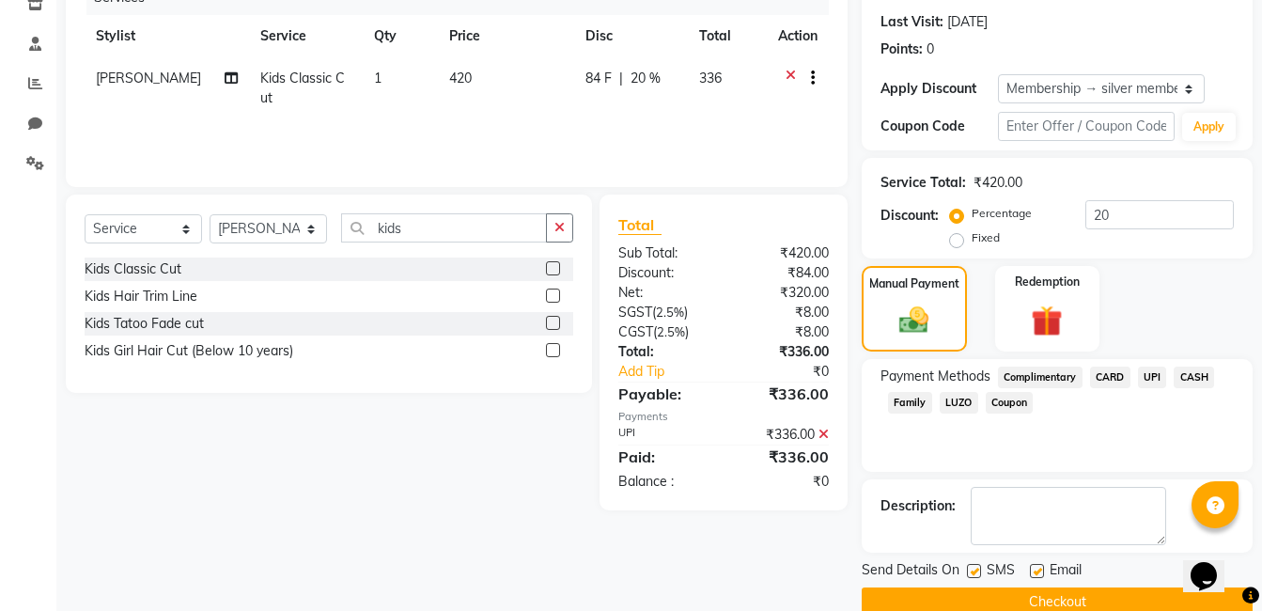
scroll to position [287, 0]
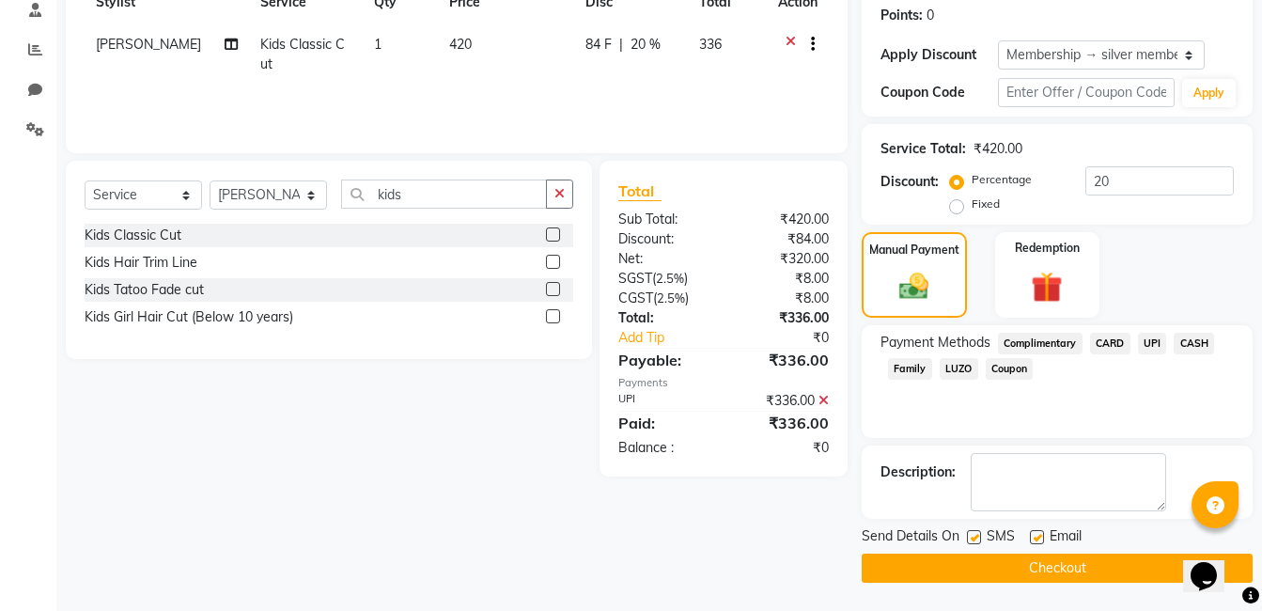
click at [1079, 567] on button "Checkout" at bounding box center [1057, 568] width 391 height 29
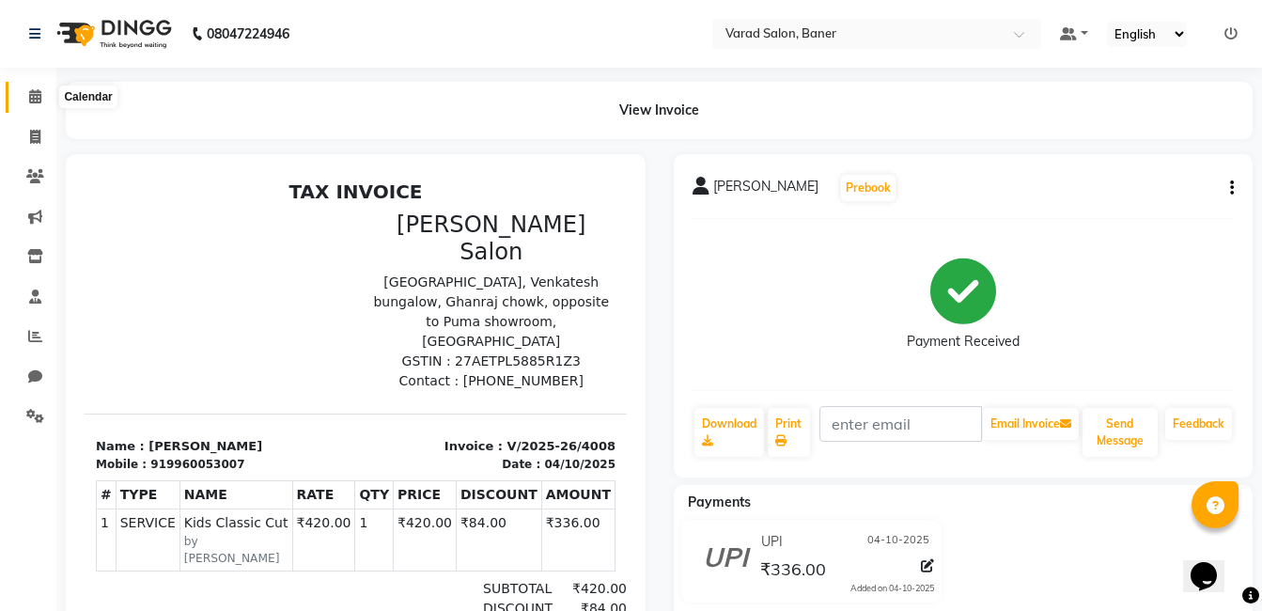
click at [36, 99] on icon at bounding box center [35, 96] width 12 height 14
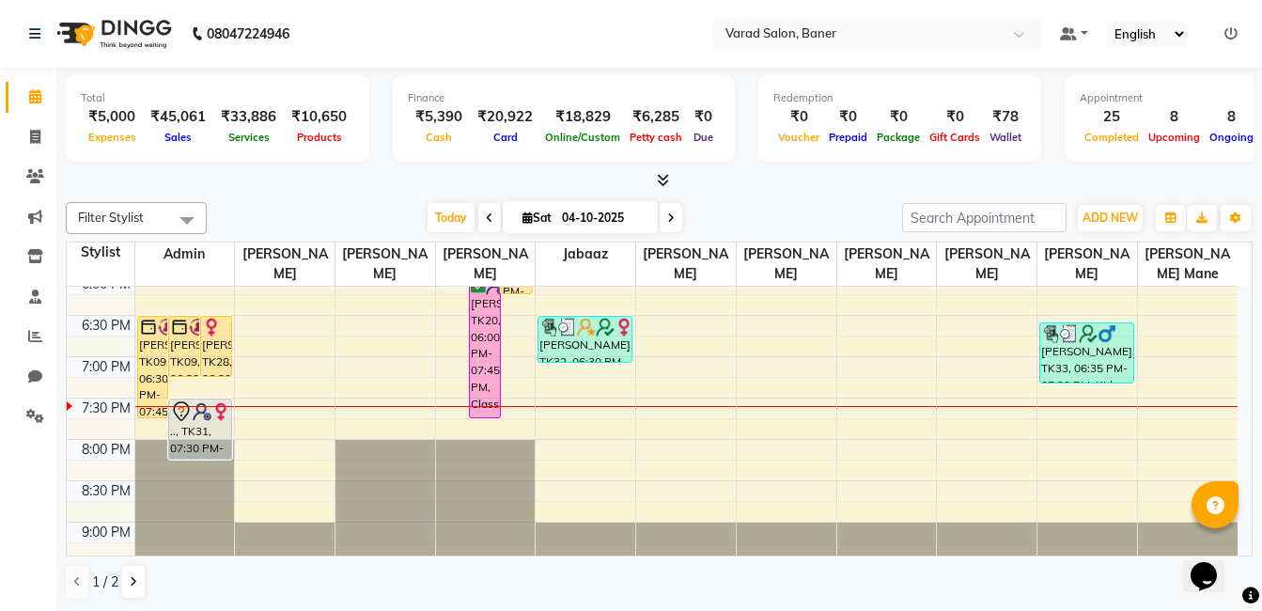
scroll to position [712, 0]
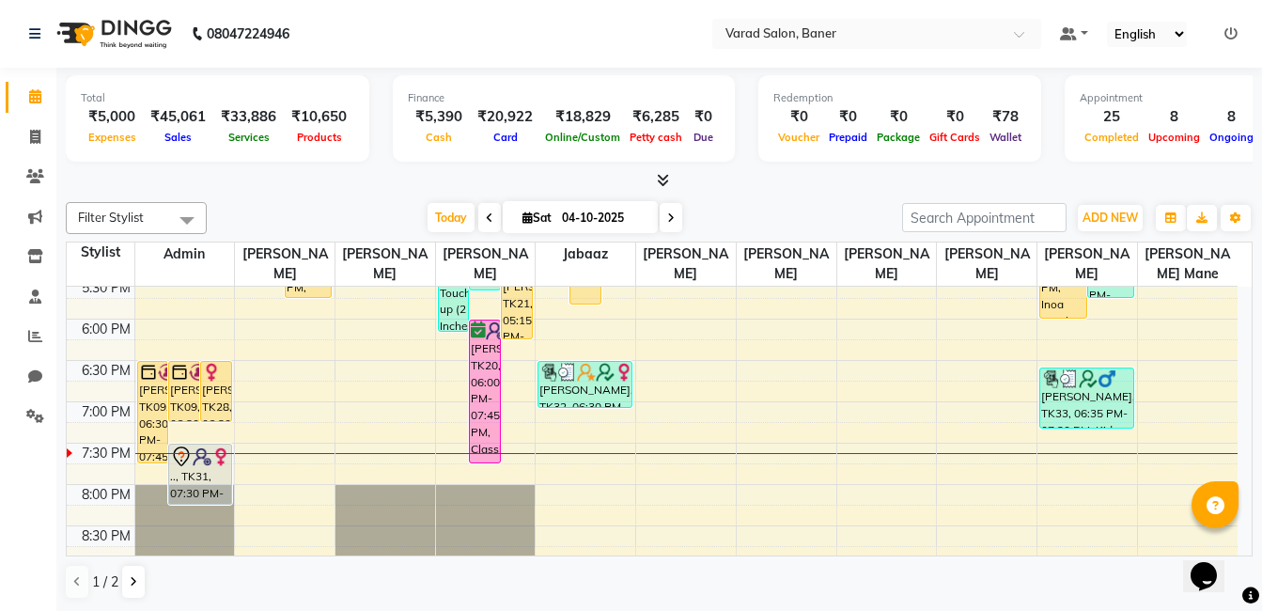
click at [338, 208] on div "Today Sat 04-10-2025" at bounding box center [554, 218] width 677 height 28
click at [288, 217] on div "Today Sat 04-10-2025" at bounding box center [554, 218] width 677 height 28
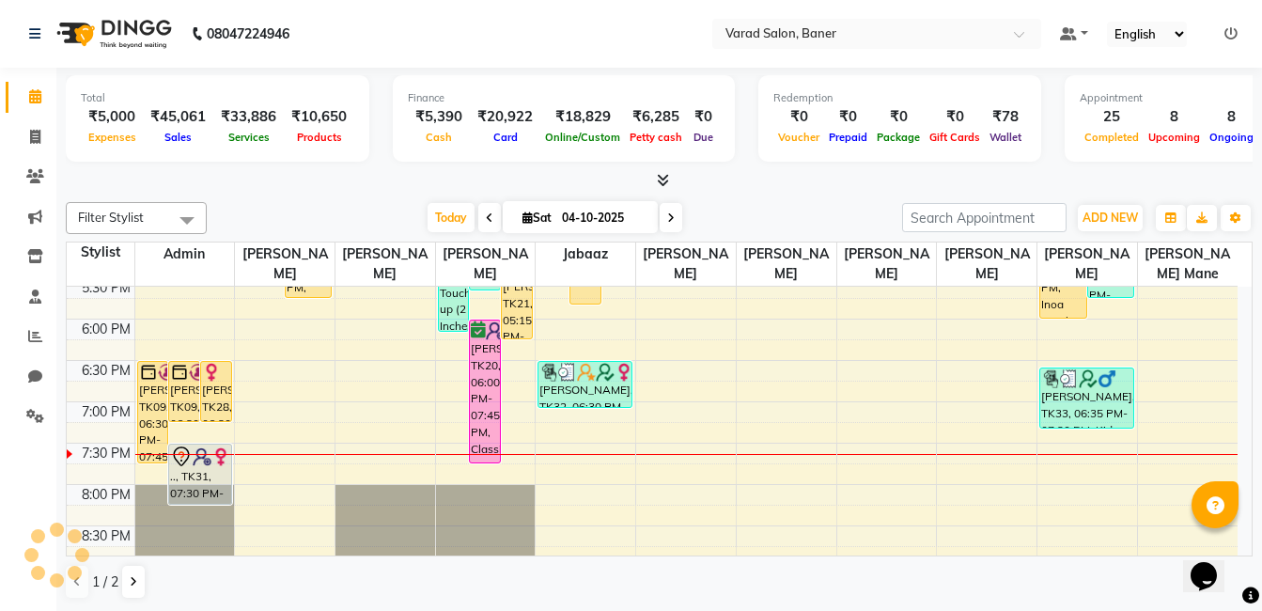
click at [290, 184] on div at bounding box center [659, 181] width 1187 height 20
click at [369, 190] on div at bounding box center [659, 181] width 1187 height 20
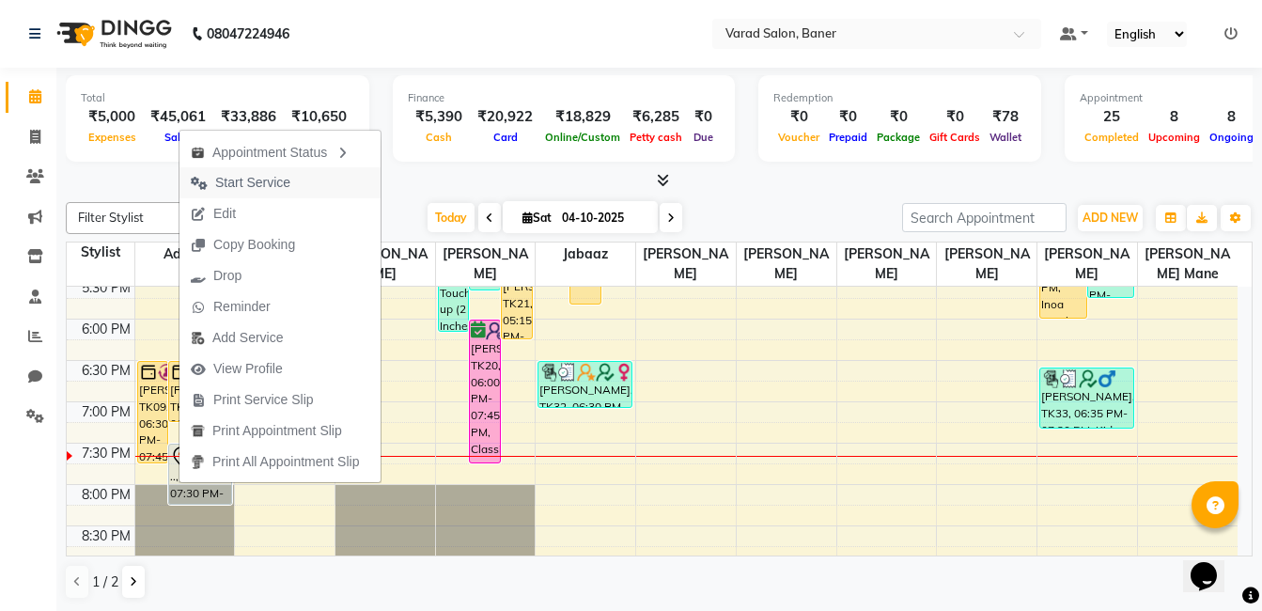
click at [280, 189] on span "Start Service" at bounding box center [252, 183] width 75 height 20
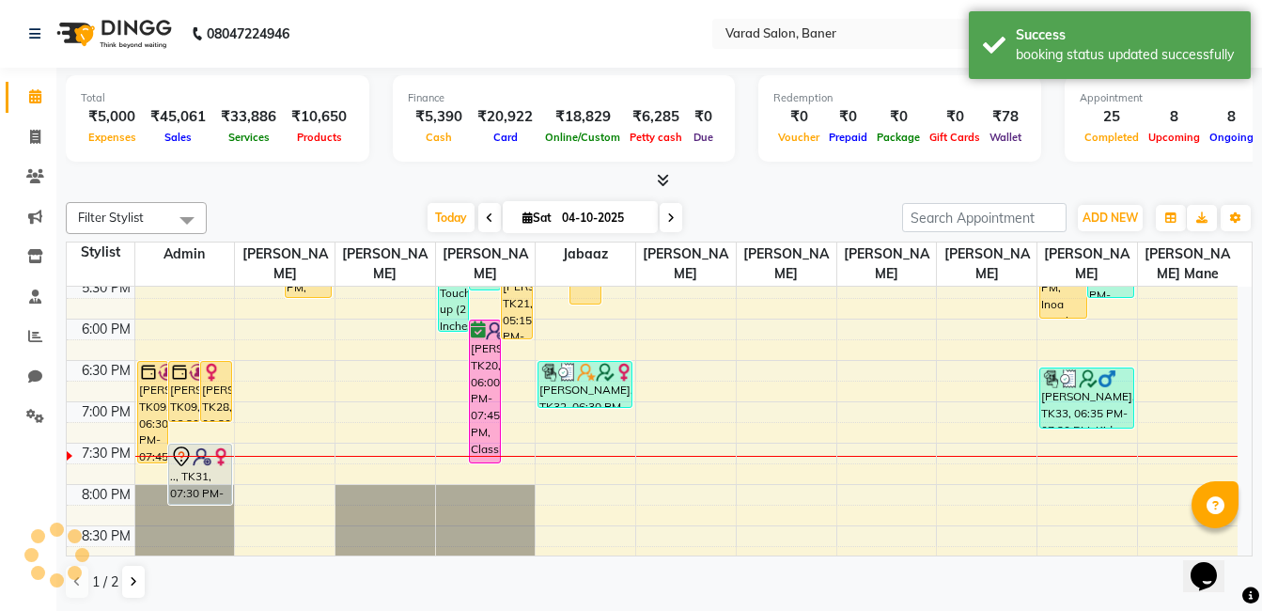
drag, startPoint x: 370, startPoint y: 200, endPoint x: 352, endPoint y: 196, distance: 19.4
click at [371, 199] on div "Filter Stylist Select All Admin [PERSON_NAME] [PERSON_NAME] [PERSON_NAME] Jabaa…" at bounding box center [659, 401] width 1187 height 413
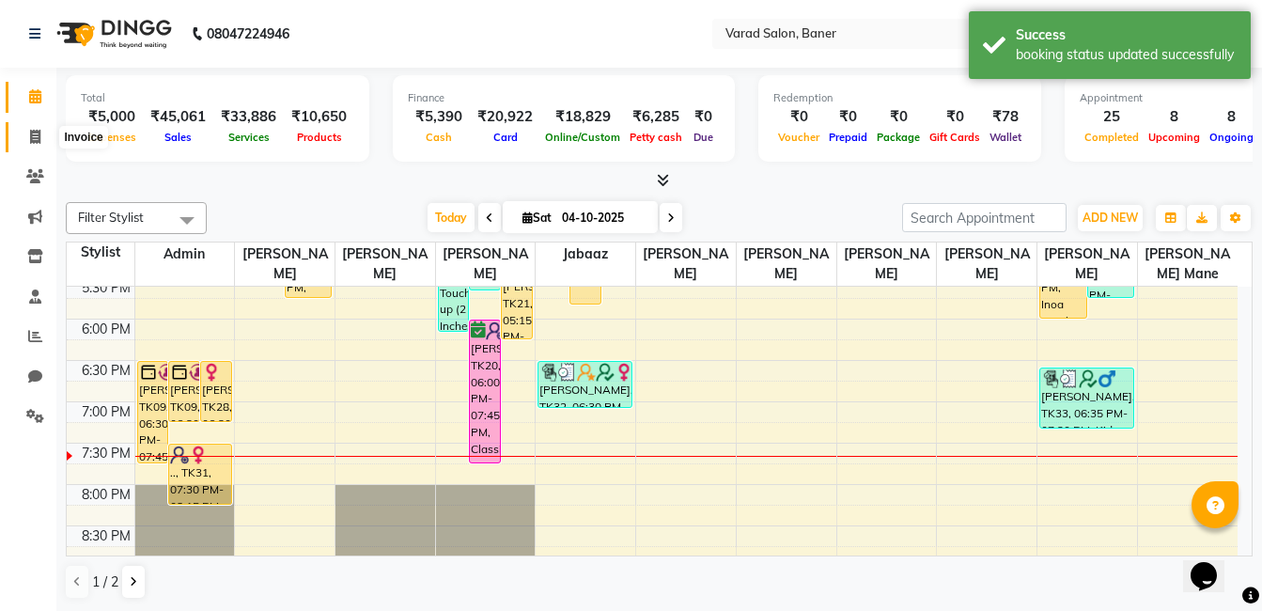
click at [30, 145] on span at bounding box center [35, 138] width 33 height 22
select select "service"
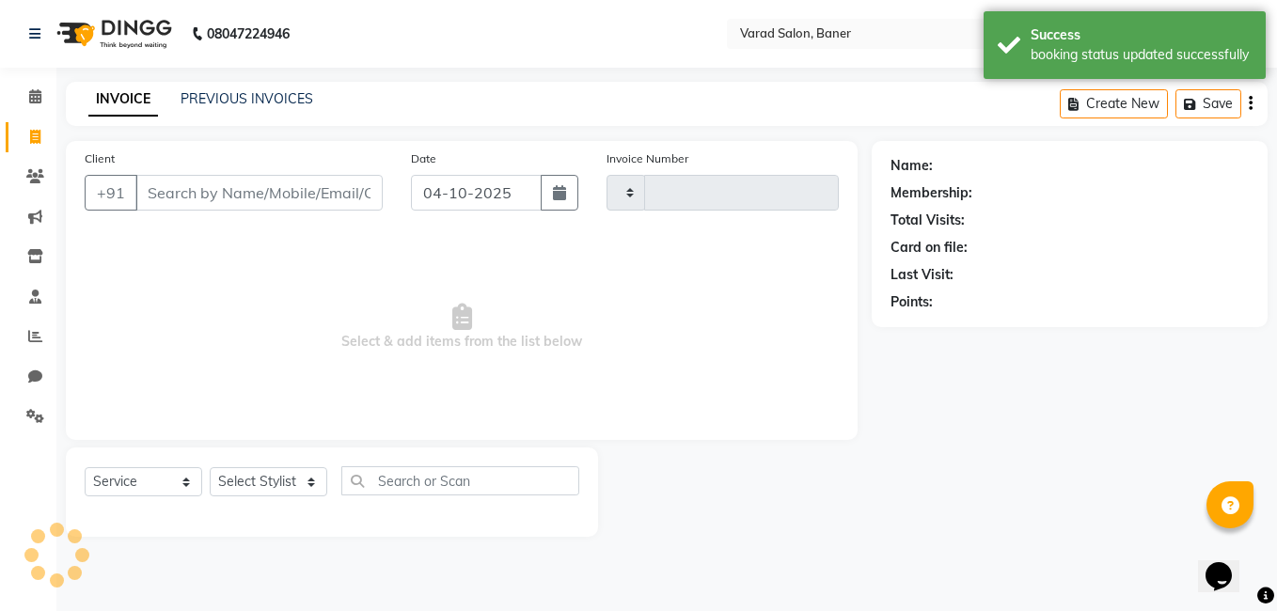
type input "4009"
select select "7115"
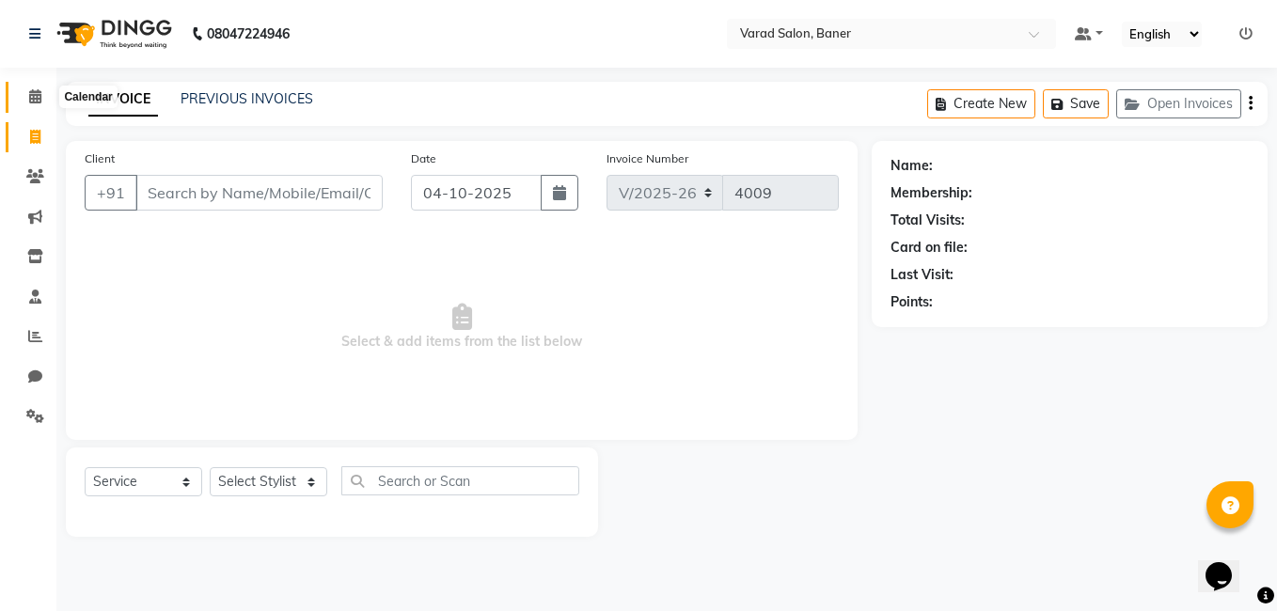
click at [35, 104] on span at bounding box center [35, 97] width 33 height 22
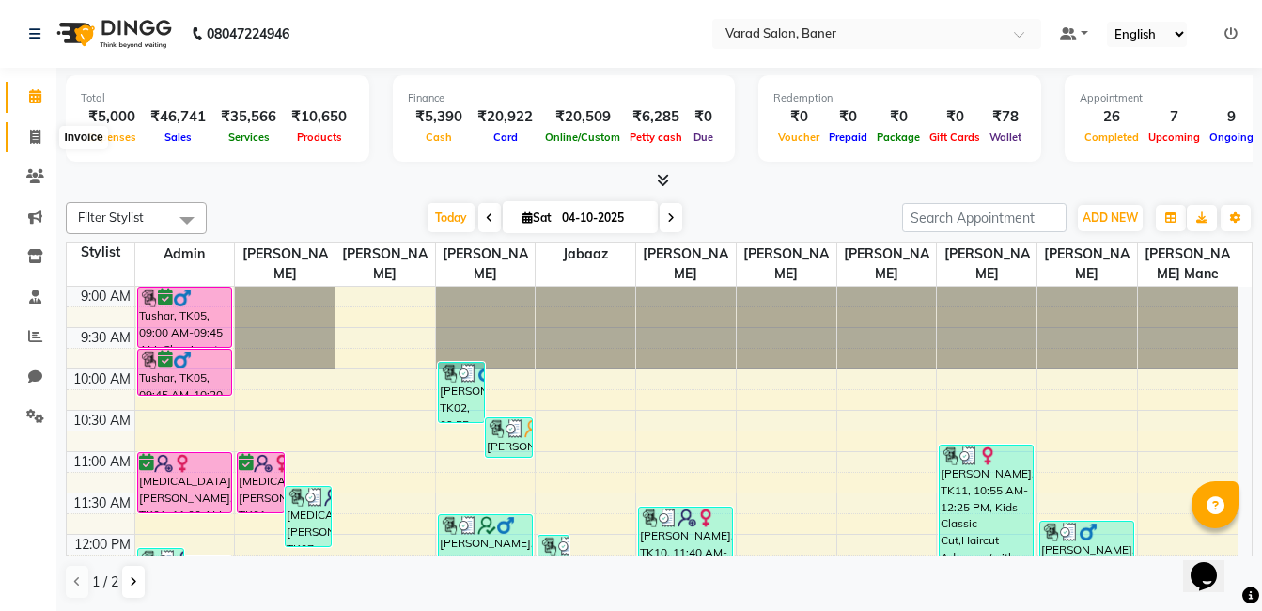
click at [42, 127] on span at bounding box center [35, 138] width 33 height 22
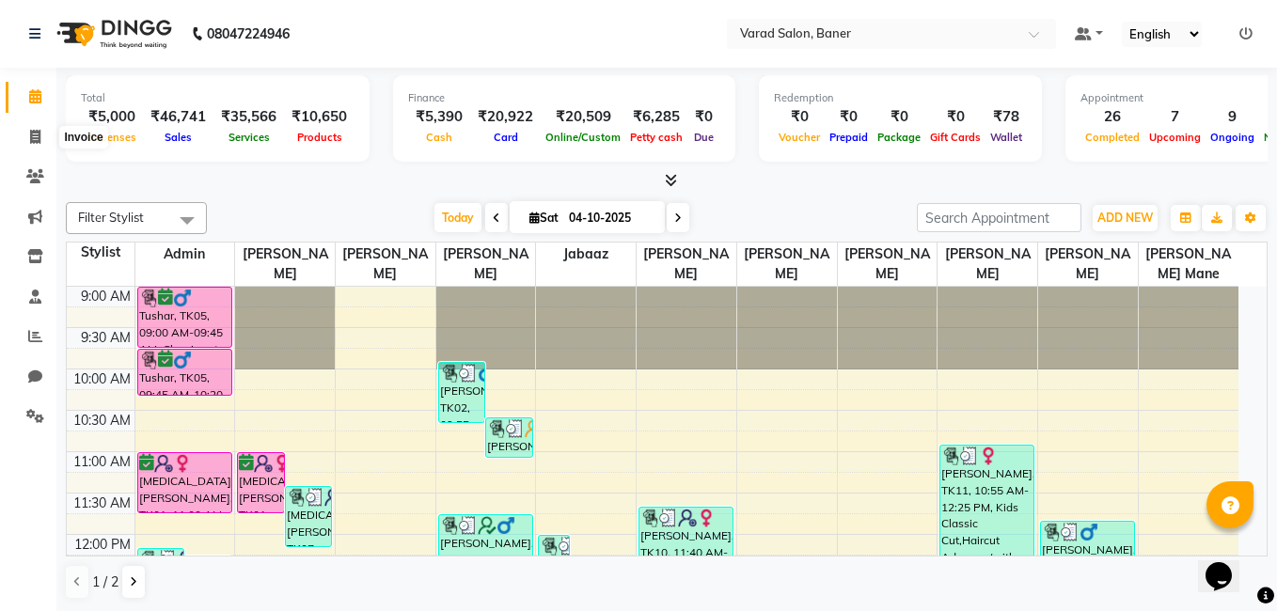
select select "7115"
select select "service"
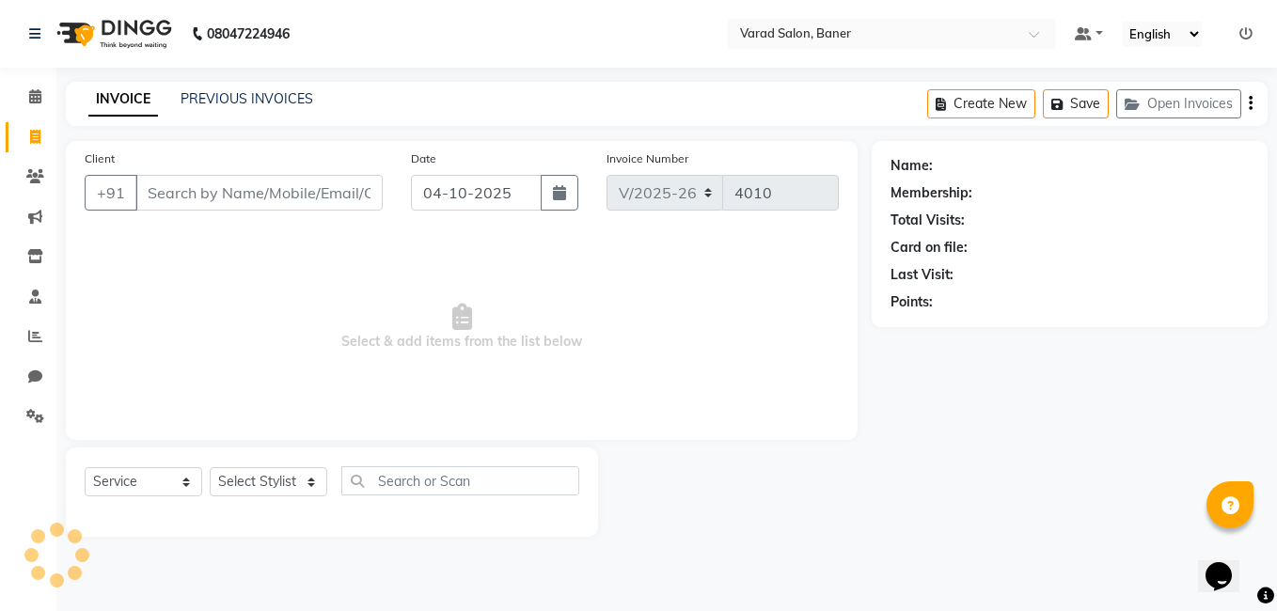
click at [212, 86] on div "INVOICE PREVIOUS INVOICES Create New Save Open Invoices" at bounding box center [666, 104] width 1201 height 44
click at [223, 106] on link "PREVIOUS INVOICES" at bounding box center [246, 98] width 133 height 17
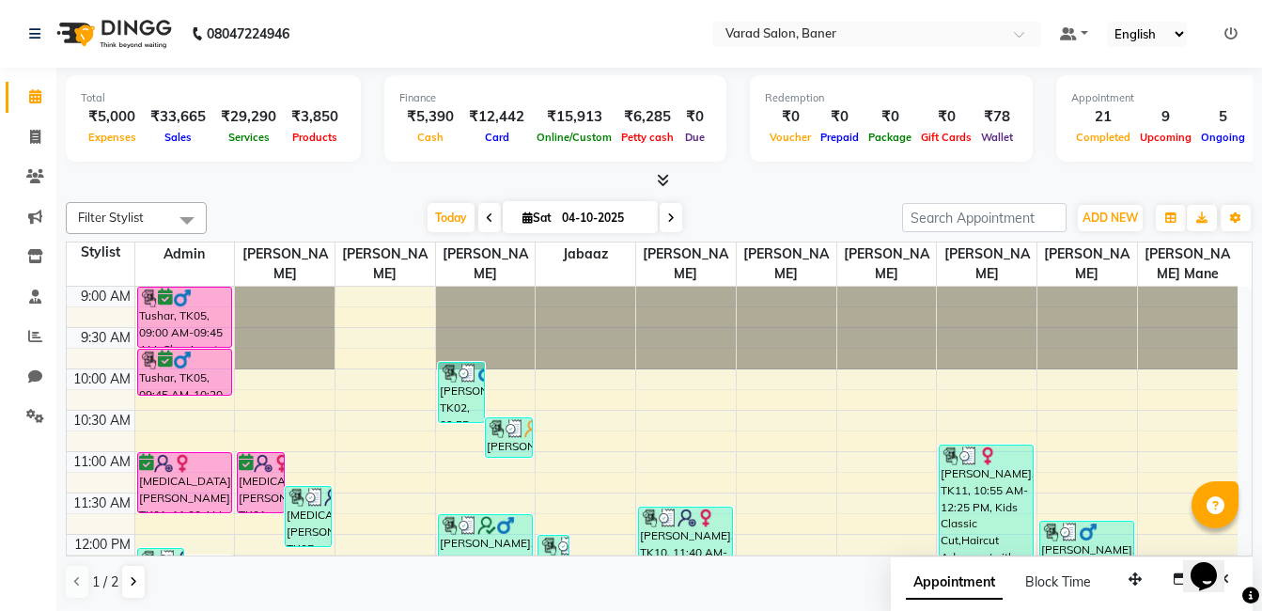
scroll to position [752, 0]
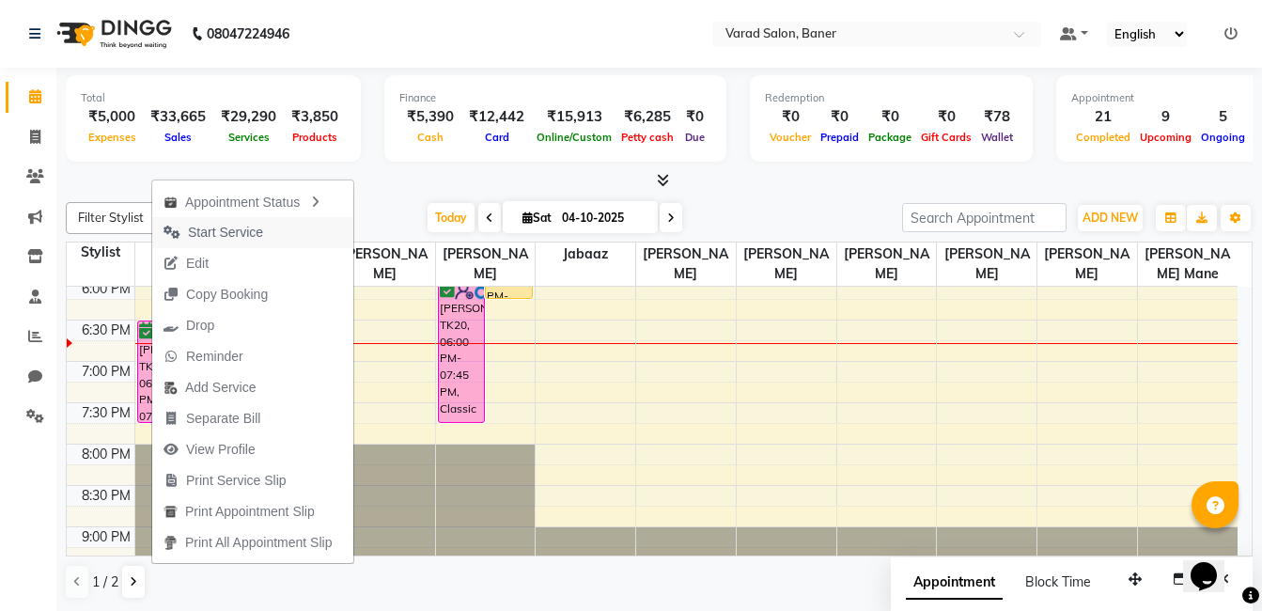
click at [242, 232] on span "Start Service" at bounding box center [225, 233] width 75 height 20
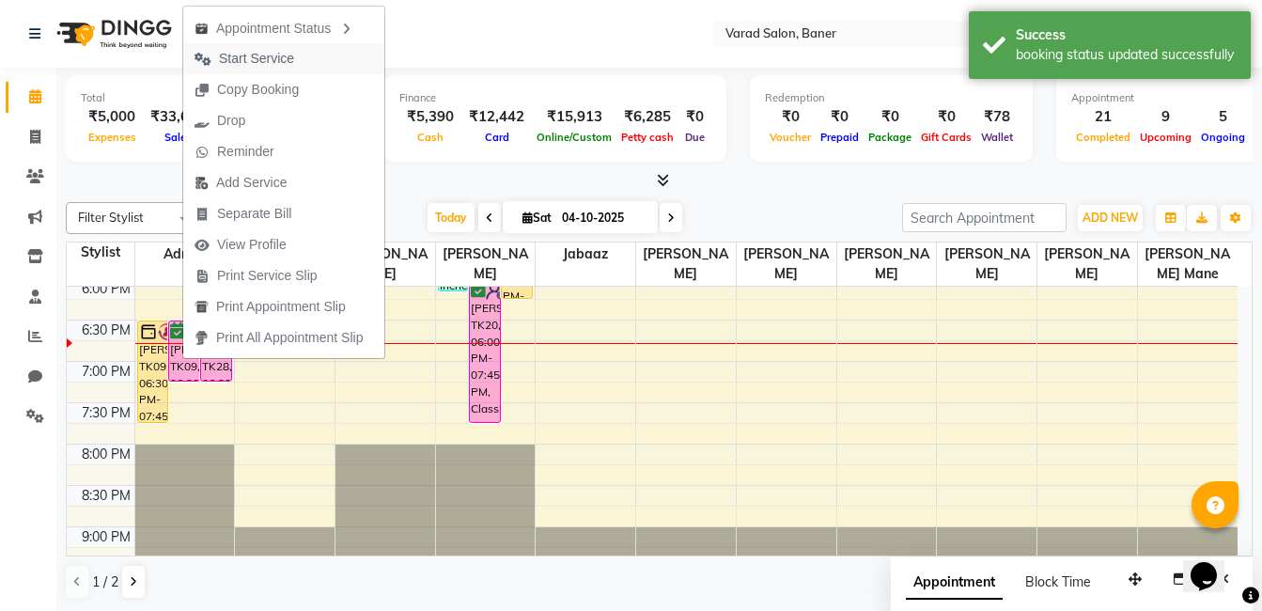
click at [266, 57] on span "Start Service" at bounding box center [256, 59] width 75 height 20
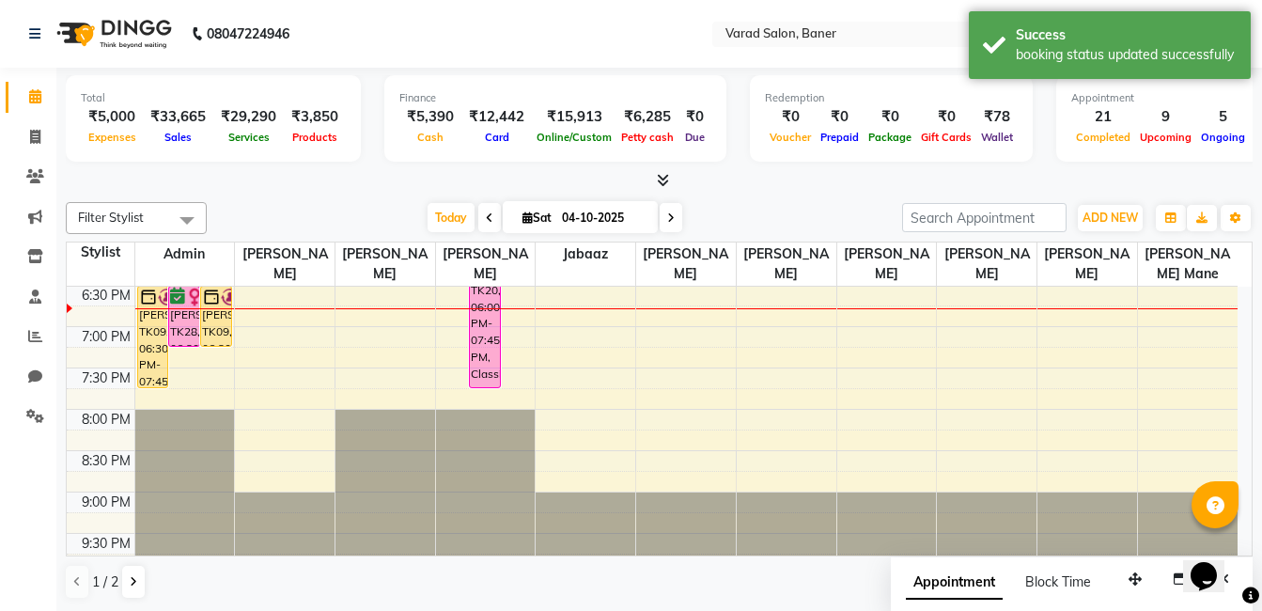
scroll to position [806, 0]
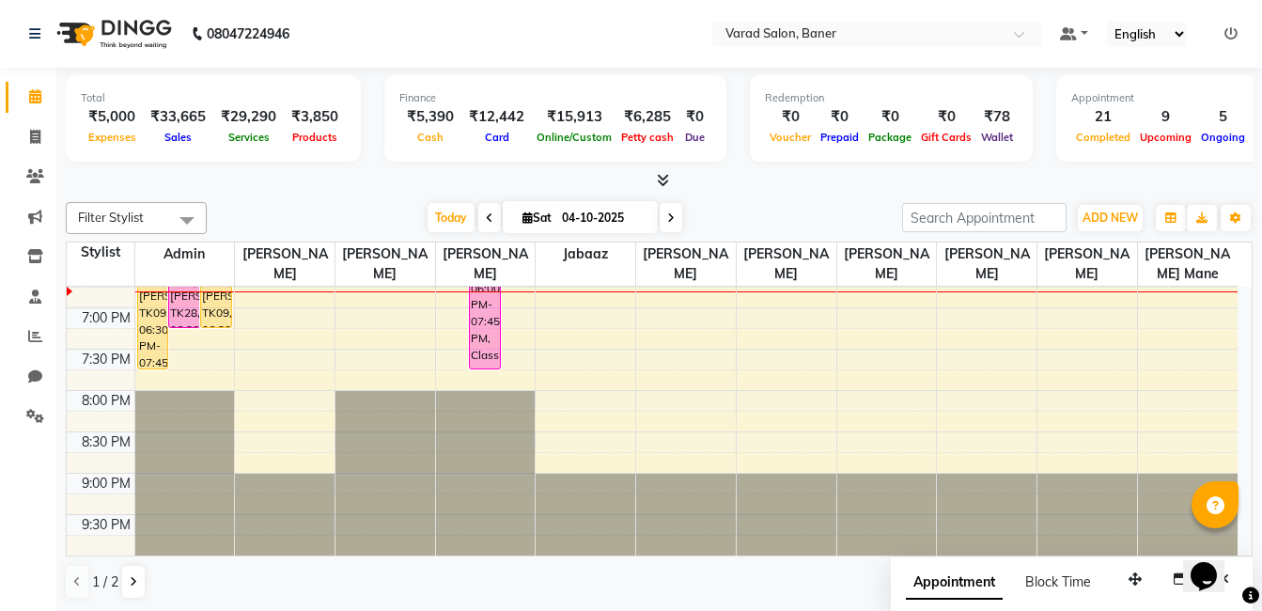
click at [220, 368] on div "9:00 AM 9:30 AM 10:00 AM 10:30 AM 11:00 AM 11:30 AM 12:00 PM 12:30 PM 1:00 PM 1…" at bounding box center [652, 18] width 1171 height 1074
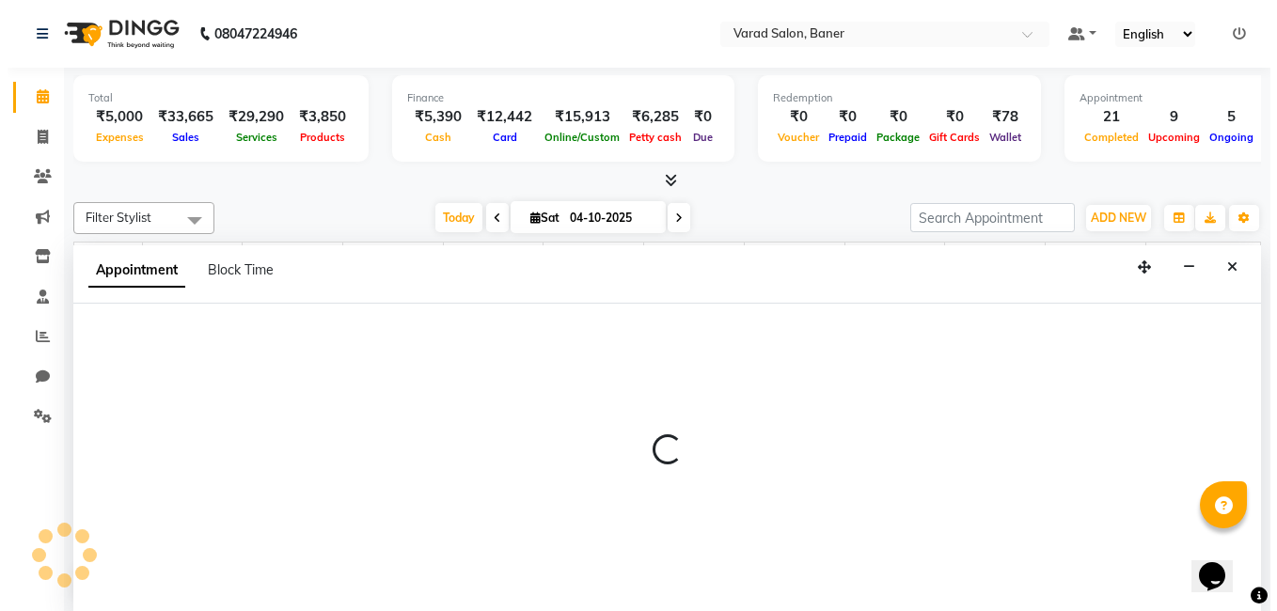
scroll to position [1, 0]
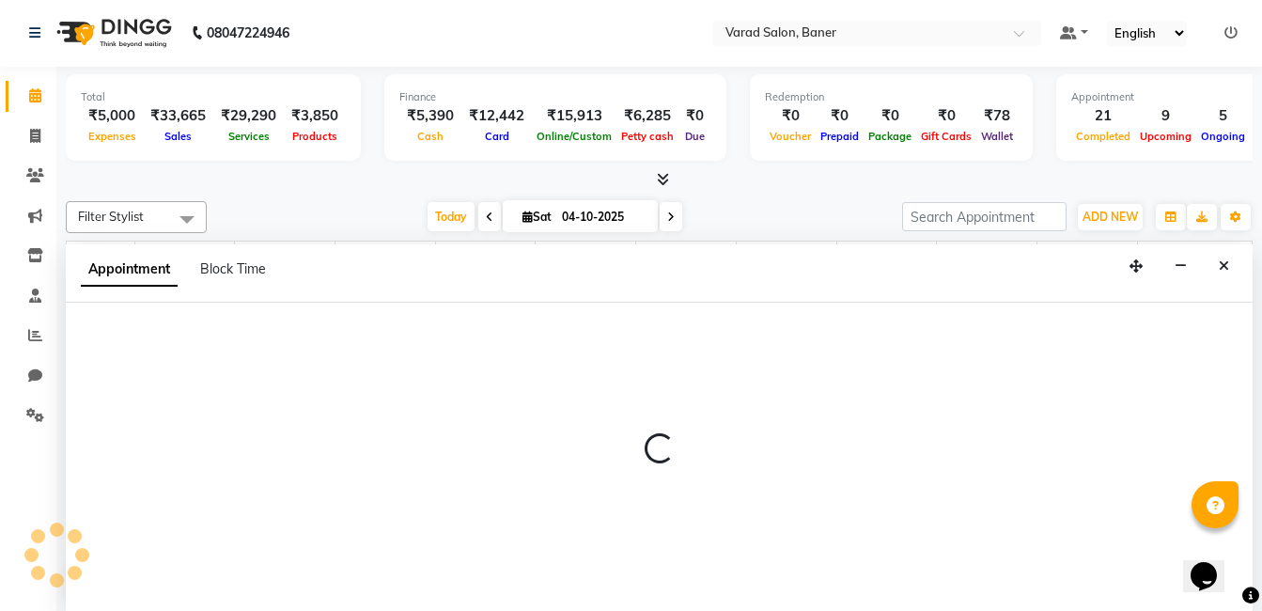
select select "60263"
select select "tentative"
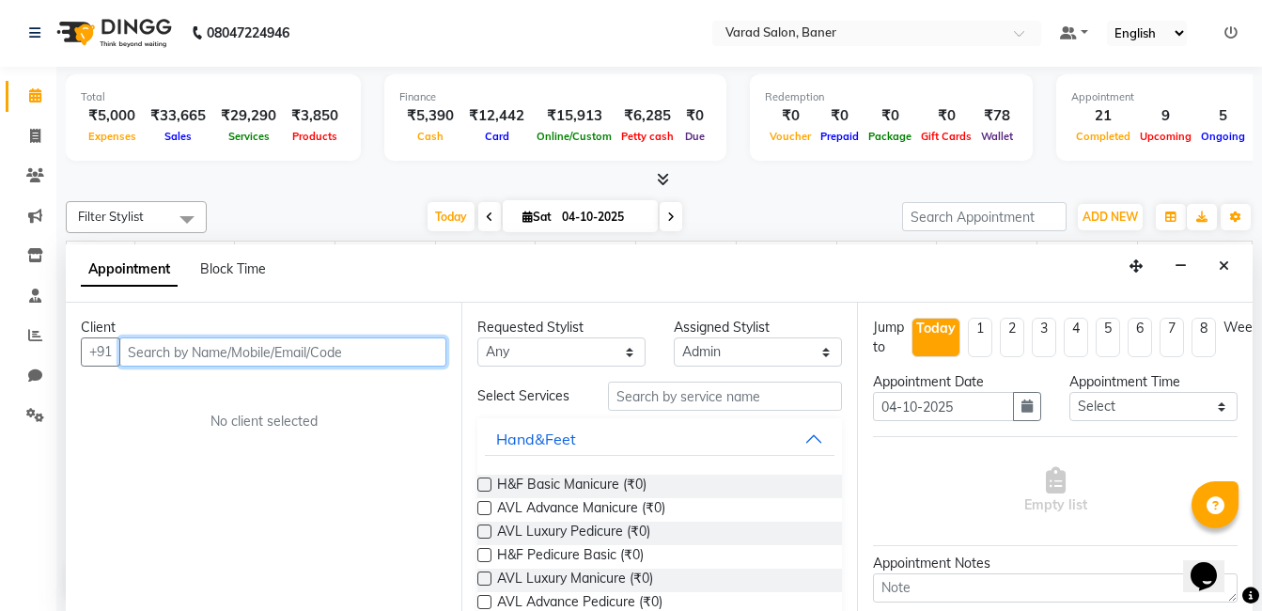
click at [208, 348] on input "text" at bounding box center [282, 351] width 327 height 29
type input "7947066487"
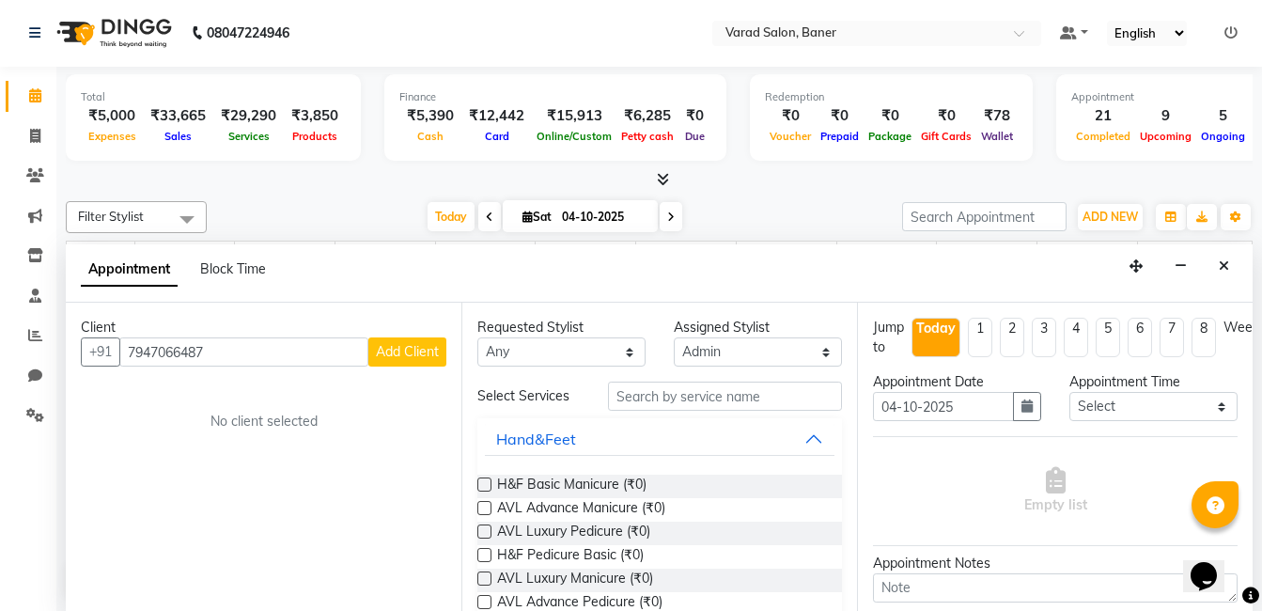
click at [397, 354] on span "Add Client" at bounding box center [407, 351] width 63 height 17
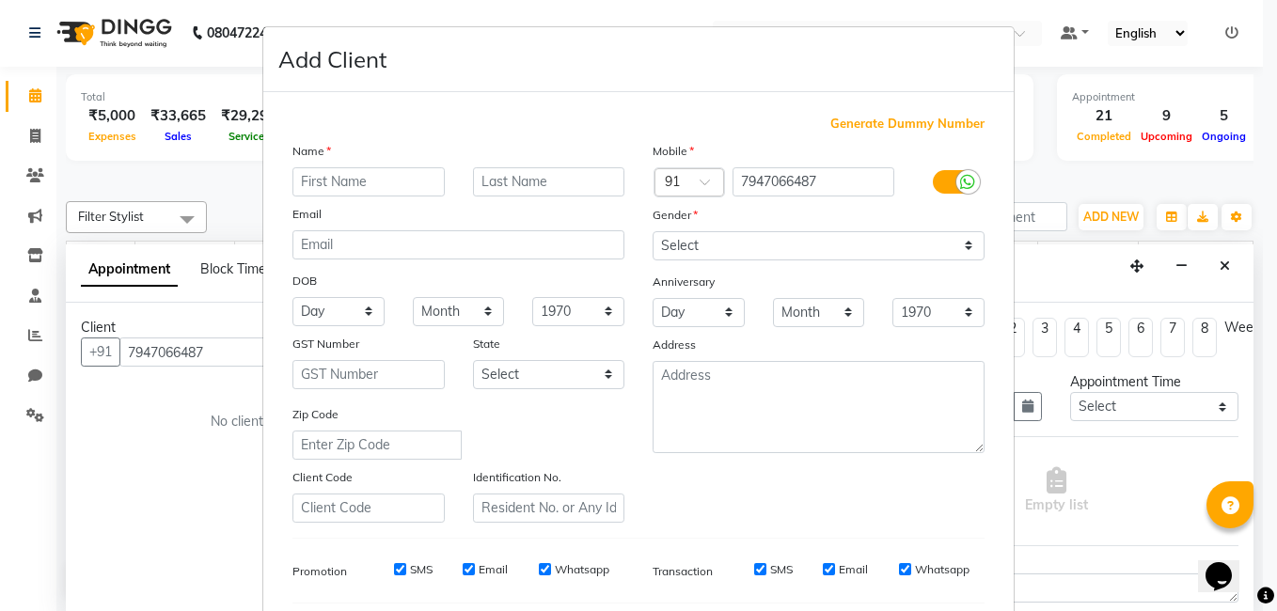
click at [347, 189] on input "text" at bounding box center [368, 181] width 152 height 29
type input ".."
drag, startPoint x: 694, startPoint y: 245, endPoint x: 698, endPoint y: 259, distance: 14.9
click at [694, 245] on select "Select [DEMOGRAPHIC_DATA] [DEMOGRAPHIC_DATA] Other Prefer Not To Say" at bounding box center [818, 245] width 332 height 29
select select "[DEMOGRAPHIC_DATA]"
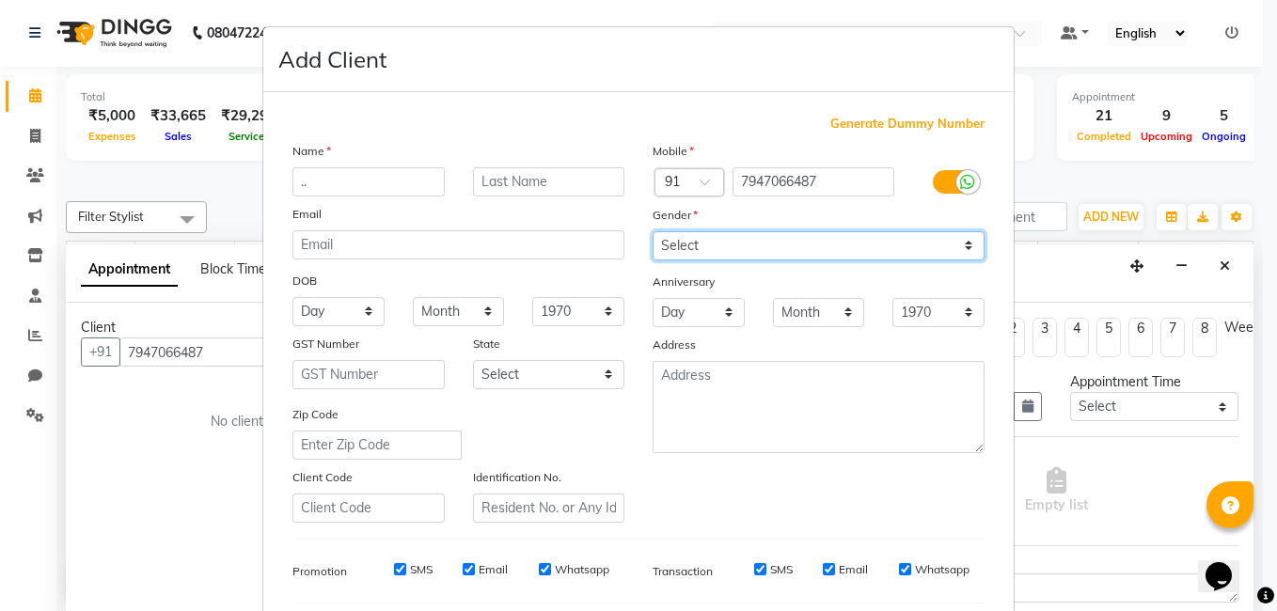
click at [652, 231] on select "Select [DEMOGRAPHIC_DATA] [DEMOGRAPHIC_DATA] Other Prefer Not To Say" at bounding box center [818, 245] width 332 height 29
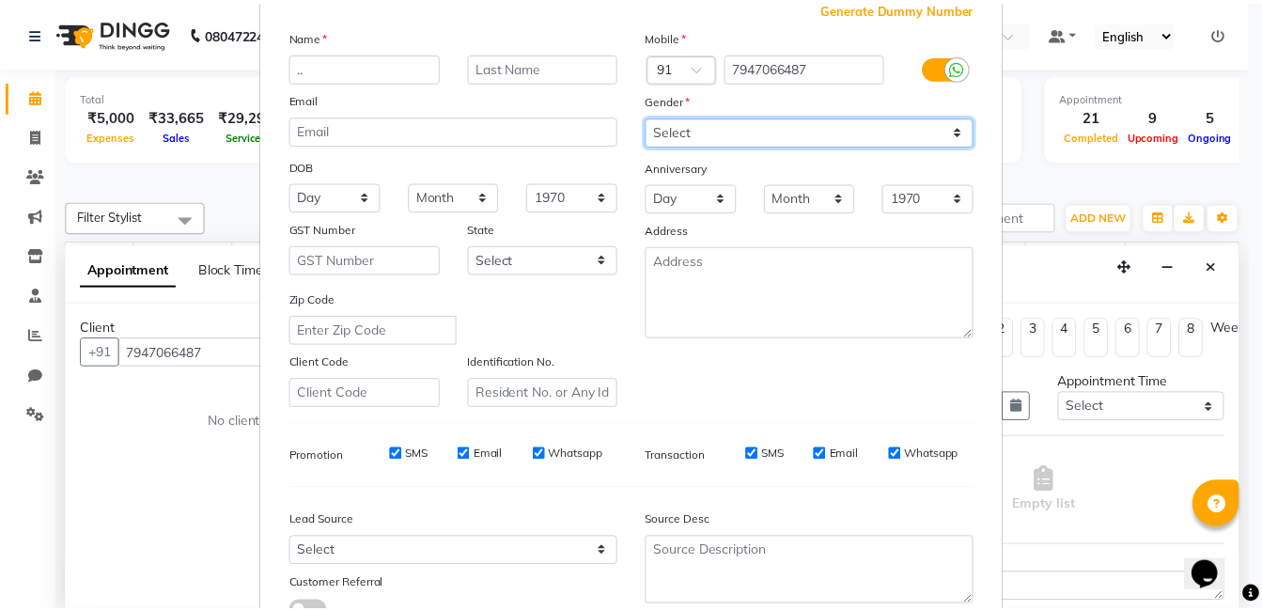
scroll to position [257, 0]
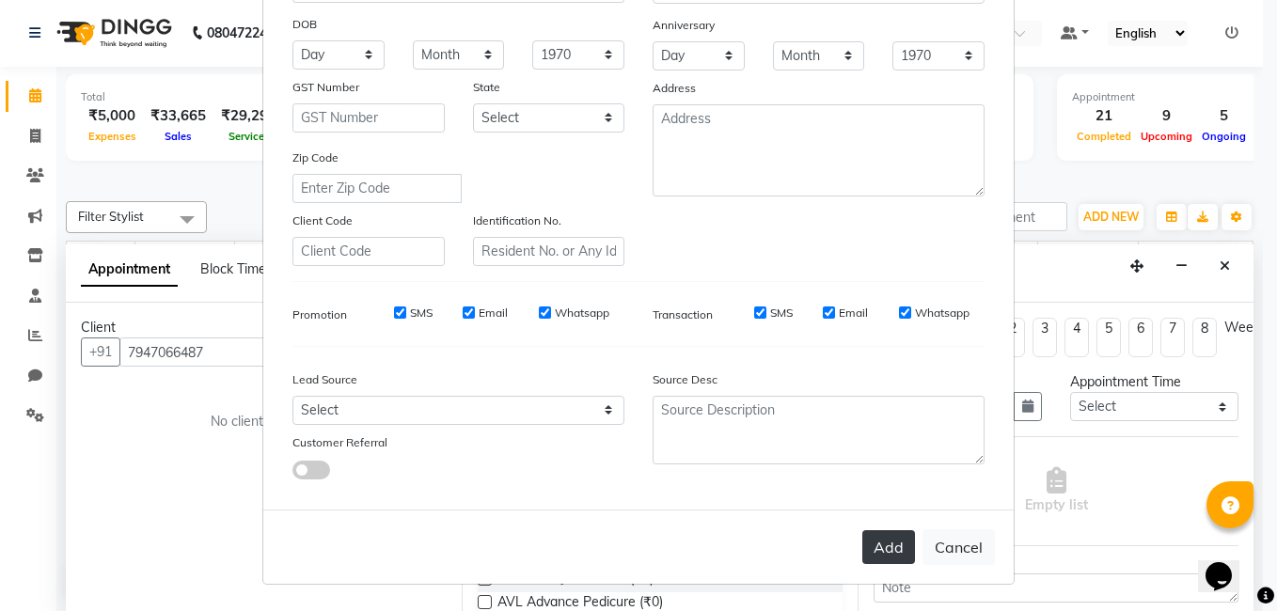
click at [892, 546] on button "Add" at bounding box center [888, 547] width 53 height 34
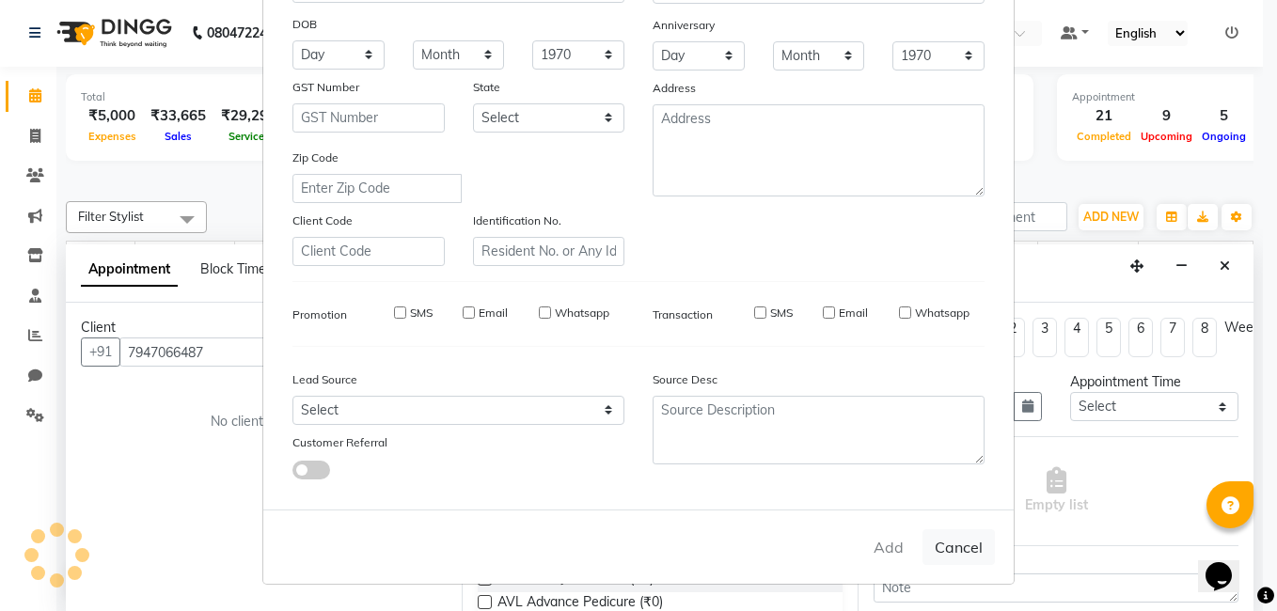
select select
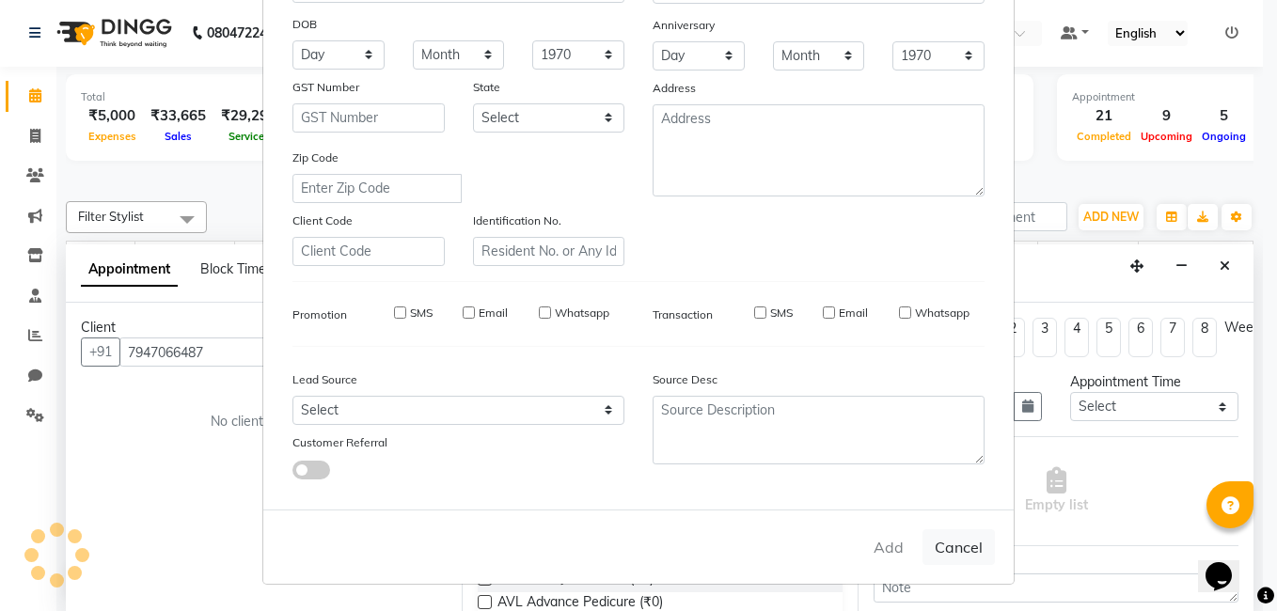
select select
checkbox input "false"
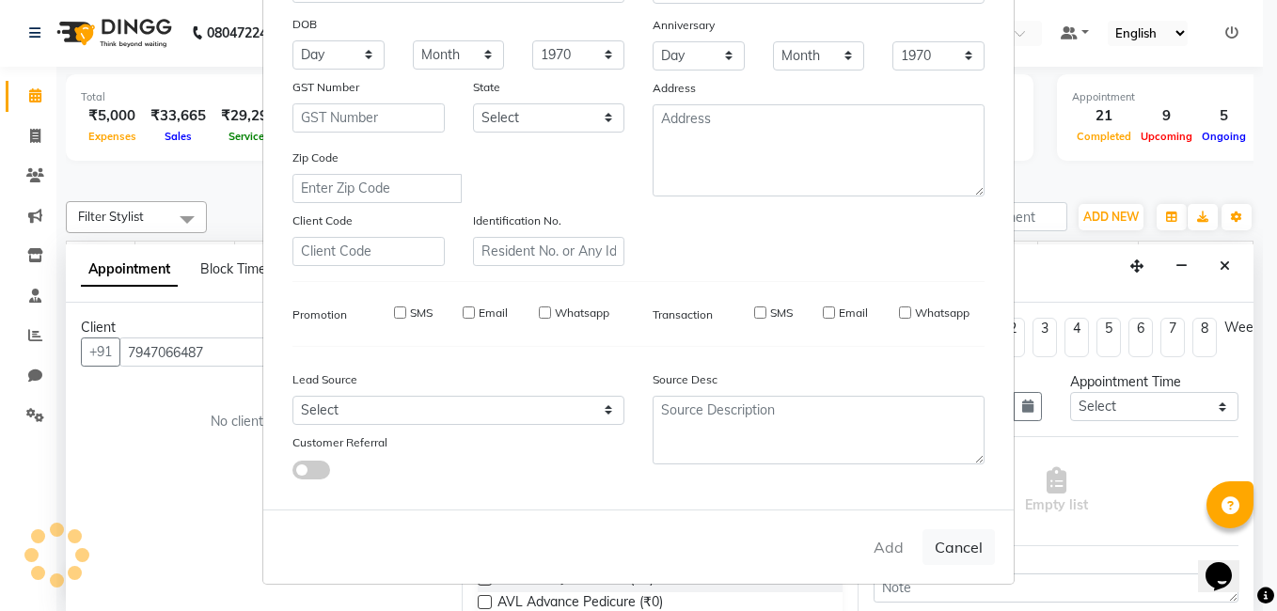
checkbox input "false"
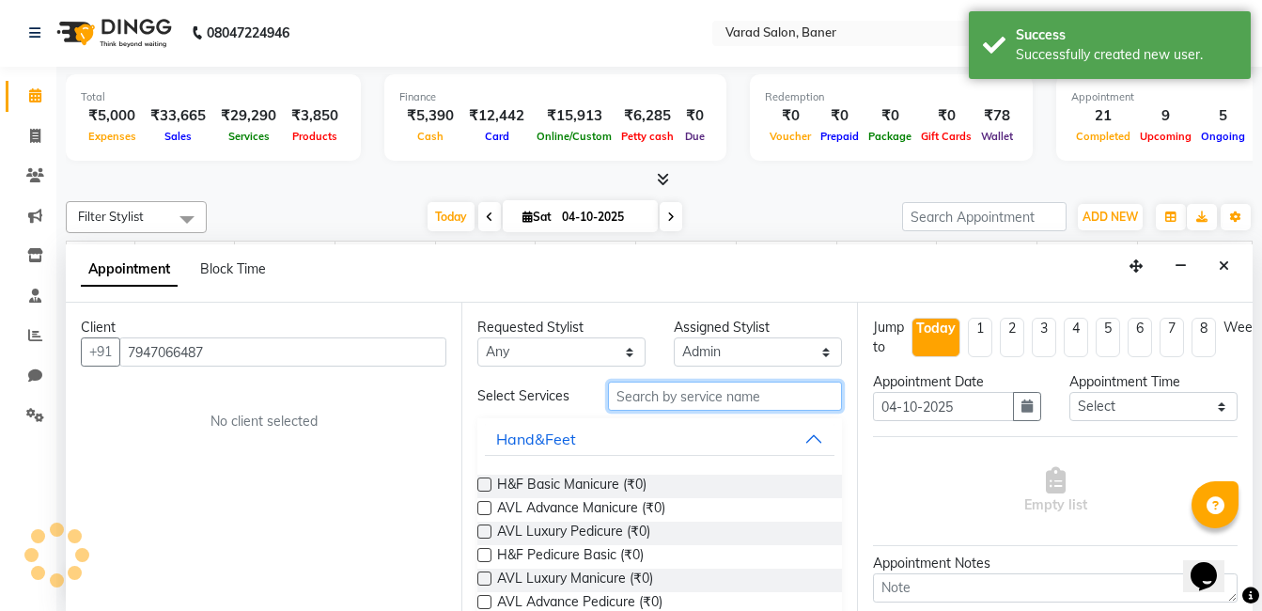
click at [689, 396] on input "text" at bounding box center [725, 396] width 234 height 29
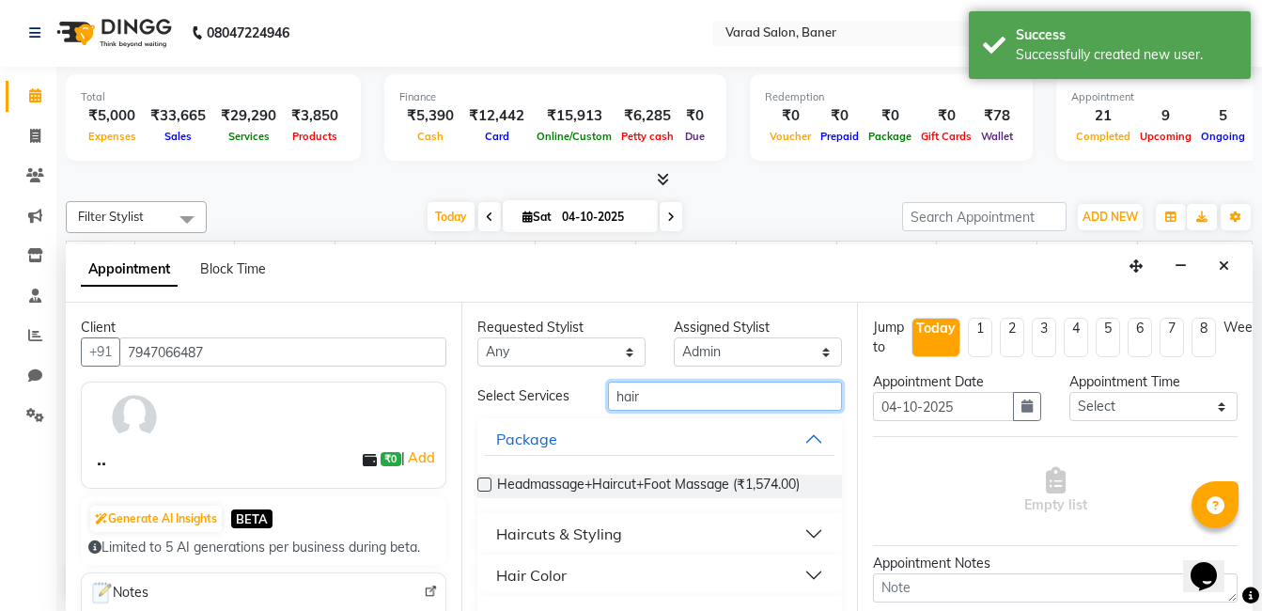
type input "hair"
click at [603, 527] on div "Haircuts & Styling" at bounding box center [559, 534] width 126 height 23
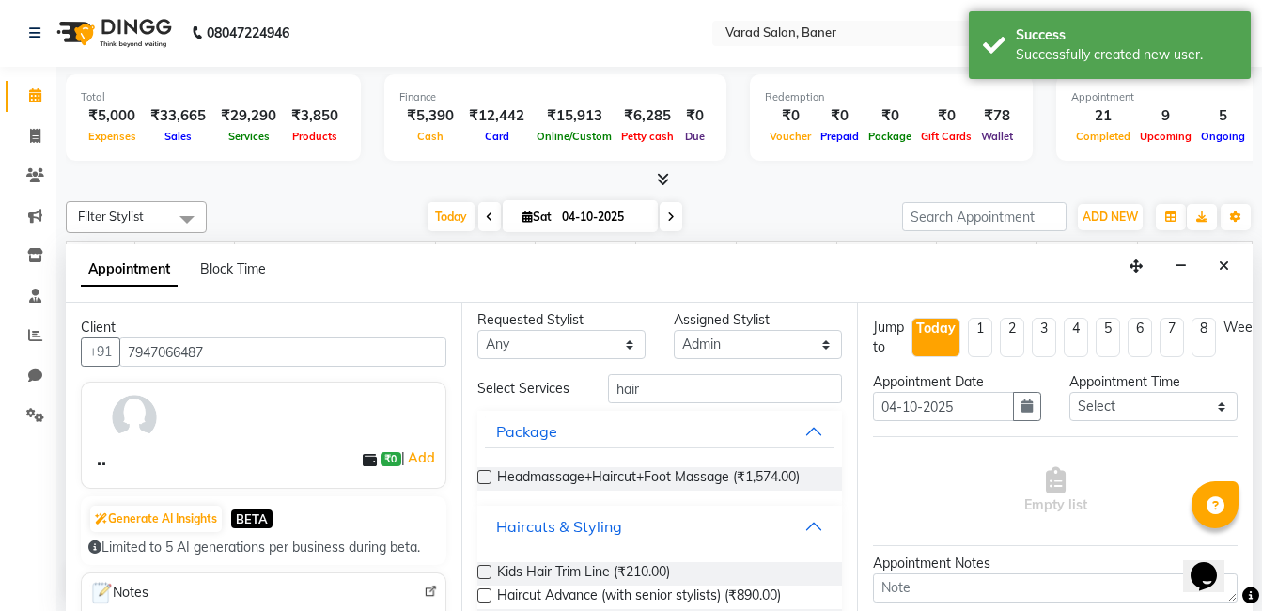
scroll to position [0, 0]
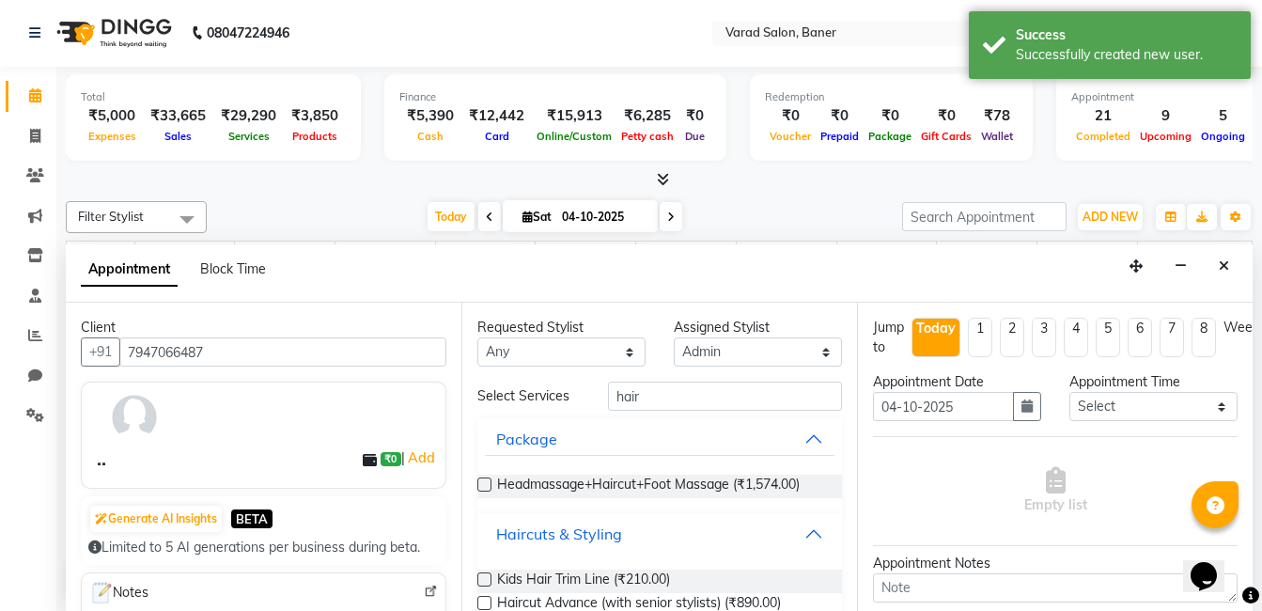
click at [485, 517] on button "Haircuts & Styling" at bounding box center [660, 534] width 350 height 34
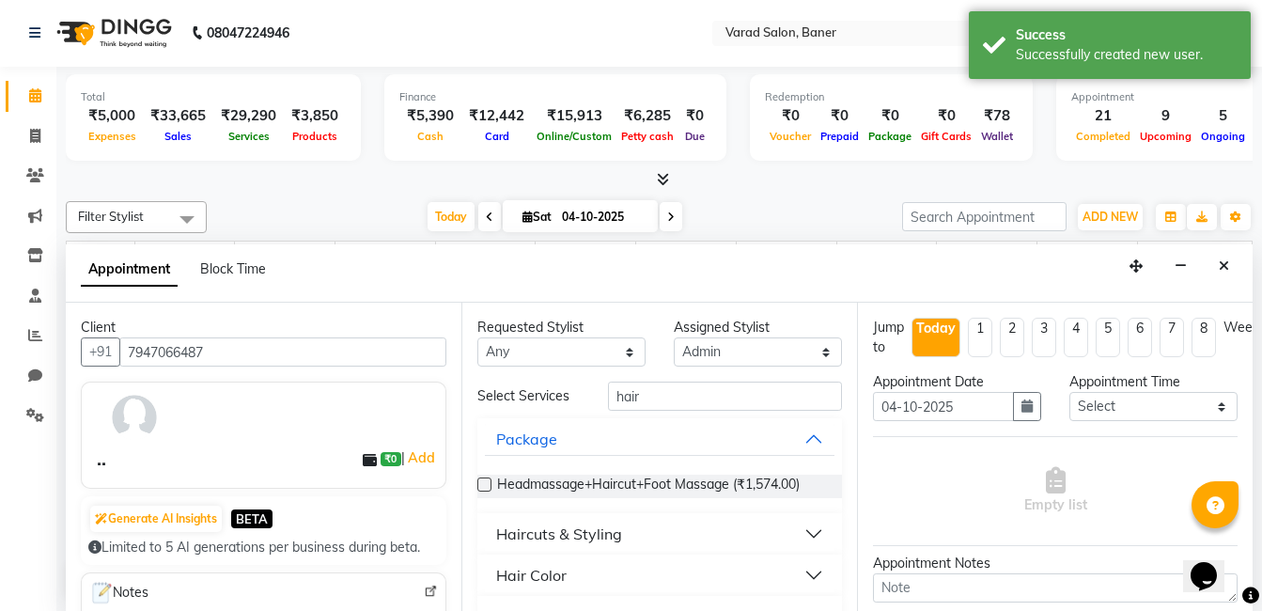
click at [579, 537] on div "Haircuts & Styling" at bounding box center [559, 534] width 126 height 23
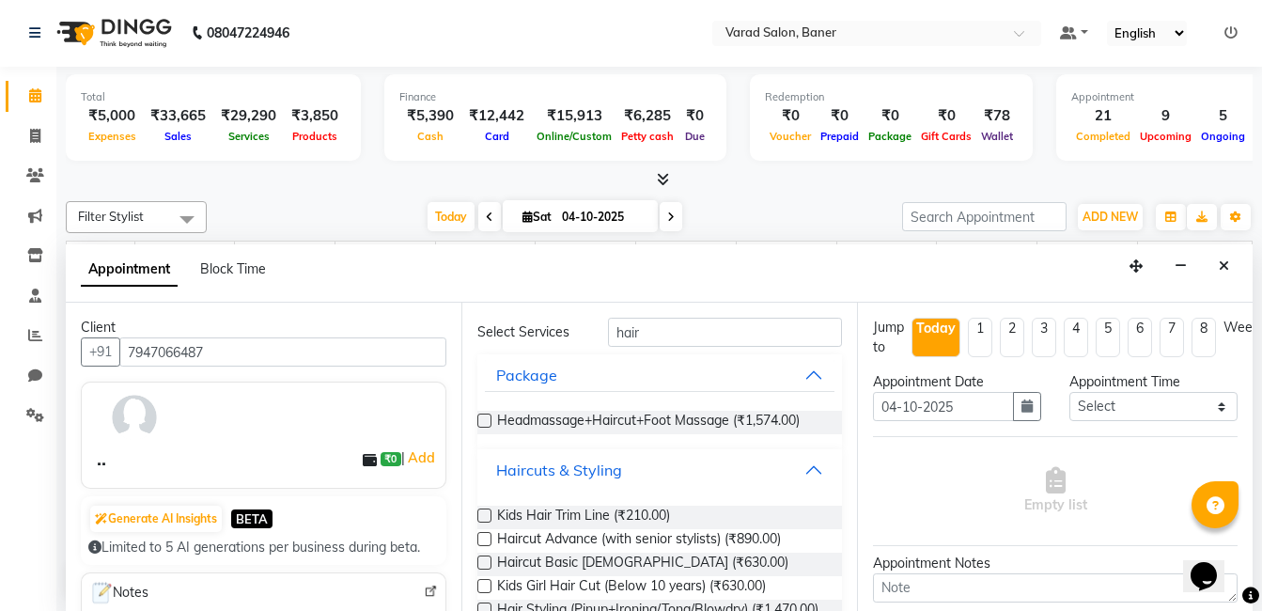
scroll to position [188, 0]
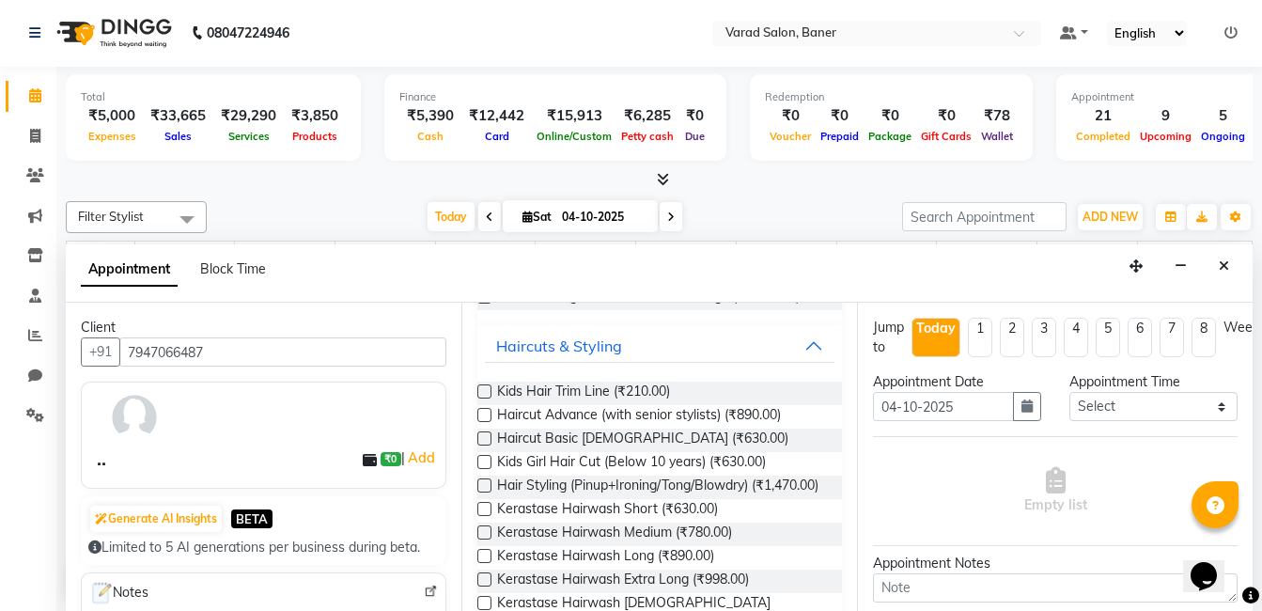
click at [485, 415] on label at bounding box center [485, 415] width 14 height 14
click at [485, 415] on input "checkbox" at bounding box center [484, 417] width 12 height 12
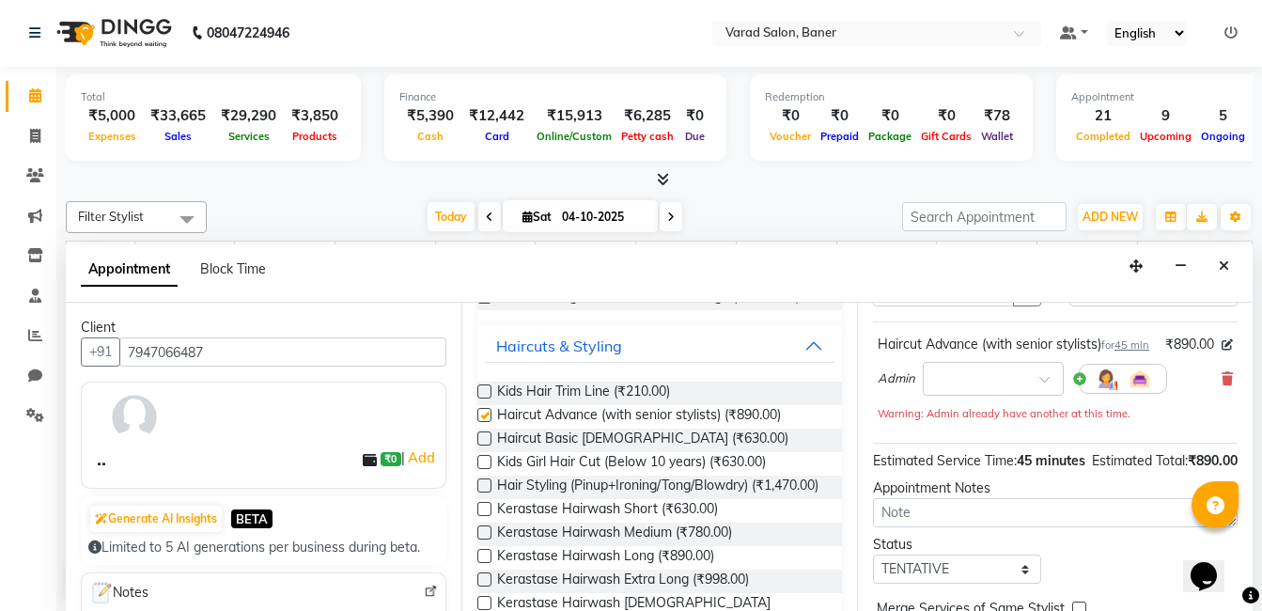
checkbox input "false"
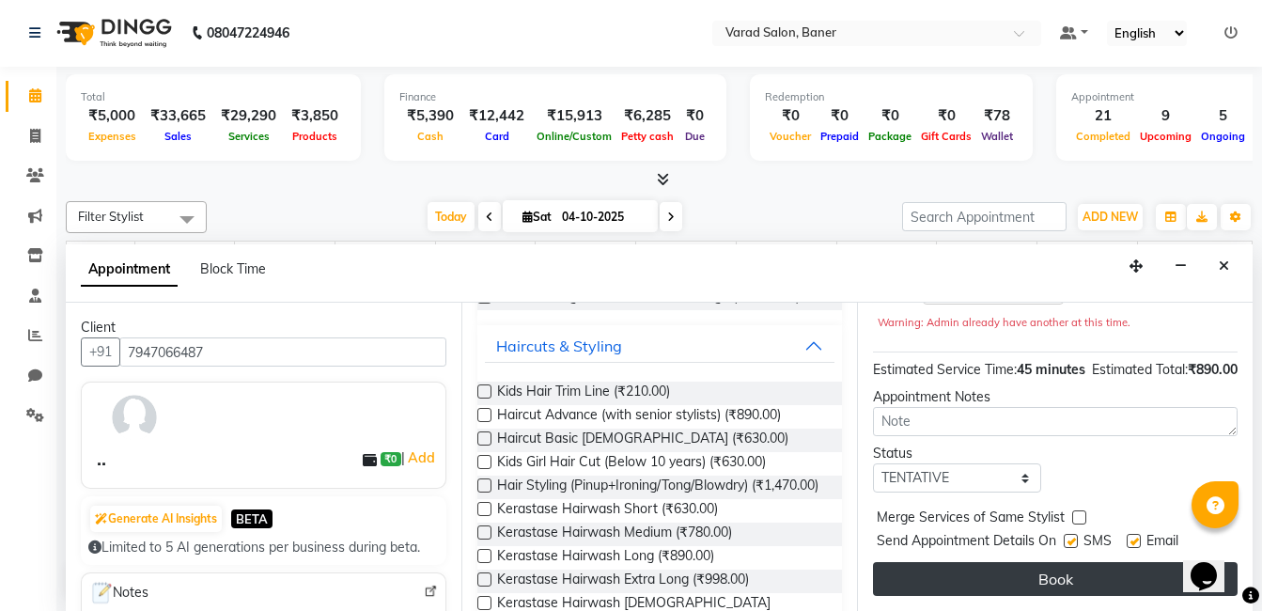
click at [1015, 566] on button "Book" at bounding box center [1055, 579] width 365 height 34
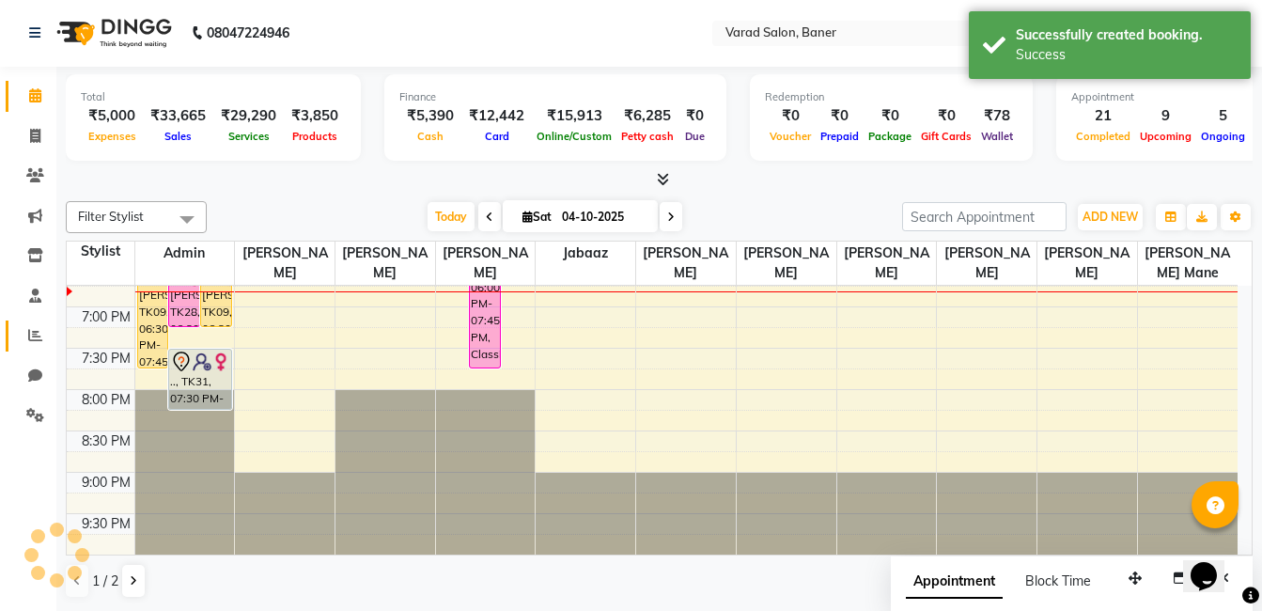
scroll to position [0, 0]
click at [30, 141] on icon at bounding box center [35, 137] width 10 height 14
select select "service"
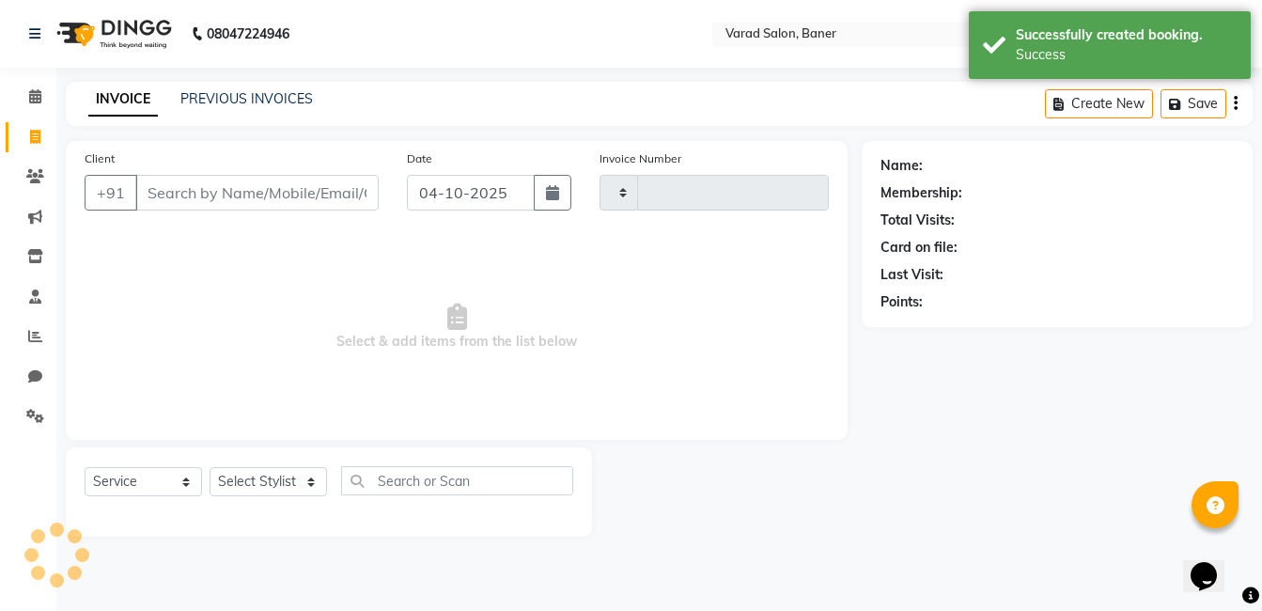
type input "4006"
select select "7115"
click at [129, 474] on select "Select Service Product Membership Package Voucher Prepaid Gift Card" at bounding box center [144, 481] width 118 height 29
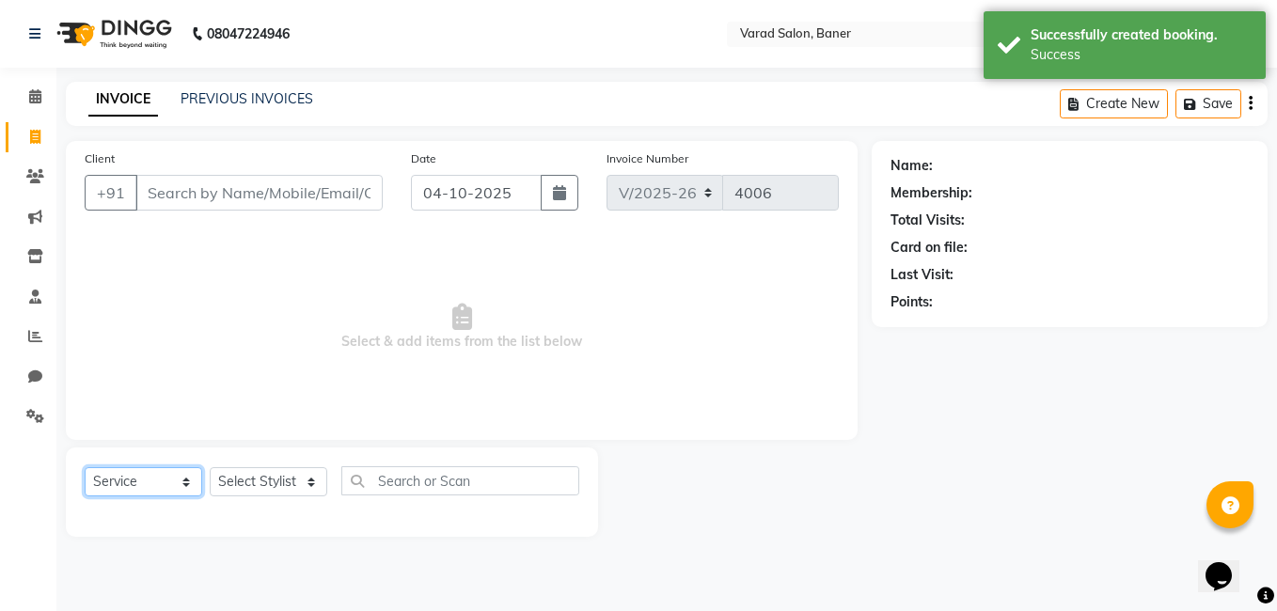
select select "product"
click at [85, 467] on select "Select Service Product Membership Package Voucher Prepaid Gift Card" at bounding box center [144, 481] width 118 height 29
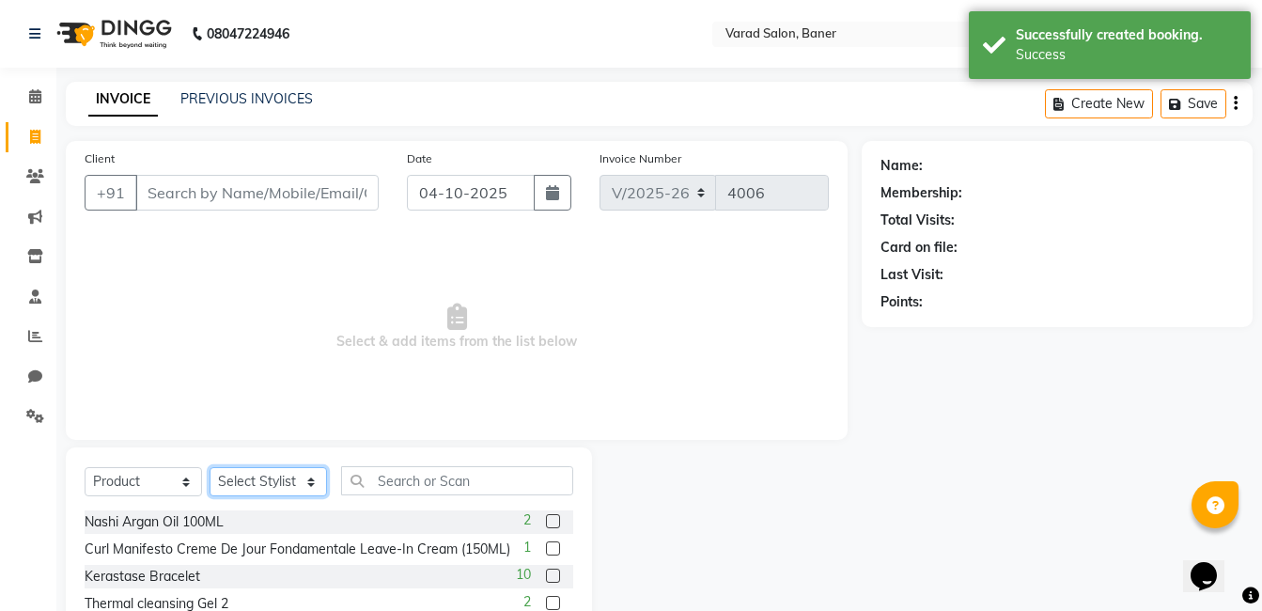
click at [259, 474] on select "Select Stylist [PERSON_NAME] Admin Jabaaz [PERSON_NAME] [PERSON_NAME] [PERSON_N…" at bounding box center [269, 481] width 118 height 29
select select "60263"
click at [210, 467] on select "Select Stylist [PERSON_NAME] Admin Jabaaz [PERSON_NAME] [PERSON_NAME] [PERSON_N…" at bounding box center [269, 481] width 118 height 29
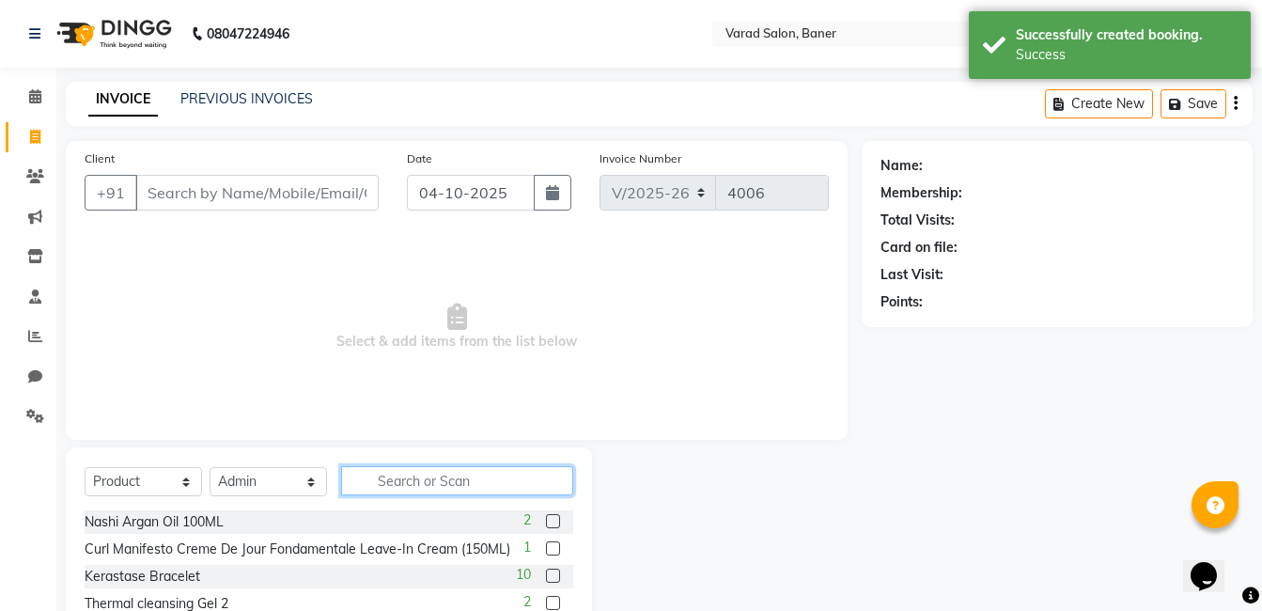
click at [473, 479] on input "text" at bounding box center [457, 480] width 232 height 29
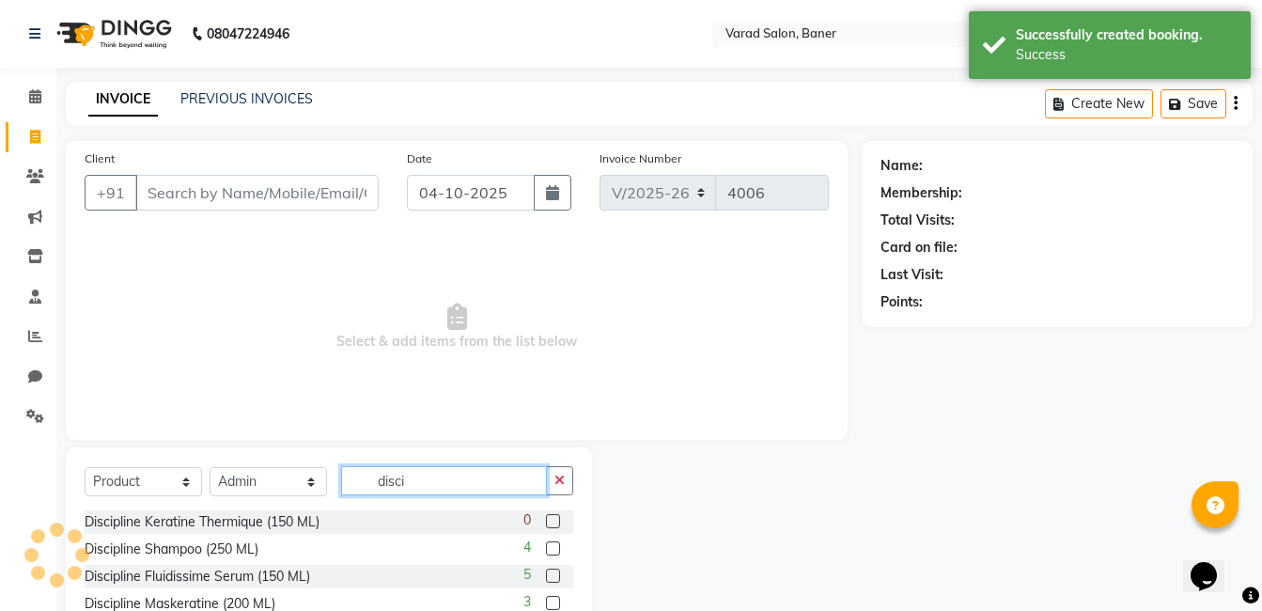
type input "disci"
click at [548, 546] on label at bounding box center [553, 548] width 14 height 14
click at [548, 546] on input "checkbox" at bounding box center [552, 549] width 12 height 12
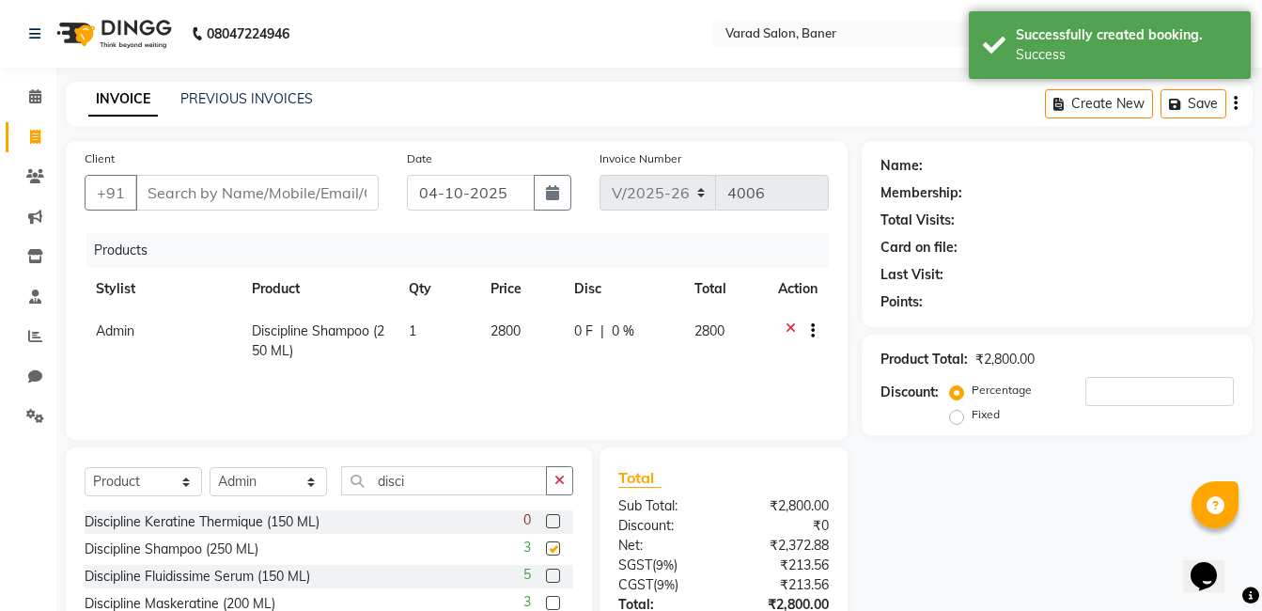
checkbox input "false"
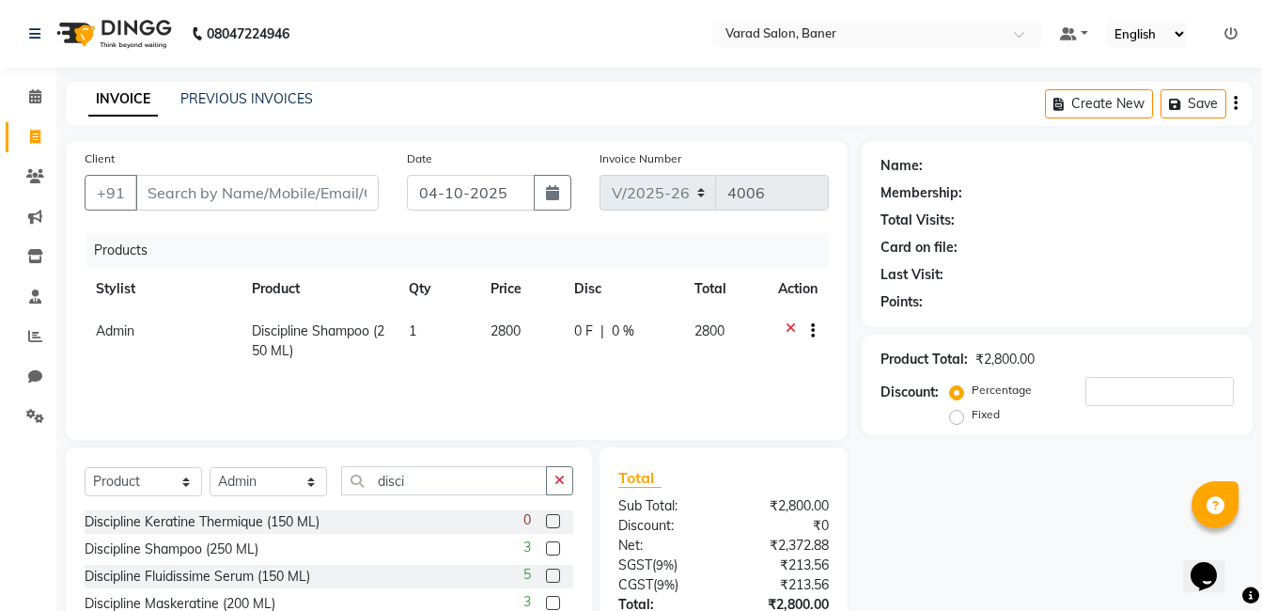
scroll to position [94, 0]
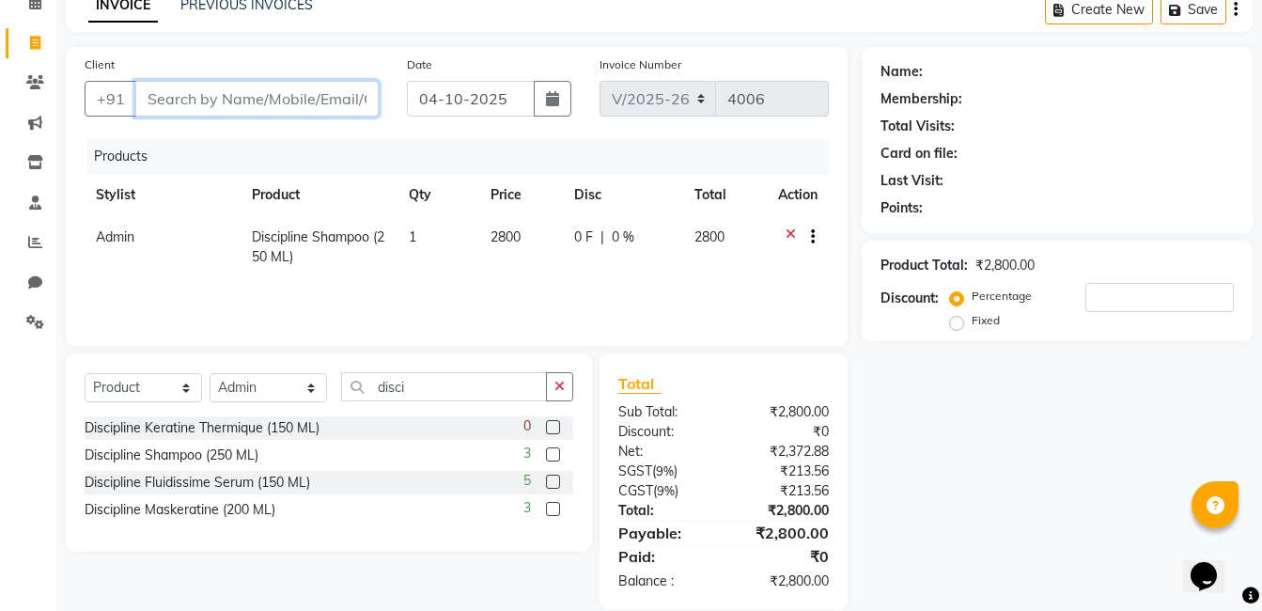
click at [307, 91] on input "Client" at bounding box center [256, 99] width 243 height 36
type input "9"
type input "0"
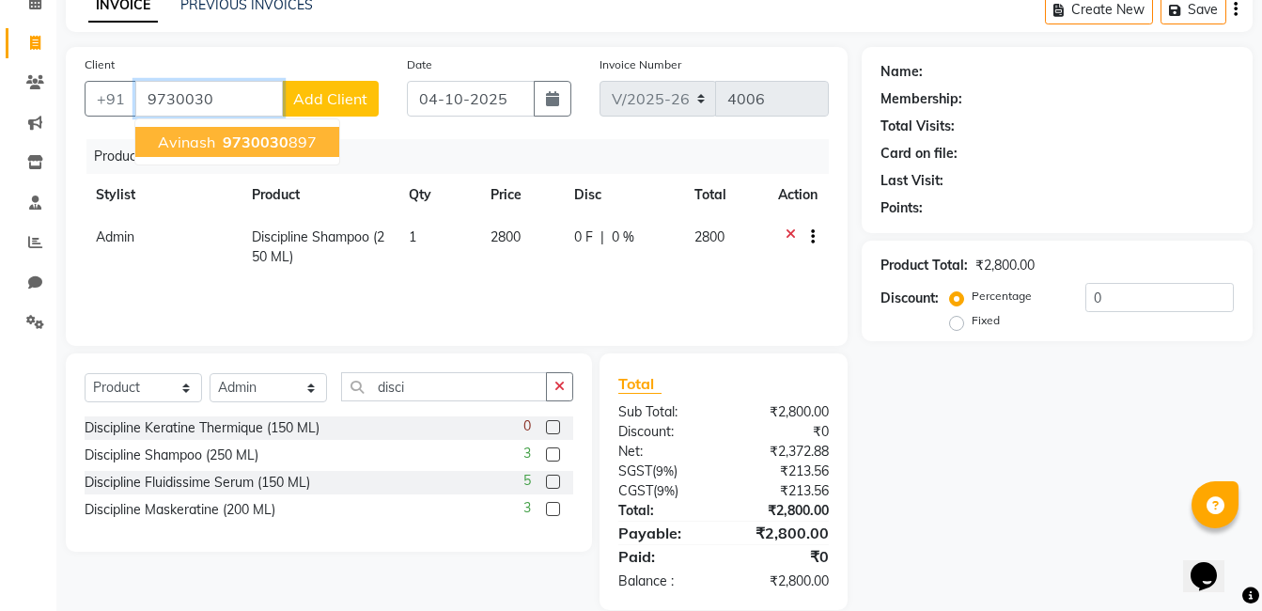
click at [290, 149] on ngb-highlight "9730030 897" at bounding box center [268, 142] width 98 height 19
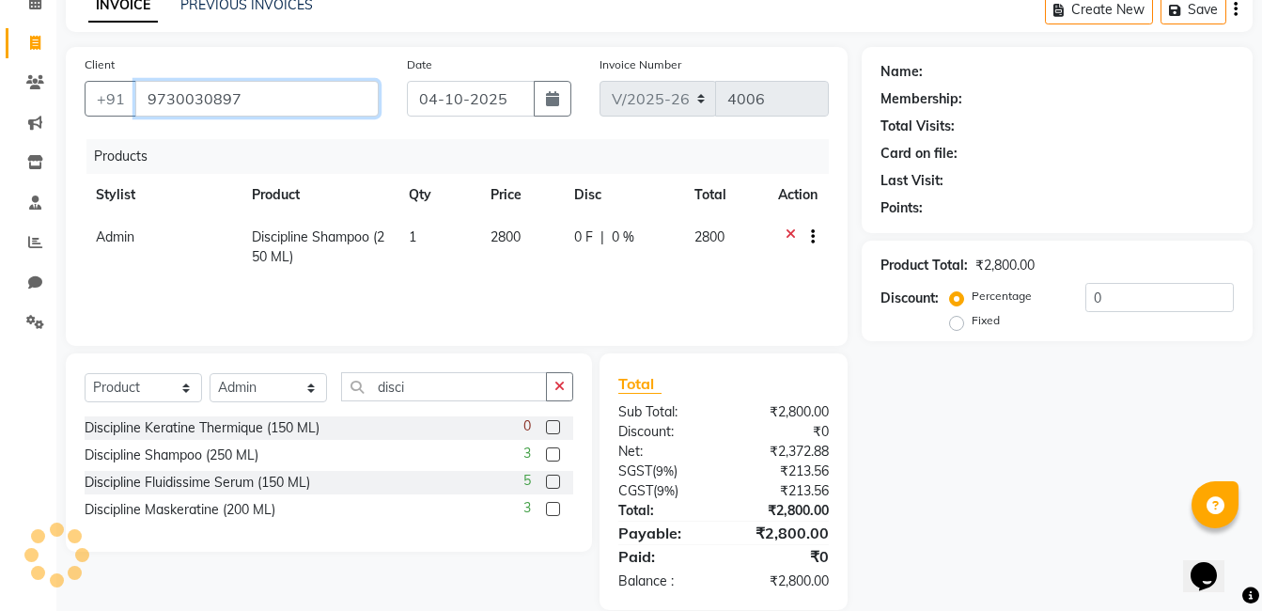
type input "9730030897"
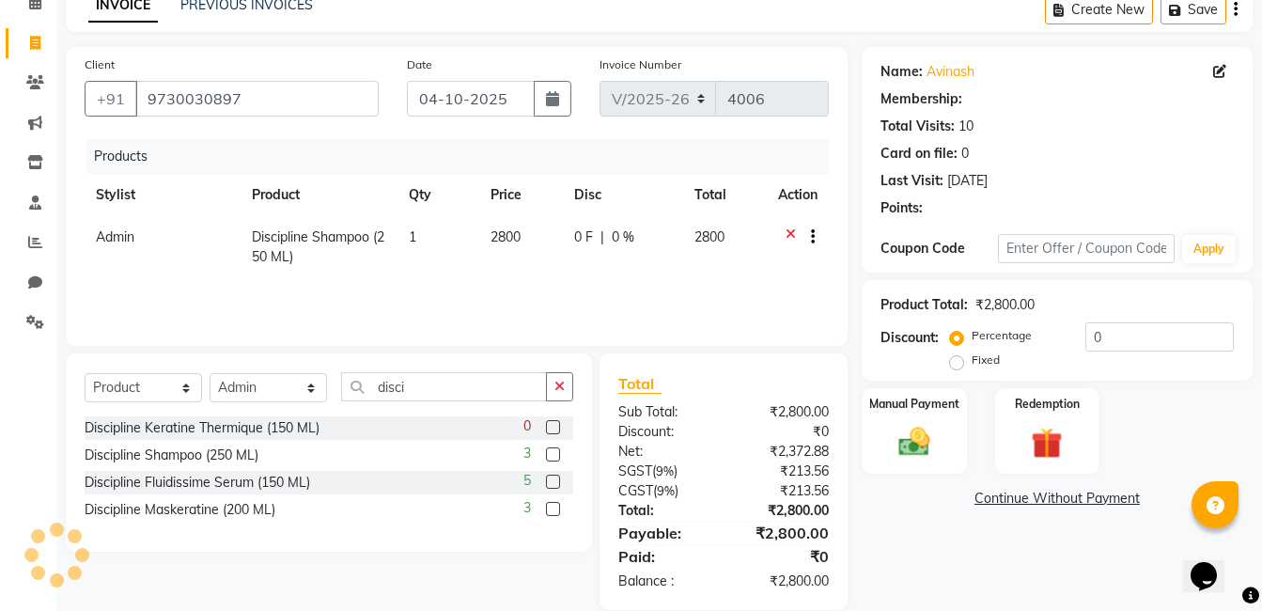
select select "1: Object"
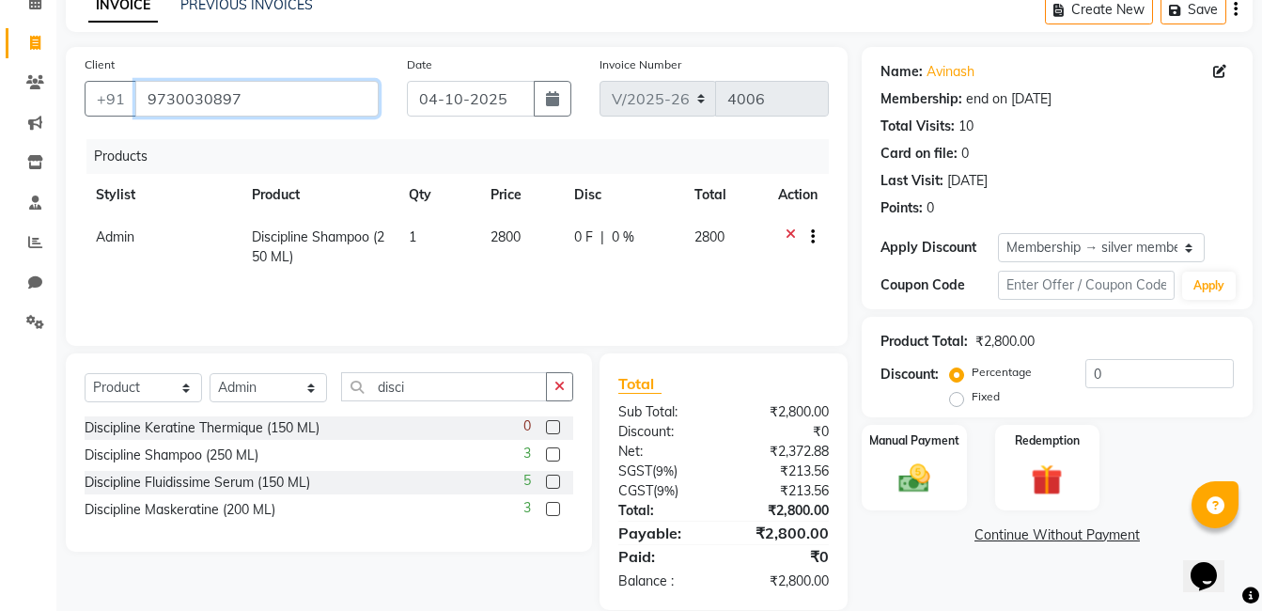
click at [245, 101] on input "9730030897" at bounding box center [256, 99] width 243 height 36
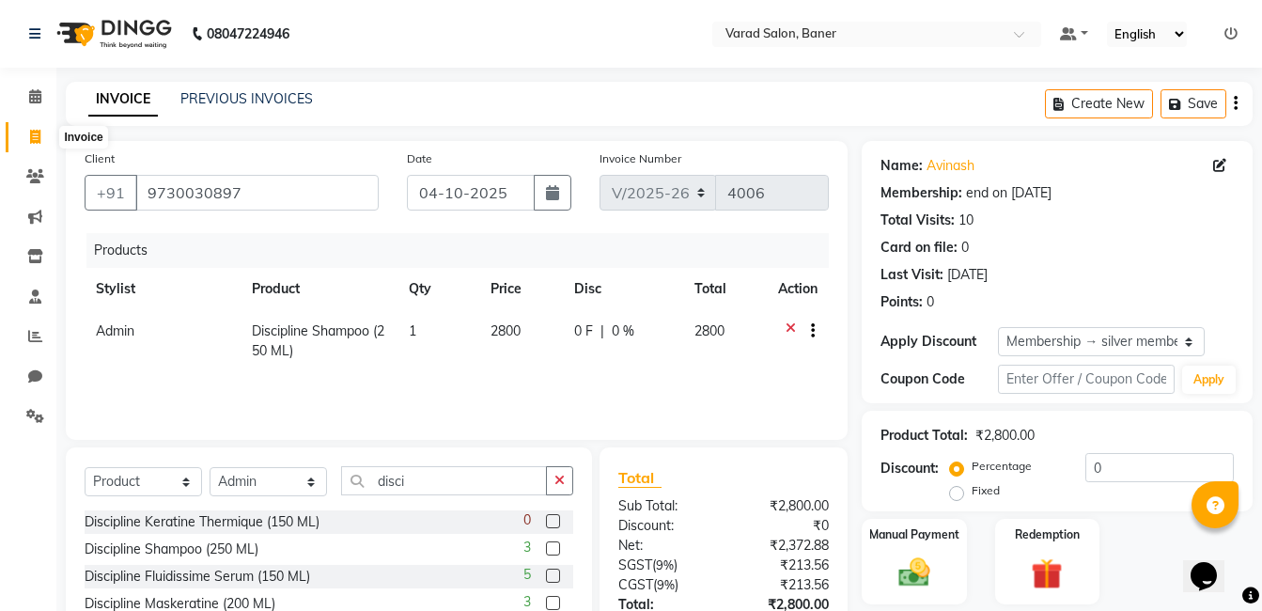
click at [37, 139] on icon at bounding box center [35, 137] width 10 height 14
select select "service"
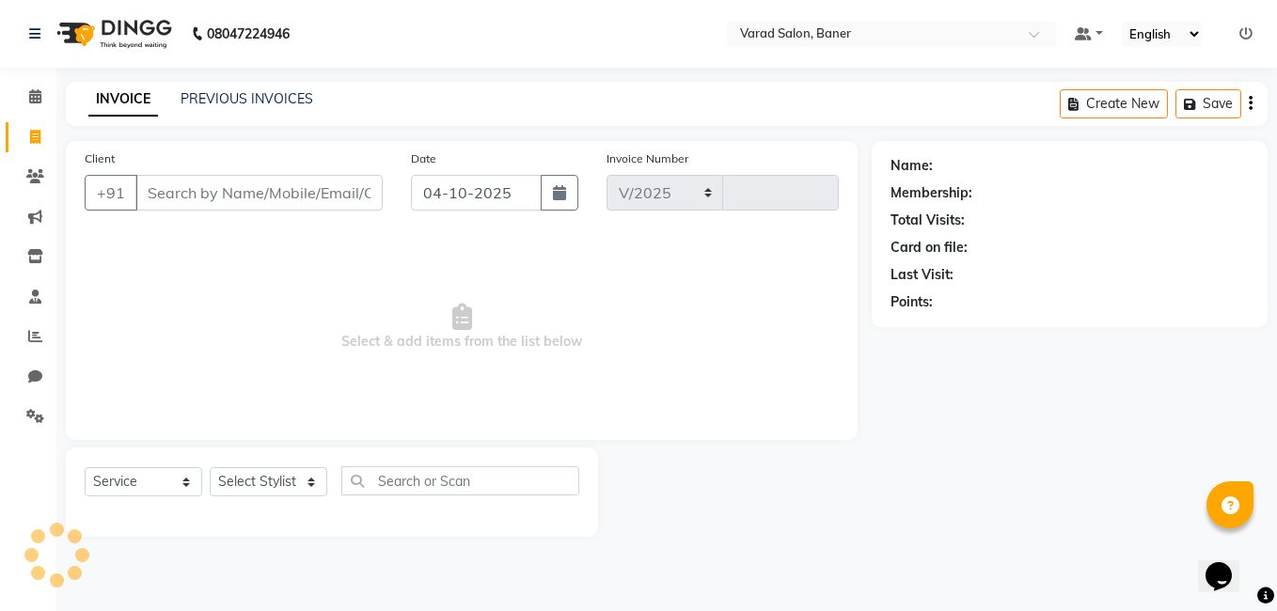
select select "7115"
type input "4006"
type input "9730030897"
select select "1: Object"
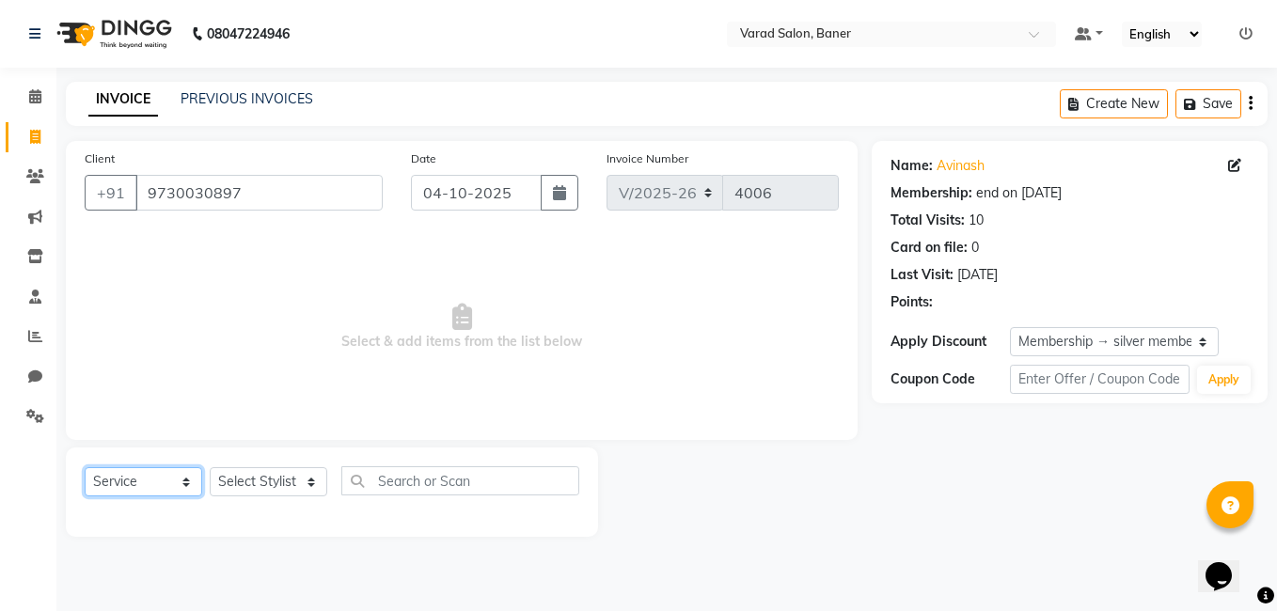
click at [164, 488] on select "Select Service Product Membership Package Voucher Prepaid Gift Card" at bounding box center [144, 481] width 118 height 29
select select "product"
click at [85, 467] on select "Select Service Product Membership Package Voucher Prepaid Gift Card" at bounding box center [144, 481] width 118 height 29
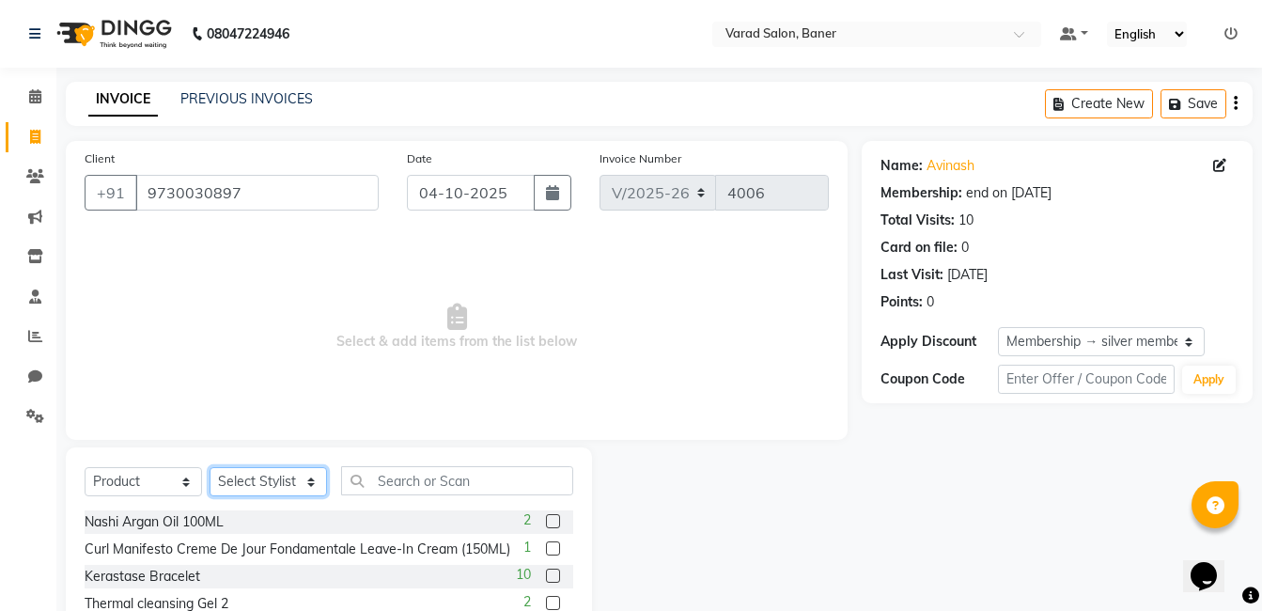
click at [284, 475] on select "Select Stylist [PERSON_NAME] Admin Jabaaz [PERSON_NAME] [PERSON_NAME] [PERSON_N…" at bounding box center [269, 481] width 118 height 29
select select "60263"
click at [210, 467] on select "Select Stylist [PERSON_NAME] Admin Jabaaz [PERSON_NAME] [PERSON_NAME] [PERSON_N…" at bounding box center [269, 481] width 118 height 29
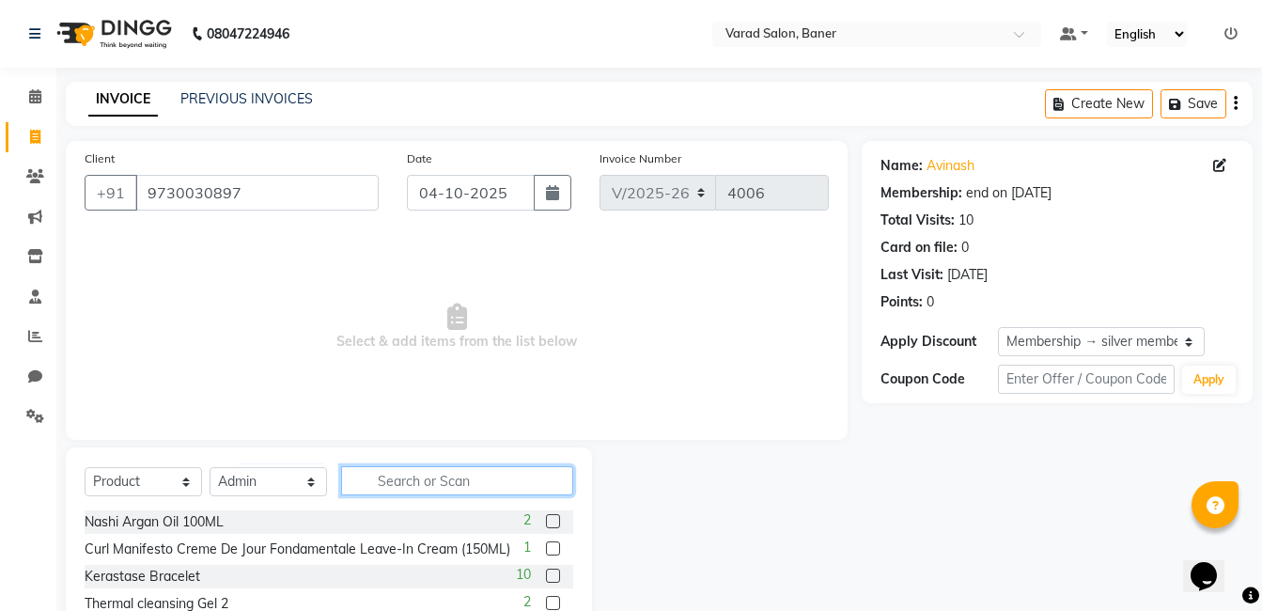
click at [462, 484] on input "text" at bounding box center [457, 480] width 232 height 29
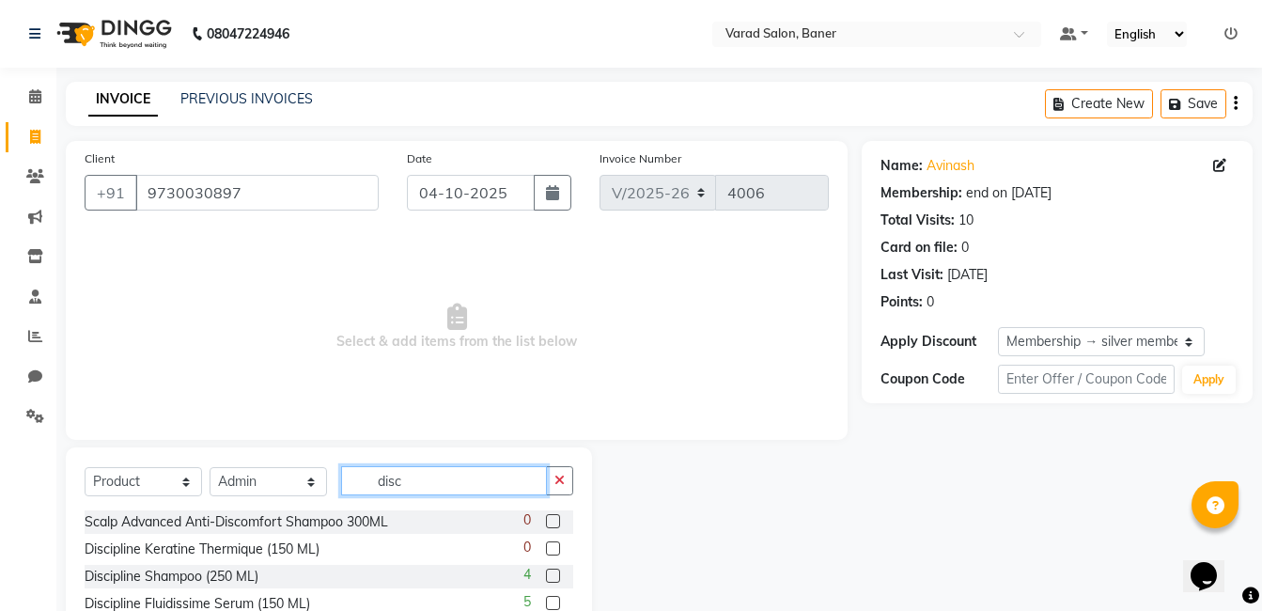
type input "disc"
click at [549, 577] on label at bounding box center [553, 576] width 14 height 14
click at [549, 577] on input "checkbox" at bounding box center [552, 577] width 12 height 12
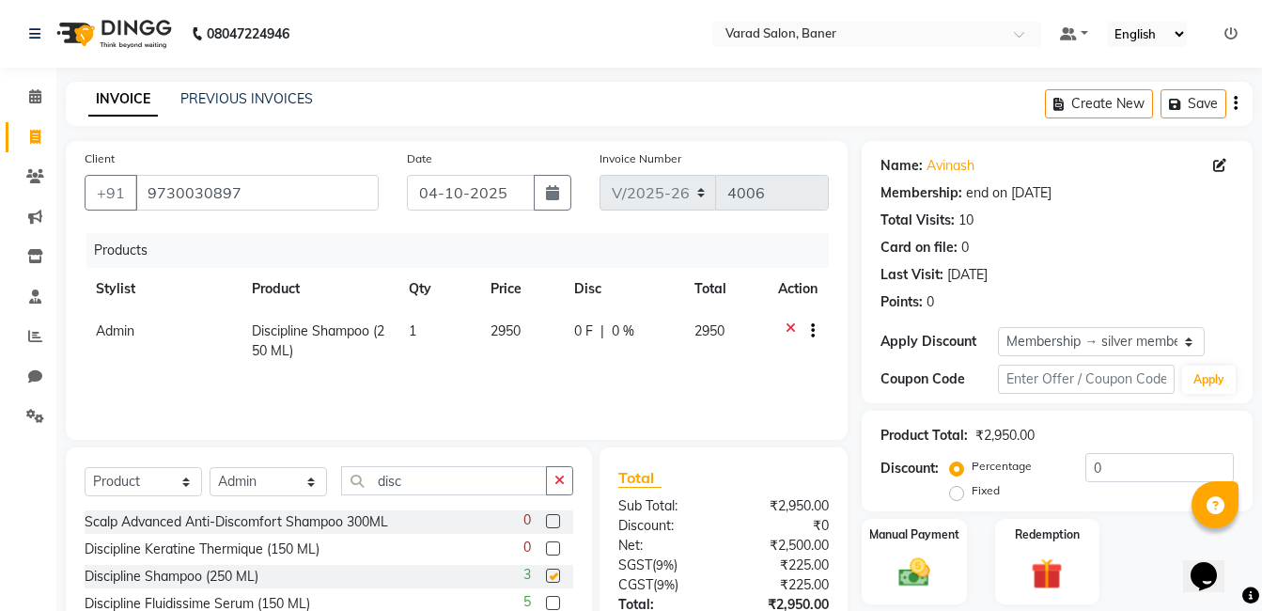
checkbox input "false"
drag, startPoint x: 556, startPoint y: 478, endPoint x: 536, endPoint y: 478, distance: 19.7
click at [556, 478] on icon "button" at bounding box center [560, 480] width 10 height 13
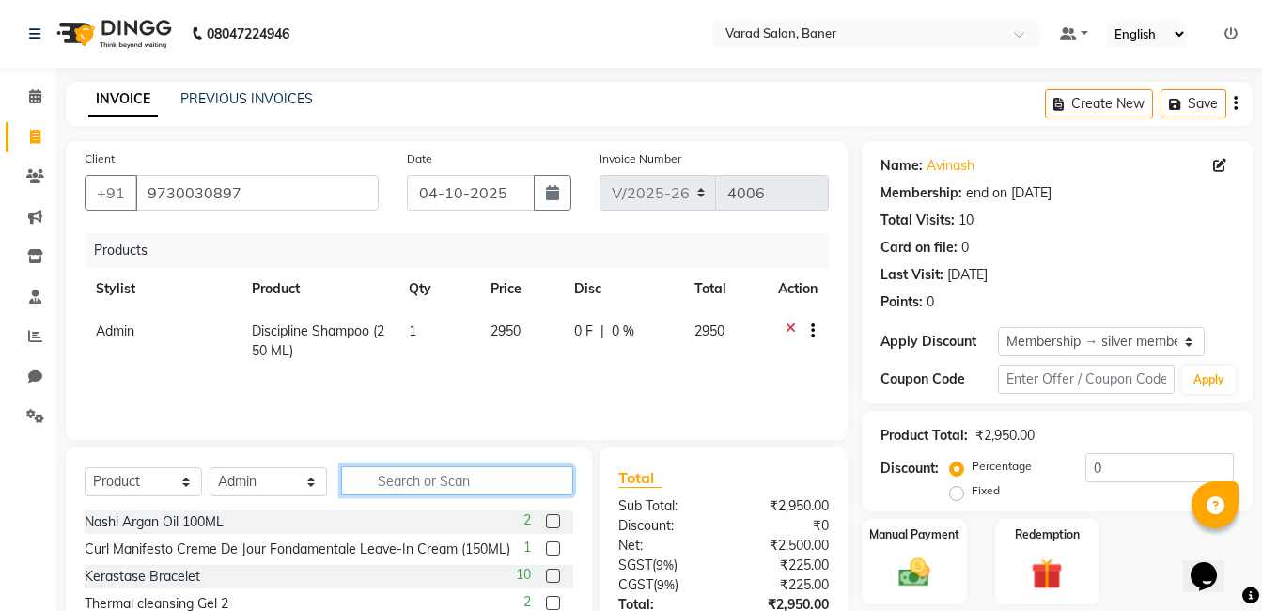
click at [490, 478] on input "text" at bounding box center [457, 480] width 232 height 29
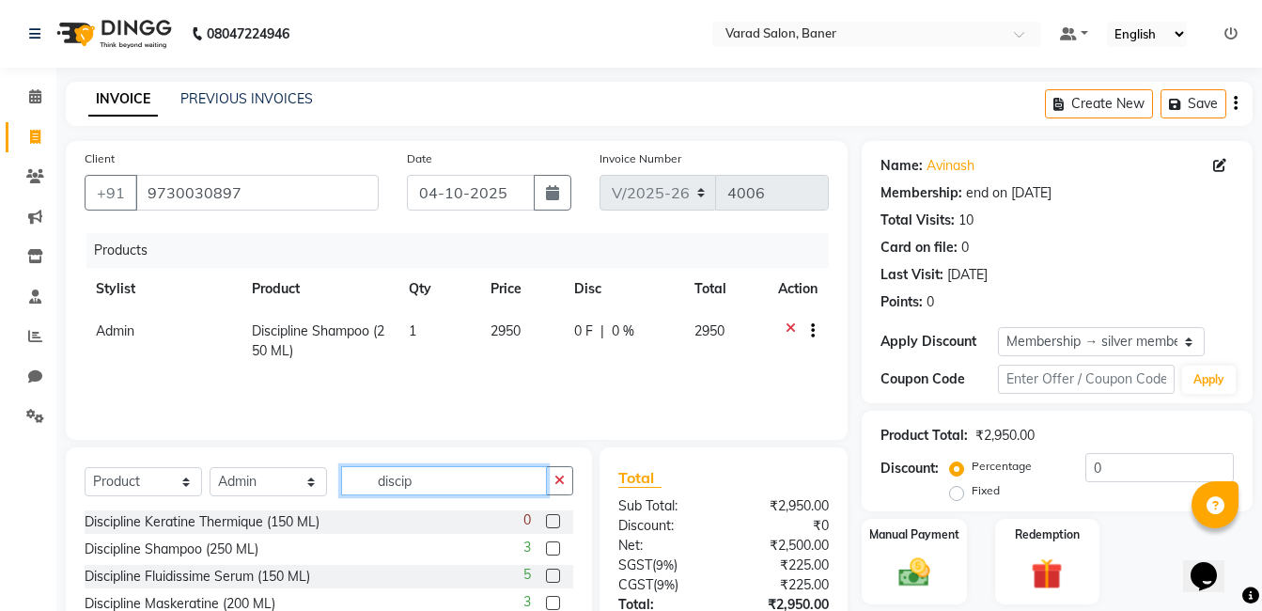
scroll to position [121, 0]
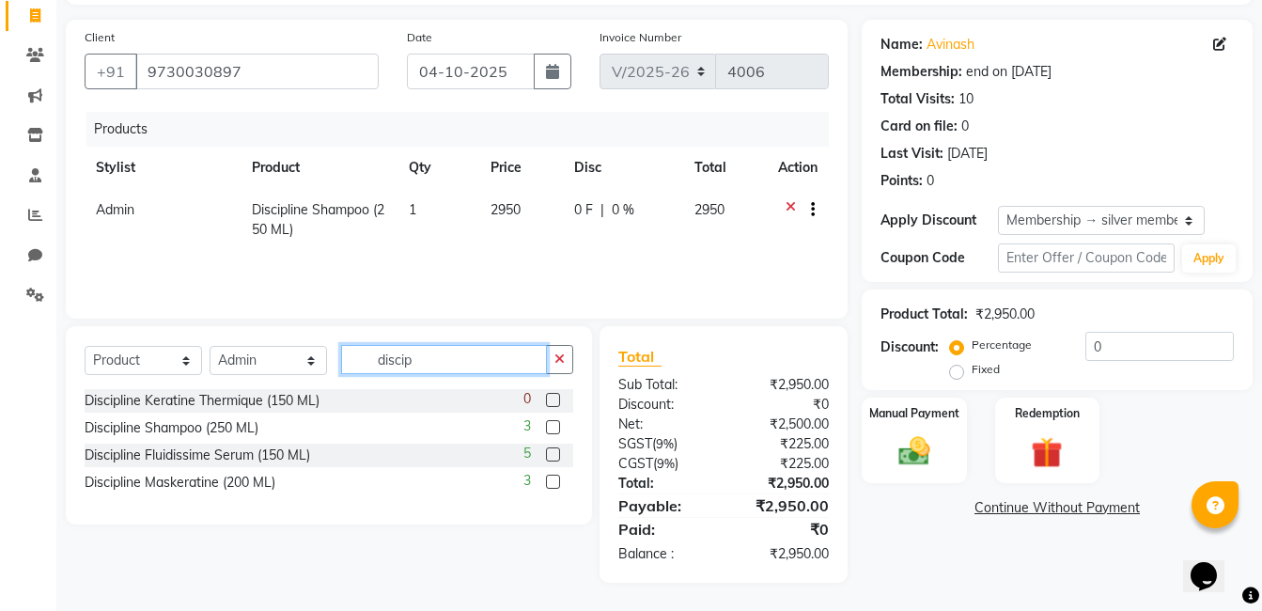
type input "discip"
click at [554, 484] on label at bounding box center [553, 482] width 14 height 14
click at [554, 484] on input "checkbox" at bounding box center [552, 483] width 12 height 12
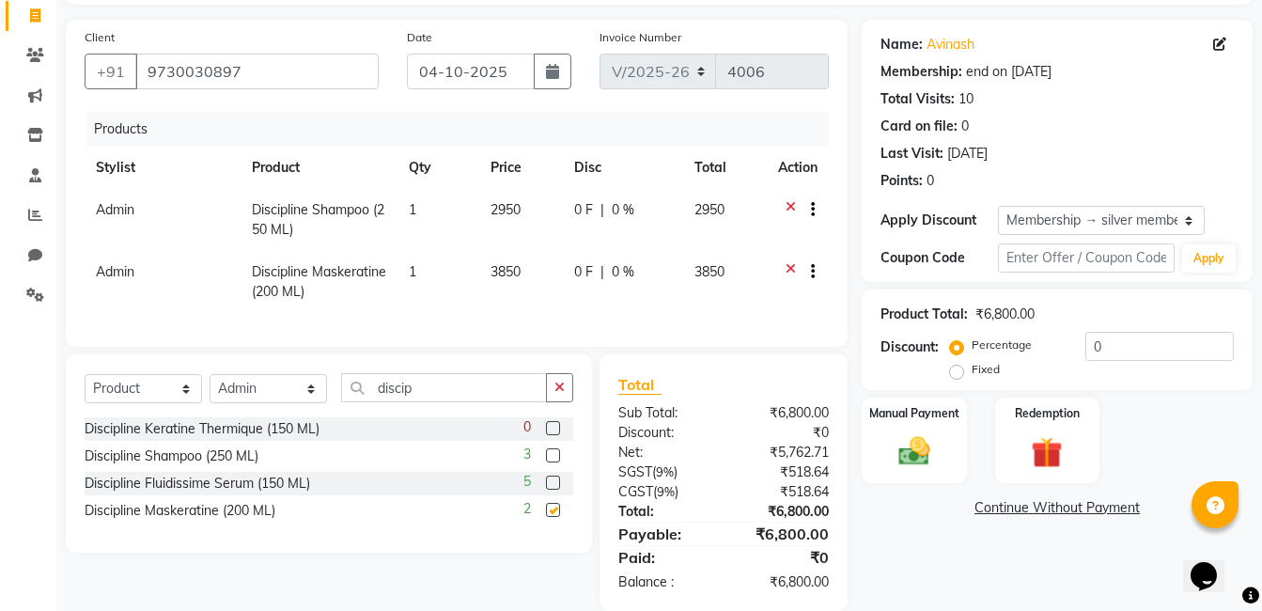
checkbox input "false"
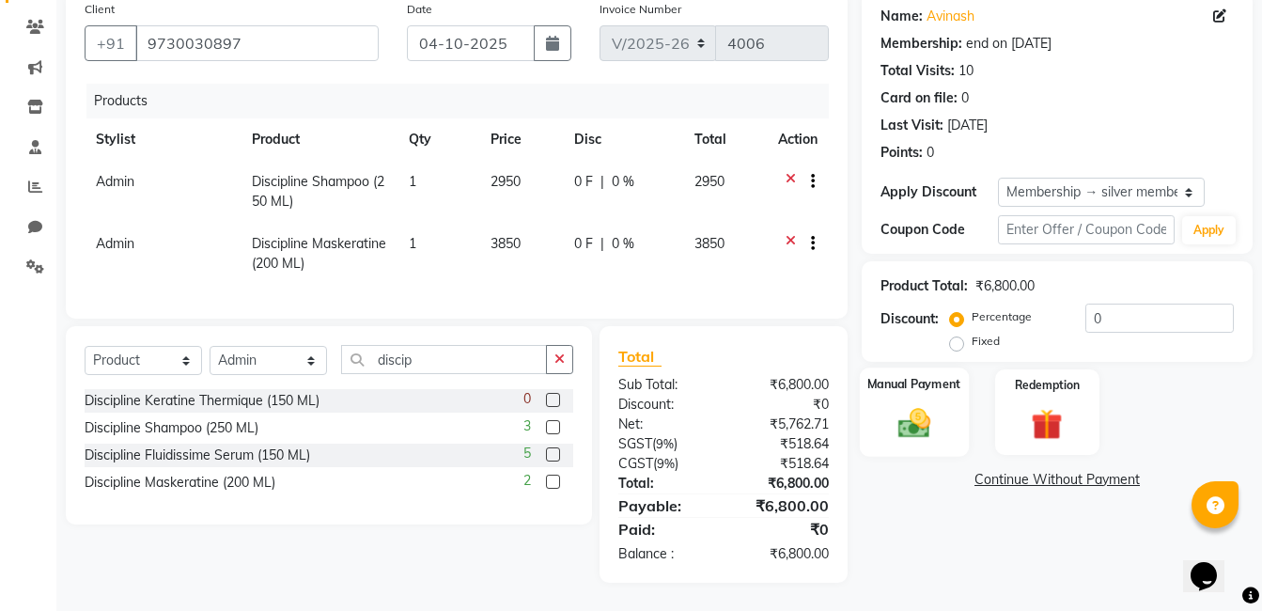
click at [899, 423] on img at bounding box center [914, 423] width 53 height 38
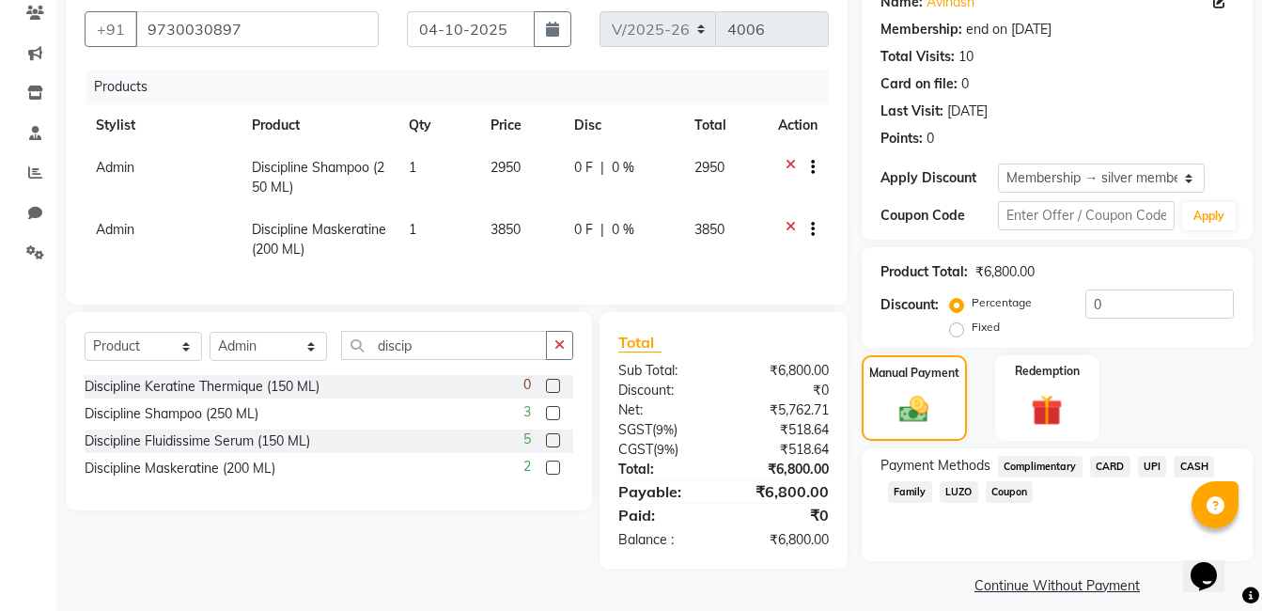
click at [1120, 460] on span "CARD" at bounding box center [1110, 467] width 40 height 22
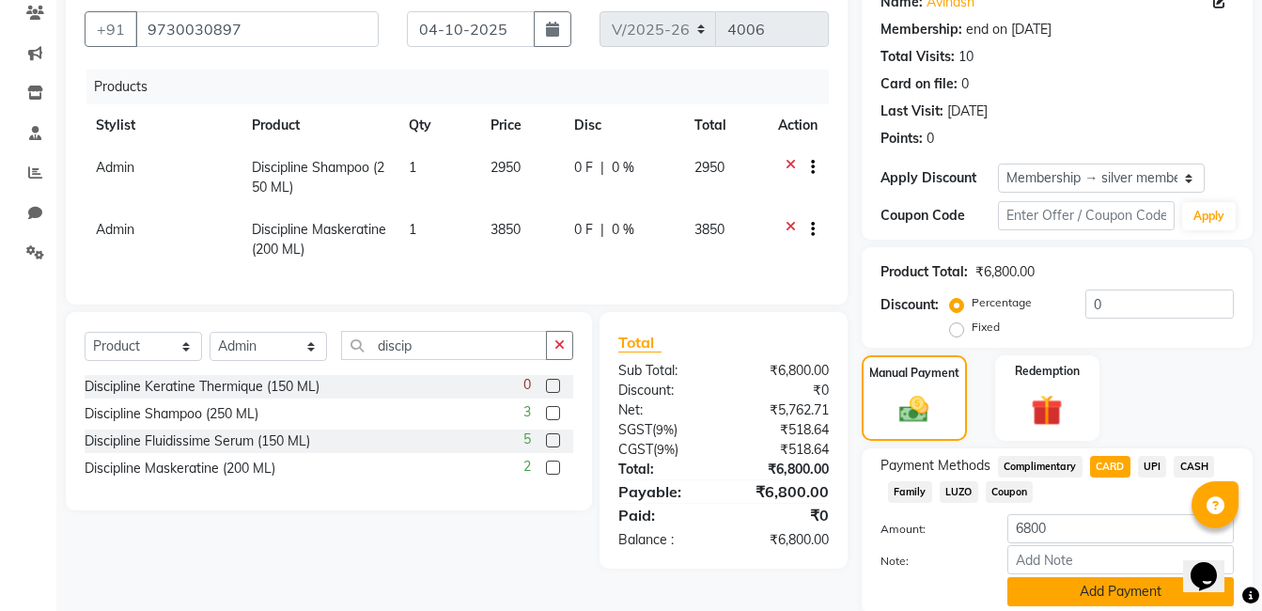
click at [1053, 597] on button "Add Payment" at bounding box center [1121, 591] width 227 height 29
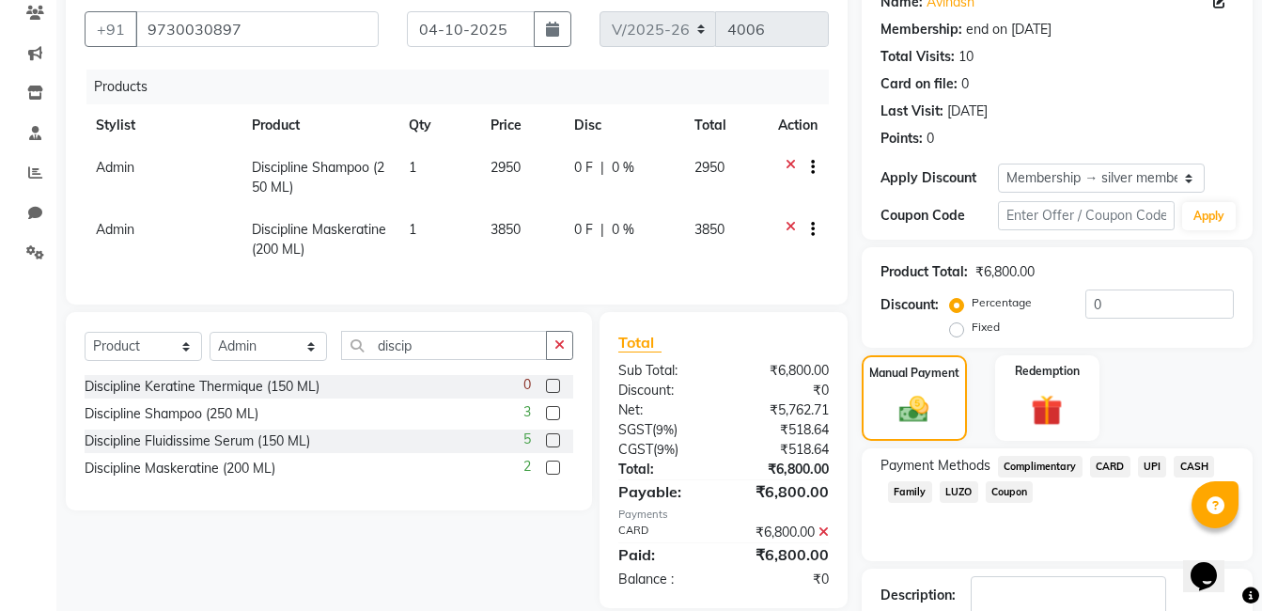
scroll to position [287, 0]
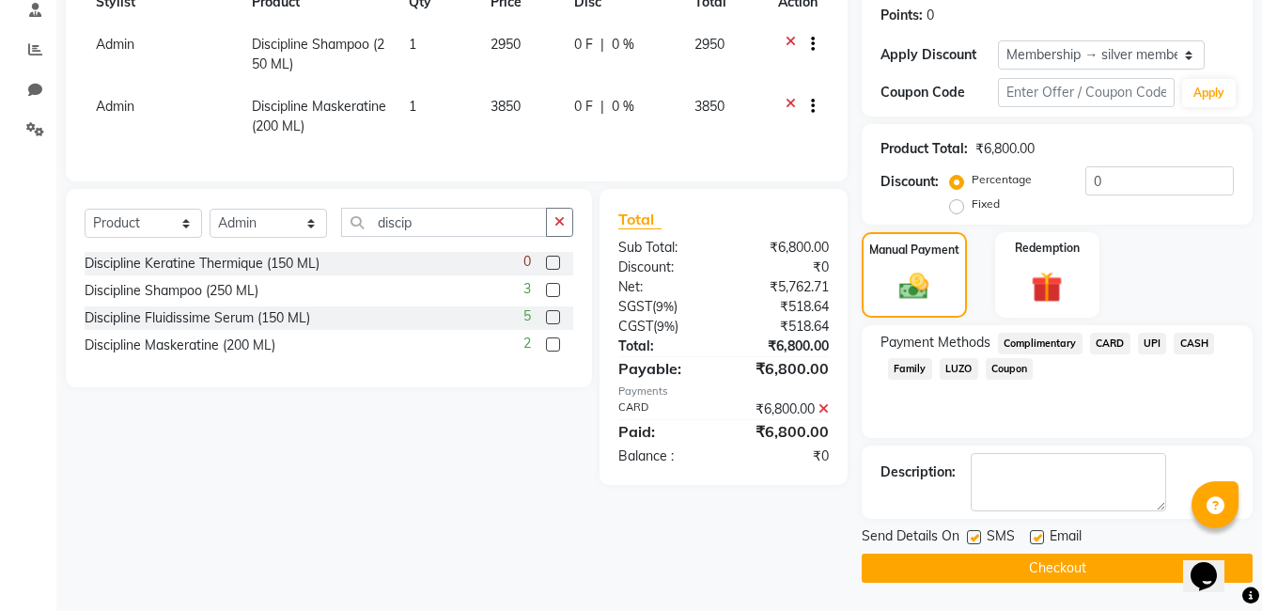
click at [1065, 564] on button "Checkout" at bounding box center [1057, 568] width 391 height 29
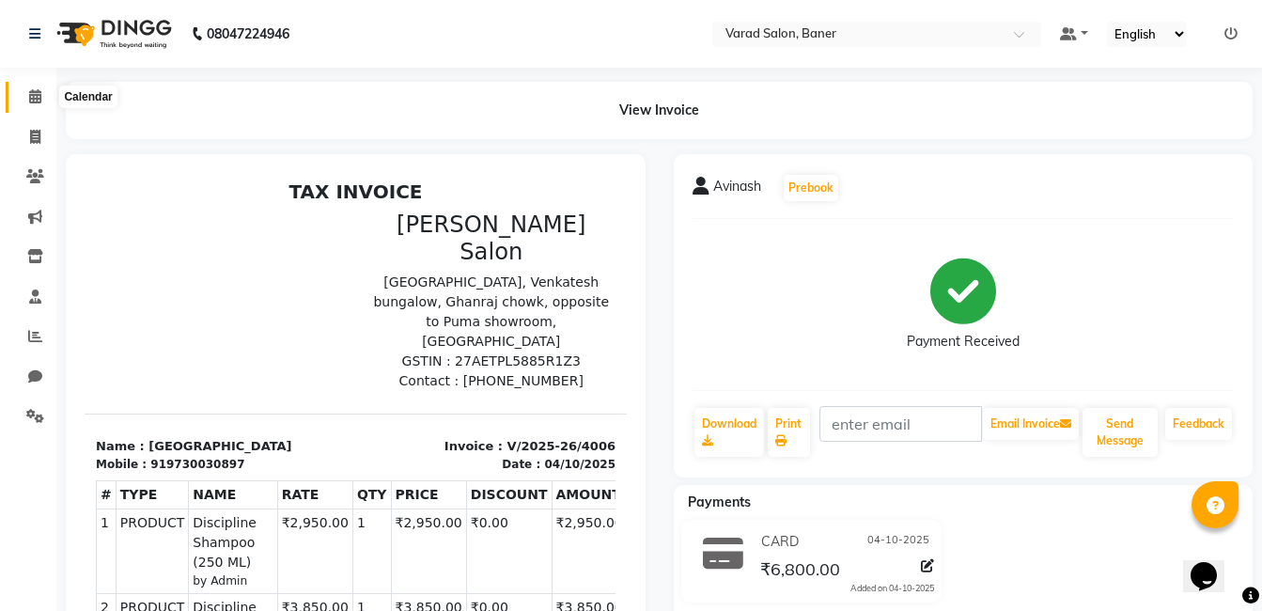
click at [30, 95] on icon at bounding box center [35, 96] width 12 height 14
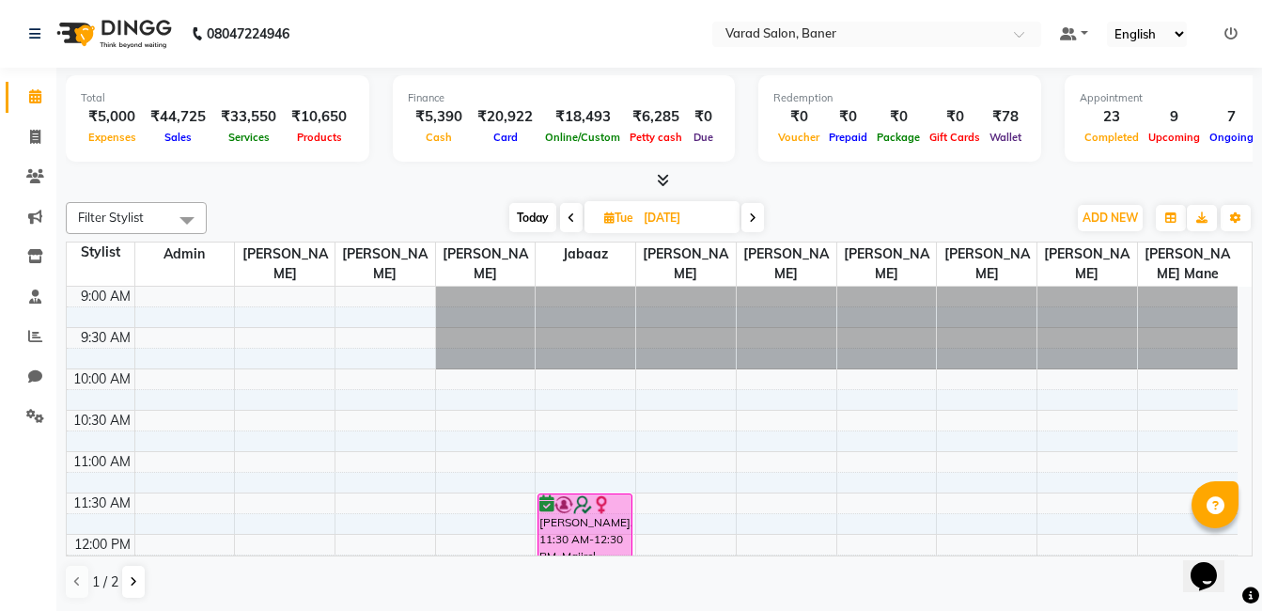
click at [546, 219] on span "Today" at bounding box center [532, 217] width 47 height 29
type input "04-10-2025"
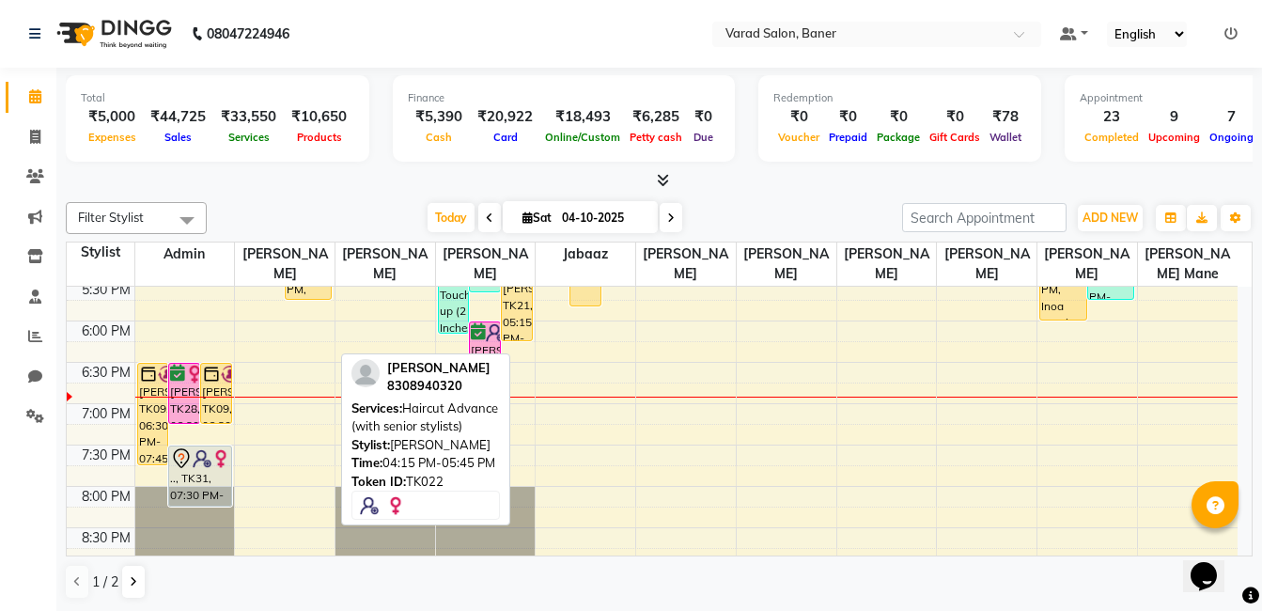
scroll to position [712, 0]
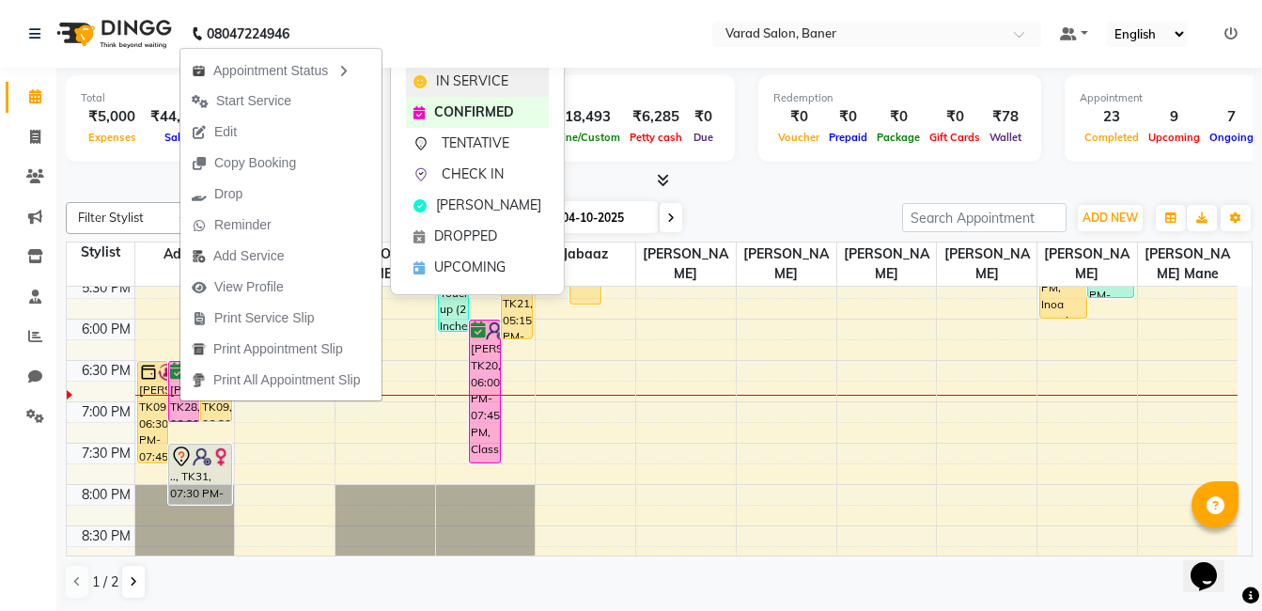
click at [447, 87] on span "IN SERVICE" at bounding box center [472, 81] width 72 height 20
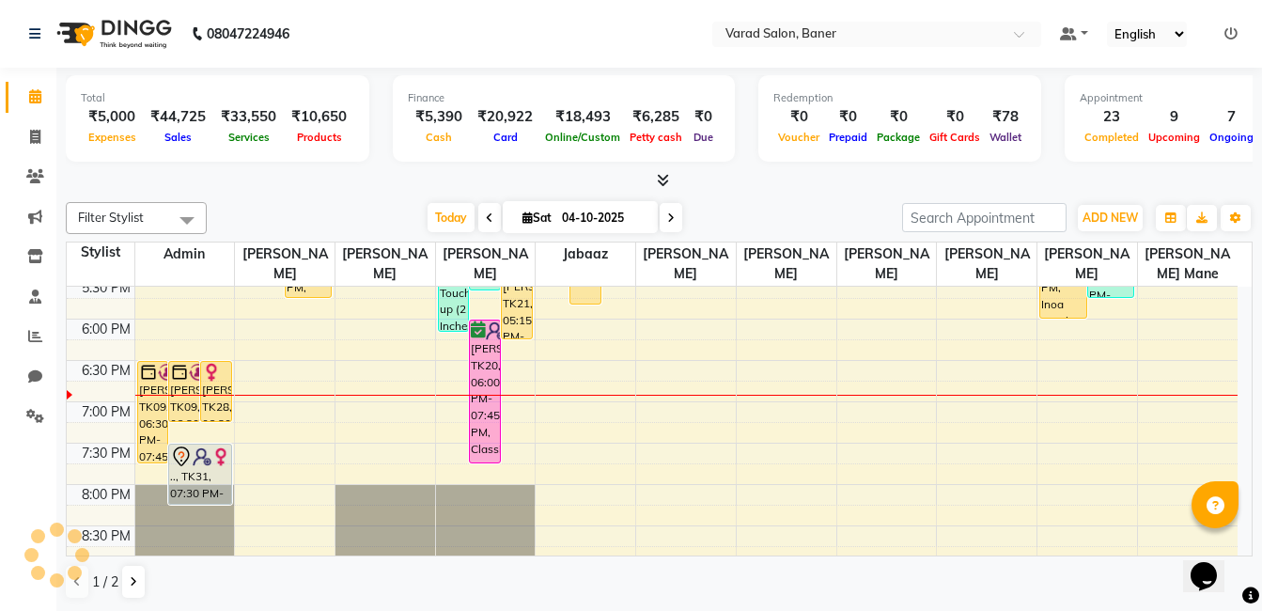
click at [259, 200] on div "Filter Stylist Select All Admin [PERSON_NAME] [PERSON_NAME] [PERSON_NAME] Jabaa…" at bounding box center [659, 401] width 1187 height 413
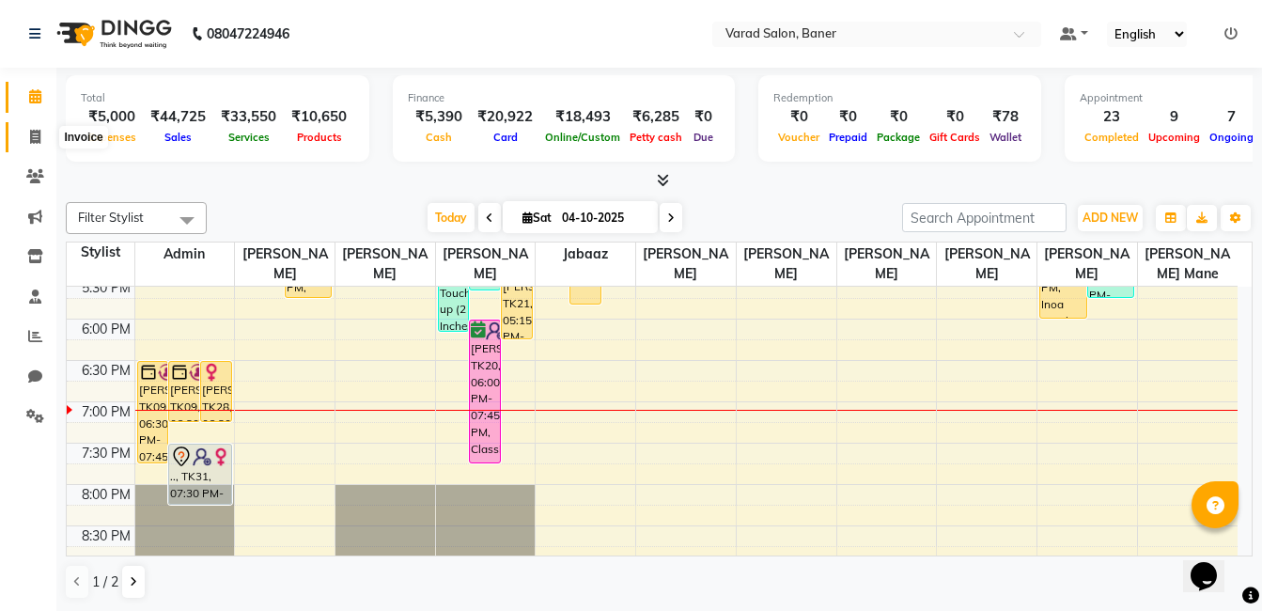
click at [31, 137] on icon at bounding box center [35, 137] width 10 height 14
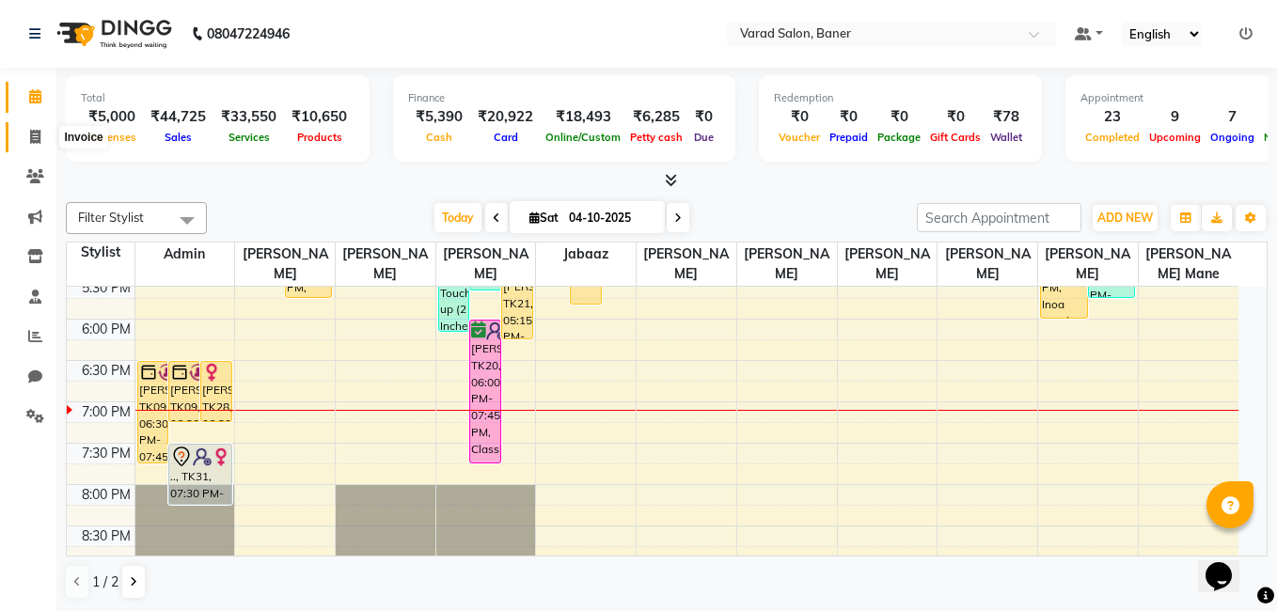
select select "service"
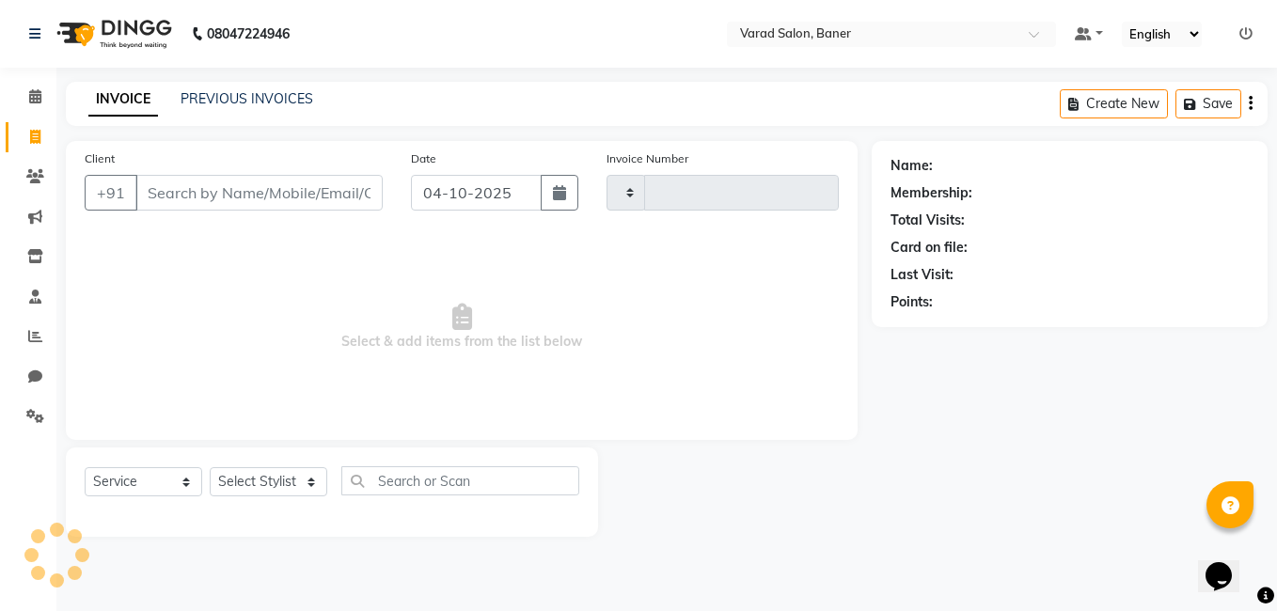
type input "4007"
select select "7115"
click at [310, 482] on select "Select Stylist" at bounding box center [269, 481] width 118 height 29
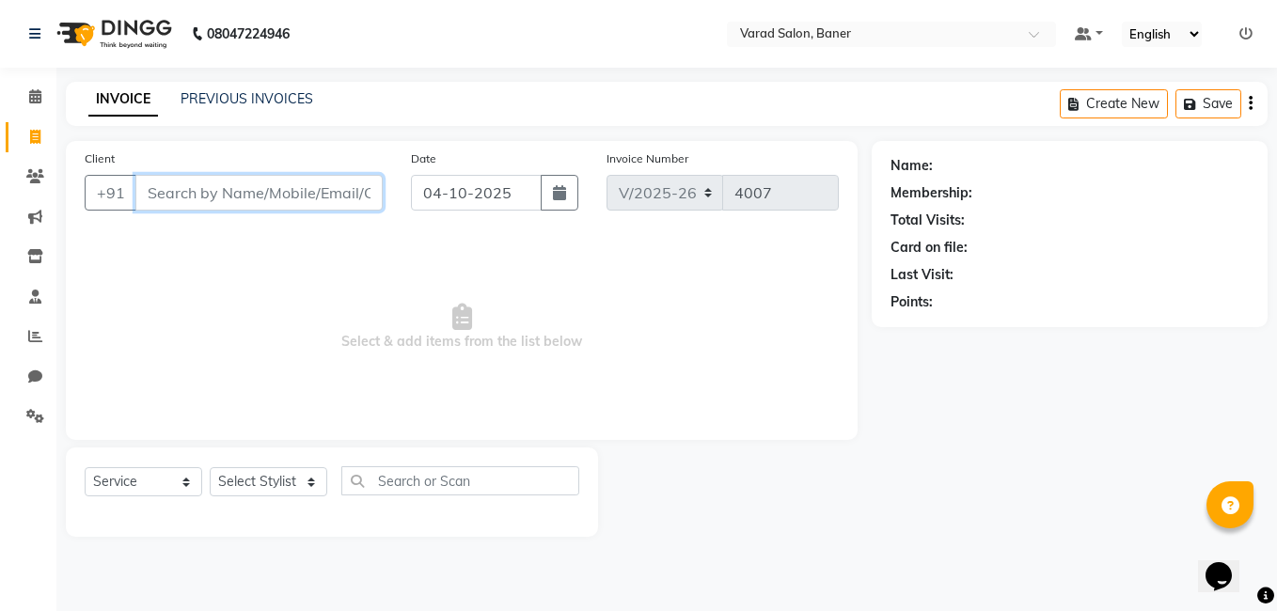
click at [170, 193] on input "Client" at bounding box center [258, 193] width 247 height 36
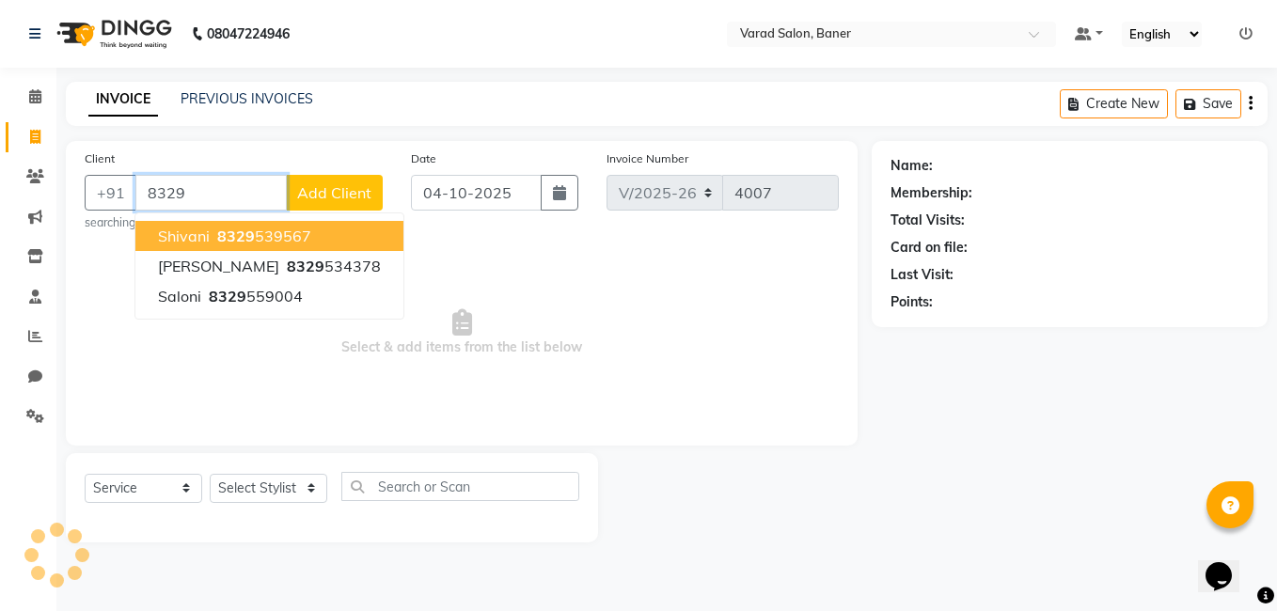
click at [171, 193] on input "8329" at bounding box center [210, 193] width 151 height 36
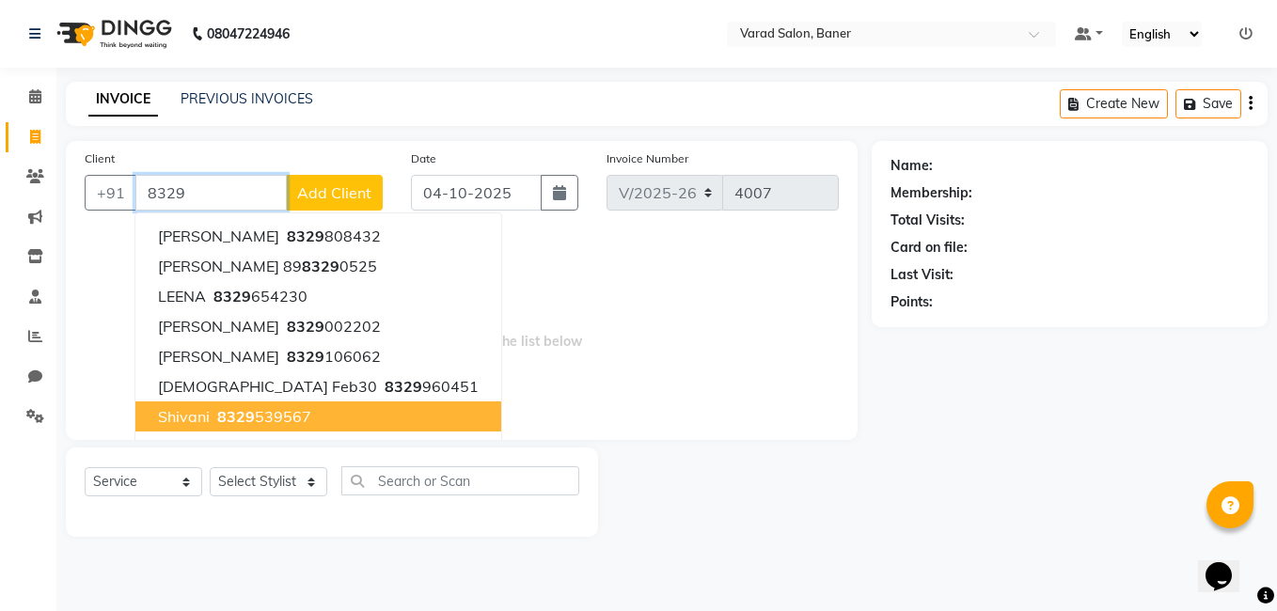
click at [263, 418] on ngb-highlight "8329 539567" at bounding box center [262, 416] width 98 height 19
type input "8329539567"
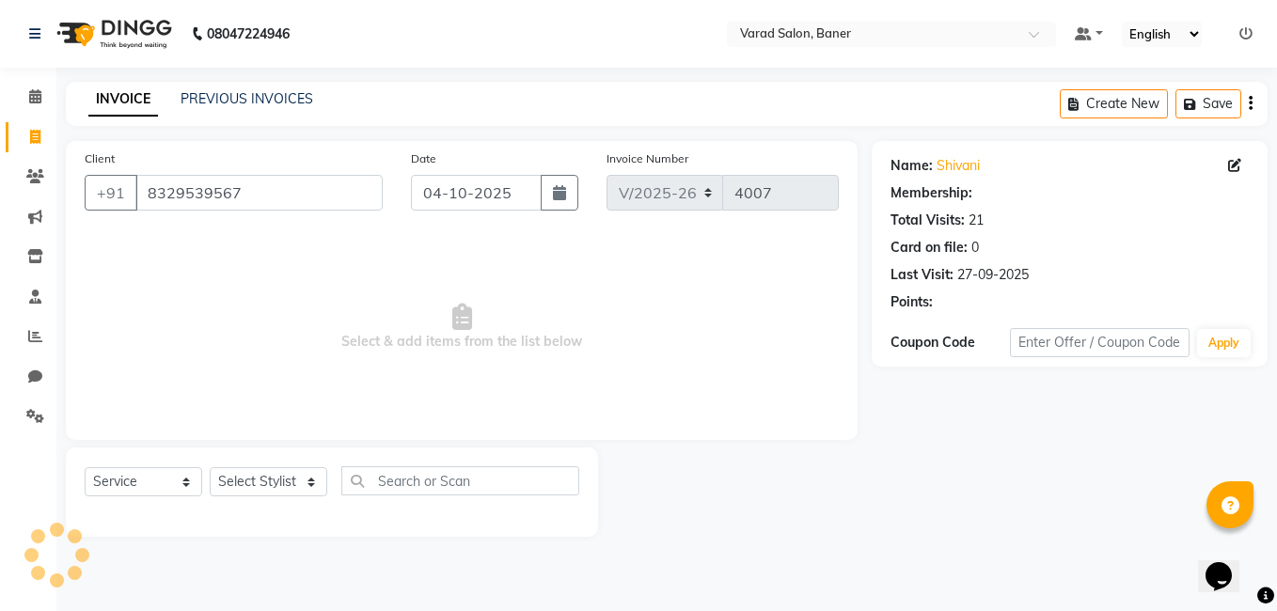
select select "1: Object"
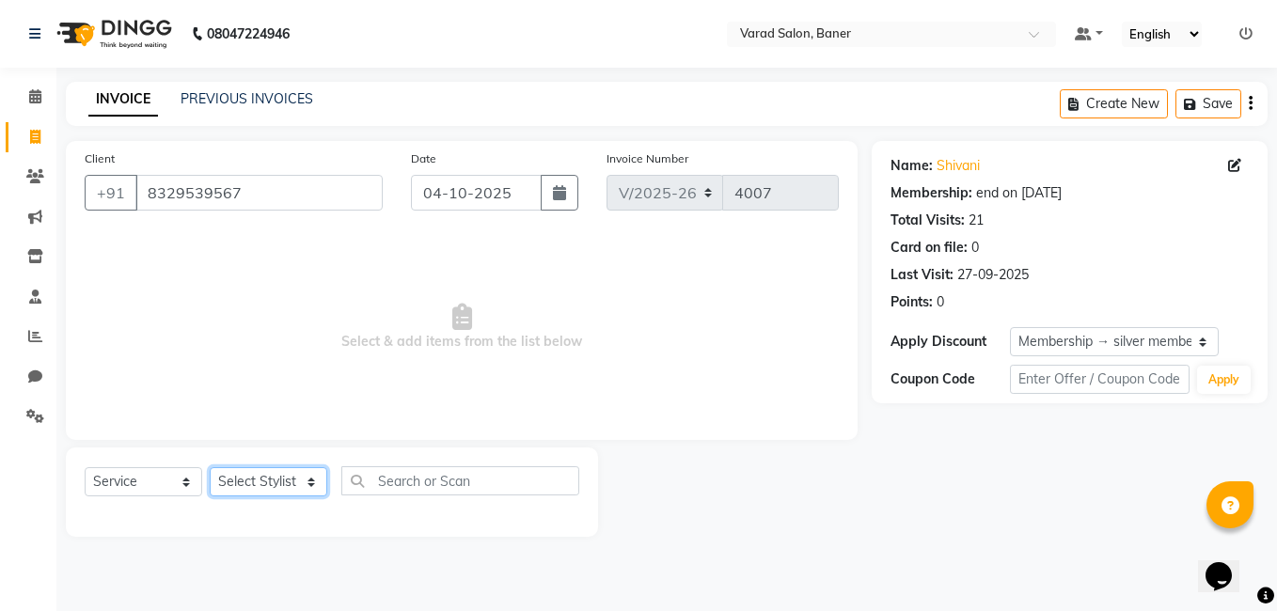
click at [305, 473] on select "Select Stylist [PERSON_NAME] Admin Jabaaz [PERSON_NAME] [PERSON_NAME] [PERSON_N…" at bounding box center [269, 481] width 118 height 29
select select "69598"
click at [210, 467] on select "Select Stylist [PERSON_NAME] Admin Jabaaz [PERSON_NAME] [PERSON_NAME] [PERSON_N…" at bounding box center [269, 481] width 118 height 29
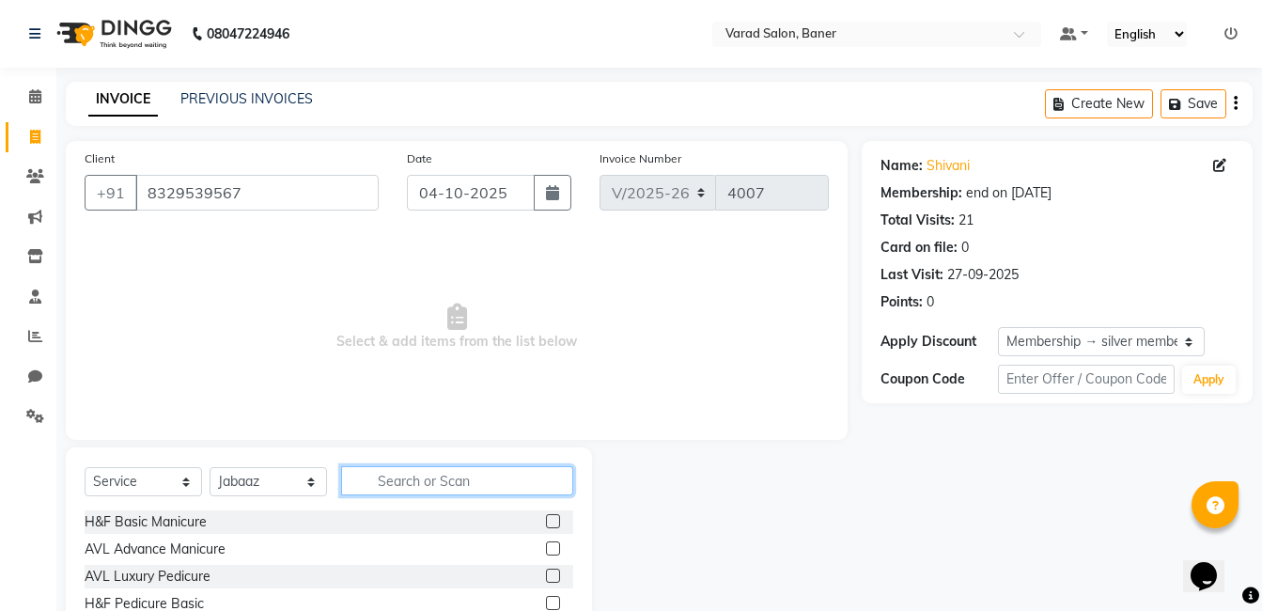
click at [476, 480] on input "text" at bounding box center [457, 480] width 232 height 29
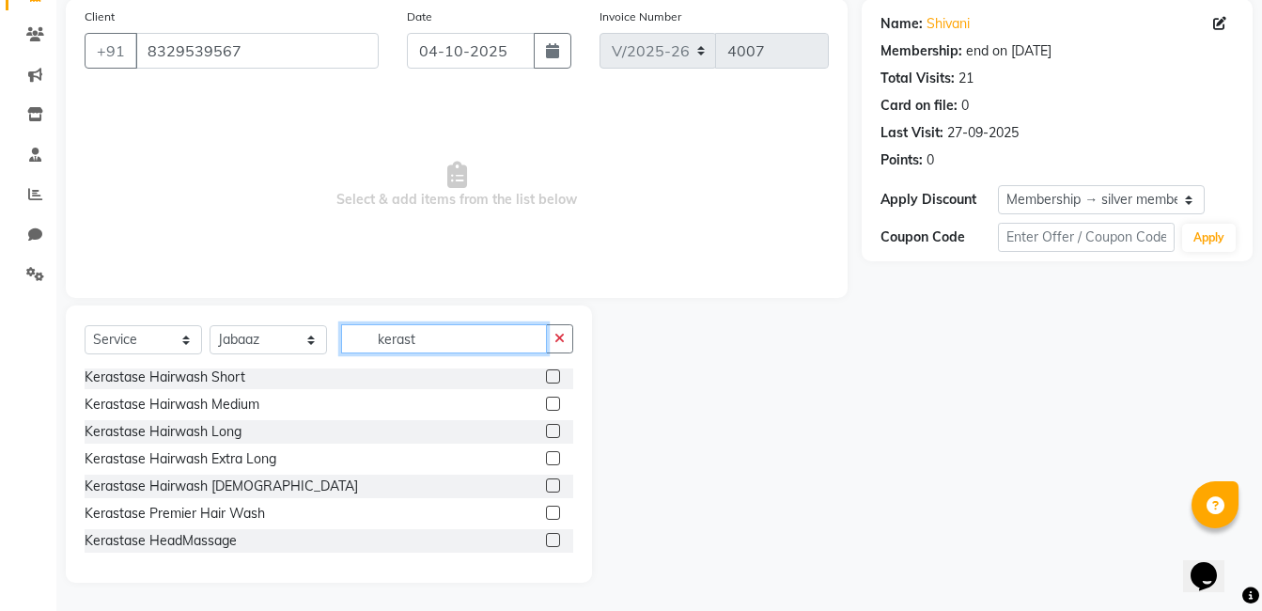
type input "kerast"
click at [546, 428] on label at bounding box center [553, 431] width 14 height 14
click at [546, 428] on input "checkbox" at bounding box center [552, 432] width 12 height 12
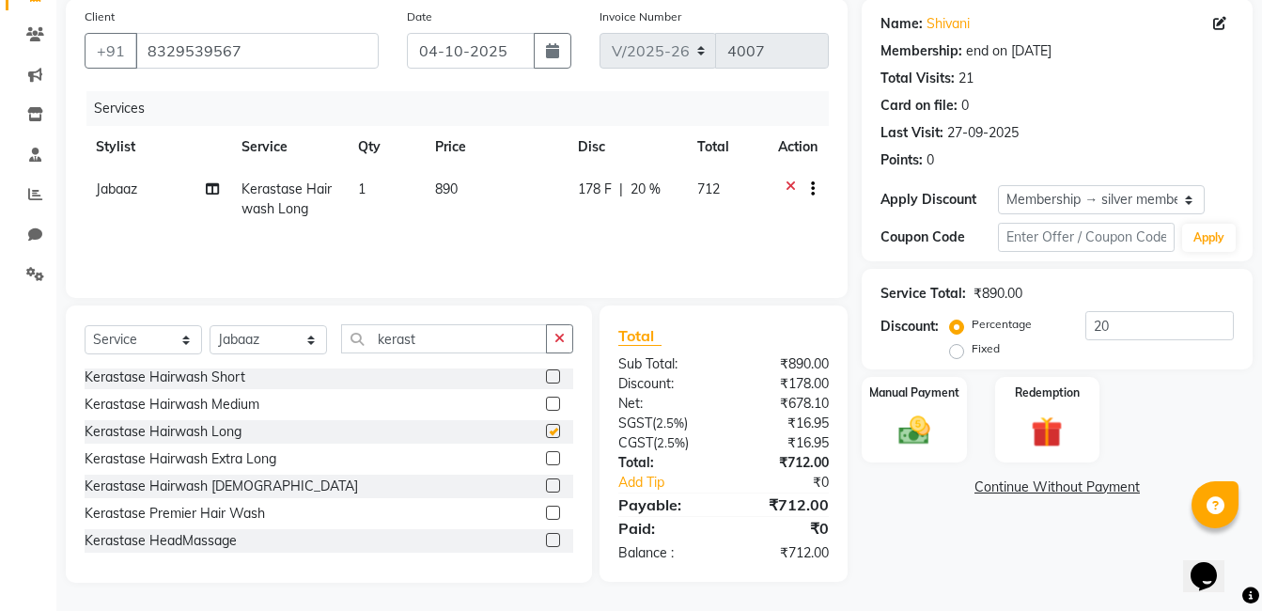
checkbox input "false"
click at [638, 185] on span "20 %" at bounding box center [646, 190] width 30 height 20
select select "69598"
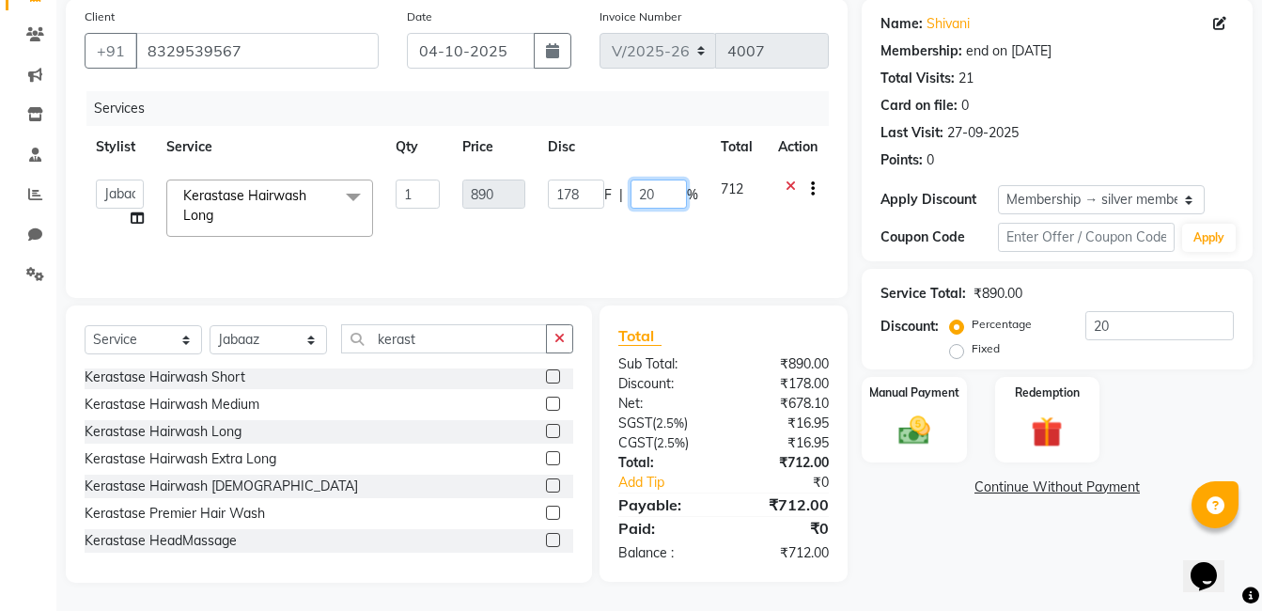
drag, startPoint x: 648, startPoint y: 190, endPoint x: 659, endPoint y: 195, distance: 12.2
click at [651, 191] on input "20" at bounding box center [659, 194] width 56 height 29
click at [659, 195] on input "20" at bounding box center [659, 194] width 56 height 29
type input "2"
type input "100"
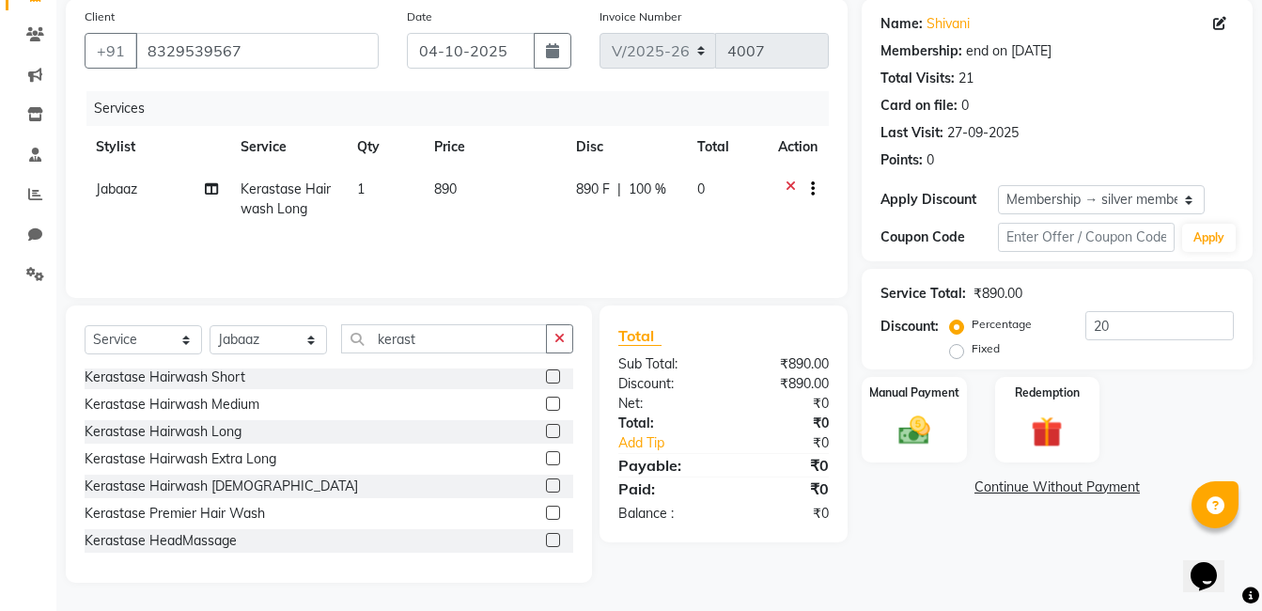
drag, startPoint x: 777, startPoint y: 224, endPoint x: 796, endPoint y: 222, distance: 18.9
click at [780, 224] on td at bounding box center [798, 199] width 62 height 62
click at [948, 453] on div "Manual Payment" at bounding box center [914, 419] width 109 height 89
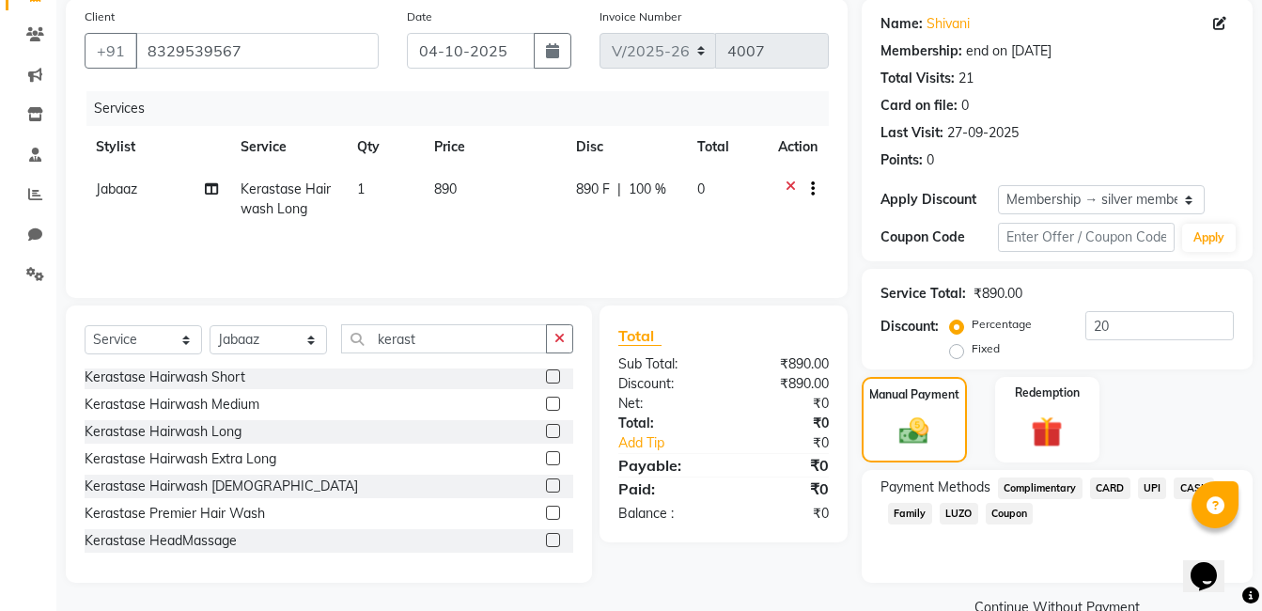
scroll to position [180, 0]
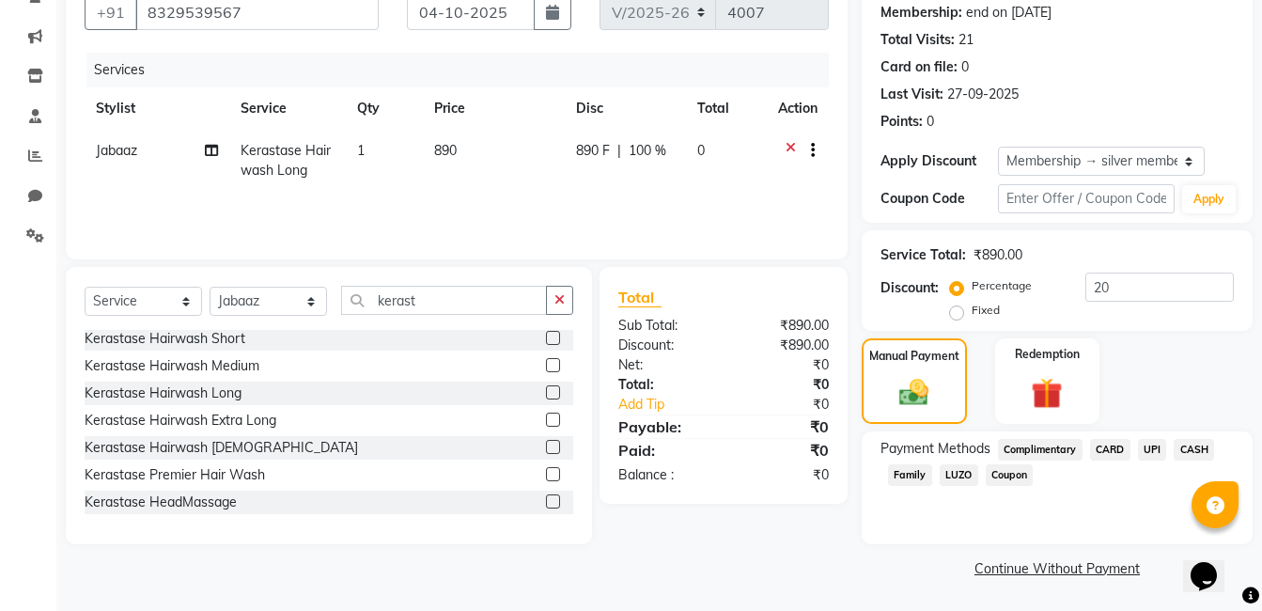
click at [1080, 572] on link "Continue Without Payment" at bounding box center [1058, 569] width 384 height 20
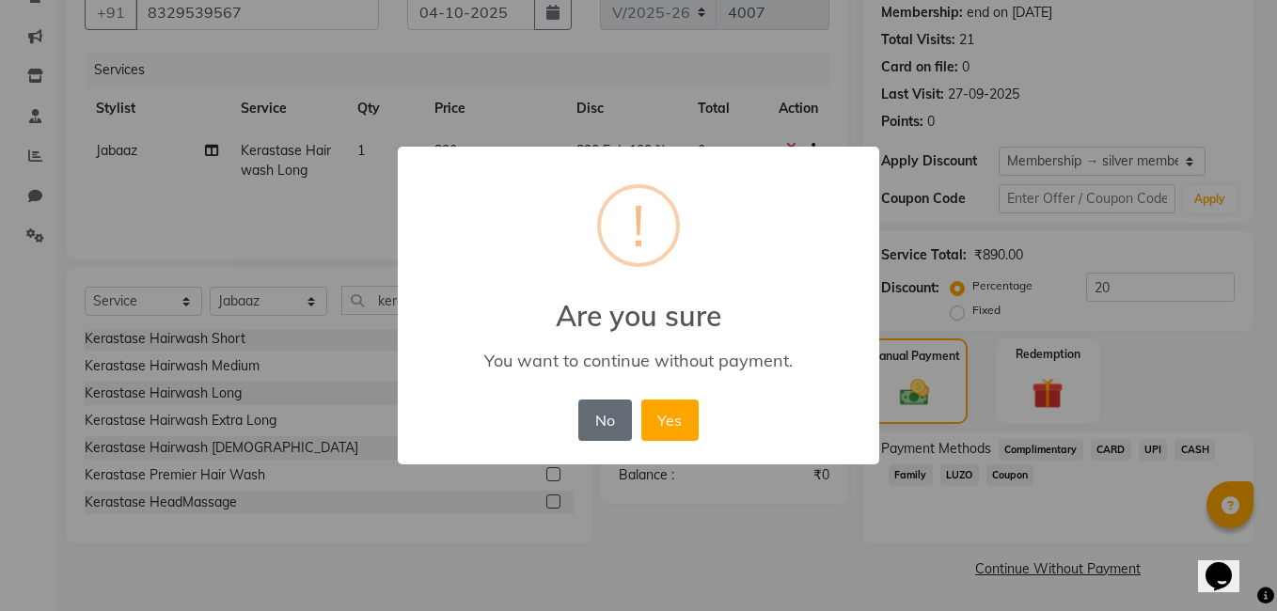
click at [622, 432] on button "No" at bounding box center [604, 420] width 53 height 41
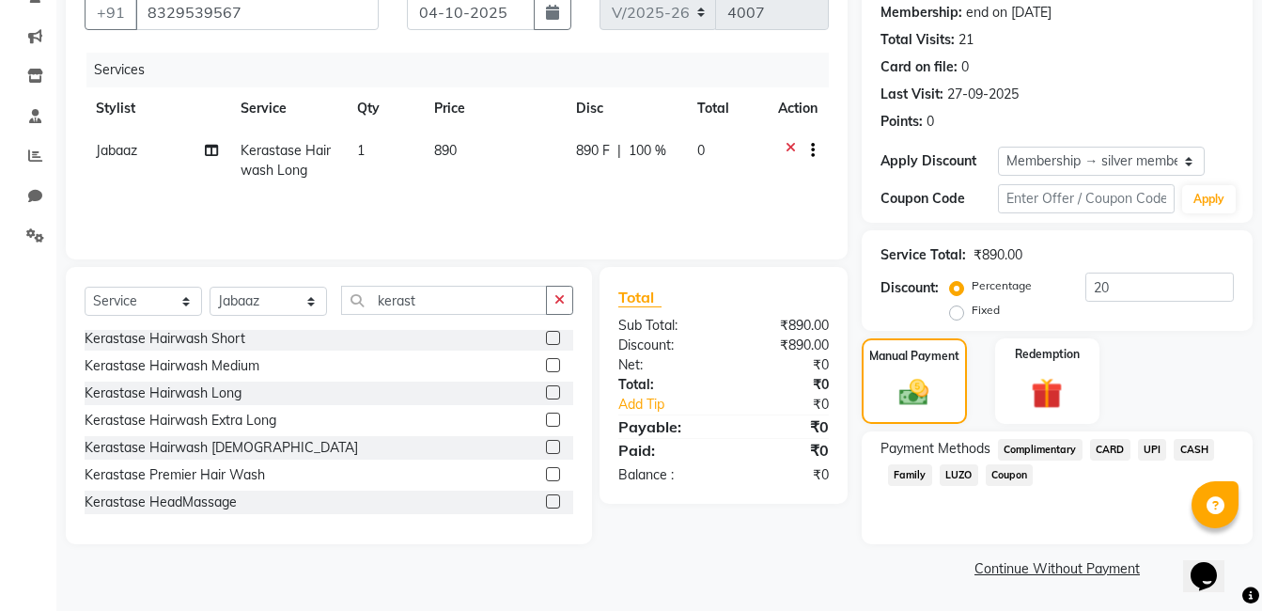
click at [1202, 391] on div "Manual Payment Redemption" at bounding box center [1057, 381] width 419 height 86
click at [751, 558] on div "Client [PHONE_NUMBER] Date [DATE] Invoice Number V/2025 V/[PHONE_NUMBER] Servic…" at bounding box center [457, 272] width 810 height 622
click at [1010, 571] on link "Continue Without Payment" at bounding box center [1058, 569] width 384 height 20
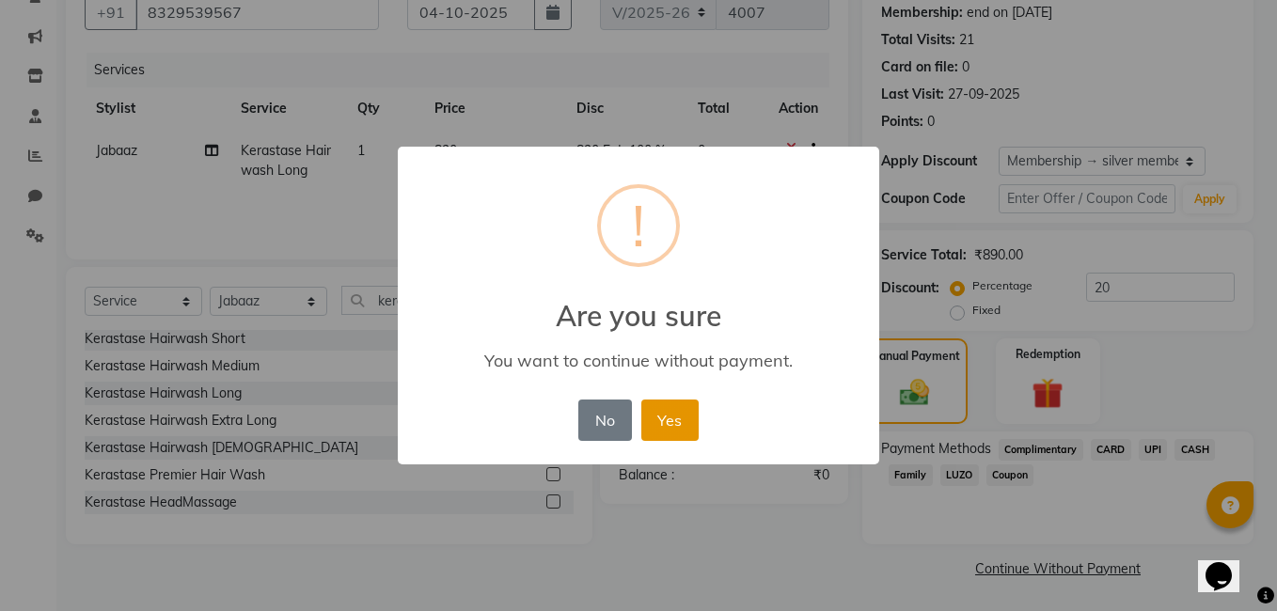
click at [650, 431] on button "Yes" at bounding box center [669, 420] width 57 height 41
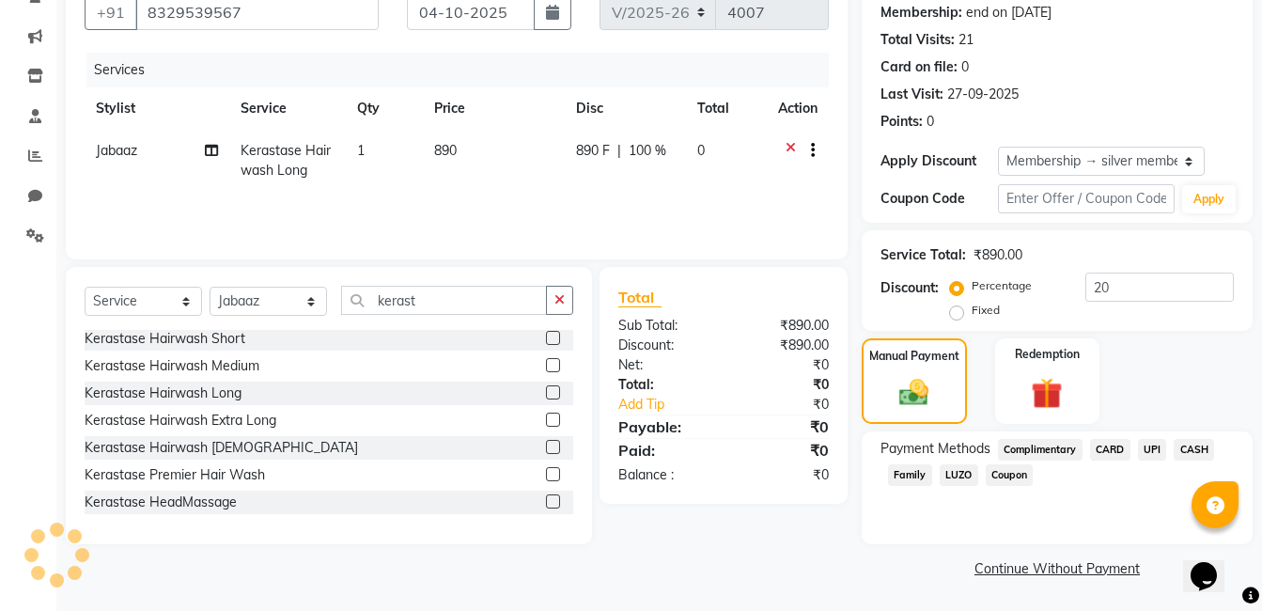
scroll to position [0, 0]
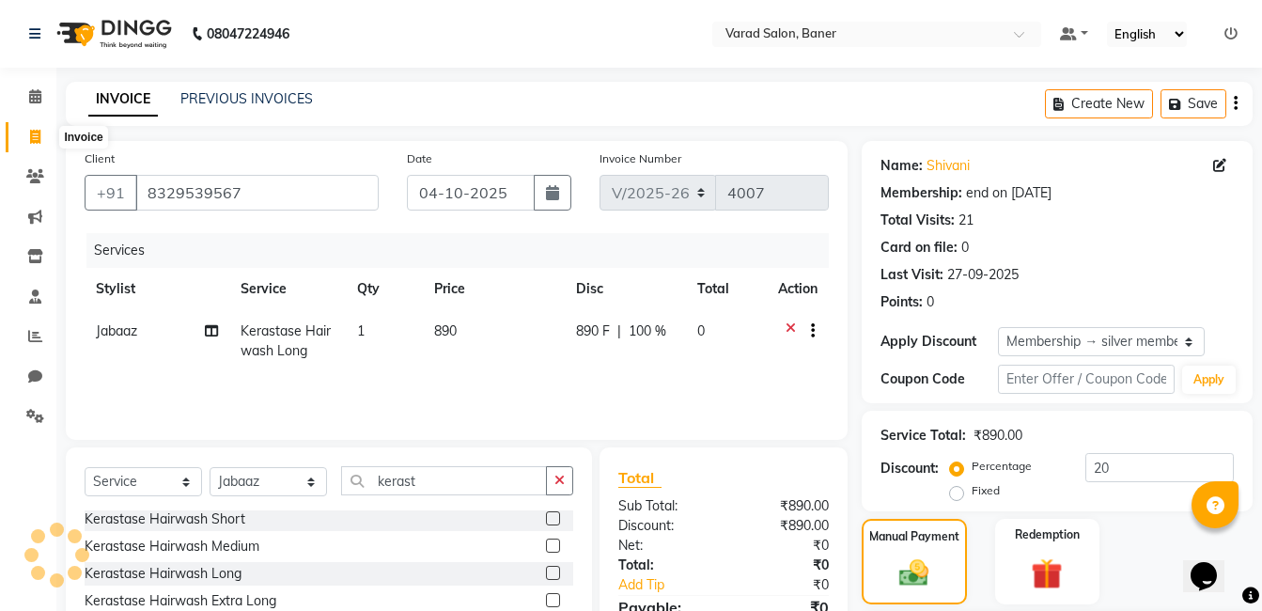
drag, startPoint x: 41, startPoint y: 140, endPoint x: 804, endPoint y: 98, distance: 763.5
click at [41, 140] on span at bounding box center [35, 138] width 33 height 22
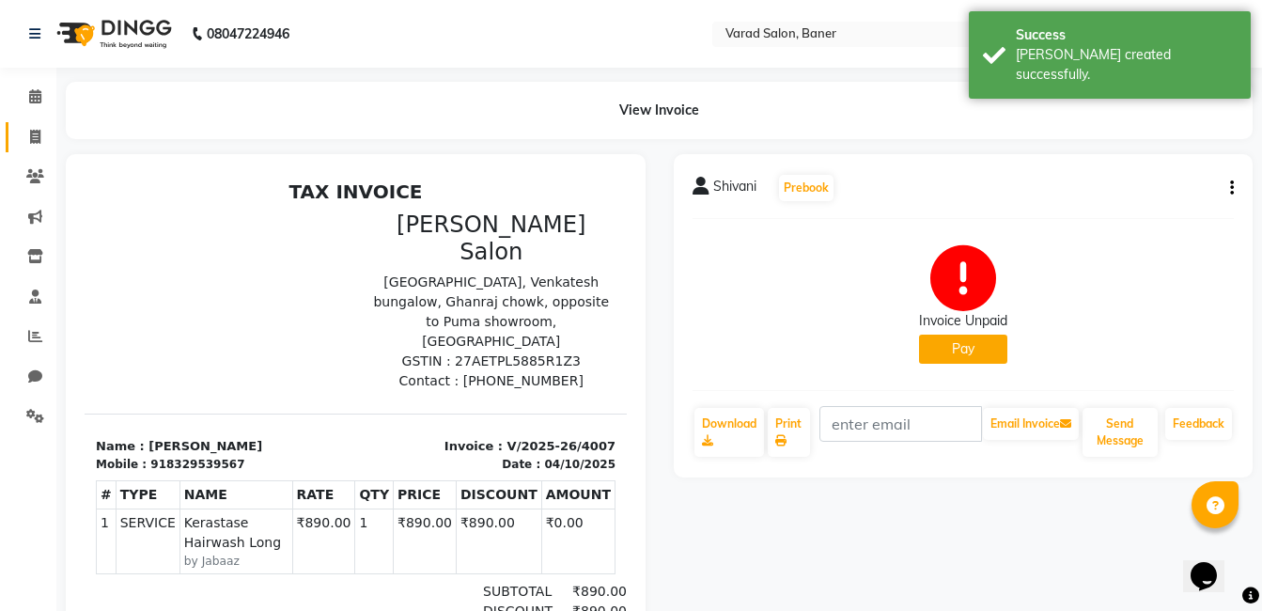
click at [35, 134] on icon at bounding box center [35, 137] width 10 height 14
select select "service"
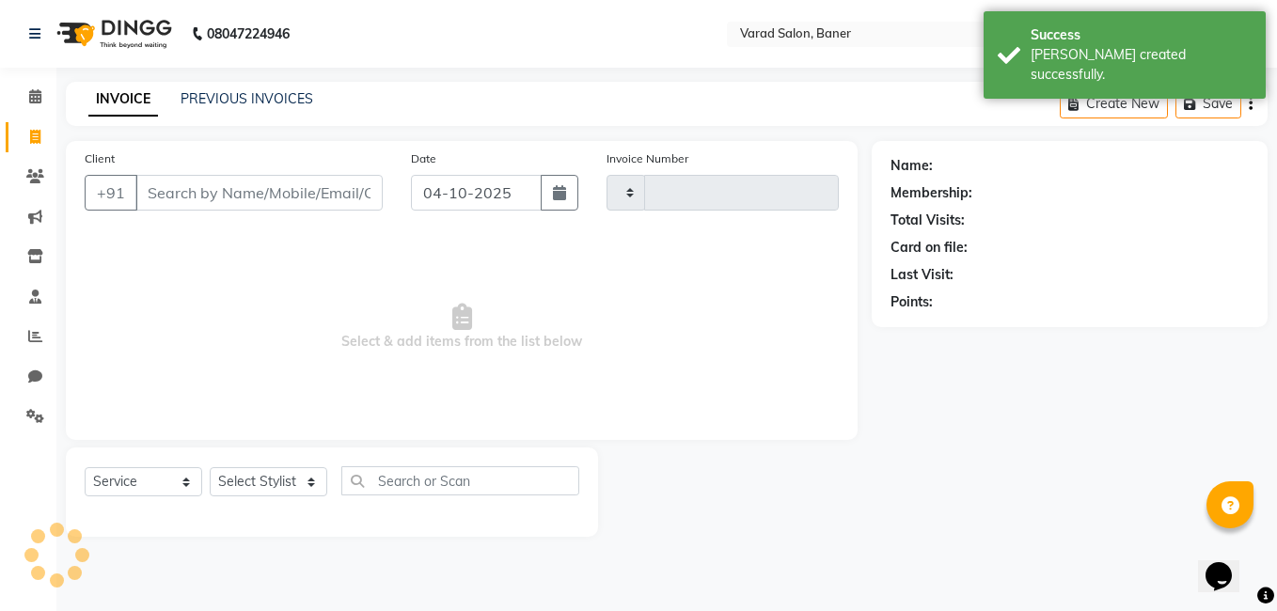
type input "4008"
select select "7115"
